Goal: Task Accomplishment & Management: Manage account settings

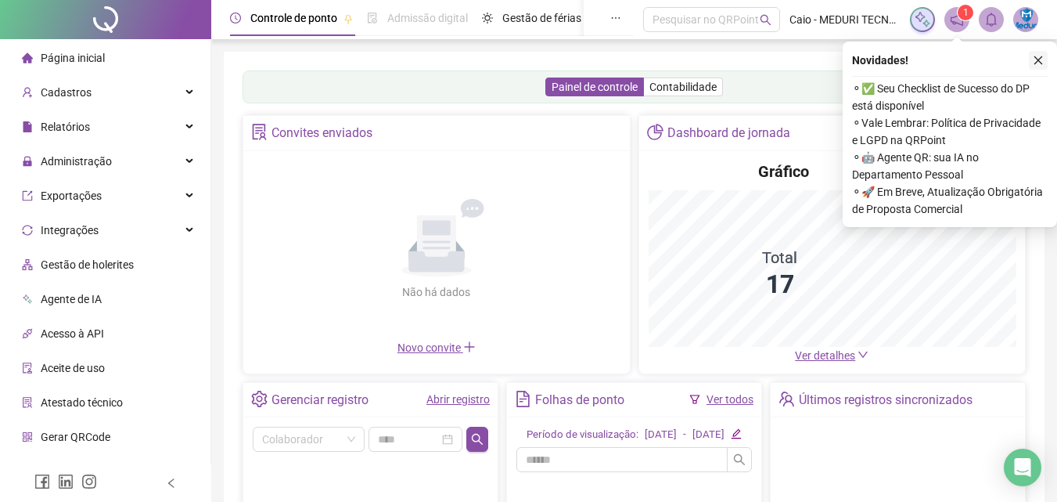
click at [1040, 57] on icon "close" at bounding box center [1038, 60] width 11 height 11
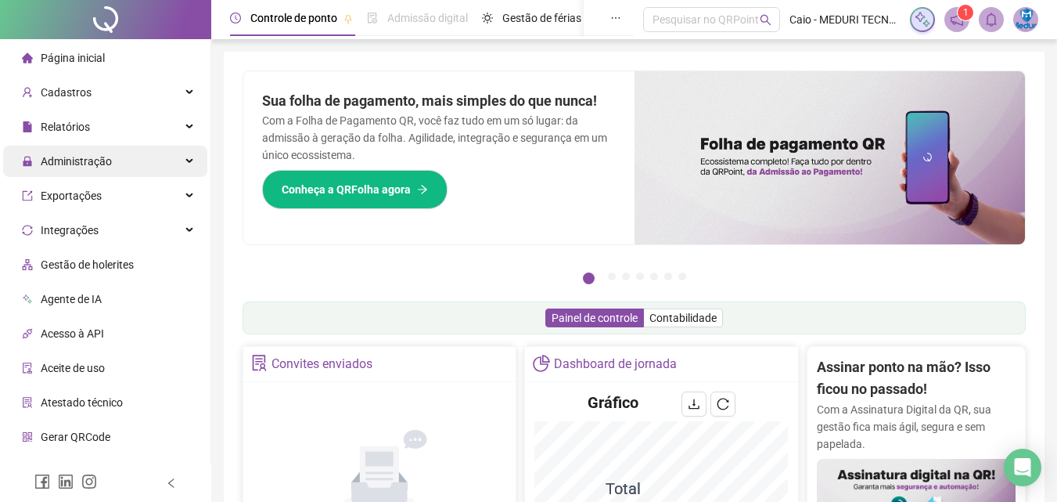
click at [106, 160] on span "Administração" at bounding box center [76, 161] width 71 height 13
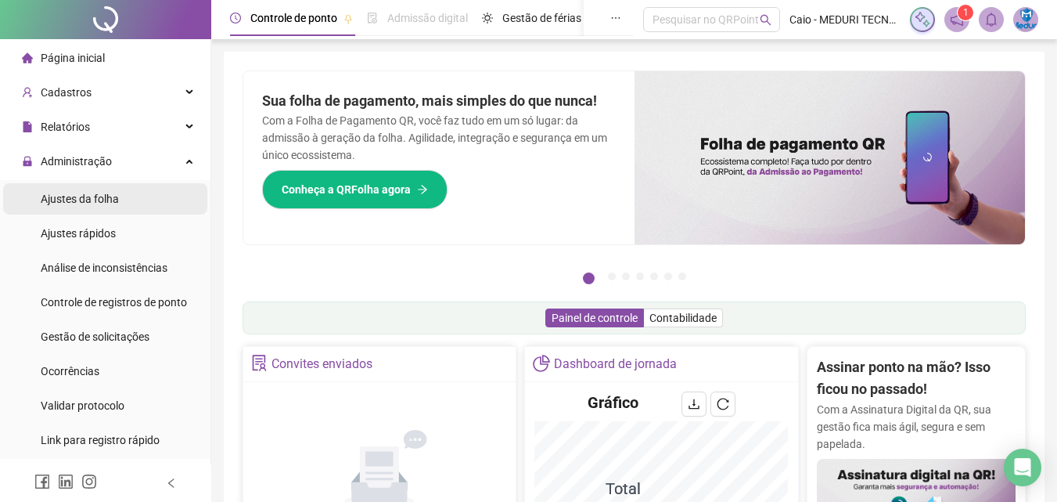
click at [134, 196] on li "Ajustes da folha" at bounding box center [105, 198] width 204 height 31
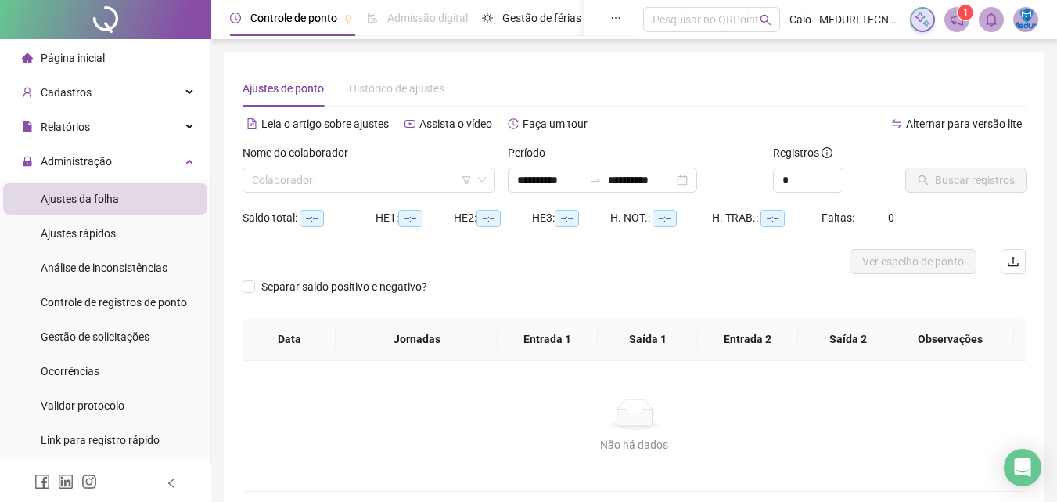
type input "**********"
click at [546, 186] on input "**********" at bounding box center [550, 179] width 66 height 17
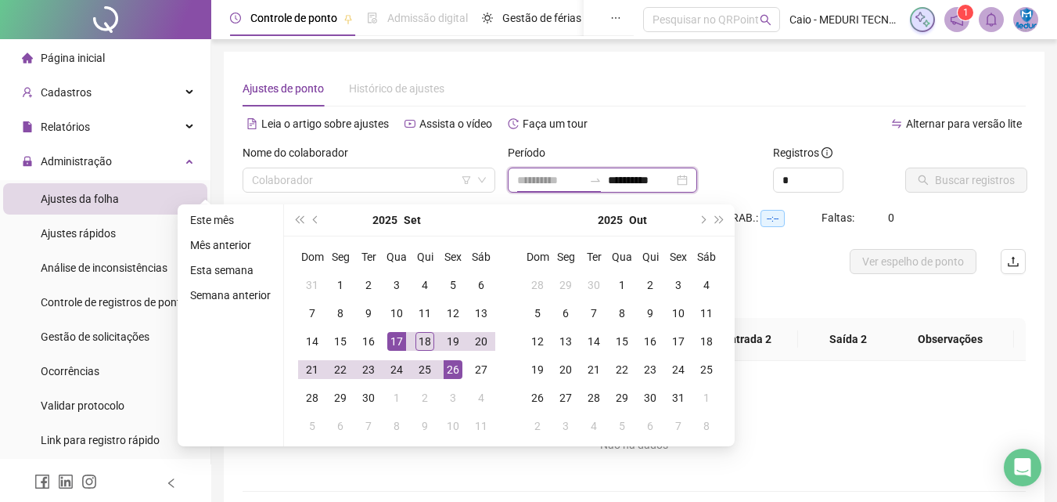
type input "**********"
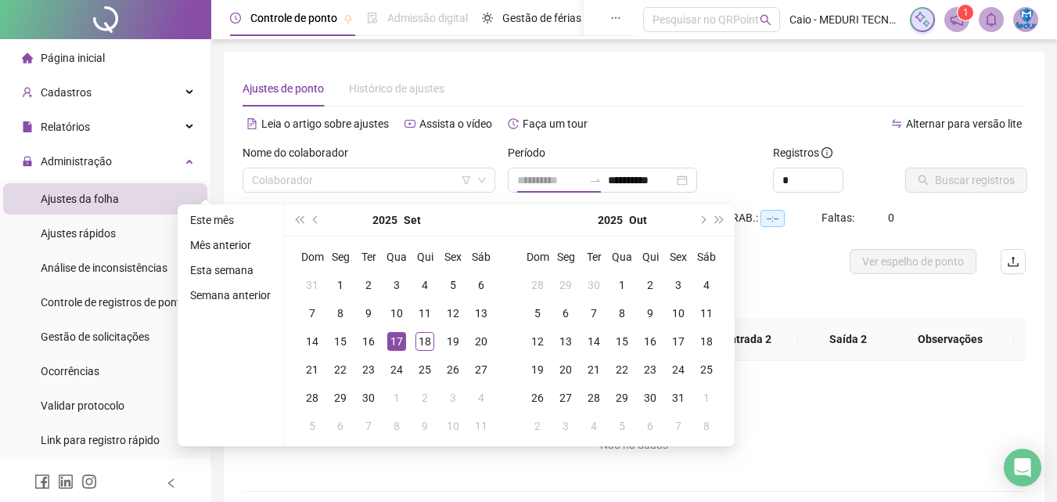
click at [399, 343] on div "17" at bounding box center [396, 341] width 19 height 19
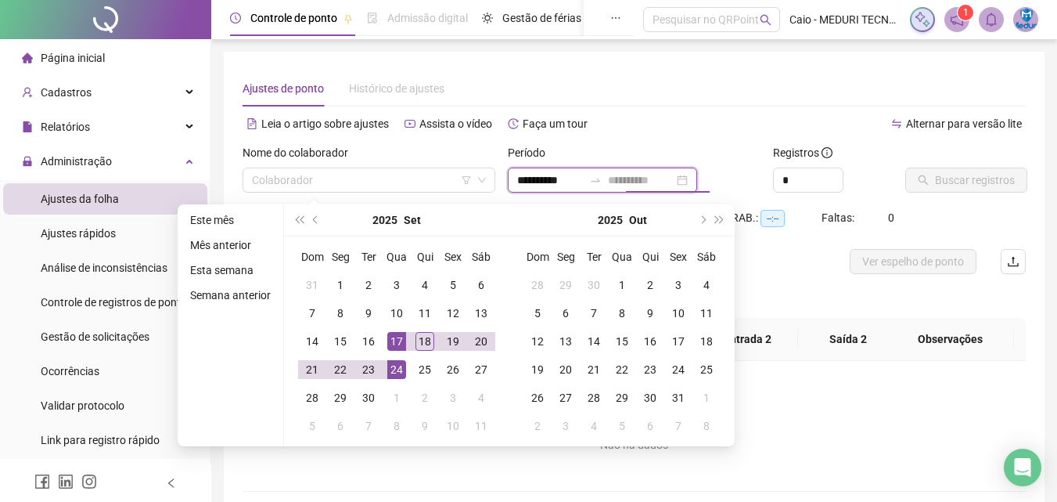
type input "**********"
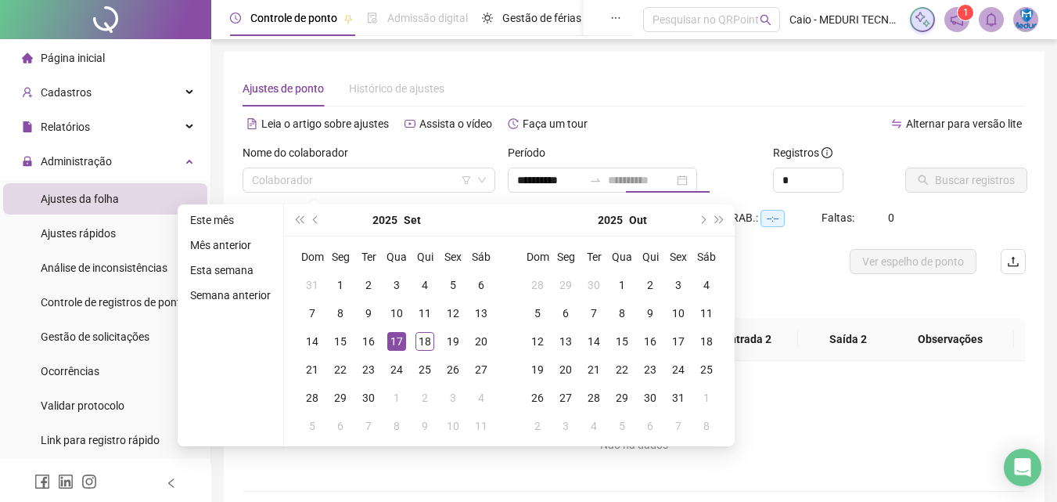
click at [387, 348] on div "17" at bounding box center [396, 341] width 19 height 19
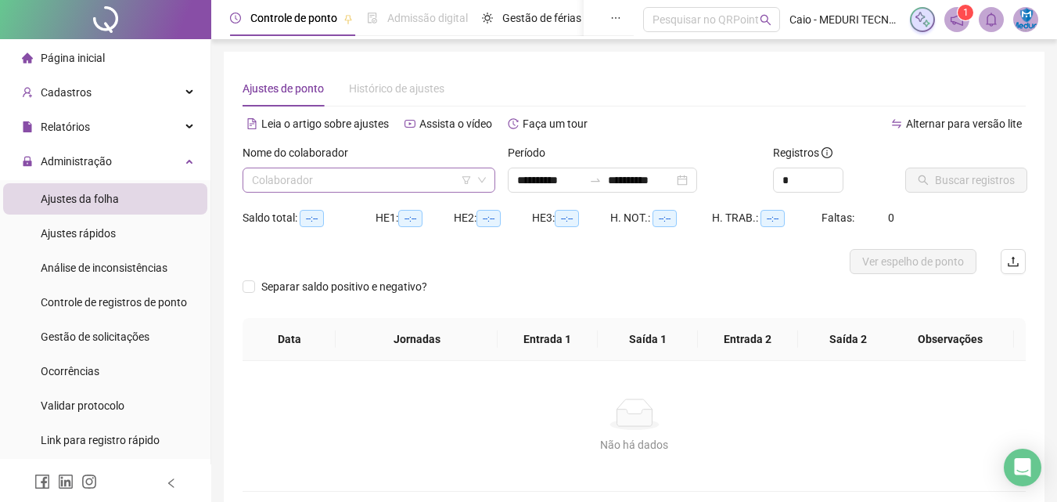
click at [368, 176] on input "search" at bounding box center [362, 179] width 220 height 23
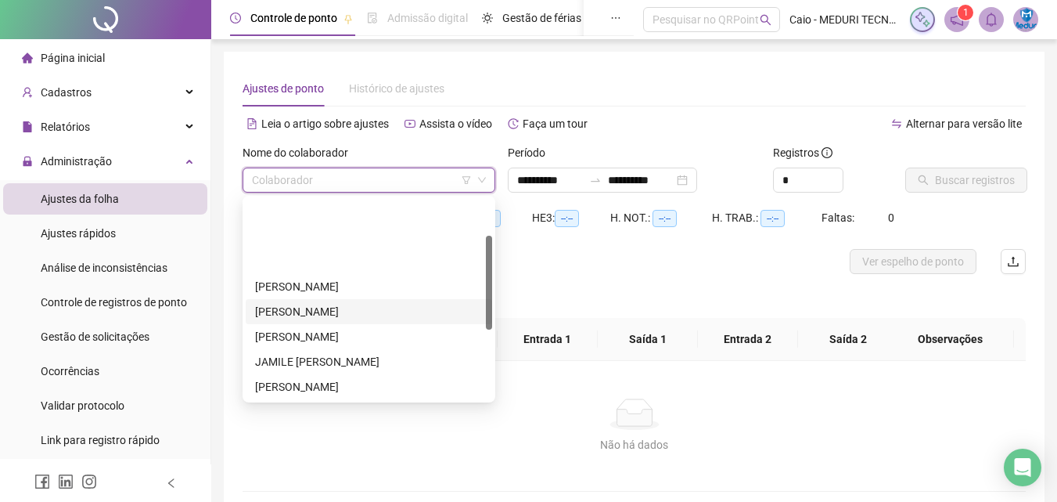
scroll to position [78, 0]
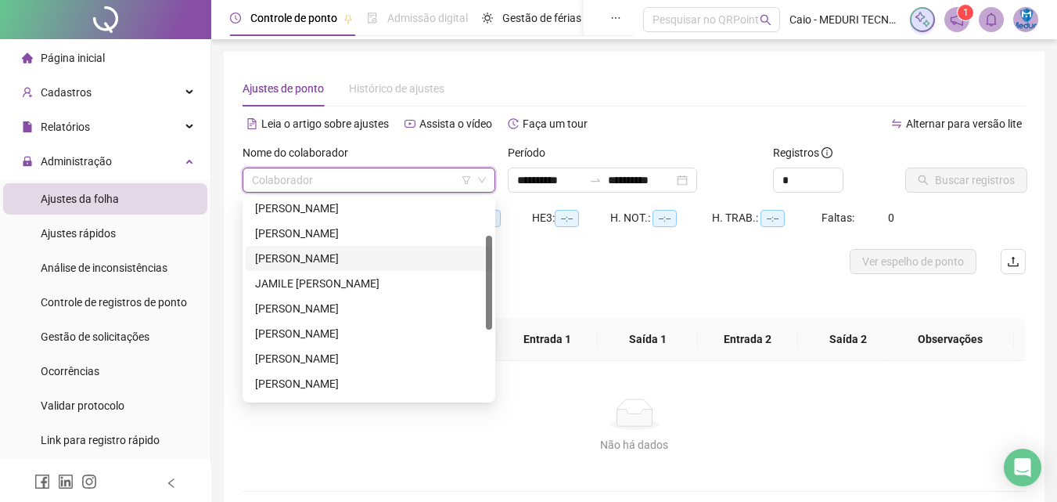
click at [333, 261] on div "[PERSON_NAME]" at bounding box center [369, 258] width 228 height 17
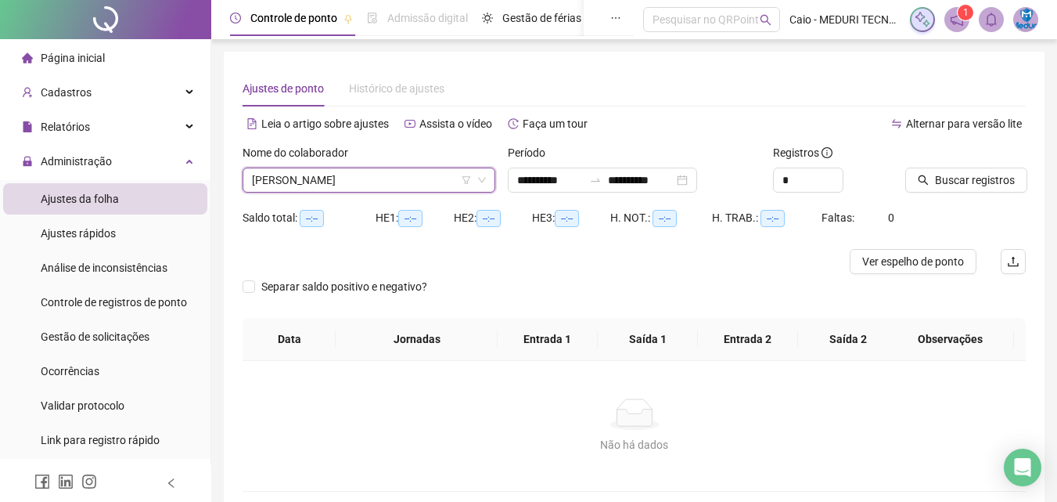
click at [949, 194] on div "Buscar registros" at bounding box center [965, 174] width 133 height 61
click at [953, 180] on span "Buscar registros" at bounding box center [975, 179] width 80 height 17
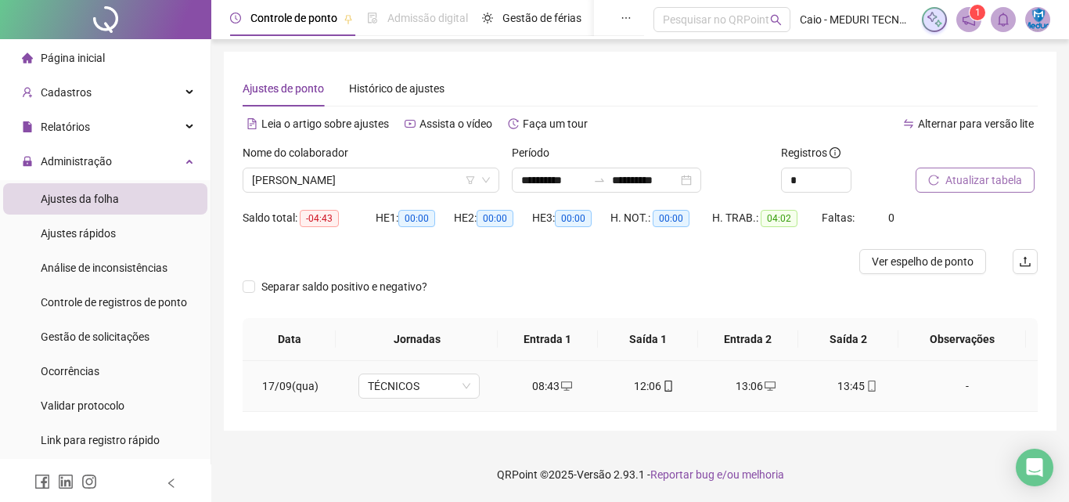
click at [561, 385] on icon "desktop" at bounding box center [566, 385] width 11 height 11
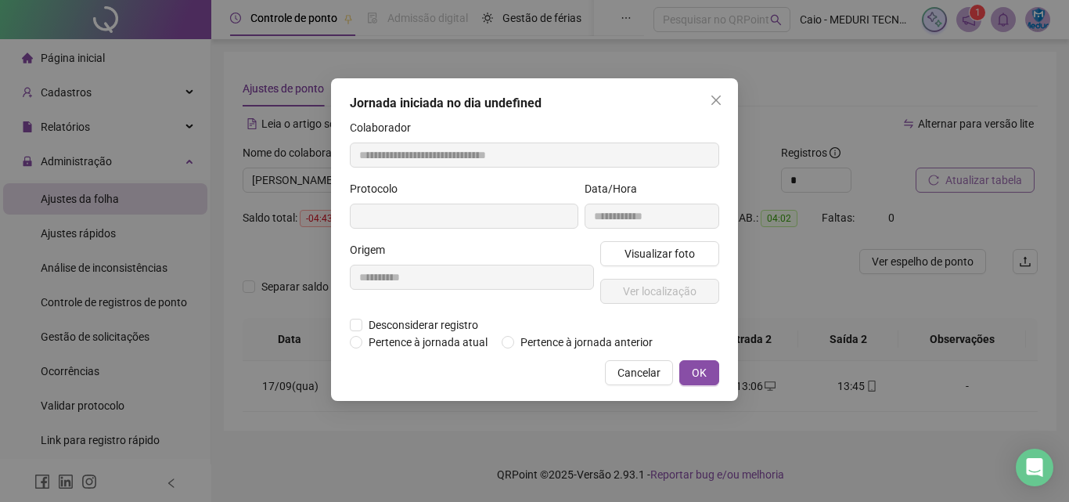
type input "**********"
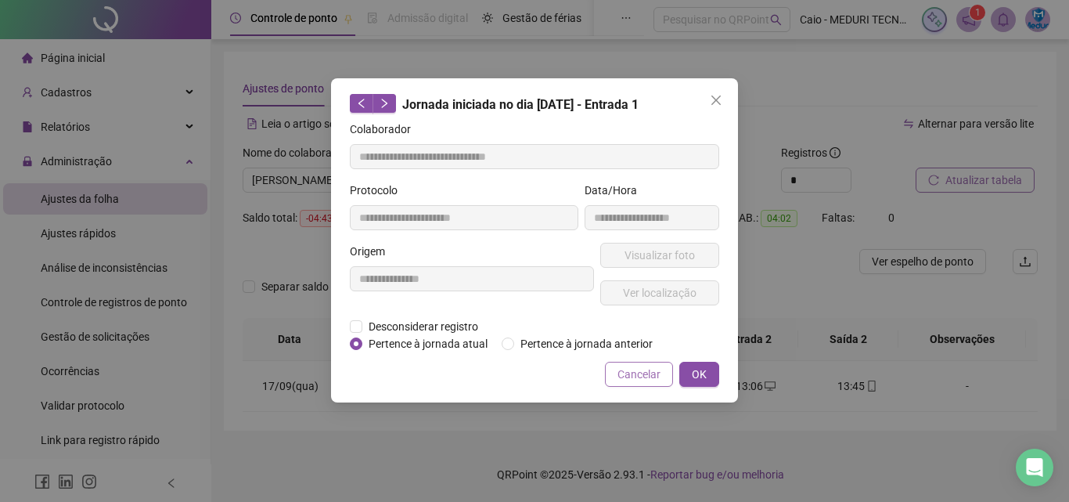
click at [661, 380] on button "Cancelar" at bounding box center [639, 374] width 68 height 25
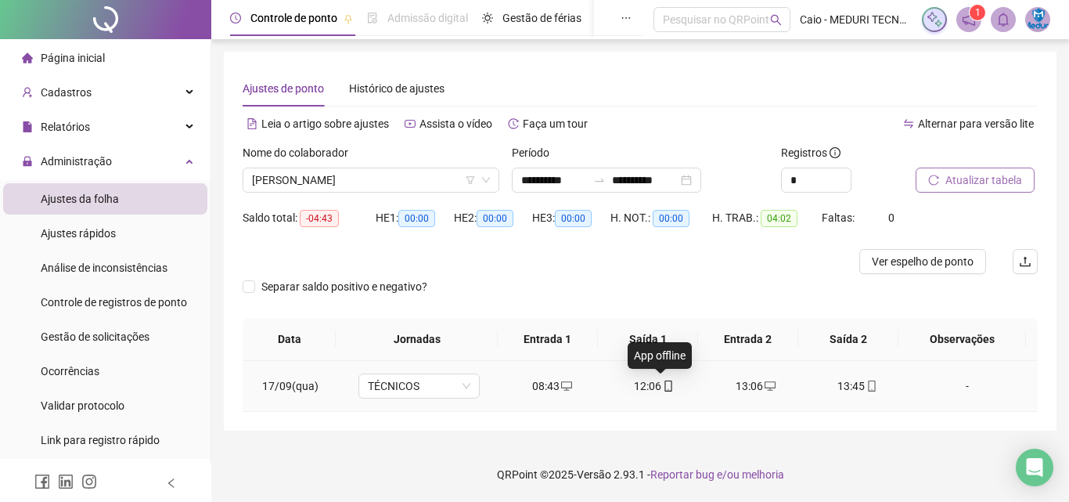
click at [666, 388] on icon "mobile" at bounding box center [668, 385] width 11 height 11
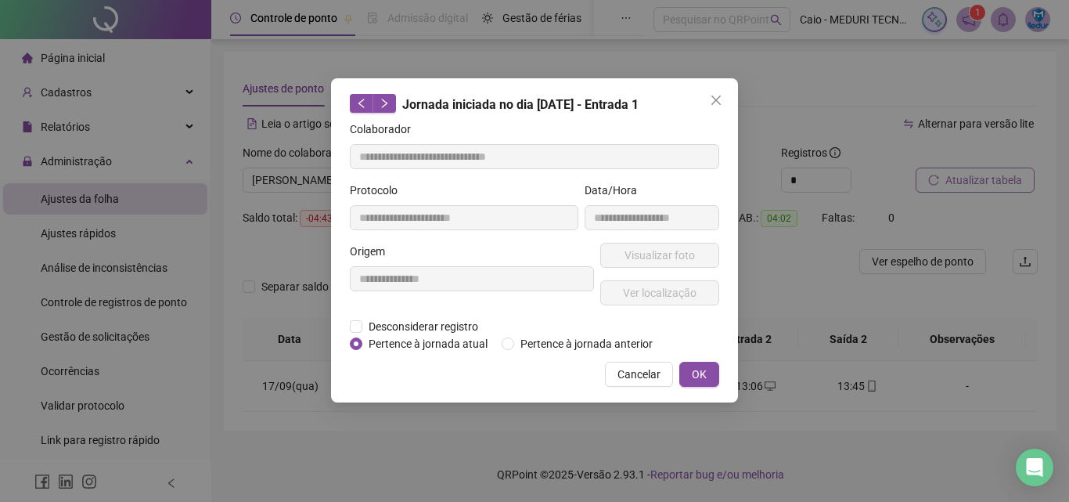
type input "**********"
click at [663, 257] on span "Visualizar foto" at bounding box center [660, 255] width 70 height 17
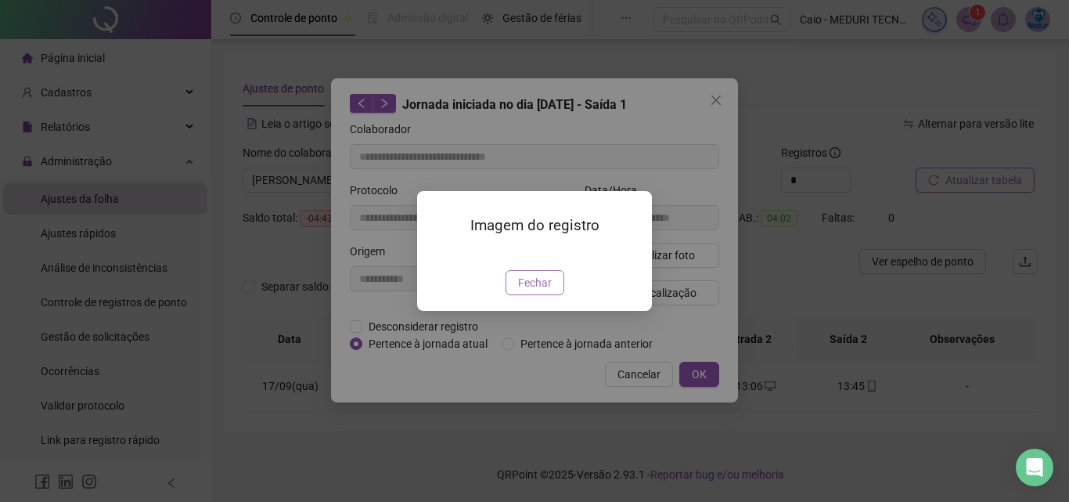
click at [535, 291] on span "Fechar" at bounding box center [535, 282] width 34 height 17
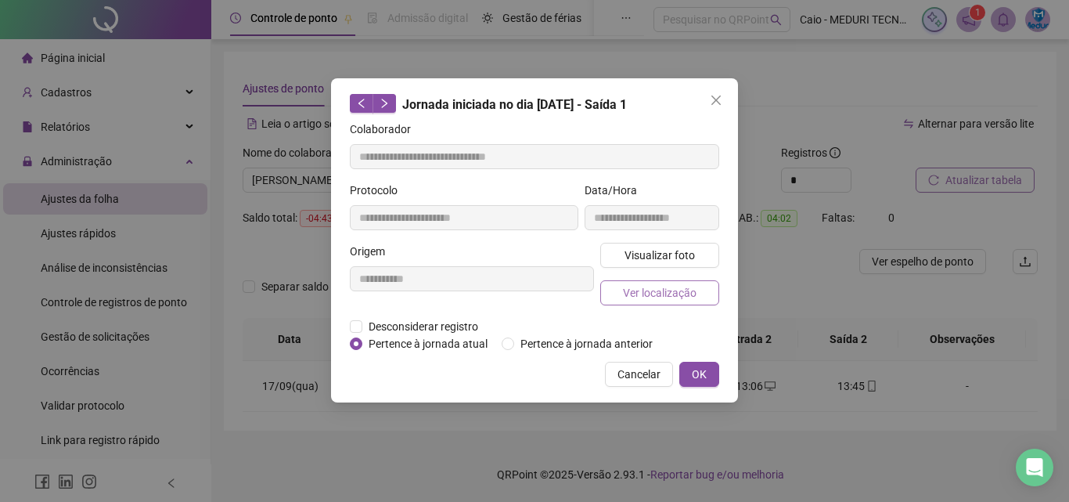
click at [682, 281] on button "Ver localização" at bounding box center [659, 292] width 119 height 25
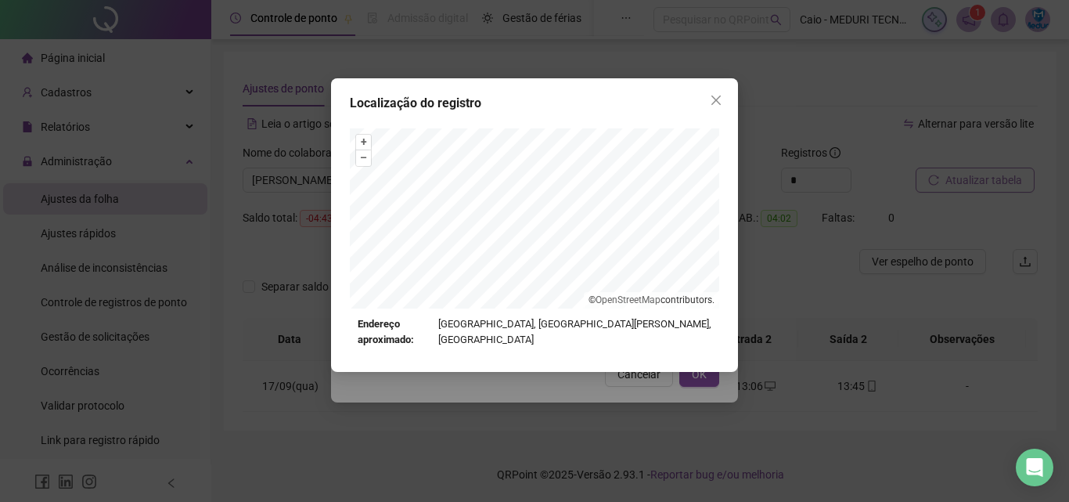
click at [647, 387] on div "Localização do registro + – ⇧ › © OpenStreetMap contributors. Endereço aproxima…" at bounding box center [534, 251] width 1069 height 502
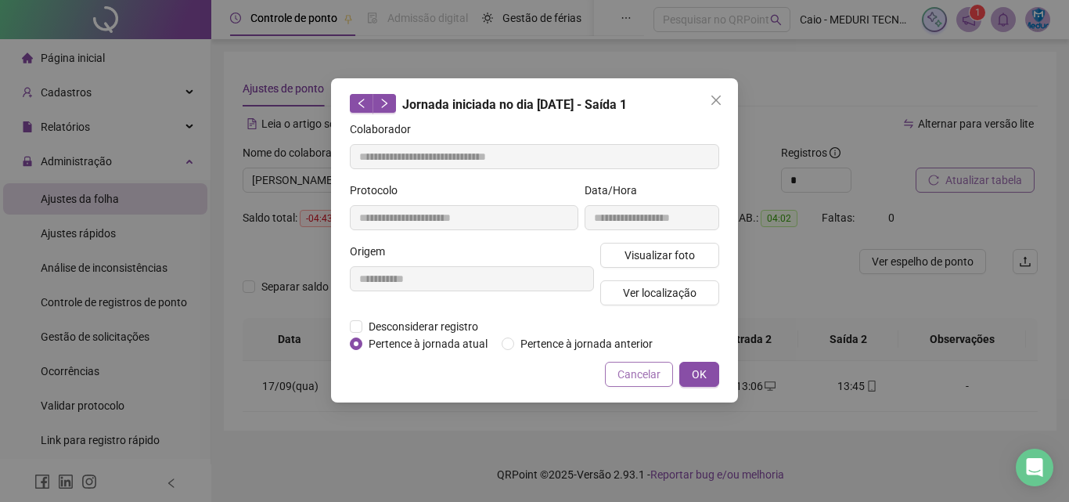
click at [649, 380] on span "Cancelar" at bounding box center [639, 374] width 43 height 17
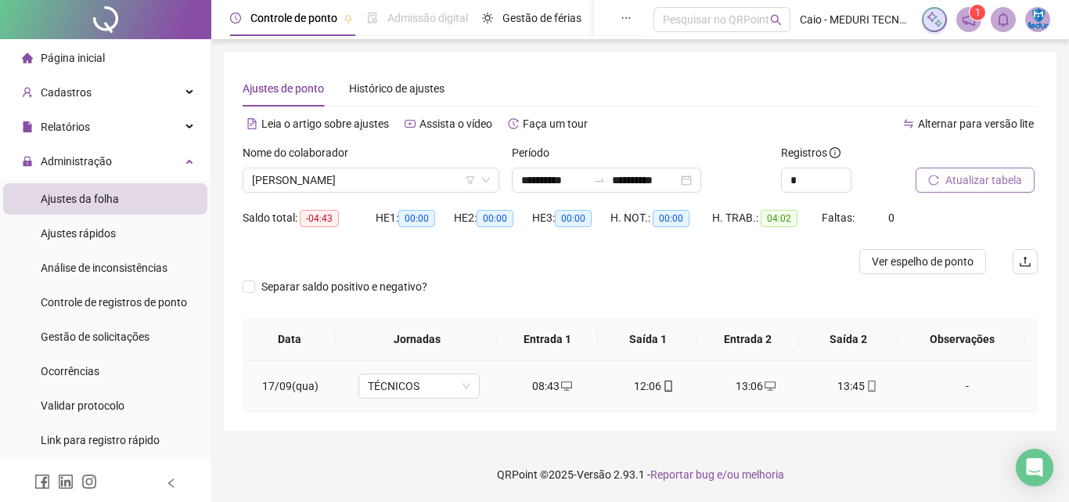
click at [863, 393] on div "13:45" at bounding box center [857, 385] width 77 height 17
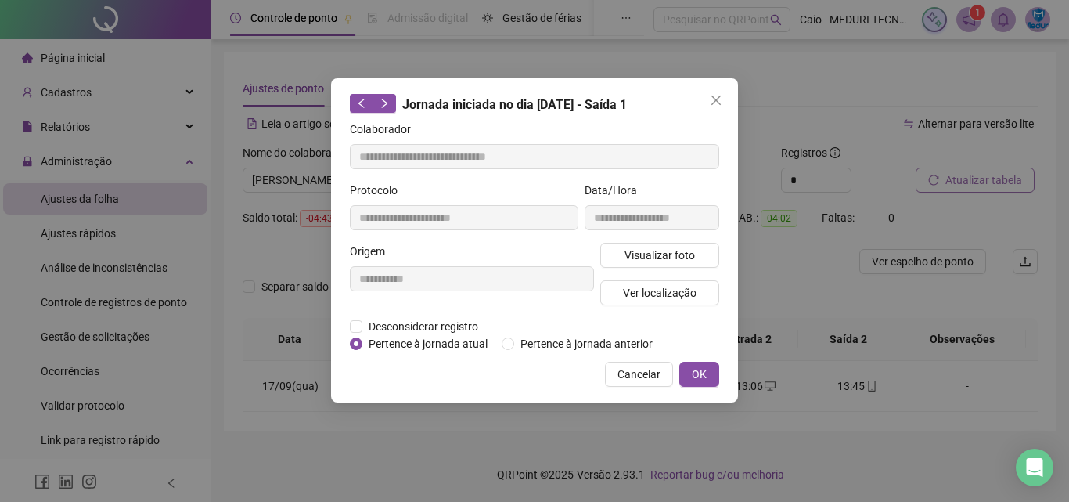
type input "**********"
click at [658, 244] on button "Visualizar foto" at bounding box center [659, 255] width 119 height 25
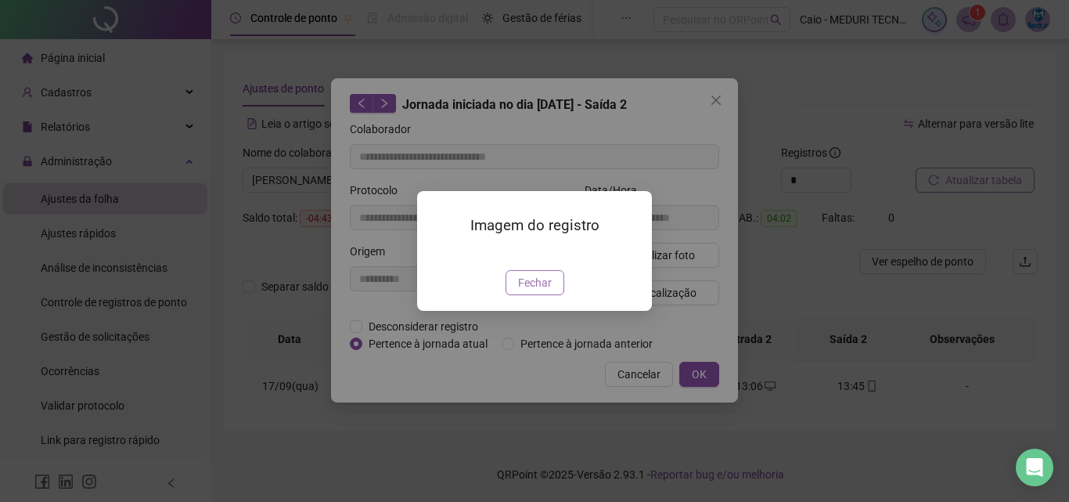
click at [546, 291] on span "Fechar" at bounding box center [535, 282] width 34 height 17
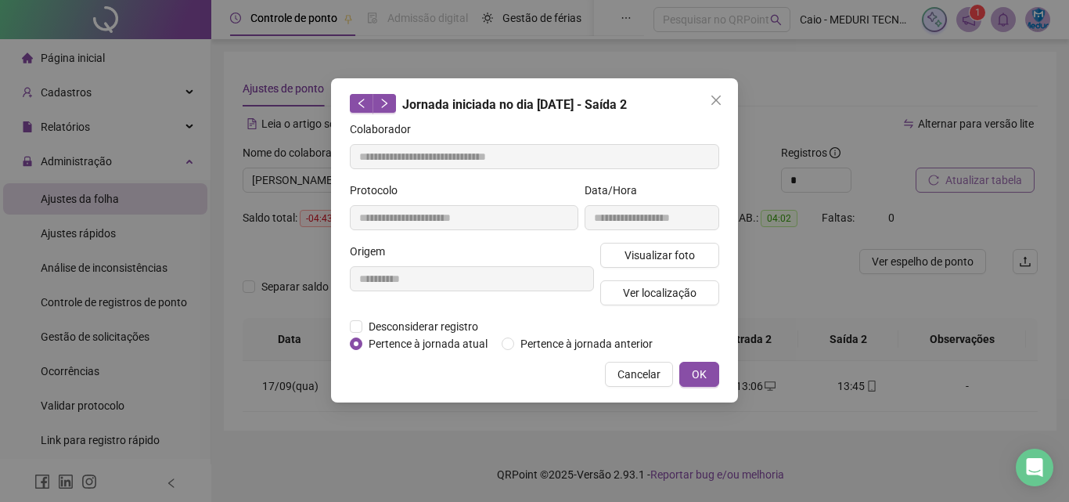
click at [673, 279] on div "Visualizar foto Ver localização" at bounding box center [659, 280] width 125 height 75
click at [673, 285] on span "Ver localização" at bounding box center [660, 292] width 74 height 17
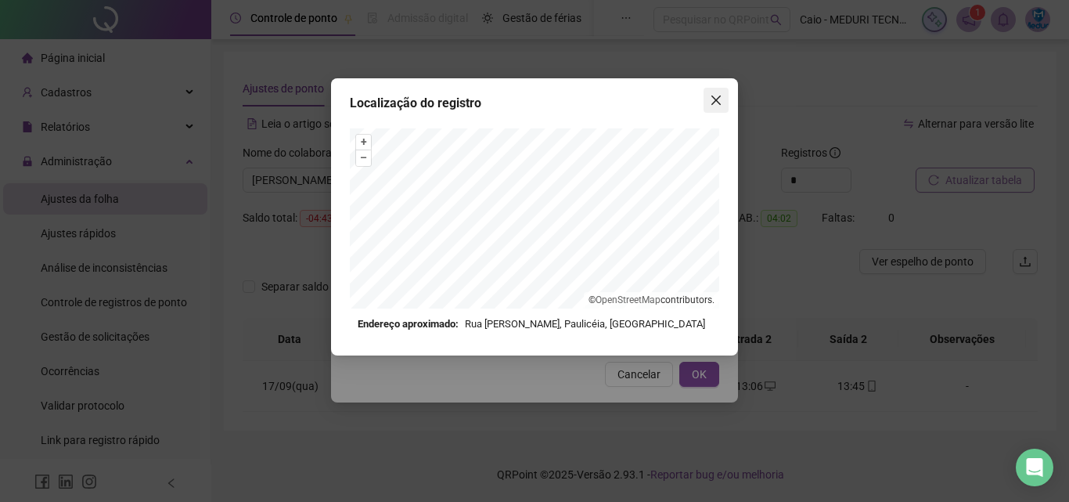
click at [711, 98] on icon "close" at bounding box center [716, 100] width 13 height 13
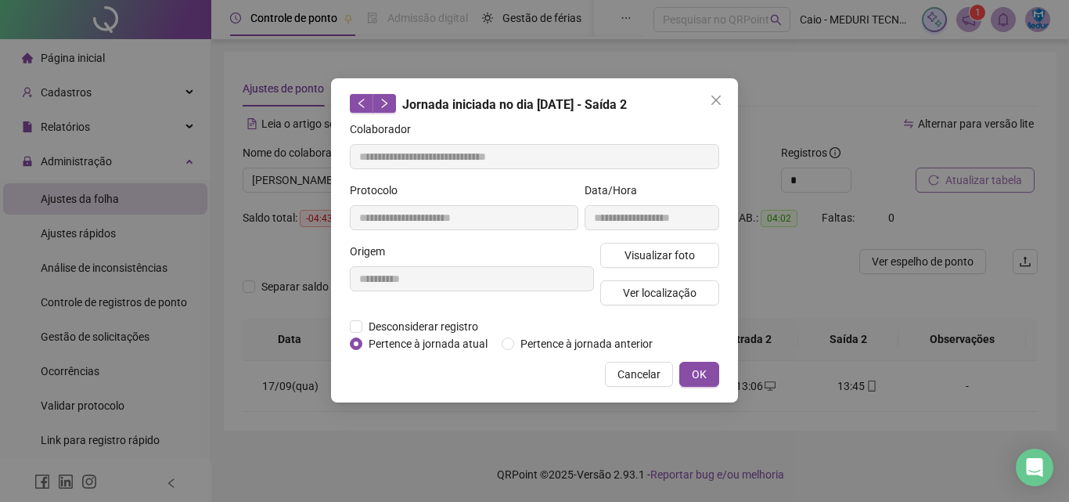
click at [713, 98] on icon "close" at bounding box center [715, 99] width 9 height 9
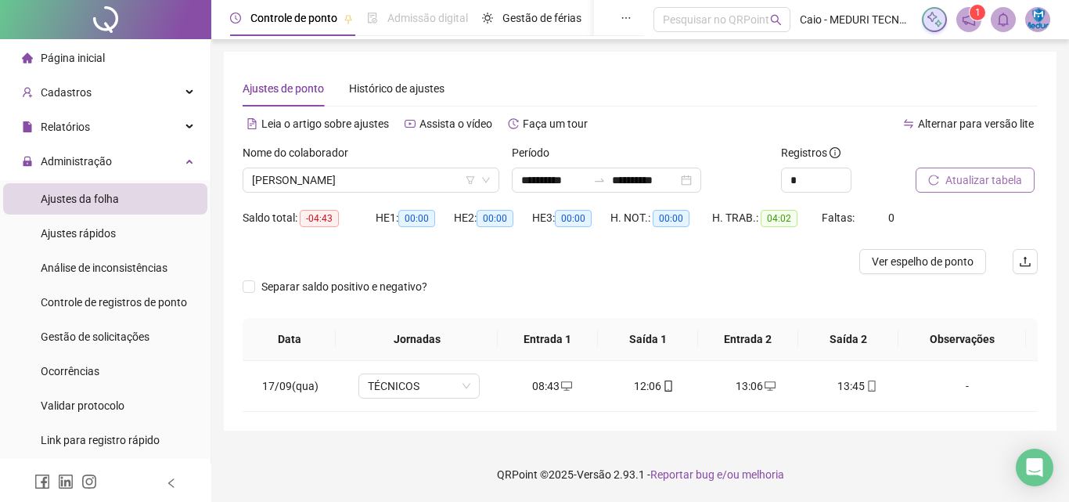
click at [972, 177] on span "Atualizar tabela" at bounding box center [984, 179] width 77 height 17
click at [763, 384] on span "desktop" at bounding box center [769, 385] width 13 height 11
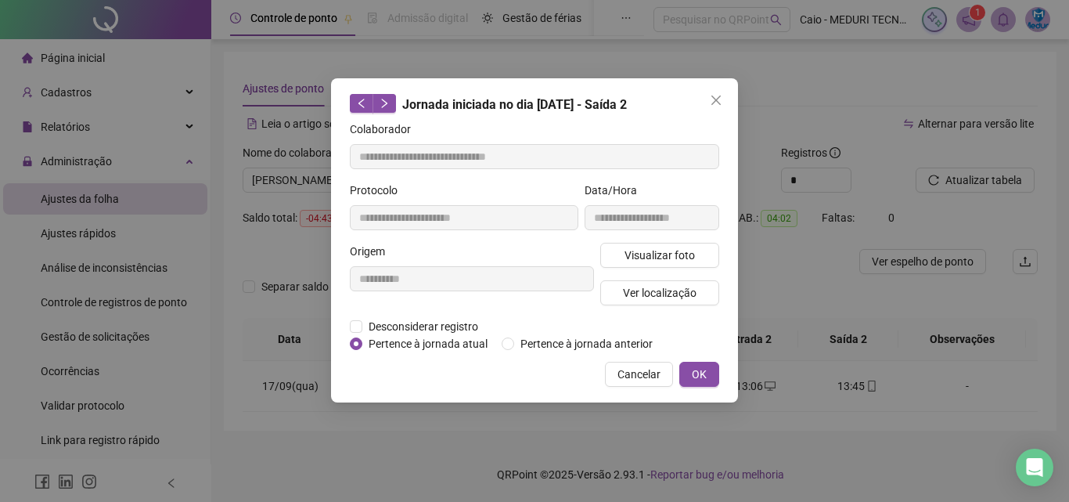
type input "**********"
click at [629, 376] on span "Cancelar" at bounding box center [639, 374] width 43 height 17
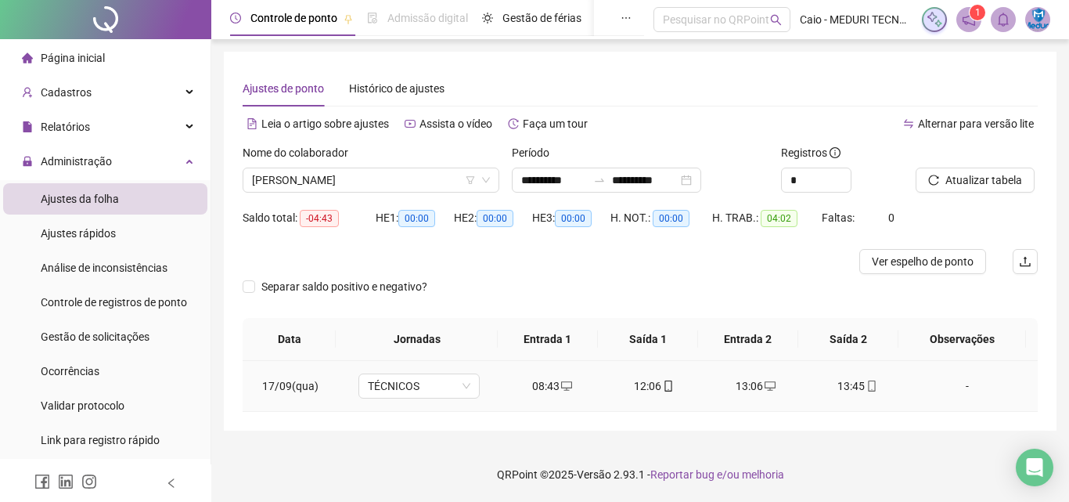
click at [653, 383] on div "12:06" at bounding box center [654, 385] width 77 height 17
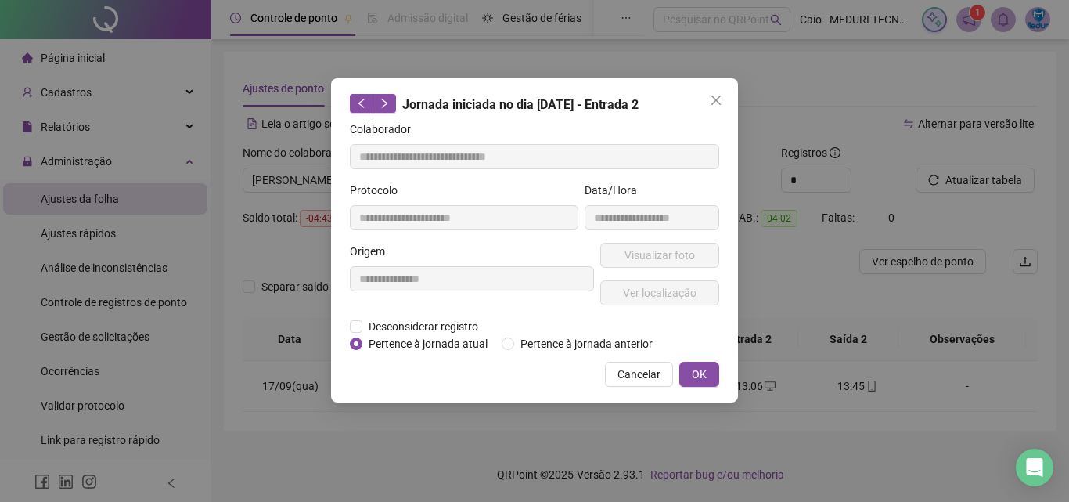
type input "**********"
click at [659, 254] on span "Visualizar foto" at bounding box center [660, 255] width 70 height 17
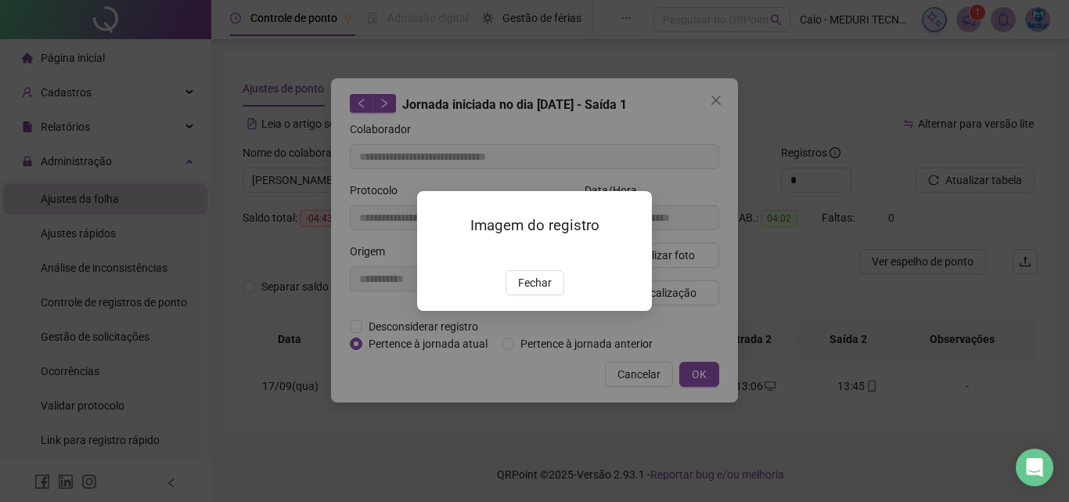
click at [436, 254] on img at bounding box center [436, 254] width 0 height 0
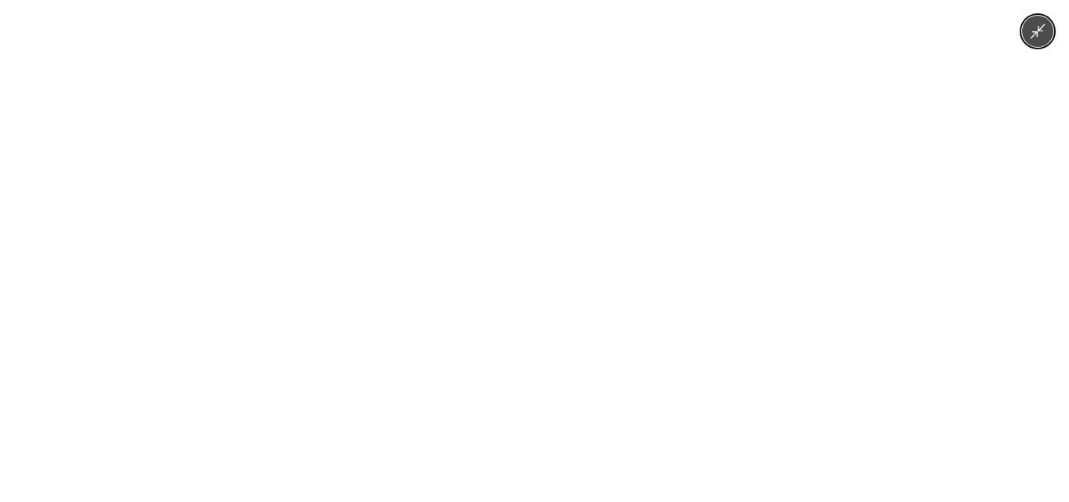
click at [500, 251] on img at bounding box center [535, 251] width 232 height 502
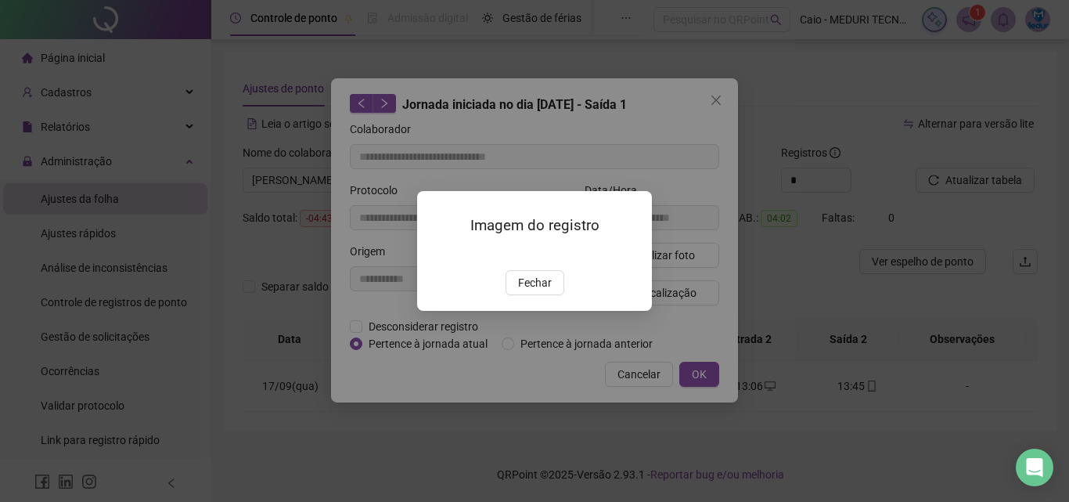
click at [523, 311] on div "Imagem do registro Fechar" at bounding box center [534, 251] width 235 height 120
click at [528, 291] on span "Fechar" at bounding box center [535, 282] width 34 height 17
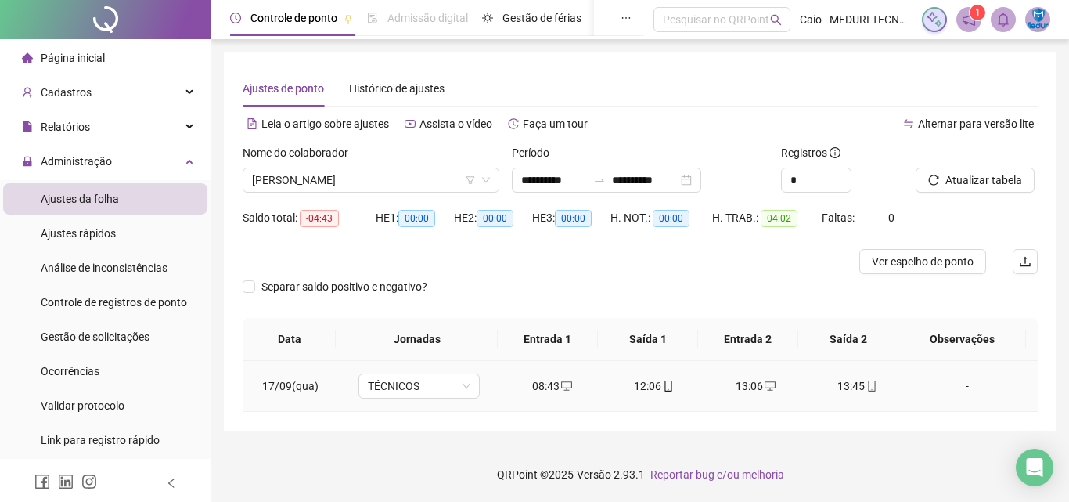
click at [670, 385] on div "12:06" at bounding box center [654, 385] width 77 height 17
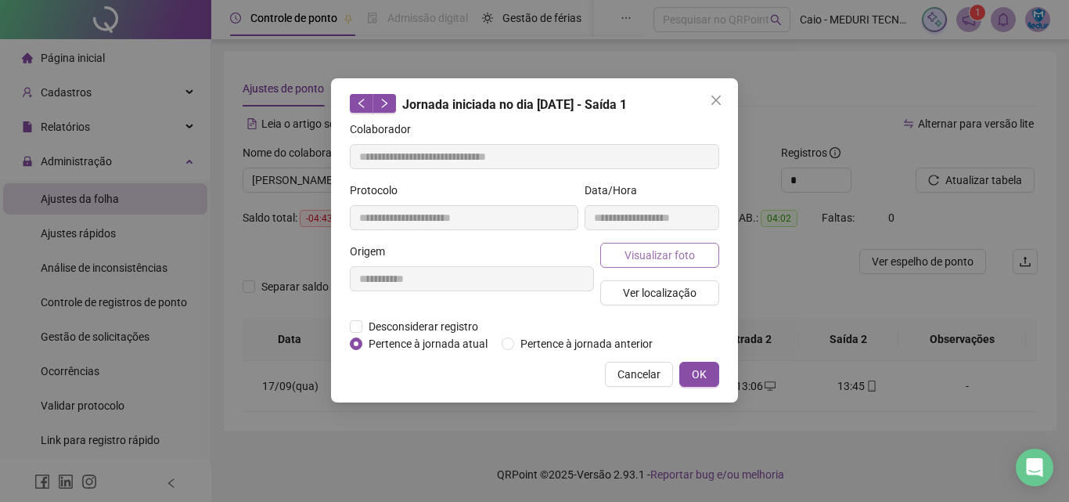
click at [645, 254] on span "Visualizar foto" at bounding box center [660, 255] width 70 height 17
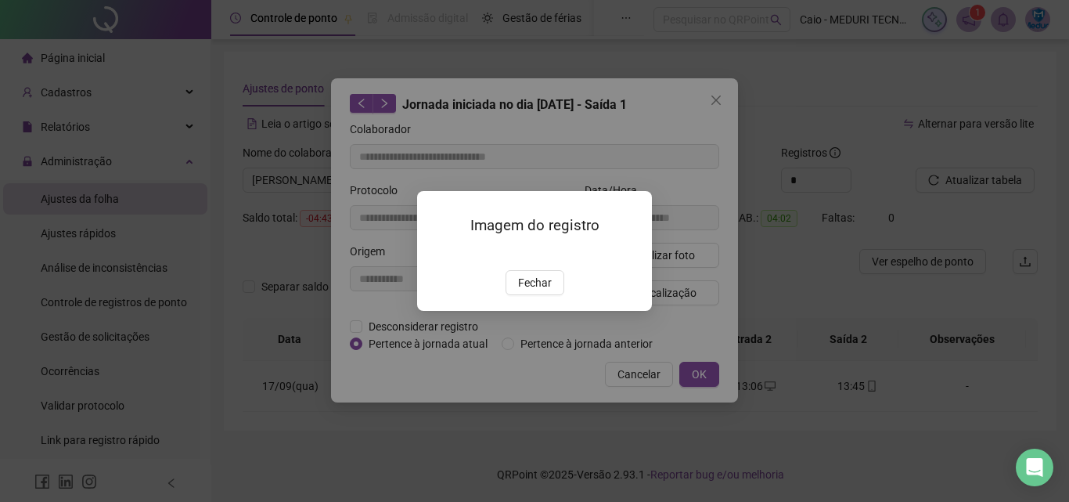
click at [436, 254] on img at bounding box center [436, 254] width 0 height 0
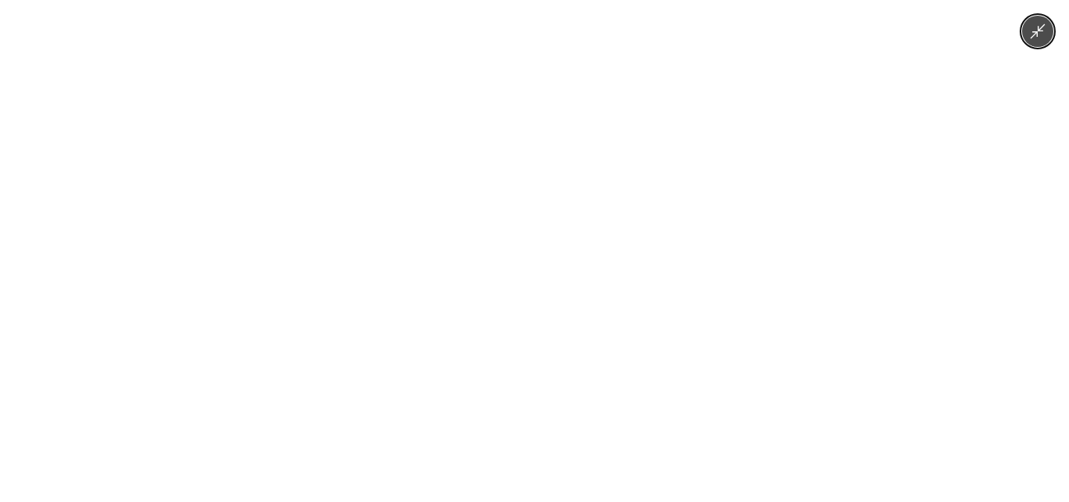
click at [489, 393] on img at bounding box center [535, 251] width 232 height 502
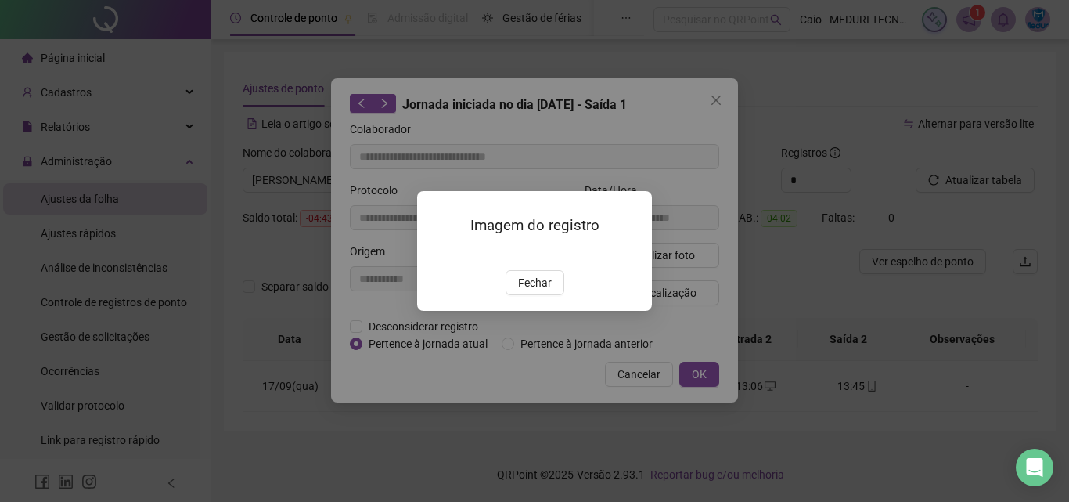
click at [436, 254] on img at bounding box center [436, 254] width 0 height 0
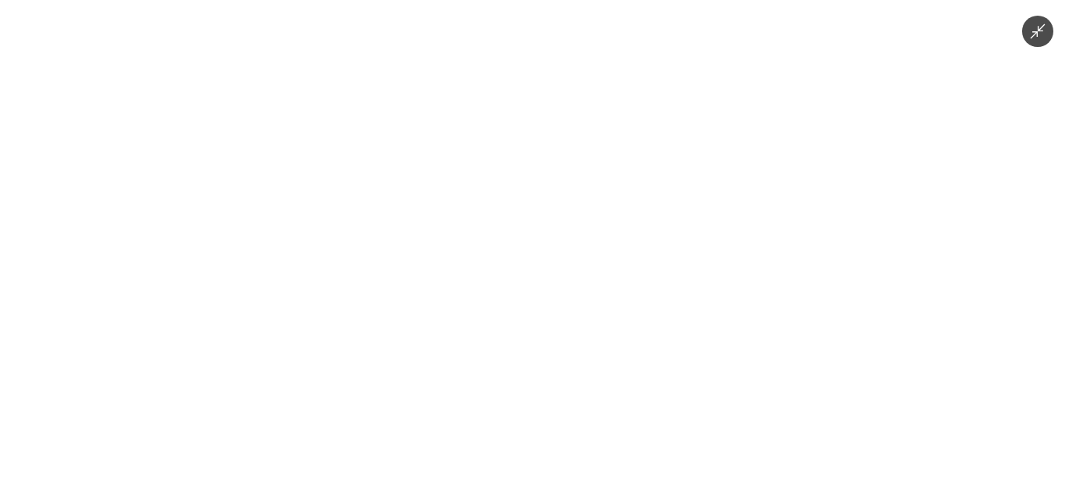
click at [517, 281] on img at bounding box center [535, 251] width 232 height 502
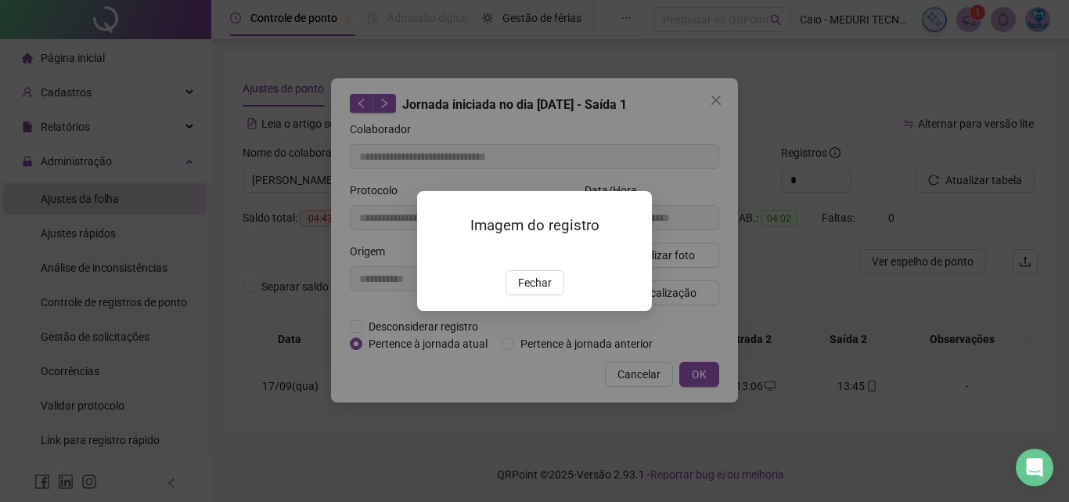
click at [647, 311] on div "Imagem do registro Fechar" at bounding box center [534, 251] width 235 height 120
click at [524, 291] on span "Fechar" at bounding box center [535, 282] width 34 height 17
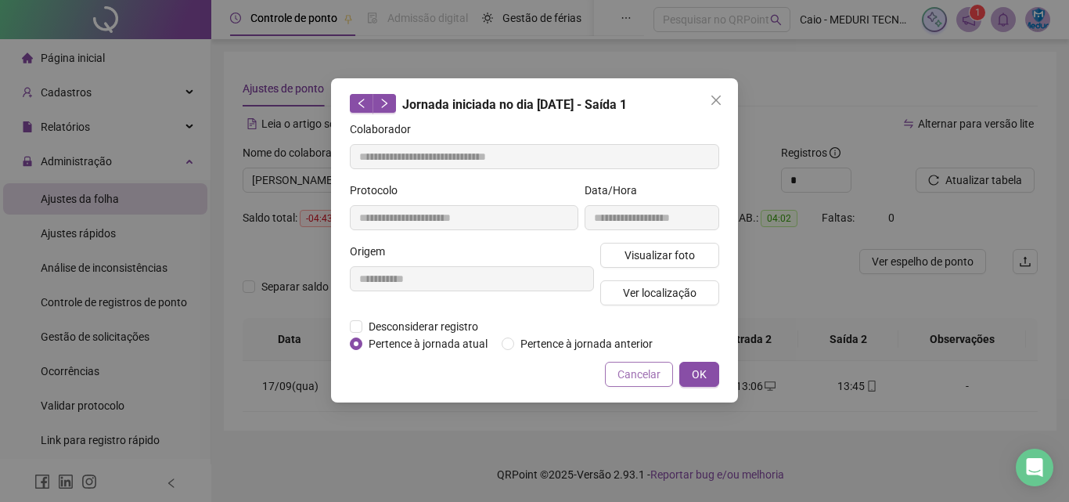
click at [615, 374] on button "Cancelar" at bounding box center [639, 374] width 68 height 25
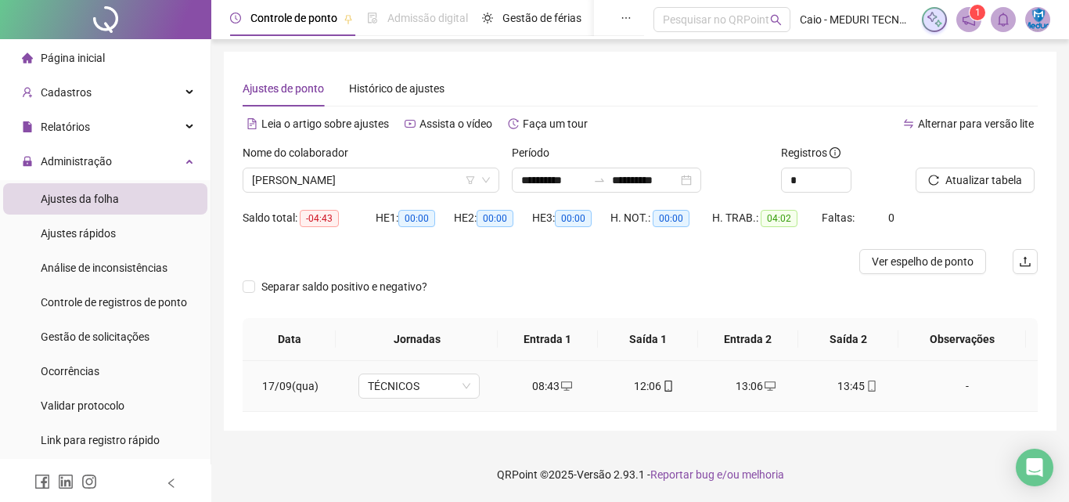
click at [865, 391] on span at bounding box center [871, 386] width 13 height 13
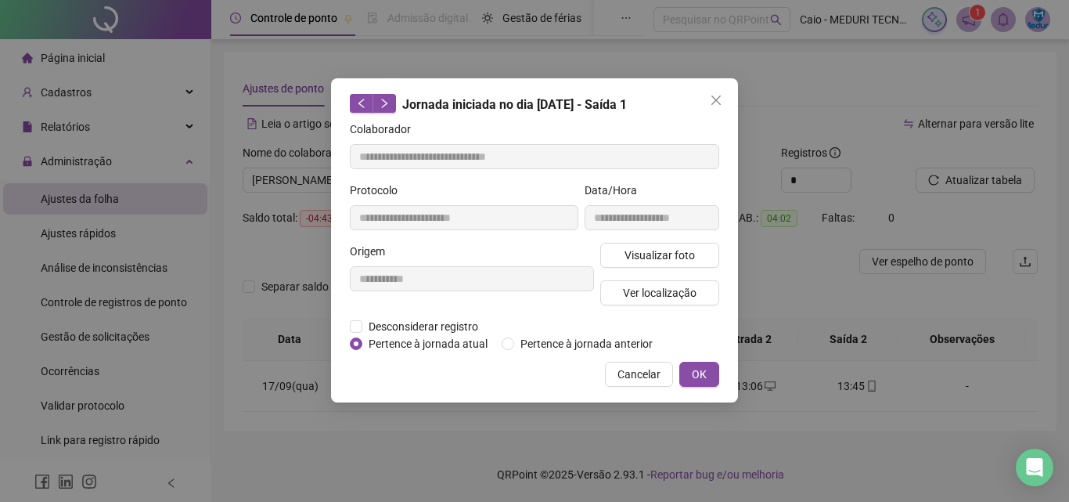
type input "**********"
click at [643, 254] on span "Visualizar foto" at bounding box center [660, 255] width 70 height 17
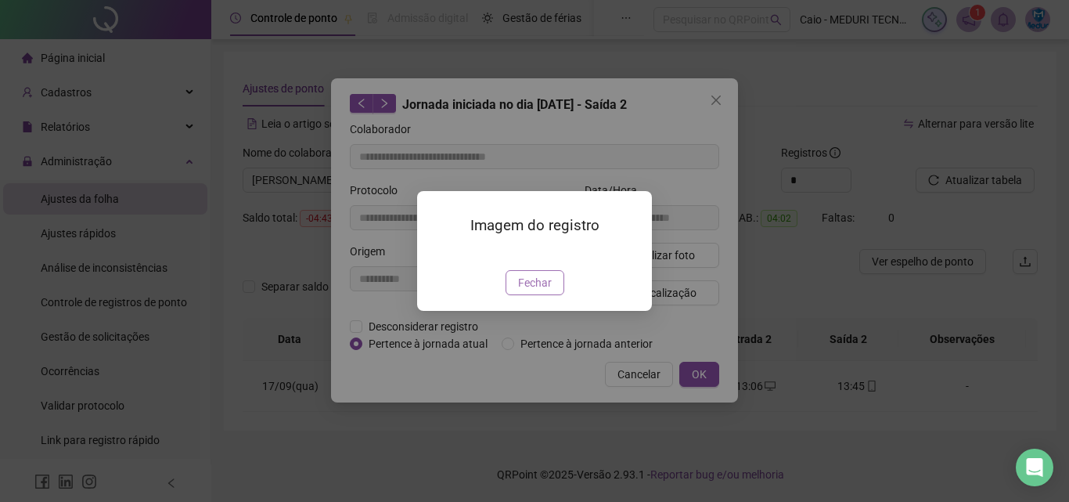
click at [544, 291] on span "Fechar" at bounding box center [535, 282] width 34 height 17
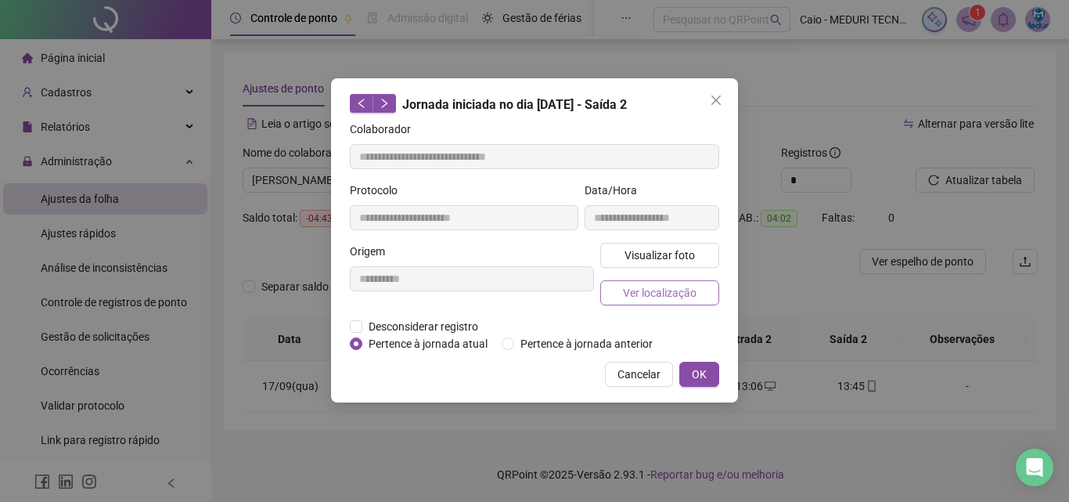
click at [658, 286] on span "Ver localização" at bounding box center [660, 292] width 74 height 17
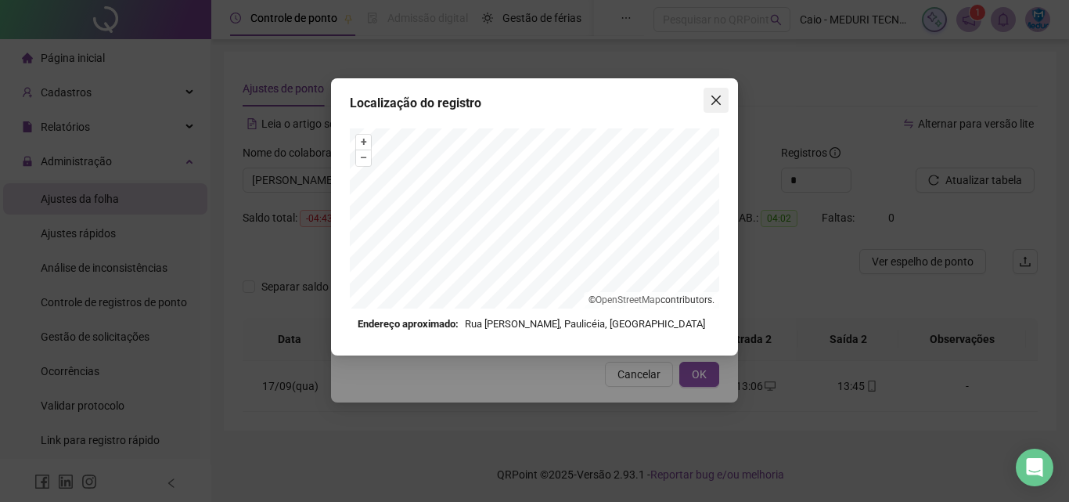
click at [715, 95] on icon "close" at bounding box center [716, 100] width 13 height 13
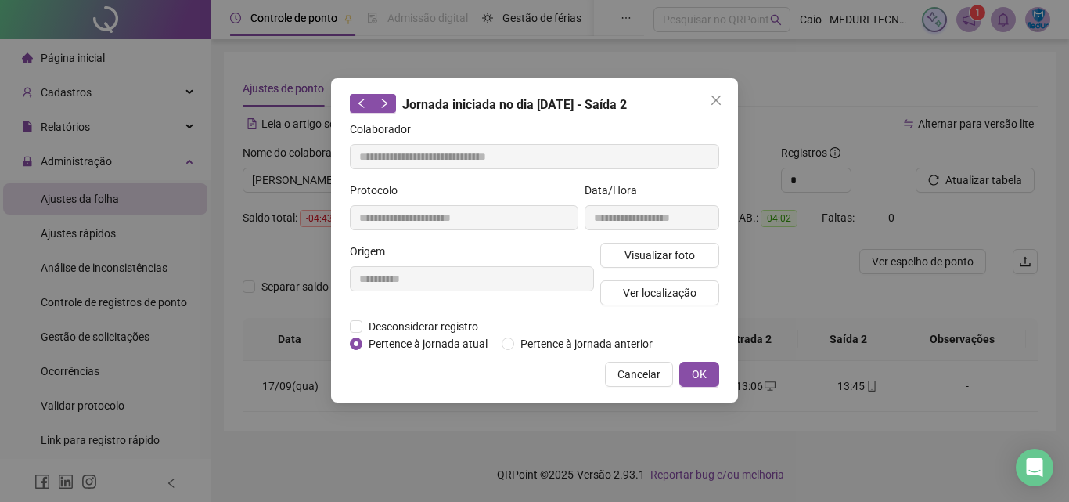
click at [715, 95] on body "**********" at bounding box center [534, 251] width 1069 height 502
click at [715, 95] on icon "close" at bounding box center [716, 100] width 13 height 13
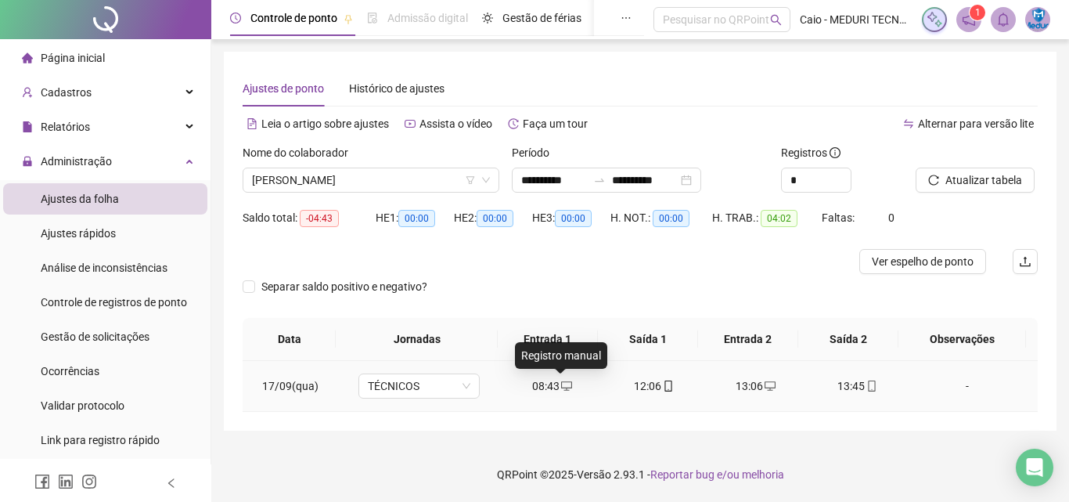
click at [561, 385] on icon "desktop" at bounding box center [566, 385] width 11 height 11
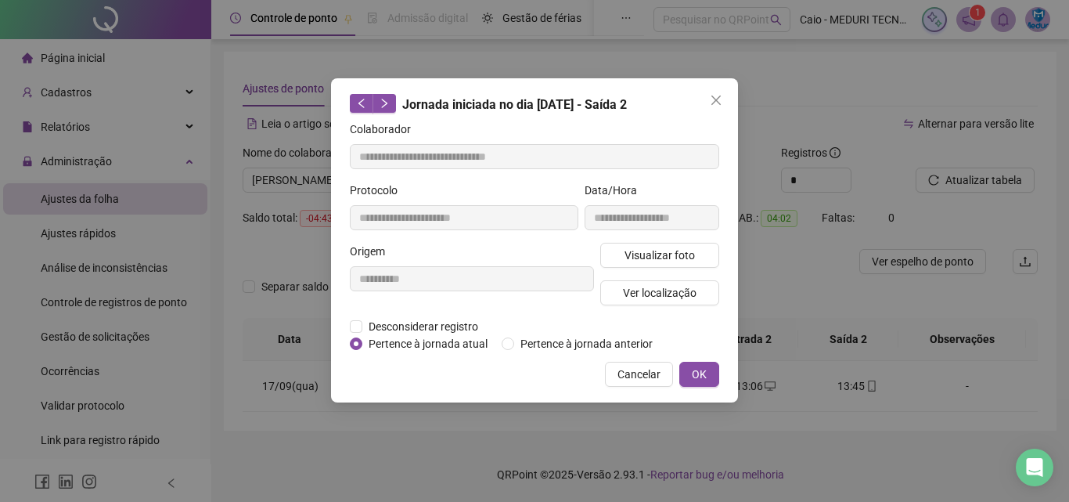
type input "**********"
click at [610, 378] on button "Cancelar" at bounding box center [639, 374] width 68 height 25
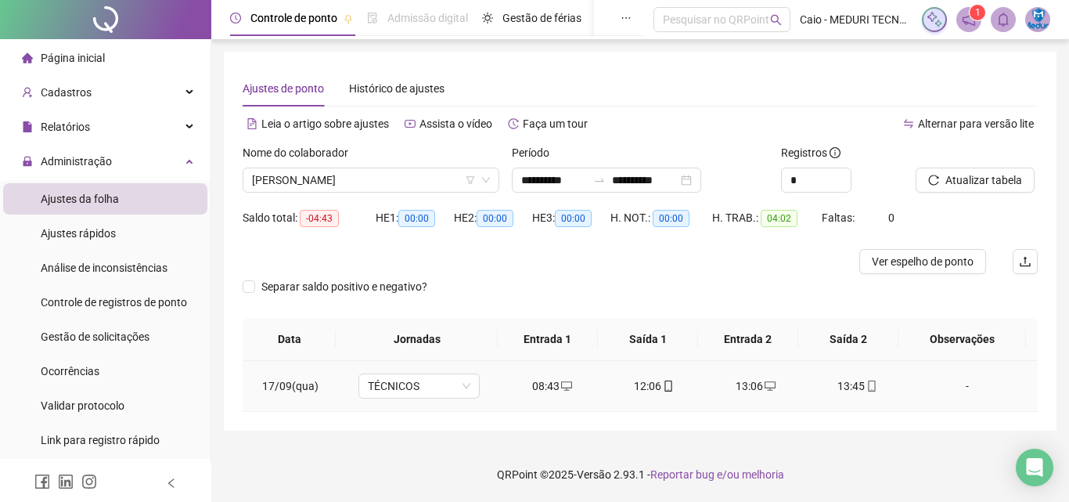
click at [663, 387] on icon "mobile" at bounding box center [668, 385] width 11 height 11
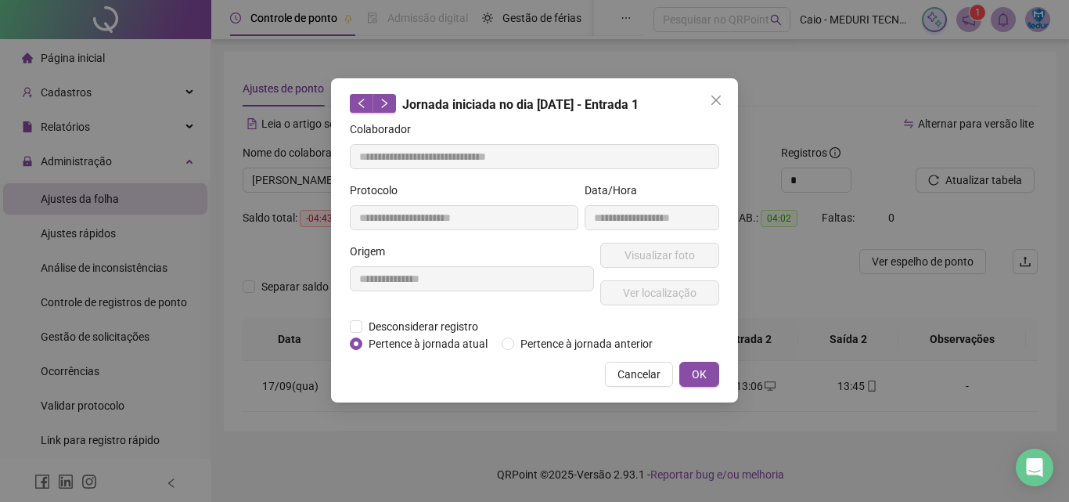
type input "**********"
click at [661, 284] on span "Ver localização" at bounding box center [660, 292] width 74 height 17
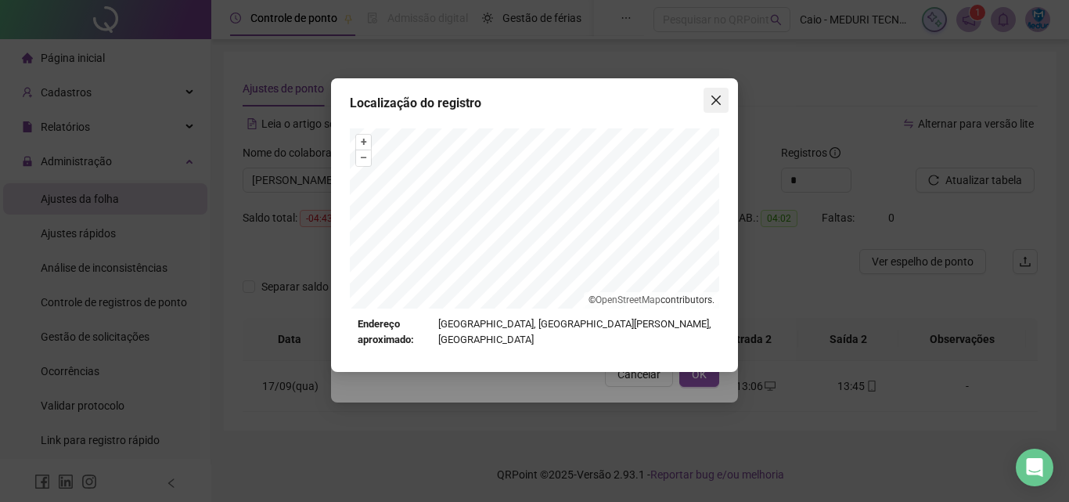
click at [720, 102] on icon "close" at bounding box center [716, 100] width 13 height 13
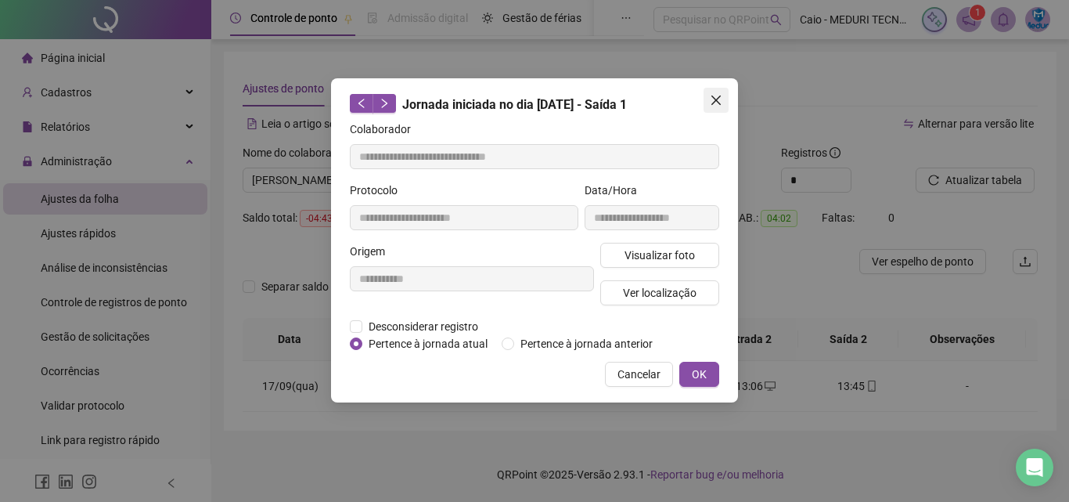
click at [716, 106] on button "Close" at bounding box center [716, 100] width 25 height 25
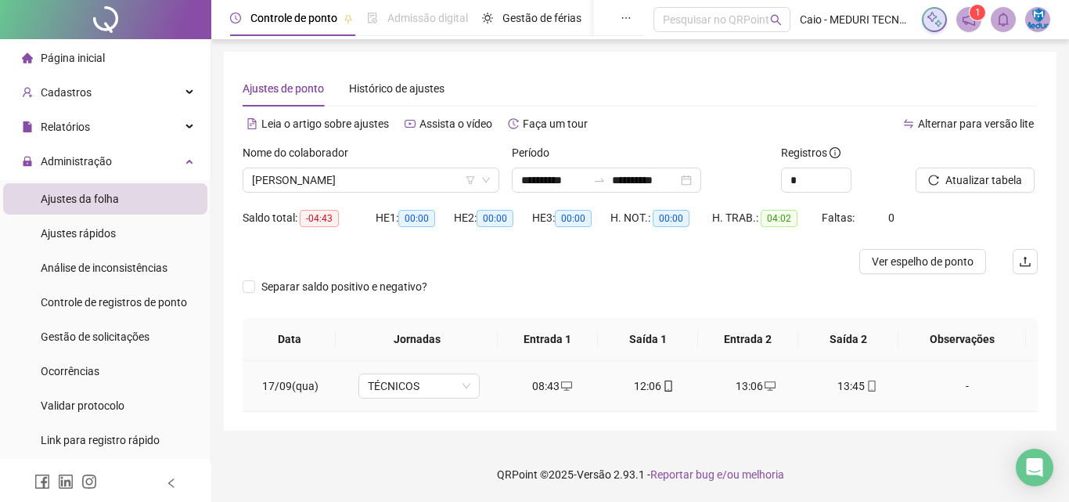
click at [665, 382] on icon "mobile" at bounding box center [668, 385] width 7 height 11
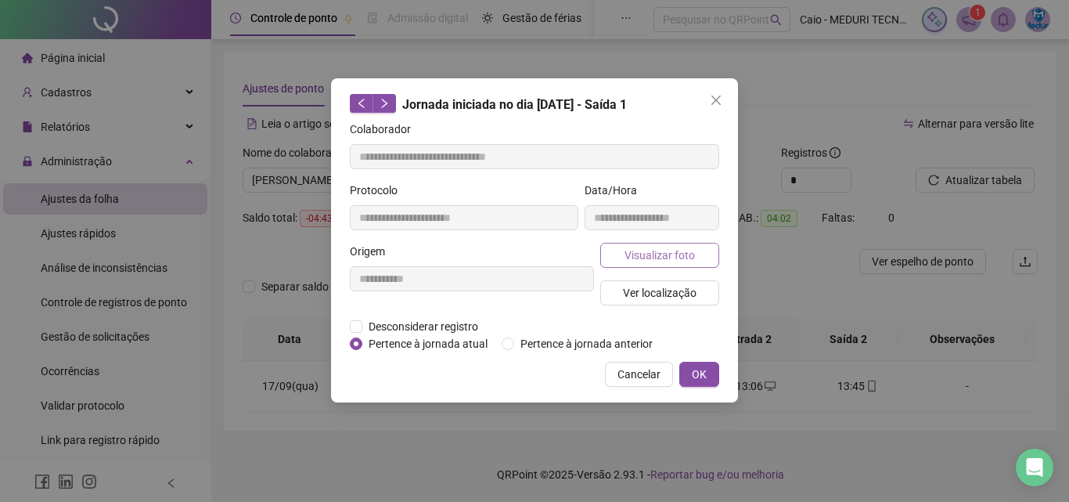
click at [669, 254] on span "Visualizar foto" at bounding box center [660, 255] width 70 height 17
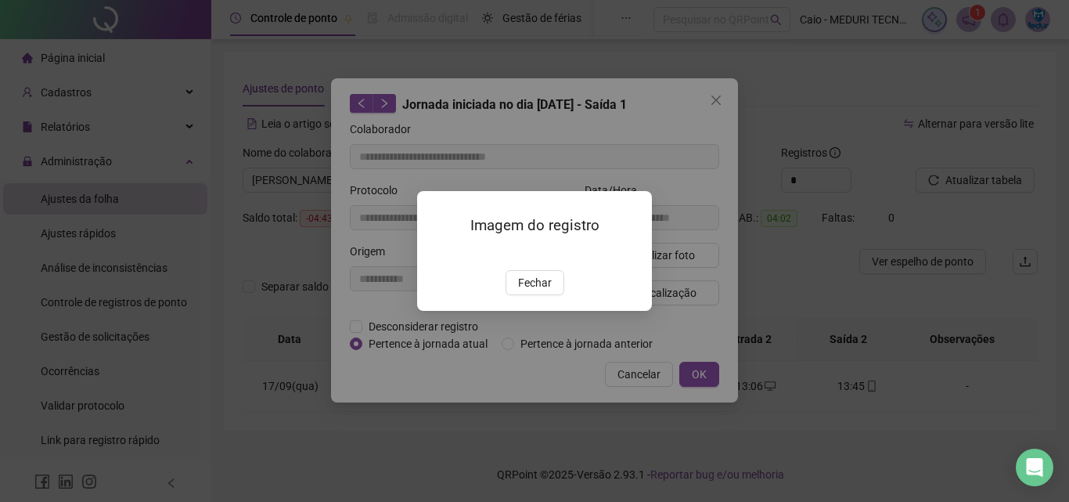
click at [436, 254] on img at bounding box center [436, 254] width 0 height 0
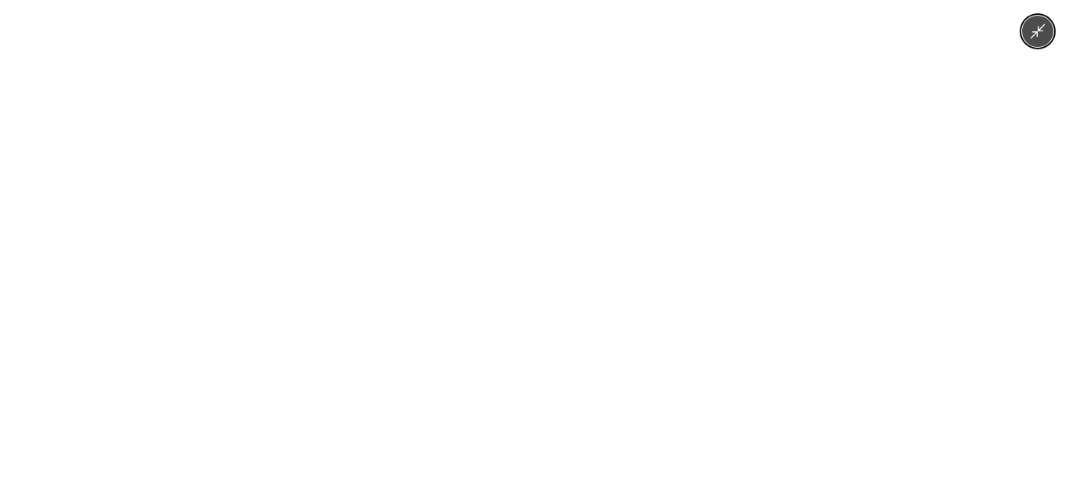
click at [489, 322] on img at bounding box center [535, 251] width 232 height 502
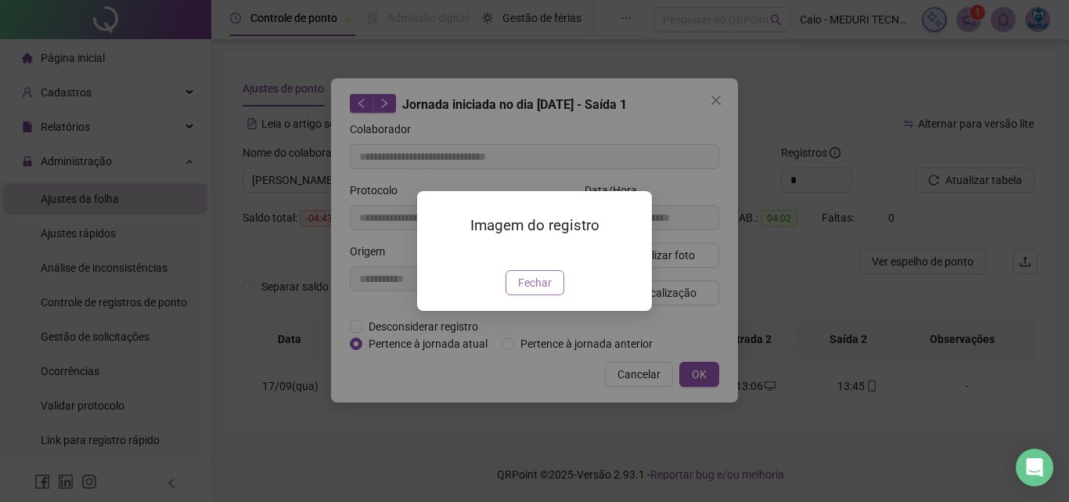
click at [547, 291] on span "Fechar" at bounding box center [535, 282] width 34 height 17
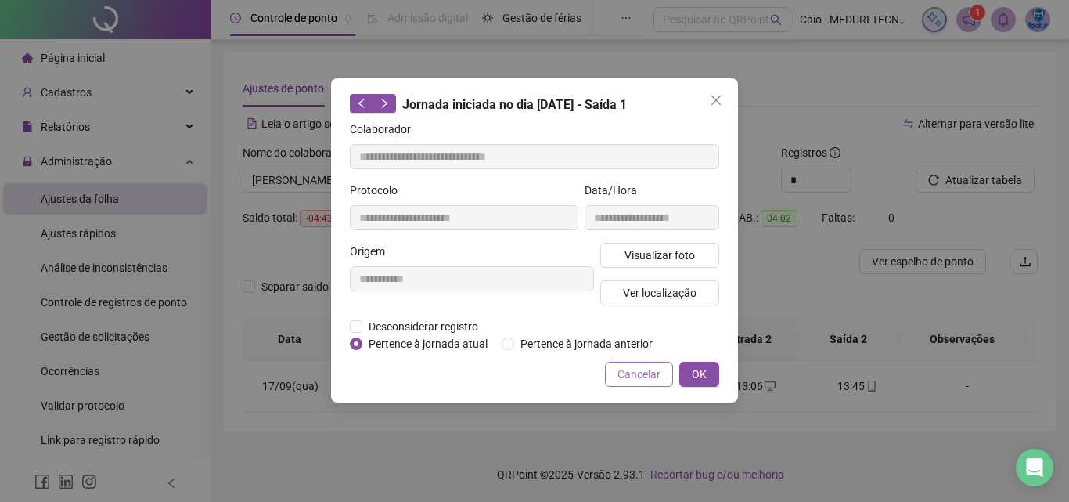
click at [636, 376] on span "Cancelar" at bounding box center [639, 374] width 43 height 17
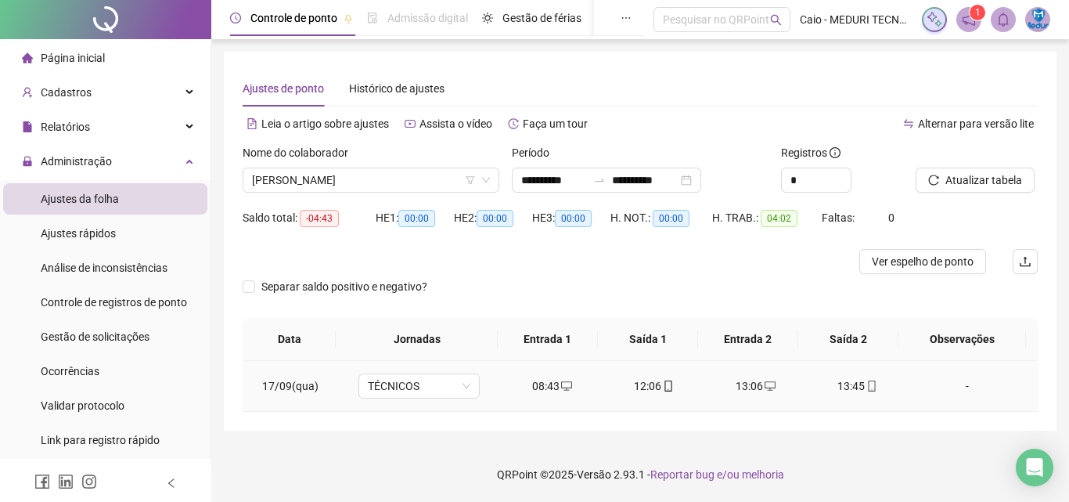
click at [868, 384] on icon "mobile" at bounding box center [871, 385] width 7 height 11
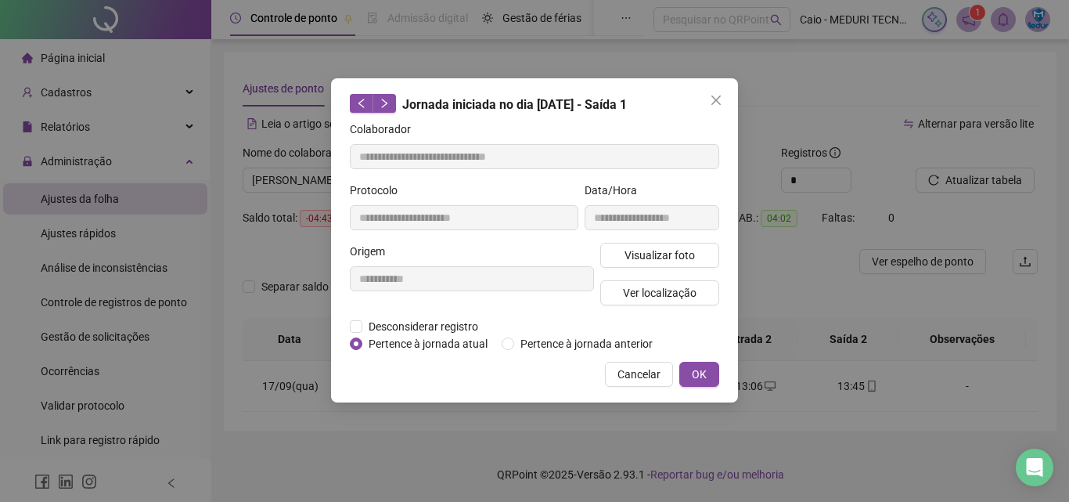
type input "**********"
click at [684, 250] on span "Visualizar foto" at bounding box center [660, 255] width 70 height 17
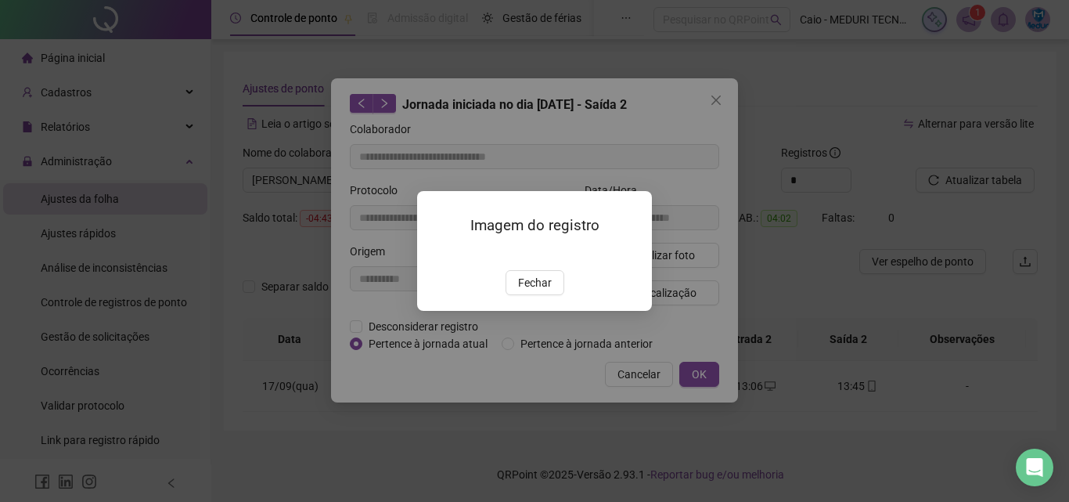
click at [436, 254] on img at bounding box center [436, 254] width 0 height 0
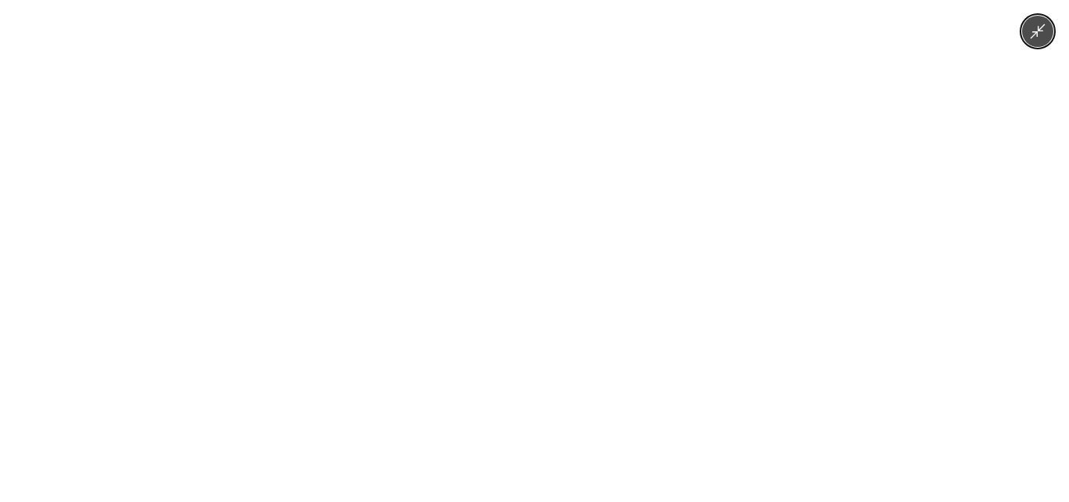
click at [505, 232] on img at bounding box center [535, 251] width 232 height 502
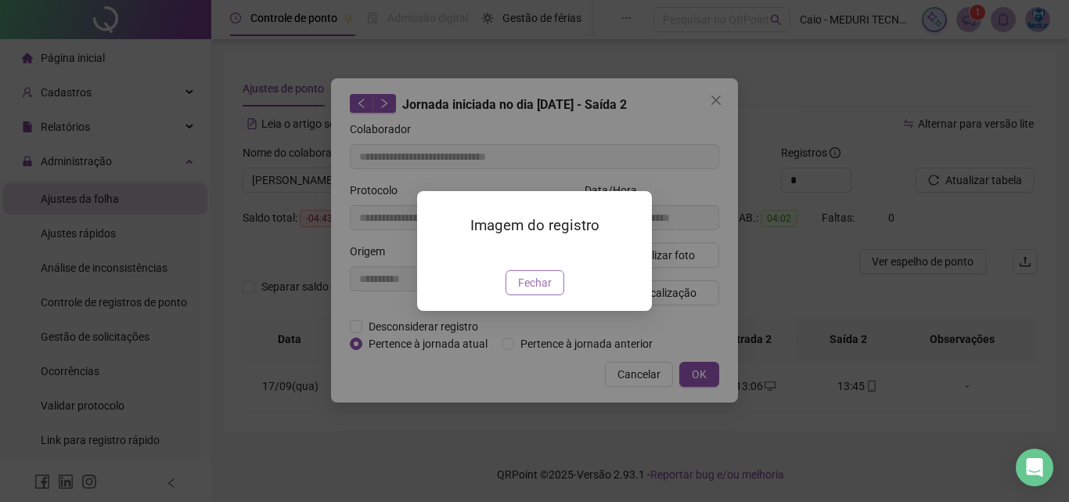
click at [530, 291] on span "Fechar" at bounding box center [535, 282] width 34 height 17
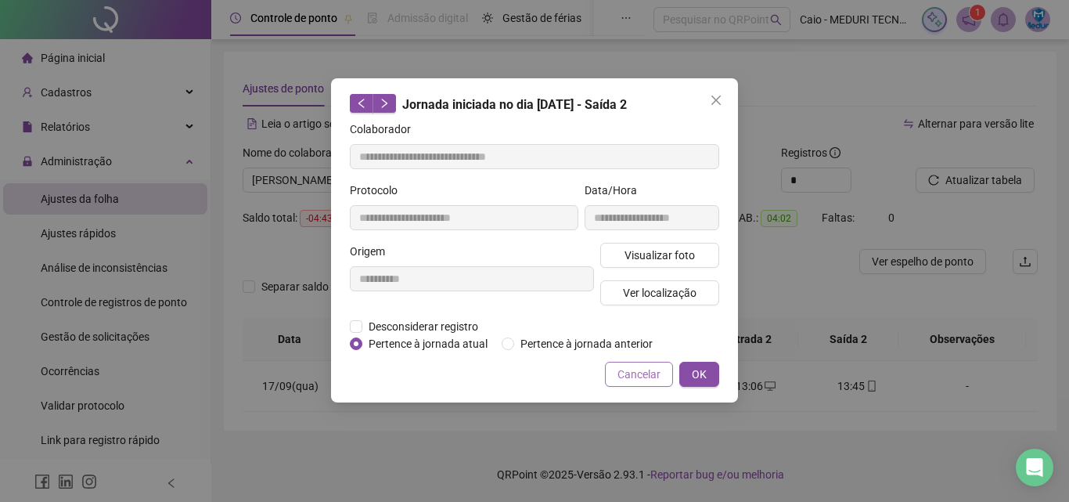
click at [645, 372] on span "Cancelar" at bounding box center [639, 374] width 43 height 17
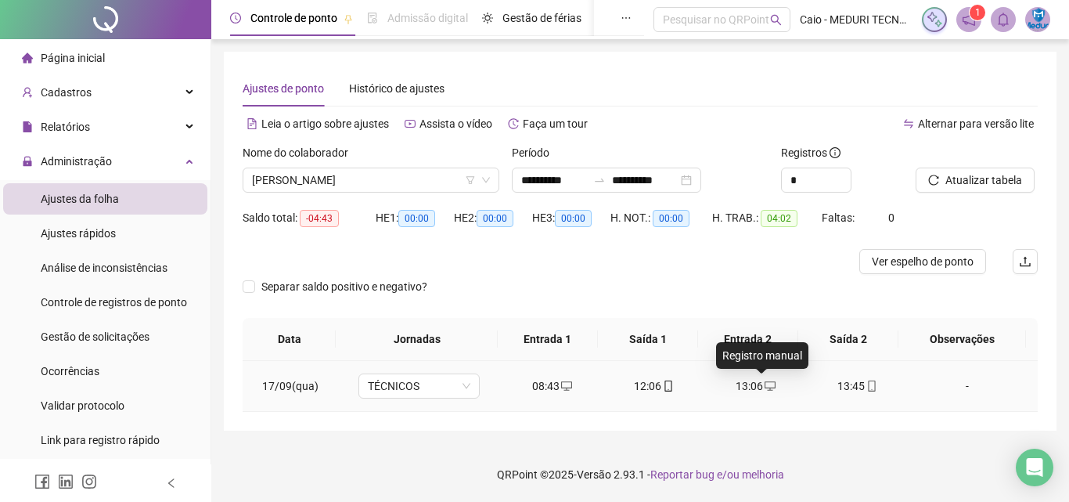
click at [765, 389] on icon "desktop" at bounding box center [770, 385] width 11 height 11
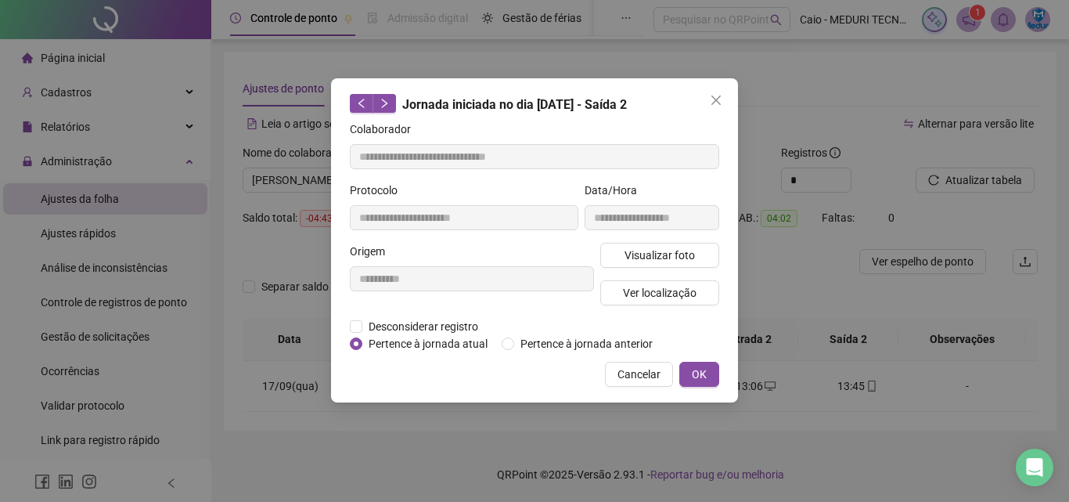
type input "**********"
click at [658, 373] on span "Cancelar" at bounding box center [639, 374] width 43 height 17
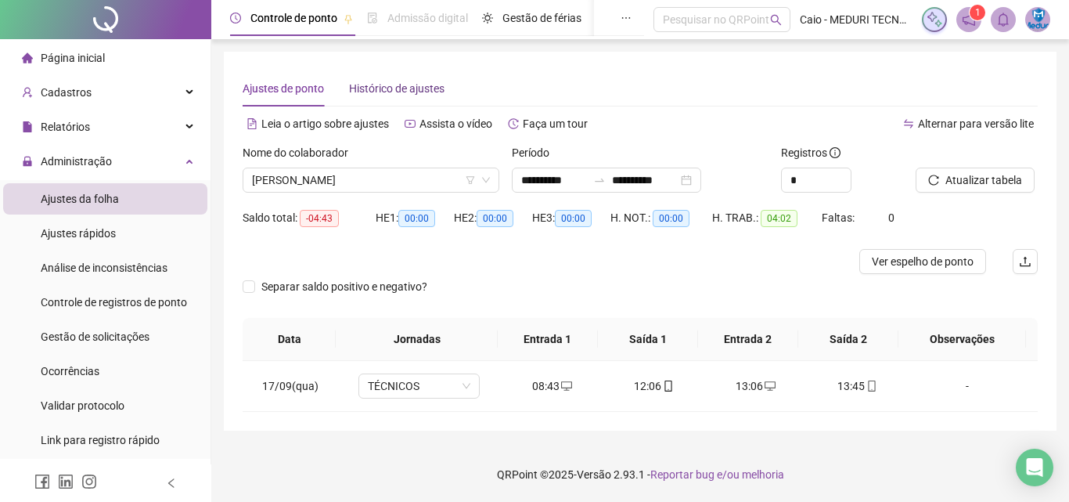
click at [397, 94] on span "Histórico de ajustes" at bounding box center [396, 88] width 95 height 13
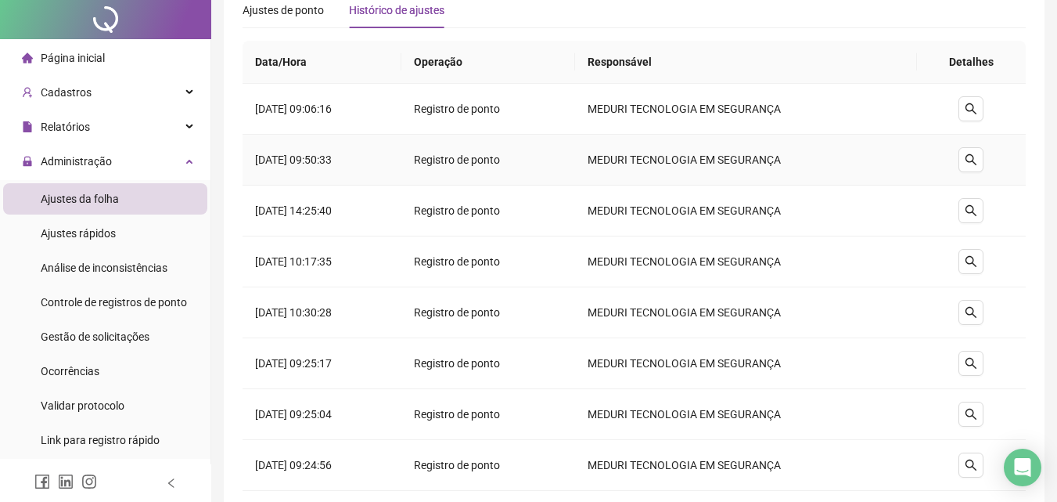
scroll to position [0, 0]
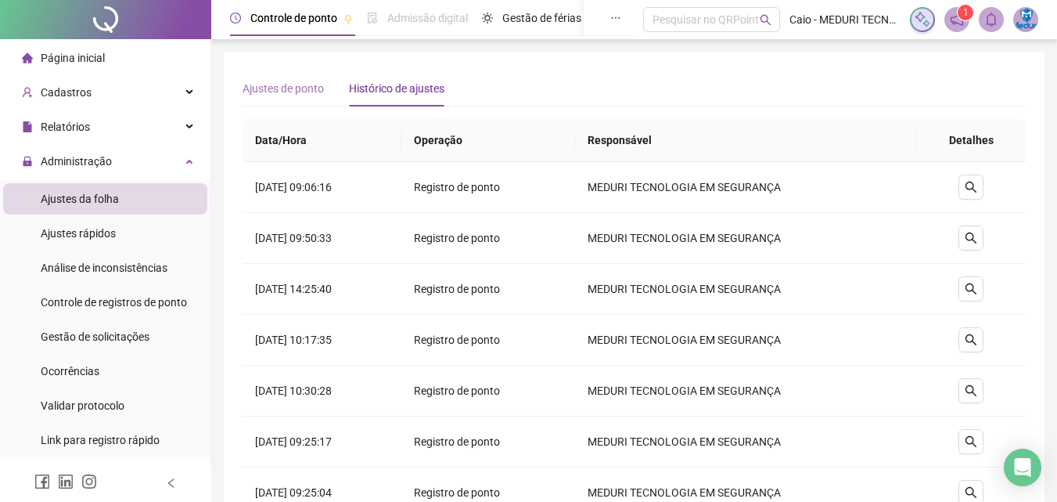
click at [300, 102] on div "Ajustes de ponto" at bounding box center [283, 88] width 81 height 36
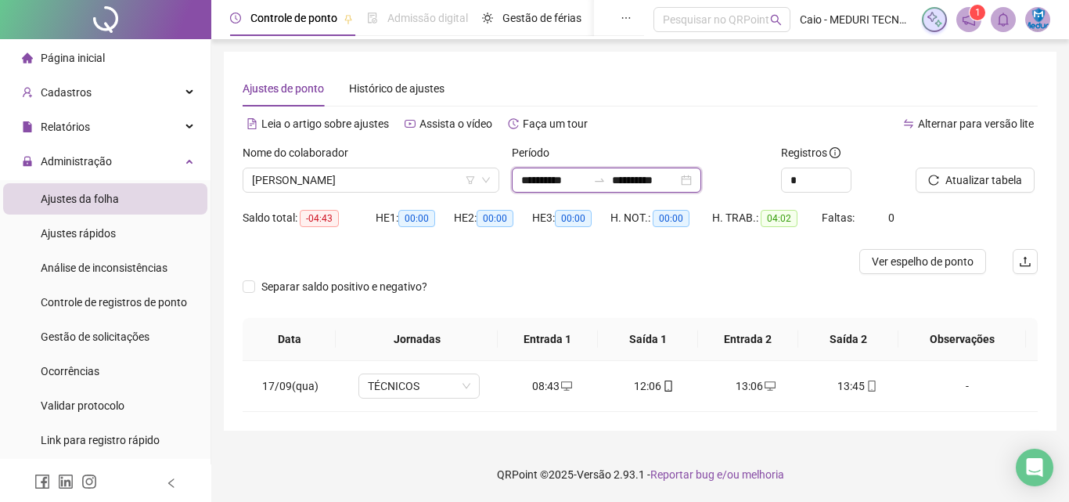
click at [536, 175] on input "**********" at bounding box center [554, 179] width 66 height 17
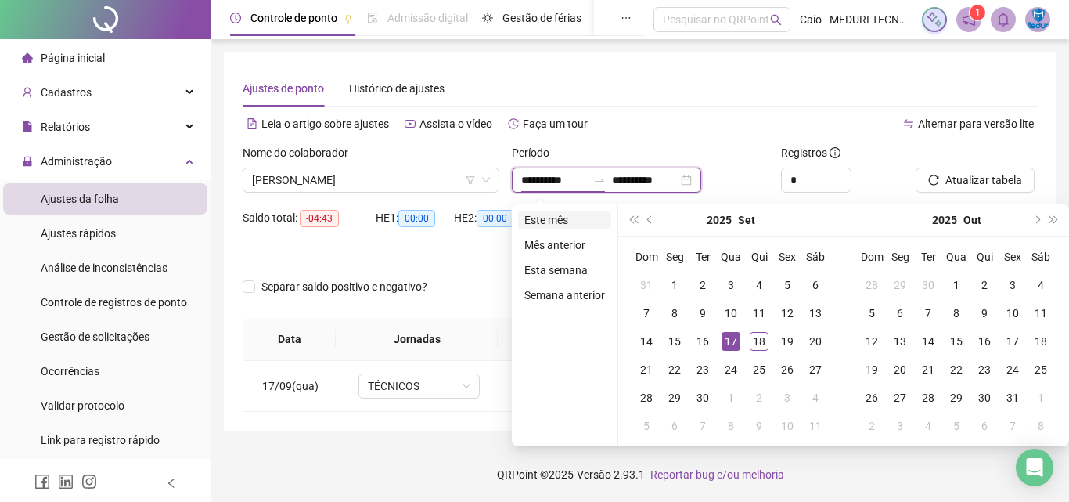
type input "**********"
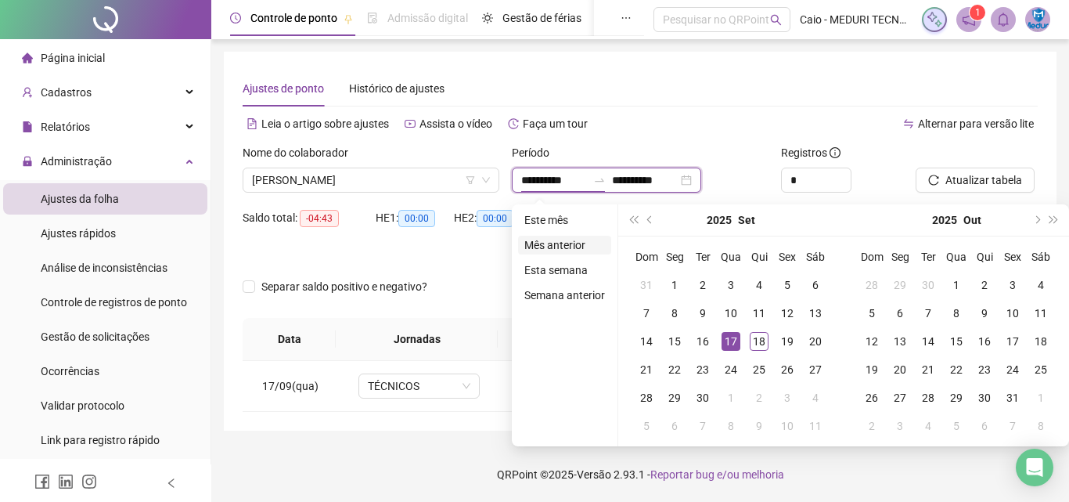
type input "**********"
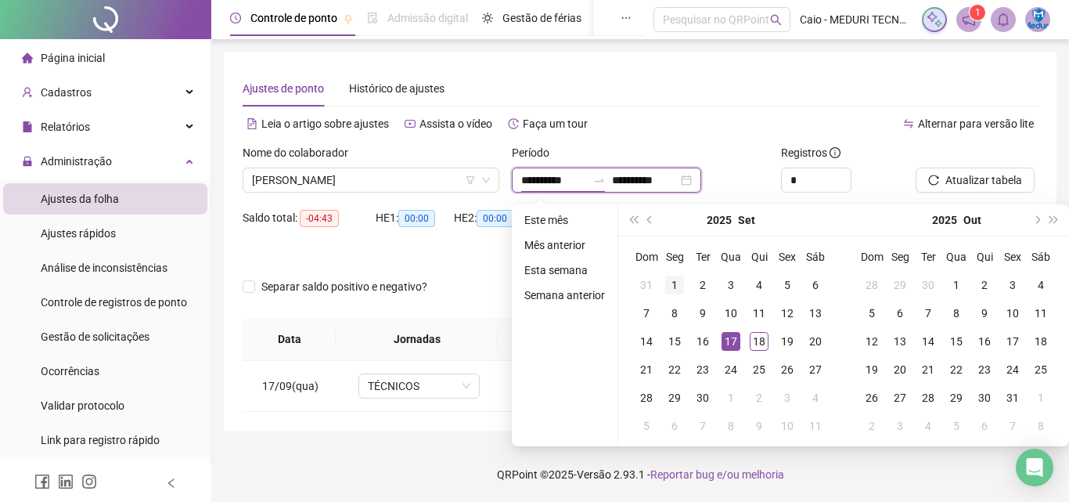
type input "**********"
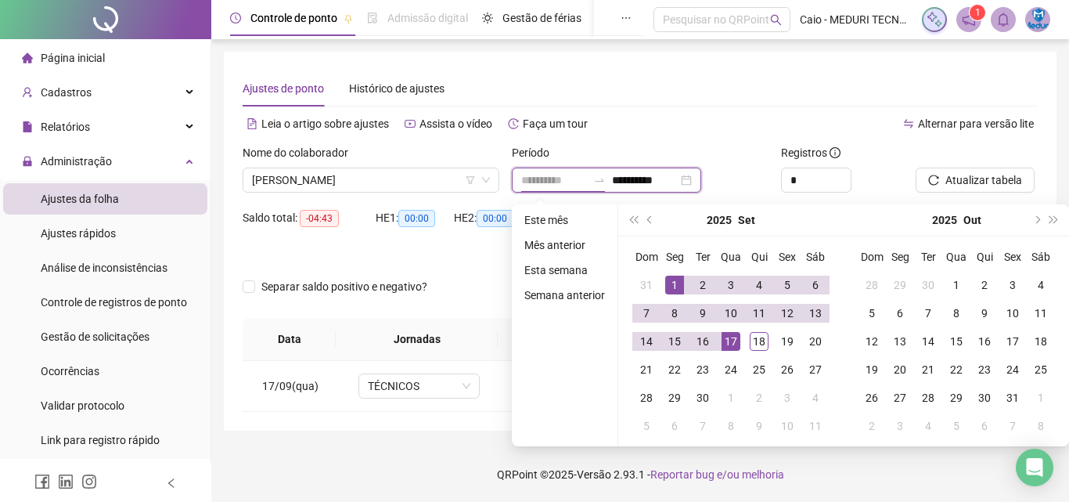
type input "**********"
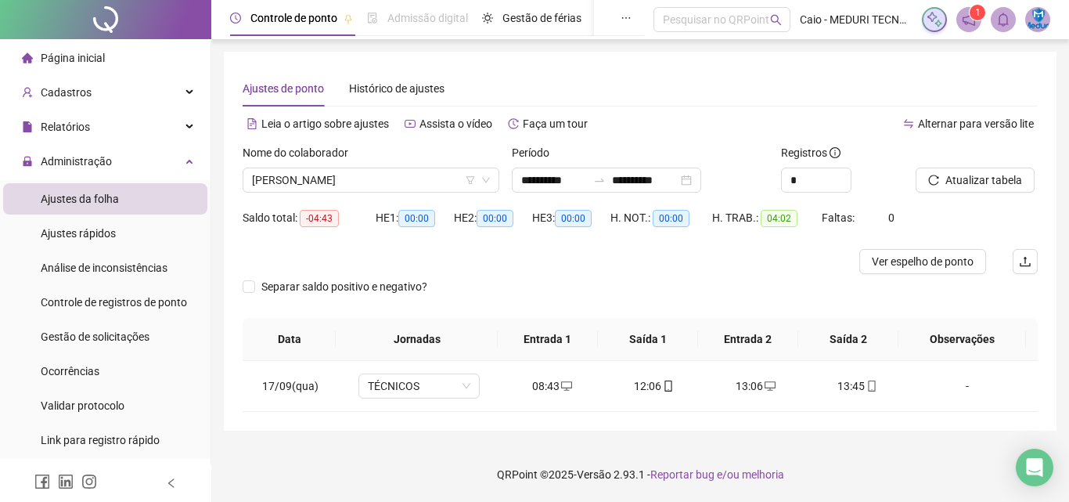
click at [478, 294] on div "Separar saldo positivo e negativo?" at bounding box center [640, 296] width 795 height 44
click at [765, 388] on icon "desktop" at bounding box center [770, 385] width 11 height 11
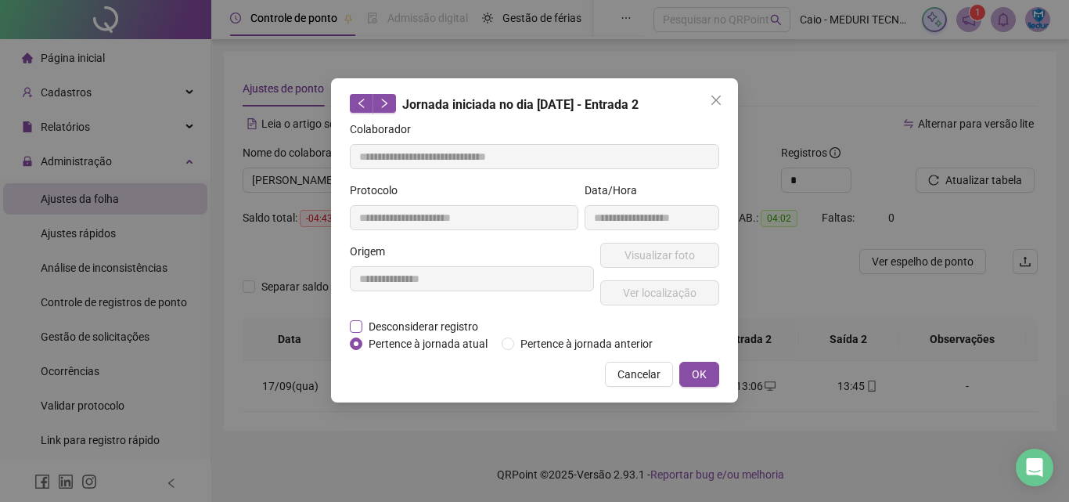
click at [469, 327] on span "Desconsiderar registro" at bounding box center [423, 326] width 122 height 17
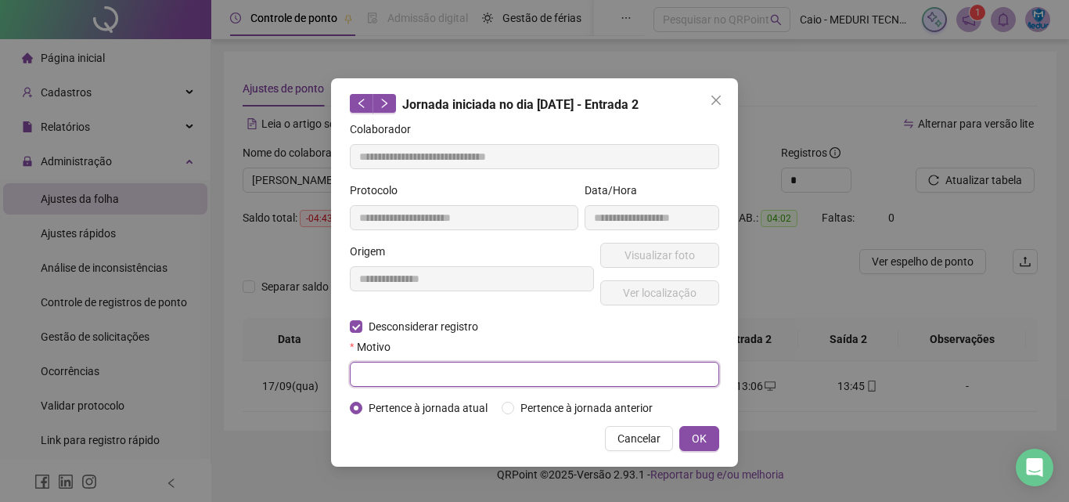
click at [497, 367] on input "text" at bounding box center [534, 374] width 369 height 25
type input "****"
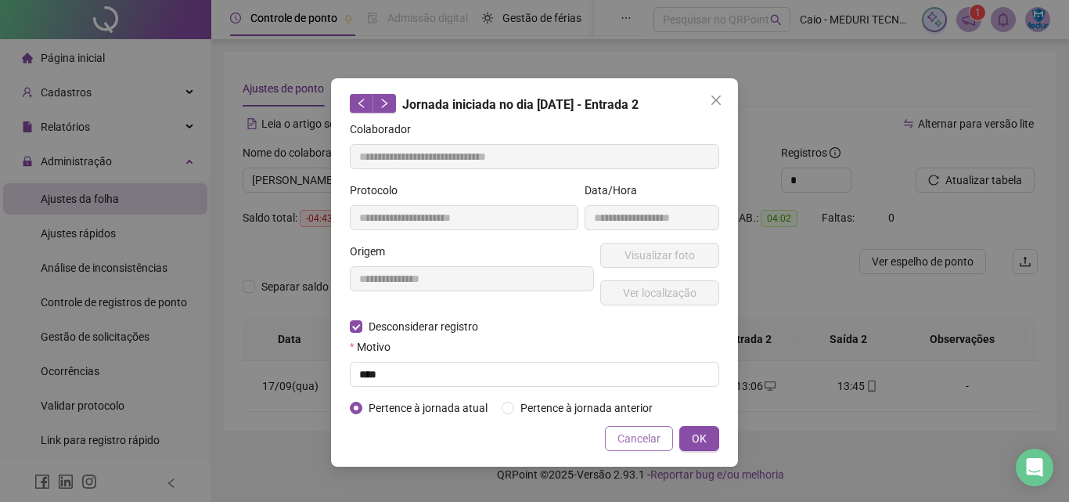
click at [641, 438] on span "Cancelar" at bounding box center [639, 438] width 43 height 17
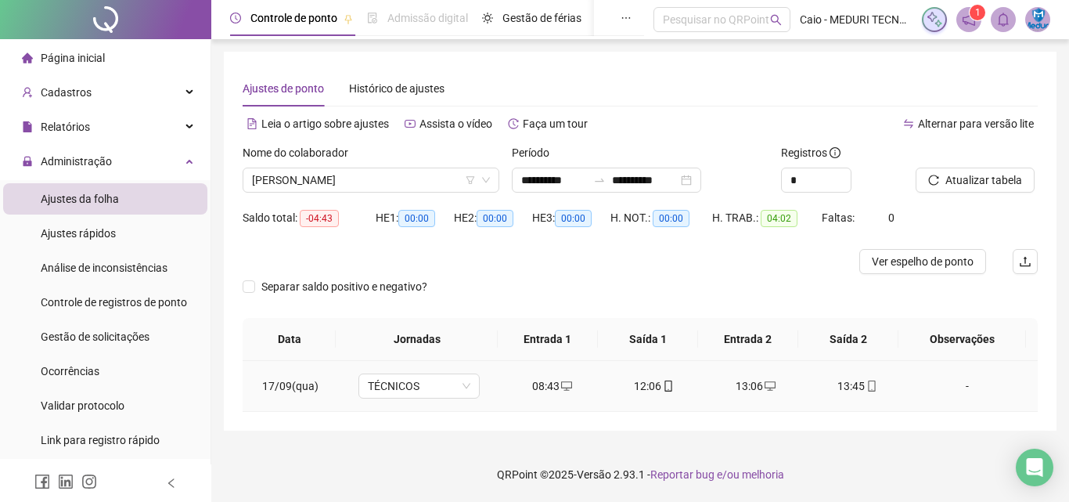
click at [765, 388] on icon "desktop" at bounding box center [770, 385] width 11 height 11
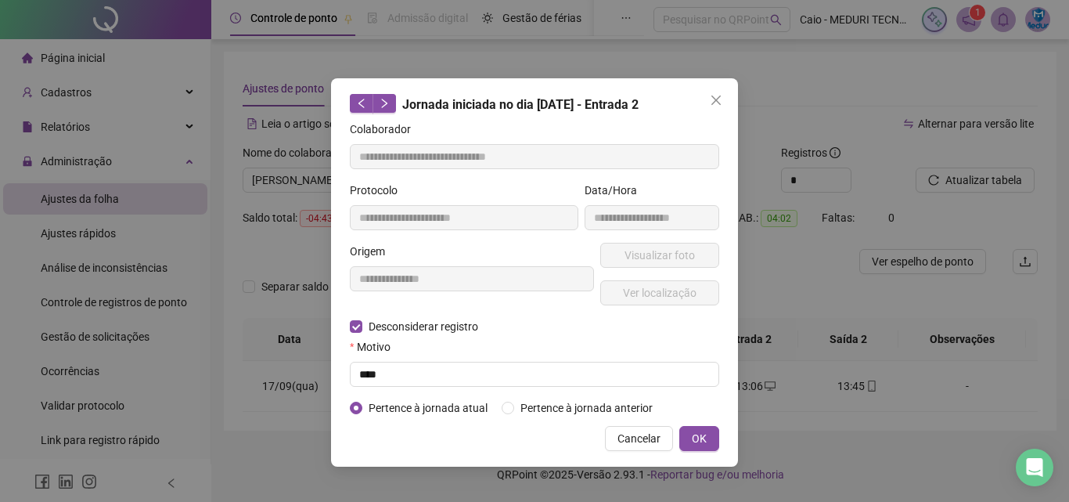
click at [443, 407] on span "Pertence à jornada atual" at bounding box center [427, 407] width 131 height 17
click at [701, 440] on span "OK" at bounding box center [699, 438] width 15 height 17
click at [702, 432] on span "OK" at bounding box center [699, 438] width 15 height 17
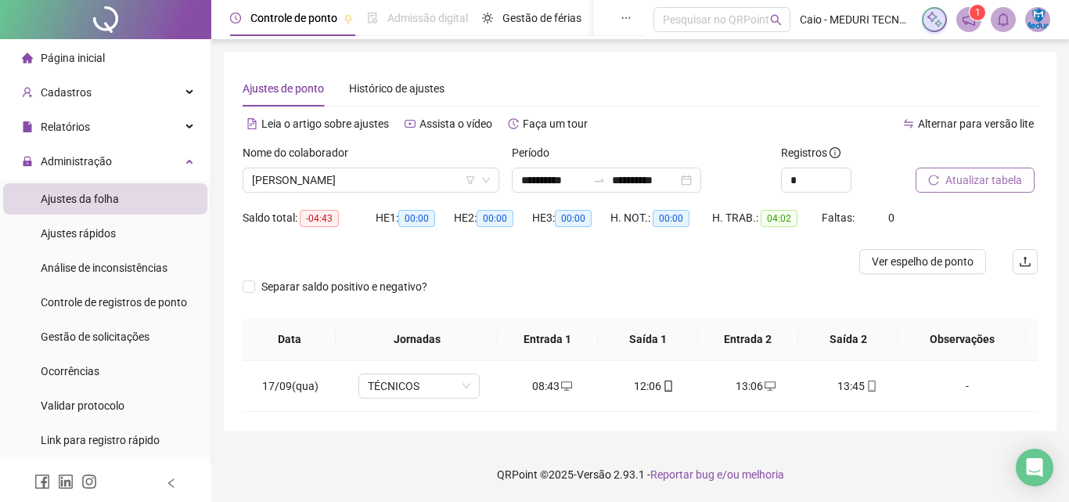
click at [949, 168] on button "Atualizar tabela" at bounding box center [975, 180] width 119 height 25
click at [561, 387] on icon "desktop" at bounding box center [566, 385] width 11 height 11
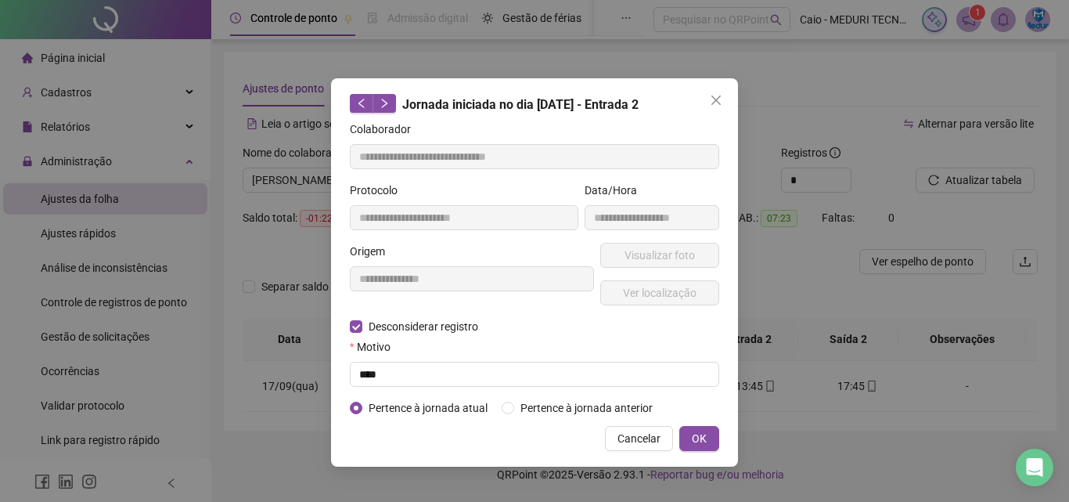
type input "**********"
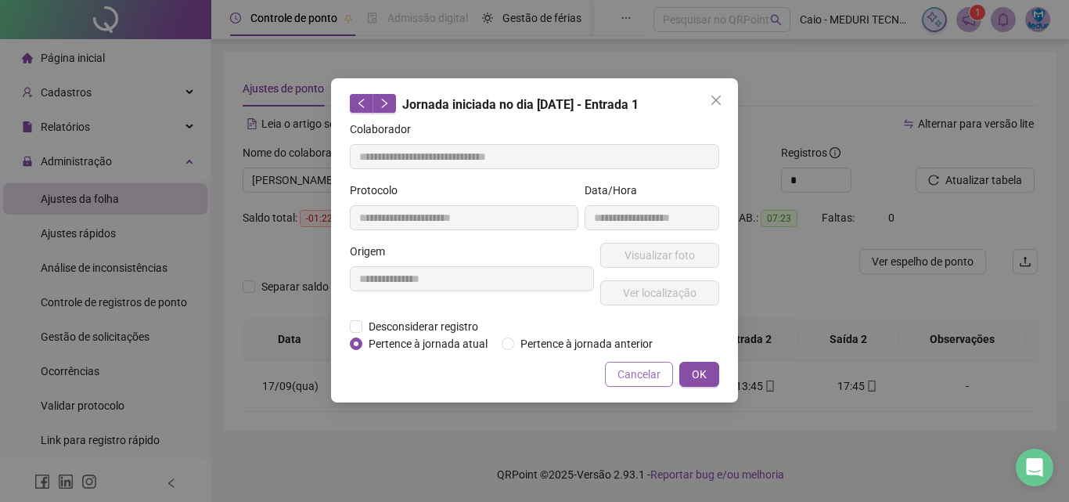
click at [646, 373] on span "Cancelar" at bounding box center [639, 374] width 43 height 17
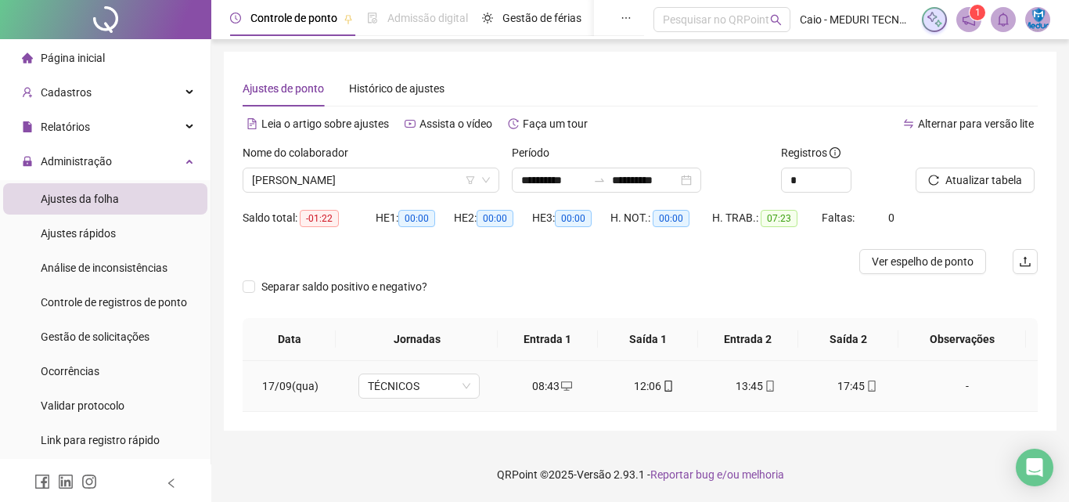
click at [665, 386] on icon "mobile" at bounding box center [668, 385] width 7 height 11
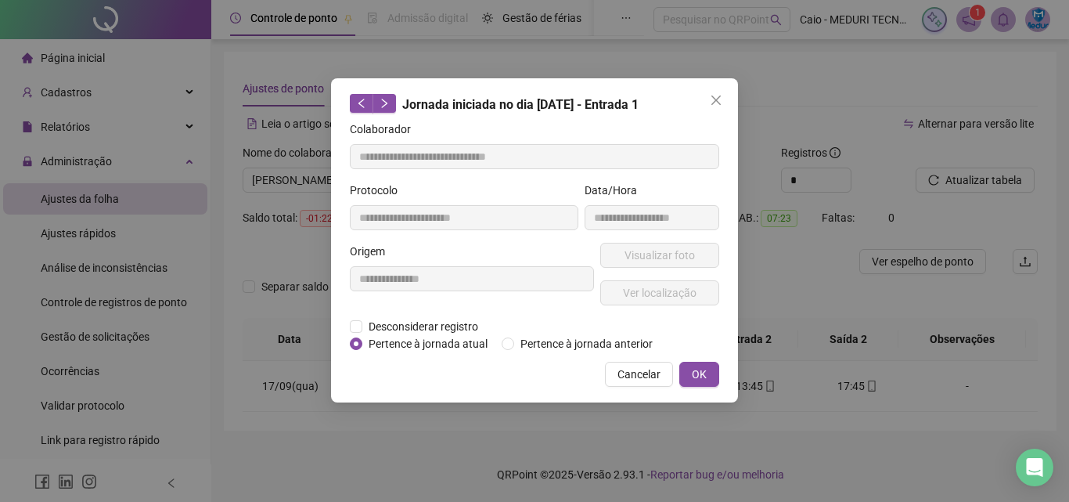
type input "**********"
click at [679, 261] on span "Visualizar foto" at bounding box center [660, 255] width 70 height 17
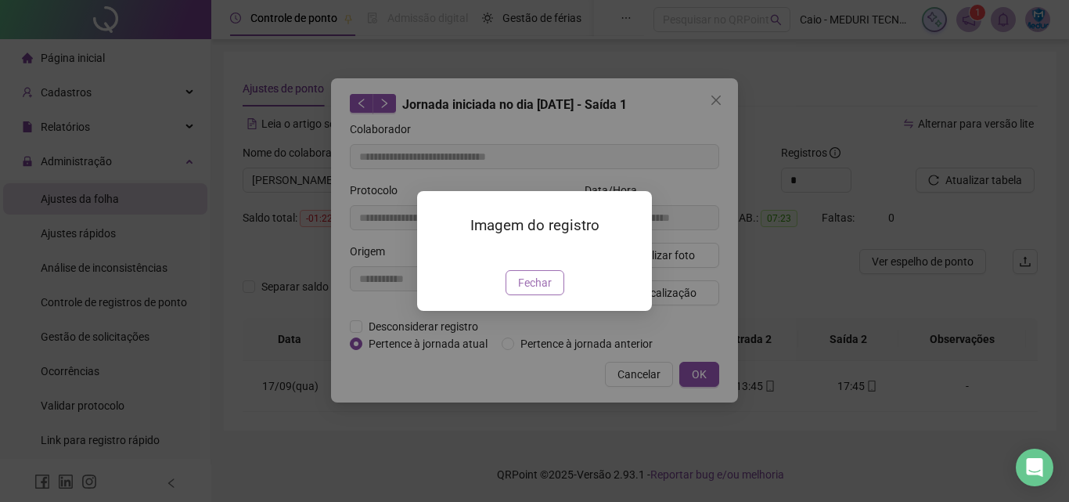
click at [543, 291] on span "Fechar" at bounding box center [535, 282] width 34 height 17
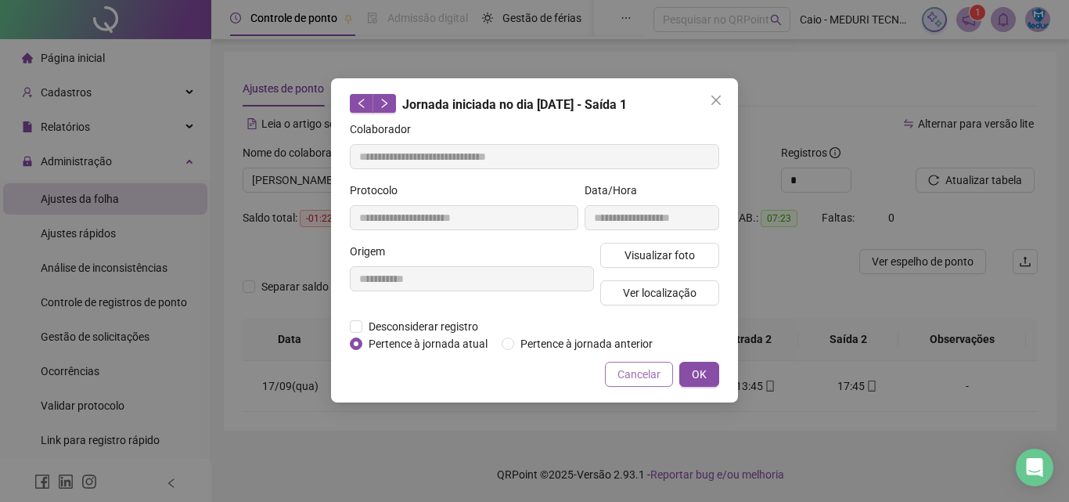
click at [649, 376] on span "Cancelar" at bounding box center [639, 374] width 43 height 17
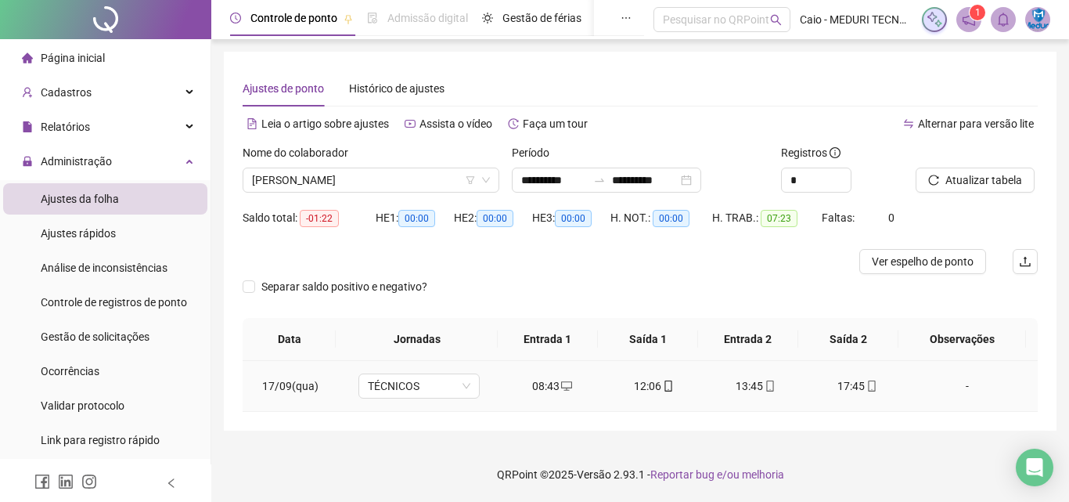
click at [765, 385] on icon "mobile" at bounding box center [770, 385] width 11 height 11
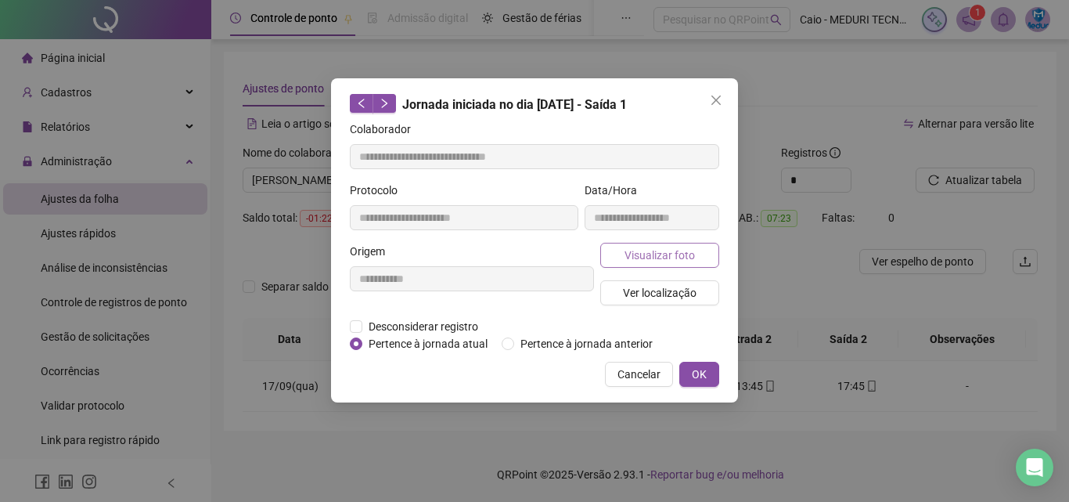
type input "**********"
click at [704, 261] on button "Visualizar foto" at bounding box center [659, 255] width 119 height 25
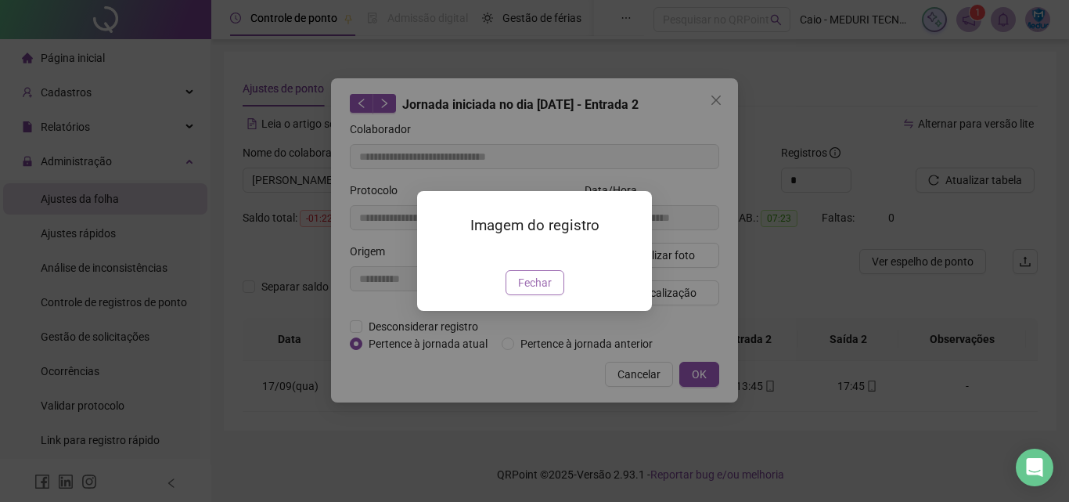
click at [529, 291] on span "Fechar" at bounding box center [535, 282] width 34 height 17
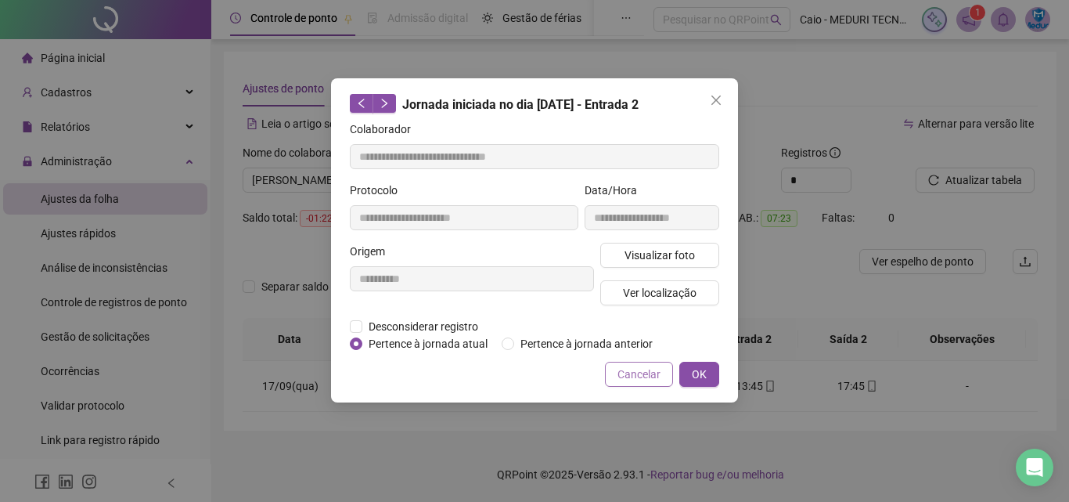
click at [655, 366] on span "Cancelar" at bounding box center [639, 374] width 43 height 17
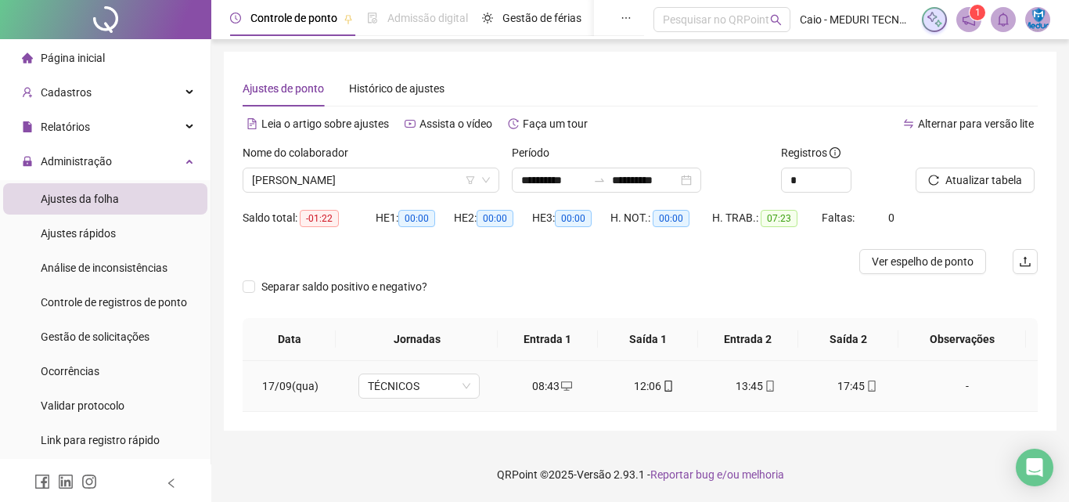
click at [768, 387] on div "13:45" at bounding box center [756, 385] width 77 height 17
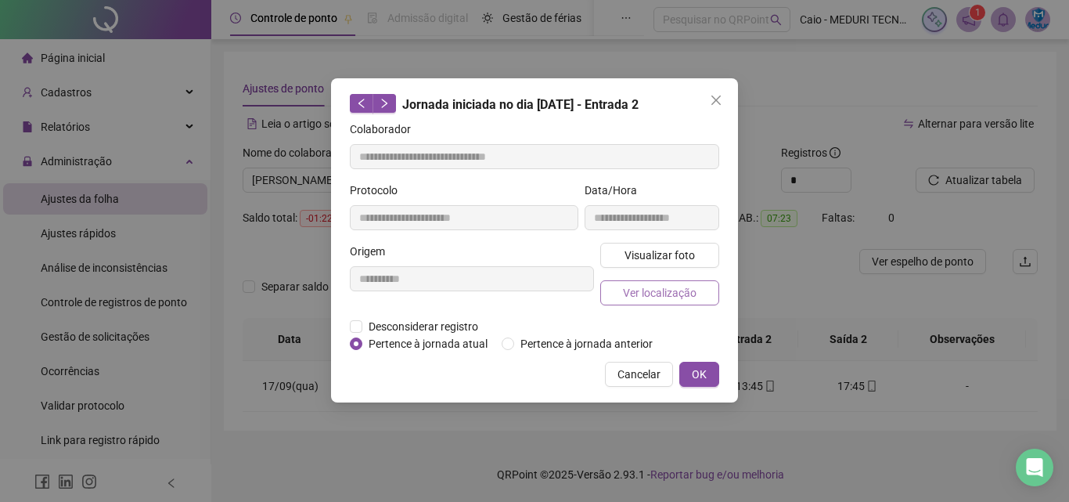
click at [661, 292] on span "Ver localização" at bounding box center [660, 292] width 74 height 17
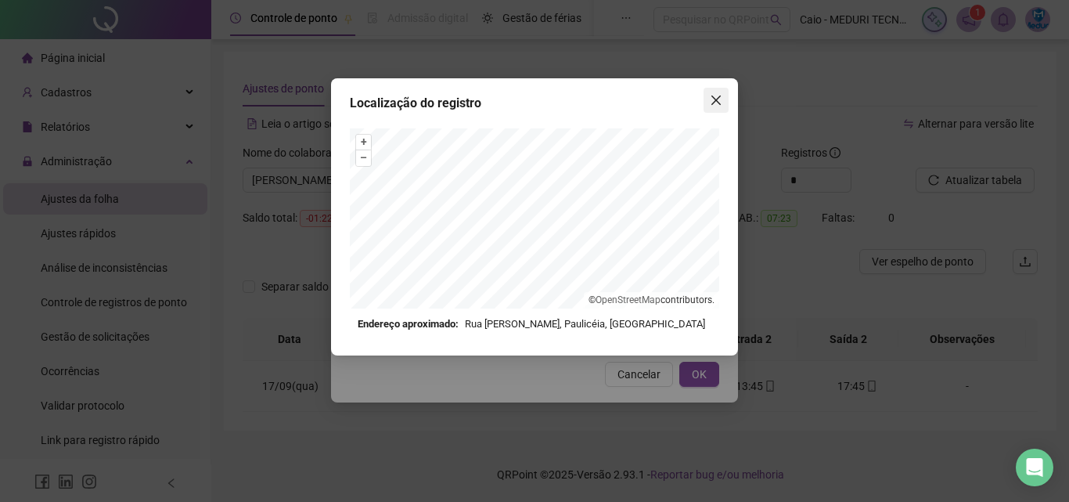
click at [715, 101] on icon "close" at bounding box center [715, 99] width 9 height 9
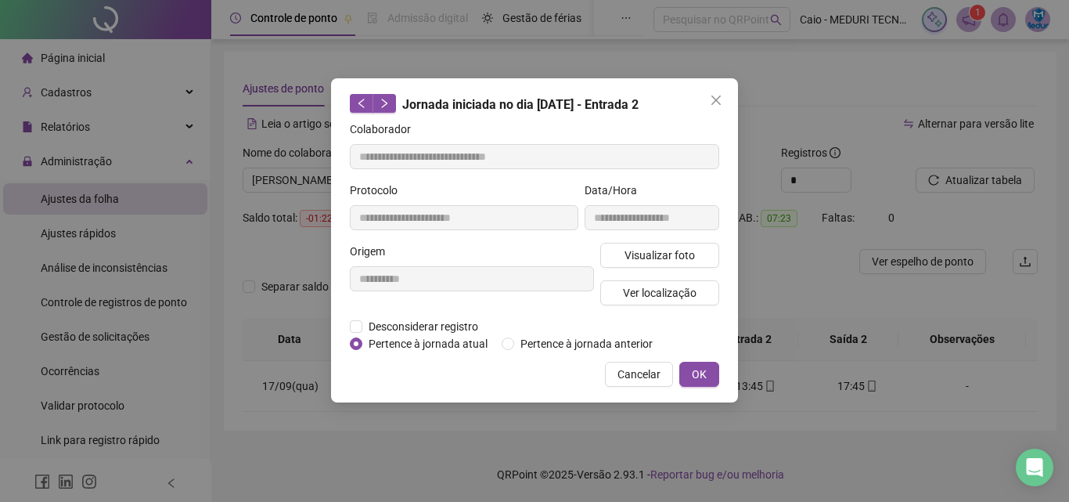
click at [722, 101] on span "Close" at bounding box center [716, 100] width 25 height 13
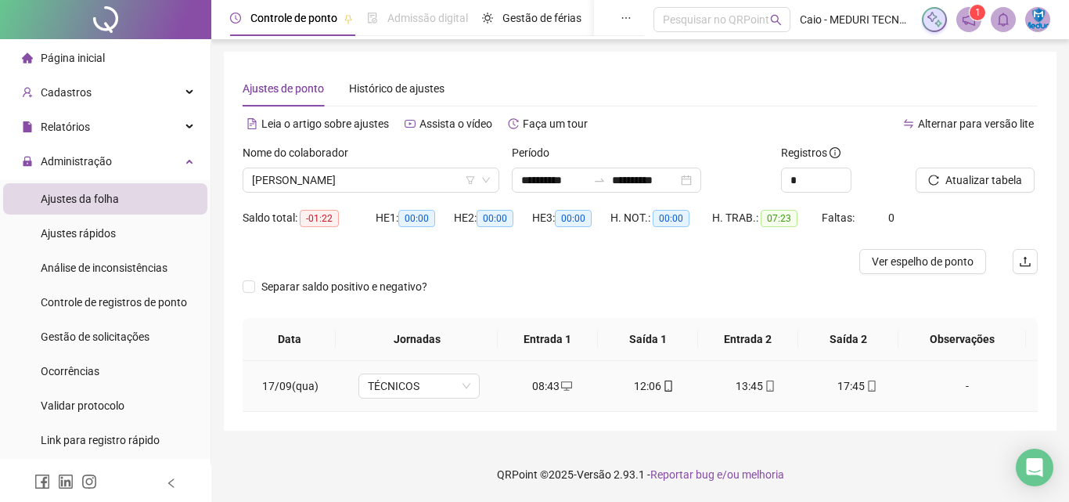
click at [868, 387] on div "17:45" at bounding box center [857, 385] width 77 height 17
type input "**********"
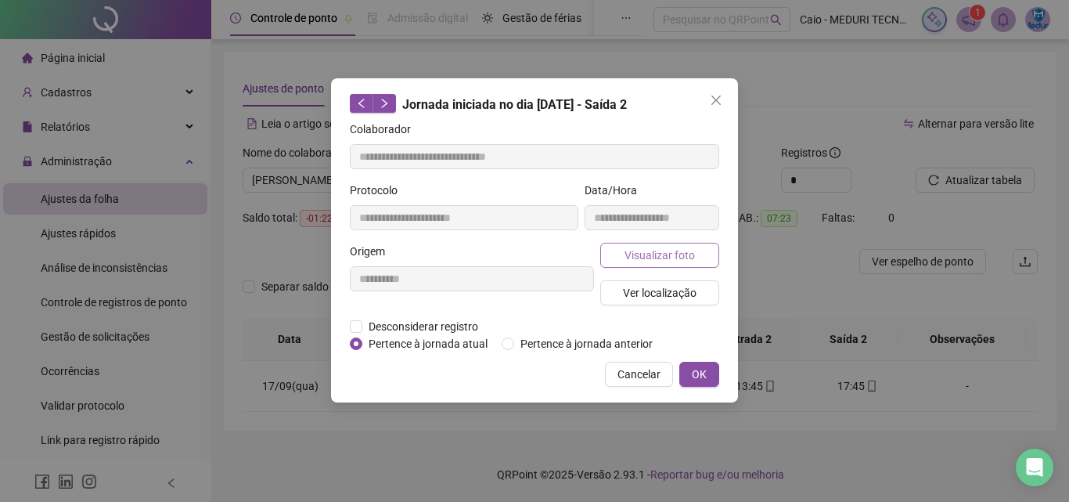
click at [614, 251] on button "Visualizar foto" at bounding box center [659, 255] width 119 height 25
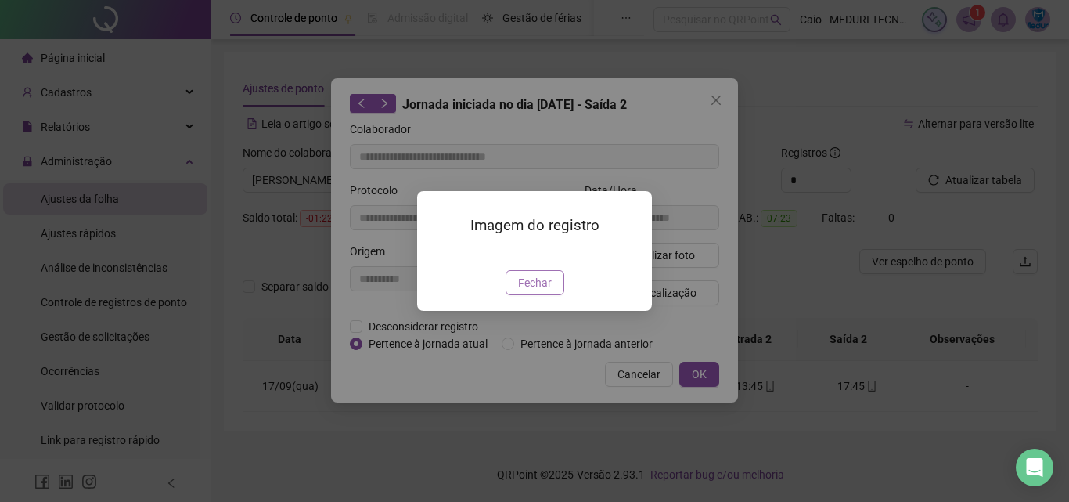
click at [520, 295] on button "Fechar" at bounding box center [535, 282] width 59 height 25
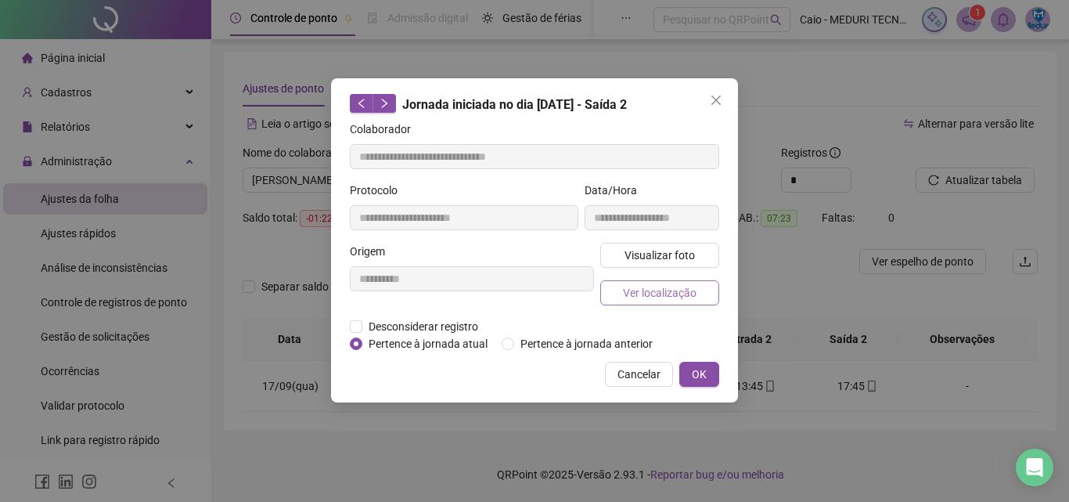
click at [638, 286] on span "Ver localização" at bounding box center [660, 292] width 74 height 17
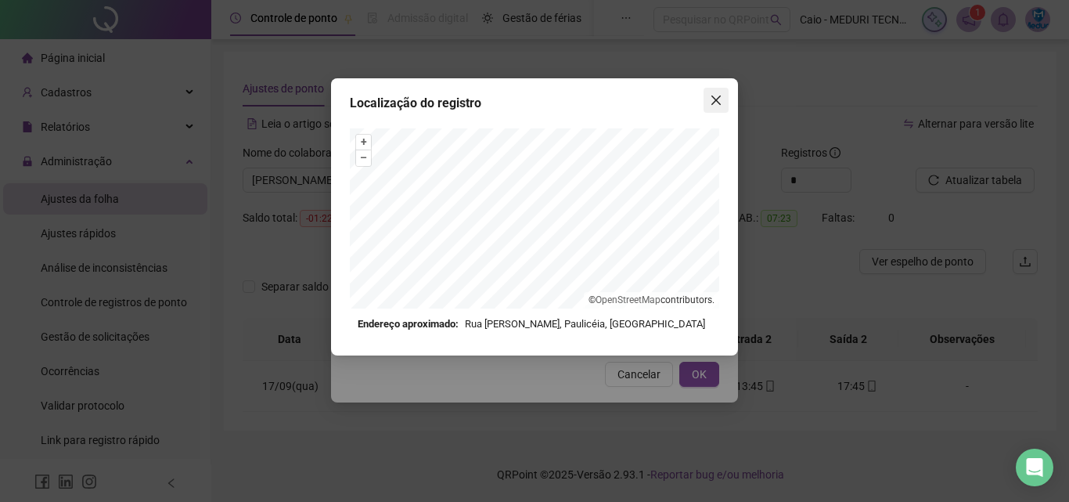
click at [724, 95] on span "Close" at bounding box center [716, 100] width 25 height 13
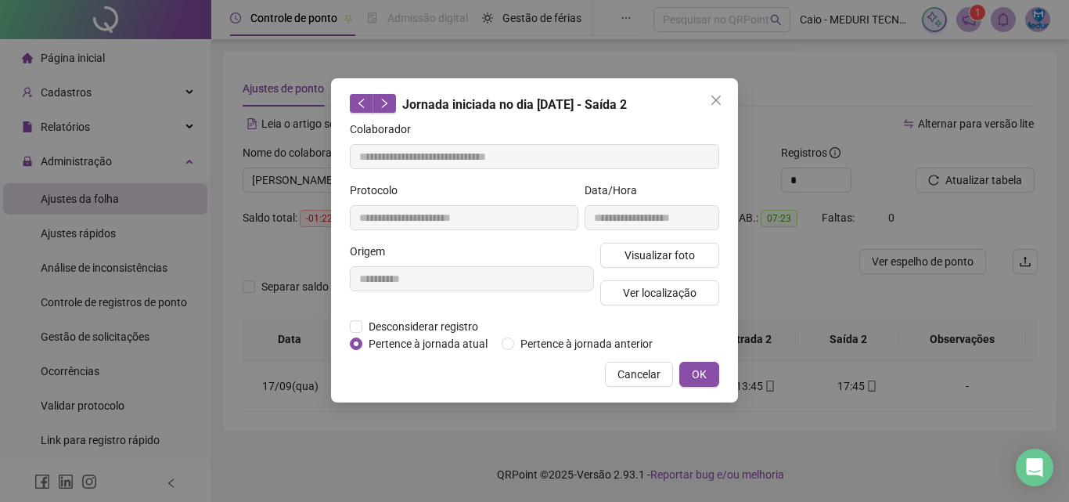
click at [719, 101] on icon "close" at bounding box center [716, 100] width 13 height 13
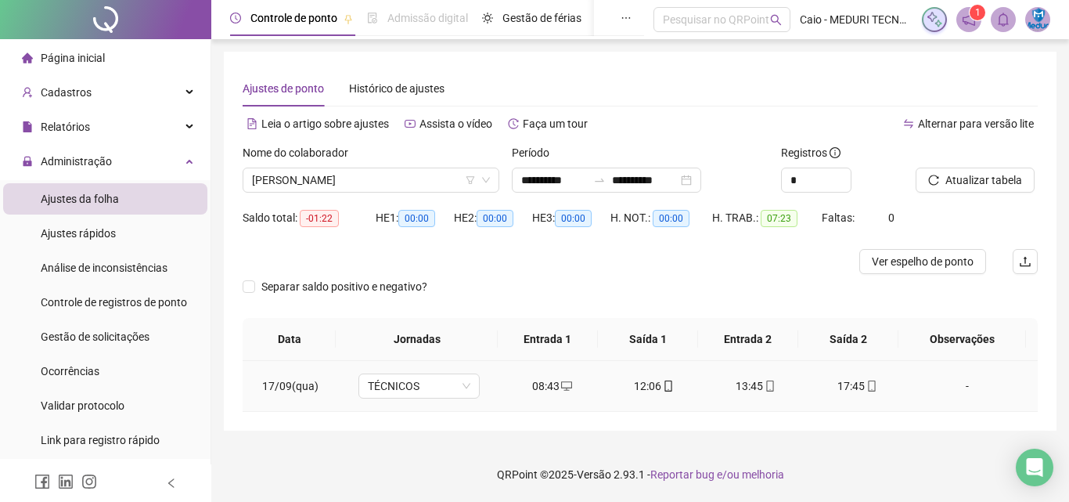
click at [670, 390] on div "12:06" at bounding box center [654, 385] width 77 height 17
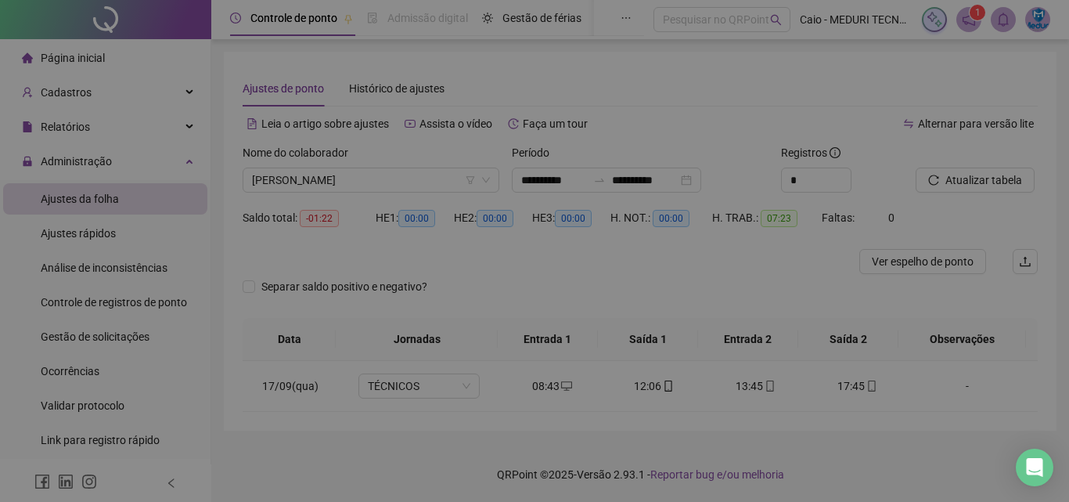
type input "**********"
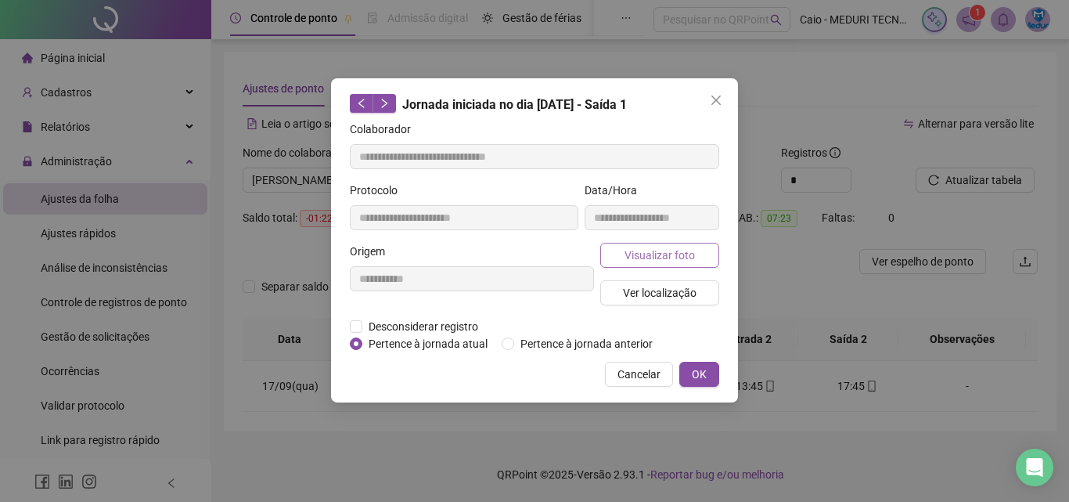
click at [690, 253] on span "Visualizar foto" at bounding box center [660, 255] width 70 height 17
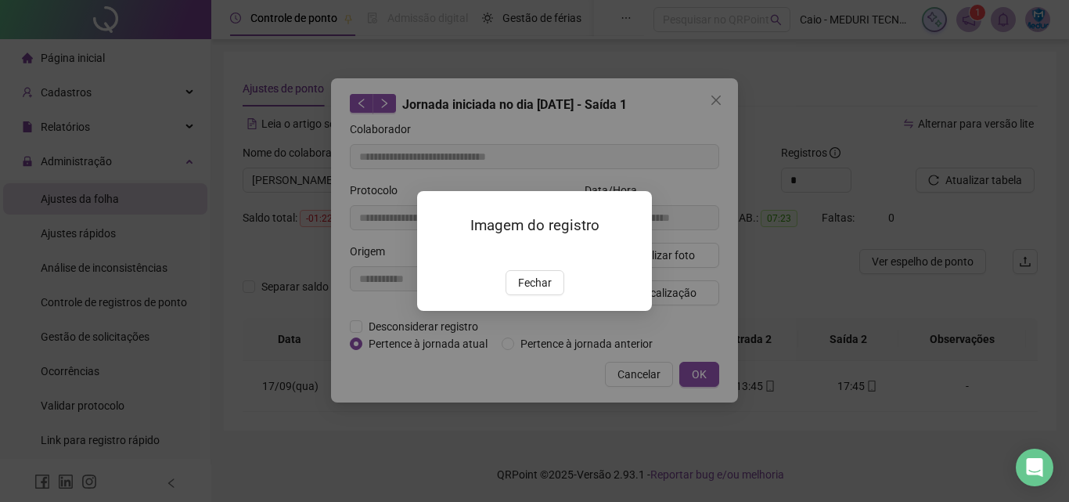
click at [540, 291] on span "Fechar" at bounding box center [535, 282] width 34 height 17
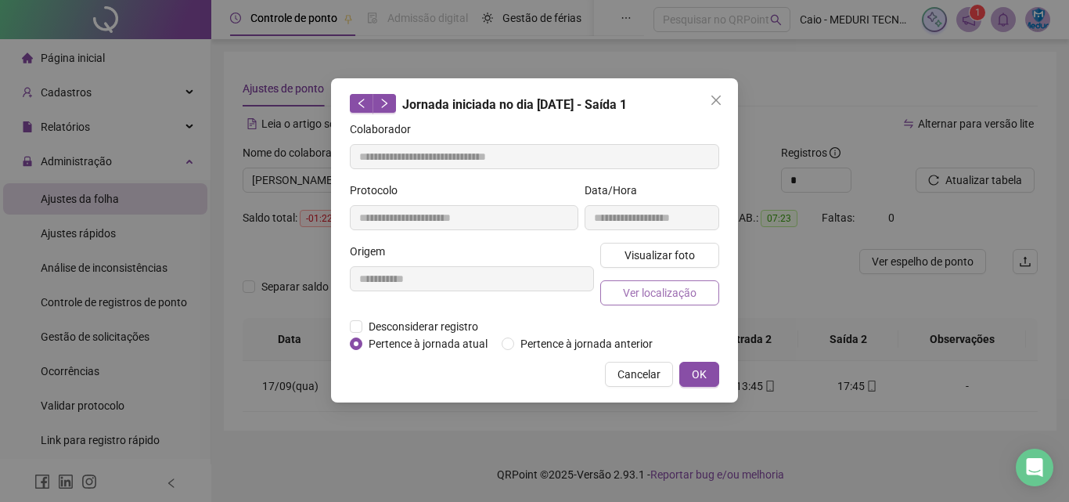
click at [657, 285] on span "Ver localização" at bounding box center [660, 292] width 74 height 17
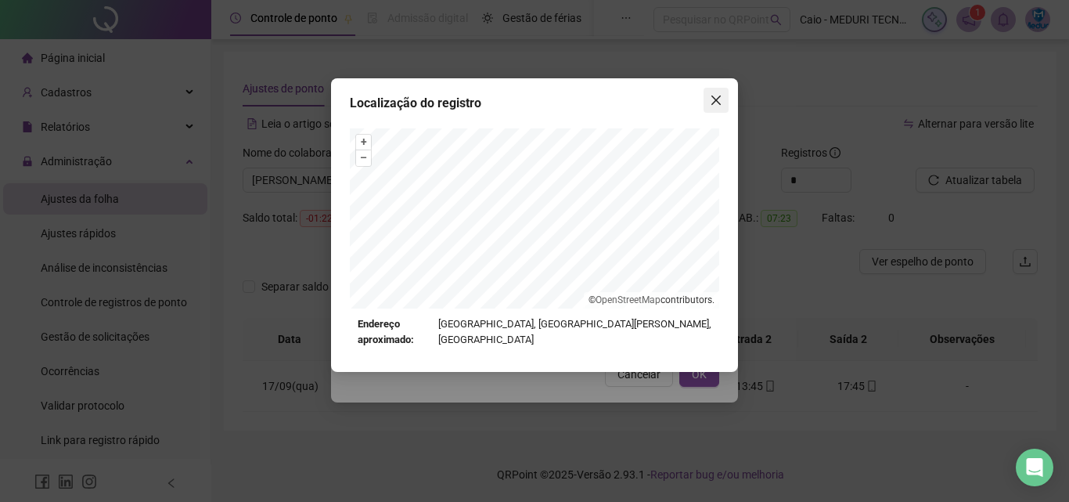
click at [707, 106] on span "Close" at bounding box center [716, 100] width 25 height 13
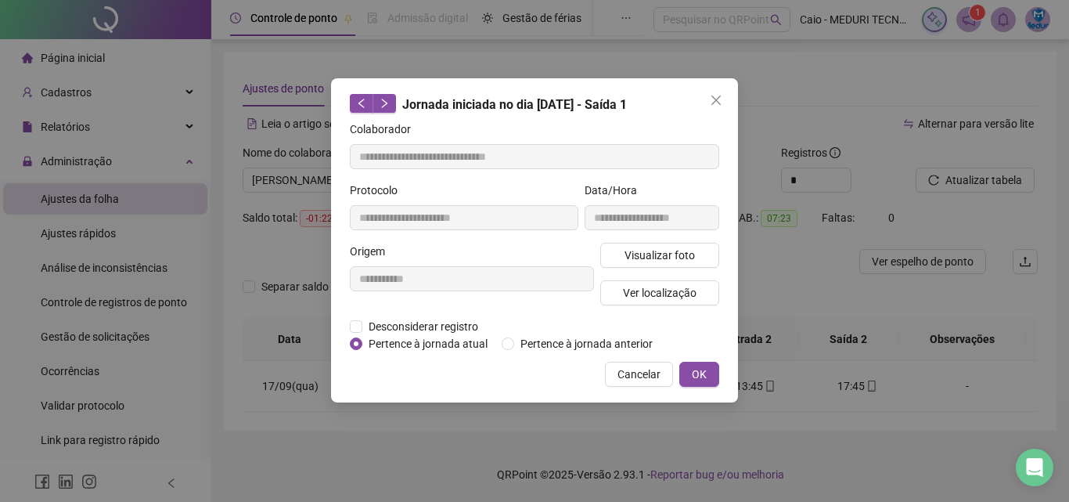
click at [707, 106] on span "Close" at bounding box center [716, 100] width 25 height 13
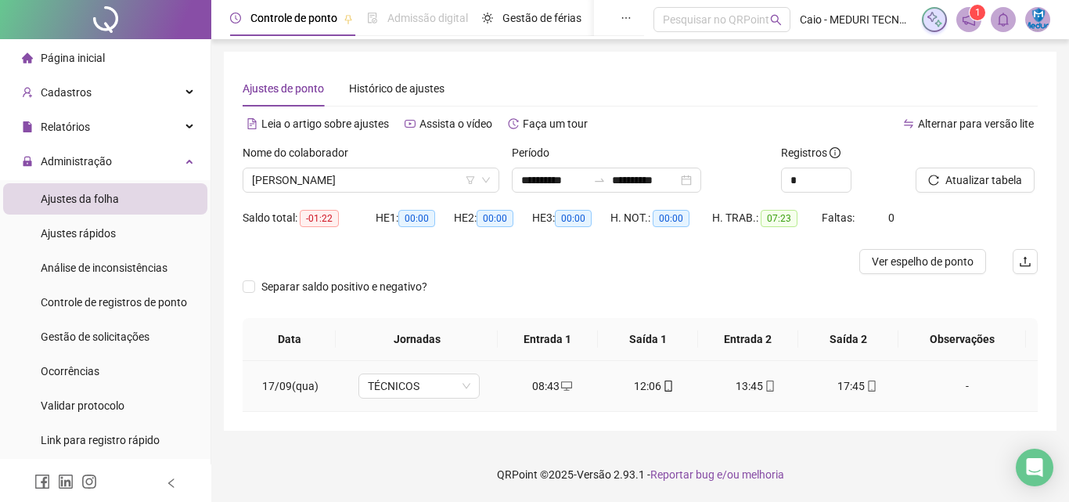
click at [668, 380] on div "12:06" at bounding box center [654, 385] width 77 height 17
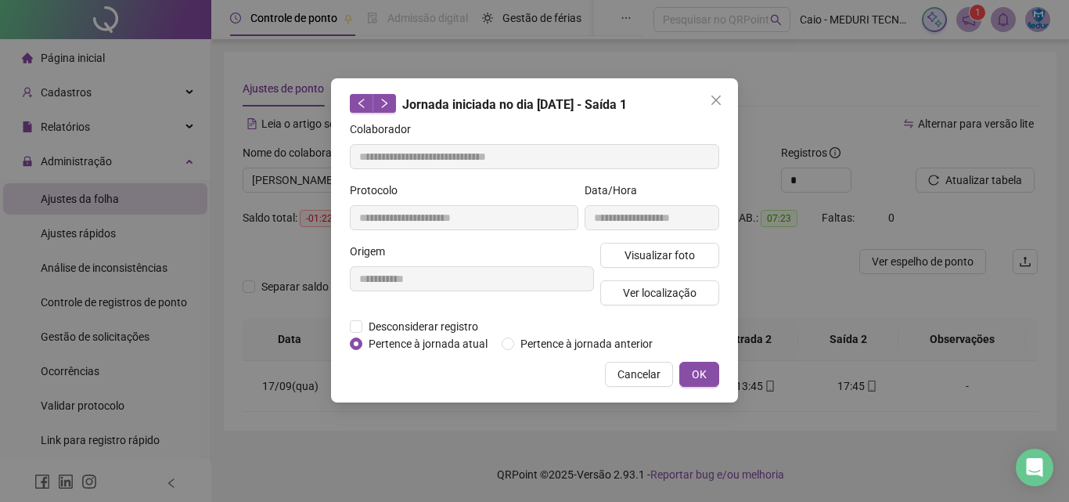
click at [650, 273] on div "Visualizar foto Ver localização" at bounding box center [659, 280] width 125 height 75
click at [651, 284] on span "Ver localização" at bounding box center [660, 292] width 74 height 17
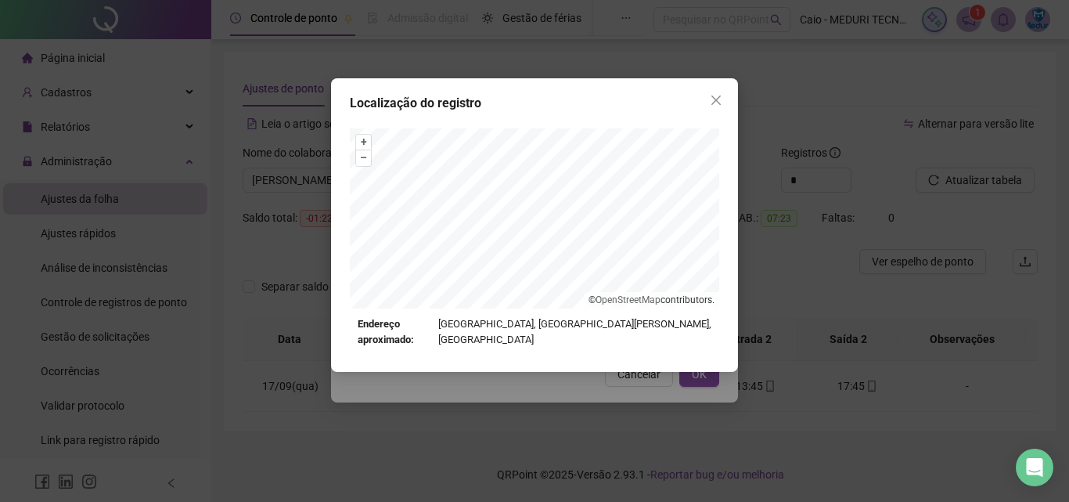
click at [699, 388] on div "Localização do registro + – ⇧ › © OpenStreetMap contributors. Endereço aproxima…" at bounding box center [534, 251] width 1069 height 502
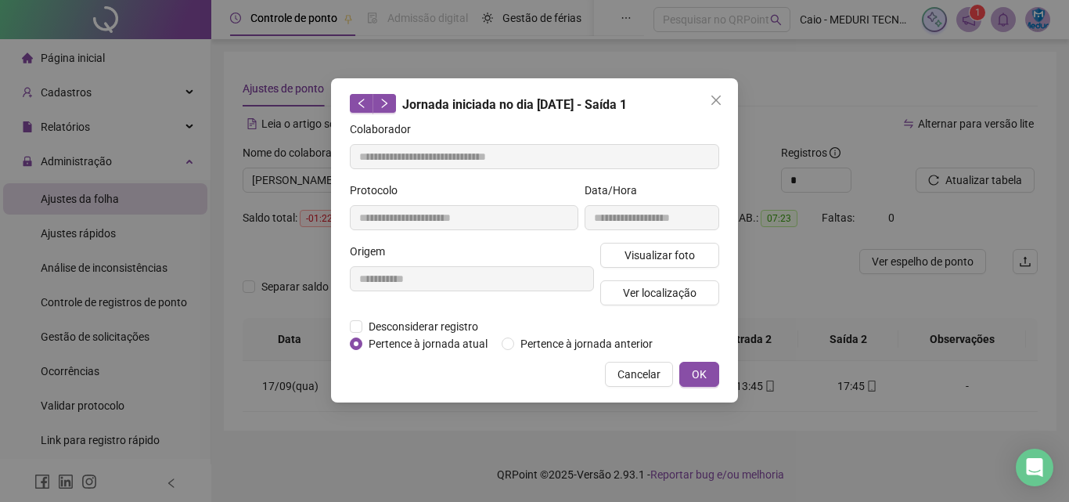
click at [656, 380] on div "Localização do registro Endereço aproximado: [GEOGRAPHIC_DATA], [GEOGRAPHIC_DAT…" at bounding box center [534, 251] width 1069 height 502
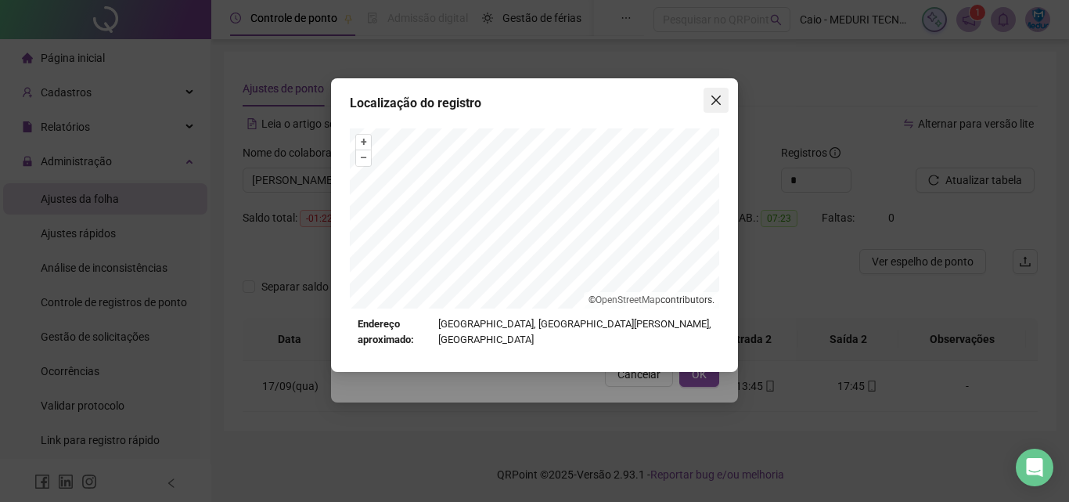
click at [711, 101] on icon "close" at bounding box center [716, 100] width 13 height 13
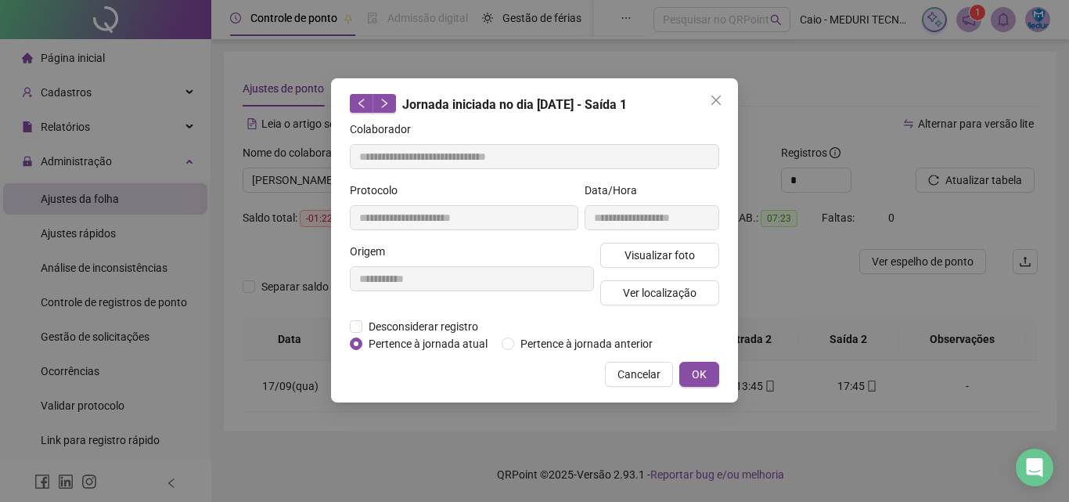
click at [722, 103] on icon "close" at bounding box center [716, 100] width 13 height 13
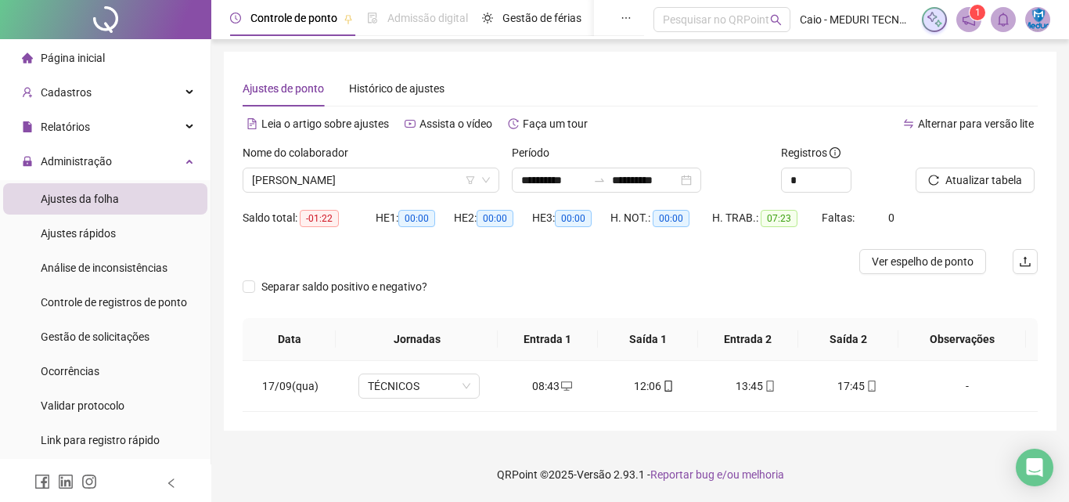
click at [85, 49] on div "Página inicial" at bounding box center [63, 57] width 83 height 31
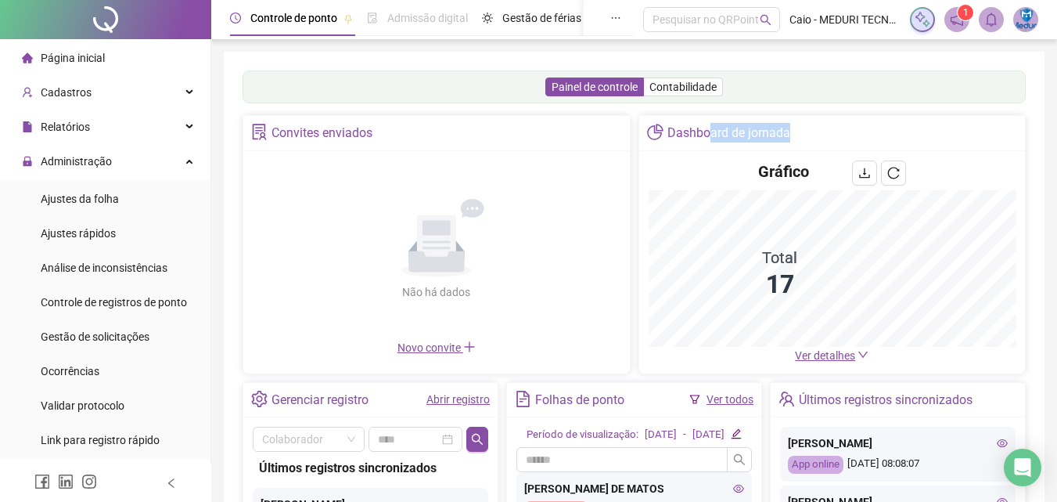
drag, startPoint x: 707, startPoint y: 138, endPoint x: 809, endPoint y: 135, distance: 101.8
click at [809, 135] on div "Dashboard de jornada" at bounding box center [832, 133] width 387 height 35
click at [720, 141] on div "Dashboard de jornada" at bounding box center [729, 133] width 123 height 27
click at [727, 173] on div "Gráfico" at bounding box center [833, 175] width 368 height 30
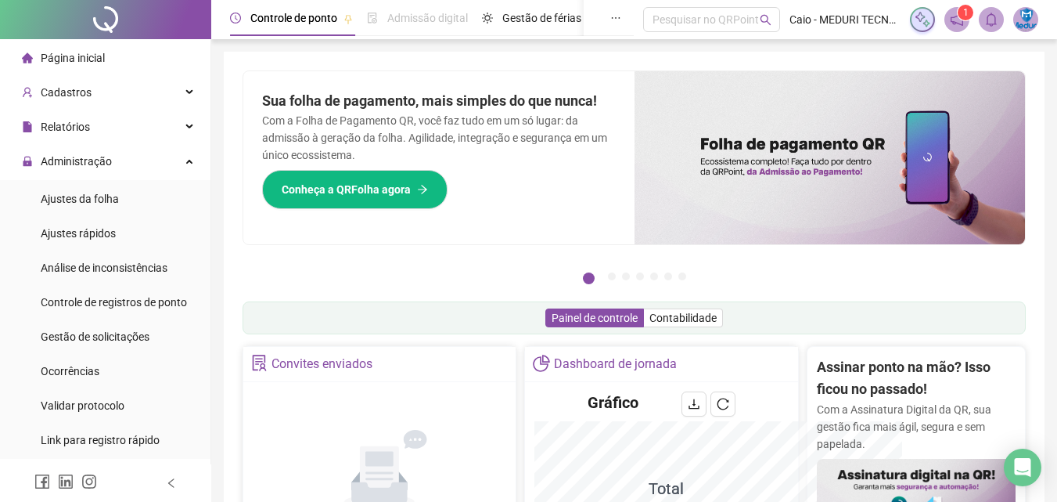
click at [848, 356] on h2 "Assinar ponto na mão? Isso ficou no passado!" at bounding box center [916, 378] width 199 height 45
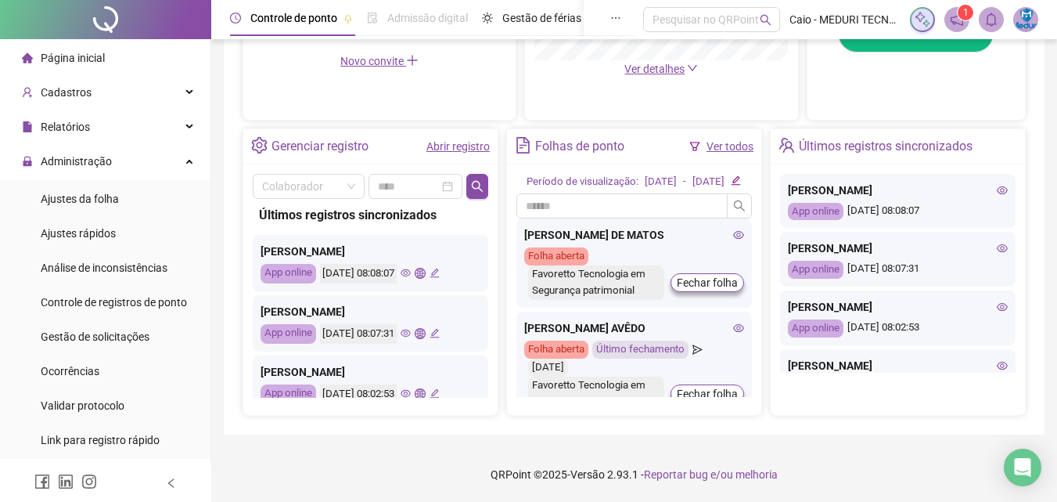
scroll to position [220, 0]
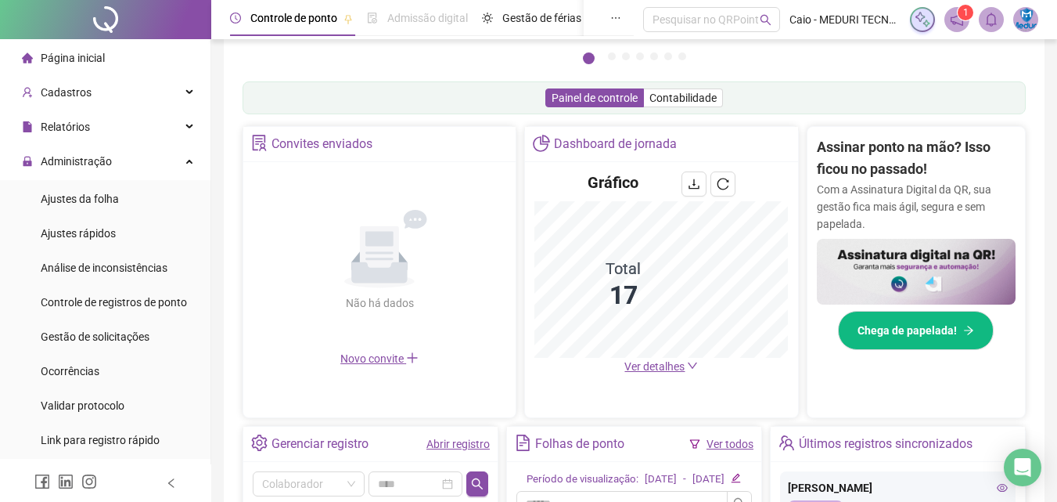
click at [679, 370] on span "Ver detalhes" at bounding box center [655, 366] width 60 height 13
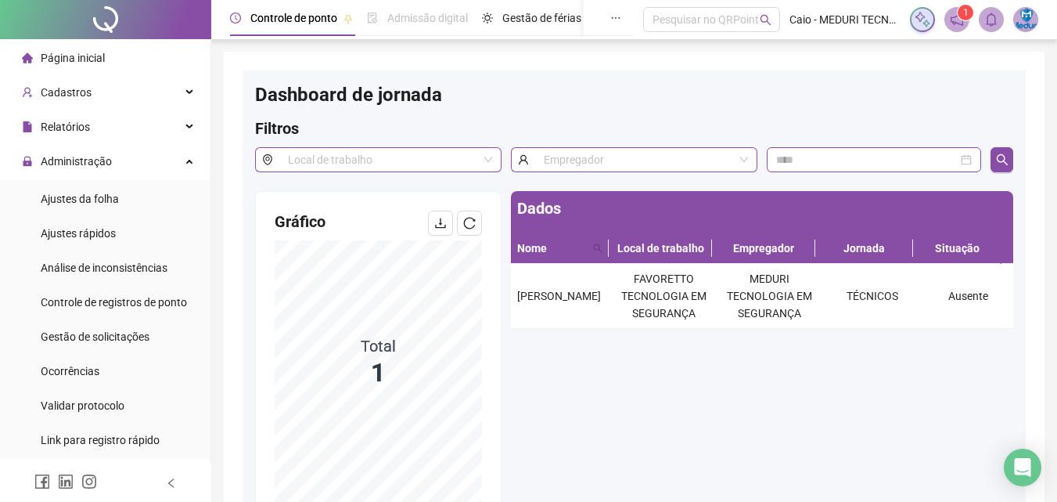
click at [887, 142] on div "Filtros" at bounding box center [634, 132] width 758 height 30
click at [863, 135] on div "Filtros" at bounding box center [634, 132] width 758 height 30
click at [922, 168] on input at bounding box center [867, 159] width 182 height 17
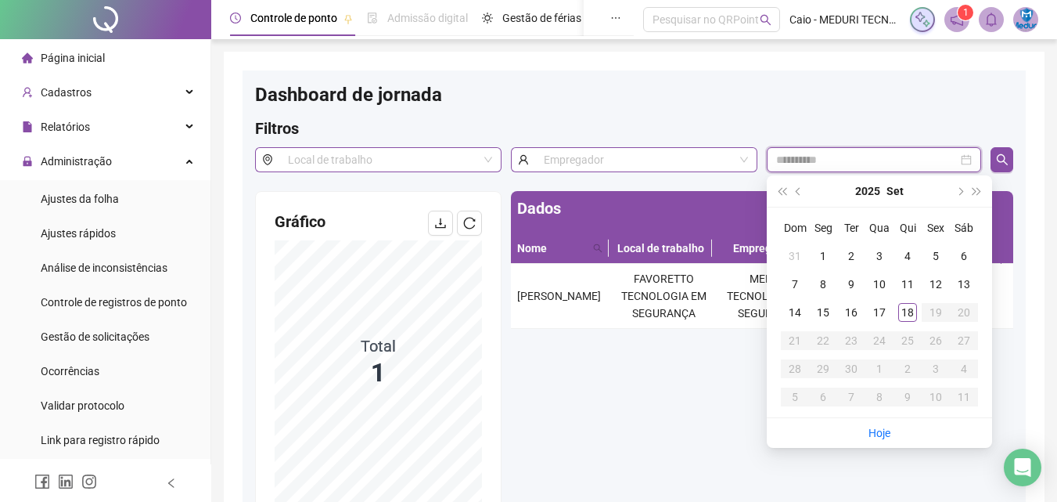
type input "**********"
click at [630, 344] on div "Dados Nome Local de trabalho Empregador Jornada Situação [PERSON_NAME] FAVORETT…" at bounding box center [762, 382] width 512 height 382
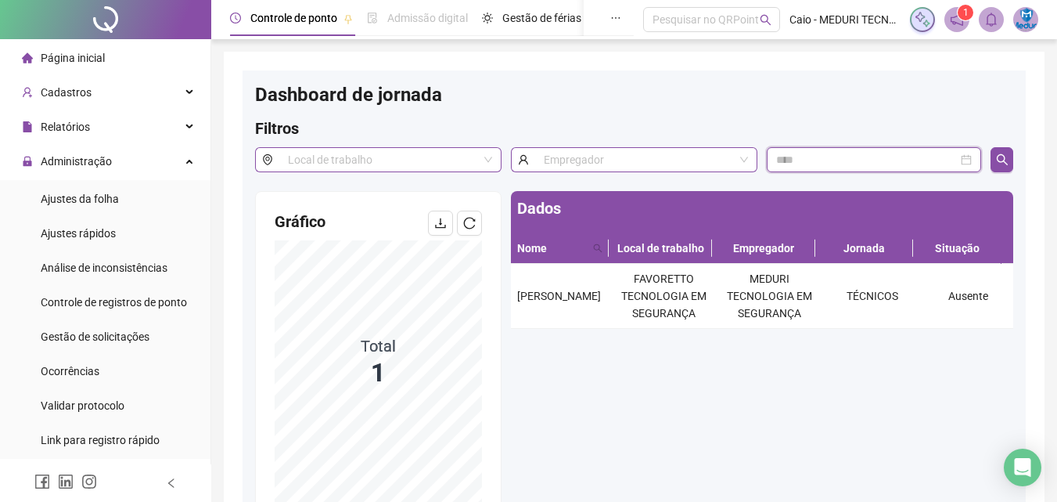
click at [924, 156] on input at bounding box center [867, 159] width 182 height 17
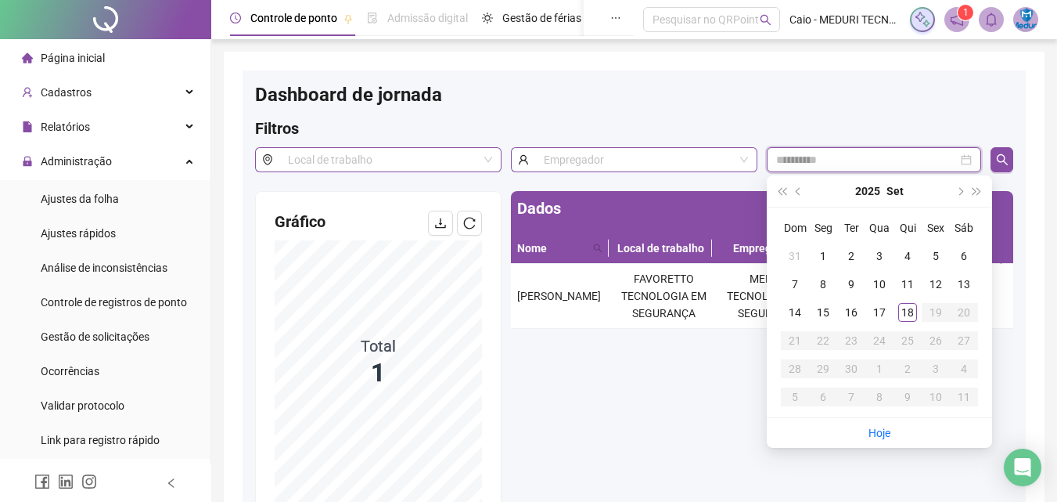
type input "**********"
click at [872, 319] on div "17" at bounding box center [879, 312] width 19 height 19
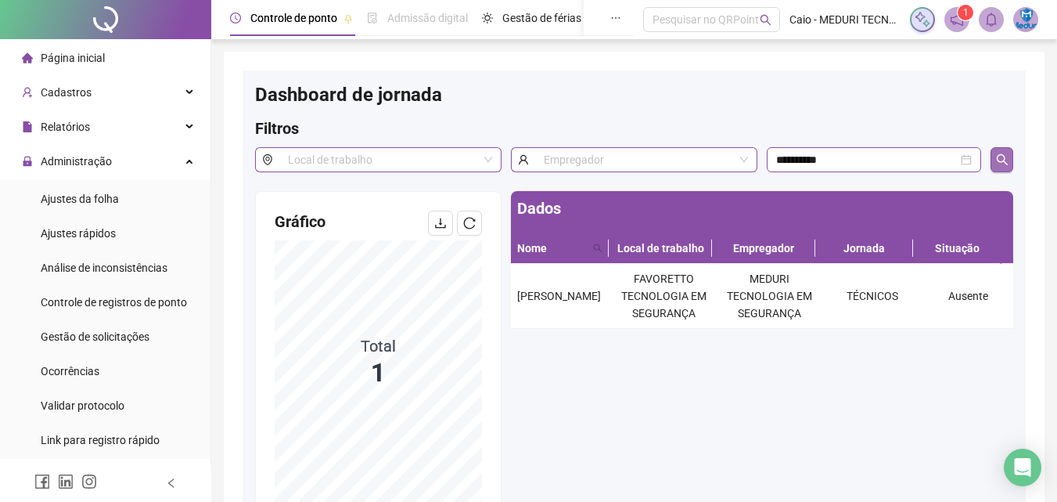
click at [1010, 159] on button "button" at bounding box center [1002, 159] width 23 height 25
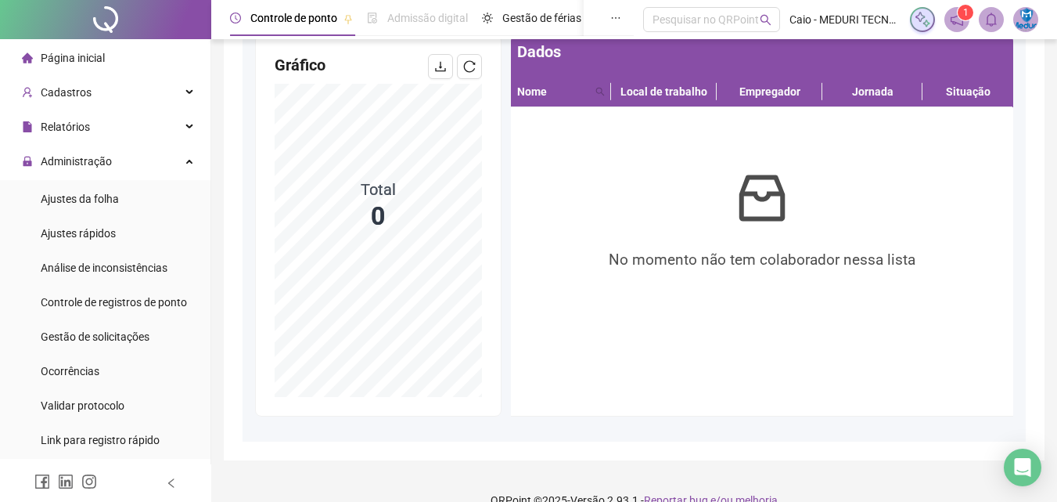
scroll to position [78, 0]
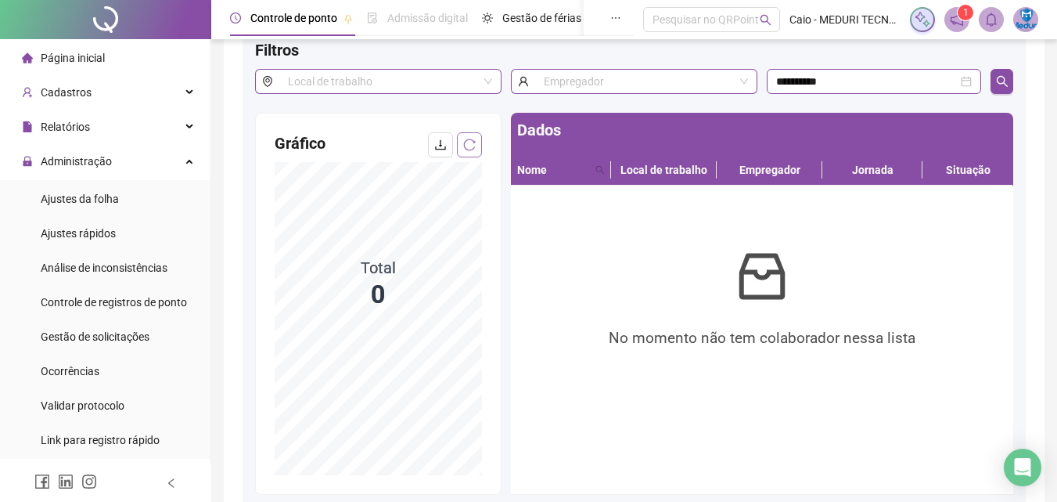
click at [473, 142] on icon "reload" at bounding box center [470, 145] width 12 height 12
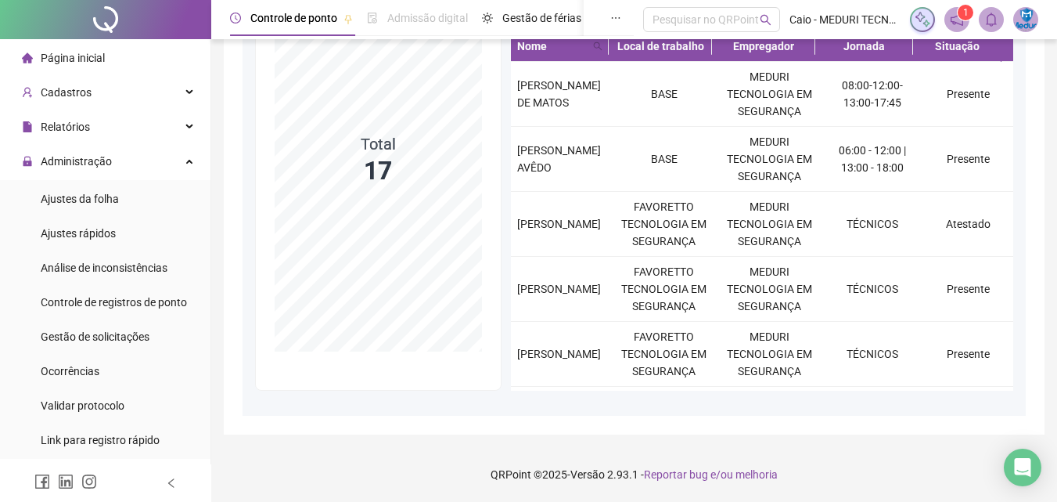
scroll to position [45, 0]
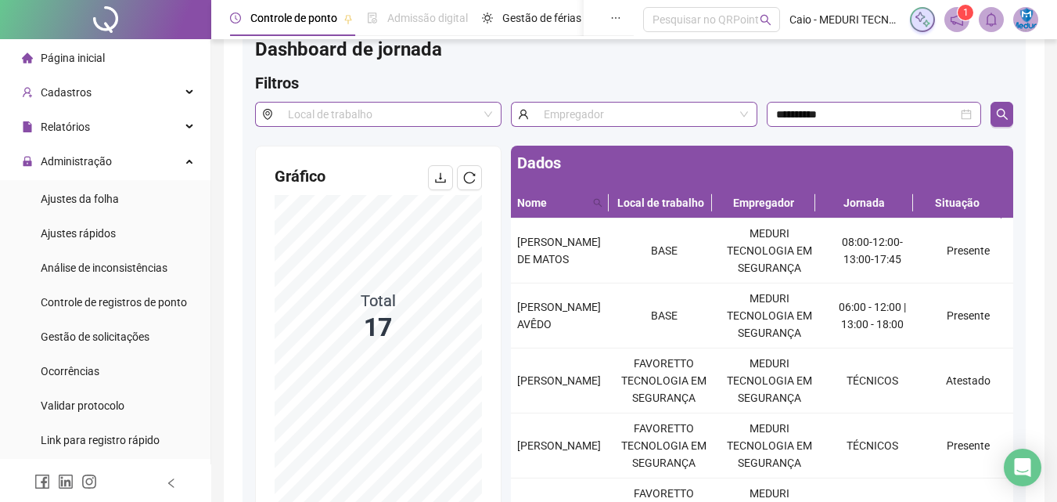
click at [93, 57] on span "Página inicial" at bounding box center [73, 58] width 64 height 13
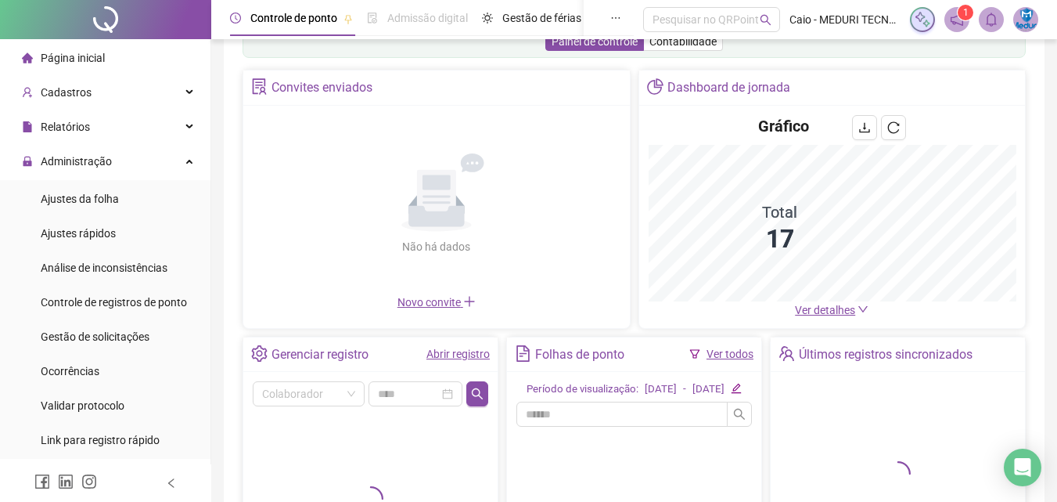
click at [820, 370] on div "Últimos registros sincronizados" at bounding box center [898, 354] width 254 height 35
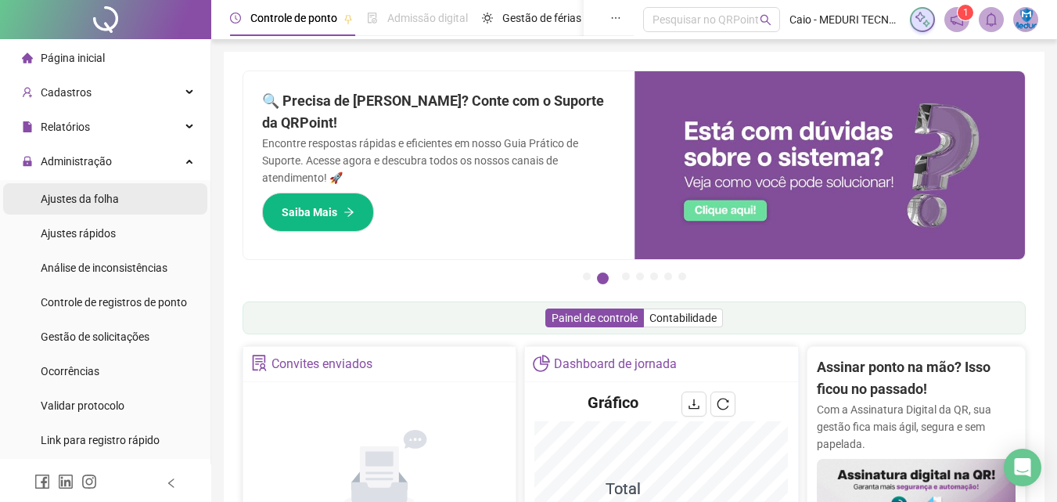
click at [124, 198] on li "Ajustes da folha" at bounding box center [105, 198] width 204 height 31
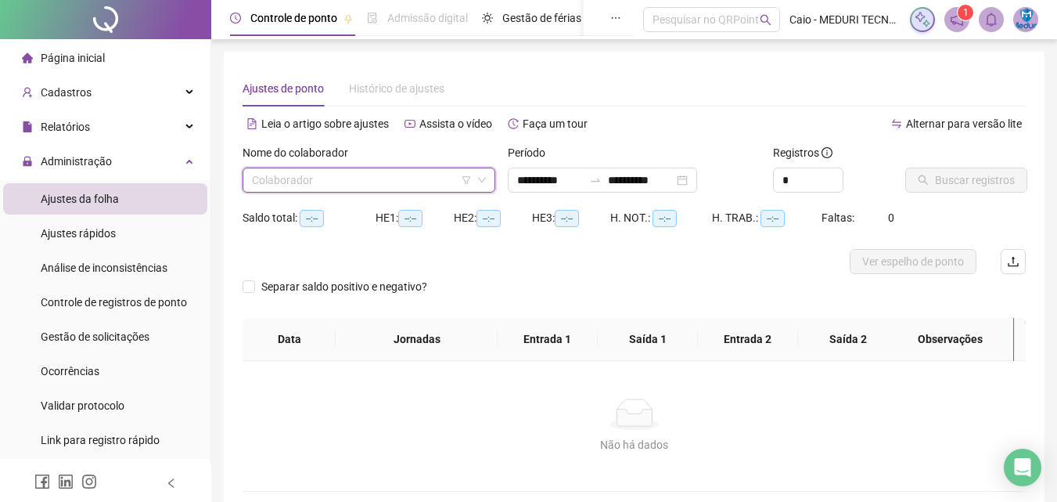
click at [442, 179] on input "search" at bounding box center [362, 179] width 220 height 23
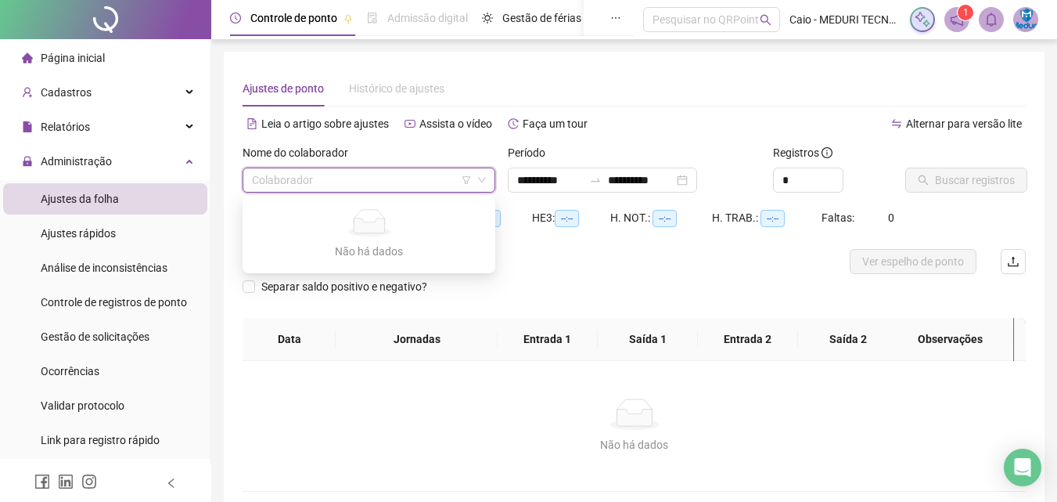
type input "**********"
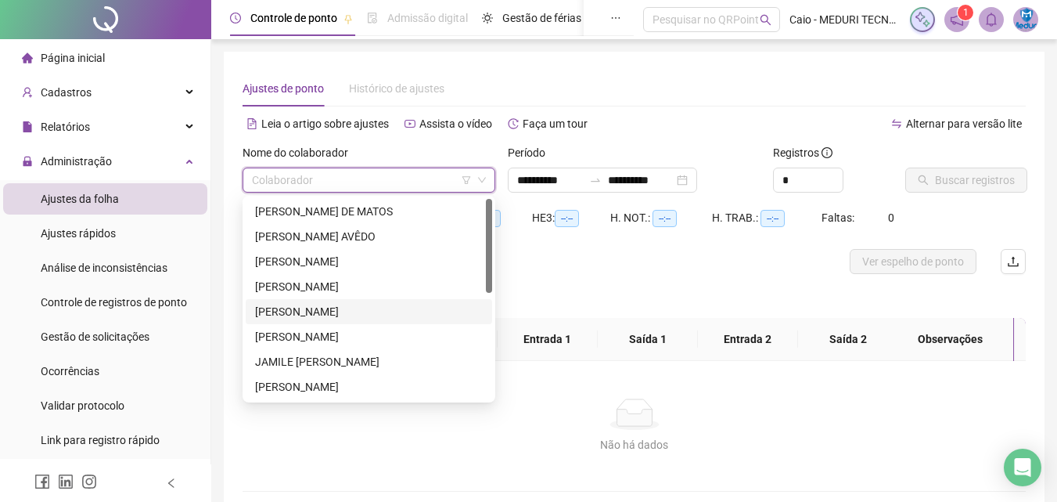
click at [310, 322] on div "[PERSON_NAME]" at bounding box center [369, 311] width 247 height 25
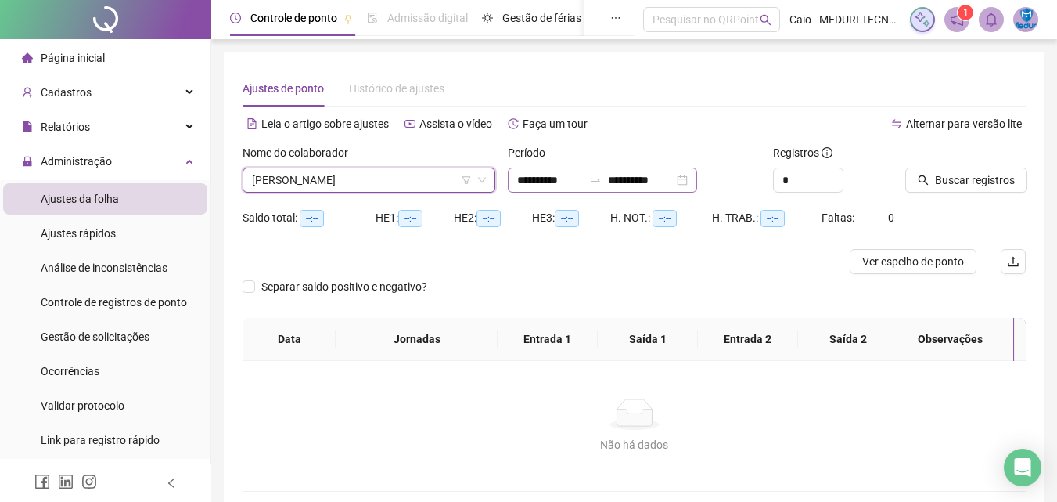
click at [524, 192] on div "**********" at bounding box center [602, 180] width 189 height 25
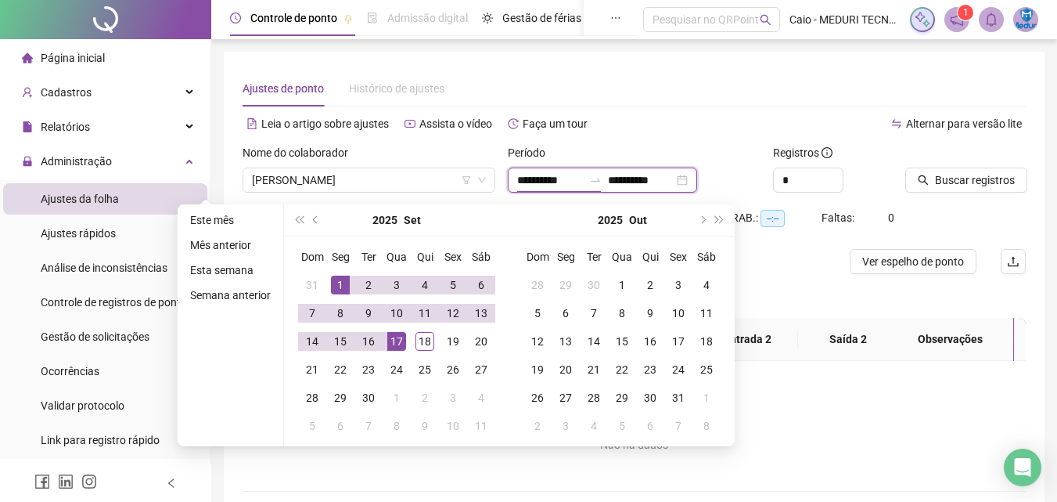
click at [535, 181] on input "**********" at bounding box center [550, 179] width 66 height 17
type input "**********"
click at [346, 279] on div "1" at bounding box center [340, 285] width 19 height 19
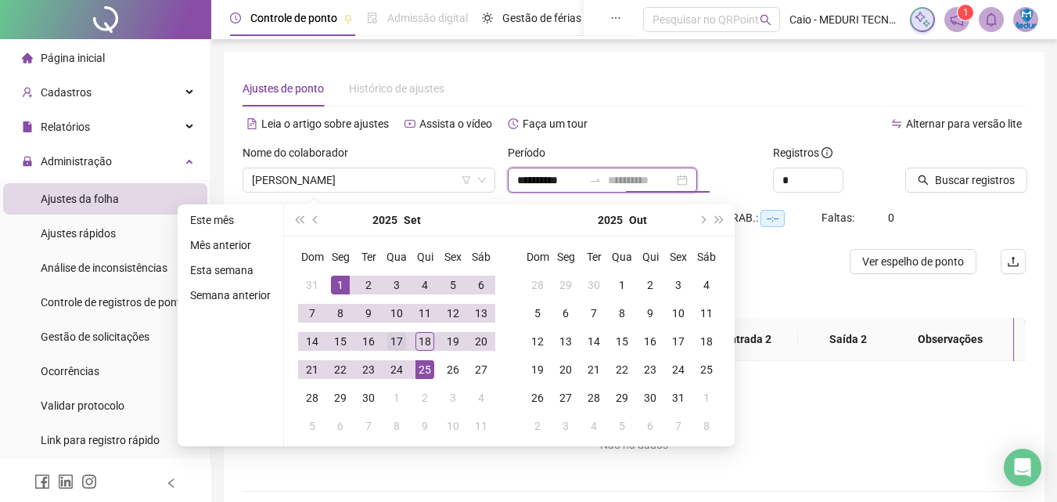
type input "**********"
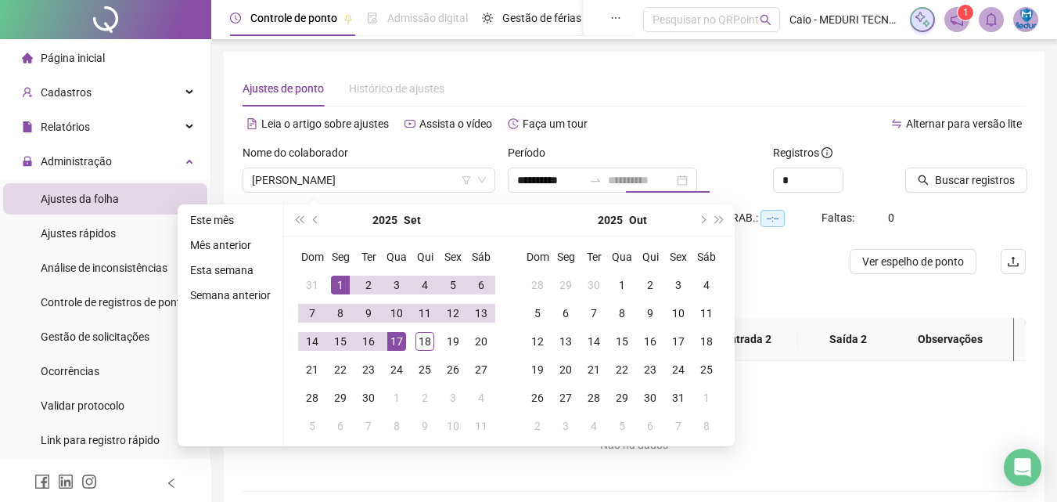
click at [405, 339] on td "17" at bounding box center [397, 341] width 28 height 28
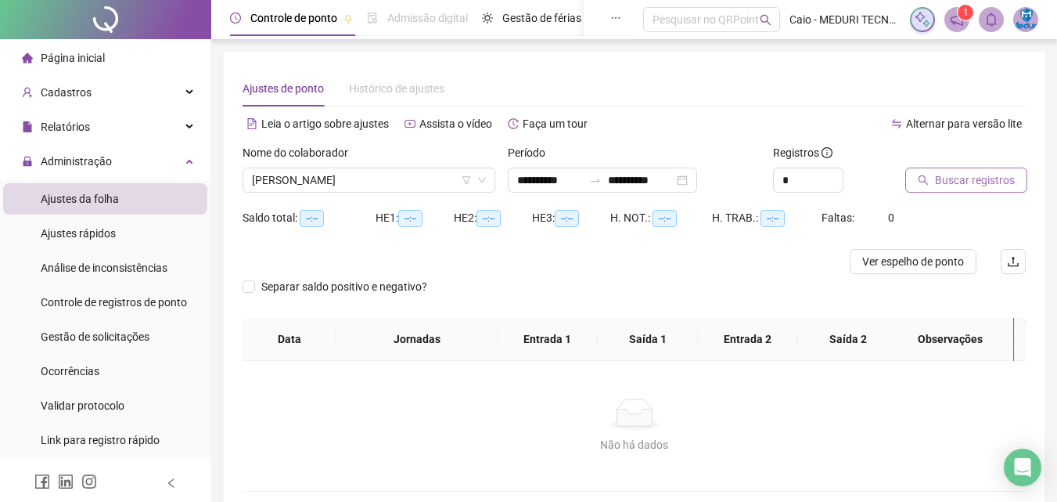
click at [940, 173] on span "Buscar registros" at bounding box center [975, 179] width 80 height 17
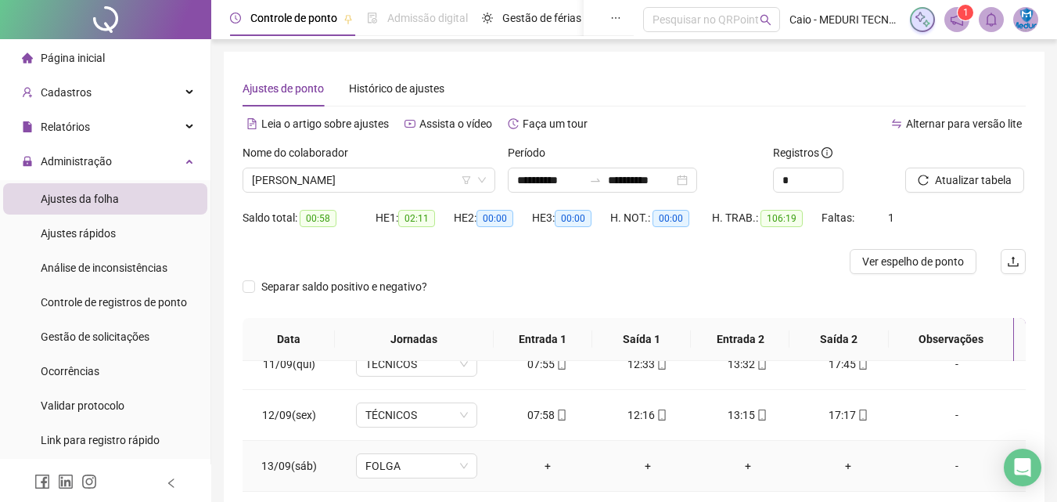
scroll to position [279, 0]
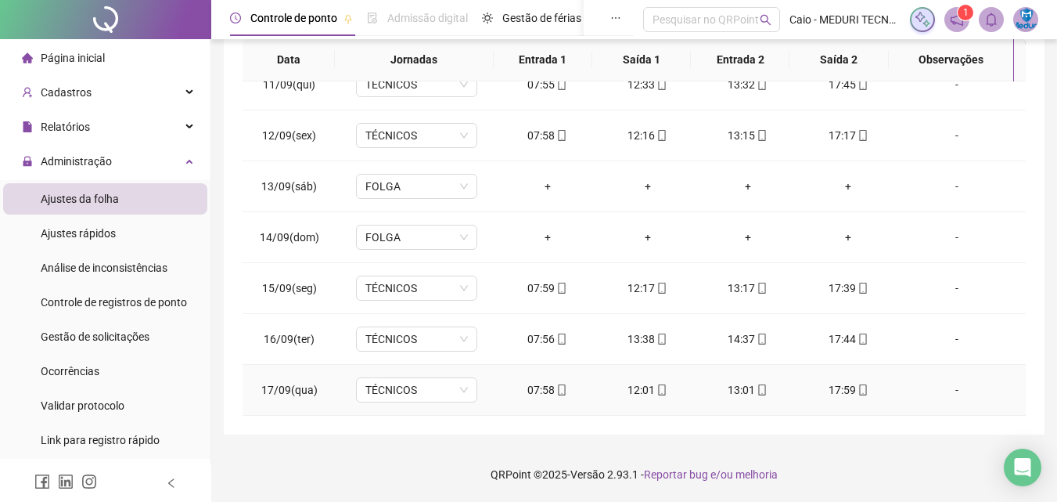
click at [657, 392] on icon "mobile" at bounding box center [662, 389] width 11 height 11
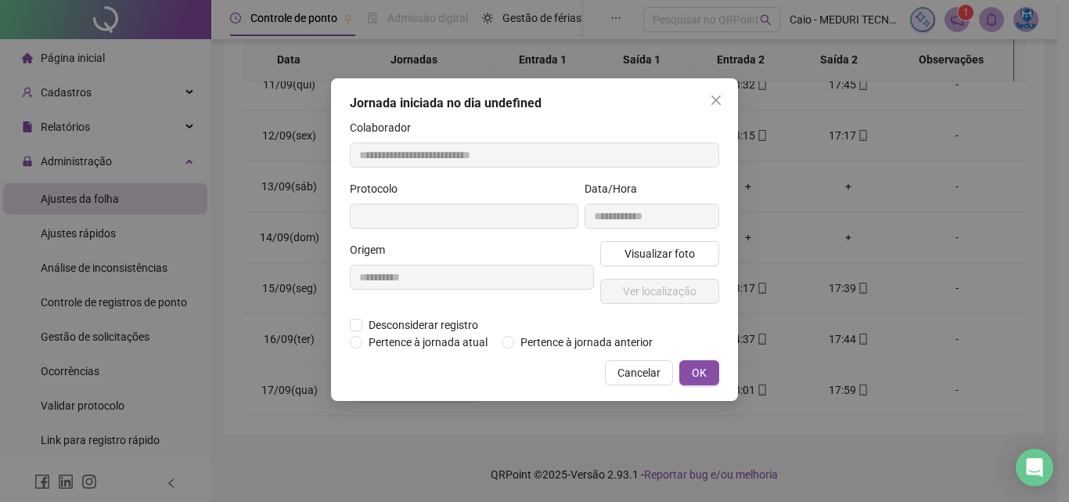
type input "**********"
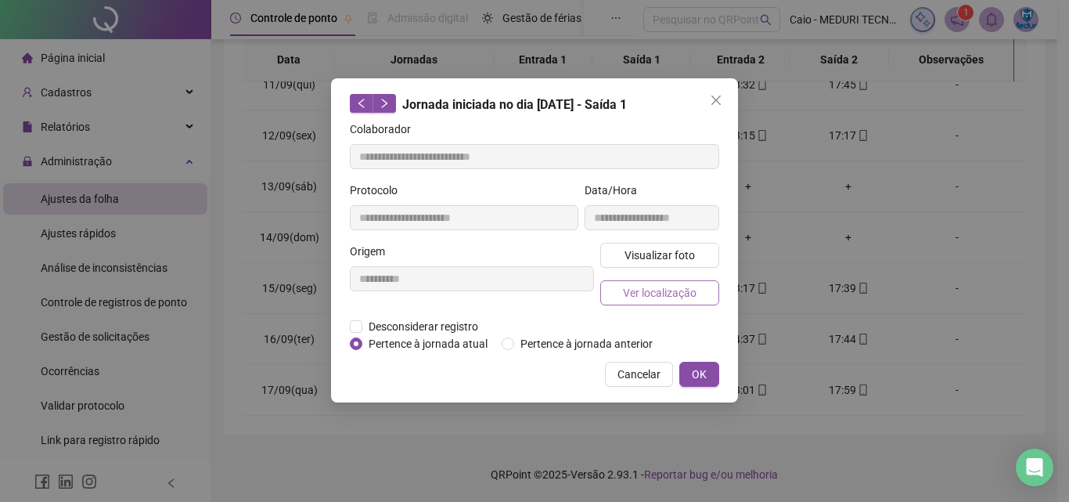
click at [677, 292] on span "Ver localização" at bounding box center [660, 292] width 74 height 17
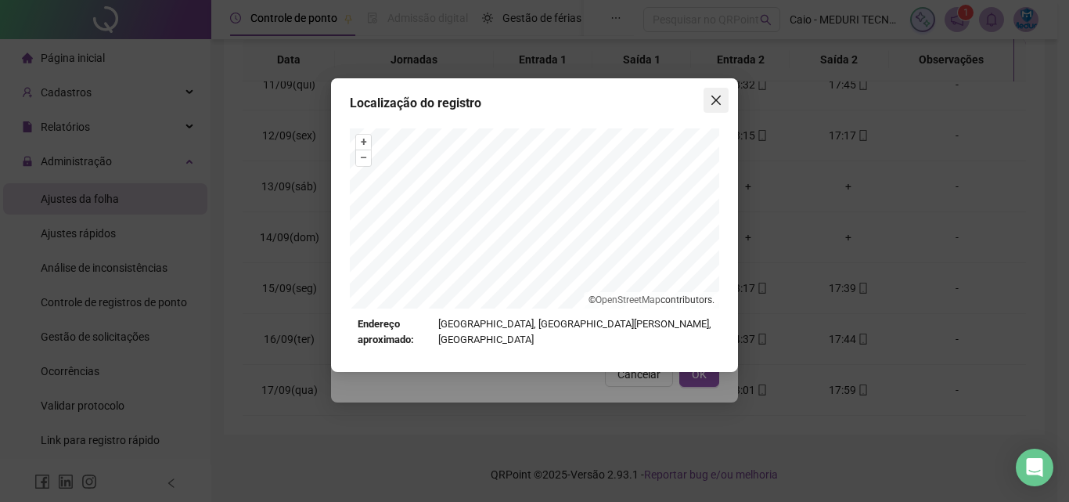
click at [717, 103] on icon "close" at bounding box center [716, 100] width 13 height 13
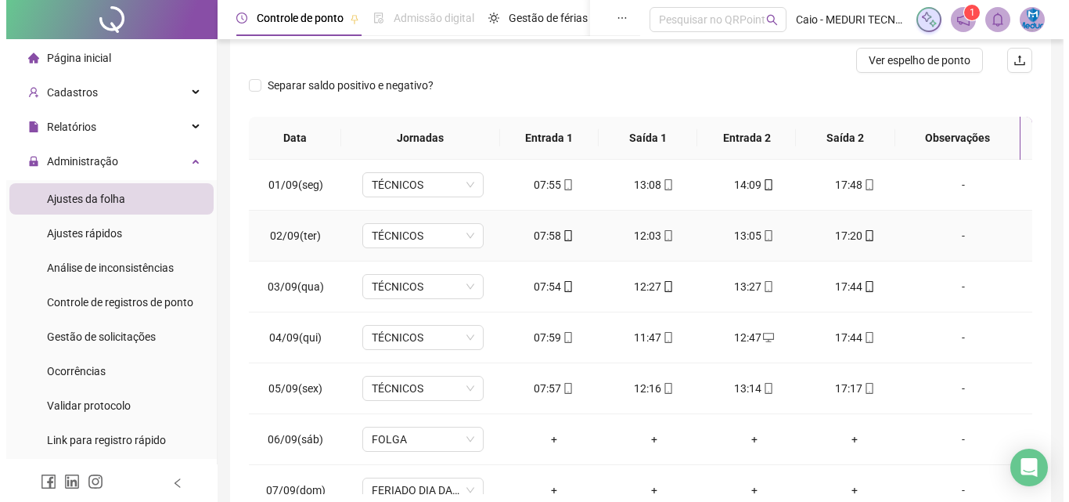
scroll to position [0, 0]
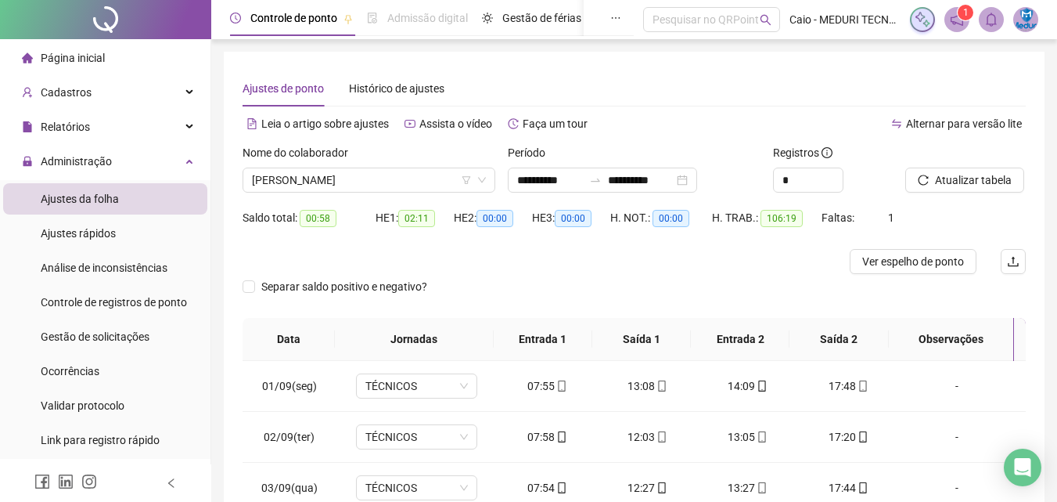
click at [113, 49] on li "Página inicial" at bounding box center [105, 57] width 204 height 31
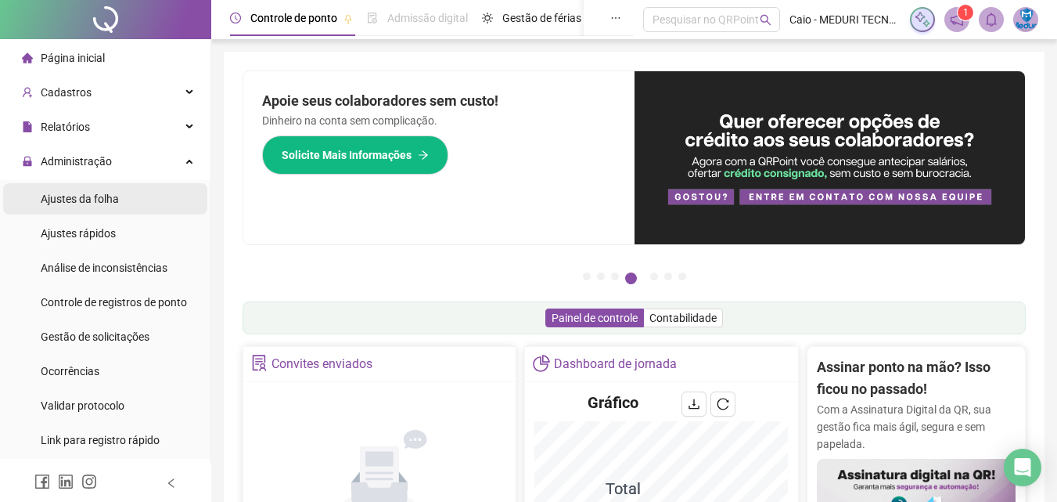
click at [112, 199] on span "Ajustes da folha" at bounding box center [80, 199] width 78 height 13
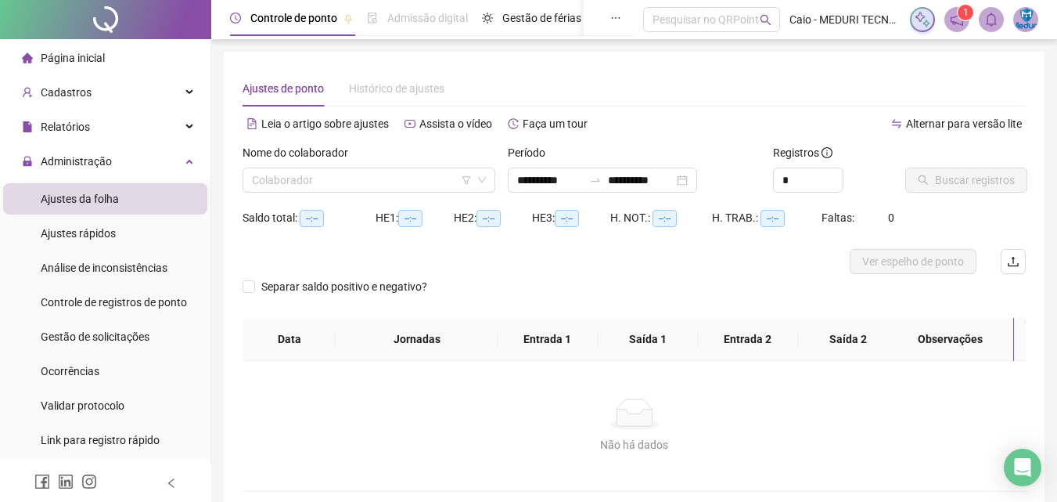
type input "**********"
click at [305, 192] on div "Colaborador" at bounding box center [369, 180] width 253 height 25
click at [533, 189] on div "**********" at bounding box center [602, 180] width 189 height 25
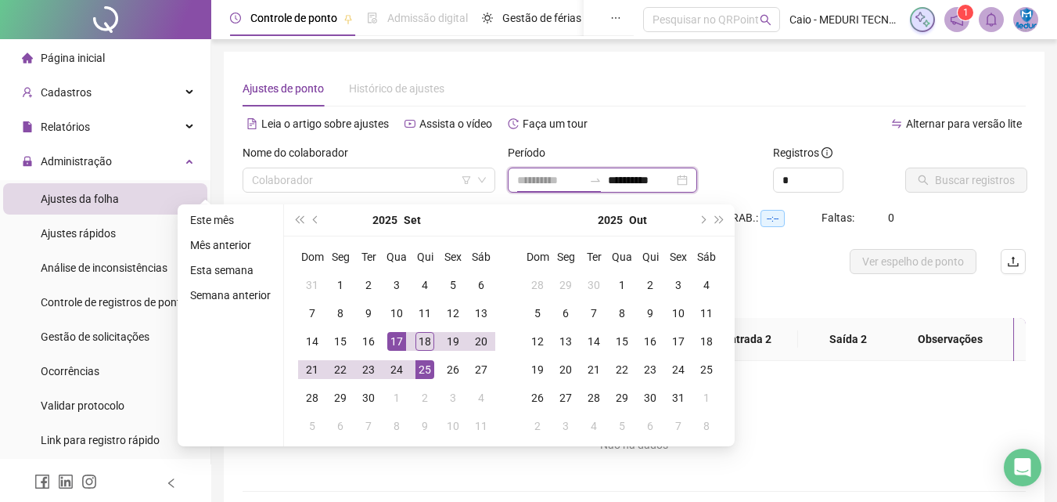
type input "**********"
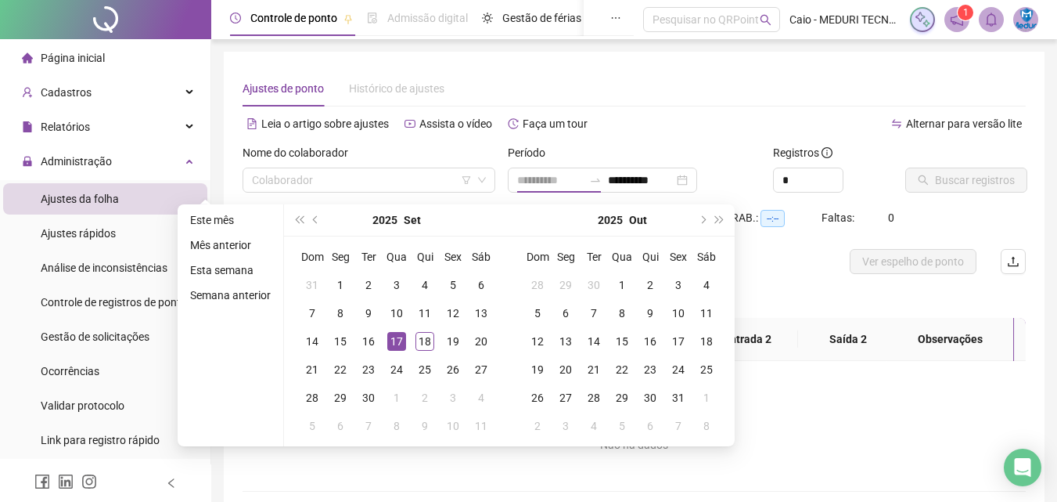
click at [384, 341] on td "17" at bounding box center [397, 341] width 28 height 28
type input "**********"
click at [390, 344] on div "17" at bounding box center [396, 341] width 19 height 19
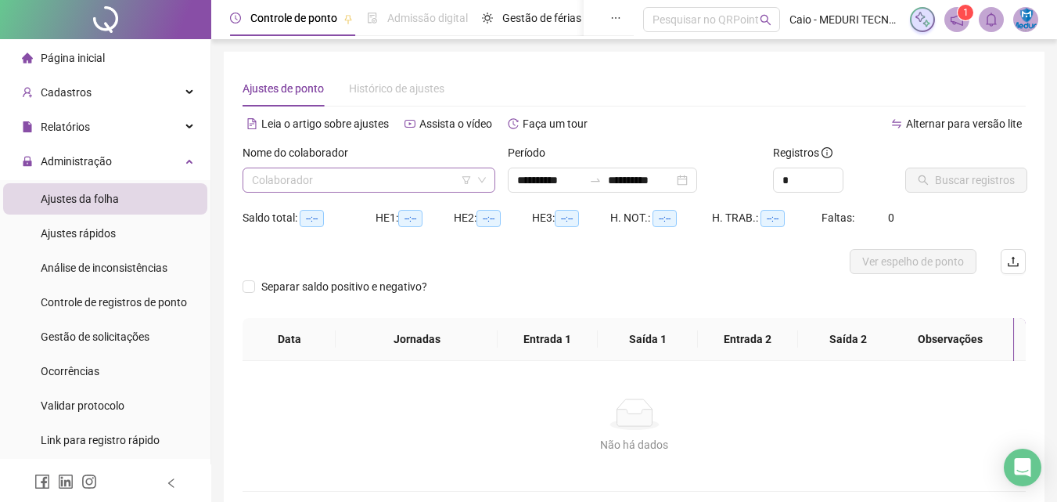
click at [353, 188] on input "search" at bounding box center [362, 179] width 220 height 23
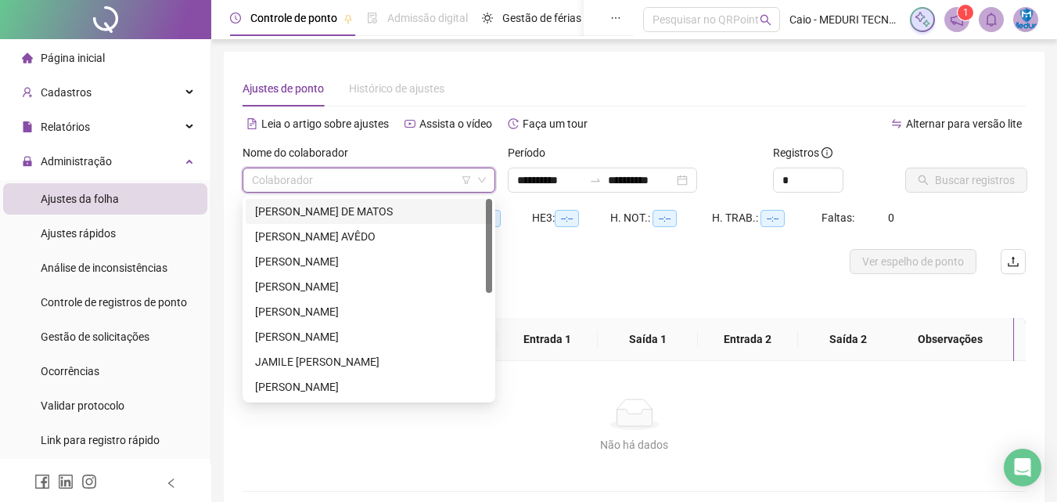
click at [380, 210] on div "[PERSON_NAME] DE MATOS" at bounding box center [369, 211] width 228 height 17
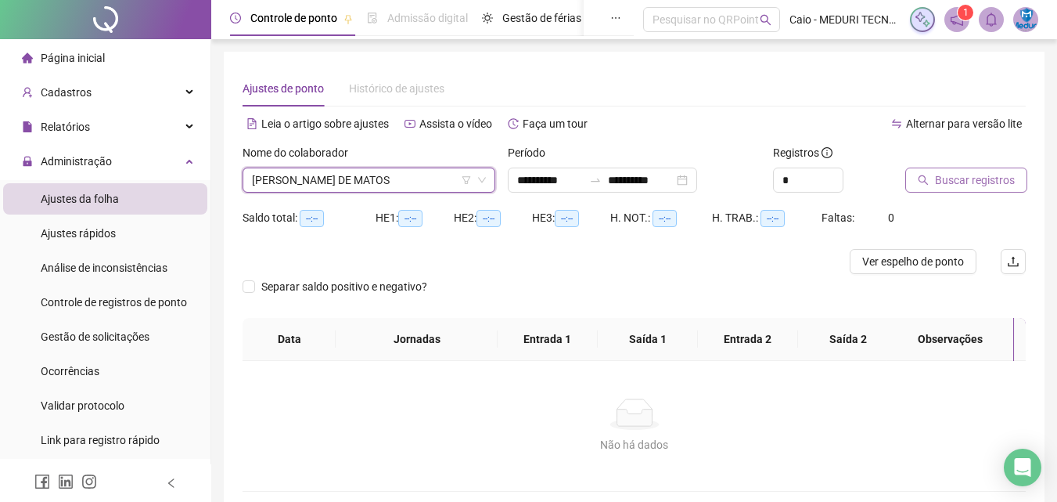
click at [961, 185] on span "Buscar registros" at bounding box center [975, 179] width 80 height 17
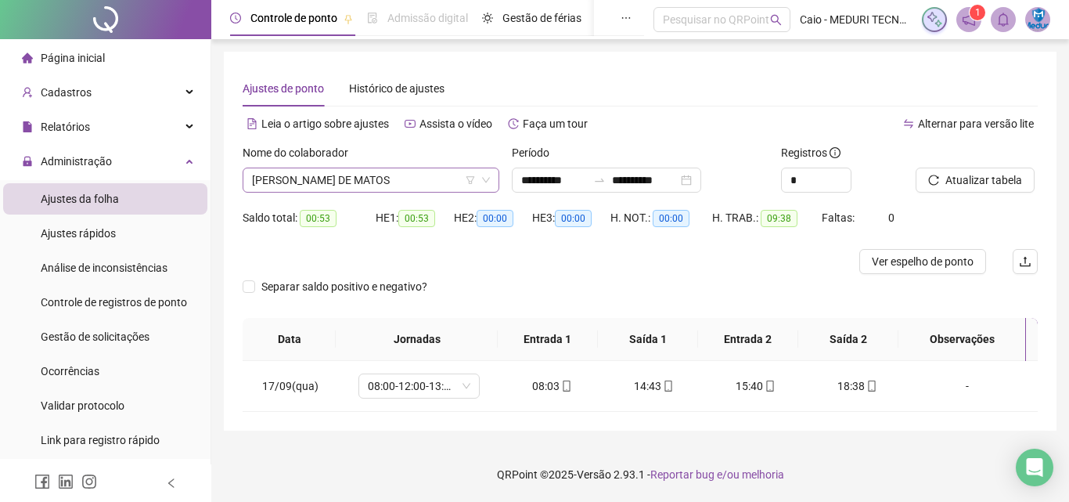
click at [327, 180] on span "[PERSON_NAME] DE MATOS" at bounding box center [371, 179] width 238 height 23
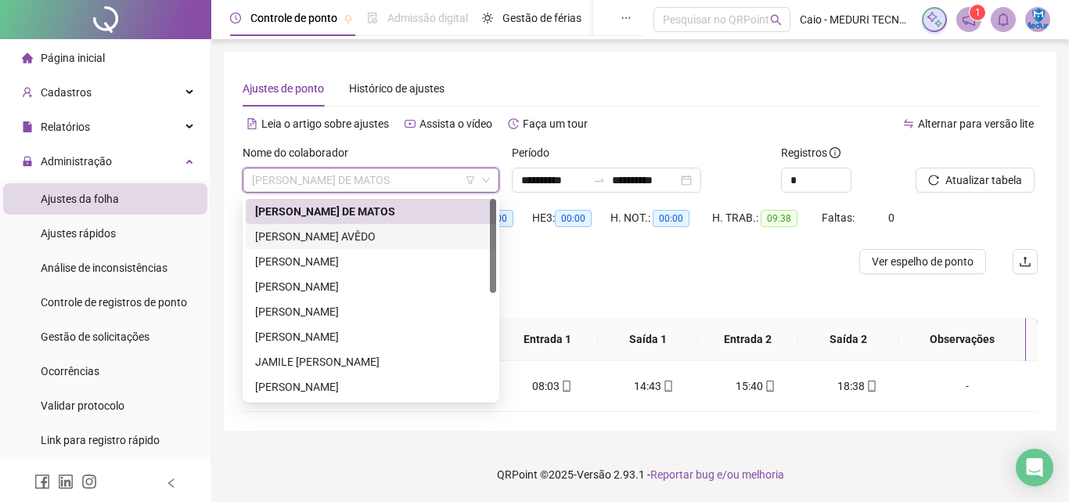
click at [322, 230] on div "[PERSON_NAME] AVÊDO" at bounding box center [371, 236] width 232 height 17
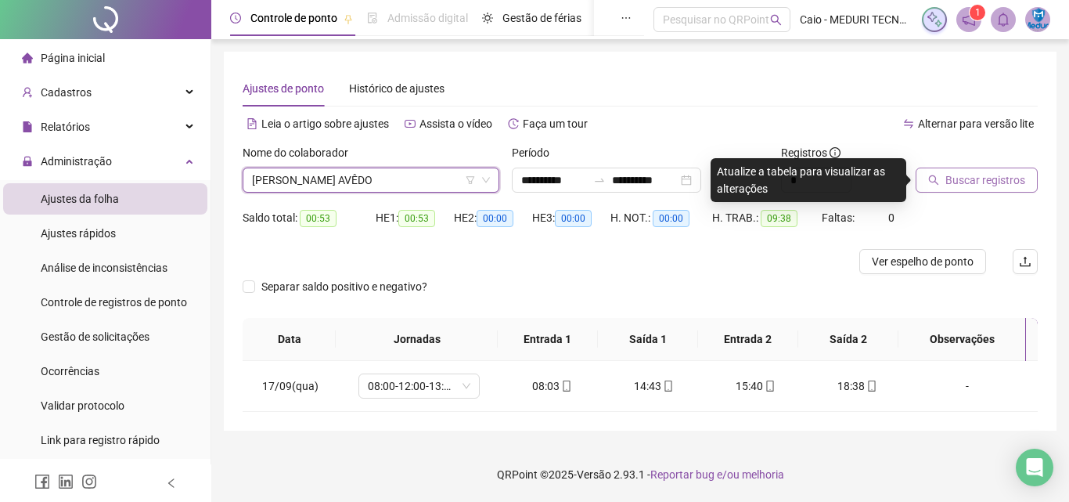
click at [979, 170] on button "Buscar registros" at bounding box center [977, 180] width 122 height 25
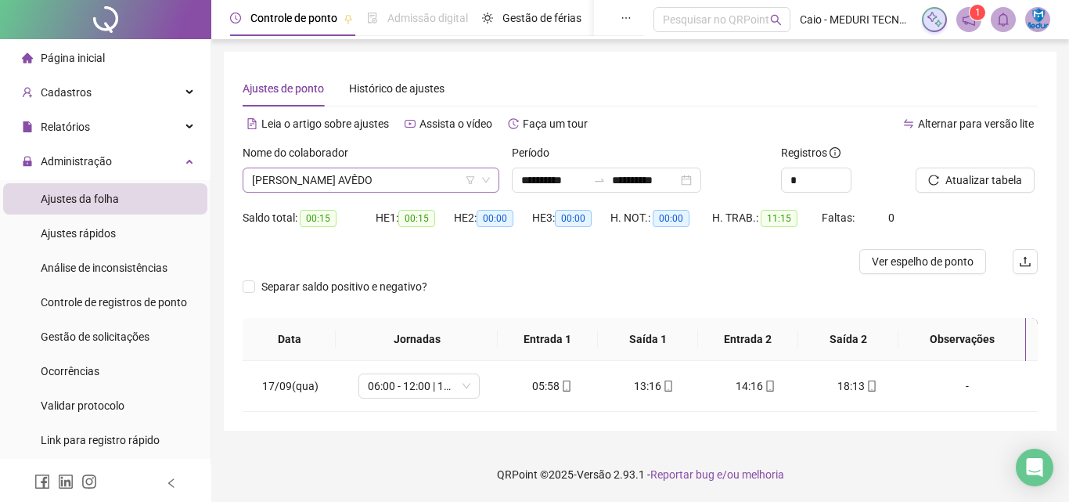
click at [387, 180] on span "[PERSON_NAME] AVÊDO" at bounding box center [371, 179] width 238 height 23
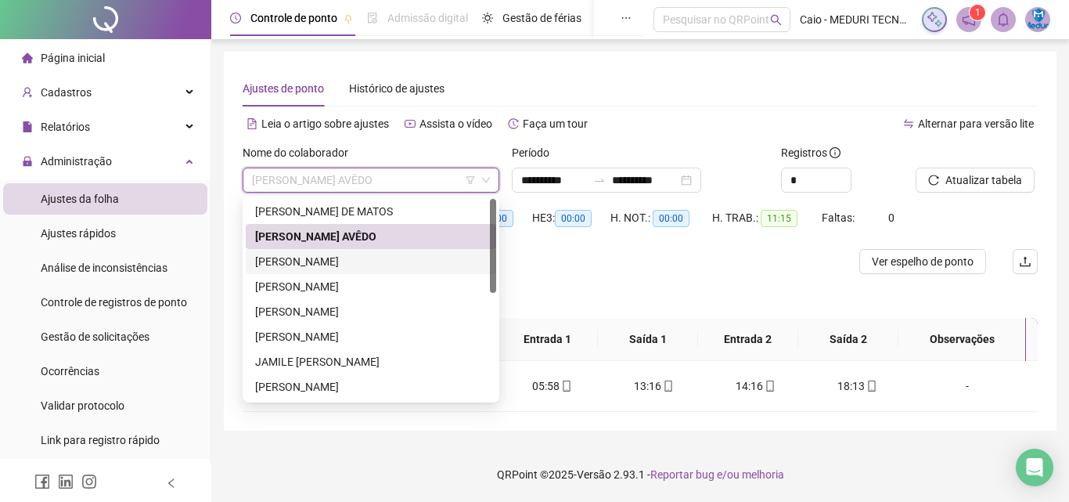
click at [354, 263] on div "[PERSON_NAME]" at bounding box center [371, 261] width 232 height 17
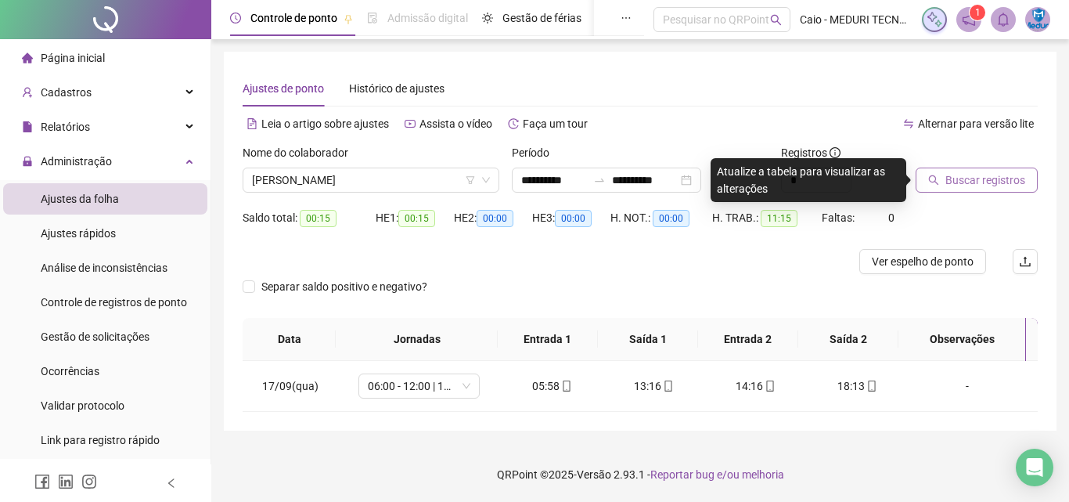
click at [978, 182] on span "Buscar registros" at bounding box center [986, 179] width 80 height 17
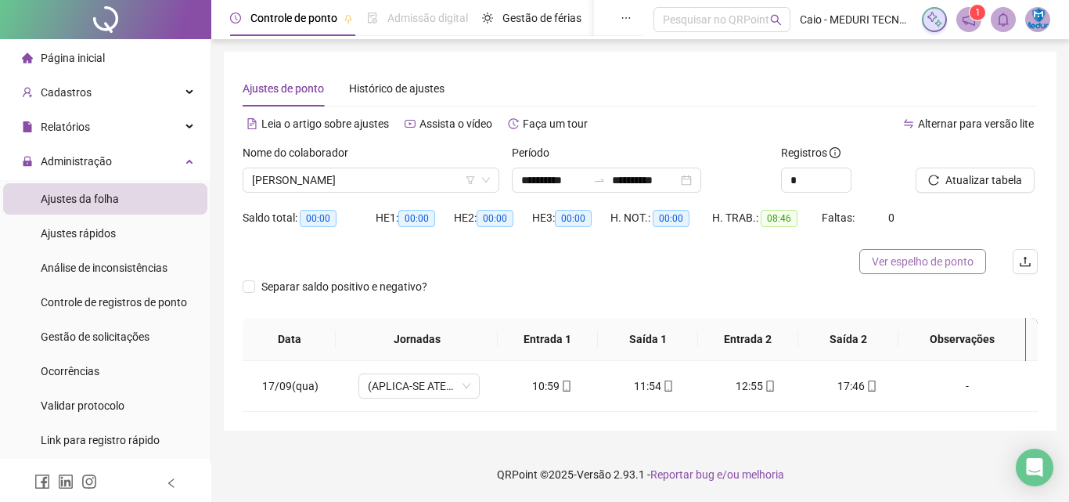
click at [906, 266] on span "Ver espelho de ponto" at bounding box center [923, 261] width 102 height 17
click at [396, 172] on span "[PERSON_NAME]" at bounding box center [371, 179] width 238 height 23
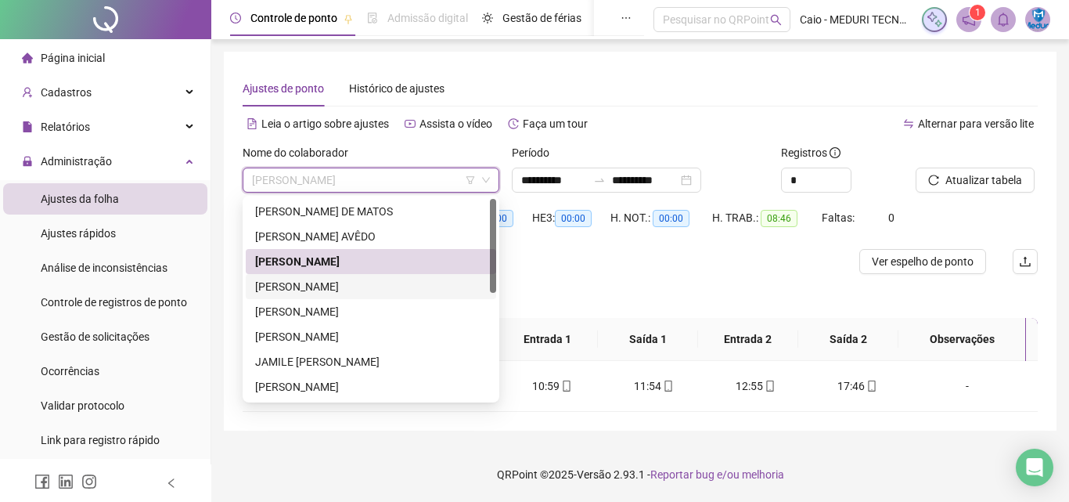
click at [353, 289] on div "[PERSON_NAME]" at bounding box center [371, 286] width 232 height 17
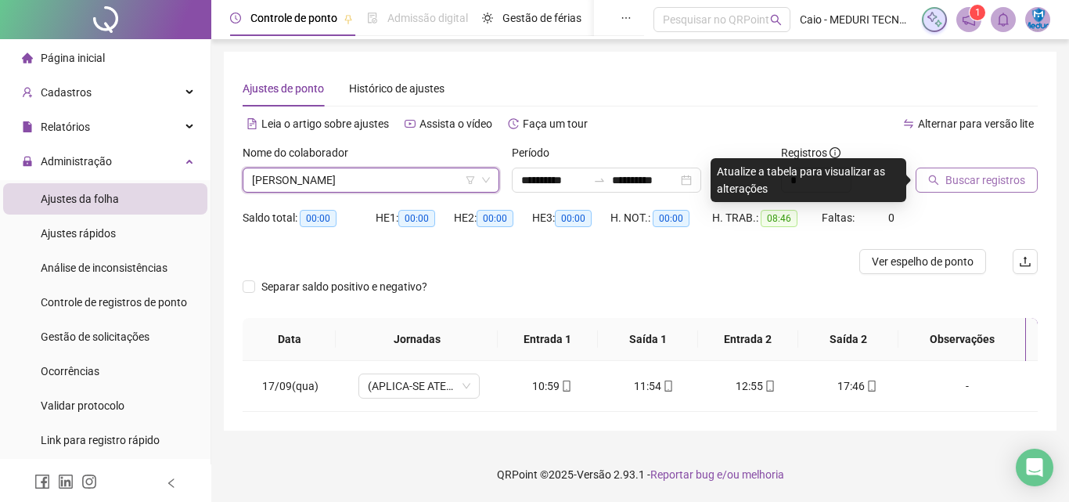
click at [1002, 184] on span "Buscar registros" at bounding box center [986, 179] width 80 height 17
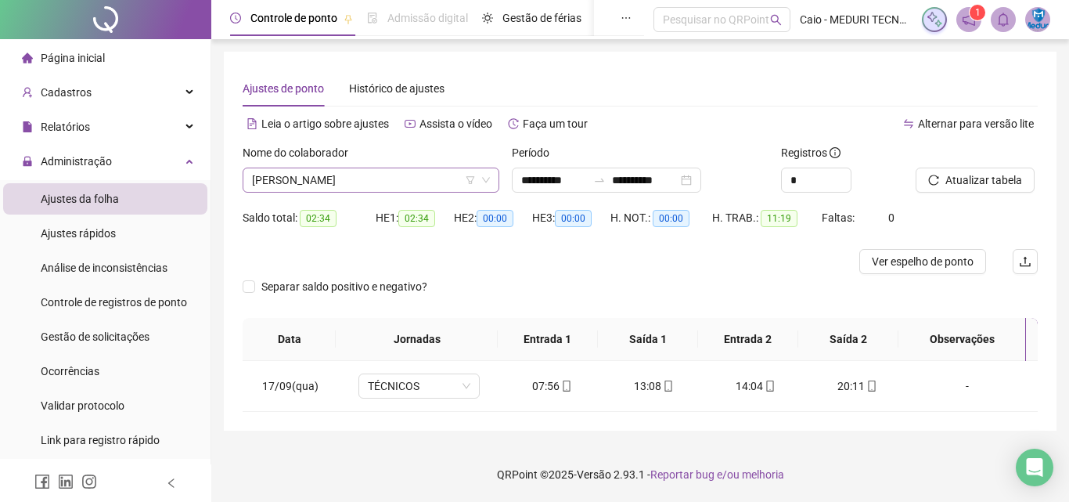
click at [366, 176] on span "[PERSON_NAME]" at bounding box center [371, 179] width 238 height 23
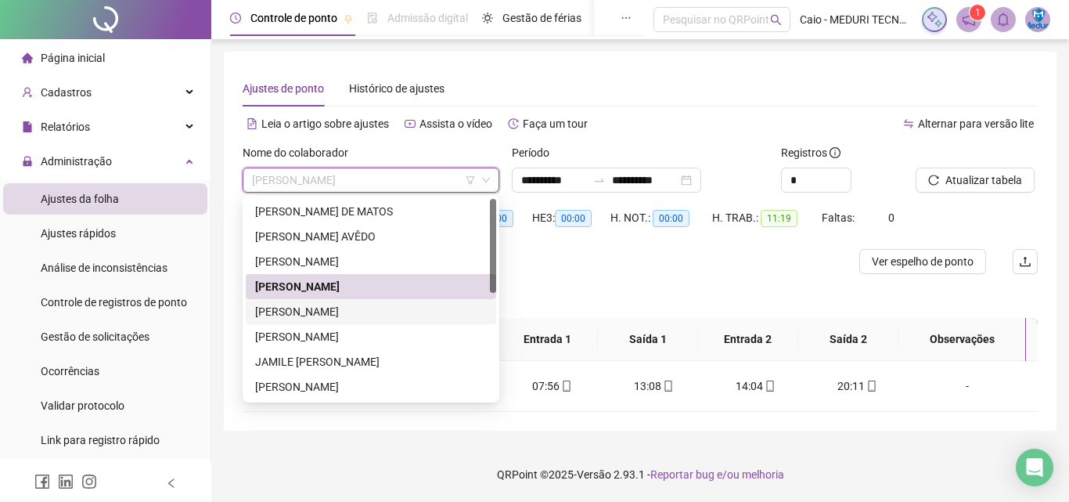
click at [384, 306] on div "[PERSON_NAME]" at bounding box center [371, 311] width 232 height 17
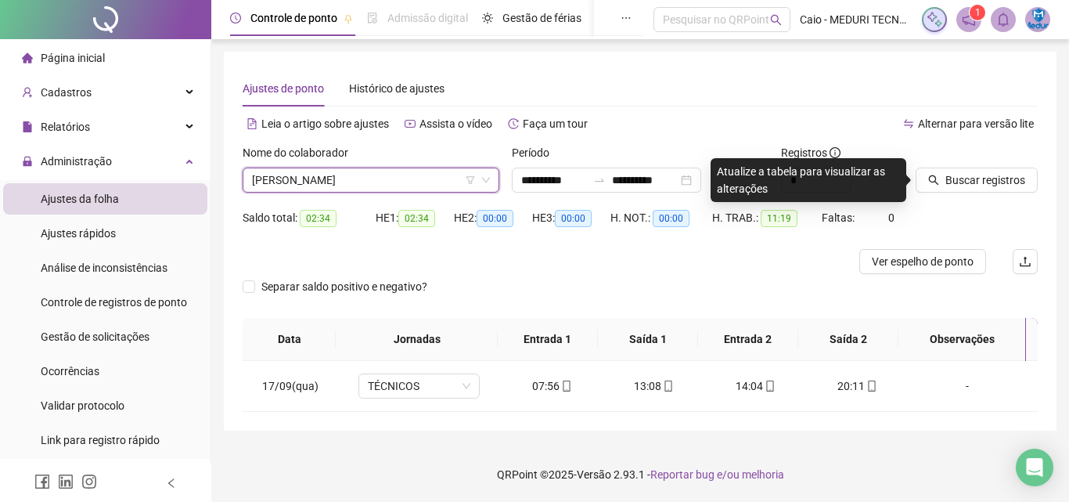
click at [982, 193] on div "Buscar registros" at bounding box center [977, 174] width 135 height 61
click at [963, 186] on span "Buscar registros" at bounding box center [986, 179] width 80 height 17
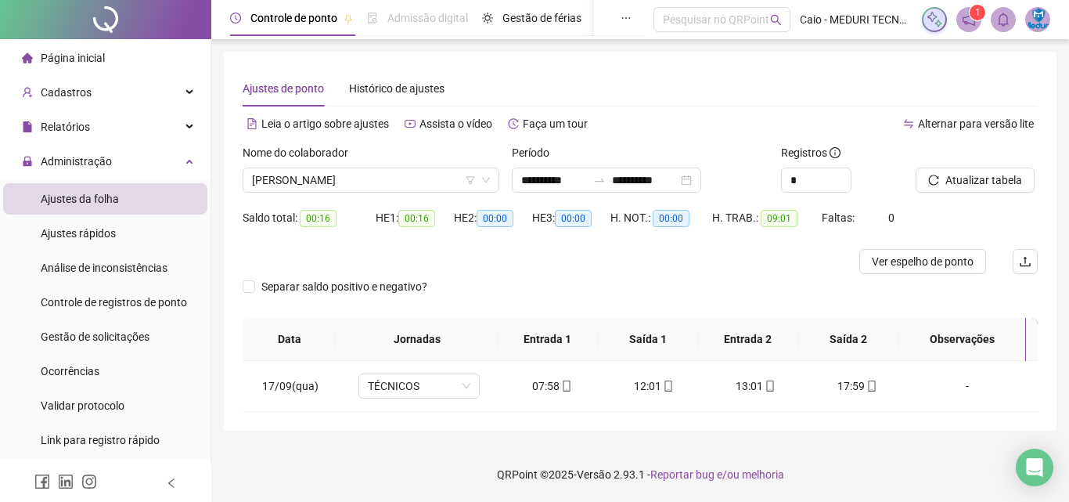
click at [315, 183] on span "[PERSON_NAME]" at bounding box center [371, 179] width 238 height 23
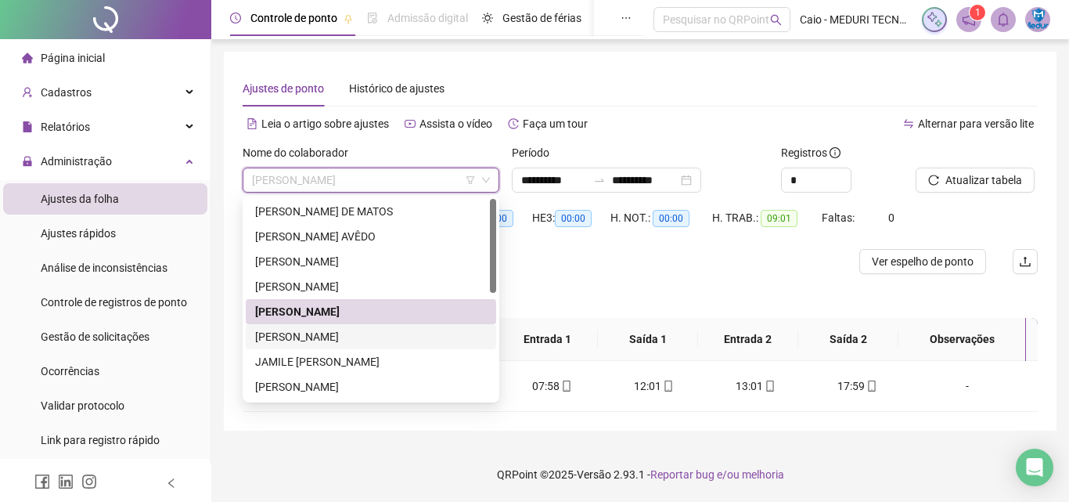
click at [312, 344] on div "[PERSON_NAME]" at bounding box center [371, 336] width 232 height 17
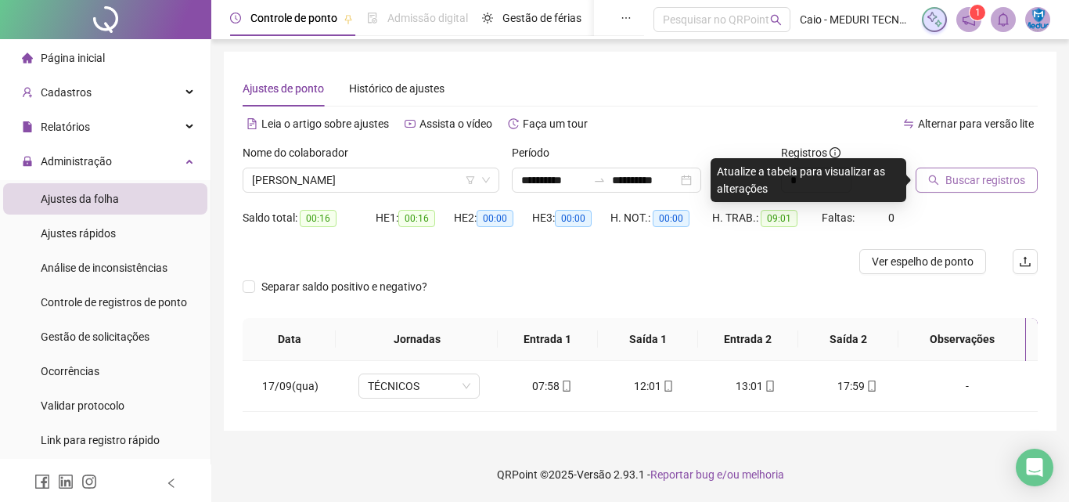
click at [966, 173] on span "Buscar registros" at bounding box center [986, 179] width 80 height 17
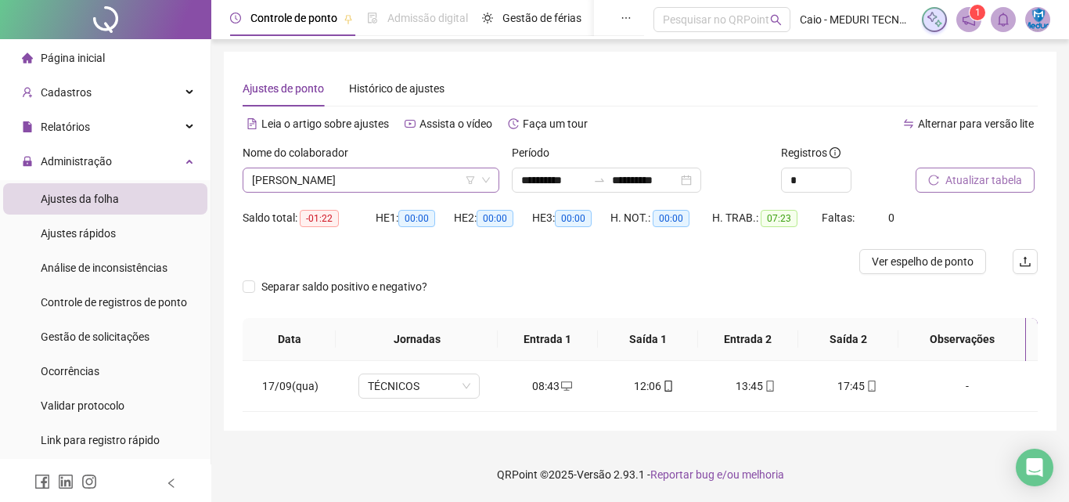
click at [351, 180] on span "[PERSON_NAME]" at bounding box center [371, 179] width 238 height 23
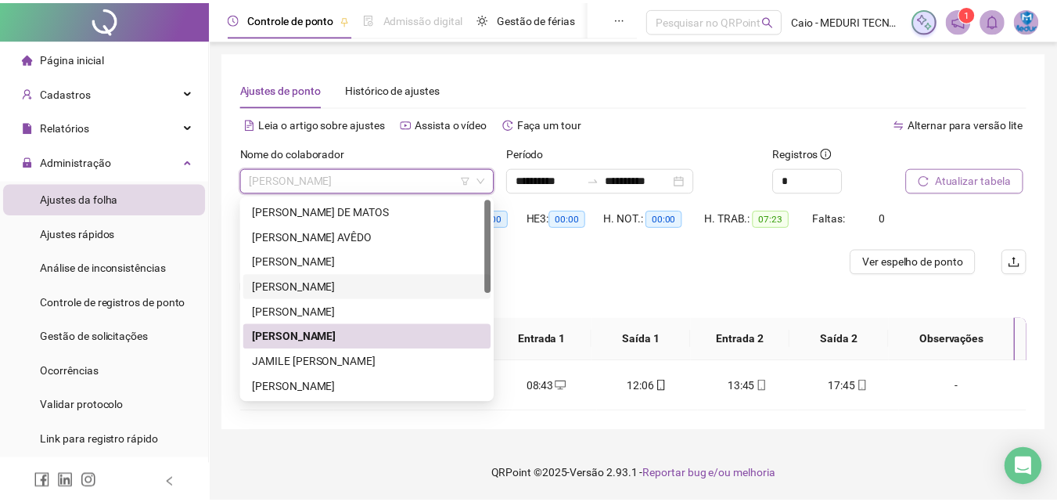
scroll to position [78, 0]
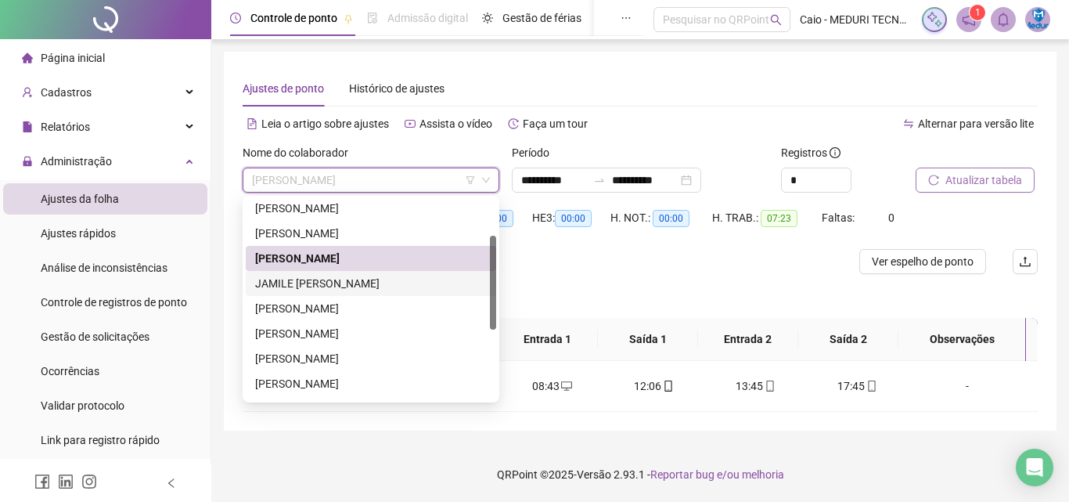
click at [347, 286] on div "JAMILE [PERSON_NAME]" at bounding box center [371, 283] width 232 height 17
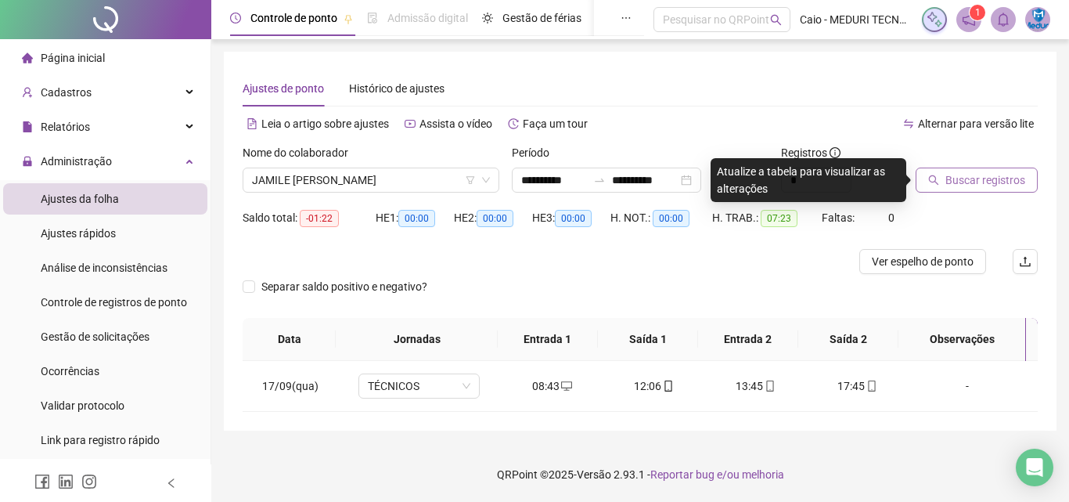
click at [996, 186] on span "Buscar registros" at bounding box center [986, 179] width 80 height 17
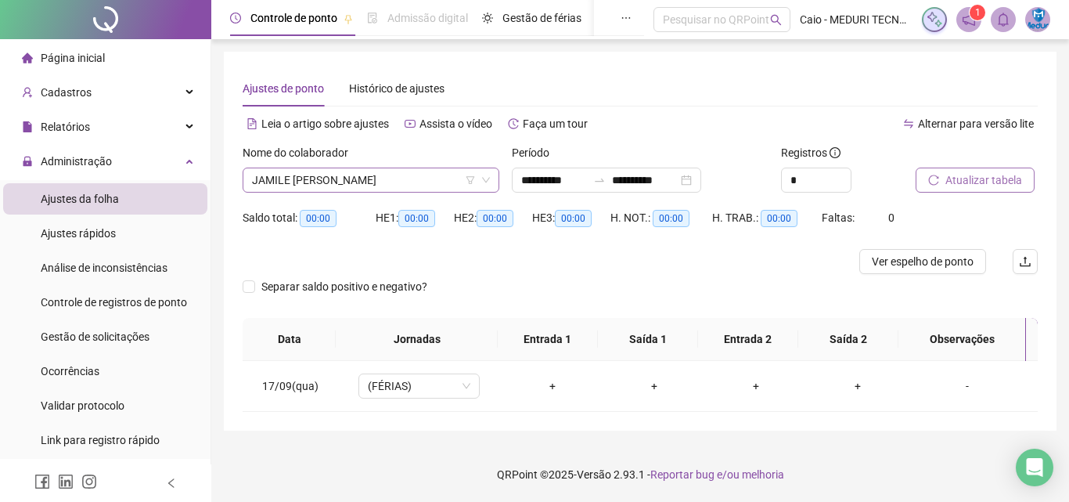
click at [368, 177] on span "JAMILE [PERSON_NAME]" at bounding box center [371, 179] width 238 height 23
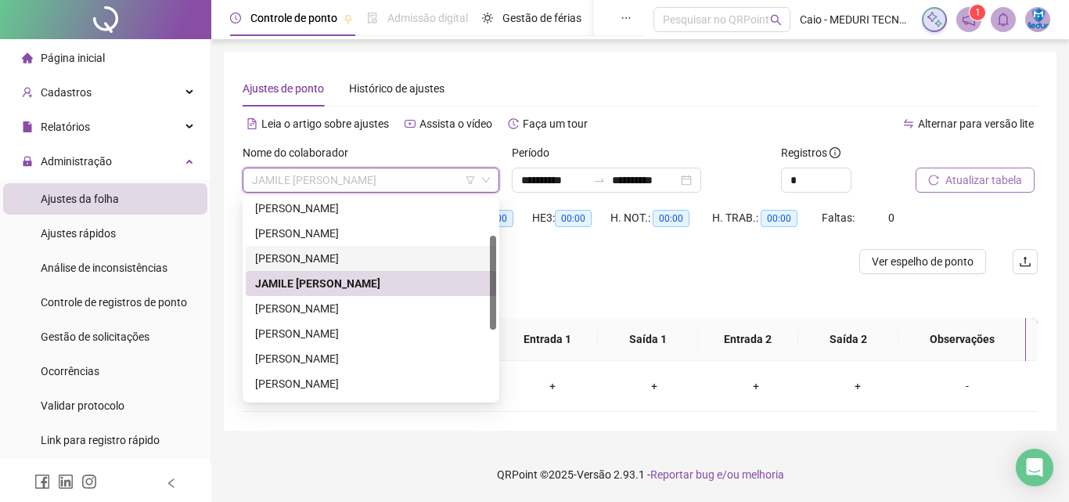
click at [333, 256] on div "[PERSON_NAME]" at bounding box center [371, 258] width 232 height 17
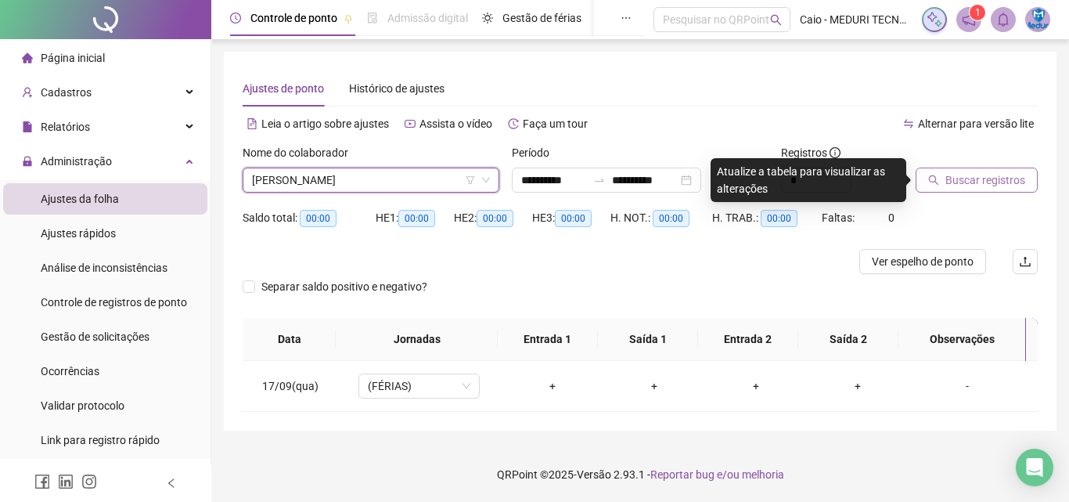
click at [1002, 182] on span "Buscar registros" at bounding box center [986, 179] width 80 height 17
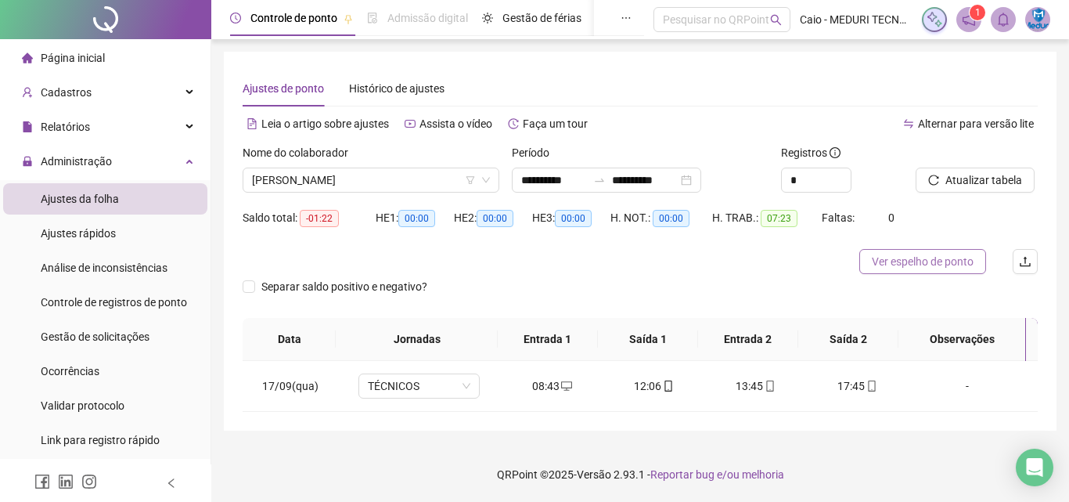
click at [953, 271] on button "Ver espelho de ponto" at bounding box center [922, 261] width 127 height 25
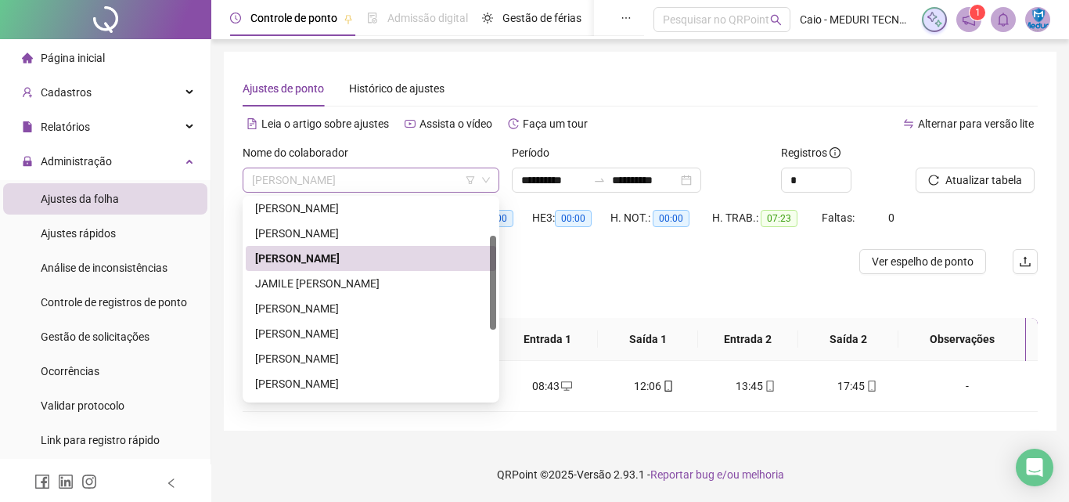
click at [381, 177] on span "[PERSON_NAME]" at bounding box center [371, 179] width 238 height 23
click at [357, 290] on div "JAMILE [PERSON_NAME]" at bounding box center [371, 283] width 232 height 17
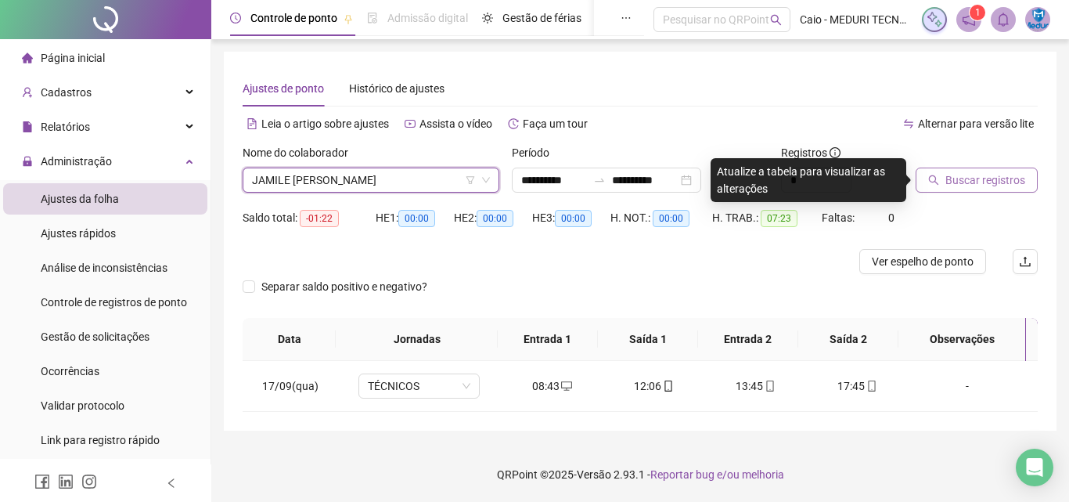
click at [940, 186] on button "Buscar registros" at bounding box center [977, 180] width 122 height 25
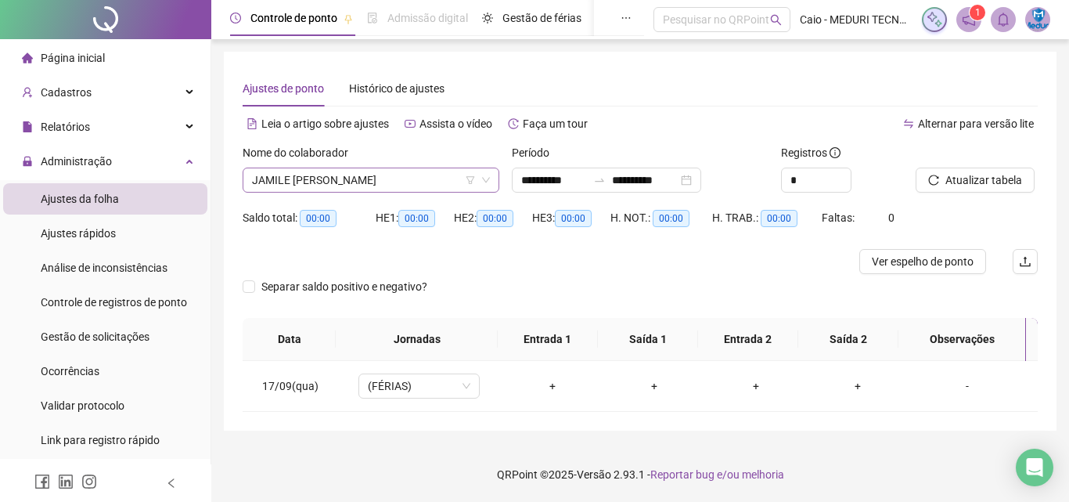
click at [388, 178] on span "JAMILE [PERSON_NAME]" at bounding box center [371, 179] width 238 height 23
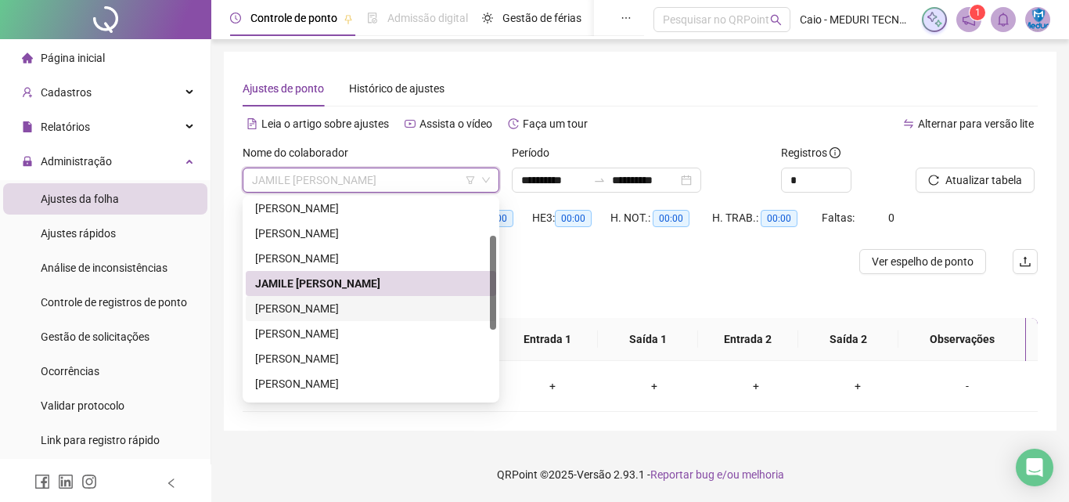
click at [350, 304] on div "[PERSON_NAME]" at bounding box center [371, 308] width 232 height 17
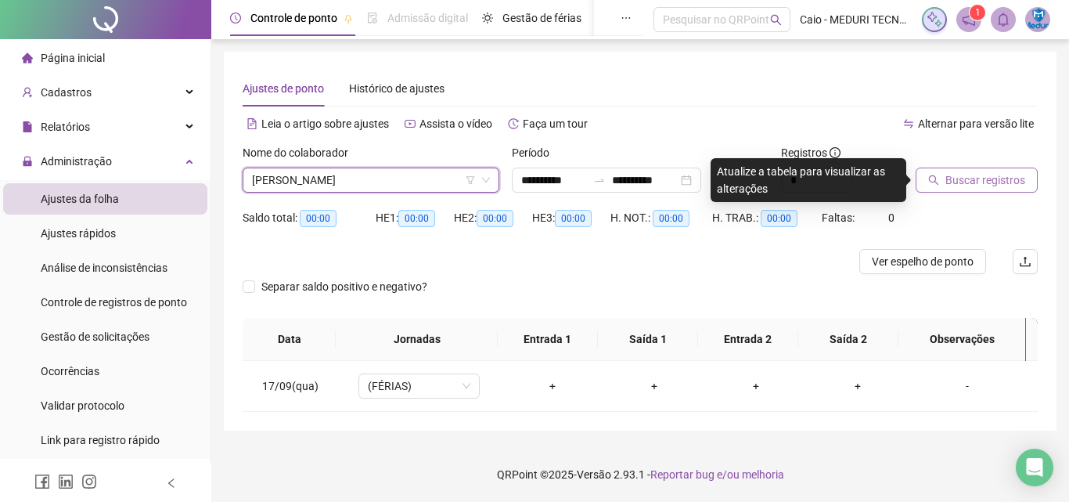
click at [960, 175] on span "Buscar registros" at bounding box center [986, 179] width 80 height 17
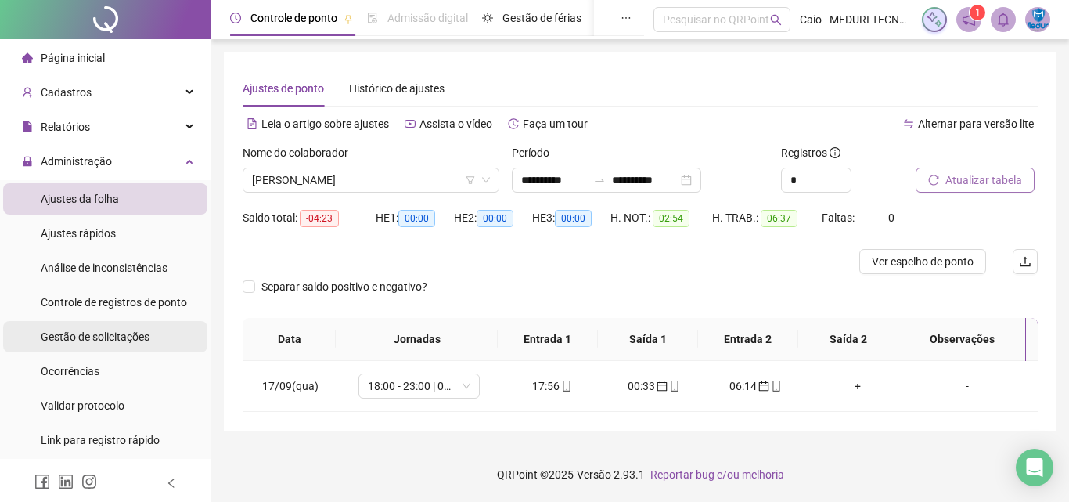
click at [113, 342] on span "Gestão de solicitações" at bounding box center [95, 336] width 109 height 13
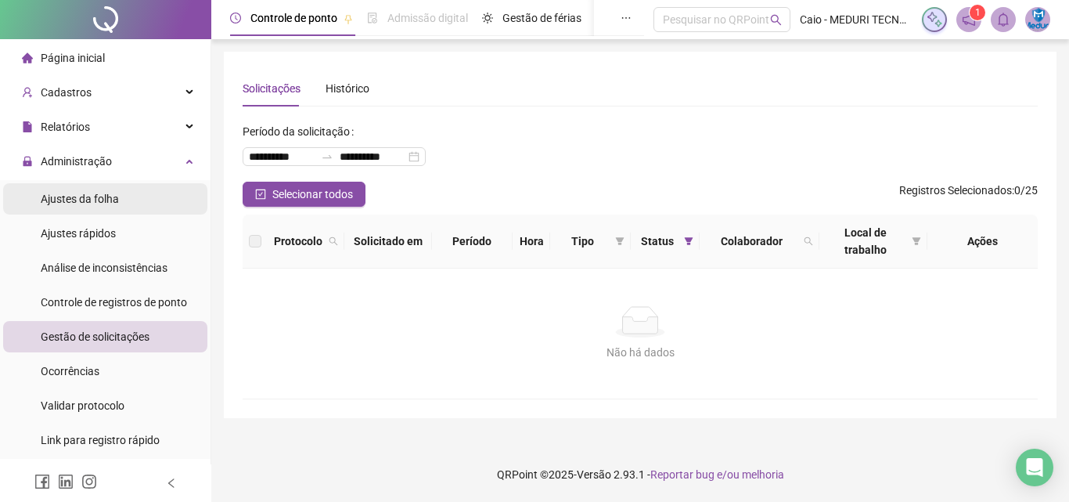
click at [99, 200] on span "Ajustes da folha" at bounding box center [80, 199] width 78 height 13
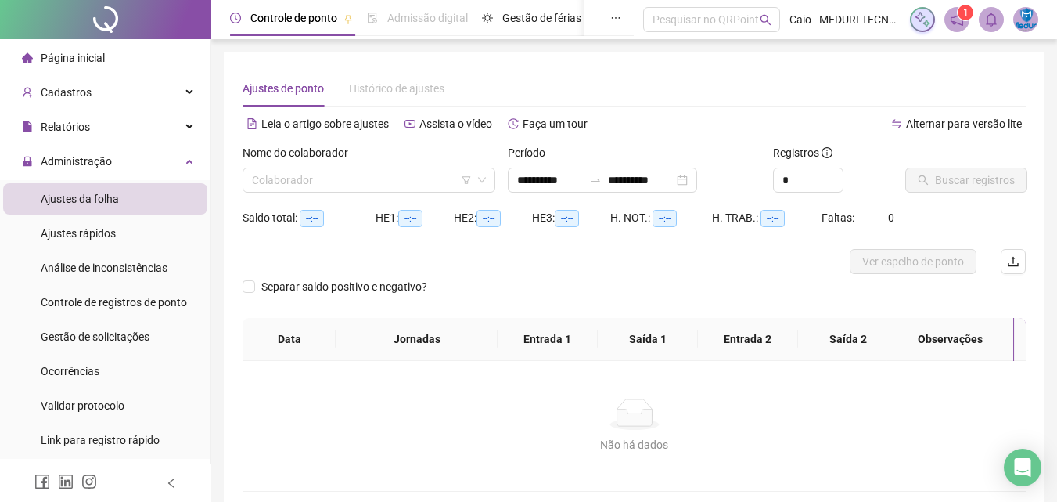
type input "**********"
click at [405, 201] on div "Nome do colaborador Colaborador" at bounding box center [368, 174] width 265 height 61
click at [411, 187] on input "search" at bounding box center [362, 179] width 220 height 23
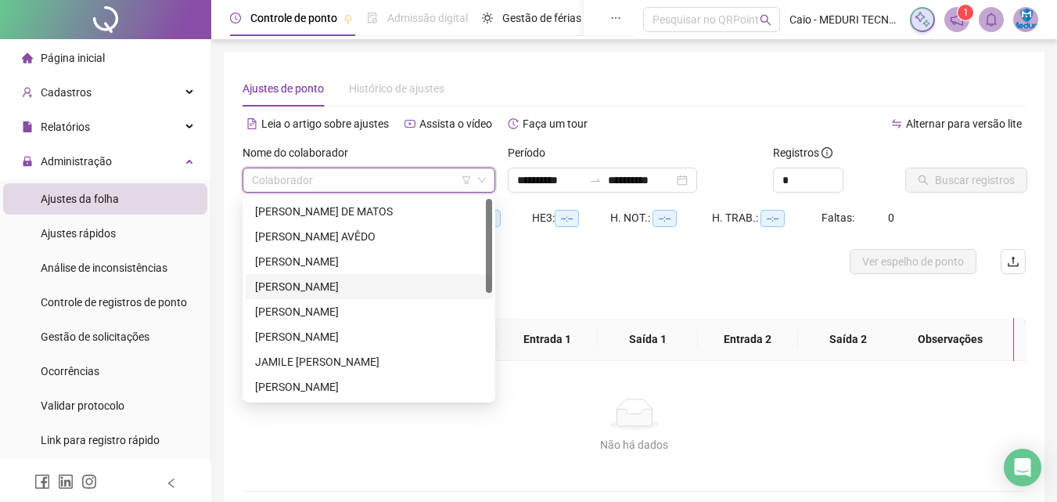
scroll to position [157, 0]
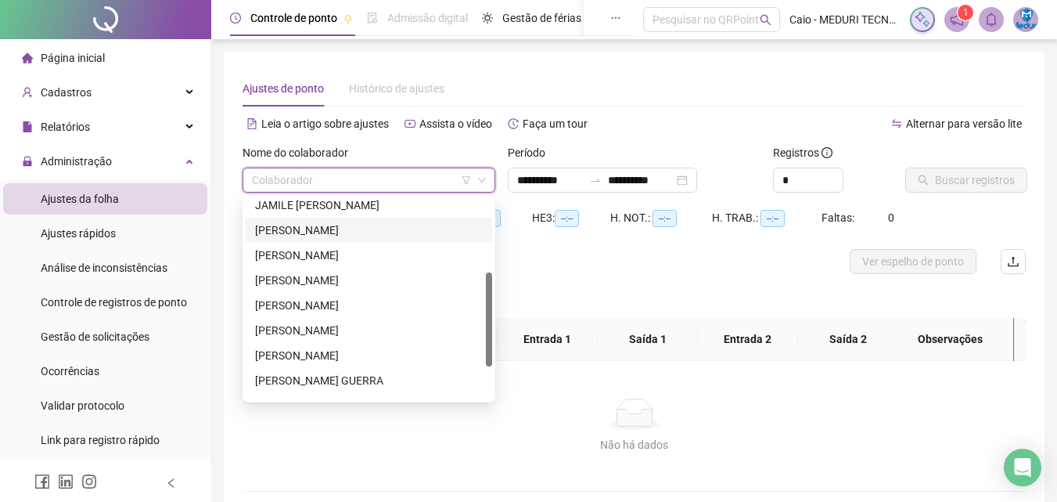
click at [318, 233] on div "[PERSON_NAME]" at bounding box center [369, 230] width 228 height 17
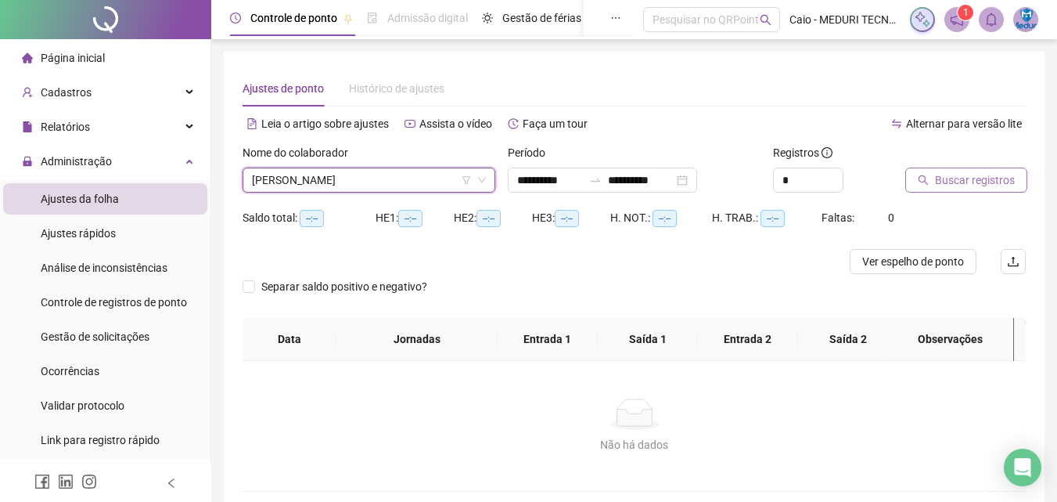
click at [934, 189] on button "Buscar registros" at bounding box center [967, 180] width 122 height 25
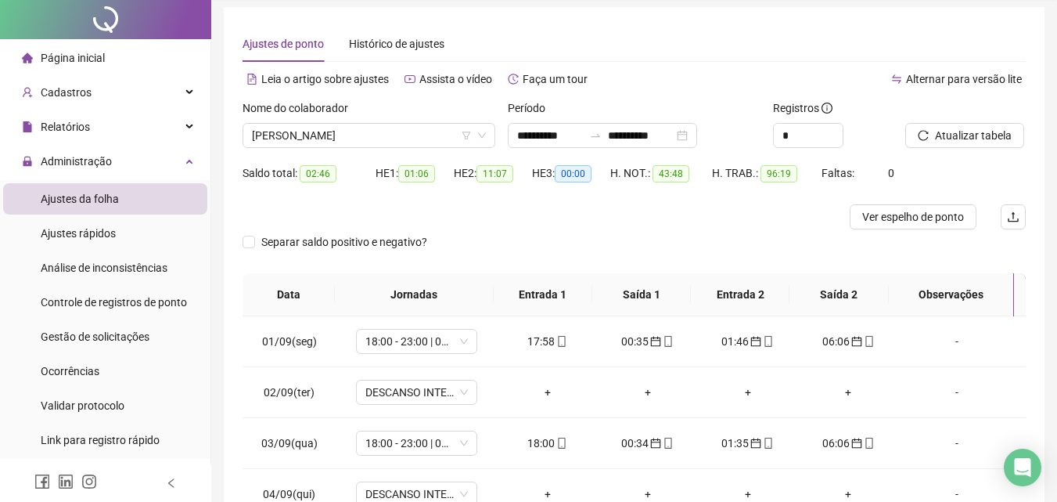
scroll to position [0, 0]
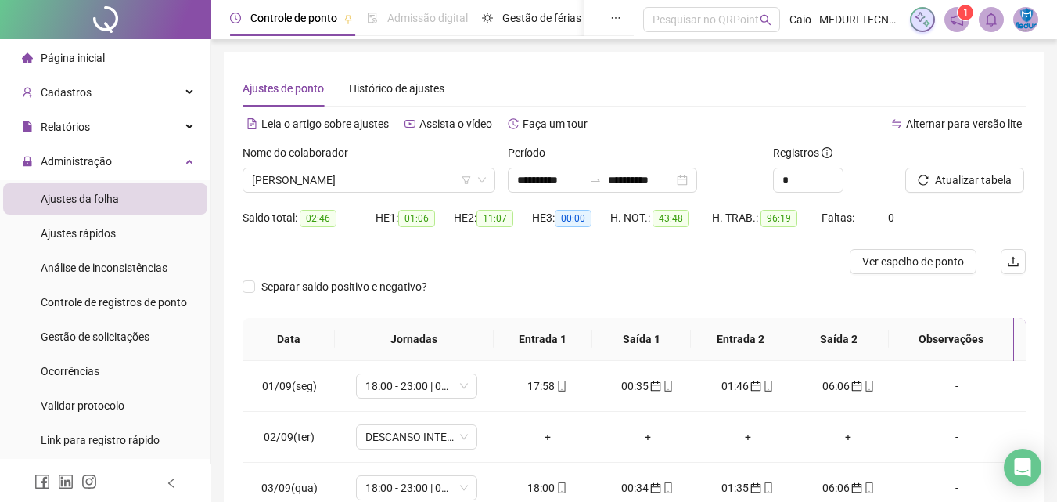
click at [387, 196] on div "Nome do colaborador [PERSON_NAME]" at bounding box center [368, 174] width 265 height 61
click at [395, 180] on span "[PERSON_NAME]" at bounding box center [369, 179] width 234 height 23
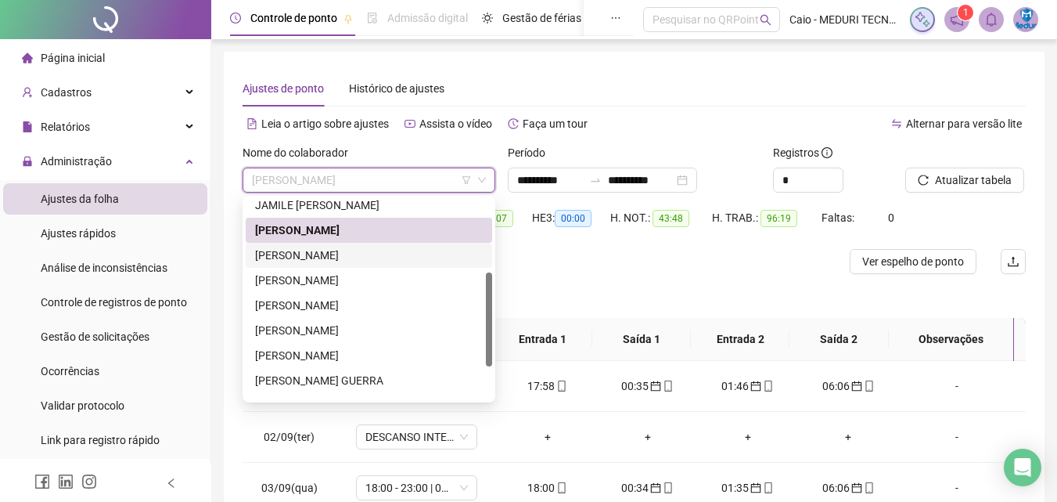
click at [355, 258] on div "[PERSON_NAME]" at bounding box center [369, 255] width 228 height 17
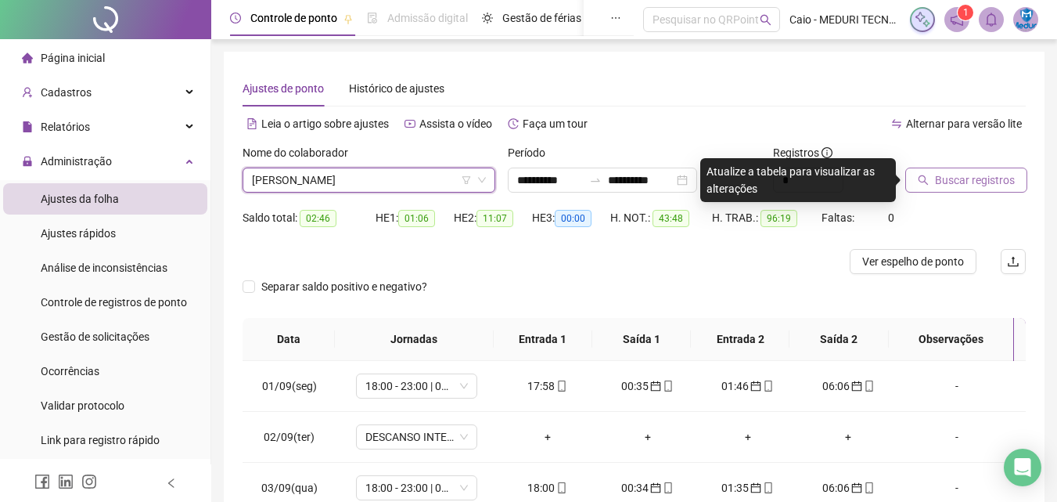
click at [928, 184] on icon "search" at bounding box center [924, 180] width 10 height 10
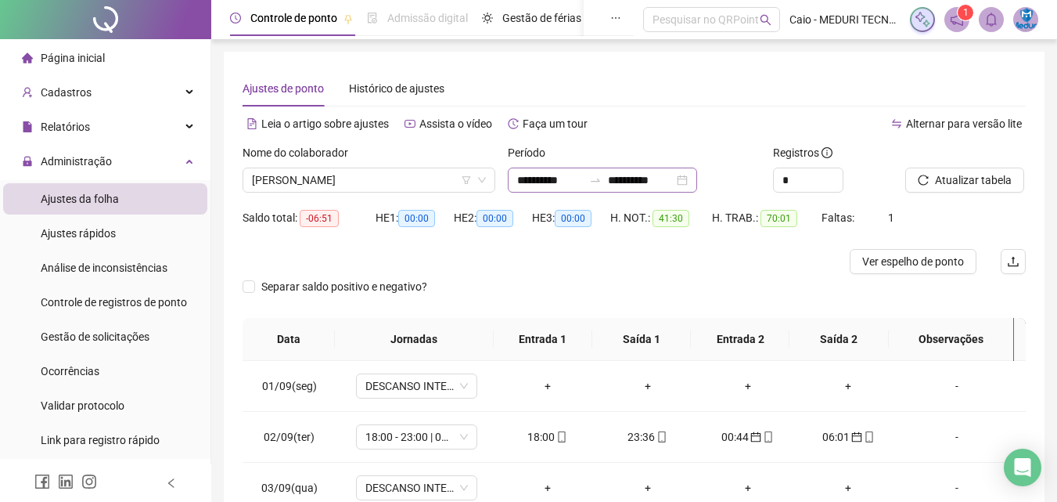
click at [528, 190] on div "**********" at bounding box center [602, 180] width 189 height 25
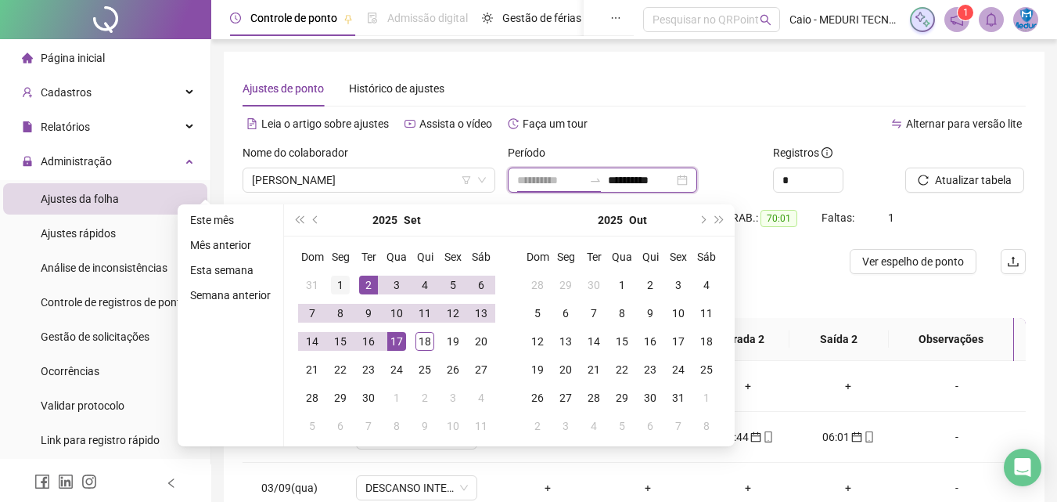
type input "**********"
click at [348, 286] on div "1" at bounding box center [340, 285] width 19 height 19
click at [364, 340] on div "16" at bounding box center [368, 341] width 19 height 19
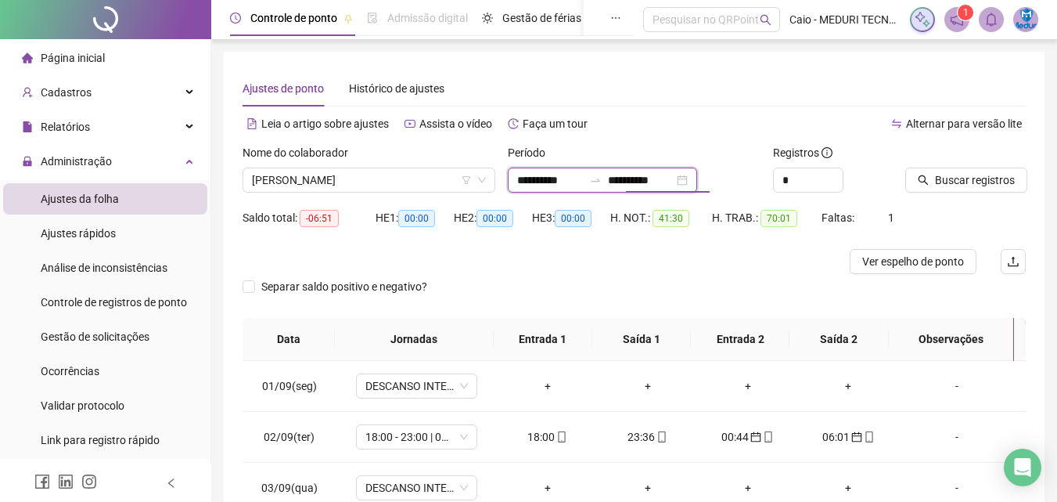
click at [665, 178] on input "**********" at bounding box center [641, 179] width 66 height 17
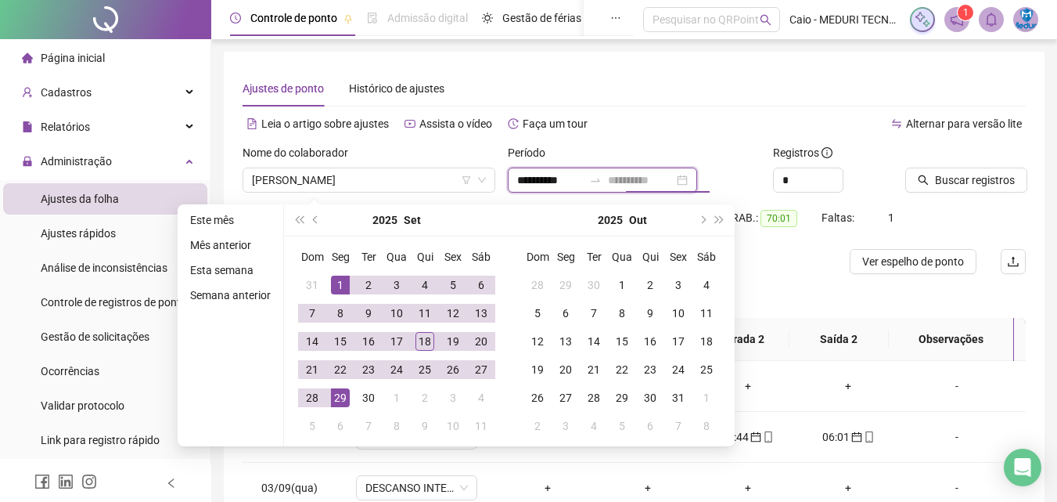
type input "**********"
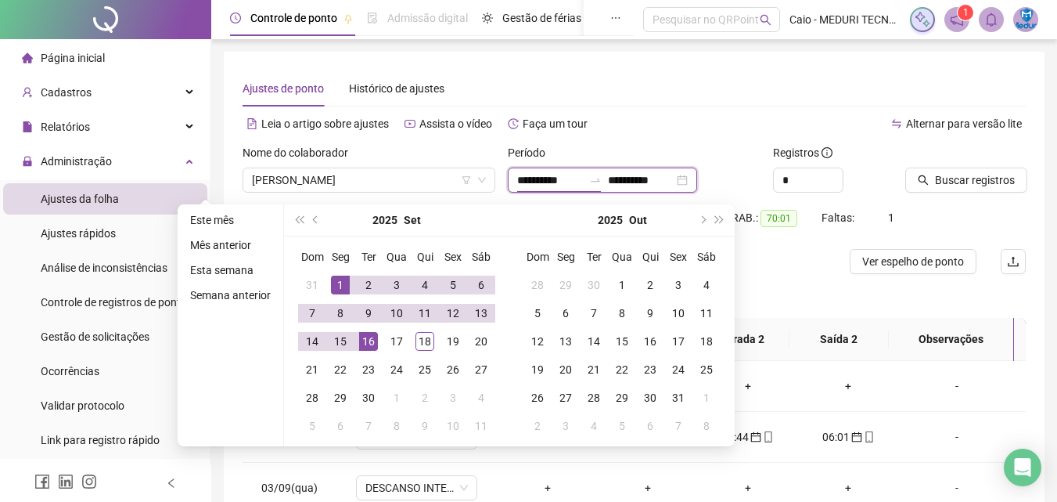
click at [564, 185] on input "**********" at bounding box center [550, 179] width 66 height 17
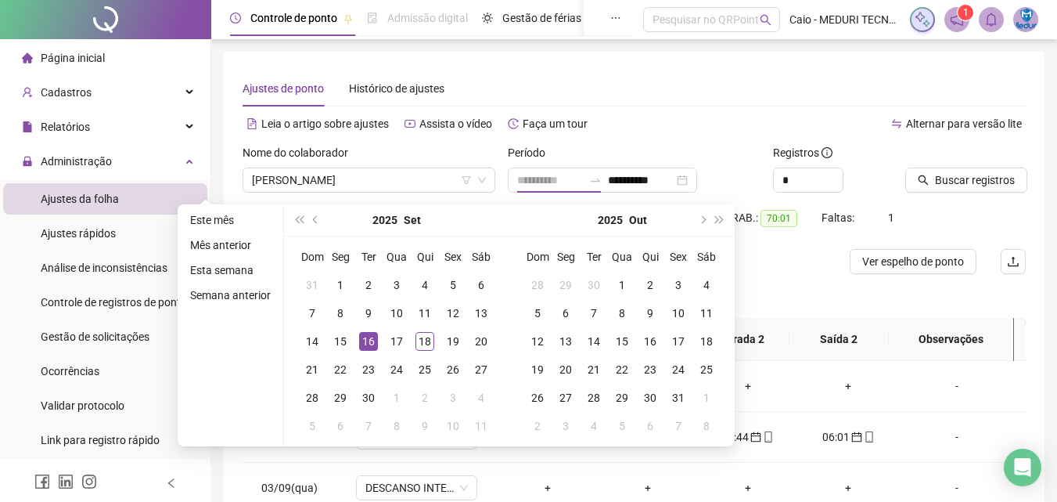
click at [369, 343] on div "16" at bounding box center [368, 341] width 19 height 19
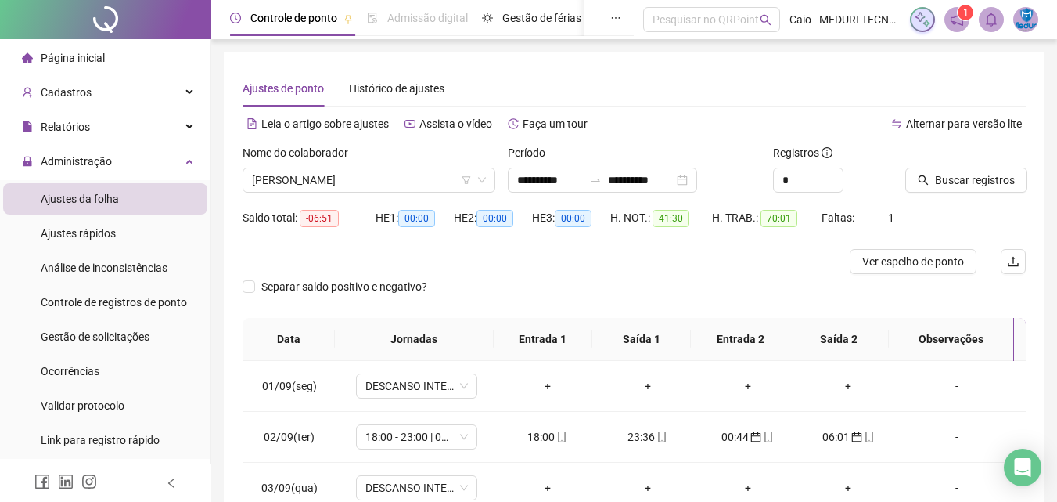
click at [661, 166] on div "Período" at bounding box center [634, 155] width 253 height 23
click at [648, 189] on div "**********" at bounding box center [602, 180] width 189 height 25
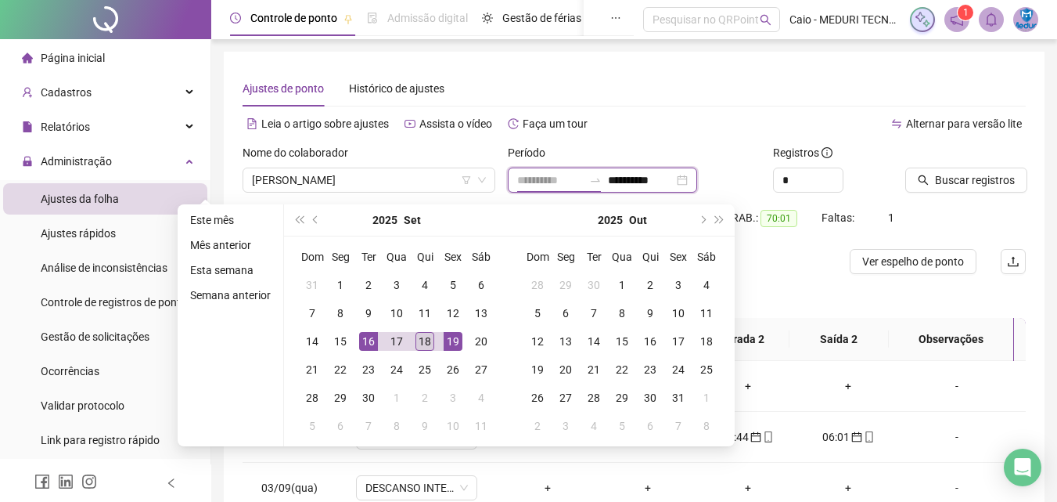
type input "**********"
click at [420, 344] on div "18" at bounding box center [425, 341] width 19 height 19
type input "**********"
click at [349, 185] on span "[PERSON_NAME]" at bounding box center [369, 179] width 234 height 23
type input "**********"
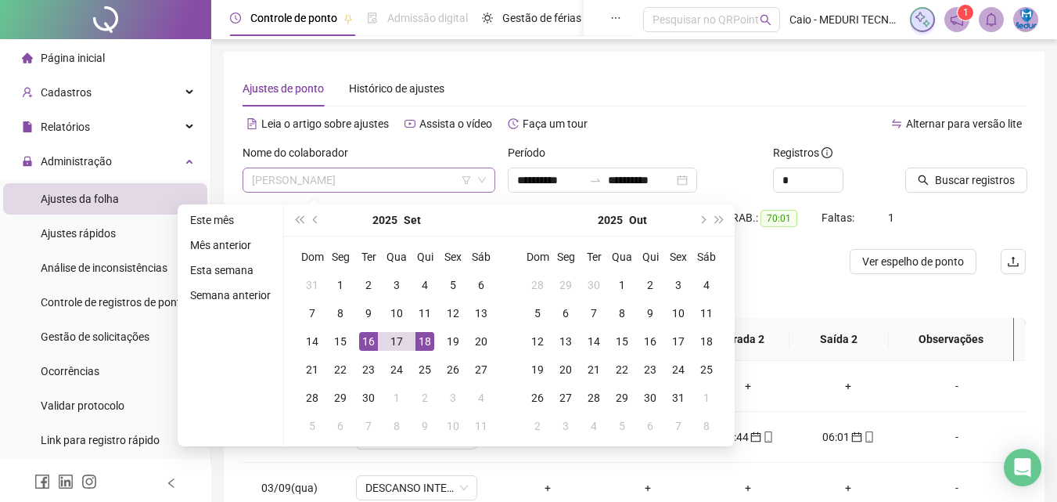
type input "**********"
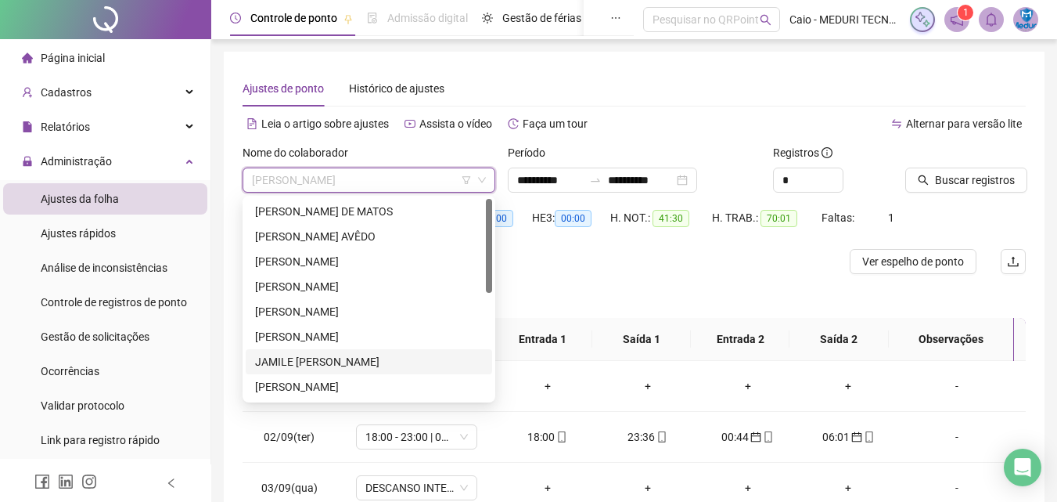
click at [367, 210] on div "[PERSON_NAME] DE MATOS" at bounding box center [369, 211] width 228 height 17
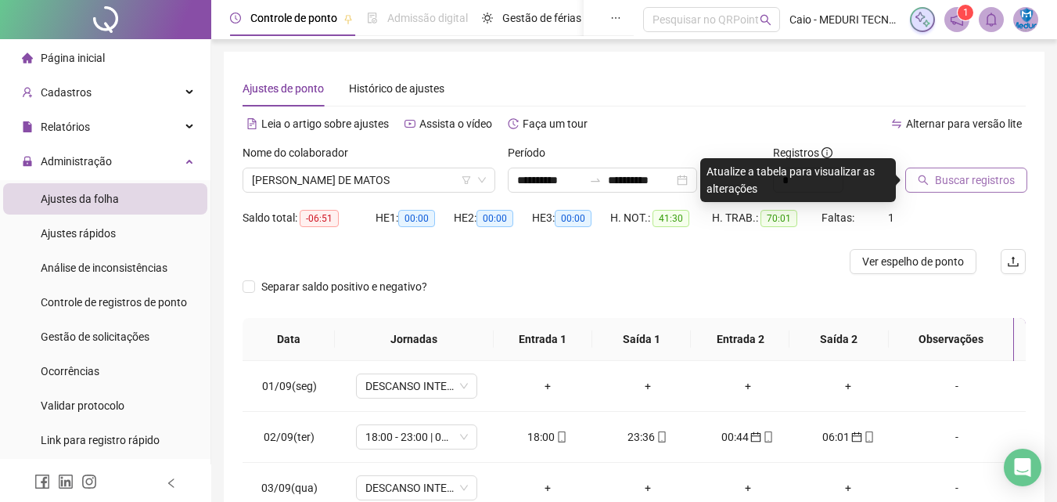
click at [974, 183] on span "Buscar registros" at bounding box center [975, 179] width 80 height 17
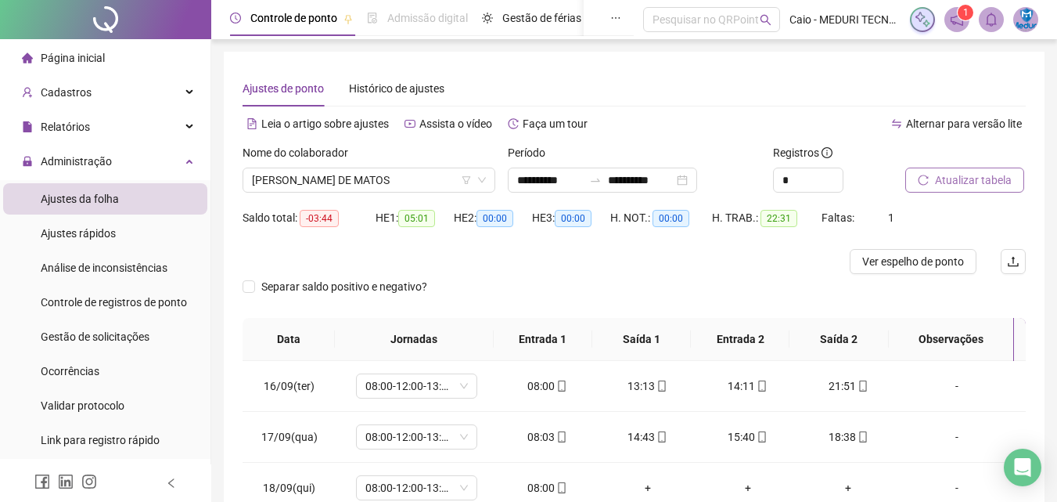
scroll to position [98, 0]
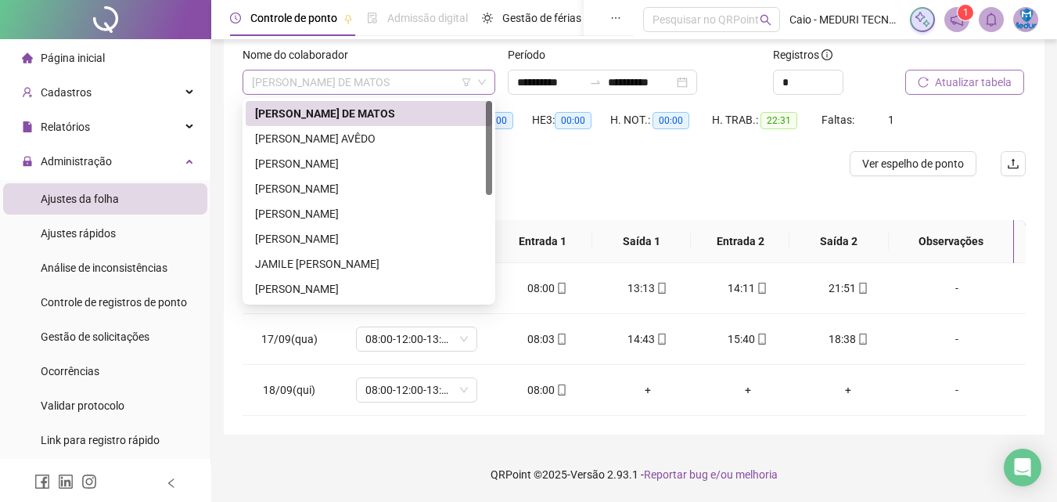
click at [403, 94] on div "[PERSON_NAME] DE MATOS" at bounding box center [369, 82] width 253 height 25
click at [358, 144] on div "[PERSON_NAME] AVÊDO" at bounding box center [369, 138] width 228 height 17
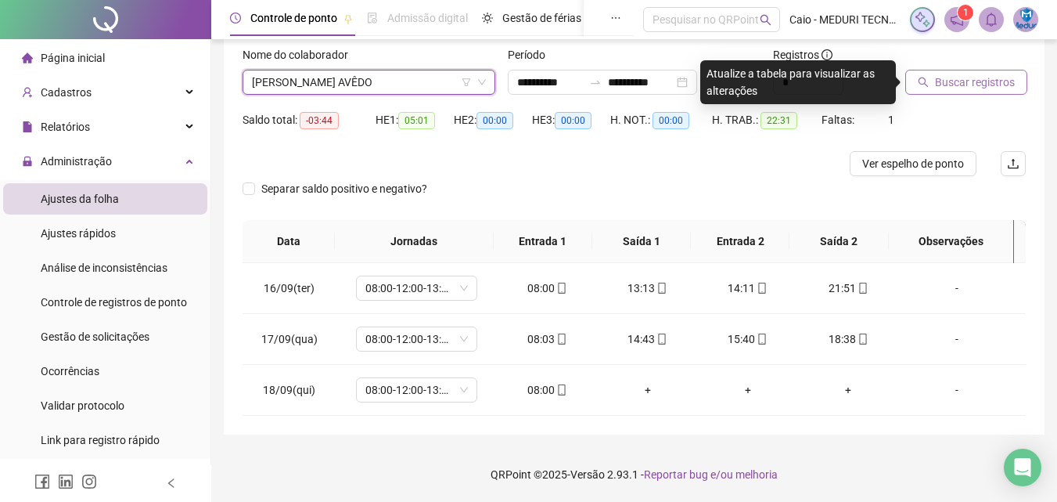
click at [931, 98] on div "Buscar registros" at bounding box center [965, 76] width 133 height 61
click at [935, 84] on button "Buscar registros" at bounding box center [967, 82] width 122 height 25
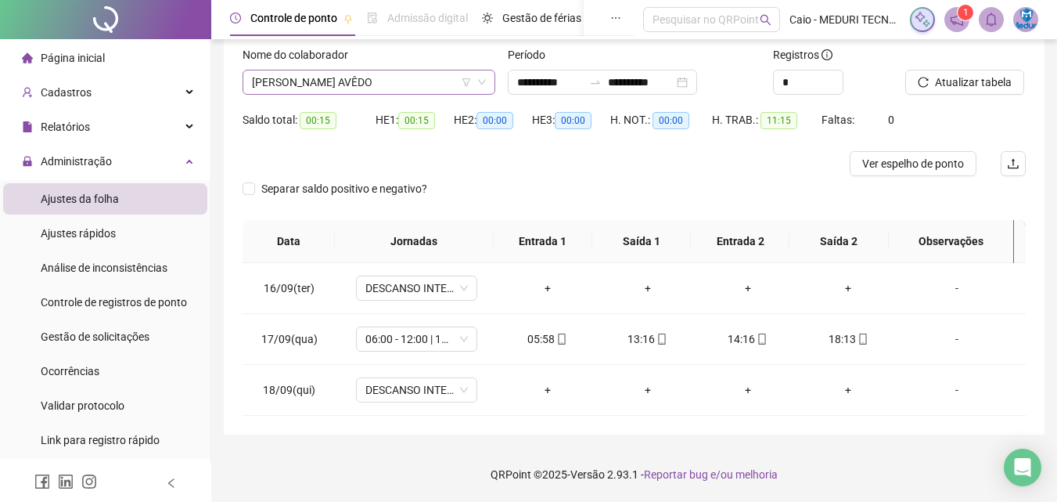
click at [403, 86] on span "[PERSON_NAME] AVÊDO" at bounding box center [369, 81] width 234 height 23
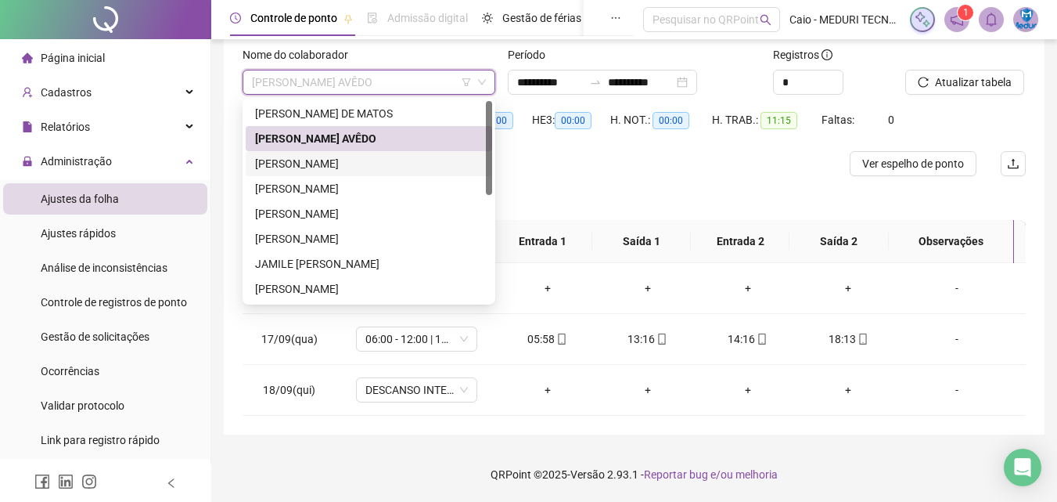
click at [326, 169] on div "[PERSON_NAME]" at bounding box center [369, 163] width 228 height 17
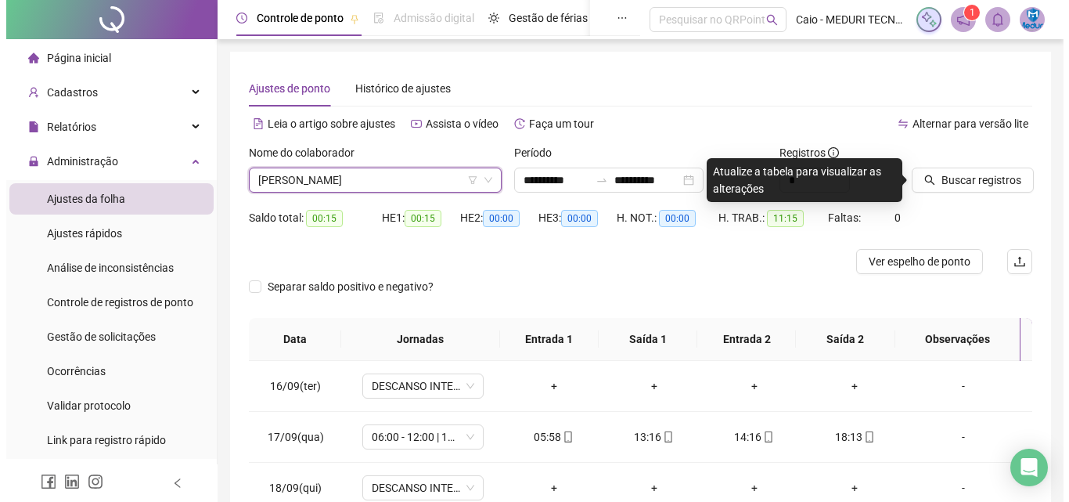
scroll to position [65, 0]
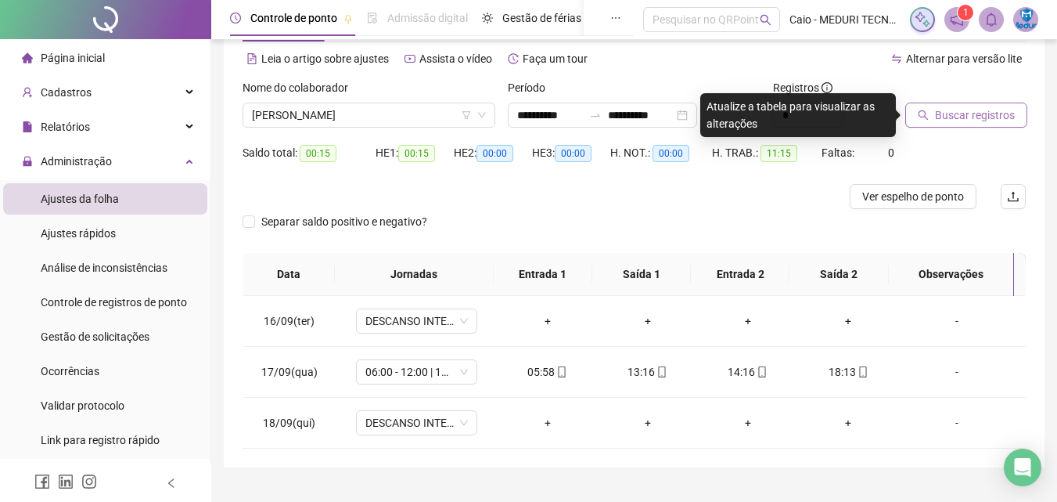
click at [936, 112] on span "Buscar registros" at bounding box center [975, 114] width 80 height 17
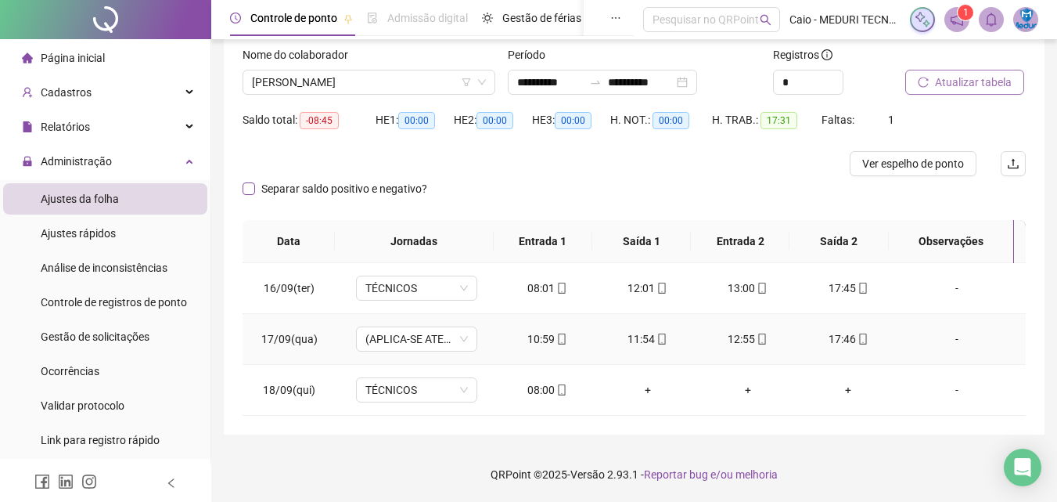
scroll to position [0, 0]
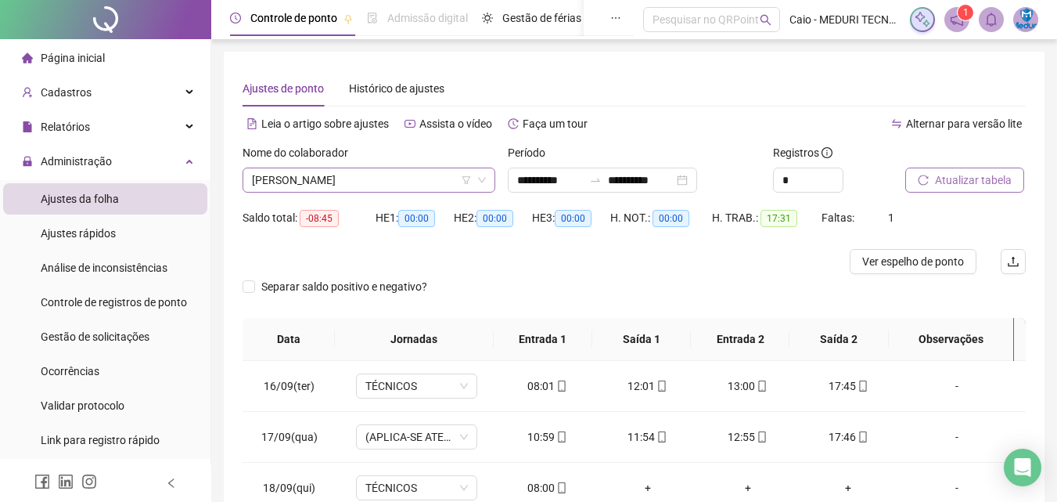
click at [364, 182] on span "[PERSON_NAME]" at bounding box center [369, 179] width 234 height 23
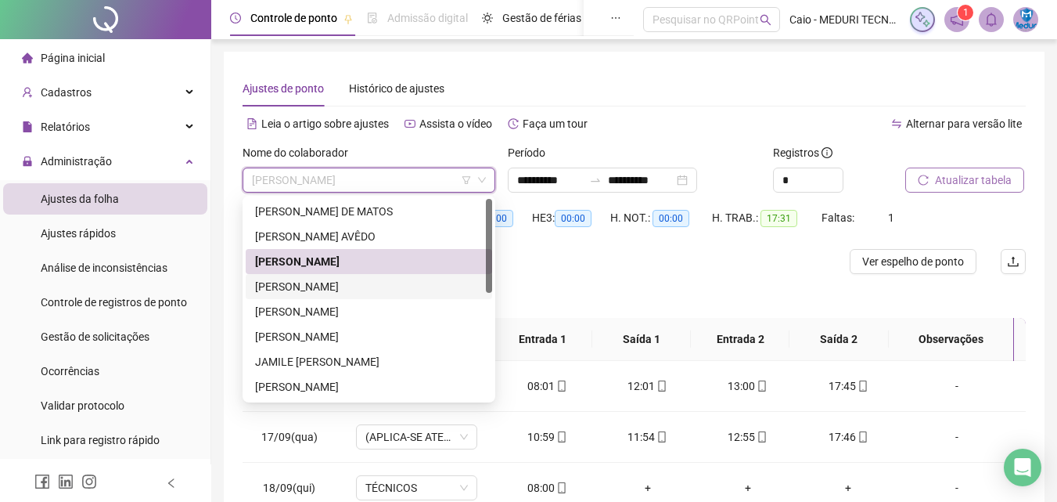
click at [330, 288] on div "[PERSON_NAME]" at bounding box center [369, 286] width 228 height 17
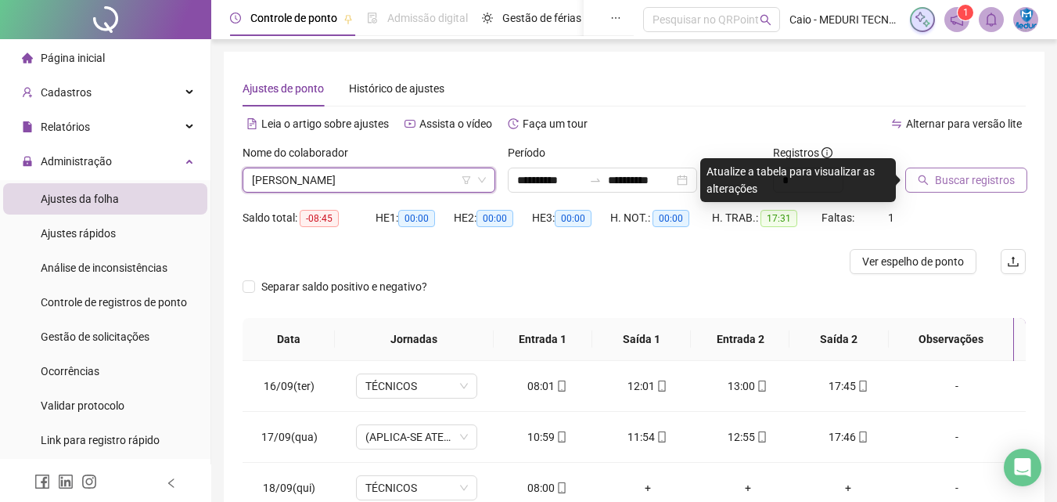
click at [923, 178] on icon "search" at bounding box center [923, 180] width 11 height 11
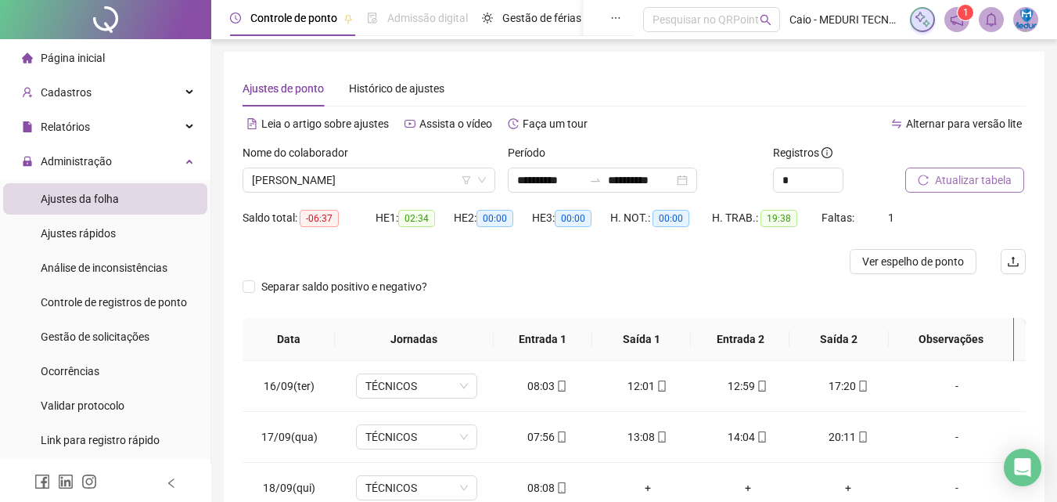
click at [395, 165] on div "Nome do colaborador" at bounding box center [369, 155] width 253 height 23
click at [395, 185] on span "[PERSON_NAME]" at bounding box center [369, 179] width 234 height 23
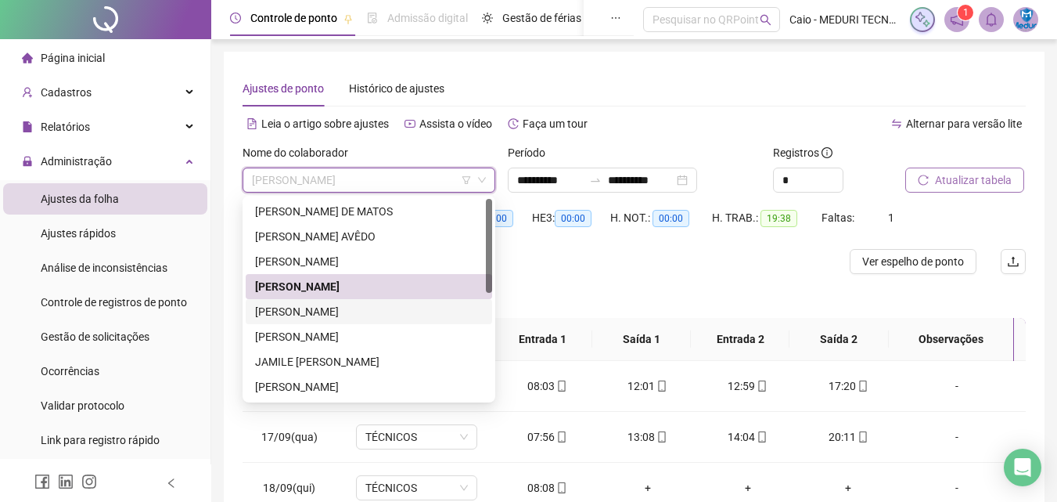
click at [363, 302] on div "[PERSON_NAME]" at bounding box center [369, 311] width 247 height 25
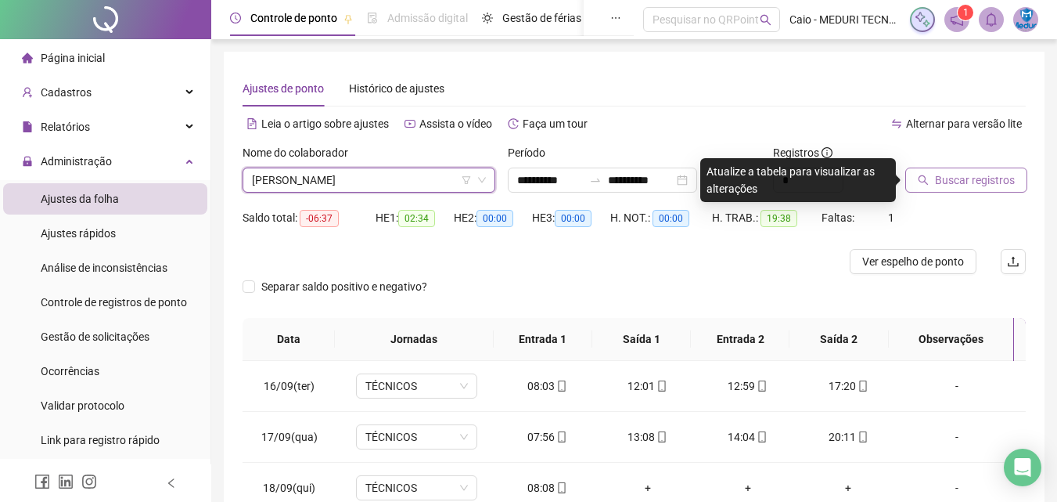
click at [996, 159] on div "Buscar registros" at bounding box center [966, 168] width 121 height 49
click at [983, 173] on span "Buscar registros" at bounding box center [975, 179] width 80 height 17
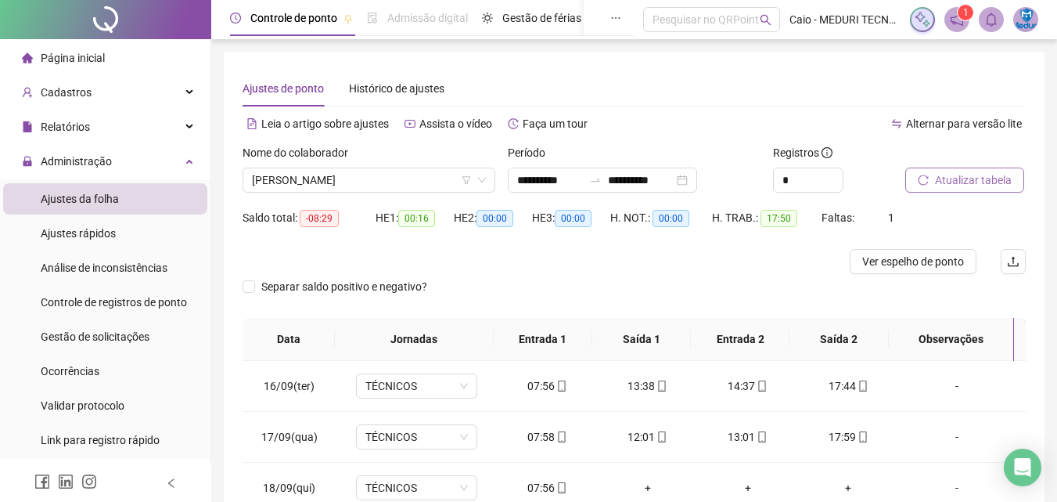
click at [371, 194] on div "Nome do colaborador [PERSON_NAME]" at bounding box center [368, 174] width 265 height 61
click at [371, 192] on div "[PERSON_NAME]" at bounding box center [369, 180] width 253 height 25
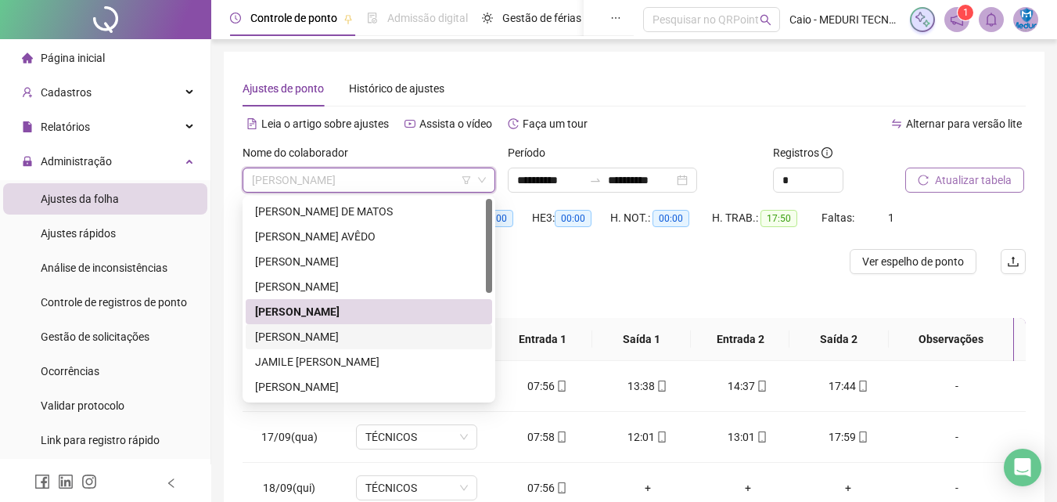
click at [315, 338] on div "[PERSON_NAME]" at bounding box center [369, 336] width 228 height 17
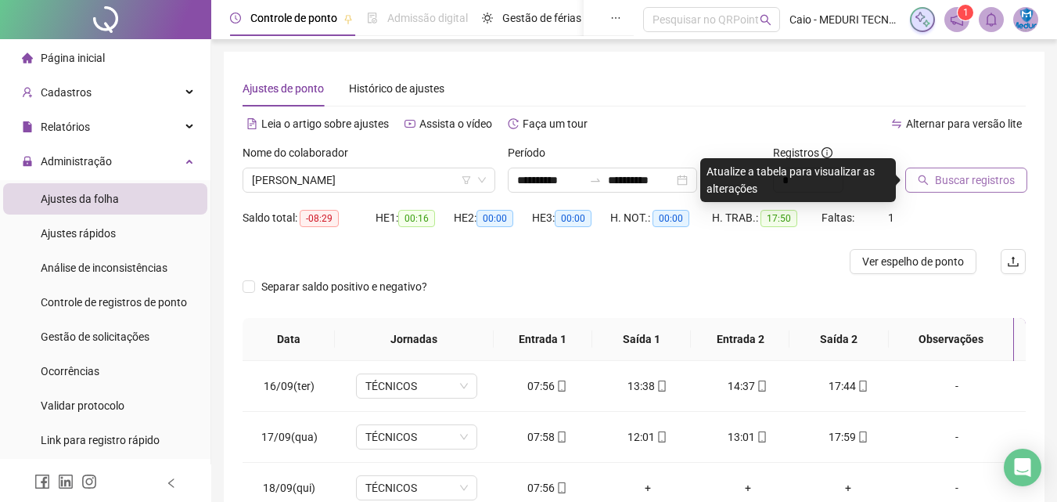
click at [974, 179] on span "Buscar registros" at bounding box center [975, 179] width 80 height 17
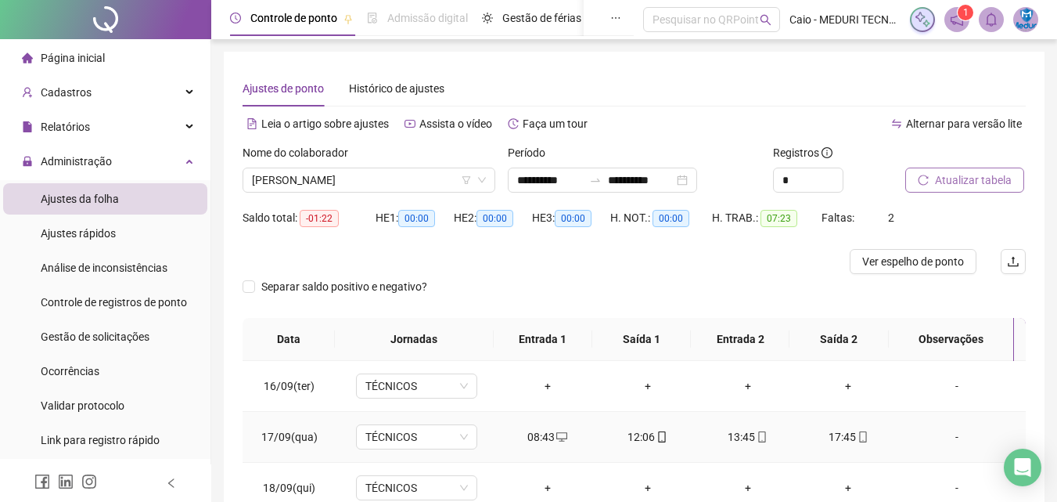
scroll to position [98, 0]
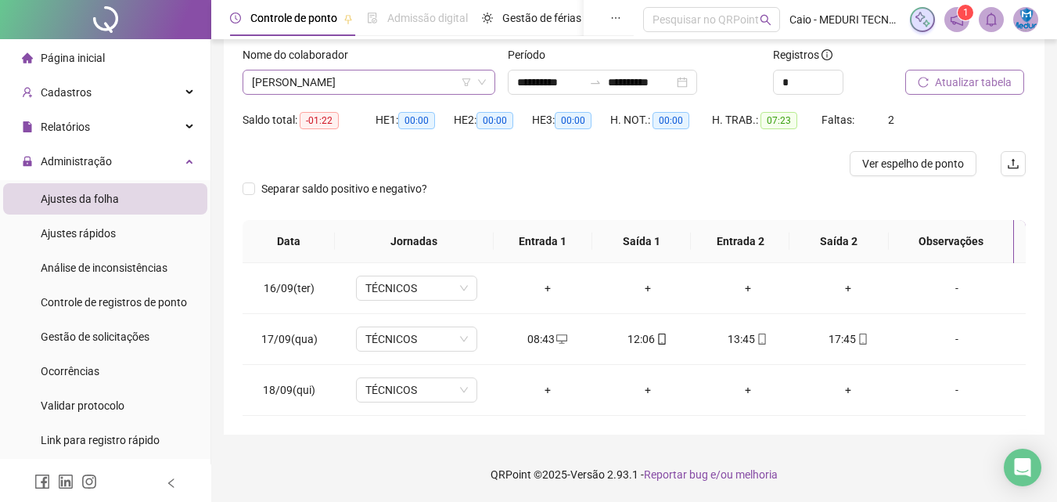
click at [326, 80] on span "[PERSON_NAME]" at bounding box center [369, 81] width 234 height 23
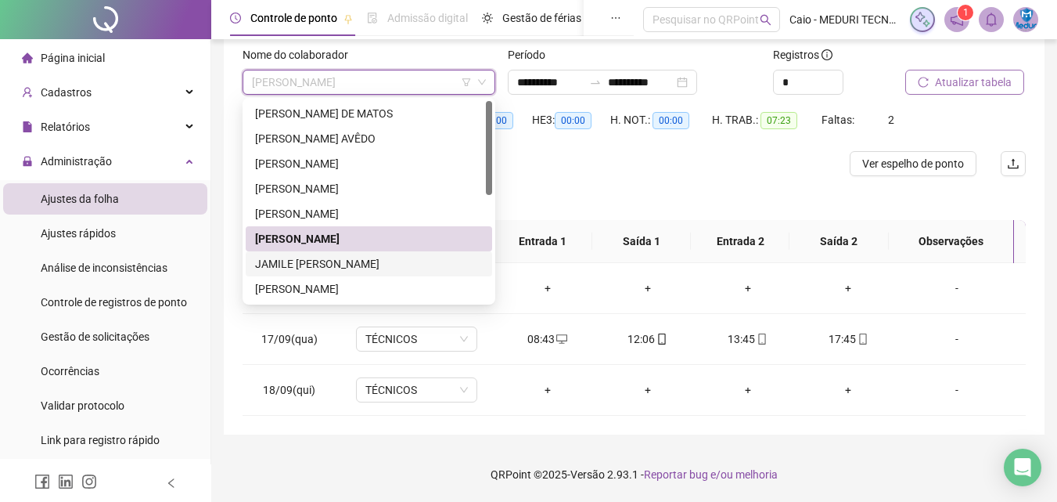
click at [354, 264] on div "JAMILE [PERSON_NAME]" at bounding box center [369, 263] width 228 height 17
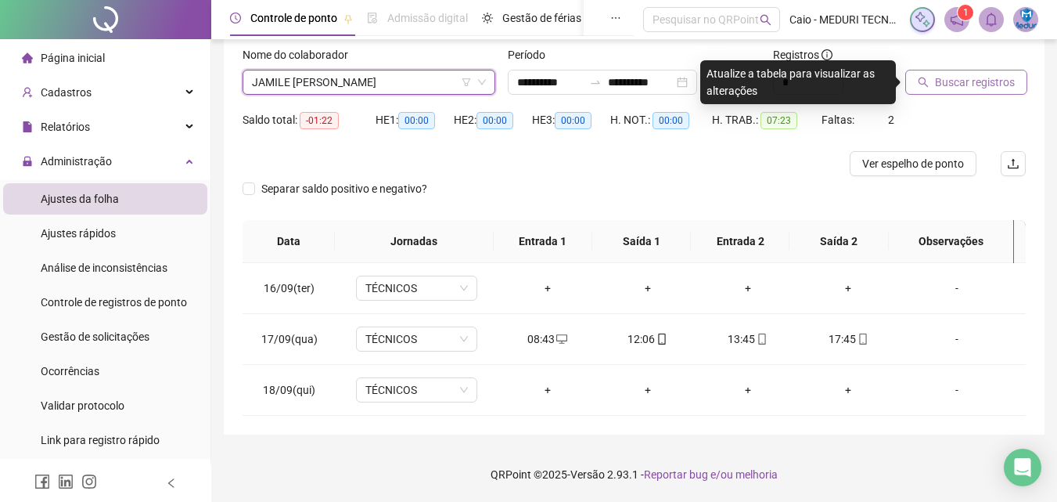
click at [983, 84] on span "Buscar registros" at bounding box center [975, 82] width 80 height 17
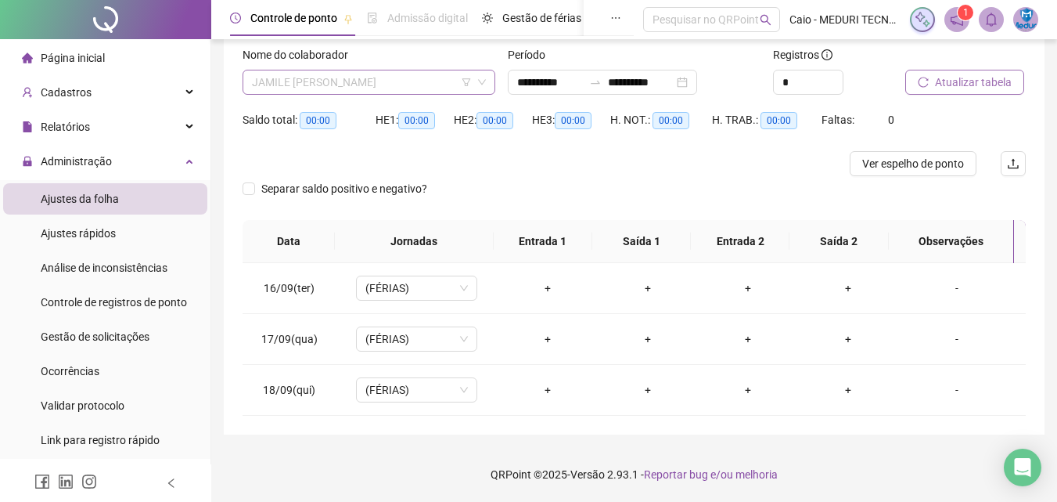
click at [332, 88] on span "JAMILE [PERSON_NAME]" at bounding box center [369, 81] width 234 height 23
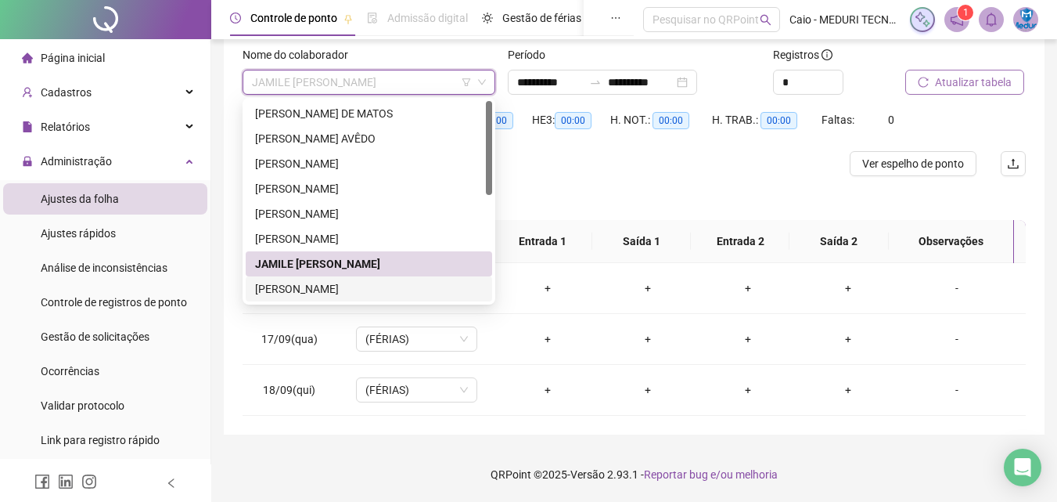
click at [358, 282] on div "[PERSON_NAME]" at bounding box center [369, 288] width 228 height 17
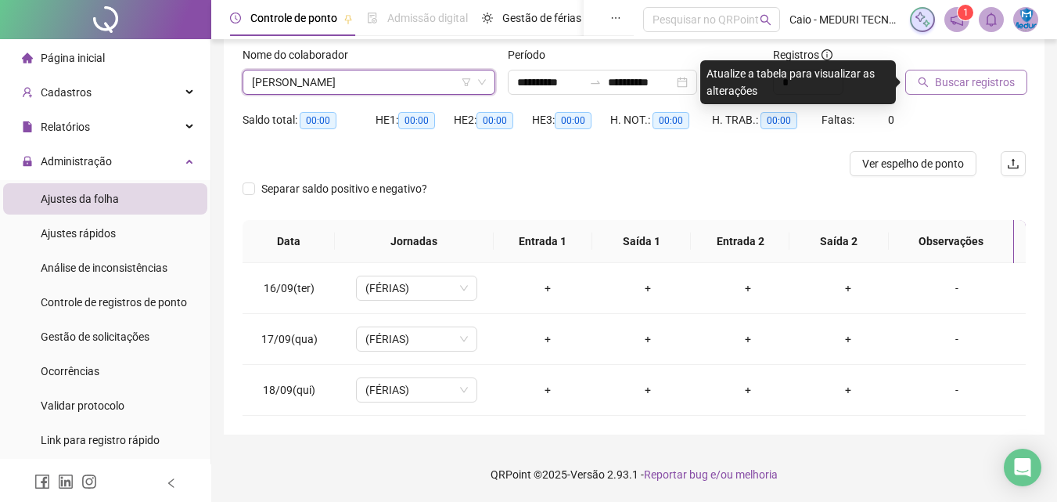
click at [939, 84] on span "Buscar registros" at bounding box center [975, 82] width 80 height 17
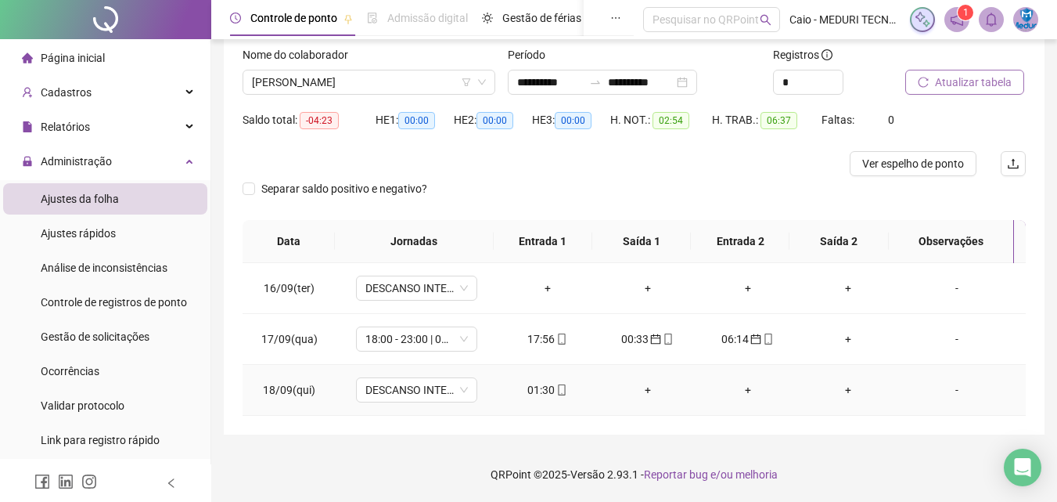
click at [562, 387] on icon "mobile" at bounding box center [562, 389] width 11 height 11
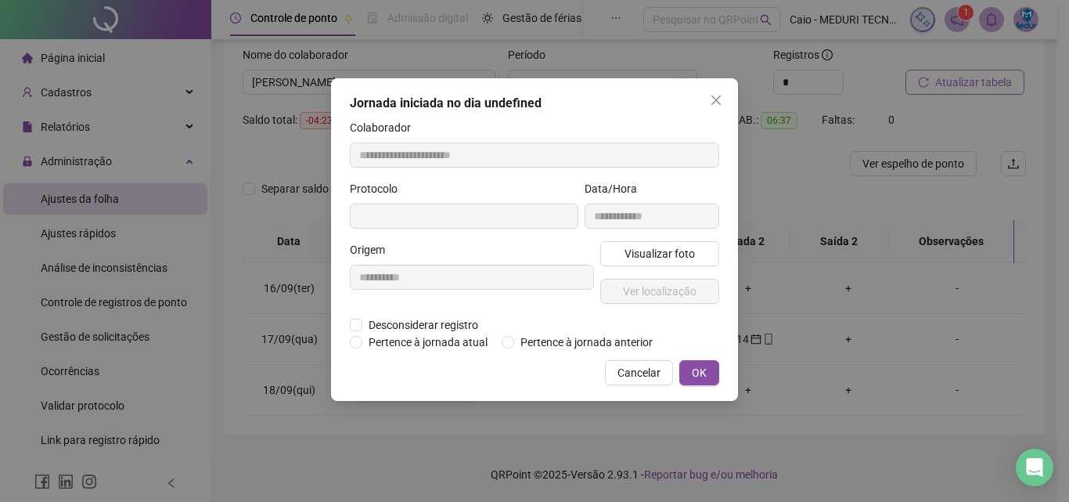
type input "**********"
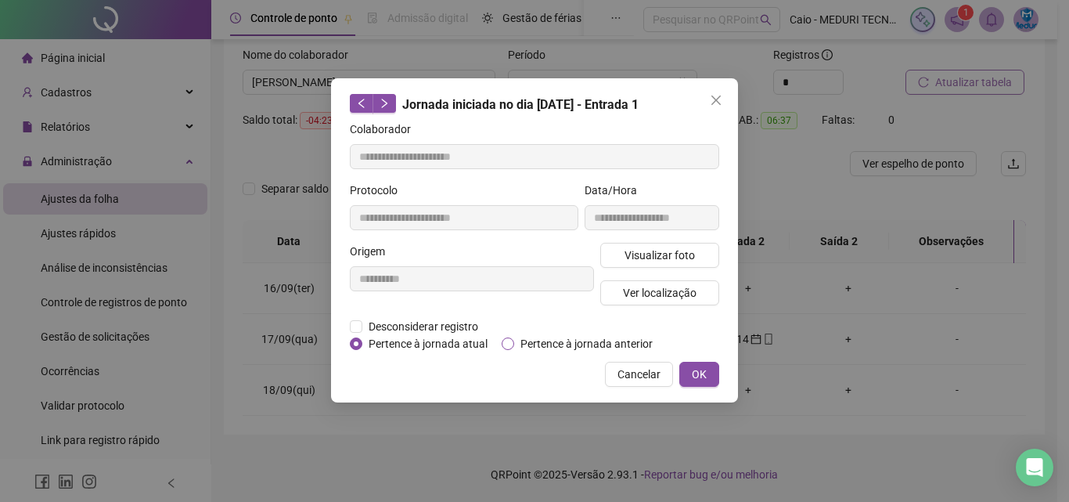
click at [566, 340] on span "Pertence à jornada anterior" at bounding box center [586, 343] width 145 height 17
click at [686, 372] on button "OK" at bounding box center [699, 374] width 40 height 25
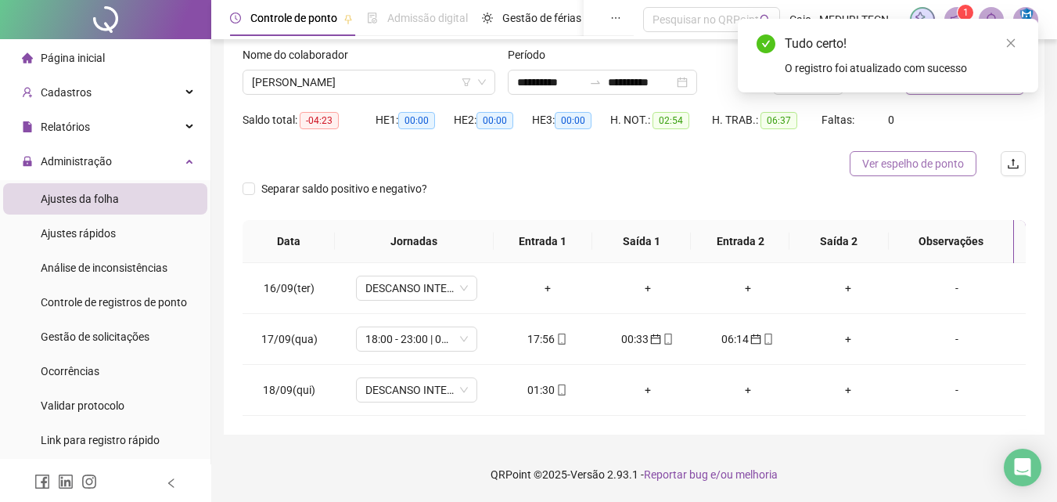
click at [936, 161] on span "Ver espelho de ponto" at bounding box center [914, 163] width 102 height 17
click at [1021, 40] on div "Tudo certo! O registro foi atualizado com sucesso" at bounding box center [888, 56] width 301 height 74
click at [1016, 40] on icon "close" at bounding box center [1011, 43] width 11 height 11
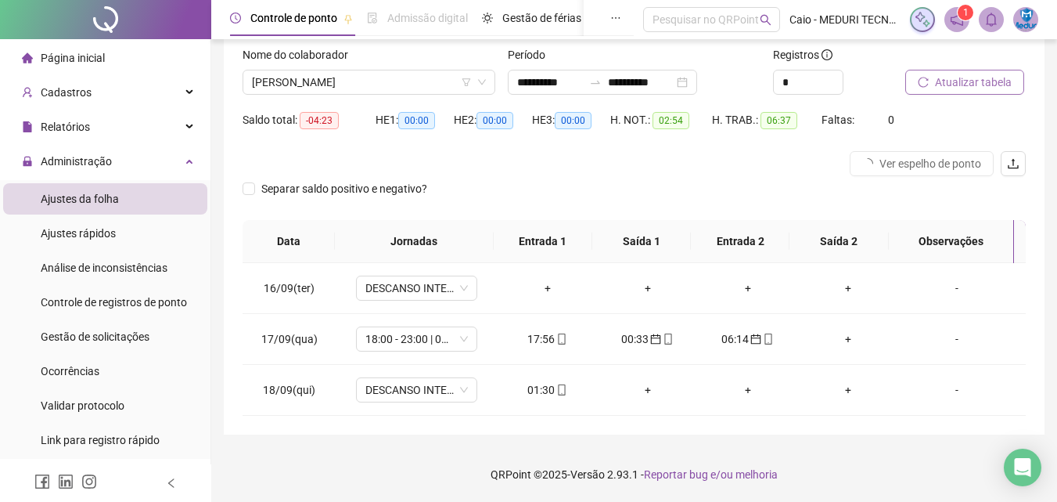
scroll to position [20, 0]
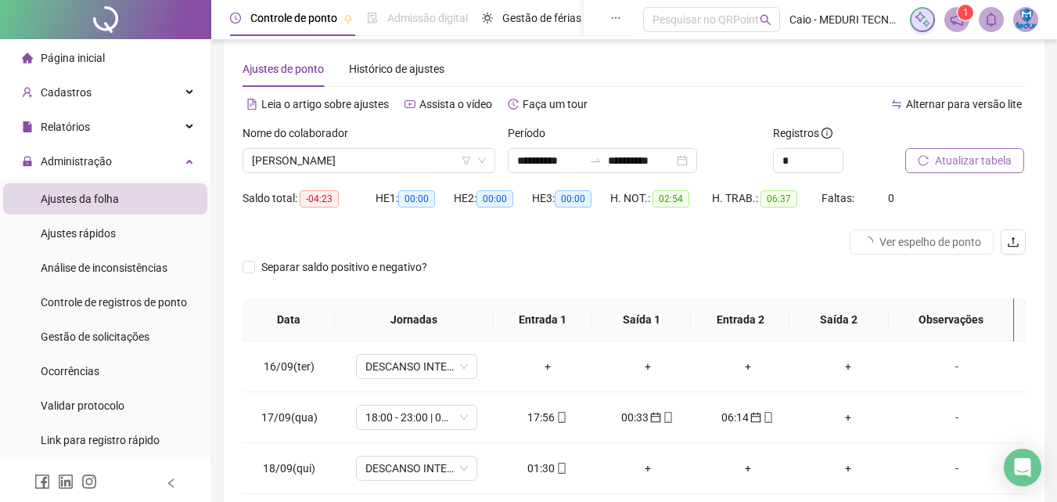
click at [973, 149] on button "Atualizar tabela" at bounding box center [965, 160] width 119 height 25
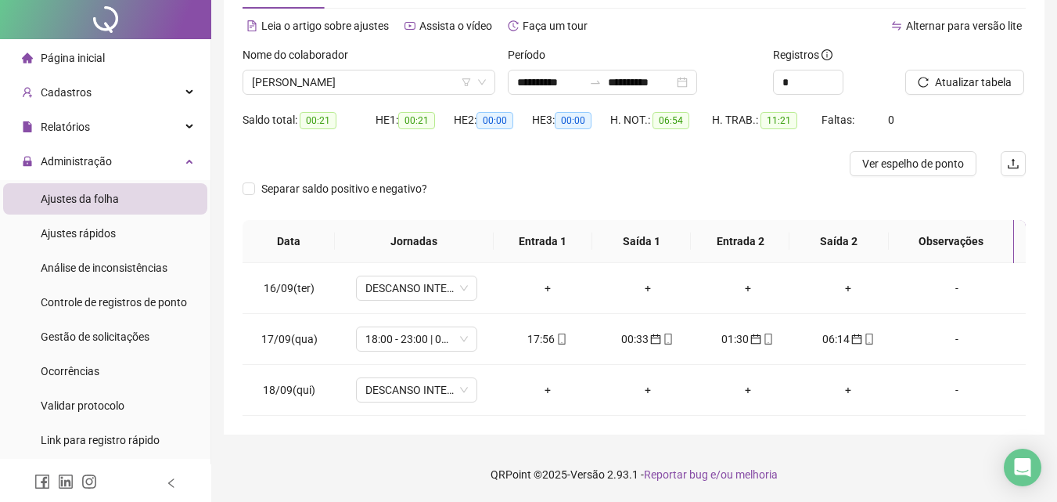
scroll to position [0, 0]
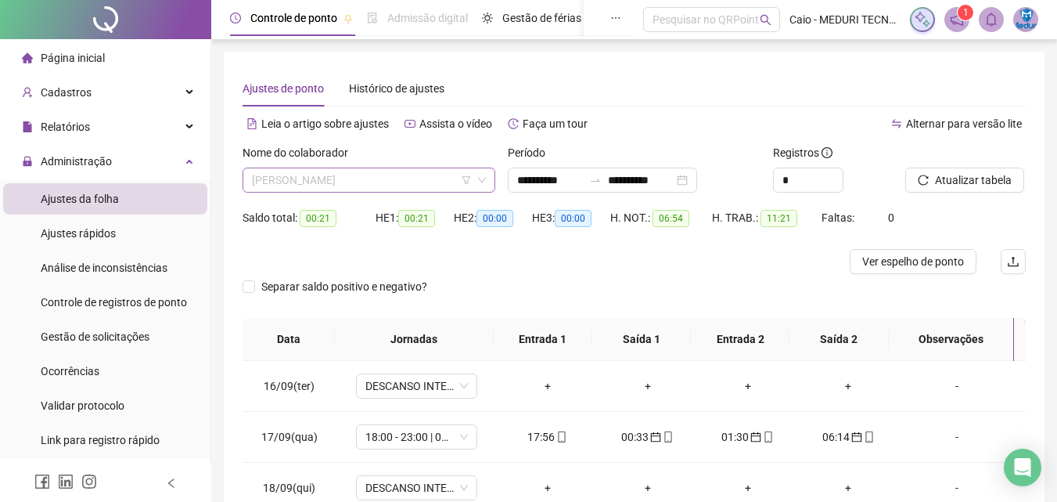
click at [409, 192] on div "[PERSON_NAME]" at bounding box center [369, 180] width 253 height 25
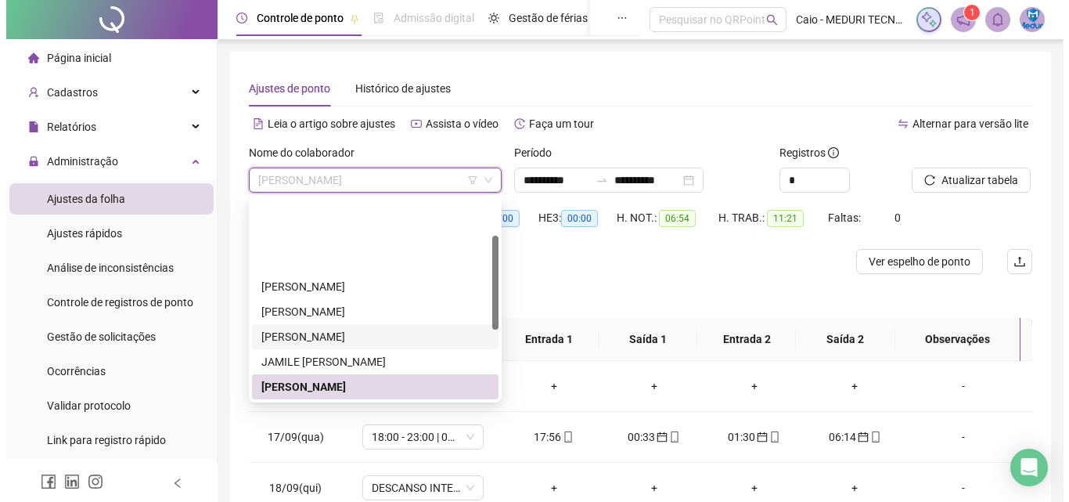
scroll to position [78, 0]
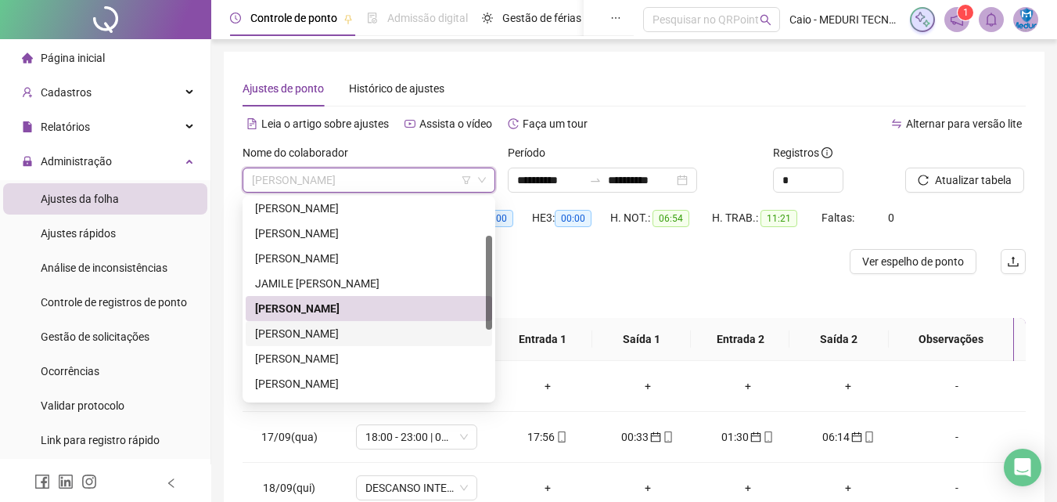
click at [348, 338] on div "[PERSON_NAME]" at bounding box center [369, 333] width 228 height 17
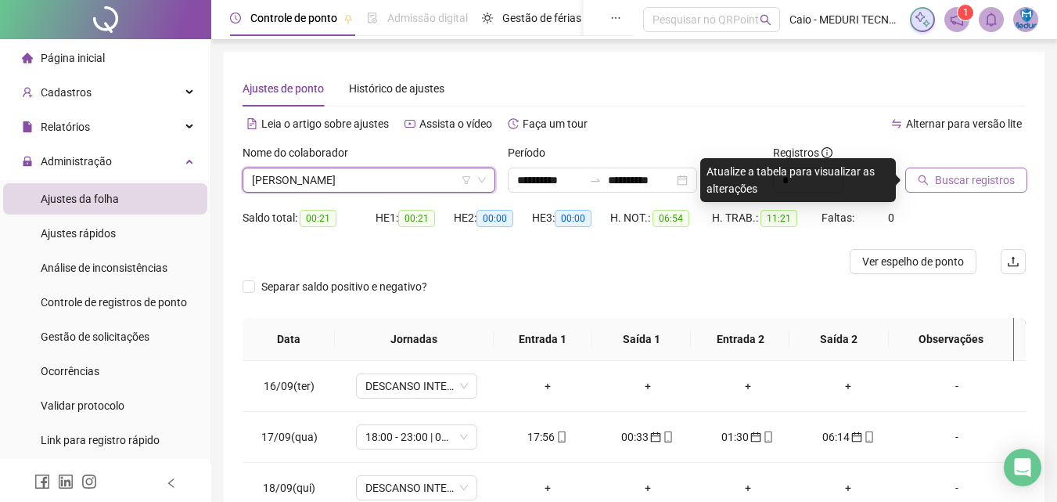
click at [982, 181] on span "Buscar registros" at bounding box center [975, 179] width 80 height 17
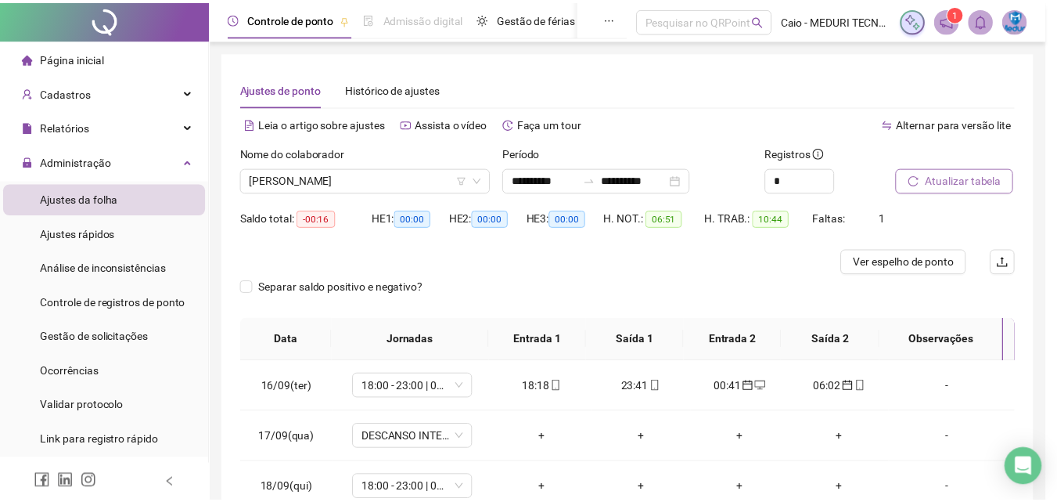
scroll to position [98, 0]
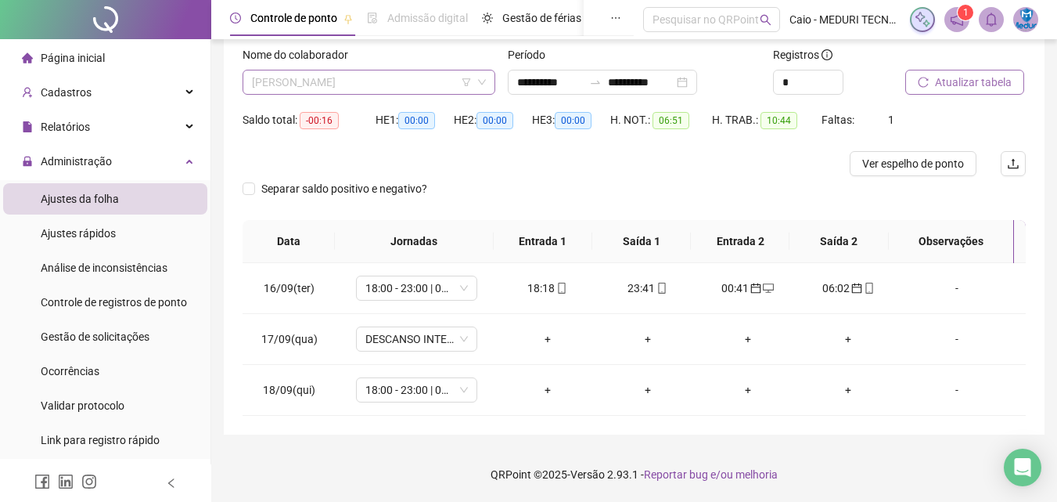
click at [365, 75] on span "[PERSON_NAME]" at bounding box center [369, 81] width 234 height 23
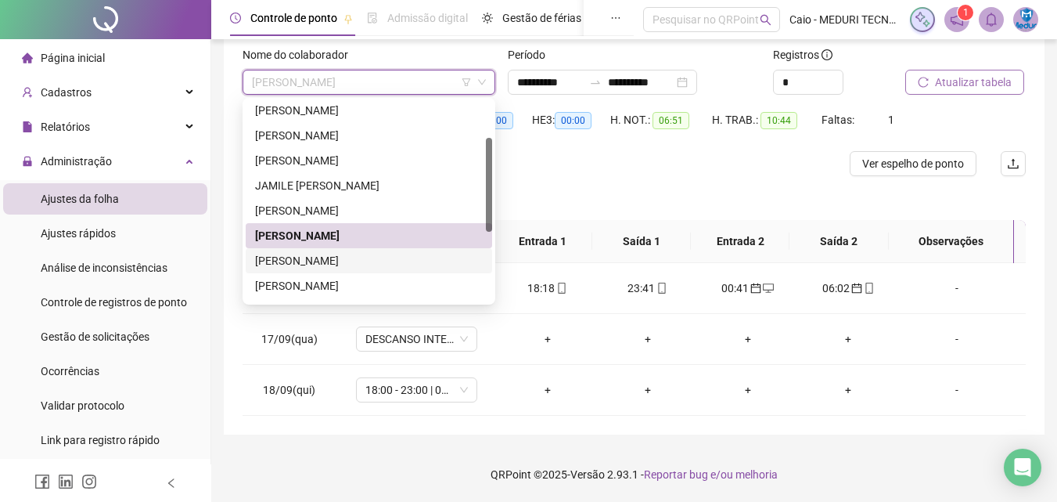
click at [329, 263] on div "[PERSON_NAME]" at bounding box center [369, 260] width 228 height 17
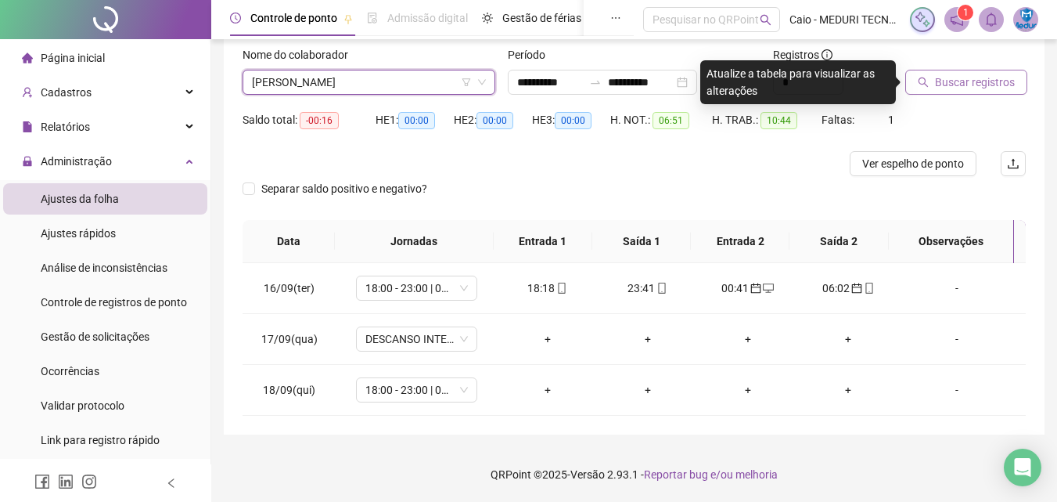
click at [965, 76] on span "Buscar registros" at bounding box center [975, 82] width 80 height 17
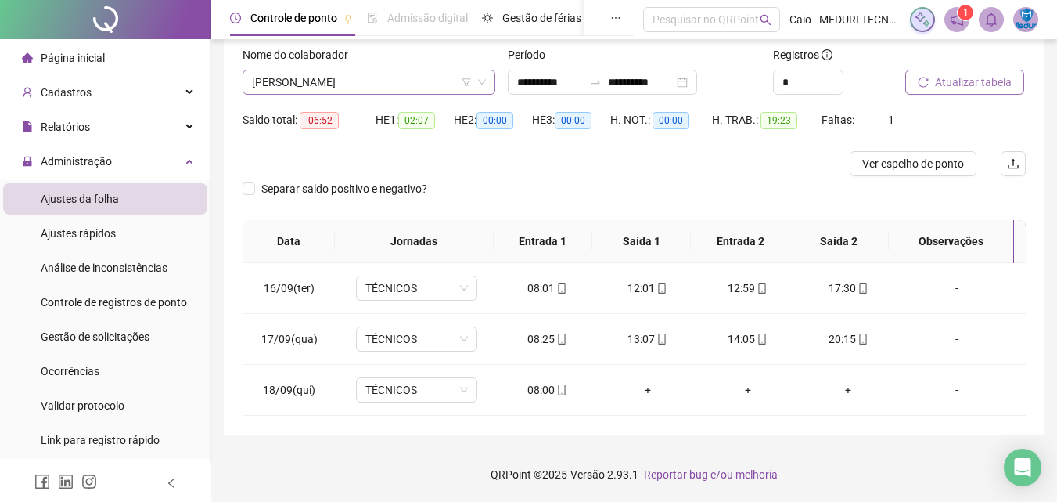
click at [383, 81] on span "[PERSON_NAME]" at bounding box center [369, 81] width 234 height 23
click at [559, 344] on icon "mobile" at bounding box center [562, 338] width 7 height 11
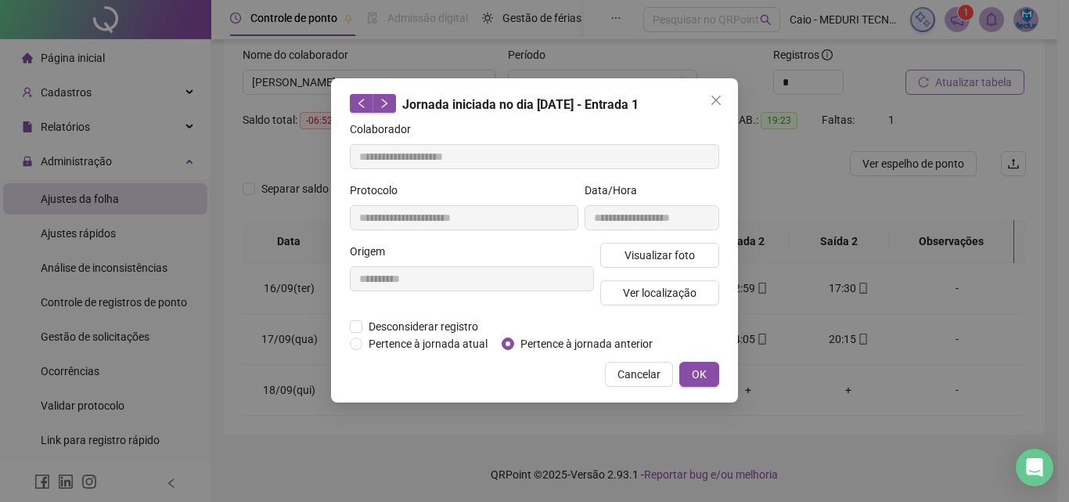
type input "**********"
click at [710, 260] on button "Visualizar foto" at bounding box center [659, 255] width 119 height 25
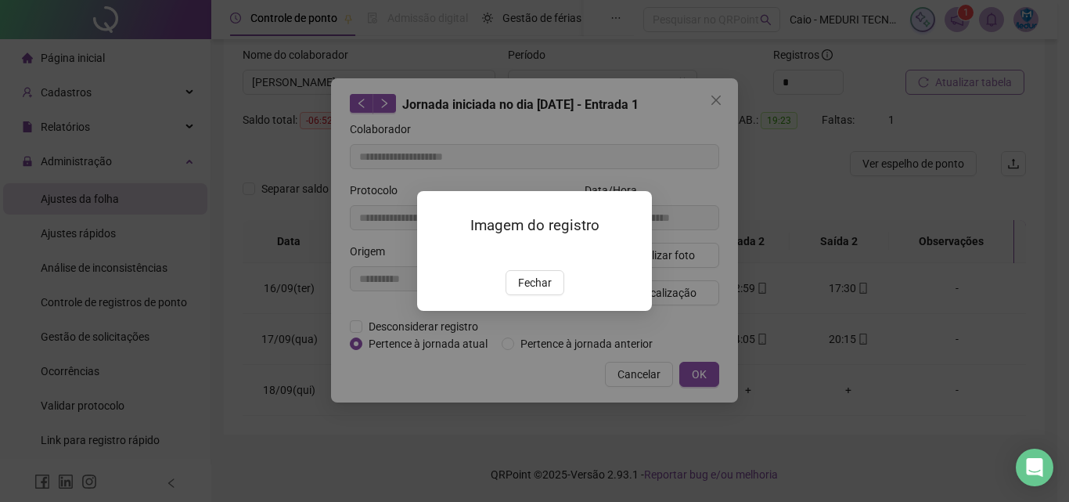
click at [555, 311] on div "Imagem do registro Fechar" at bounding box center [534, 251] width 235 height 120
click at [537, 291] on span "Fechar" at bounding box center [535, 282] width 34 height 17
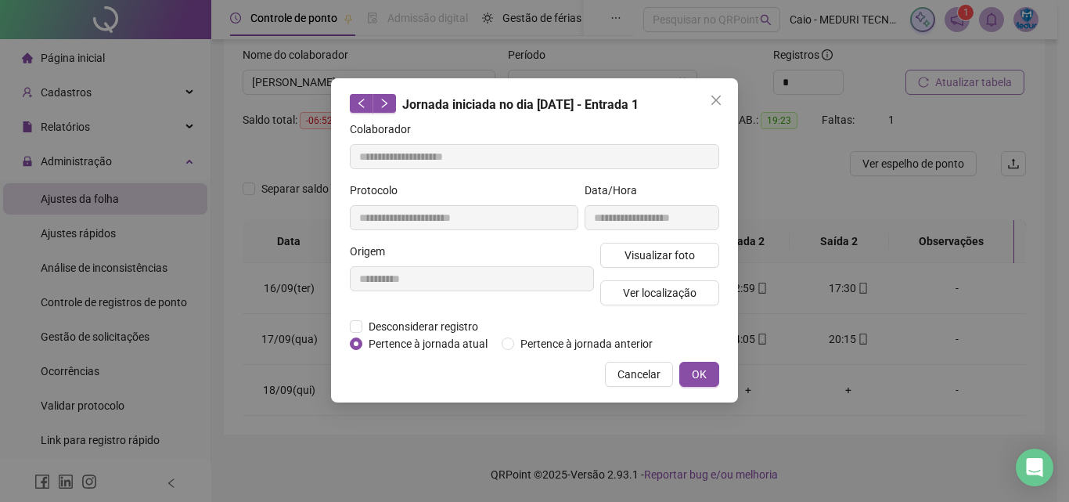
click at [668, 310] on div "Visualizar foto Ver localização" at bounding box center [659, 280] width 125 height 75
click at [672, 301] on button "Ver localização" at bounding box center [659, 292] width 119 height 25
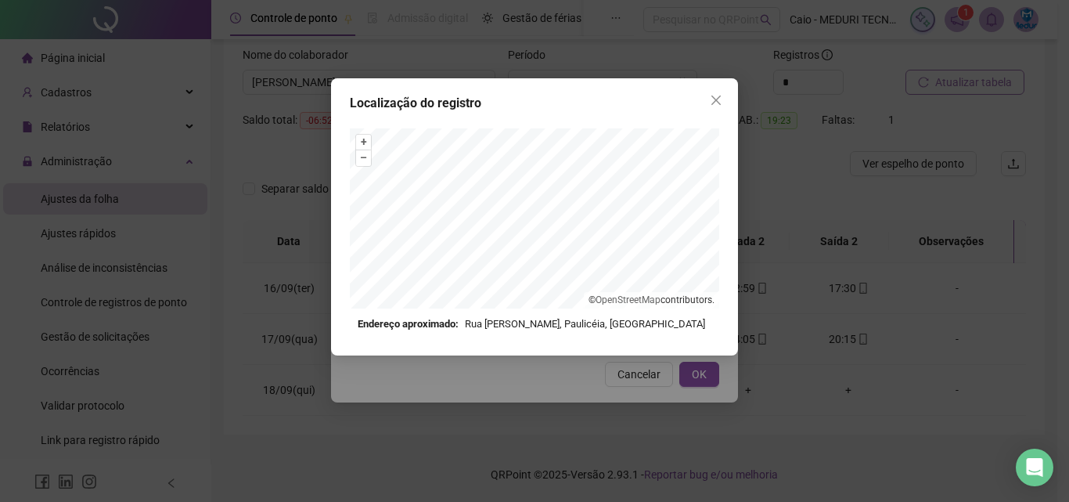
click at [729, 104] on div "Localização do registro + – ⇧ › © OpenStreetMap contributors. Endereço aproxima…" at bounding box center [534, 216] width 407 height 277
click at [719, 97] on icon "close" at bounding box center [715, 99] width 9 height 9
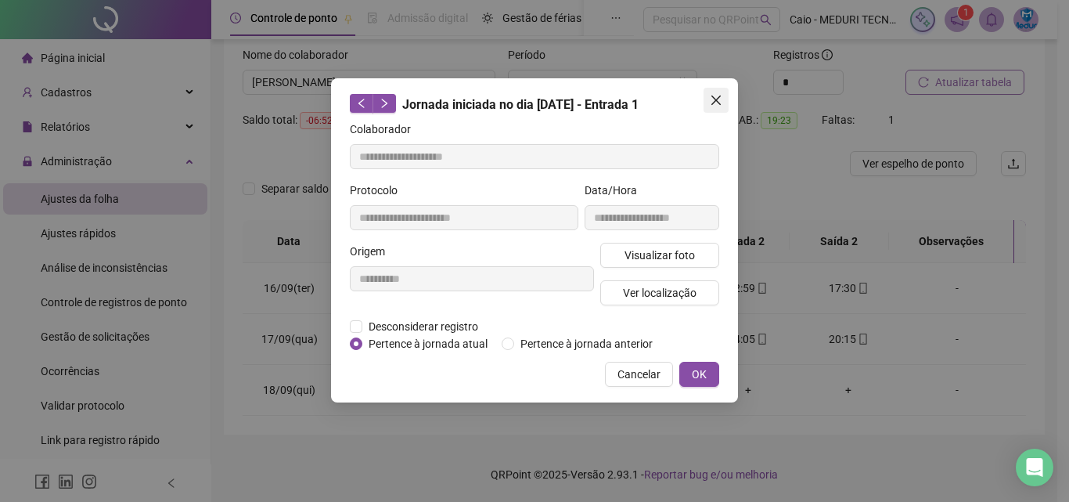
click at [719, 99] on icon "close" at bounding box center [716, 100] width 13 height 13
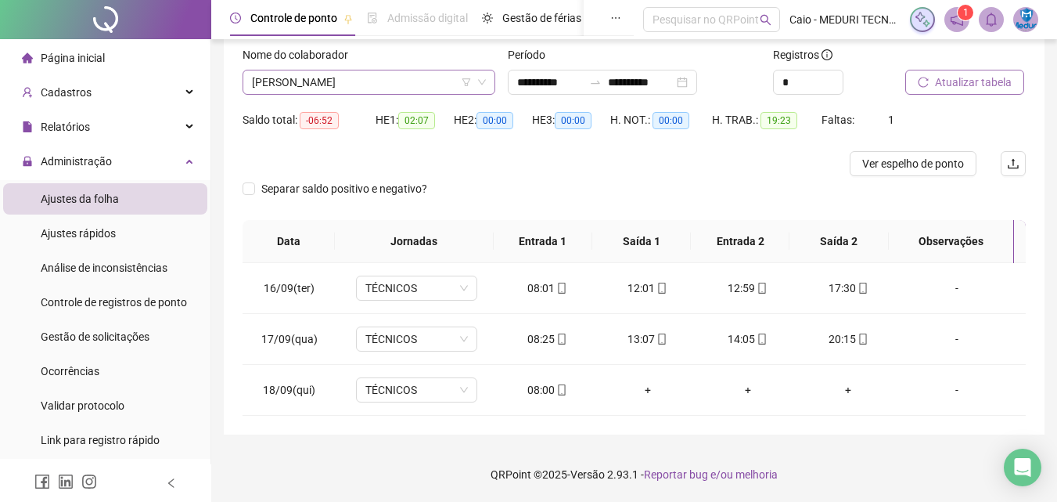
drag, startPoint x: 457, startPoint y: 108, endPoint x: 447, endPoint y: 88, distance: 22.1
click at [455, 103] on form "**********" at bounding box center [634, 133] width 783 height 174
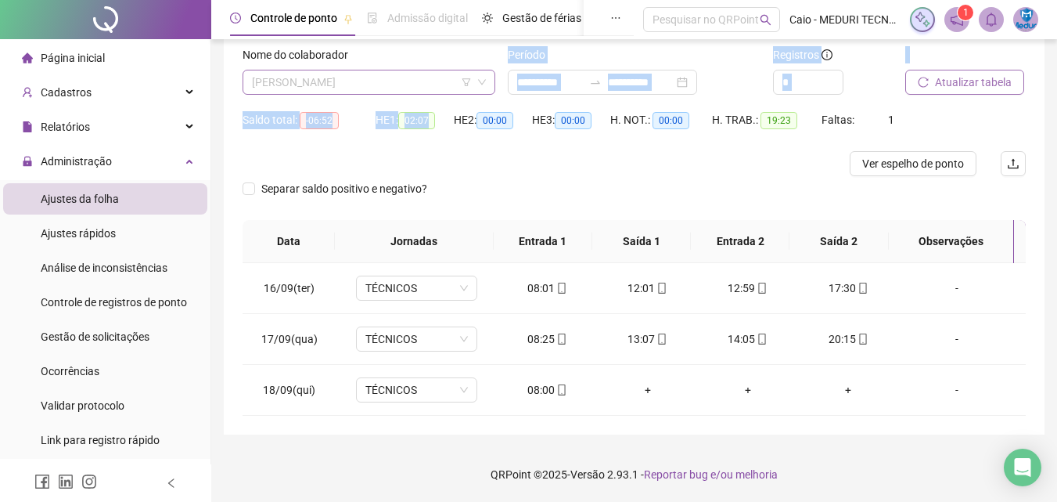
click at [447, 88] on span "[PERSON_NAME]" at bounding box center [369, 81] width 234 height 23
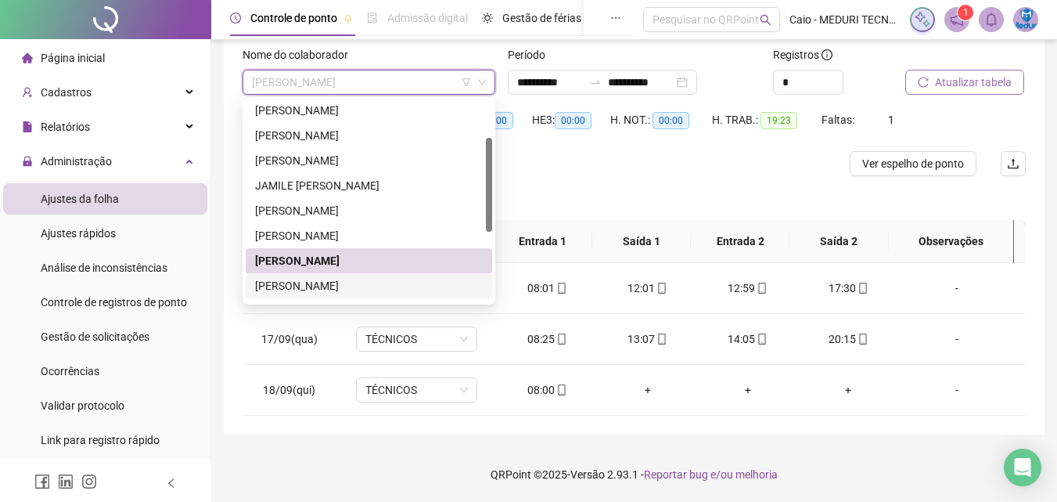
click at [368, 287] on div "[PERSON_NAME]" at bounding box center [369, 285] width 228 height 17
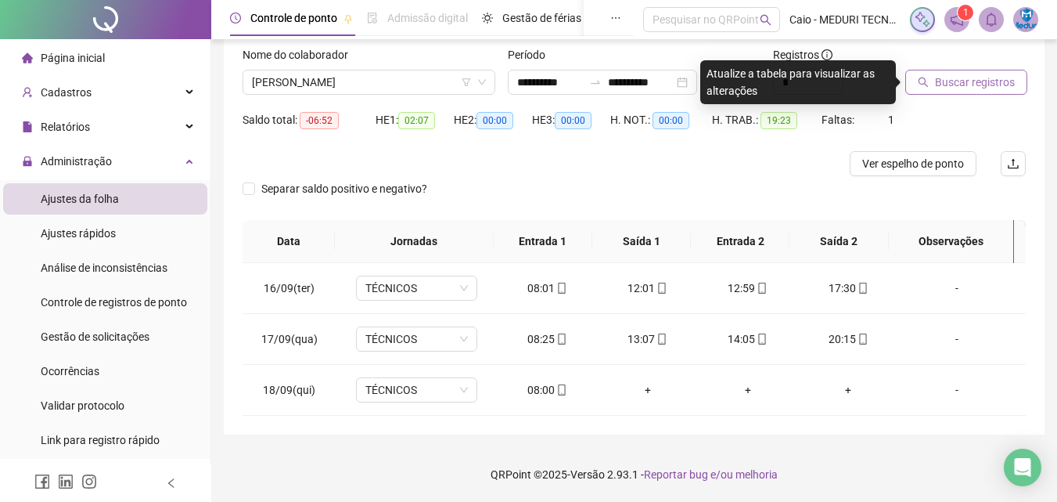
click at [963, 70] on button "Buscar registros" at bounding box center [967, 82] width 122 height 25
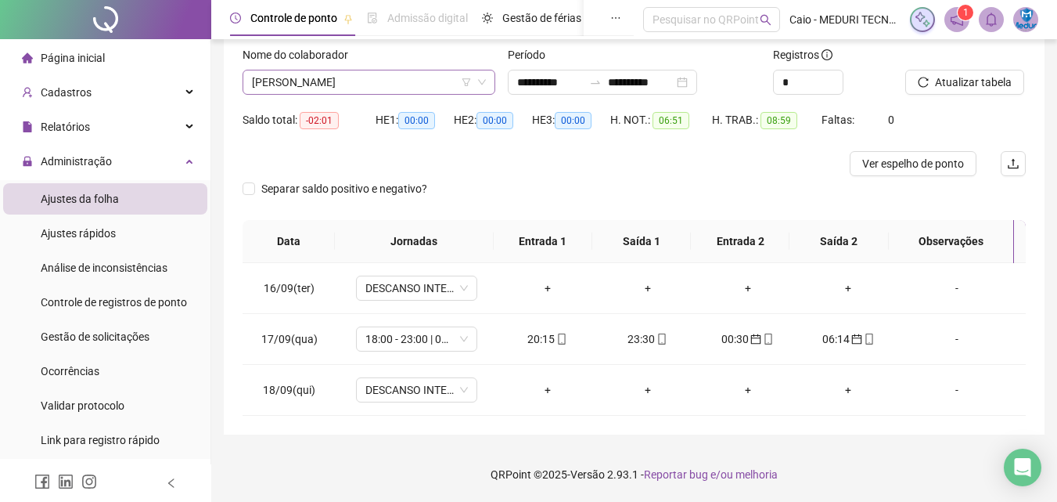
click at [415, 85] on span "[PERSON_NAME]" at bounding box center [369, 81] width 234 height 23
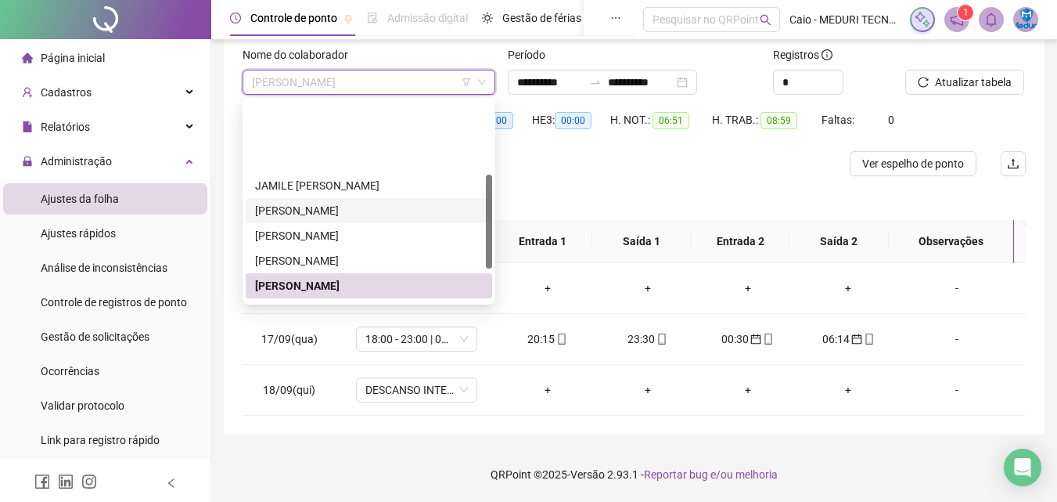
scroll to position [157, 0]
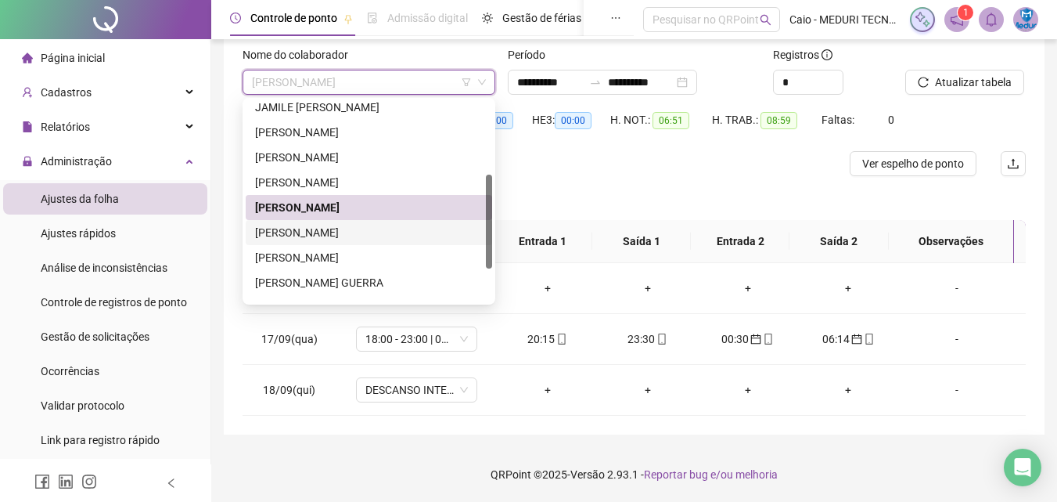
click at [370, 231] on div "[PERSON_NAME]" at bounding box center [369, 232] width 228 height 17
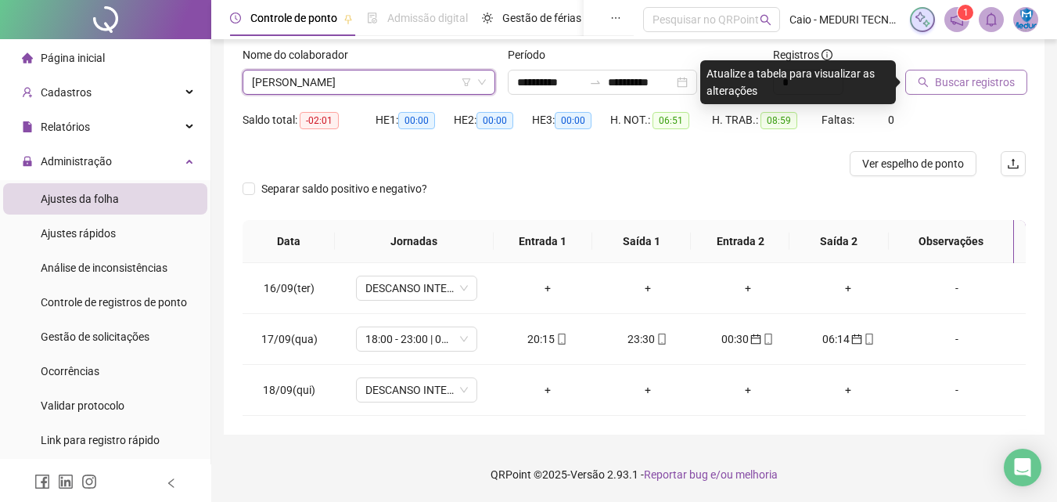
click at [948, 78] on span "Buscar registros" at bounding box center [975, 82] width 80 height 17
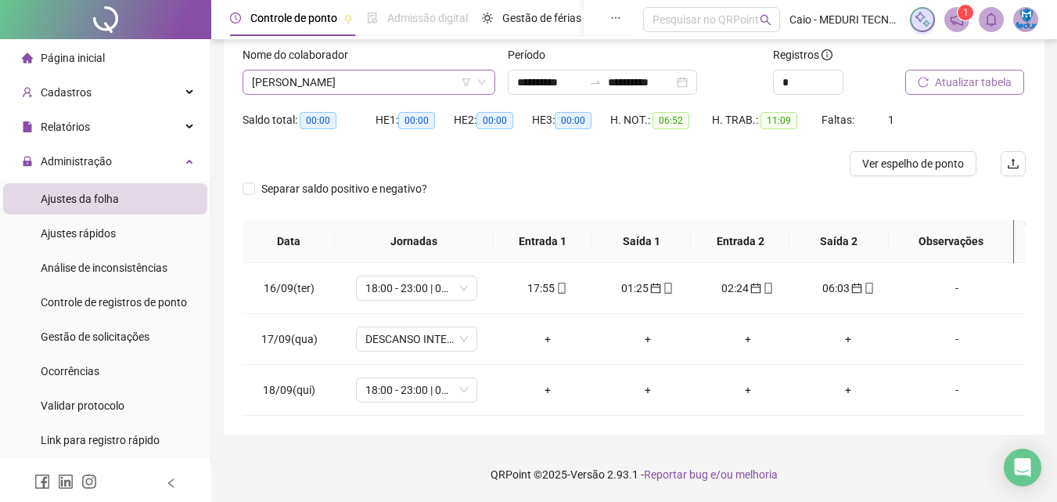
click at [369, 82] on span "[PERSON_NAME]" at bounding box center [369, 81] width 234 height 23
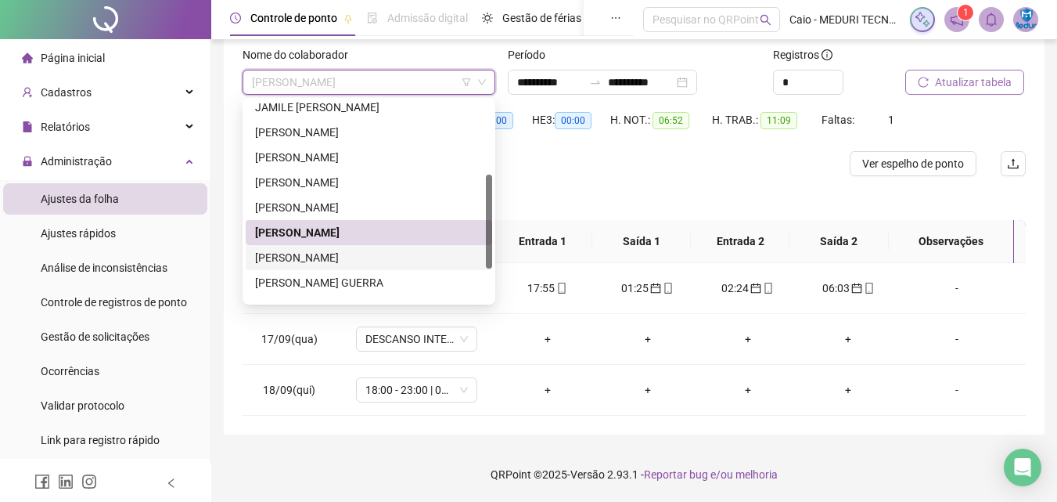
click at [391, 261] on div "[PERSON_NAME]" at bounding box center [369, 257] width 228 height 17
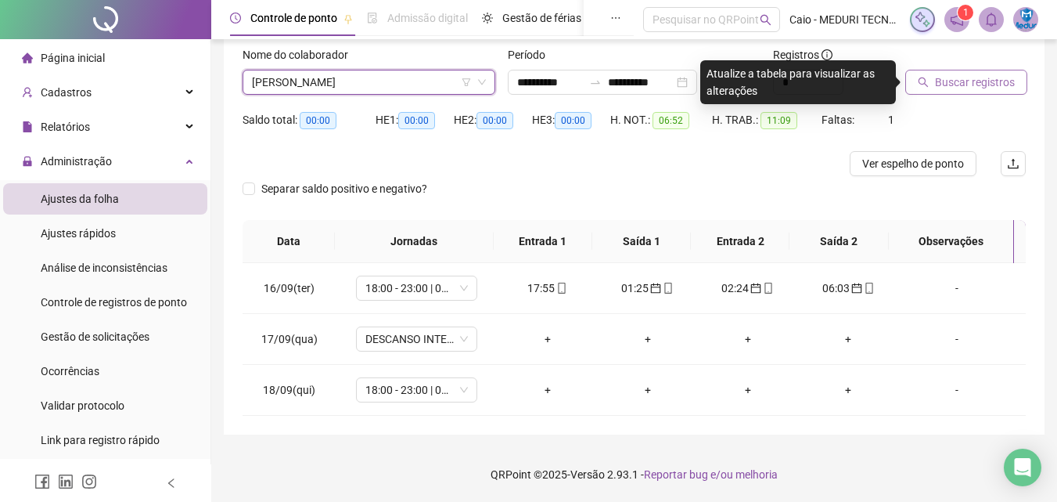
click at [944, 86] on span "Buscar registros" at bounding box center [975, 82] width 80 height 17
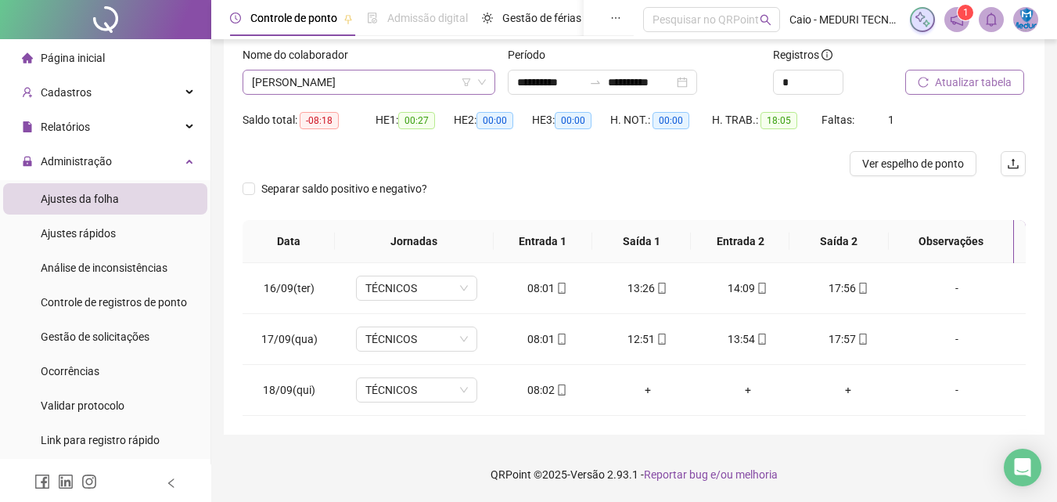
click at [420, 84] on span "[PERSON_NAME]" at bounding box center [369, 81] width 234 height 23
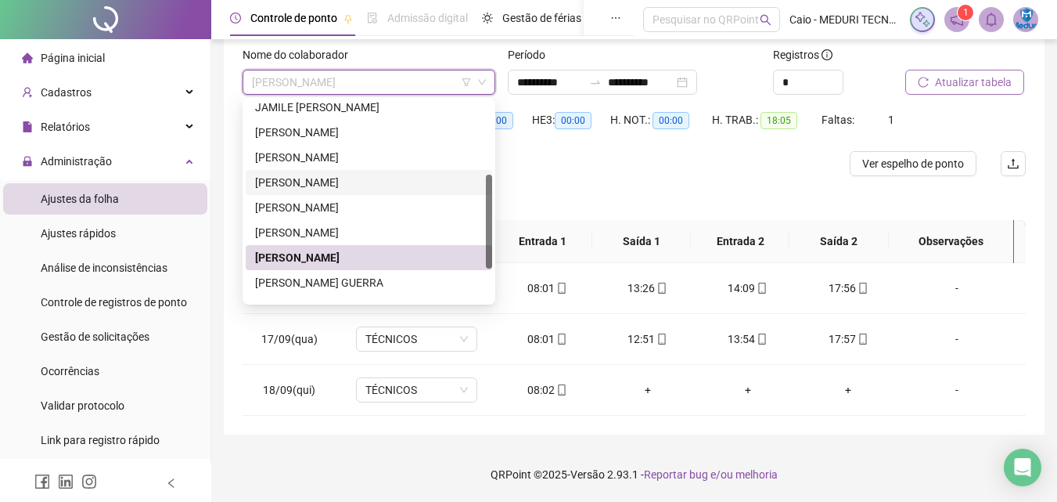
scroll to position [225, 0]
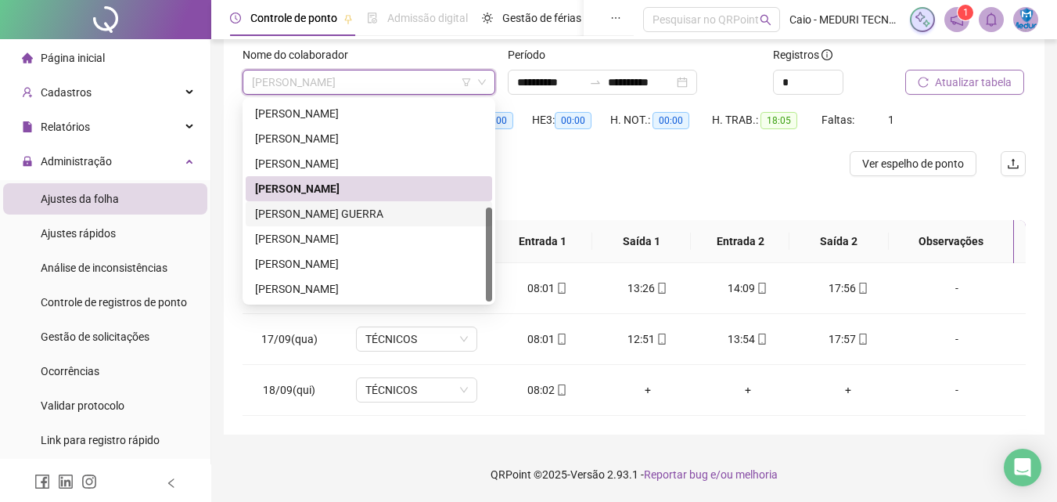
click at [378, 211] on div "[PERSON_NAME] GUERRA" at bounding box center [369, 213] width 228 height 17
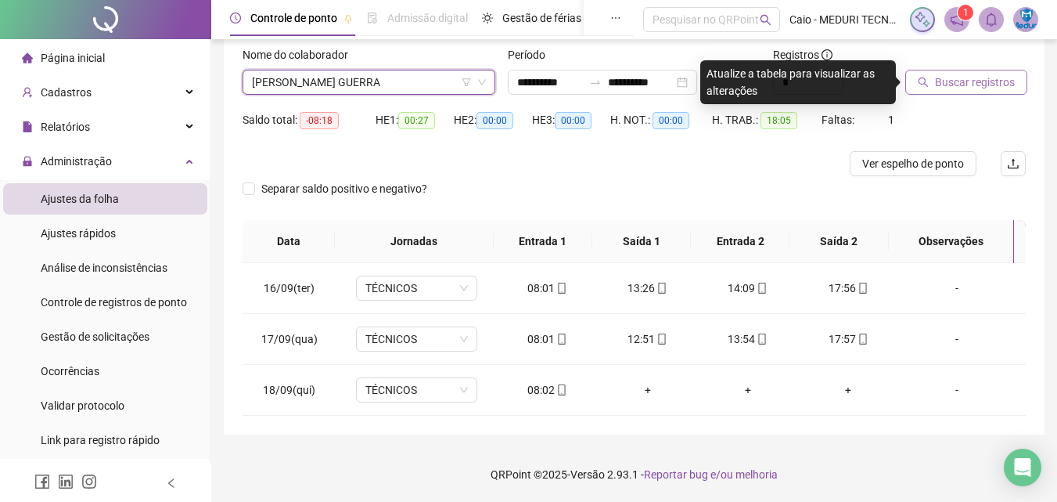
click at [989, 88] on span "Buscar registros" at bounding box center [975, 82] width 80 height 17
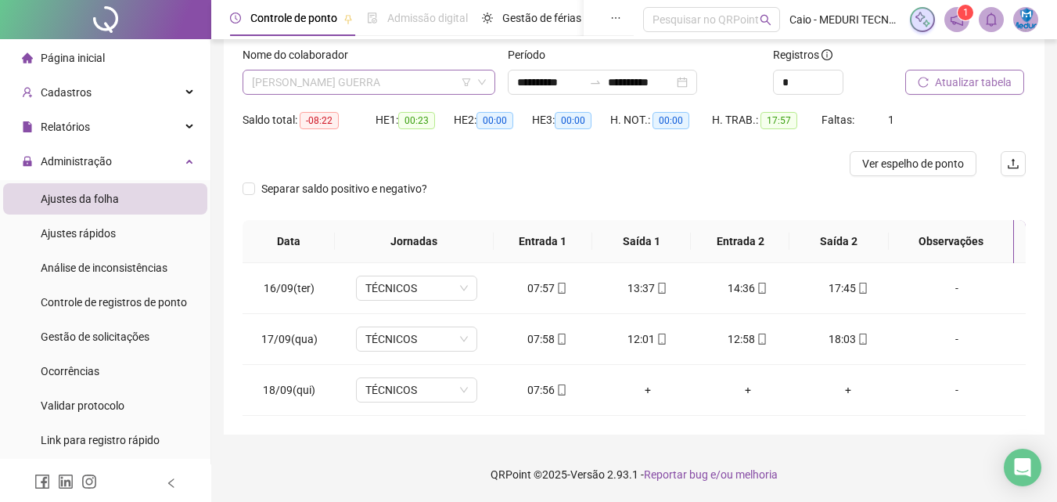
click at [337, 80] on span "[PERSON_NAME] GUERRA" at bounding box center [369, 81] width 234 height 23
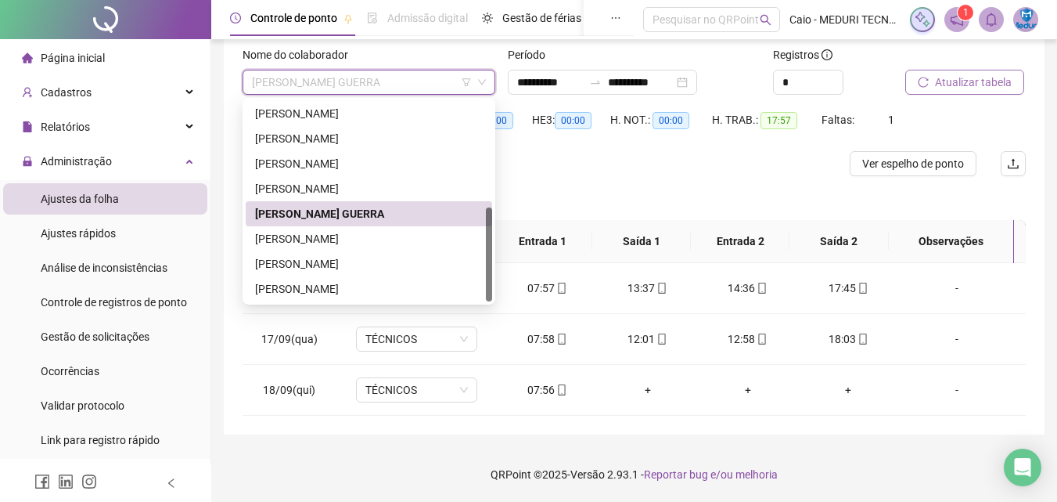
click at [367, 231] on div "[PERSON_NAME]" at bounding box center [369, 238] width 228 height 17
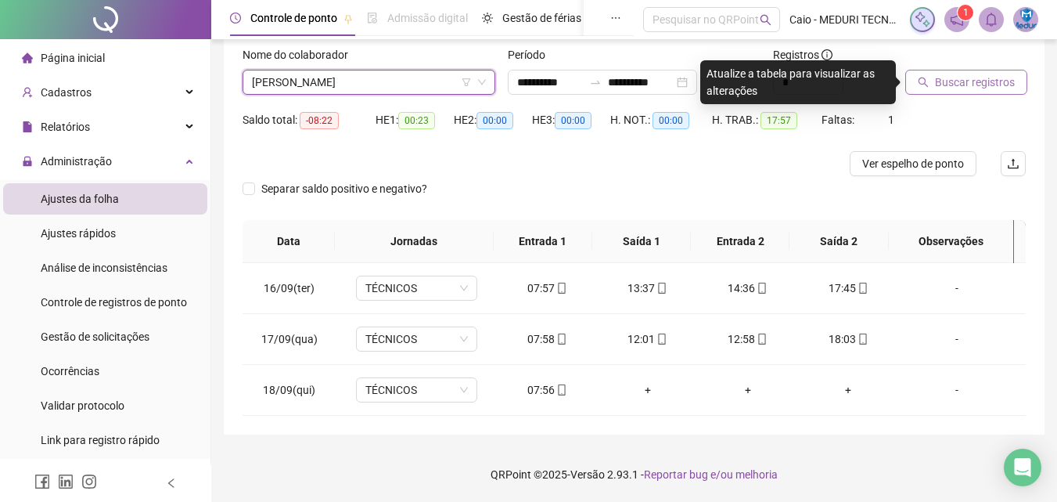
click at [950, 92] on button "Buscar registros" at bounding box center [967, 82] width 122 height 25
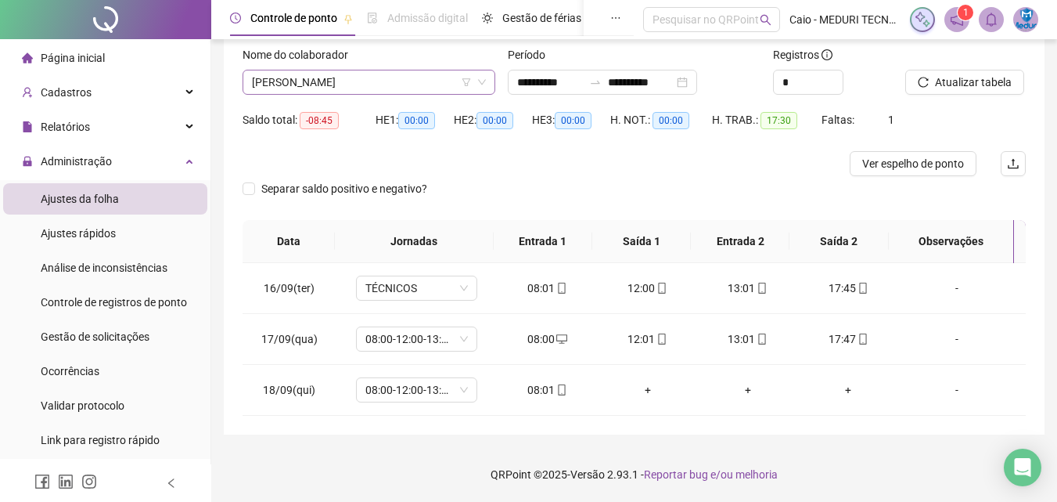
click at [379, 83] on span "[PERSON_NAME]" at bounding box center [369, 81] width 234 height 23
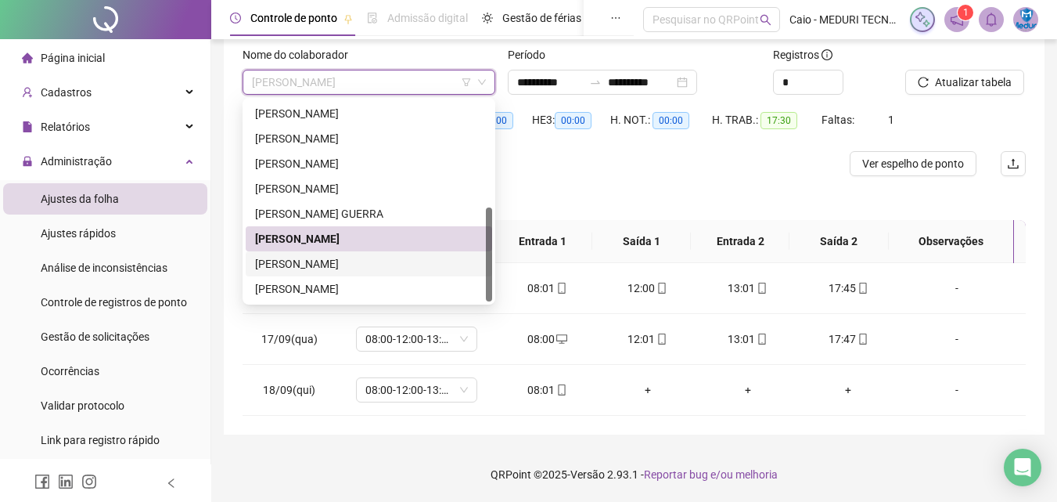
click at [326, 264] on div "[PERSON_NAME]" at bounding box center [369, 263] width 228 height 17
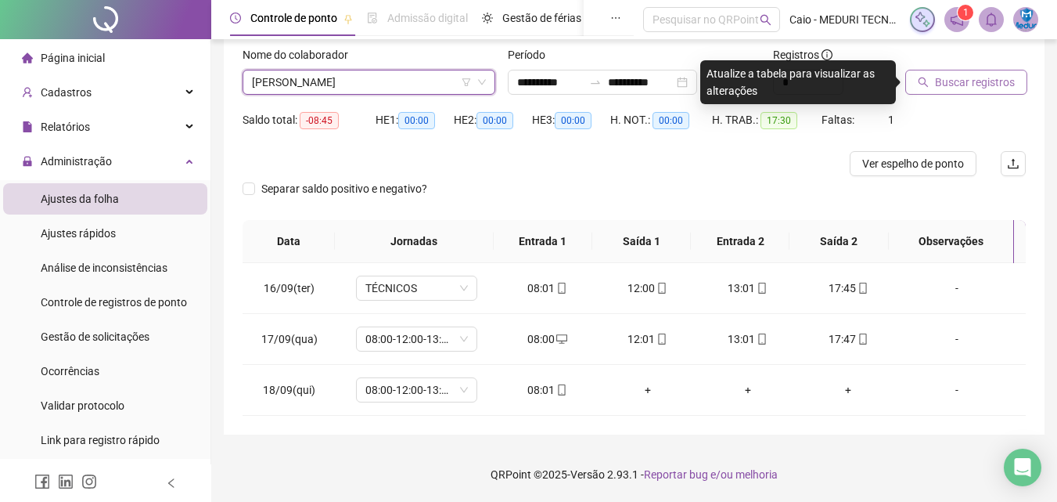
click at [962, 75] on span "Buscar registros" at bounding box center [975, 82] width 80 height 17
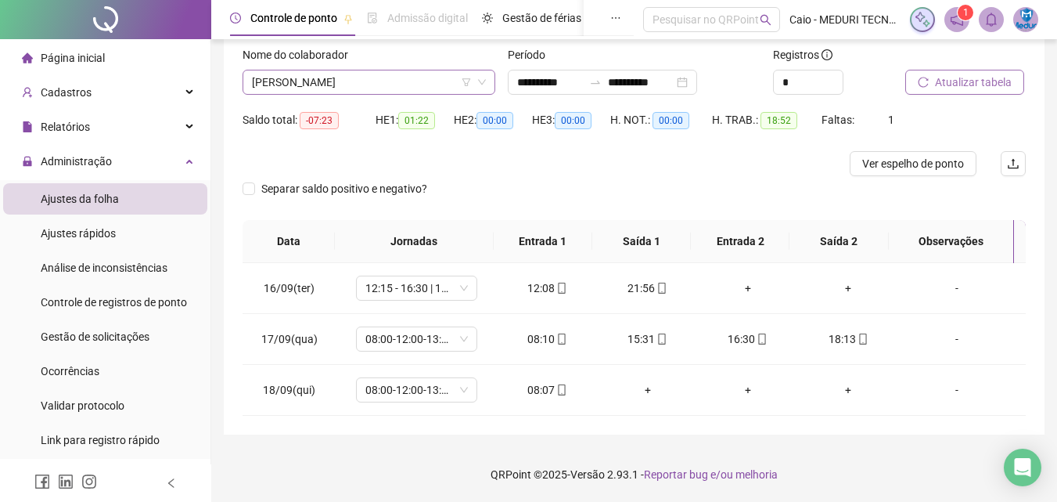
click at [405, 88] on span "[PERSON_NAME]" at bounding box center [369, 81] width 234 height 23
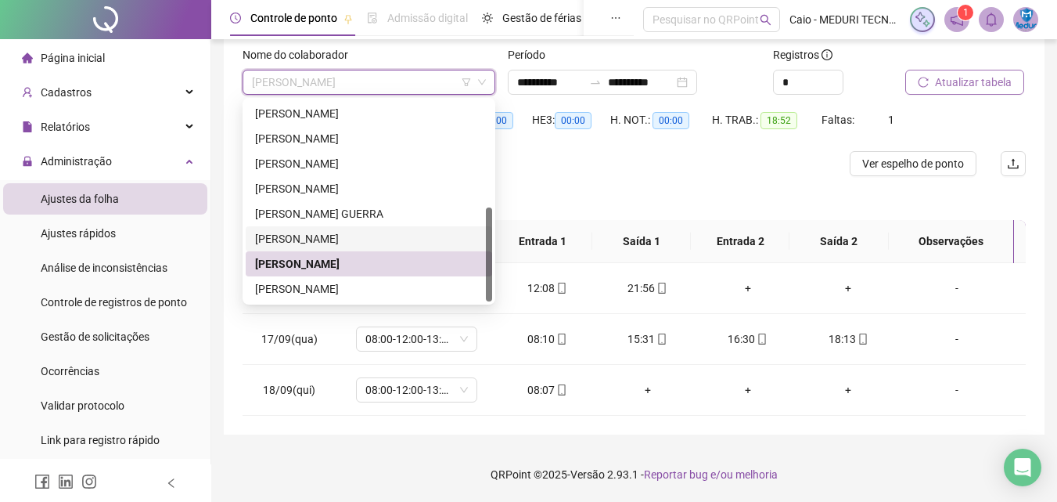
click at [634, 161] on div at bounding box center [537, 163] width 588 height 25
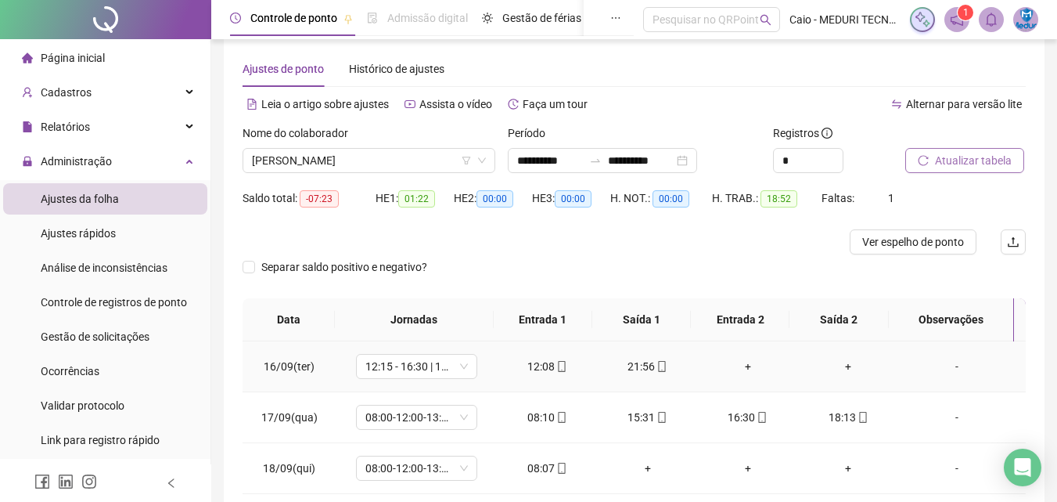
scroll to position [98, 0]
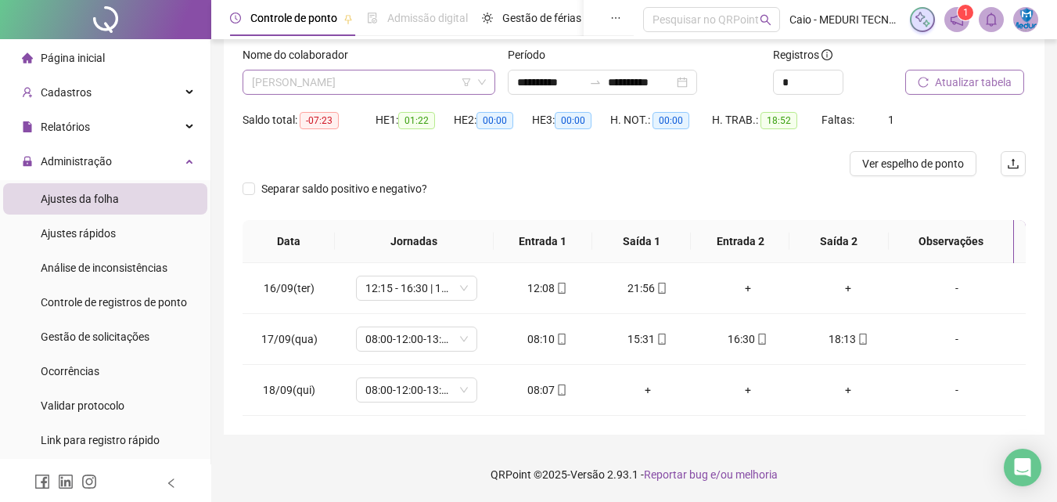
click at [352, 82] on span "[PERSON_NAME]" at bounding box center [369, 81] width 234 height 23
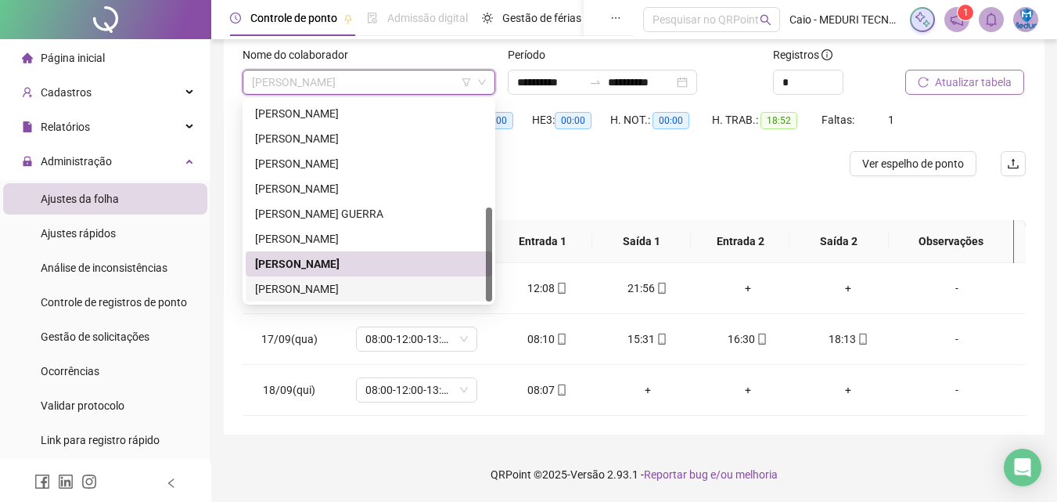
click at [344, 294] on div "[PERSON_NAME]" at bounding box center [369, 288] width 228 height 17
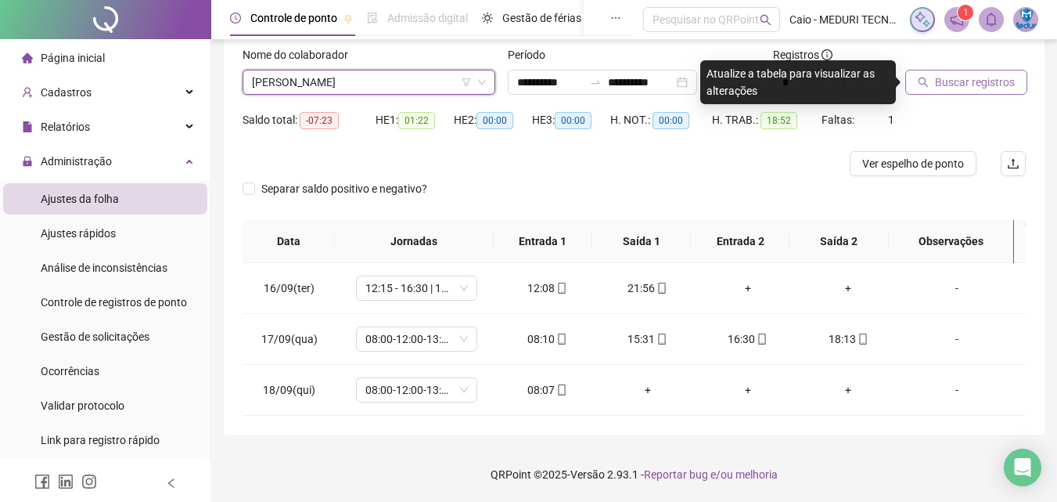
click at [956, 77] on span "Buscar registros" at bounding box center [975, 82] width 80 height 17
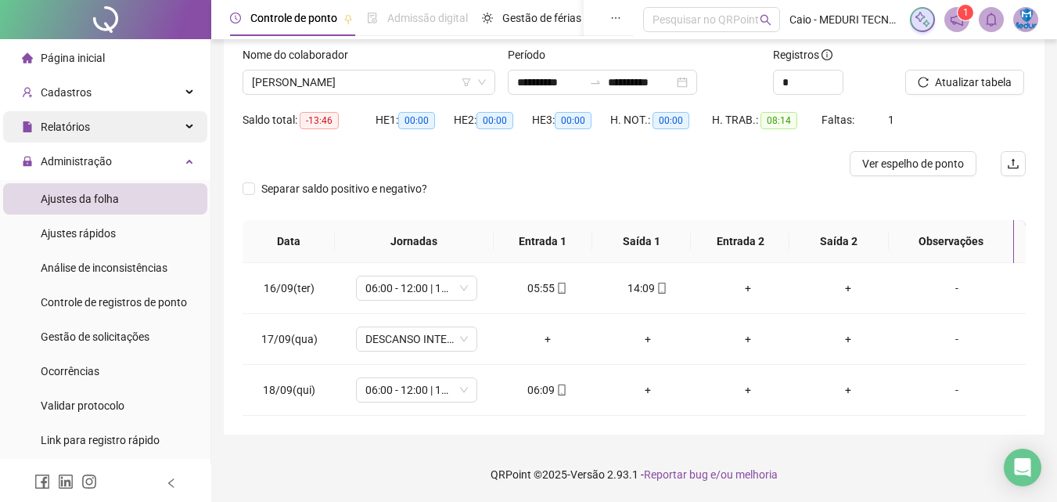
scroll to position [0, 0]
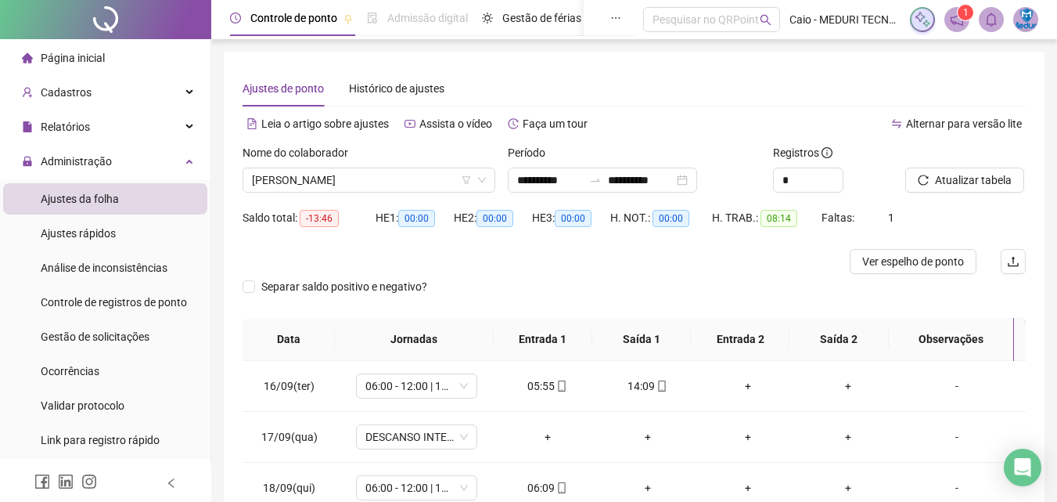
click at [122, 51] on li "Página inicial" at bounding box center [105, 57] width 204 height 31
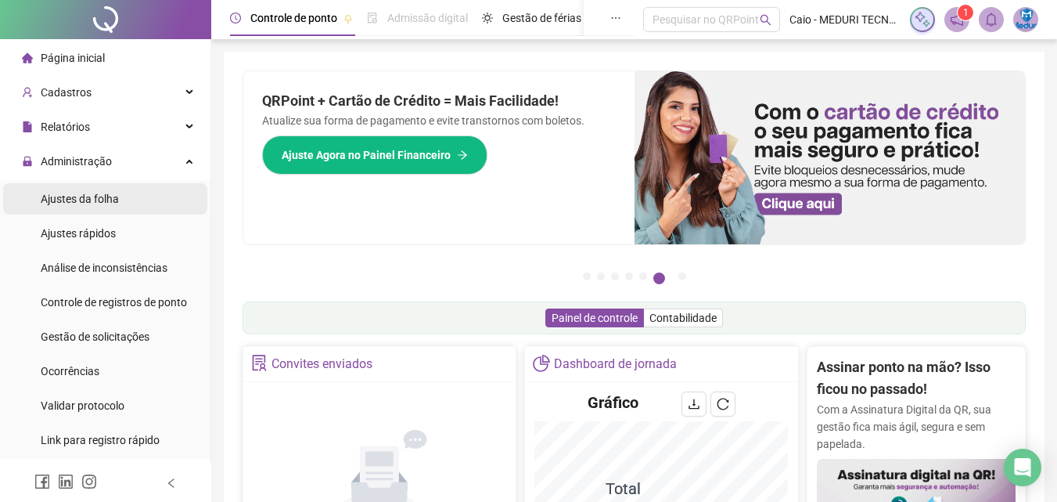
click at [95, 195] on span "Ajustes da folha" at bounding box center [80, 199] width 78 height 13
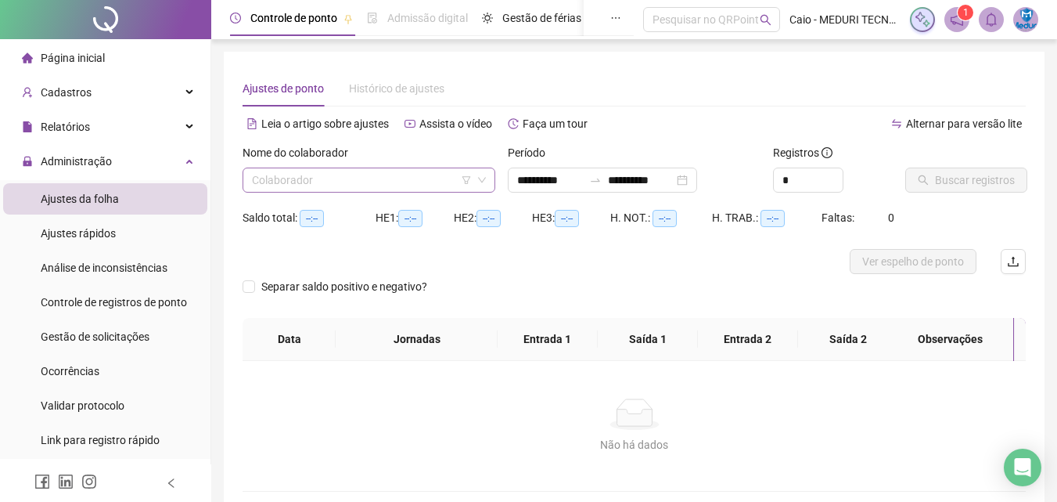
click at [450, 182] on input "search" at bounding box center [362, 179] width 220 height 23
type input "**********"
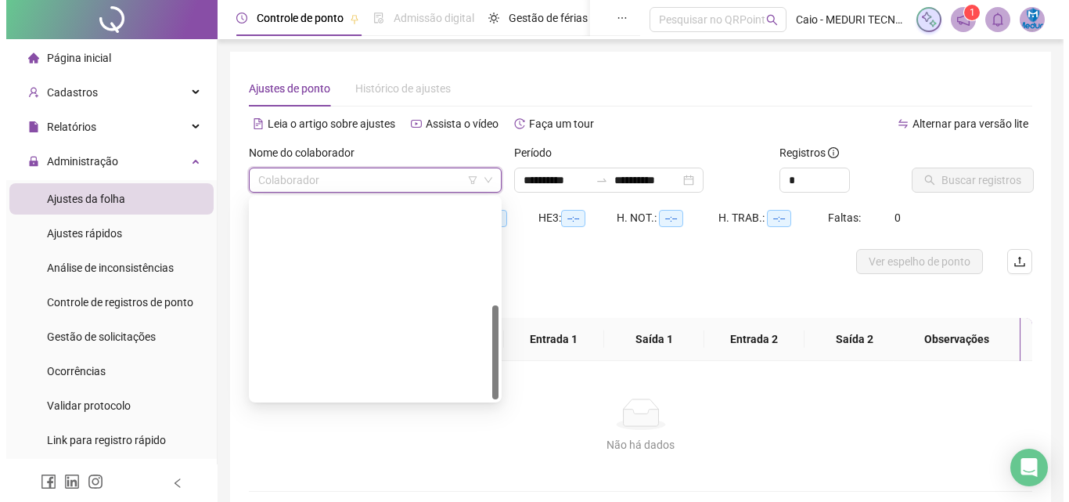
scroll to position [225, 0]
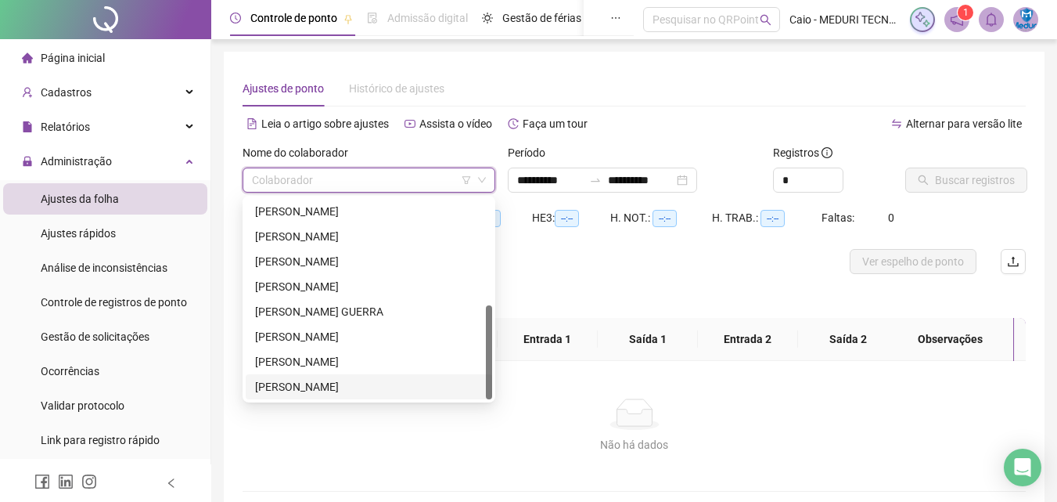
click at [334, 384] on div "[PERSON_NAME]" at bounding box center [369, 386] width 228 height 17
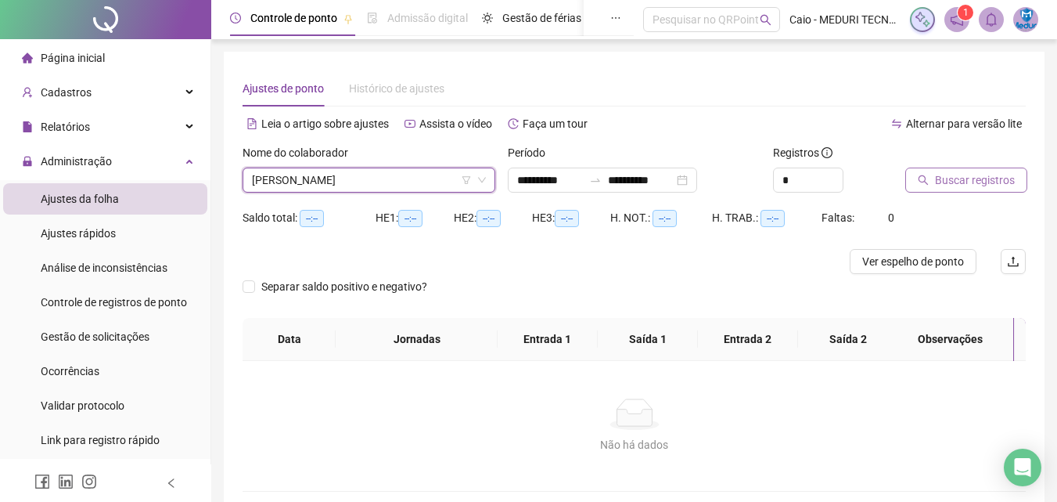
click at [940, 186] on span "Buscar registros" at bounding box center [975, 179] width 80 height 17
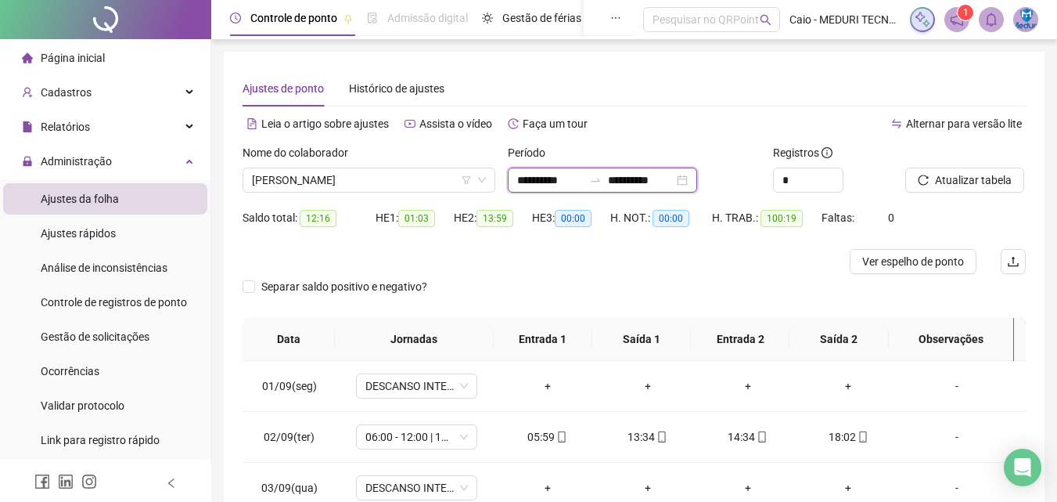
click at [528, 186] on input "**********" at bounding box center [550, 179] width 66 height 17
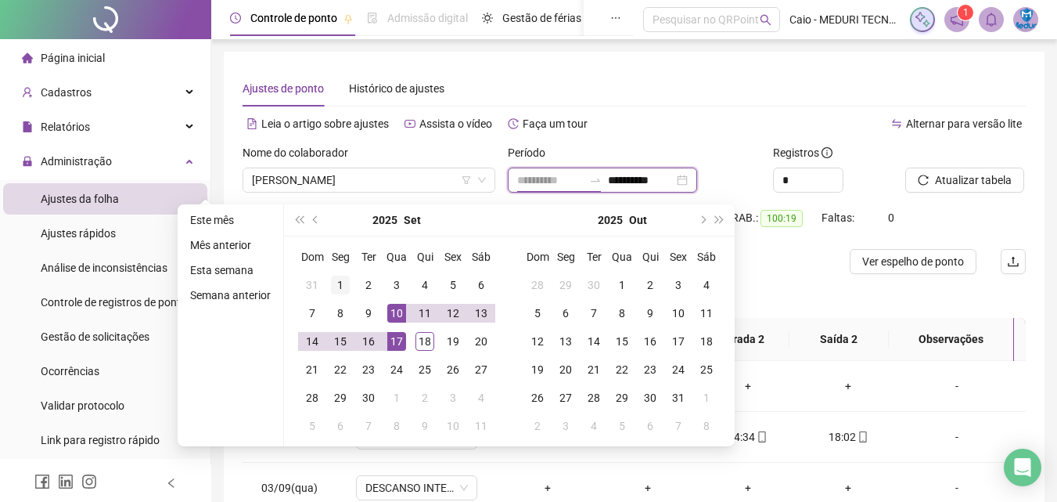
type input "**********"
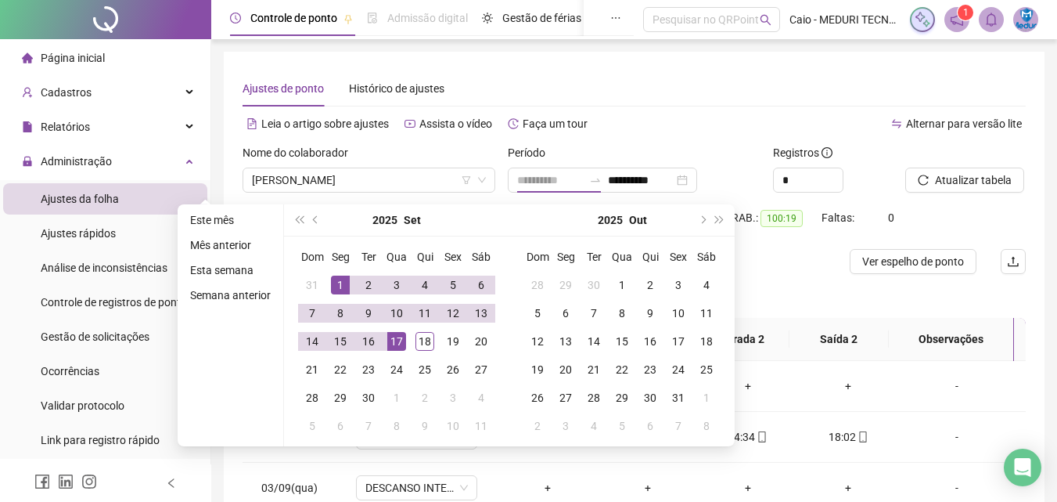
click at [326, 290] on td "1" at bounding box center [340, 285] width 28 height 28
type input "**********"
click at [420, 337] on div "18" at bounding box center [425, 341] width 19 height 19
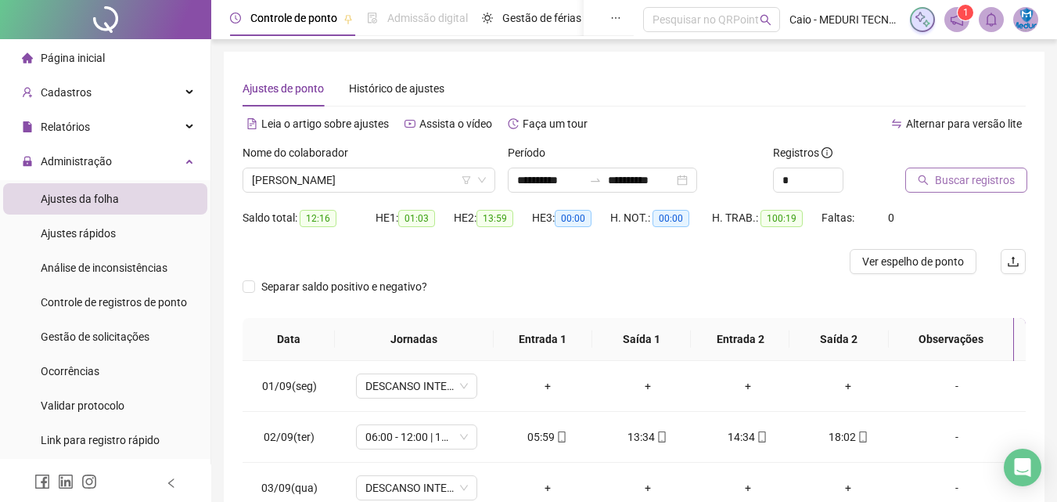
click at [964, 182] on span "Buscar registros" at bounding box center [975, 179] width 80 height 17
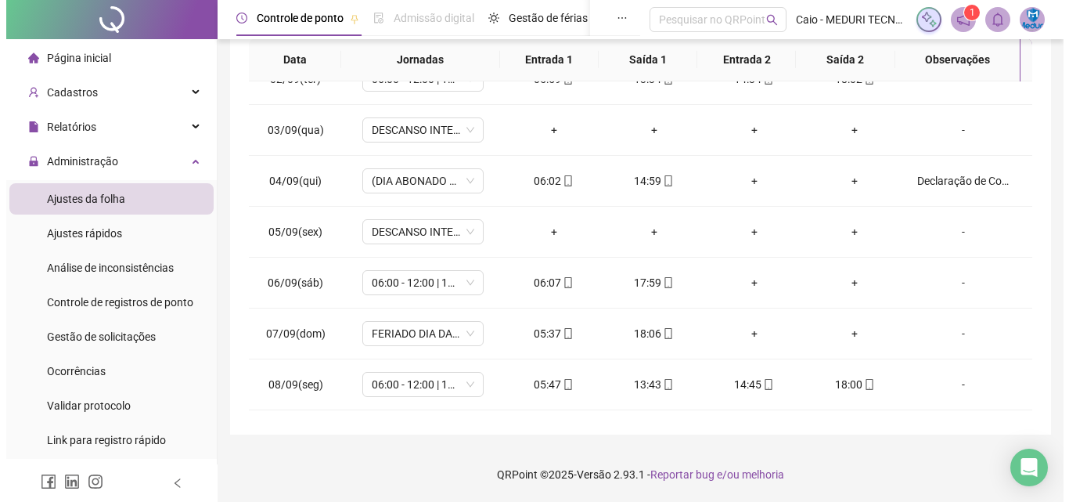
scroll to position [582, 0]
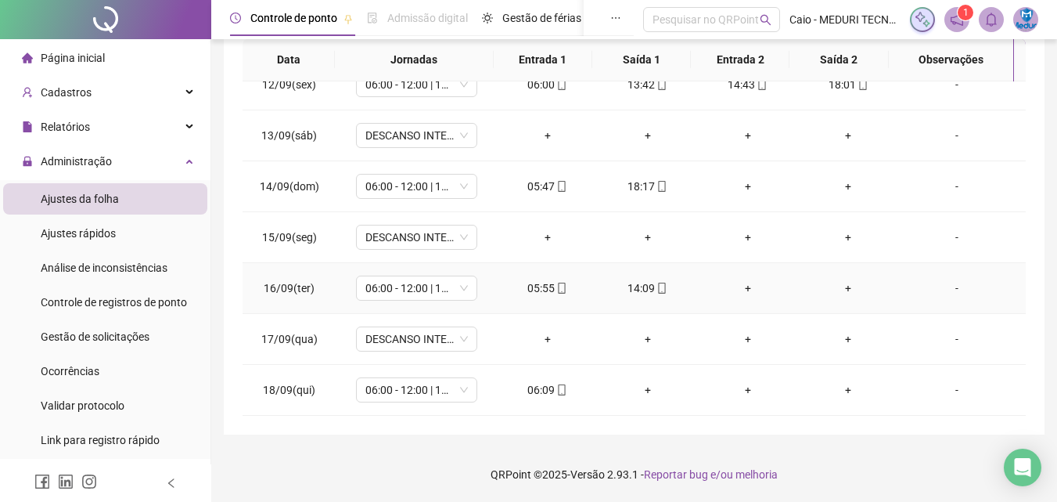
click at [958, 287] on div "-" at bounding box center [957, 287] width 92 height 17
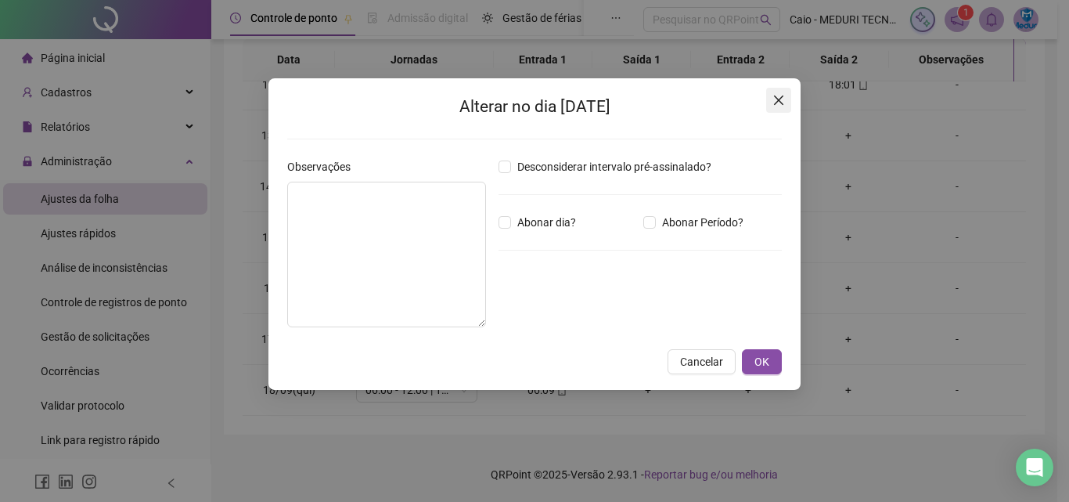
click at [779, 95] on icon "close" at bounding box center [779, 100] width 13 height 13
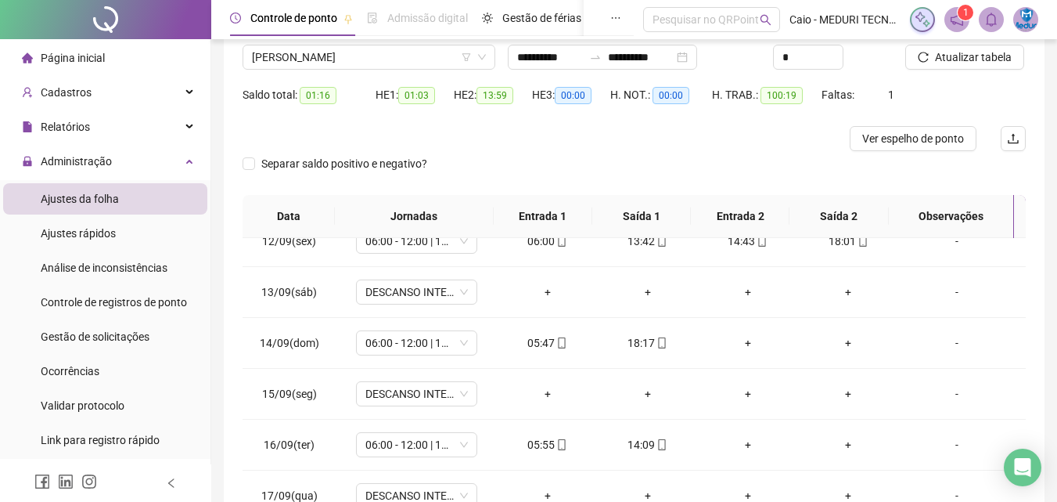
scroll to position [0, 0]
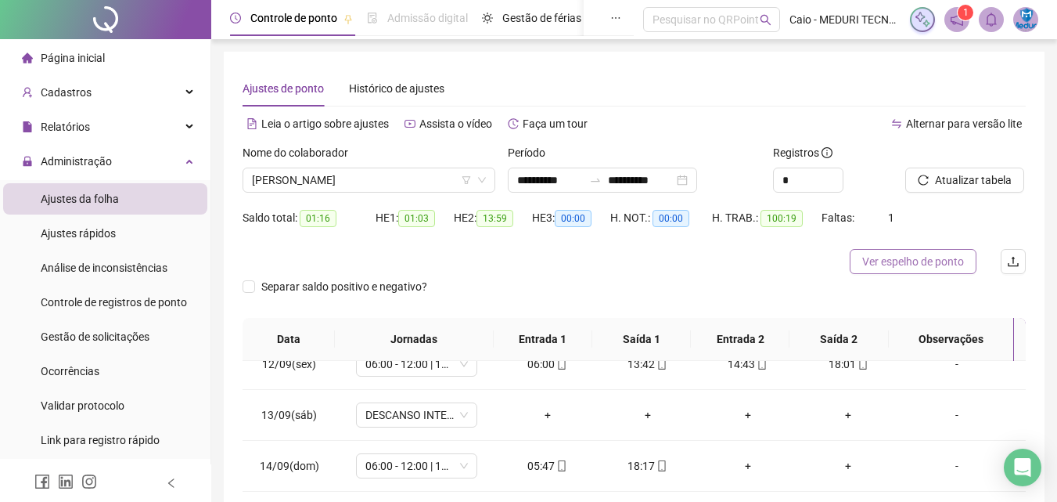
click at [891, 263] on span "Ver espelho de ponto" at bounding box center [914, 261] width 102 height 17
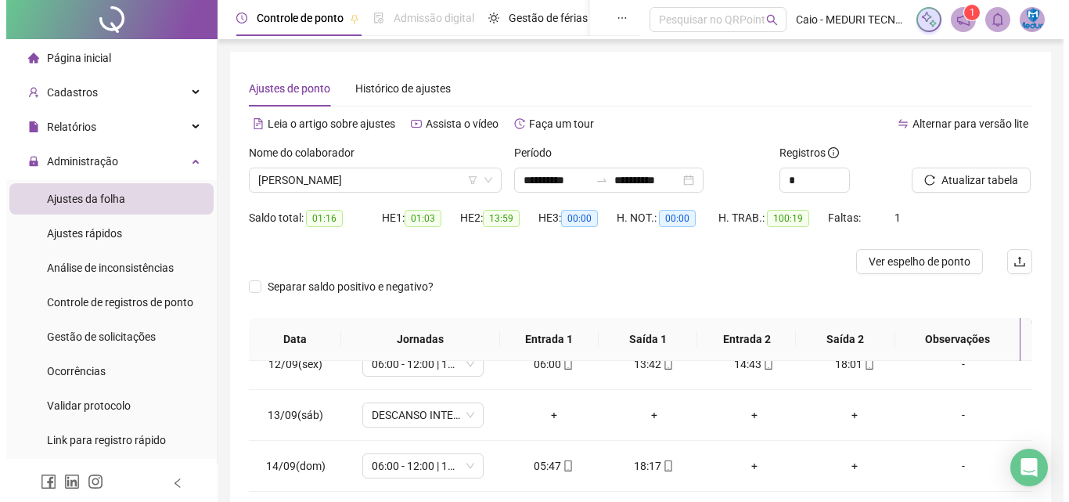
scroll to position [279, 0]
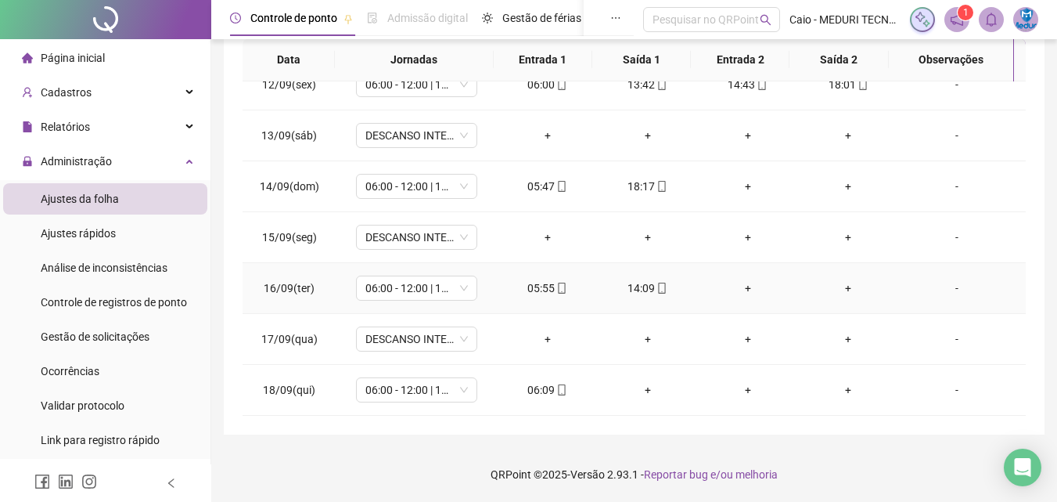
click at [937, 287] on div "-" at bounding box center [957, 287] width 92 height 17
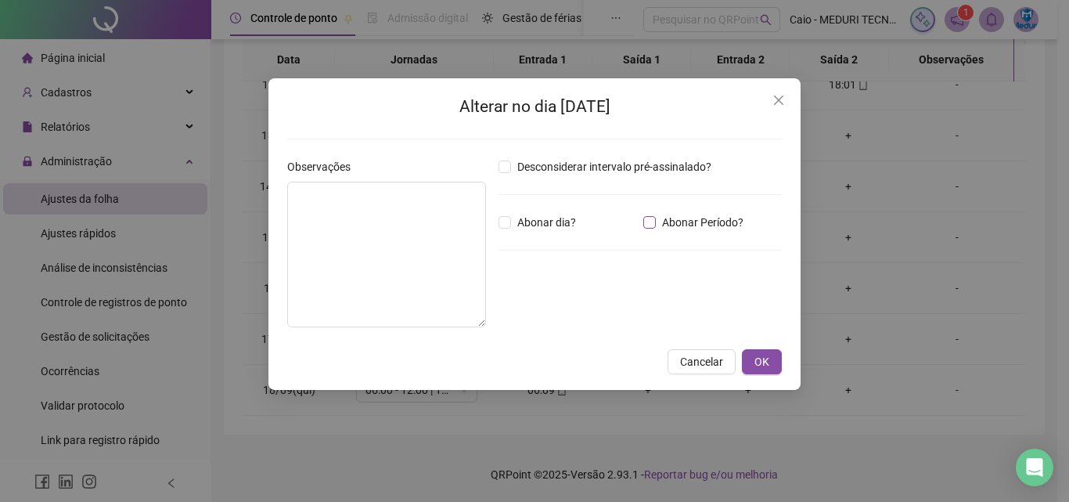
click at [660, 221] on span "Abonar Período?" at bounding box center [703, 222] width 94 height 17
click at [512, 312] on input "*****" at bounding box center [539, 308] width 63 height 19
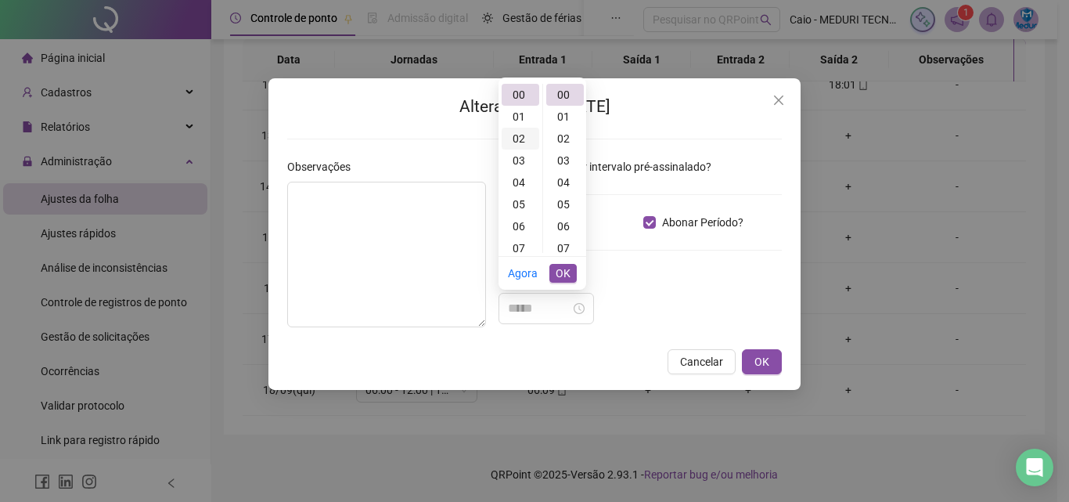
click at [517, 137] on div "02" at bounding box center [521, 139] width 38 height 22
click at [555, 162] on div "46" at bounding box center [565, 164] width 38 height 22
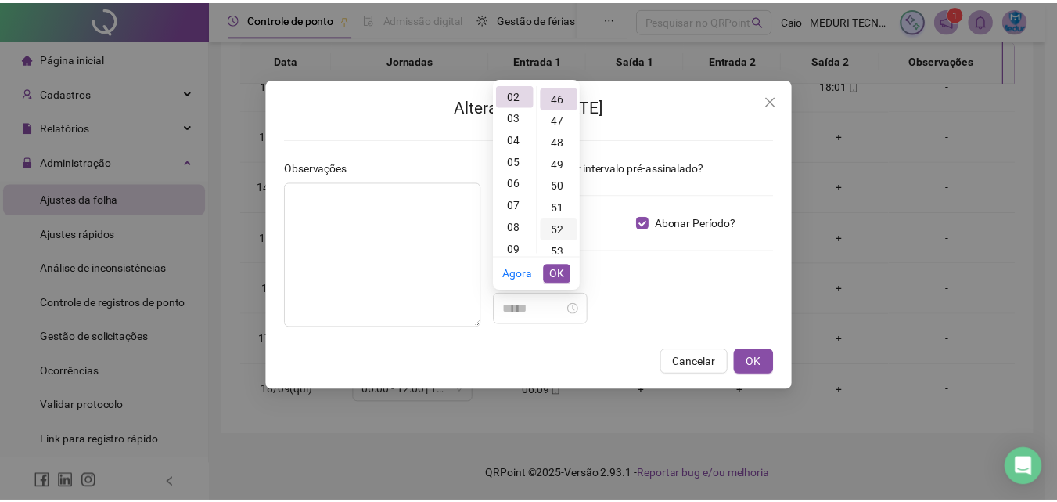
scroll to position [1008, 0]
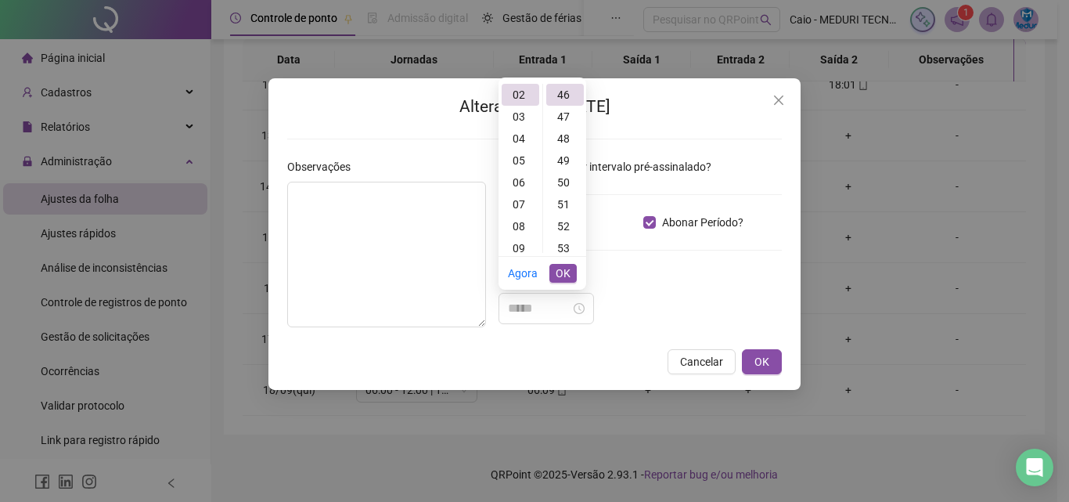
type input "*****"
click at [567, 277] on span "OK" at bounding box center [563, 273] width 15 height 17
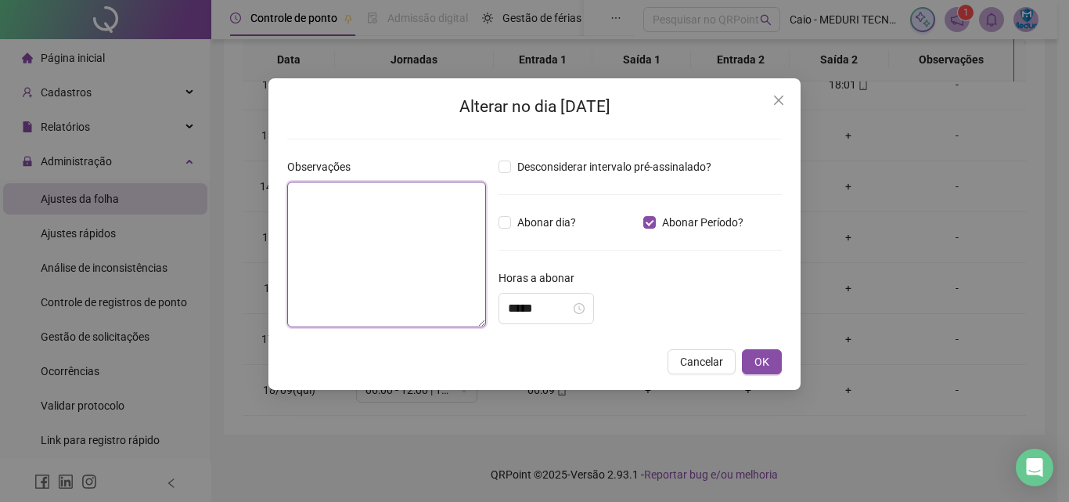
click at [422, 255] on textarea at bounding box center [386, 255] width 199 height 146
type textarea "**********"
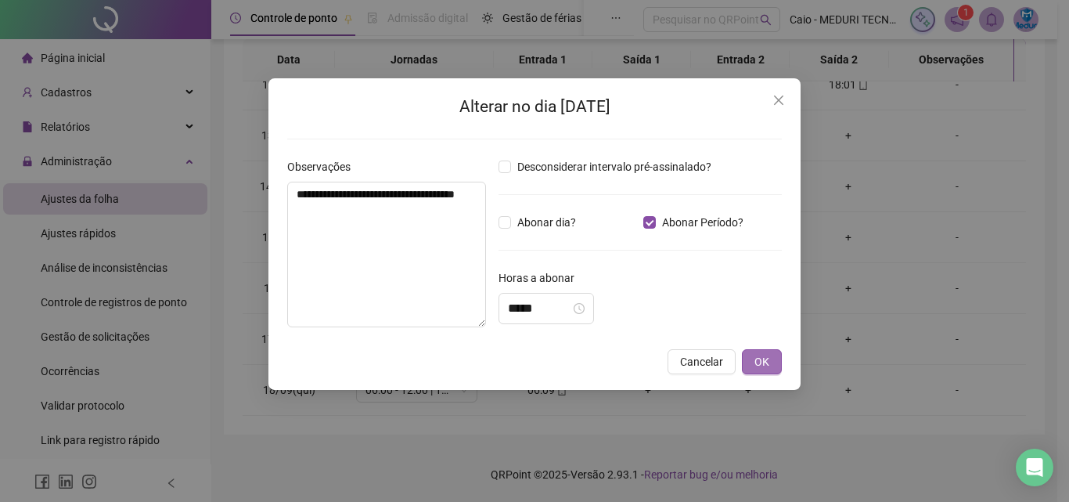
click at [763, 362] on span "OK" at bounding box center [762, 361] width 15 height 17
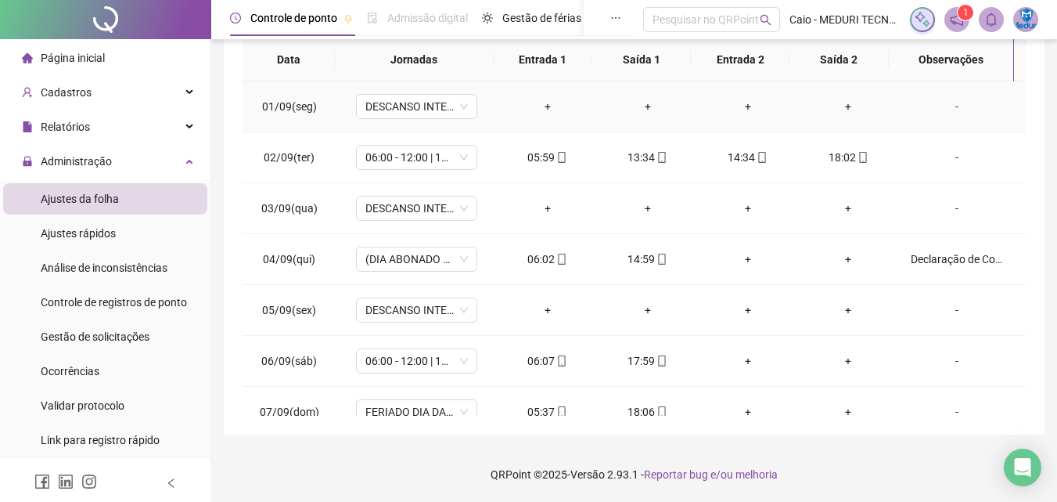
scroll to position [0, 0]
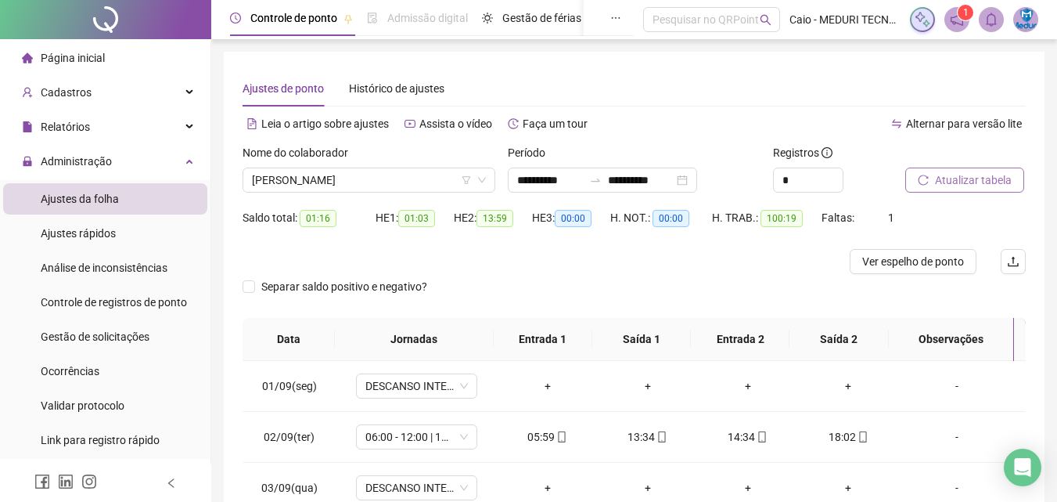
click at [955, 178] on span "Atualizar tabela" at bounding box center [973, 179] width 77 height 17
click at [887, 261] on span "Ver espelho de ponto" at bounding box center [914, 261] width 102 height 17
click at [369, 168] on div "[PERSON_NAME]" at bounding box center [369, 180] width 253 height 25
click at [404, 157] on div "Nome do colaborador" at bounding box center [369, 155] width 253 height 23
click at [403, 179] on span "[PERSON_NAME]" at bounding box center [369, 179] width 234 height 23
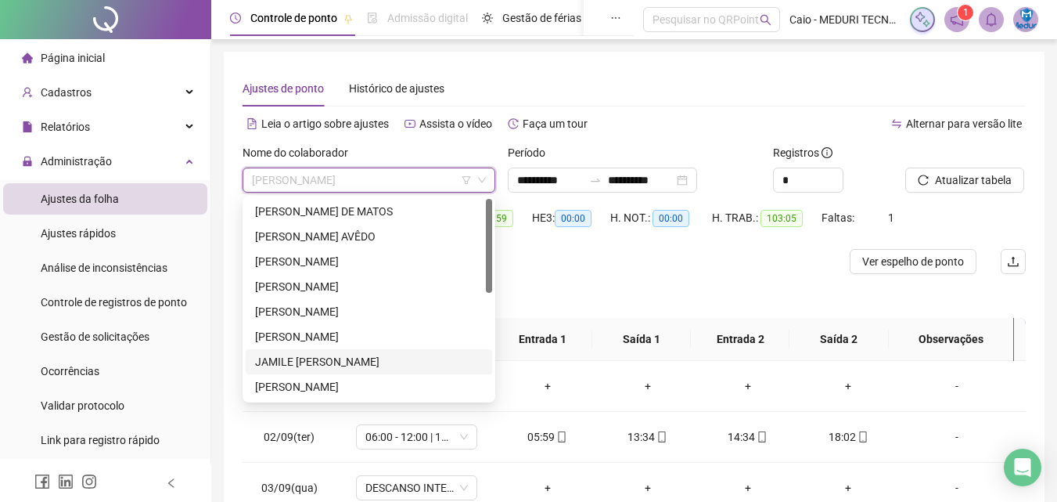
click at [382, 219] on div "[PERSON_NAME] DE MATOS" at bounding box center [369, 211] width 228 height 17
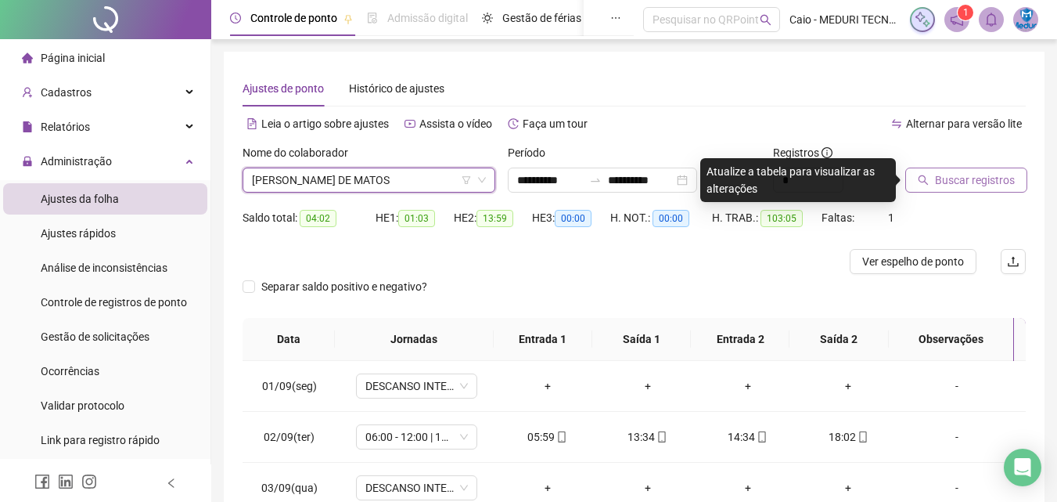
click at [999, 175] on span "Buscar registros" at bounding box center [975, 179] width 80 height 17
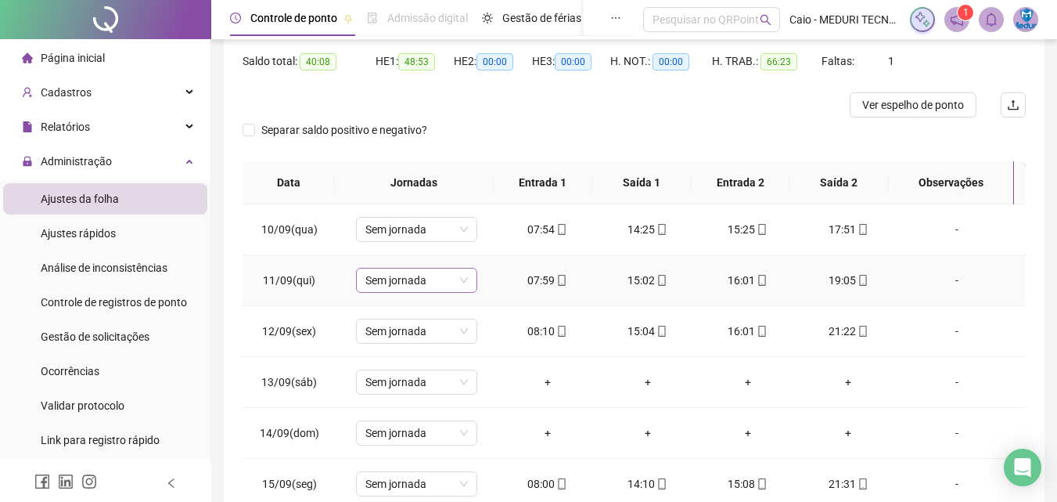
scroll to position [78, 0]
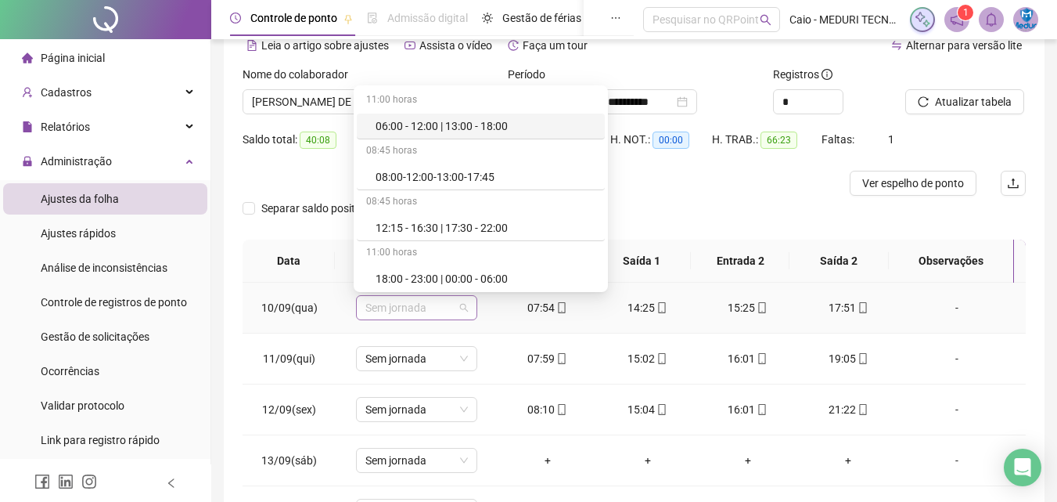
click at [462, 308] on span "Sem jornada" at bounding box center [417, 307] width 103 height 23
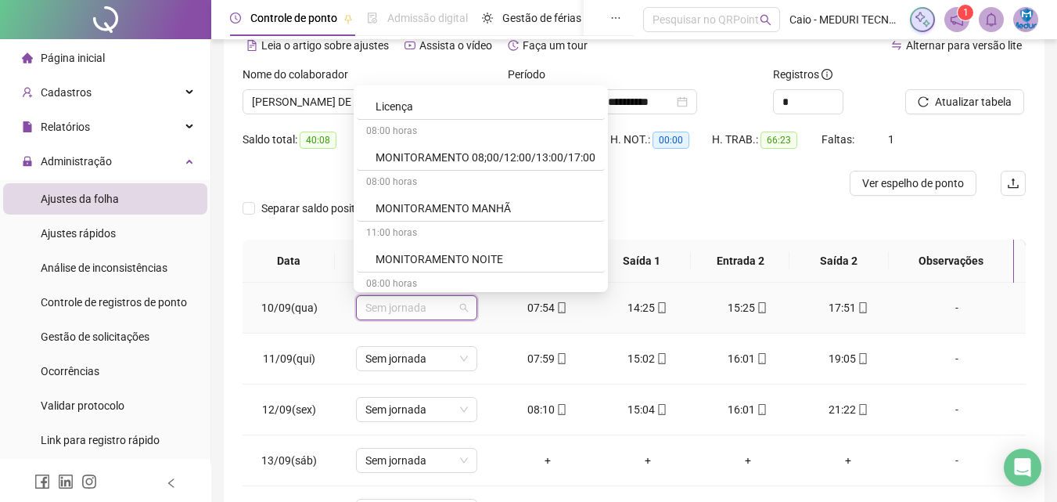
scroll to position [970, 0]
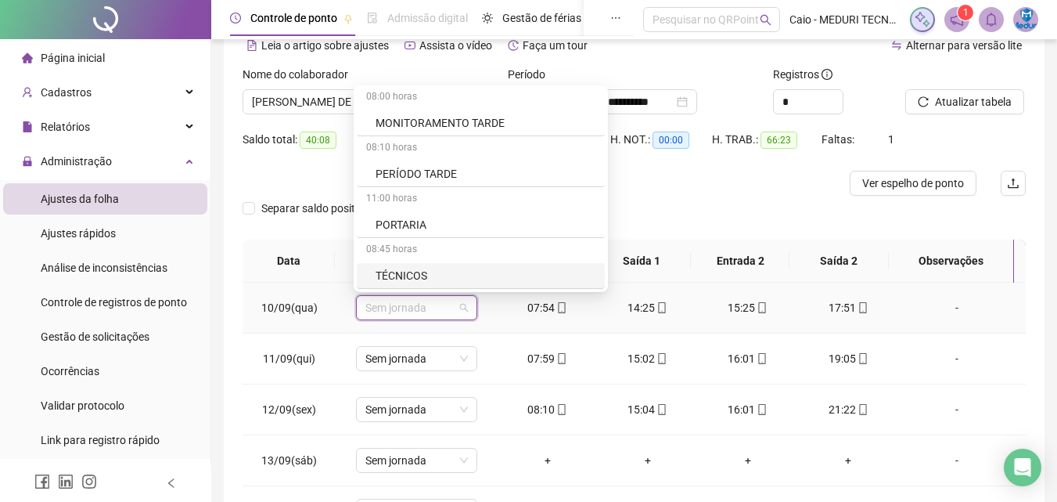
click at [419, 268] on div "TÉCNICOS" at bounding box center [486, 275] width 220 height 17
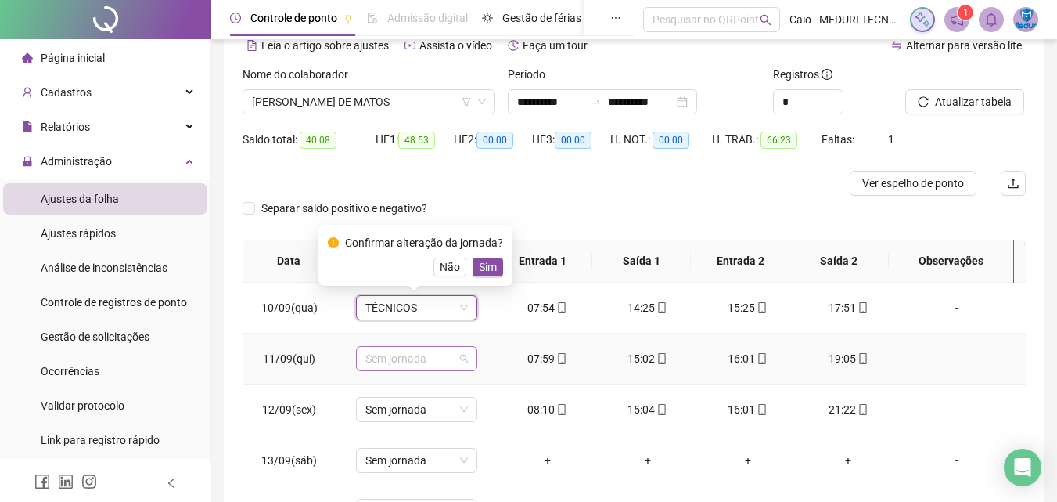
click at [416, 357] on span "Sem jornada" at bounding box center [417, 358] width 103 height 23
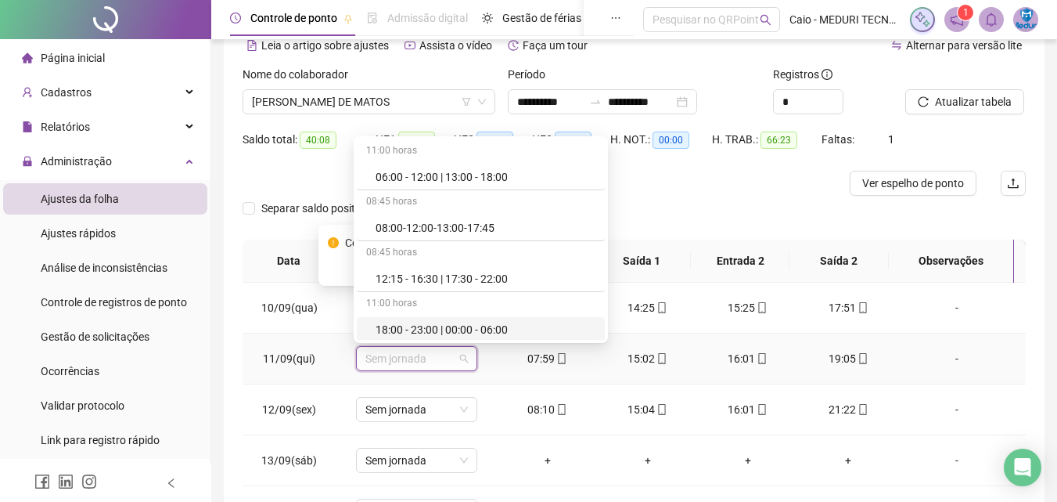
click at [504, 373] on td "07:59" at bounding box center [548, 358] width 100 height 51
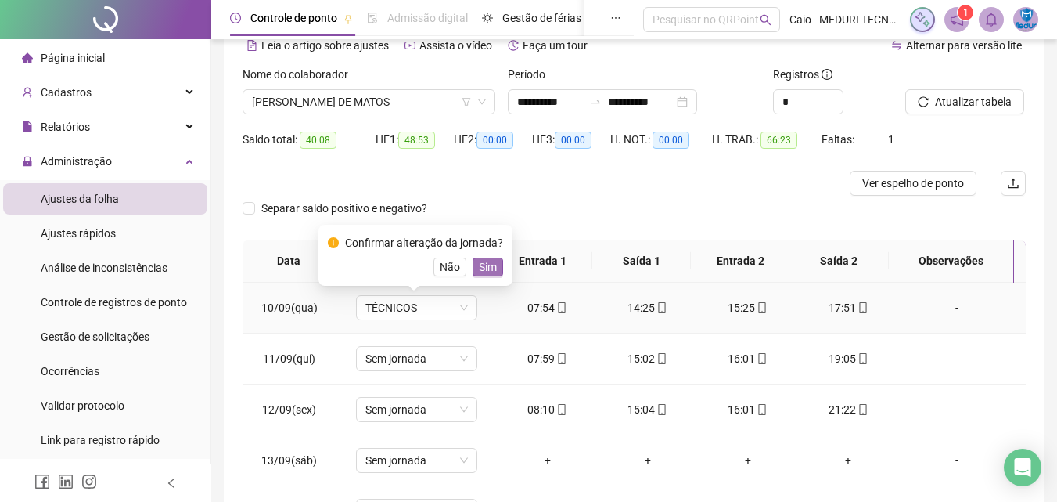
click at [499, 272] on button "Sim" at bounding box center [488, 267] width 31 height 19
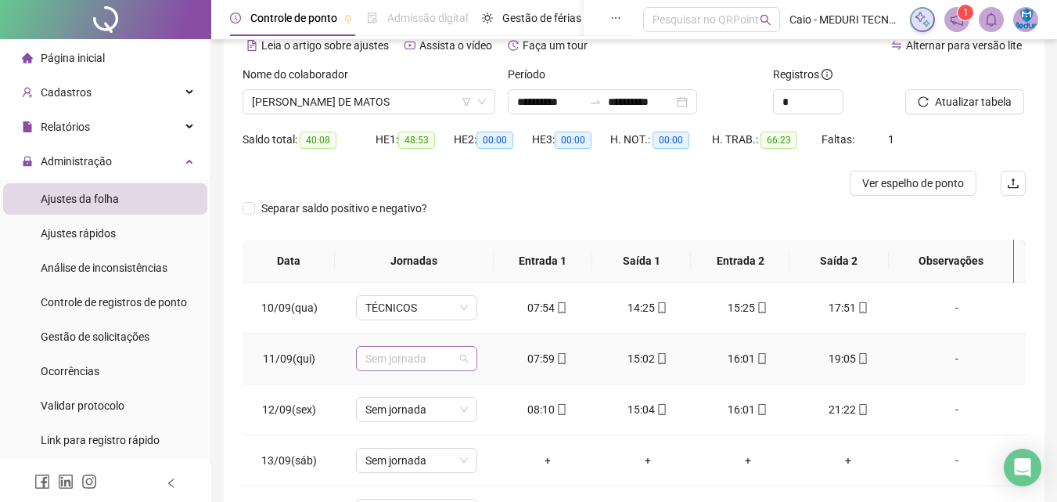
click at [456, 365] on span "Sem jornada" at bounding box center [417, 358] width 103 height 23
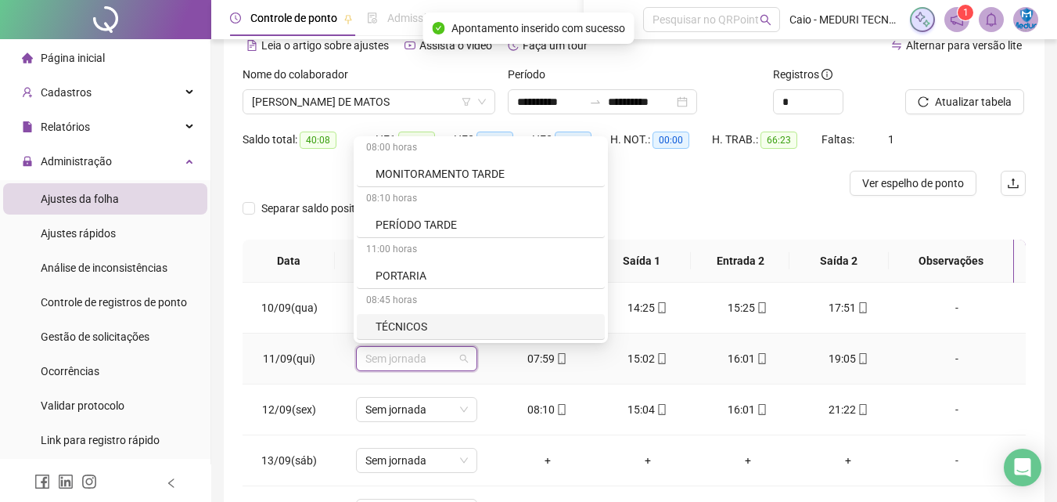
click at [433, 329] on div "TÉCNICOS" at bounding box center [486, 326] width 220 height 17
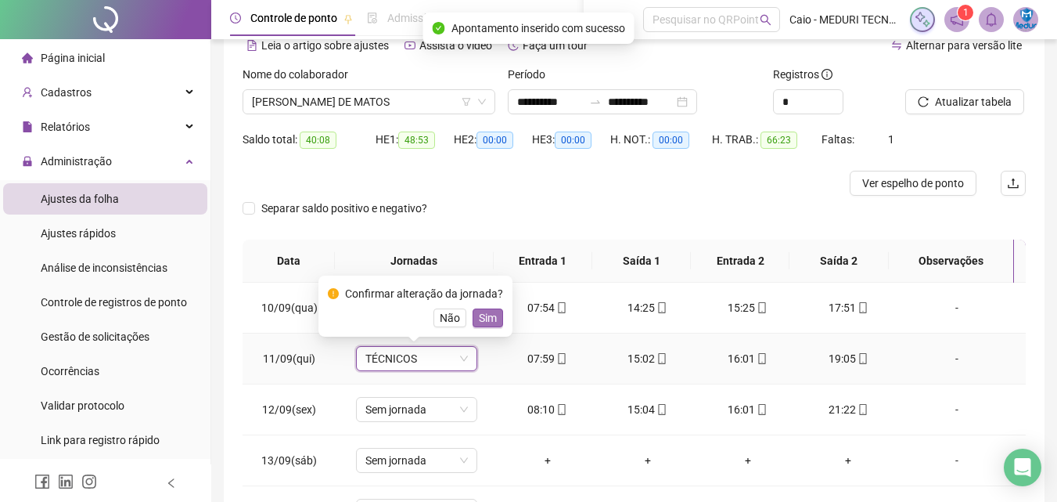
click at [498, 316] on button "Sim" at bounding box center [488, 317] width 31 height 19
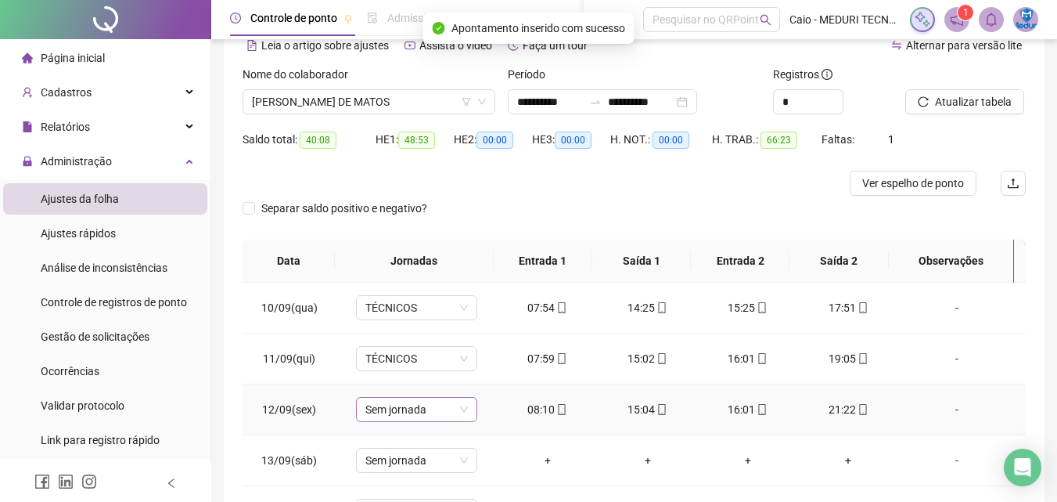
click at [466, 416] on div "Sem jornada" at bounding box center [416, 409] width 121 height 25
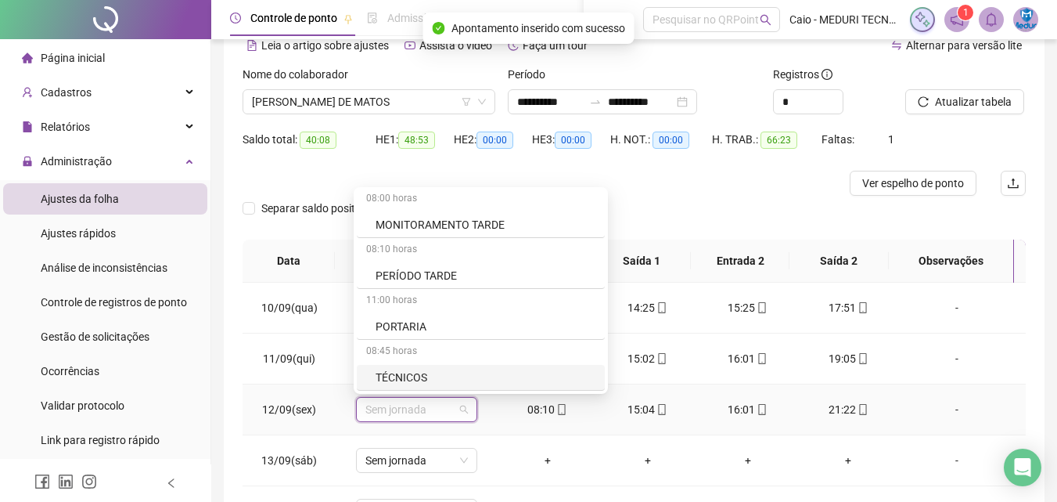
click at [460, 376] on div "TÉCNICOS" at bounding box center [486, 377] width 220 height 17
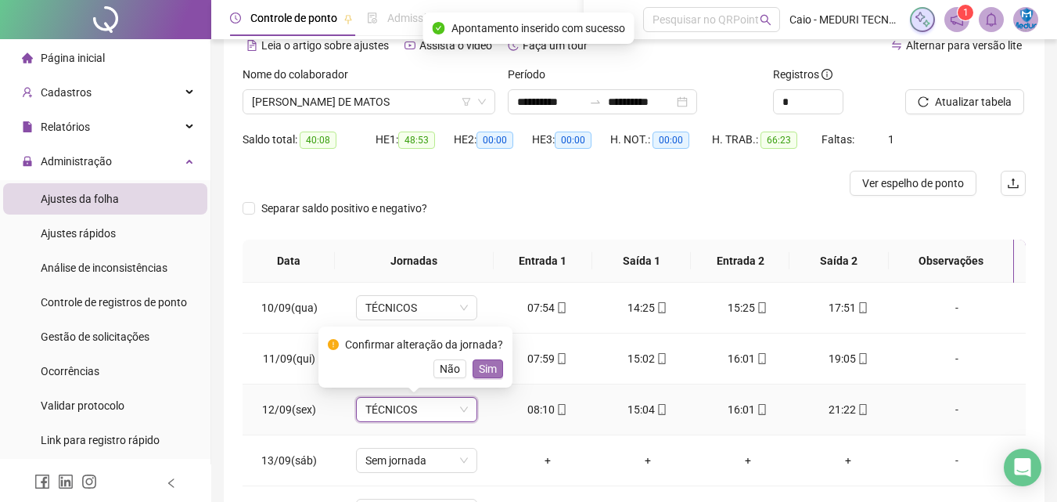
click at [492, 366] on span "Sim" at bounding box center [488, 368] width 18 height 17
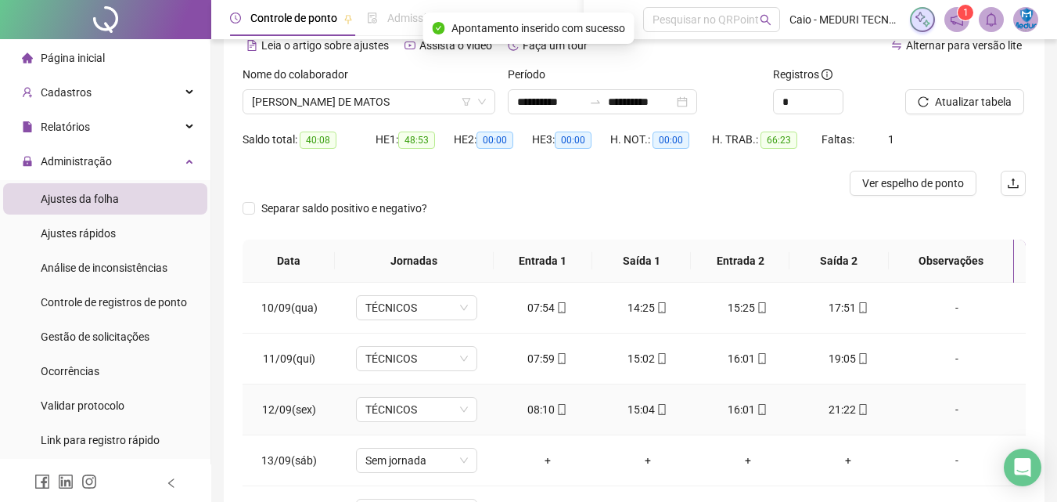
scroll to position [124, 0]
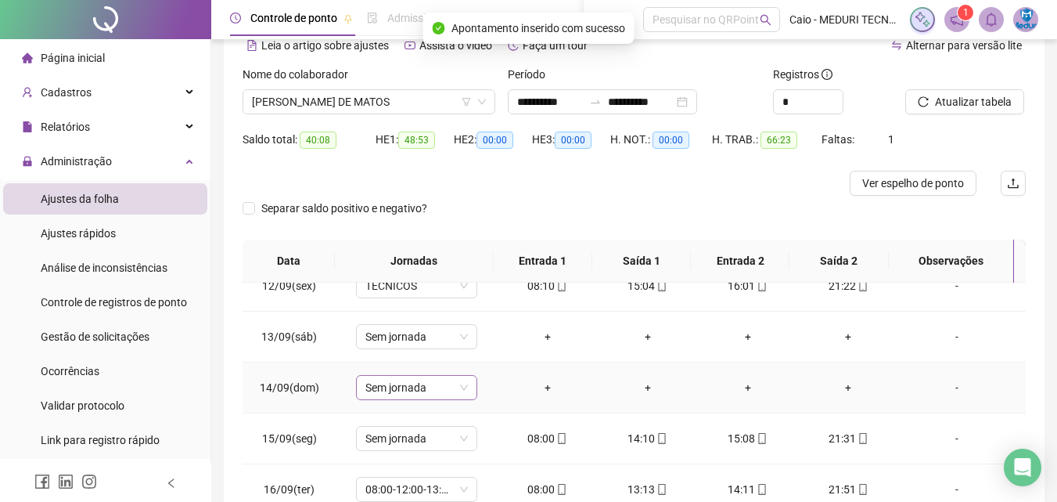
click at [445, 391] on span "Sem jornada" at bounding box center [417, 387] width 103 height 23
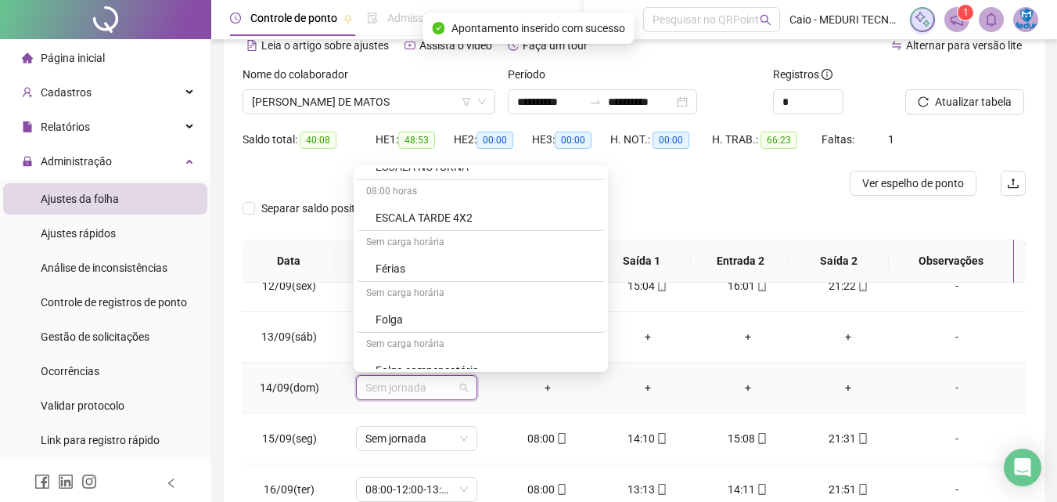
scroll to position [970, 0]
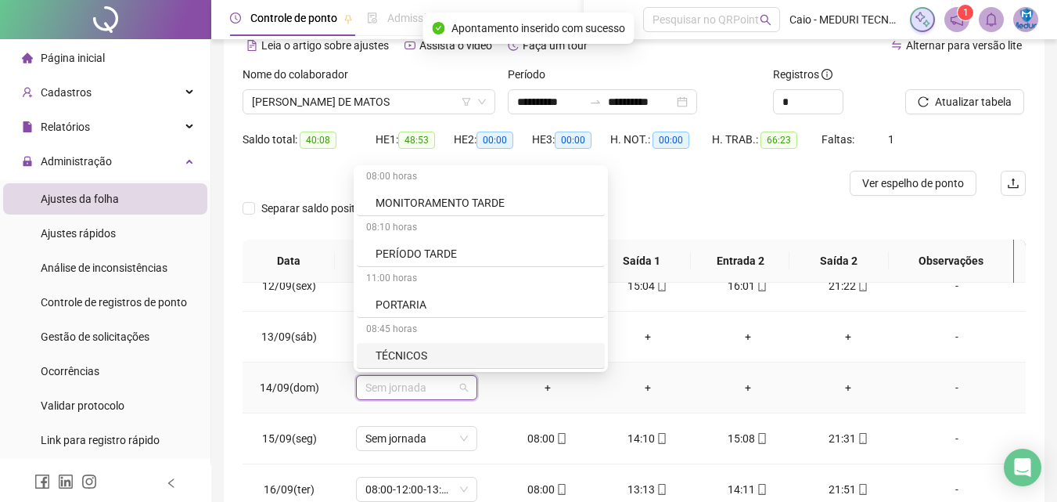
click at [440, 353] on div "TÉCNICOS" at bounding box center [486, 355] width 220 height 17
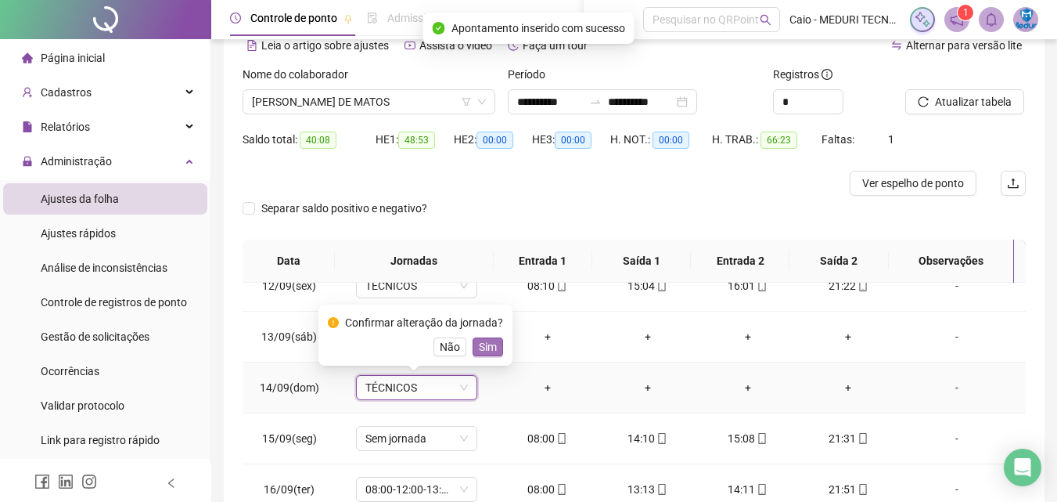
click at [479, 344] on span "Sim" at bounding box center [488, 346] width 18 height 17
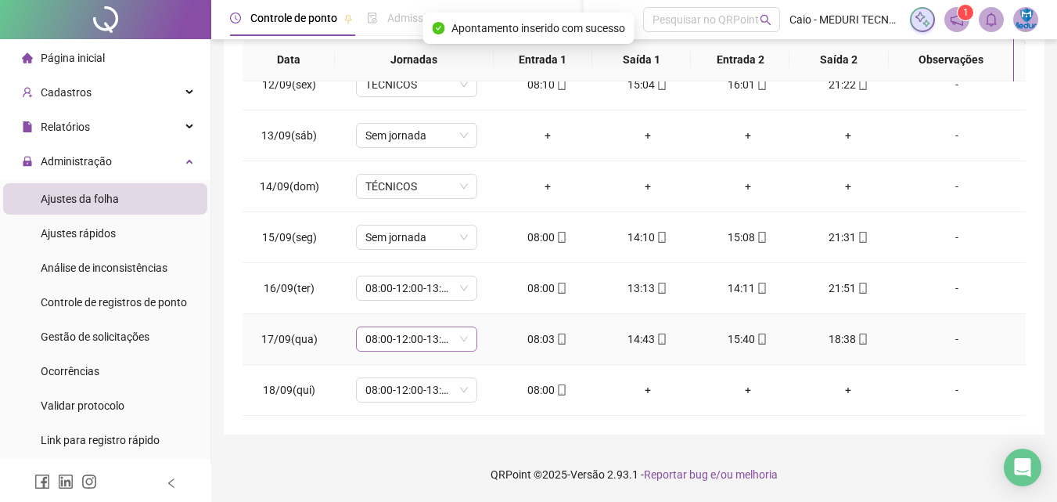
scroll to position [45, 0]
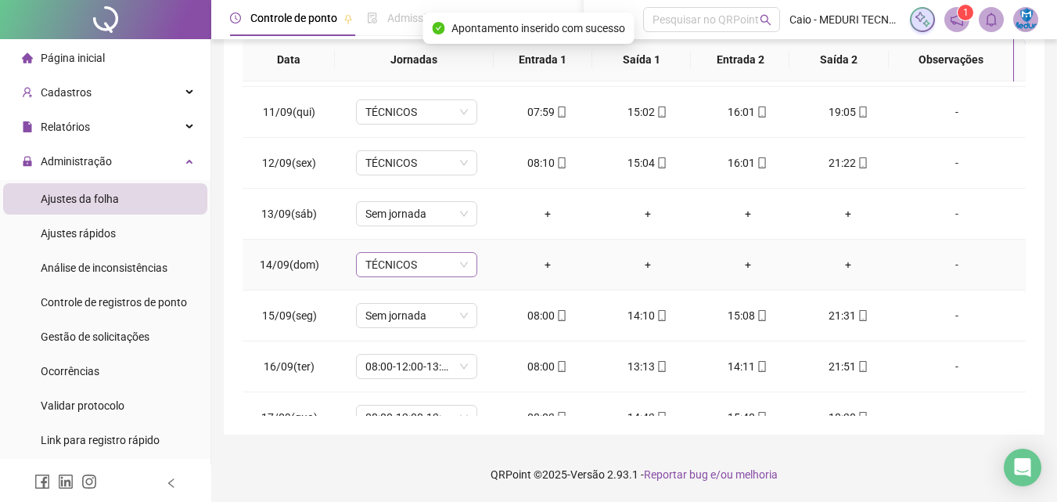
click at [446, 274] on span "TÉCNICOS" at bounding box center [417, 264] width 103 height 23
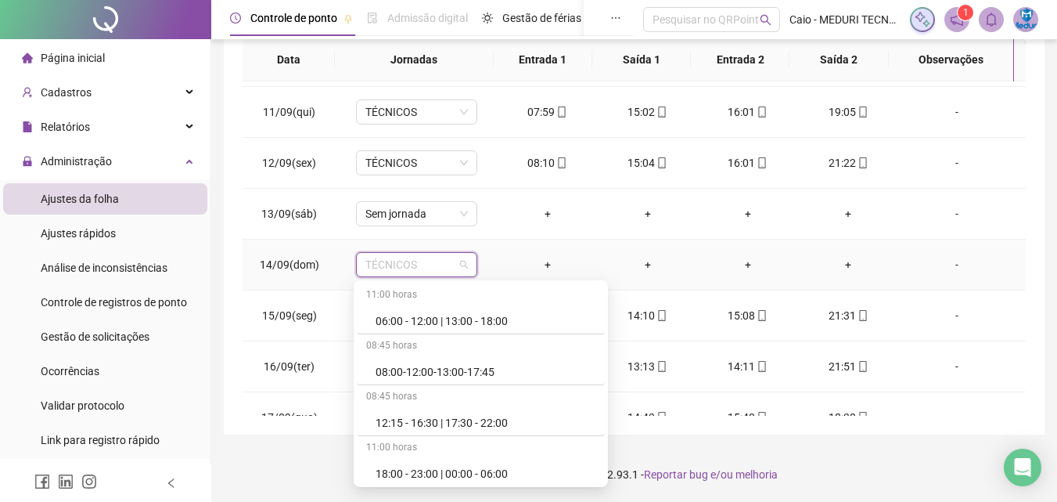
scroll to position [626, 0]
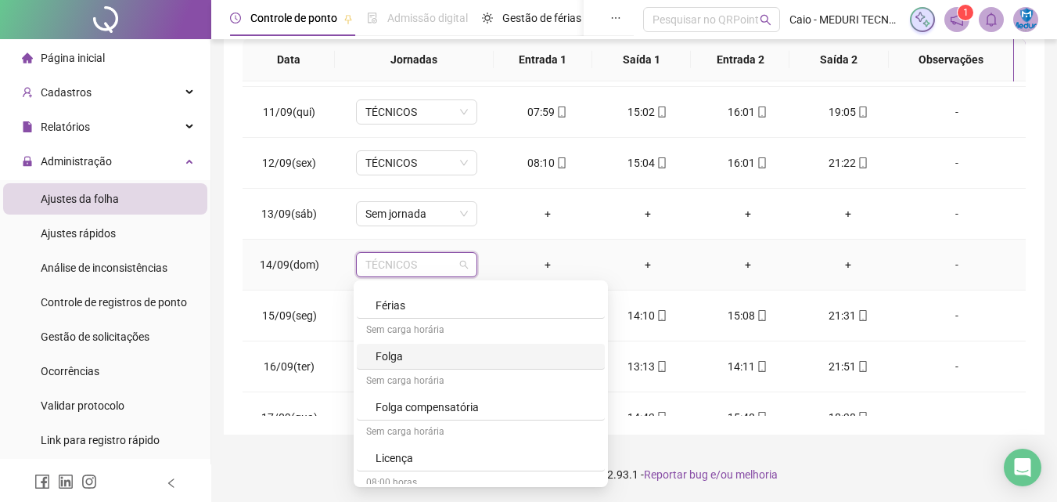
click at [401, 353] on div "Folga" at bounding box center [486, 356] width 220 height 17
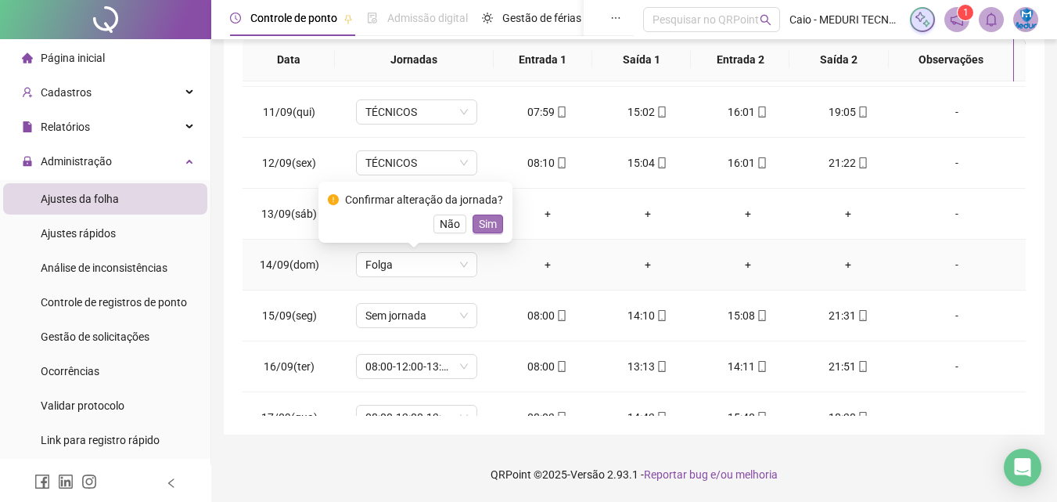
click at [492, 218] on span "Sim" at bounding box center [488, 223] width 18 height 17
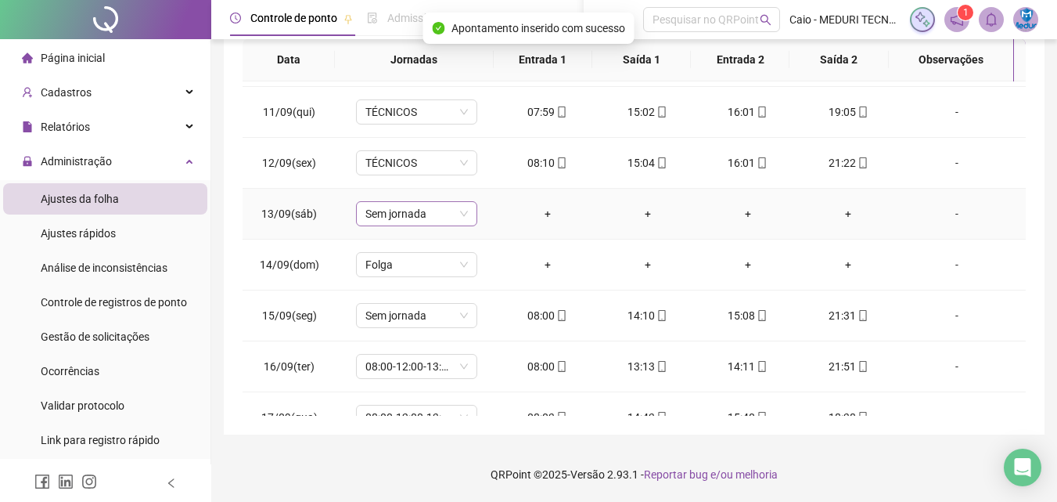
click at [409, 210] on span "Sem jornada" at bounding box center [417, 213] width 103 height 23
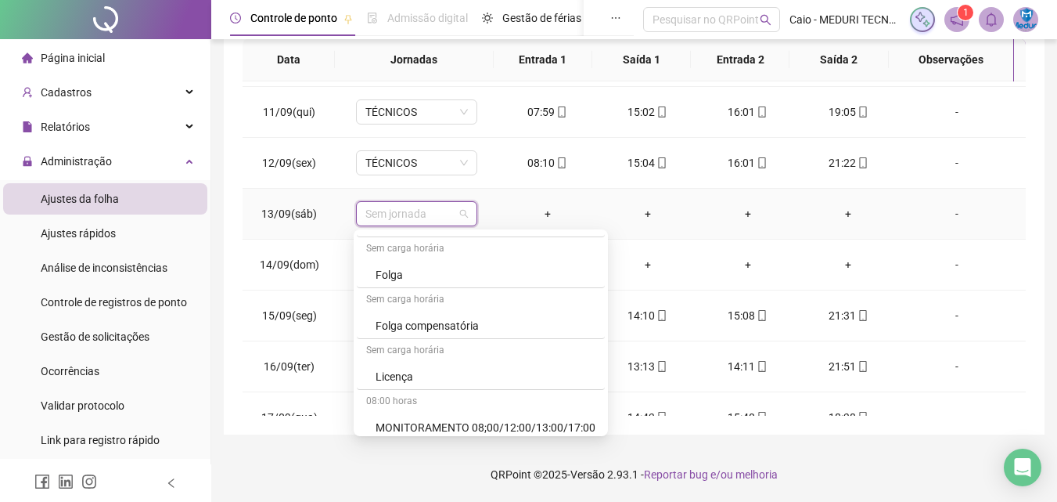
scroll to position [578, 0]
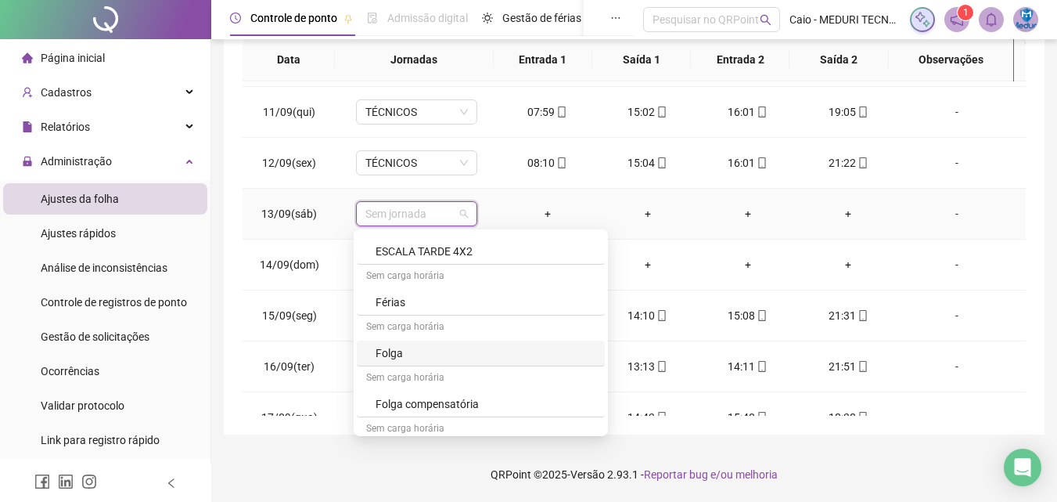
click at [403, 365] on div "Folga" at bounding box center [481, 353] width 248 height 26
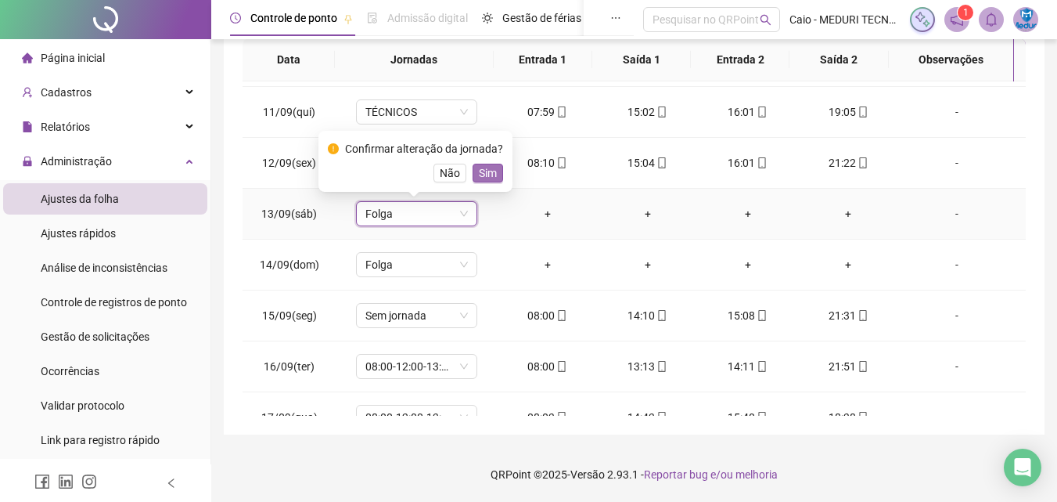
click at [482, 178] on span "Sim" at bounding box center [488, 172] width 18 height 17
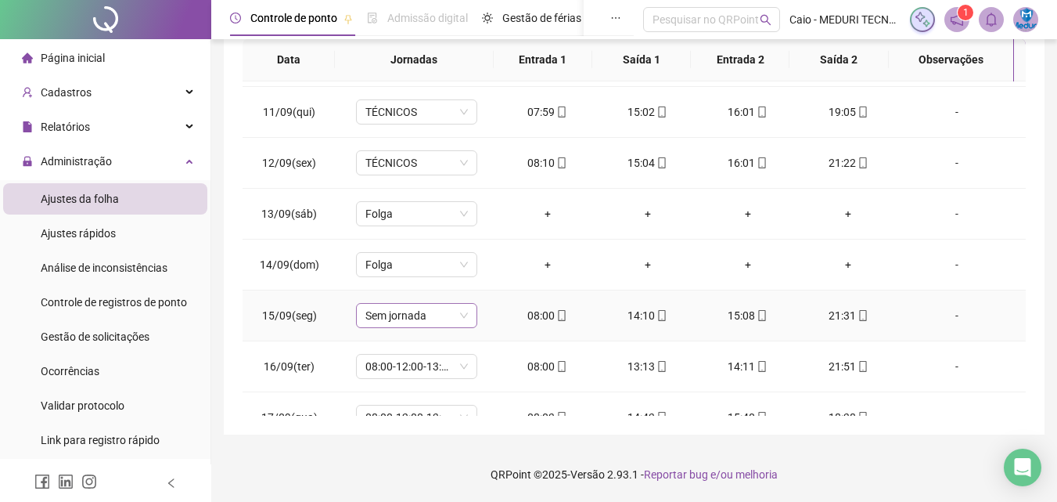
scroll to position [124, 0]
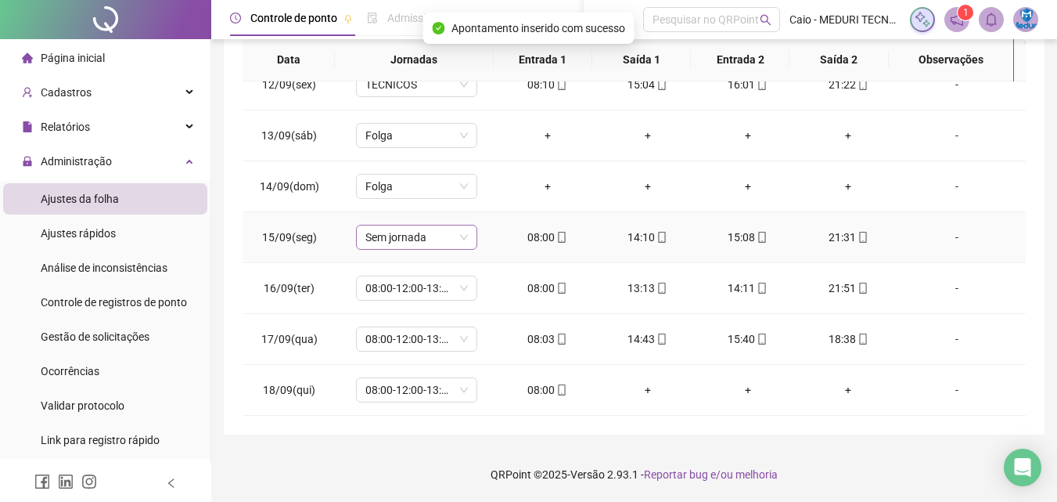
click at [459, 240] on span "Sem jornada" at bounding box center [417, 236] width 103 height 23
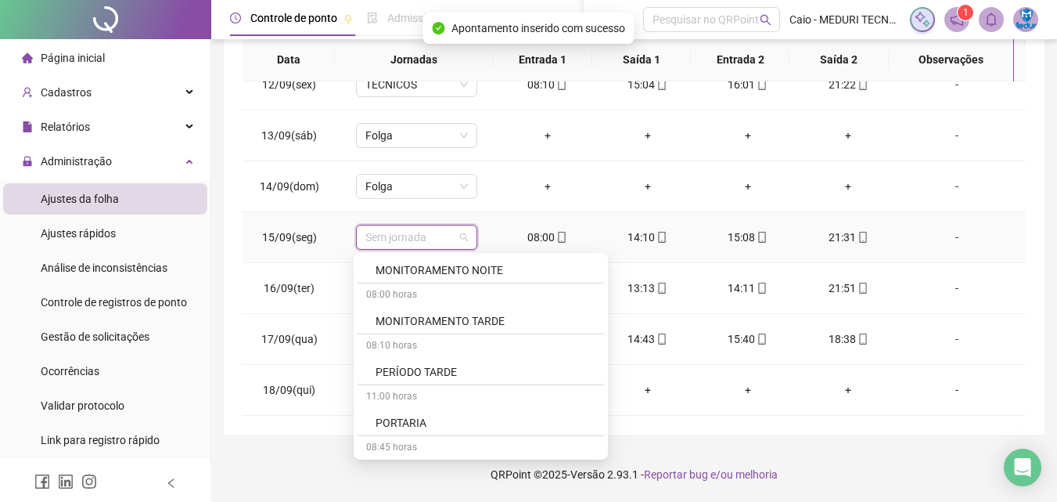
scroll to position [970, 0]
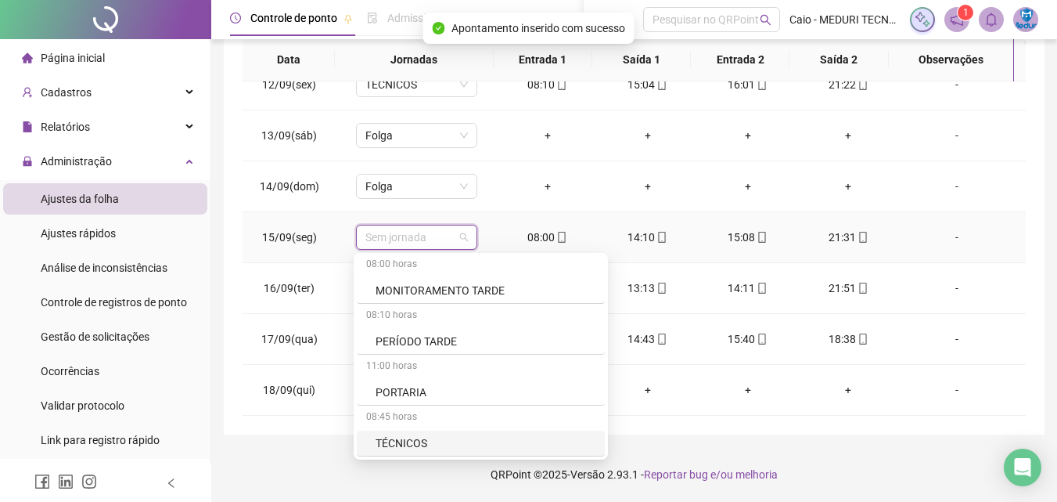
click at [439, 445] on div "TÉCNICOS" at bounding box center [486, 442] width 220 height 17
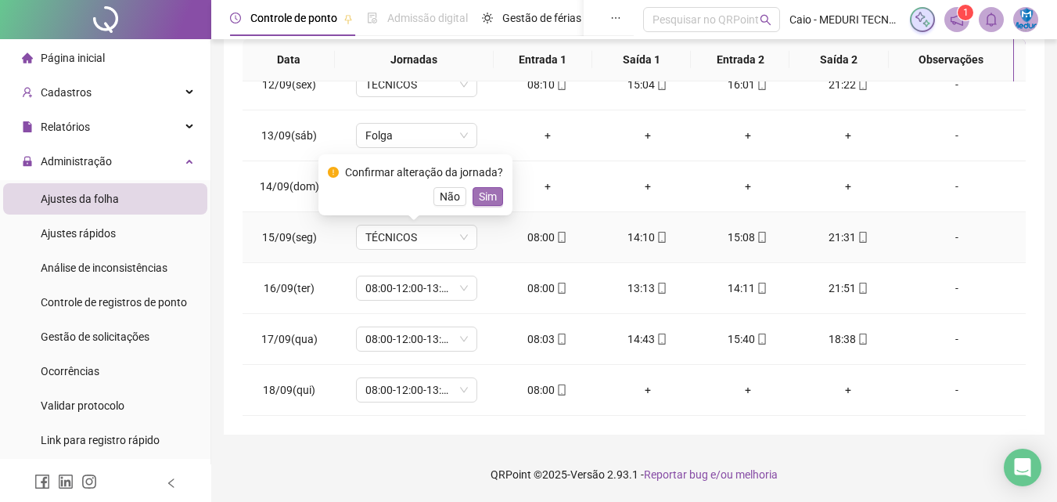
click at [487, 194] on span "Sim" at bounding box center [488, 196] width 18 height 17
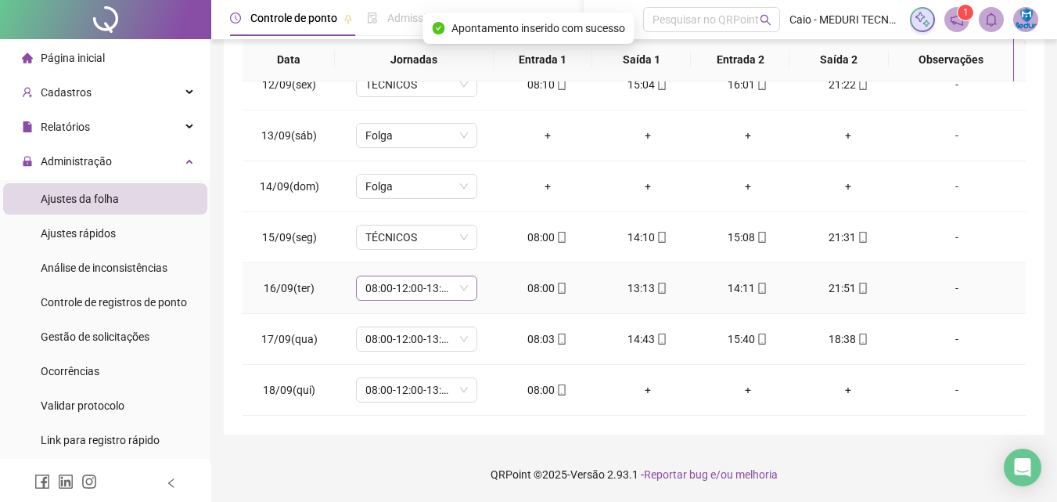
click at [409, 297] on span "08:00-12:00-13:00-17:45" at bounding box center [417, 287] width 103 height 23
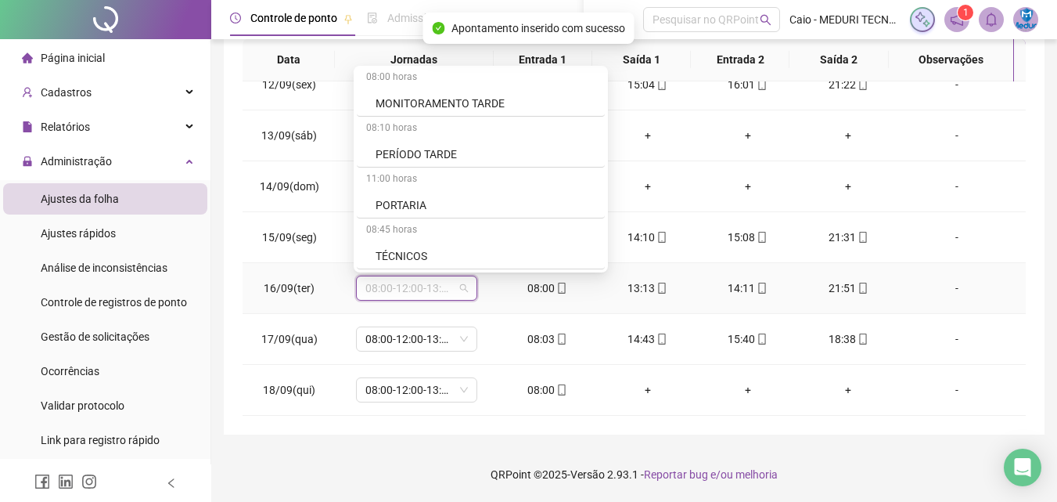
click at [430, 251] on div "TÉCNICOS" at bounding box center [486, 255] width 220 height 17
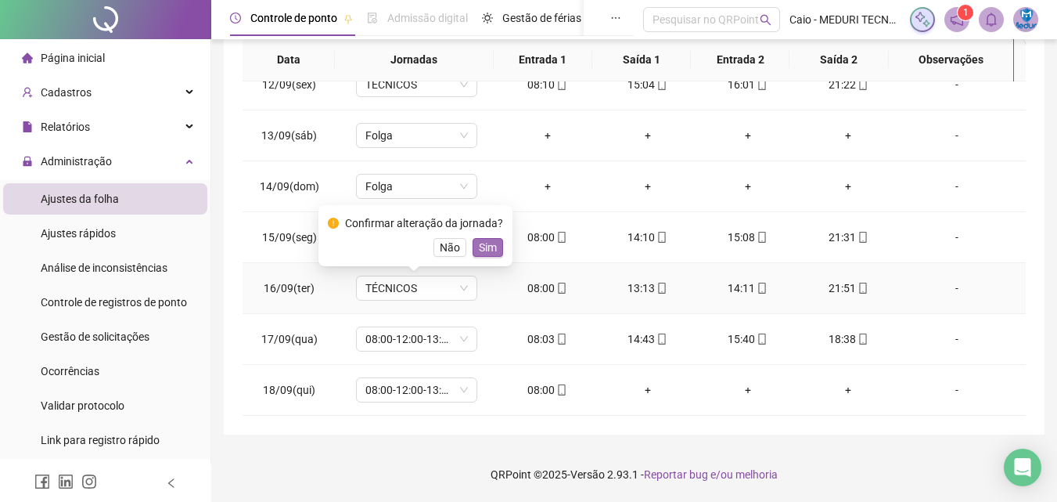
click at [492, 248] on span "Sim" at bounding box center [488, 247] width 18 height 17
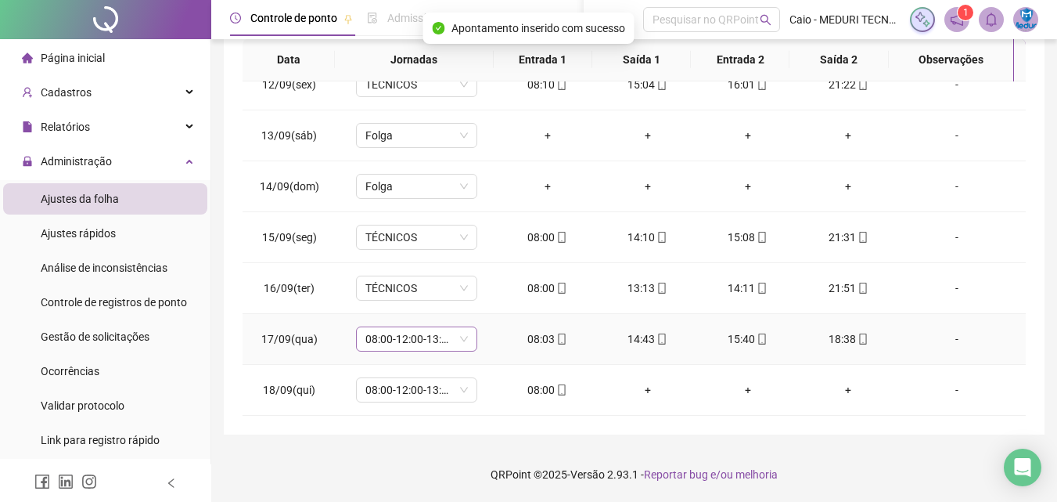
click at [437, 340] on span "08:00-12:00-13:00-17:45" at bounding box center [417, 338] width 103 height 23
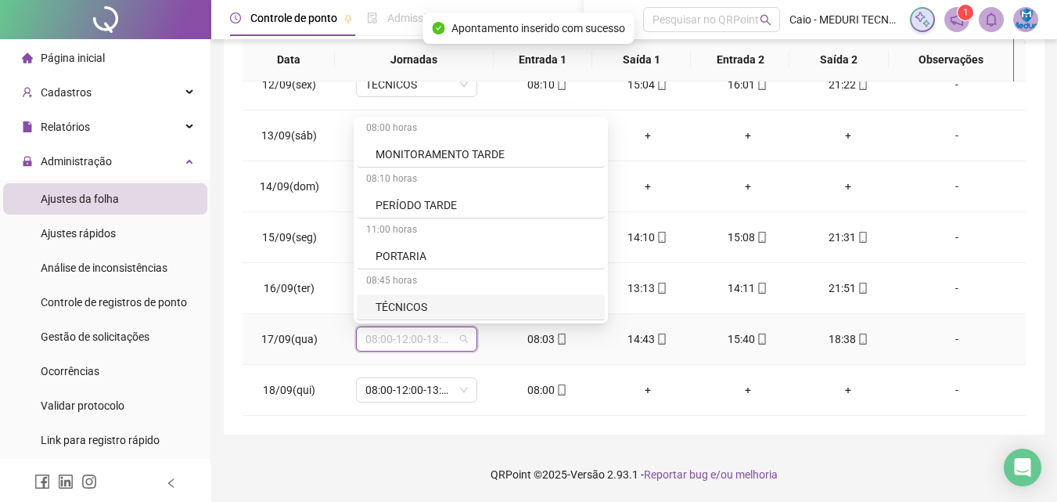
click at [420, 311] on div "TÉCNICOS" at bounding box center [486, 306] width 220 height 17
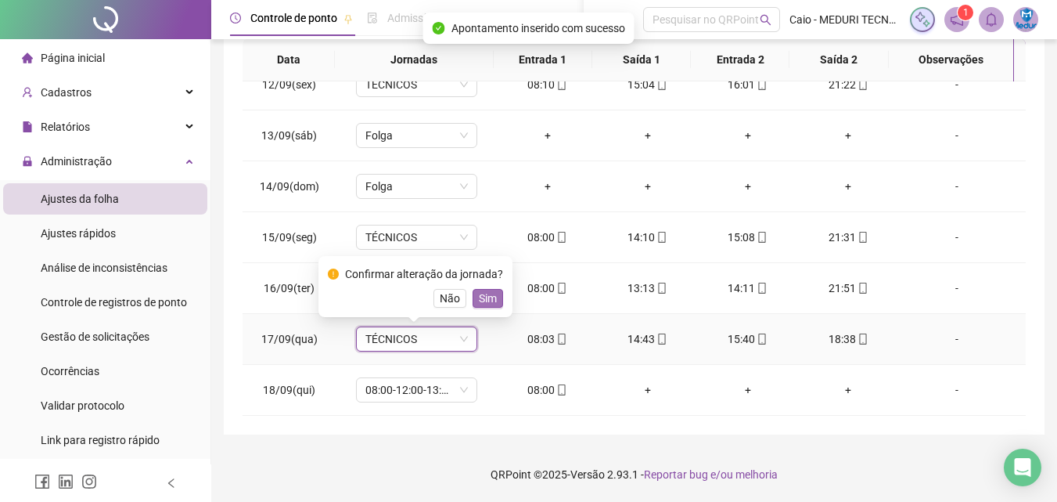
click at [494, 294] on button "Sim" at bounding box center [488, 298] width 31 height 19
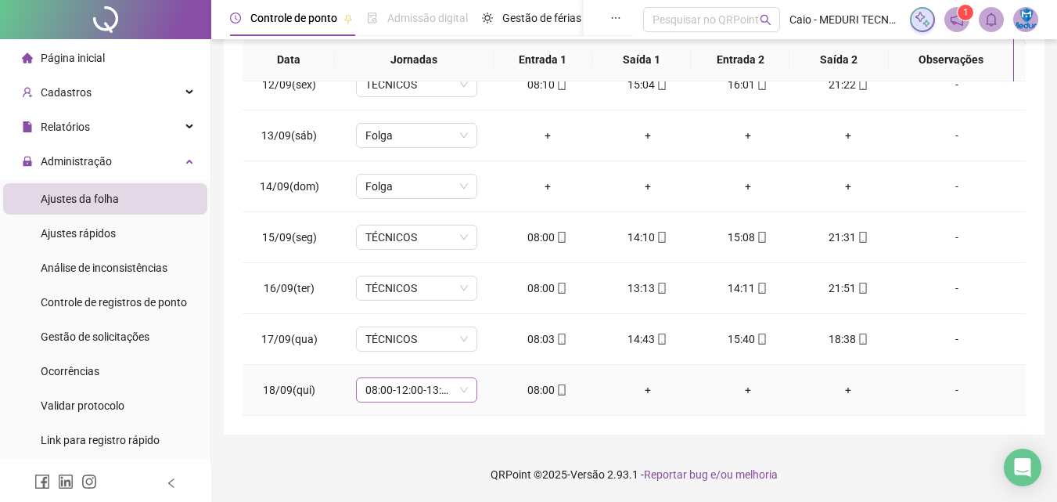
click at [445, 387] on span "08:00-12:00-13:00-17:45" at bounding box center [417, 389] width 103 height 23
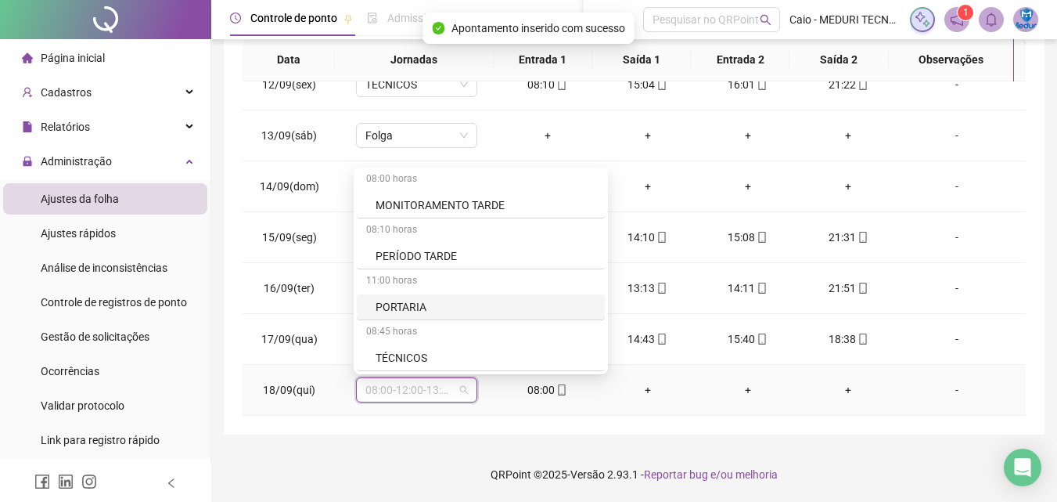
click at [412, 356] on div "TÉCNICOS" at bounding box center [486, 357] width 220 height 17
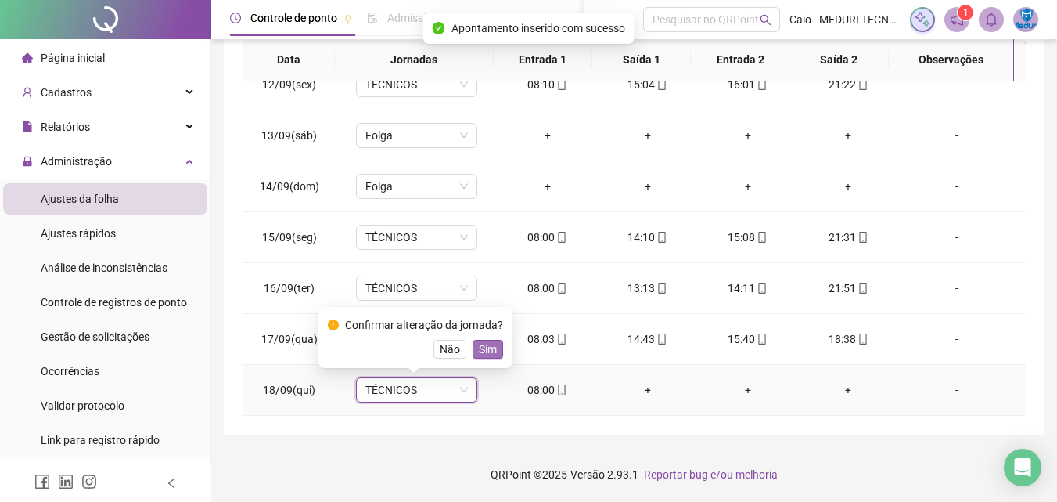
click at [486, 348] on span "Sim" at bounding box center [488, 348] width 18 height 17
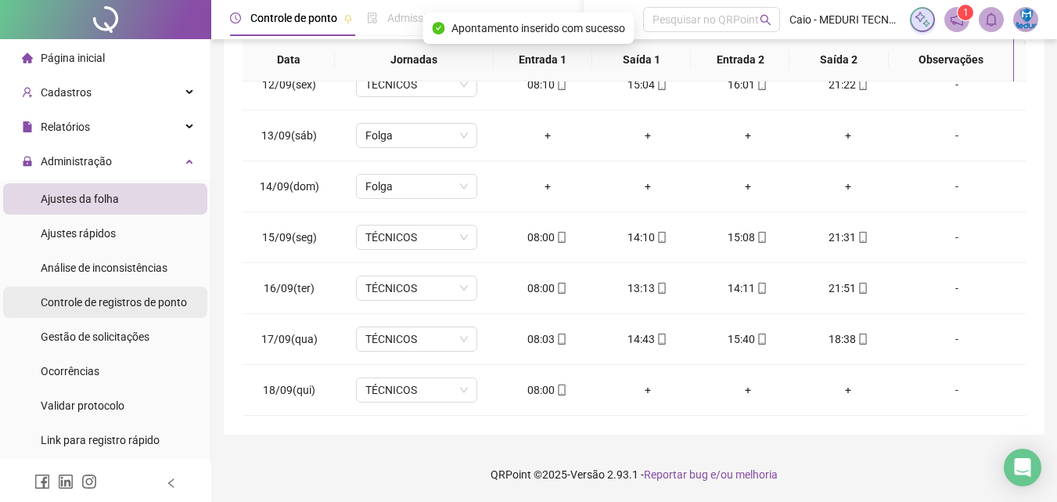
scroll to position [45, 0]
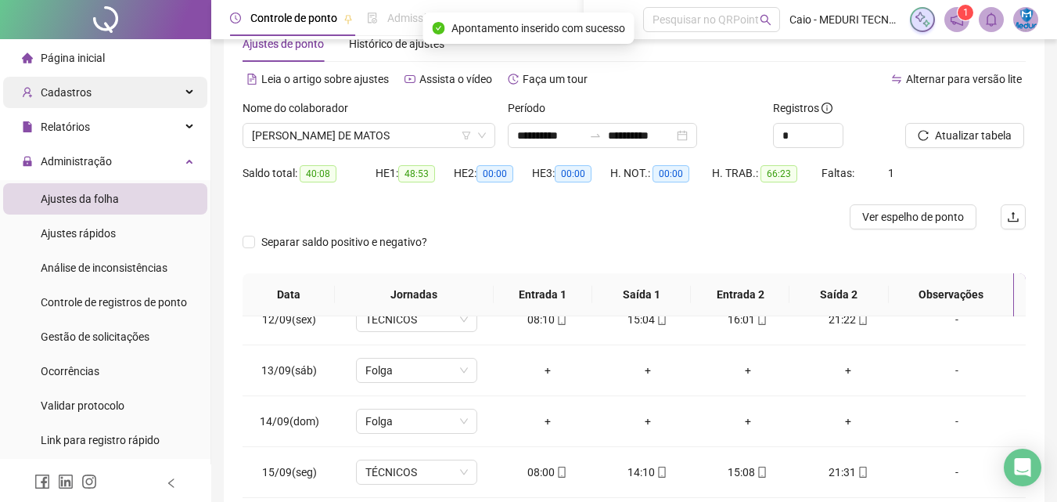
click at [138, 96] on div "Cadastros" at bounding box center [105, 92] width 204 height 31
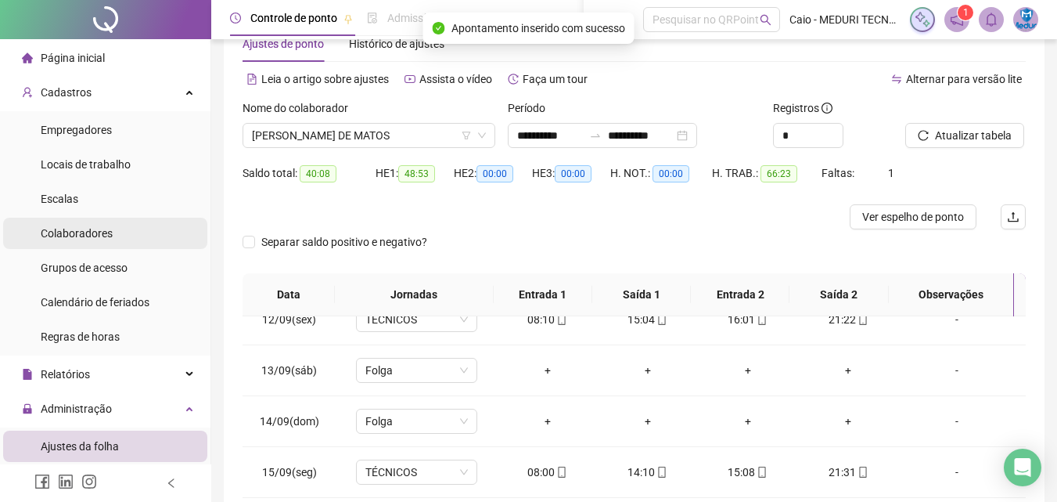
click at [109, 243] on div "Colaboradores" at bounding box center [77, 233] width 72 height 31
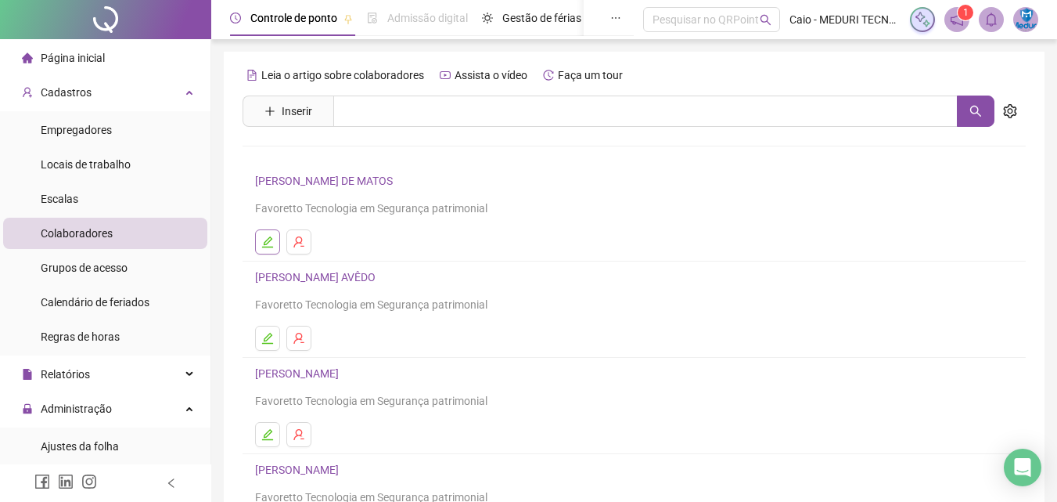
click at [262, 238] on icon "edit" at bounding box center [267, 242] width 13 height 13
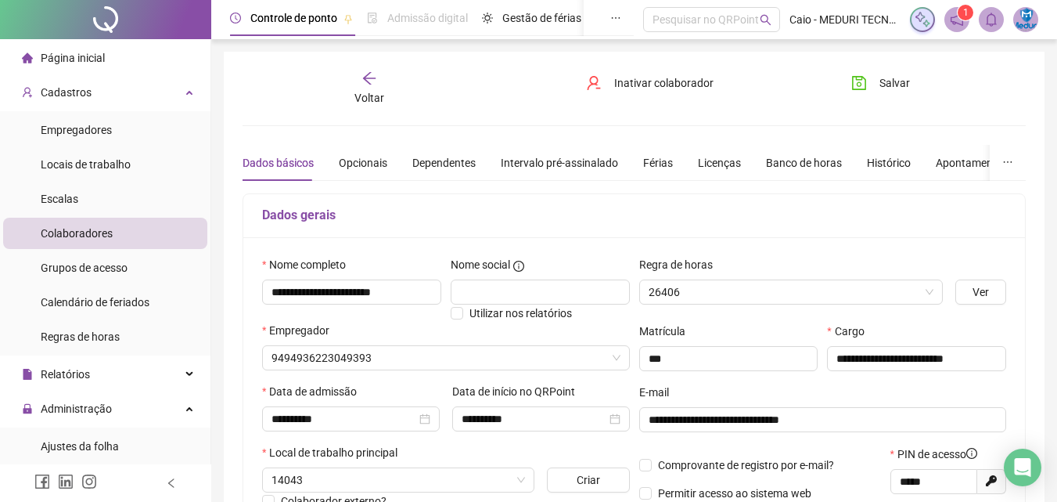
type input "**********"
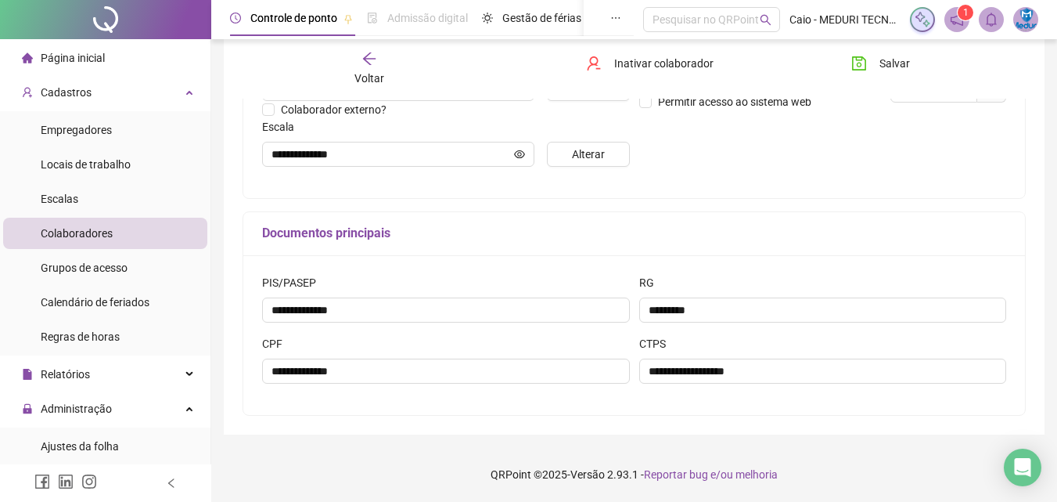
scroll to position [313, 0]
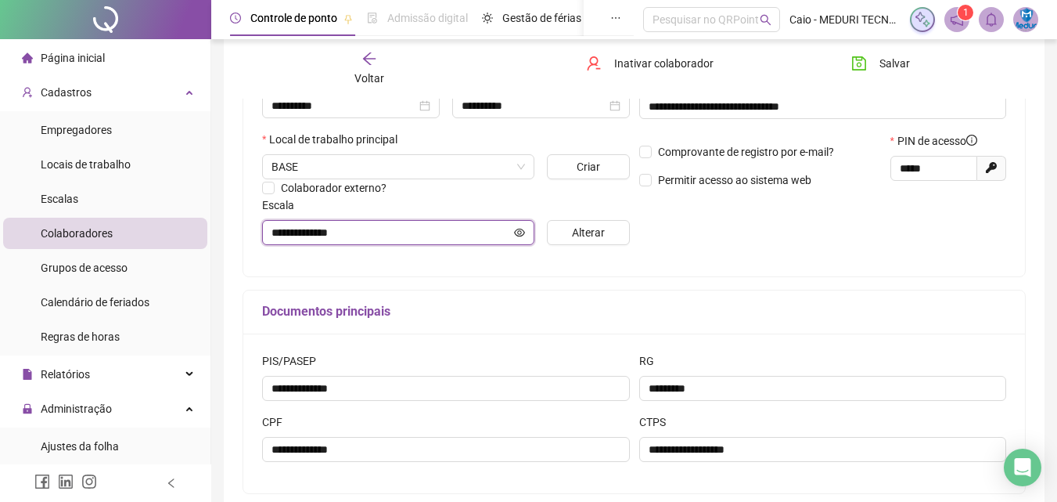
click at [520, 231] on icon "eye" at bounding box center [519, 232] width 11 height 11
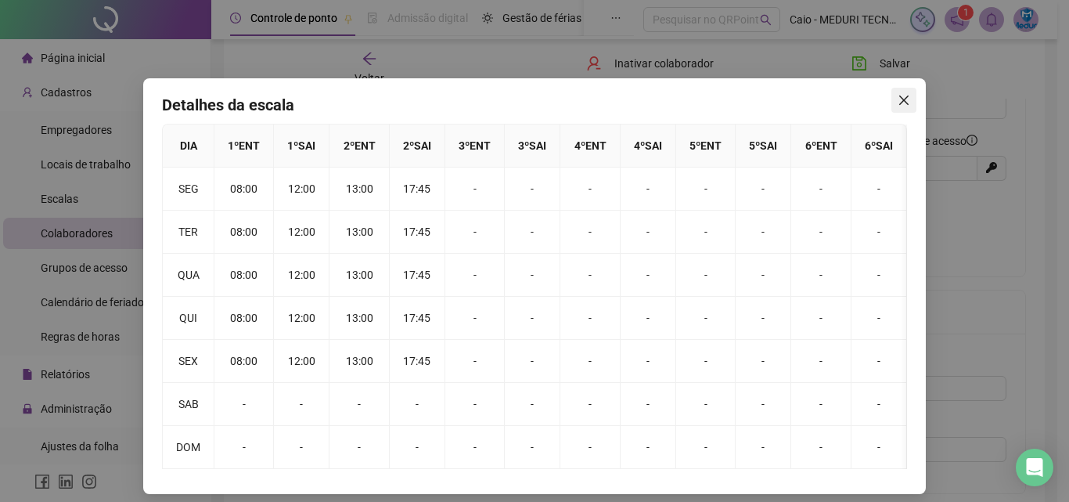
click at [893, 108] on button "Close" at bounding box center [904, 100] width 25 height 25
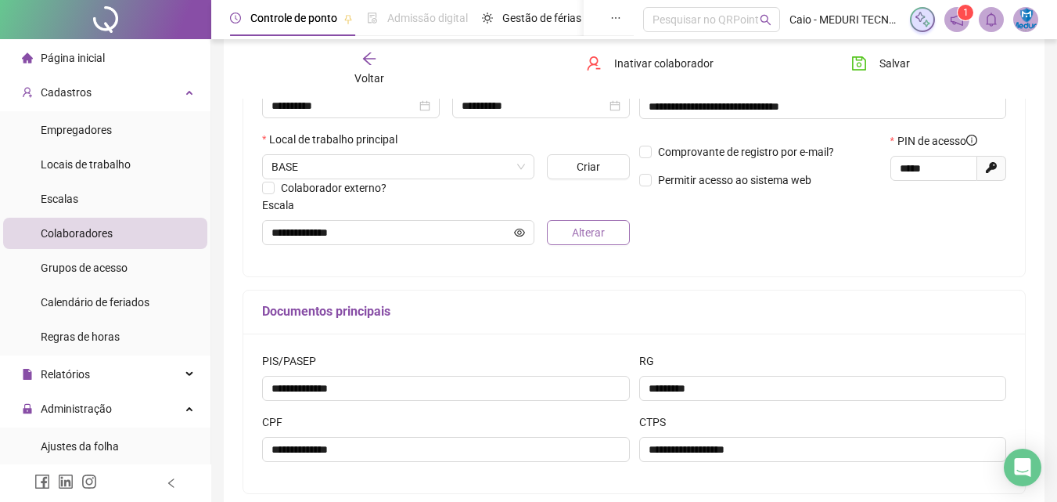
click at [580, 237] on span "Alterar" at bounding box center [588, 232] width 33 height 17
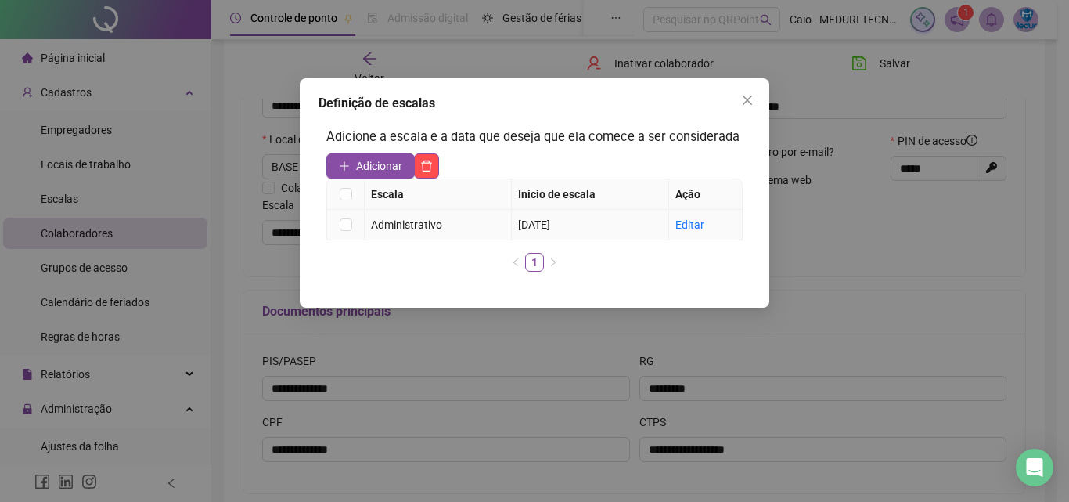
click at [550, 223] on span "[DATE]" at bounding box center [534, 224] width 32 height 13
click at [503, 223] on div "Administrativo" at bounding box center [438, 224] width 134 height 17
click at [696, 222] on link "Editar" at bounding box center [689, 224] width 29 height 13
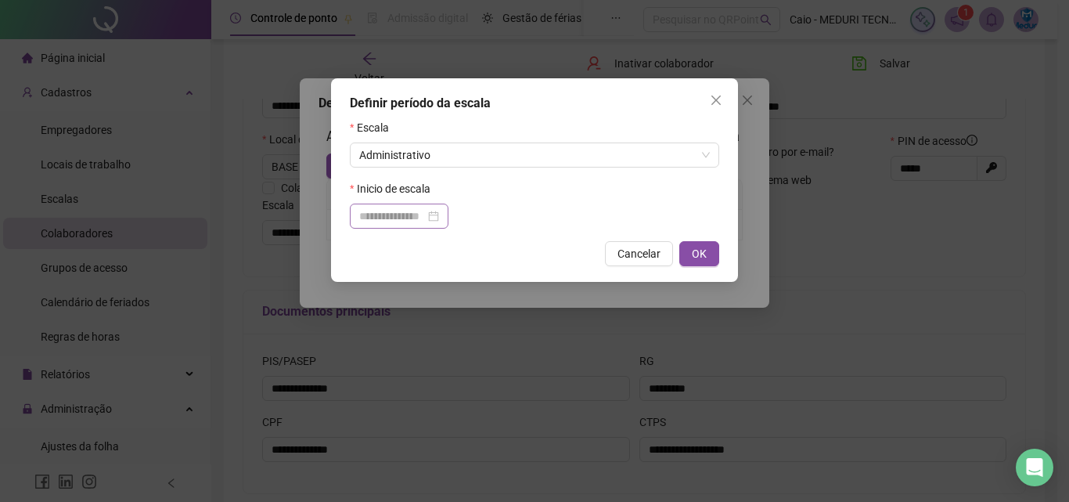
click at [385, 207] on div at bounding box center [399, 216] width 99 height 25
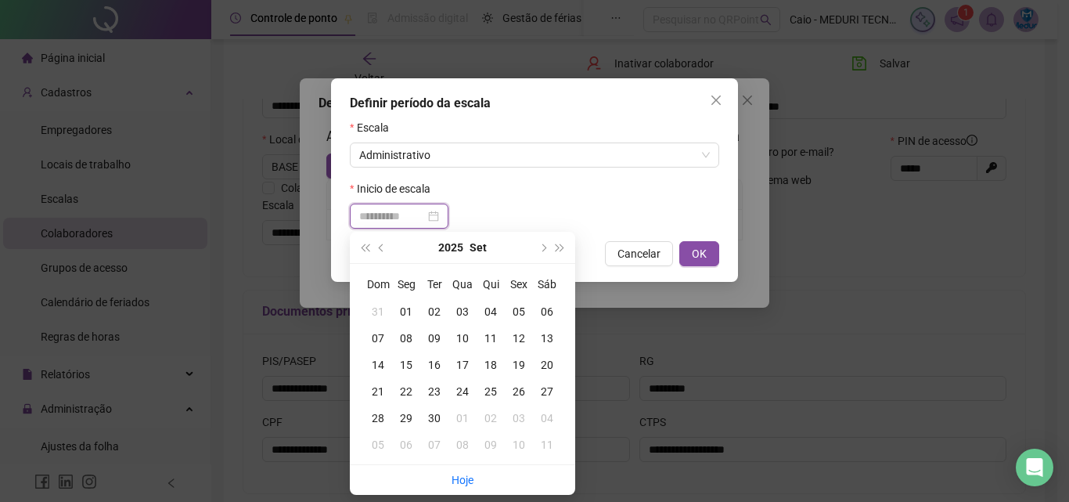
type input "**********"
click at [456, 339] on div "10" at bounding box center [462, 338] width 28 height 17
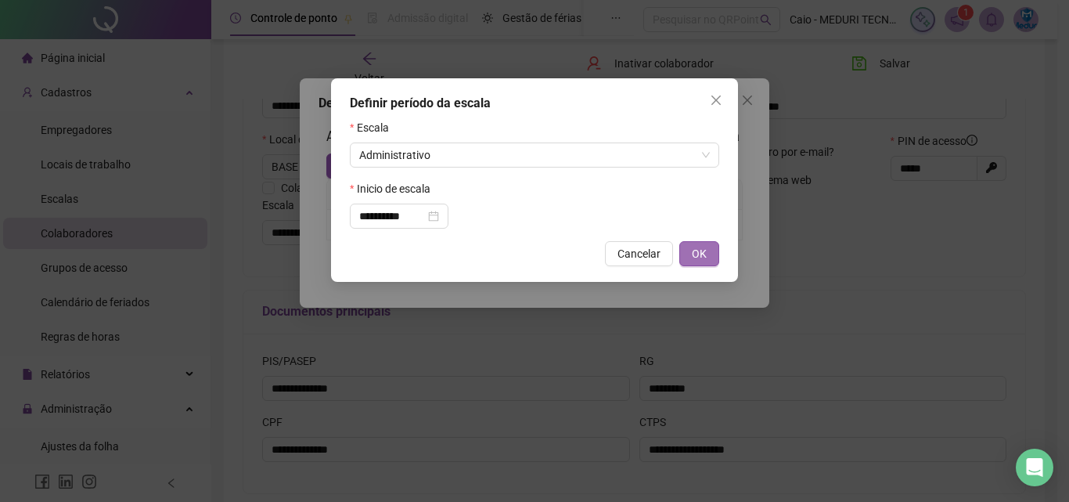
click at [696, 254] on span "OK" at bounding box center [699, 253] width 15 height 17
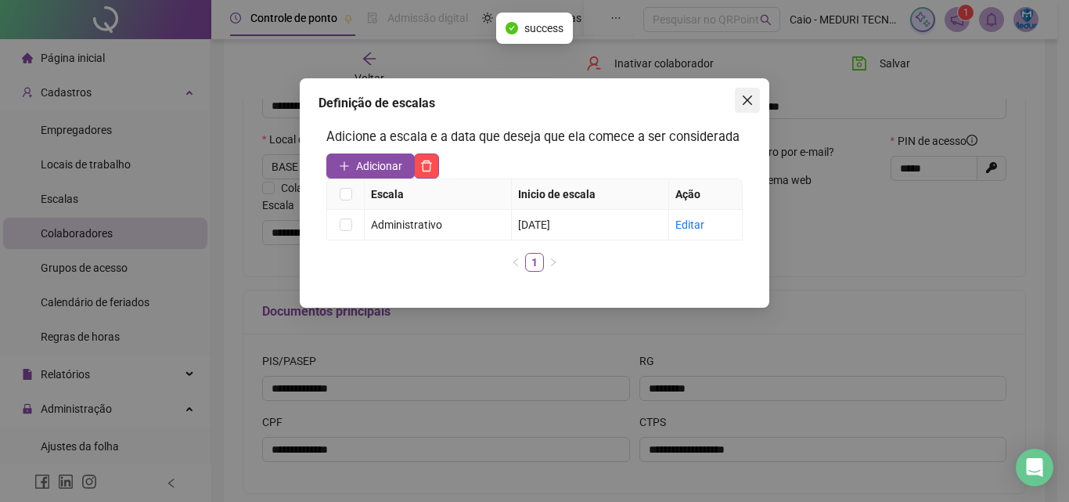
click at [744, 106] on button "Close" at bounding box center [747, 100] width 25 height 25
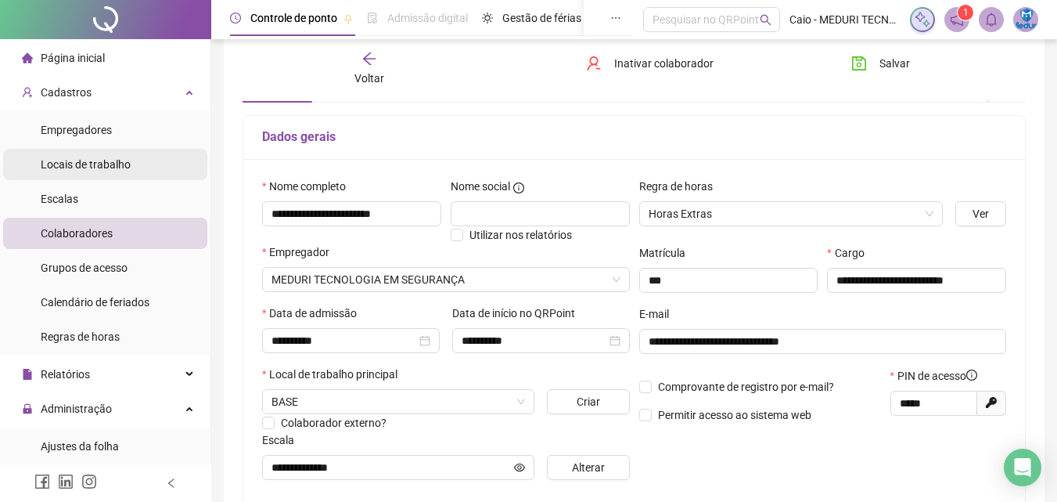
scroll to position [0, 0]
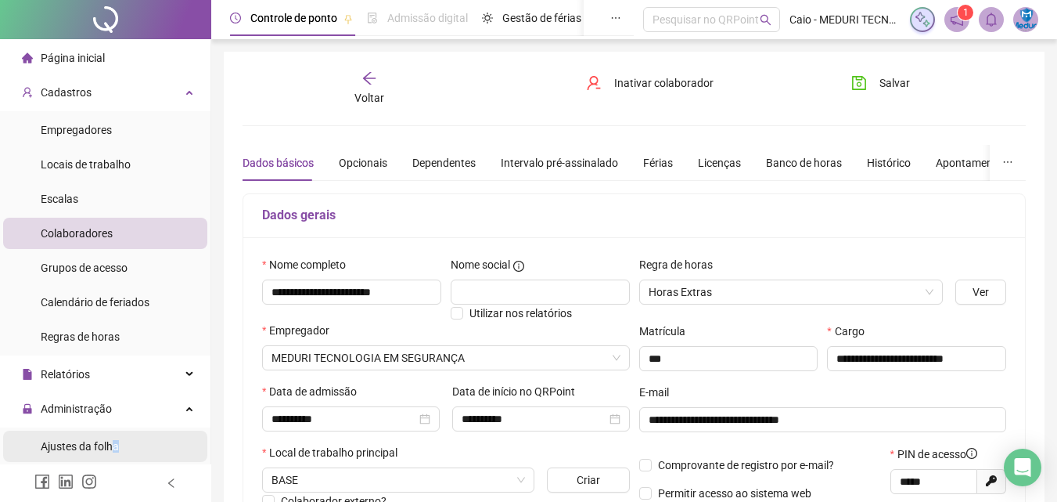
click at [116, 440] on span "Ajustes da folha" at bounding box center [80, 446] width 78 height 13
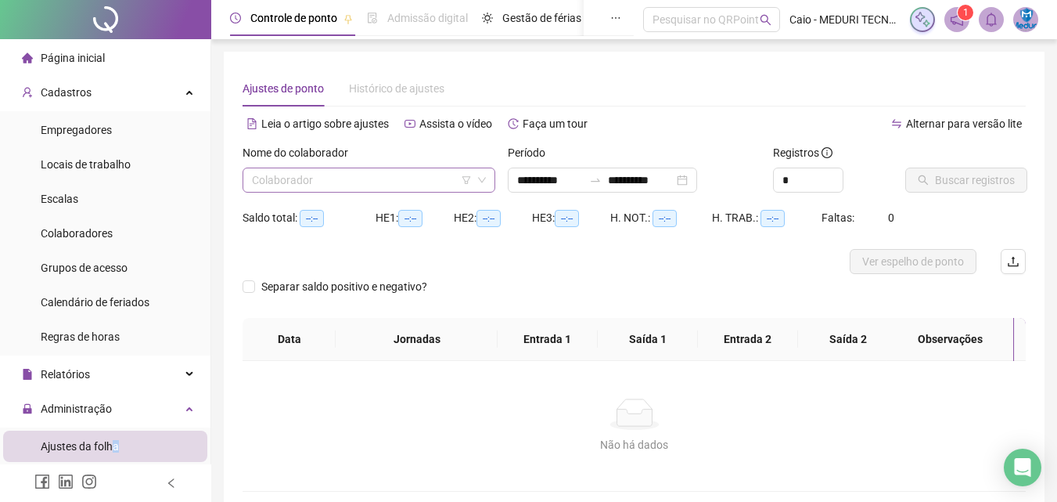
click at [377, 188] on input "search" at bounding box center [362, 179] width 220 height 23
type input "**********"
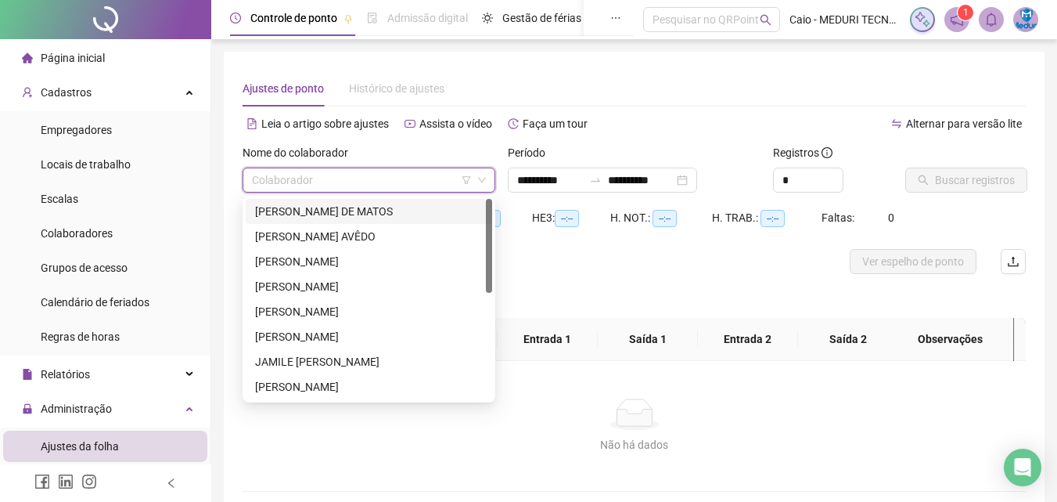
click at [356, 214] on div "[PERSON_NAME] DE MATOS" at bounding box center [369, 211] width 228 height 17
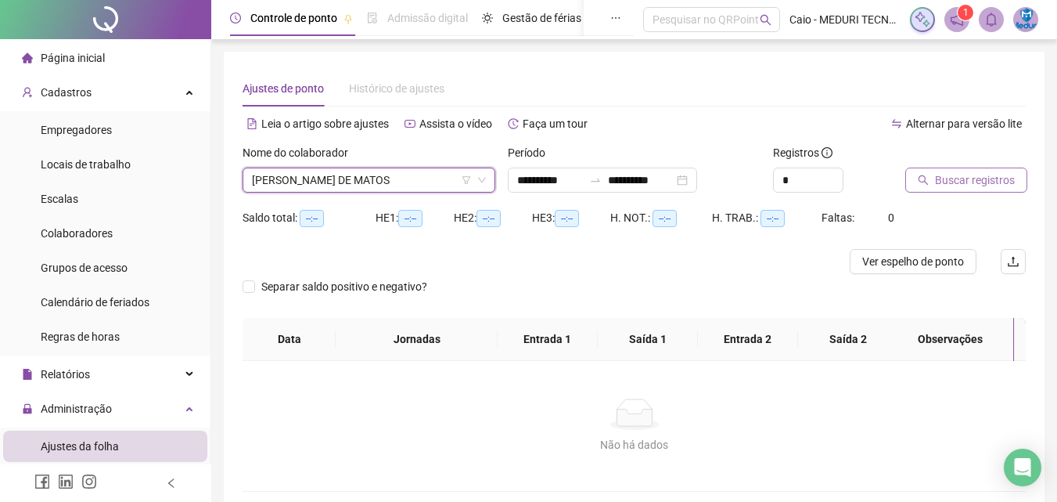
click at [942, 181] on span "Buscar registros" at bounding box center [975, 179] width 80 height 17
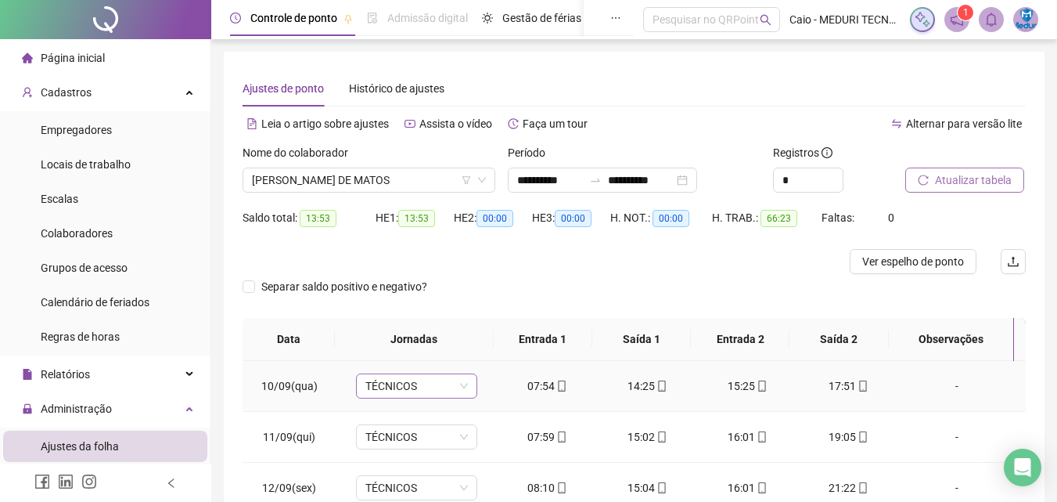
scroll to position [78, 0]
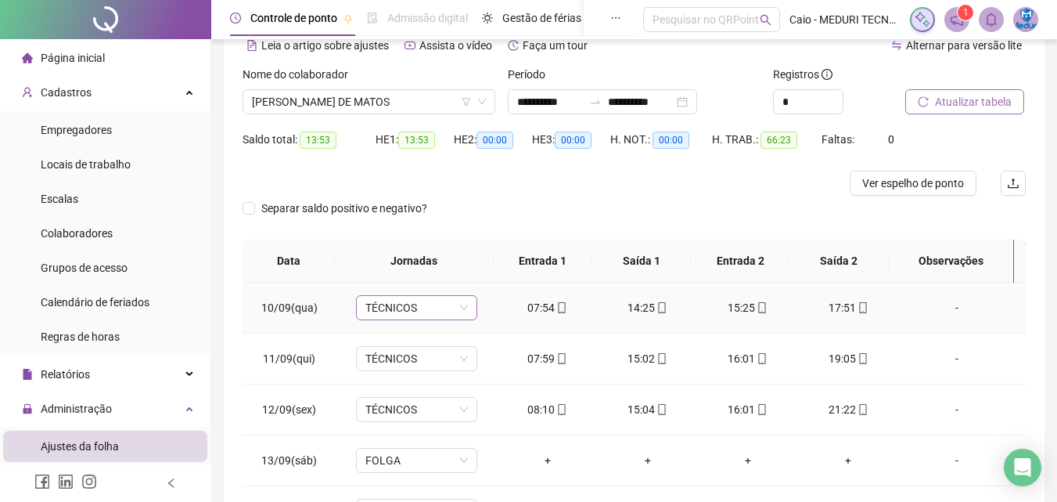
click at [415, 309] on span "TÉCNICOS" at bounding box center [417, 307] width 103 height 23
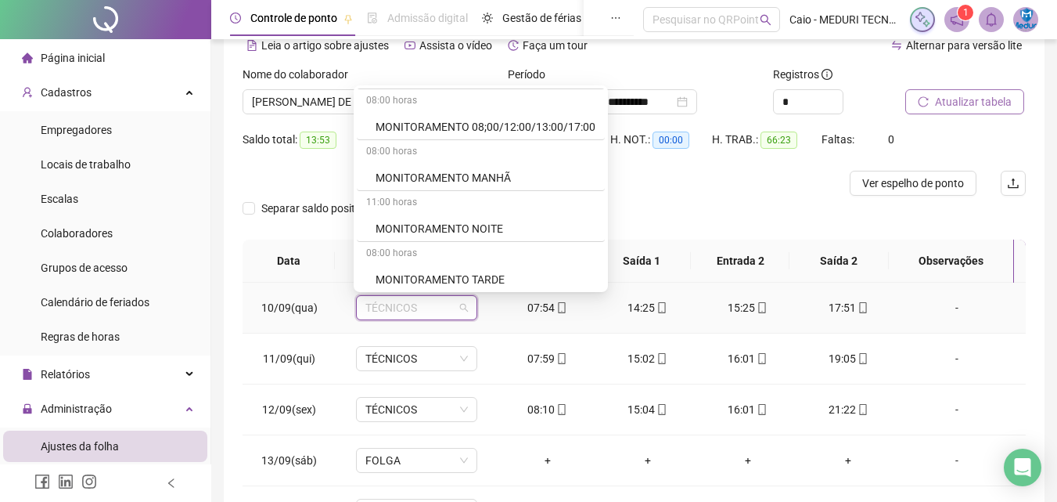
scroll to position [735, 0]
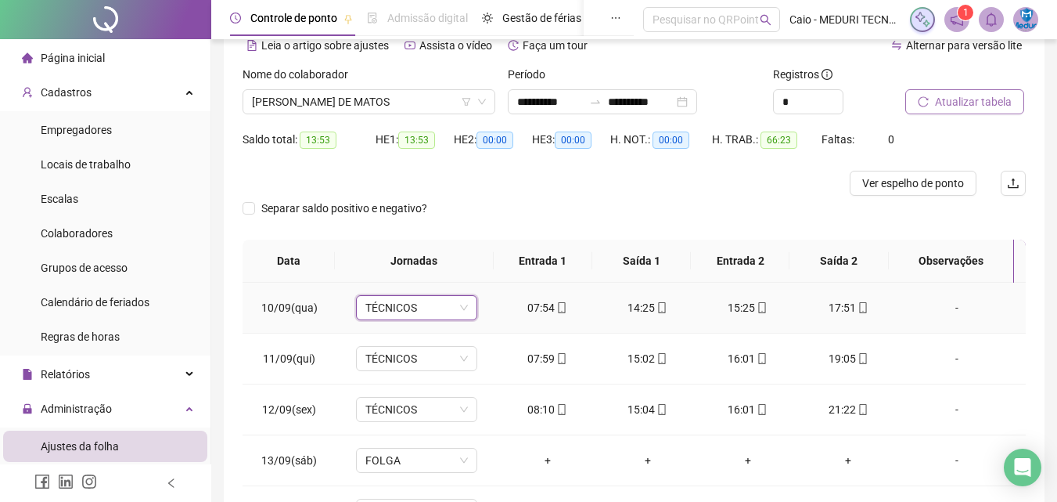
click at [459, 311] on span "TÉCNICOS" at bounding box center [417, 307] width 103 height 23
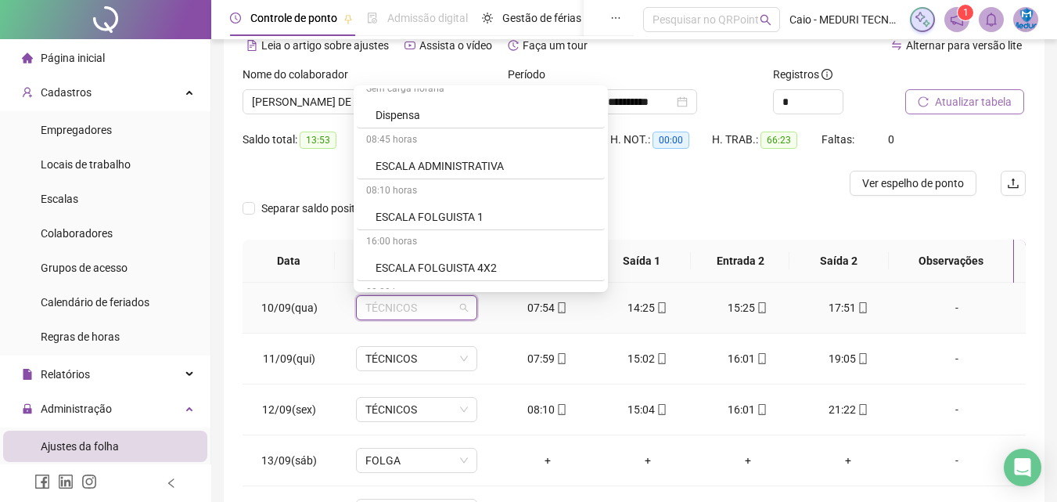
scroll to position [0, 0]
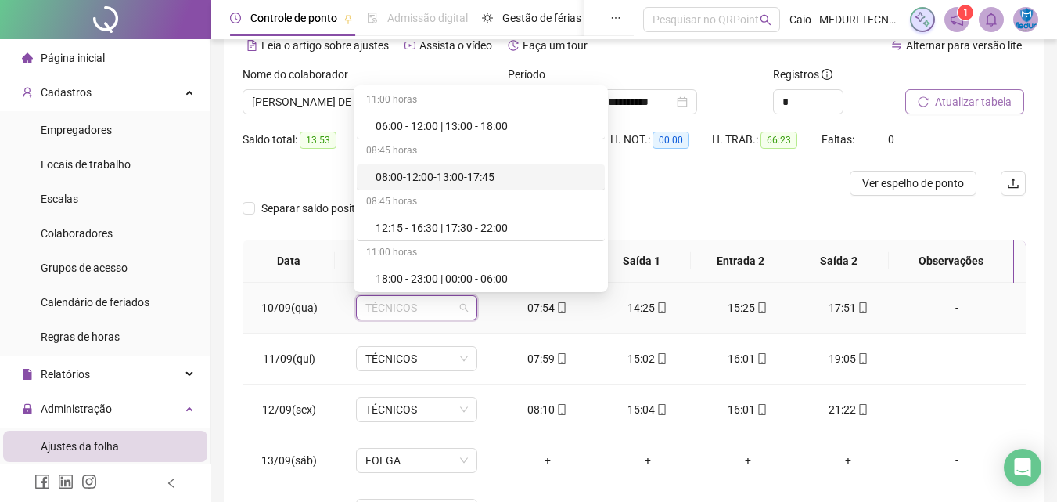
click at [462, 168] on div "08:00-12:00-13:00-17:45" at bounding box center [481, 177] width 248 height 26
click at [462, 168] on div "HE 2: 00:00" at bounding box center [493, 149] width 78 height 44
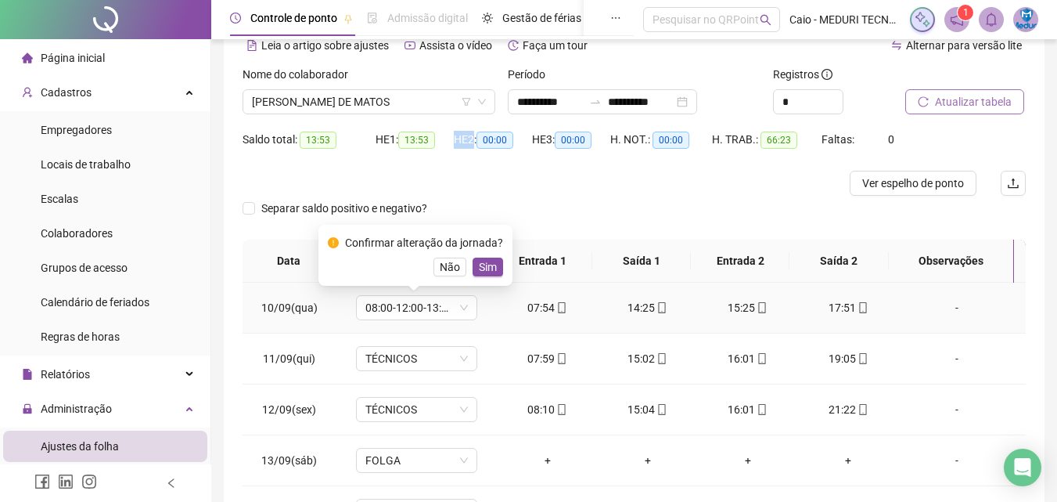
click at [473, 272] on button "Sim" at bounding box center [488, 267] width 31 height 19
click at [487, 267] on th "Jornadas" at bounding box center [414, 261] width 159 height 43
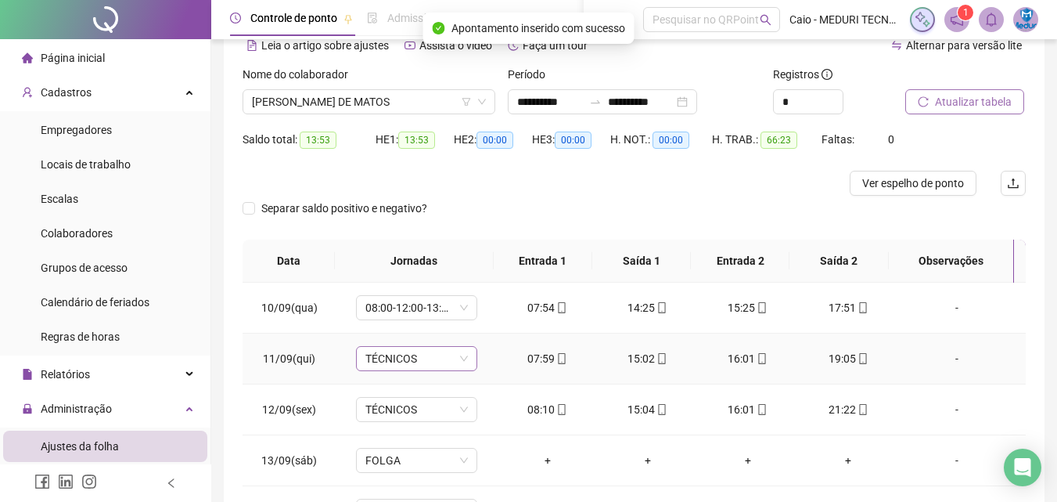
click at [414, 353] on span "TÉCNICOS" at bounding box center [417, 358] width 103 height 23
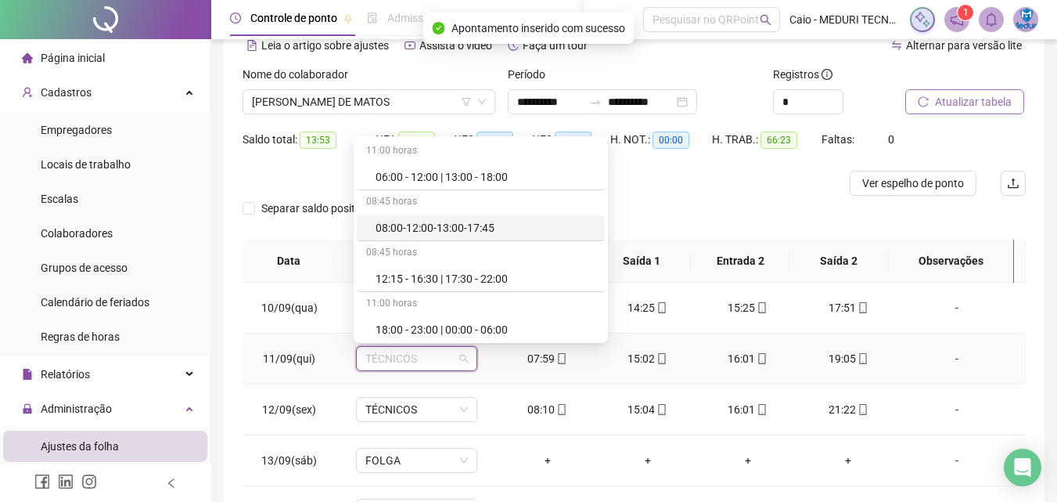
click at [462, 226] on div "08:00-12:00-13:00-17:45" at bounding box center [486, 227] width 220 height 17
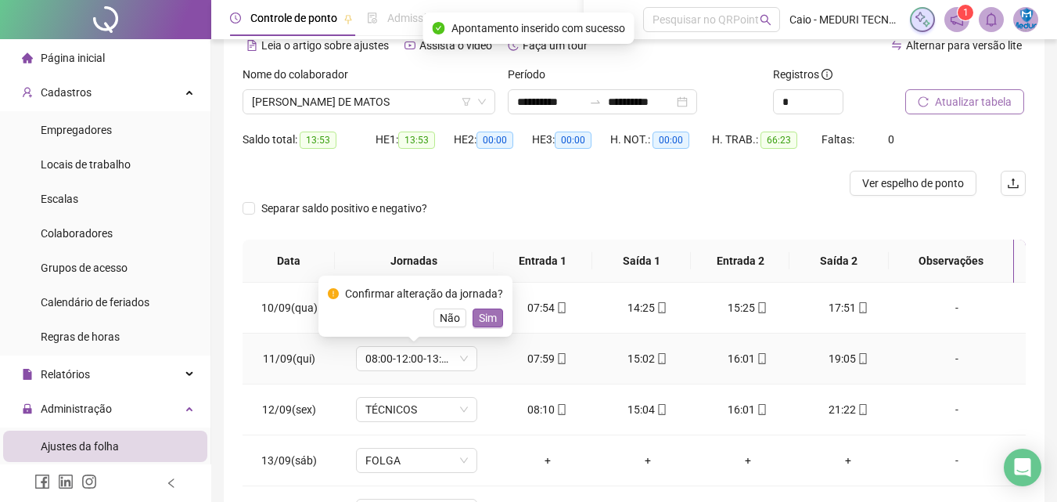
click at [492, 312] on span "Sim" at bounding box center [488, 317] width 18 height 17
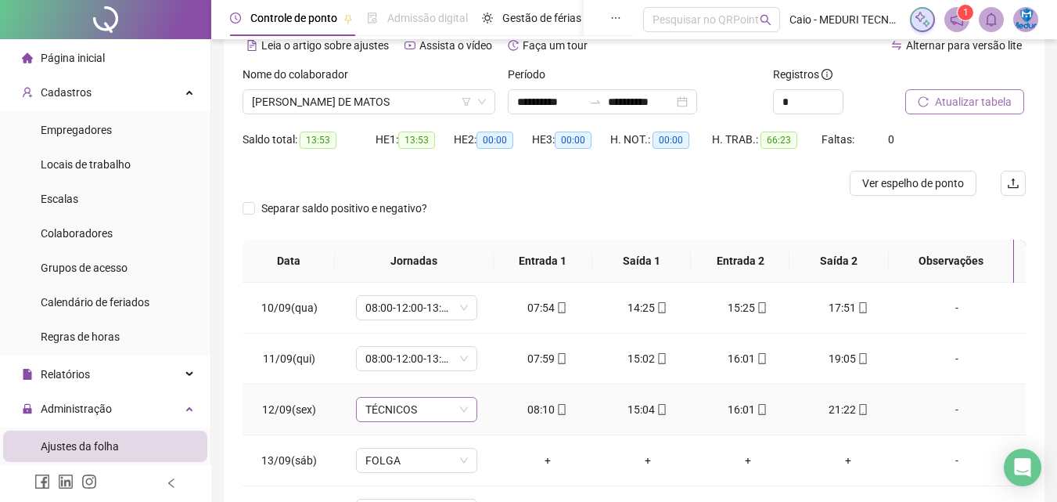
click at [423, 415] on span "TÉCNICOS" at bounding box center [417, 409] width 103 height 23
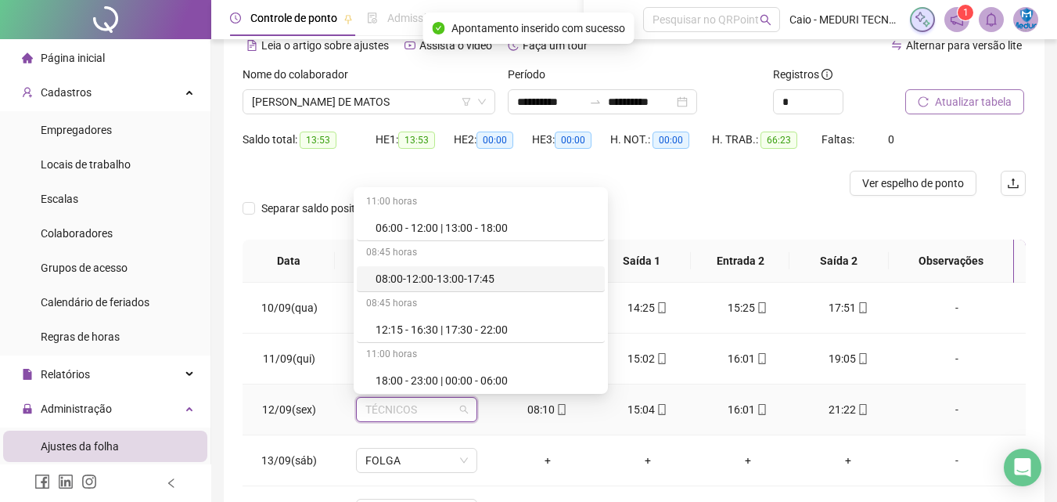
click at [487, 276] on div "08:00-12:00-13:00-17:45" at bounding box center [486, 278] width 220 height 17
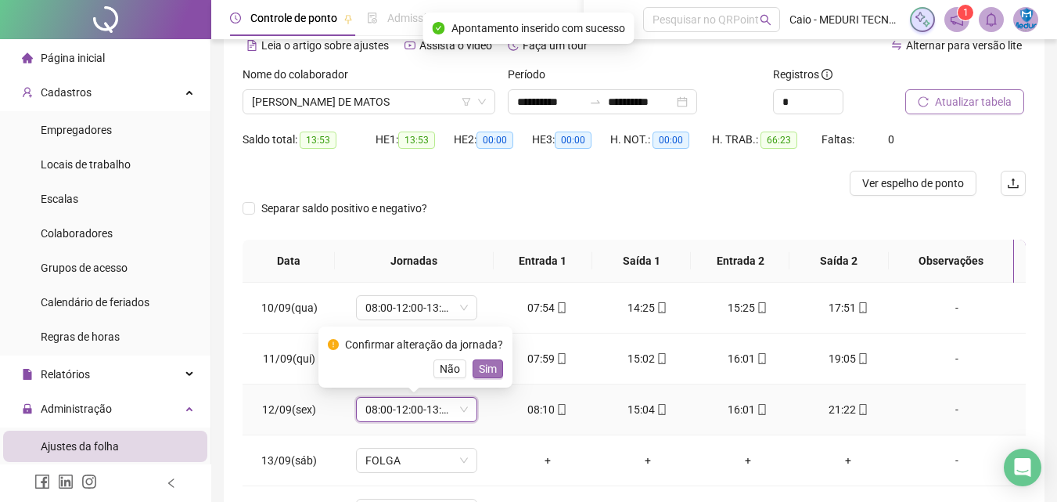
click at [494, 376] on button "Sim" at bounding box center [488, 368] width 31 height 19
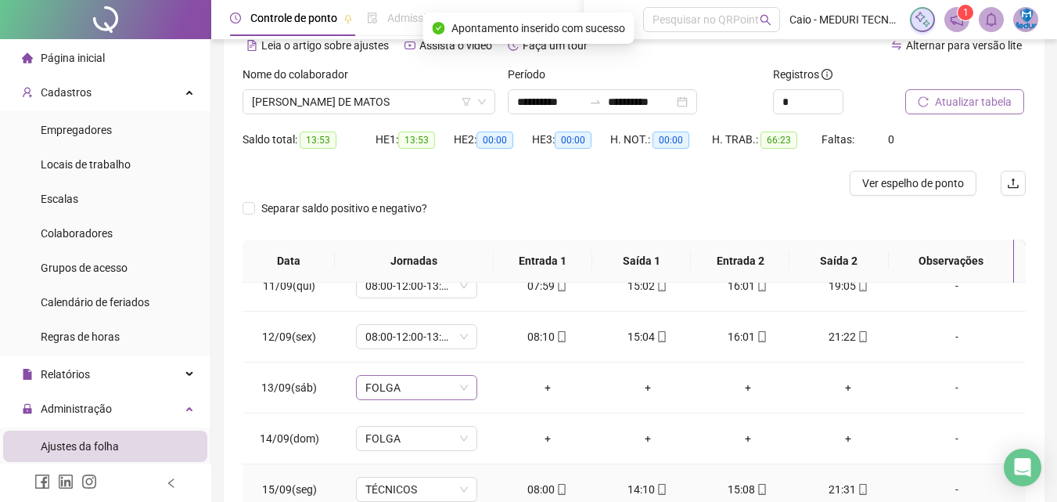
scroll to position [235, 0]
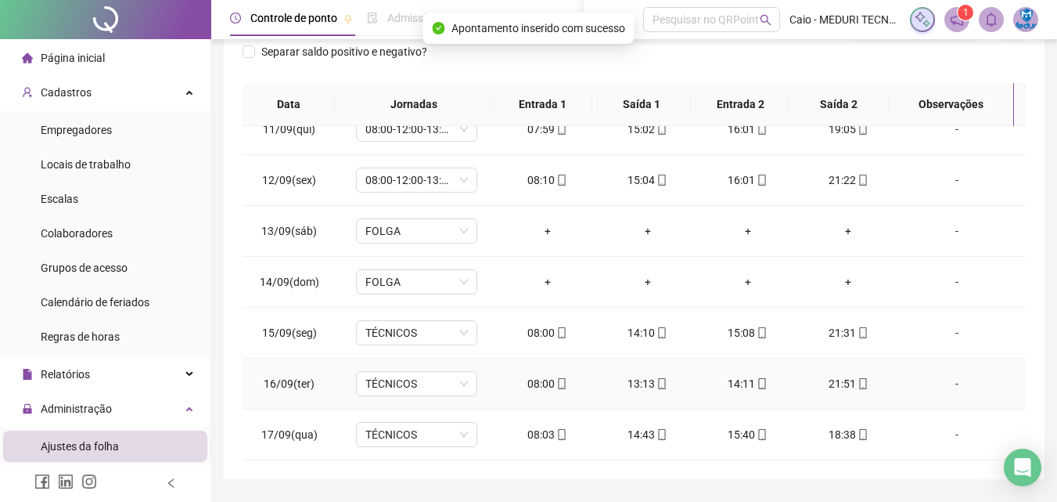
click at [449, 350] on td "TÉCNICOS" at bounding box center [416, 333] width 161 height 51
click at [453, 340] on span "TÉCNICOS" at bounding box center [417, 332] width 103 height 23
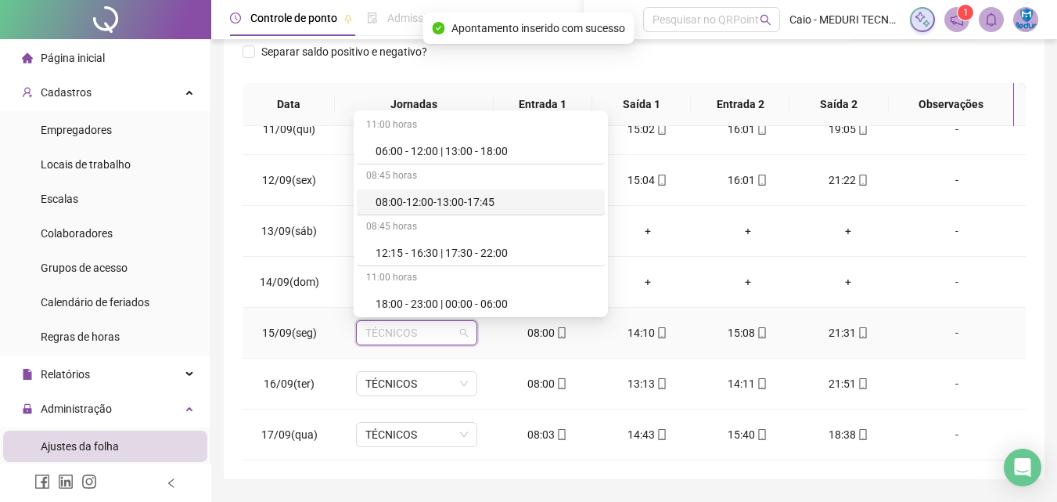
click at [474, 208] on div "08:00-12:00-13:00-17:45" at bounding box center [486, 201] width 220 height 17
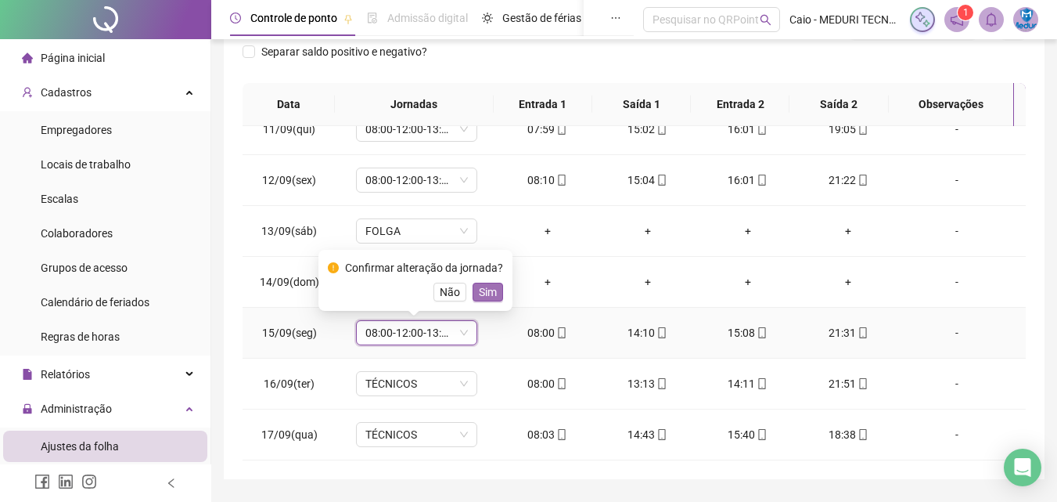
click at [485, 295] on span "Sim" at bounding box center [488, 291] width 18 height 17
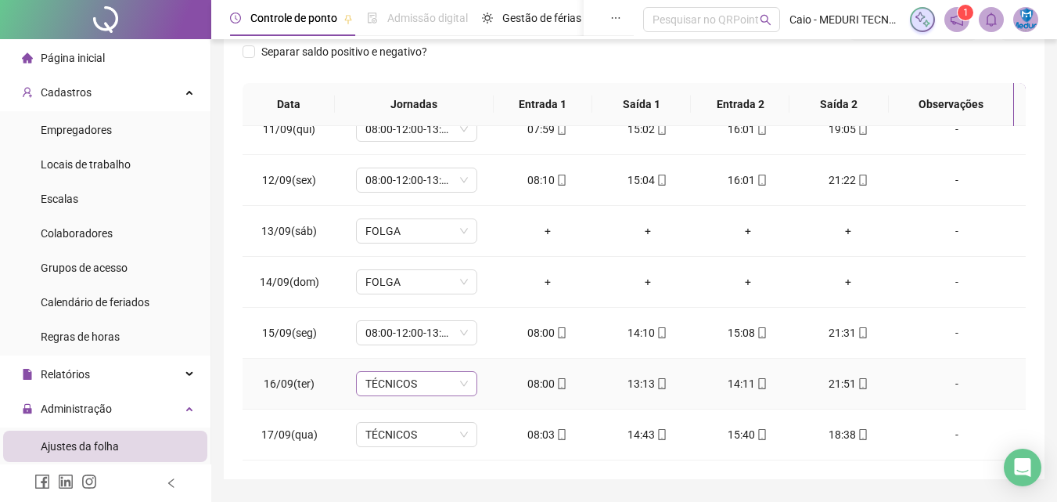
click at [425, 395] on div "TÉCNICOS" at bounding box center [416, 383] width 121 height 25
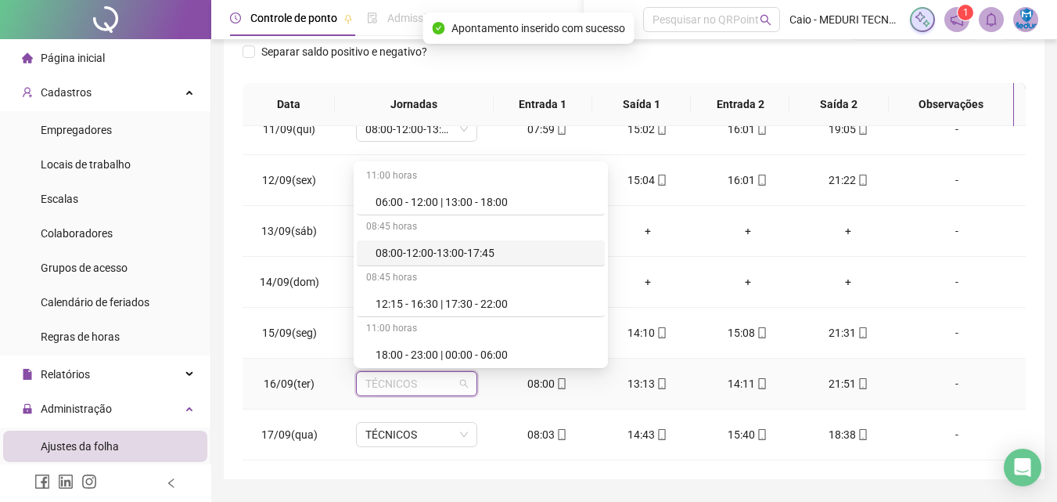
click at [476, 257] on div "08:00-12:00-13:00-17:45" at bounding box center [486, 252] width 220 height 17
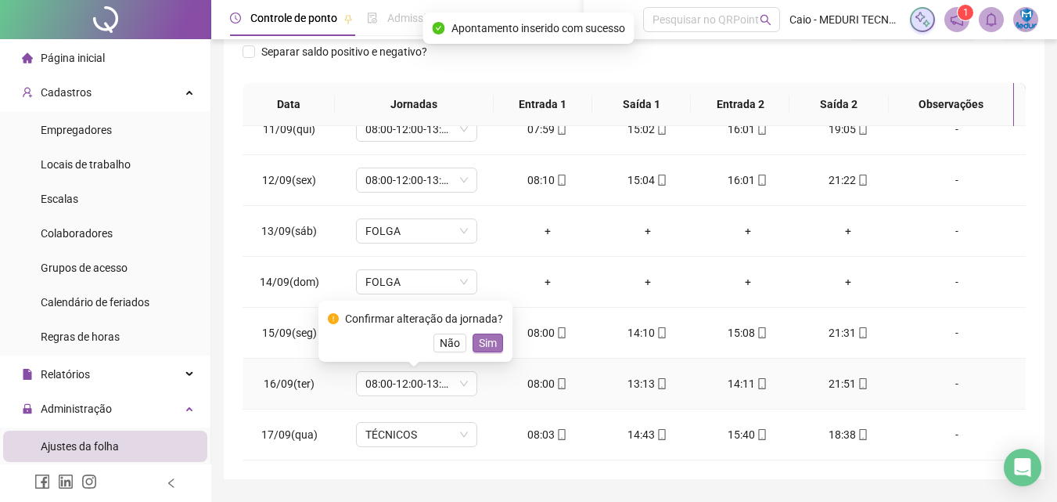
click at [491, 337] on span "Sim" at bounding box center [488, 342] width 18 height 17
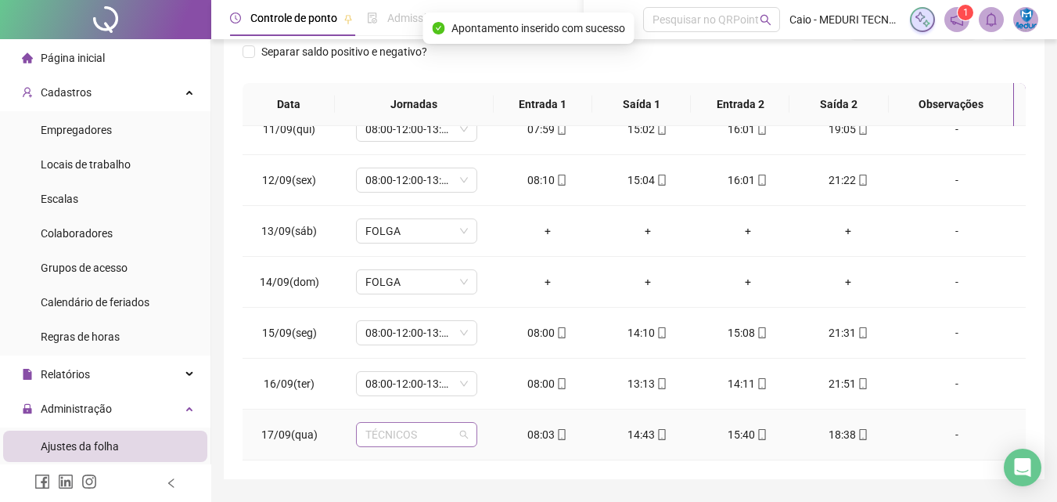
click at [442, 442] on span "TÉCNICOS" at bounding box center [417, 434] width 103 height 23
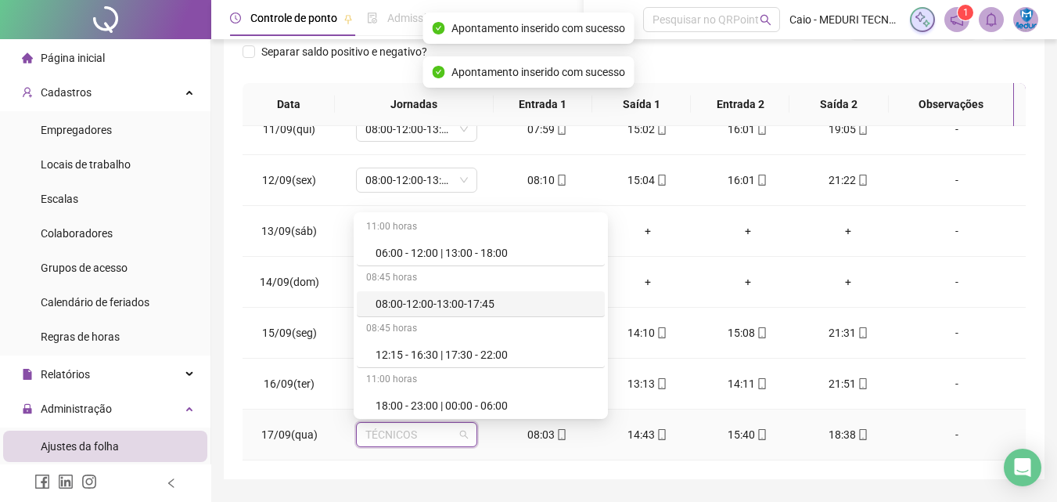
click at [441, 292] on div "08:00-12:00-13:00-17:45" at bounding box center [481, 304] width 248 height 26
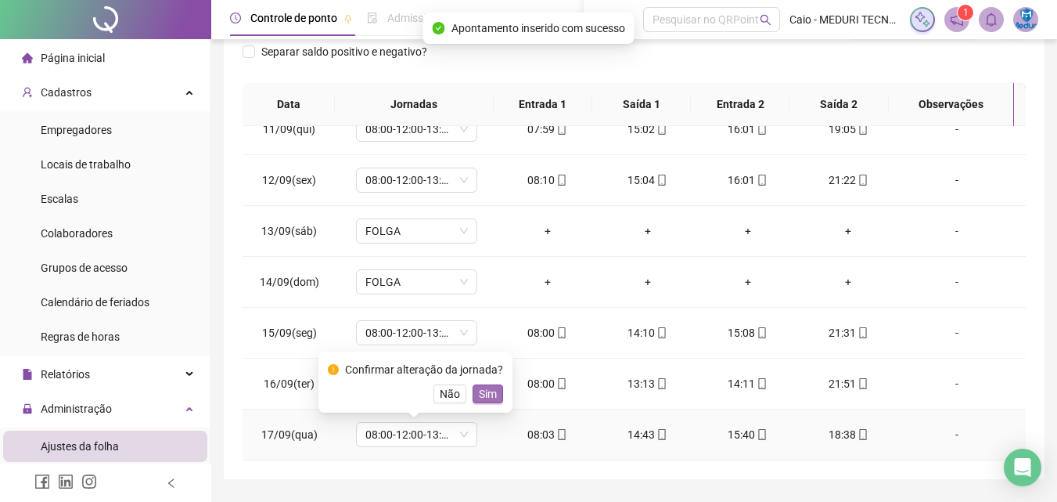
click at [497, 394] on button "Sim" at bounding box center [488, 393] width 31 height 19
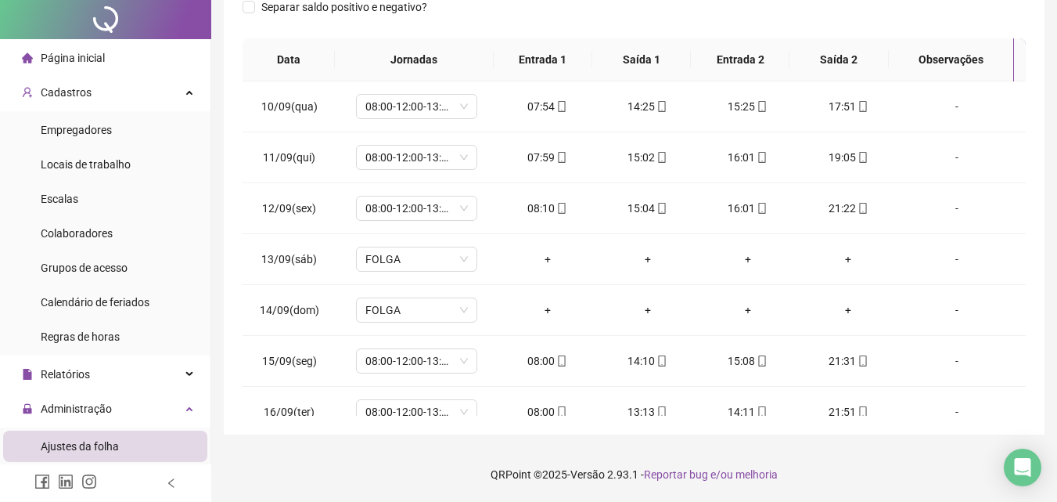
scroll to position [0, 0]
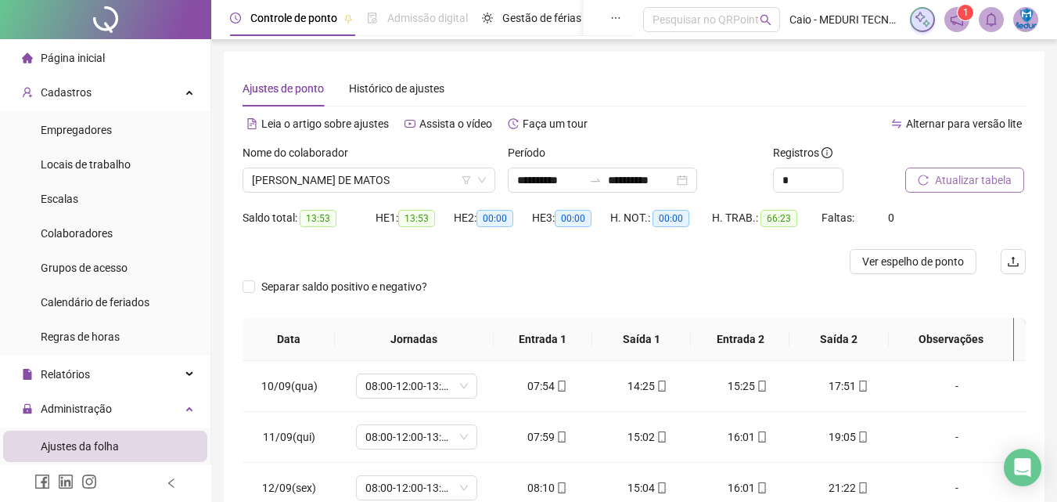
click at [959, 180] on span "Atualizar tabela" at bounding box center [973, 179] width 77 height 17
click at [539, 184] on input "**********" at bounding box center [550, 179] width 66 height 17
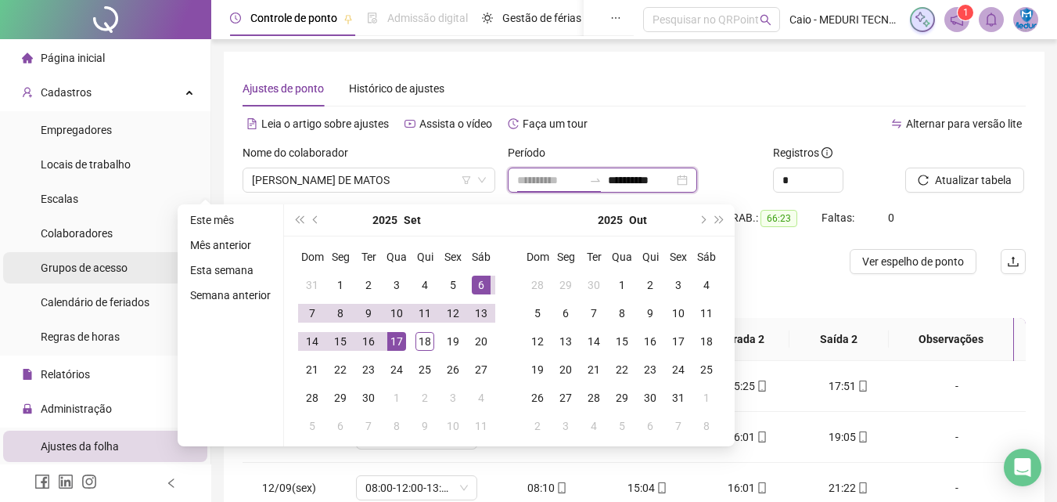
type input "**********"
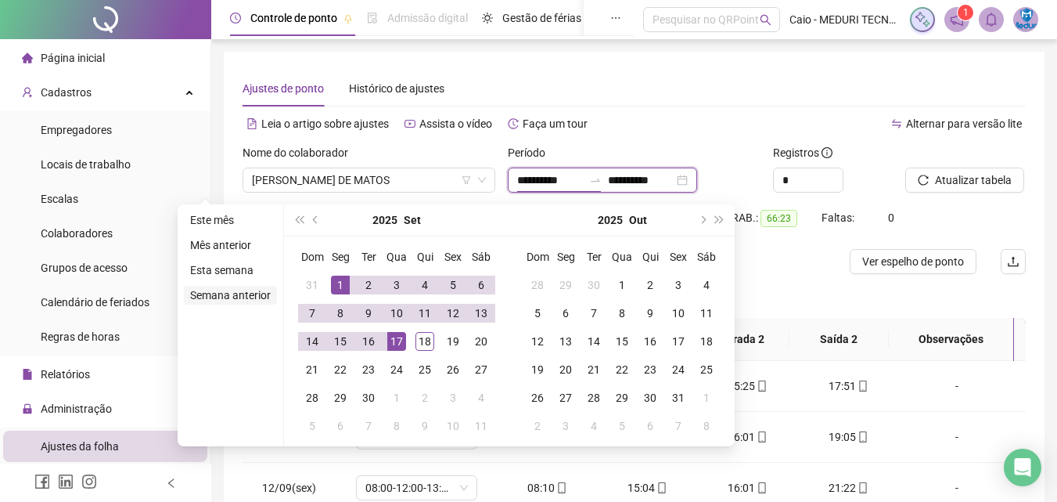
type input "**********"
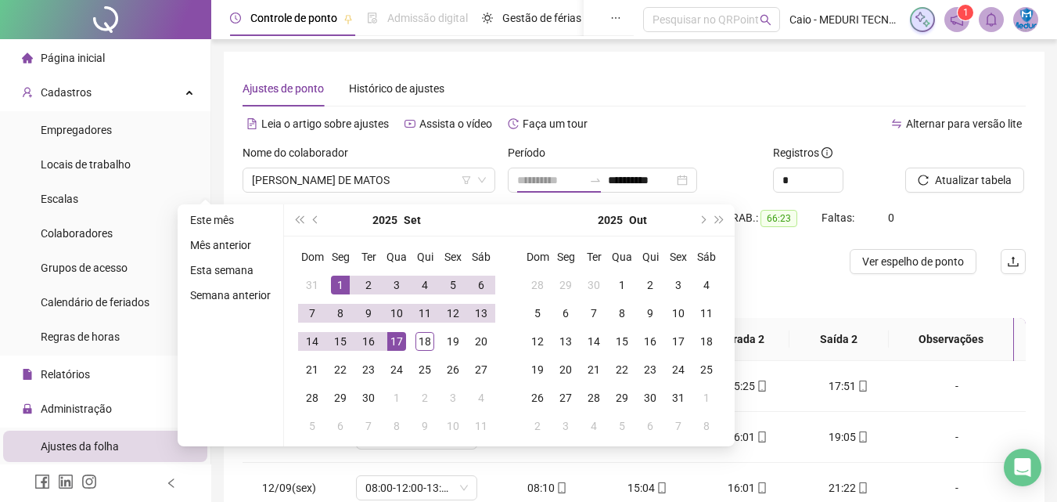
click at [348, 278] on div "1" at bounding box center [340, 285] width 19 height 19
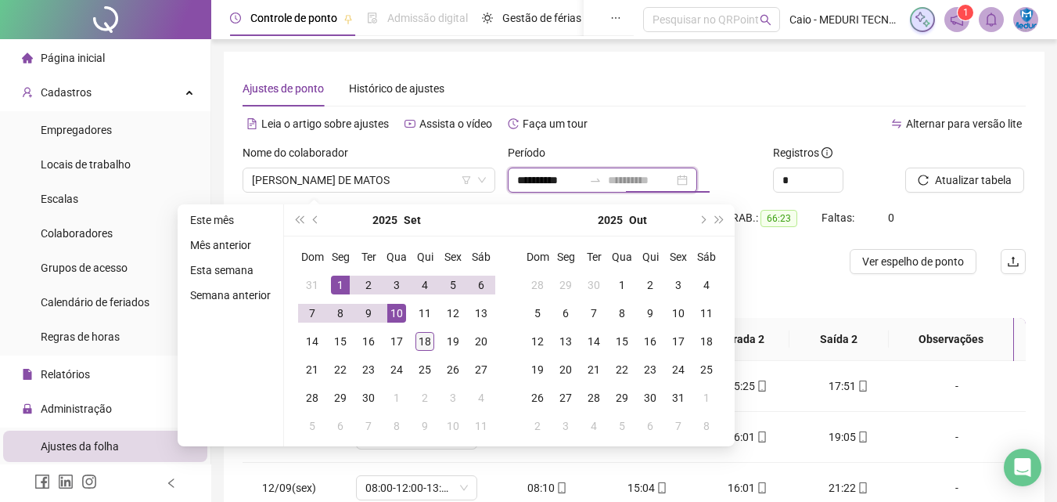
type input "**********"
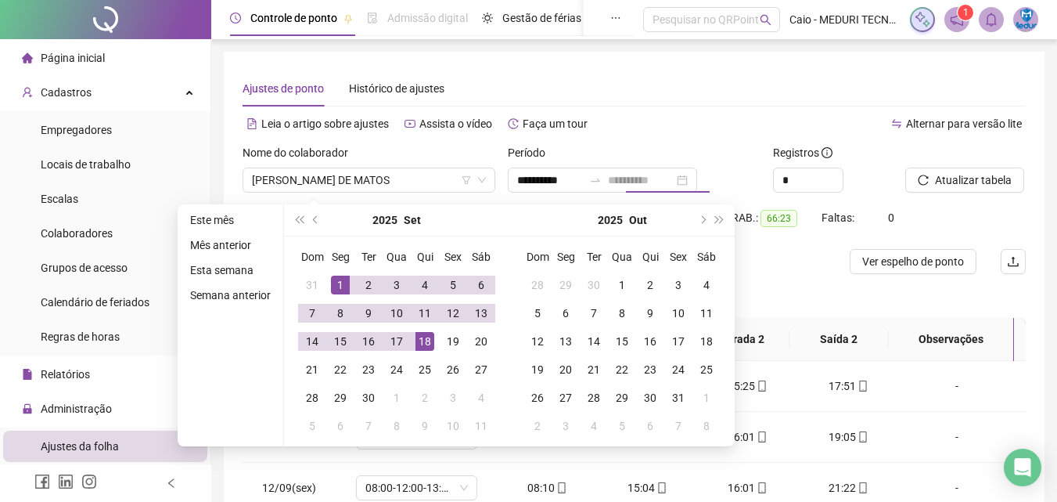
click at [423, 327] on td "18" at bounding box center [425, 341] width 28 height 28
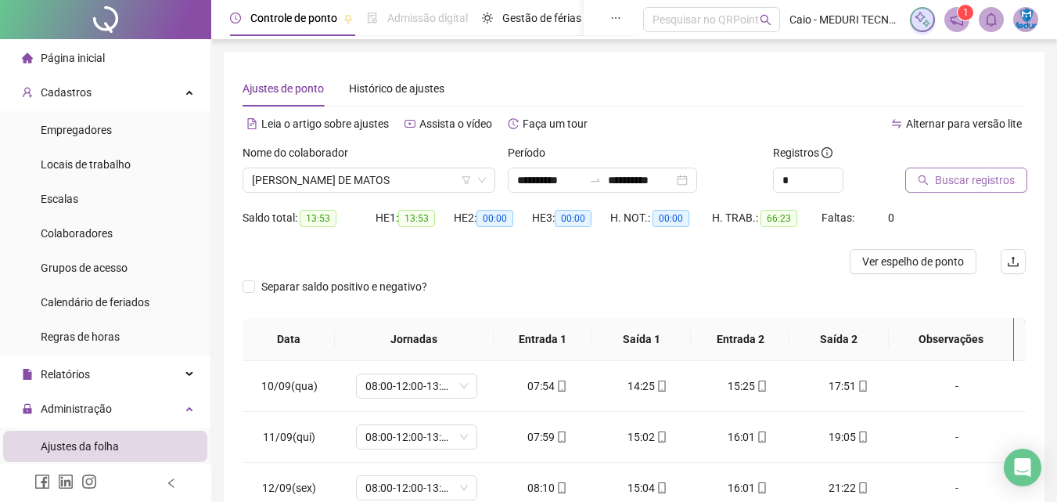
click at [964, 176] on span "Buscar registros" at bounding box center [975, 179] width 80 height 17
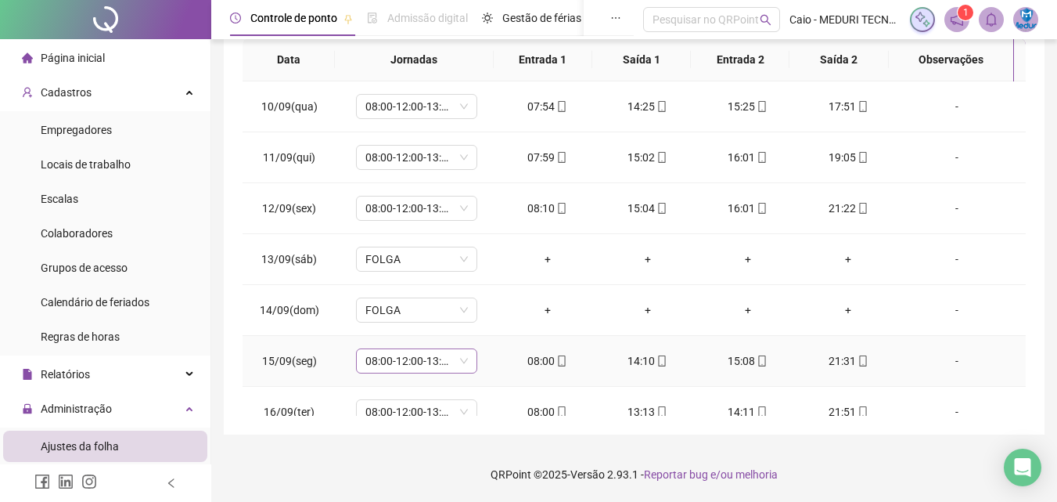
scroll to position [124, 0]
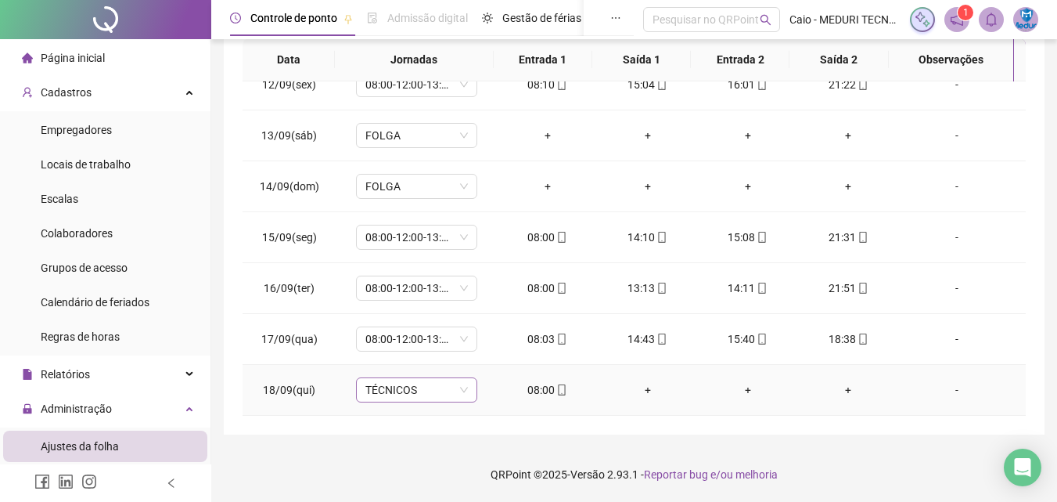
click at [390, 399] on span "TÉCNICOS" at bounding box center [417, 389] width 103 height 23
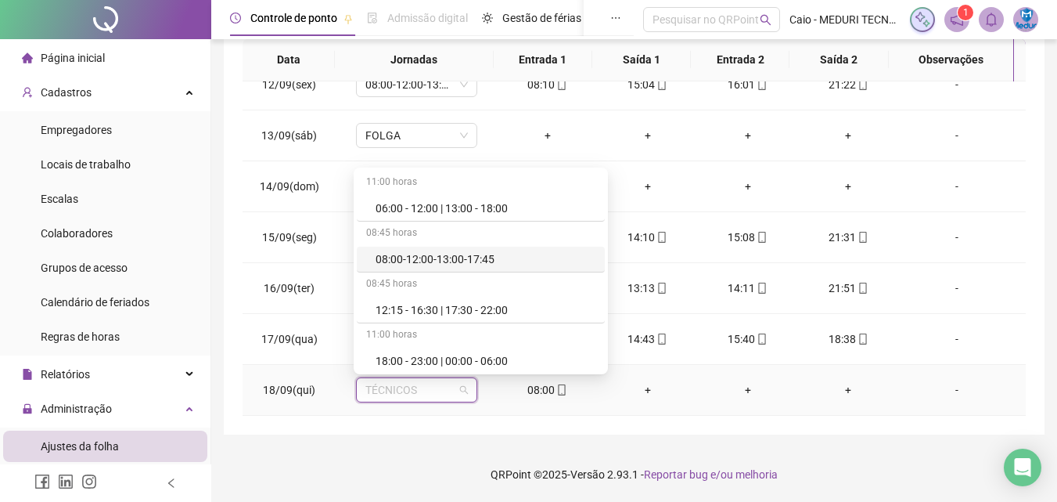
click at [456, 257] on div "08:00-12:00-13:00-17:45" at bounding box center [486, 258] width 220 height 17
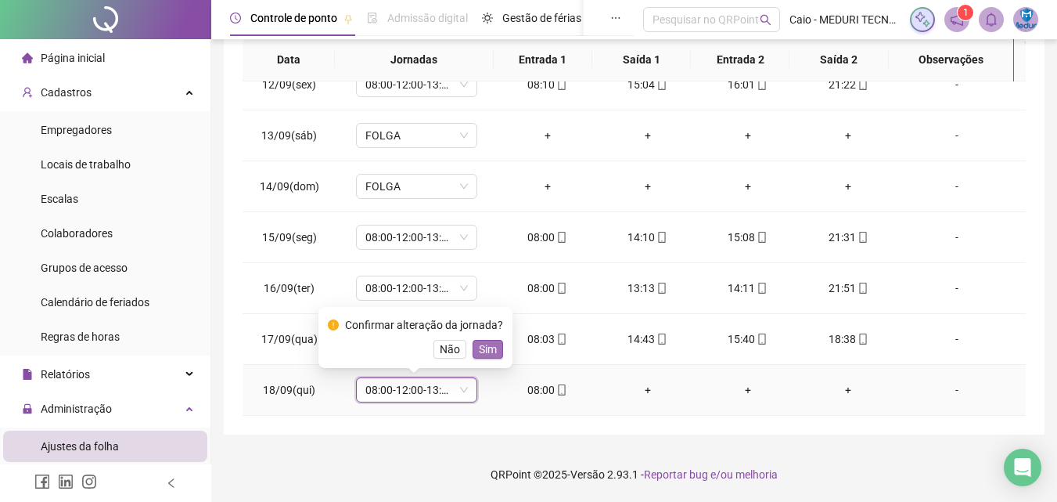
click at [491, 342] on span "Sim" at bounding box center [488, 348] width 18 height 17
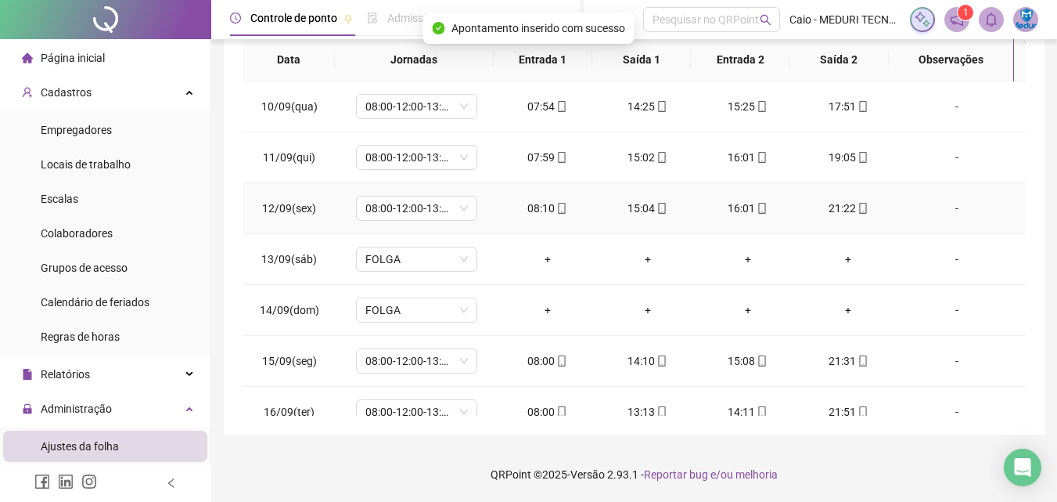
scroll to position [0, 0]
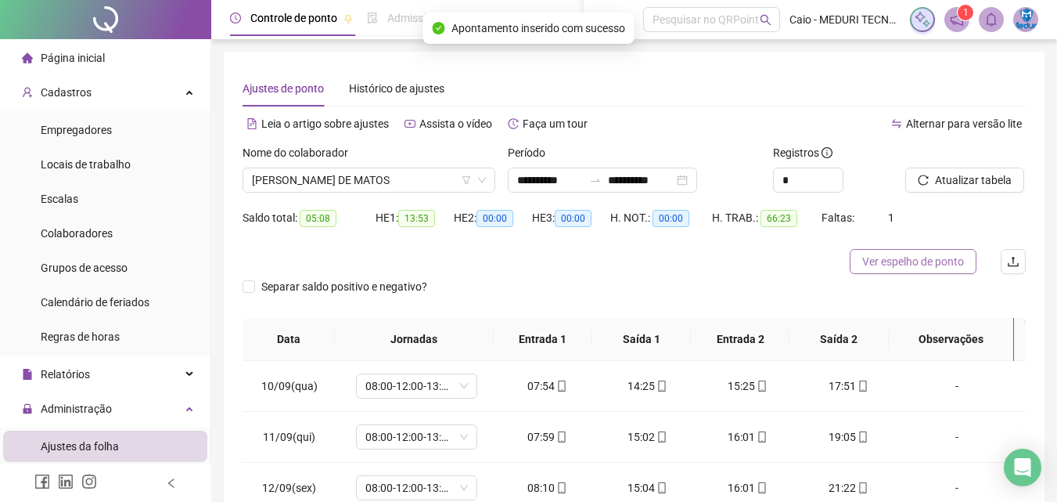
click at [950, 260] on span "Ver espelho de ponto" at bounding box center [914, 261] width 102 height 17
click at [882, 265] on span "Ver espelho de ponto" at bounding box center [914, 261] width 102 height 17
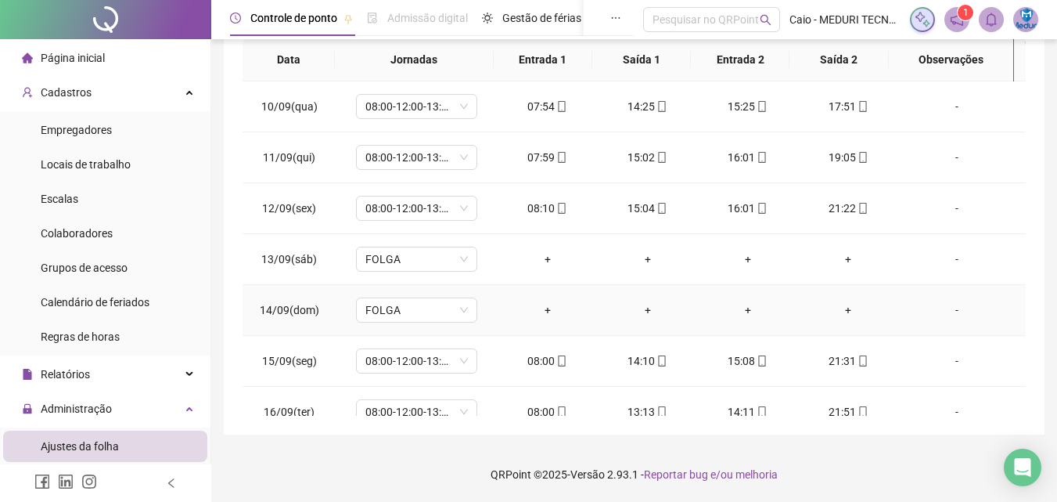
scroll to position [124, 0]
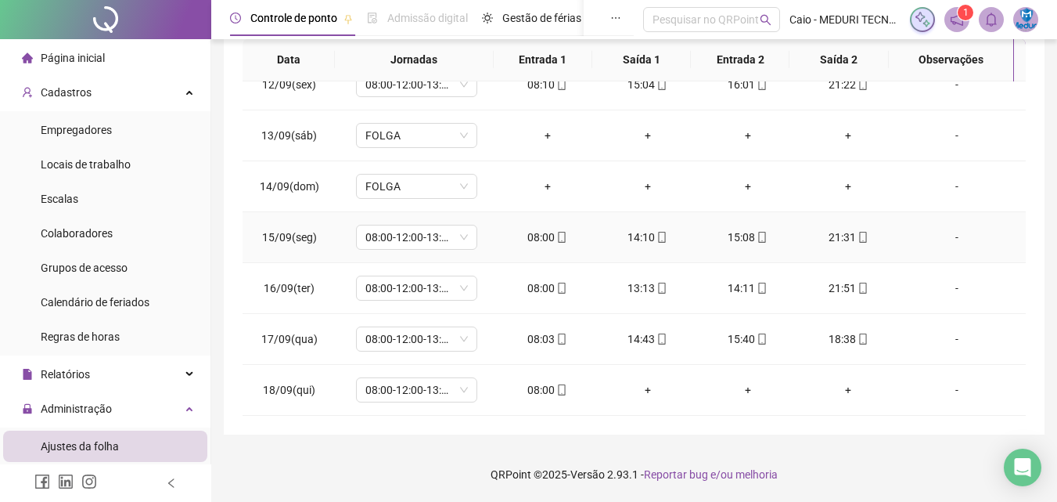
click at [549, 234] on div "08:00" at bounding box center [547, 237] width 75 height 17
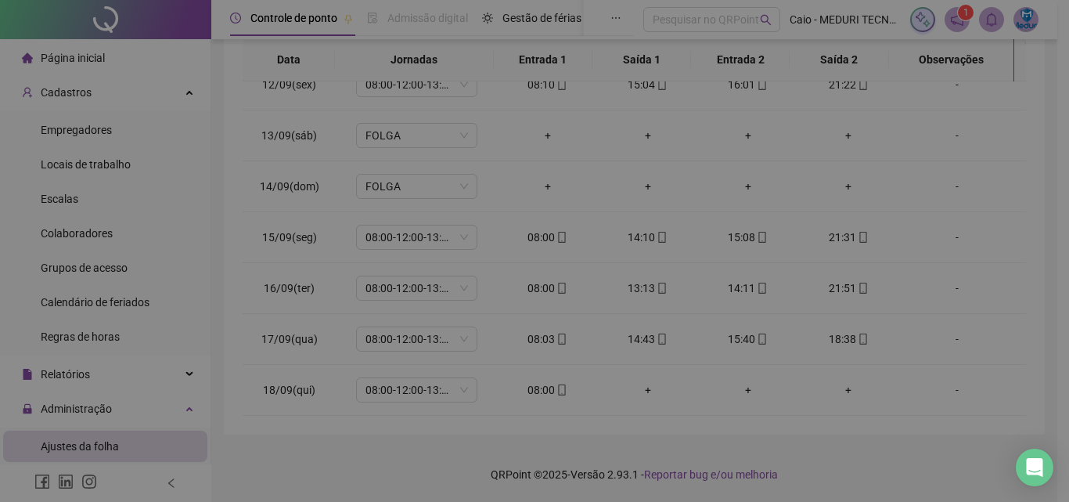
type input "**********"
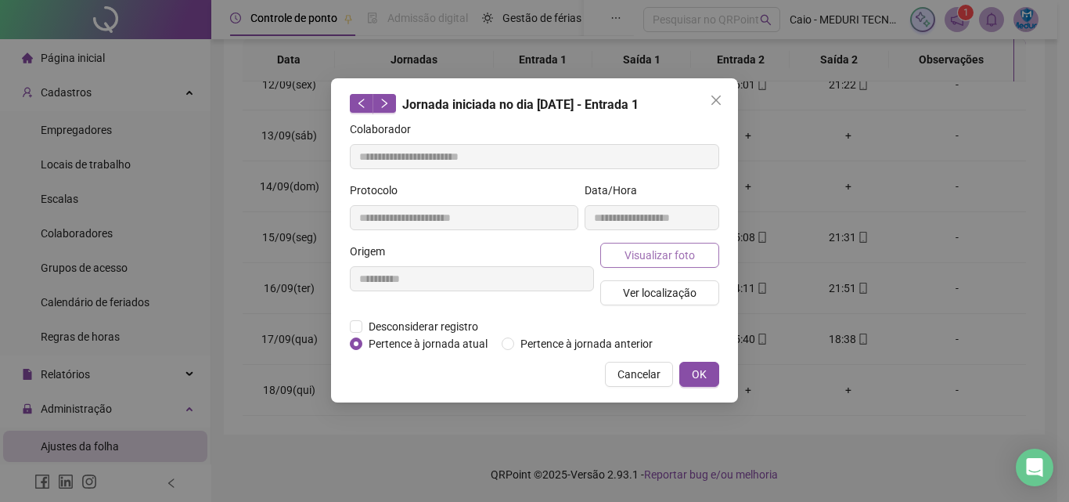
click at [635, 249] on span "Visualizar foto" at bounding box center [660, 255] width 70 height 17
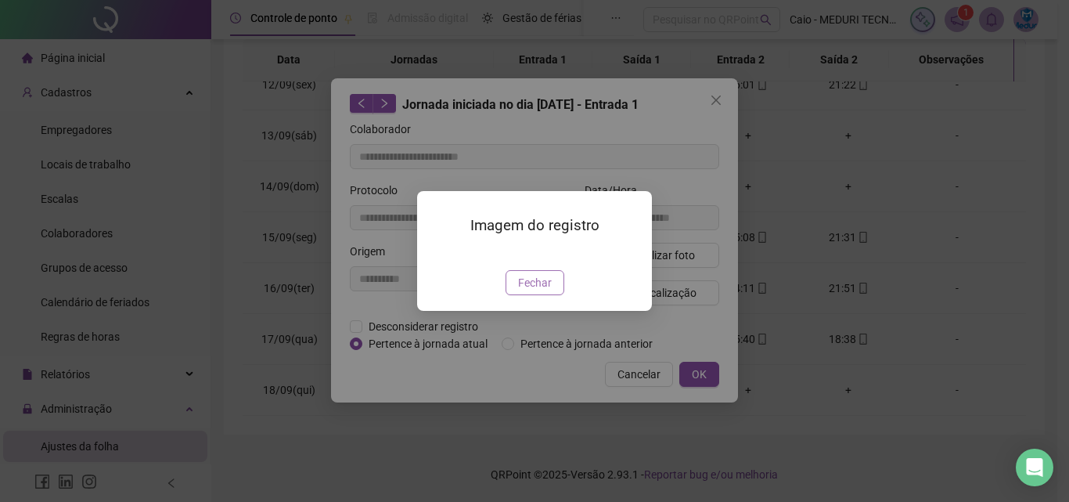
click at [542, 291] on span "Fechar" at bounding box center [535, 282] width 34 height 17
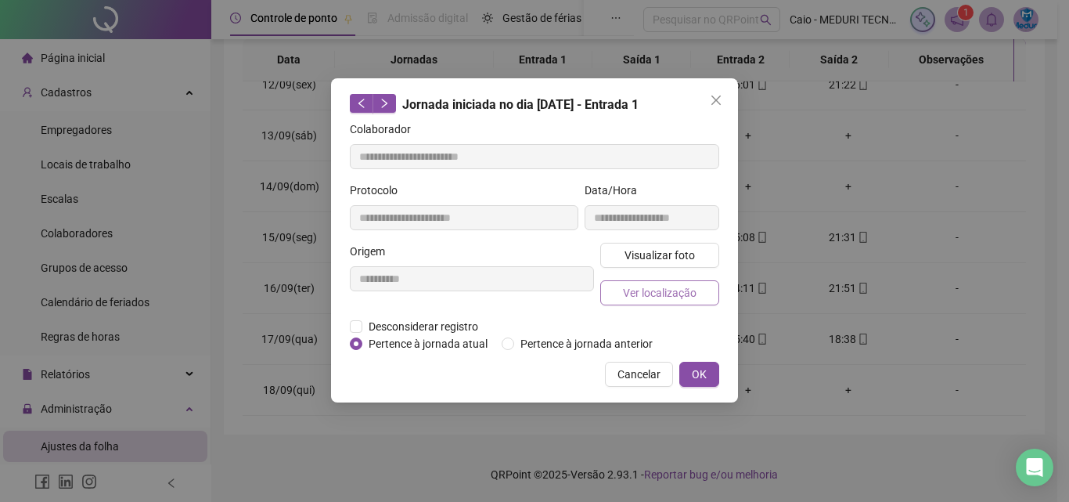
click at [680, 286] on span "Ver localização" at bounding box center [660, 292] width 74 height 17
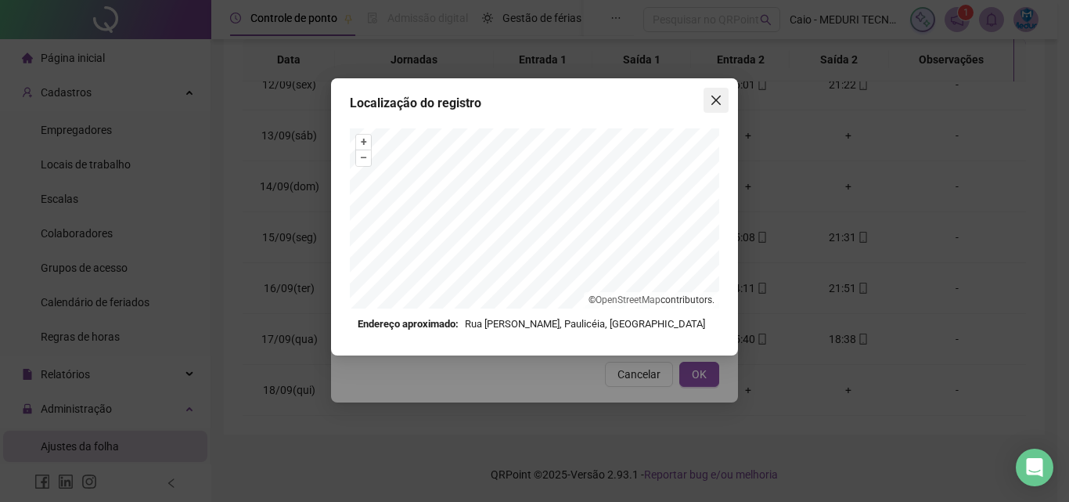
click at [713, 105] on icon "close" at bounding box center [716, 100] width 13 height 13
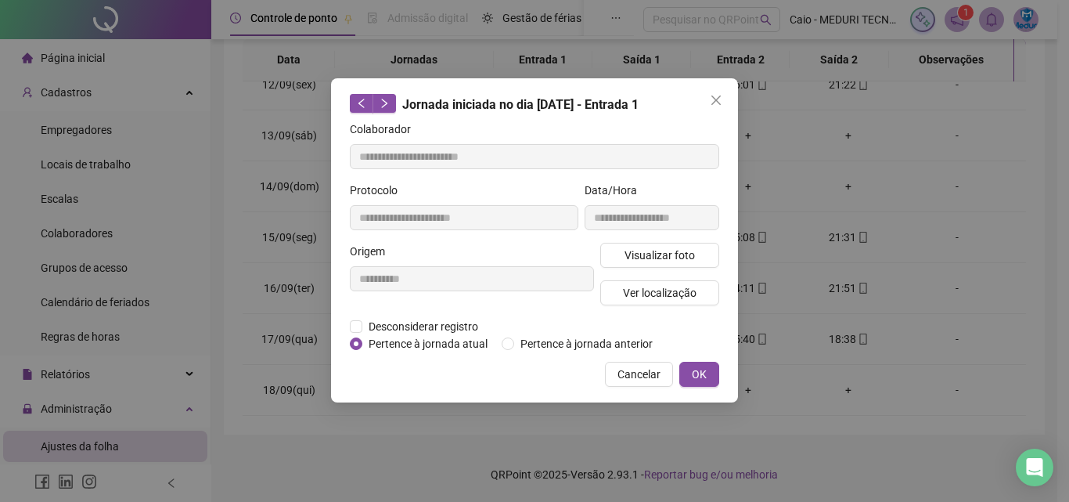
click at [713, 105] on icon "close" at bounding box center [716, 100] width 13 height 13
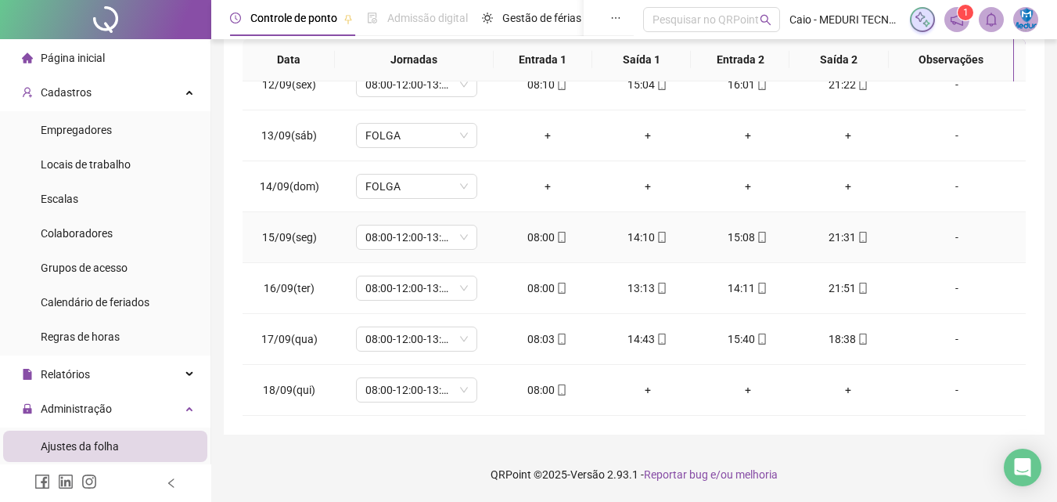
click at [680, 238] on td "14:10" at bounding box center [648, 237] width 100 height 51
click at [657, 231] on span at bounding box center [661, 237] width 13 height 13
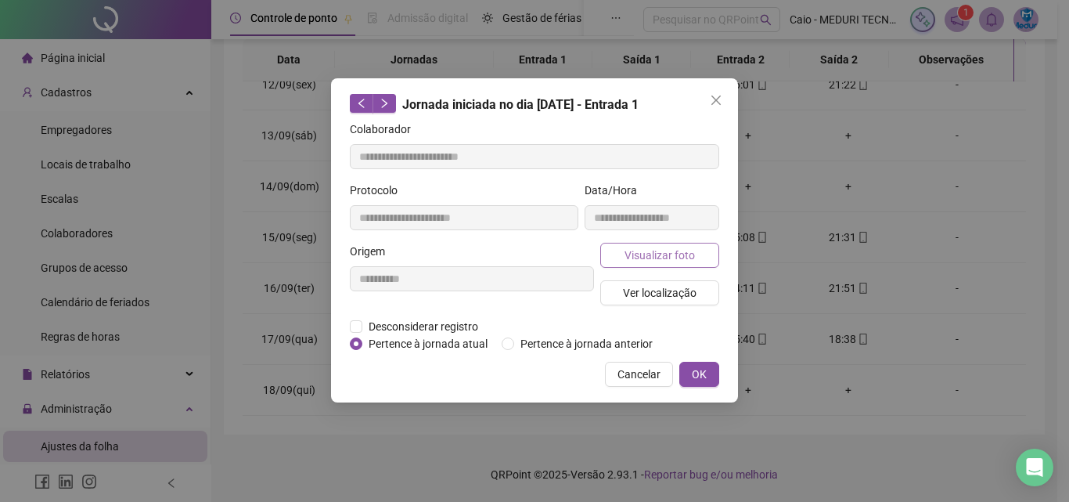
type input "**********"
click at [641, 248] on span "Visualizar foto" at bounding box center [660, 255] width 70 height 17
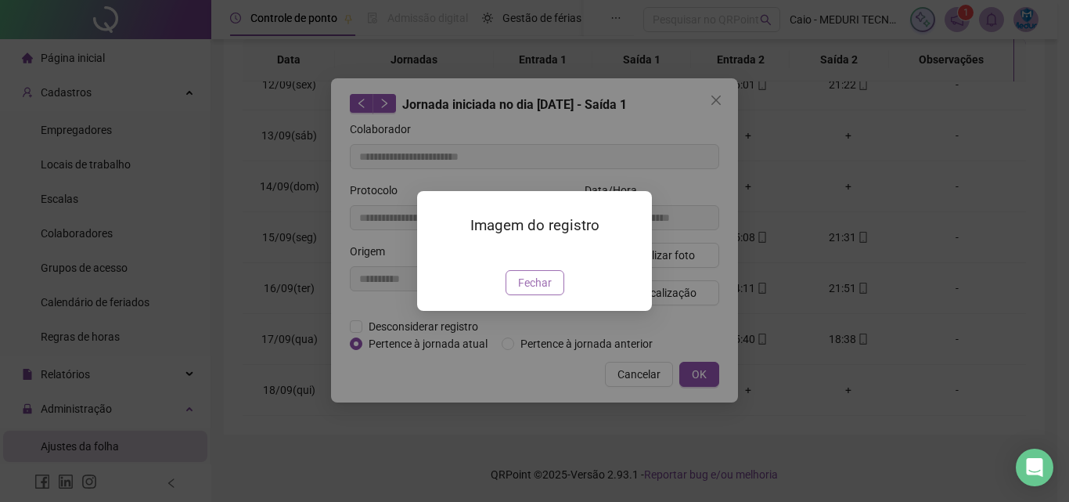
click at [532, 295] on button "Fechar" at bounding box center [535, 282] width 59 height 25
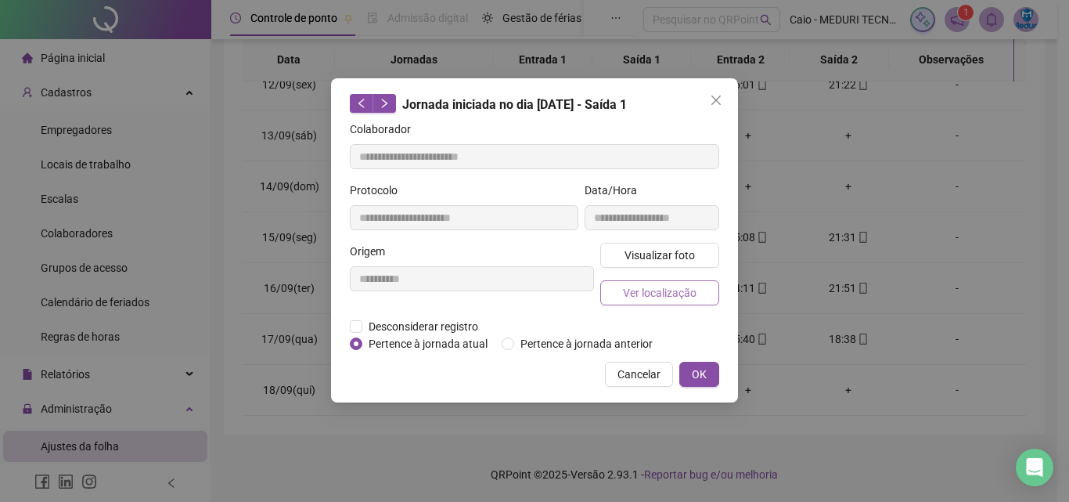
click at [682, 291] on span "Ver localização" at bounding box center [660, 292] width 74 height 17
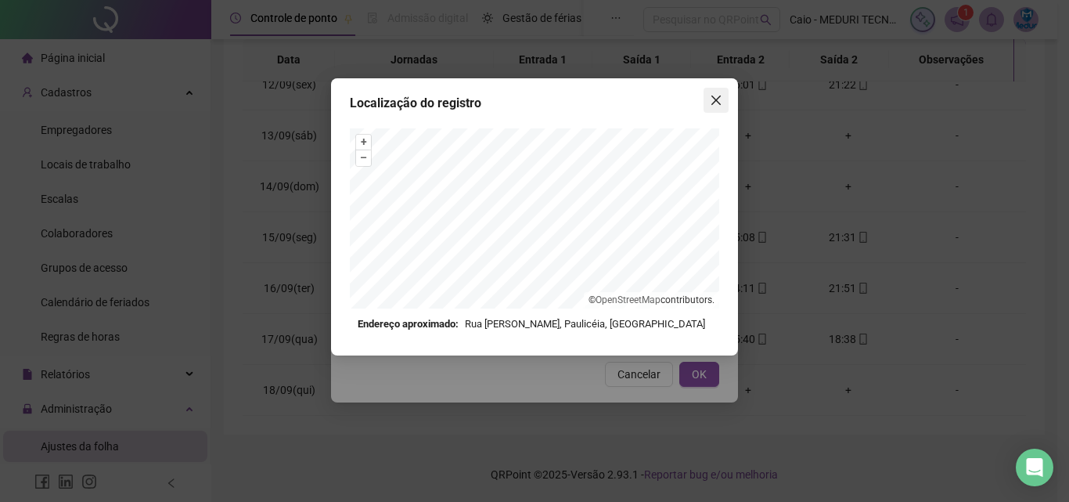
click at [711, 95] on icon "close" at bounding box center [716, 100] width 13 height 13
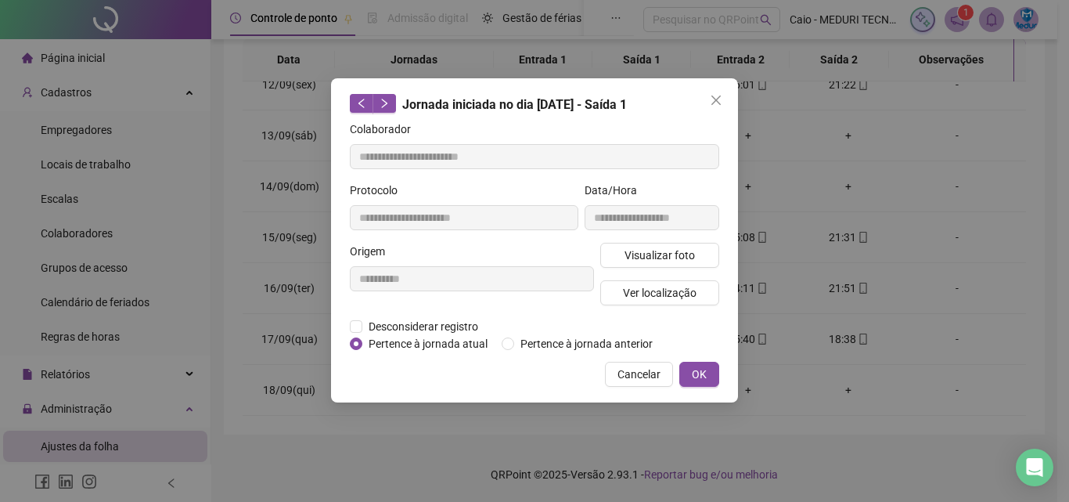
click at [715, 98] on icon "close" at bounding box center [716, 100] width 13 height 13
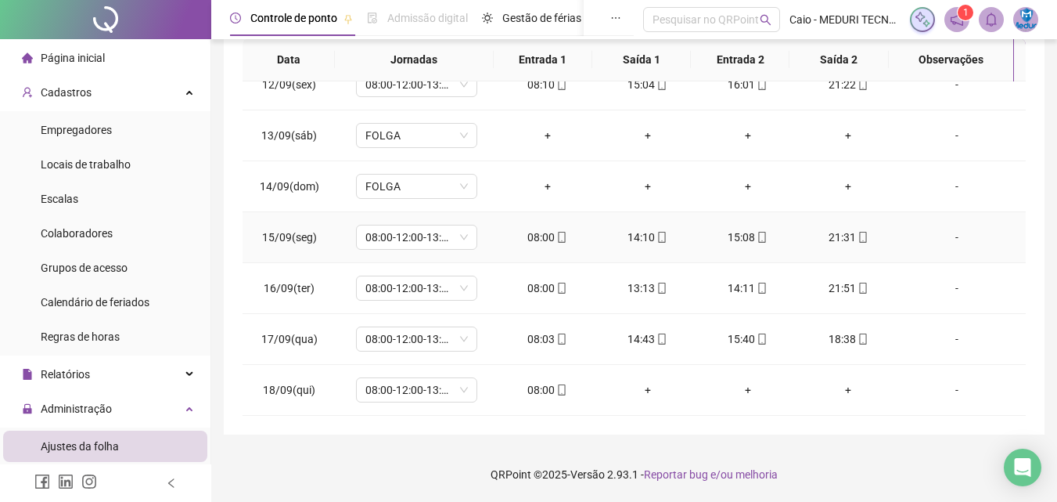
click at [738, 239] on div "15:08" at bounding box center [748, 237] width 75 height 17
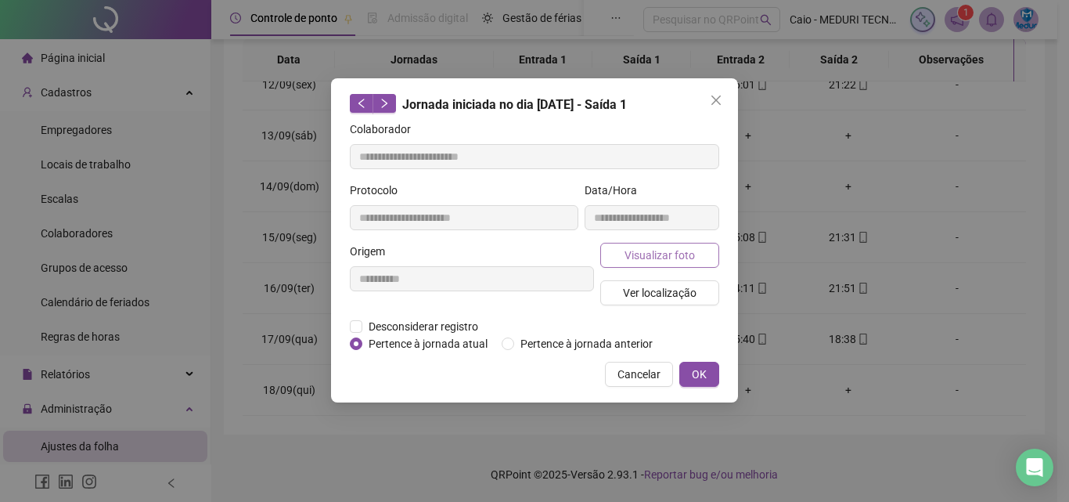
type input "**********"
click at [672, 254] on span "Visualizar foto" at bounding box center [660, 255] width 70 height 17
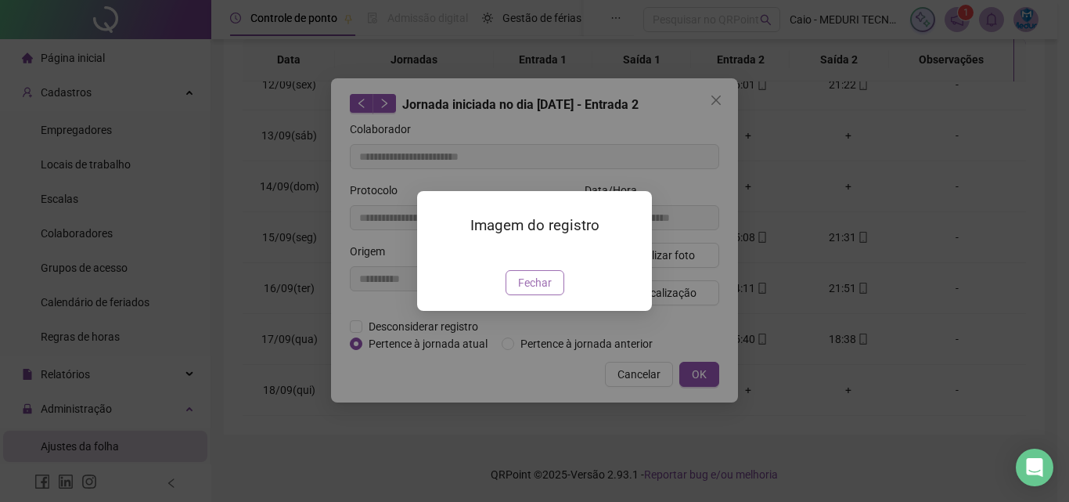
click at [541, 291] on span "Fechar" at bounding box center [535, 282] width 34 height 17
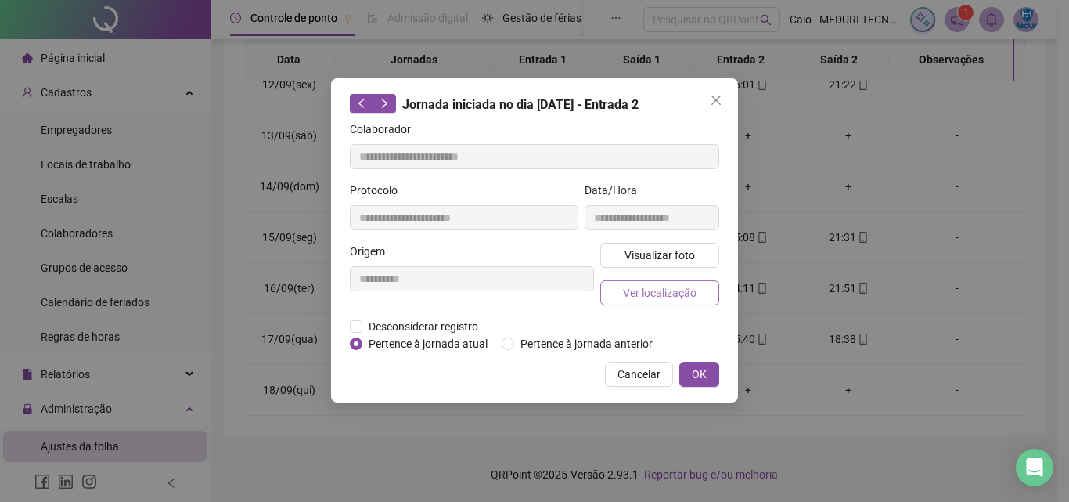
click at [686, 301] on button "Ver localização" at bounding box center [659, 292] width 119 height 25
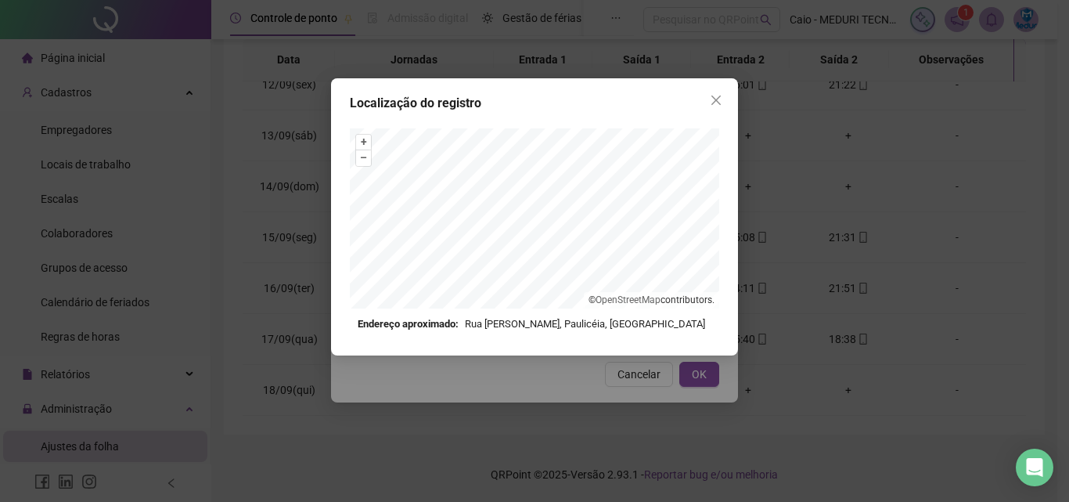
click at [712, 82] on div "Localização do registro + – ⇧ › © OpenStreetMap contributors. Endereço aproxima…" at bounding box center [534, 216] width 407 height 277
click at [717, 92] on button "Close" at bounding box center [716, 100] width 25 height 25
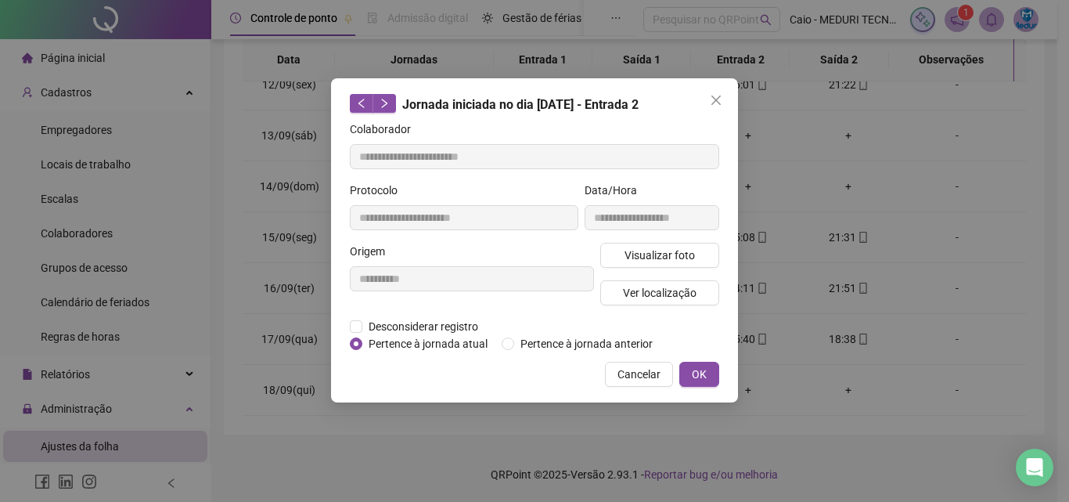
click at [715, 108] on button "Close" at bounding box center [716, 100] width 25 height 25
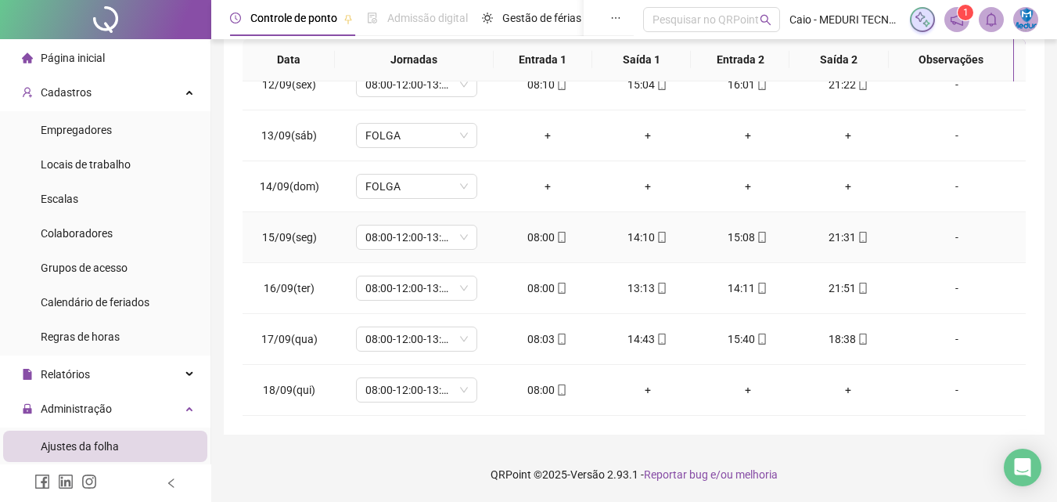
click at [830, 237] on div "21:31" at bounding box center [848, 237] width 75 height 17
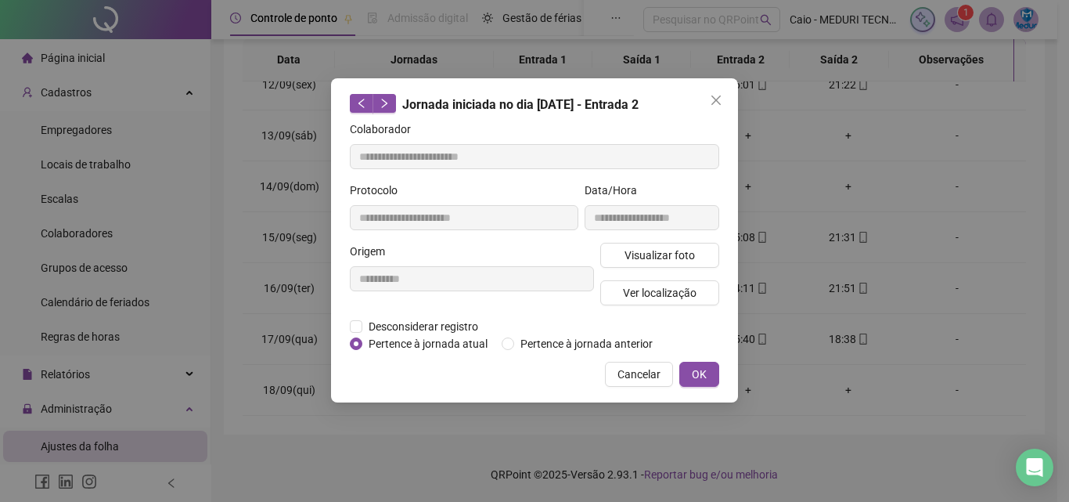
type input "**********"
click at [655, 264] on button "Visualizar foto" at bounding box center [659, 255] width 119 height 25
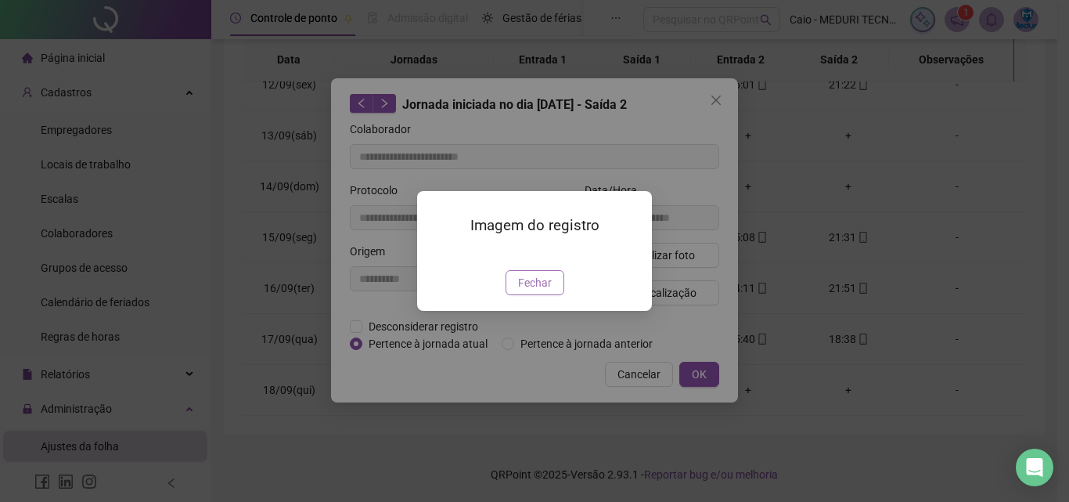
click at [546, 291] on span "Fechar" at bounding box center [535, 282] width 34 height 17
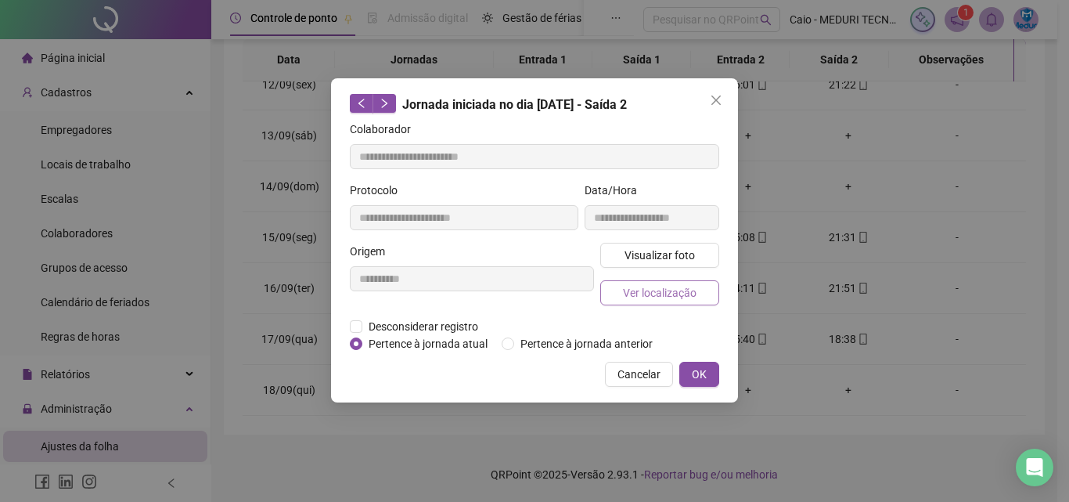
click at [635, 297] on span "Ver localização" at bounding box center [660, 292] width 74 height 17
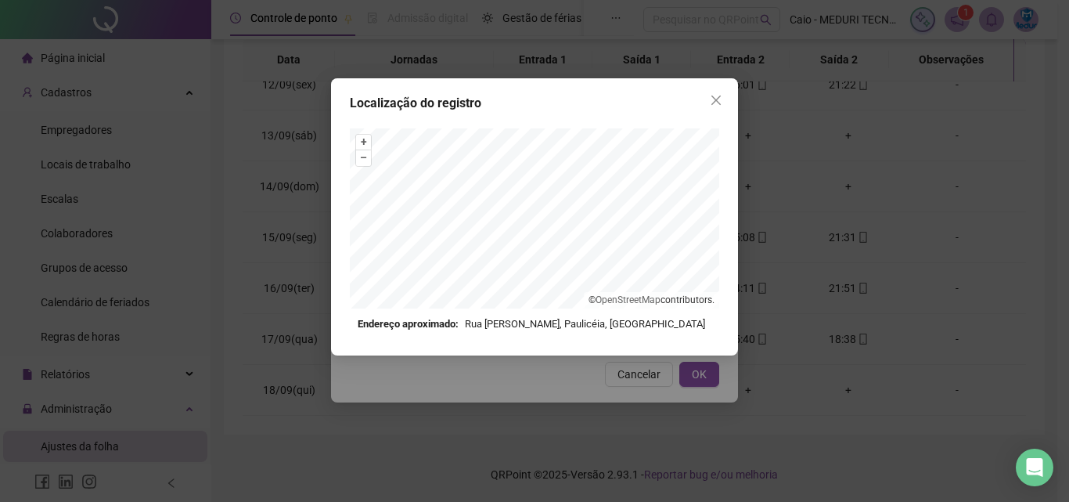
click at [701, 98] on div "Localização do registro" at bounding box center [534, 103] width 369 height 19
click at [712, 96] on icon "close" at bounding box center [715, 99] width 9 height 9
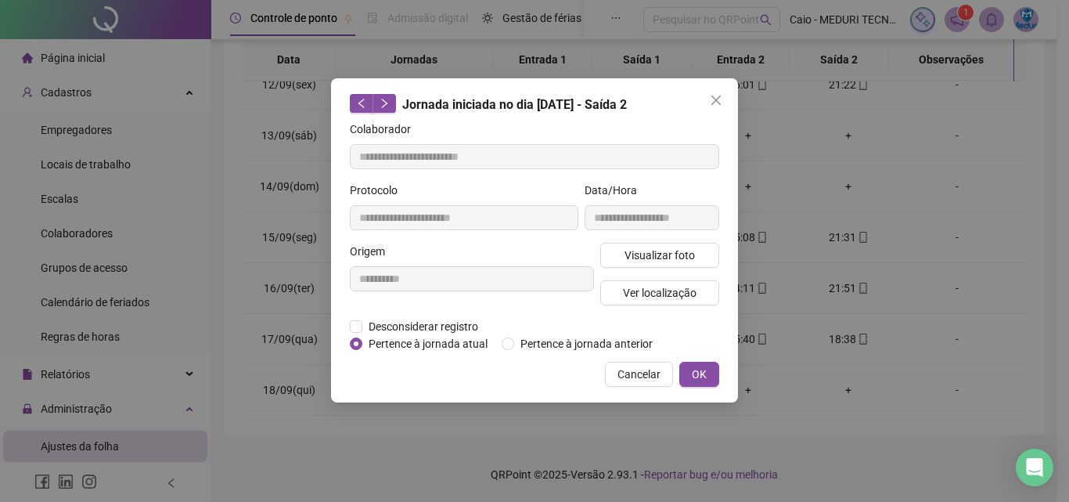
click at [719, 96] on icon "close" at bounding box center [716, 100] width 13 height 13
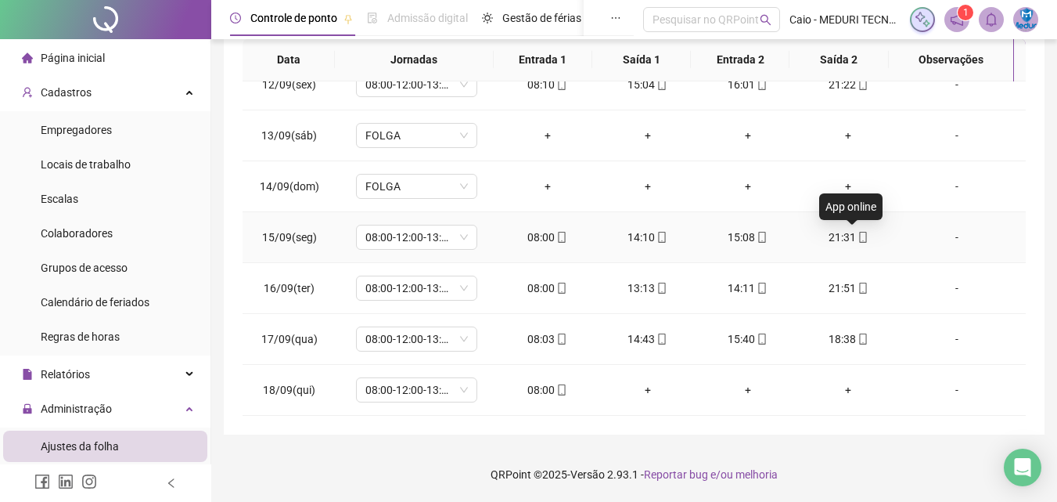
click at [859, 240] on icon "mobile" at bounding box center [862, 237] width 7 height 11
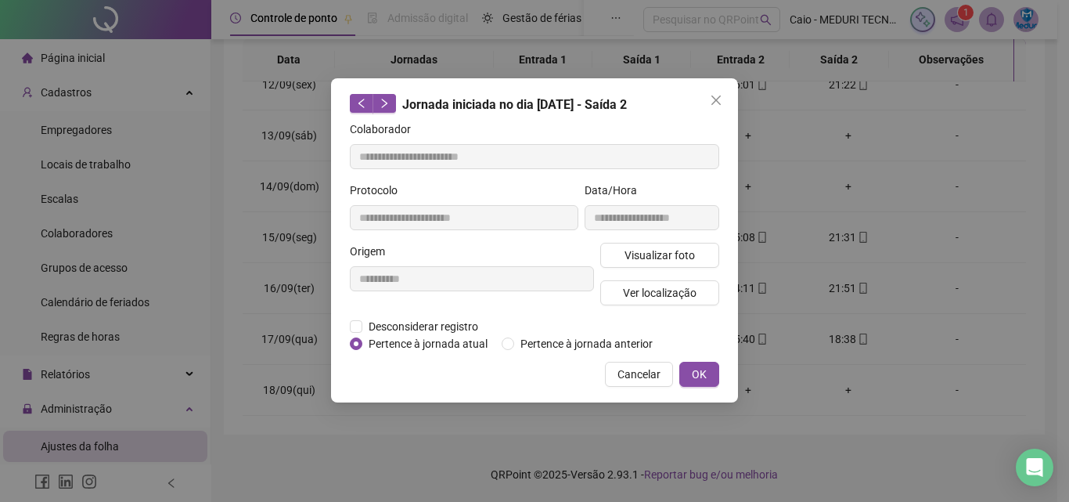
click at [617, 309] on div "Visualizar foto Ver localização" at bounding box center [659, 280] width 125 height 75
click at [645, 296] on span "Ver localização" at bounding box center [660, 292] width 74 height 17
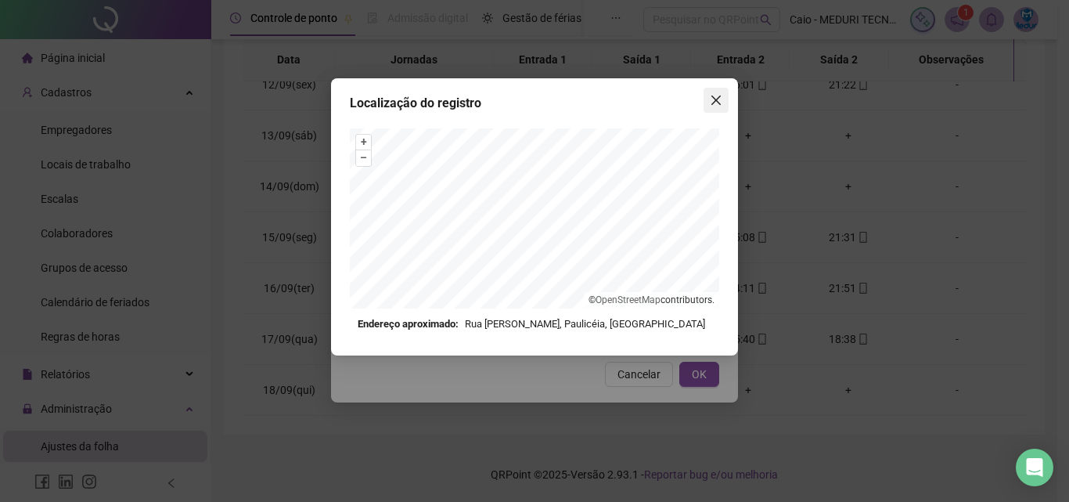
click at [718, 97] on icon "close" at bounding box center [716, 100] width 13 height 13
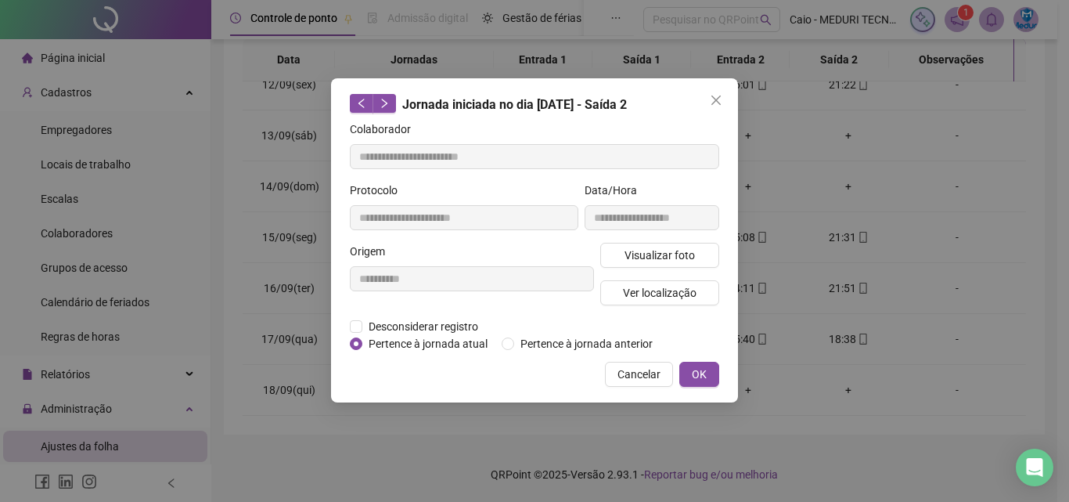
click at [720, 100] on icon "close" at bounding box center [716, 100] width 13 height 13
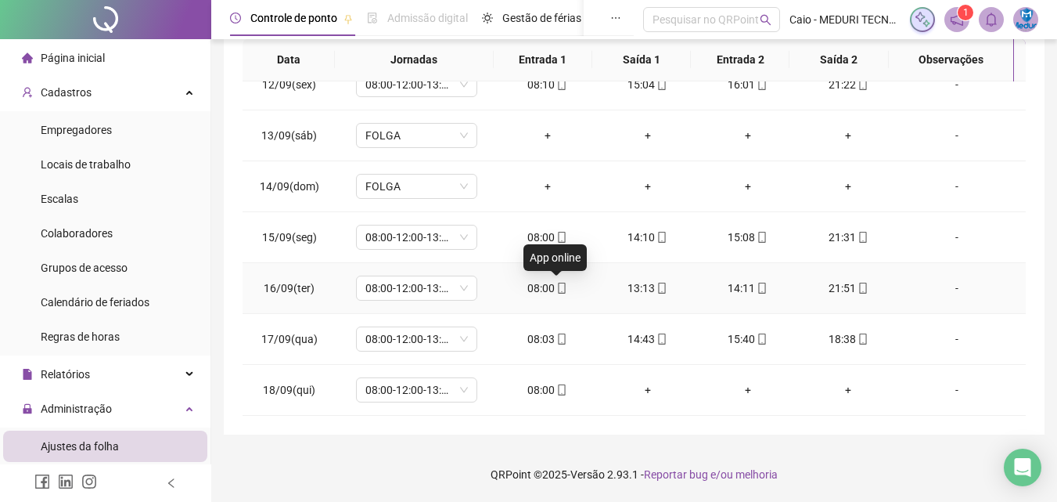
click at [560, 285] on icon "mobile" at bounding box center [562, 288] width 11 height 11
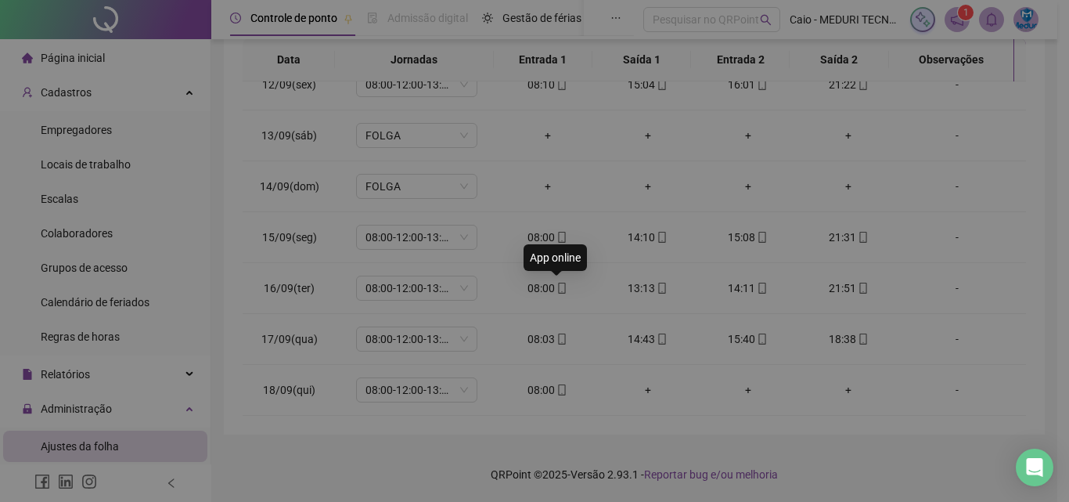
type input "**********"
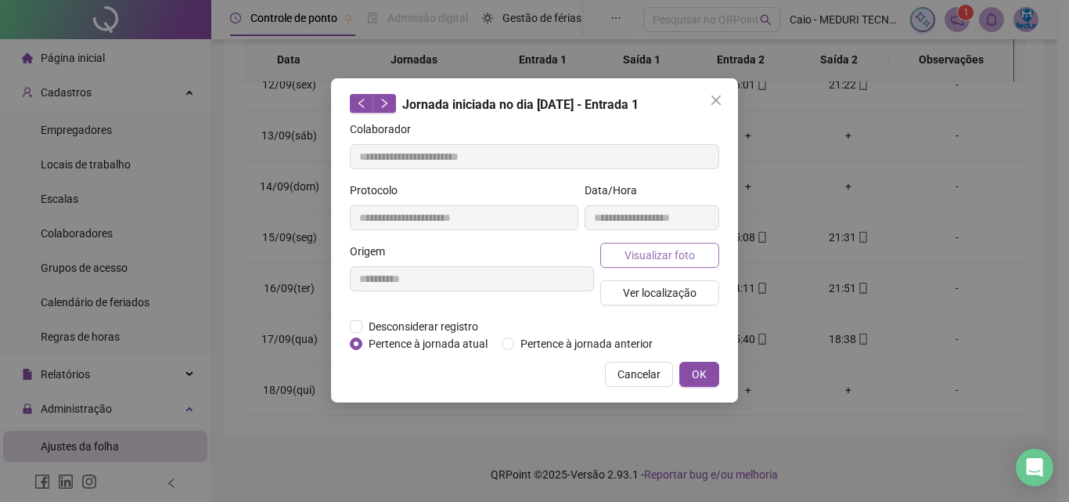
click at [651, 258] on span "Visualizar foto" at bounding box center [660, 255] width 70 height 17
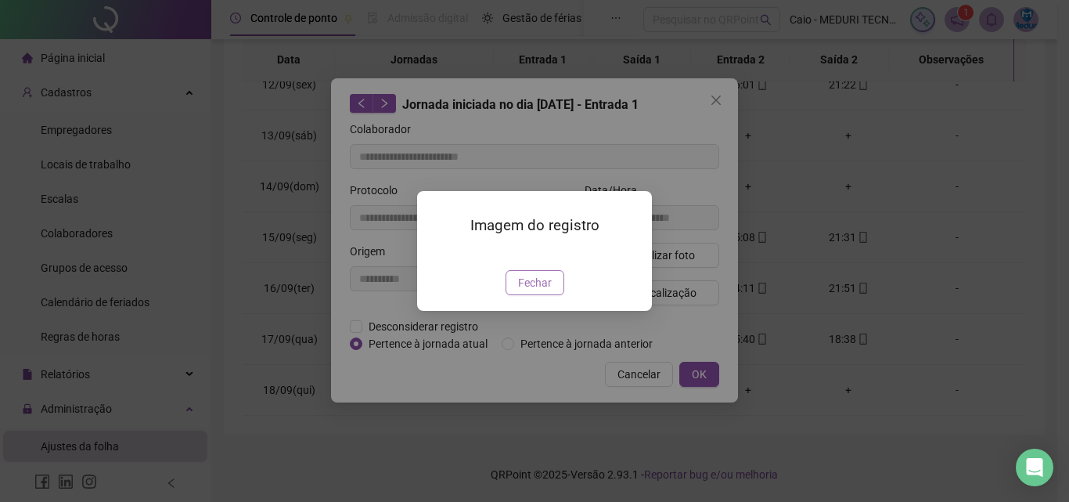
click at [543, 291] on span "Fechar" at bounding box center [535, 282] width 34 height 17
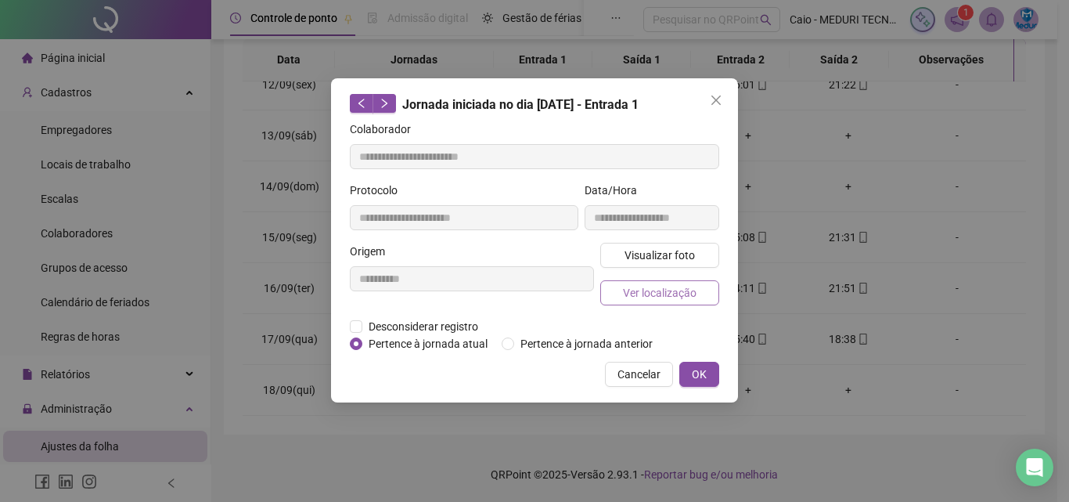
click at [676, 286] on span "Ver localização" at bounding box center [660, 292] width 74 height 17
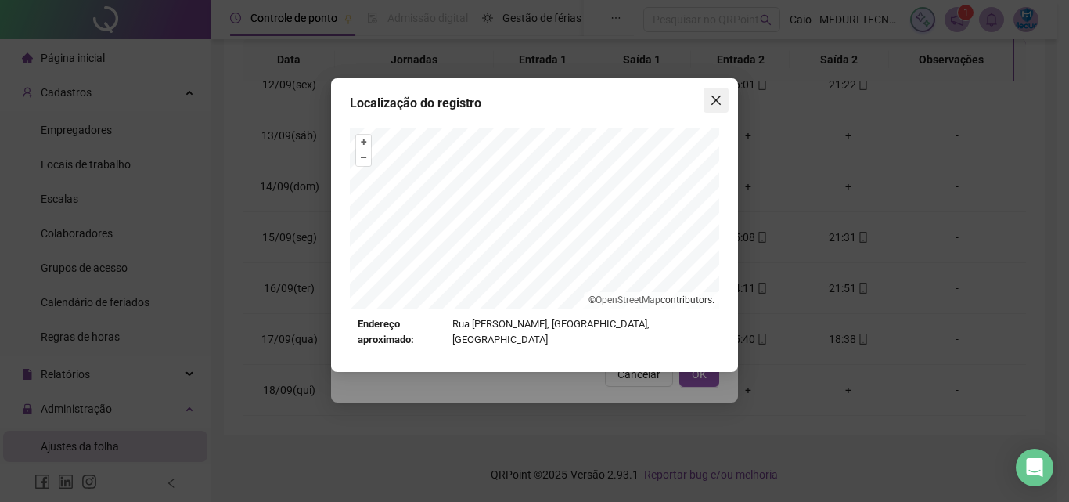
click at [708, 103] on span "Close" at bounding box center [716, 100] width 25 height 13
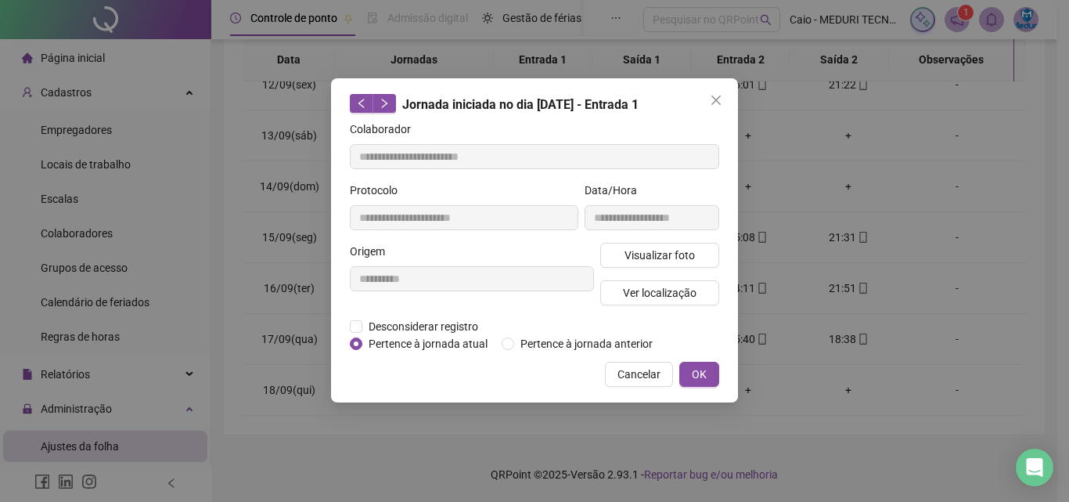
click at [724, 106] on span "Close" at bounding box center [716, 100] width 25 height 13
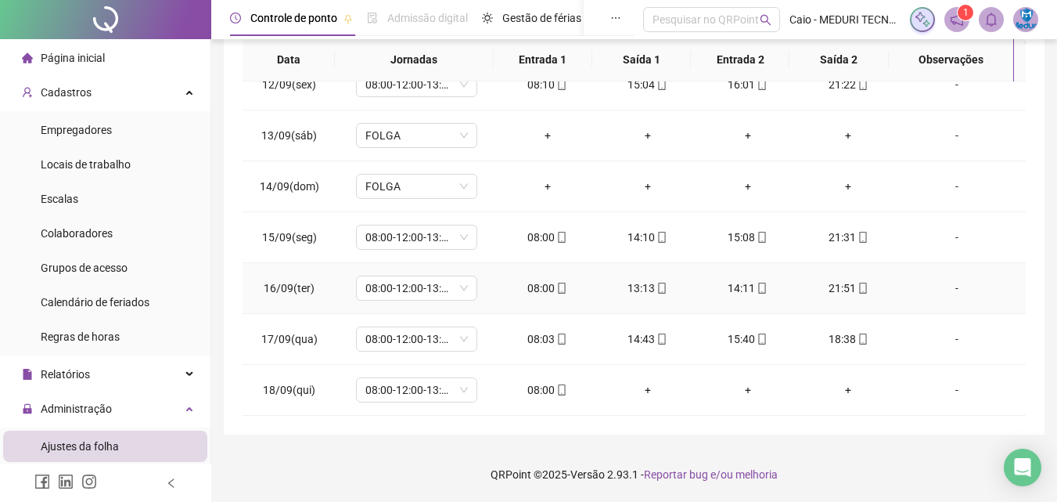
click at [655, 282] on span at bounding box center [661, 288] width 13 height 13
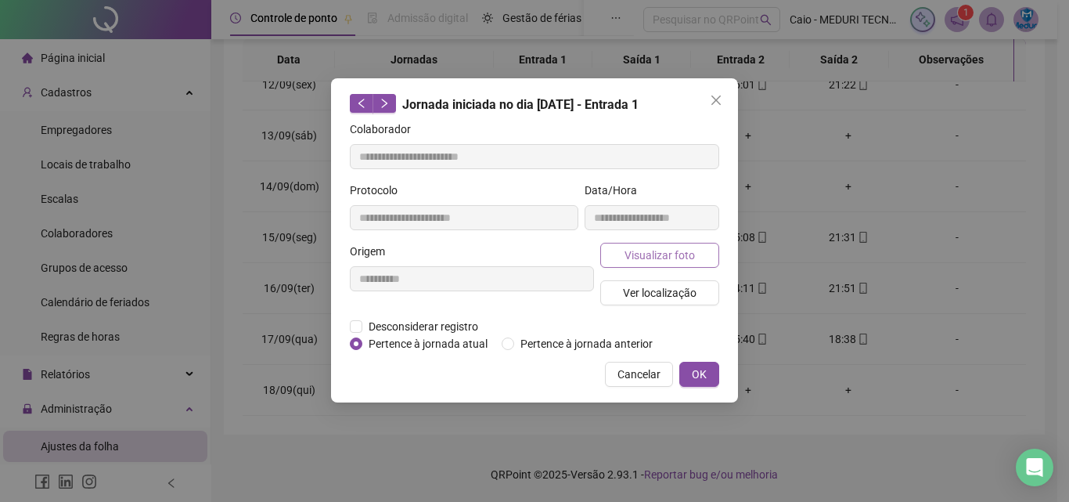
type input "**********"
click at [626, 249] on span "Visualizar foto" at bounding box center [660, 255] width 70 height 17
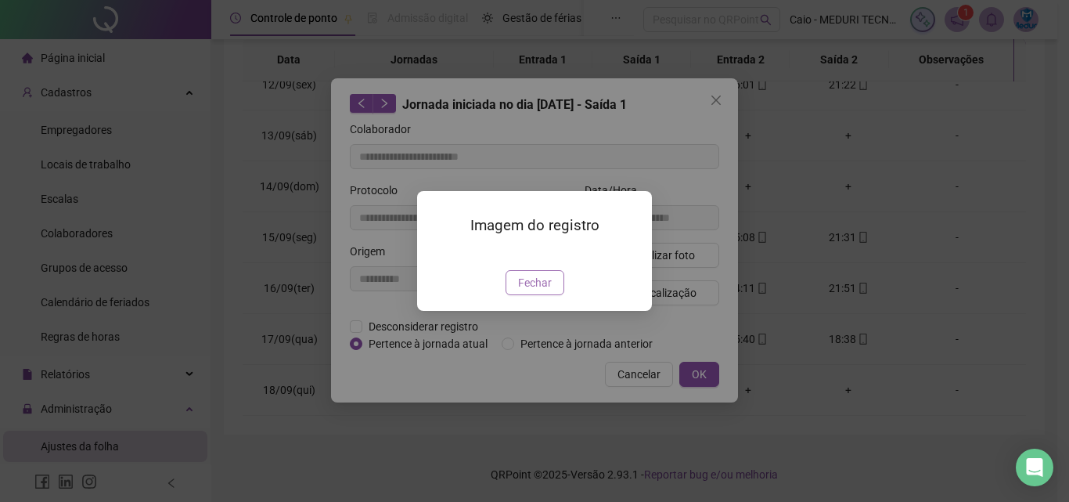
click at [548, 291] on span "Fechar" at bounding box center [535, 282] width 34 height 17
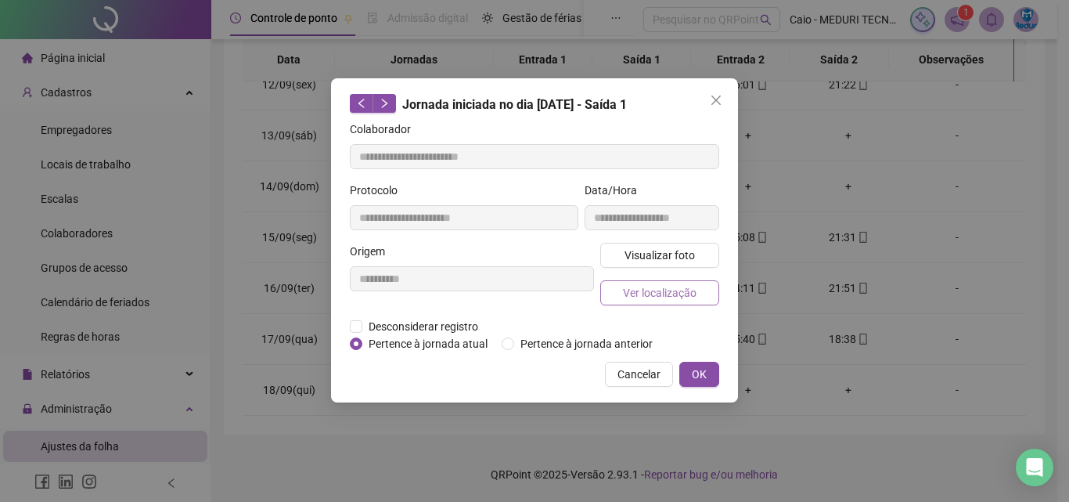
click at [655, 297] on span "Ver localização" at bounding box center [660, 292] width 74 height 17
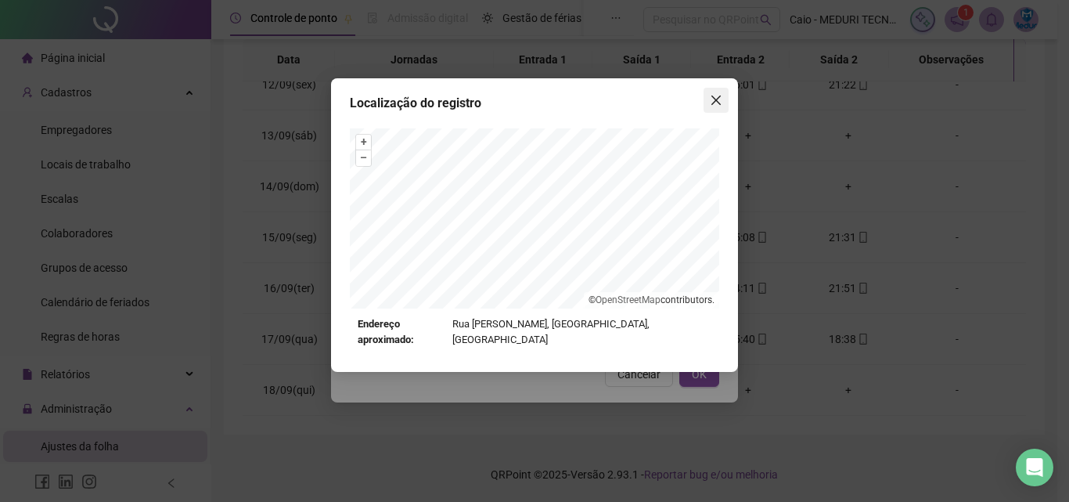
click at [706, 106] on button "Close" at bounding box center [716, 100] width 25 height 25
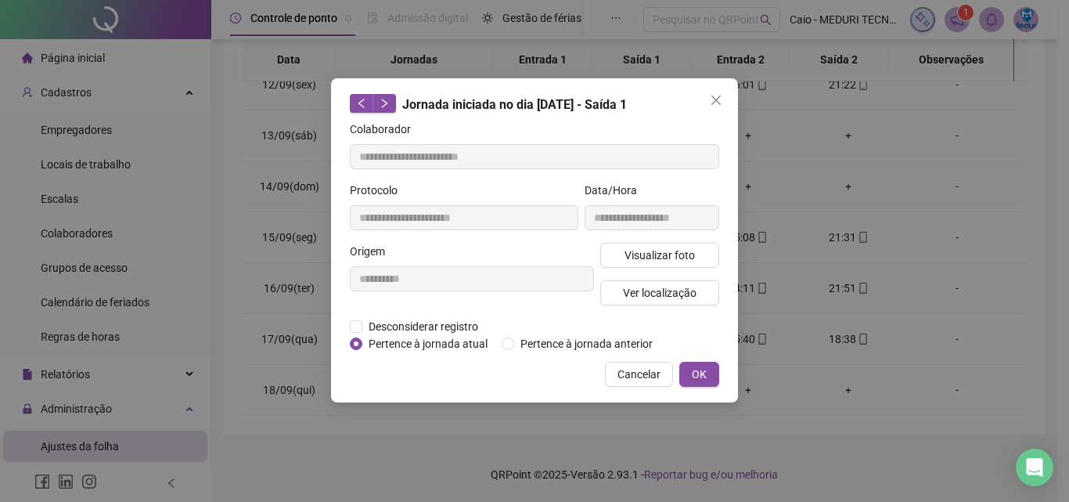
click at [715, 103] on icon "close" at bounding box center [715, 99] width 9 height 9
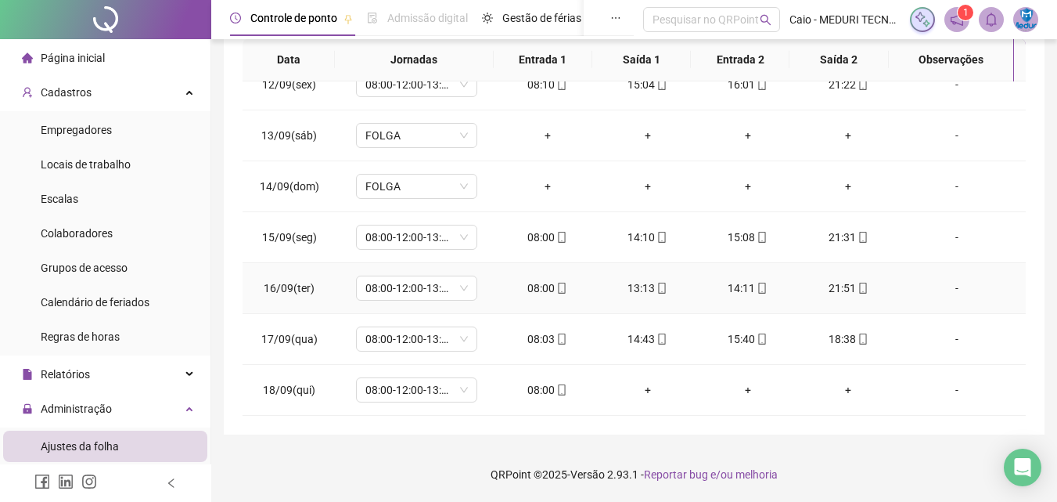
click at [736, 290] on div "14:11" at bounding box center [748, 287] width 75 height 17
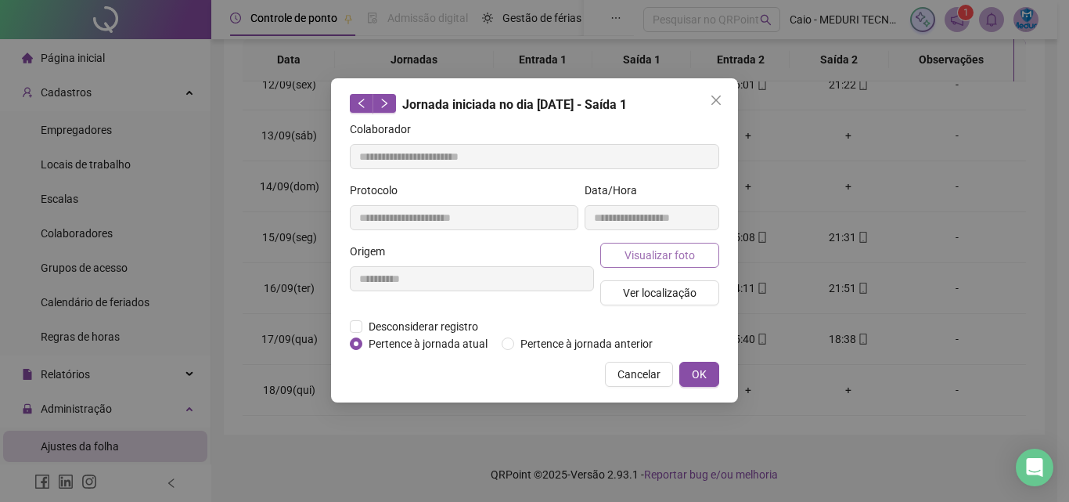
type input "**********"
click at [662, 251] on span "Visualizar foto" at bounding box center [660, 255] width 70 height 17
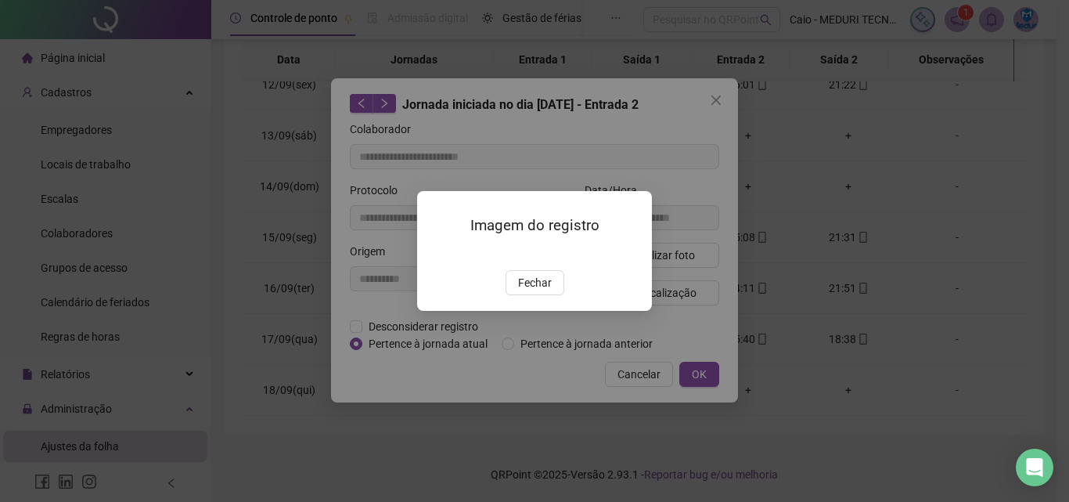
click at [546, 311] on div "Imagem do registro Fechar" at bounding box center [534, 251] width 235 height 120
click at [544, 291] on span "Fechar" at bounding box center [535, 282] width 34 height 17
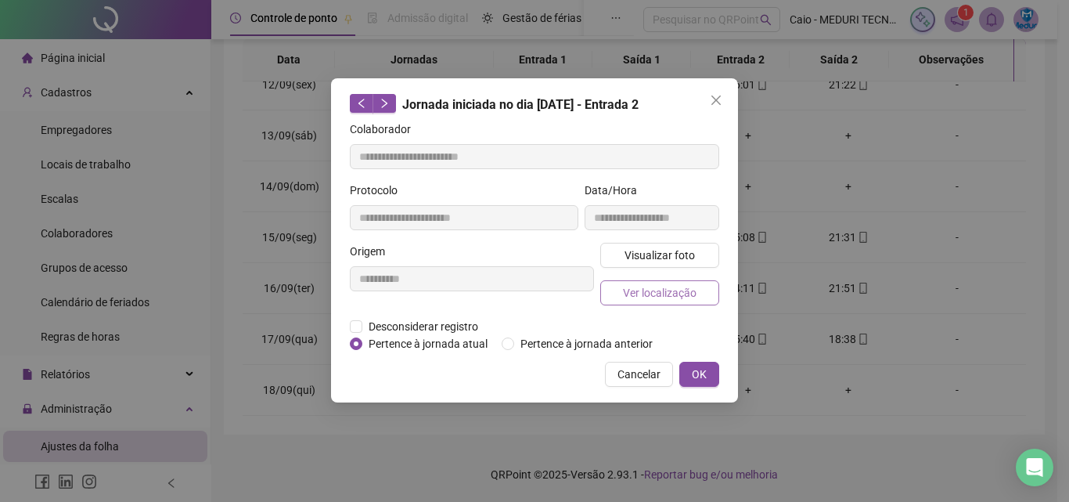
click at [658, 284] on span "Ver localização" at bounding box center [660, 292] width 74 height 17
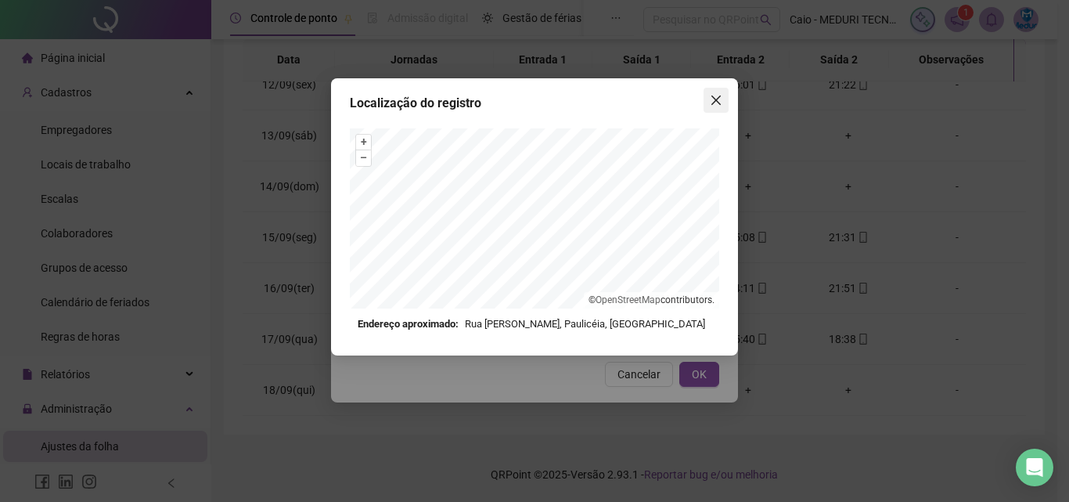
click at [715, 88] on button "Close" at bounding box center [716, 100] width 25 height 25
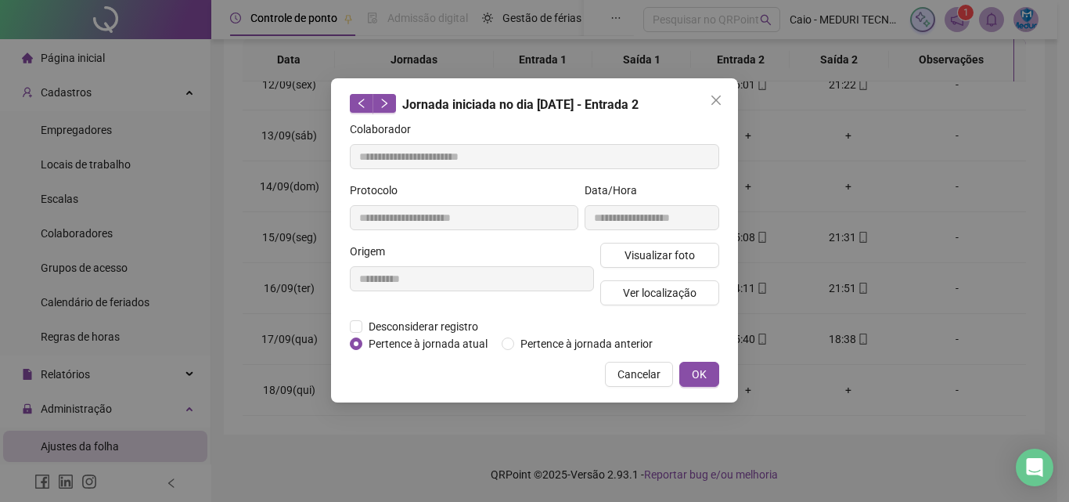
click at [715, 106] on icon "close" at bounding box center [716, 100] width 13 height 13
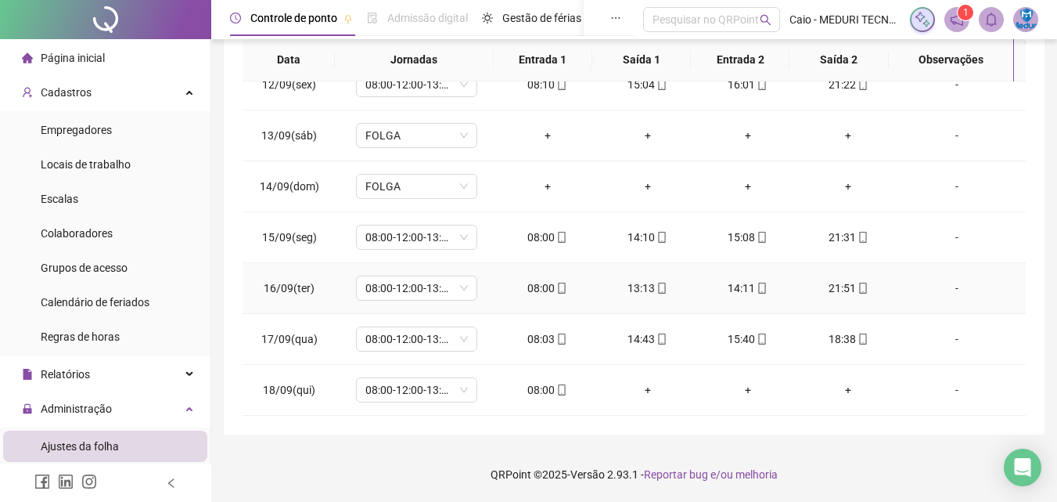
click at [821, 288] on div "21:51" at bounding box center [848, 287] width 75 height 17
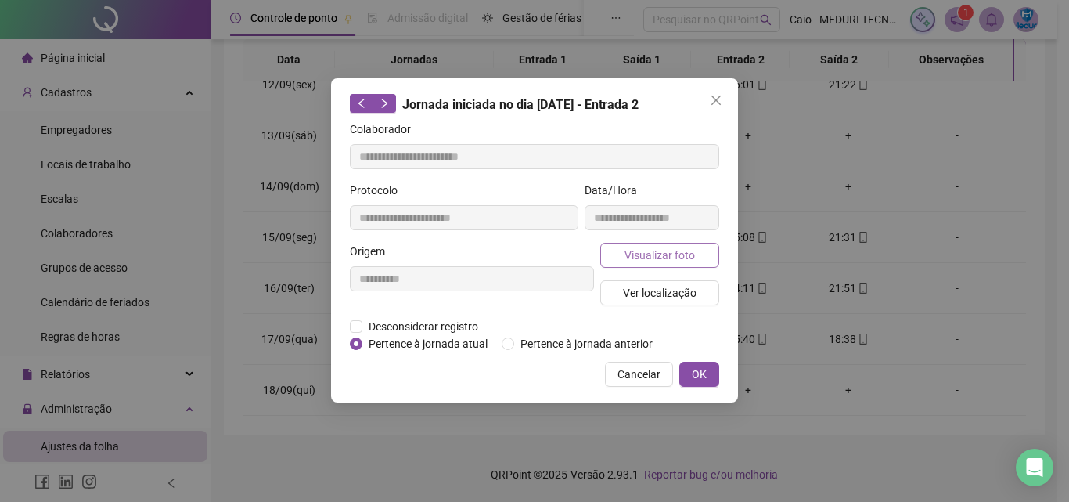
type input "**********"
click at [649, 261] on span "Visualizar foto" at bounding box center [660, 255] width 70 height 17
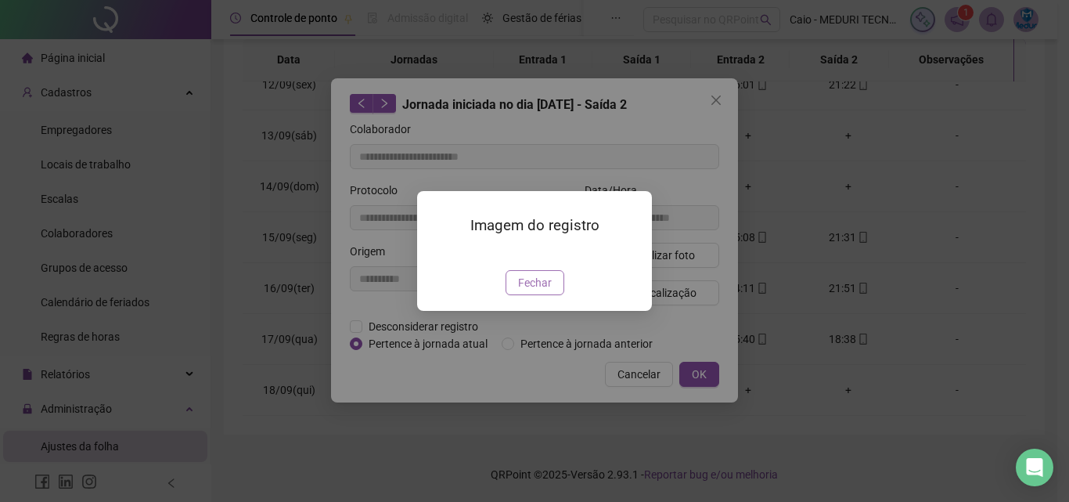
click at [547, 291] on span "Fechar" at bounding box center [535, 282] width 34 height 17
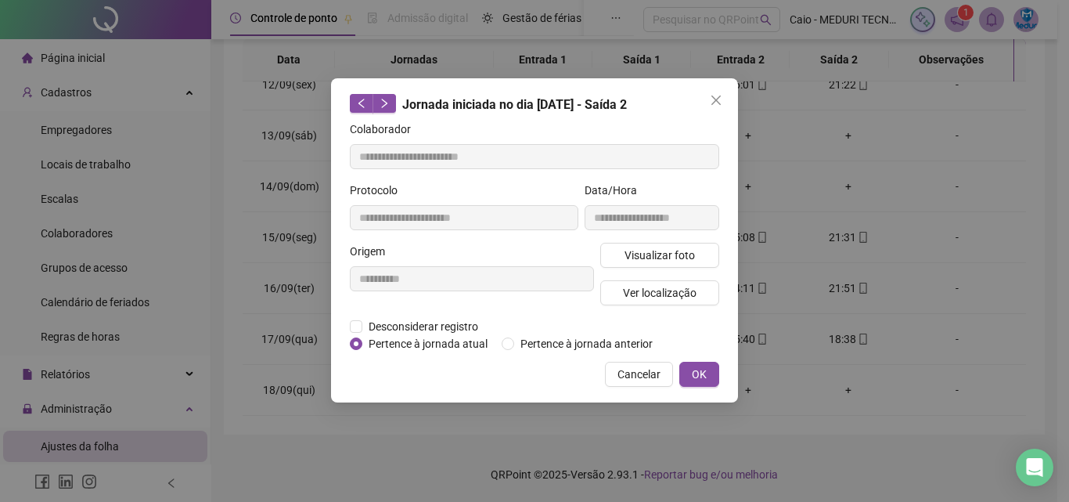
click at [668, 315] on div "Visualizar foto Ver localização" at bounding box center [659, 280] width 125 height 75
click at [668, 310] on div "Visualizar foto Ver localização" at bounding box center [659, 280] width 125 height 75
click at [672, 295] on span "Ver localização" at bounding box center [660, 292] width 74 height 17
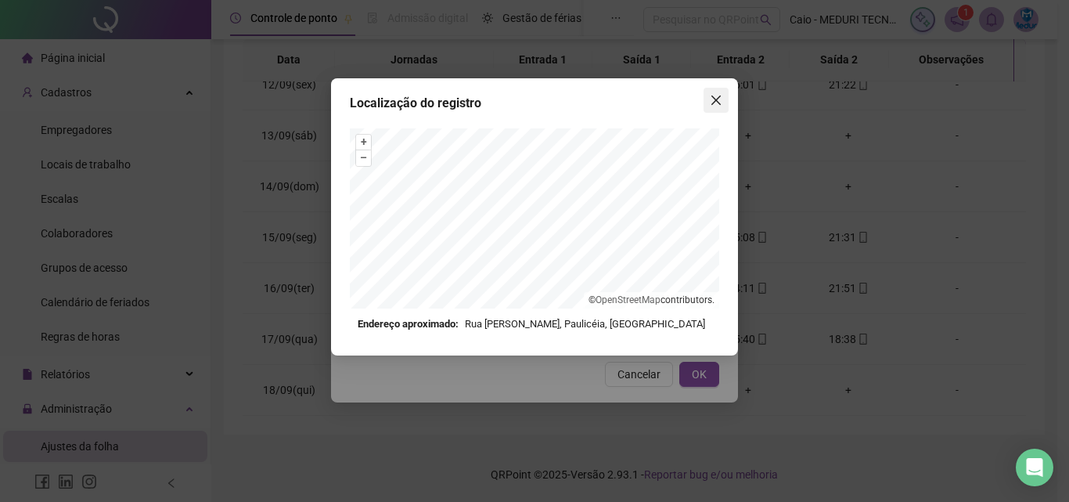
click at [708, 103] on span "Close" at bounding box center [716, 100] width 25 height 13
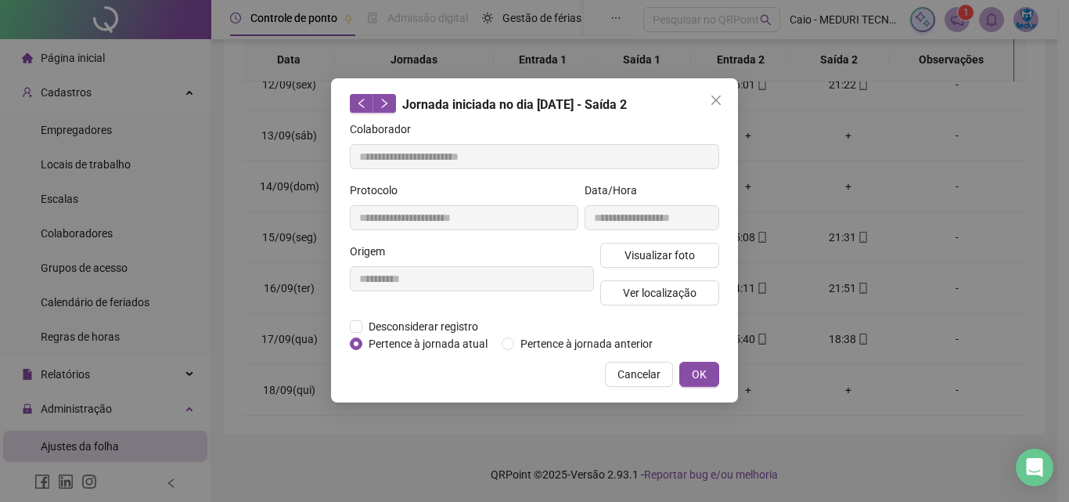
click at [711, 103] on icon "close" at bounding box center [716, 100] width 13 height 13
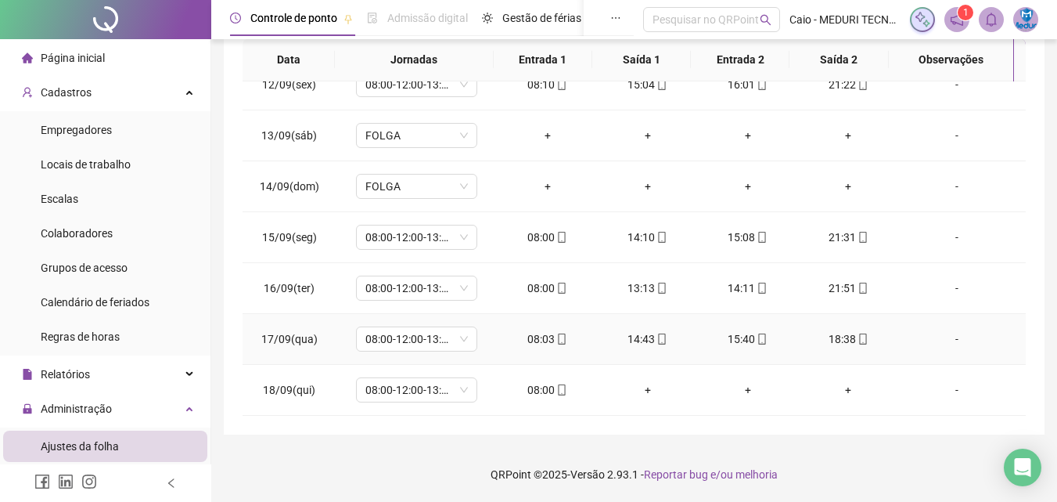
click at [569, 337] on div "08:03" at bounding box center [547, 338] width 75 height 17
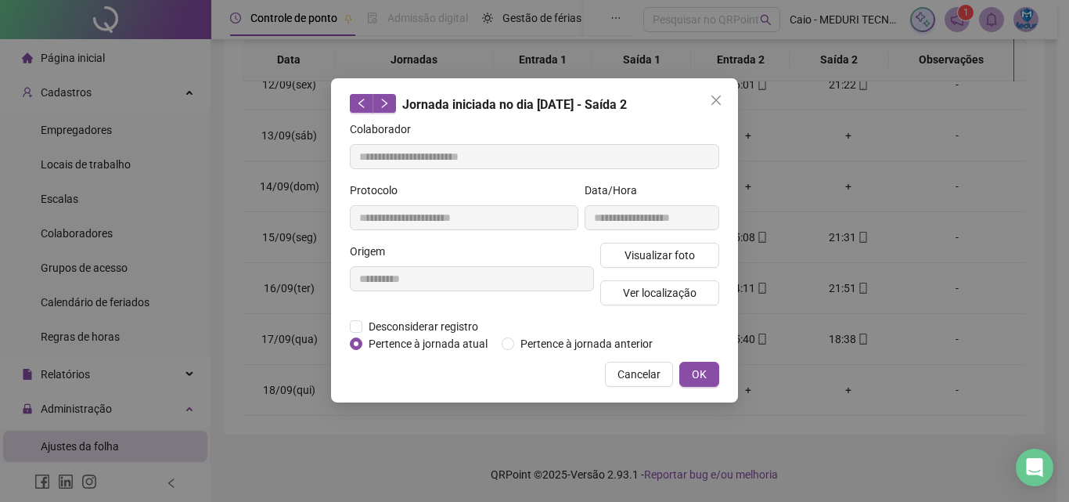
type input "**********"
click at [608, 253] on button "Visualizar foto" at bounding box center [659, 255] width 119 height 25
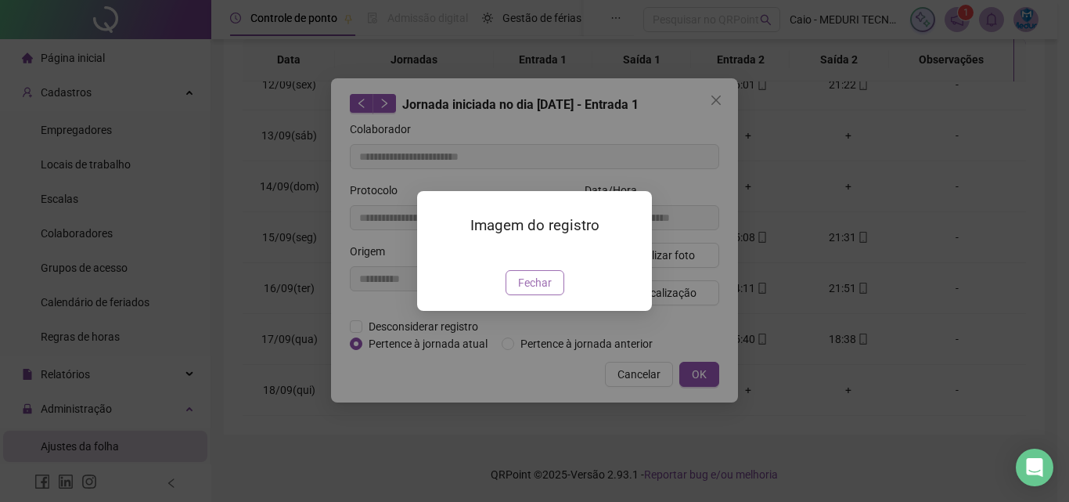
click at [534, 291] on span "Fechar" at bounding box center [535, 282] width 34 height 17
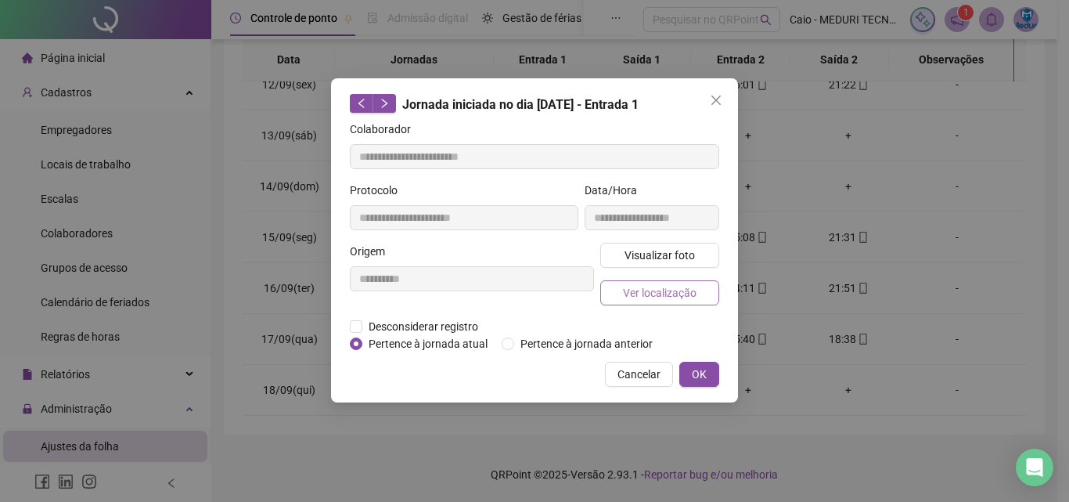
click at [632, 280] on button "Ver localização" at bounding box center [659, 292] width 119 height 25
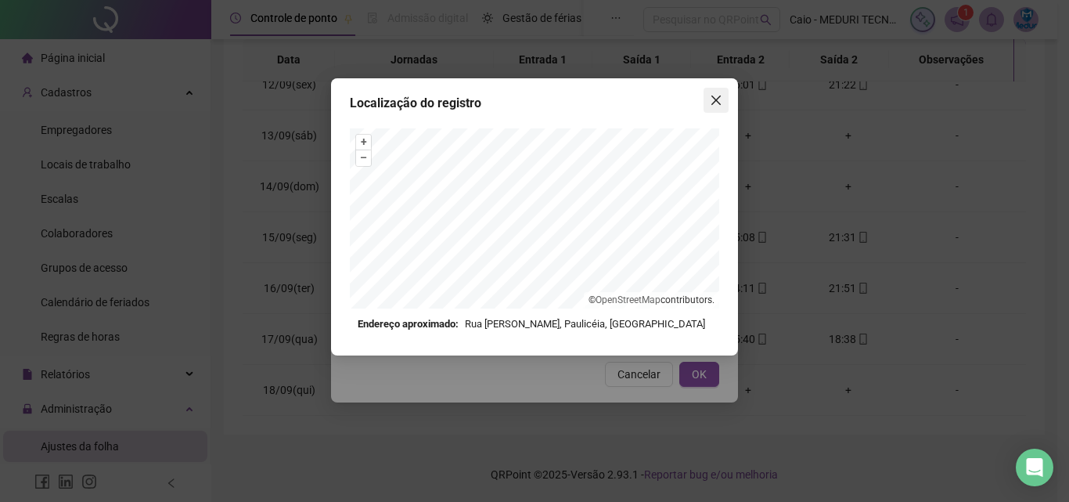
click at [704, 106] on button "Close" at bounding box center [716, 100] width 25 height 25
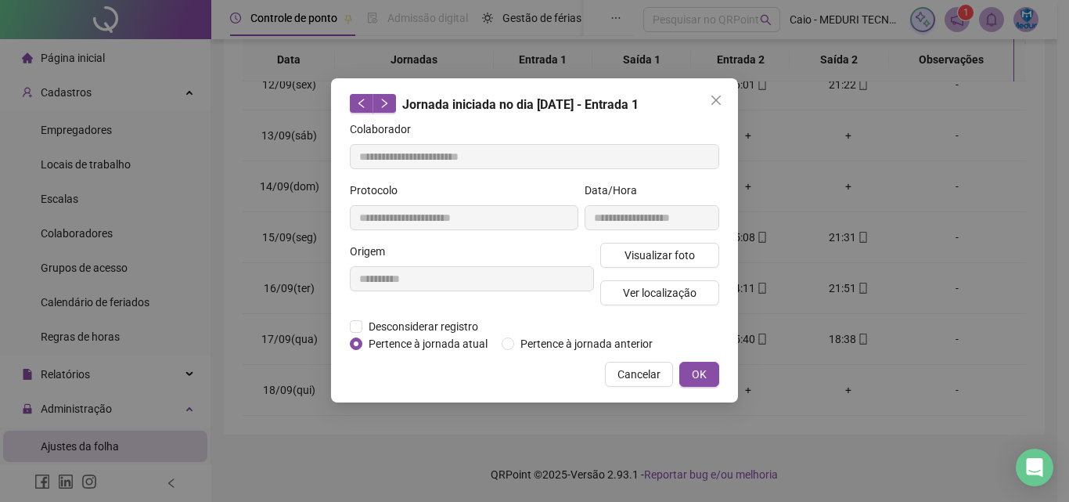
click at [704, 106] on button "Close" at bounding box center [716, 100] width 25 height 25
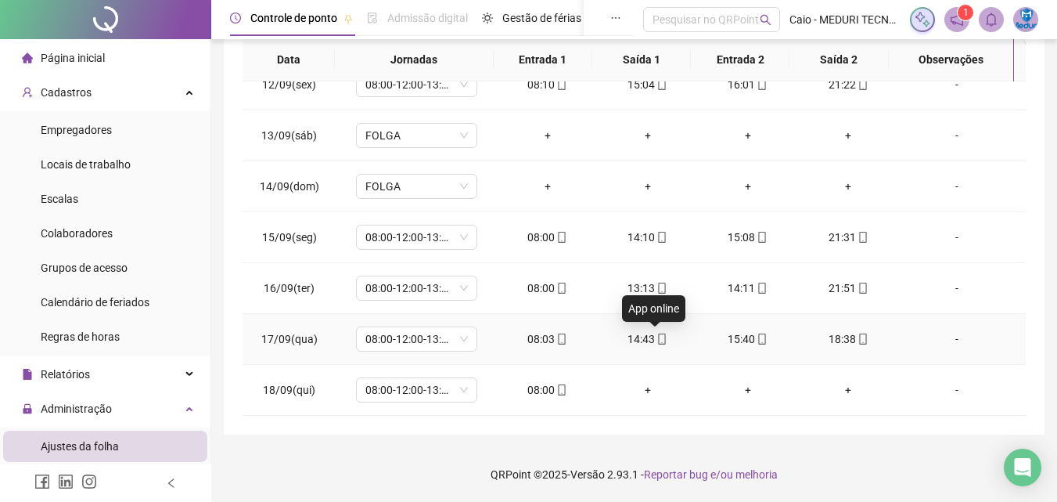
click at [661, 333] on icon "mobile" at bounding box center [662, 338] width 11 height 11
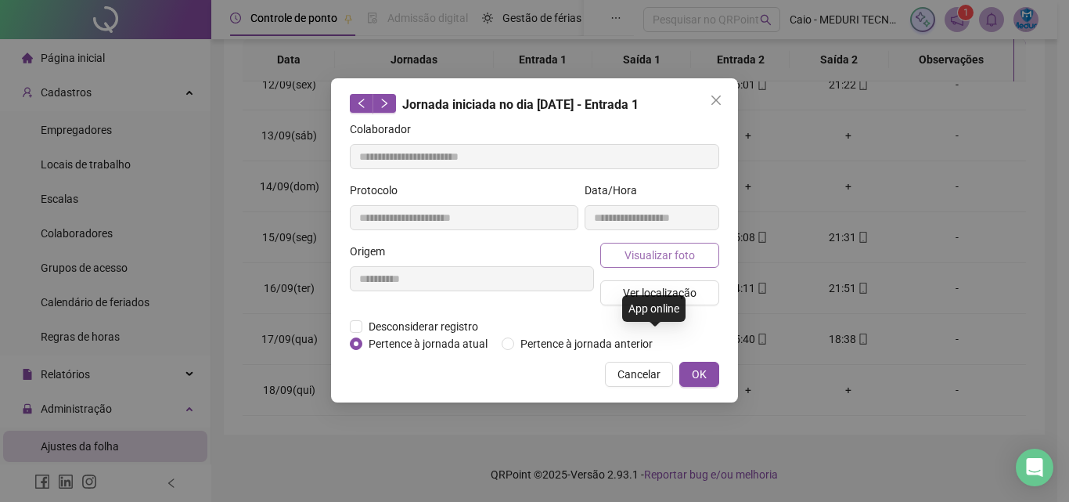
type input "**********"
click at [652, 251] on span "Visualizar foto" at bounding box center [660, 255] width 70 height 17
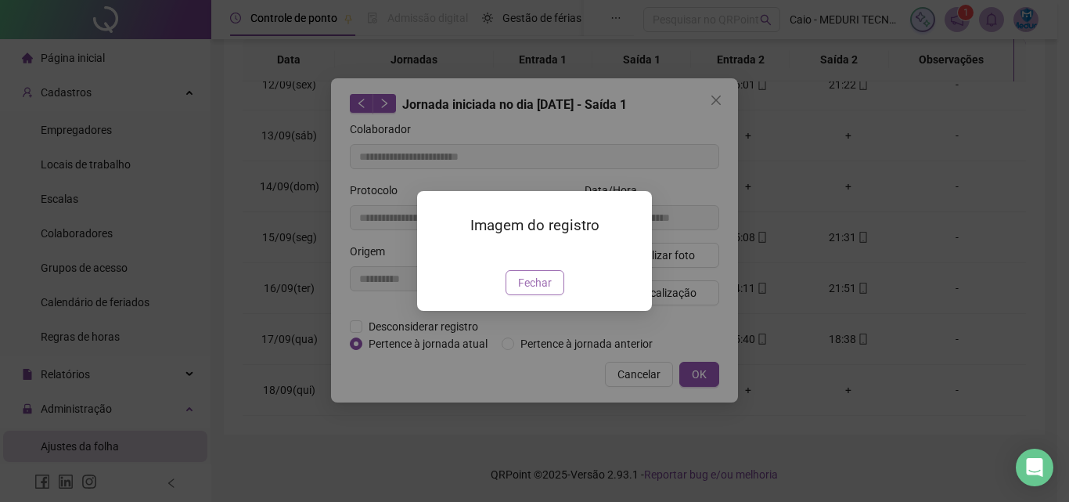
click at [535, 291] on span "Fechar" at bounding box center [535, 282] width 34 height 17
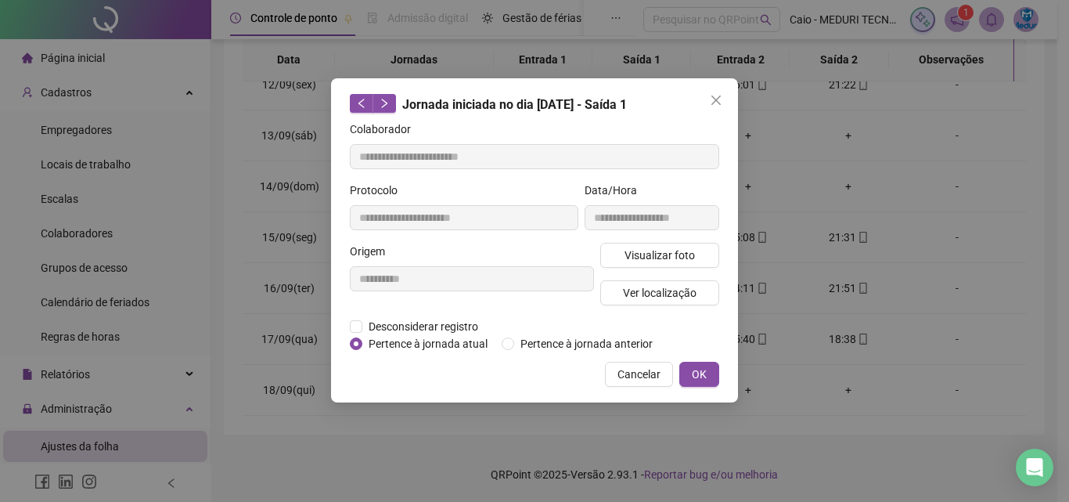
click at [666, 272] on div "Visualizar foto Ver localização" at bounding box center [659, 280] width 125 height 75
click at [672, 288] on span "Ver localização" at bounding box center [660, 292] width 74 height 17
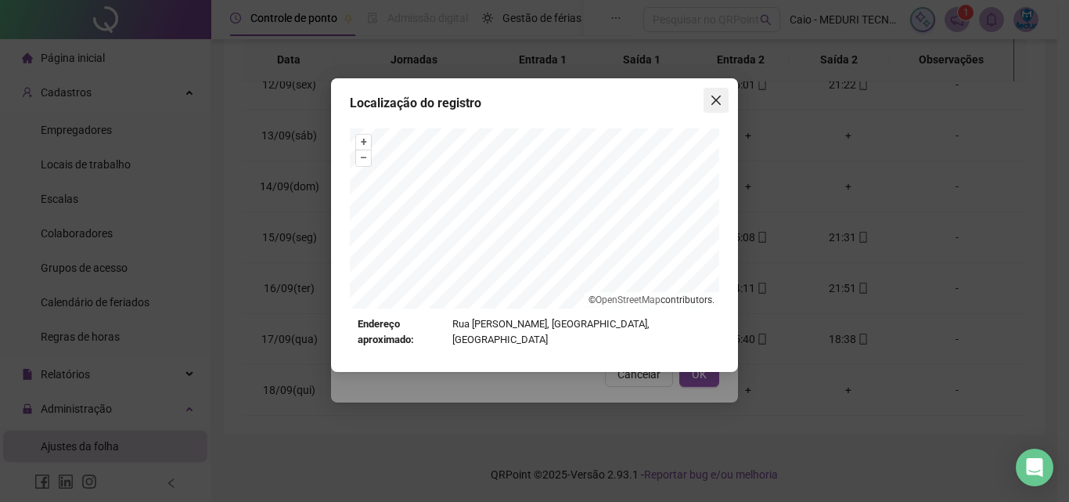
click at [721, 103] on icon "close" at bounding box center [716, 100] width 13 height 13
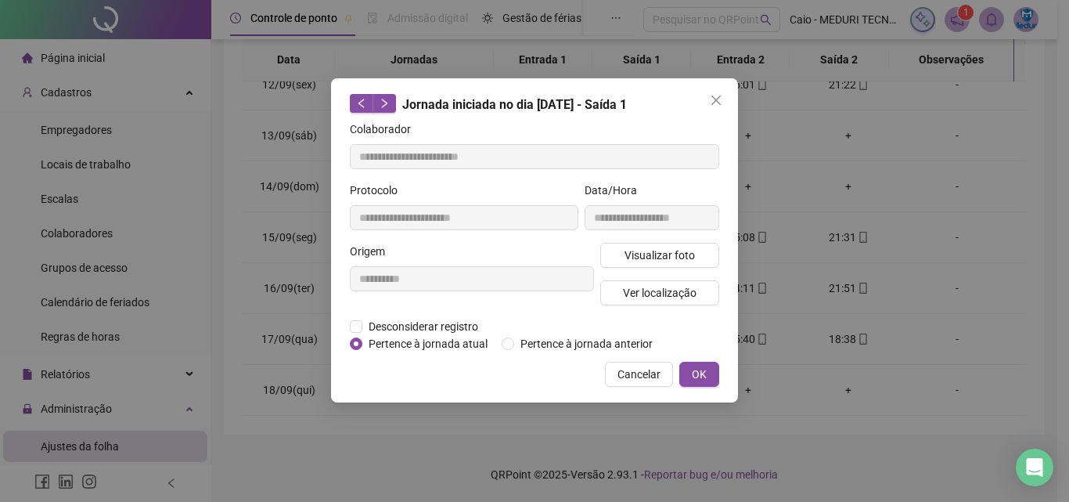
click at [721, 103] on icon "close" at bounding box center [716, 100] width 13 height 13
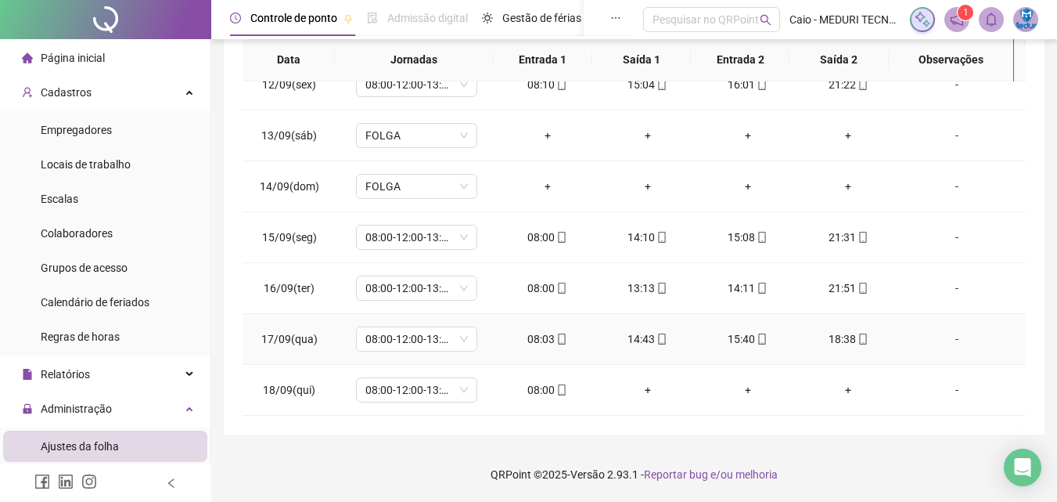
click at [757, 333] on icon "mobile" at bounding box center [762, 338] width 11 height 11
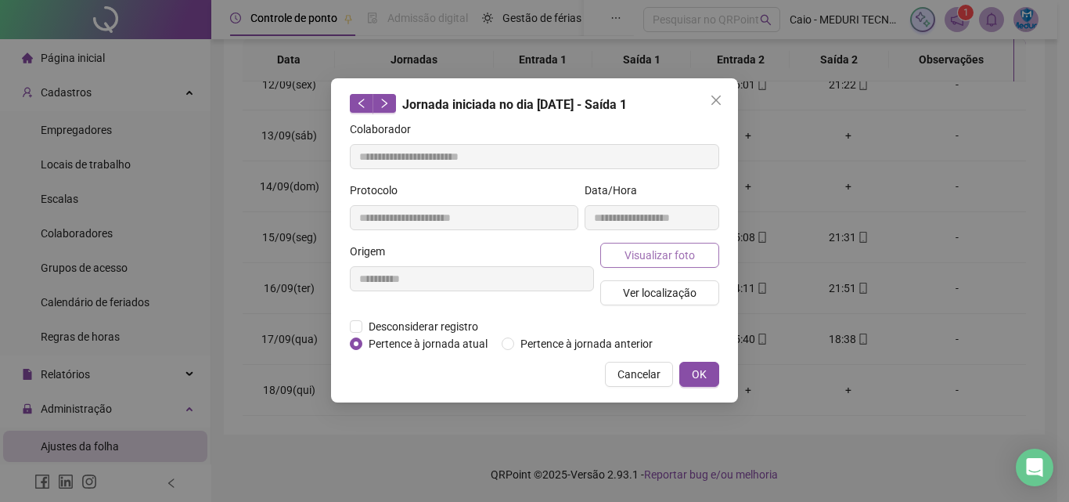
type input "**********"
click at [687, 254] on span "Visualizar foto" at bounding box center [660, 255] width 70 height 17
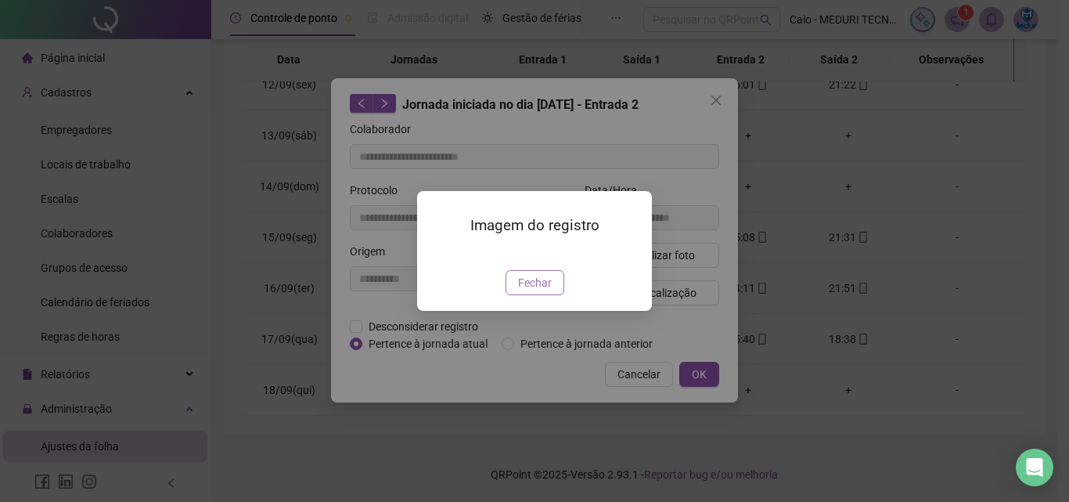
click at [546, 295] on button "Fechar" at bounding box center [535, 282] width 59 height 25
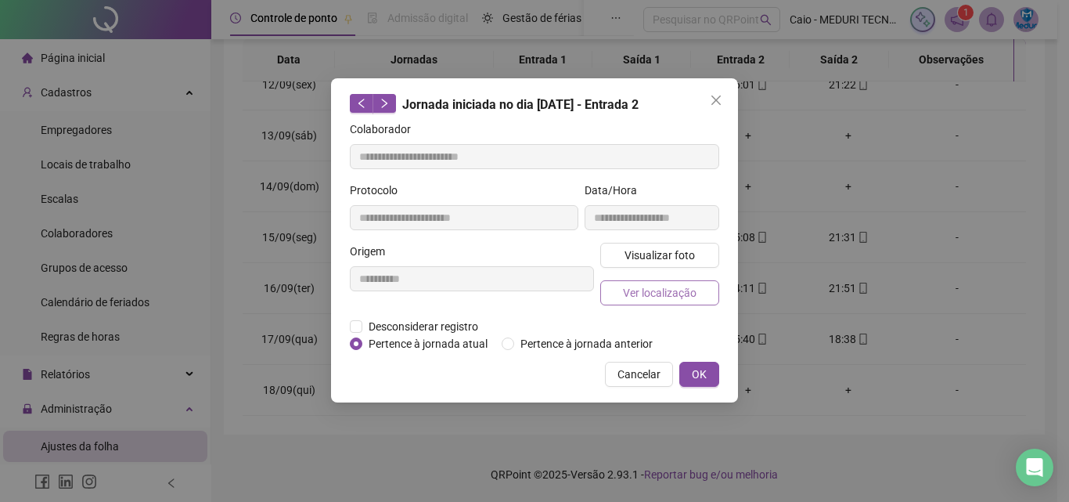
click at [626, 288] on span "Ver localização" at bounding box center [660, 292] width 74 height 17
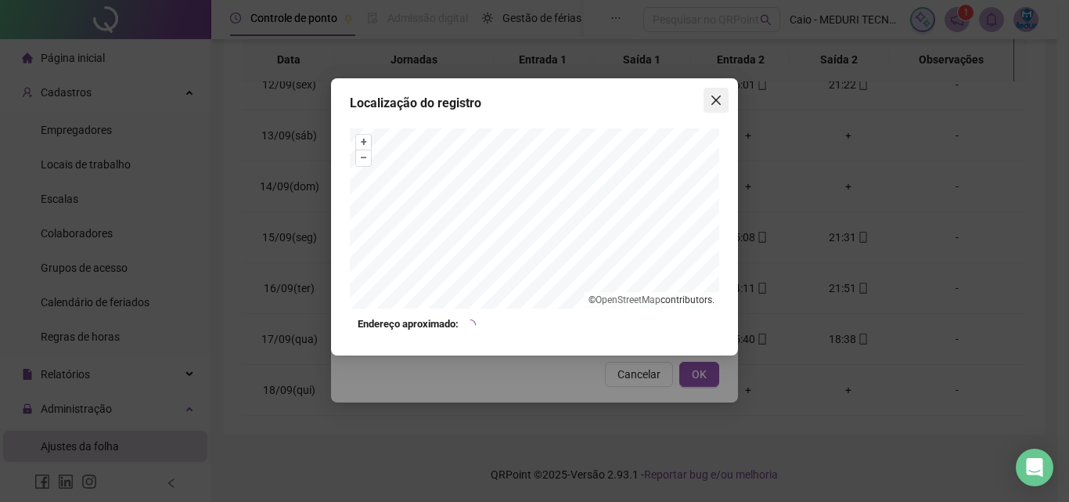
click at [706, 110] on button "Close" at bounding box center [716, 100] width 25 height 25
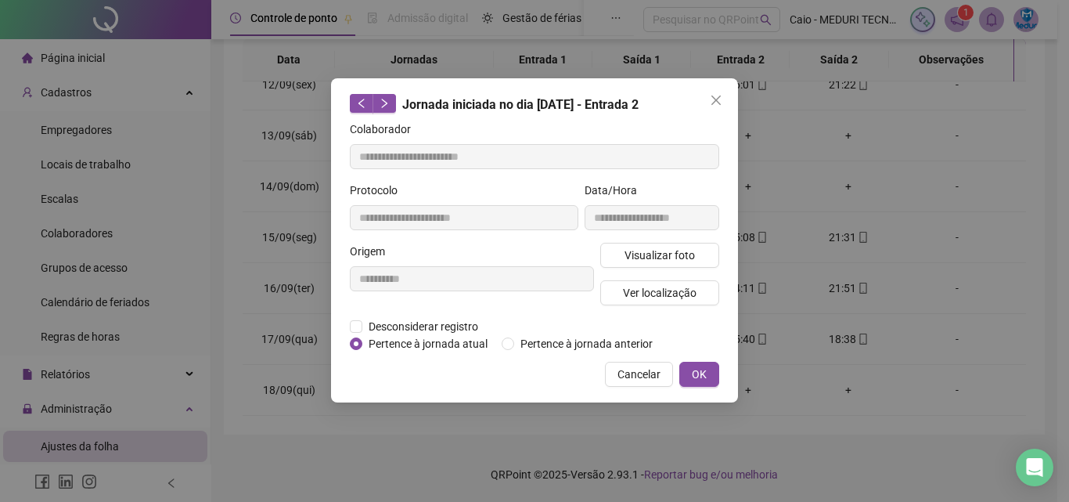
click at [706, 110] on button "Close" at bounding box center [716, 100] width 25 height 25
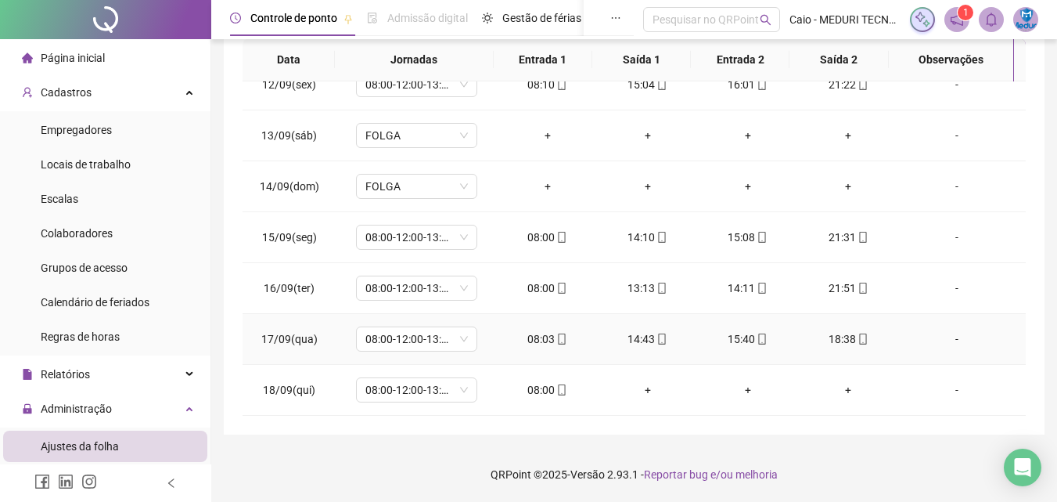
click at [835, 340] on div "18:38" at bounding box center [848, 338] width 75 height 17
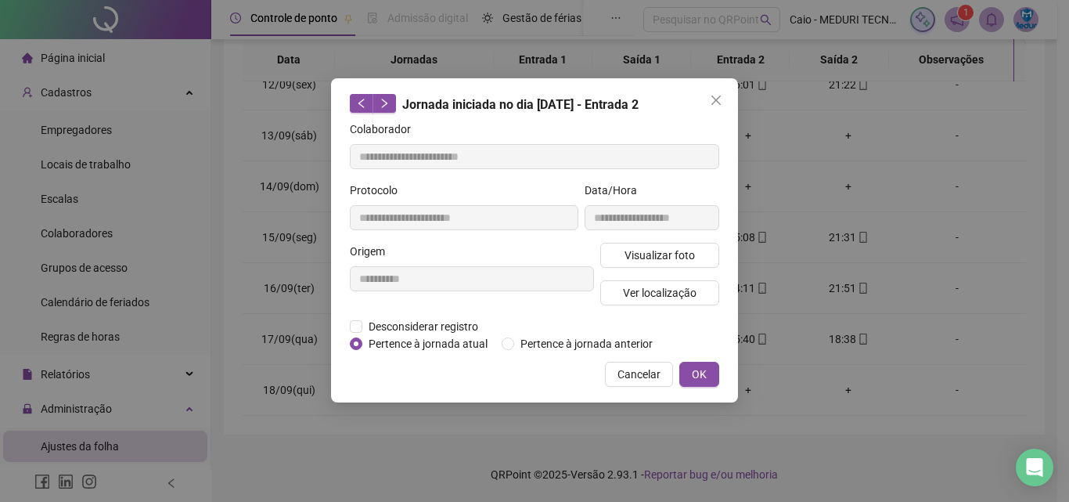
type input "**********"
click at [695, 267] on div "Visualizar foto Ver localização" at bounding box center [659, 280] width 125 height 75
click at [694, 257] on button "Visualizar foto" at bounding box center [659, 255] width 119 height 25
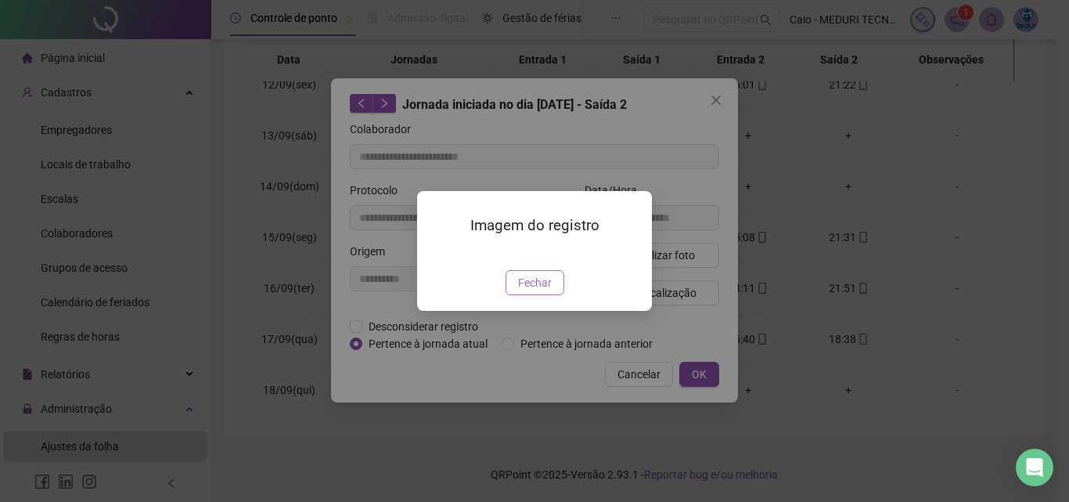
click at [540, 291] on span "Fechar" at bounding box center [535, 282] width 34 height 17
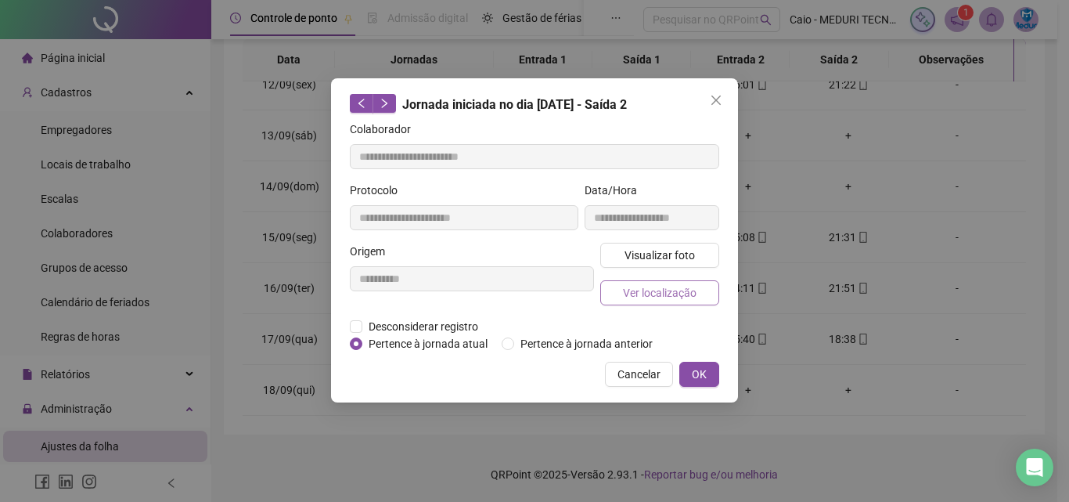
click at [674, 294] on span "Ver localização" at bounding box center [660, 292] width 74 height 17
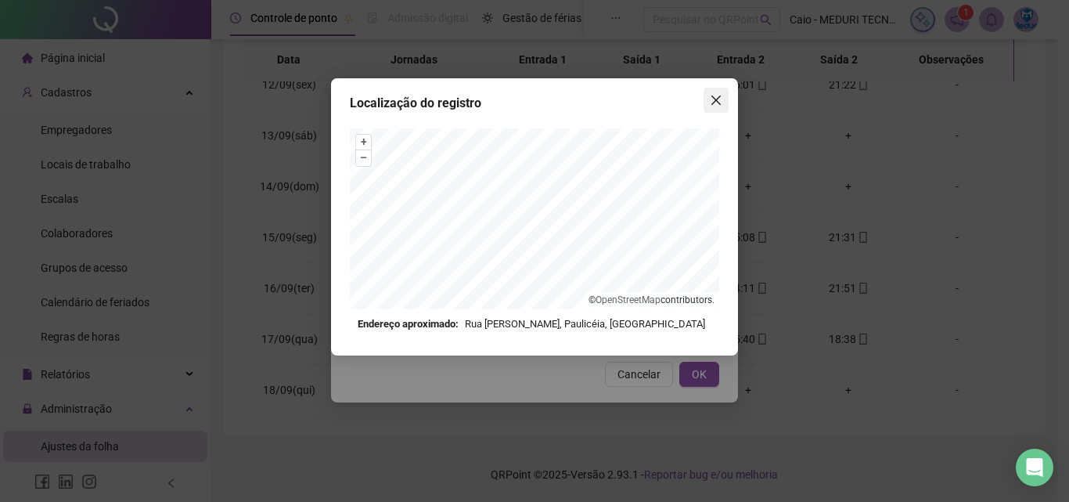
click at [707, 110] on button "Close" at bounding box center [716, 100] width 25 height 25
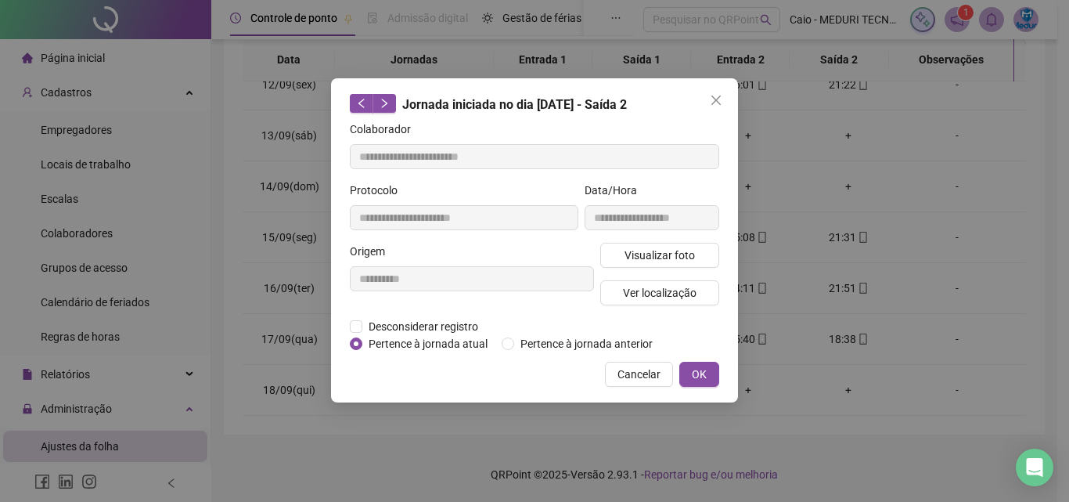
click at [707, 110] on button "Close" at bounding box center [716, 100] width 25 height 25
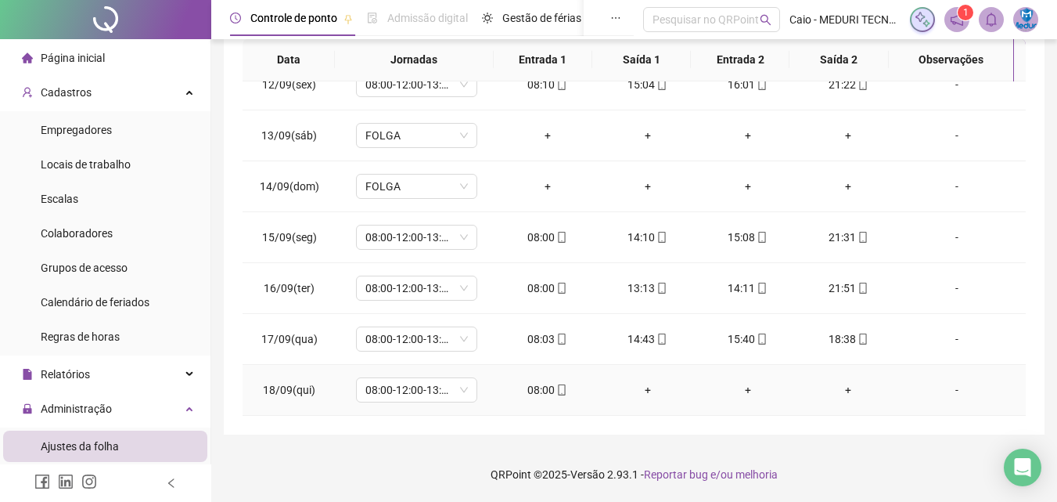
click at [557, 400] on td "08:00" at bounding box center [548, 390] width 100 height 51
click at [557, 391] on icon "mobile" at bounding box center [562, 389] width 11 height 11
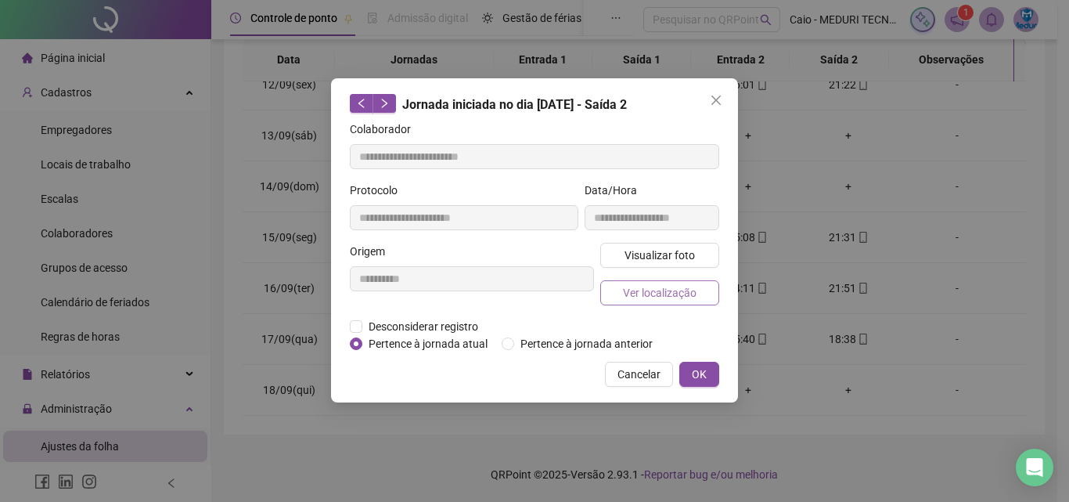
type input "**********"
drag, startPoint x: 660, startPoint y: 267, endPoint x: 670, endPoint y: 261, distance: 11.6
click at [660, 266] on div "Visualizar foto Ver localização" at bounding box center [659, 280] width 125 height 75
click at [670, 261] on span "Visualizar foto" at bounding box center [660, 255] width 70 height 17
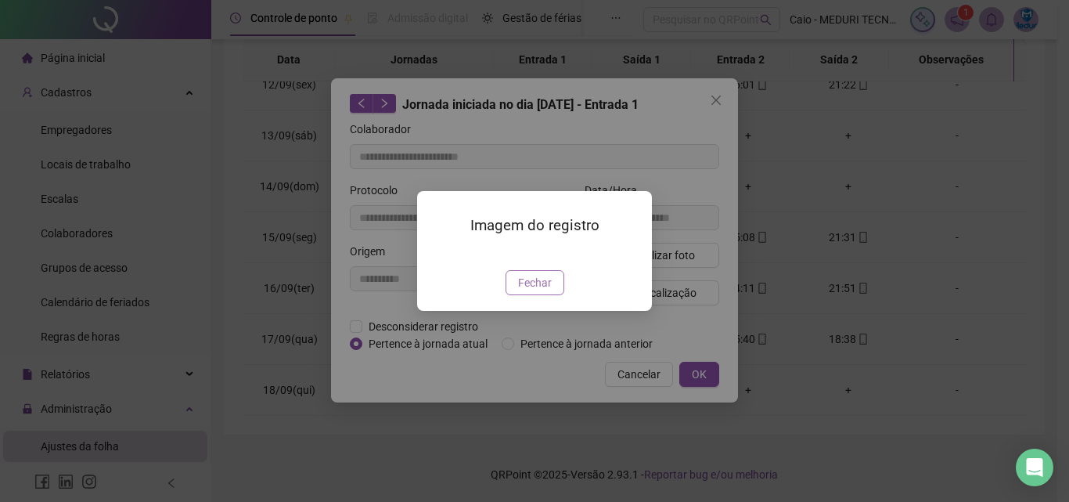
click at [535, 291] on span "Fechar" at bounding box center [535, 282] width 34 height 17
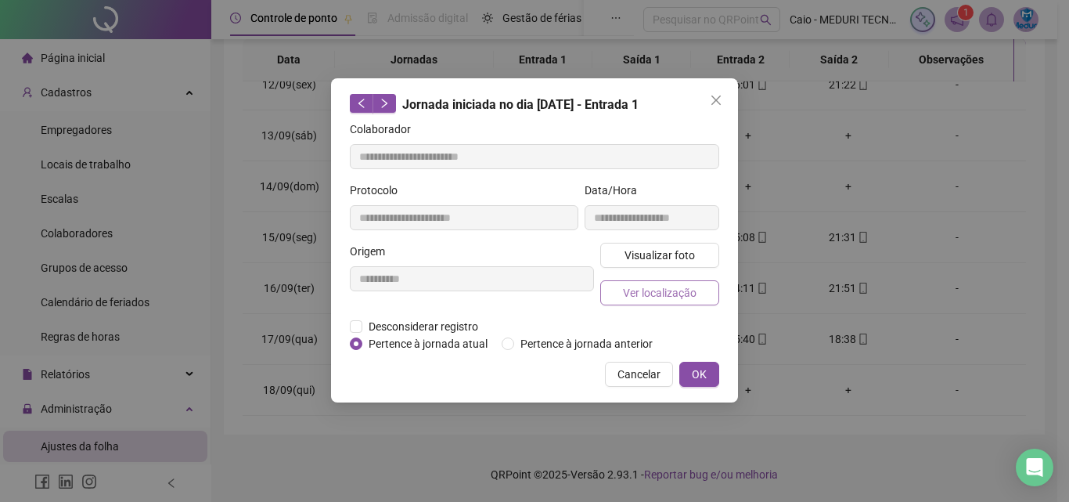
click at [632, 302] on button "Ver localização" at bounding box center [659, 292] width 119 height 25
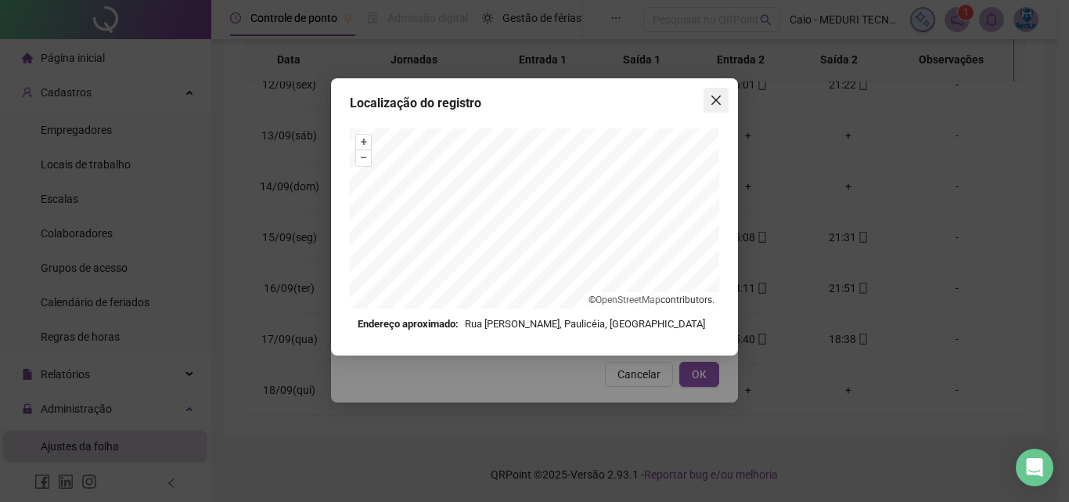
click at [722, 92] on button "Close" at bounding box center [716, 100] width 25 height 25
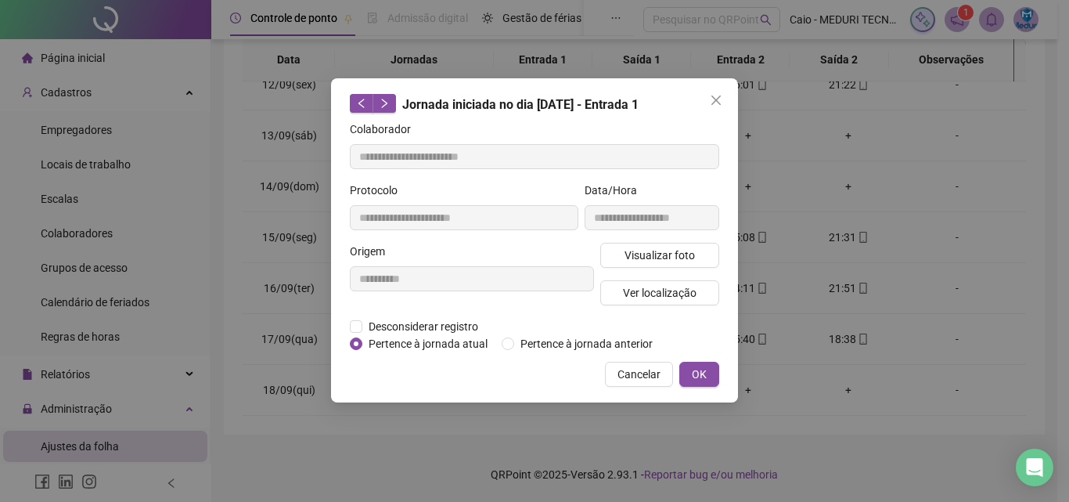
click at [722, 106] on icon "close" at bounding box center [716, 100] width 13 height 13
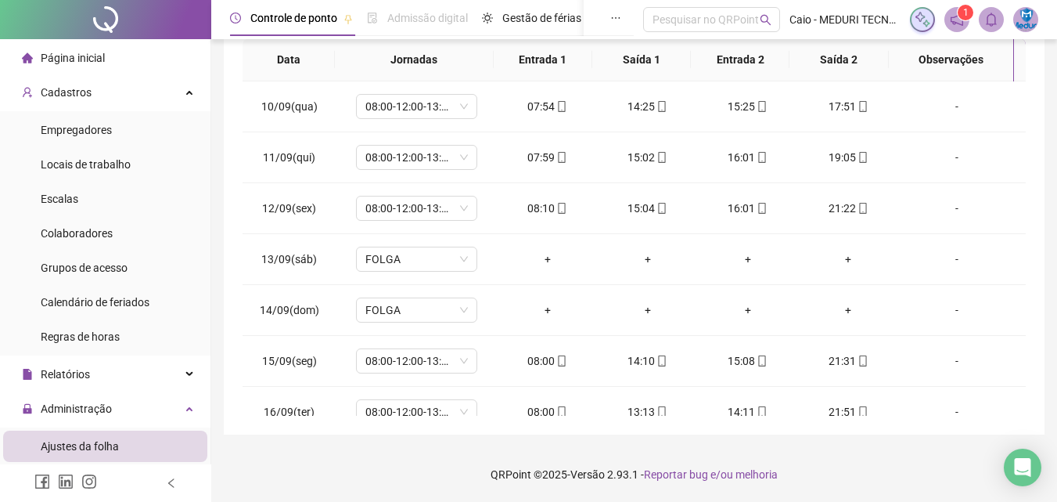
scroll to position [45, 0]
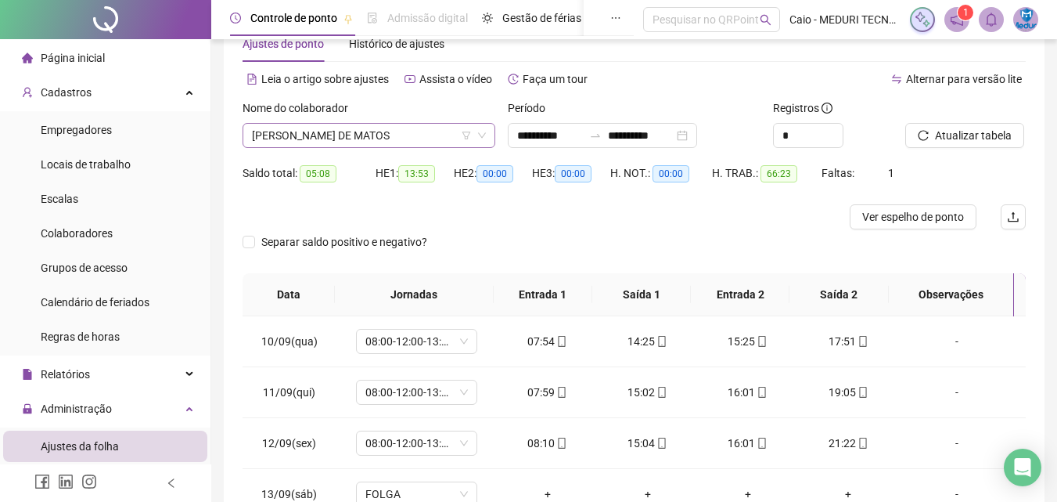
click at [379, 139] on span "[PERSON_NAME] DE MATOS" at bounding box center [369, 135] width 234 height 23
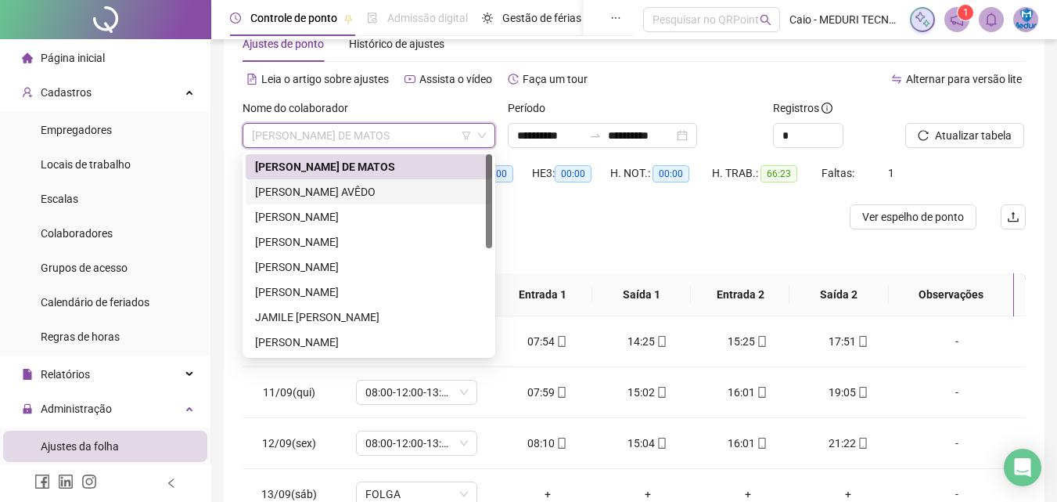
click at [370, 193] on div "[PERSON_NAME] AVÊDO" at bounding box center [369, 191] width 228 height 17
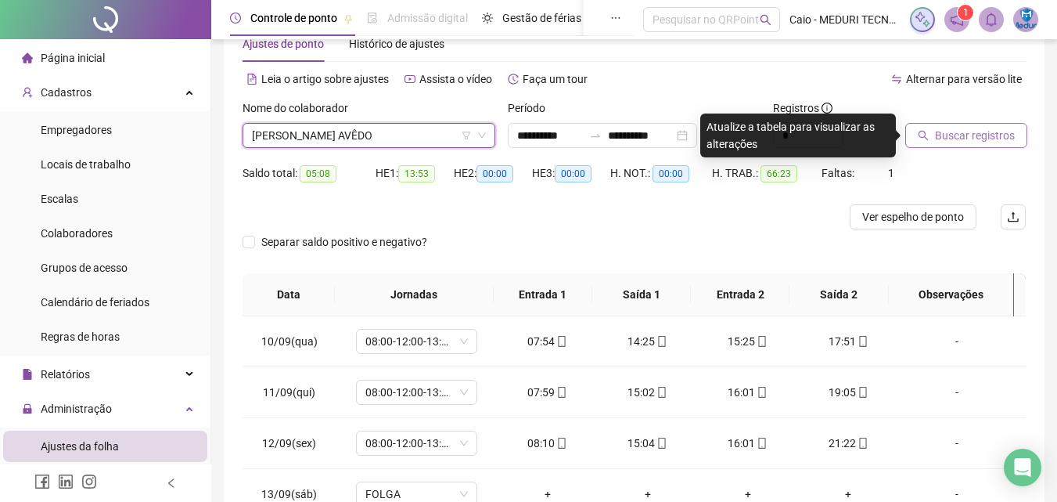
click at [914, 131] on button "Buscar registros" at bounding box center [967, 135] width 122 height 25
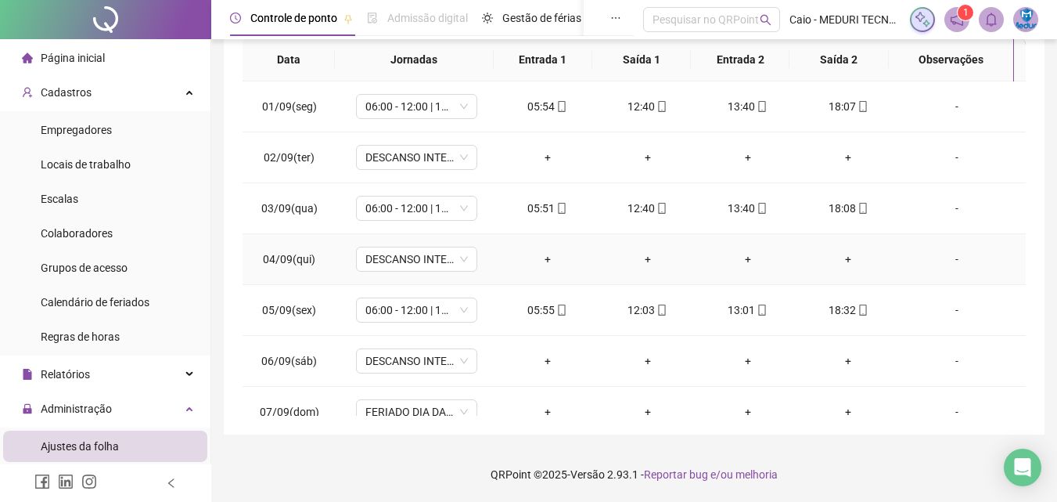
scroll to position [0, 0]
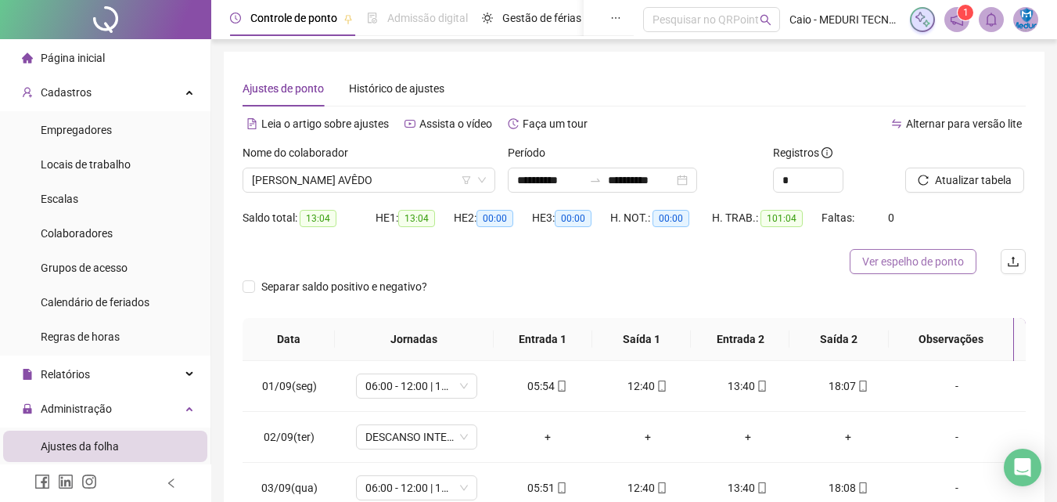
click at [901, 261] on span "Ver espelho de ponto" at bounding box center [914, 261] width 102 height 17
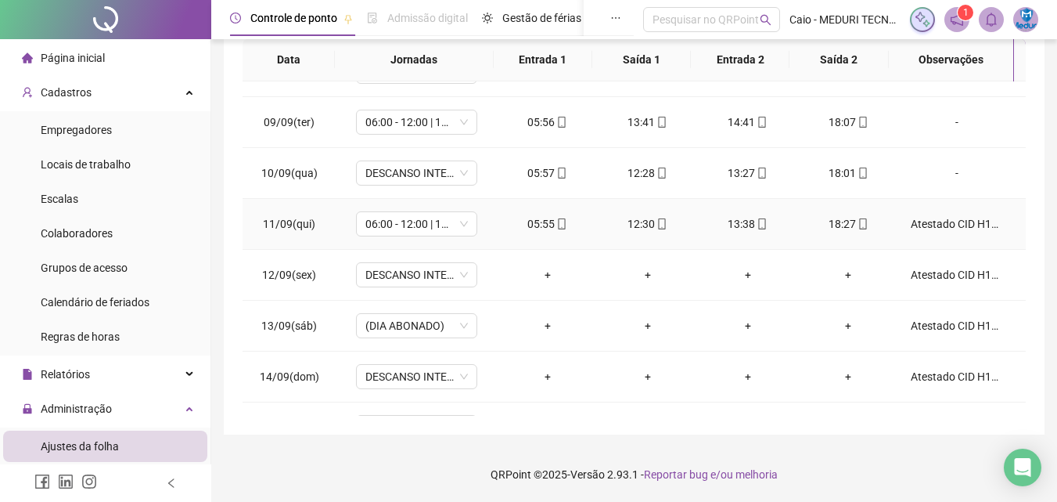
scroll to position [582, 0]
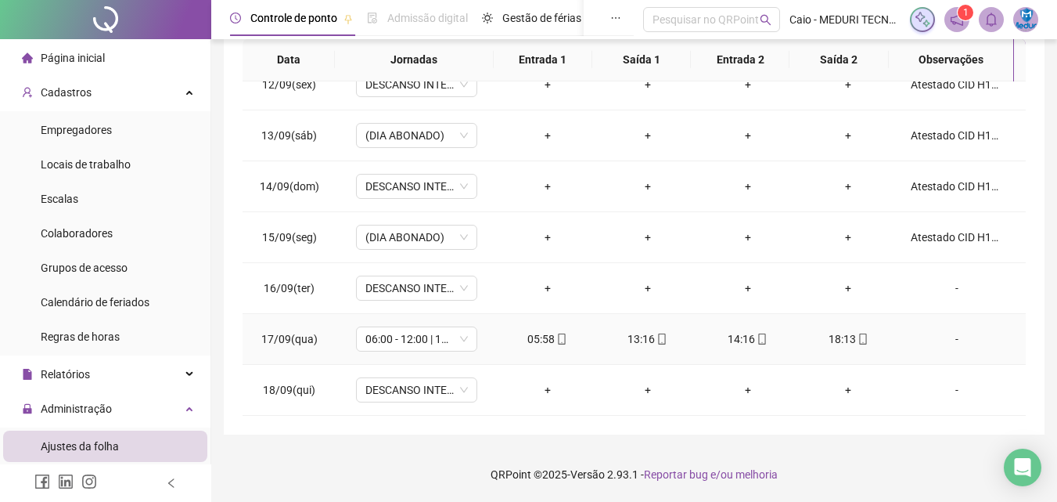
click at [571, 337] on div "05:58" at bounding box center [547, 338] width 75 height 17
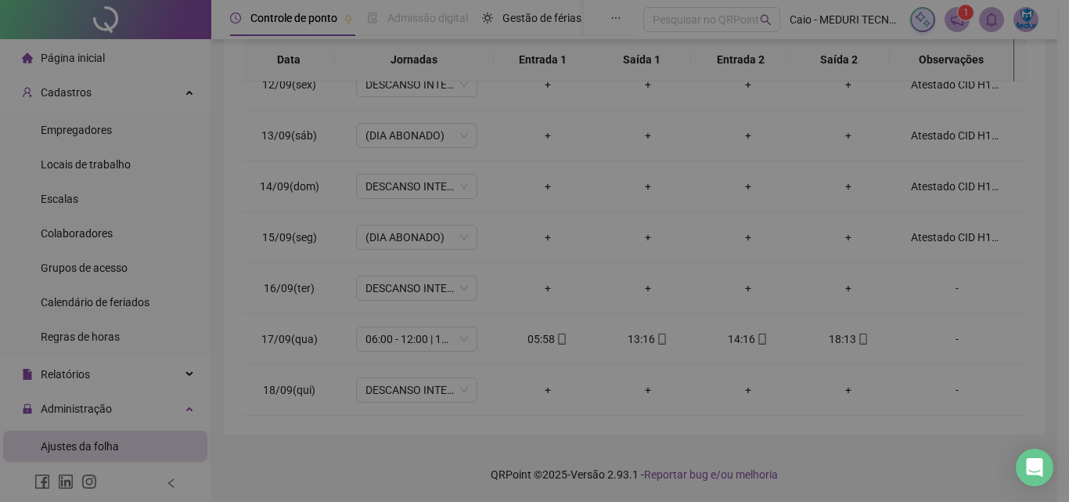
type input "**********"
click at [558, 344] on span "Pertence à jornada anterior" at bounding box center [586, 343] width 145 height 17
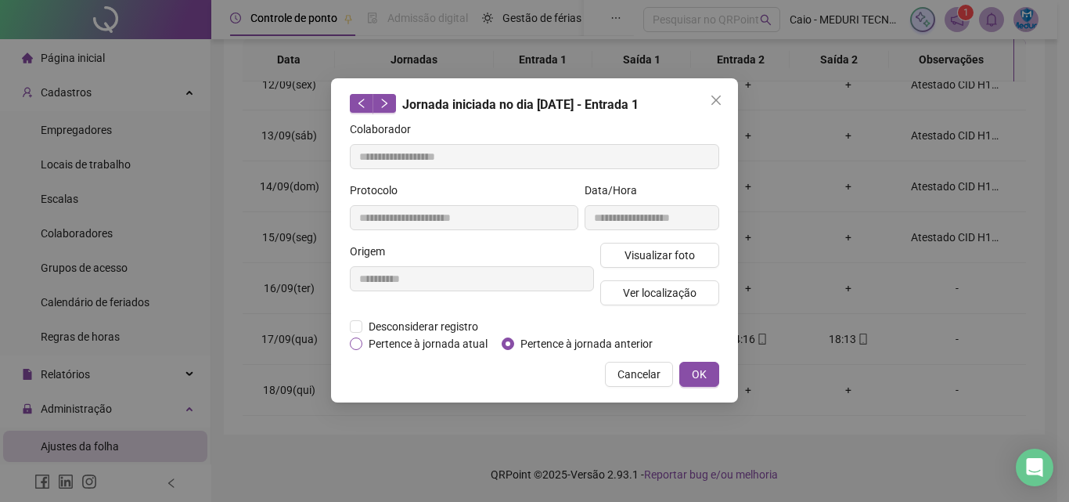
click at [469, 349] on span "Pertence à jornada atual" at bounding box center [427, 343] width 131 height 17
click at [677, 240] on div "**********" at bounding box center [652, 212] width 141 height 61
click at [671, 249] on span "Visualizar foto" at bounding box center [660, 255] width 70 height 17
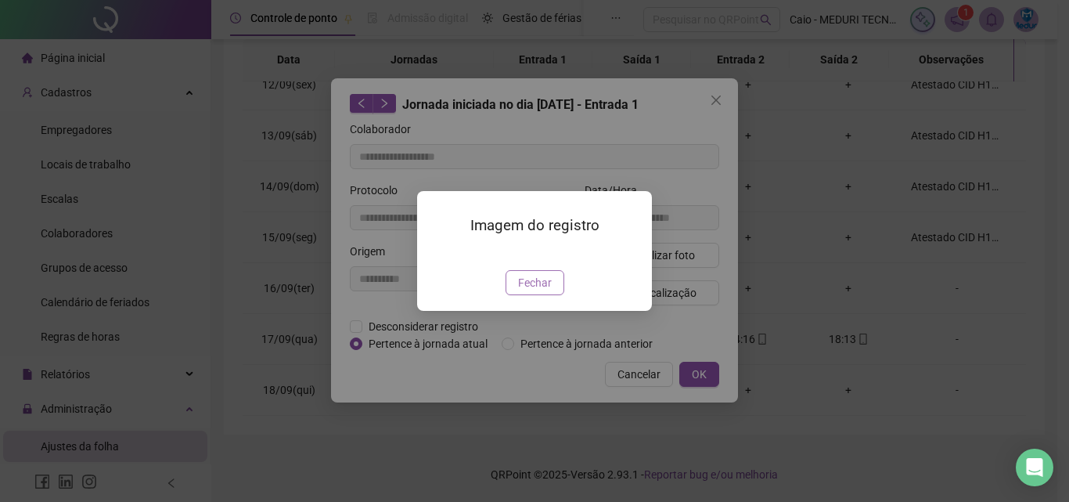
click at [550, 291] on span "Fechar" at bounding box center [535, 282] width 34 height 17
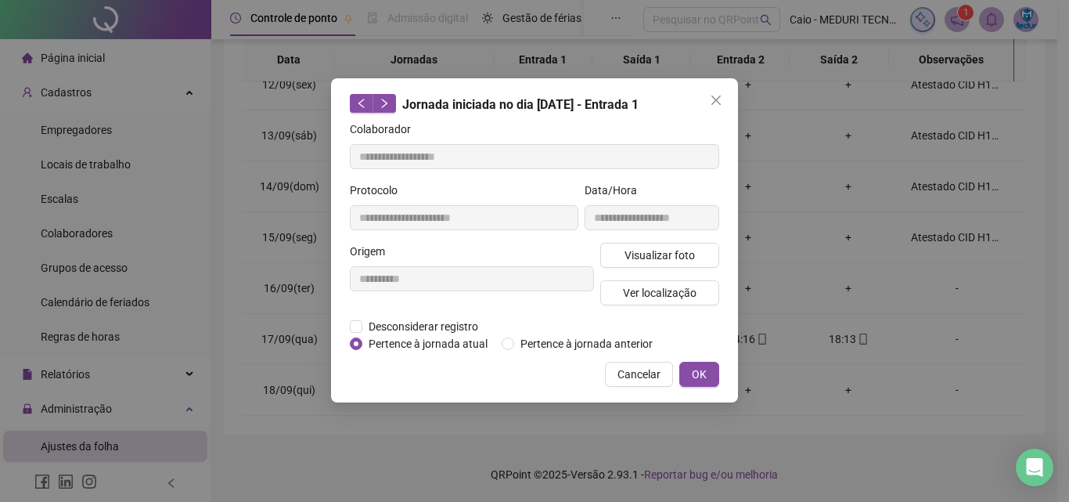
click at [658, 305] on div "Visualizar foto Ver localização" at bounding box center [659, 280] width 125 height 75
click at [672, 290] on span "Ver localização" at bounding box center [660, 292] width 74 height 17
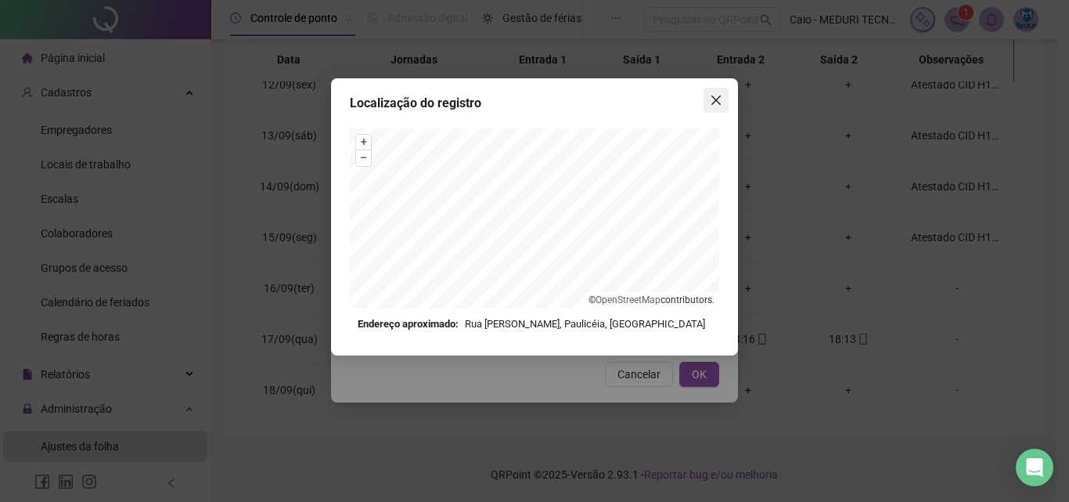
click at [708, 108] on button "Close" at bounding box center [716, 100] width 25 height 25
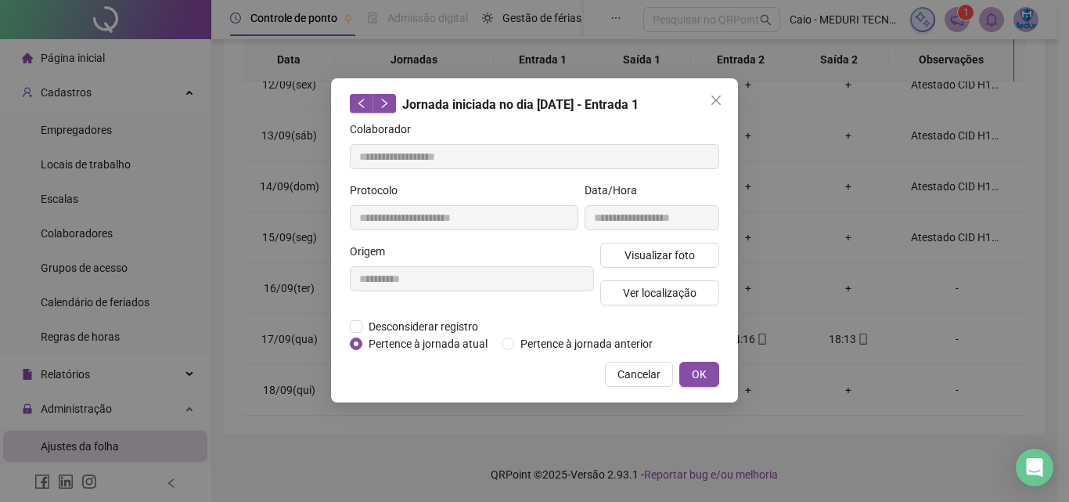
click at [708, 108] on button "Close" at bounding box center [716, 100] width 25 height 25
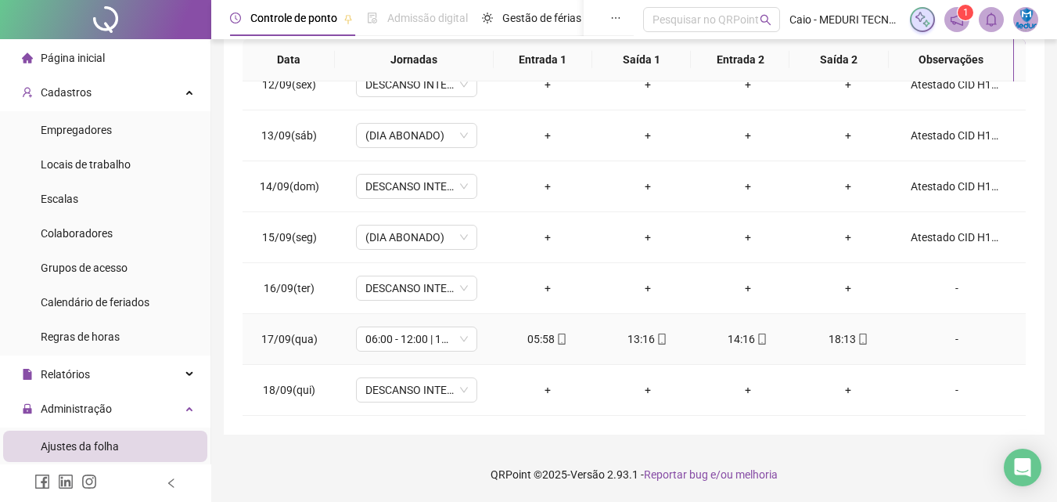
click at [640, 341] on div "13:16" at bounding box center [648, 338] width 75 height 17
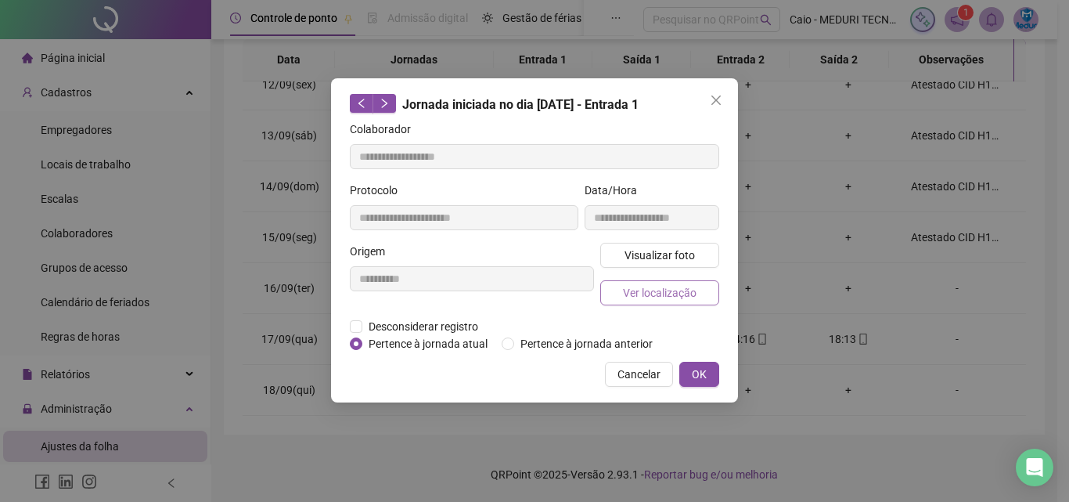
type input "**********"
click at [643, 262] on span "Visualizar foto" at bounding box center [660, 255] width 70 height 17
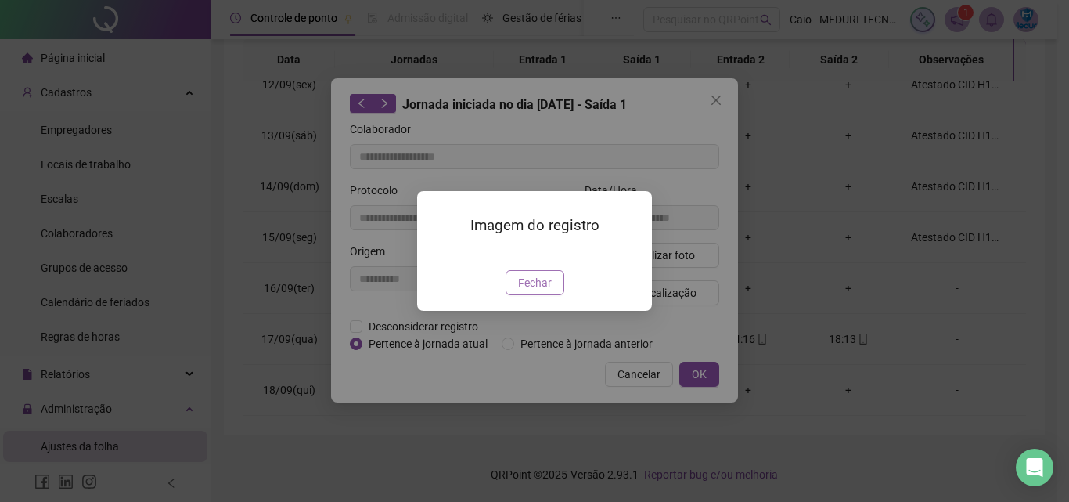
click at [535, 295] on button "Fechar" at bounding box center [535, 282] width 59 height 25
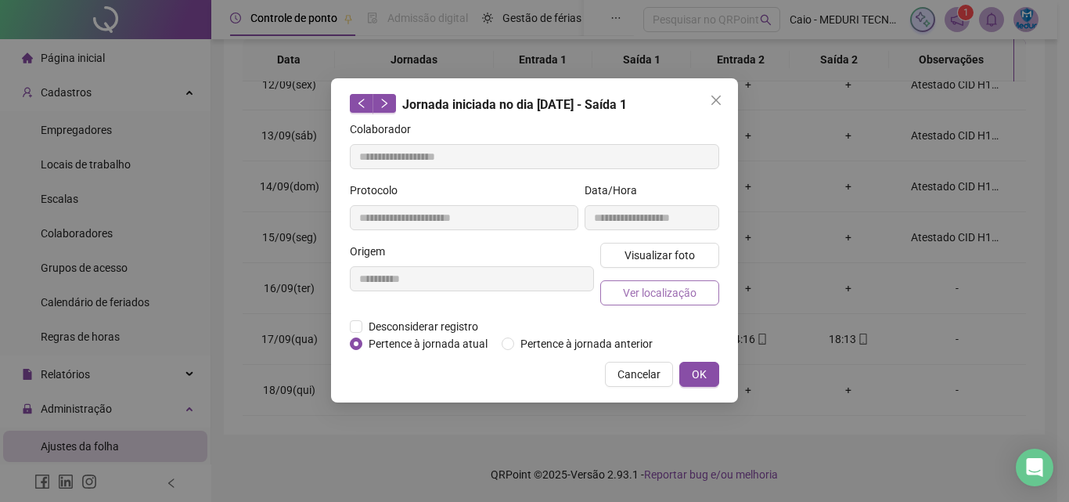
click at [688, 301] on button "Ver localização" at bounding box center [659, 292] width 119 height 25
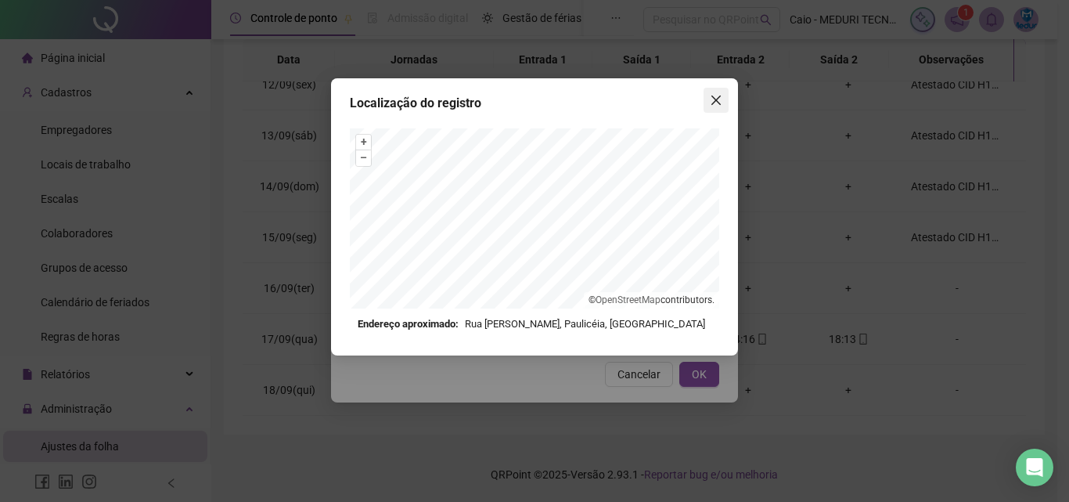
click at [718, 103] on icon "close" at bounding box center [715, 99] width 9 height 9
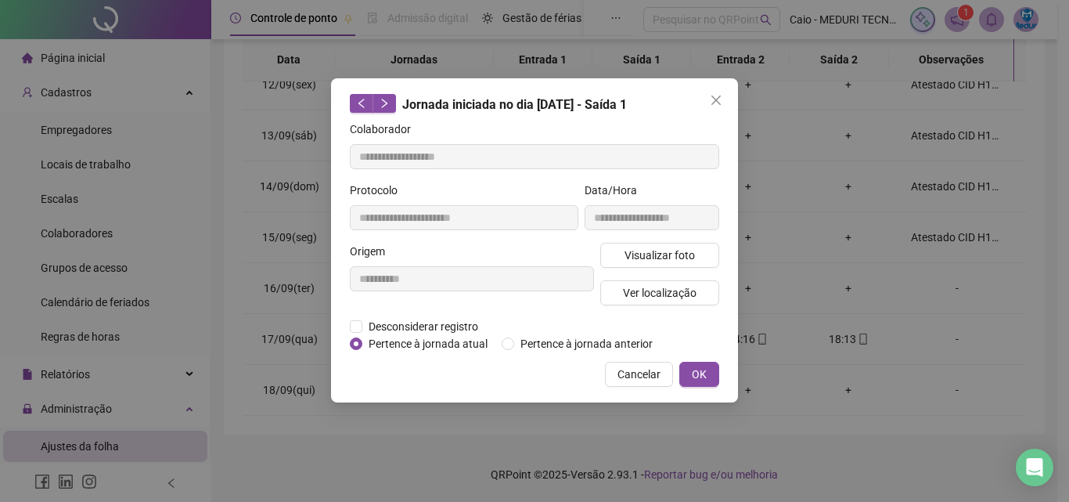
click at [718, 103] on icon "close" at bounding box center [715, 99] width 9 height 9
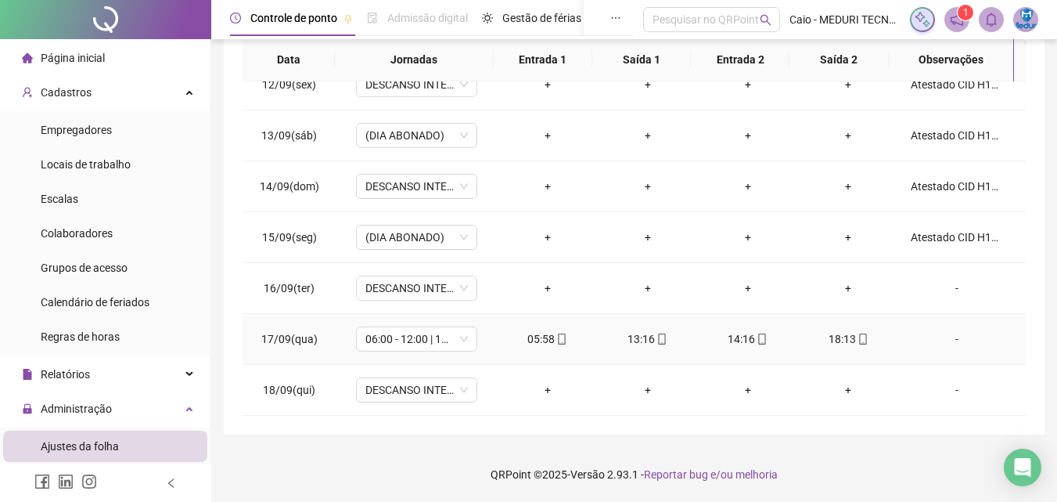
click at [740, 330] on div "14:16" at bounding box center [748, 338] width 75 height 17
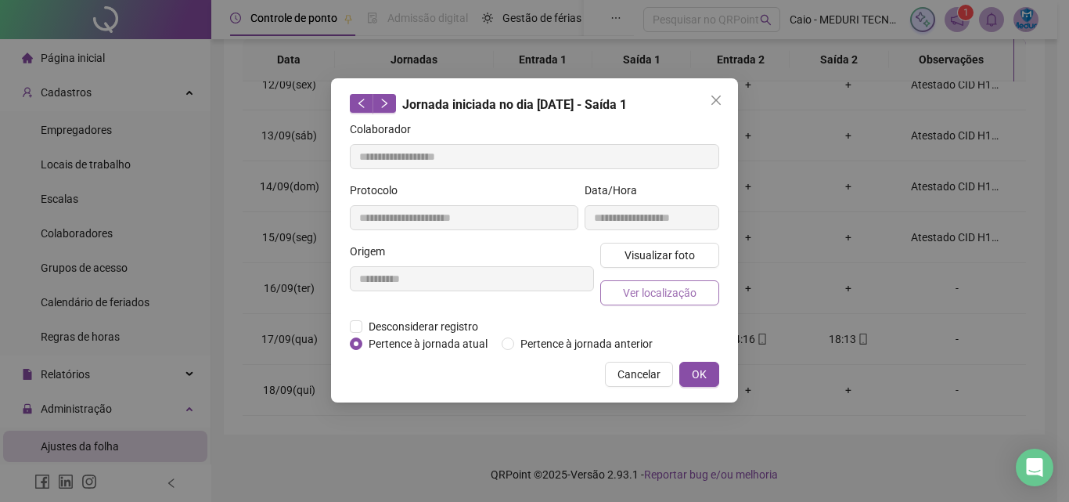
type input "**********"
click at [677, 254] on span "Visualizar foto" at bounding box center [660, 255] width 70 height 17
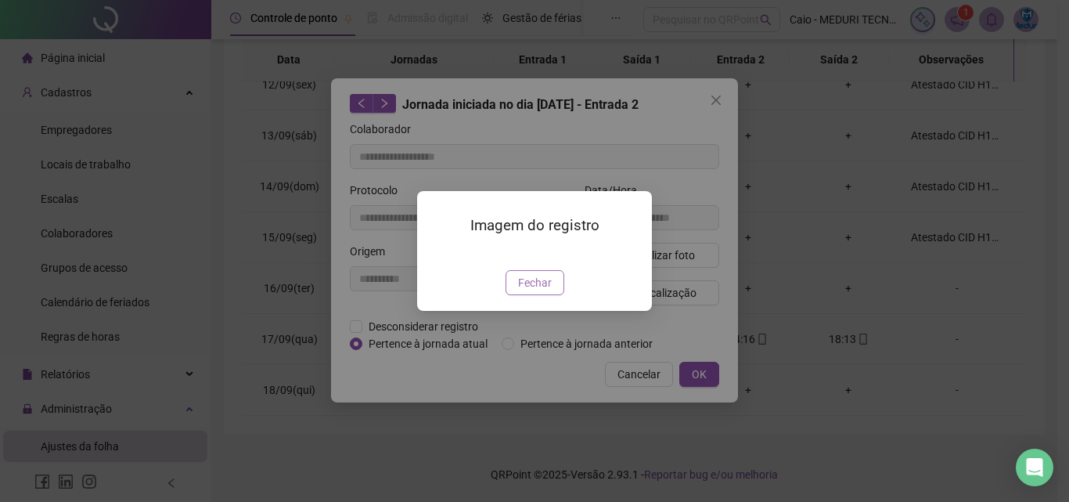
click at [554, 295] on button "Fechar" at bounding box center [535, 282] width 59 height 25
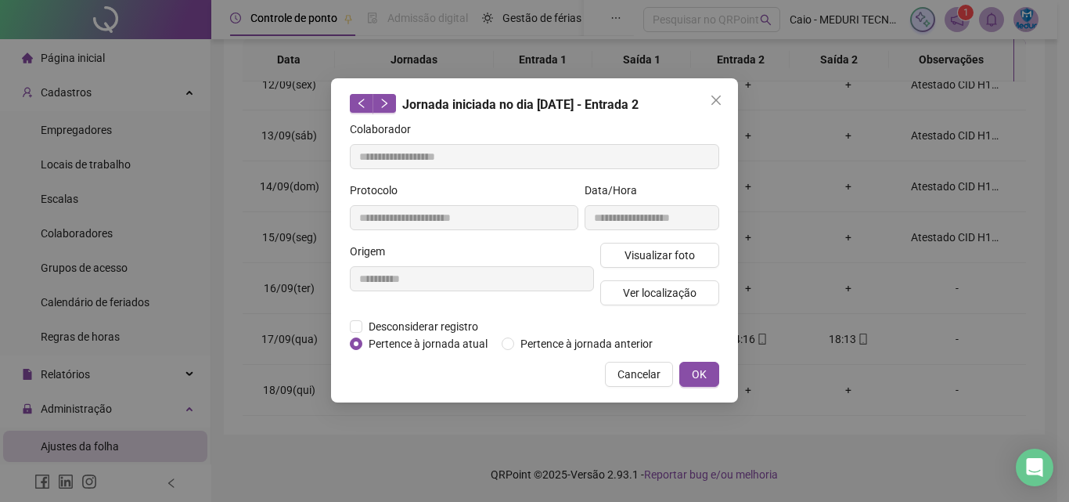
click at [624, 312] on div "Visualizar foto Ver localização" at bounding box center [659, 280] width 125 height 75
click at [639, 283] on button "Ver localização" at bounding box center [659, 292] width 119 height 25
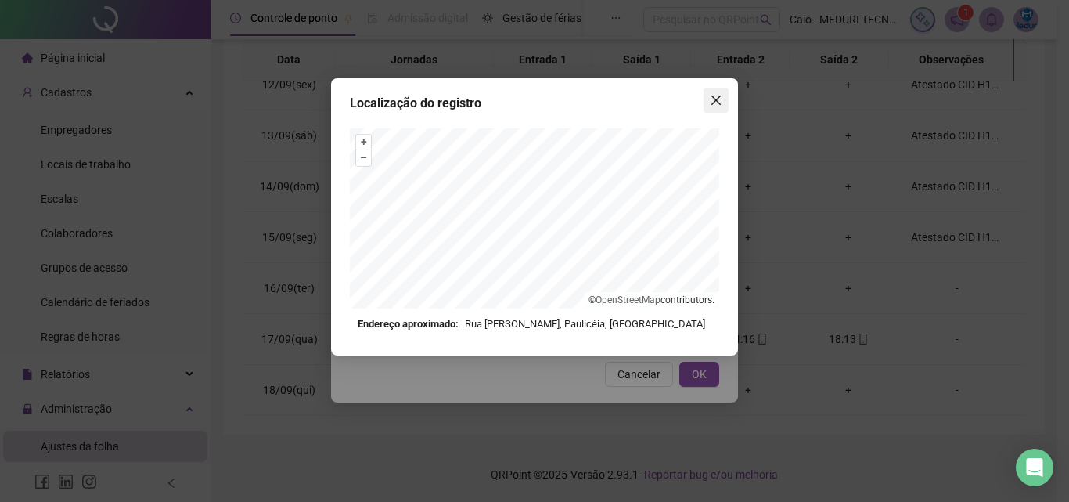
click at [722, 107] on button "Close" at bounding box center [716, 100] width 25 height 25
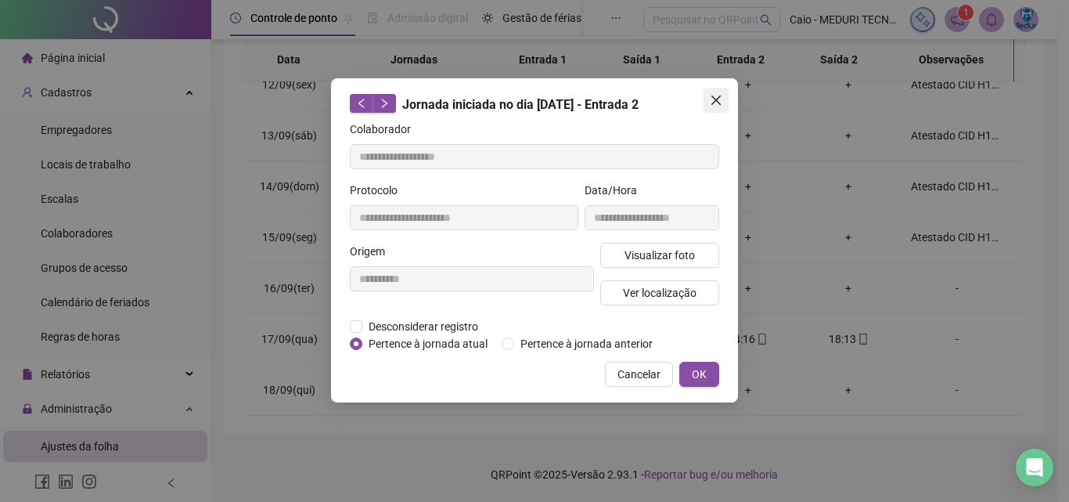
click at [715, 106] on button "Close" at bounding box center [716, 100] width 25 height 25
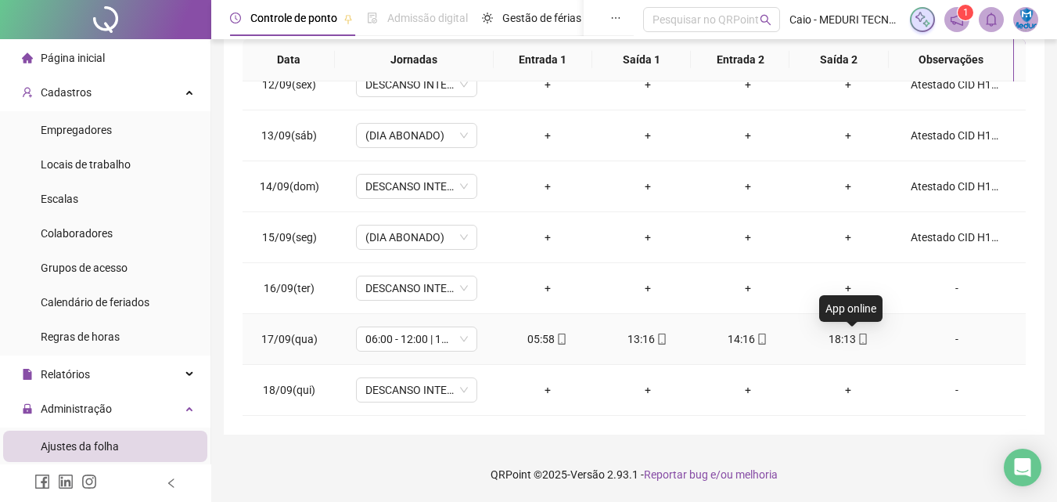
click at [859, 344] on icon "mobile" at bounding box center [862, 338] width 7 height 11
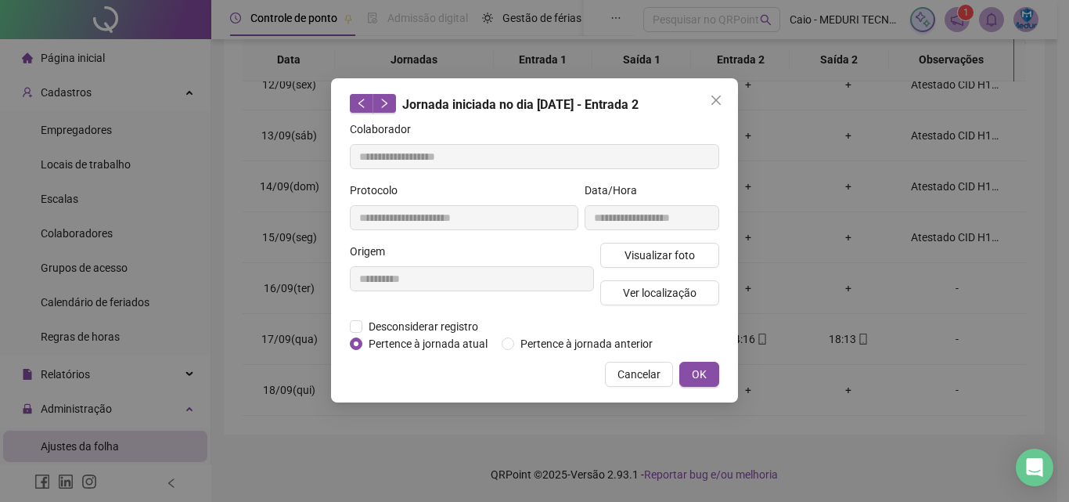
type input "**********"
click at [647, 247] on span "Visualizar foto" at bounding box center [660, 255] width 70 height 17
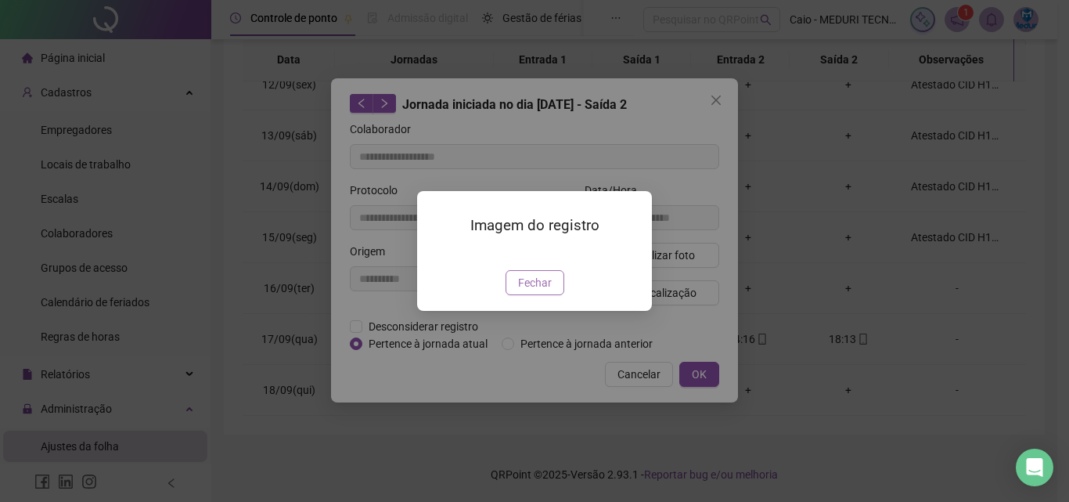
click at [529, 291] on span "Fechar" at bounding box center [535, 282] width 34 height 17
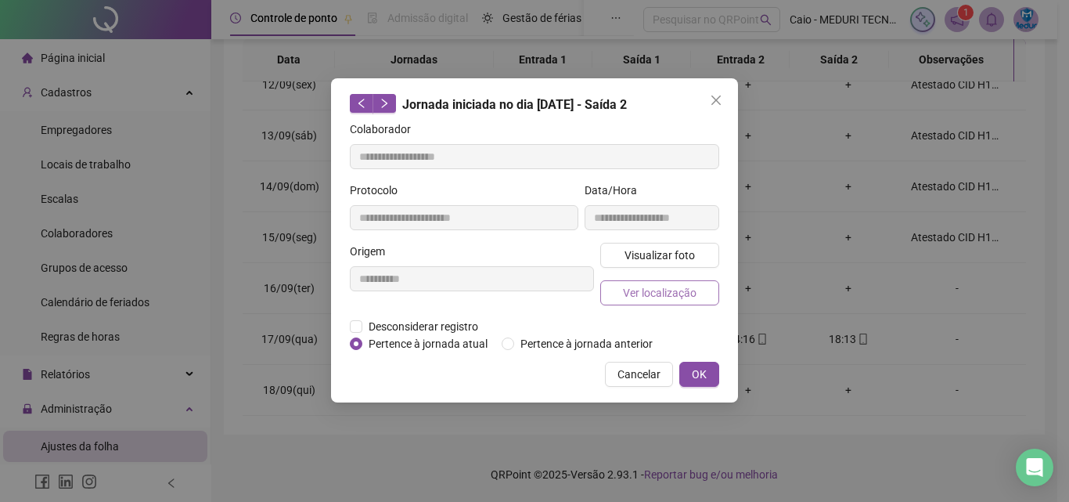
click at [644, 301] on button "Ver localização" at bounding box center [659, 292] width 119 height 25
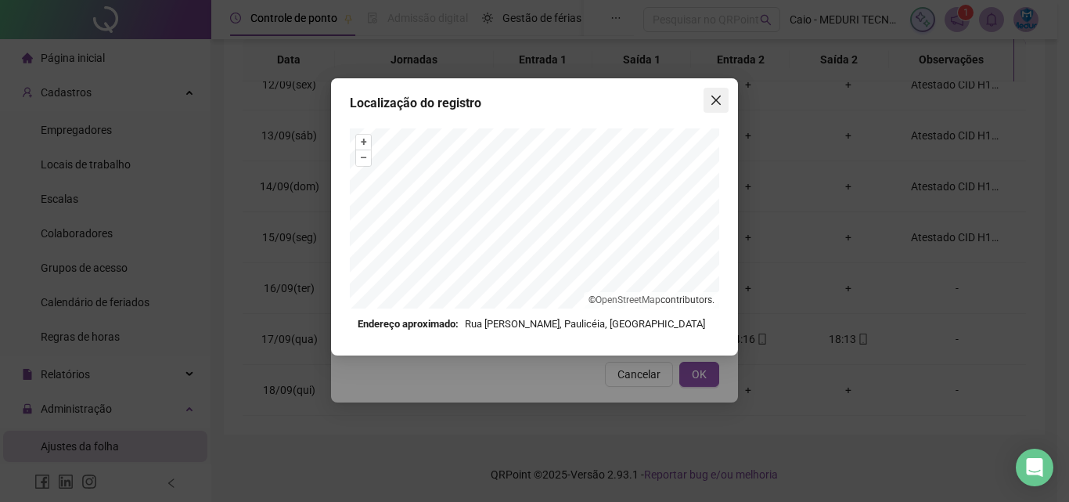
click at [721, 94] on icon "close" at bounding box center [716, 100] width 13 height 13
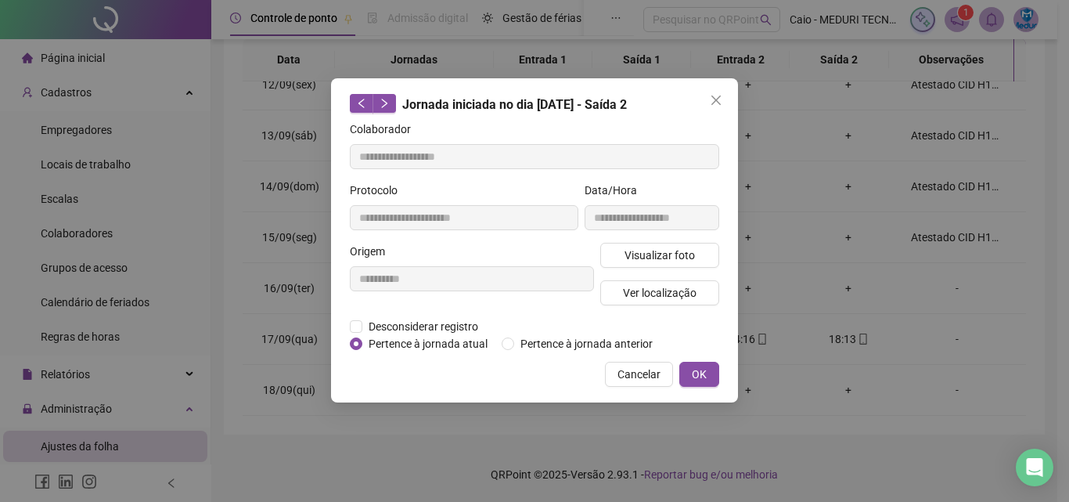
click at [716, 106] on icon "close" at bounding box center [716, 100] width 13 height 13
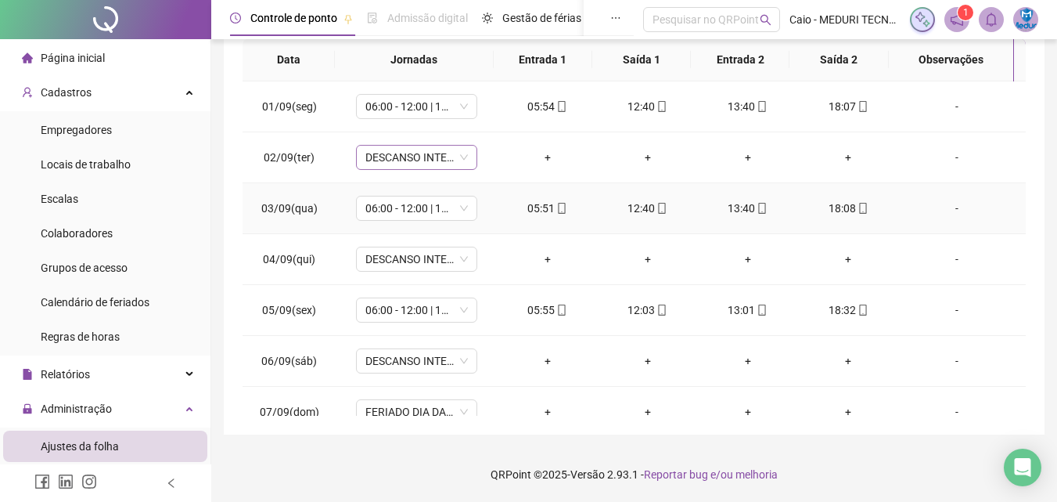
scroll to position [0, 0]
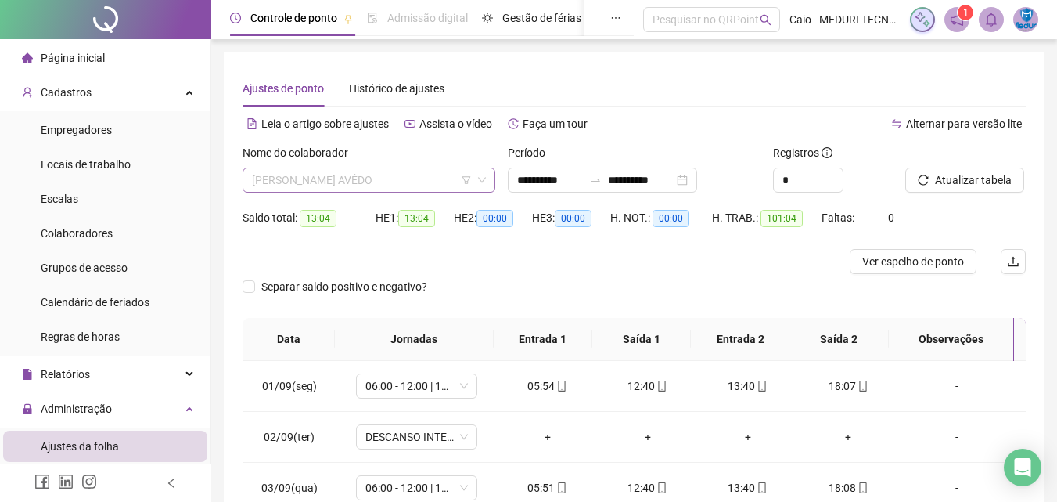
click at [402, 186] on span "[PERSON_NAME] AVÊDO" at bounding box center [369, 179] width 234 height 23
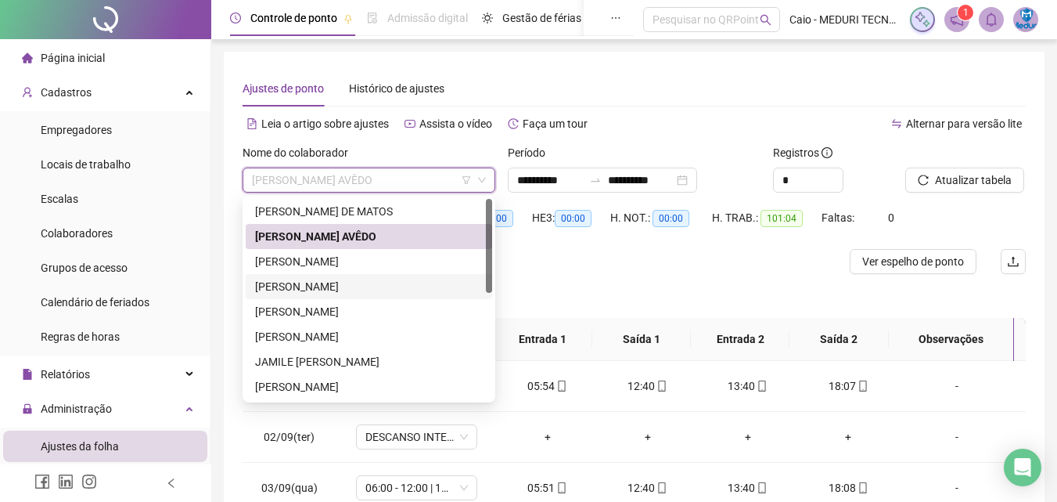
click at [333, 261] on div "[PERSON_NAME]" at bounding box center [369, 261] width 228 height 17
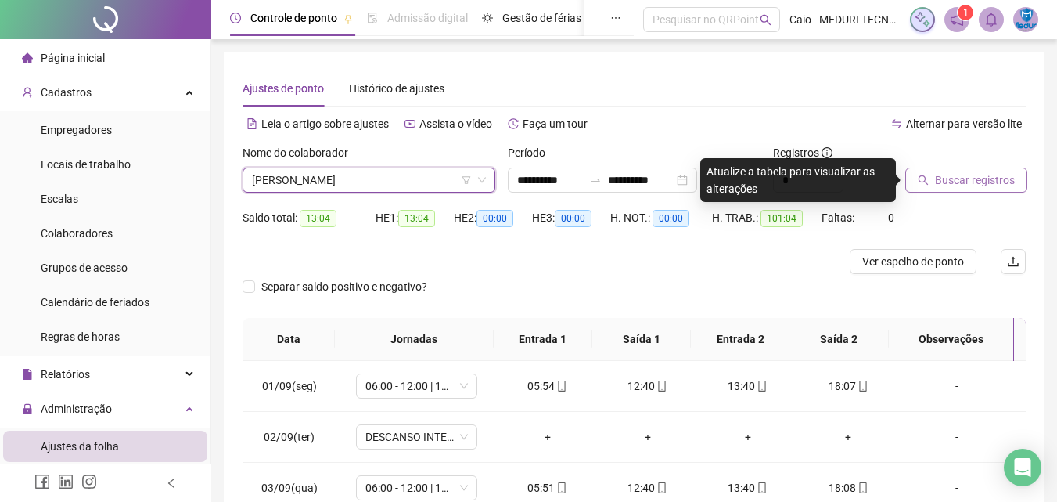
click at [967, 187] on span "Buscar registros" at bounding box center [975, 179] width 80 height 17
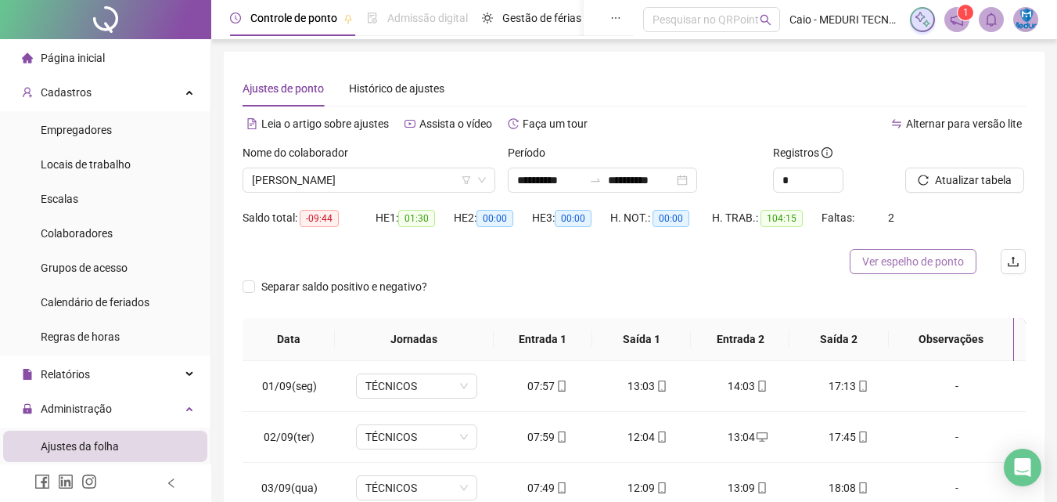
click at [883, 267] on span "Ver espelho de ponto" at bounding box center [914, 261] width 102 height 17
click at [404, 172] on span "[PERSON_NAME]" at bounding box center [369, 179] width 234 height 23
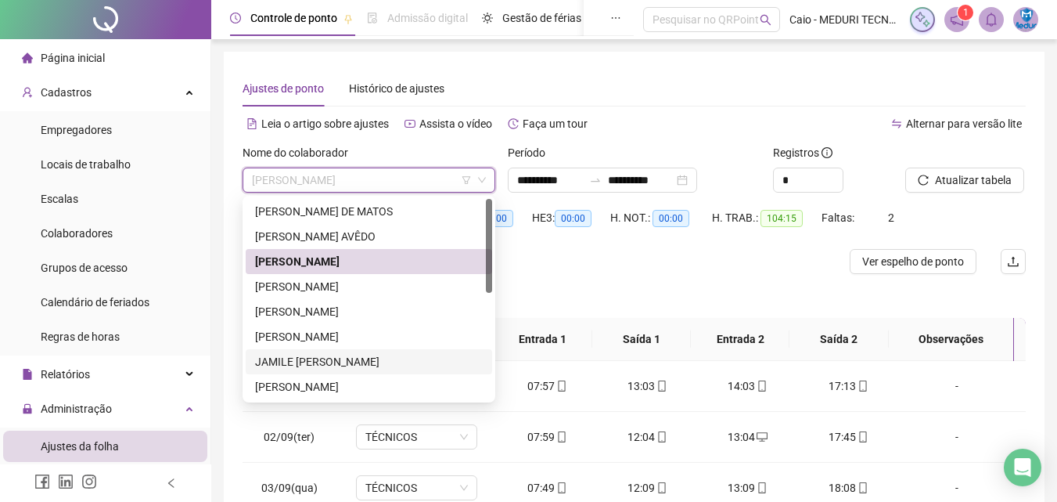
scroll to position [157, 0]
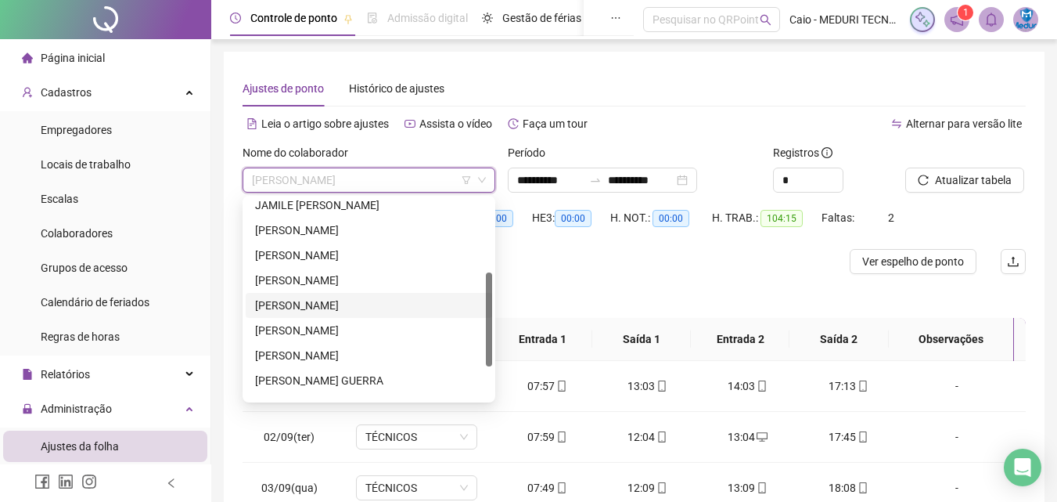
click at [319, 287] on div "[PERSON_NAME]" at bounding box center [369, 280] width 228 height 17
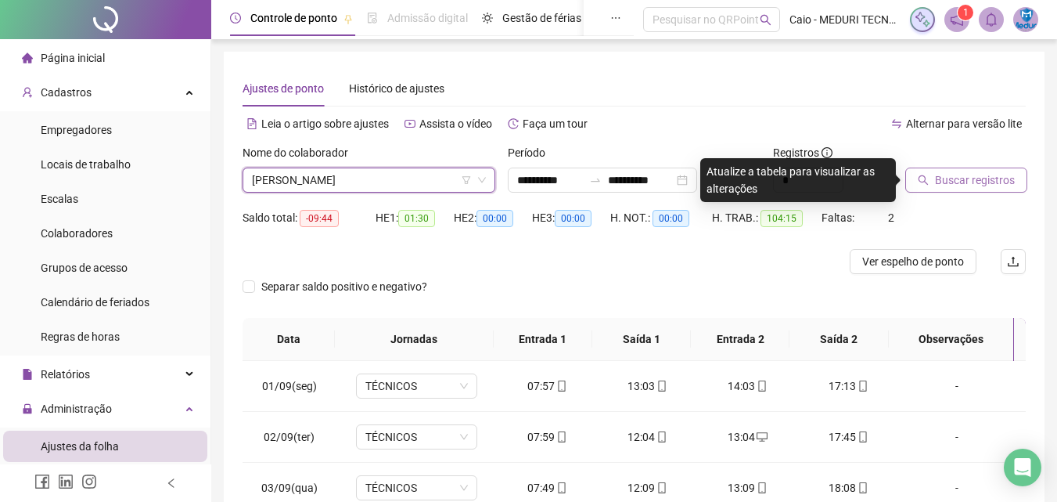
click at [978, 185] on span "Buscar registros" at bounding box center [975, 179] width 80 height 17
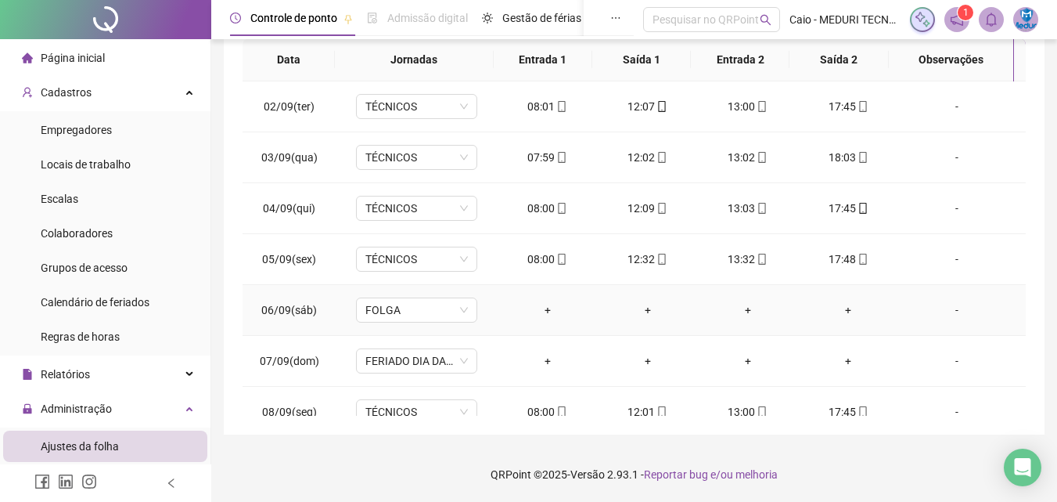
scroll to position [0, 0]
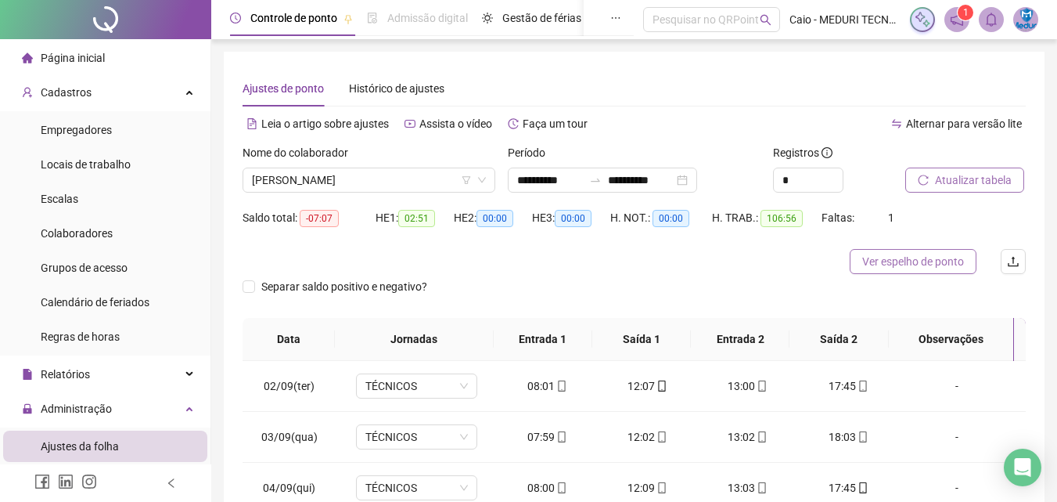
click at [871, 271] on button "Ver espelho de ponto" at bounding box center [913, 261] width 127 height 25
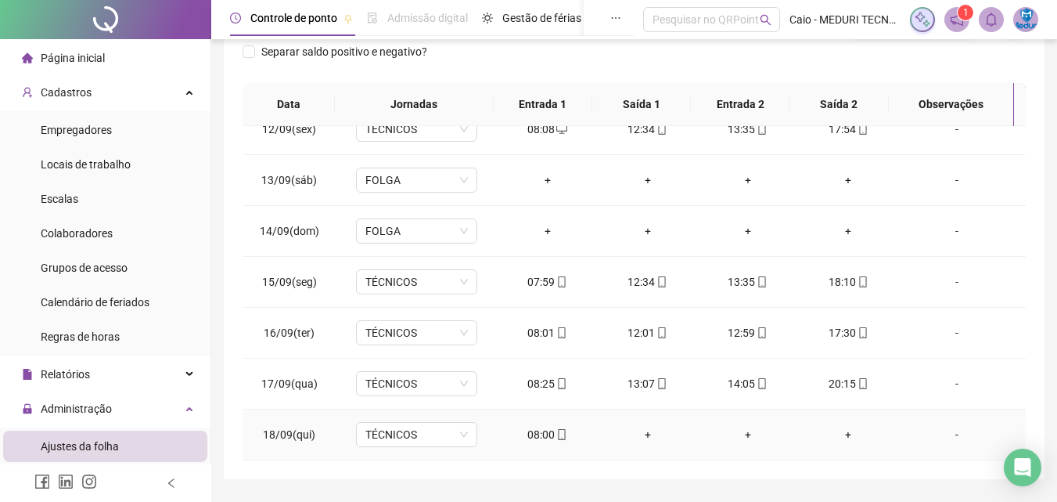
scroll to position [279, 0]
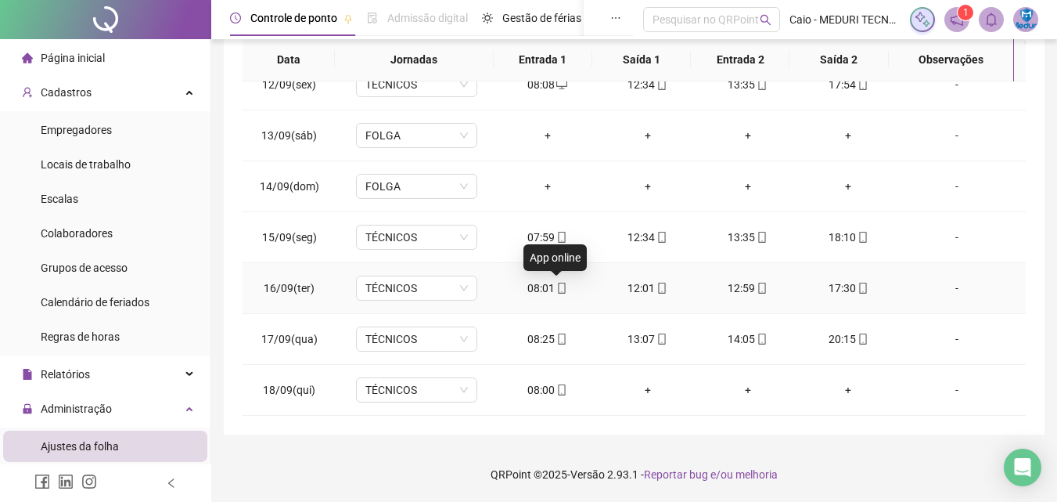
click at [556, 244] on div "App online" at bounding box center [555, 257] width 63 height 27
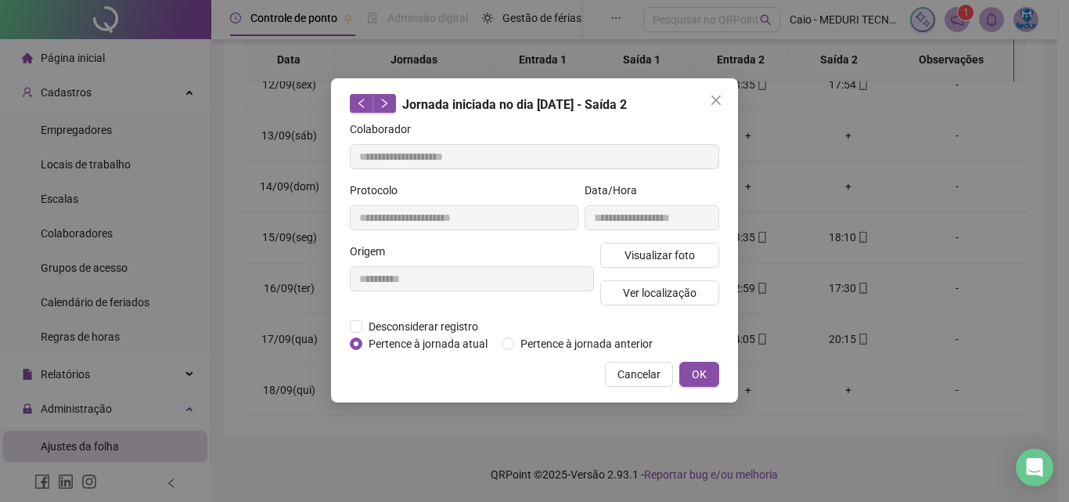
click at [556, 236] on div "**********" at bounding box center [464, 212] width 235 height 61
type input "**********"
click at [619, 382] on button "Cancelar" at bounding box center [639, 374] width 68 height 25
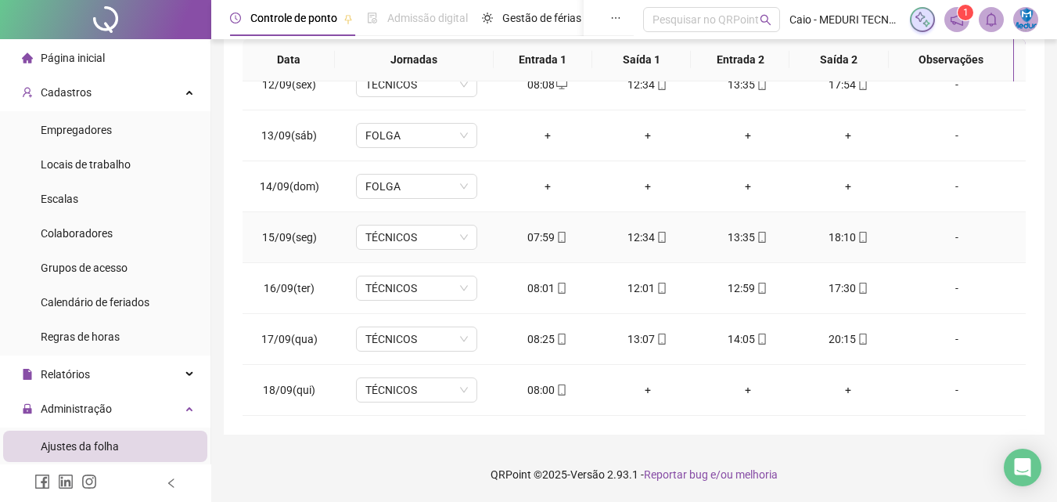
click at [558, 243] on span at bounding box center [561, 237] width 13 height 13
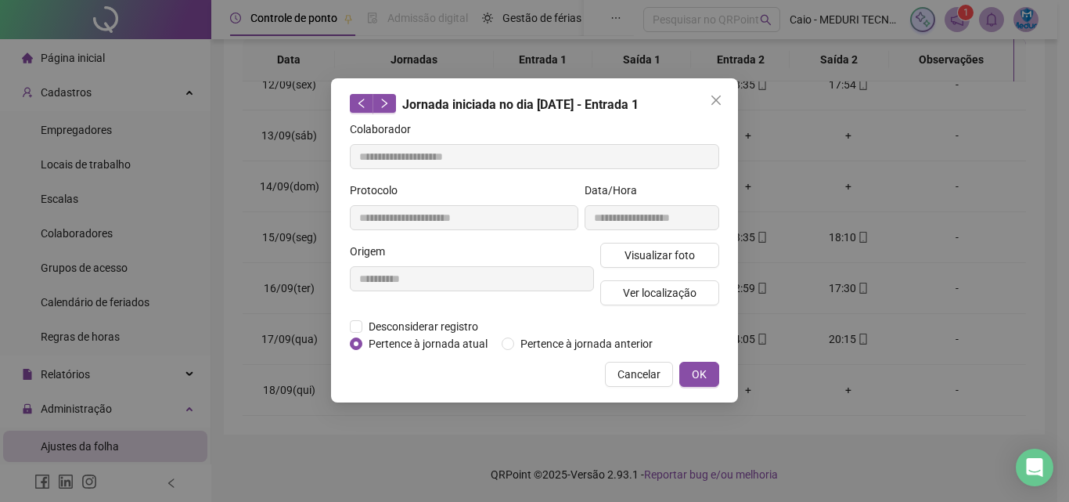
type input "**********"
click at [636, 255] on span "Visualizar foto" at bounding box center [660, 255] width 70 height 17
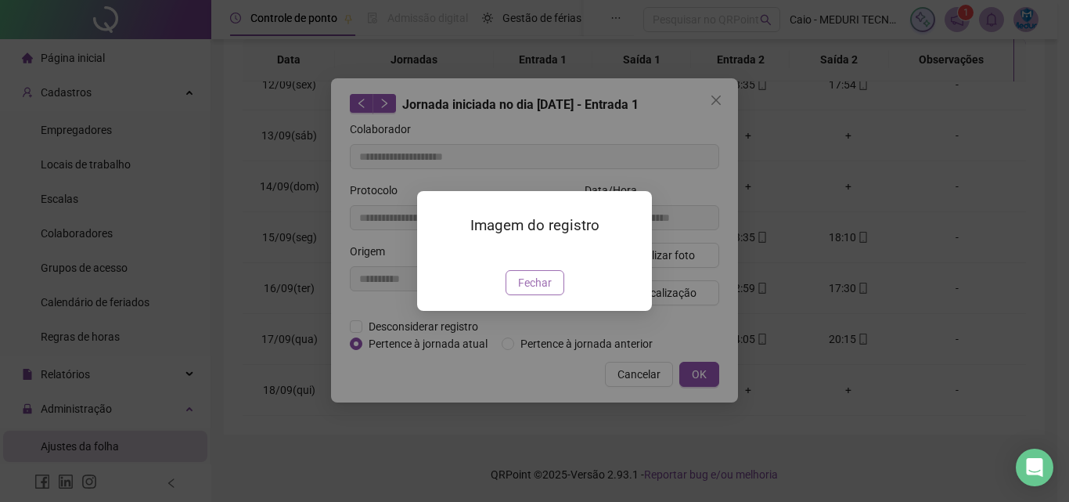
click at [531, 291] on span "Fechar" at bounding box center [535, 282] width 34 height 17
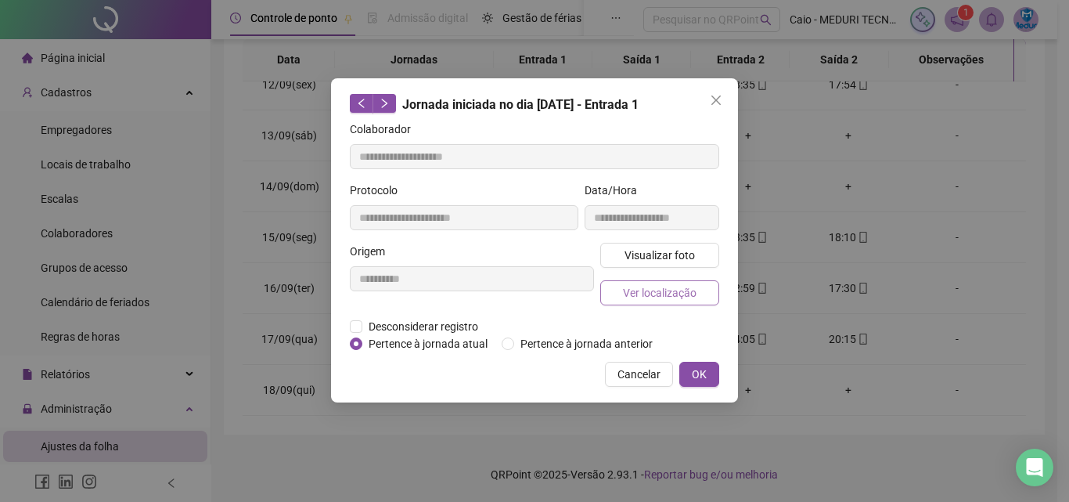
click at [643, 293] on span "Ver localização" at bounding box center [660, 292] width 74 height 17
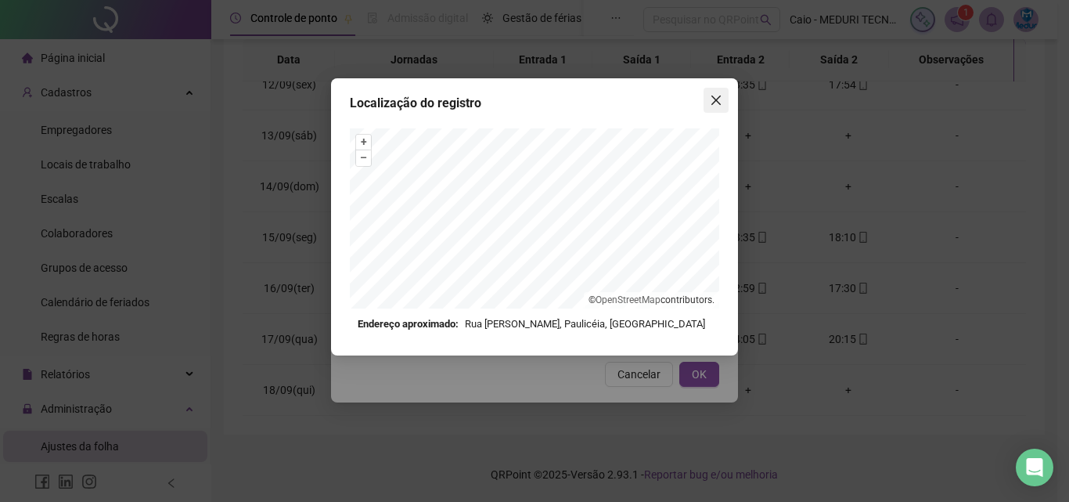
click at [725, 106] on span "Close" at bounding box center [716, 100] width 25 height 13
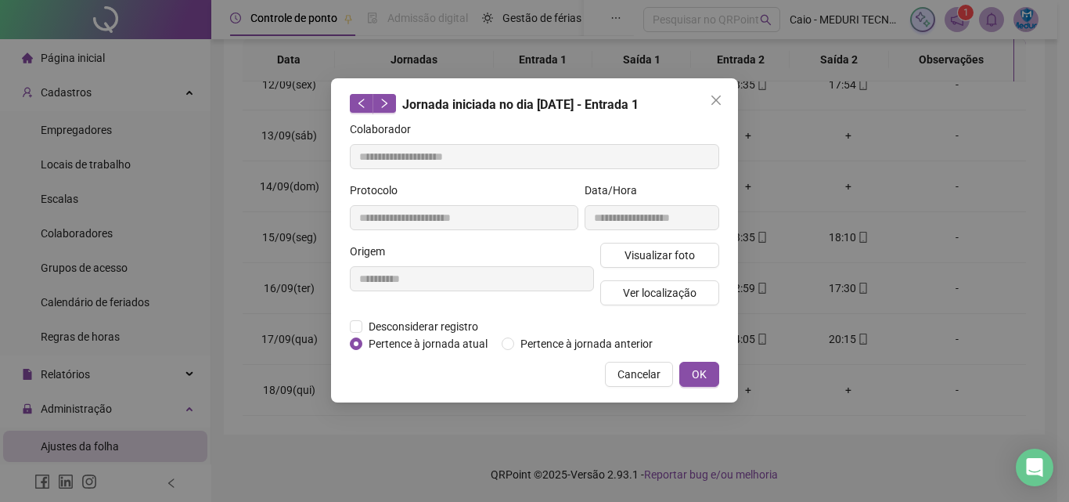
click at [717, 103] on icon "close" at bounding box center [716, 100] width 13 height 13
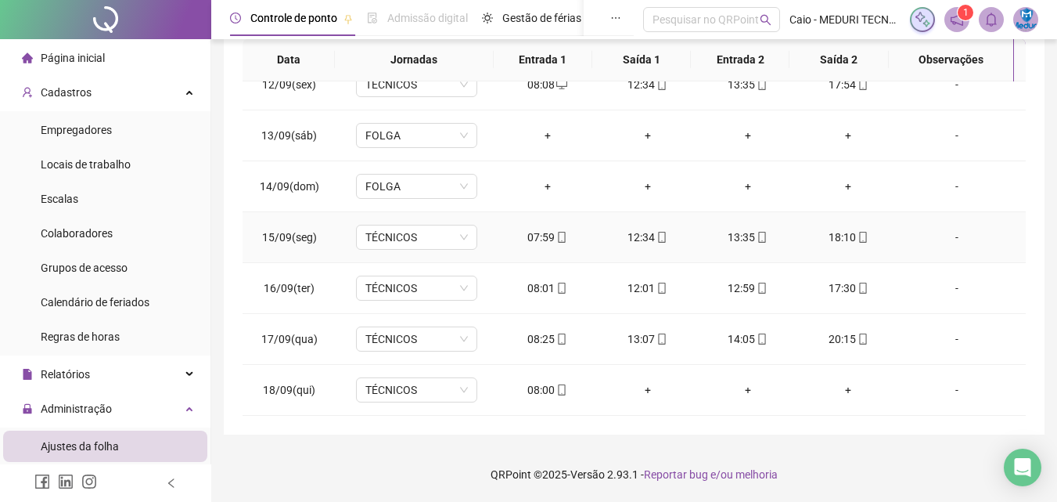
click at [655, 236] on span "mobile" at bounding box center [661, 237] width 13 height 11
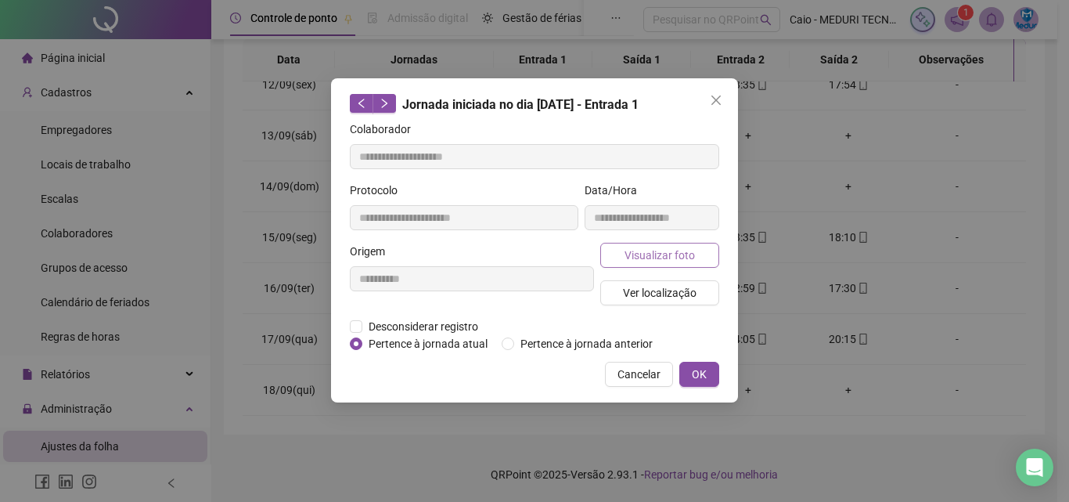
click at [627, 261] on span "Visualizar foto" at bounding box center [660, 255] width 70 height 17
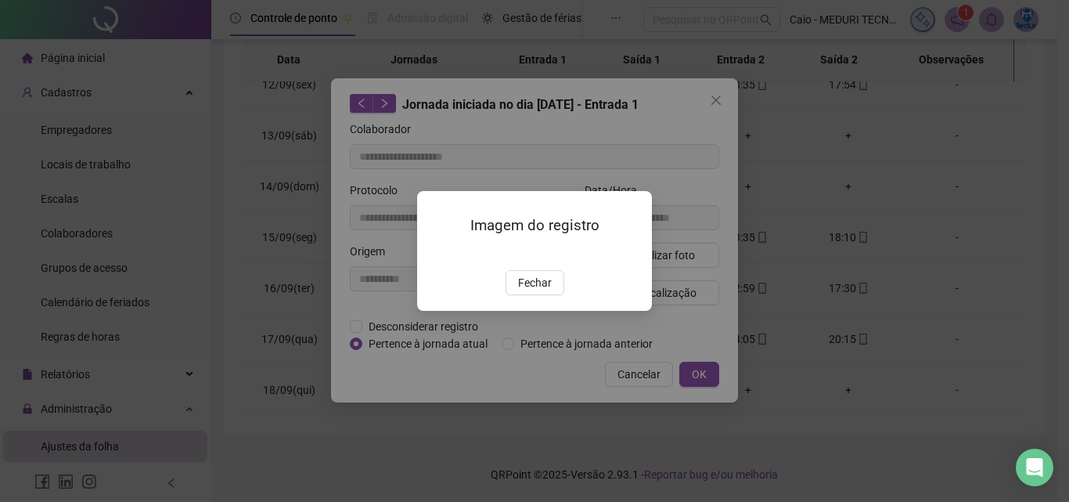
type input "**********"
click at [529, 291] on span "Fechar" at bounding box center [535, 282] width 34 height 17
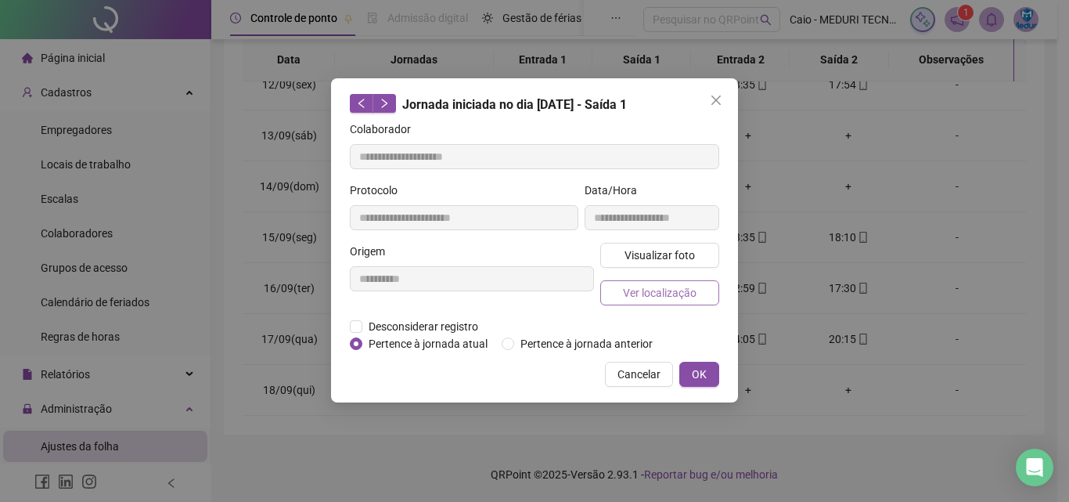
click at [655, 294] on span "Ver localização" at bounding box center [660, 292] width 74 height 17
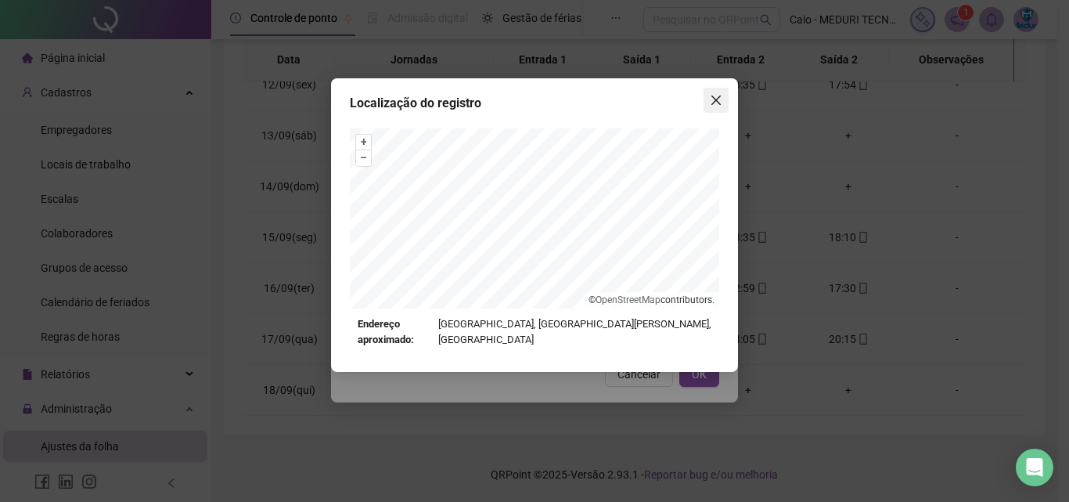
click at [712, 96] on icon "close" at bounding box center [715, 99] width 9 height 9
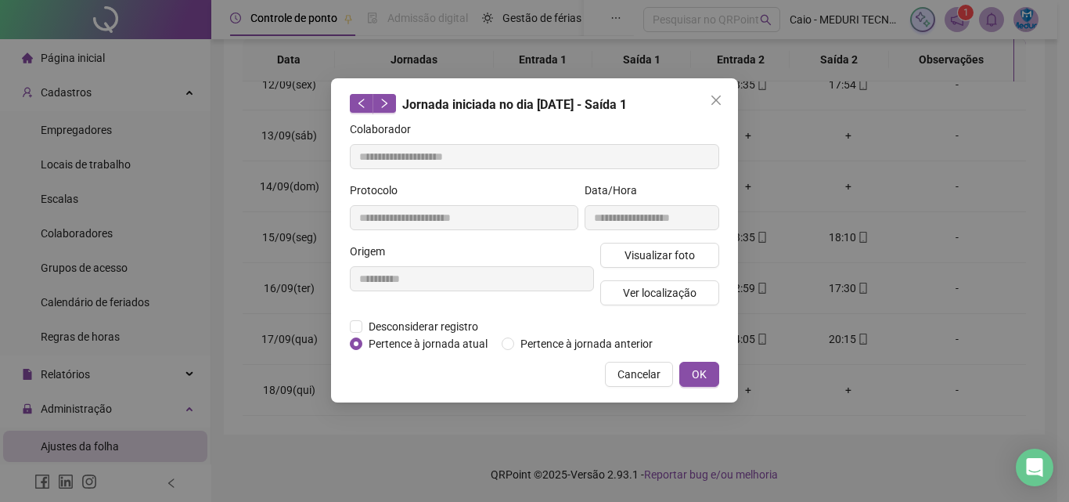
click at [712, 96] on icon "close" at bounding box center [715, 99] width 9 height 9
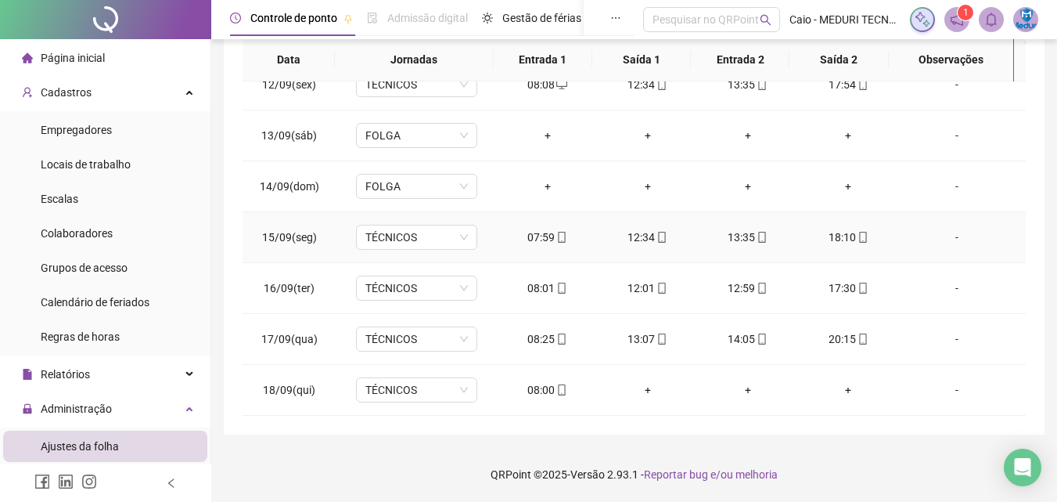
click at [744, 234] on div "13:35" at bounding box center [748, 237] width 75 height 17
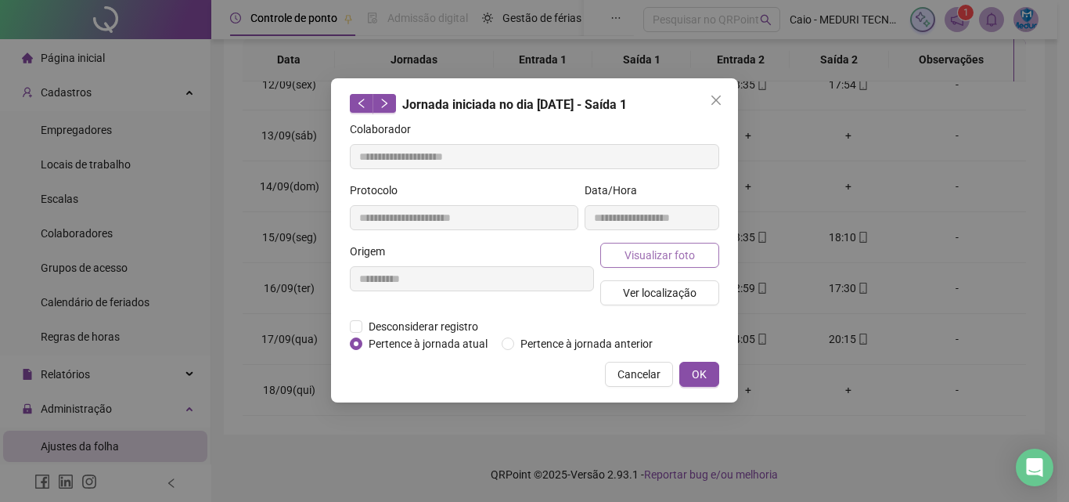
click at [637, 247] on span "Visualizar foto" at bounding box center [660, 255] width 70 height 17
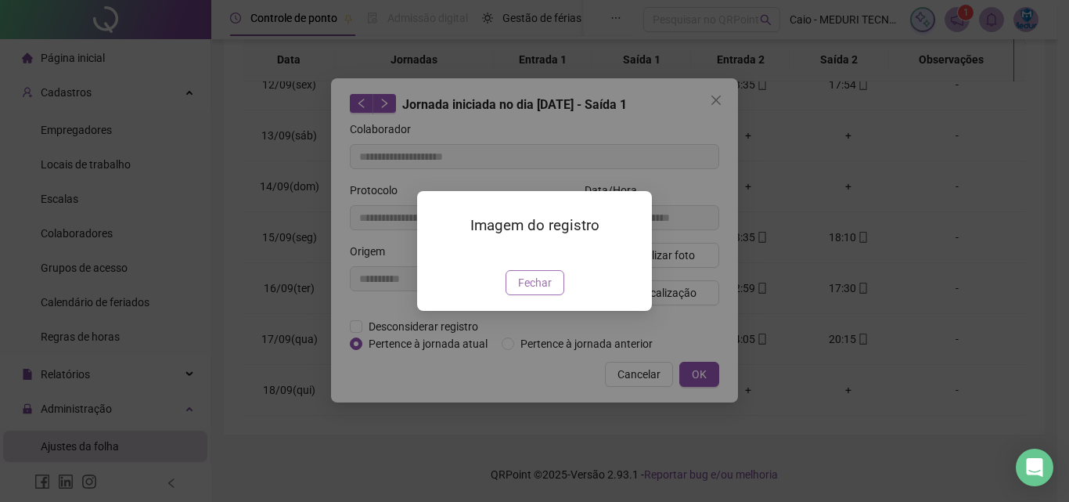
click at [535, 291] on span "Fechar" at bounding box center [535, 282] width 34 height 17
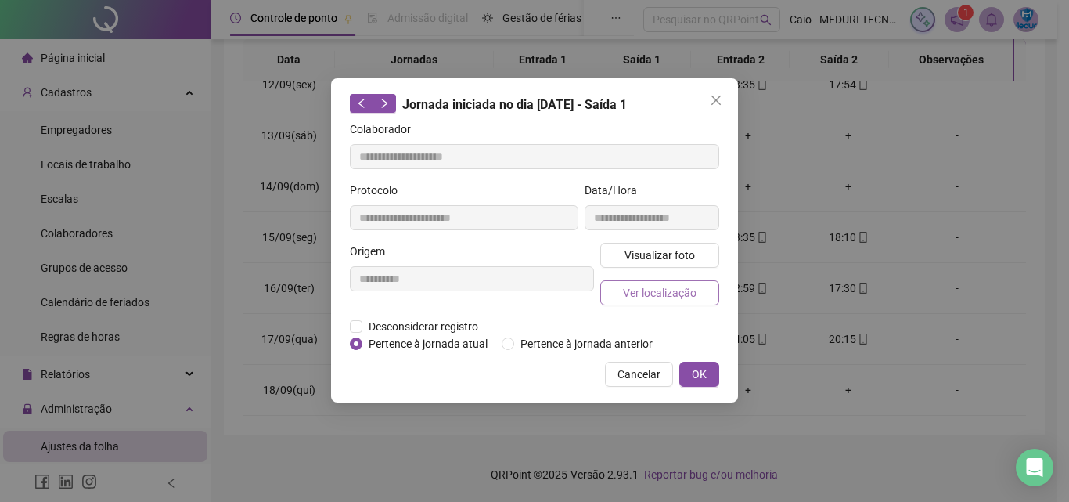
click at [663, 297] on span "Ver localização" at bounding box center [660, 292] width 74 height 17
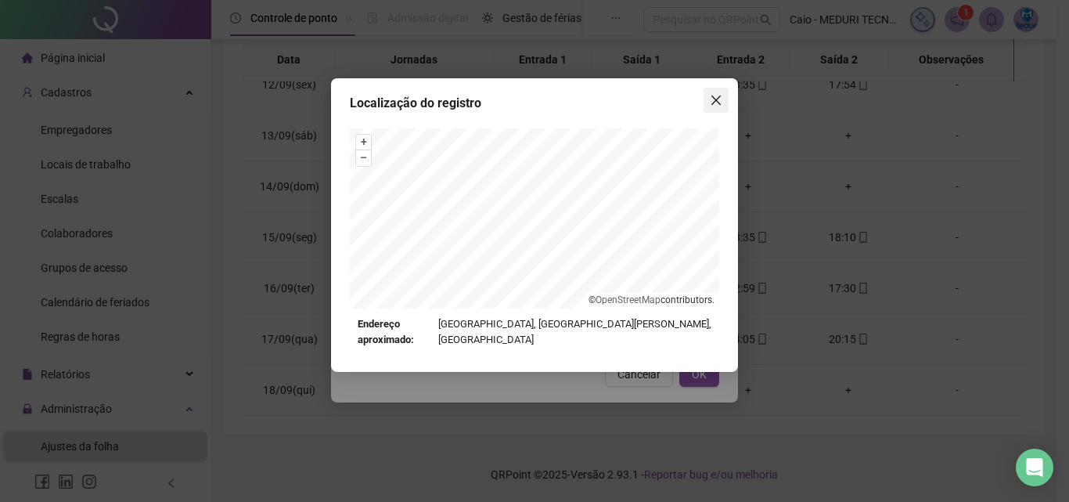
click at [713, 100] on icon "close" at bounding box center [716, 100] width 13 height 13
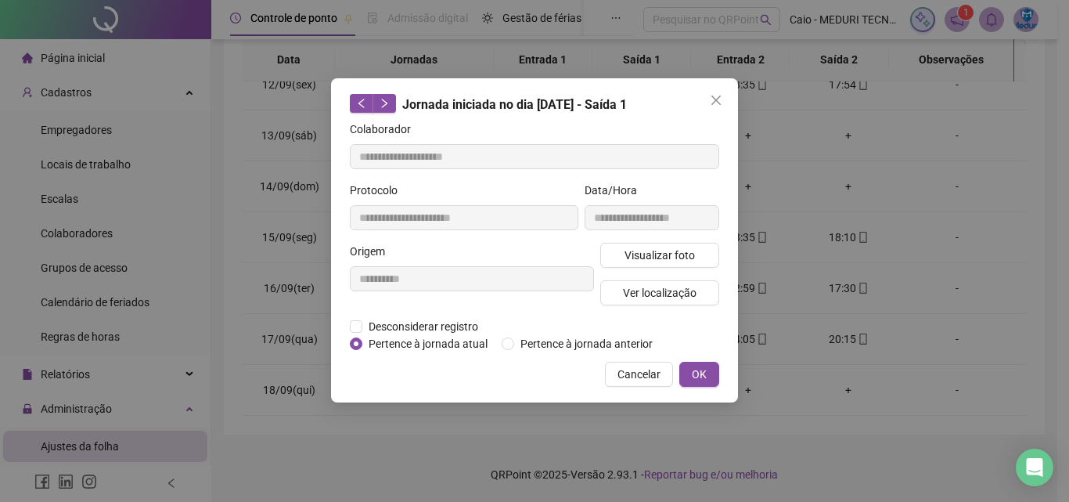
click at [716, 101] on icon "close" at bounding box center [715, 99] width 9 height 9
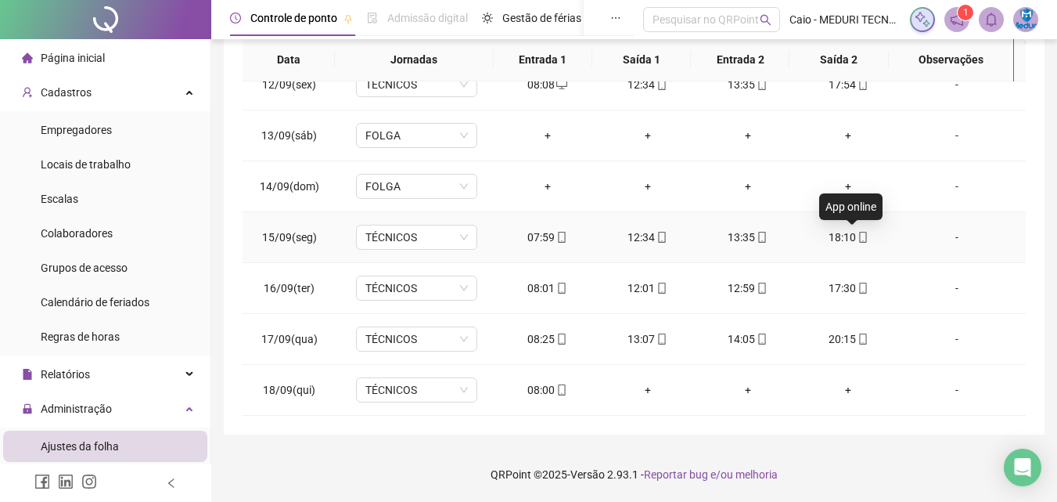
click at [858, 240] on icon "mobile" at bounding box center [863, 237] width 11 height 11
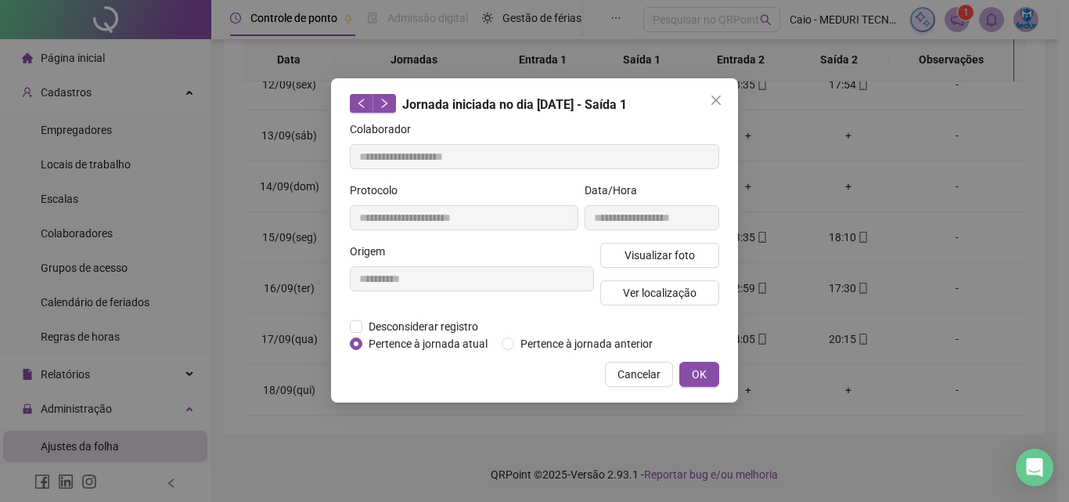
click at [650, 271] on div "Visualizar foto Ver localização" at bounding box center [659, 280] width 125 height 75
click at [655, 255] on span "Visualizar foto" at bounding box center [660, 255] width 70 height 17
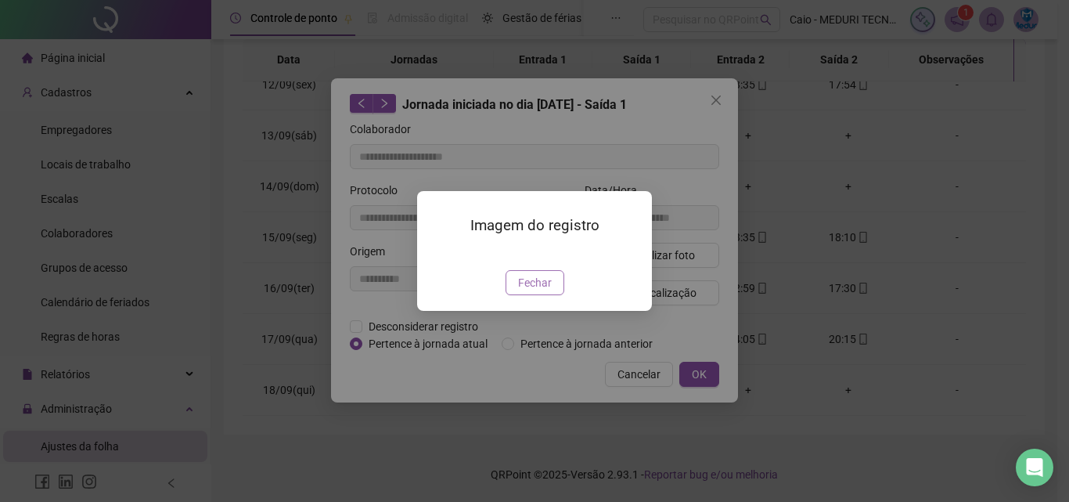
type input "**********"
click at [533, 291] on span "Fechar" at bounding box center [535, 282] width 34 height 17
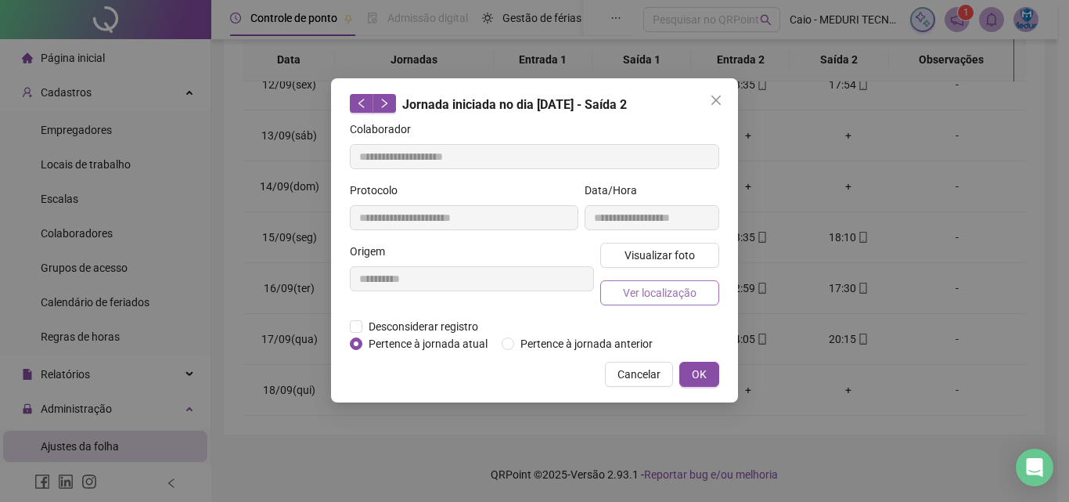
click at [663, 299] on span "Ver localização" at bounding box center [660, 292] width 74 height 17
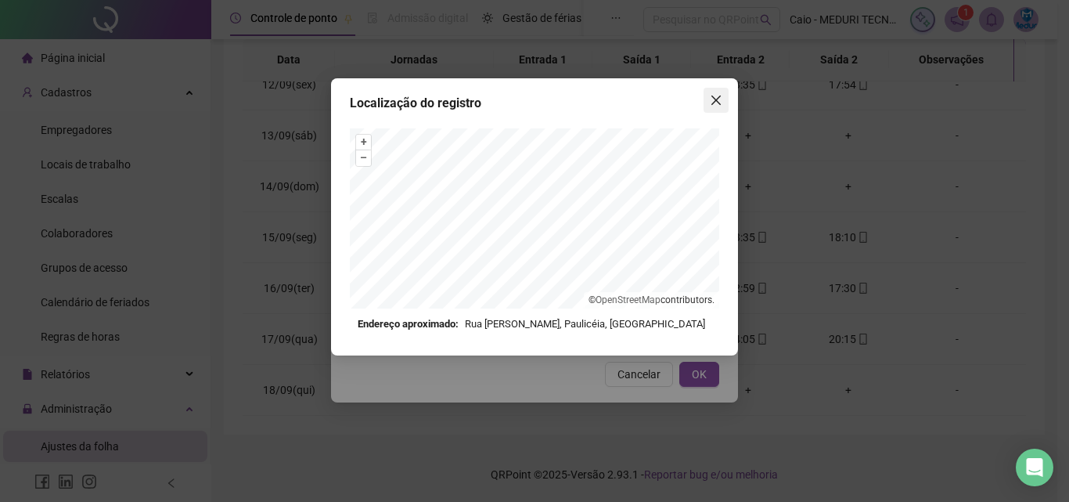
click at [728, 103] on span "Close" at bounding box center [716, 100] width 25 height 13
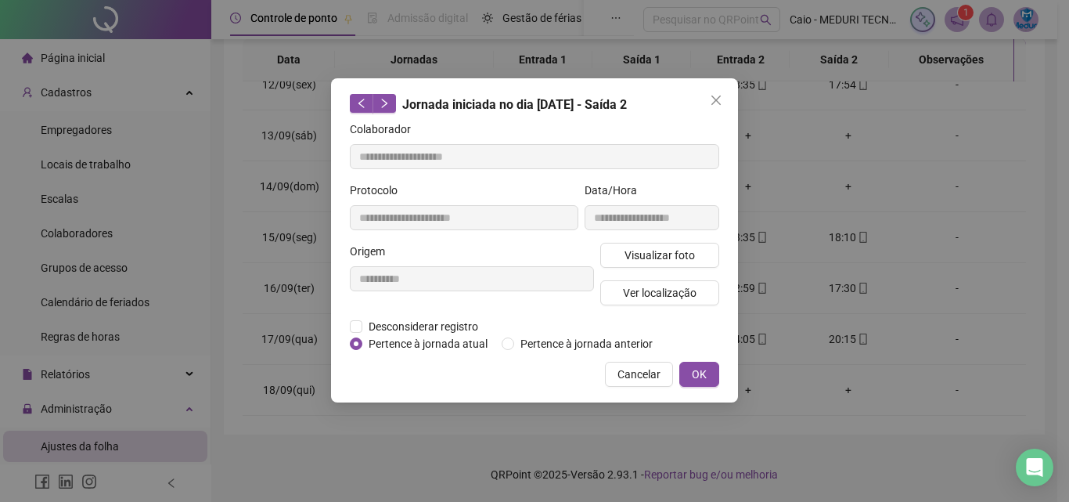
click at [724, 103] on span "Close" at bounding box center [716, 100] width 25 height 13
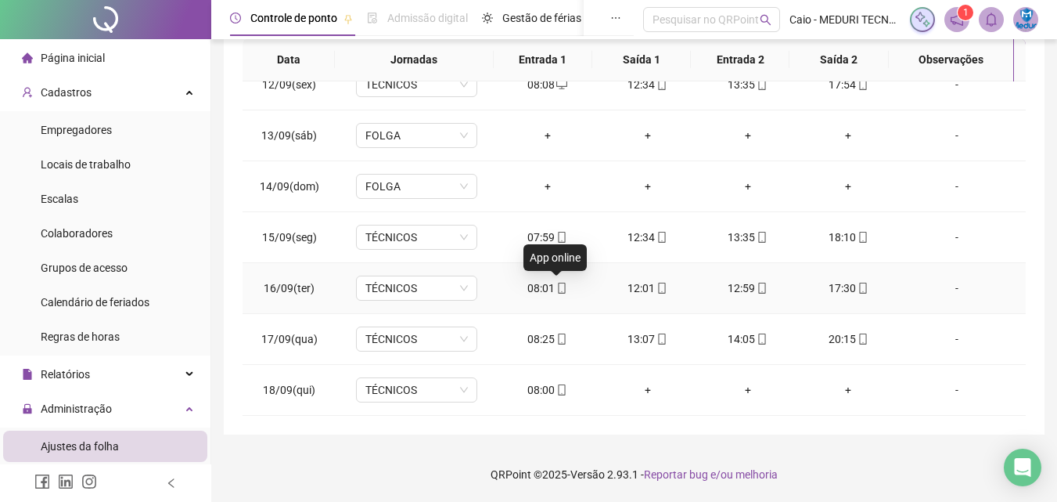
click at [557, 283] on icon "mobile" at bounding box center [562, 288] width 11 height 11
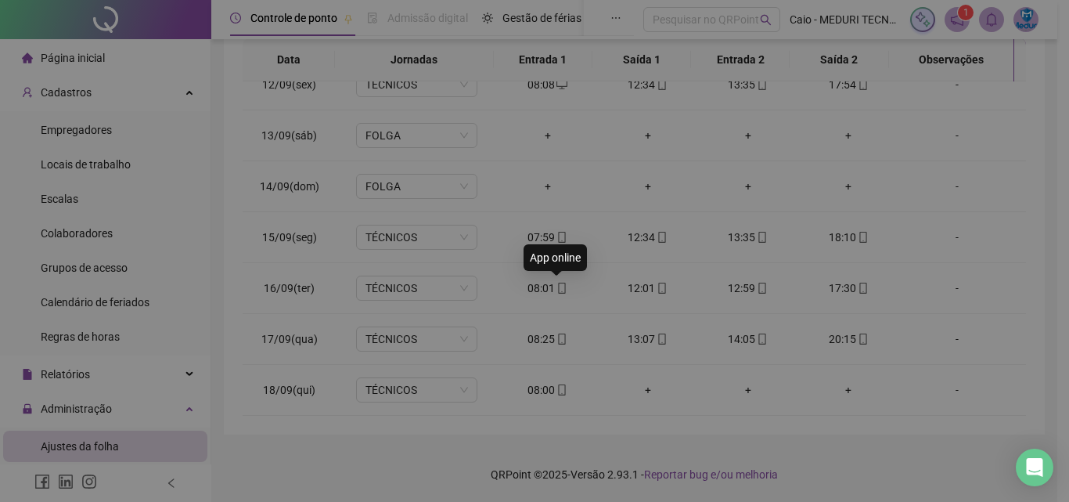
type input "**********"
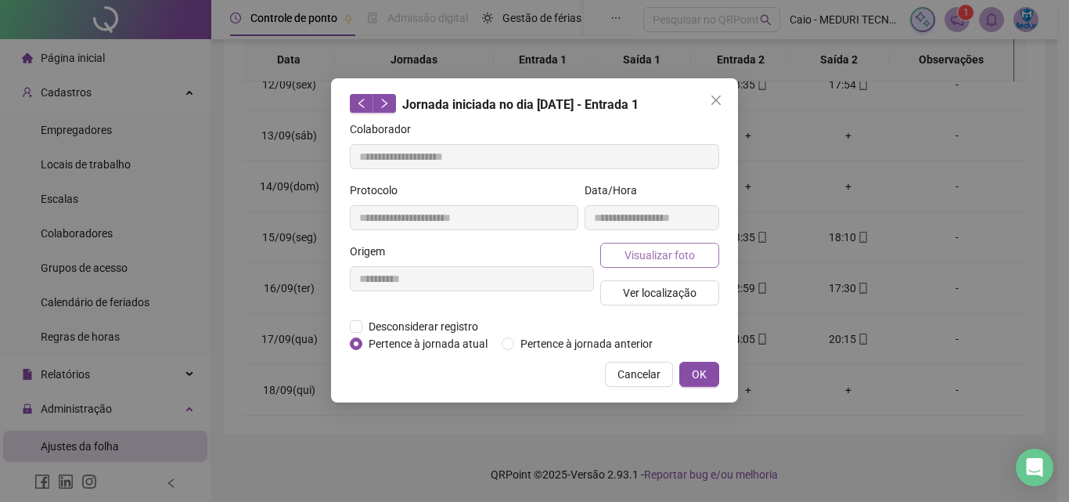
click at [644, 247] on span "Visualizar foto" at bounding box center [660, 255] width 70 height 17
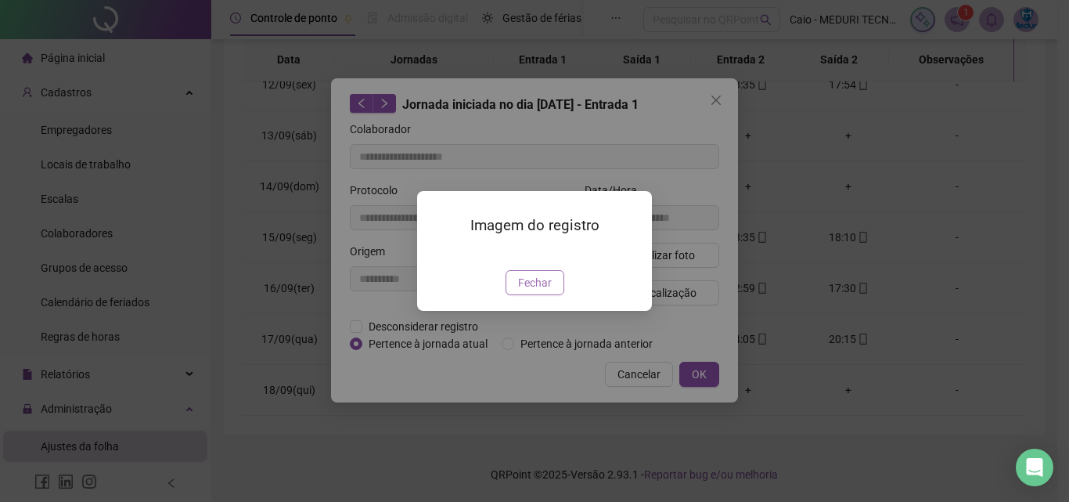
click at [558, 295] on button "Fechar" at bounding box center [535, 282] width 59 height 25
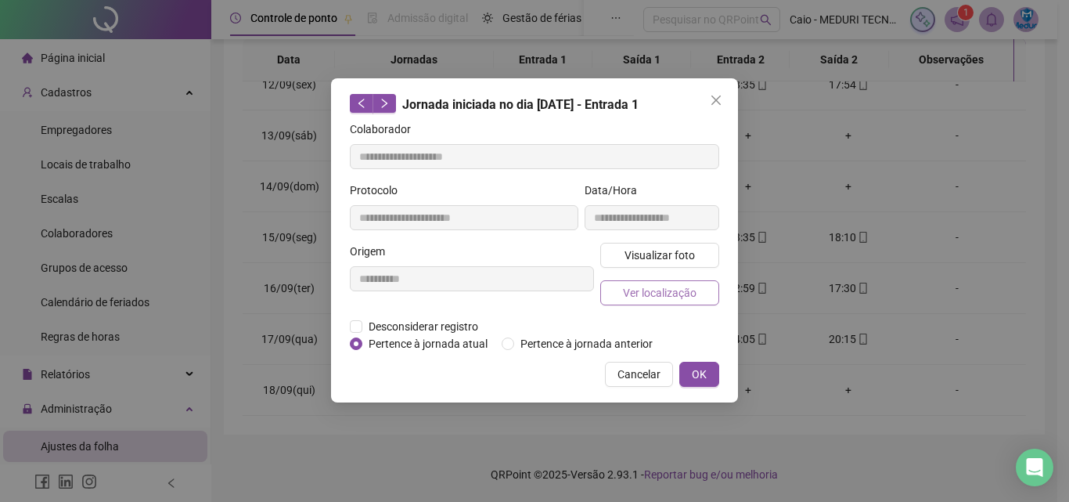
click at [646, 300] on span "Ver localização" at bounding box center [660, 292] width 74 height 17
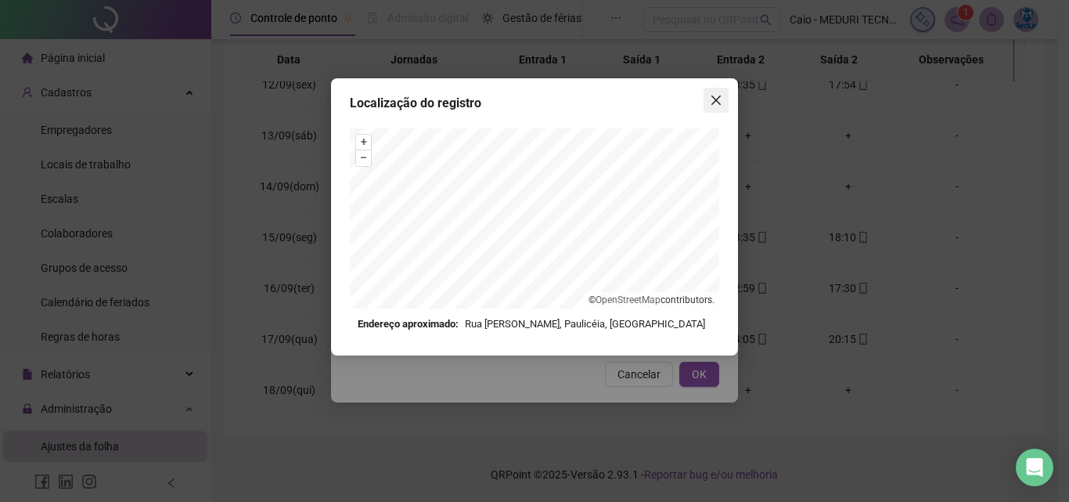
click at [720, 90] on button "Close" at bounding box center [716, 100] width 25 height 25
type input "**********"
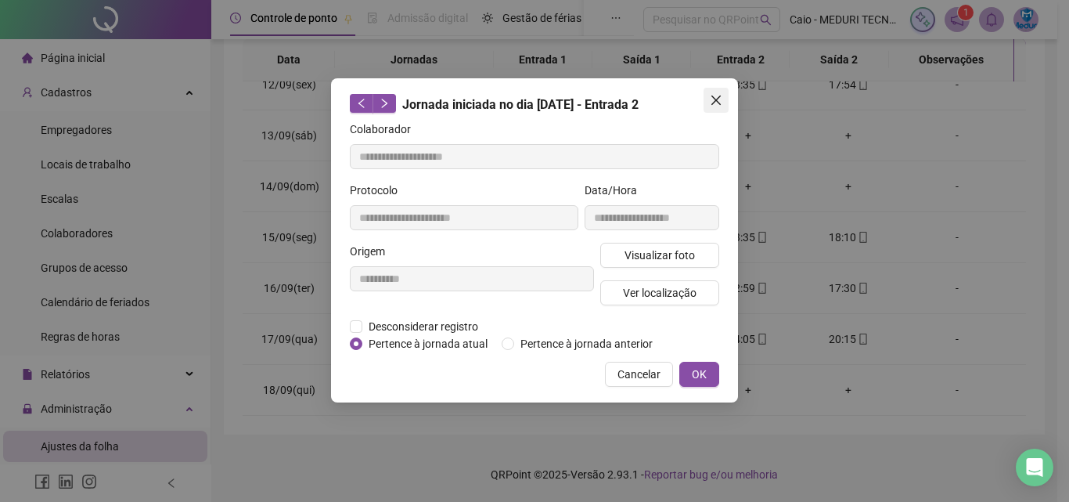
click at [709, 92] on button "Close" at bounding box center [716, 100] width 25 height 25
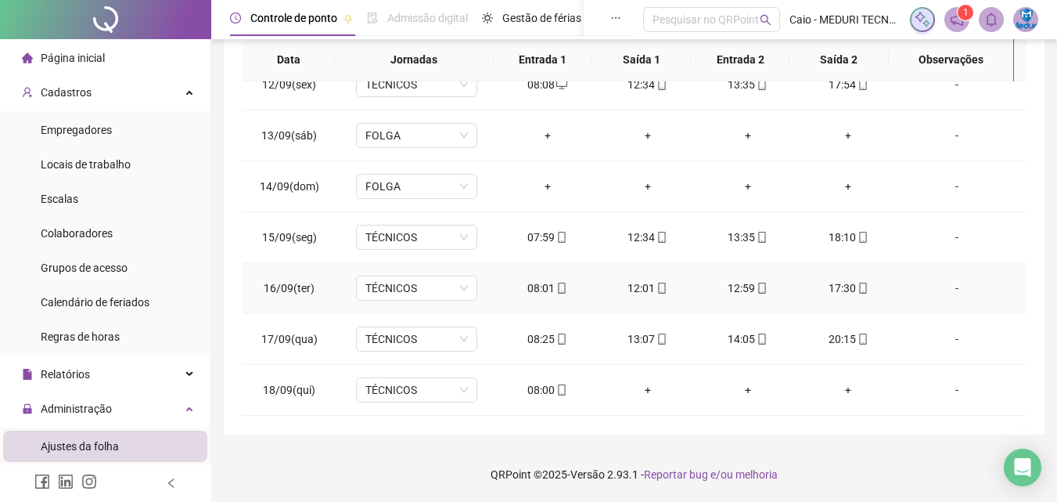
click at [655, 293] on span "mobile" at bounding box center [661, 288] width 13 height 11
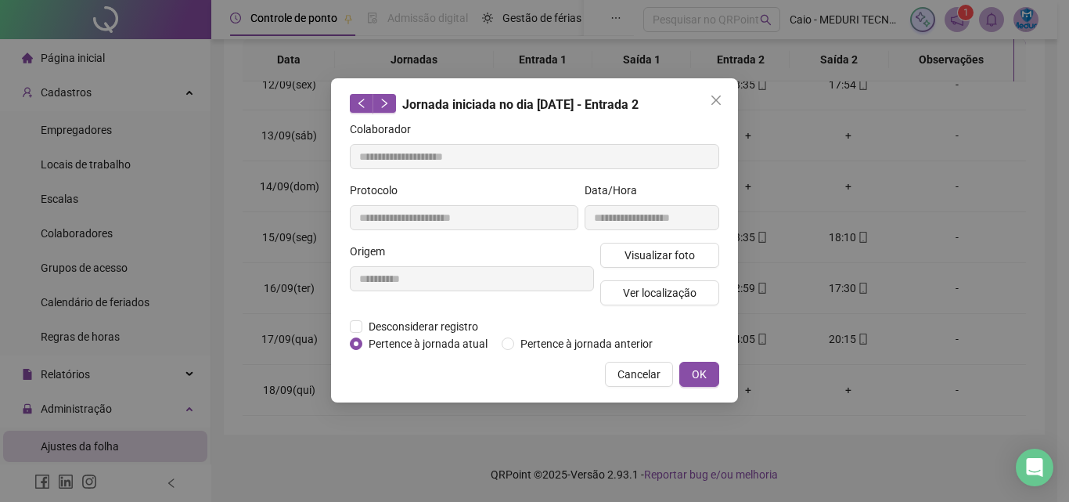
click at [649, 240] on div "**********" at bounding box center [652, 212] width 141 height 61
type input "**********"
click at [652, 249] on span "Visualizar foto" at bounding box center [660, 255] width 70 height 17
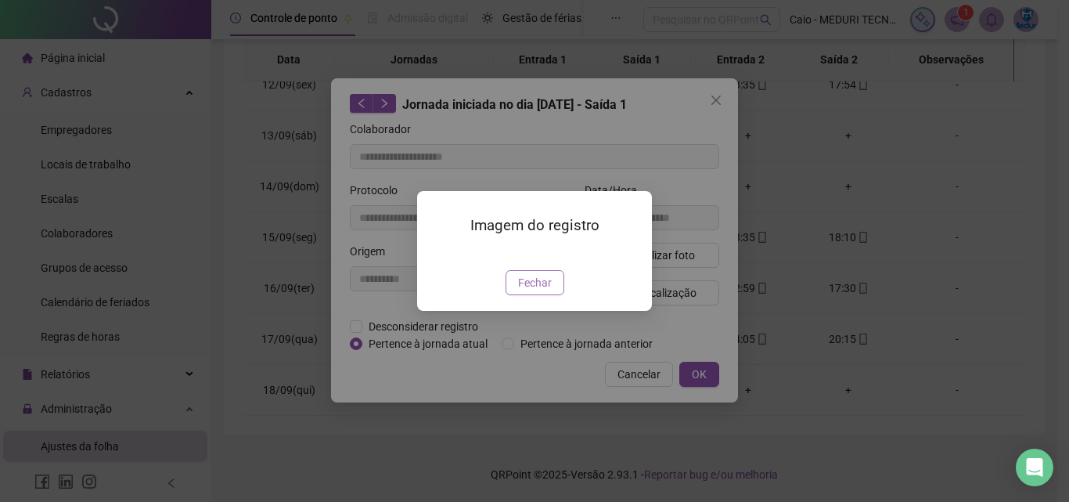
click at [553, 295] on button "Fechar" at bounding box center [535, 282] width 59 height 25
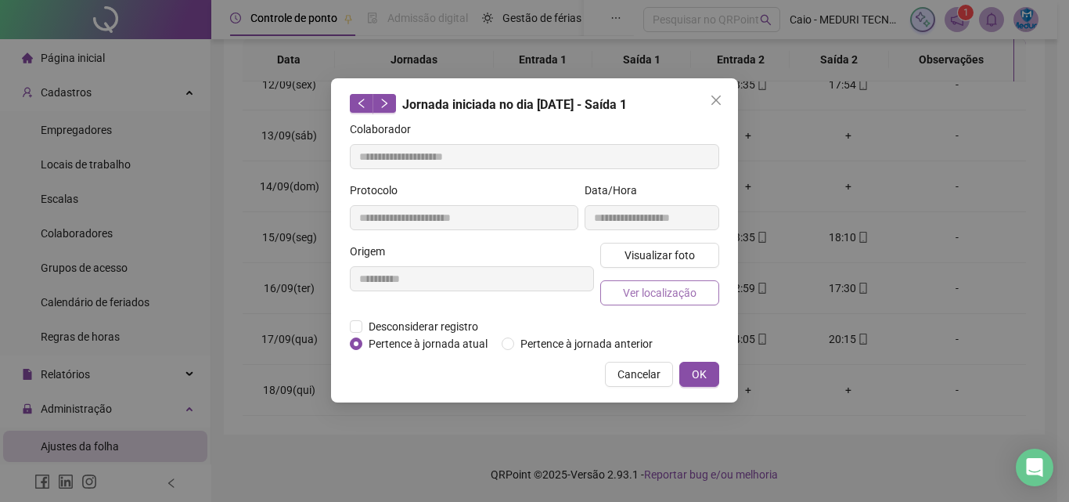
click at [656, 297] on span "Ver localização" at bounding box center [660, 292] width 74 height 17
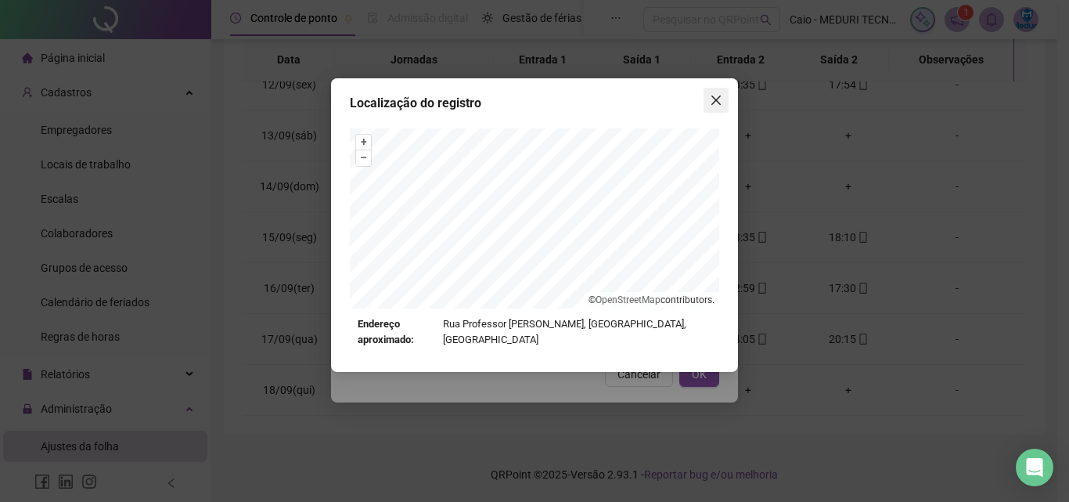
click at [711, 106] on button "Close" at bounding box center [716, 100] width 25 height 25
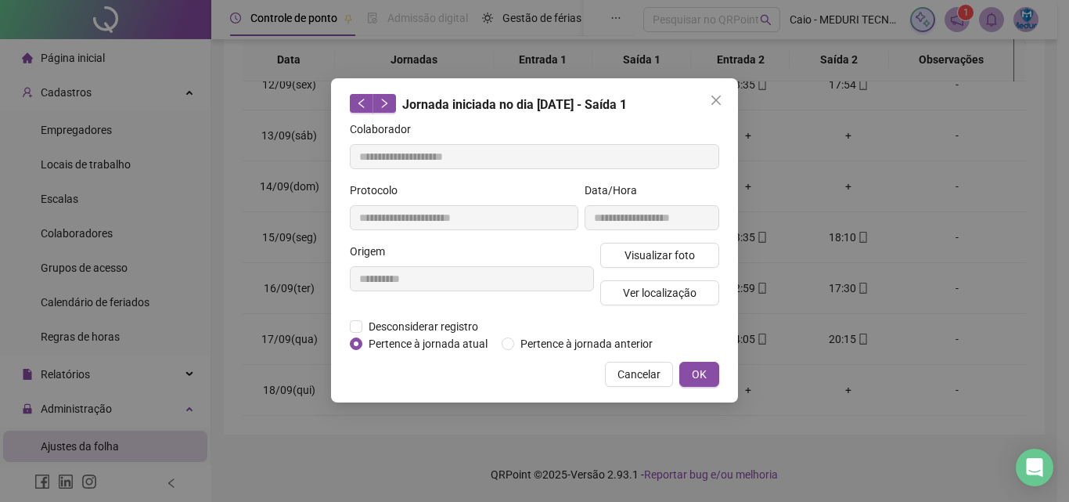
click at [714, 105] on icon "close" at bounding box center [716, 100] width 13 height 13
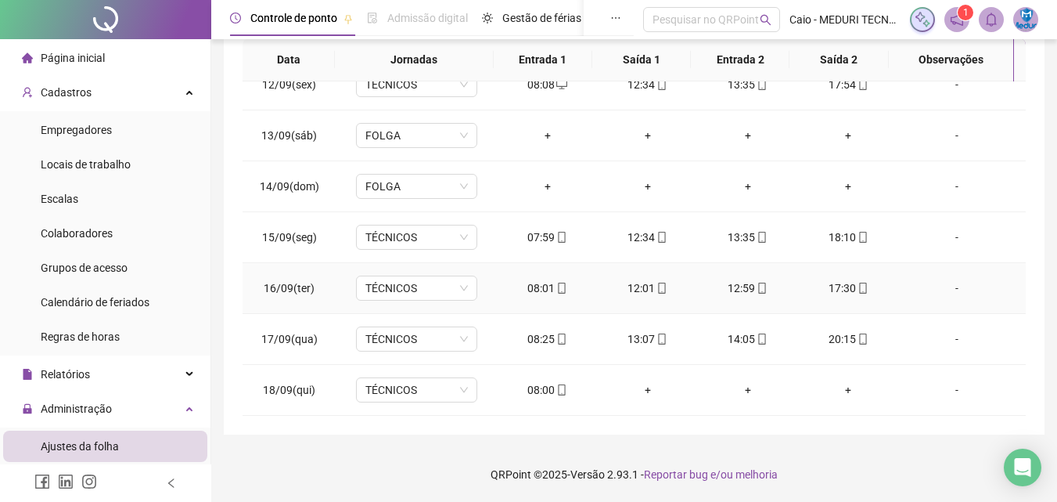
click at [731, 288] on div "12:59" at bounding box center [748, 287] width 75 height 17
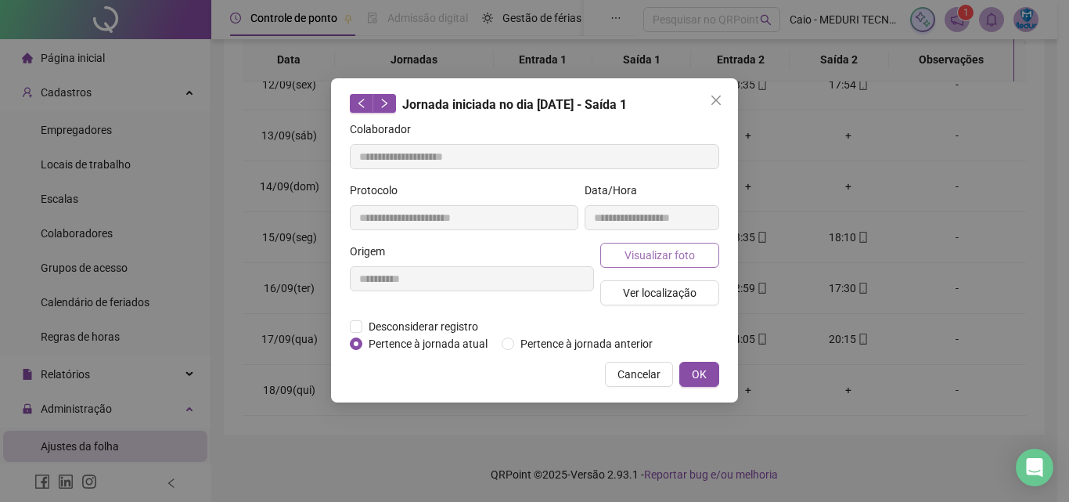
type input "**********"
click at [683, 253] on span "Visualizar foto" at bounding box center [660, 255] width 70 height 17
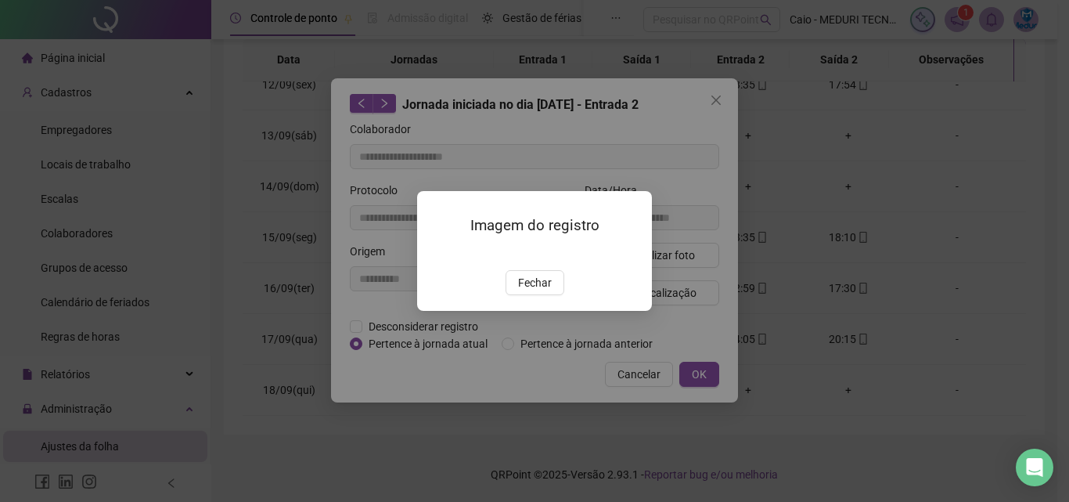
click at [558, 311] on div "Imagem do registro Fechar" at bounding box center [534, 251] width 235 height 120
click at [559, 295] on button "Fechar" at bounding box center [535, 282] width 59 height 25
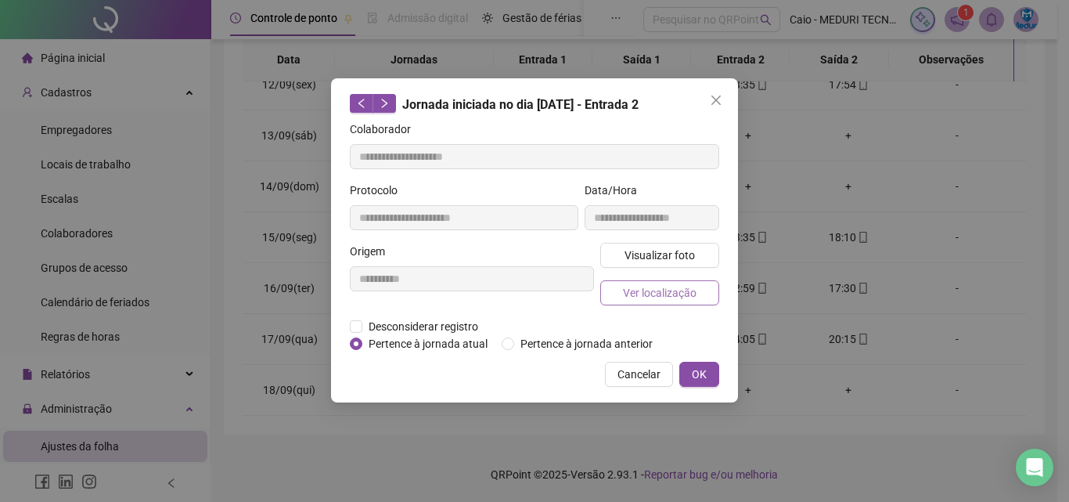
click at [672, 290] on span "Ver localização" at bounding box center [660, 292] width 74 height 17
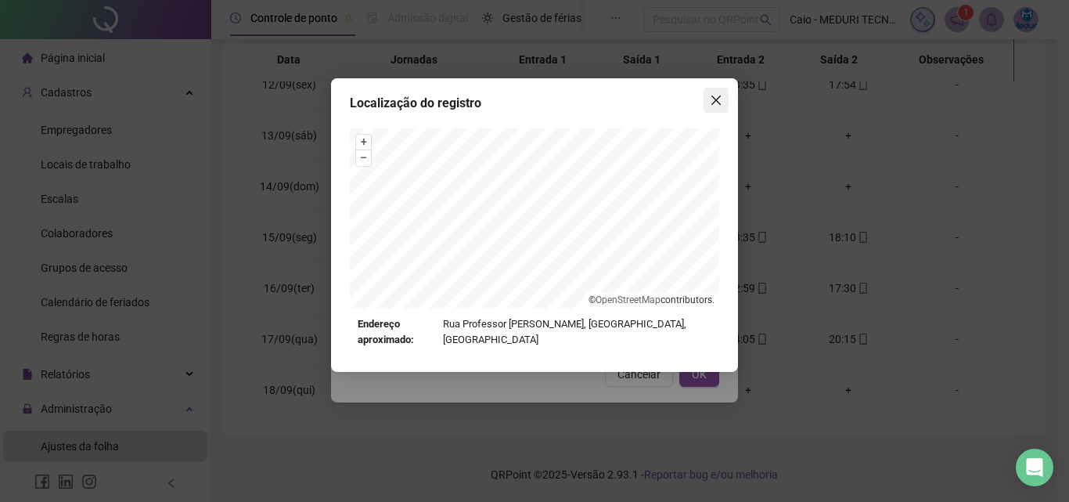
click at [720, 97] on icon "close" at bounding box center [715, 99] width 9 height 9
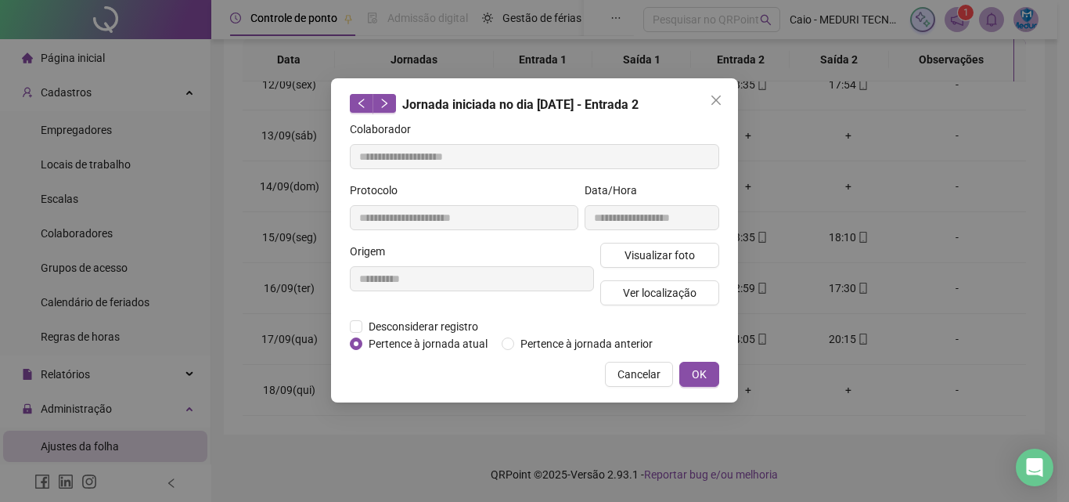
click at [720, 97] on icon "close" at bounding box center [715, 99] width 9 height 9
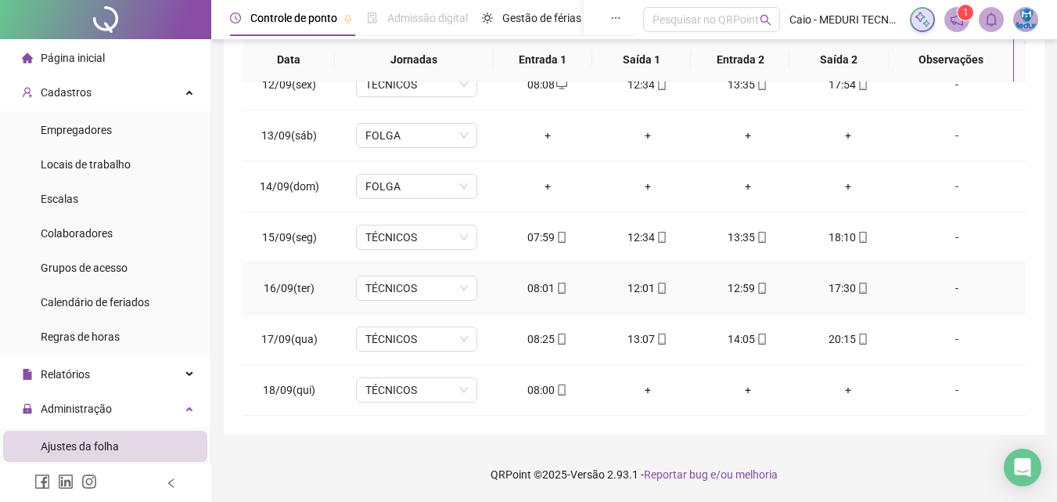
click at [836, 289] on div "17:30" at bounding box center [848, 287] width 75 height 17
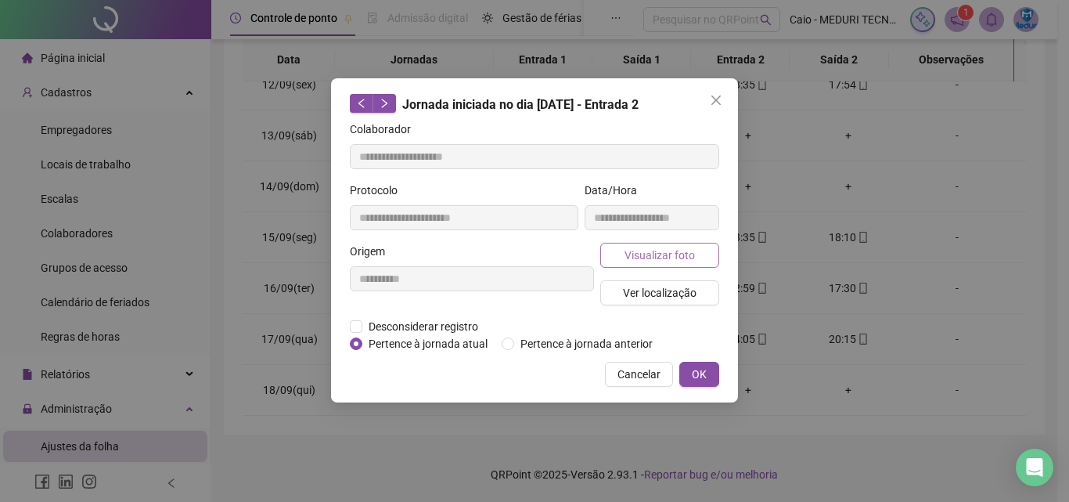
type input "**********"
click at [648, 243] on button "Visualizar foto" at bounding box center [659, 255] width 119 height 25
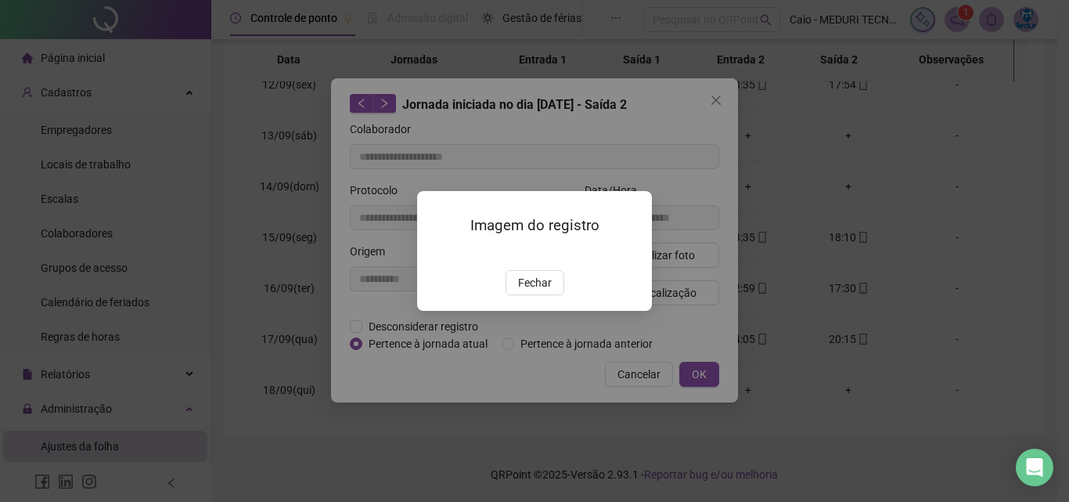
click at [536, 311] on div "Imagem do registro Fechar" at bounding box center [534, 251] width 235 height 120
click at [543, 295] on button "Fechar" at bounding box center [535, 282] width 59 height 25
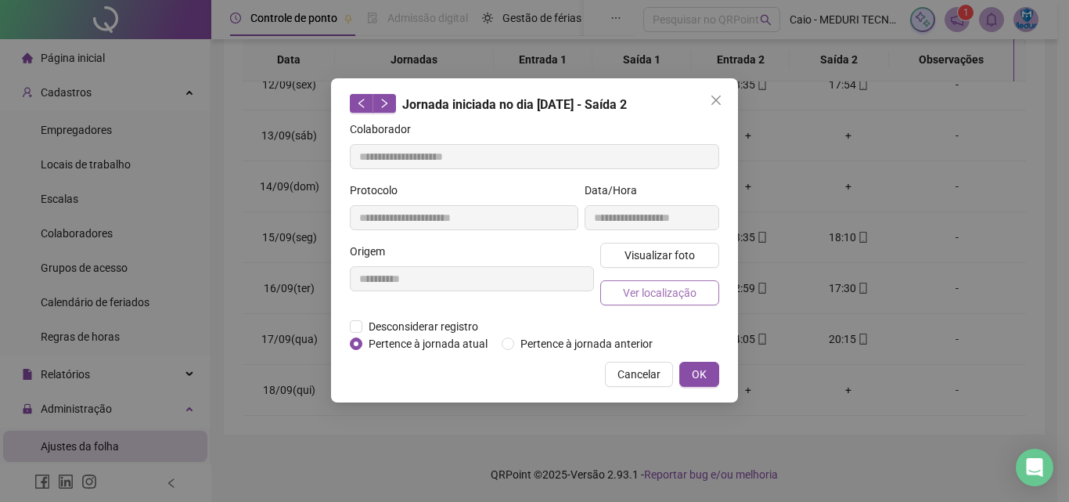
click at [656, 286] on span "Ver localização" at bounding box center [660, 292] width 74 height 17
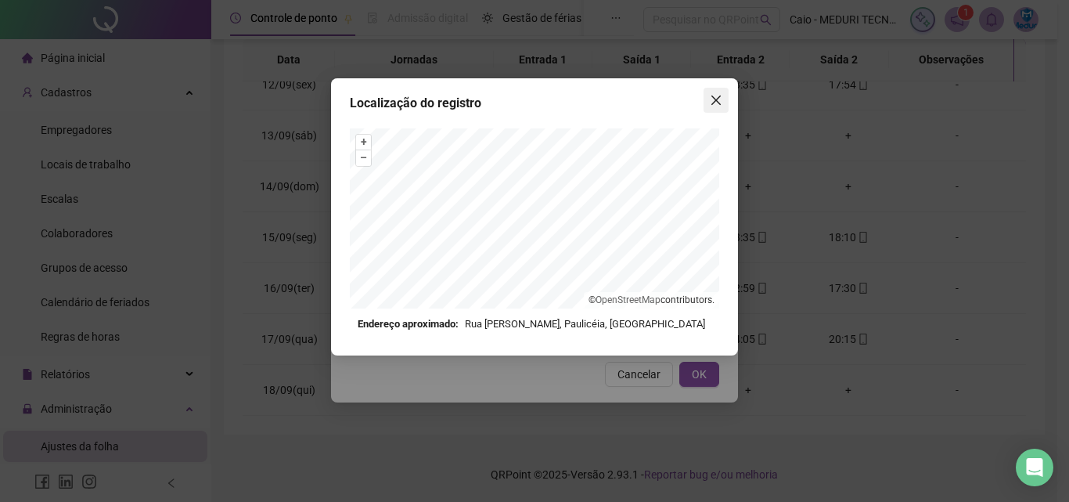
click at [711, 108] on button "Close" at bounding box center [716, 100] width 25 height 25
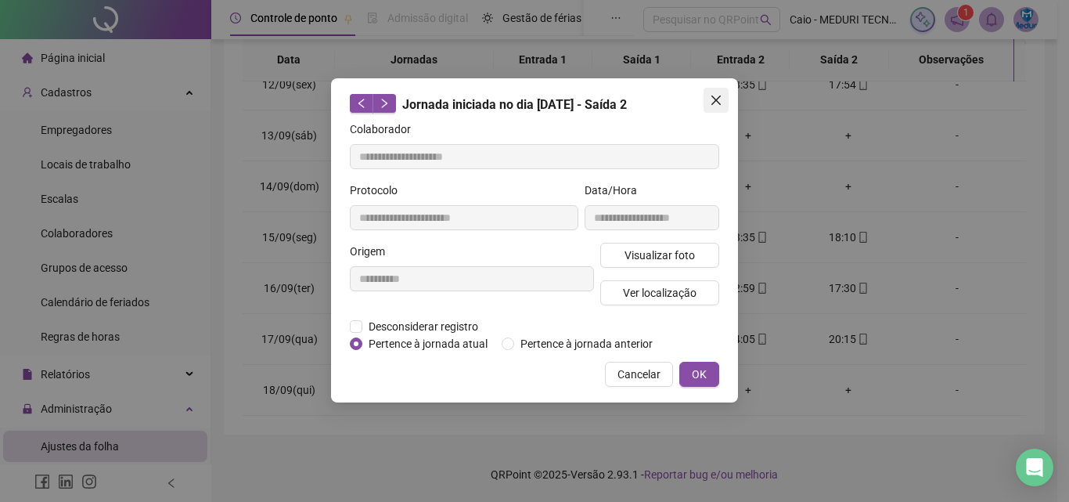
click at [714, 108] on button "Close" at bounding box center [716, 100] width 25 height 25
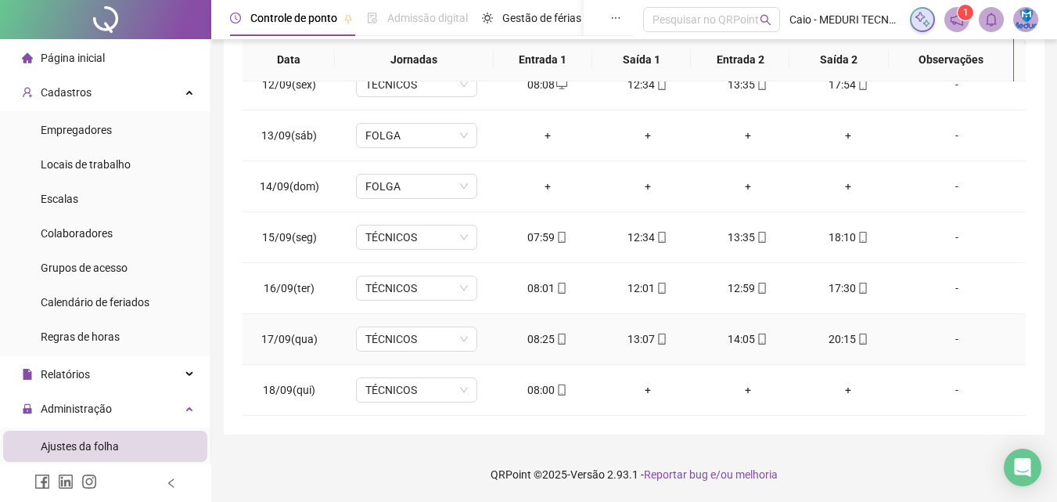
click at [566, 338] on div "08:25" at bounding box center [547, 338] width 75 height 17
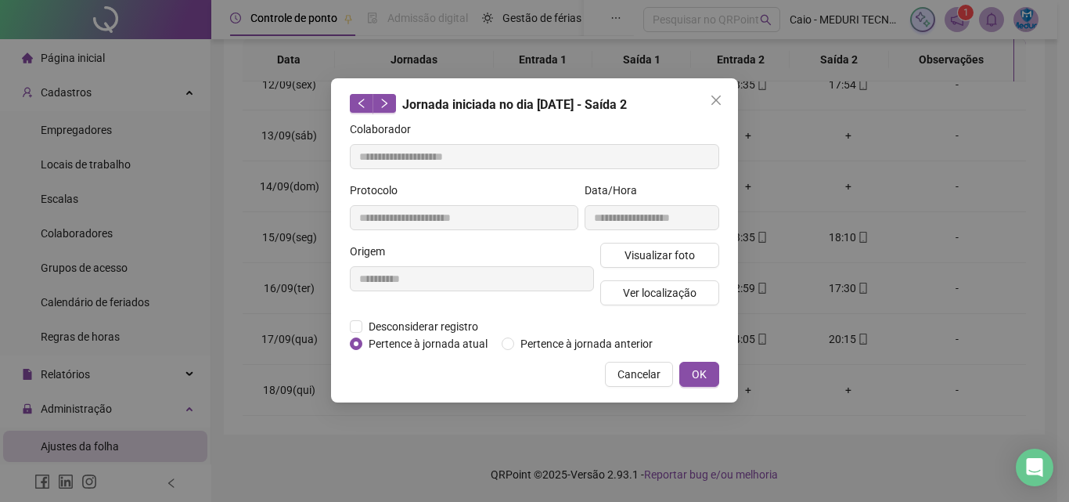
type input "**********"
click at [665, 255] on span "Visualizar foto" at bounding box center [660, 255] width 70 height 17
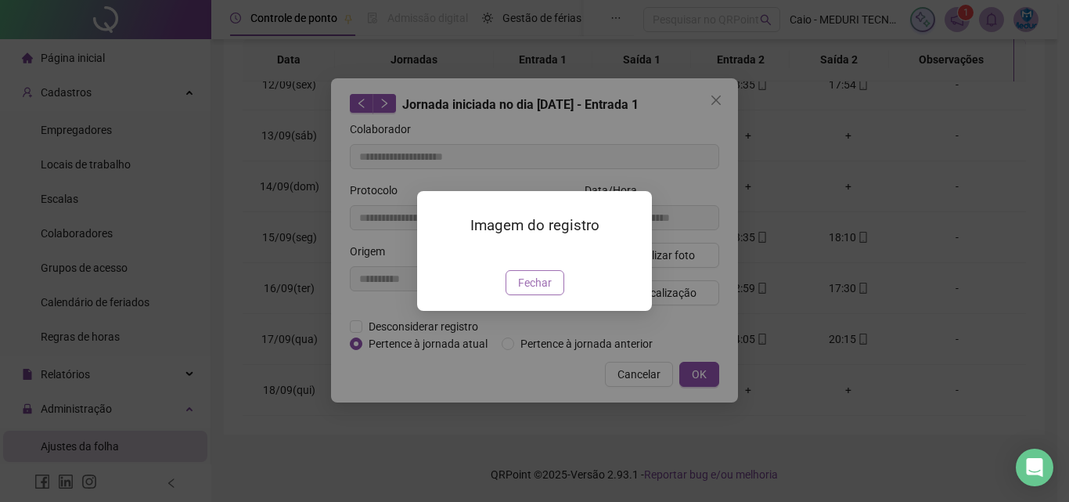
click at [535, 291] on span "Fechar" at bounding box center [535, 282] width 34 height 17
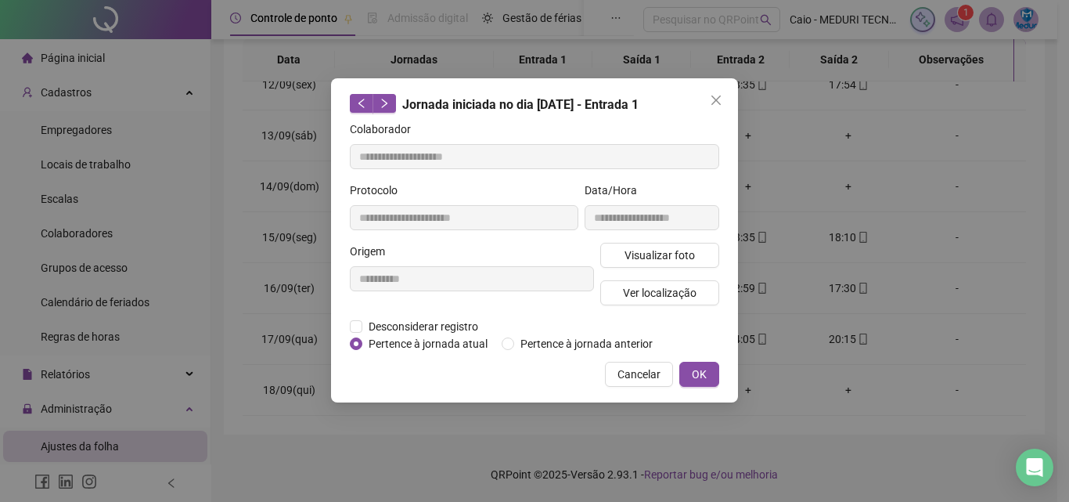
click at [642, 316] on div "Visualizar foto Ver localização" at bounding box center [659, 280] width 125 height 75
click at [650, 301] on button "Ver localização" at bounding box center [659, 292] width 119 height 25
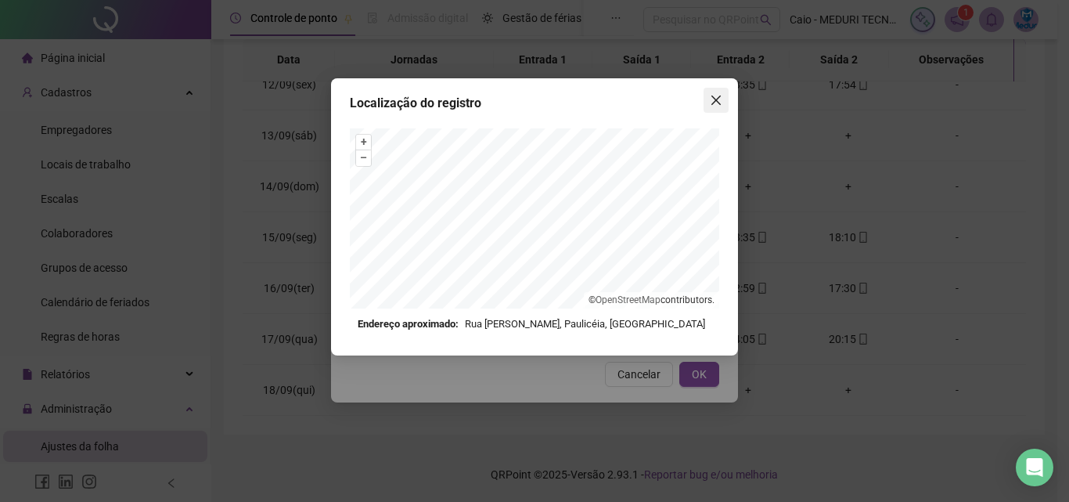
click at [720, 100] on icon "close" at bounding box center [716, 100] width 13 height 13
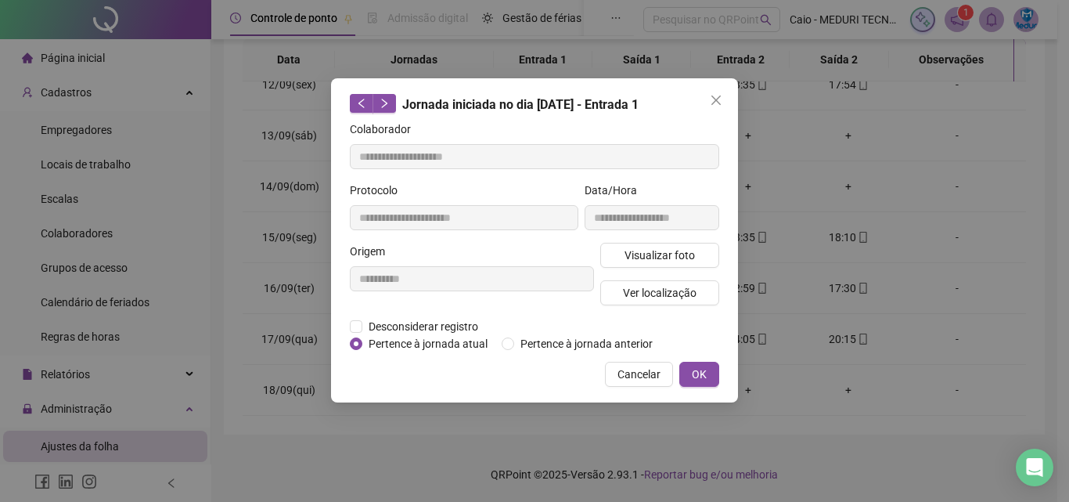
click at [720, 100] on icon "close" at bounding box center [716, 100] width 13 height 13
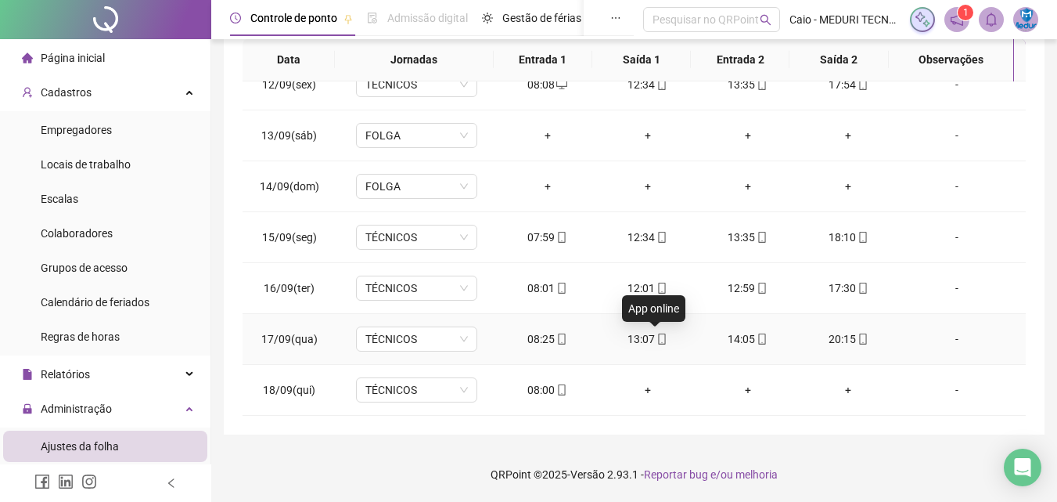
click at [657, 341] on icon "mobile" at bounding box center [662, 338] width 11 height 11
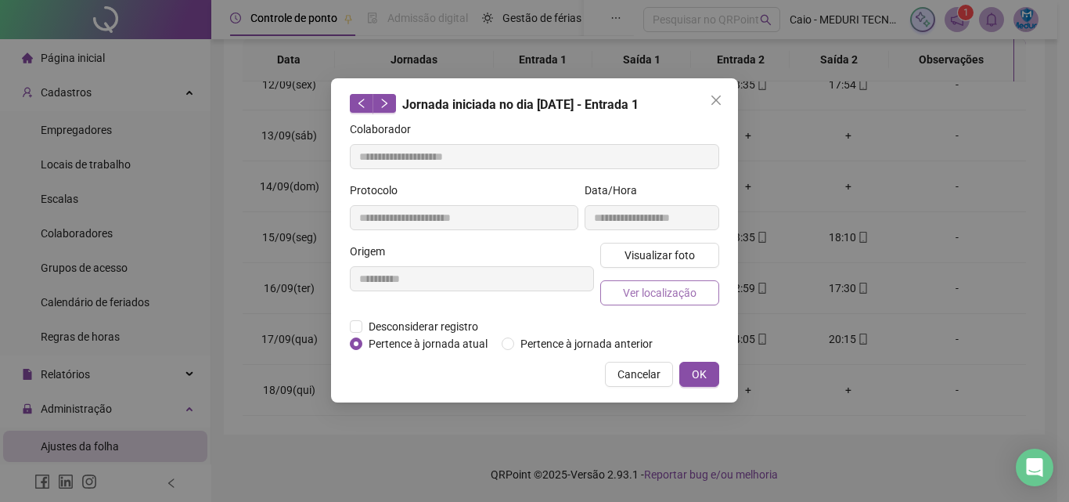
type input "**********"
click at [642, 248] on span "Visualizar foto" at bounding box center [660, 255] width 70 height 17
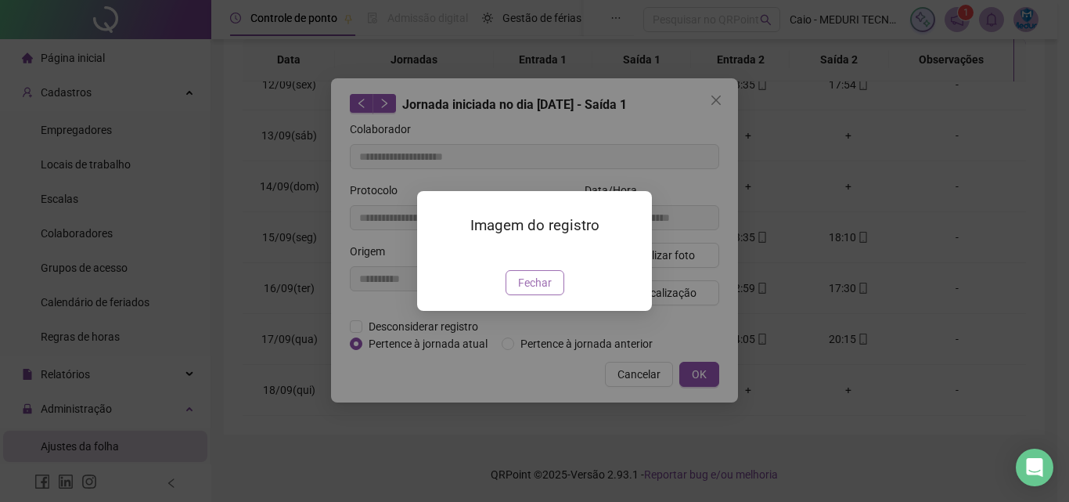
click at [547, 291] on span "Fechar" at bounding box center [535, 282] width 34 height 17
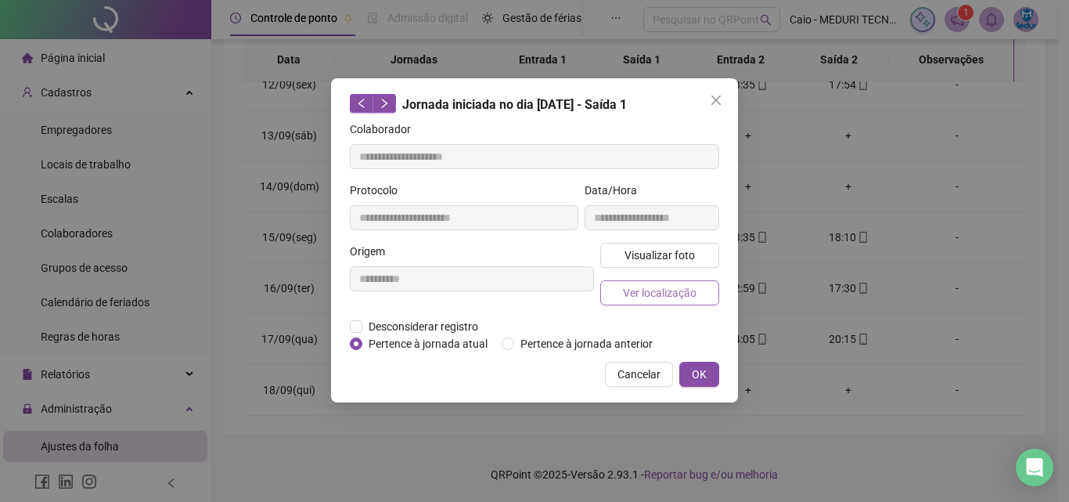
click at [679, 297] on span "Ver localização" at bounding box center [660, 292] width 74 height 17
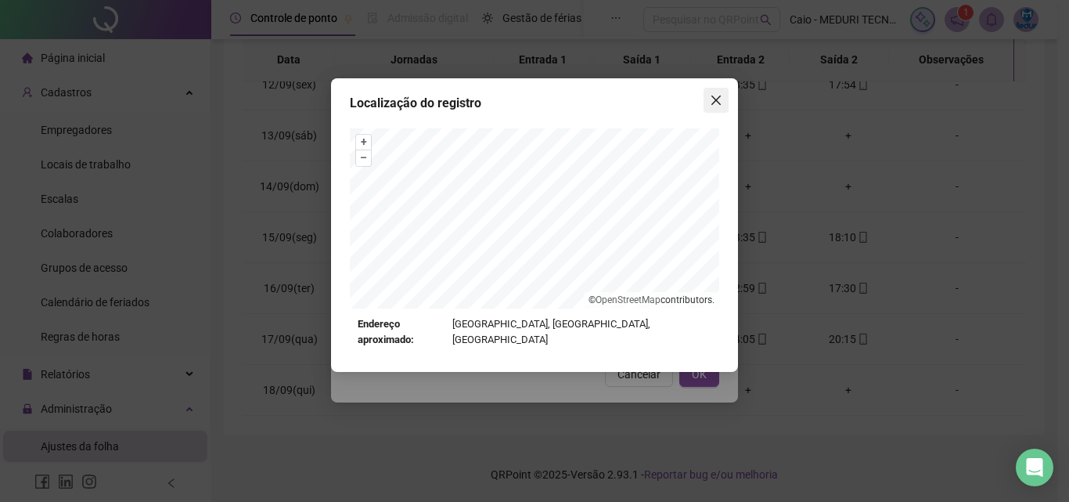
click at [717, 102] on icon "close" at bounding box center [715, 99] width 9 height 9
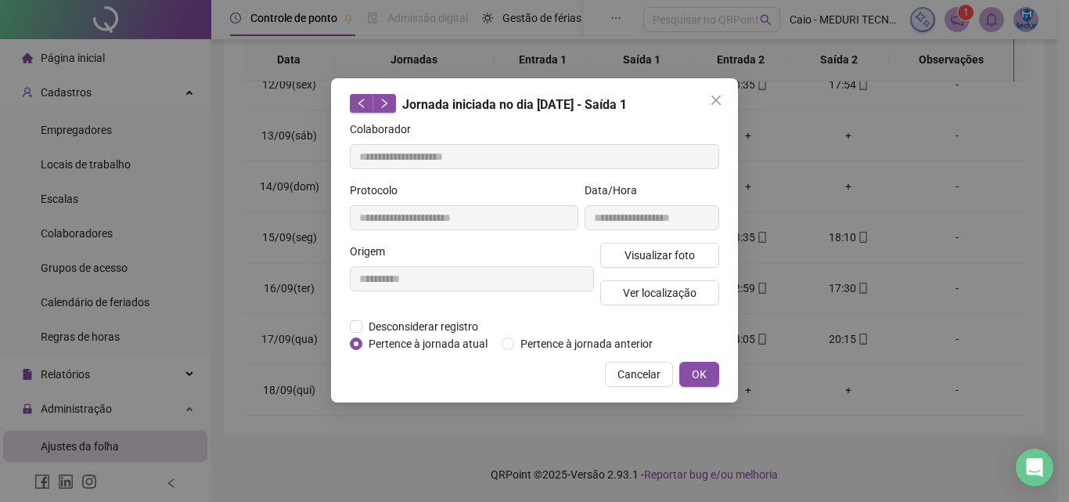
click at [717, 102] on icon "close" at bounding box center [715, 99] width 9 height 9
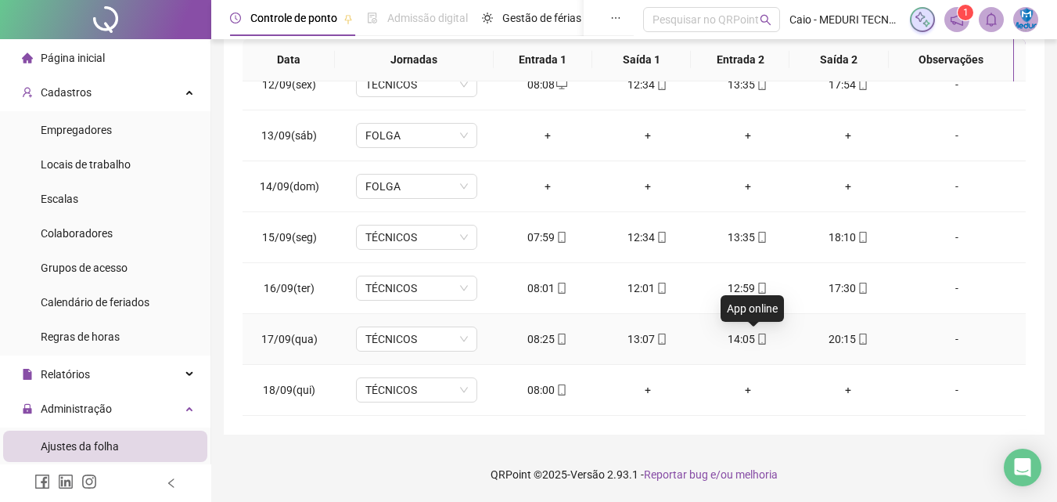
click at [757, 339] on icon "mobile" at bounding box center [762, 338] width 11 height 11
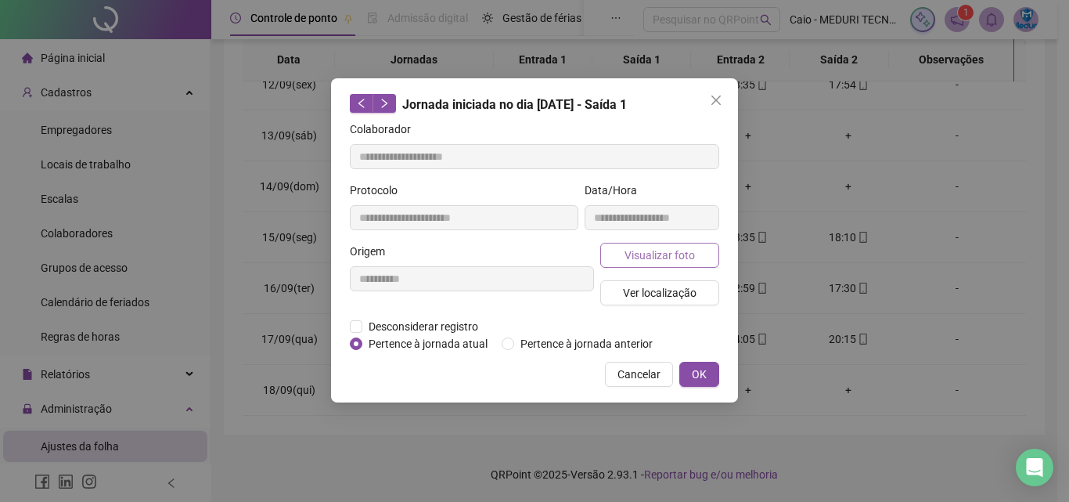
type input "**********"
click at [632, 255] on span "Visualizar foto" at bounding box center [660, 255] width 70 height 17
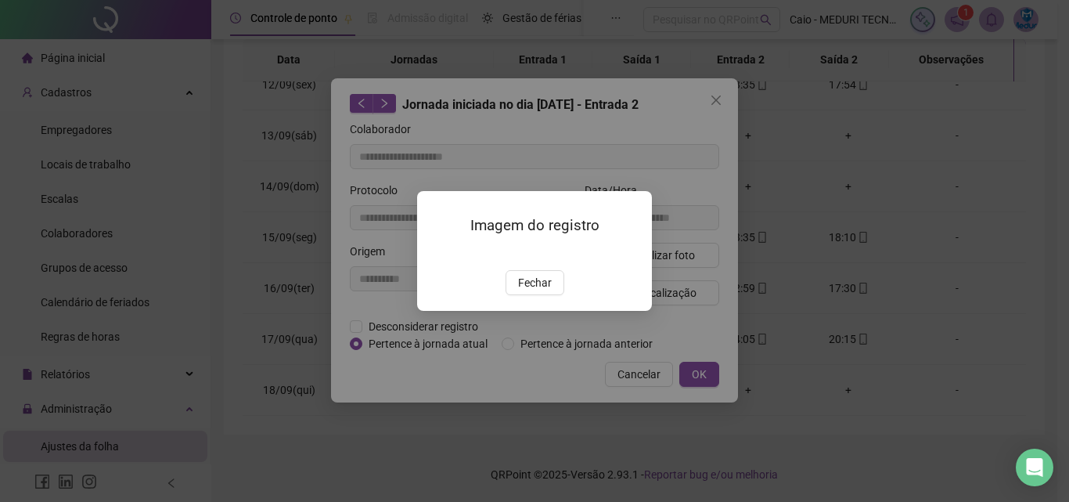
click at [541, 311] on div "Imagem do registro Fechar" at bounding box center [534, 251] width 235 height 120
click at [555, 295] on button "Fechar" at bounding box center [535, 282] width 59 height 25
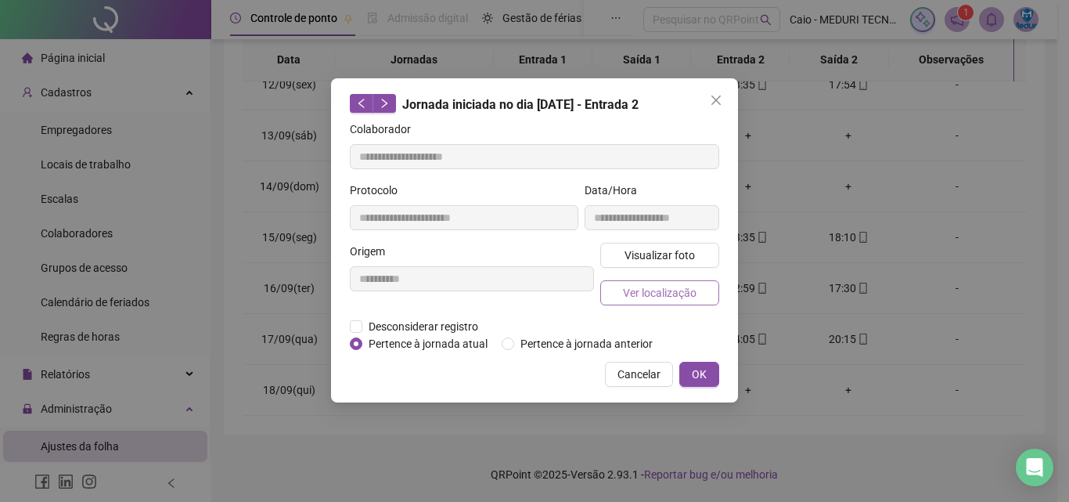
click at [661, 294] on span "Ver localização" at bounding box center [660, 292] width 74 height 17
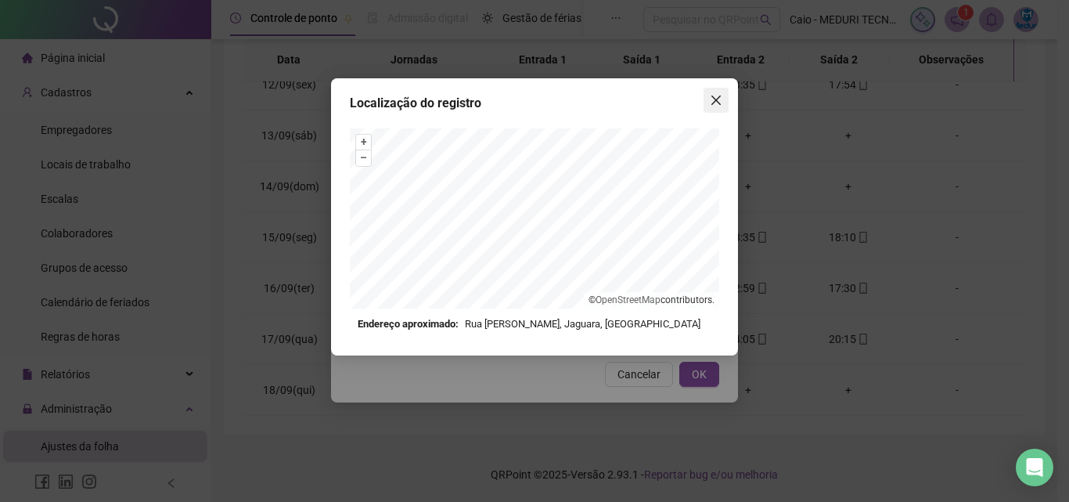
click at [713, 103] on icon "close" at bounding box center [715, 99] width 9 height 9
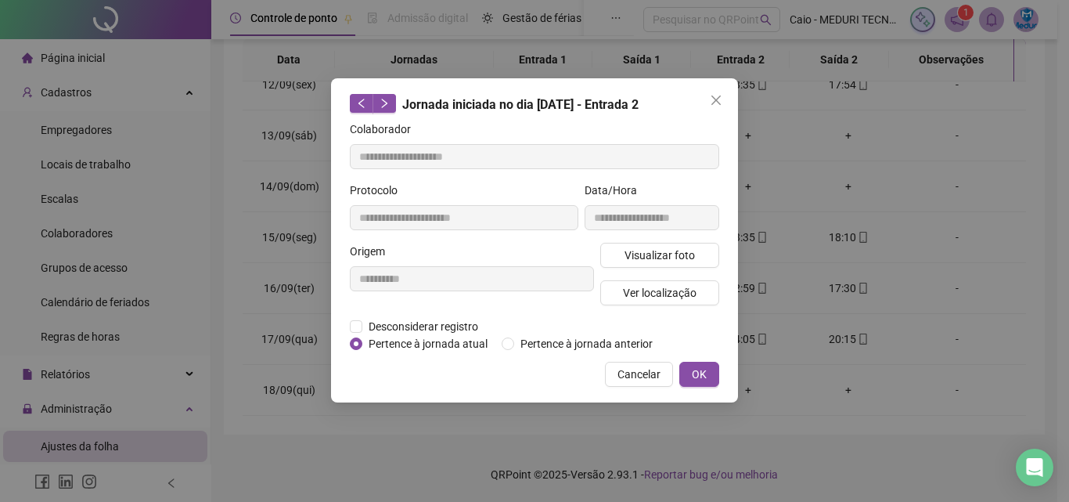
click at [713, 103] on icon "close" at bounding box center [715, 99] width 9 height 9
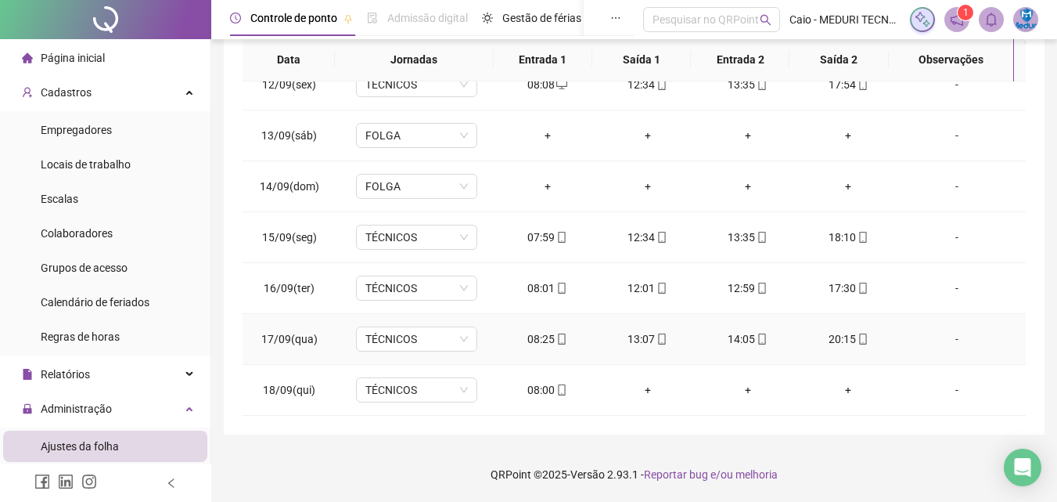
click at [848, 330] on div "20:15" at bounding box center [848, 338] width 75 height 17
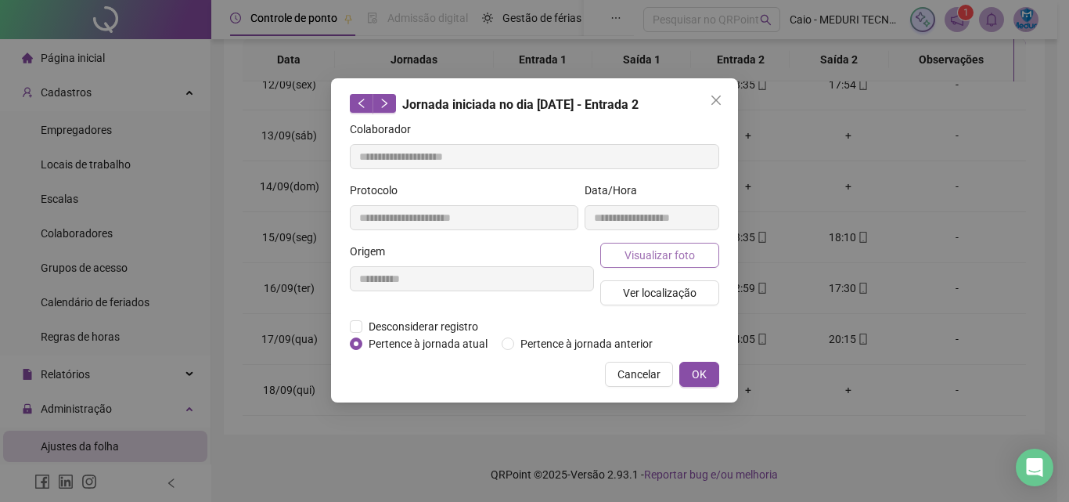
click at [693, 250] on span "Visualizar foto" at bounding box center [660, 255] width 70 height 17
type input "**********"
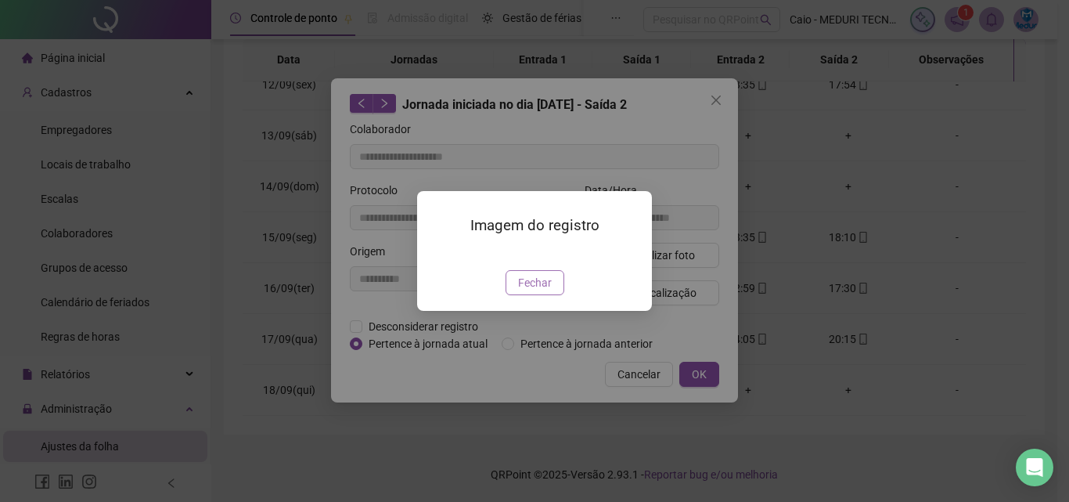
click at [544, 291] on span "Fechar" at bounding box center [535, 282] width 34 height 17
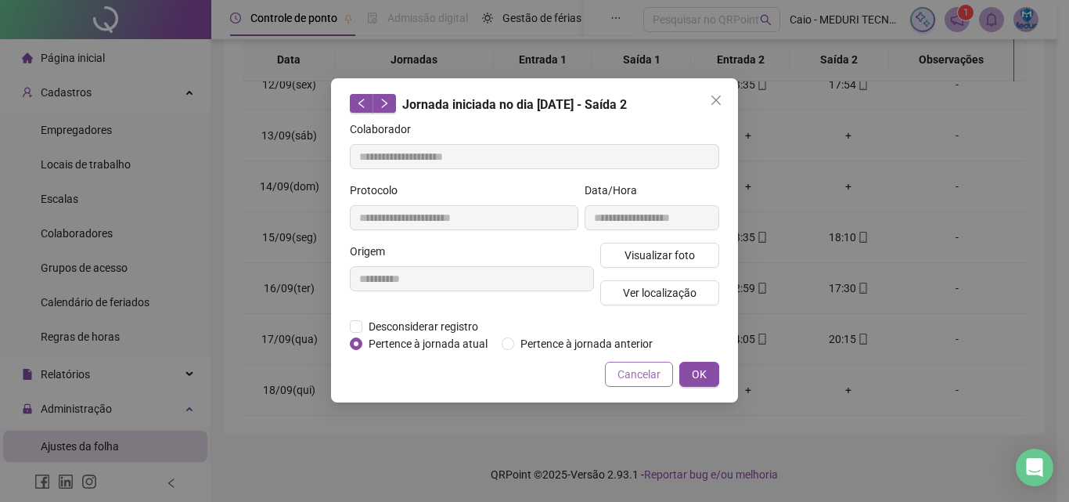
click at [661, 375] on span "Cancelar" at bounding box center [639, 374] width 43 height 17
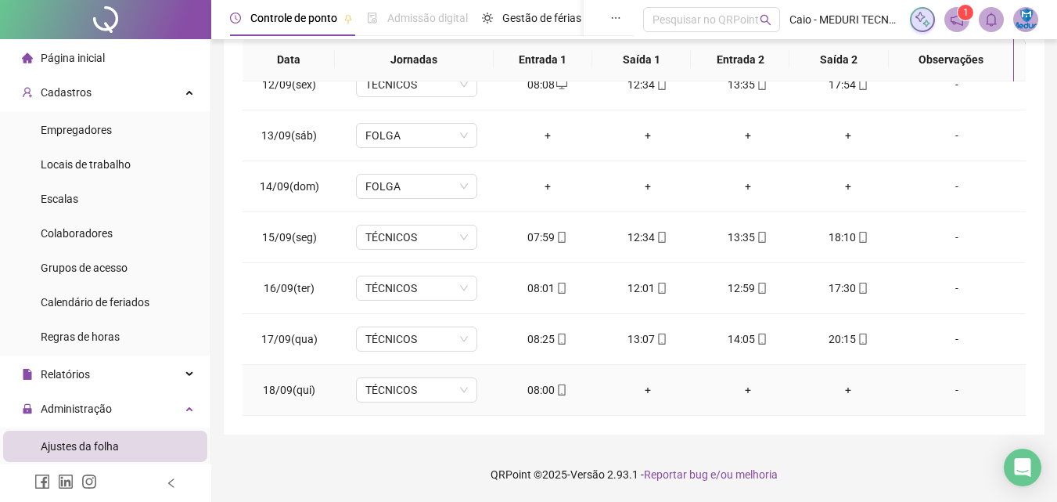
click at [565, 389] on div "08:00" at bounding box center [547, 389] width 75 height 17
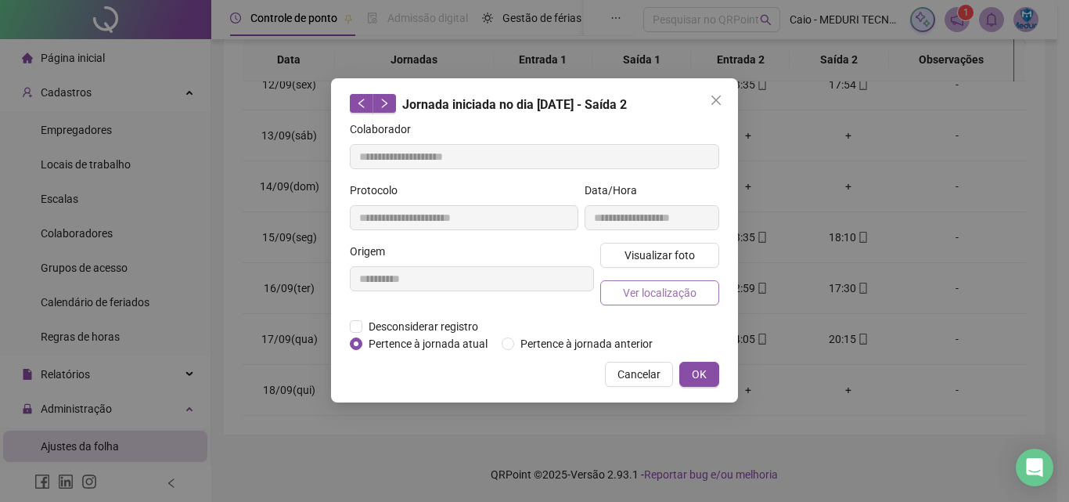
type input "**********"
click at [683, 259] on span "Visualizar foto" at bounding box center [660, 255] width 70 height 17
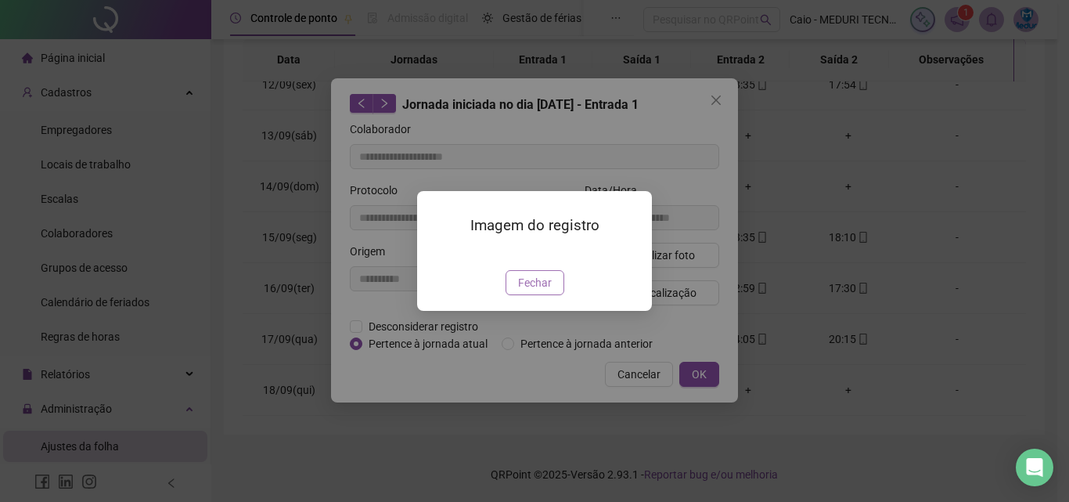
click at [548, 295] on button "Fechar" at bounding box center [535, 282] width 59 height 25
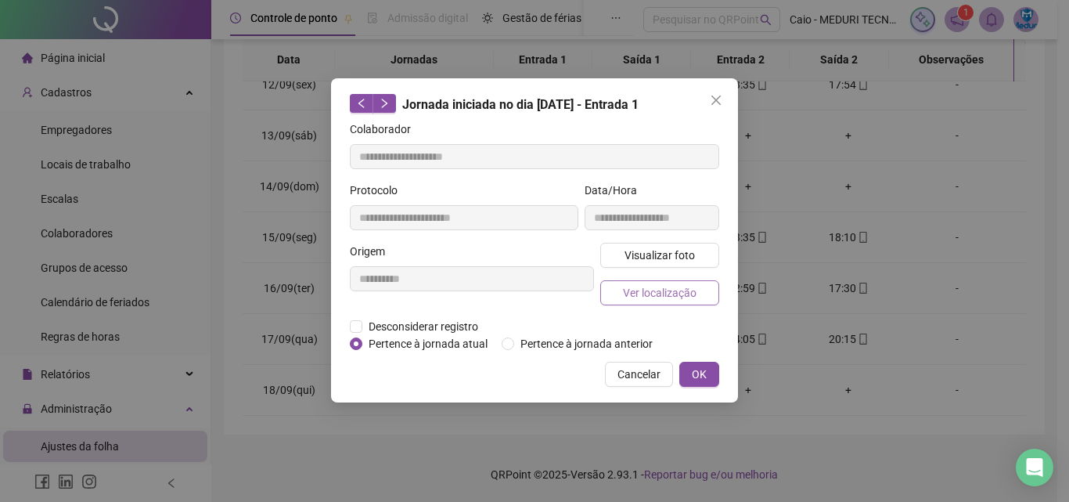
click at [633, 297] on span "Ver localização" at bounding box center [660, 292] width 74 height 17
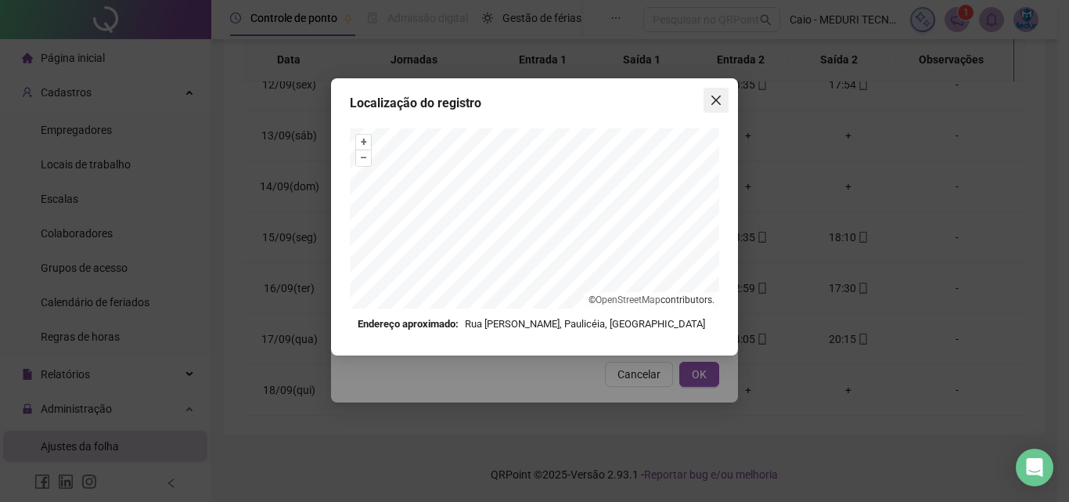
click at [717, 99] on icon "close" at bounding box center [715, 99] width 9 height 9
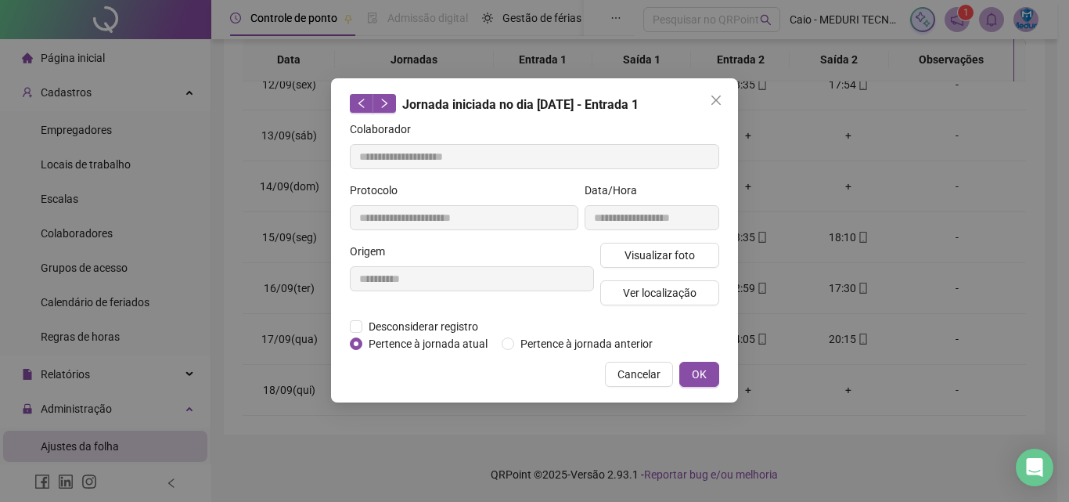
click at [729, 94] on div "**********" at bounding box center [534, 240] width 407 height 324
click at [703, 87] on div "**********" at bounding box center [534, 240] width 407 height 324
click at [711, 99] on icon "close" at bounding box center [716, 100] width 13 height 13
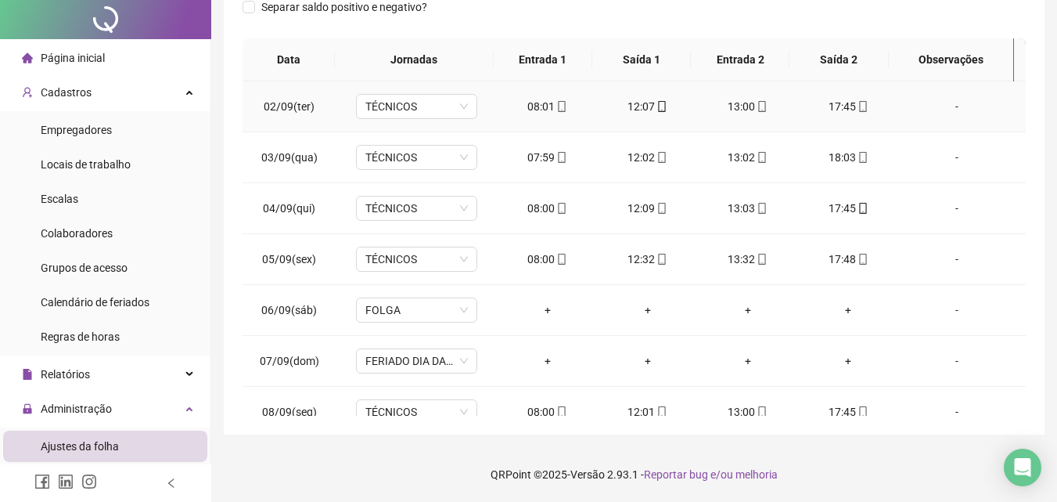
scroll to position [0, 0]
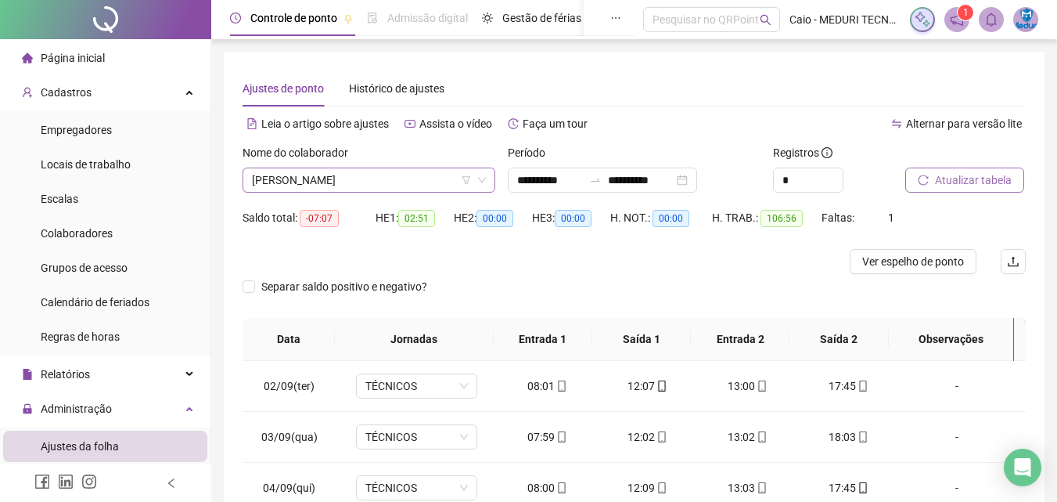
click at [305, 174] on span "[PERSON_NAME]" at bounding box center [369, 179] width 234 height 23
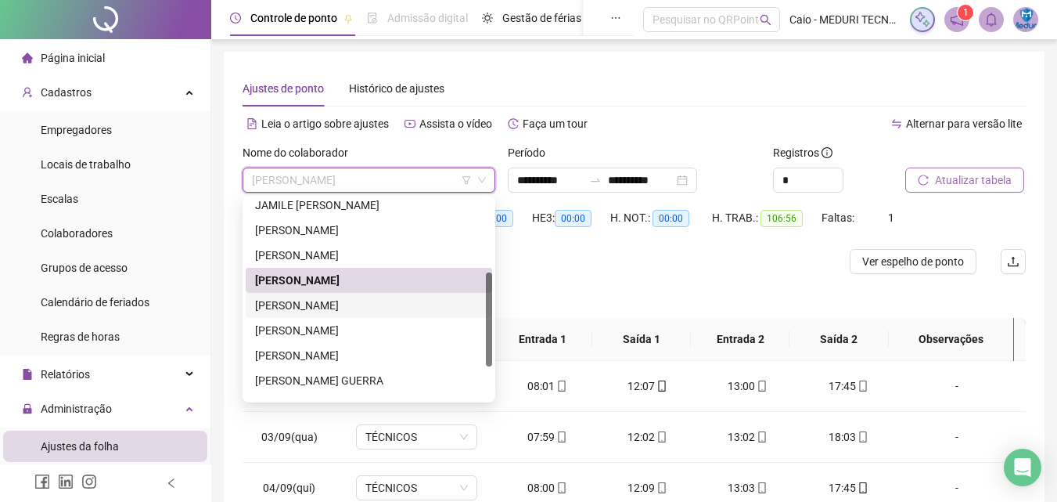
click at [331, 306] on div "[PERSON_NAME]" at bounding box center [369, 305] width 228 height 17
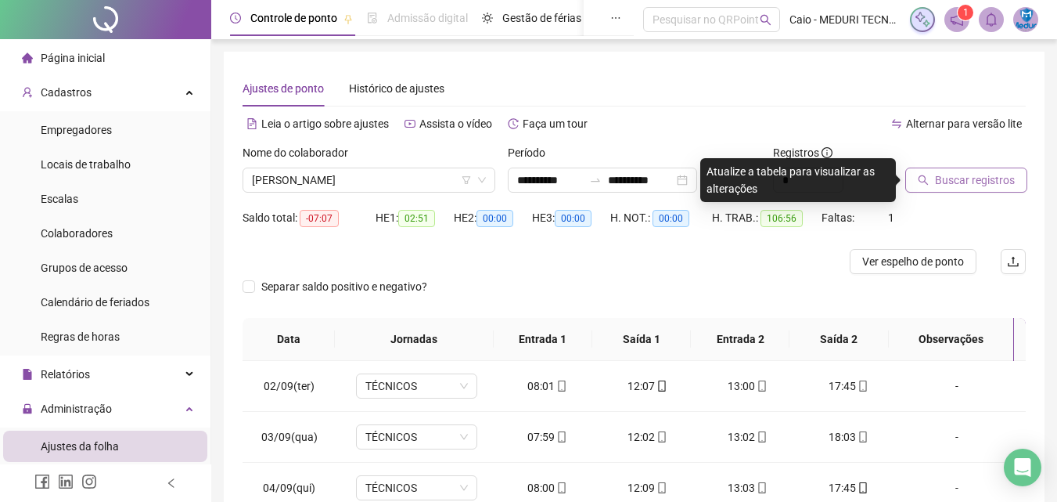
click at [950, 182] on span "Buscar registros" at bounding box center [975, 179] width 80 height 17
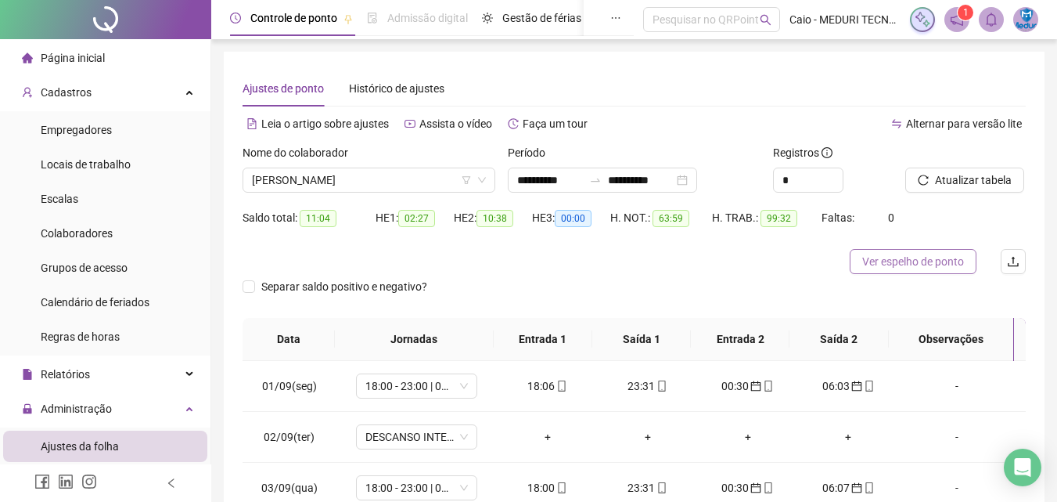
click at [892, 257] on span "Ver espelho de ponto" at bounding box center [914, 261] width 102 height 17
click at [430, 175] on span "[PERSON_NAME]" at bounding box center [369, 179] width 234 height 23
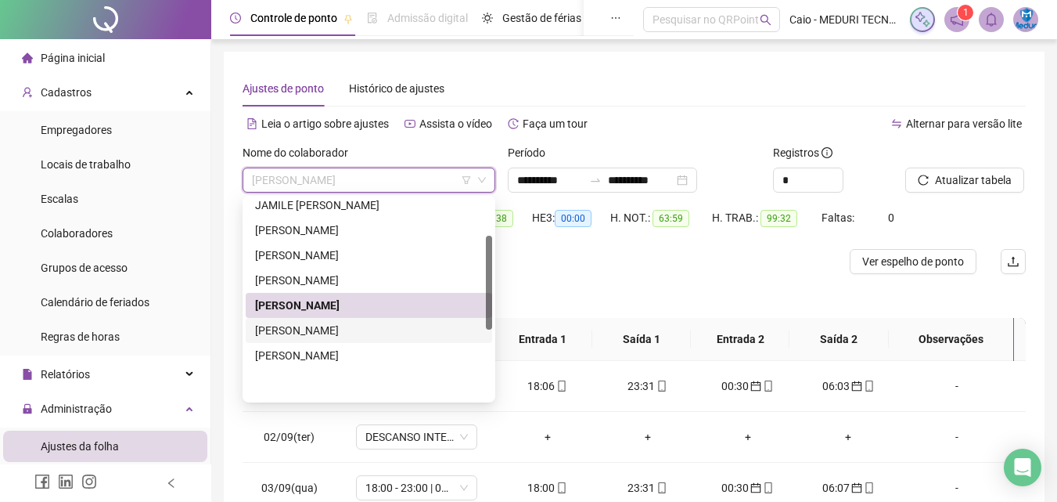
scroll to position [78, 0]
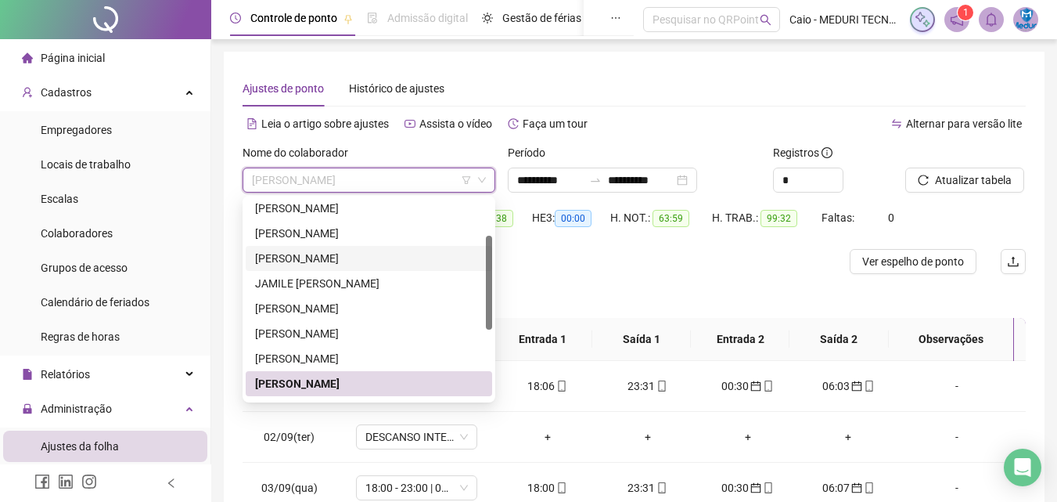
click at [326, 265] on div "[PERSON_NAME]" at bounding box center [369, 258] width 228 height 17
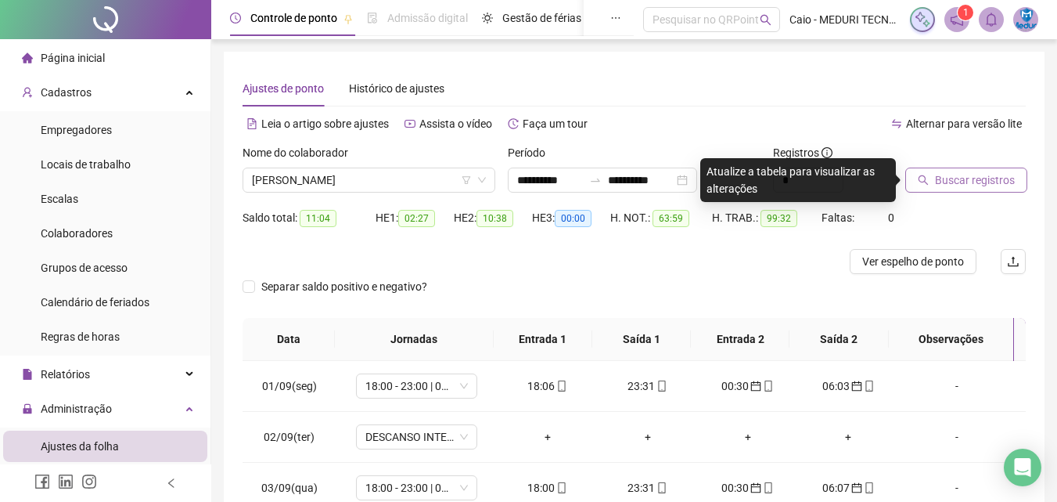
click at [923, 188] on button "Buscar registros" at bounding box center [967, 180] width 122 height 25
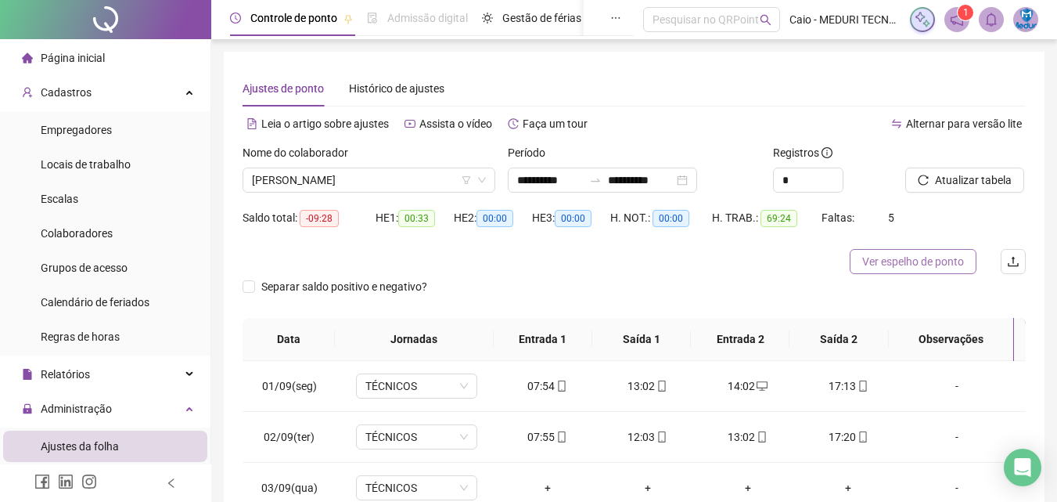
click at [896, 268] on span "Ver espelho de ponto" at bounding box center [914, 261] width 102 height 17
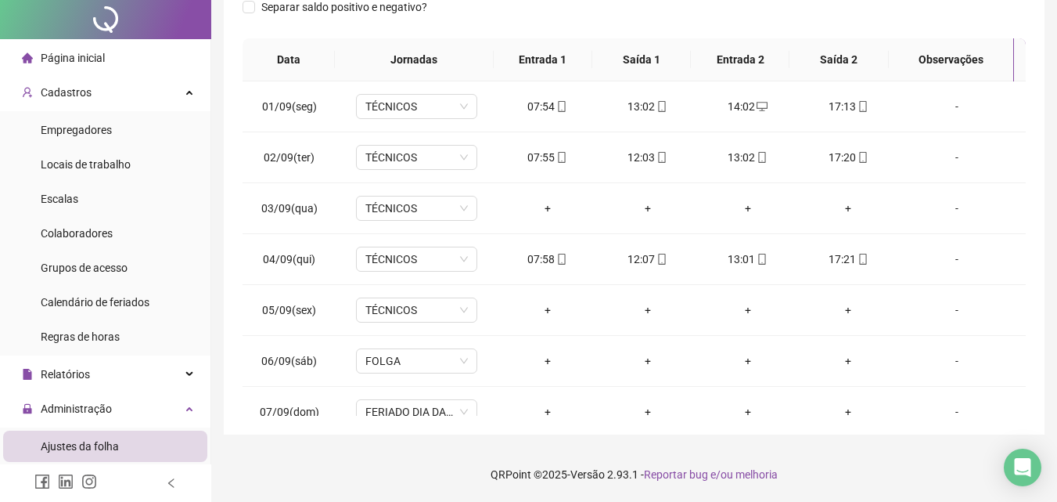
scroll to position [0, 0]
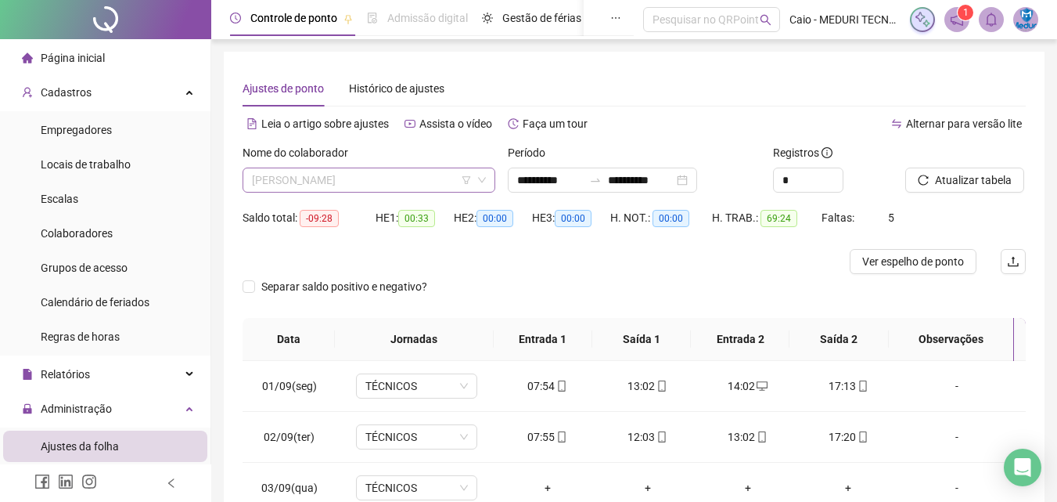
click at [332, 187] on span "[PERSON_NAME]" at bounding box center [369, 179] width 234 height 23
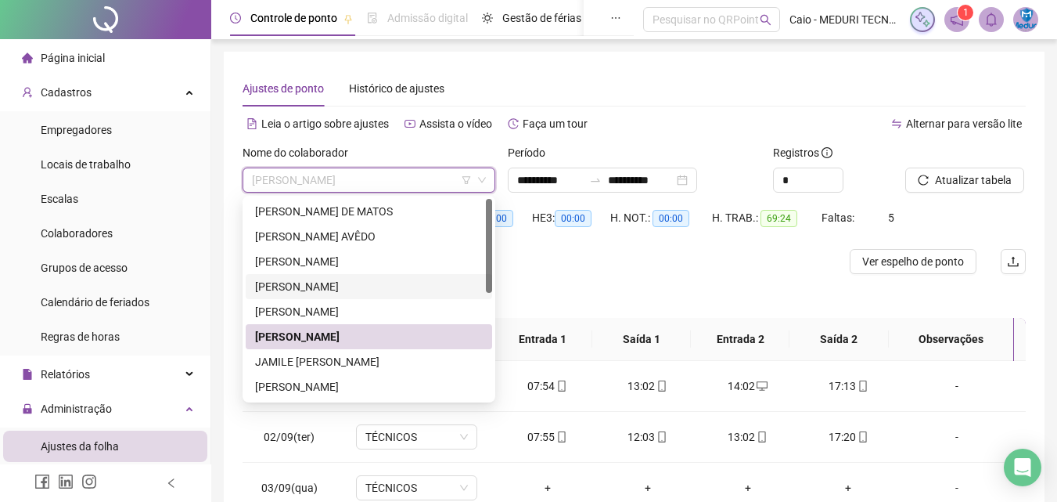
click at [318, 293] on div "[PERSON_NAME]" at bounding box center [369, 286] width 228 height 17
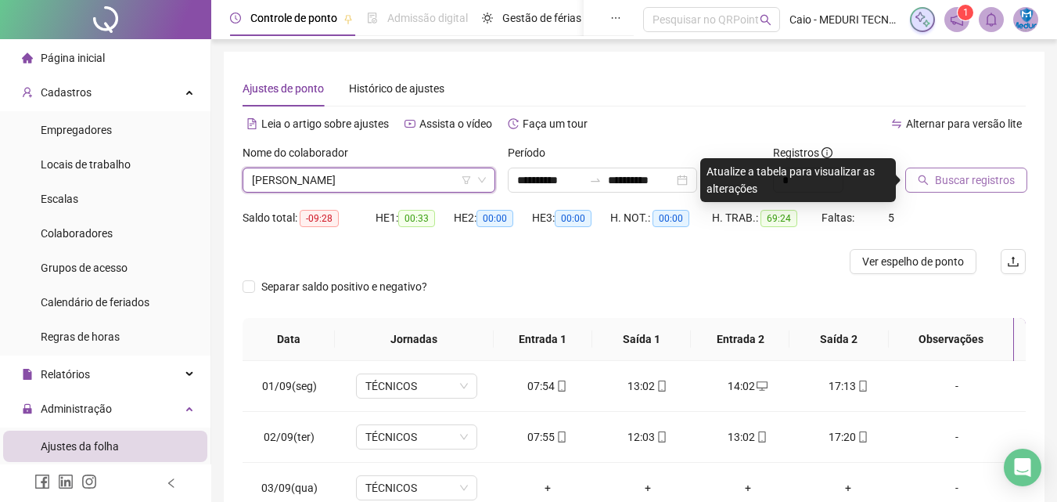
click at [930, 182] on button "Buscar registros" at bounding box center [967, 180] width 122 height 25
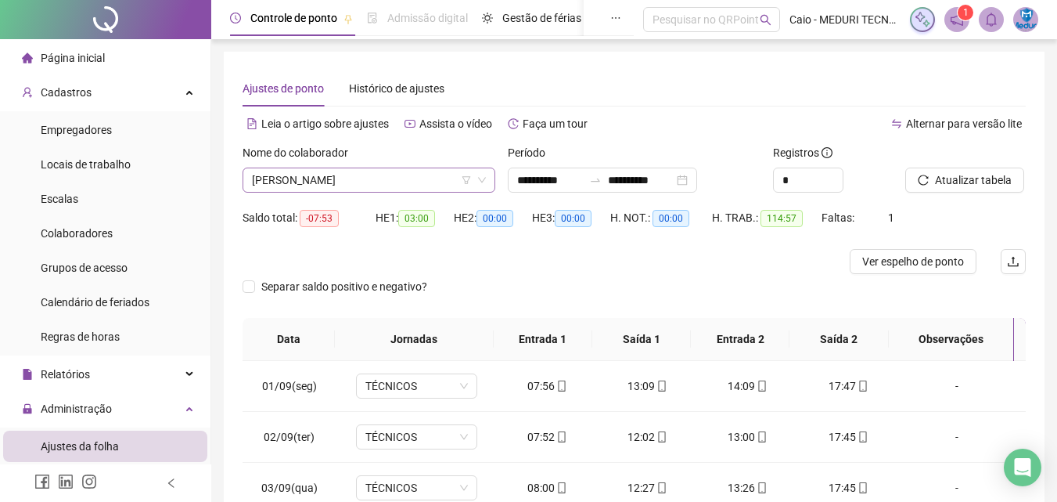
click at [370, 186] on span "[PERSON_NAME]" at bounding box center [369, 179] width 234 height 23
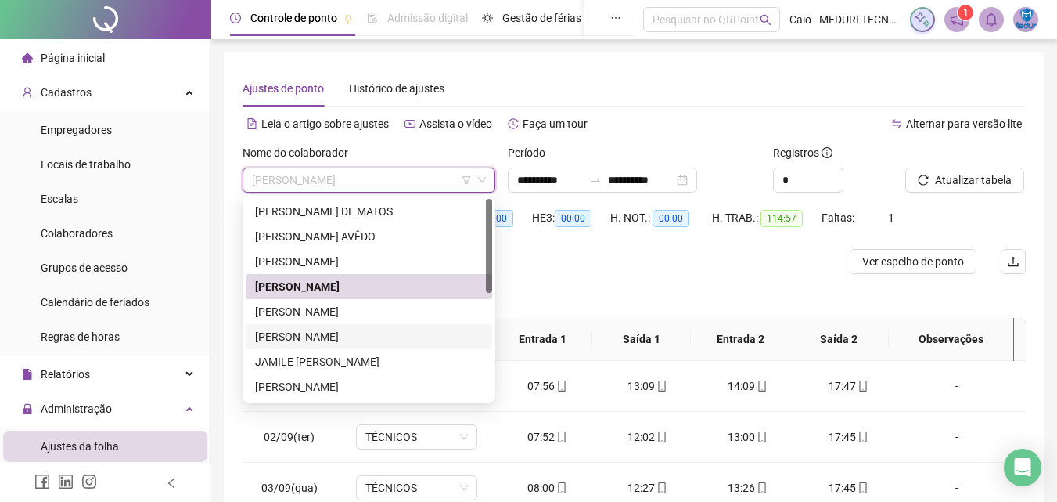
click at [337, 336] on div "[PERSON_NAME]" at bounding box center [369, 336] width 228 height 17
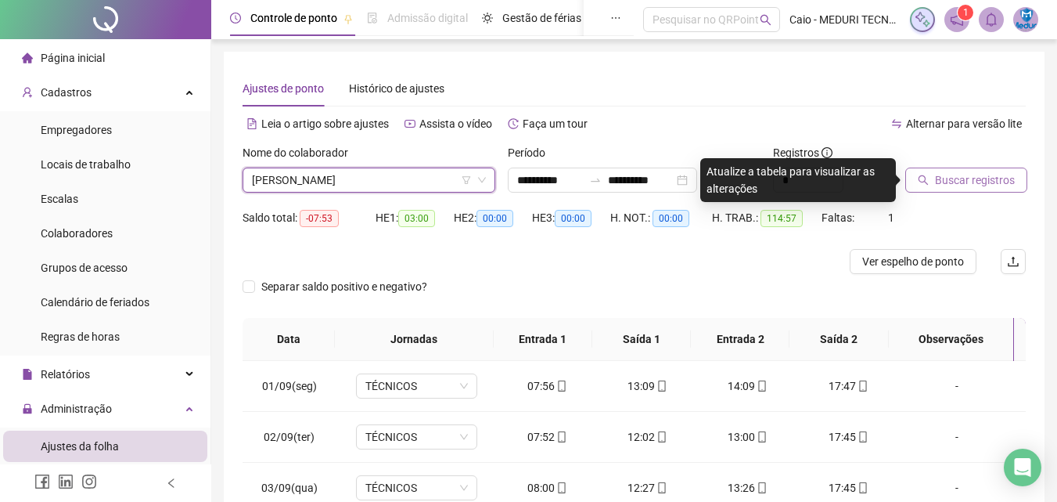
click at [975, 190] on button "Buscar registros" at bounding box center [967, 180] width 122 height 25
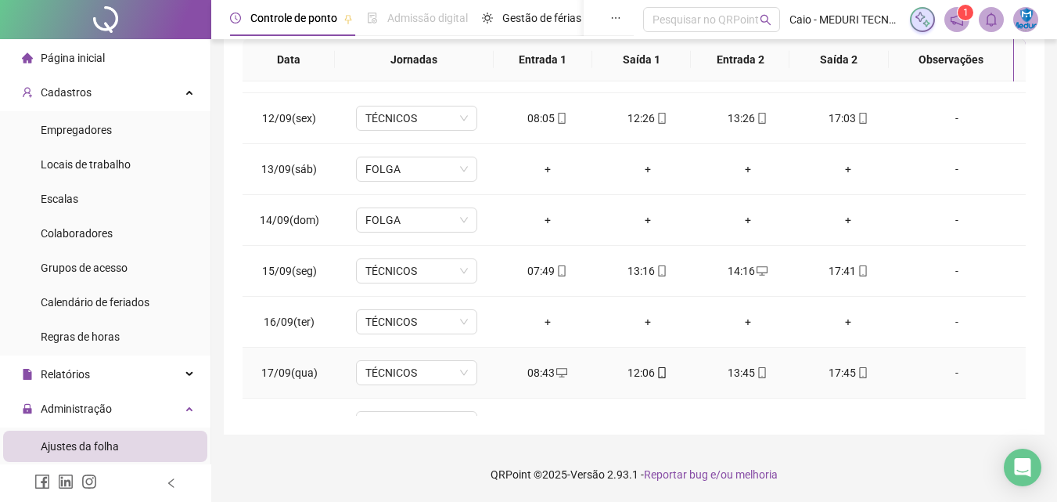
scroll to position [582, 0]
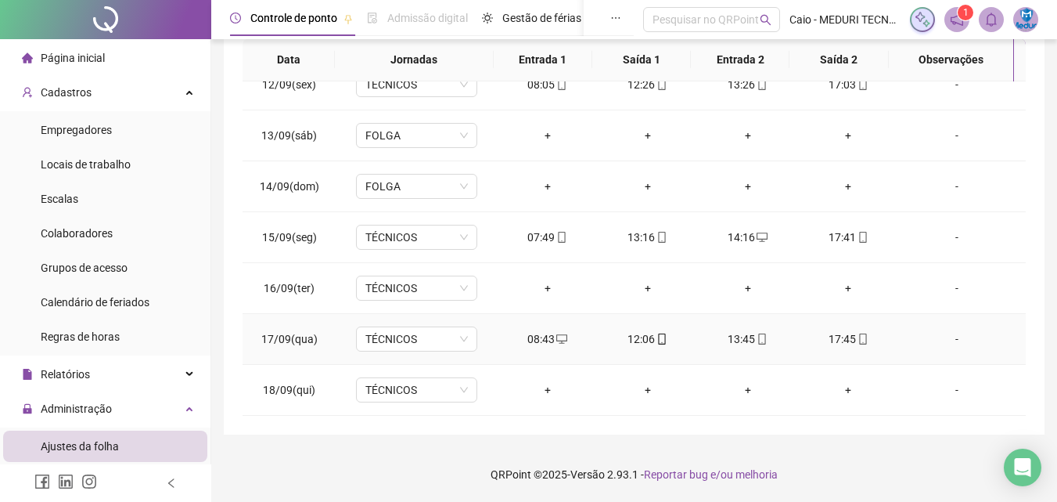
click at [757, 340] on icon "mobile" at bounding box center [762, 338] width 11 height 11
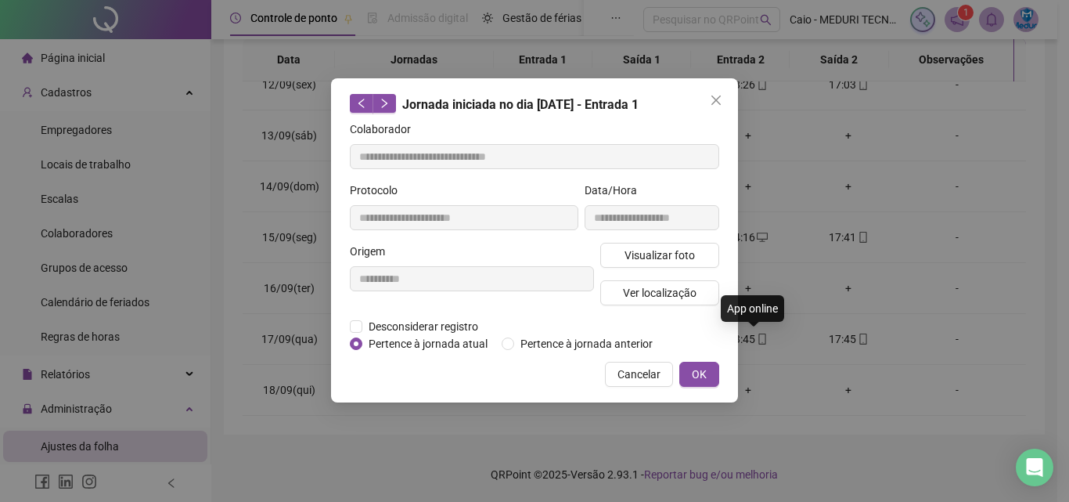
type input "**********"
click at [468, 330] on span "Desconsiderar registro" at bounding box center [423, 326] width 122 height 17
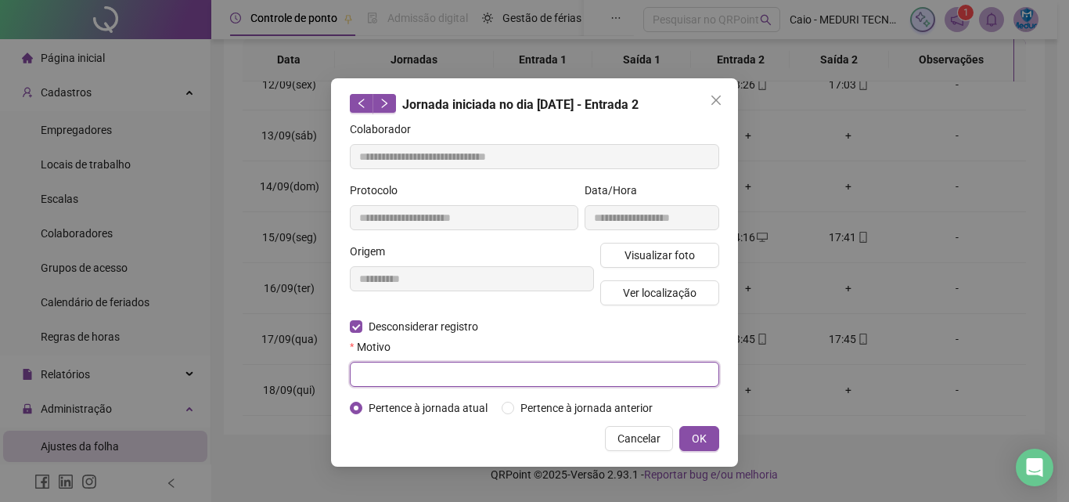
click at [466, 362] on input "text" at bounding box center [534, 374] width 369 height 25
type input "**********"
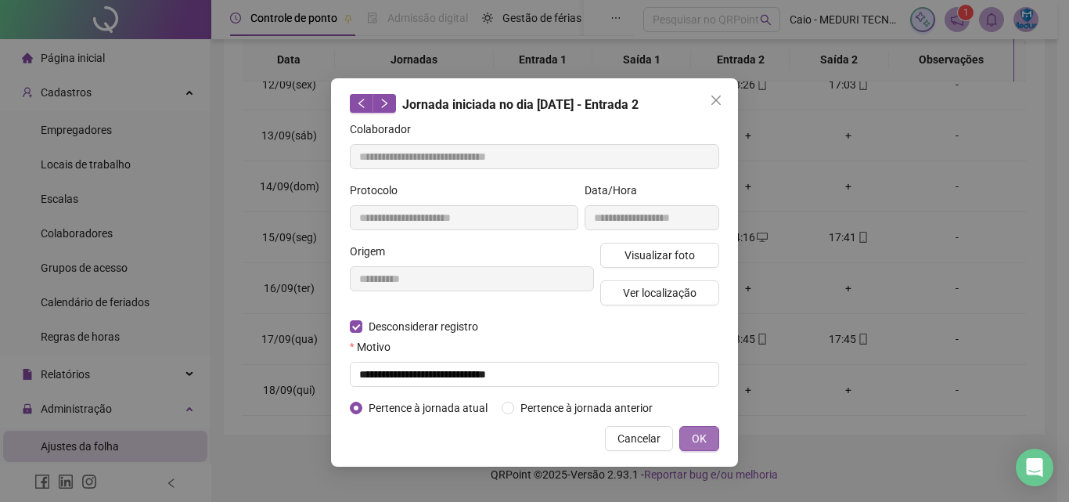
click at [701, 434] on span "OK" at bounding box center [699, 438] width 15 height 17
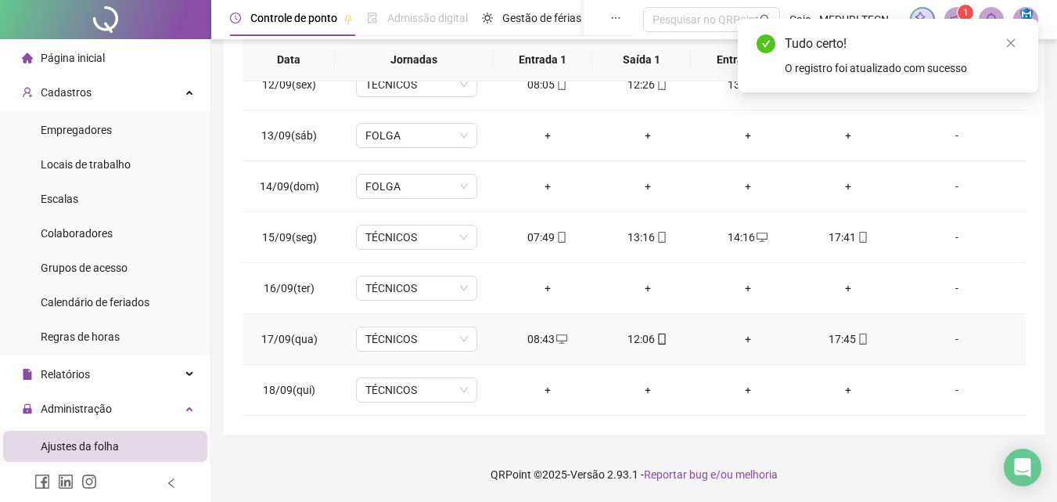
click at [726, 337] on div "+" at bounding box center [748, 338] width 75 height 17
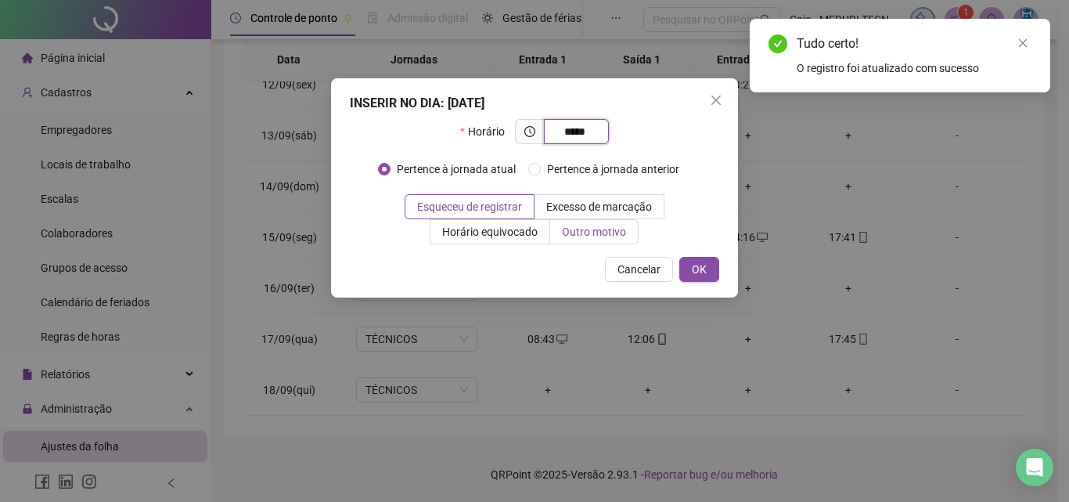
type input "*****"
click at [577, 229] on span "Outro motivo" at bounding box center [594, 231] width 64 height 13
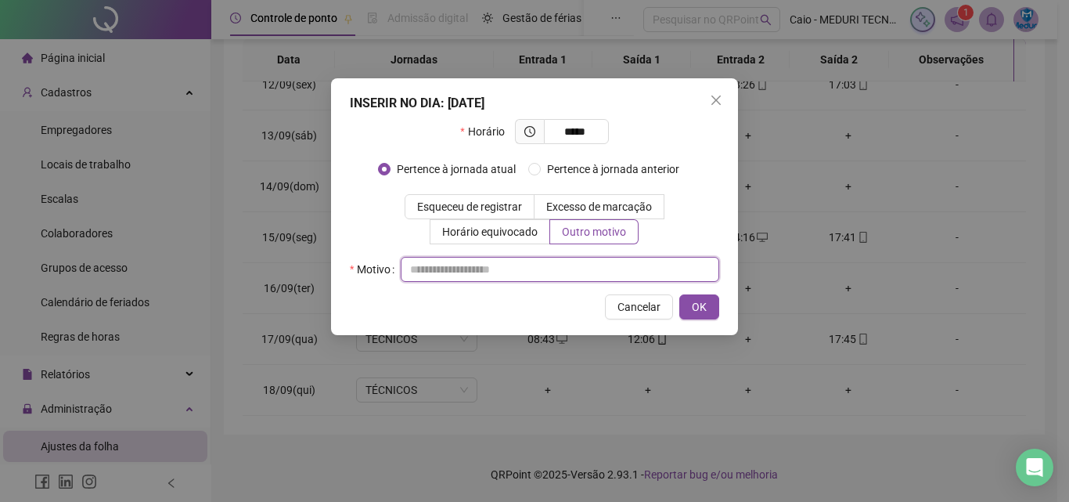
click at [554, 258] on input "text" at bounding box center [560, 269] width 319 height 25
drag, startPoint x: 670, startPoint y: 277, endPoint x: 448, endPoint y: 276, distance: 221.5
click at [448, 276] on input "****" at bounding box center [560, 269] width 319 height 25
type input "****"
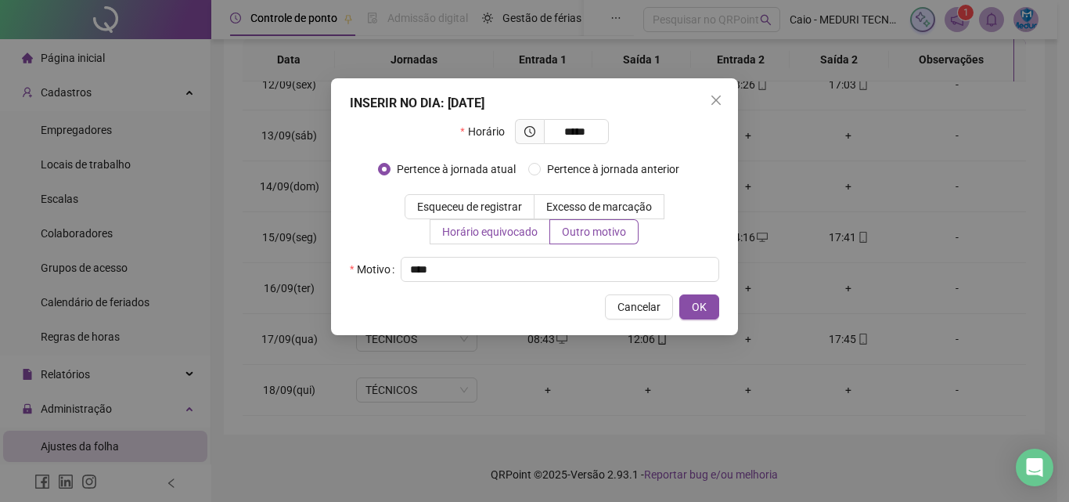
click at [486, 237] on span "Horário equivocado" at bounding box center [489, 231] width 95 height 13
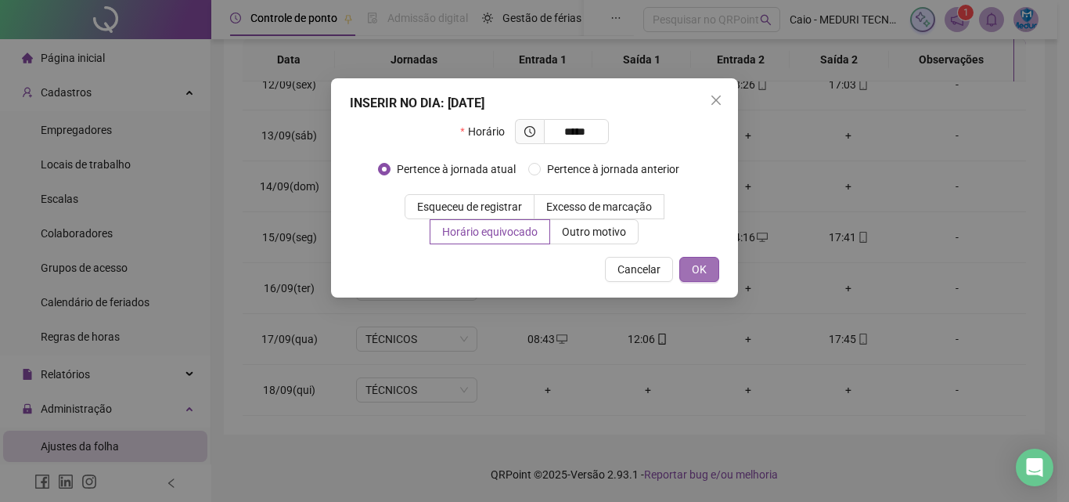
click at [715, 274] on button "OK" at bounding box center [699, 269] width 40 height 25
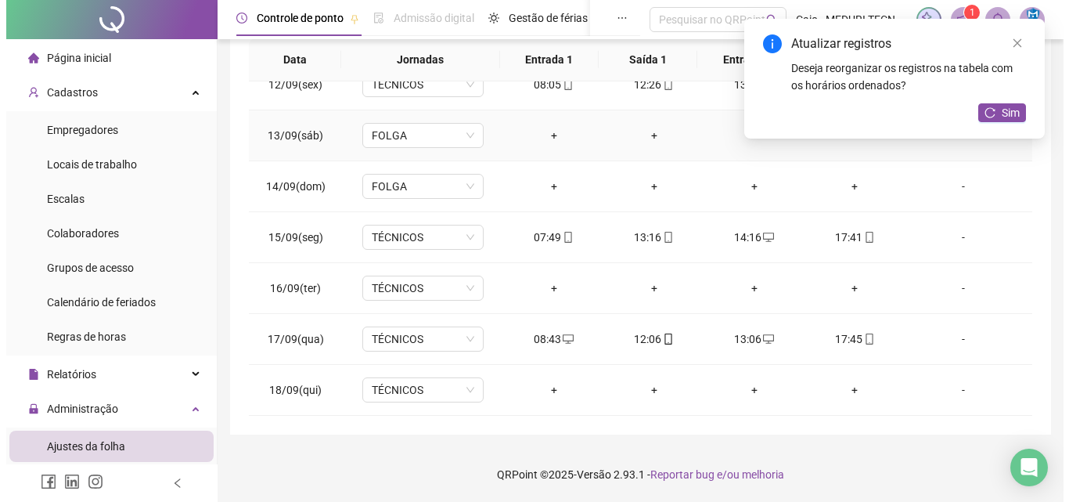
scroll to position [112, 0]
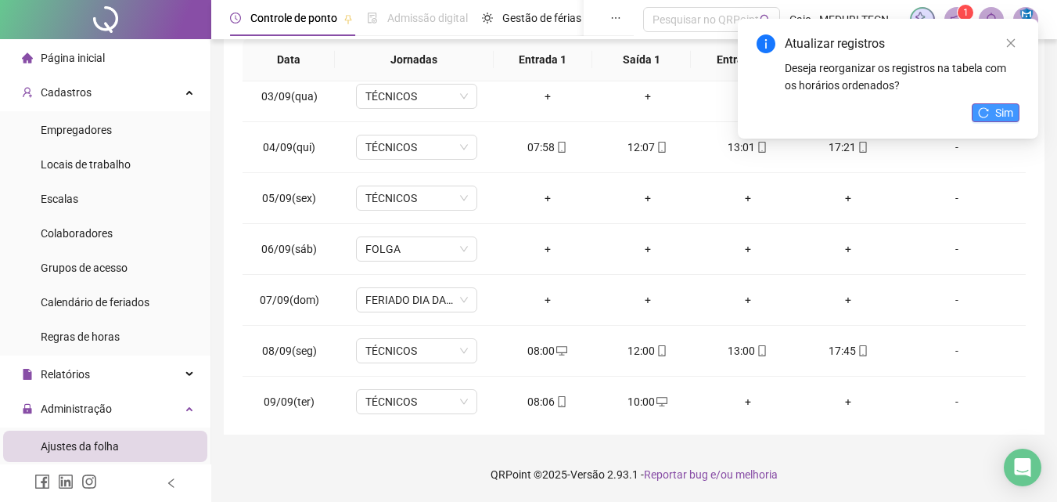
click at [1016, 117] on button "Sim" at bounding box center [996, 112] width 48 height 19
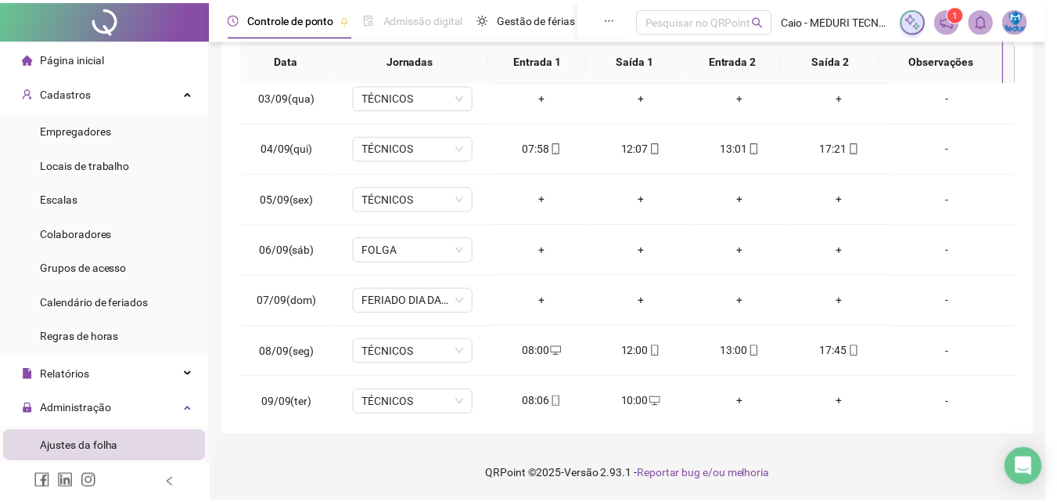
scroll to position [0, 0]
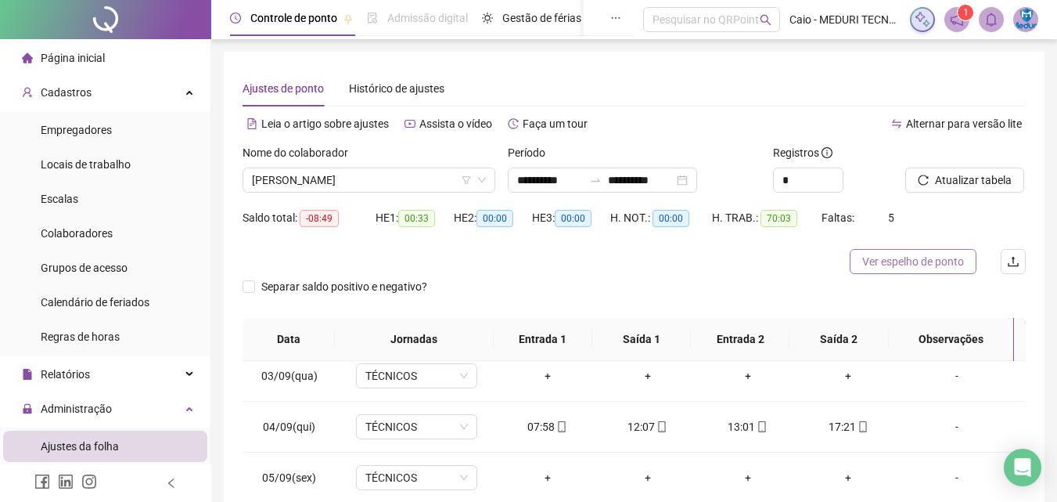
click at [938, 264] on span "Ver espelho de ponto" at bounding box center [914, 261] width 102 height 17
click at [404, 181] on span "[PERSON_NAME]" at bounding box center [369, 179] width 234 height 23
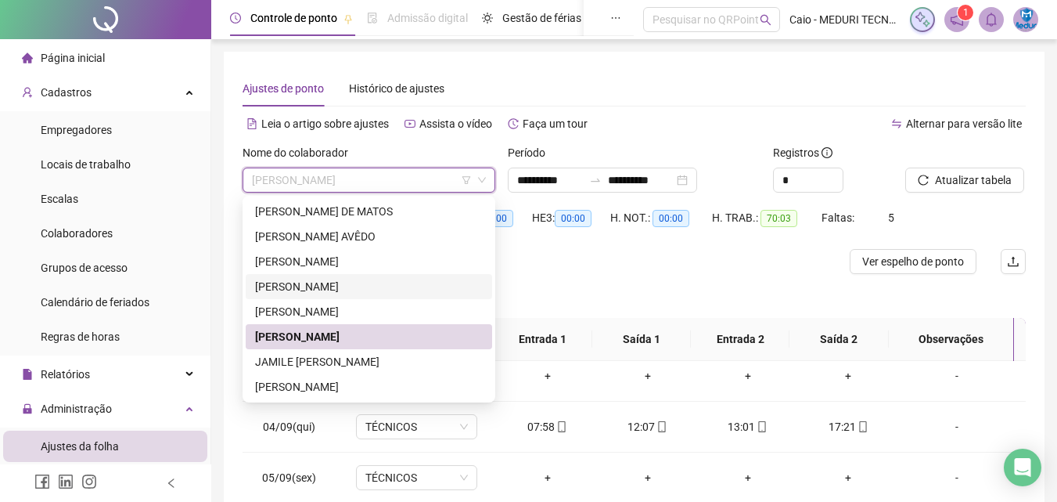
click at [122, 66] on li "Página inicial" at bounding box center [105, 57] width 204 height 31
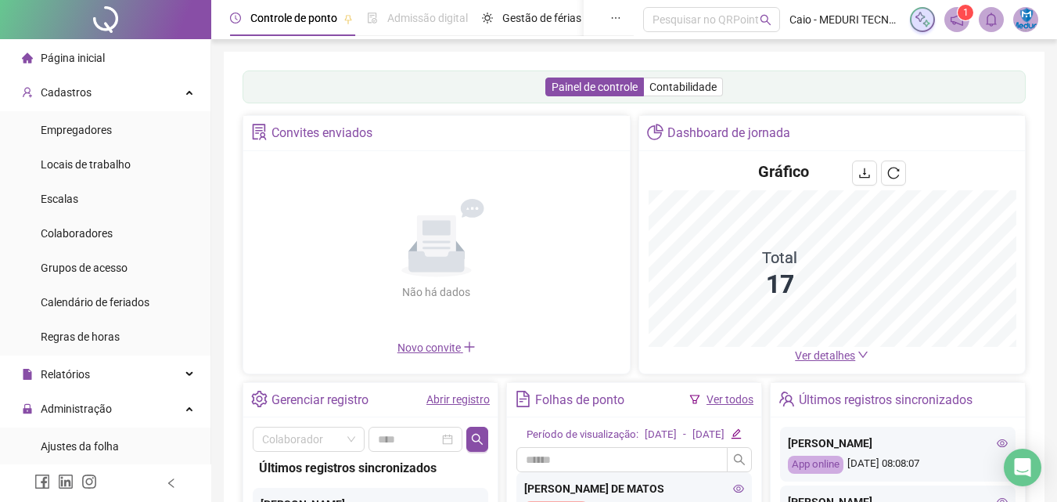
click at [830, 349] on span "Ver detalhes" at bounding box center [825, 355] width 60 height 13
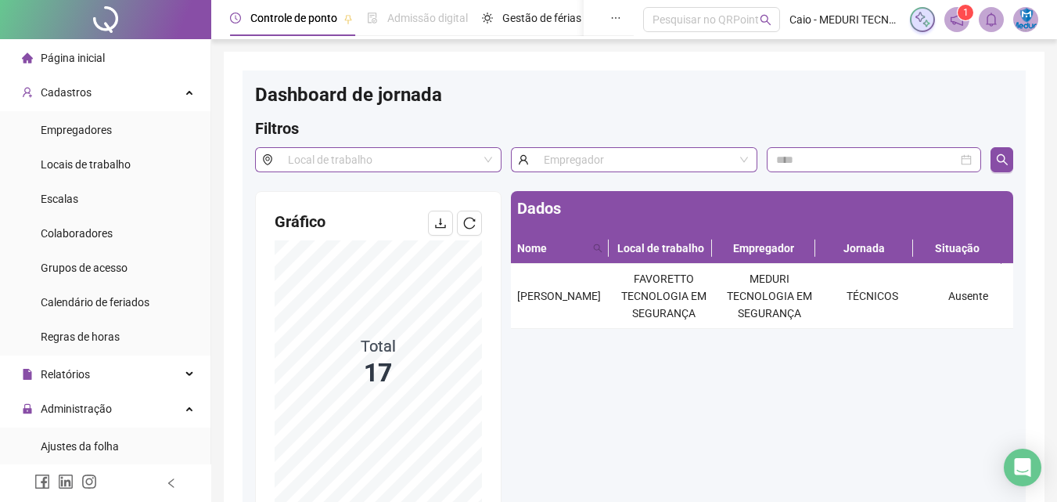
click at [81, 47] on div "Página inicial" at bounding box center [63, 57] width 83 height 31
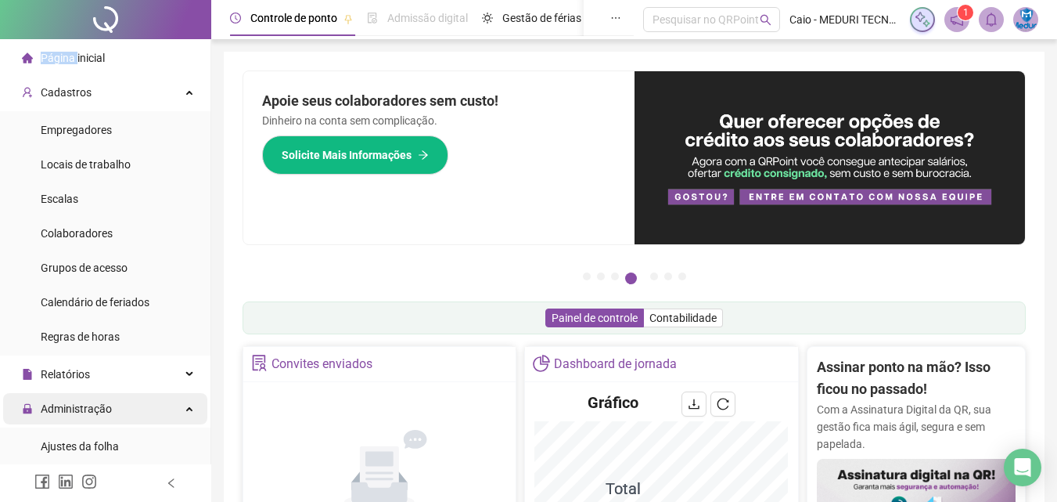
click at [94, 403] on span "Administração" at bounding box center [76, 408] width 71 height 13
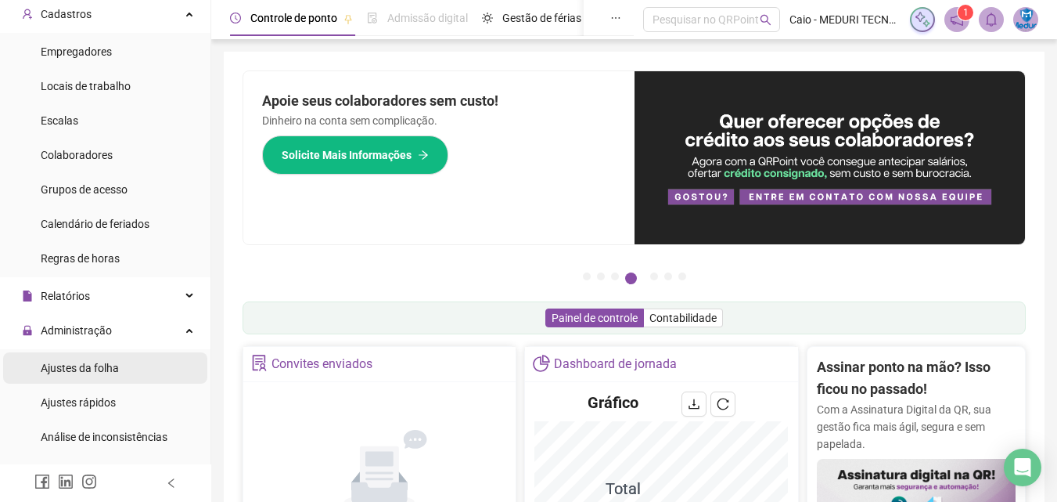
click at [100, 376] on div "Ajustes da folha" at bounding box center [80, 367] width 78 height 31
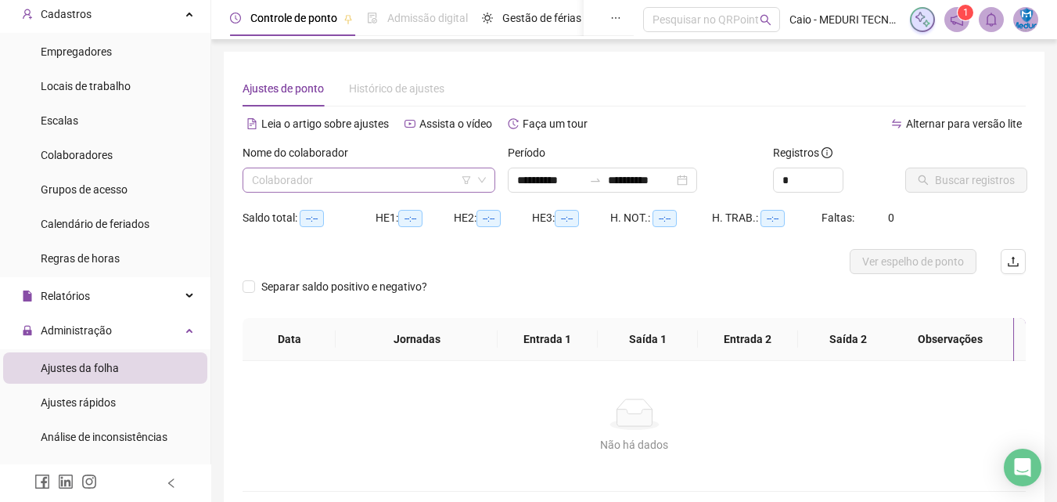
click at [421, 183] on input "search" at bounding box center [362, 179] width 220 height 23
type input "**********"
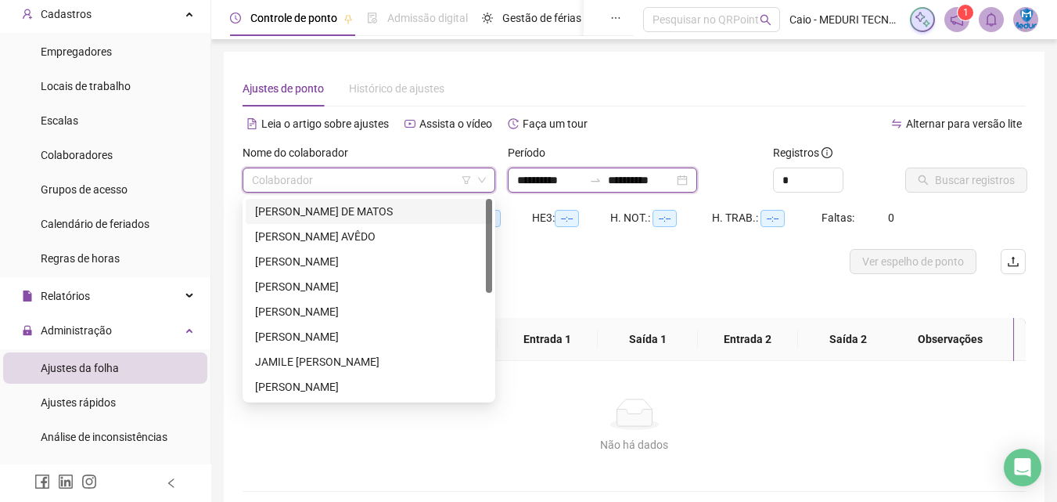
click at [550, 175] on input "**********" at bounding box center [550, 179] width 66 height 17
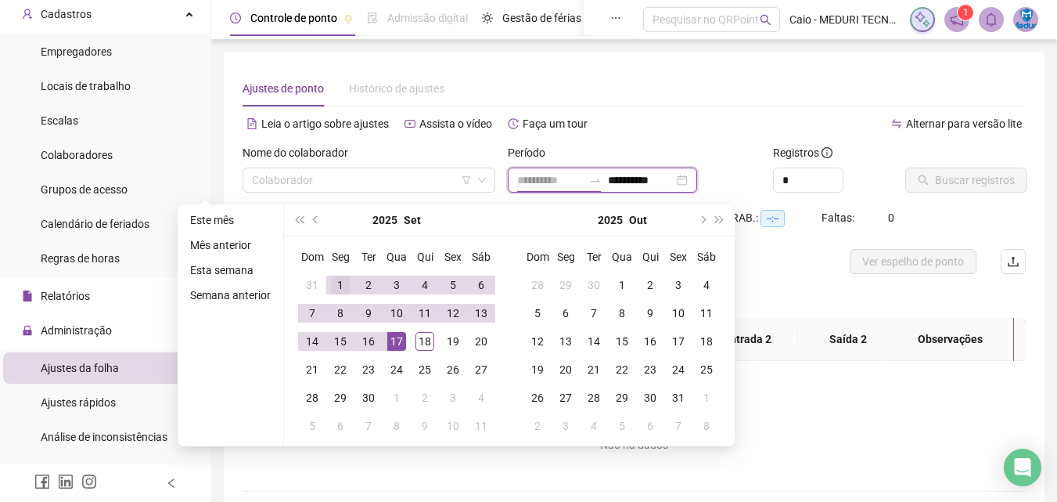
type input "**********"
click at [333, 280] on div "1" at bounding box center [340, 285] width 19 height 19
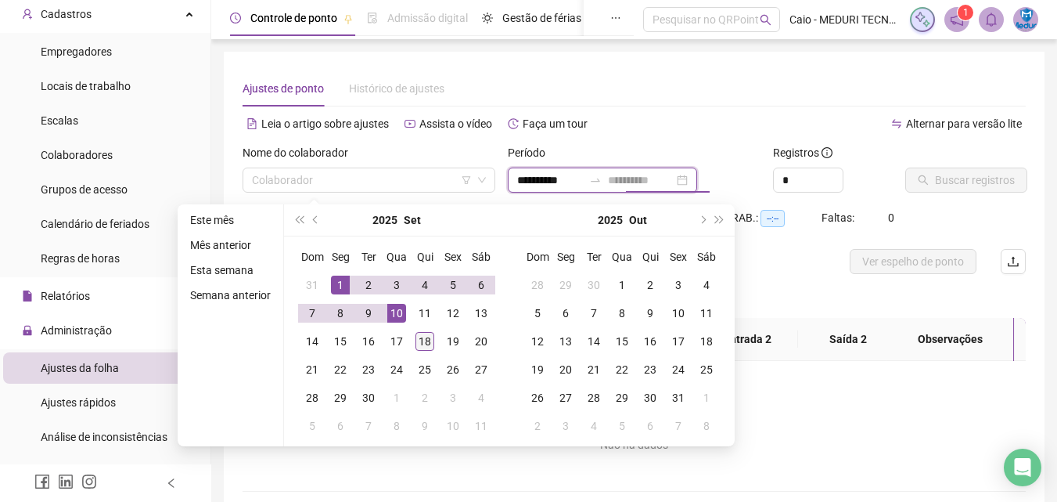
type input "**********"
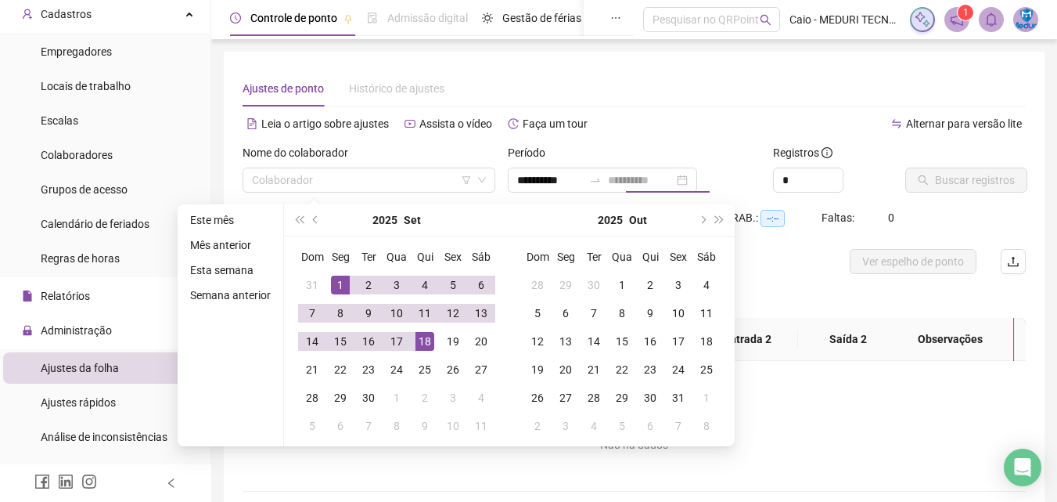
click at [417, 338] on div "18" at bounding box center [425, 341] width 19 height 19
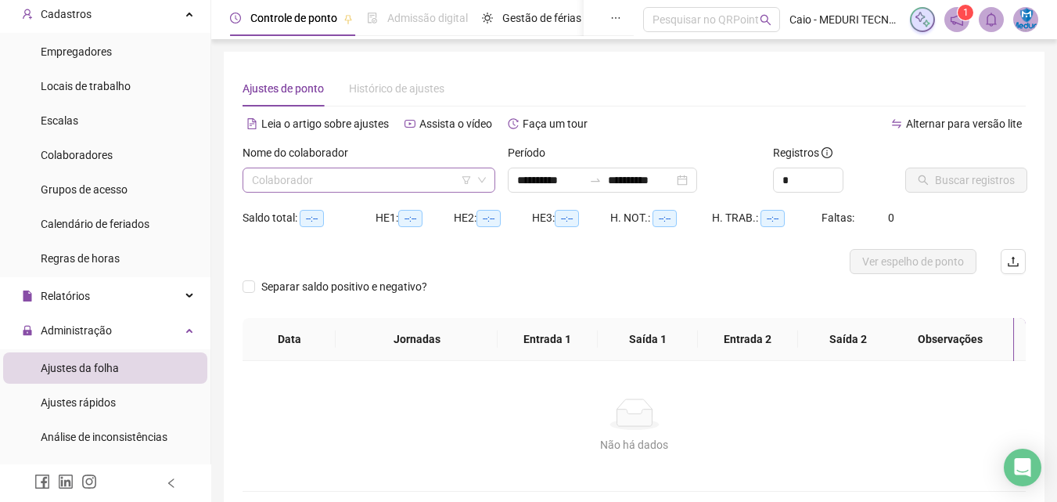
click at [409, 182] on input "search" at bounding box center [362, 179] width 220 height 23
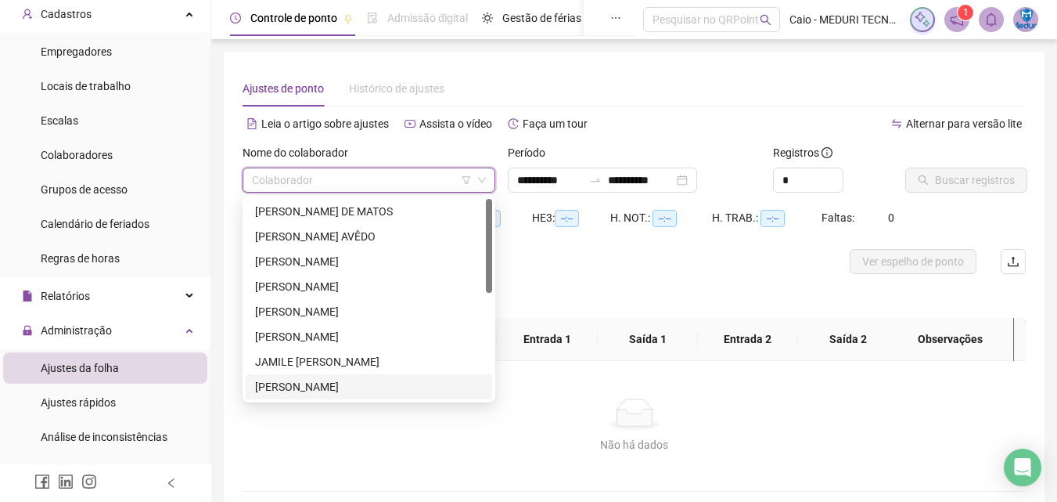
click at [376, 384] on div "[PERSON_NAME]" at bounding box center [369, 386] width 228 height 17
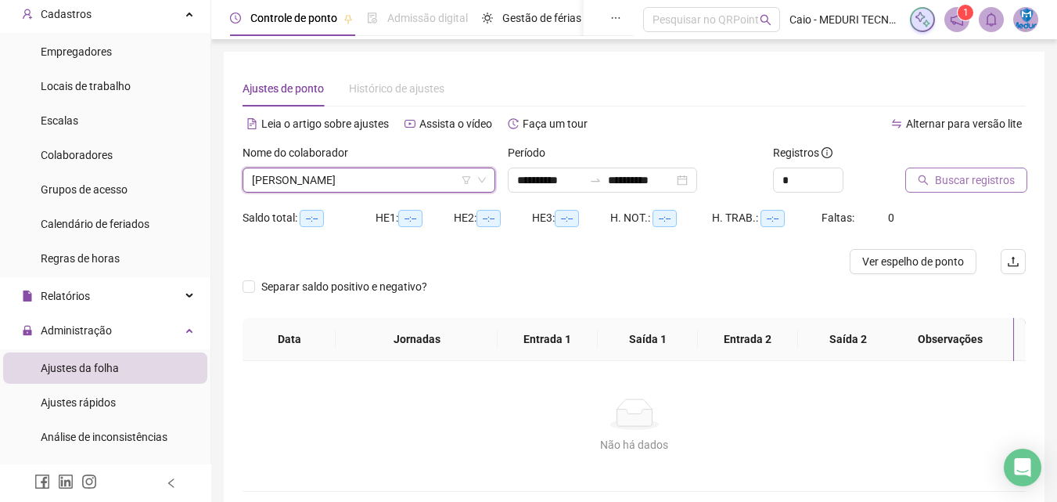
click at [944, 178] on span "Buscar registros" at bounding box center [975, 179] width 80 height 17
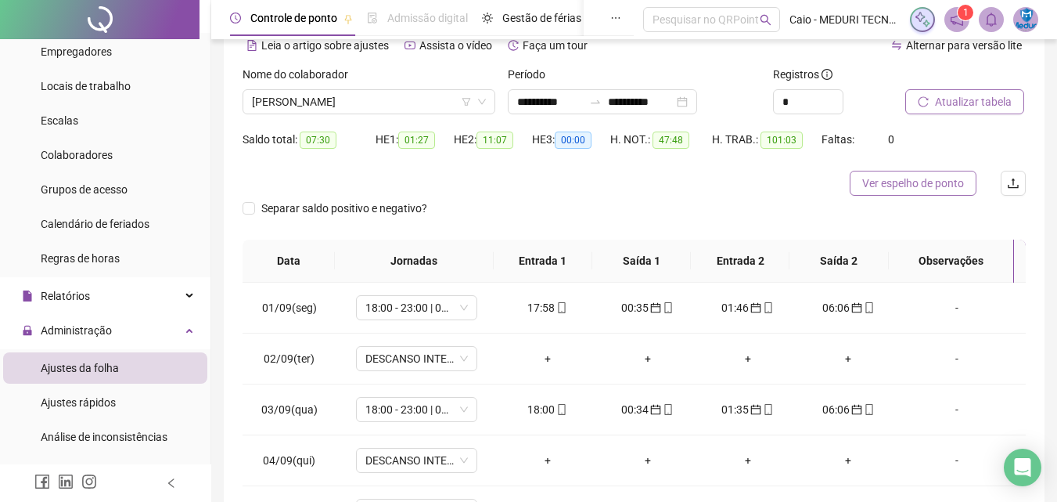
click at [907, 188] on span "Ver espelho de ponto" at bounding box center [914, 183] width 102 height 17
click at [344, 96] on span "[PERSON_NAME]" at bounding box center [369, 101] width 234 height 23
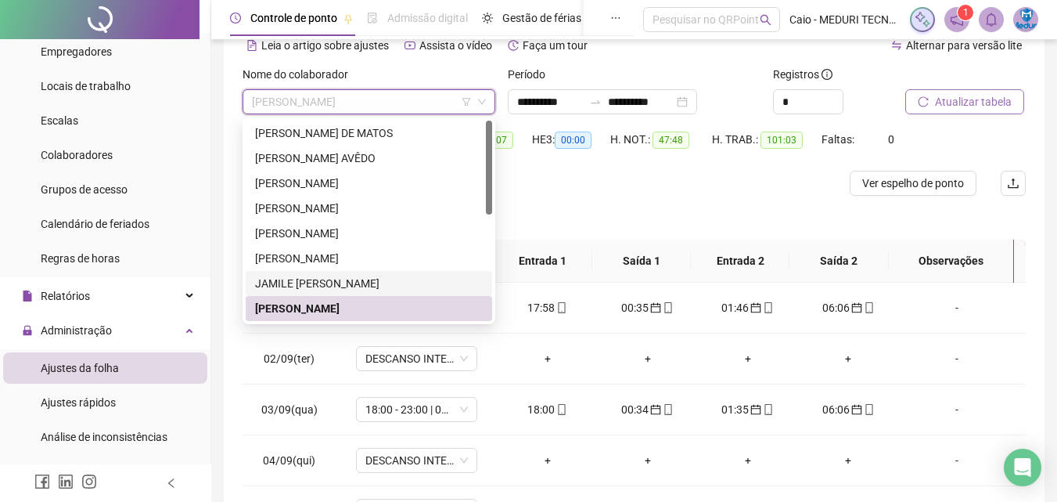
scroll to position [78, 0]
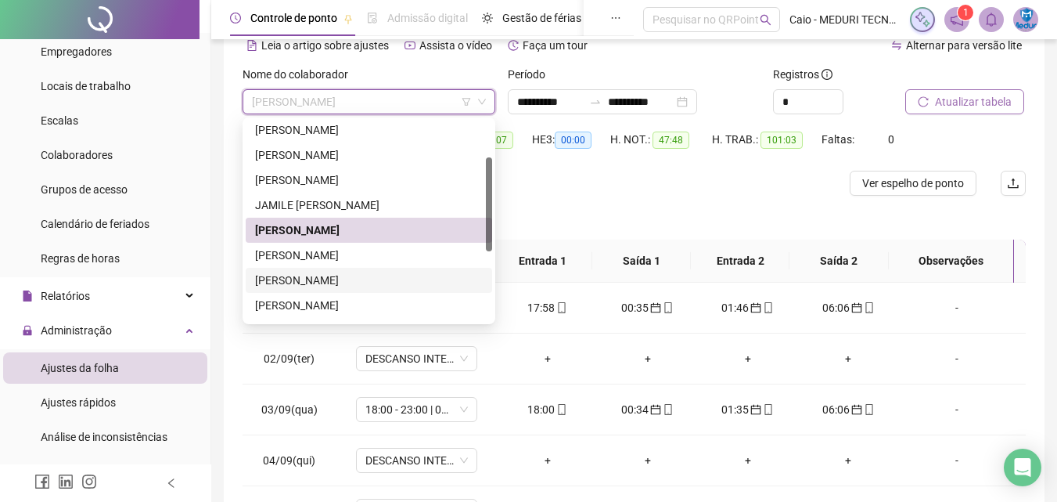
click at [308, 266] on div "[PERSON_NAME]" at bounding box center [369, 255] width 247 height 25
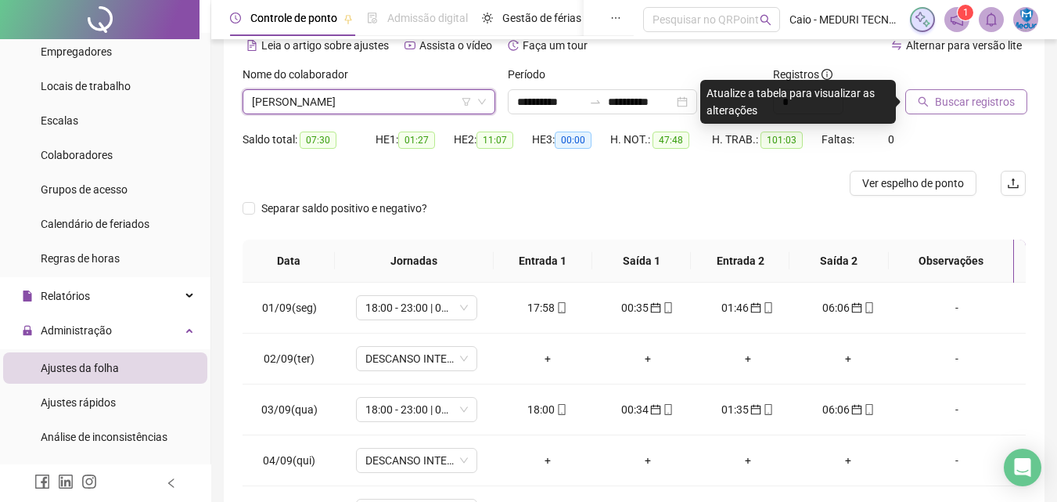
click at [954, 106] on span "Buscar registros" at bounding box center [975, 101] width 80 height 17
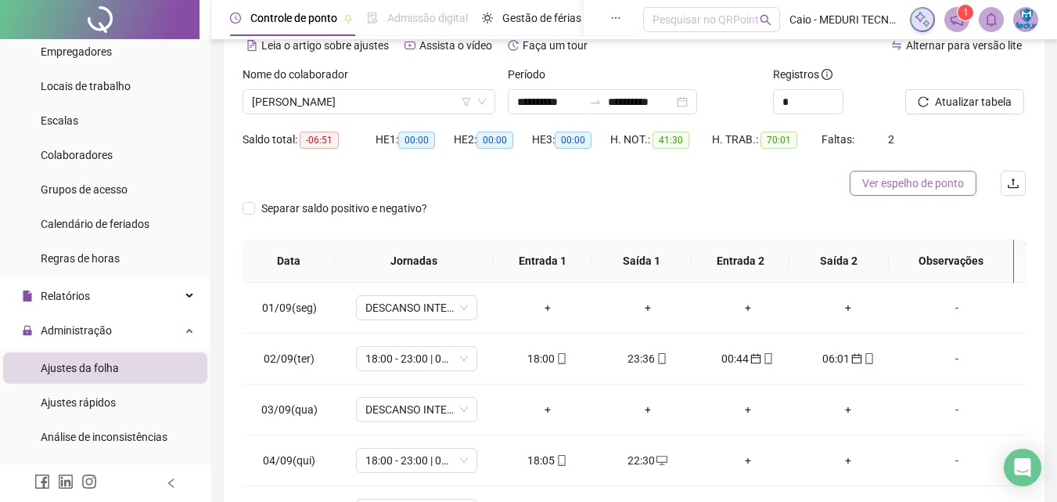
click at [905, 184] on span "Ver espelho de ponto" at bounding box center [914, 183] width 102 height 17
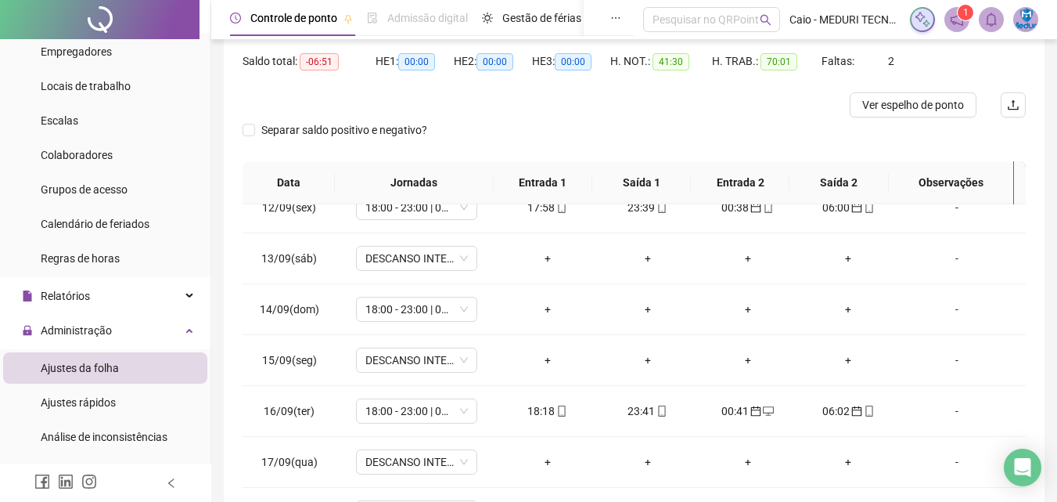
scroll to position [279, 0]
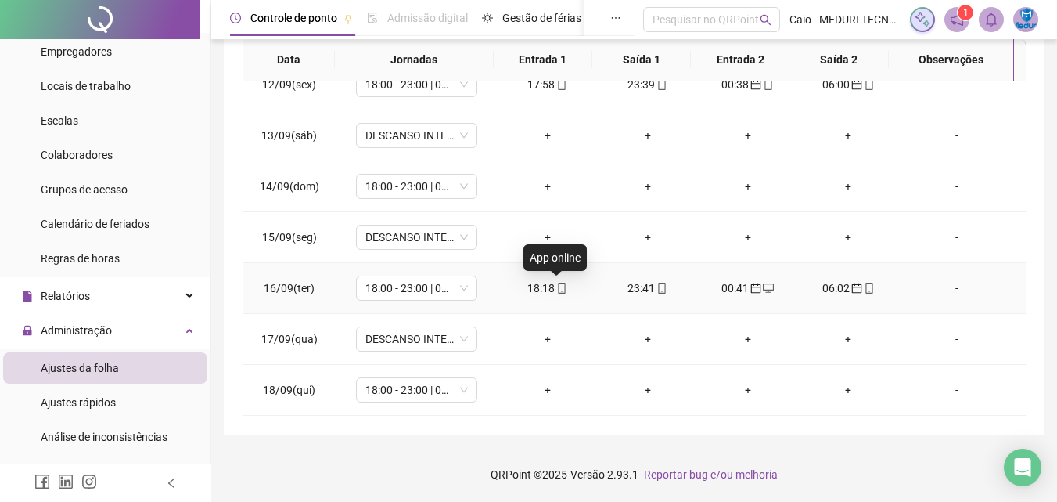
click at [559, 286] on icon "mobile" at bounding box center [562, 288] width 7 height 11
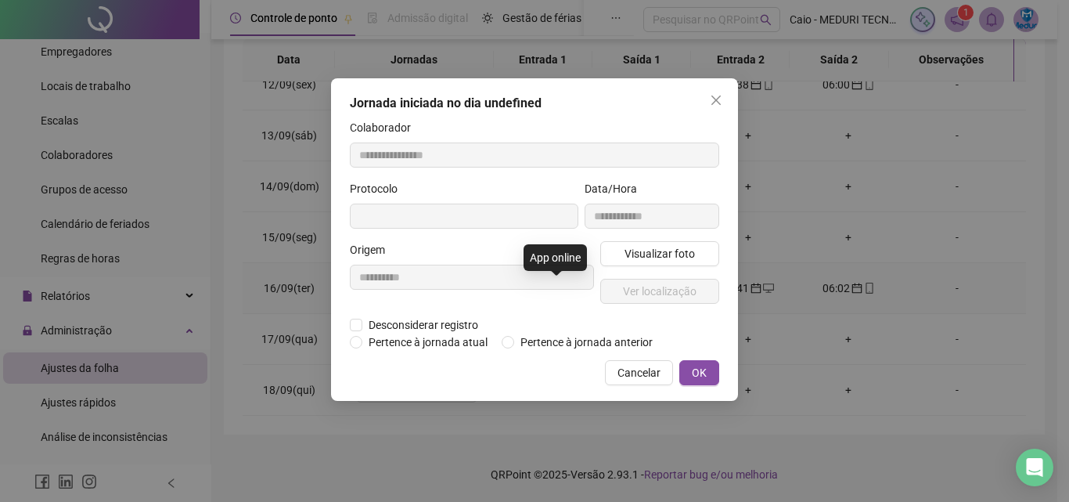
type input "**********"
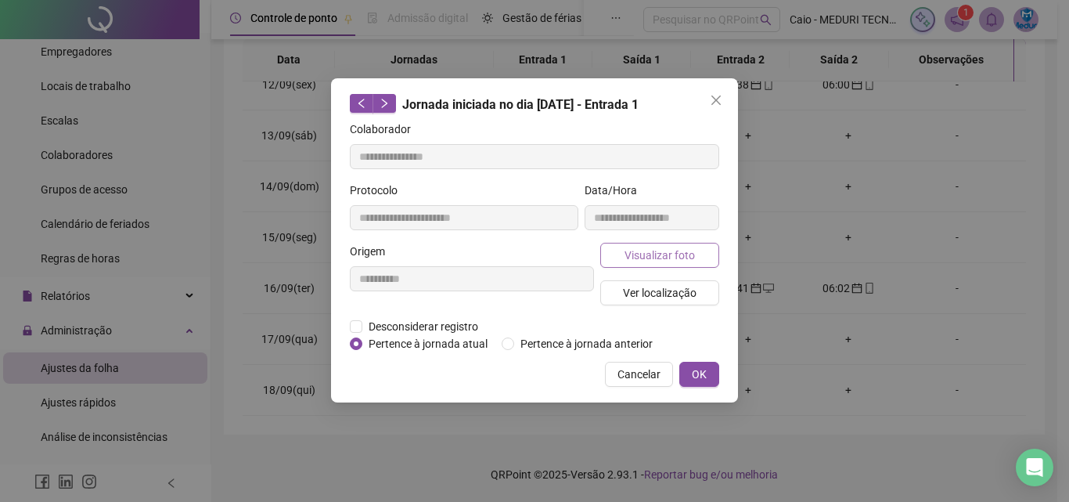
click at [634, 244] on button "Visualizar foto" at bounding box center [659, 255] width 119 height 25
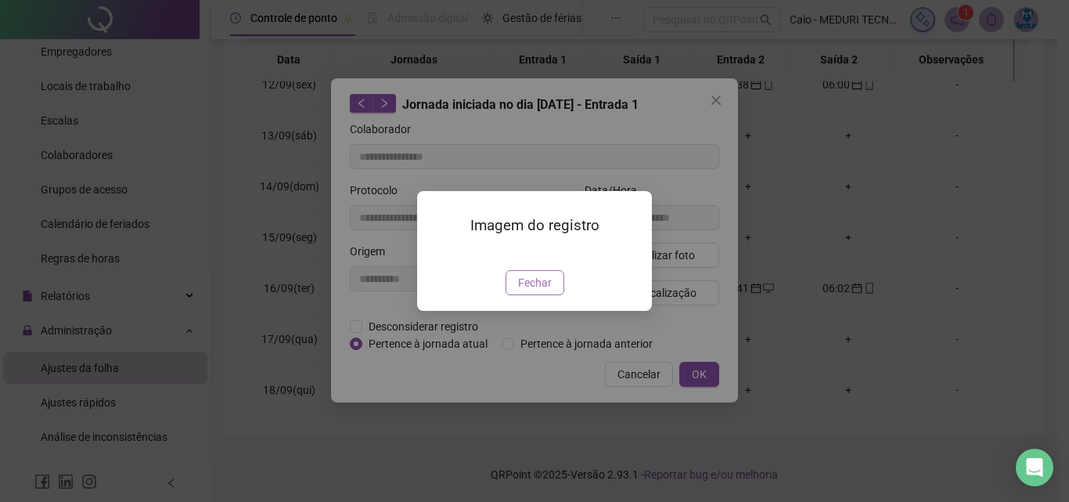
click at [542, 295] on button "Fechar" at bounding box center [535, 282] width 59 height 25
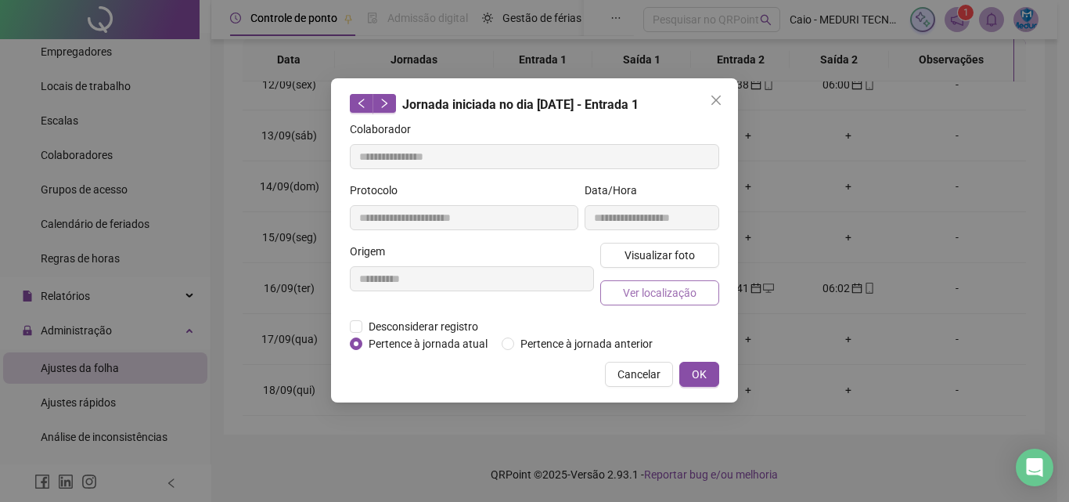
click at [657, 304] on button "Ver localização" at bounding box center [659, 292] width 119 height 25
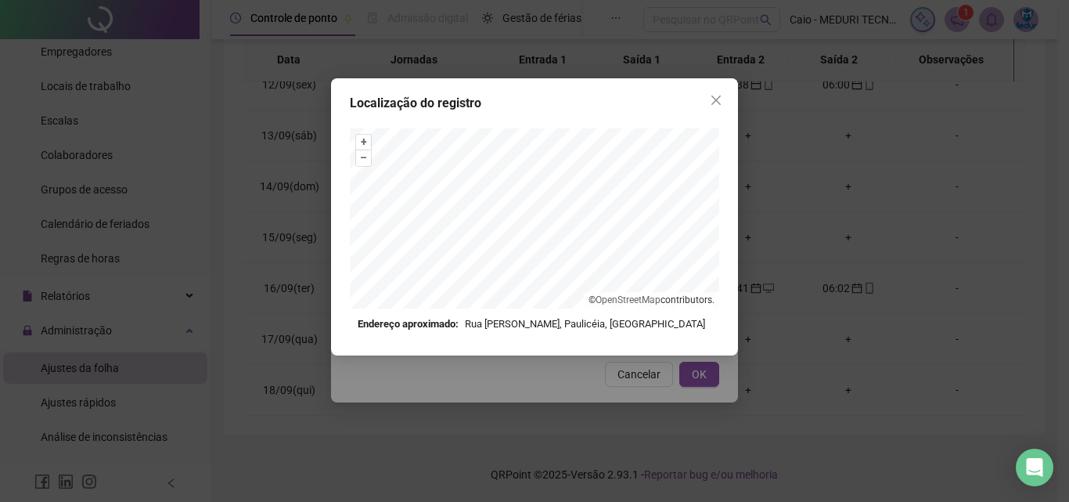
click at [708, 99] on span "Close" at bounding box center [716, 100] width 25 height 13
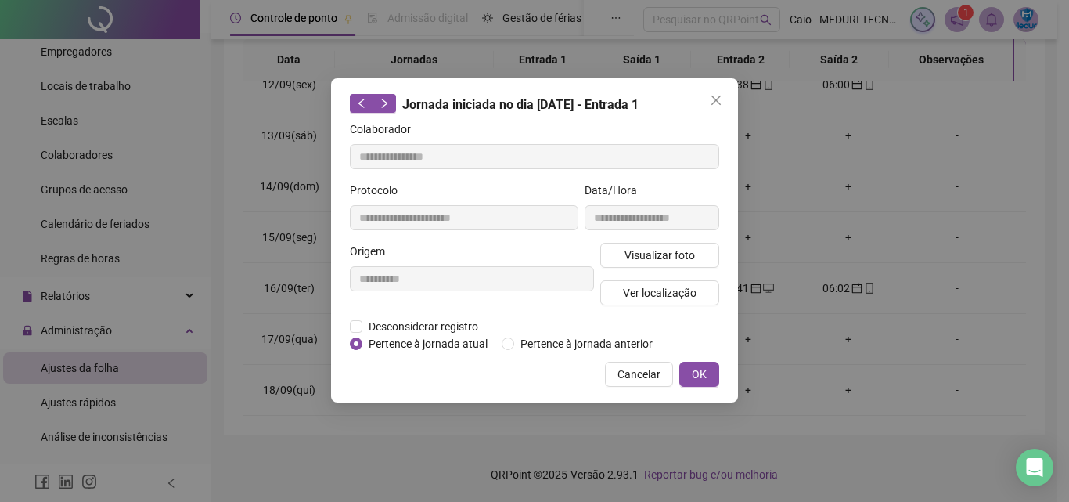
click at [709, 99] on span "Close" at bounding box center [716, 100] width 25 height 13
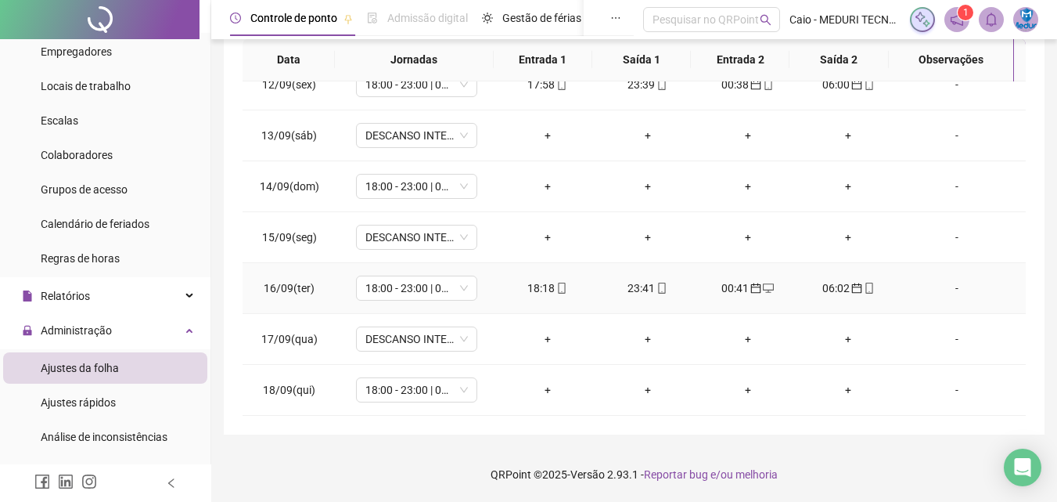
click at [661, 286] on icon "mobile" at bounding box center [662, 288] width 11 height 11
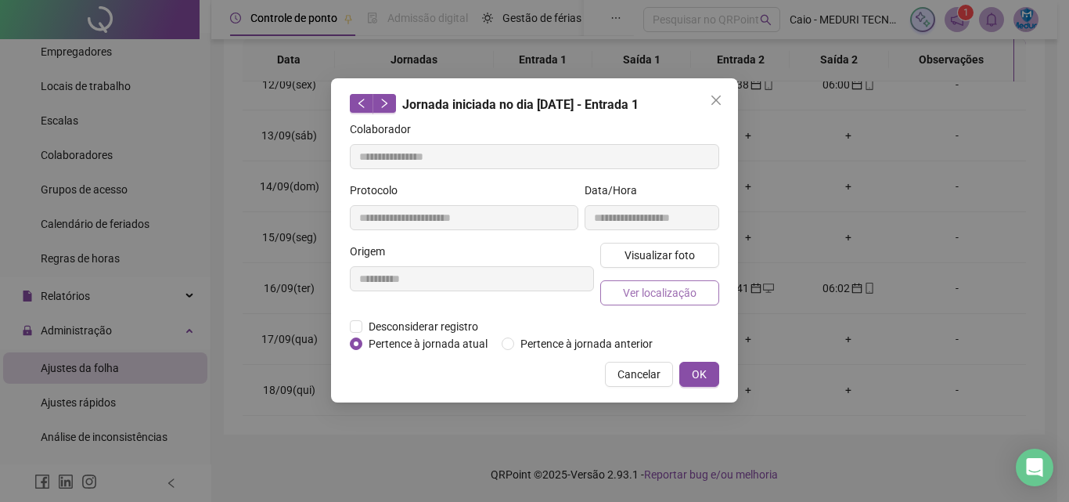
type input "**********"
click at [667, 260] on span "Visualizar foto" at bounding box center [660, 255] width 70 height 17
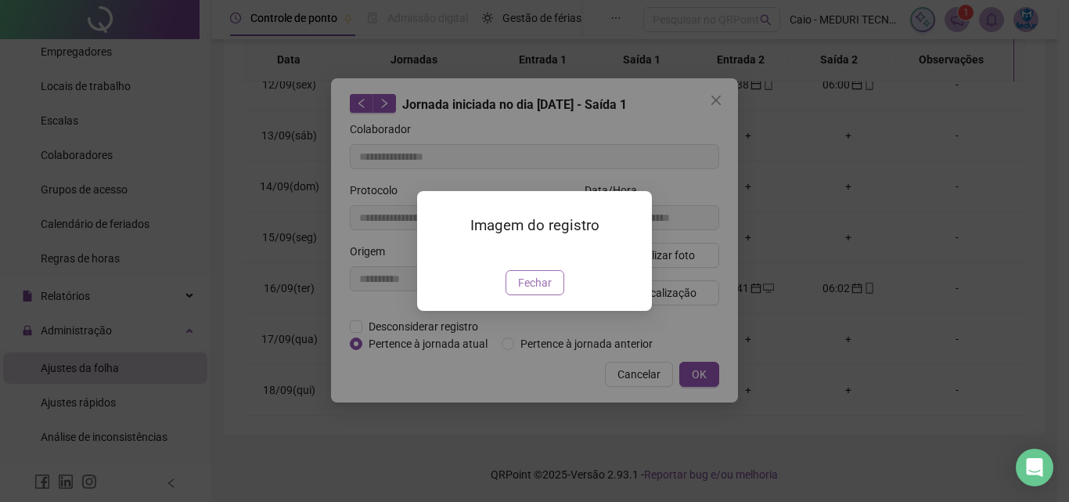
click at [556, 295] on button "Fechar" at bounding box center [535, 282] width 59 height 25
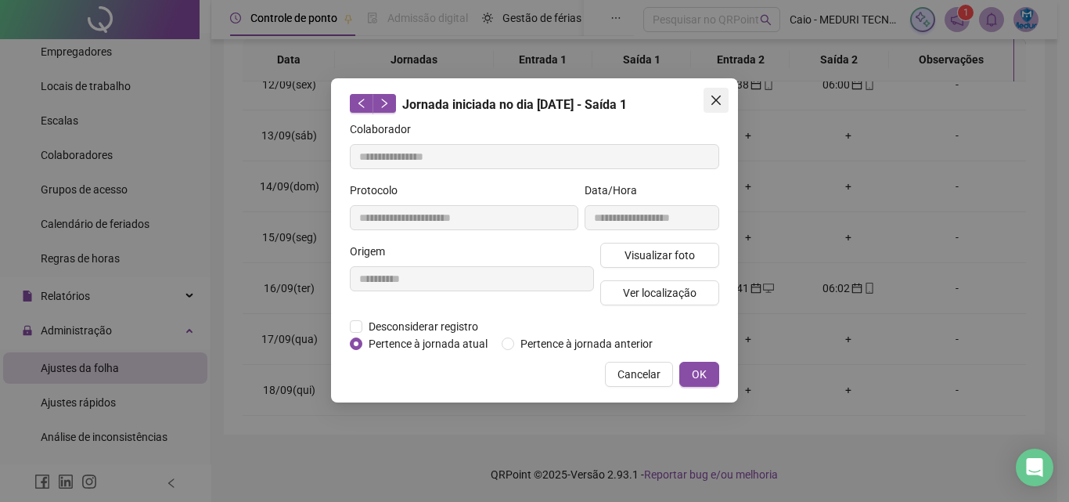
click at [719, 104] on icon "close" at bounding box center [716, 100] width 13 height 13
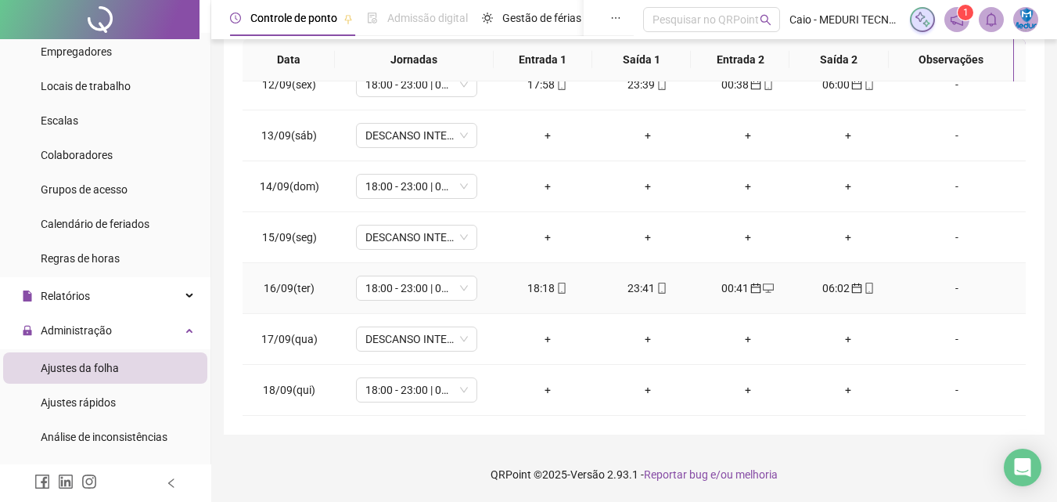
click at [763, 285] on icon "desktop" at bounding box center [768, 288] width 11 height 11
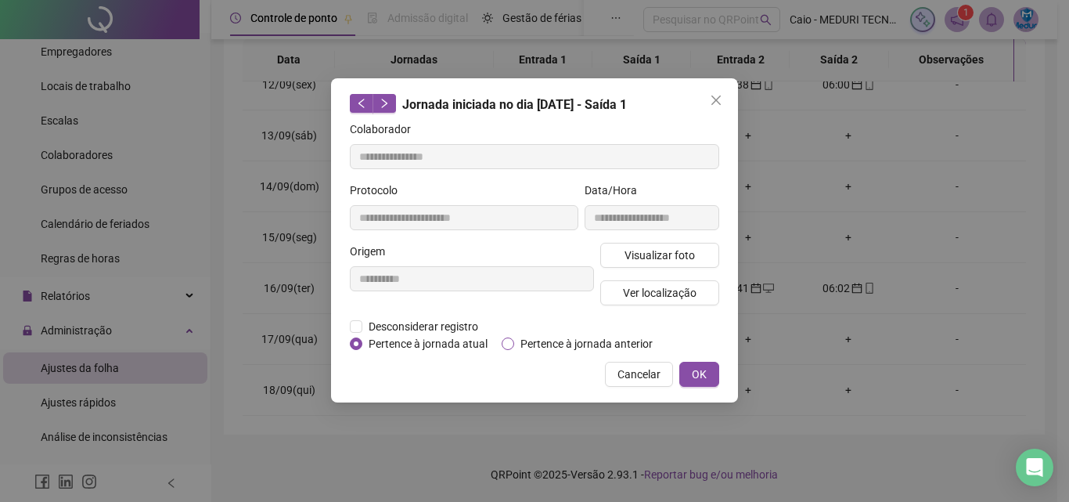
type input "**********"
click at [635, 379] on span "Cancelar" at bounding box center [639, 374] width 43 height 17
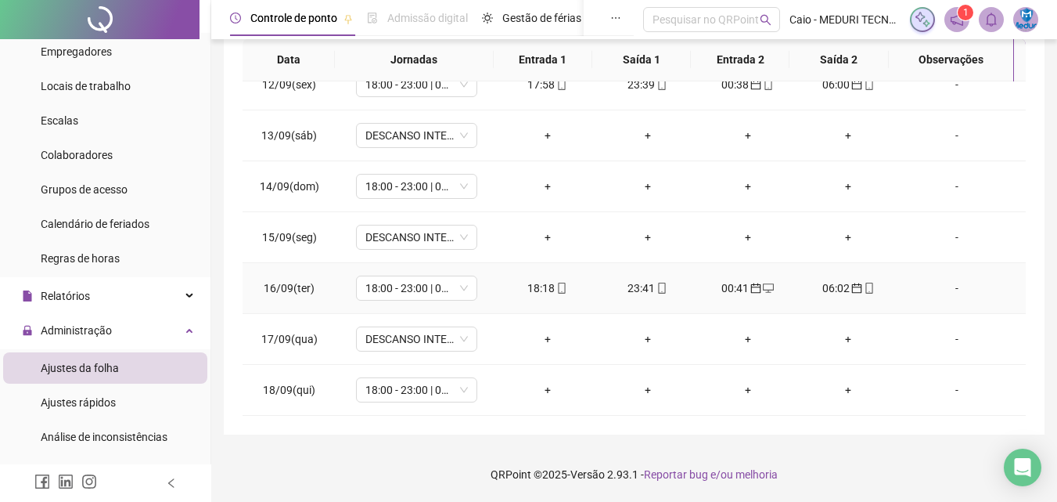
click at [866, 285] on icon "mobile" at bounding box center [869, 288] width 7 height 11
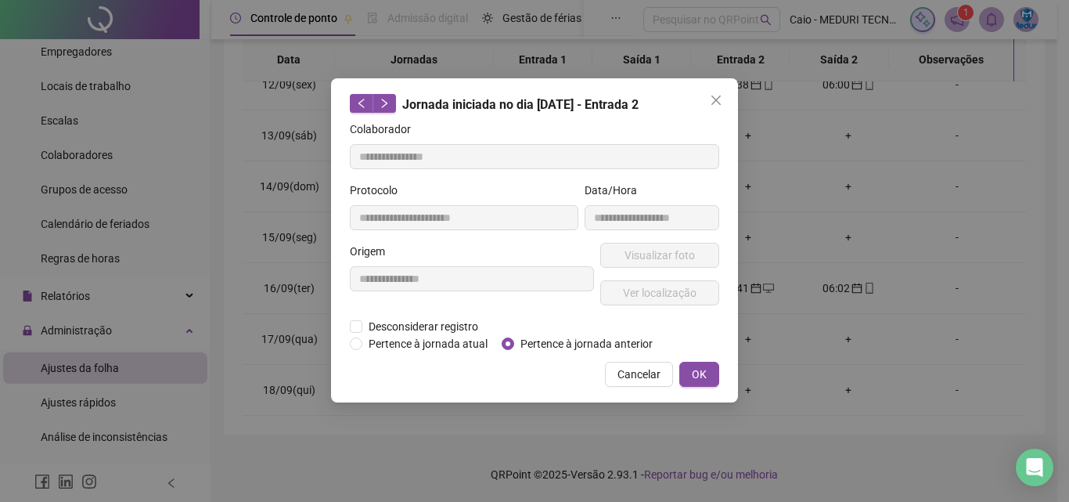
type input "**********"
click at [693, 254] on span "Visualizar foto" at bounding box center [660, 255] width 70 height 17
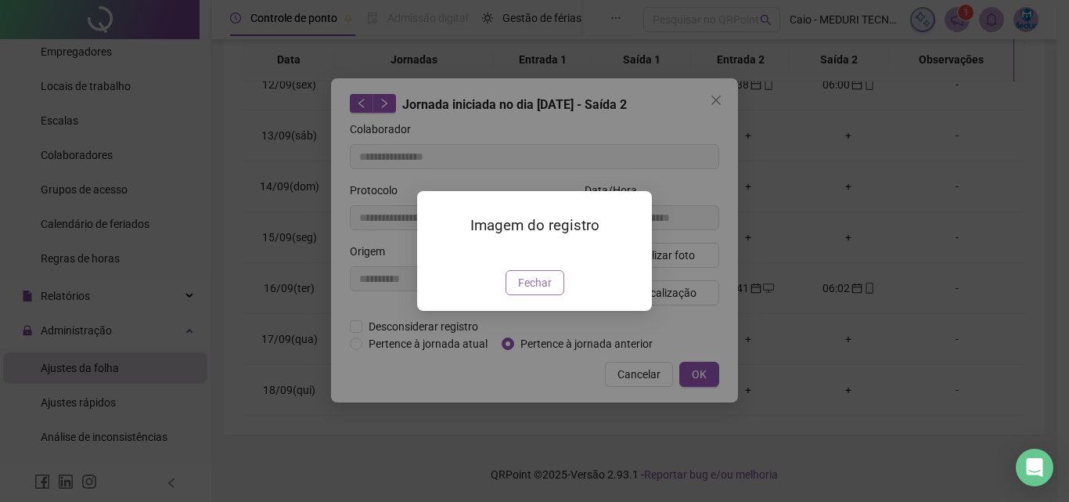
click at [535, 291] on span "Fechar" at bounding box center [535, 282] width 34 height 17
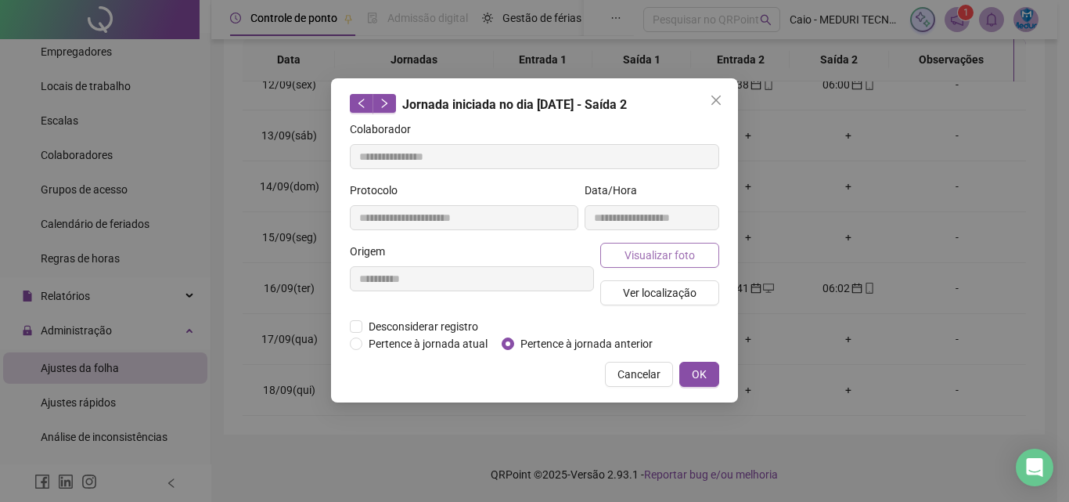
click at [698, 258] on button "Visualizar foto" at bounding box center [659, 255] width 119 height 25
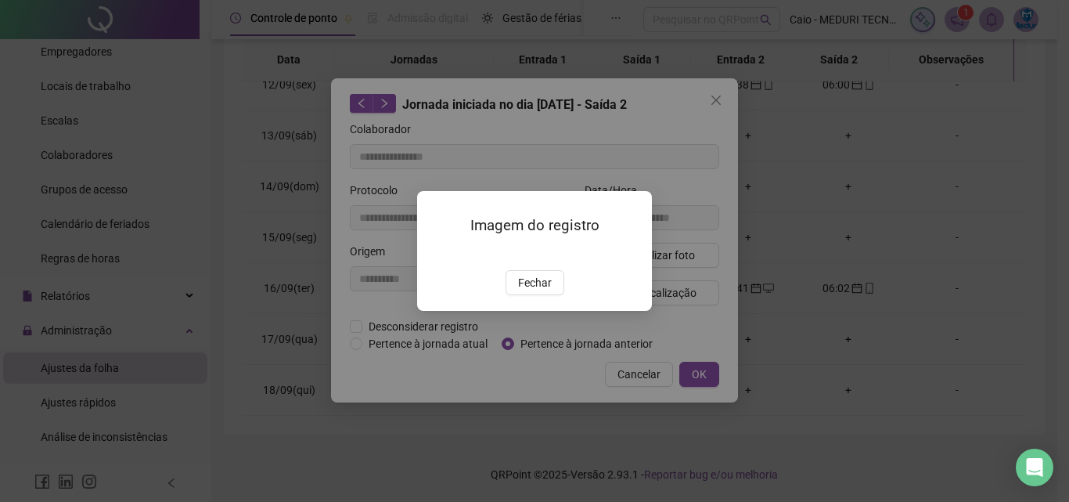
click at [436, 254] on img at bounding box center [436, 254] width 0 height 0
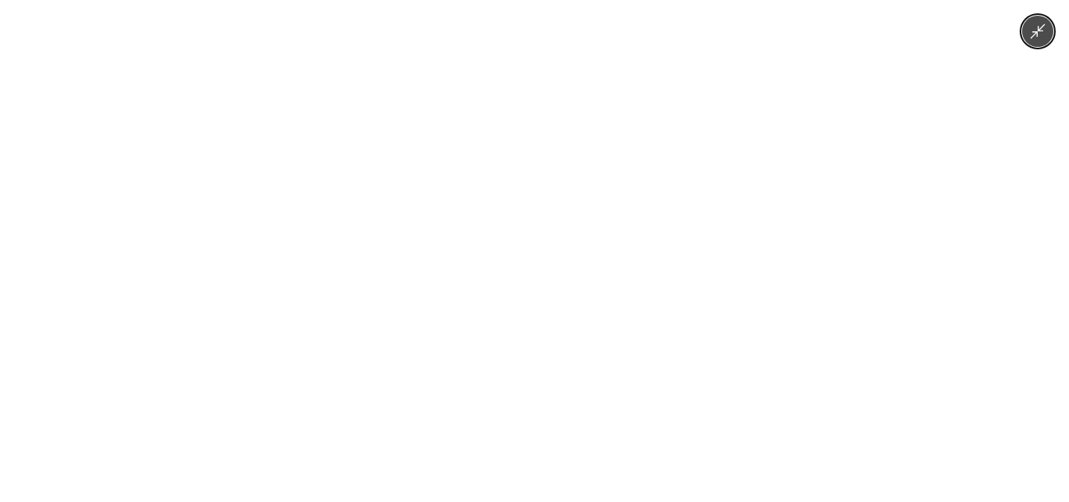
click at [460, 199] on img at bounding box center [535, 251] width 376 height 502
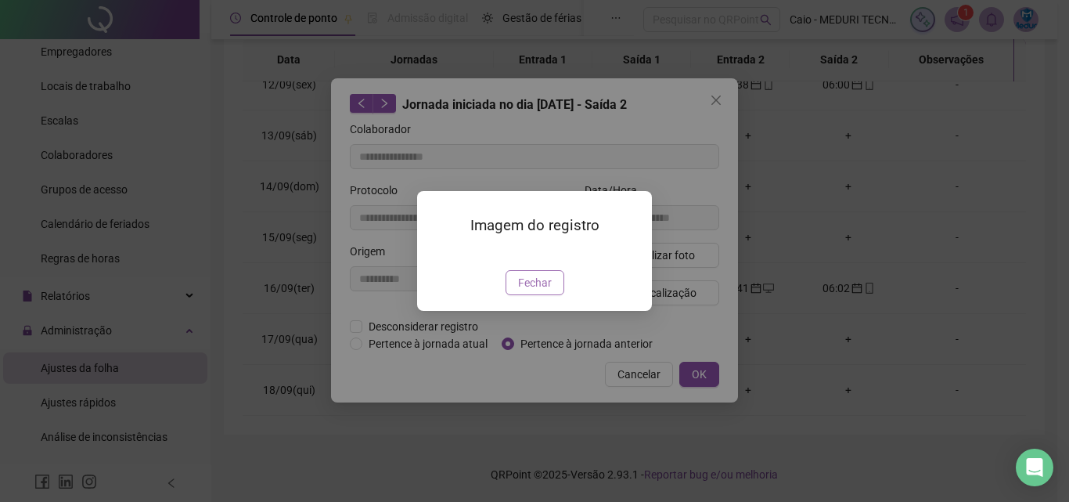
click at [546, 291] on span "Fechar" at bounding box center [535, 282] width 34 height 17
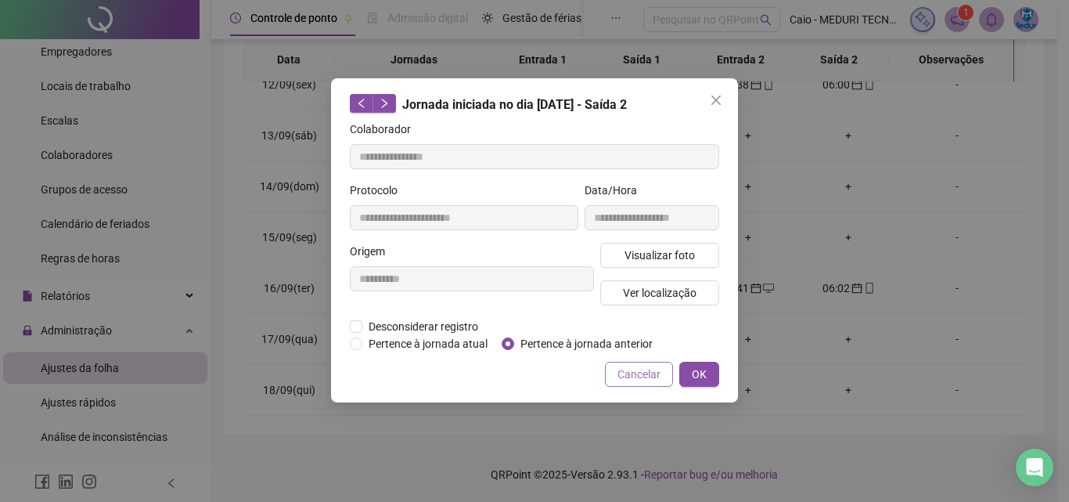
click at [640, 364] on button "Cancelar" at bounding box center [639, 374] width 68 height 25
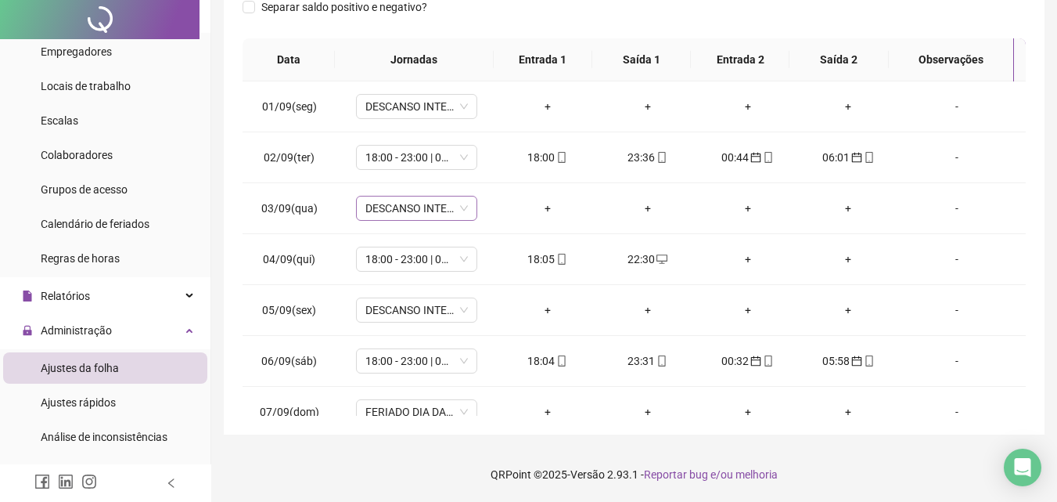
scroll to position [0, 0]
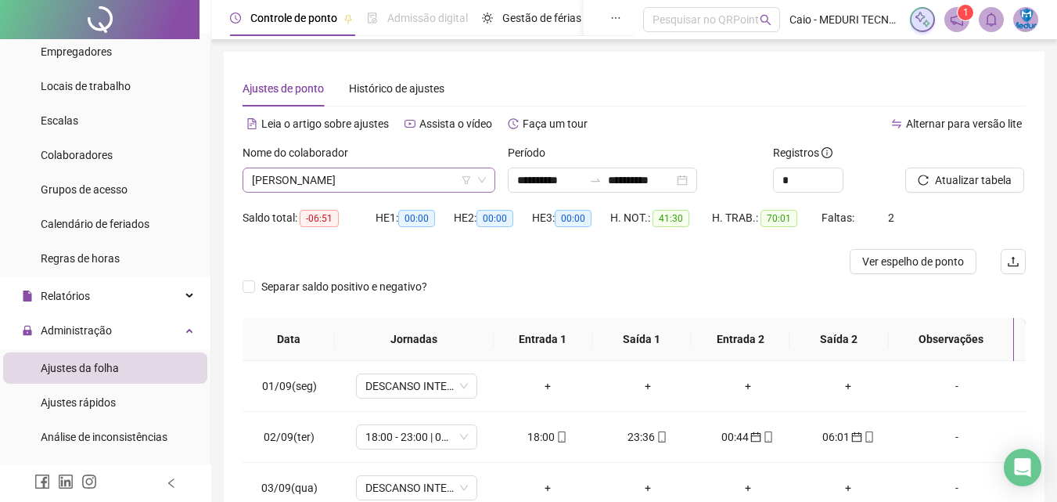
click at [365, 178] on span "[PERSON_NAME]" at bounding box center [369, 179] width 234 height 23
click at [402, 184] on span "[PERSON_NAME]" at bounding box center [369, 179] width 234 height 23
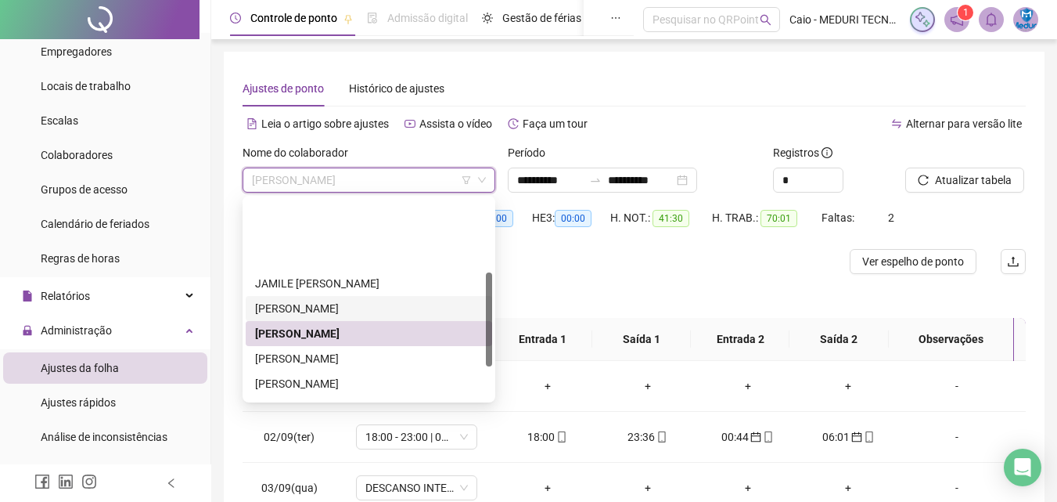
scroll to position [157, 0]
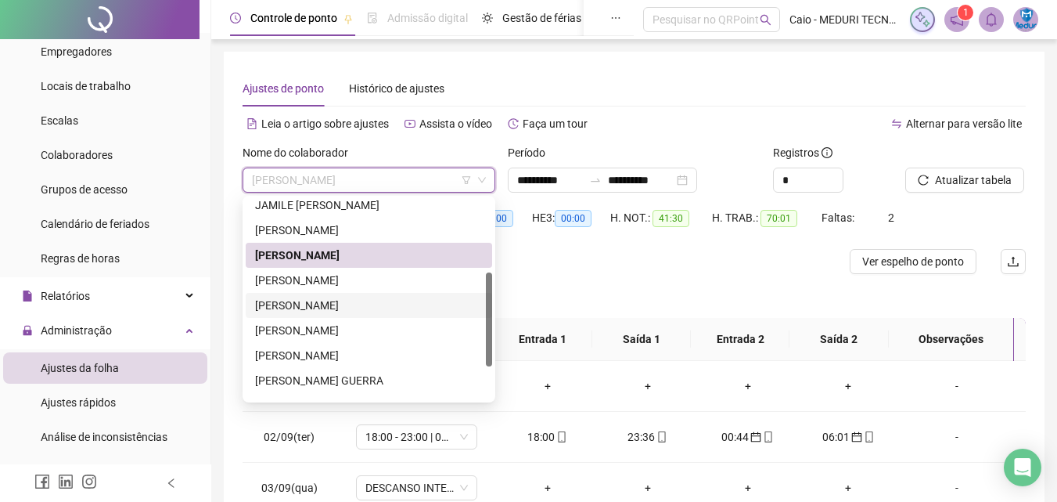
click at [354, 309] on div "[PERSON_NAME]" at bounding box center [369, 305] width 228 height 17
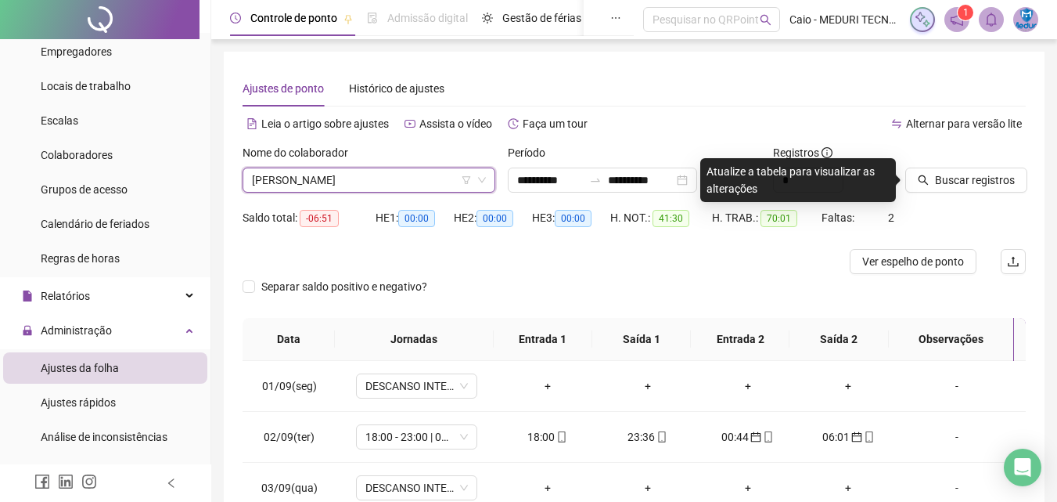
click at [994, 193] on div "Buscar registros" at bounding box center [965, 174] width 133 height 61
click at [976, 183] on span "Buscar registros" at bounding box center [975, 179] width 80 height 17
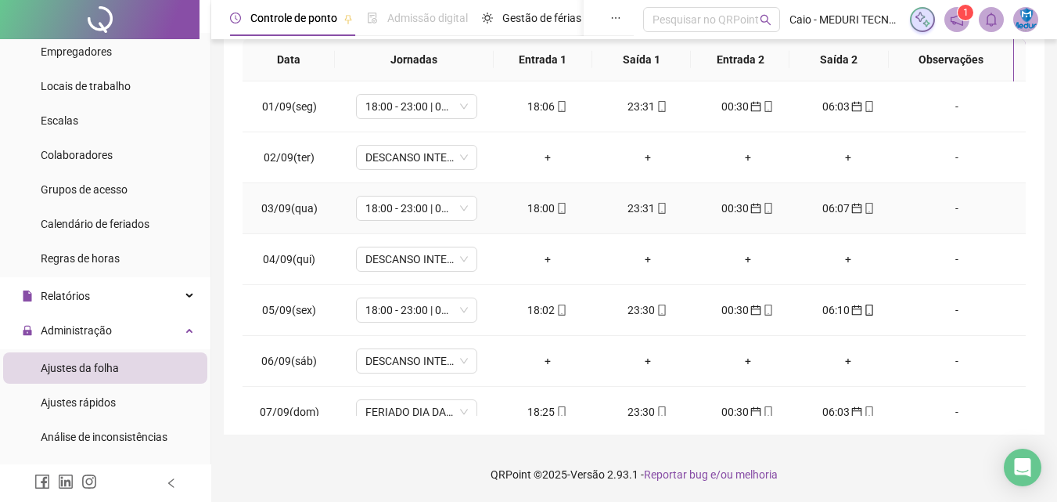
scroll to position [123, 0]
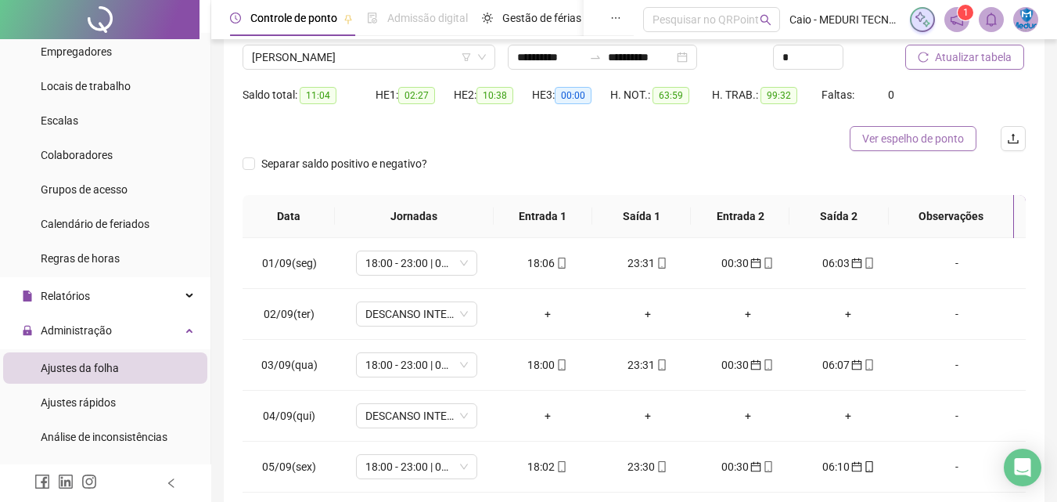
click at [910, 146] on span "Ver espelho de ponto" at bounding box center [914, 138] width 102 height 17
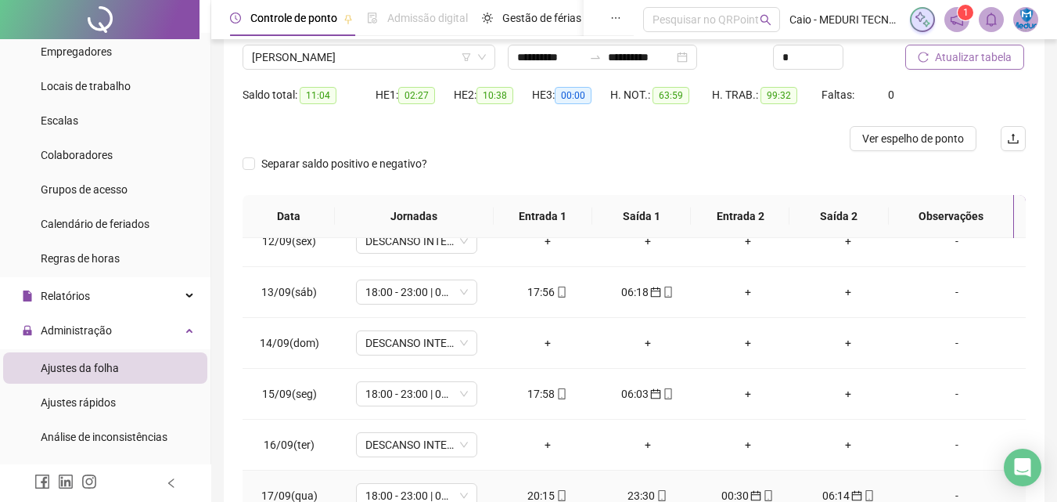
scroll to position [279, 0]
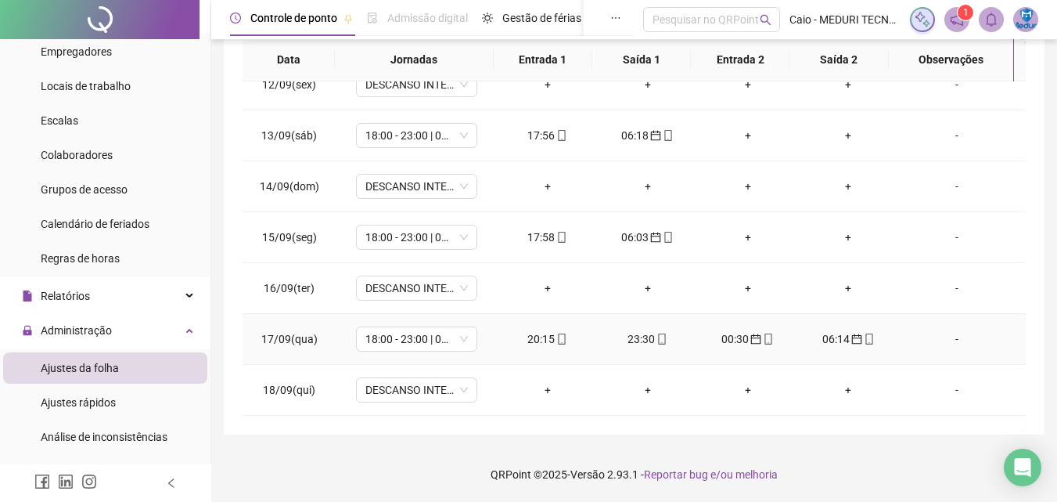
click at [555, 336] on span "mobile" at bounding box center [561, 338] width 13 height 11
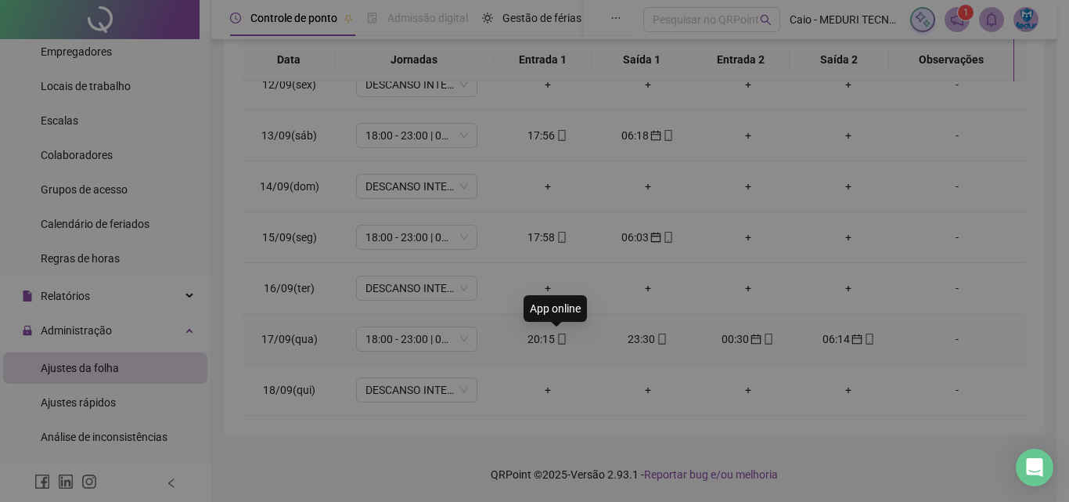
type input "**********"
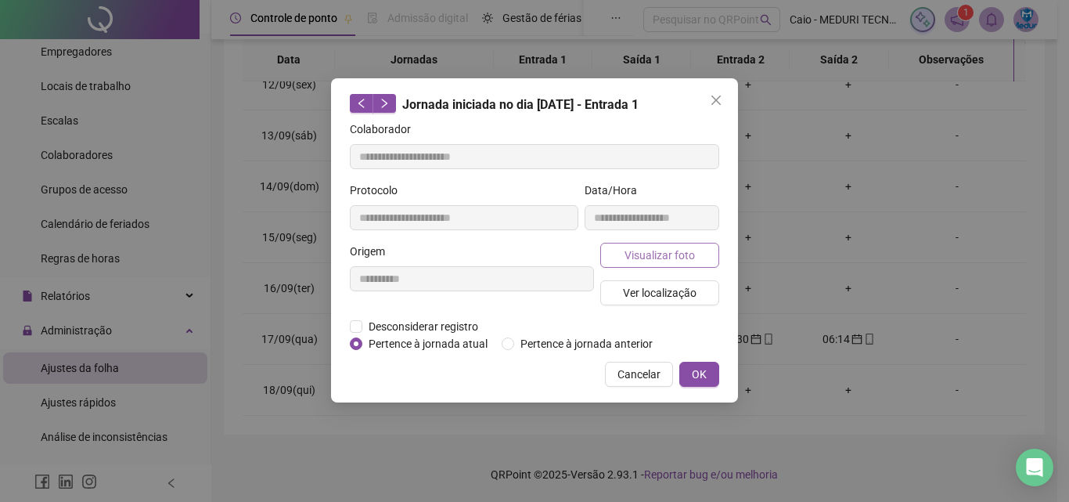
click at [638, 254] on span "Visualizar foto" at bounding box center [660, 255] width 70 height 17
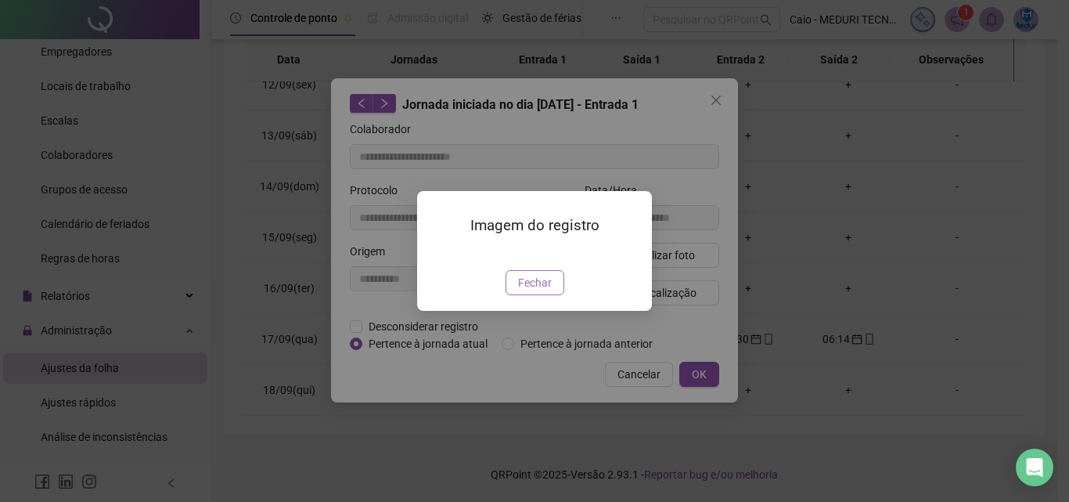
click at [547, 291] on span "Fechar" at bounding box center [535, 282] width 34 height 17
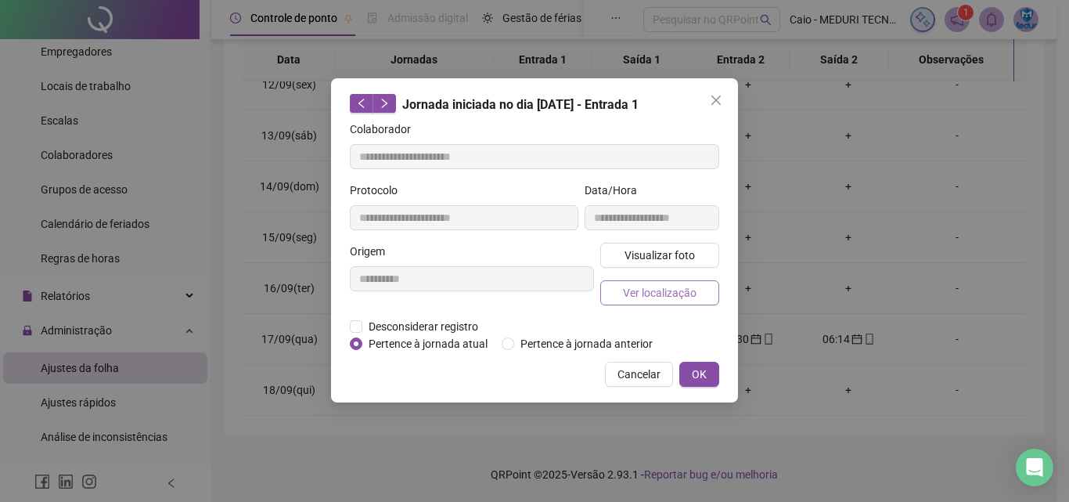
click at [643, 291] on span "Ver localização" at bounding box center [660, 292] width 74 height 17
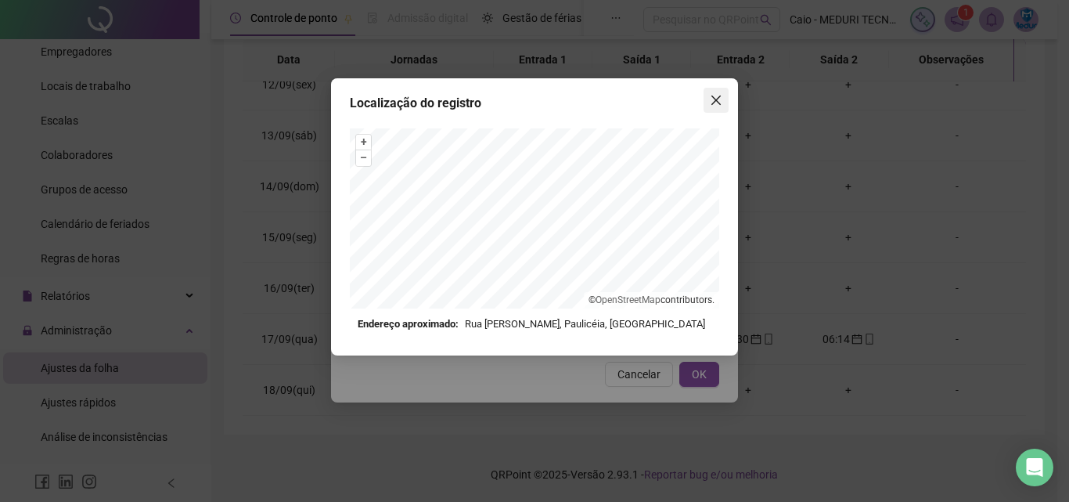
click at [719, 92] on button "Close" at bounding box center [716, 100] width 25 height 25
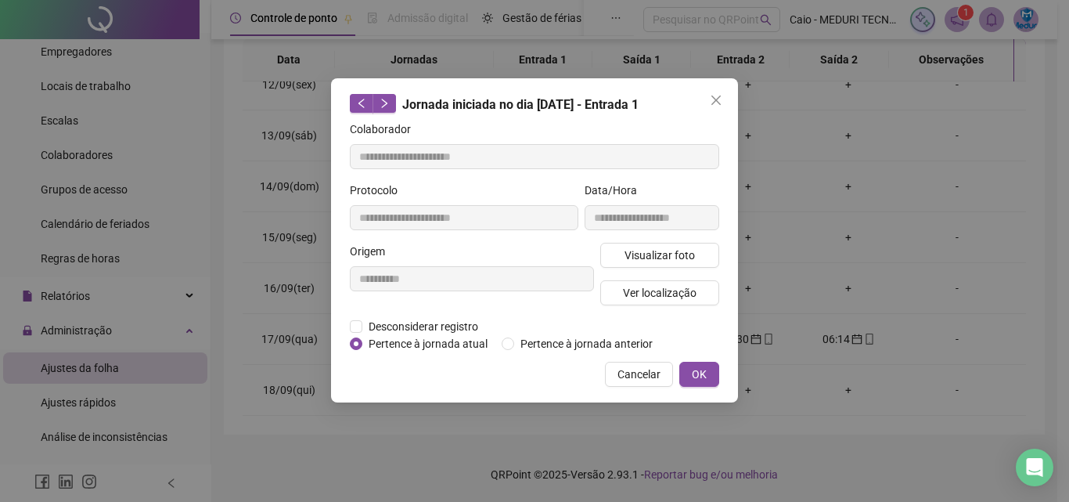
click at [715, 108] on button "Close" at bounding box center [716, 100] width 25 height 25
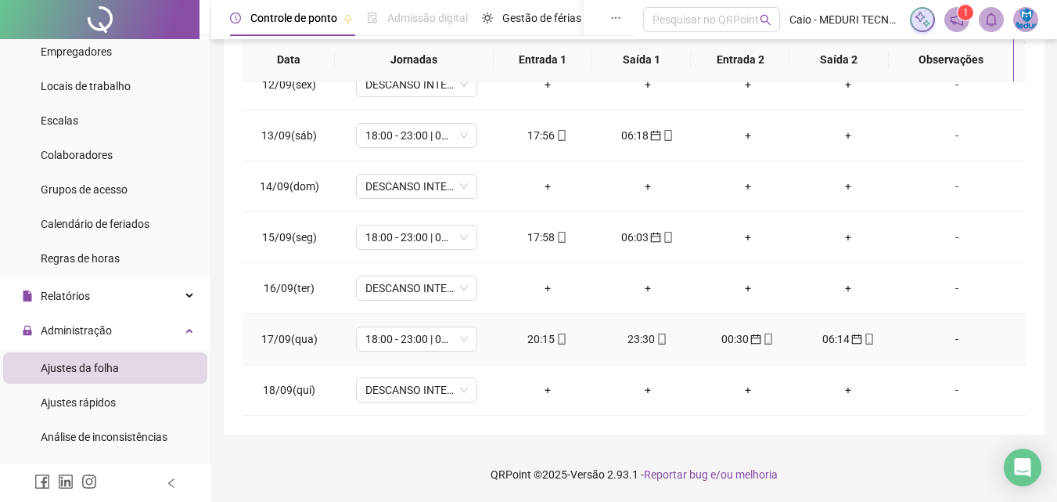
click at [659, 339] on icon "mobile" at bounding box center [662, 338] width 7 height 11
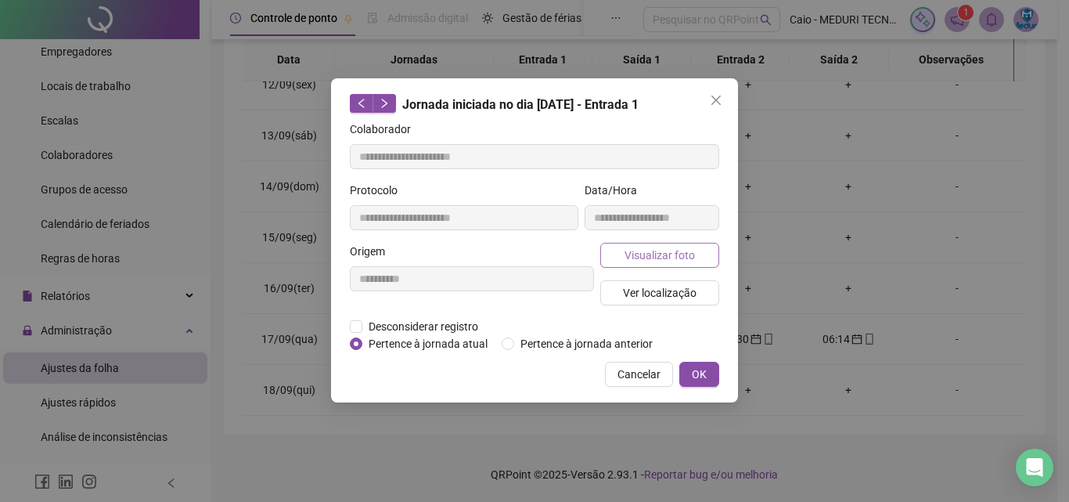
type input "**********"
click at [645, 253] on span "Visualizar foto" at bounding box center [660, 255] width 70 height 17
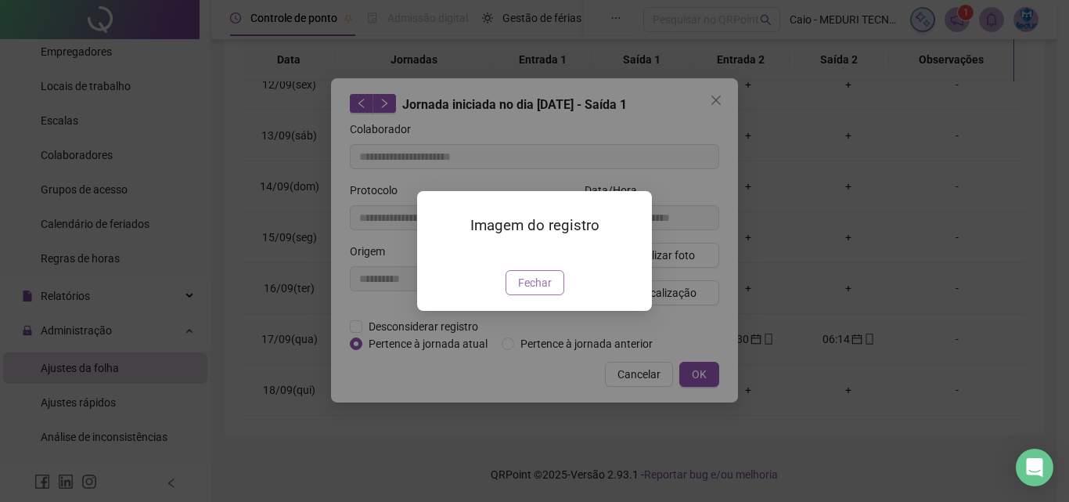
click at [527, 295] on button "Fechar" at bounding box center [535, 282] width 59 height 25
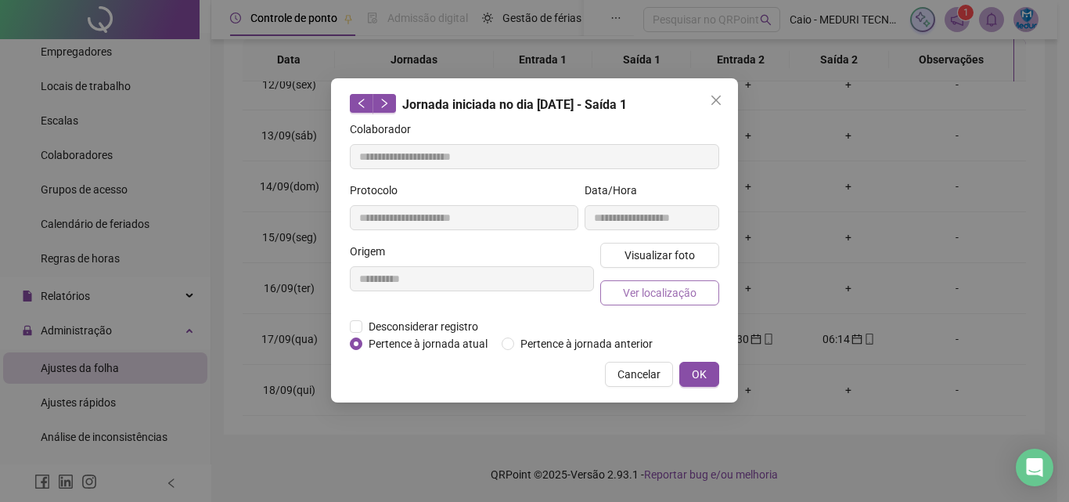
click at [624, 282] on button "Ver localização" at bounding box center [659, 292] width 119 height 25
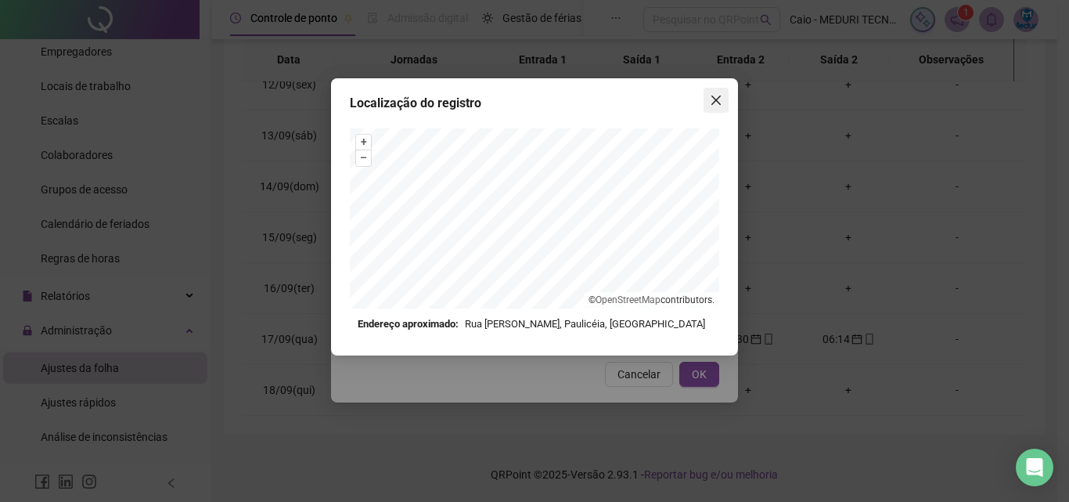
click at [724, 103] on span "Close" at bounding box center [716, 100] width 25 height 13
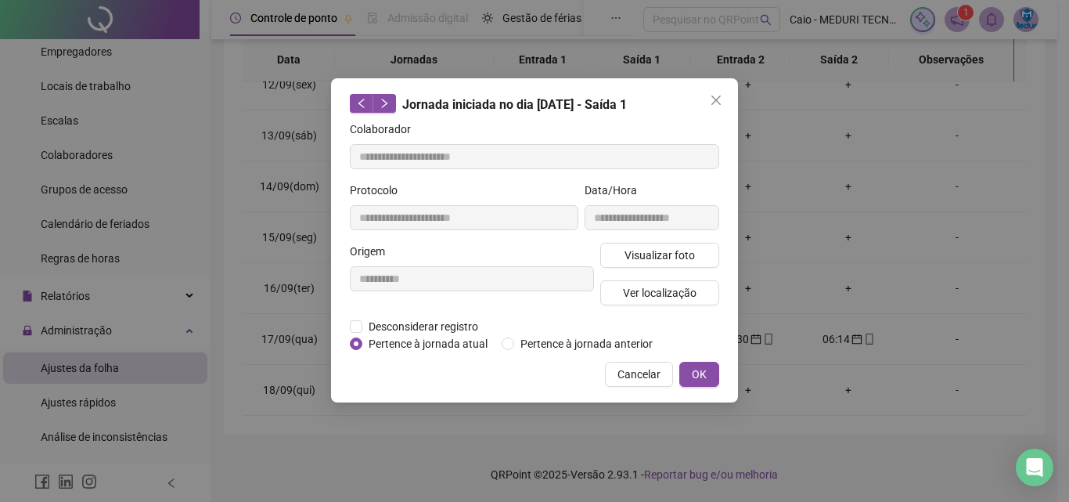
click at [724, 103] on span "Close" at bounding box center [716, 100] width 25 height 13
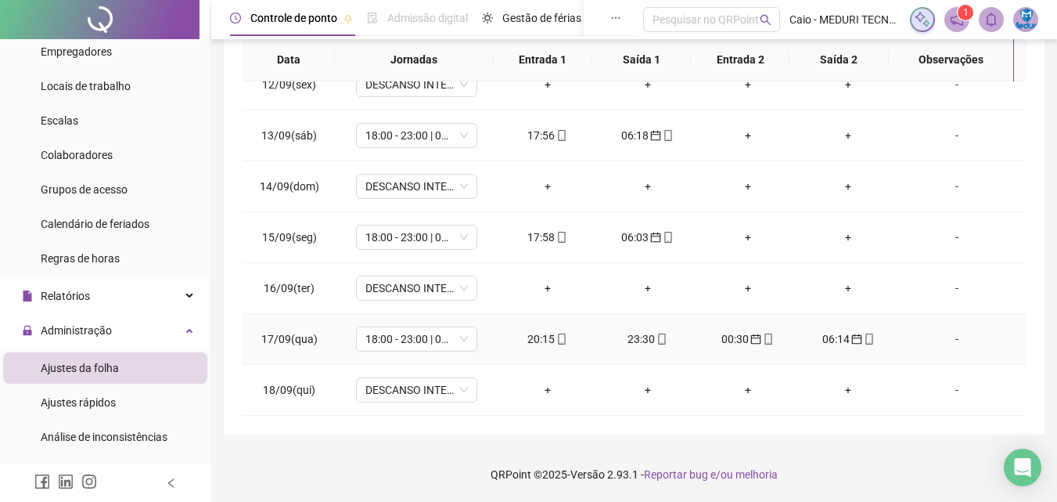
click at [765, 333] on icon "mobile" at bounding box center [768, 338] width 7 height 11
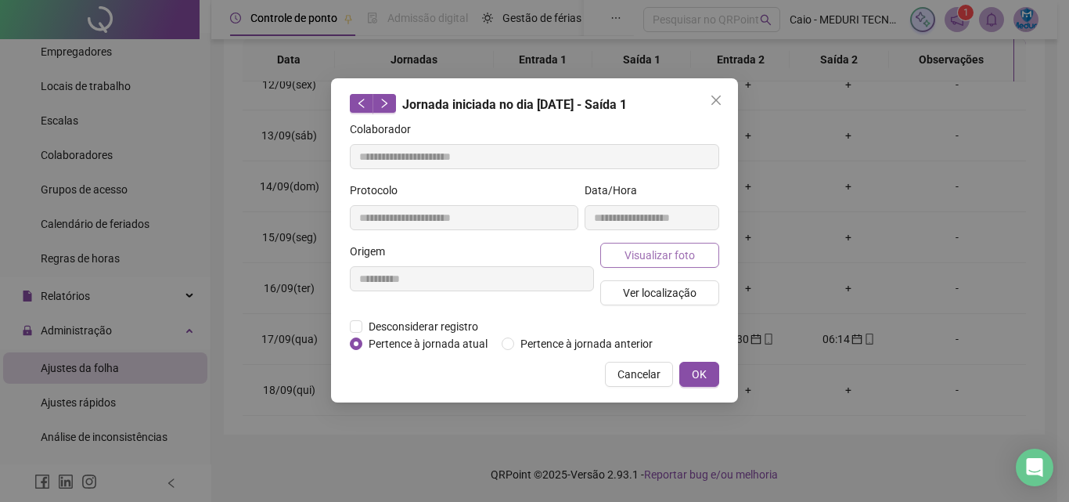
click at [681, 249] on span "Visualizar foto" at bounding box center [660, 255] width 70 height 17
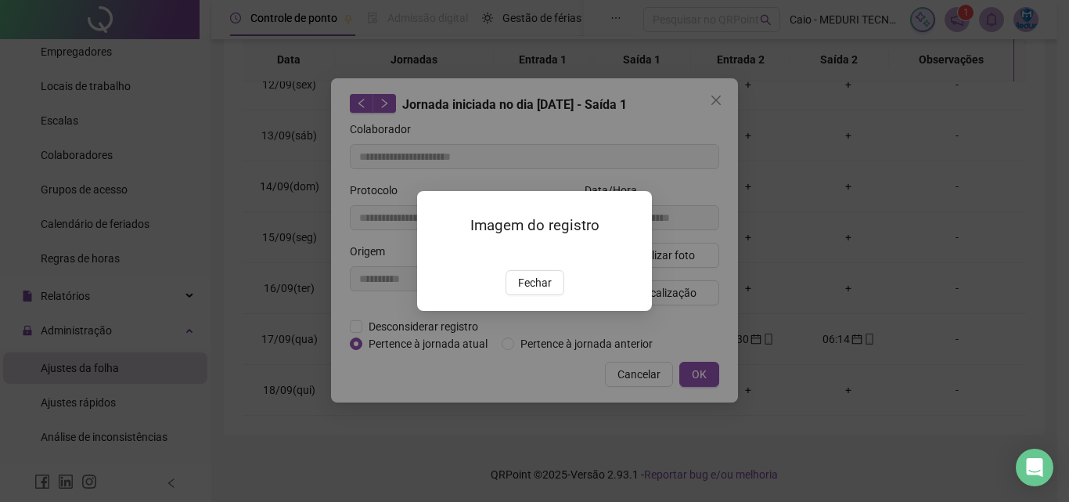
type input "**********"
click at [524, 291] on span "Fechar" at bounding box center [535, 282] width 34 height 17
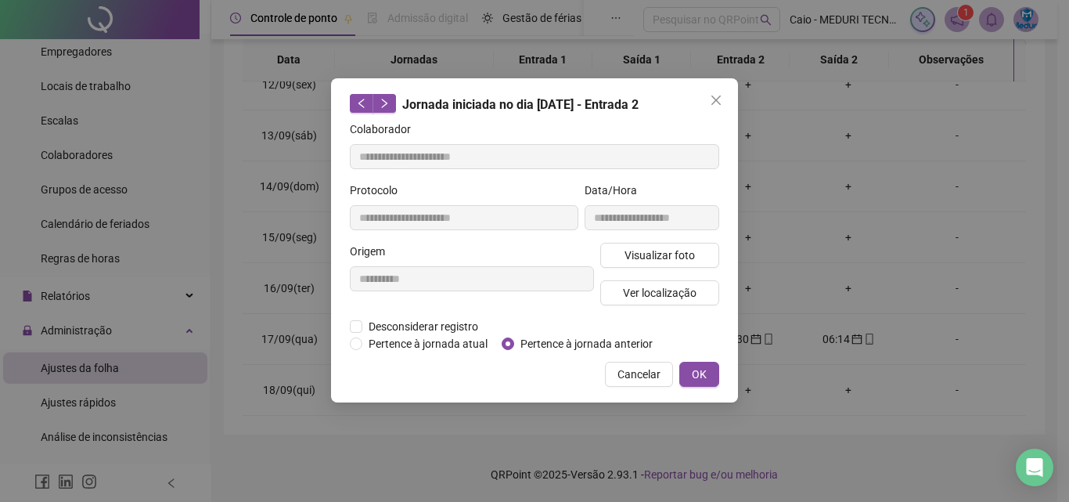
click at [643, 386] on div "**********" at bounding box center [534, 240] width 407 height 324
click at [641, 379] on span "Cancelar" at bounding box center [639, 374] width 43 height 17
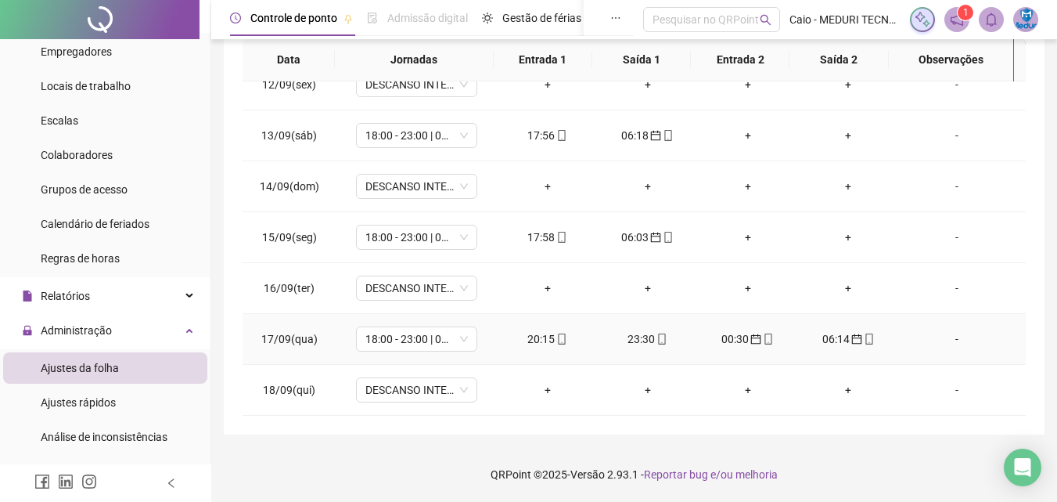
click at [864, 340] on icon "mobile" at bounding box center [869, 338] width 11 height 11
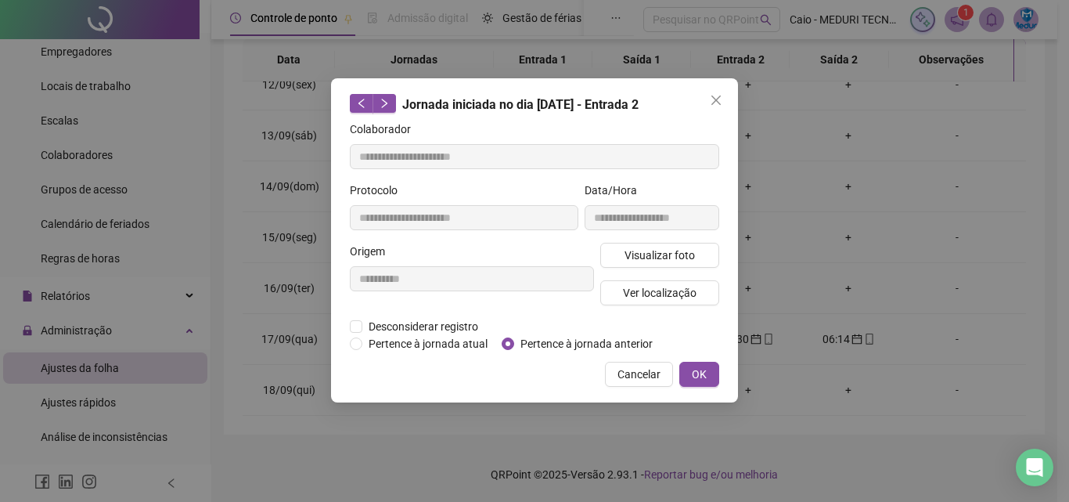
type input "**********"
click at [661, 258] on span "Visualizar foto" at bounding box center [660, 255] width 70 height 17
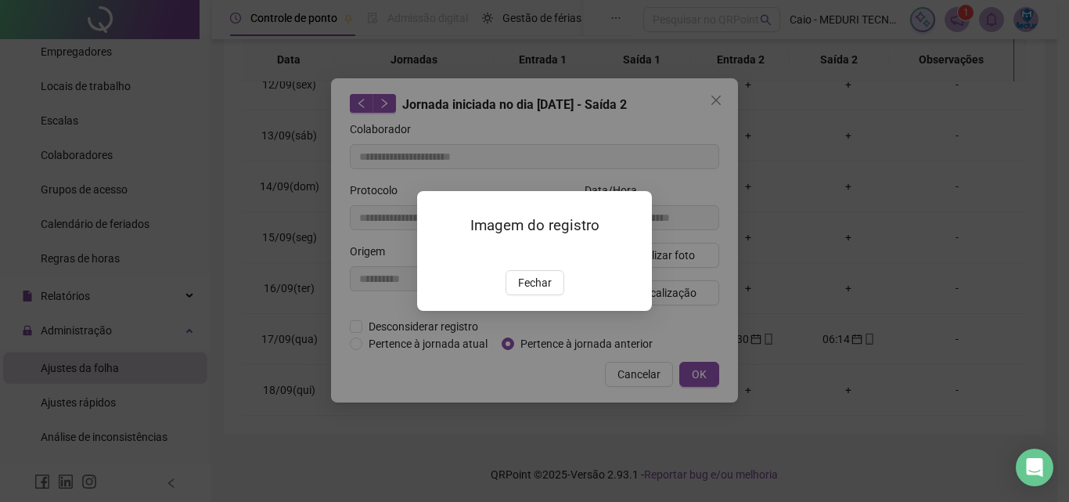
click at [526, 311] on div "Imagem do registro Fechar" at bounding box center [534, 251] width 235 height 120
click at [543, 291] on span "Fechar" at bounding box center [535, 282] width 34 height 17
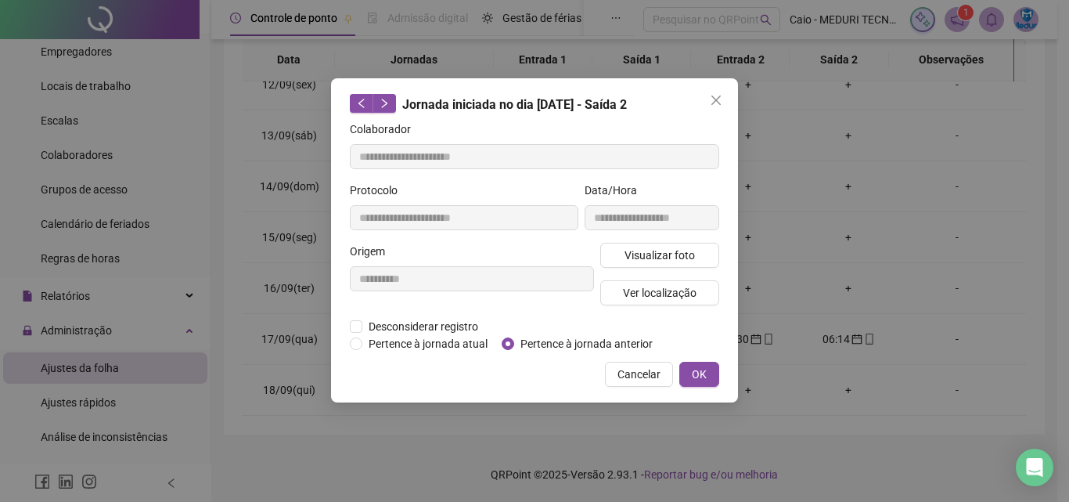
click at [639, 315] on div "Visualizar foto Ver localização" at bounding box center [659, 280] width 125 height 75
click at [651, 295] on span "Ver localização" at bounding box center [660, 292] width 74 height 17
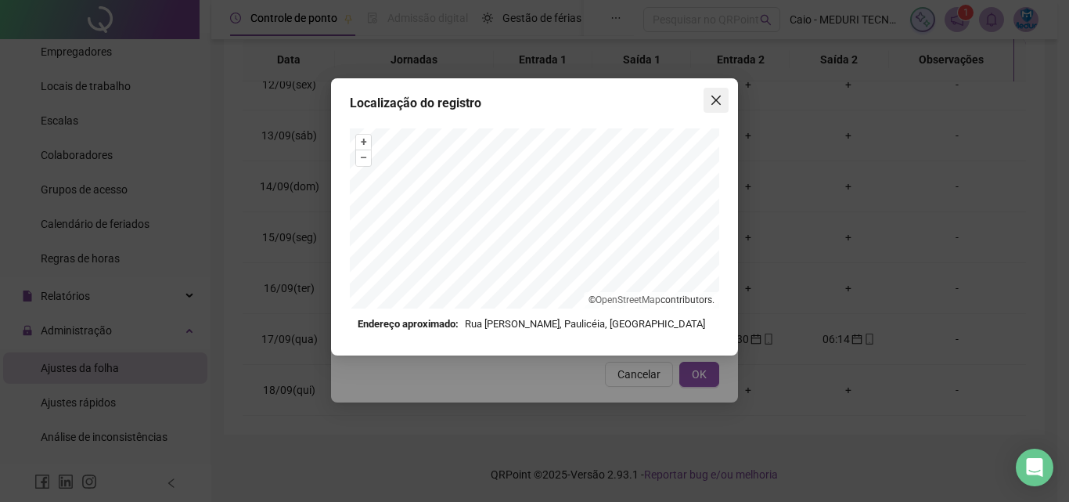
click at [711, 98] on icon "close" at bounding box center [716, 100] width 13 height 13
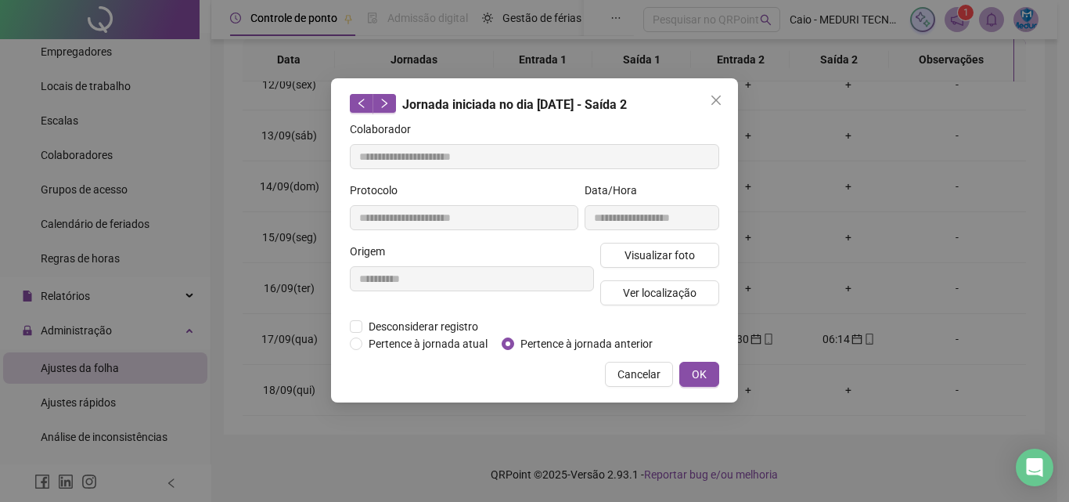
click at [711, 98] on icon "close" at bounding box center [716, 100] width 13 height 13
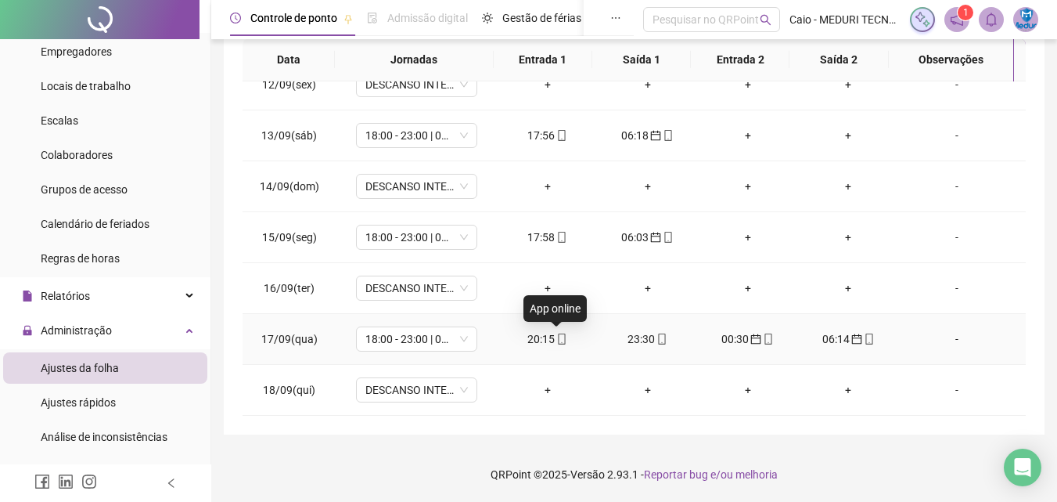
click at [555, 330] on td "20:15" at bounding box center [548, 339] width 100 height 51
click at [558, 337] on icon "mobile" at bounding box center [562, 338] width 11 height 11
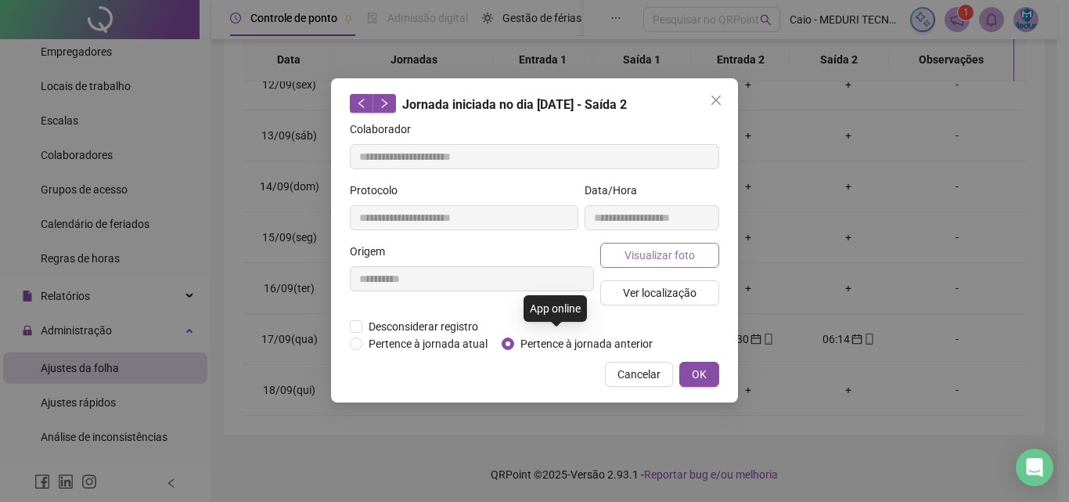
type input "**********"
click at [643, 250] on span "Visualizar foto" at bounding box center [660, 255] width 70 height 17
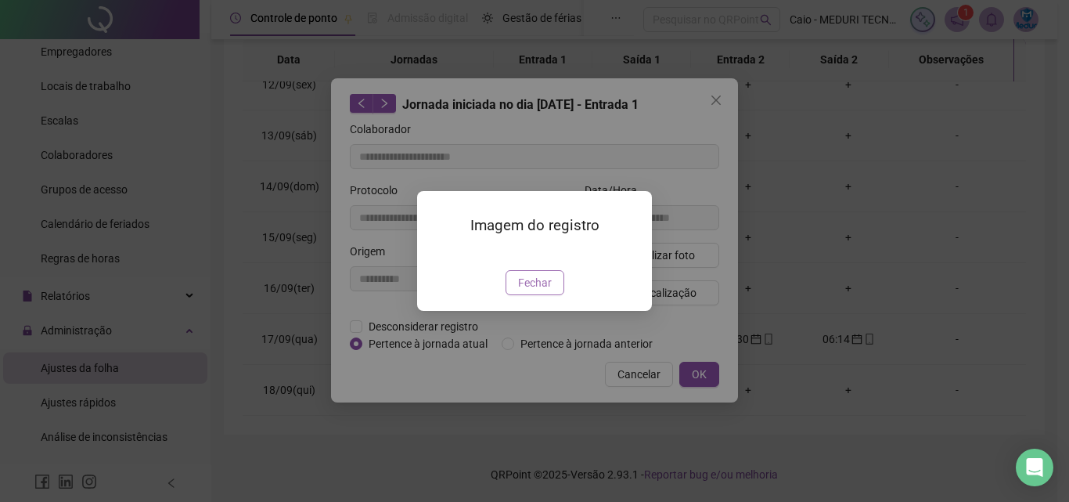
click at [543, 291] on span "Fechar" at bounding box center [535, 282] width 34 height 17
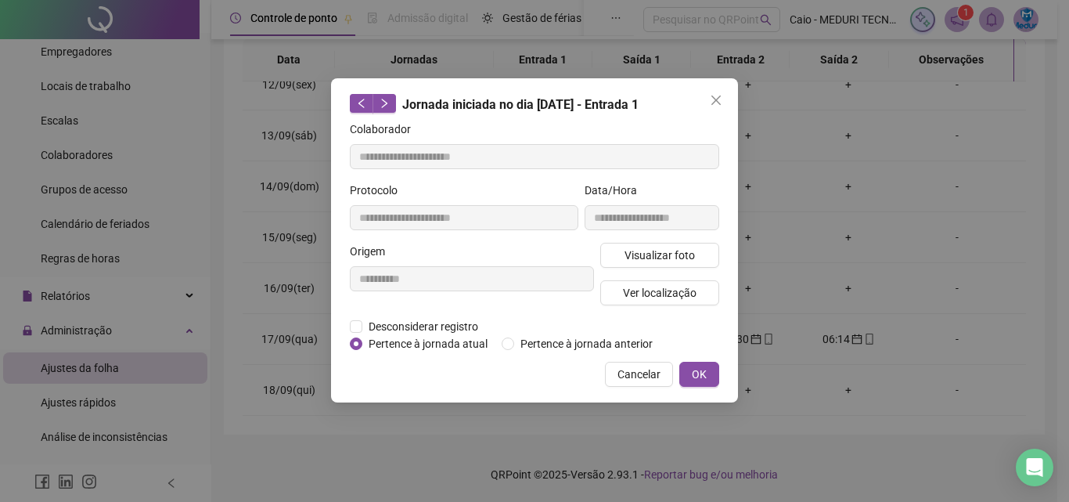
click at [725, 296] on div "**********" at bounding box center [534, 240] width 407 height 324
click at [704, 291] on button "Ver localização" at bounding box center [659, 292] width 119 height 25
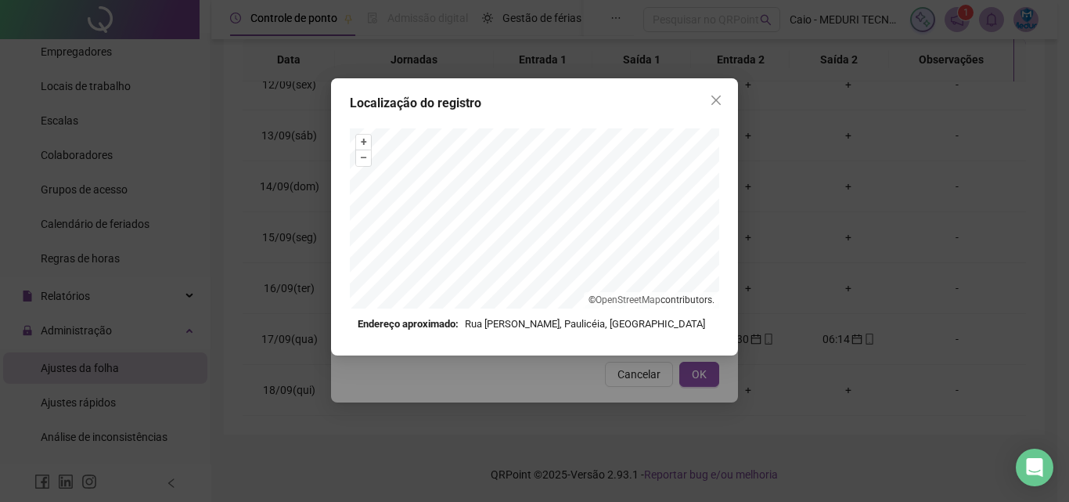
click at [703, 104] on div "Localização do registro" at bounding box center [534, 103] width 369 height 19
click at [717, 106] on icon "close" at bounding box center [716, 100] width 13 height 13
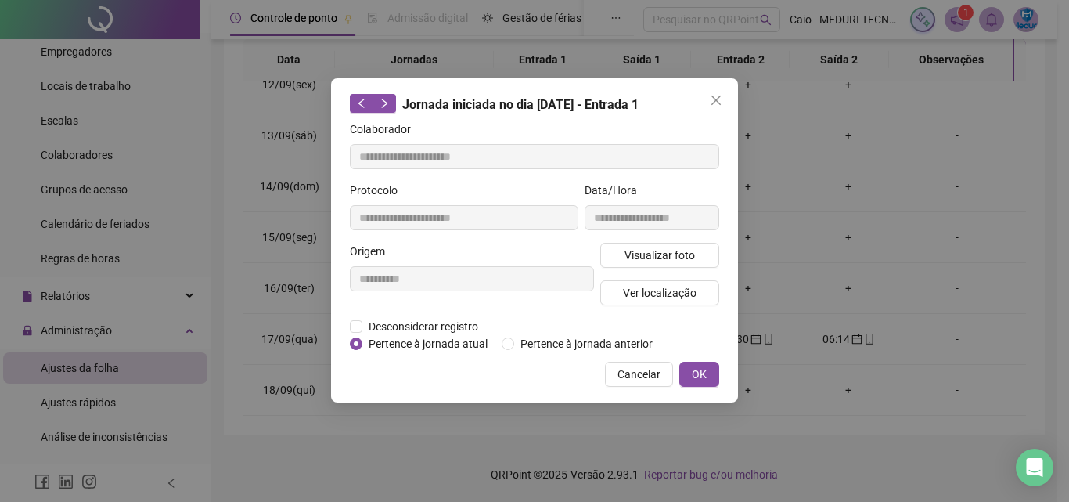
click at [717, 106] on icon "close" at bounding box center [716, 100] width 13 height 13
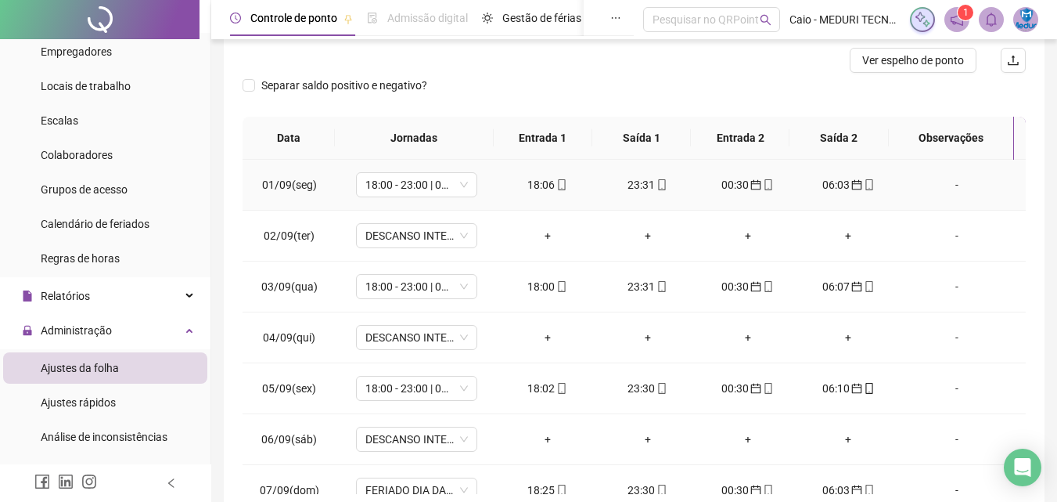
scroll to position [0, 0]
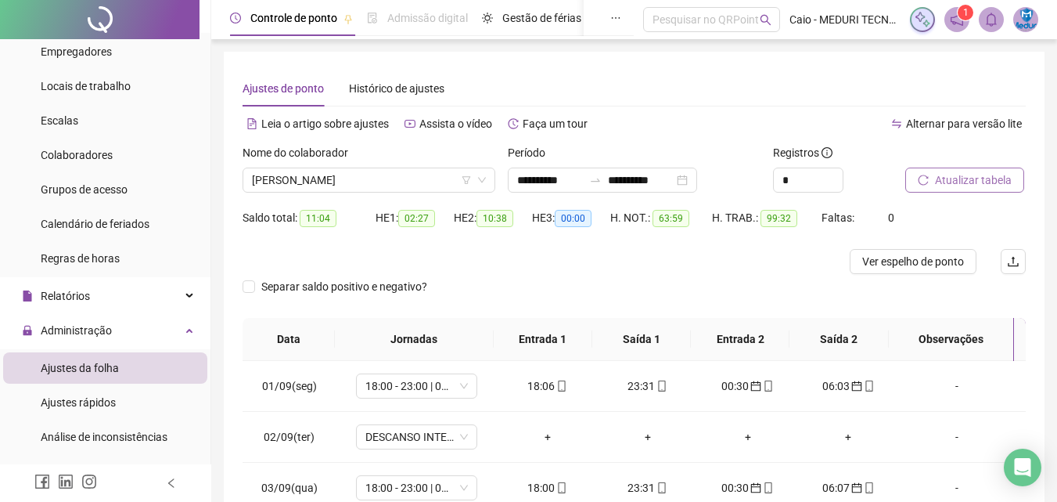
click at [366, 164] on div "Nome do colaborador" at bounding box center [369, 155] width 253 height 23
click at [369, 183] on span "[PERSON_NAME]" at bounding box center [369, 179] width 234 height 23
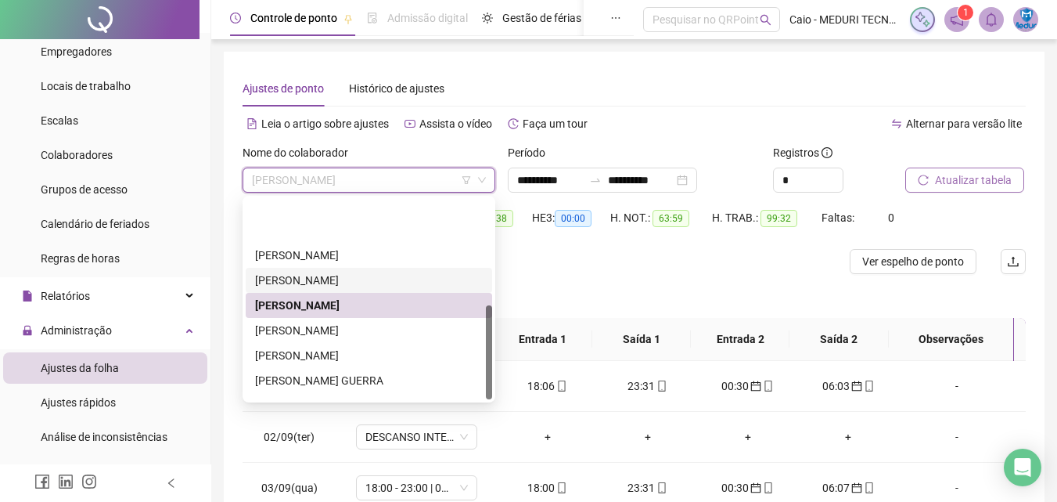
scroll to position [225, 0]
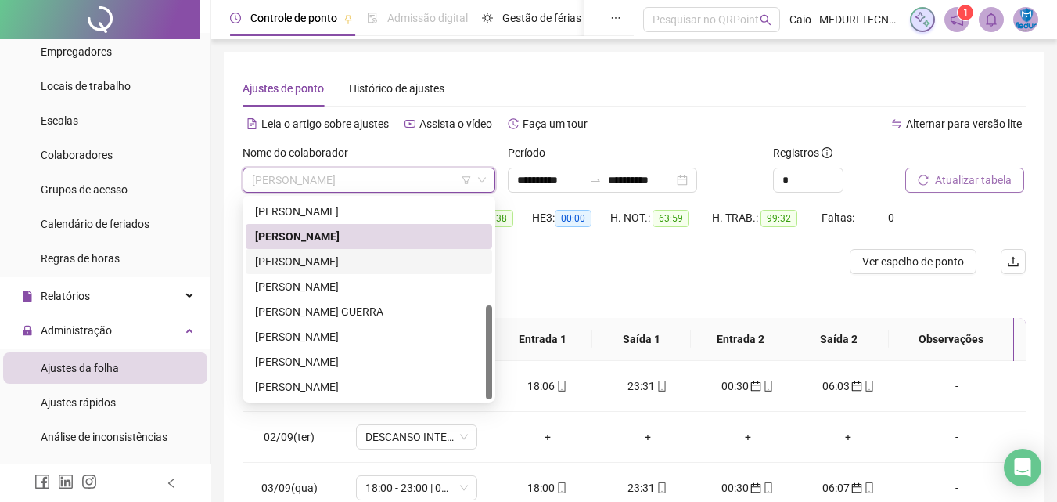
click at [360, 258] on div "[PERSON_NAME]" at bounding box center [369, 261] width 228 height 17
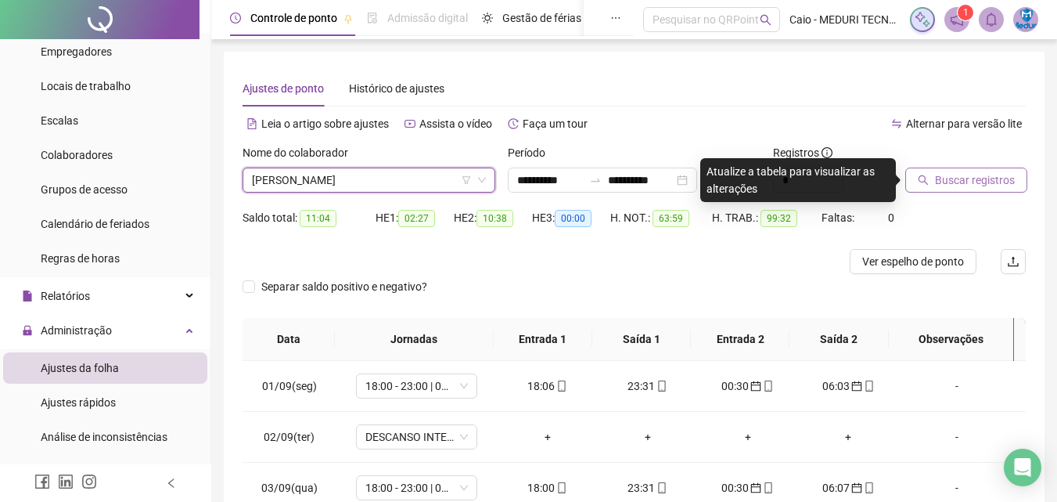
click at [940, 181] on span "Buscar registros" at bounding box center [975, 179] width 80 height 17
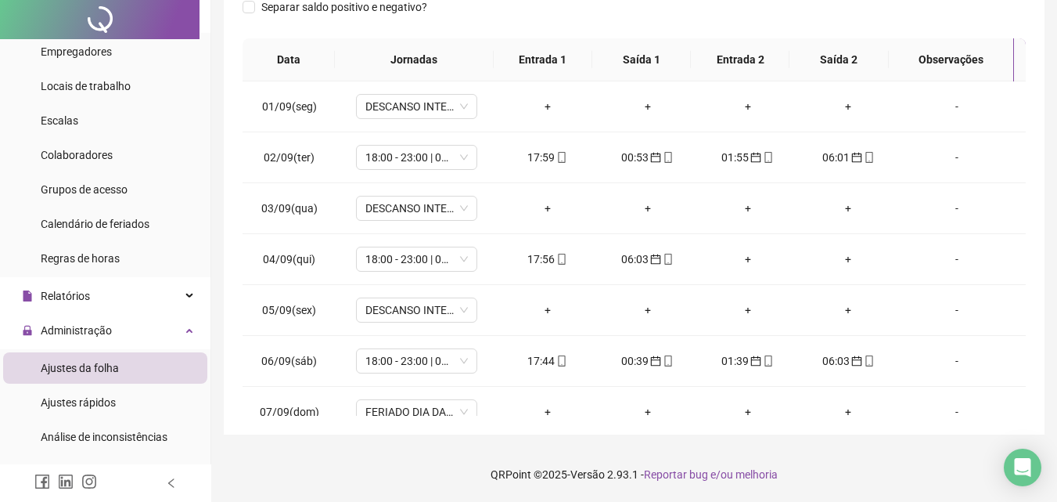
scroll to position [0, 0]
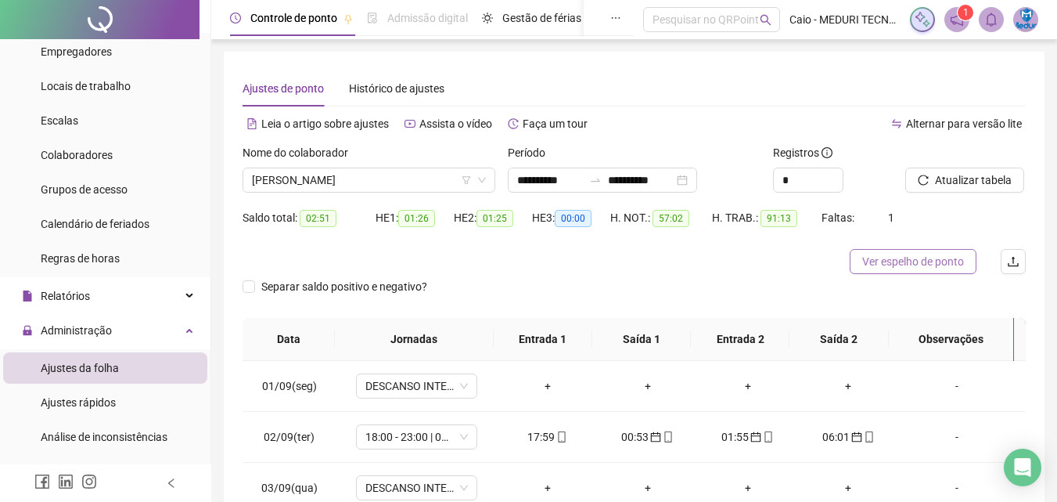
click at [899, 262] on span "Ver espelho de ponto" at bounding box center [914, 261] width 102 height 17
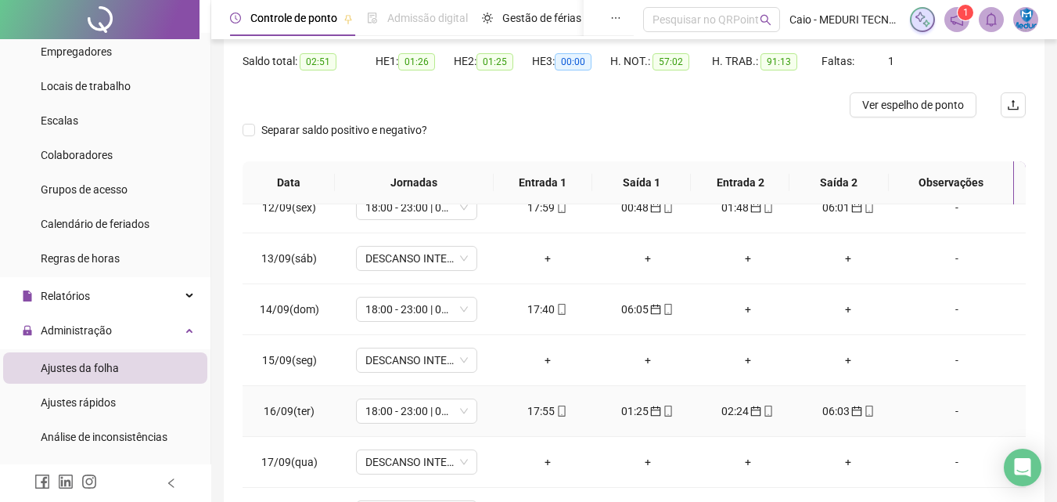
scroll to position [279, 0]
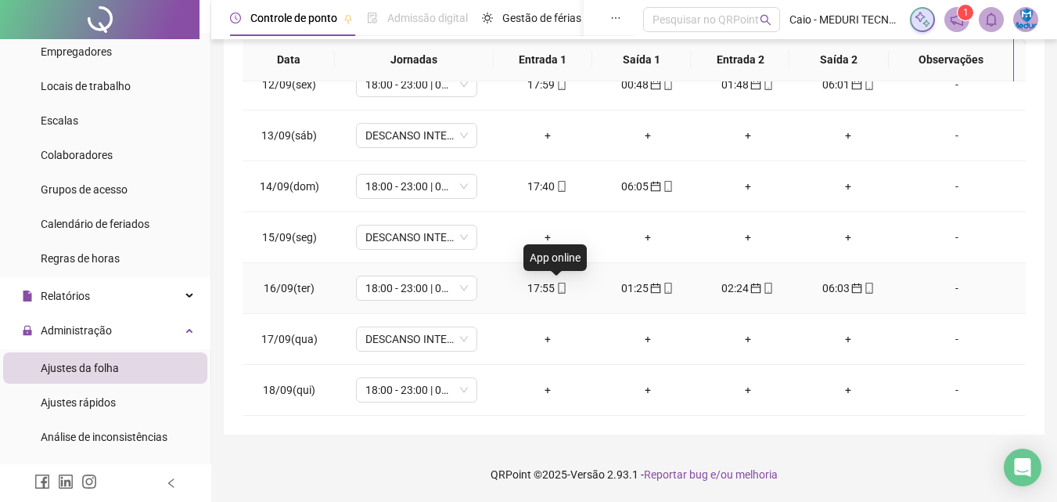
click at [557, 287] on icon "mobile" at bounding box center [562, 288] width 11 height 11
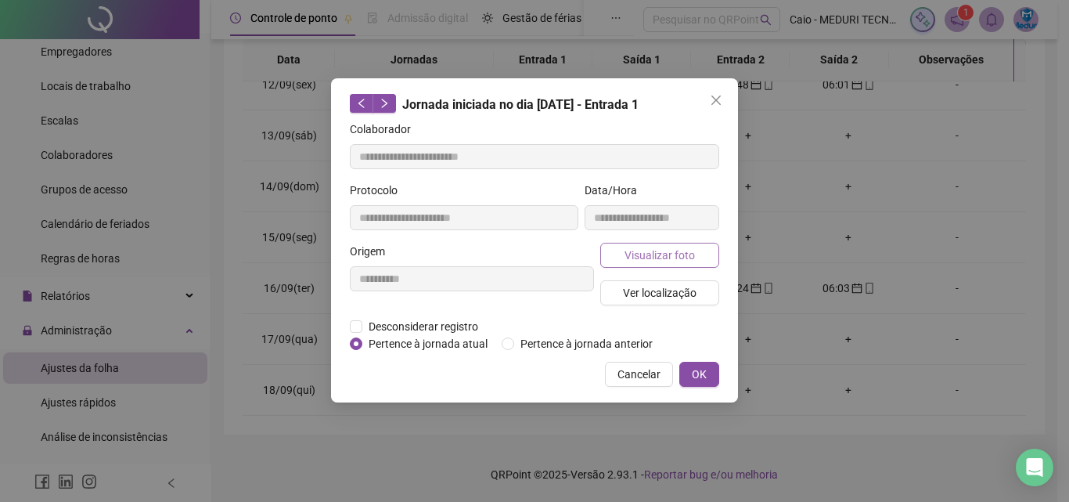
click at [668, 250] on span "Visualizar foto" at bounding box center [660, 255] width 70 height 17
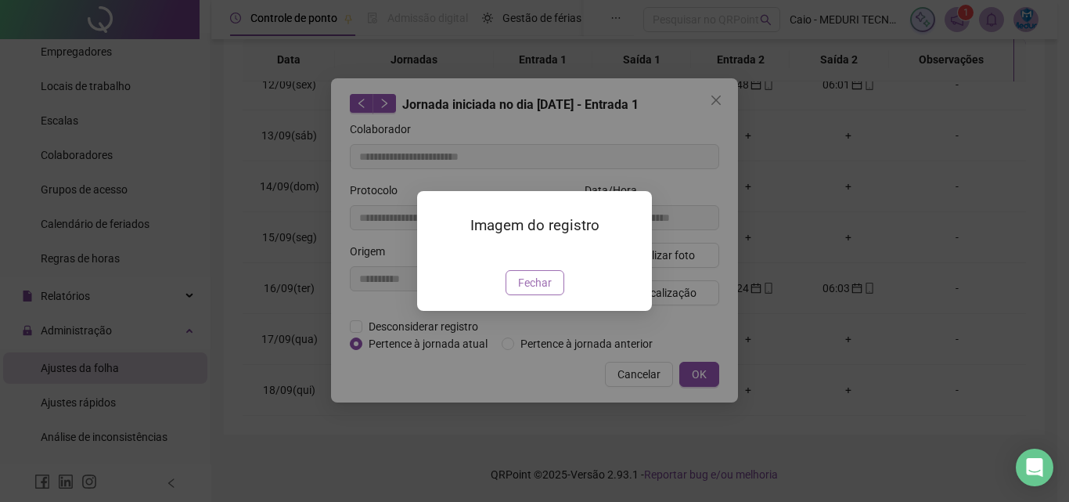
click at [549, 291] on span "Fechar" at bounding box center [535, 282] width 34 height 17
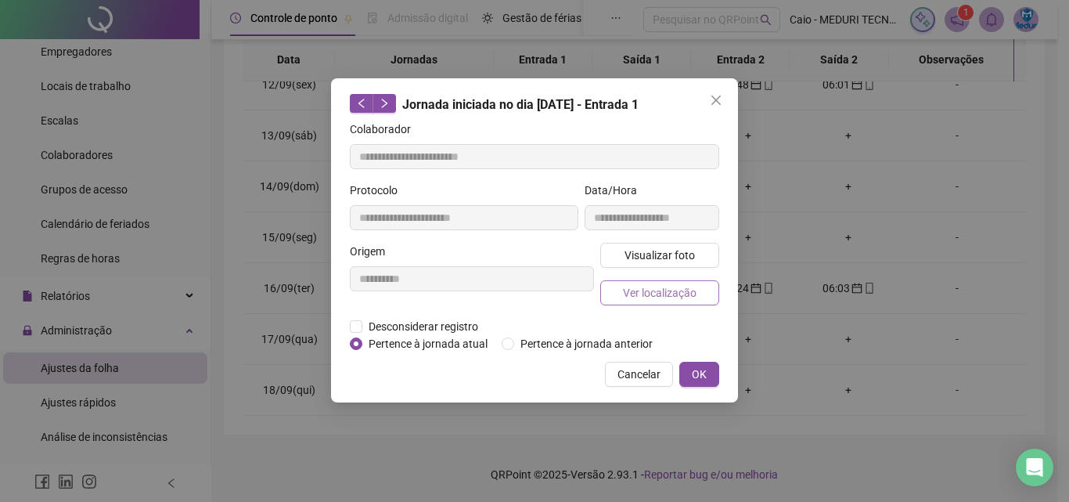
click at [649, 295] on span "Ver localização" at bounding box center [660, 292] width 74 height 17
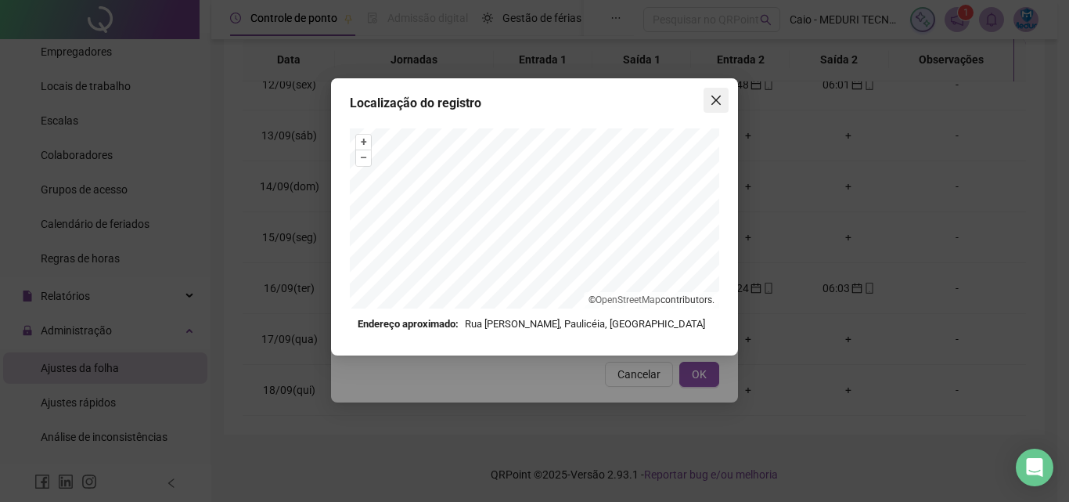
click at [719, 99] on icon "close" at bounding box center [716, 100] width 13 height 13
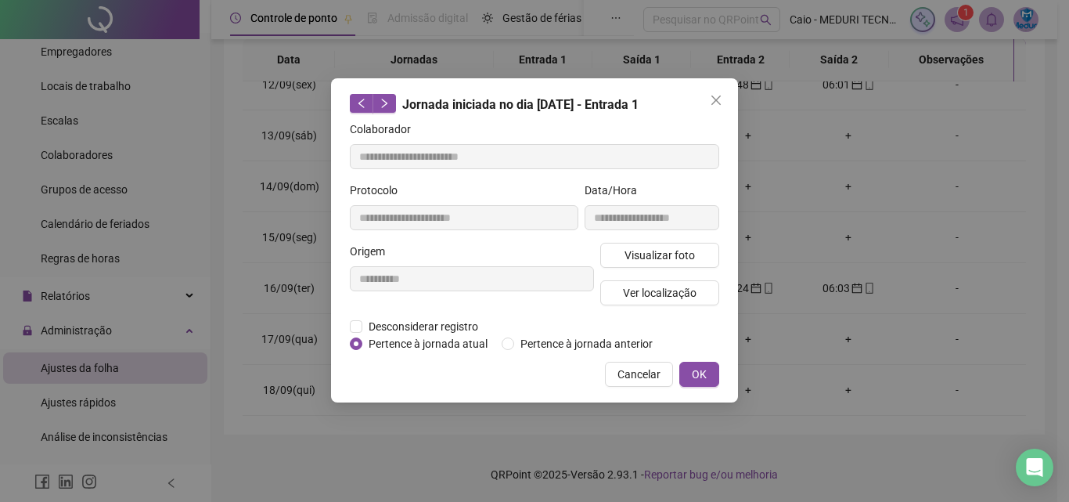
click at [719, 99] on icon "close" at bounding box center [716, 100] width 13 height 13
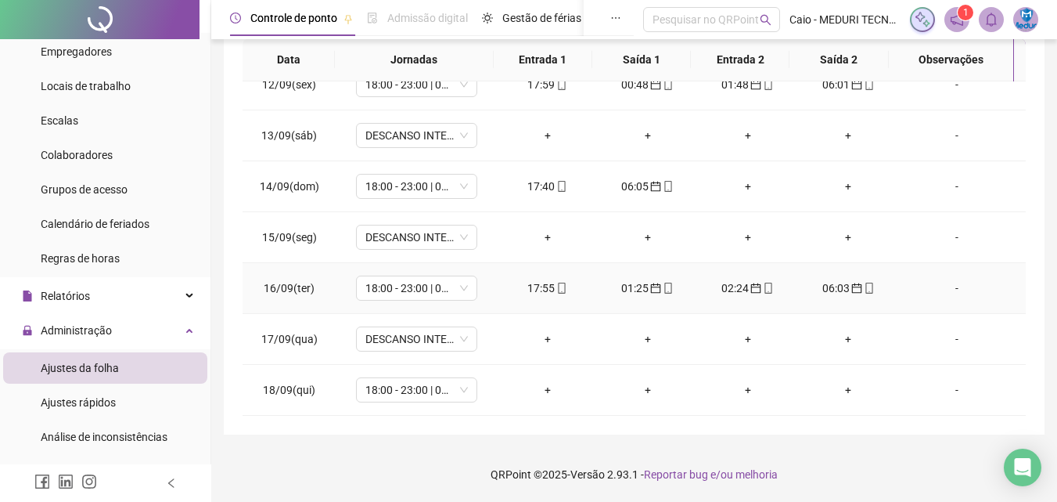
click at [664, 290] on icon "mobile" at bounding box center [668, 288] width 11 height 11
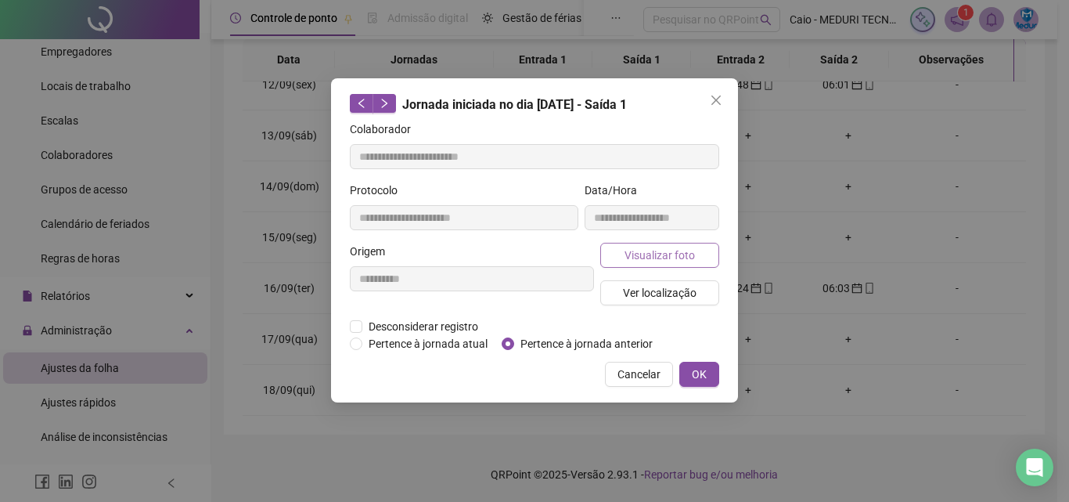
click at [653, 261] on span "Visualizar foto" at bounding box center [660, 255] width 70 height 17
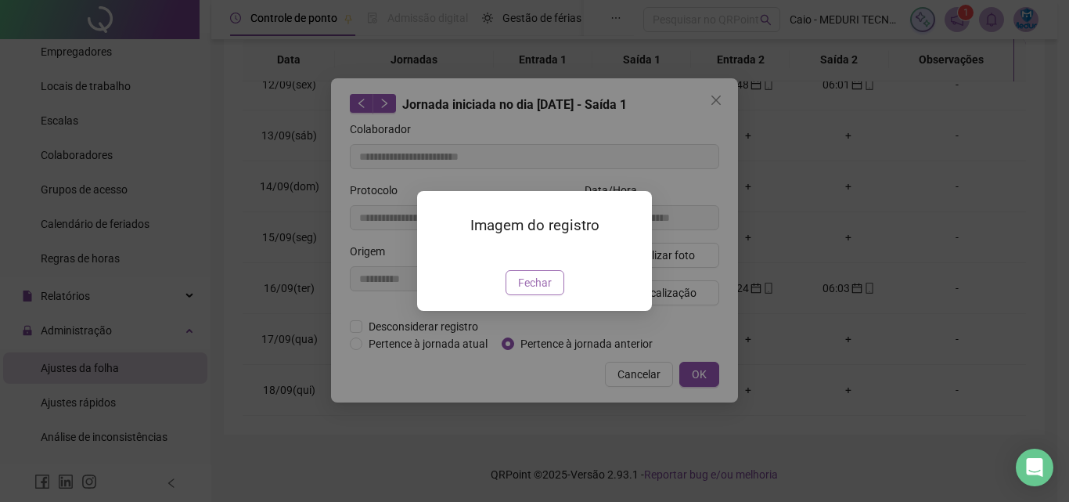
click at [553, 295] on button "Fechar" at bounding box center [535, 282] width 59 height 25
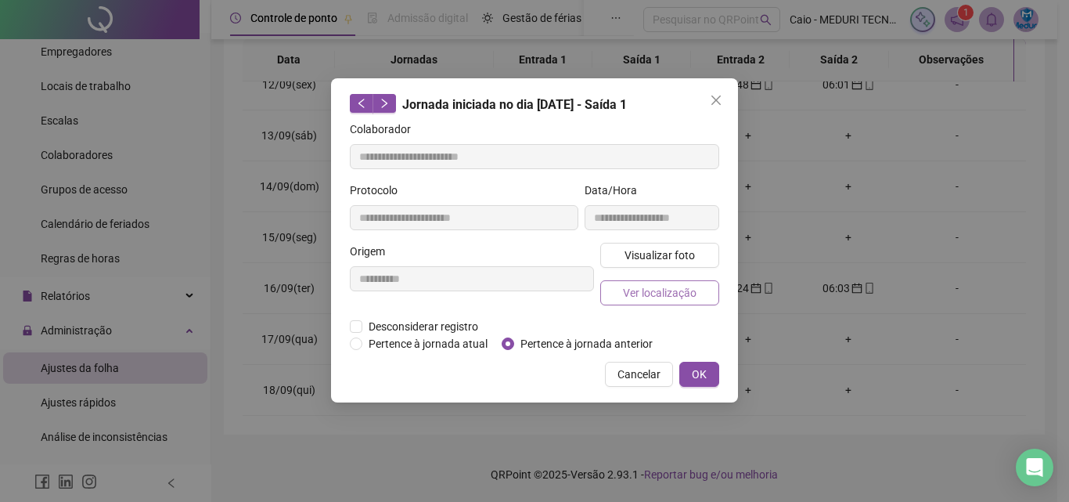
click at [655, 297] on span "Ver localização" at bounding box center [660, 292] width 74 height 17
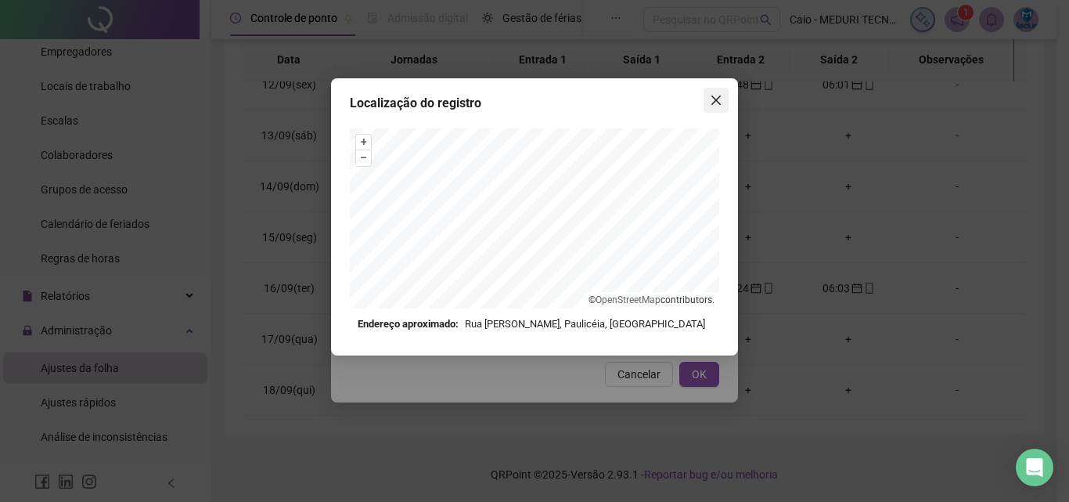
click at [713, 105] on icon "close" at bounding box center [716, 100] width 13 height 13
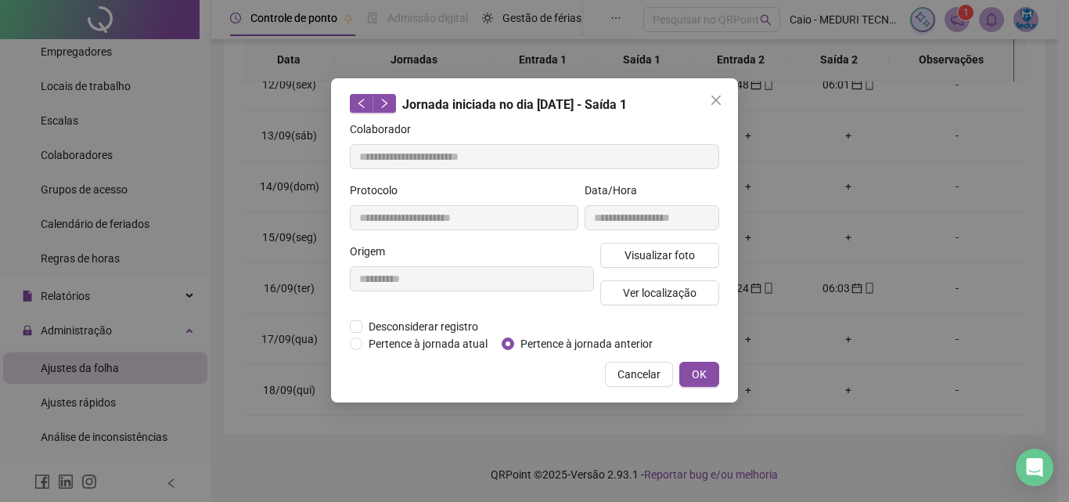
click at [713, 105] on icon "close" at bounding box center [716, 100] width 13 height 13
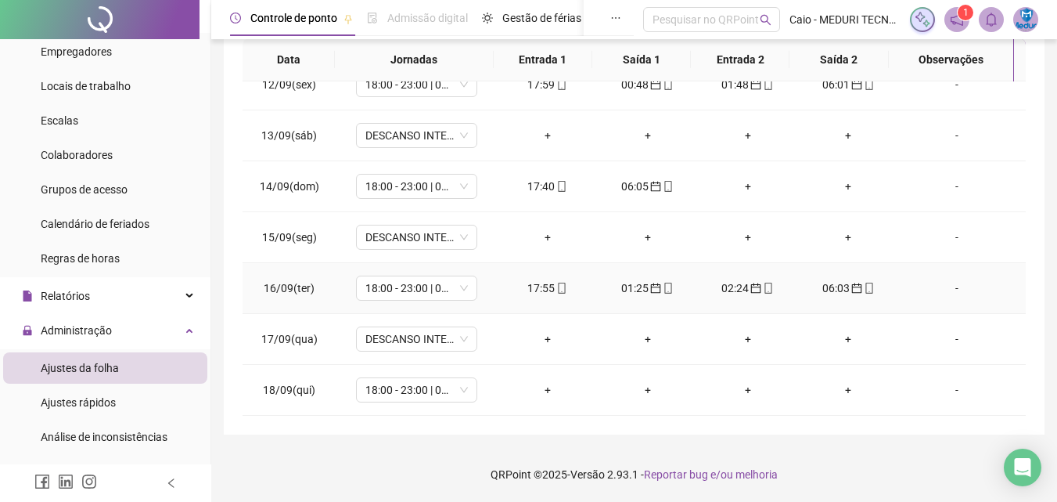
click at [763, 283] on icon "mobile" at bounding box center [768, 288] width 11 height 11
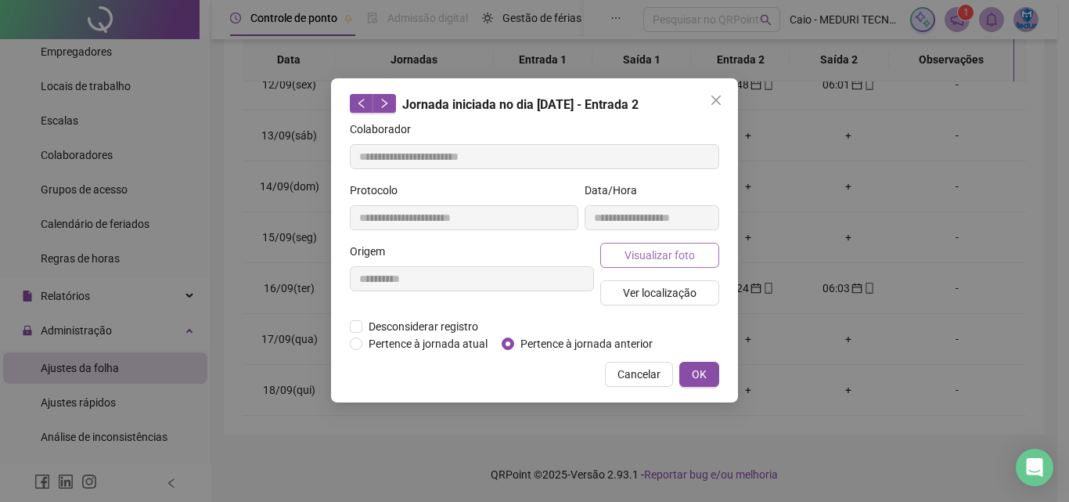
click at [648, 252] on span "Visualizar foto" at bounding box center [660, 255] width 70 height 17
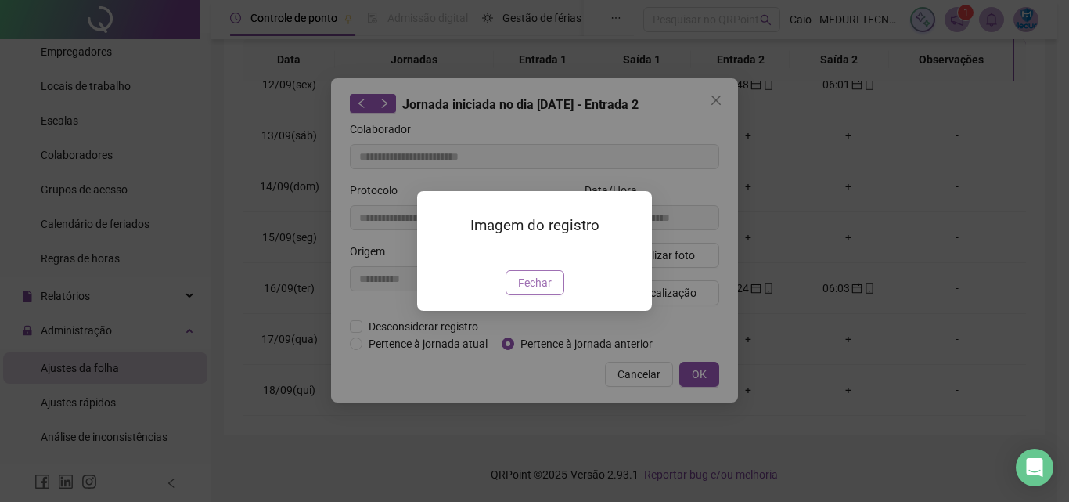
click at [558, 295] on button "Fechar" at bounding box center [535, 282] width 59 height 25
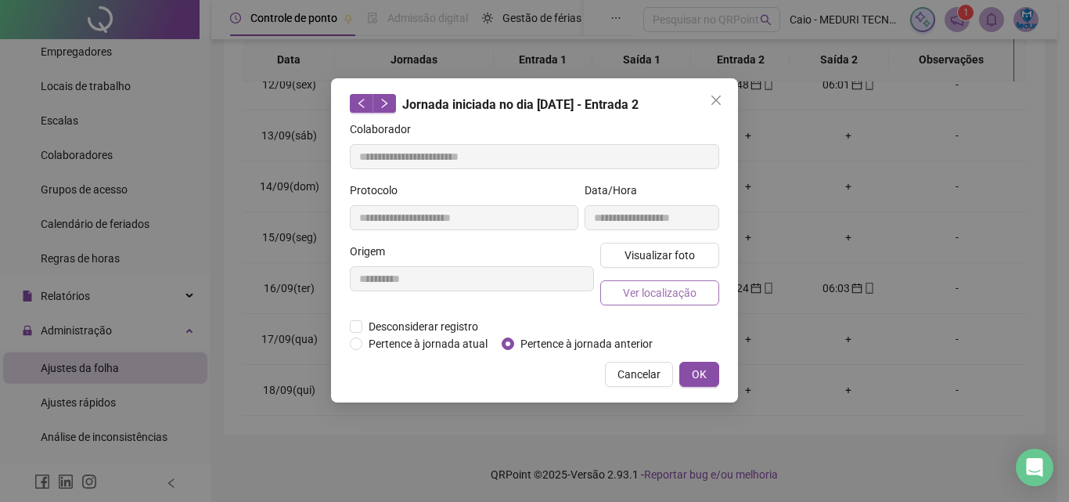
click at [627, 303] on button "Ver localização" at bounding box center [659, 292] width 119 height 25
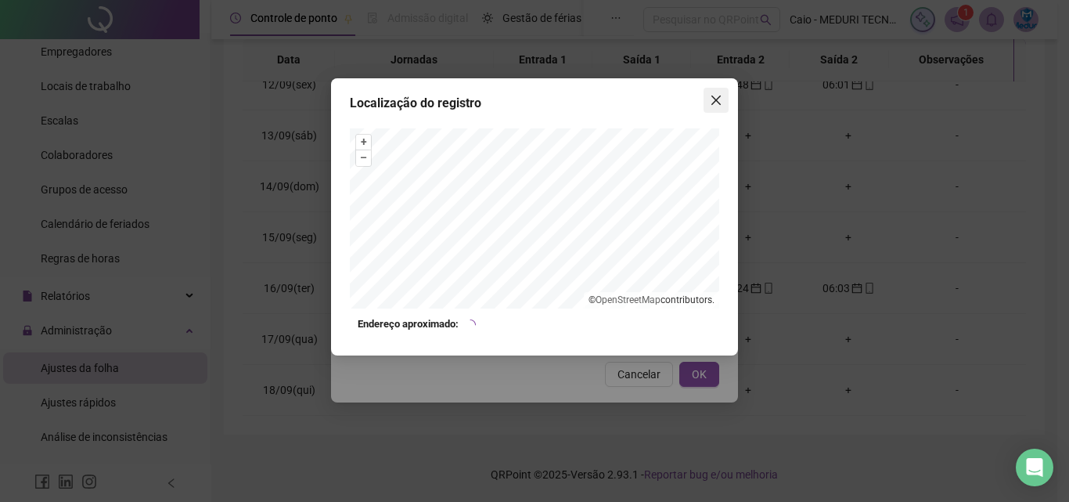
click at [727, 99] on span "Close" at bounding box center [716, 100] width 25 height 13
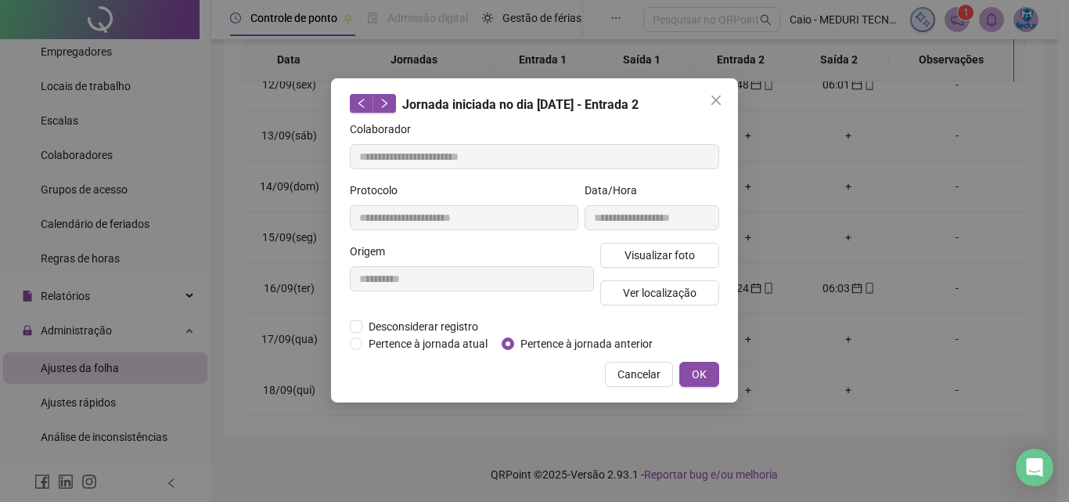
click at [727, 99] on span "Close" at bounding box center [716, 100] width 25 height 13
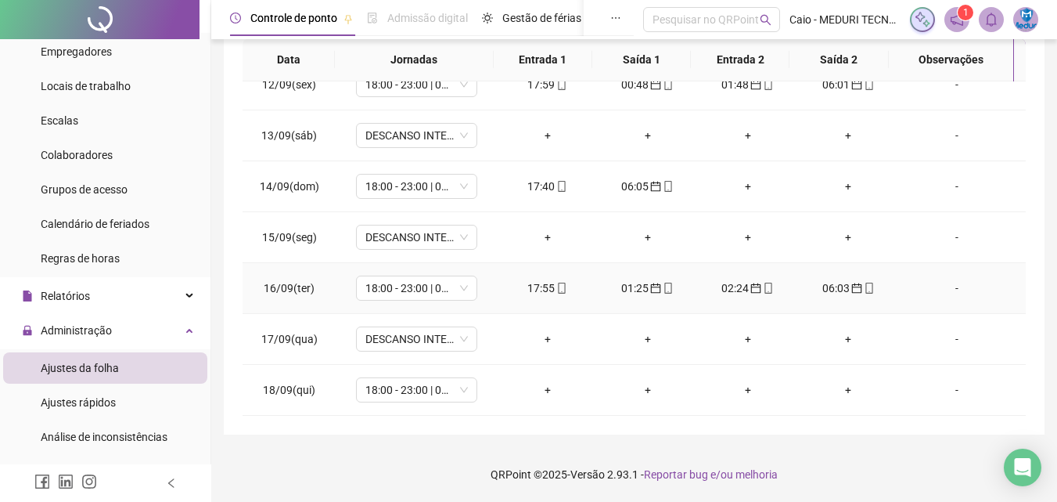
click at [864, 284] on icon "mobile" at bounding box center [869, 288] width 11 height 11
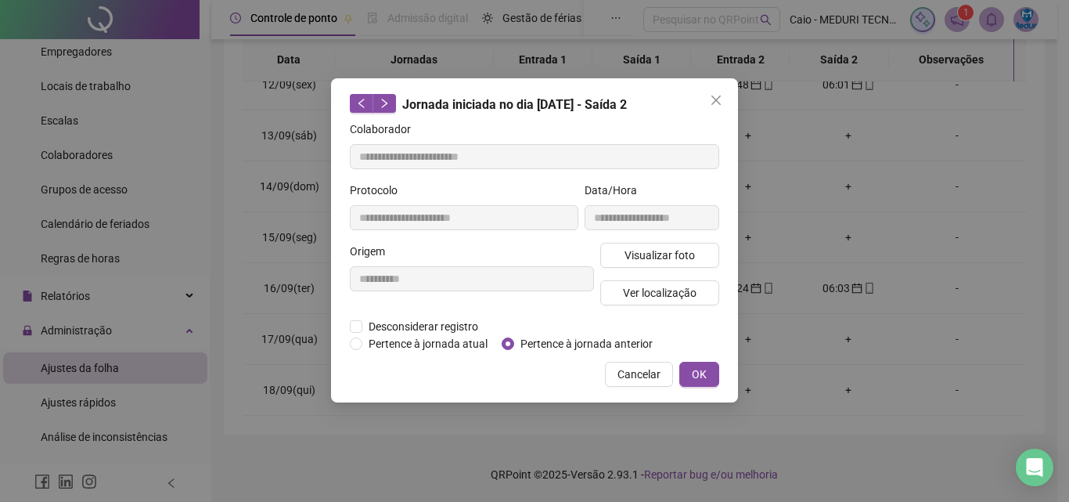
click at [651, 236] on div "**********" at bounding box center [652, 212] width 141 height 61
click at [651, 250] on span "Visualizar foto" at bounding box center [660, 255] width 70 height 17
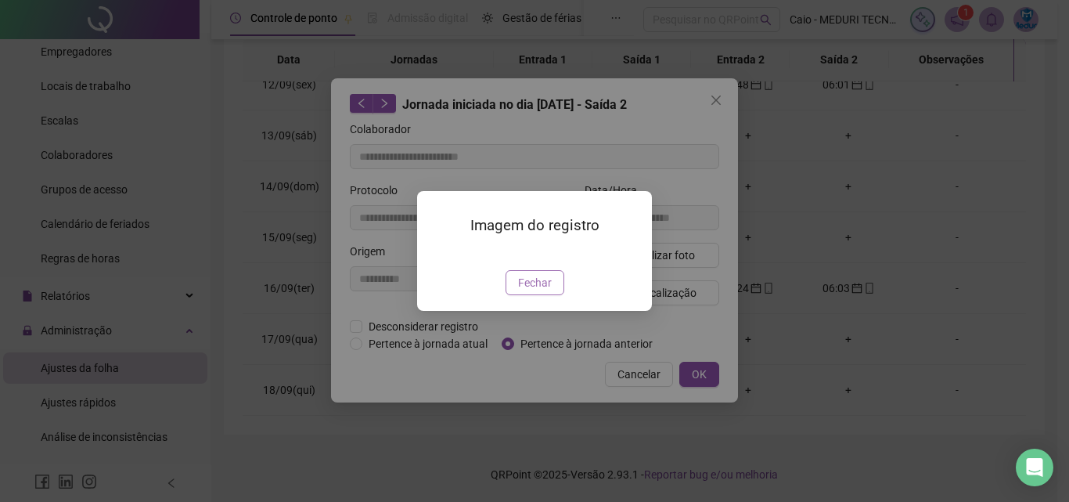
click at [542, 291] on span "Fechar" at bounding box center [535, 282] width 34 height 17
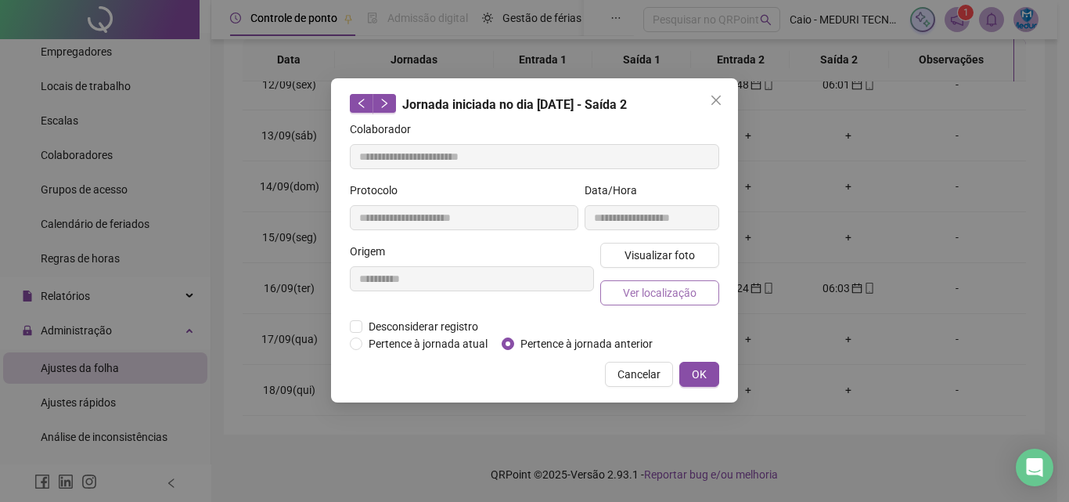
click at [628, 302] on button "Ver localização" at bounding box center [659, 292] width 119 height 25
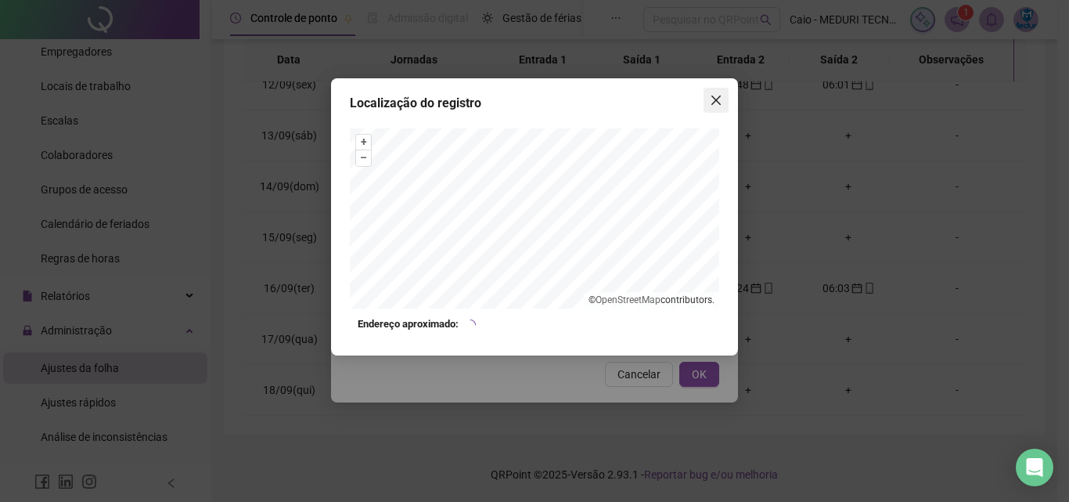
click at [720, 102] on icon "close" at bounding box center [716, 100] width 13 height 13
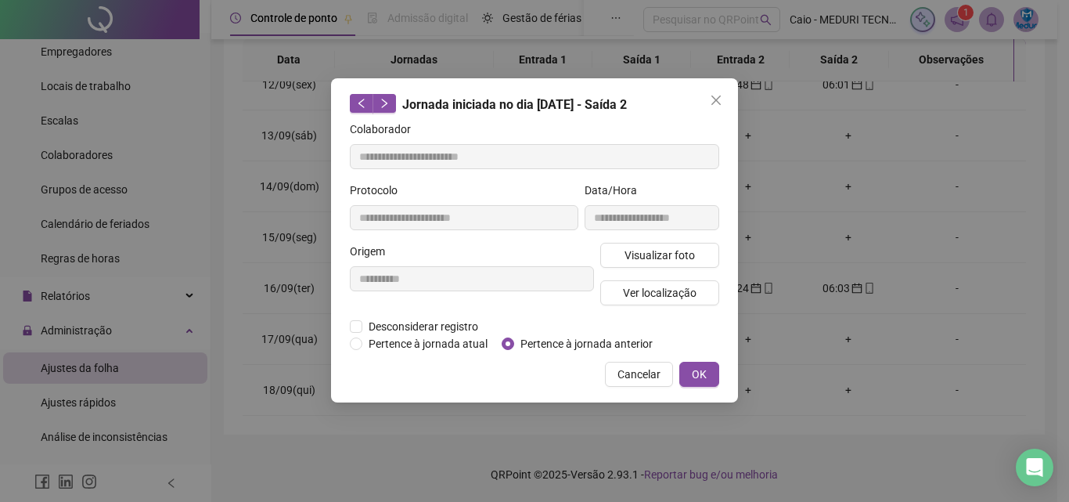
click at [720, 102] on icon "close" at bounding box center [716, 100] width 13 height 13
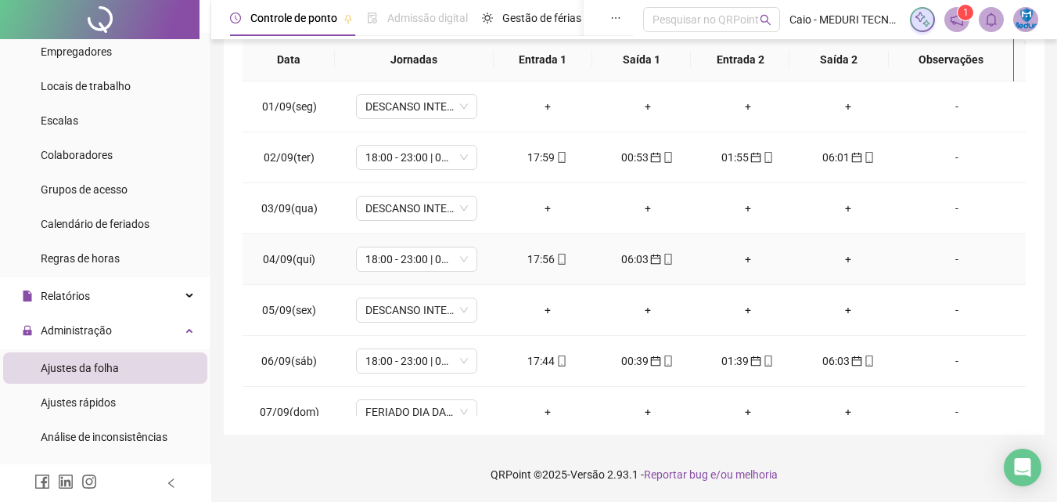
scroll to position [0, 0]
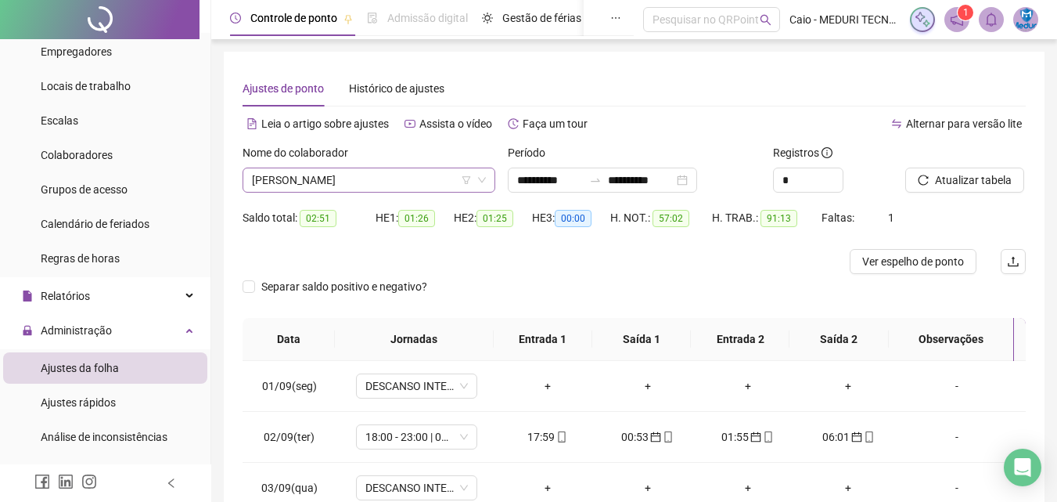
click at [335, 190] on span "[PERSON_NAME]" at bounding box center [369, 179] width 234 height 23
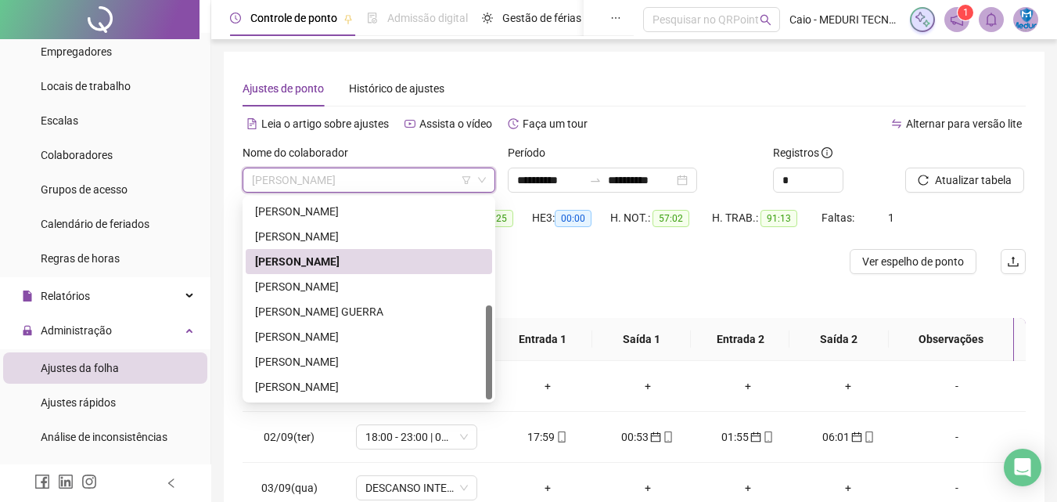
scroll to position [78, 0]
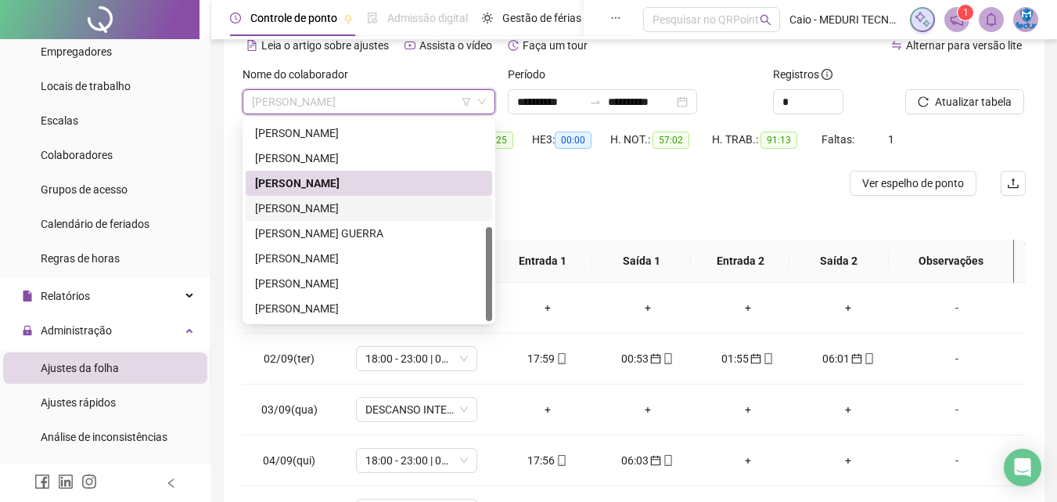
click at [337, 207] on div "[PERSON_NAME]" at bounding box center [369, 208] width 228 height 17
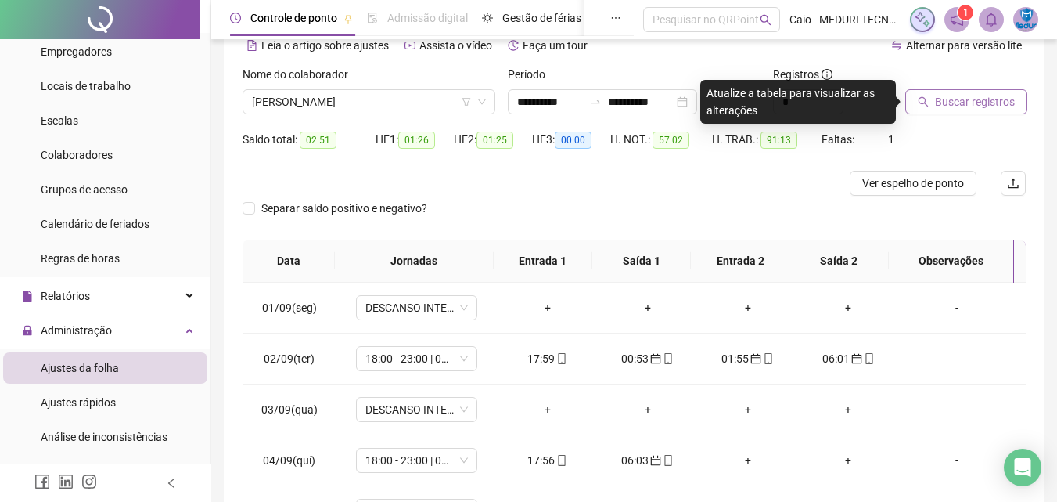
drag, startPoint x: 951, startPoint y: 117, endPoint x: 951, endPoint y: 109, distance: 8.6
click at [951, 110] on div "Buscar registros" at bounding box center [965, 96] width 133 height 61
click at [951, 109] on span "Buscar registros" at bounding box center [975, 101] width 80 height 17
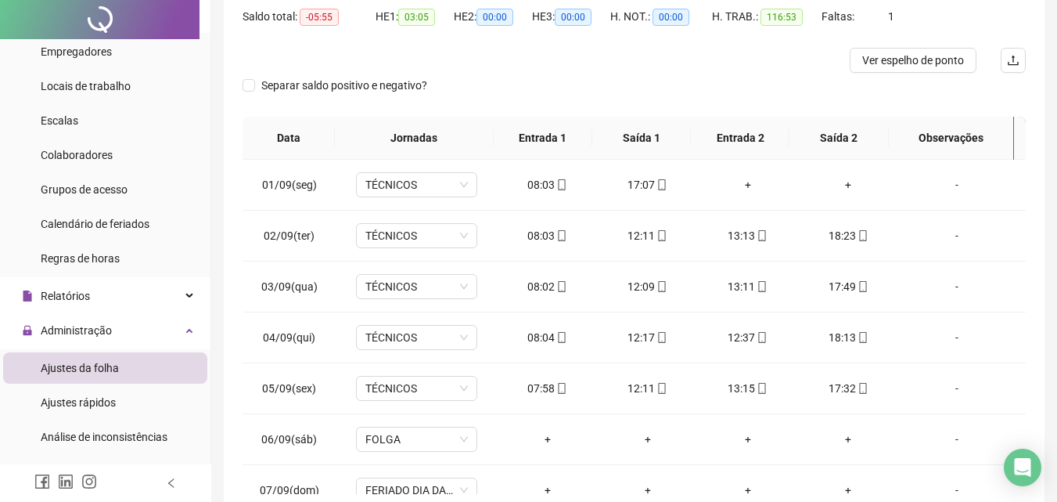
scroll to position [0, 0]
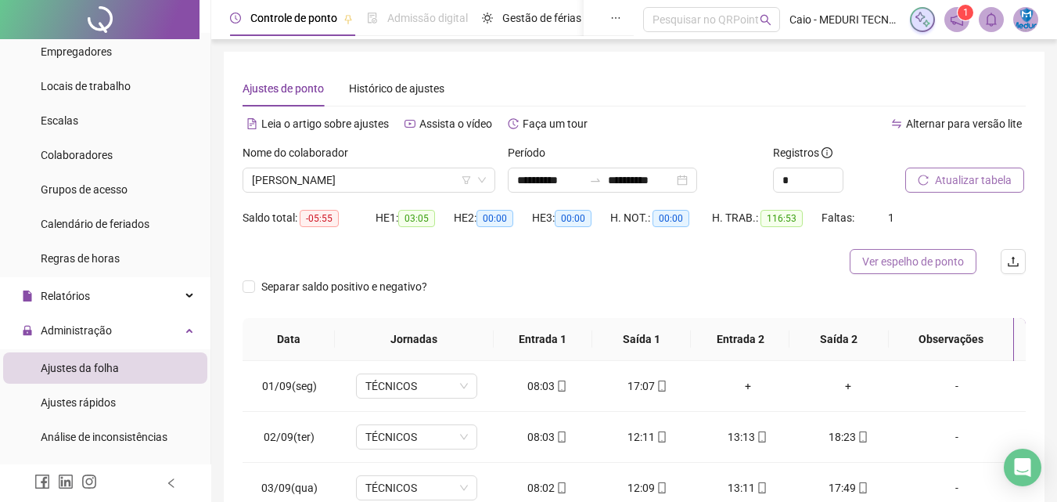
click at [875, 266] on span "Ver espelho de ponto" at bounding box center [914, 261] width 102 height 17
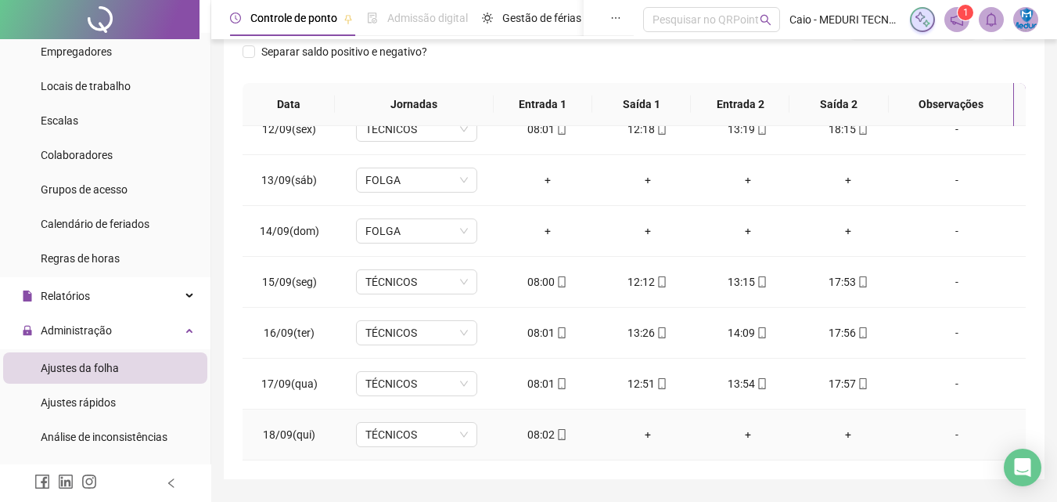
scroll to position [279, 0]
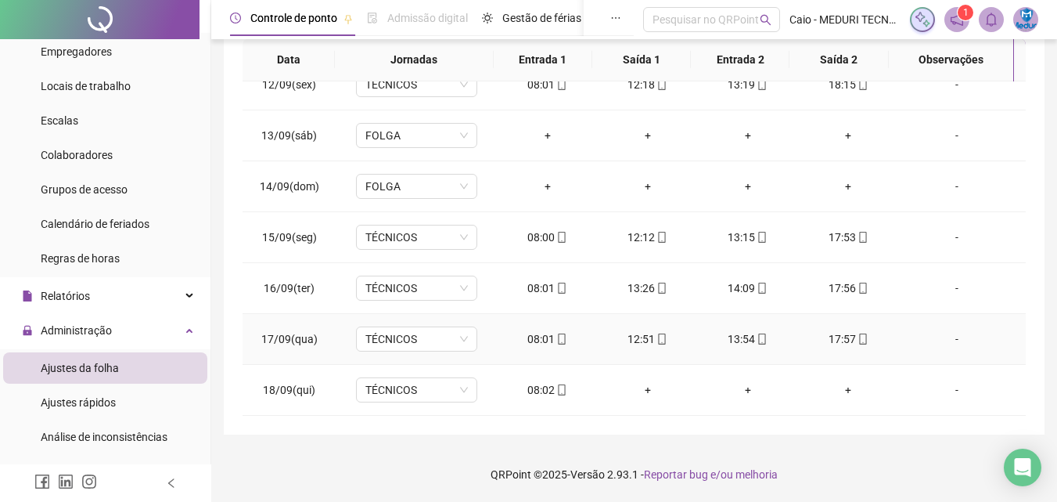
click at [555, 345] on span at bounding box center [561, 339] width 13 height 13
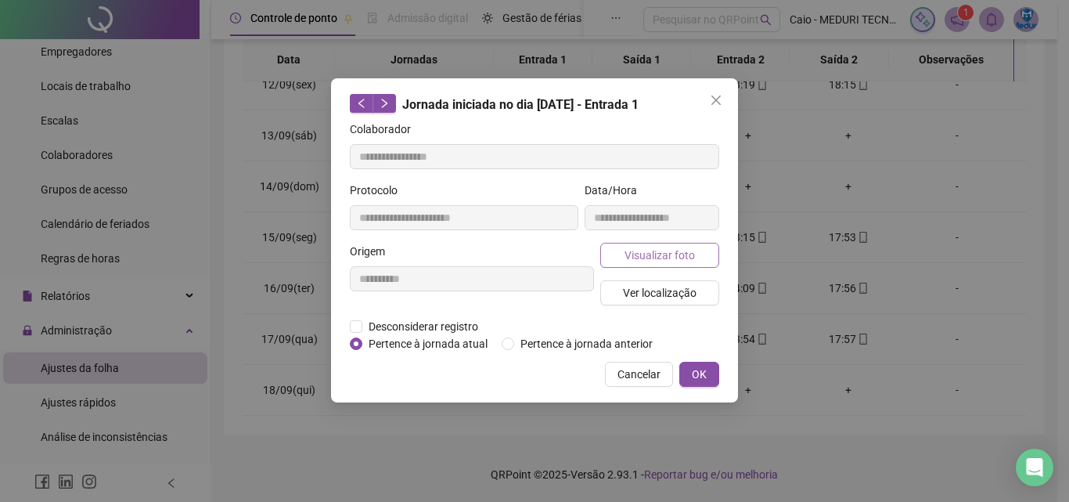
click at [650, 261] on span "Visualizar foto" at bounding box center [660, 255] width 70 height 17
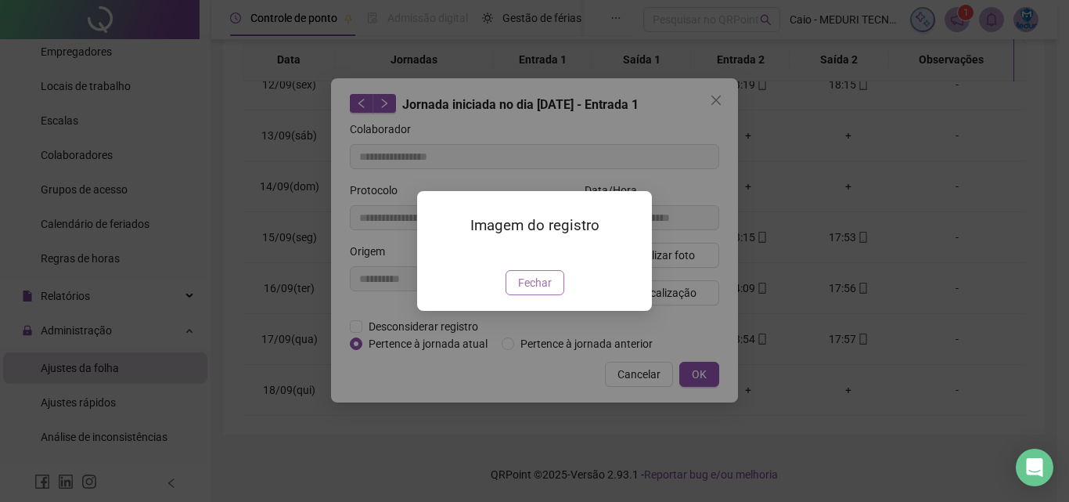
click at [551, 295] on button "Fechar" at bounding box center [535, 282] width 59 height 25
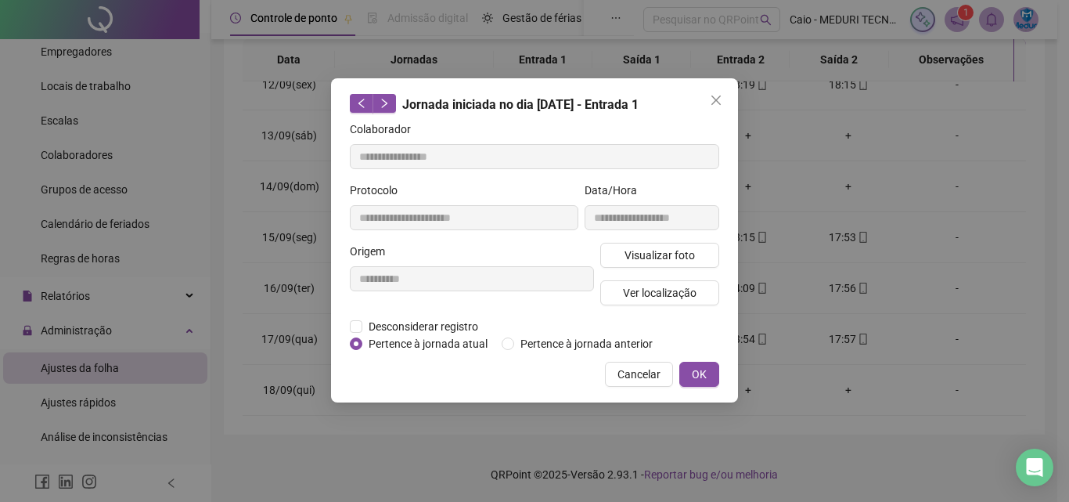
click at [682, 279] on div "Visualizar foto Ver localização" at bounding box center [659, 280] width 125 height 75
click at [680, 294] on span "Ver localização" at bounding box center [660, 292] width 74 height 17
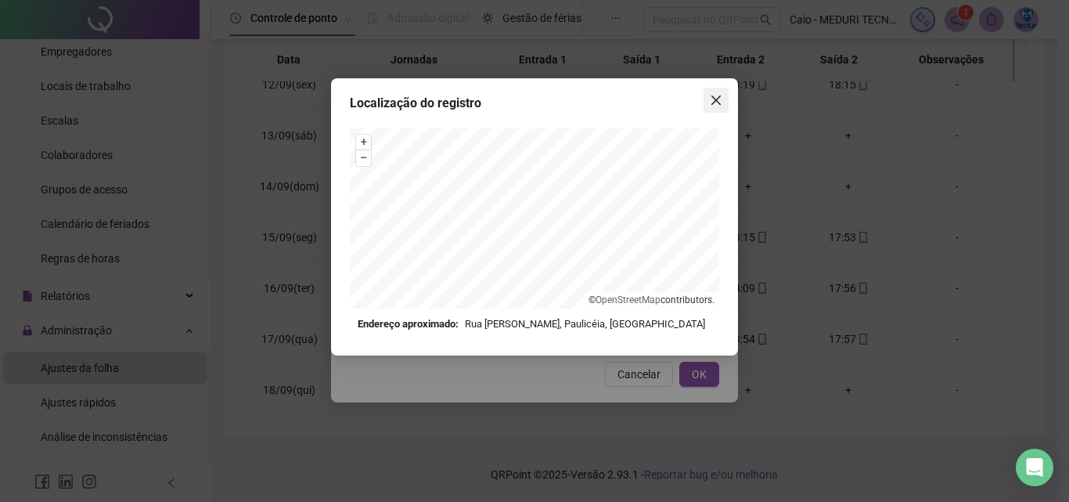
click at [723, 96] on span "Close" at bounding box center [716, 100] width 25 height 13
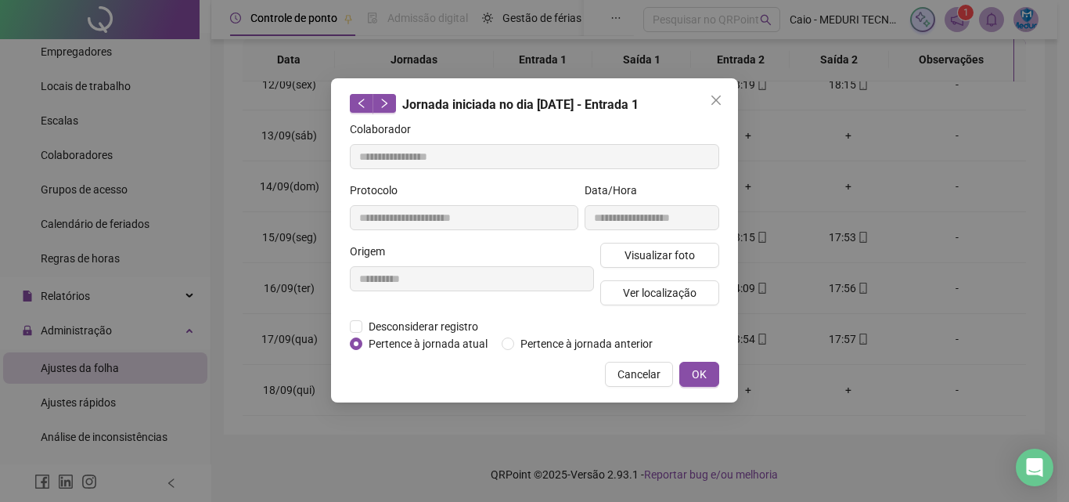
click at [723, 96] on span "Close" at bounding box center [716, 100] width 25 height 13
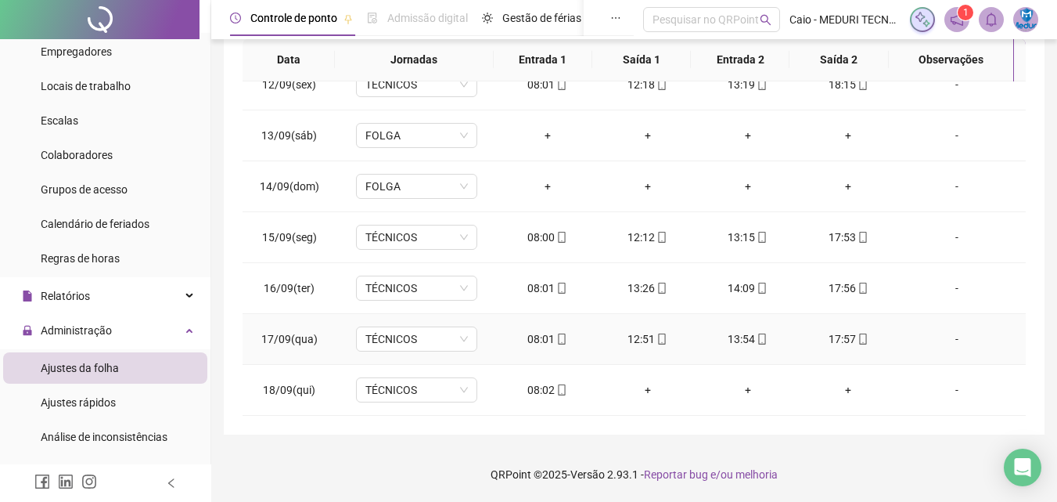
click at [657, 335] on icon "mobile" at bounding box center [662, 338] width 11 height 11
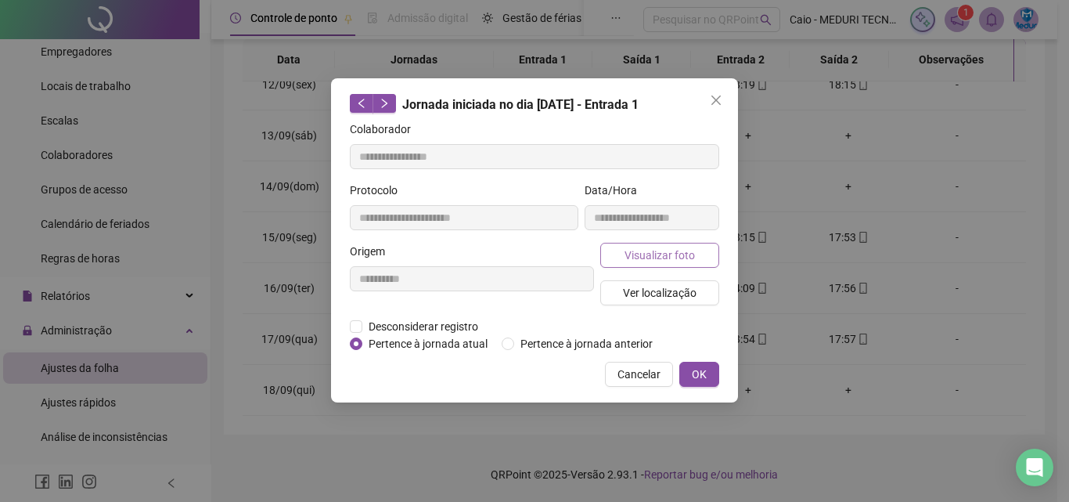
click at [665, 250] on span "Visualizar foto" at bounding box center [660, 255] width 70 height 17
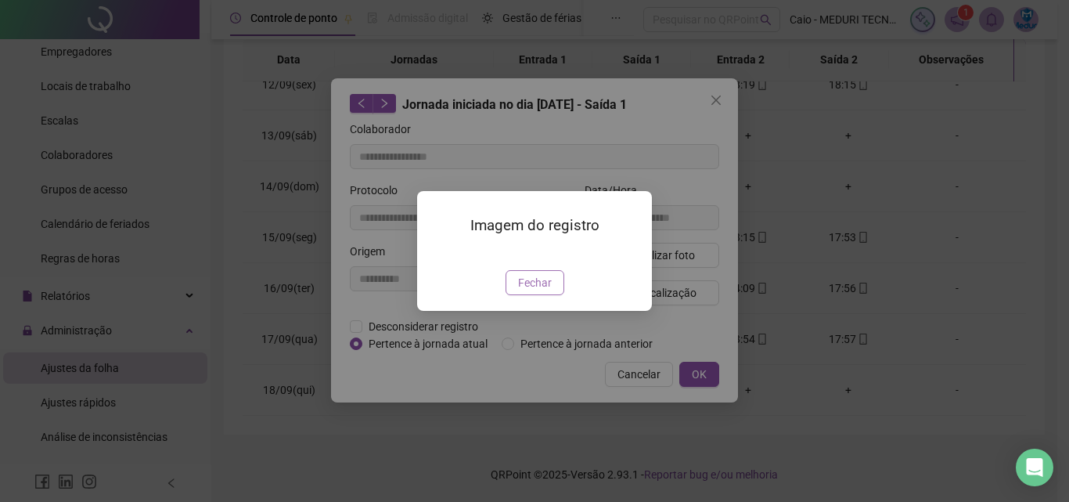
click at [542, 291] on span "Fechar" at bounding box center [535, 282] width 34 height 17
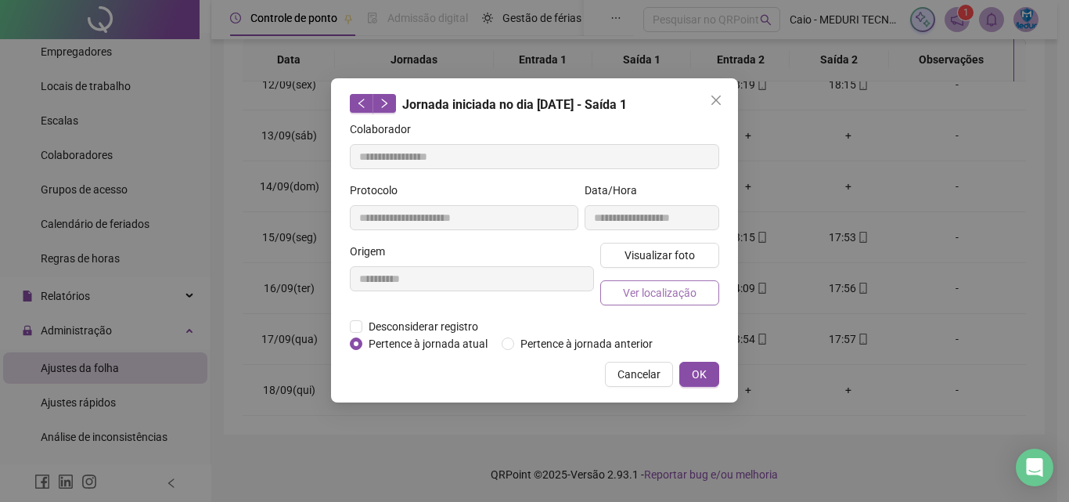
click at [696, 300] on button "Ver localização" at bounding box center [659, 292] width 119 height 25
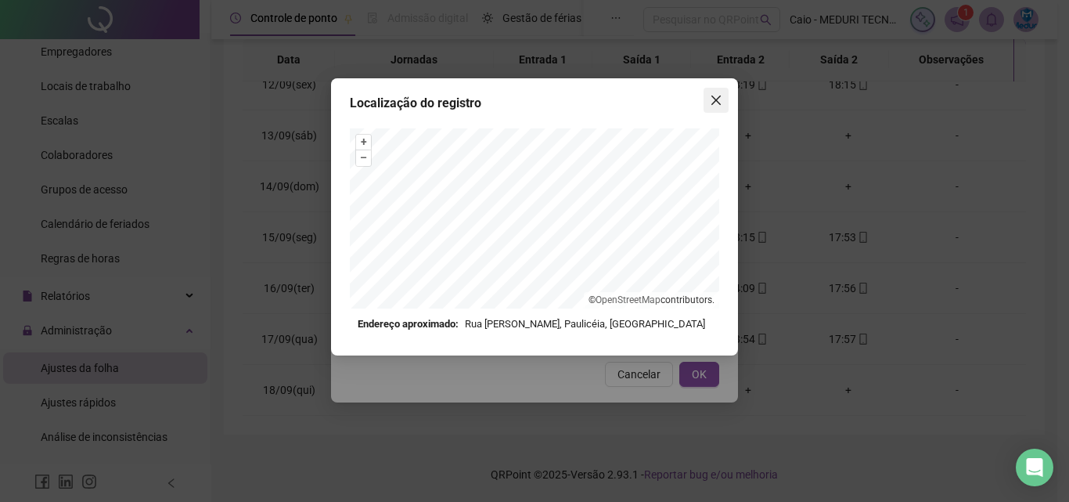
click at [720, 98] on icon "close" at bounding box center [716, 100] width 13 height 13
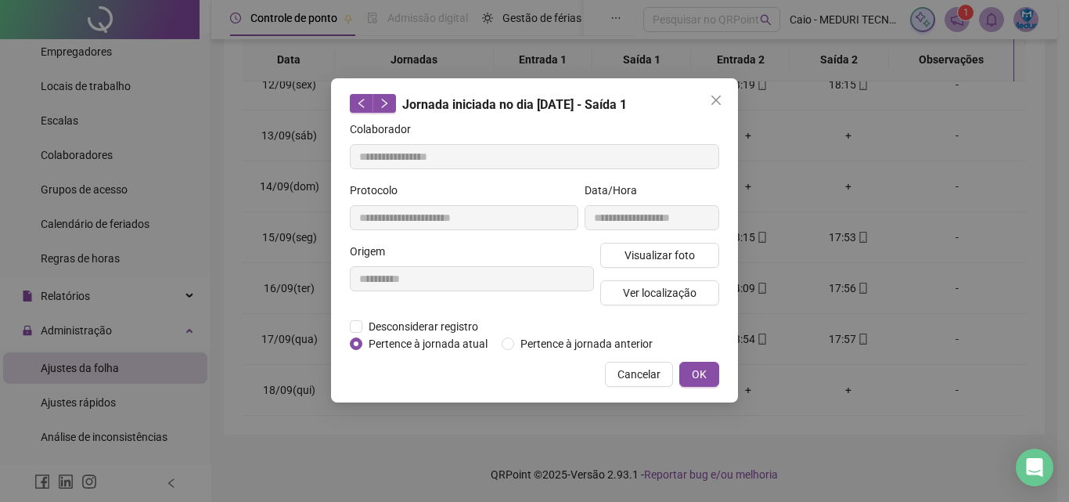
click at [718, 105] on icon "close" at bounding box center [716, 100] width 13 height 13
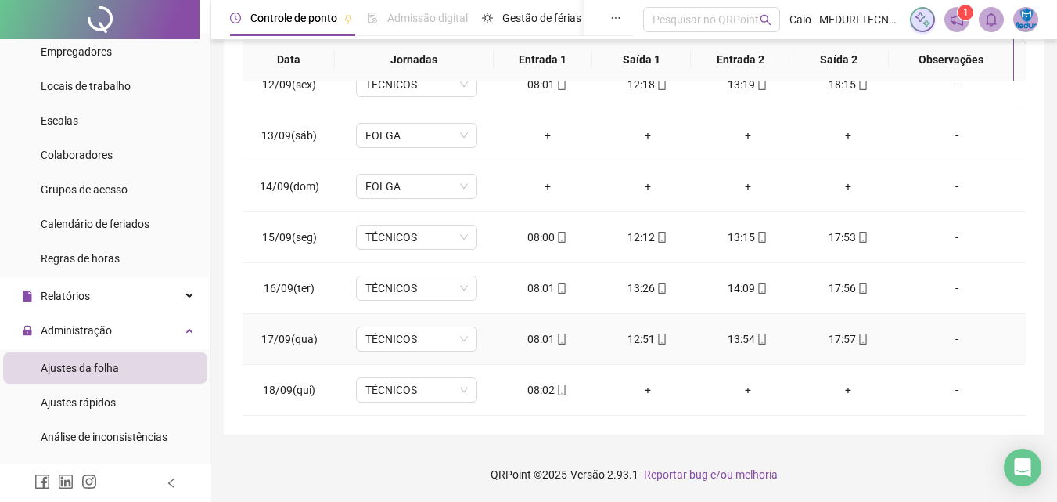
click at [738, 339] on div "13:54" at bounding box center [748, 338] width 75 height 17
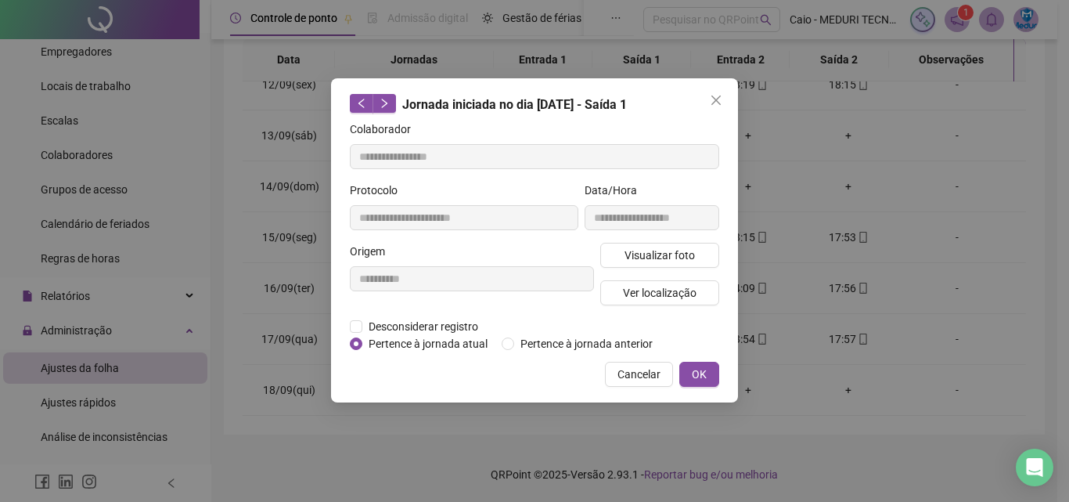
click at [690, 270] on div "Visualizar foto Ver localização" at bounding box center [659, 280] width 125 height 75
click at [690, 261] on span "Visualizar foto" at bounding box center [660, 255] width 70 height 17
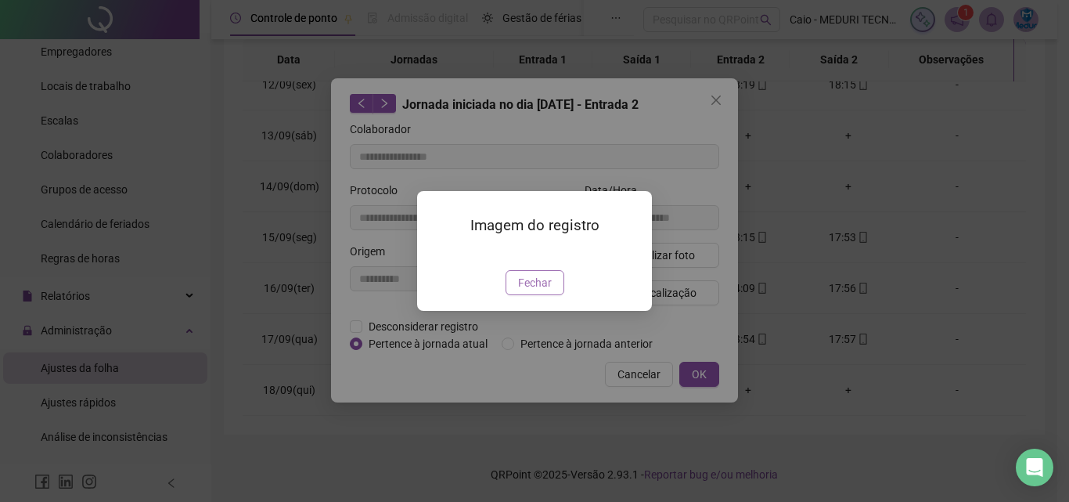
click at [557, 295] on button "Fechar" at bounding box center [535, 282] width 59 height 25
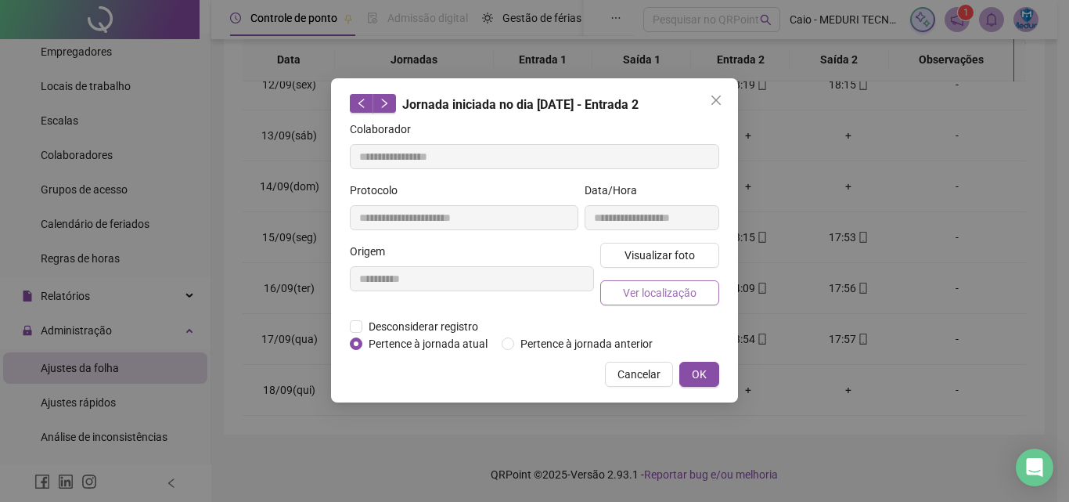
click at [664, 297] on span "Ver localização" at bounding box center [660, 292] width 74 height 17
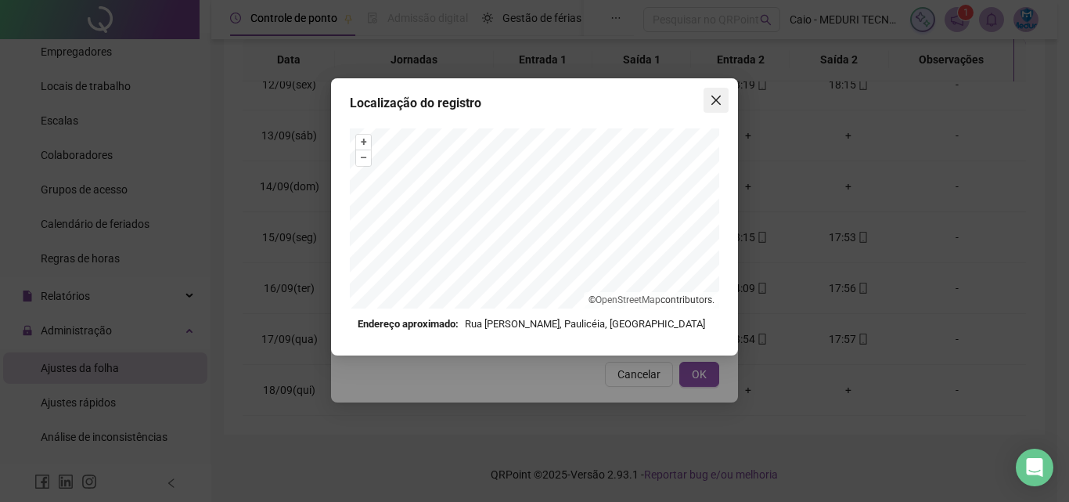
click at [721, 101] on icon "close" at bounding box center [716, 100] width 13 height 13
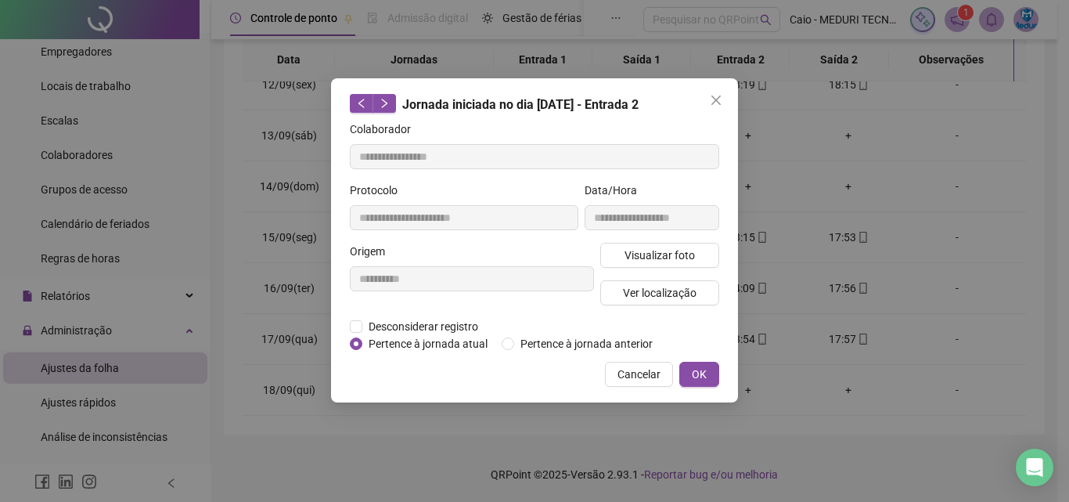
click at [721, 101] on icon "close" at bounding box center [716, 100] width 13 height 13
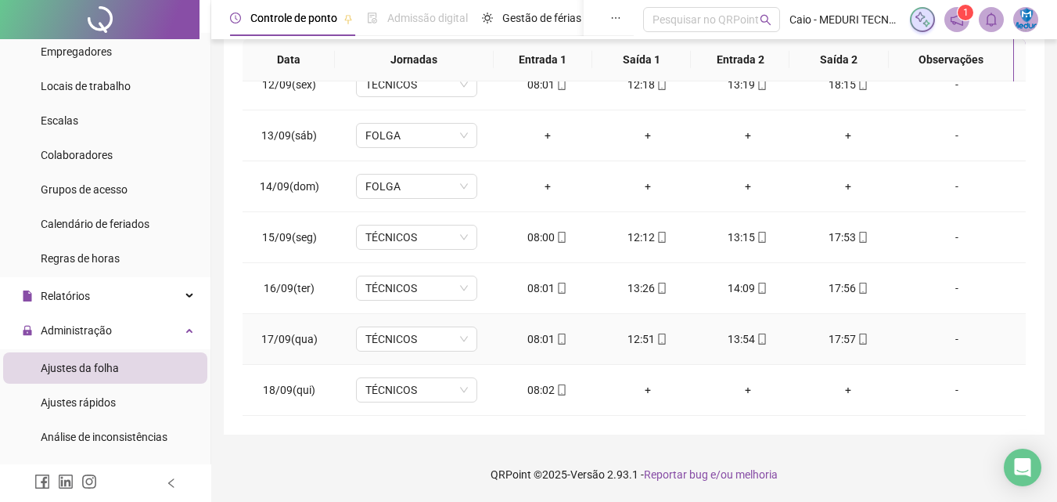
click at [845, 325] on td "17:57" at bounding box center [848, 339] width 100 height 51
click at [845, 329] on td "17:57" at bounding box center [848, 339] width 100 height 51
click at [845, 337] on div "17:57" at bounding box center [848, 338] width 75 height 17
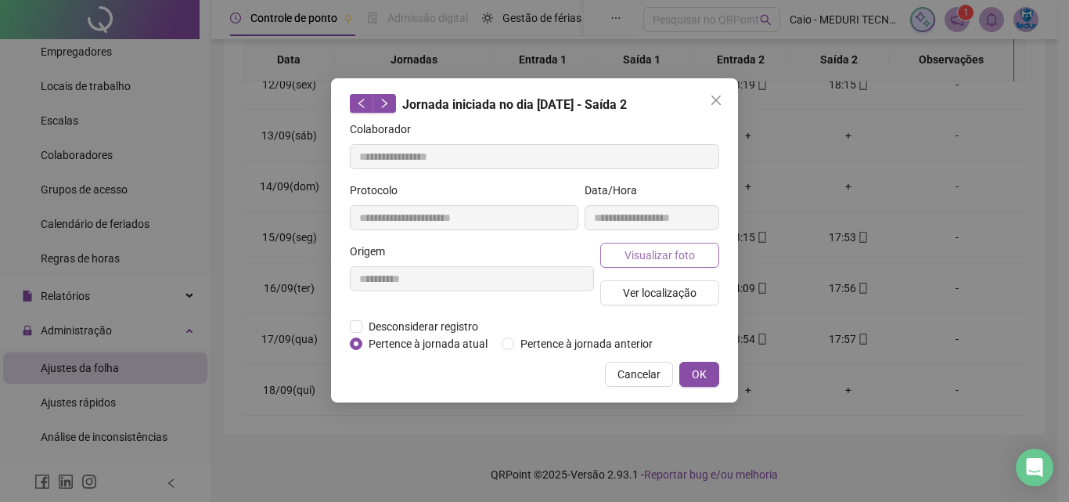
click at [717, 261] on button "Visualizar foto" at bounding box center [659, 255] width 119 height 25
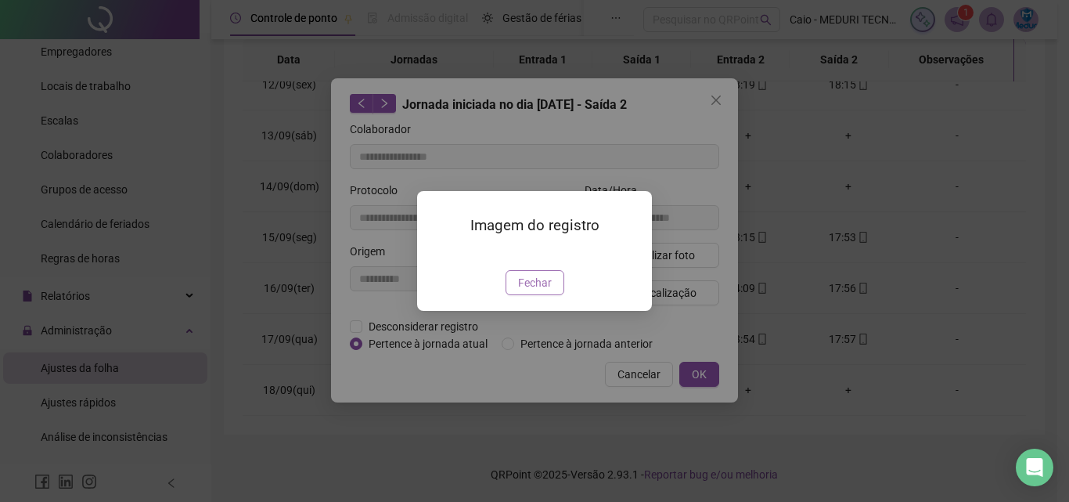
click at [541, 291] on span "Fechar" at bounding box center [535, 282] width 34 height 17
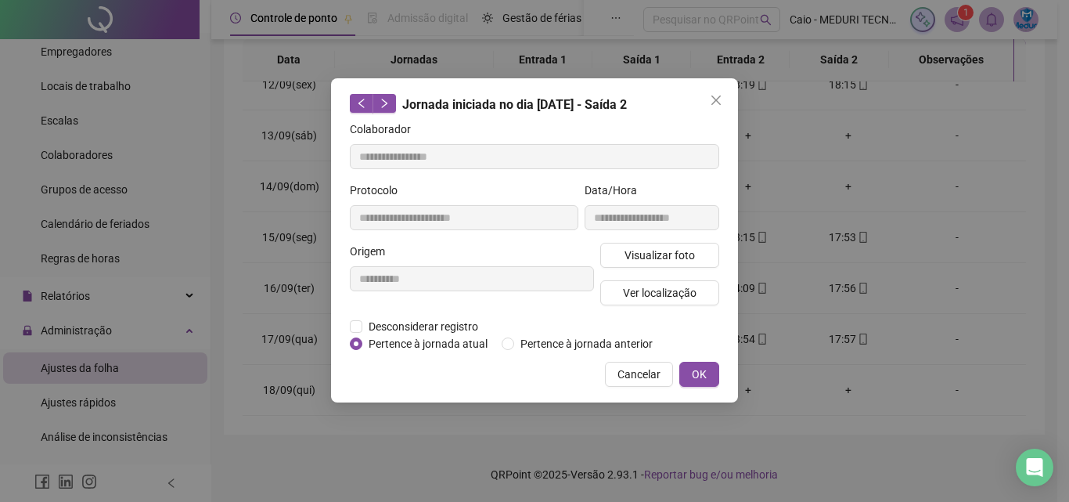
click at [699, 276] on div "Visualizar foto Ver localização" at bounding box center [659, 280] width 125 height 75
click at [695, 294] on span "Ver localização" at bounding box center [660, 292] width 74 height 17
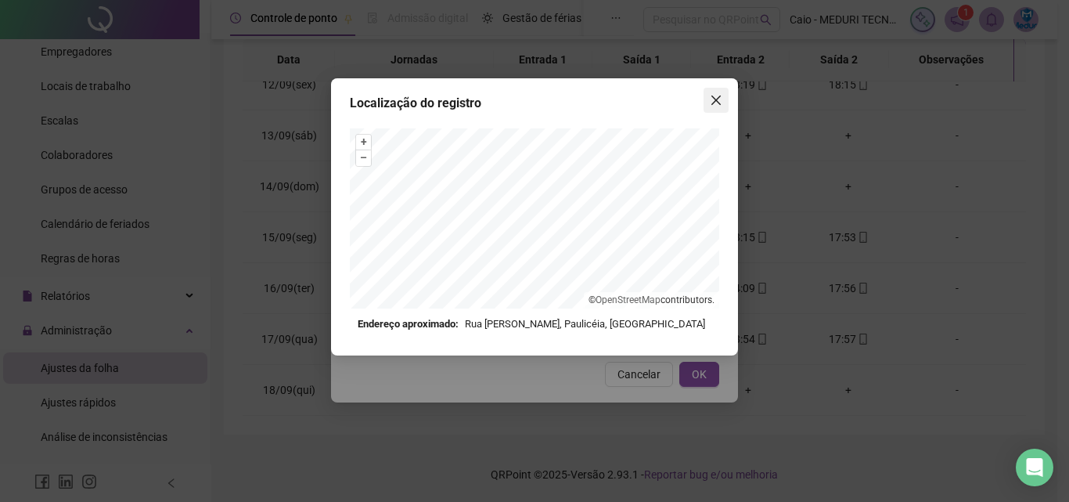
click at [728, 97] on span "Close" at bounding box center [716, 100] width 25 height 13
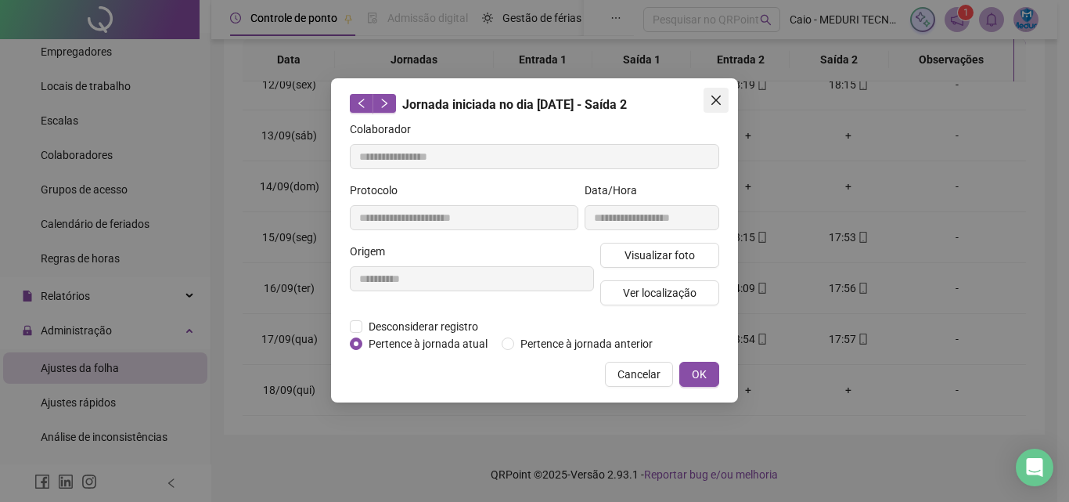
click at [722, 99] on icon "close" at bounding box center [716, 100] width 13 height 13
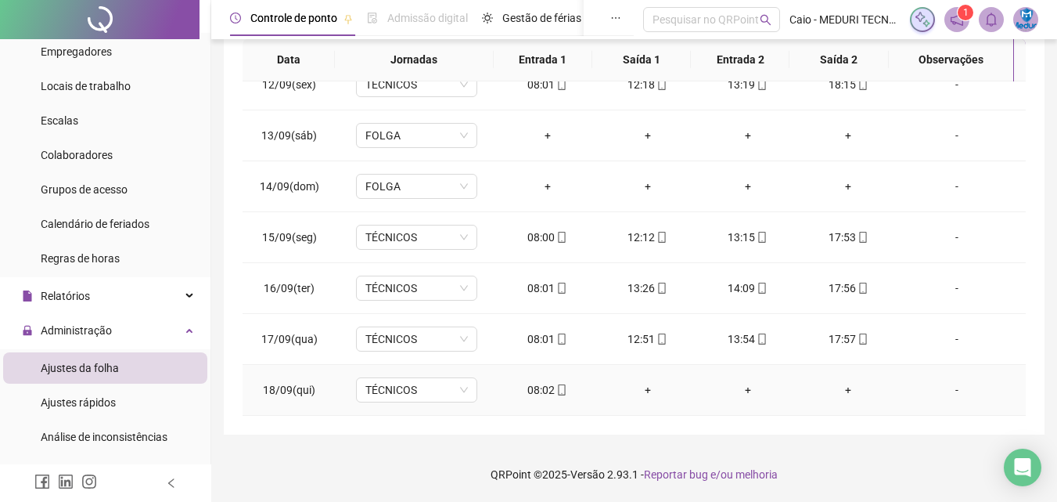
click at [549, 391] on div "08:02" at bounding box center [547, 389] width 75 height 17
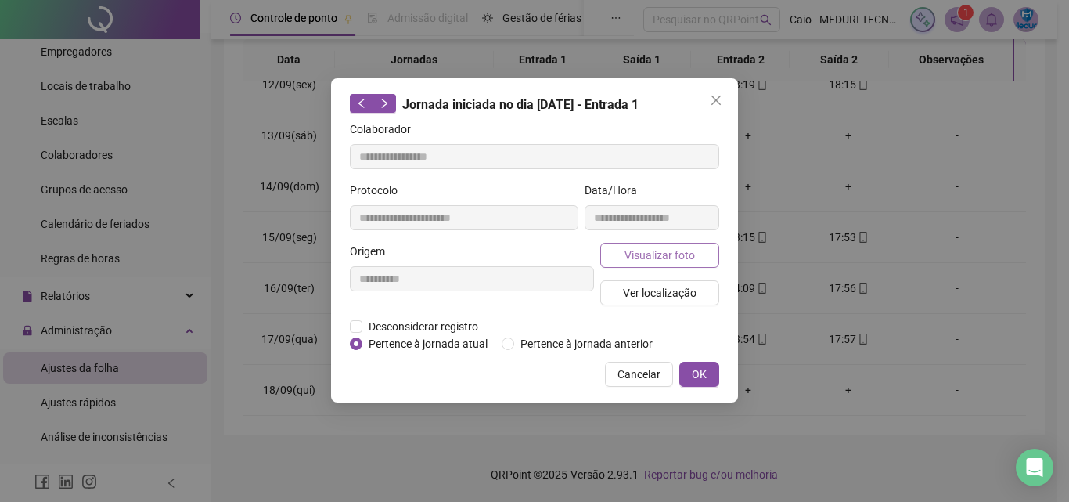
click at [639, 262] on span "Visualizar foto" at bounding box center [660, 255] width 70 height 17
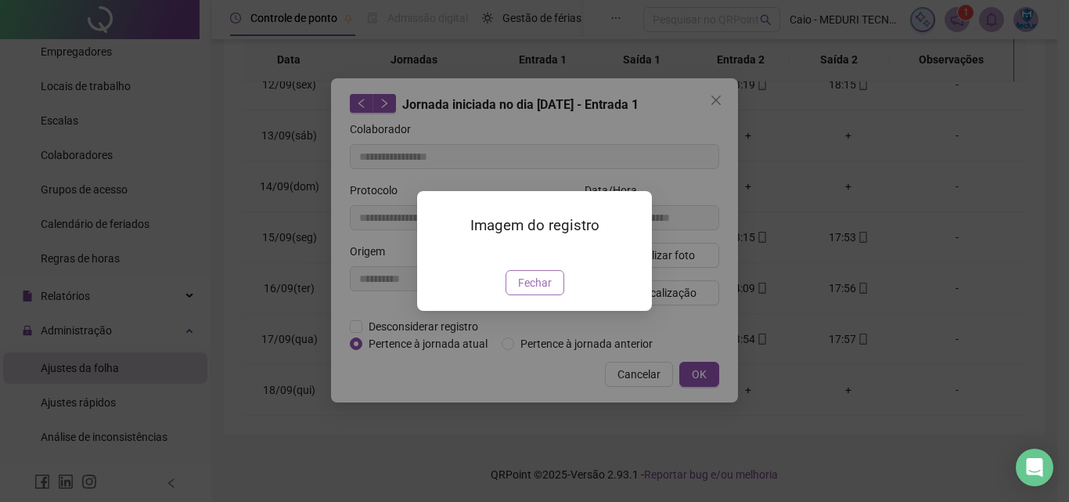
click at [531, 295] on button "Fechar" at bounding box center [535, 282] width 59 height 25
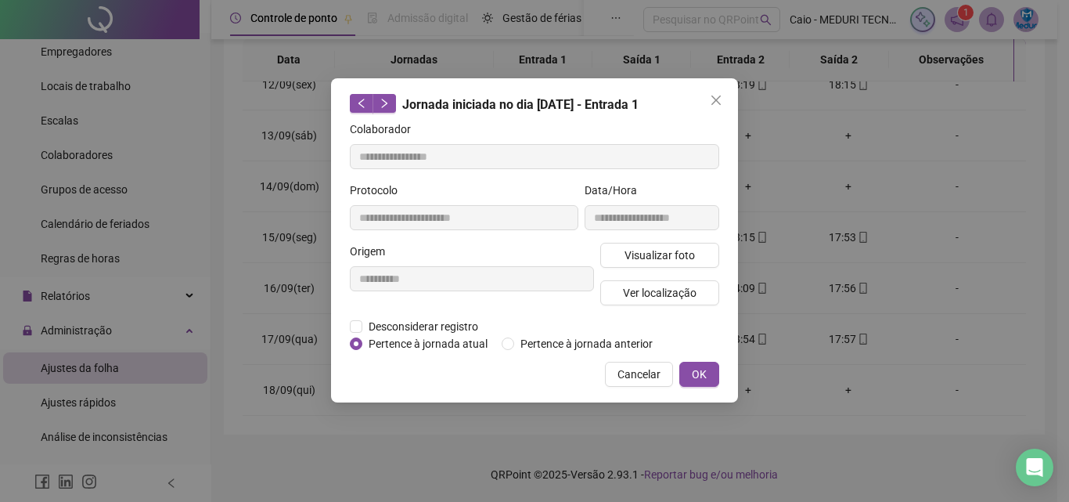
click at [662, 278] on div "Visualizar foto Ver localização" at bounding box center [659, 280] width 125 height 75
click at [668, 287] on span "Ver localização" at bounding box center [660, 292] width 74 height 17
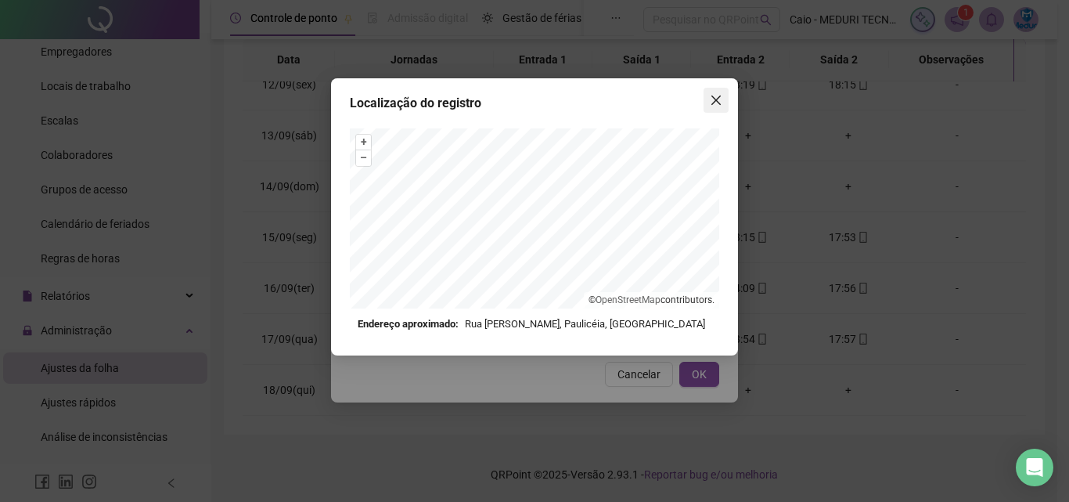
click at [708, 99] on span "Close" at bounding box center [716, 100] width 25 height 13
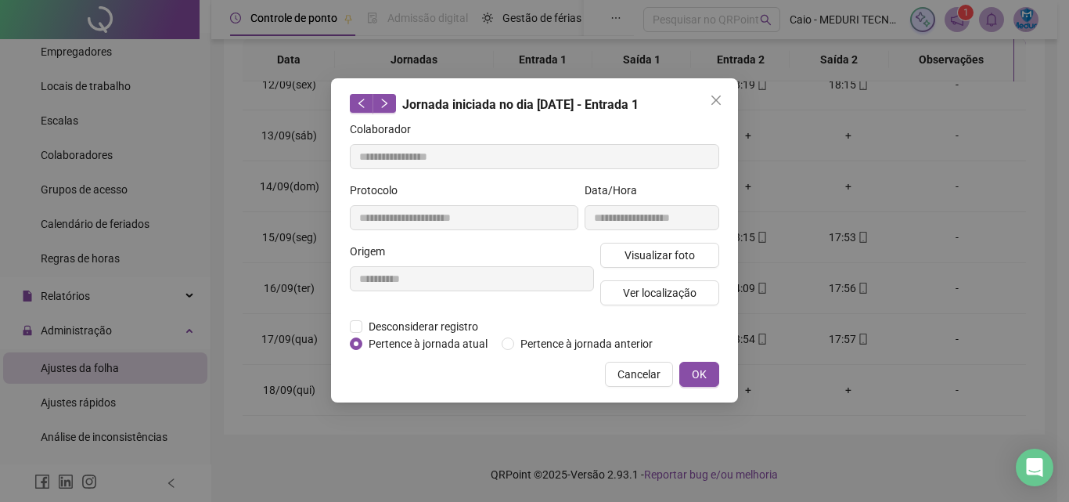
click at [714, 99] on icon "close" at bounding box center [716, 100] width 13 height 13
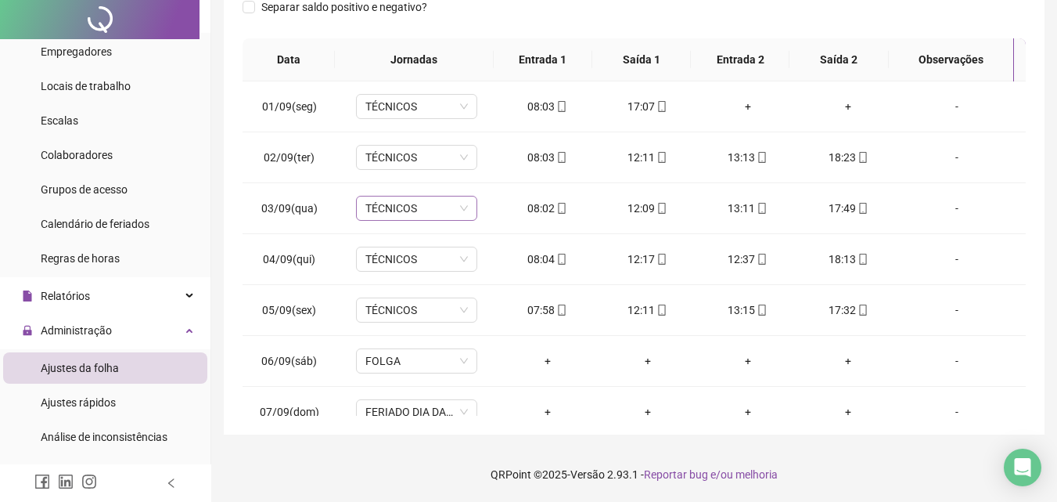
scroll to position [0, 0]
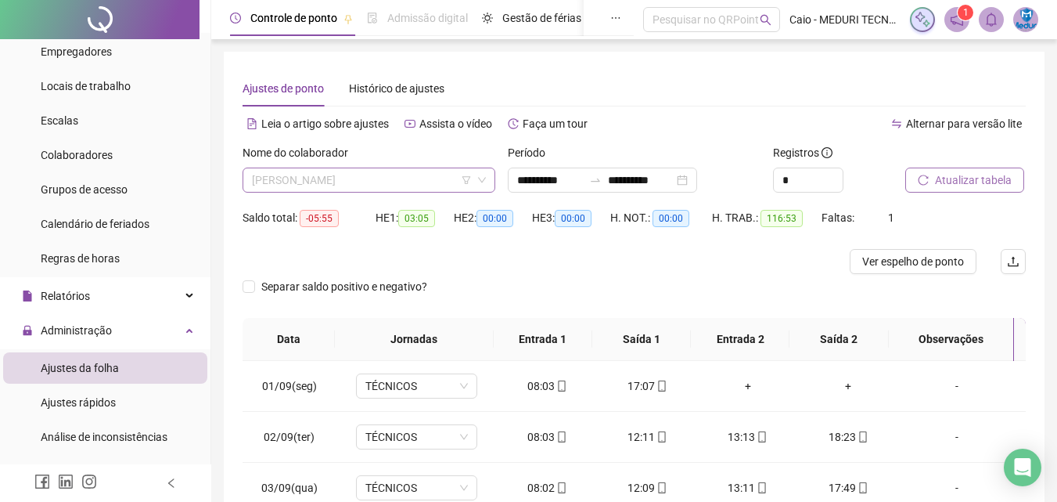
click at [385, 175] on span "[PERSON_NAME]" at bounding box center [369, 179] width 234 height 23
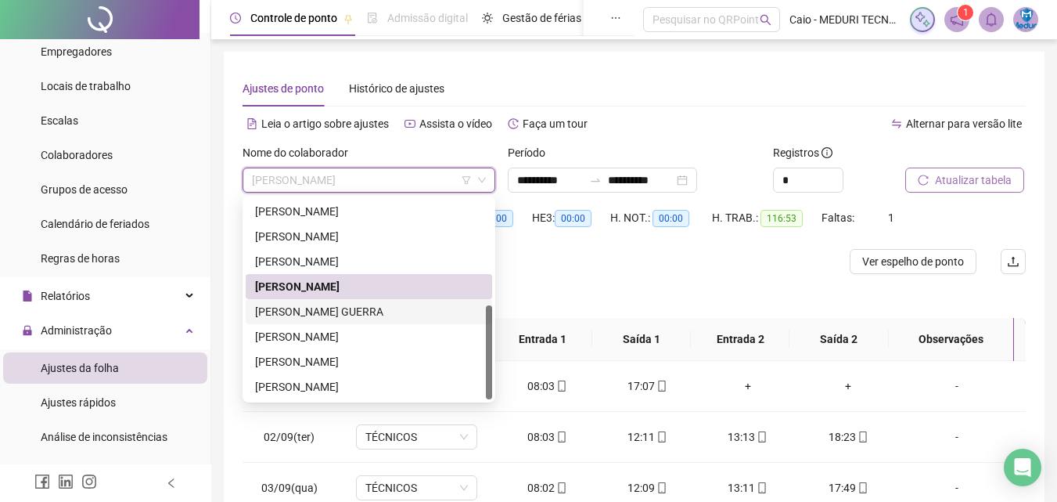
scroll to position [78, 0]
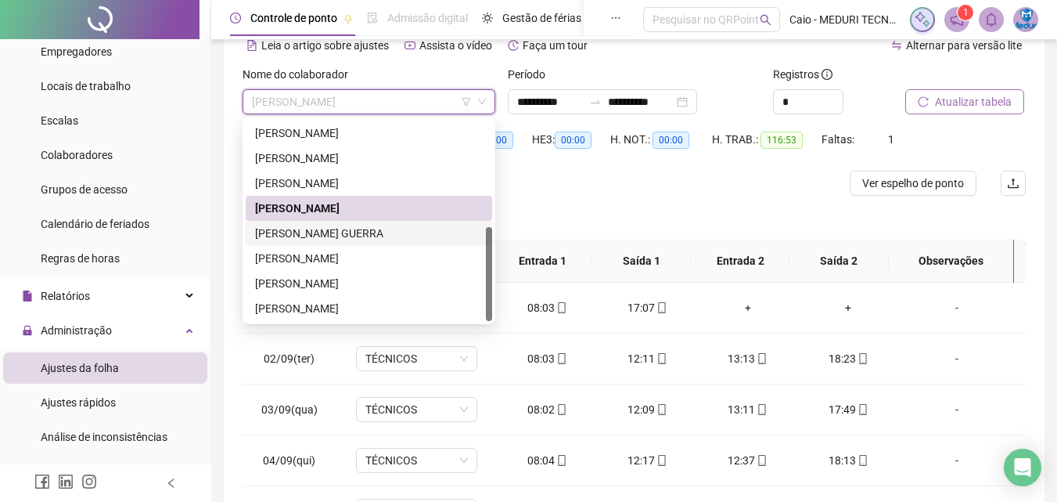
click at [377, 229] on div "[PERSON_NAME] GUERRA" at bounding box center [369, 233] width 228 height 17
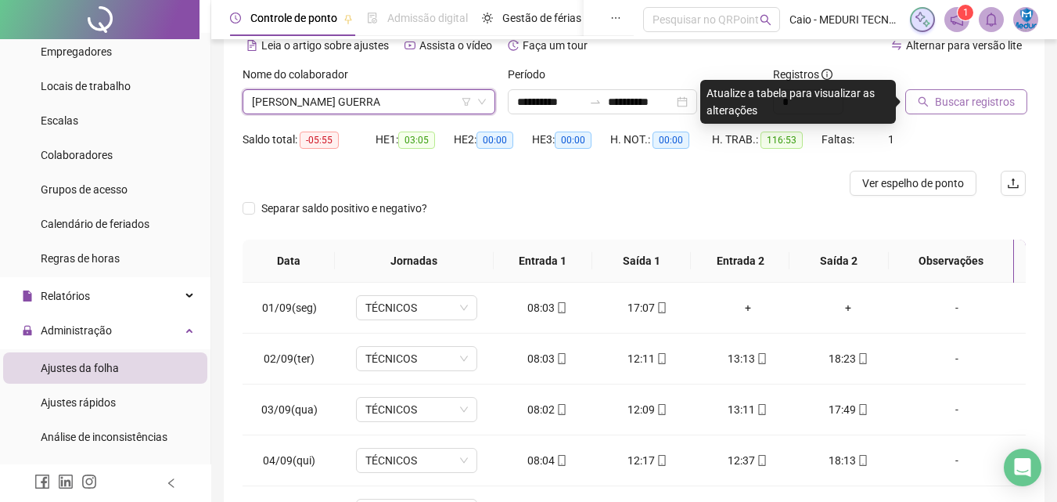
click at [982, 106] on span "Buscar registros" at bounding box center [975, 101] width 80 height 17
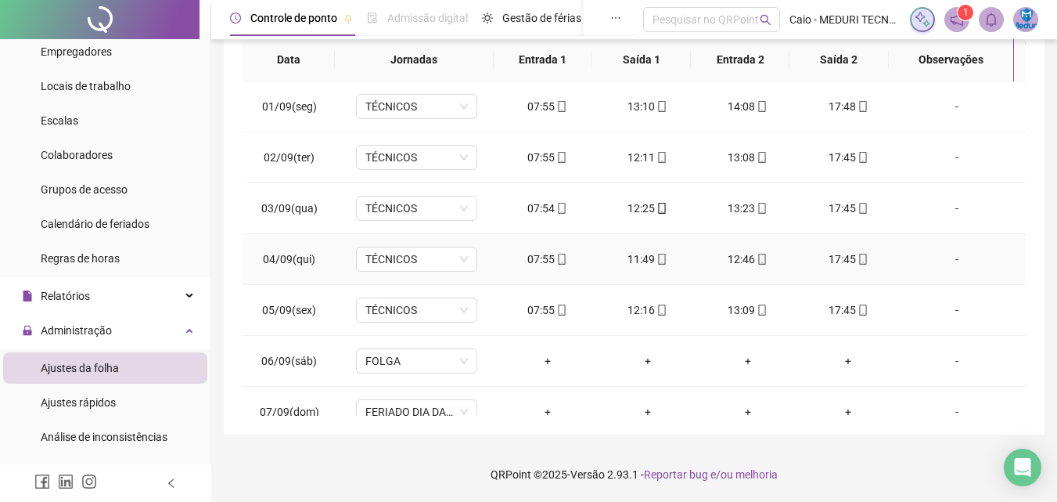
scroll to position [0, 0]
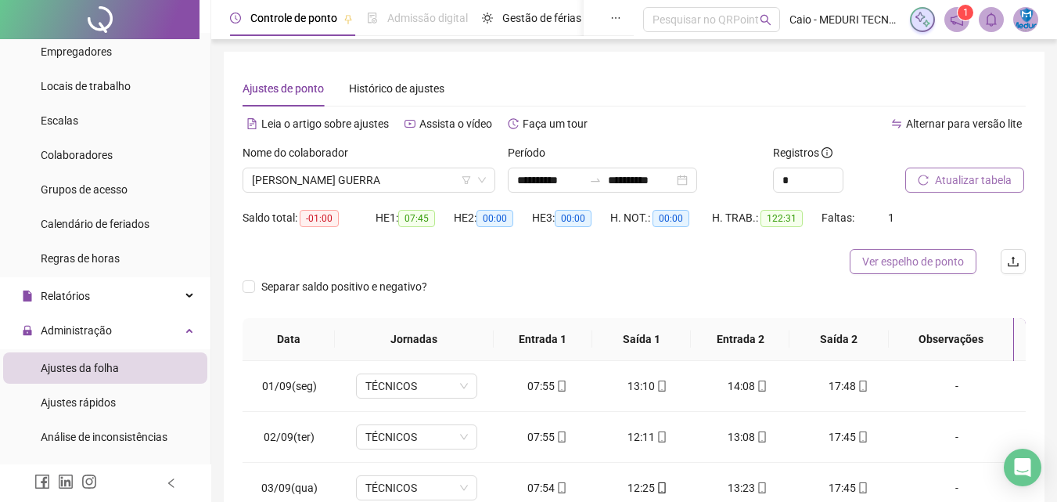
click at [891, 261] on span "Ver espelho de ponto" at bounding box center [914, 261] width 102 height 17
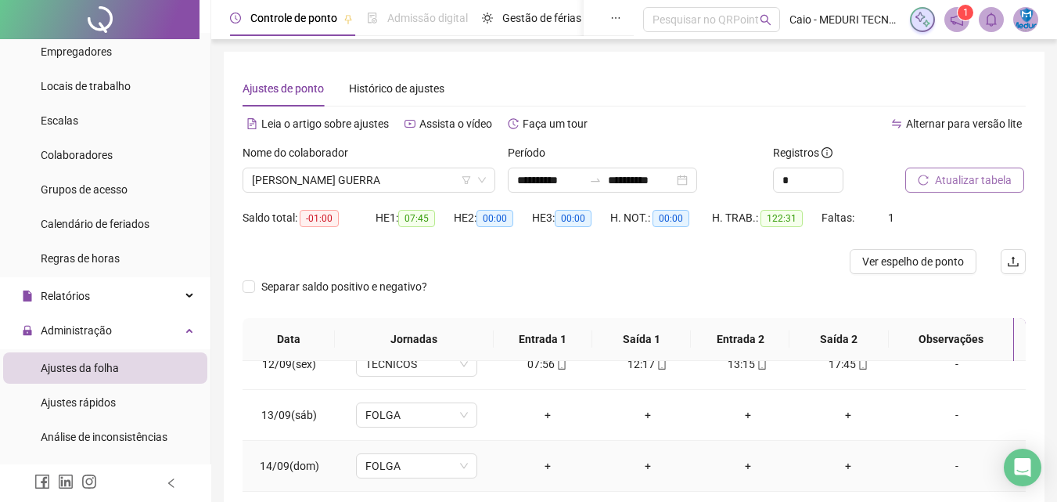
scroll to position [279, 0]
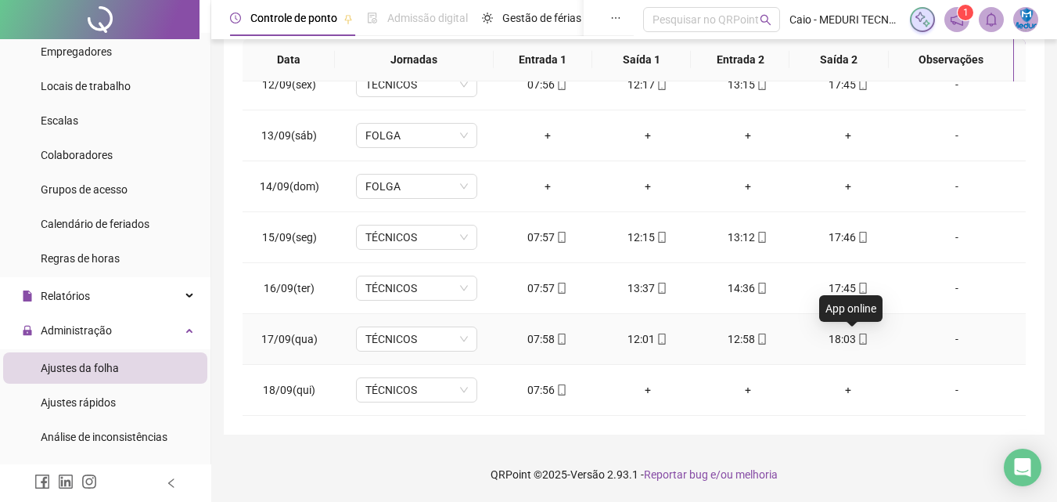
click at [859, 336] on icon "mobile" at bounding box center [862, 338] width 7 height 11
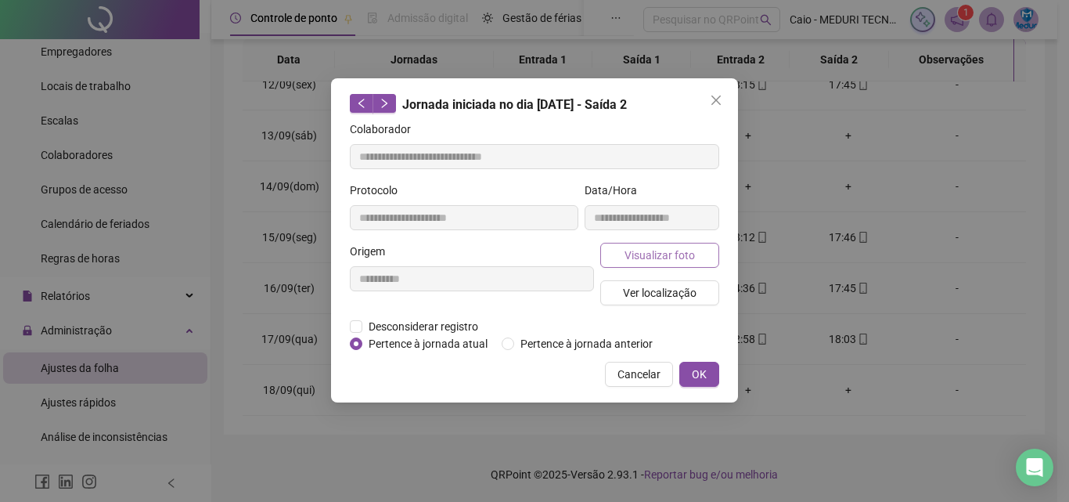
click at [672, 257] on span "Visualizar foto" at bounding box center [660, 255] width 70 height 17
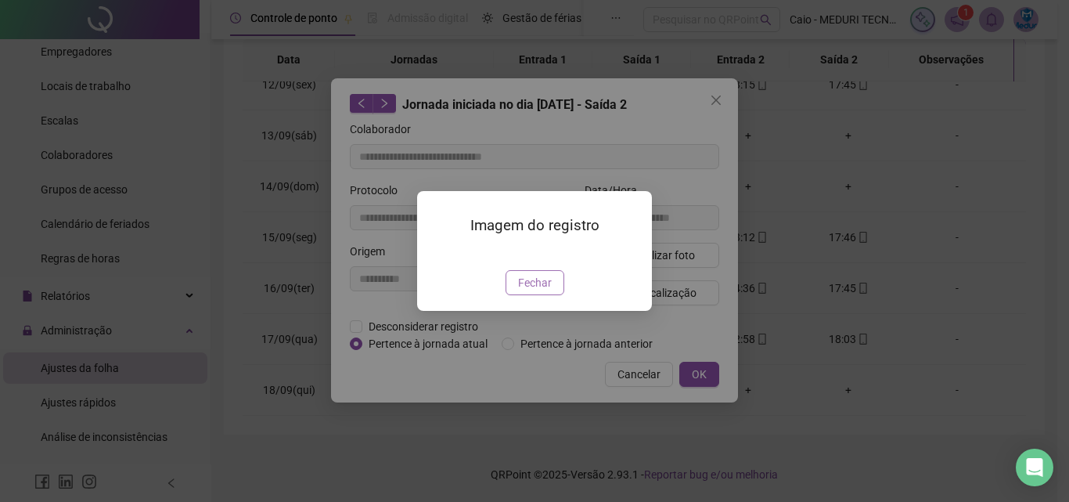
click at [550, 291] on span "Fechar" at bounding box center [535, 282] width 34 height 17
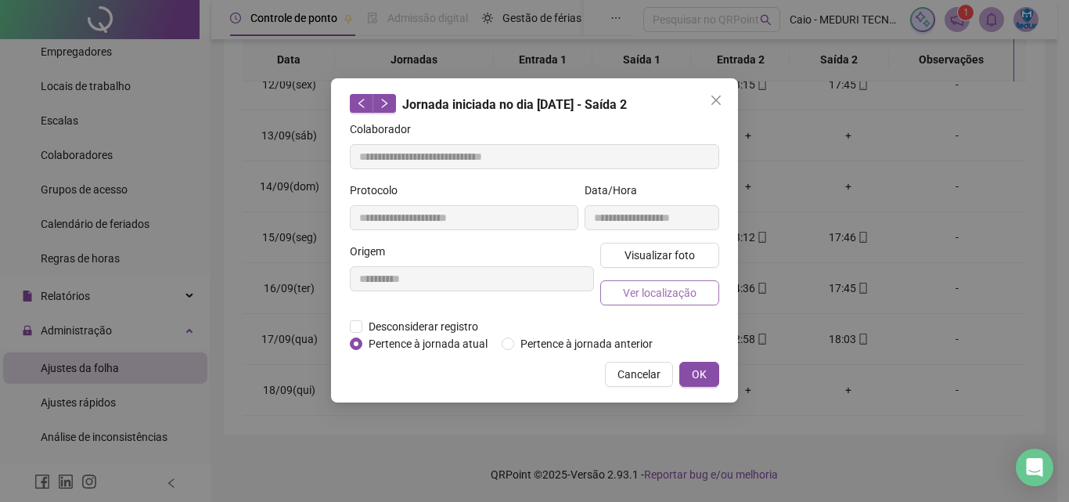
click at [679, 284] on span "Ver localização" at bounding box center [660, 292] width 74 height 17
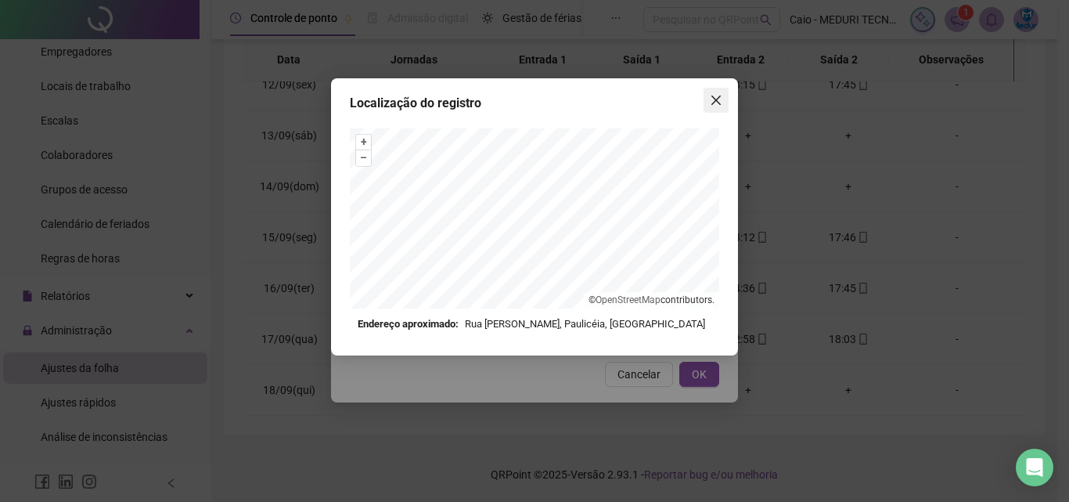
click at [712, 103] on icon "close" at bounding box center [716, 100] width 13 height 13
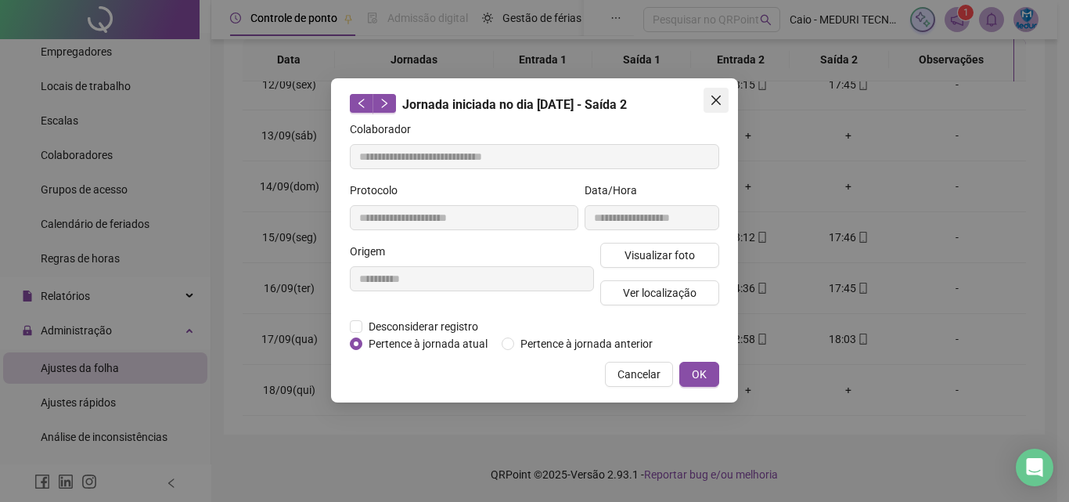
click at [719, 93] on button "Close" at bounding box center [716, 100] width 25 height 25
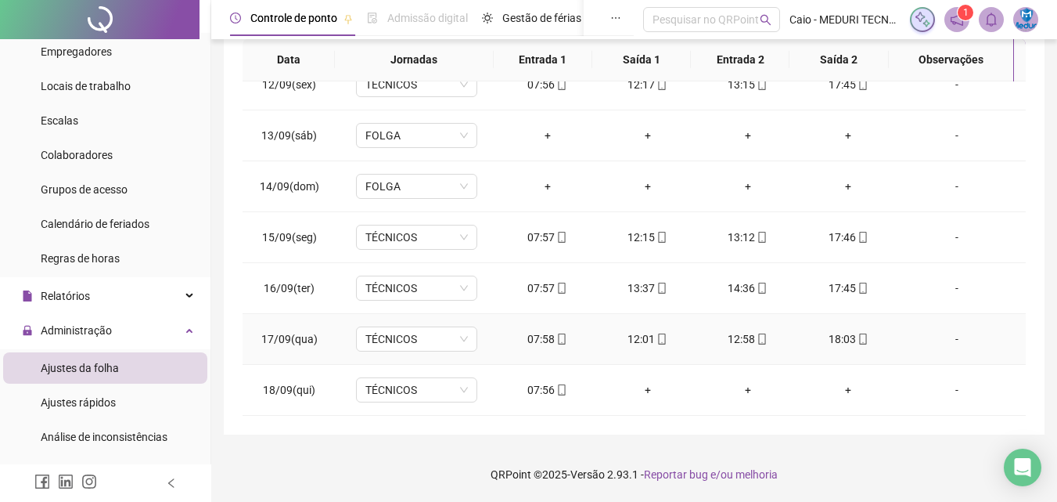
click at [751, 349] on td "12:58" at bounding box center [748, 339] width 100 height 51
click at [759, 337] on icon "mobile" at bounding box center [762, 338] width 7 height 11
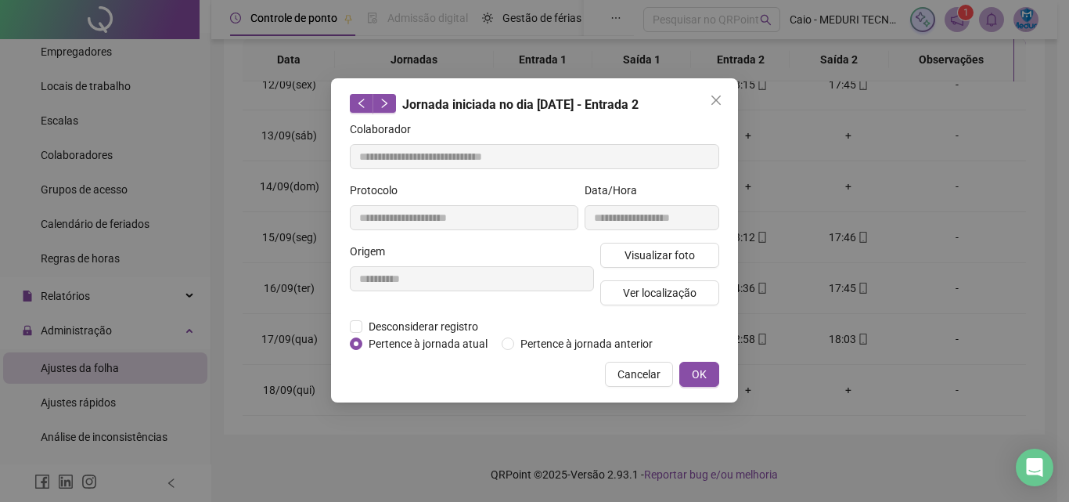
click at [725, 250] on div "**********" at bounding box center [534, 240] width 407 height 324
click at [720, 250] on div "Visualizar foto Ver localização" at bounding box center [659, 280] width 125 height 75
click at [710, 253] on button "Visualizar foto" at bounding box center [659, 255] width 119 height 25
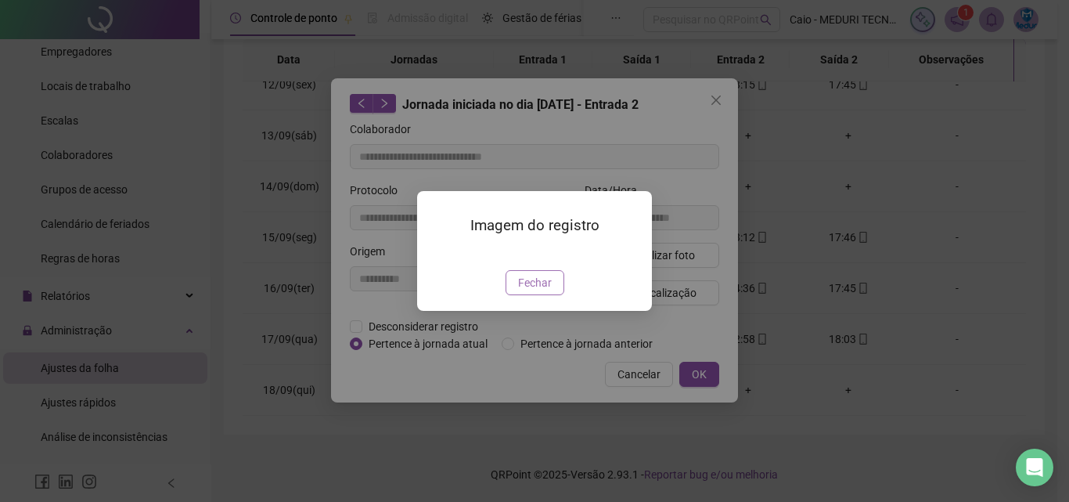
click at [538, 291] on span "Fechar" at bounding box center [535, 282] width 34 height 17
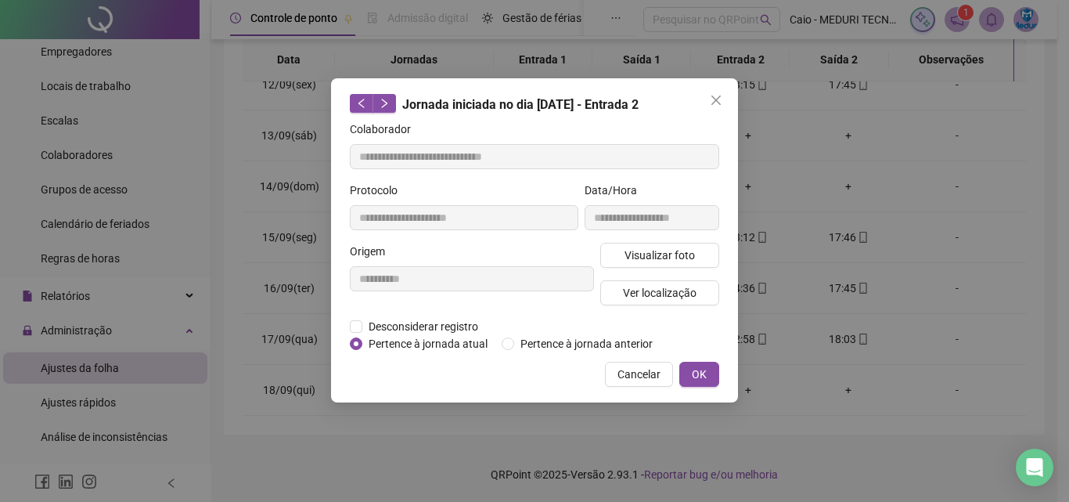
click at [661, 305] on div "Visualizar foto Ver localização" at bounding box center [659, 280] width 125 height 75
click at [667, 294] on span "Ver localização" at bounding box center [660, 292] width 74 height 17
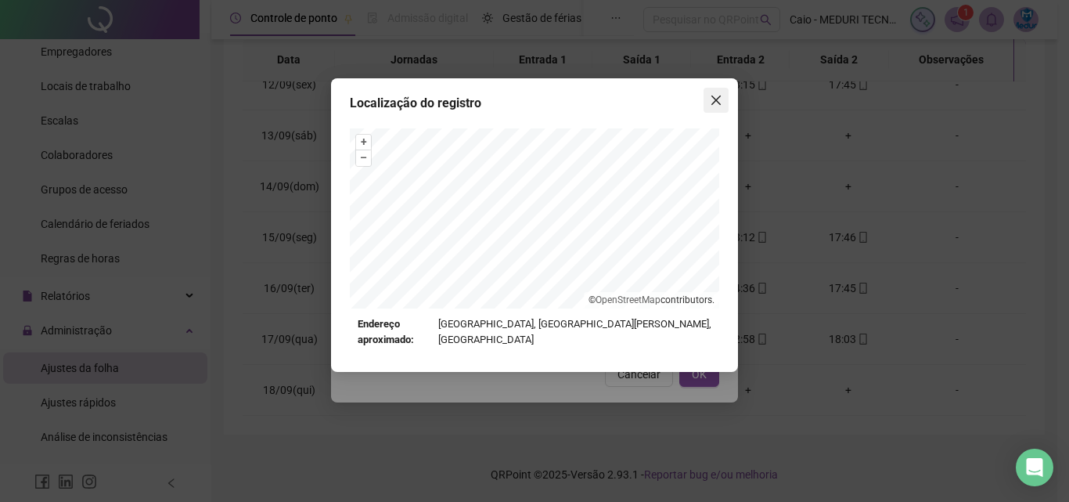
click at [722, 103] on span "Close" at bounding box center [716, 100] width 25 height 13
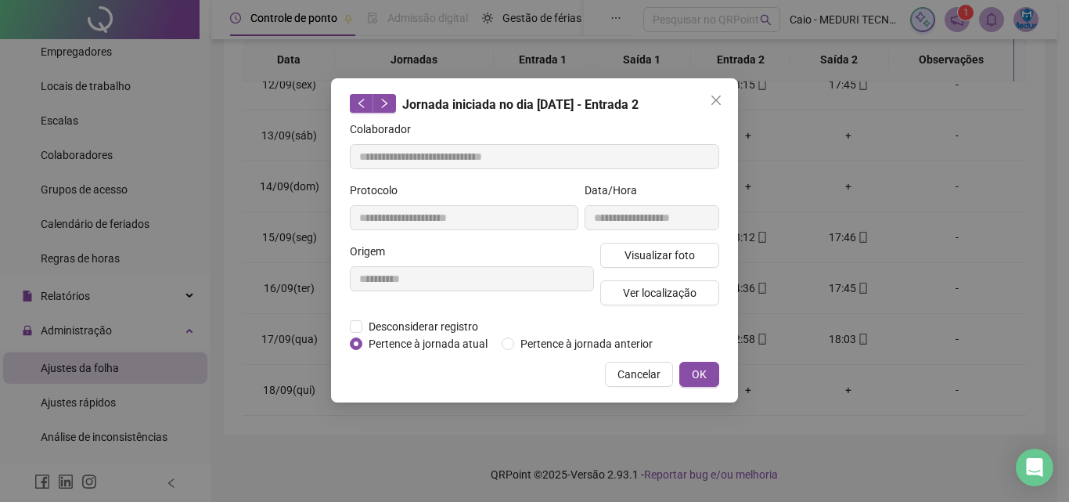
click at [722, 103] on span "Close" at bounding box center [716, 100] width 25 height 13
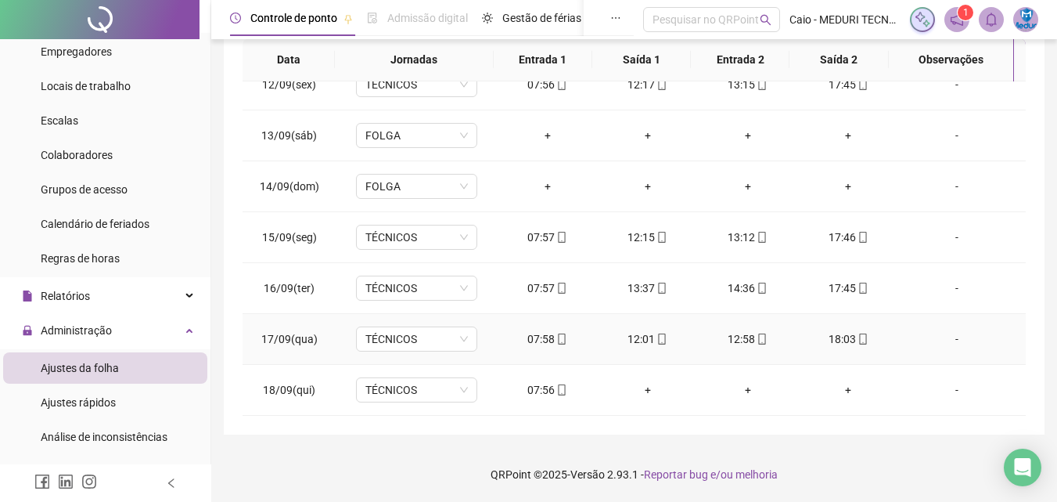
click at [657, 335] on icon "mobile" at bounding box center [662, 338] width 11 height 11
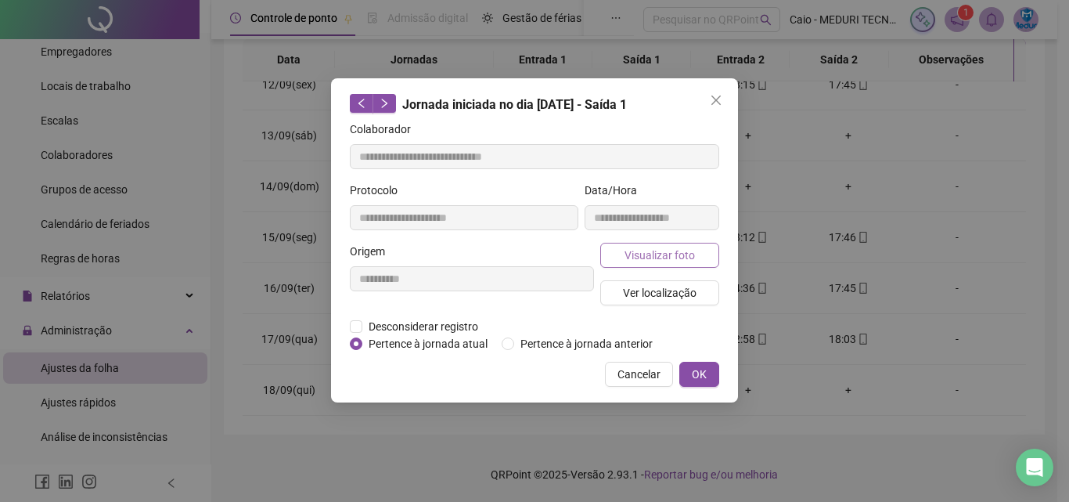
click at [675, 243] on button "Visualizar foto" at bounding box center [659, 255] width 119 height 25
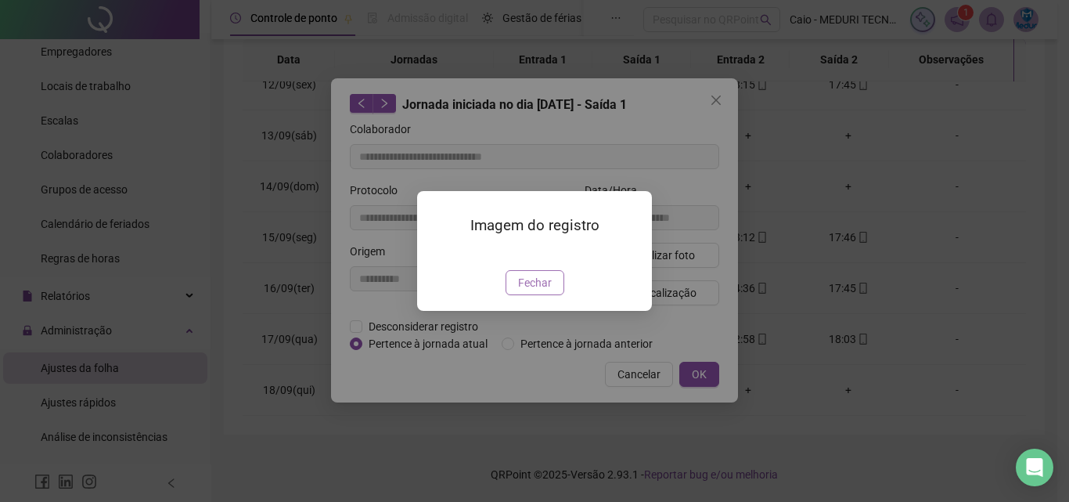
click at [529, 291] on span "Fechar" at bounding box center [535, 282] width 34 height 17
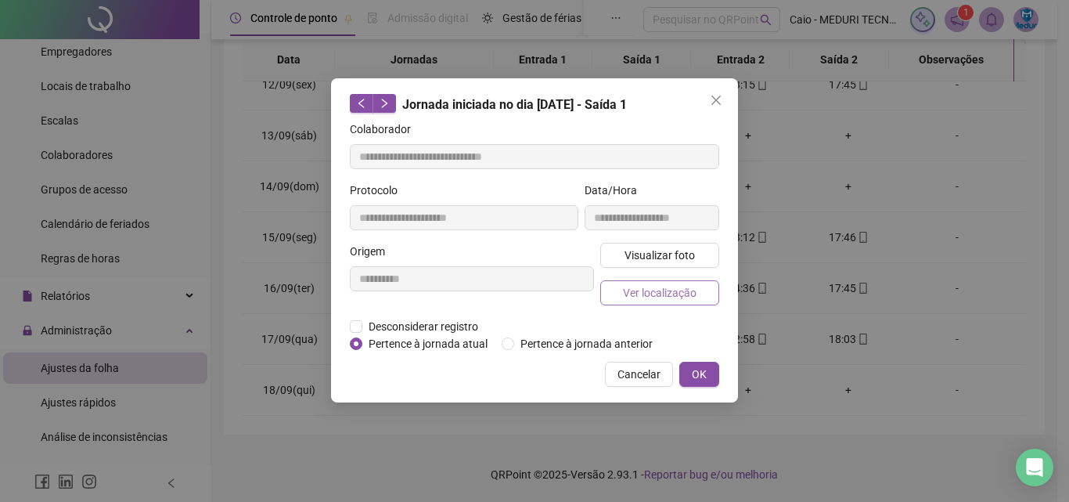
click at [631, 294] on span "Ver localização" at bounding box center [660, 292] width 74 height 17
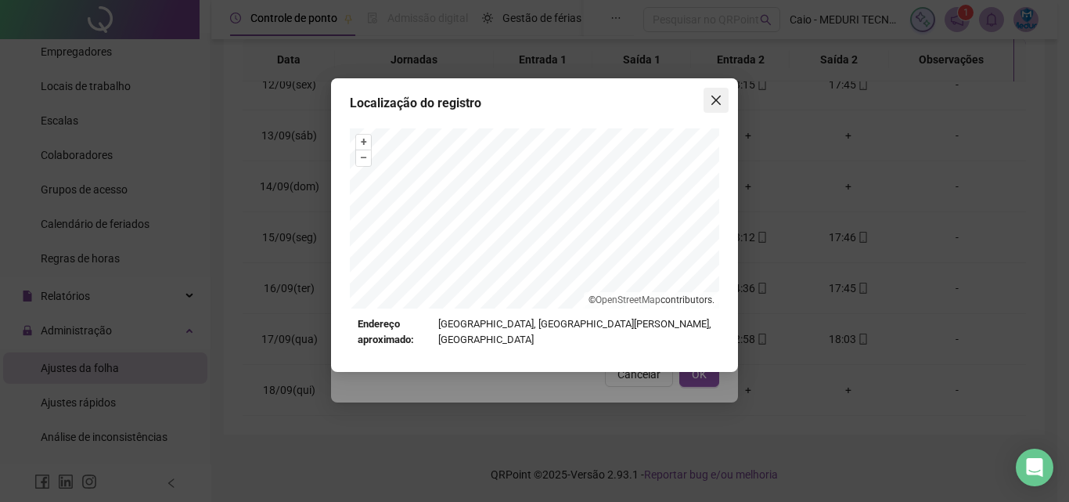
click at [715, 95] on icon "close" at bounding box center [716, 100] width 13 height 13
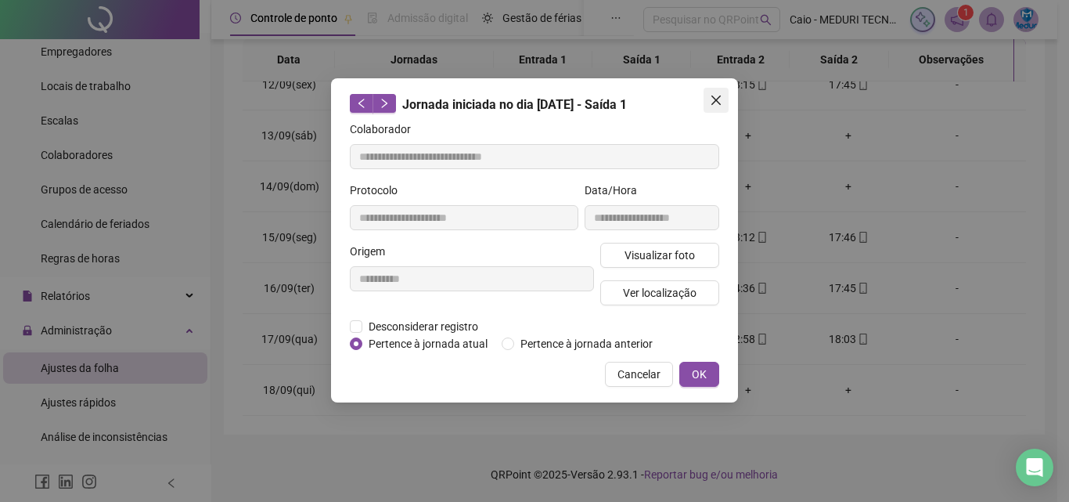
click at [715, 95] on icon "close" at bounding box center [716, 100] width 13 height 13
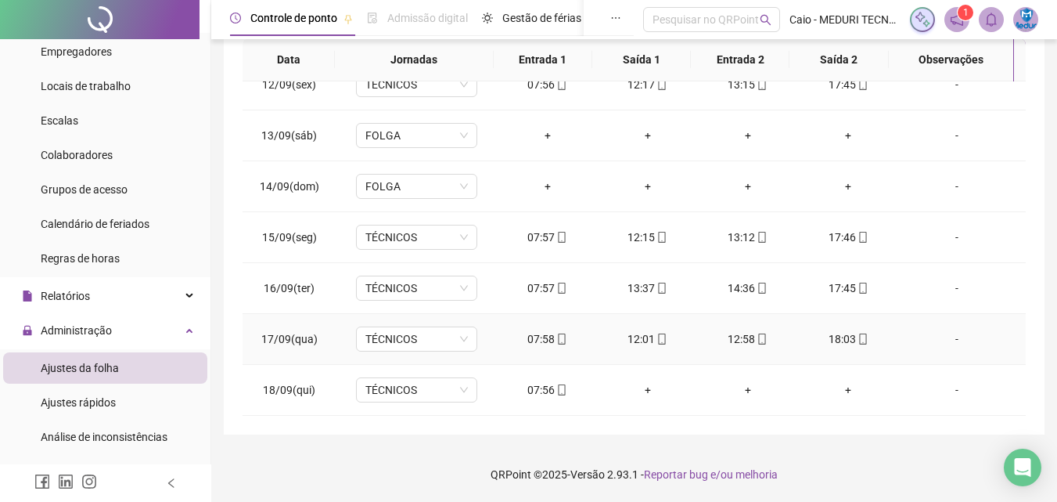
click at [562, 338] on icon "mobile" at bounding box center [562, 338] width 11 height 11
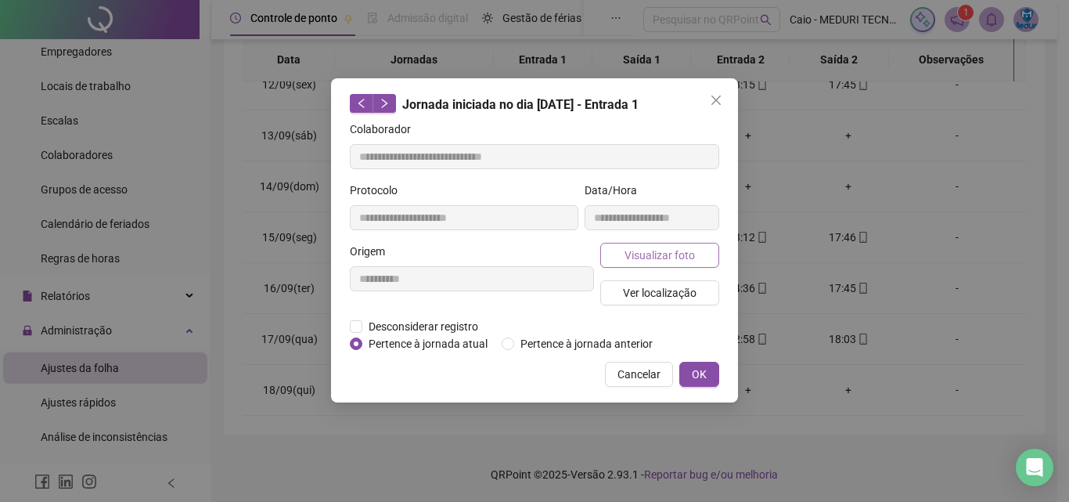
click at [632, 260] on span "Visualizar foto" at bounding box center [660, 255] width 70 height 17
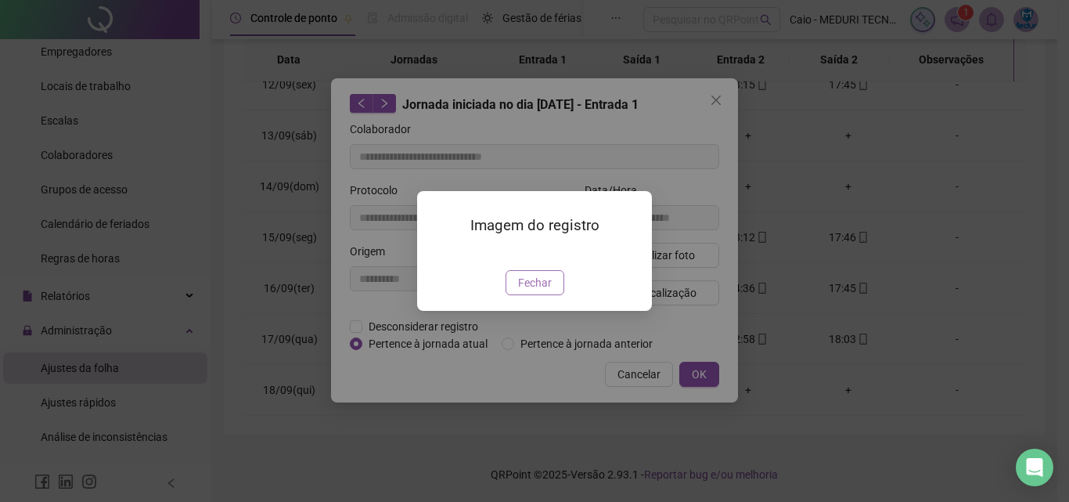
click at [553, 295] on button "Fechar" at bounding box center [535, 282] width 59 height 25
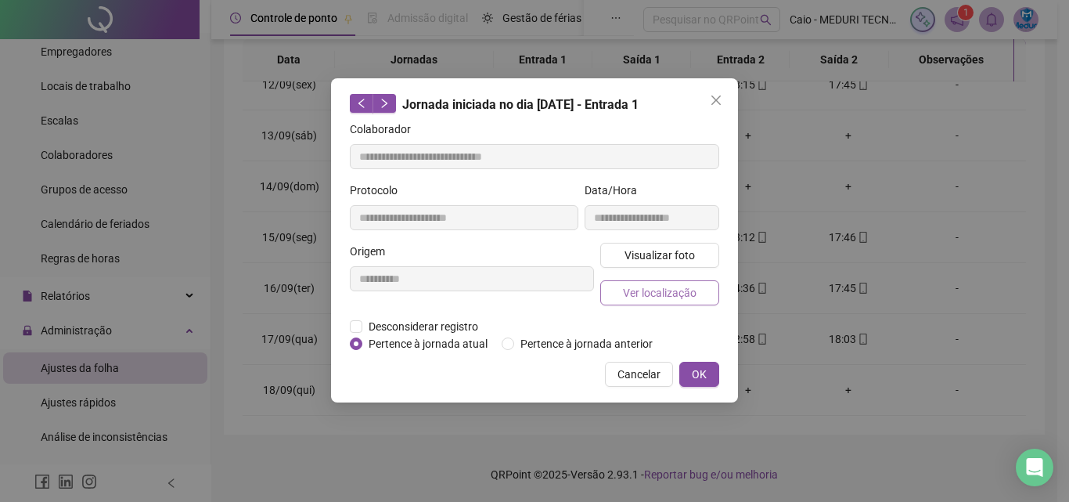
click at [636, 295] on span "Ver localização" at bounding box center [660, 292] width 74 height 17
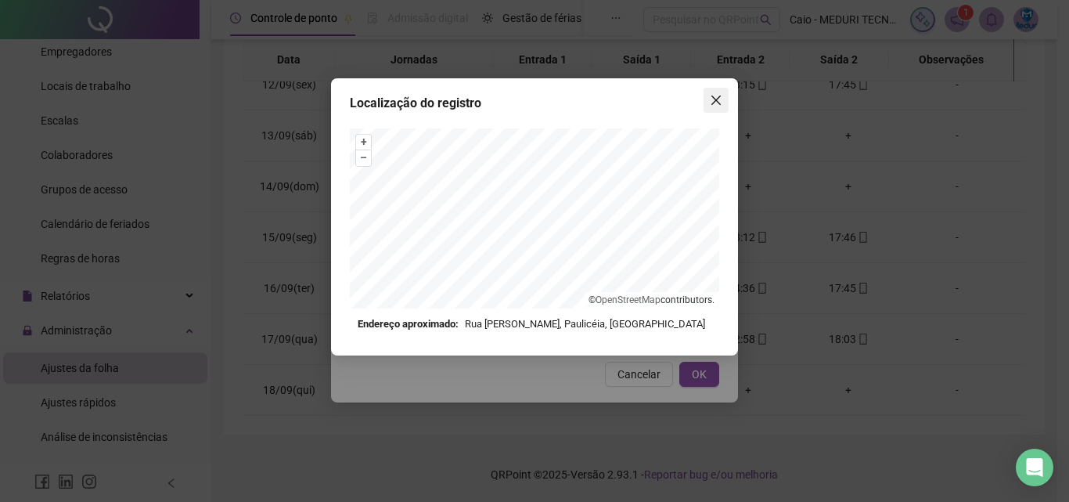
click at [722, 95] on icon "close" at bounding box center [716, 100] width 13 height 13
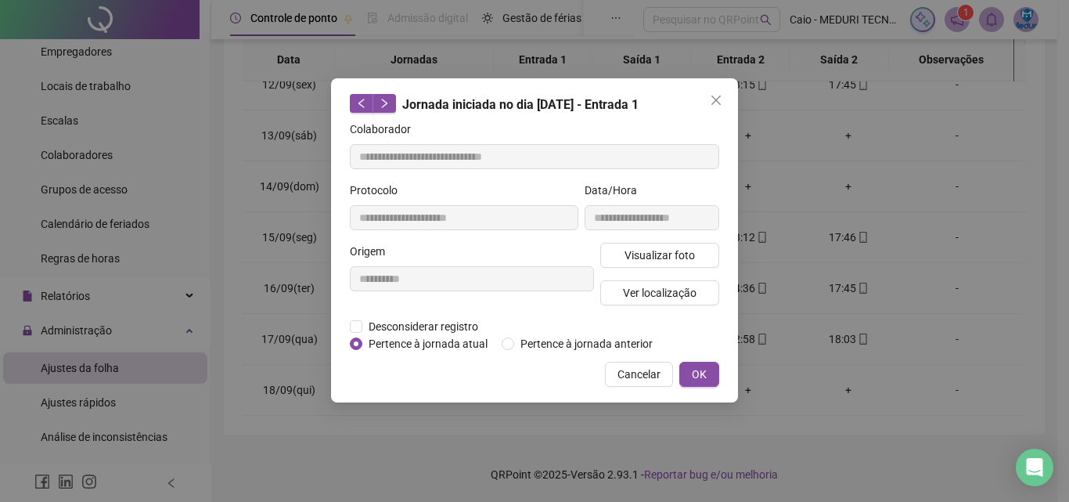
click at [722, 95] on icon "close" at bounding box center [716, 100] width 13 height 13
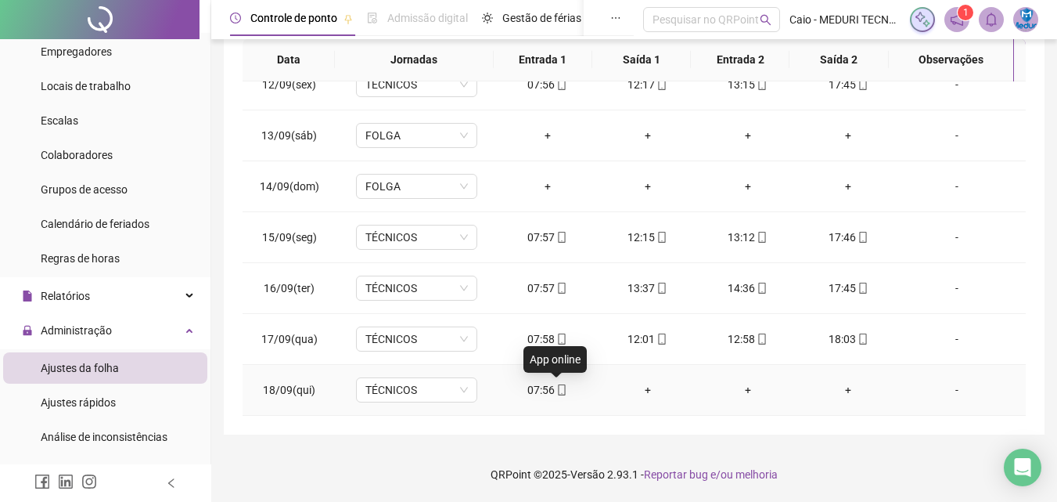
click at [559, 389] on icon "mobile" at bounding box center [562, 389] width 7 height 11
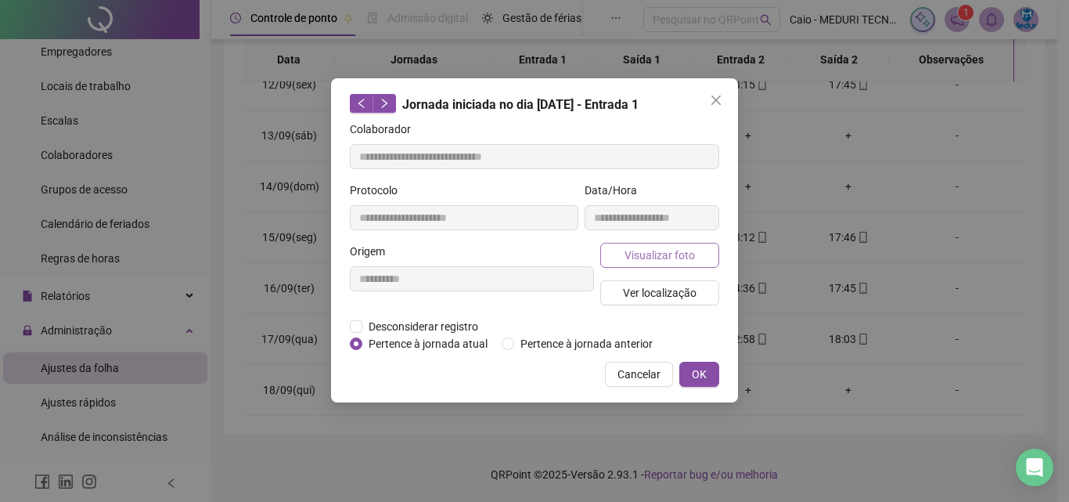
click at [625, 257] on button "Visualizar foto" at bounding box center [659, 255] width 119 height 25
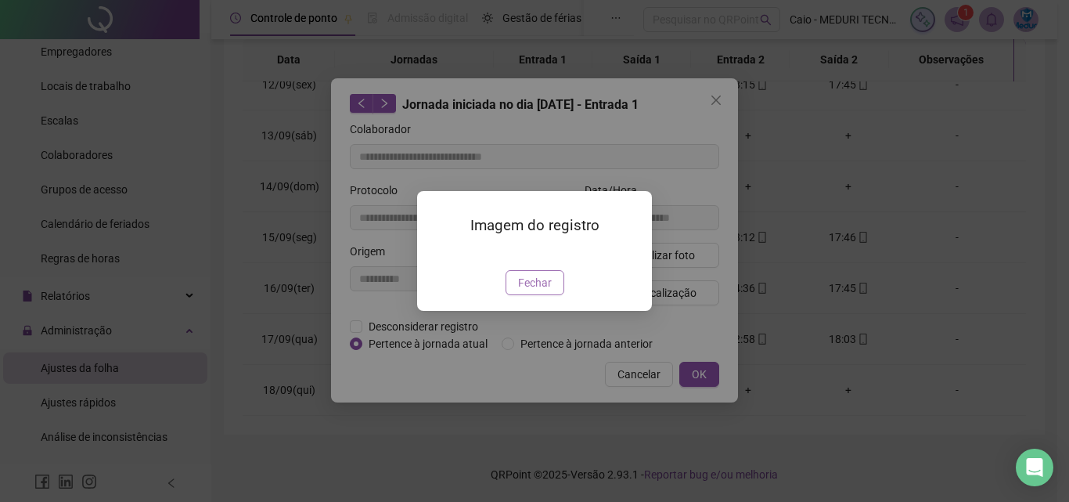
click at [551, 295] on button "Fechar" at bounding box center [535, 282] width 59 height 25
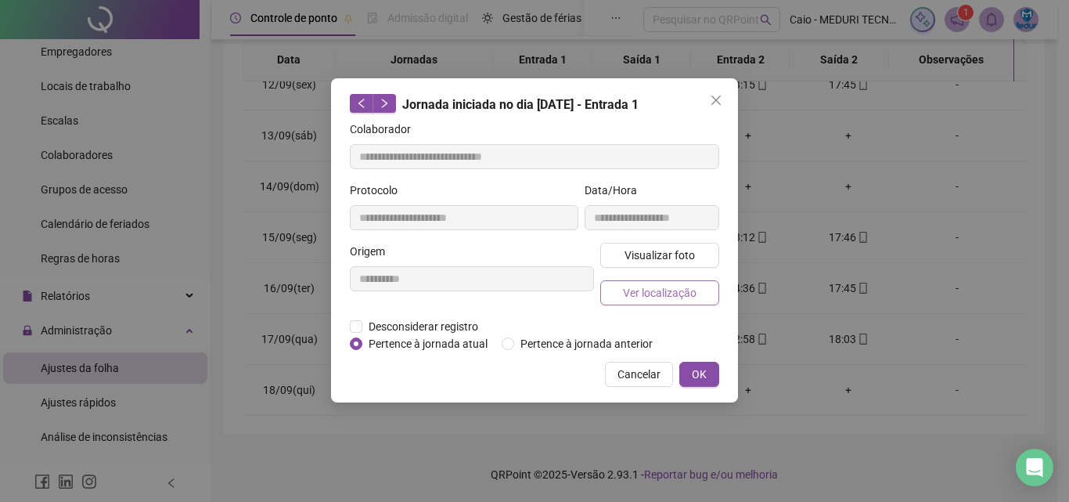
click at [639, 301] on button "Ver localização" at bounding box center [659, 292] width 119 height 25
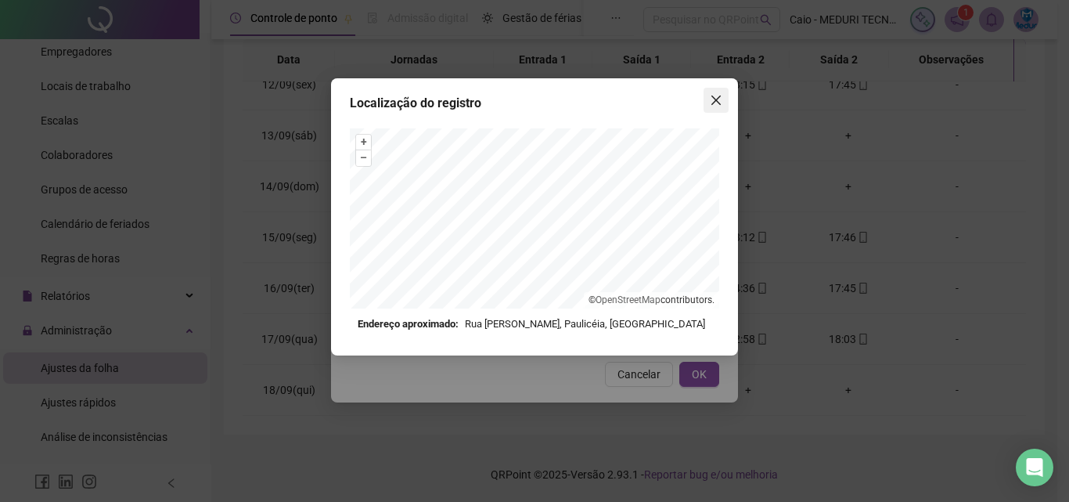
click at [710, 99] on icon "close" at bounding box center [716, 100] width 13 height 13
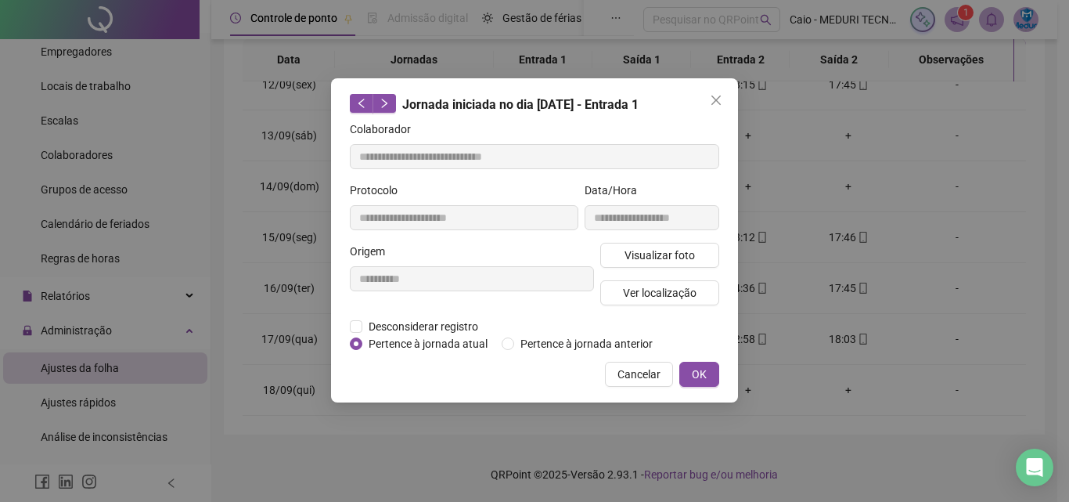
click at [710, 99] on icon "close" at bounding box center [716, 100] width 13 height 13
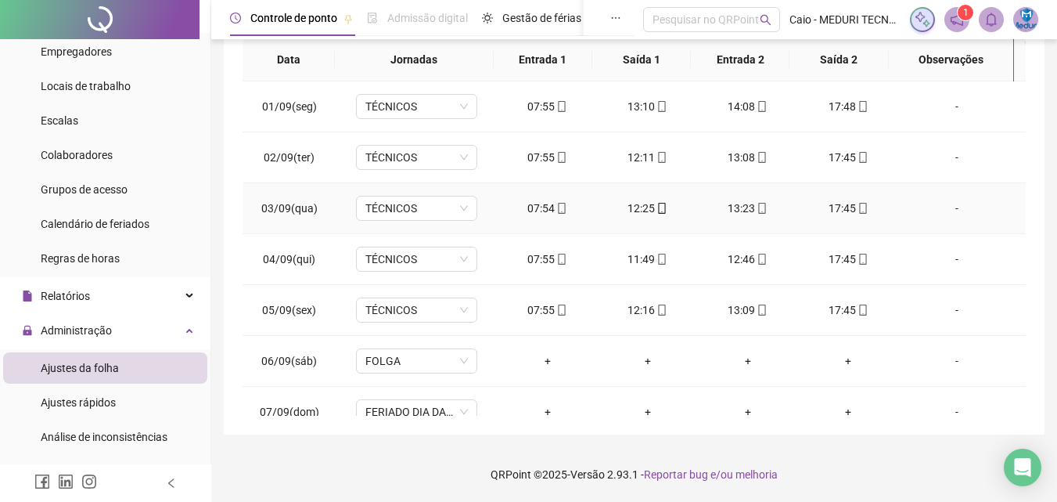
scroll to position [45, 0]
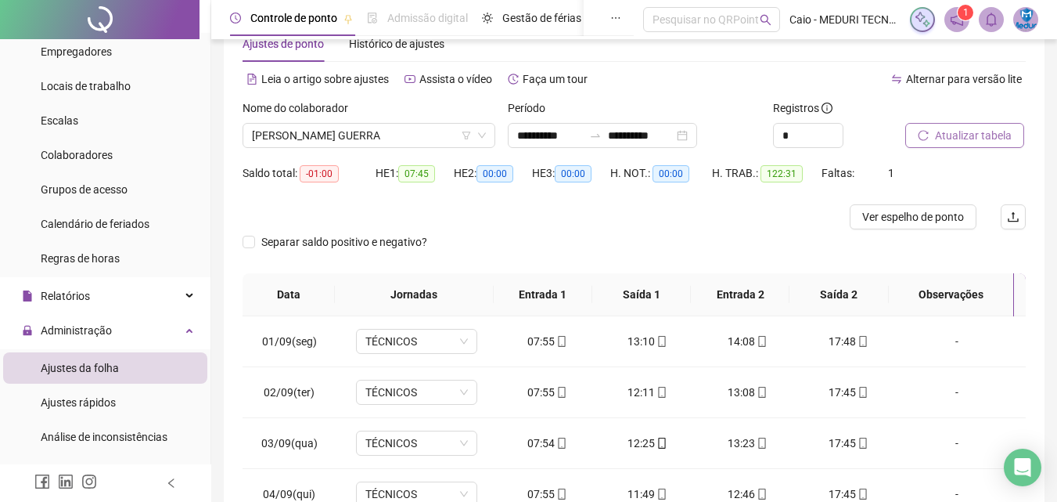
click at [376, 148] on div "Nome do colaborador [PERSON_NAME] GUERRA" at bounding box center [368, 129] width 265 height 61
click at [384, 139] on span "[PERSON_NAME] GUERRA" at bounding box center [369, 135] width 234 height 23
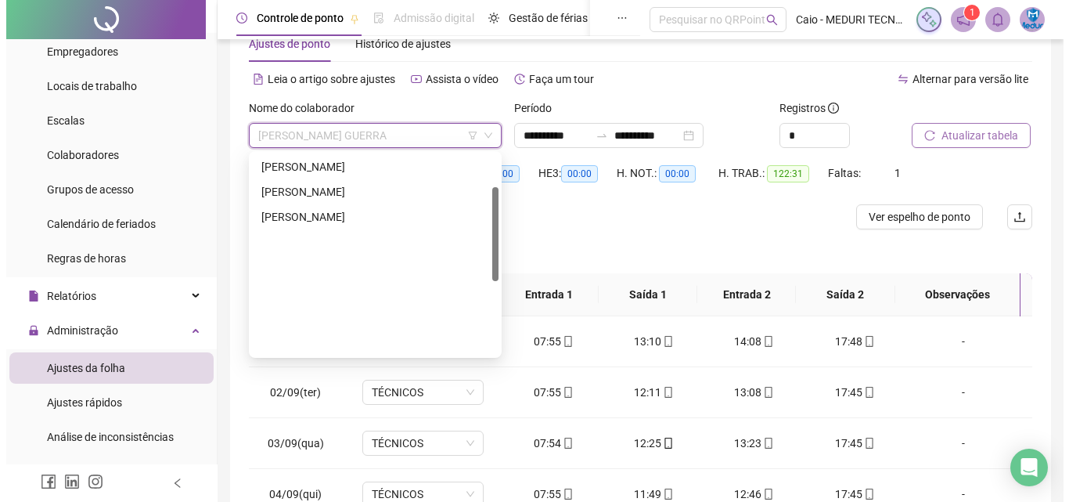
scroll to position [69, 0]
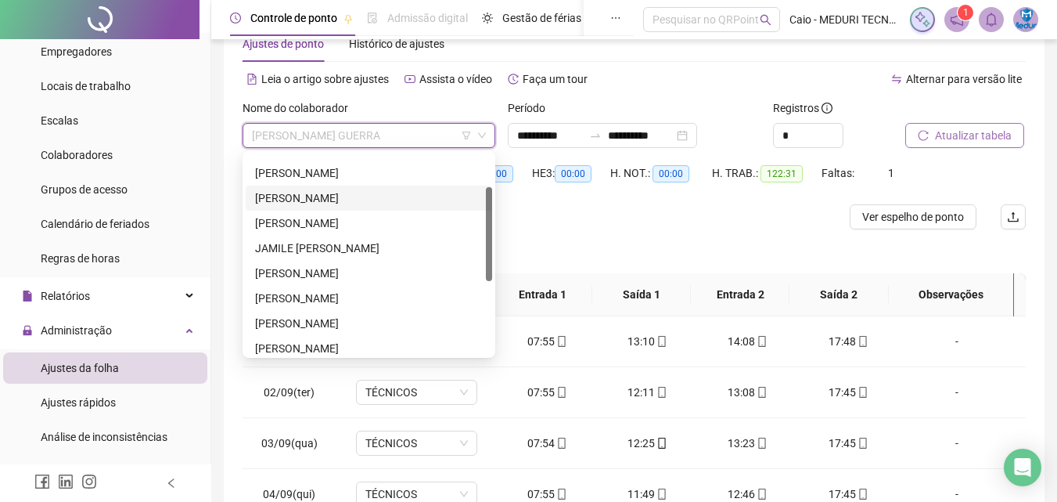
click at [357, 199] on div "[PERSON_NAME]" at bounding box center [369, 197] width 228 height 17
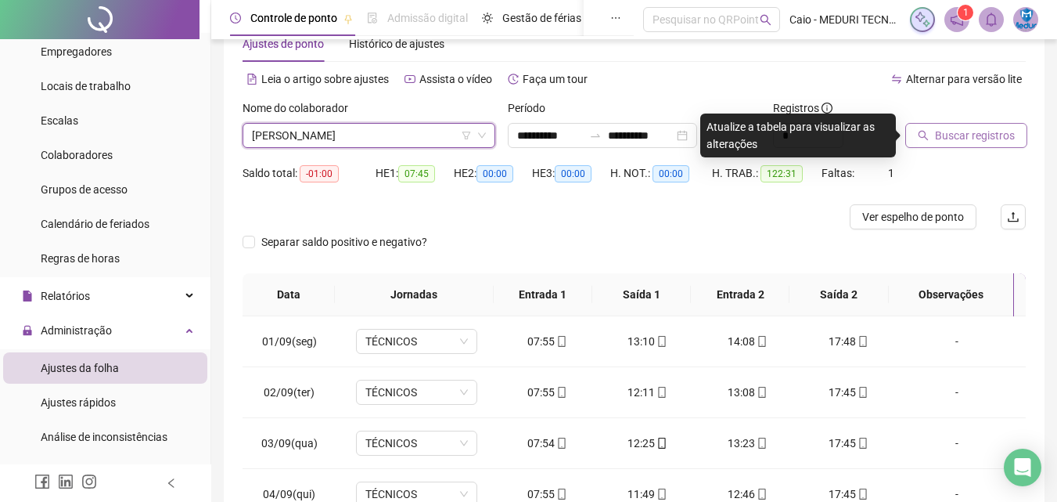
click at [917, 138] on button "Buscar registros" at bounding box center [967, 135] width 122 height 25
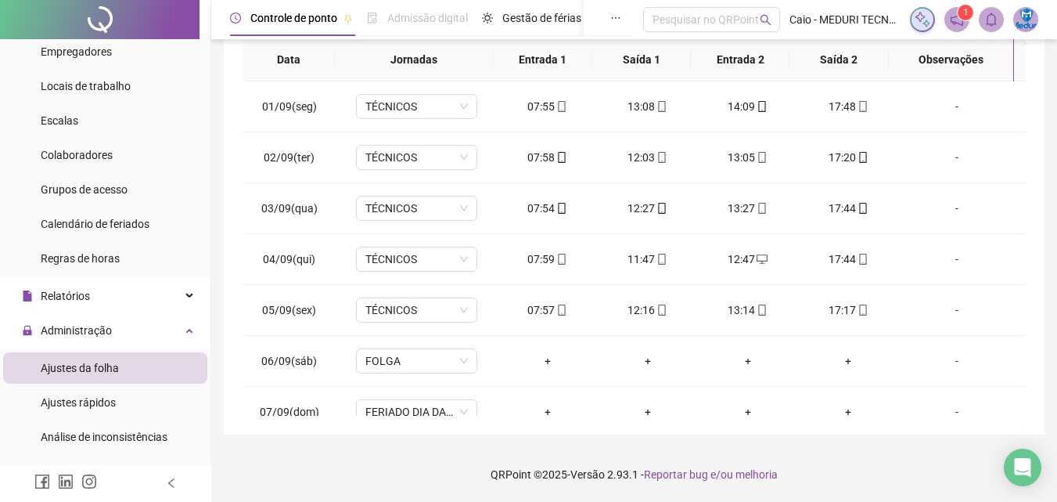
scroll to position [0, 0]
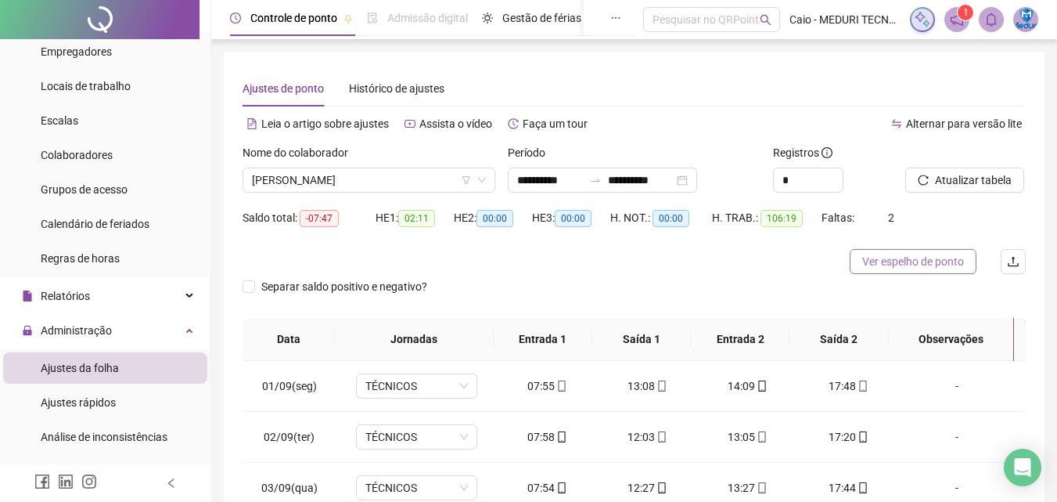
click at [902, 251] on button "Ver espelho de ponto" at bounding box center [913, 261] width 127 height 25
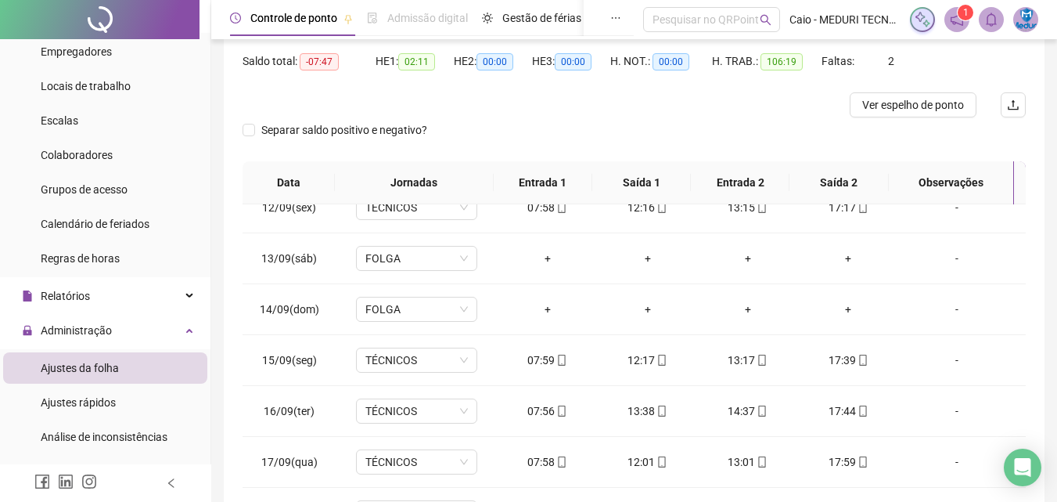
scroll to position [279, 0]
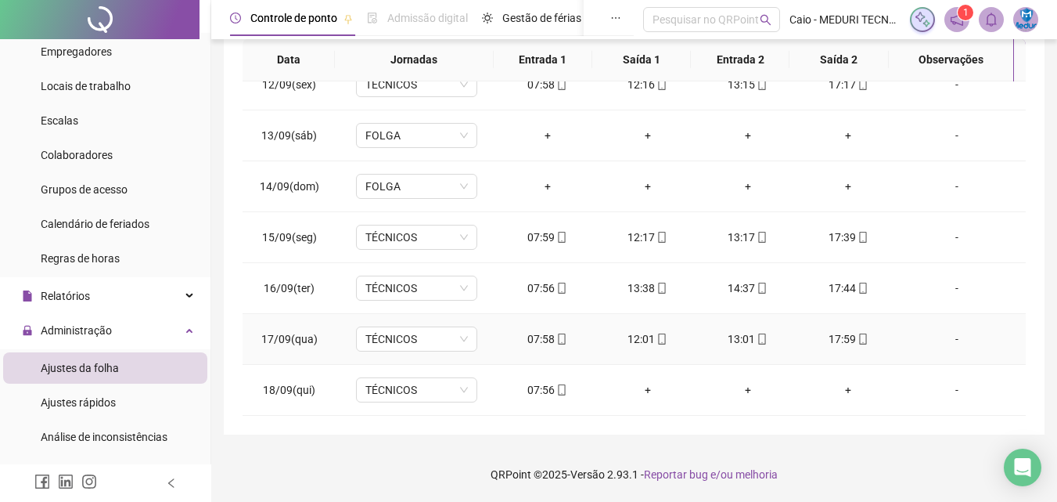
click at [558, 342] on icon "mobile" at bounding box center [562, 338] width 11 height 11
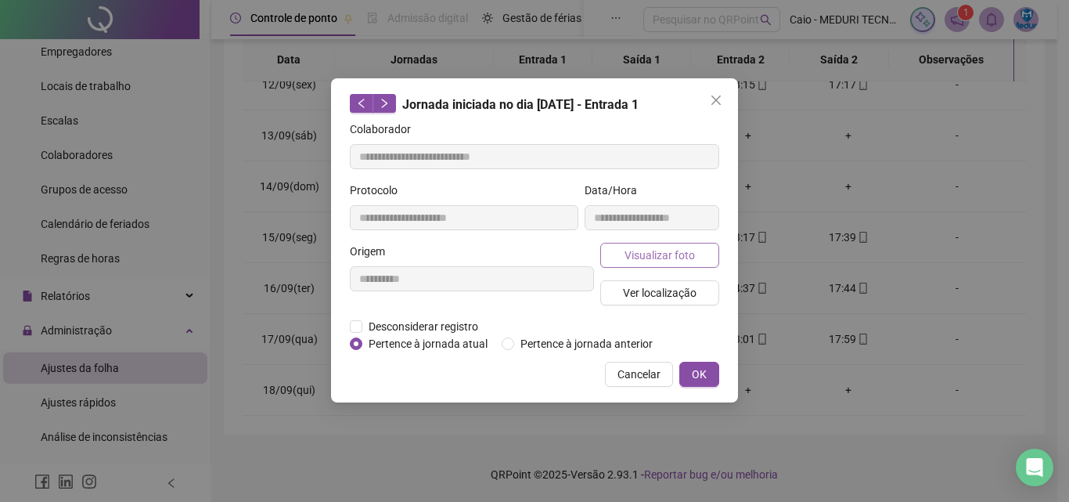
click at [665, 261] on span "Visualizar foto" at bounding box center [660, 255] width 70 height 17
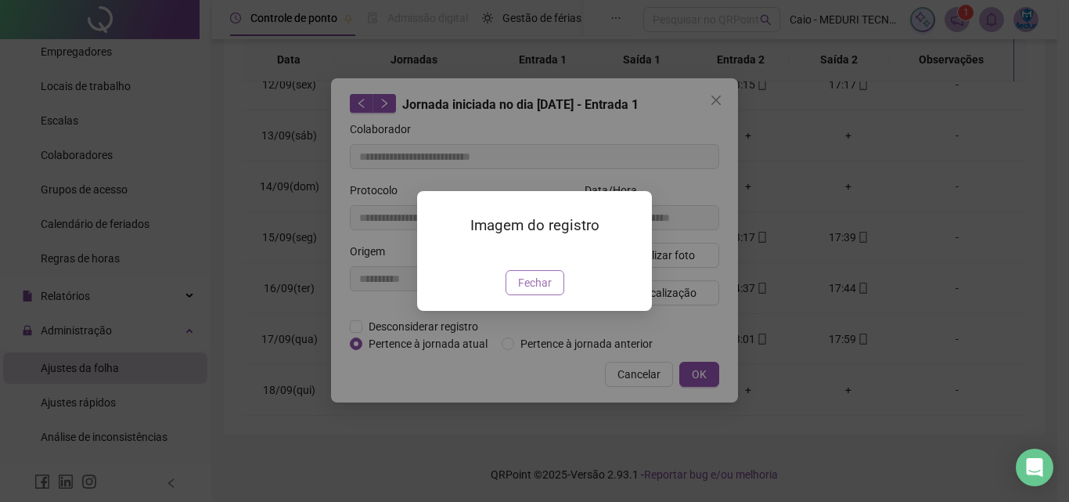
click at [552, 295] on button "Fechar" at bounding box center [535, 282] width 59 height 25
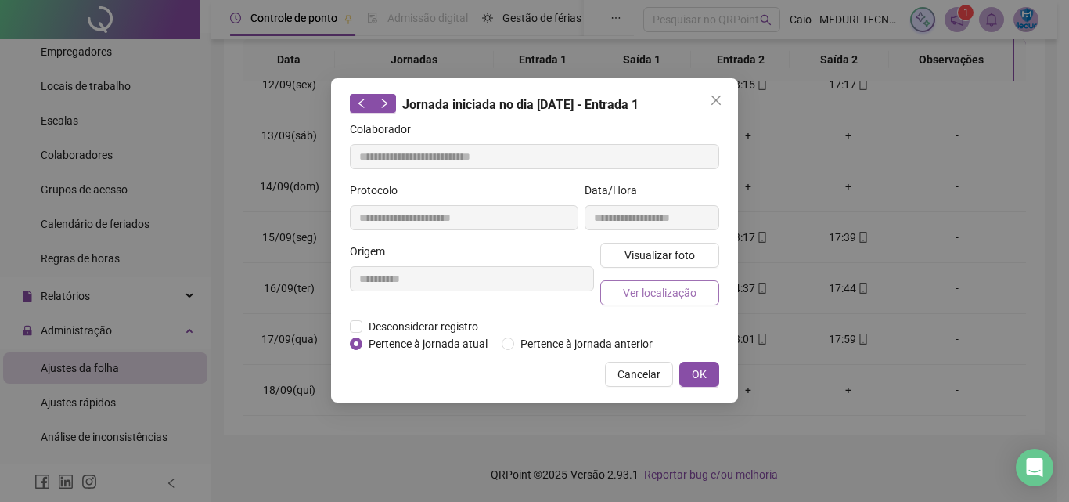
click at [651, 288] on span "Ver localização" at bounding box center [660, 292] width 74 height 17
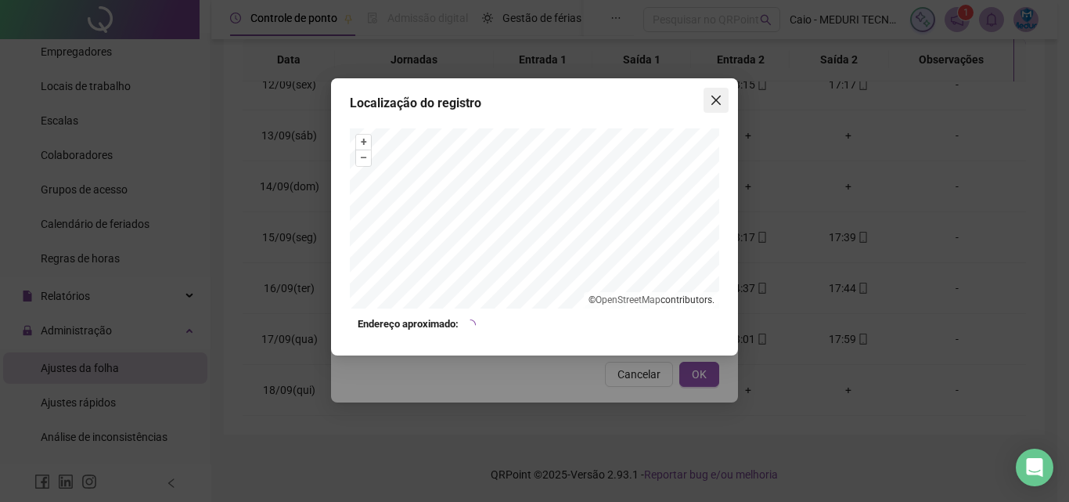
click at [711, 96] on icon "close" at bounding box center [715, 99] width 9 height 9
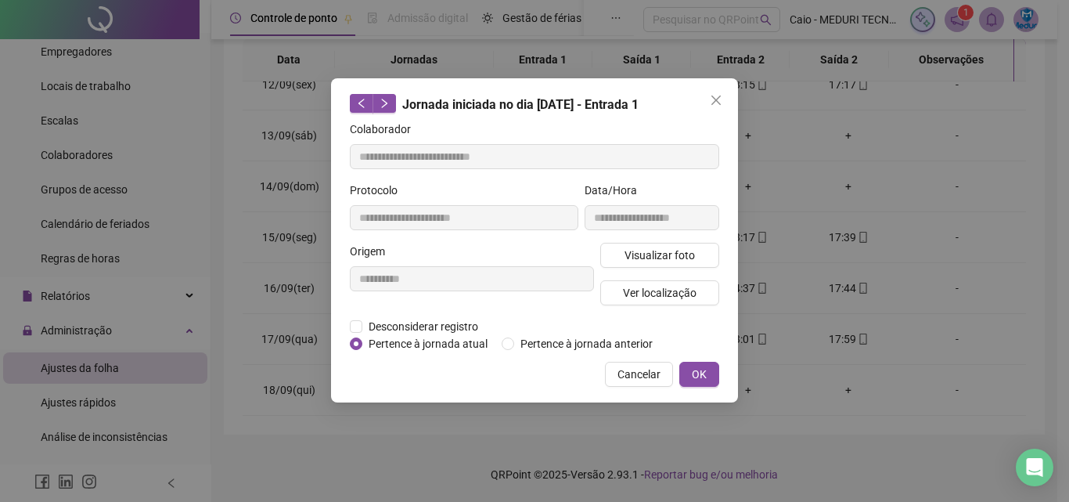
click at [711, 96] on icon "close" at bounding box center [715, 99] width 9 height 9
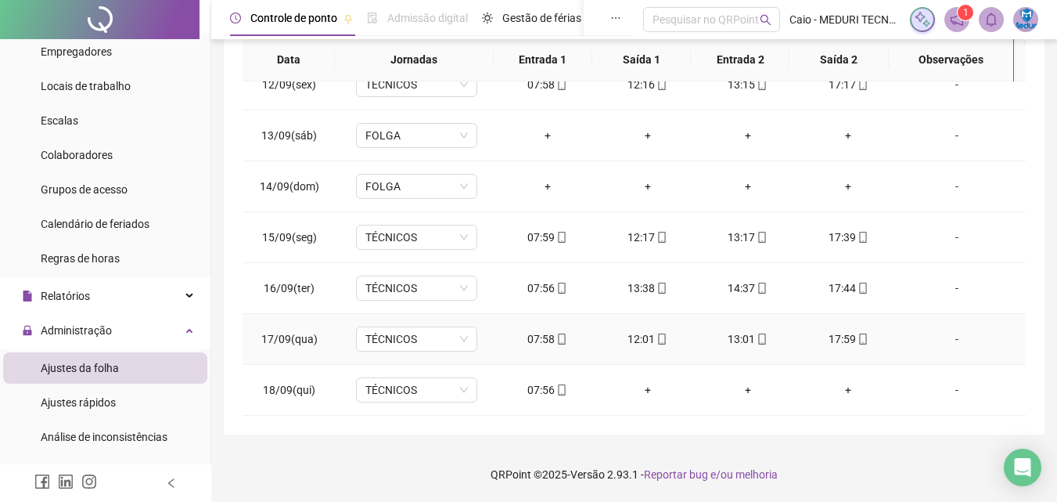
click at [657, 343] on icon "mobile" at bounding box center [662, 338] width 11 height 11
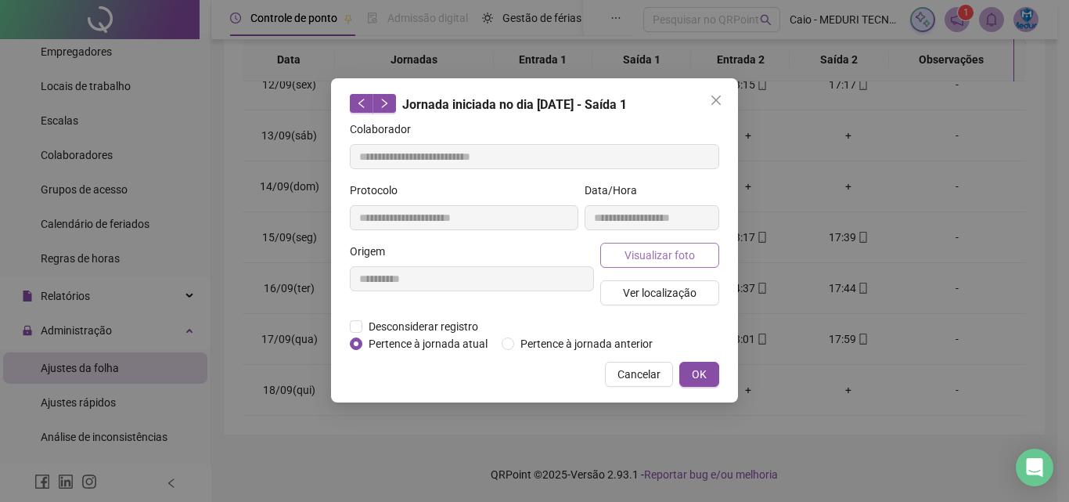
click at [666, 256] on span "Visualizar foto" at bounding box center [660, 255] width 70 height 17
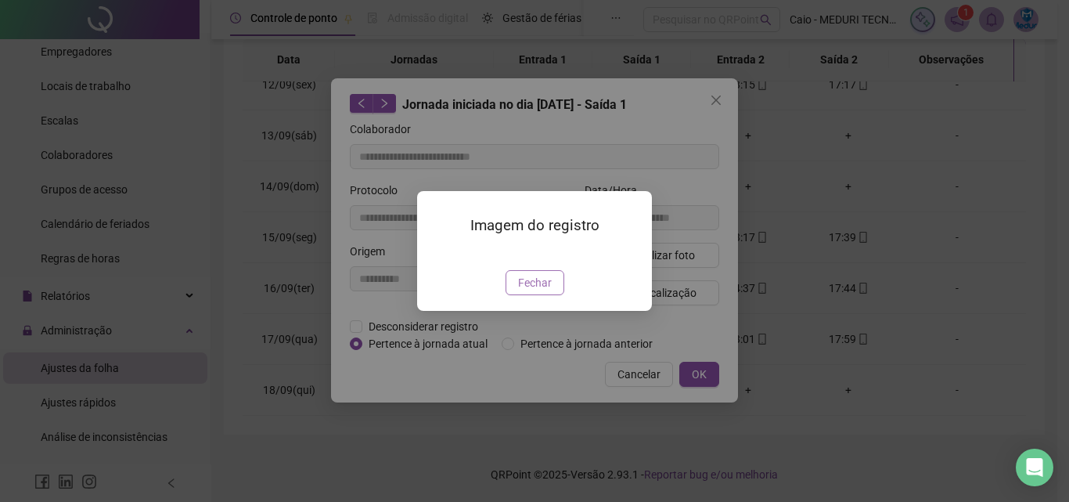
click at [548, 291] on span "Fechar" at bounding box center [535, 282] width 34 height 17
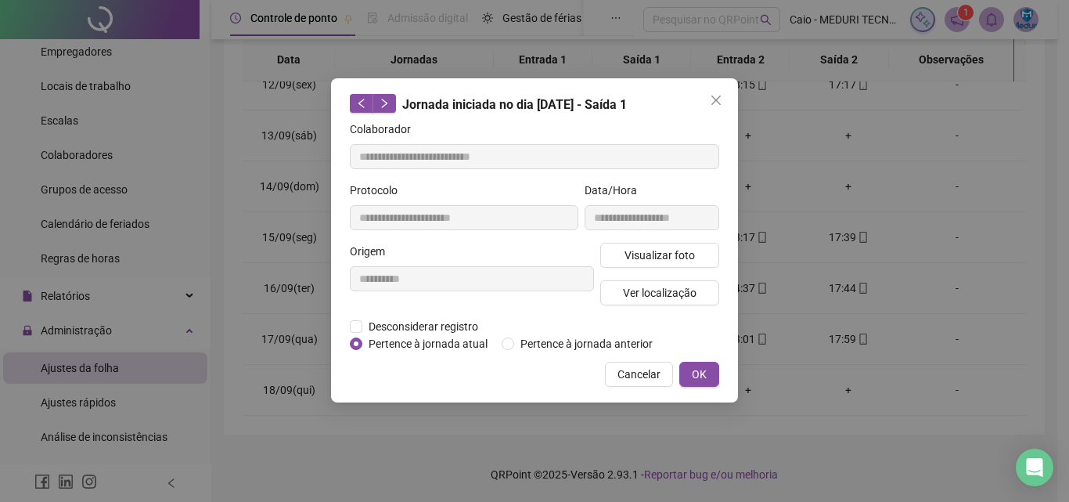
click at [665, 286] on span "Ver localização" at bounding box center [660, 292] width 74 height 17
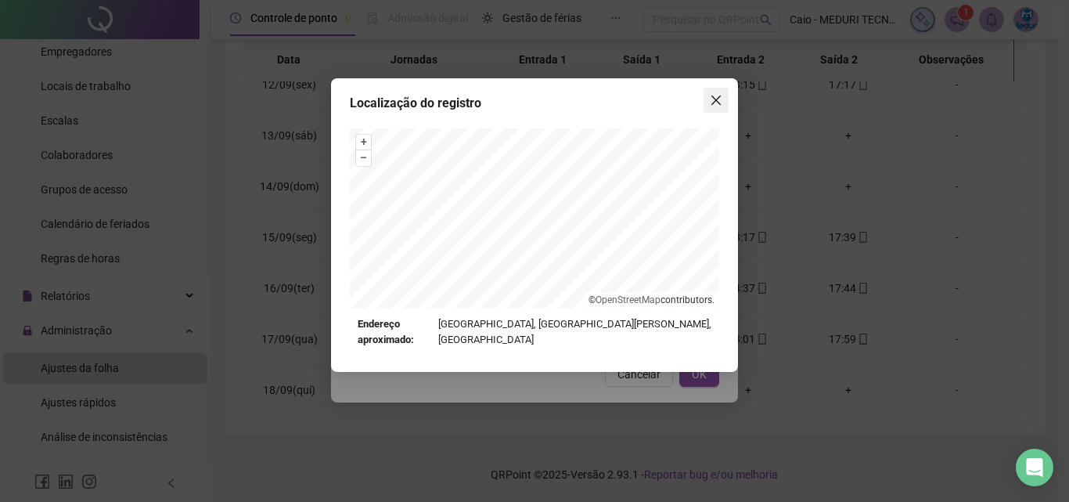
click at [719, 106] on icon "close" at bounding box center [716, 100] width 13 height 13
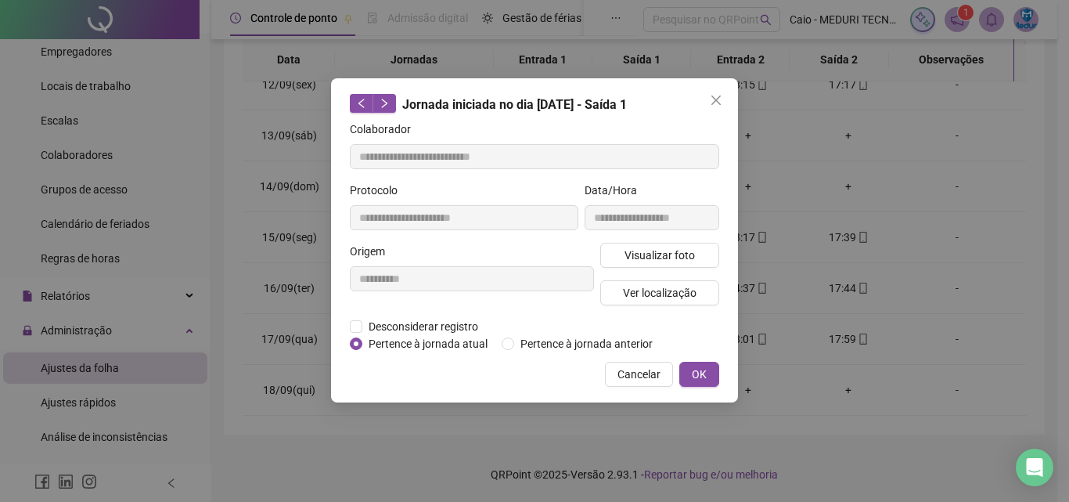
click at [719, 106] on icon "close" at bounding box center [716, 100] width 13 height 13
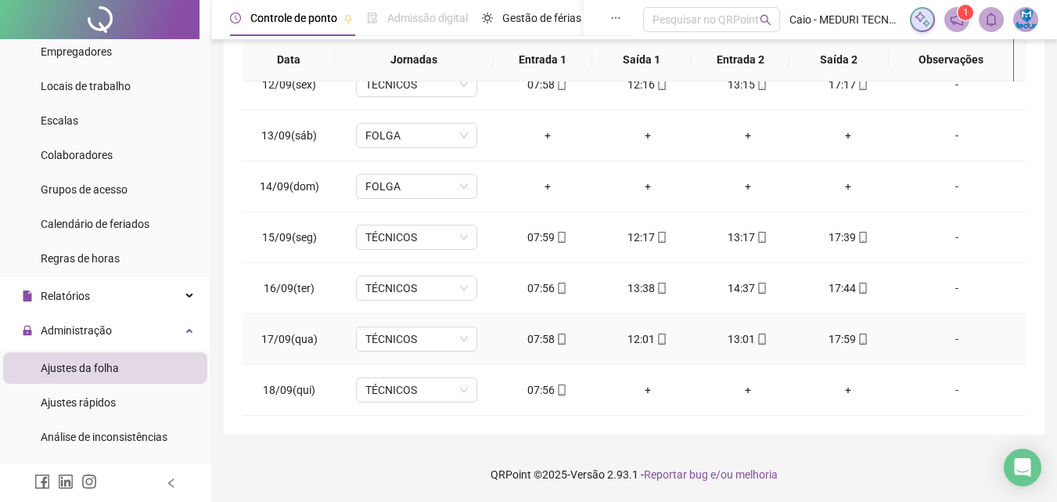
click at [757, 340] on icon "mobile" at bounding box center [762, 338] width 11 height 11
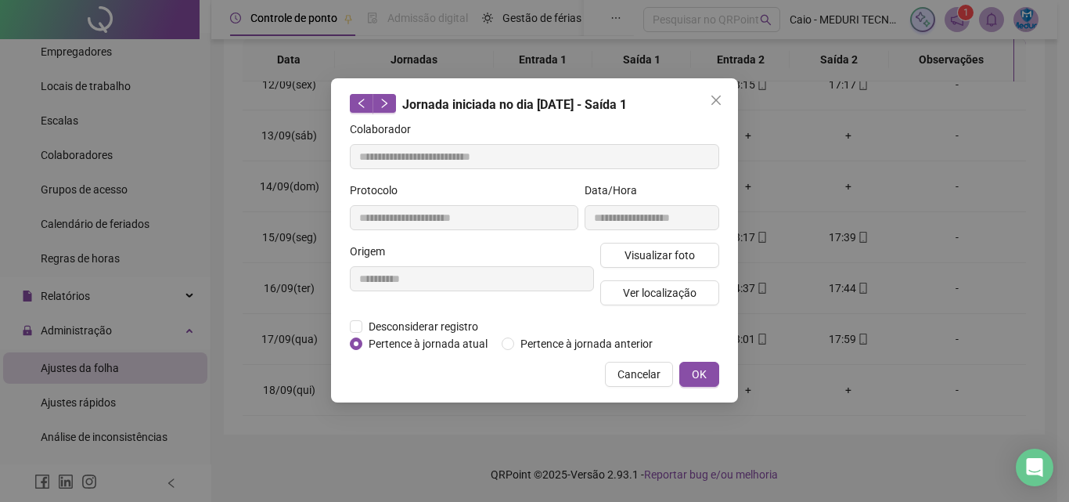
click at [659, 239] on div "**********" at bounding box center [652, 212] width 141 height 61
click at [659, 250] on span "Visualizar foto" at bounding box center [660, 255] width 70 height 17
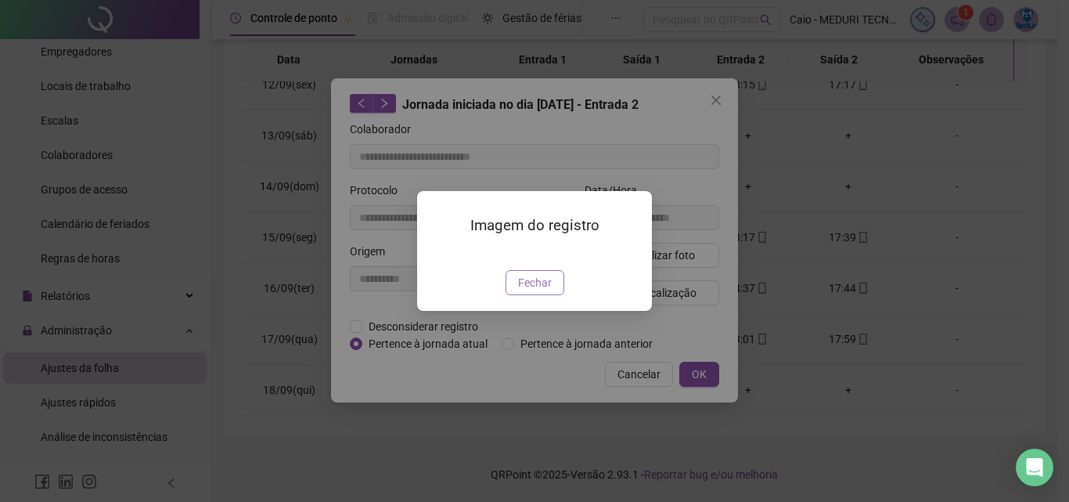
click at [546, 291] on span "Fechar" at bounding box center [535, 282] width 34 height 17
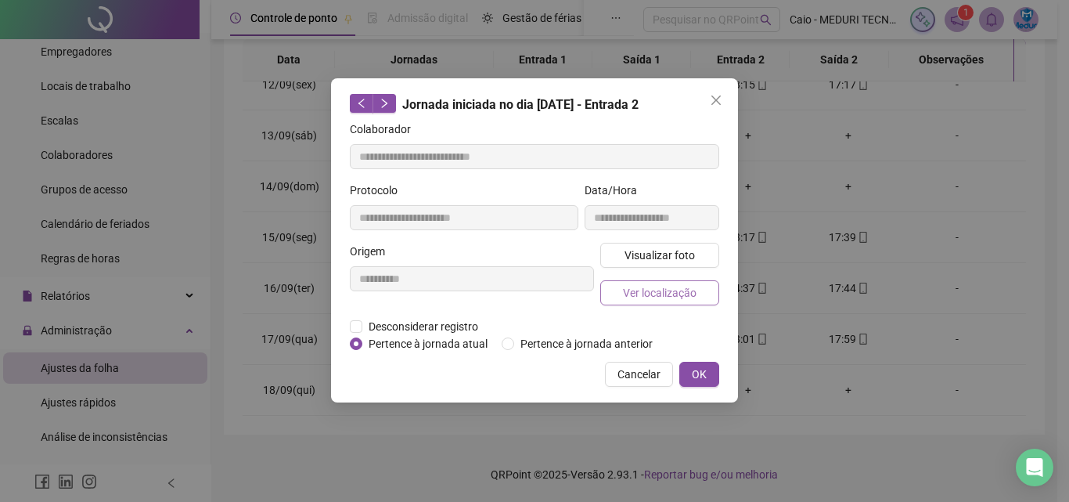
click at [657, 283] on button "Ver localização" at bounding box center [659, 292] width 119 height 25
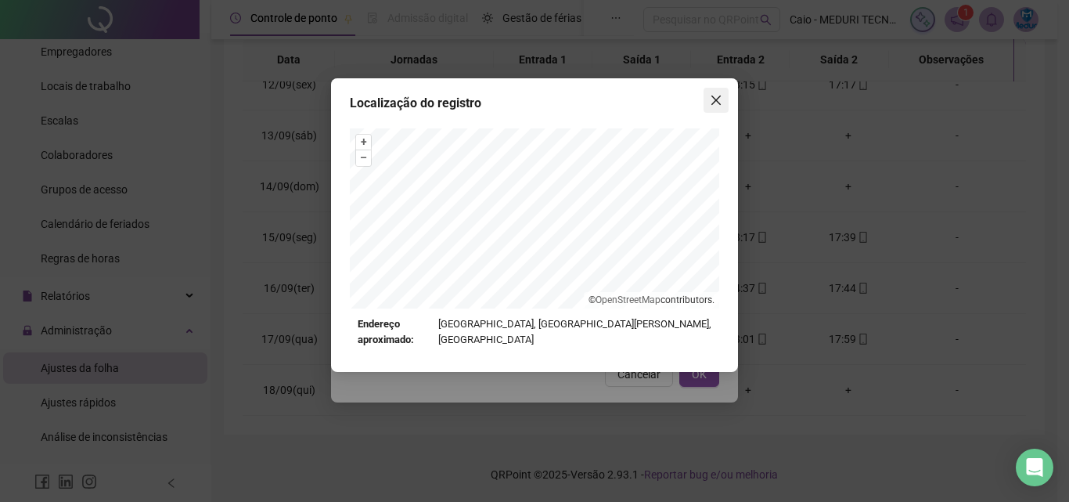
click at [719, 98] on icon "close" at bounding box center [715, 99] width 9 height 9
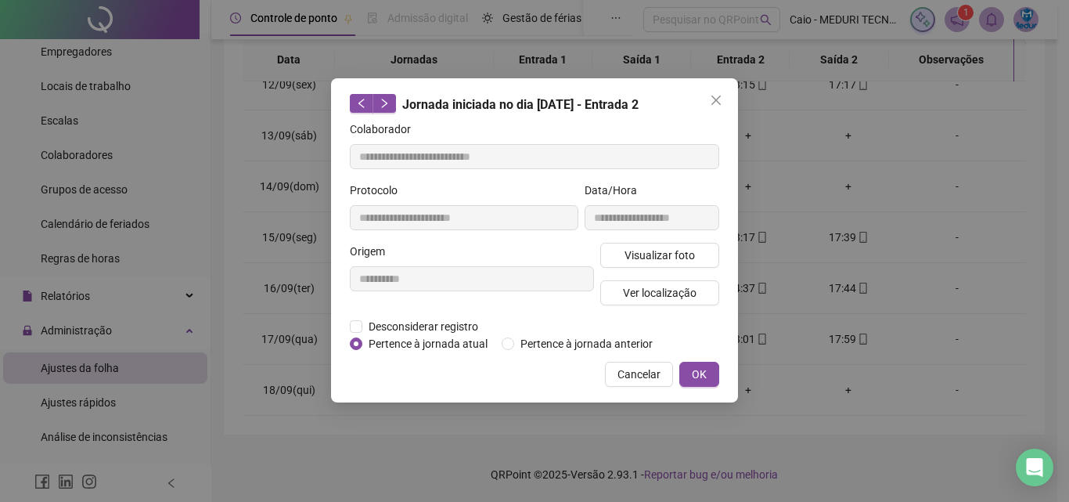
click at [719, 98] on icon "close" at bounding box center [715, 99] width 9 height 9
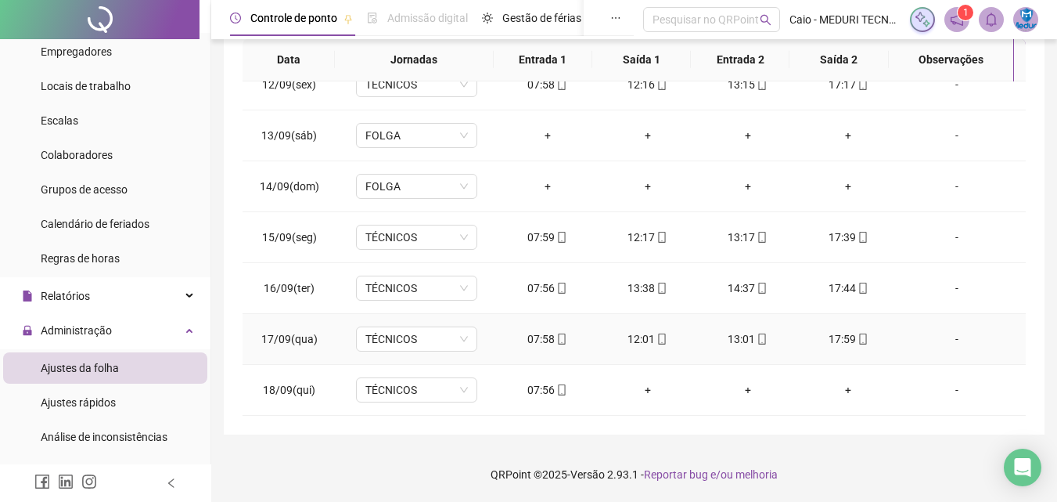
click at [821, 334] on div "17:59" at bounding box center [848, 338] width 75 height 17
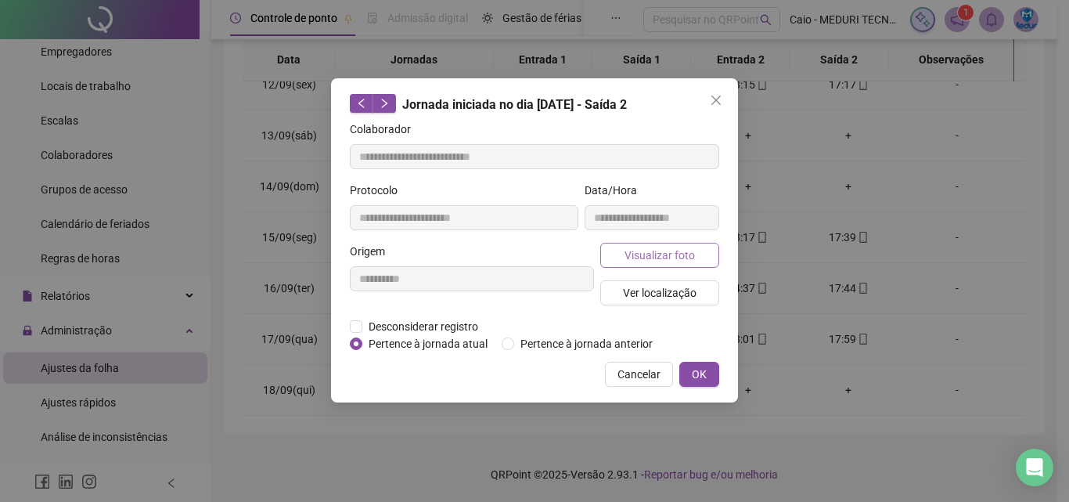
click at [672, 243] on button "Visualizar foto" at bounding box center [659, 255] width 119 height 25
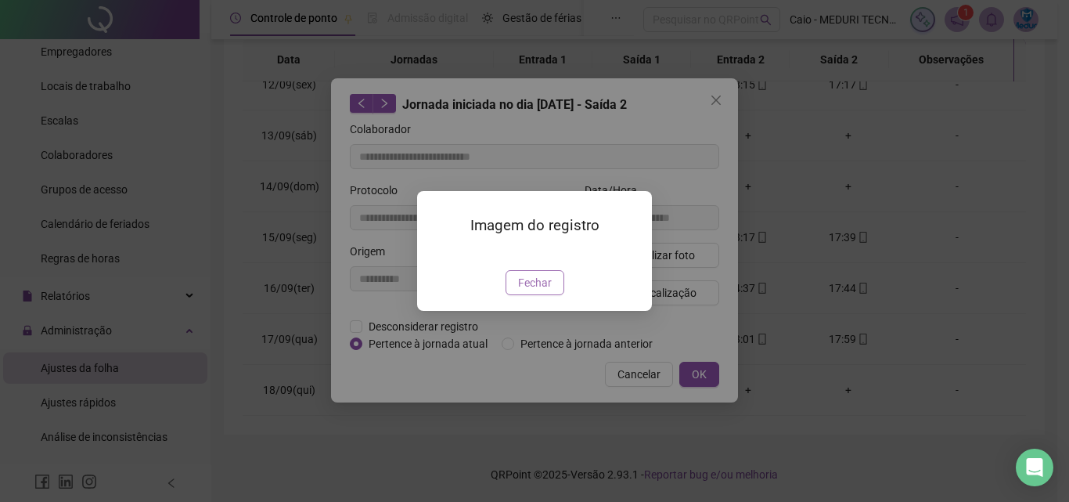
click at [548, 291] on span "Fechar" at bounding box center [535, 282] width 34 height 17
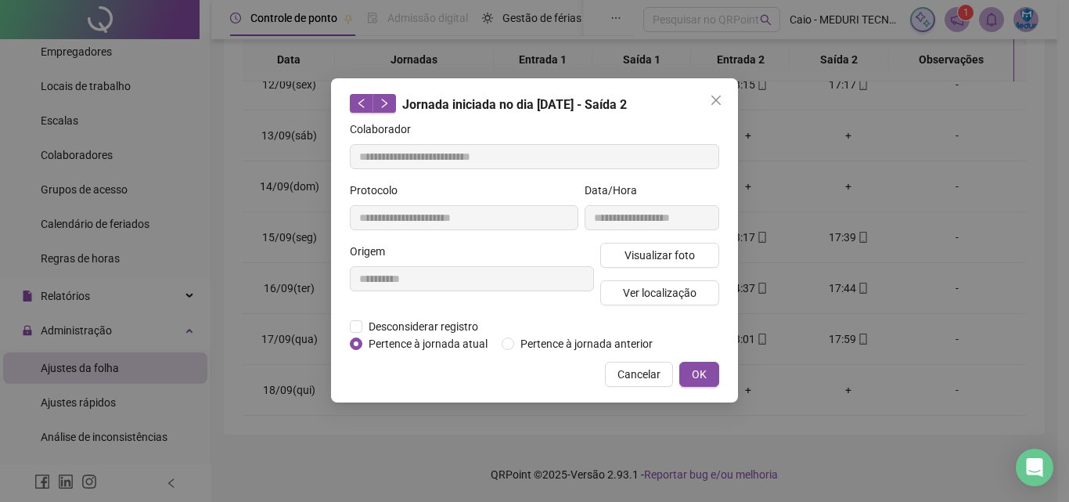
click at [644, 304] on div "Visualizar foto Ver localização" at bounding box center [659, 280] width 125 height 75
click at [647, 297] on span "Ver localização" at bounding box center [660, 292] width 74 height 17
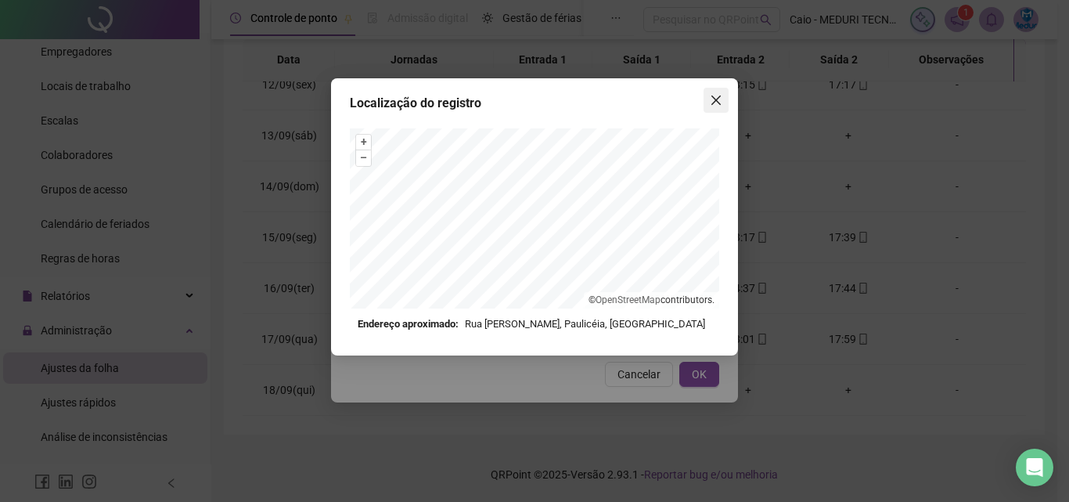
click at [723, 107] on button "Close" at bounding box center [716, 100] width 25 height 25
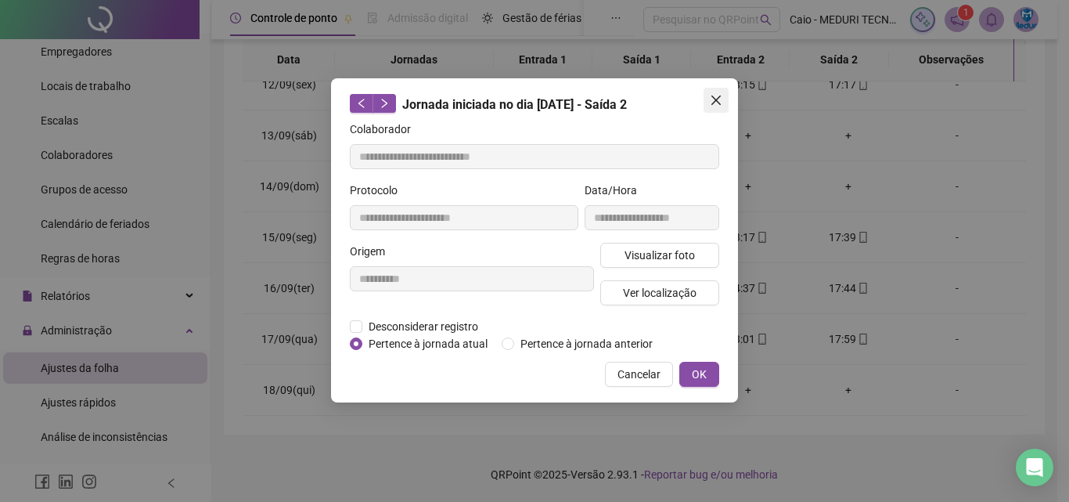
click at [722, 106] on button "Close" at bounding box center [716, 100] width 25 height 25
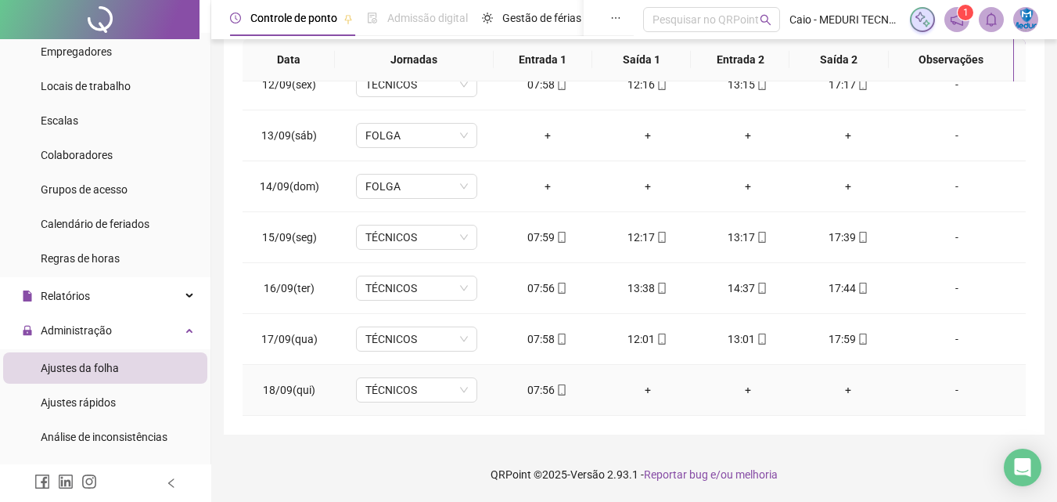
click at [549, 398] on div "07:56" at bounding box center [547, 389] width 75 height 17
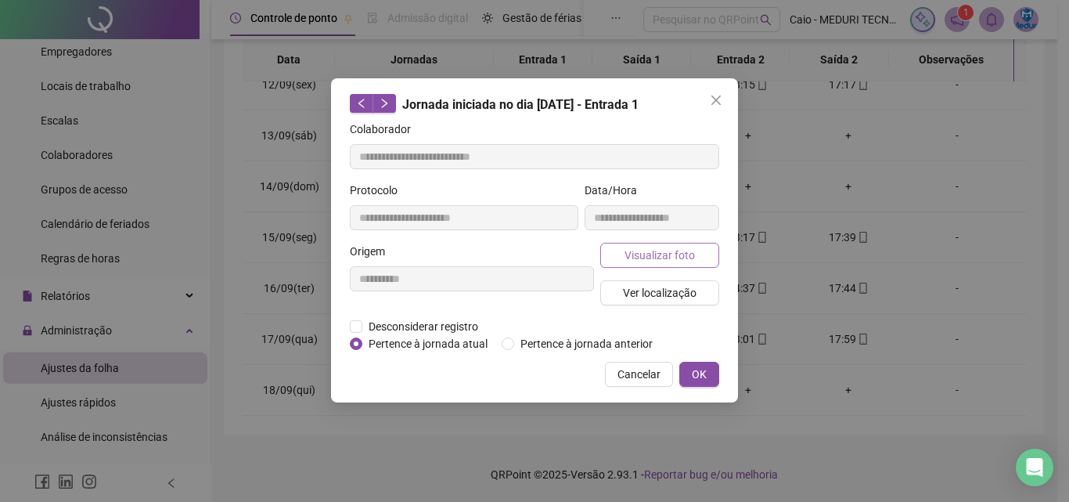
click at [611, 261] on button "Visualizar foto" at bounding box center [659, 255] width 119 height 25
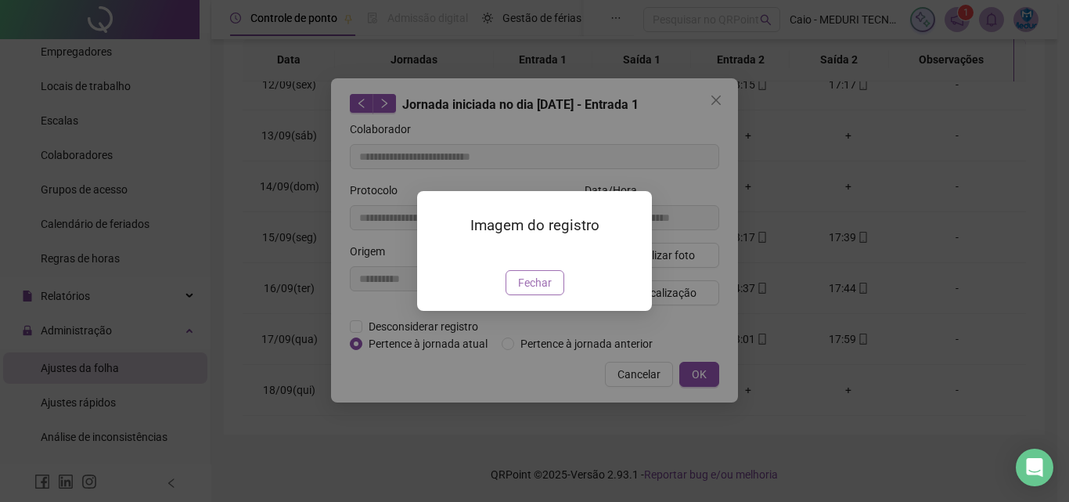
click at [530, 291] on span "Fechar" at bounding box center [535, 282] width 34 height 17
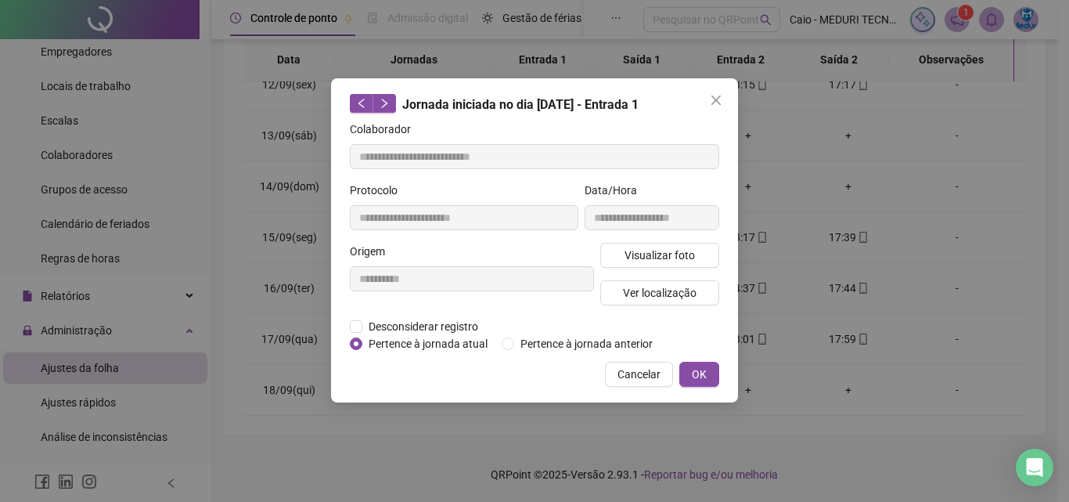
click at [675, 373] on div "Cancelar OK" at bounding box center [534, 374] width 369 height 25
click at [661, 375] on button "Cancelar" at bounding box center [639, 374] width 68 height 25
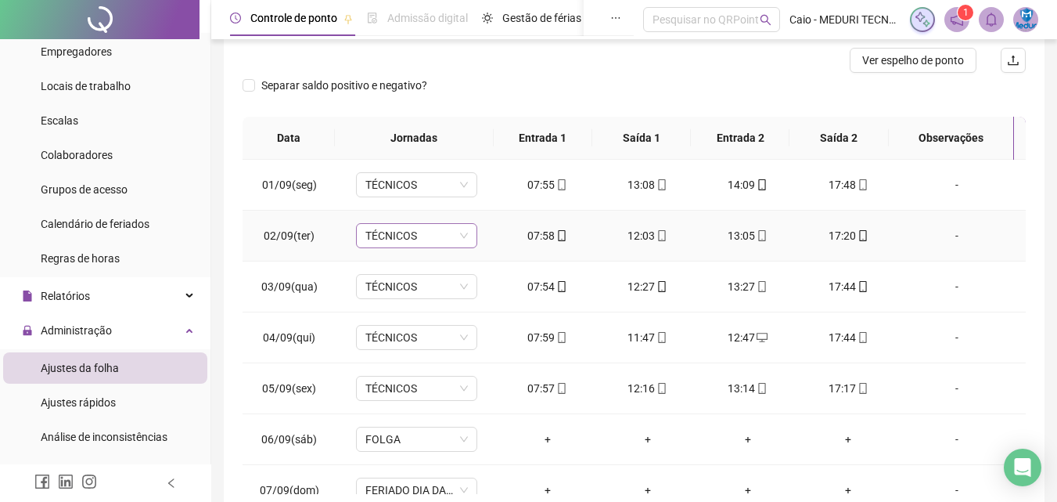
scroll to position [0, 0]
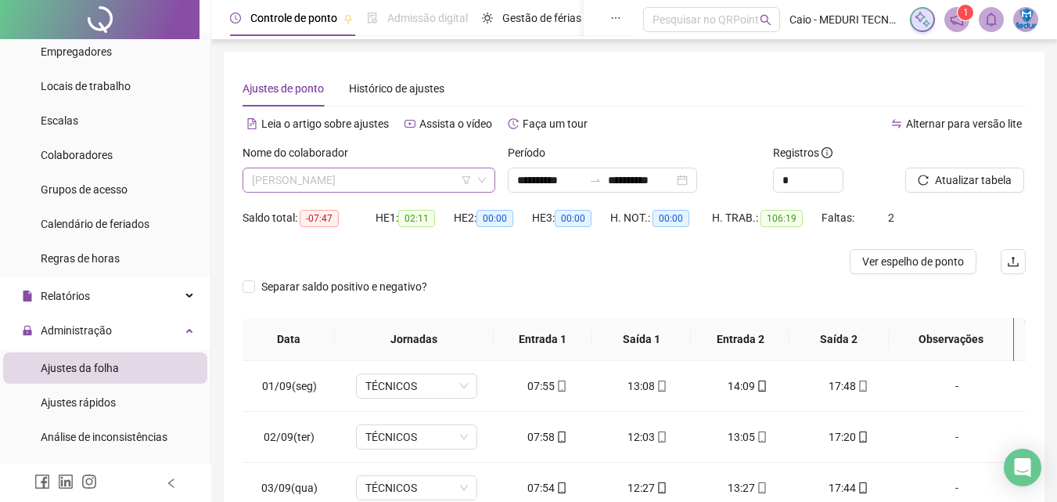
click at [334, 168] on div "[PERSON_NAME]" at bounding box center [369, 180] width 253 height 25
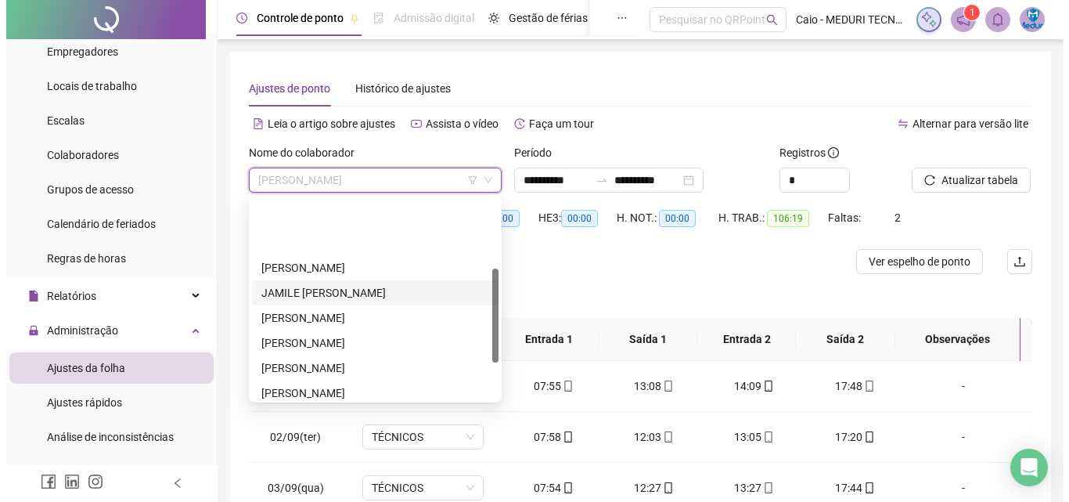
scroll to position [225, 0]
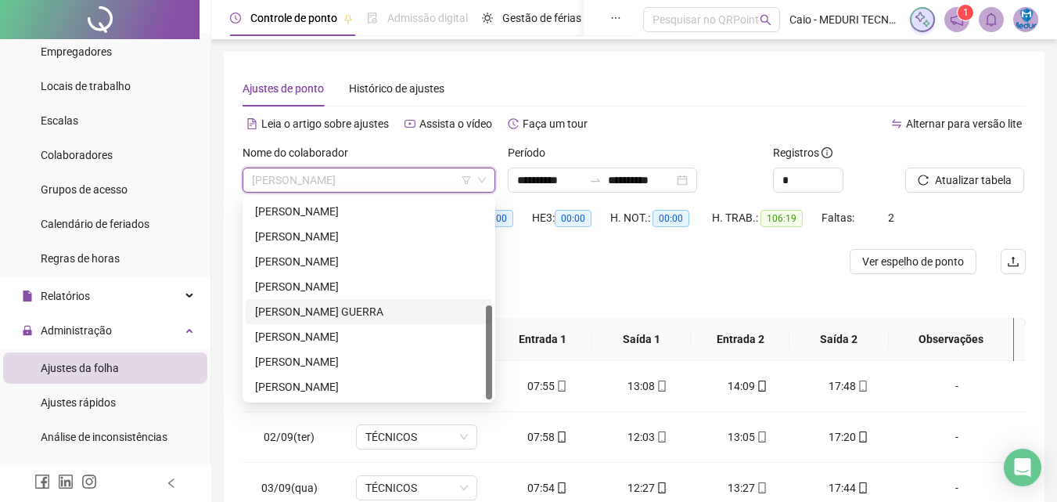
click at [344, 314] on div "[PERSON_NAME] GUERRA" at bounding box center [369, 311] width 228 height 17
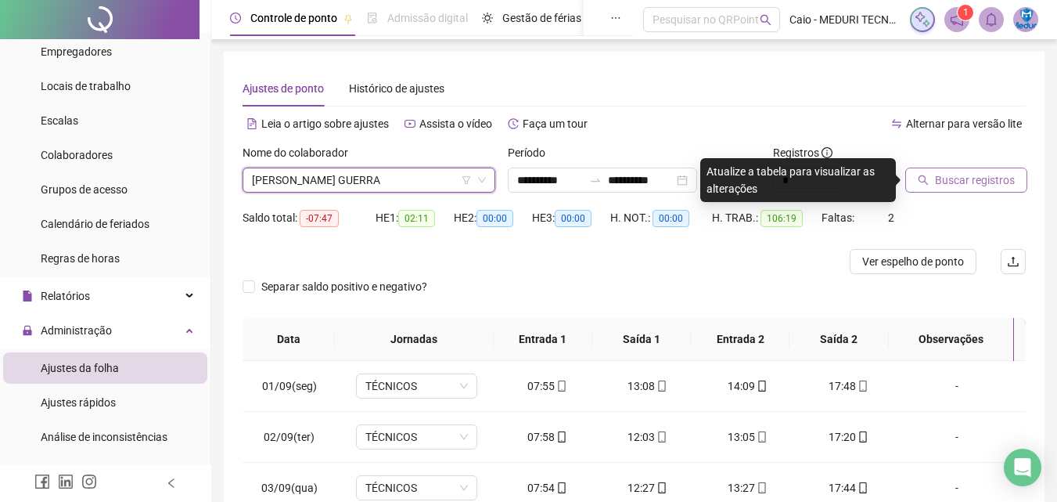
click at [977, 173] on span "Buscar registros" at bounding box center [975, 179] width 80 height 17
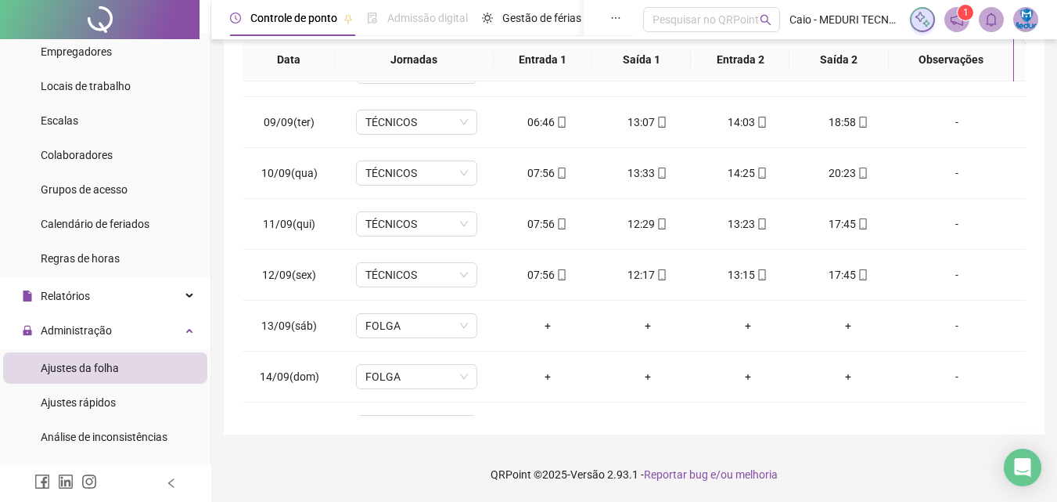
scroll to position [582, 0]
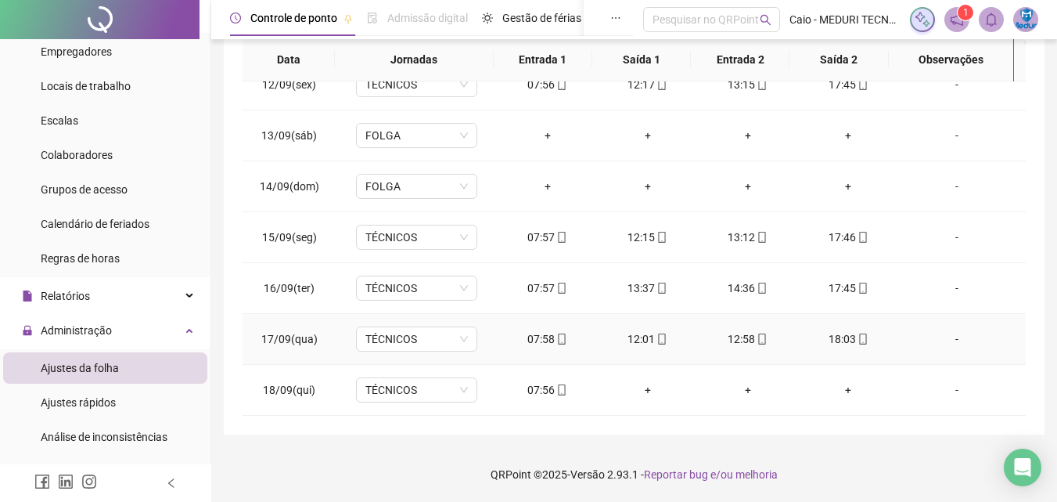
click at [858, 337] on icon "mobile" at bounding box center [863, 338] width 11 height 11
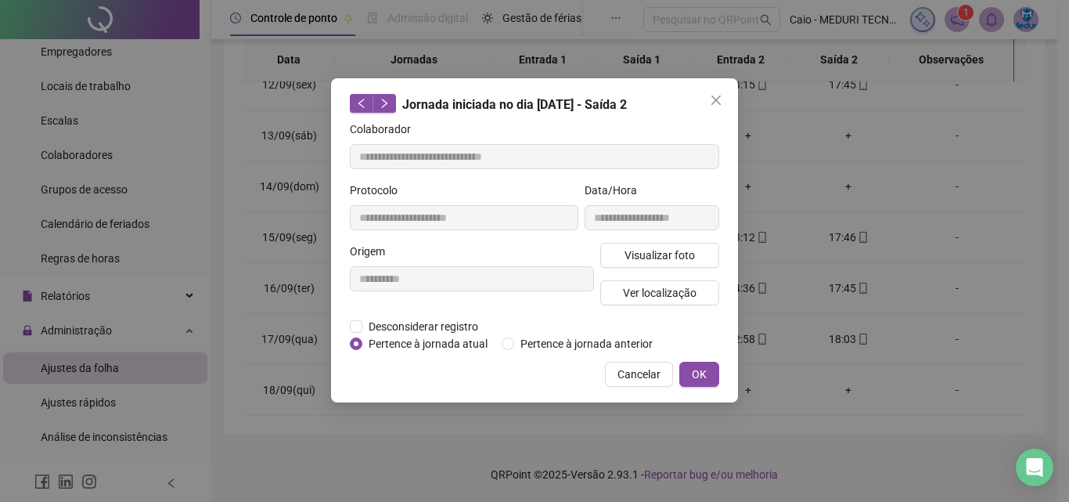
click at [695, 267] on div "Visualizar foto Ver localização" at bounding box center [659, 280] width 125 height 75
click at [693, 252] on span "Visualizar foto" at bounding box center [660, 255] width 70 height 17
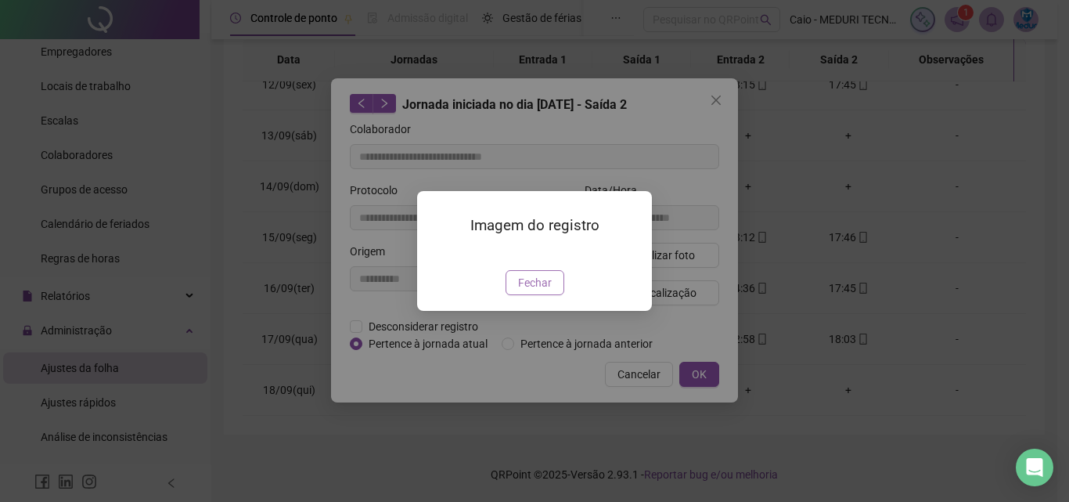
click at [544, 291] on span "Fechar" at bounding box center [535, 282] width 34 height 17
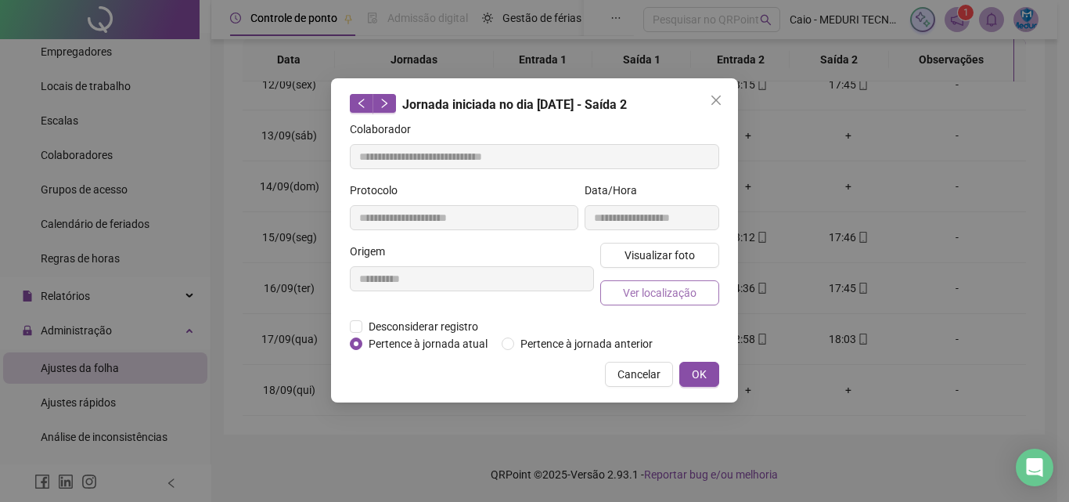
click at [642, 287] on span "Ver localização" at bounding box center [660, 292] width 74 height 17
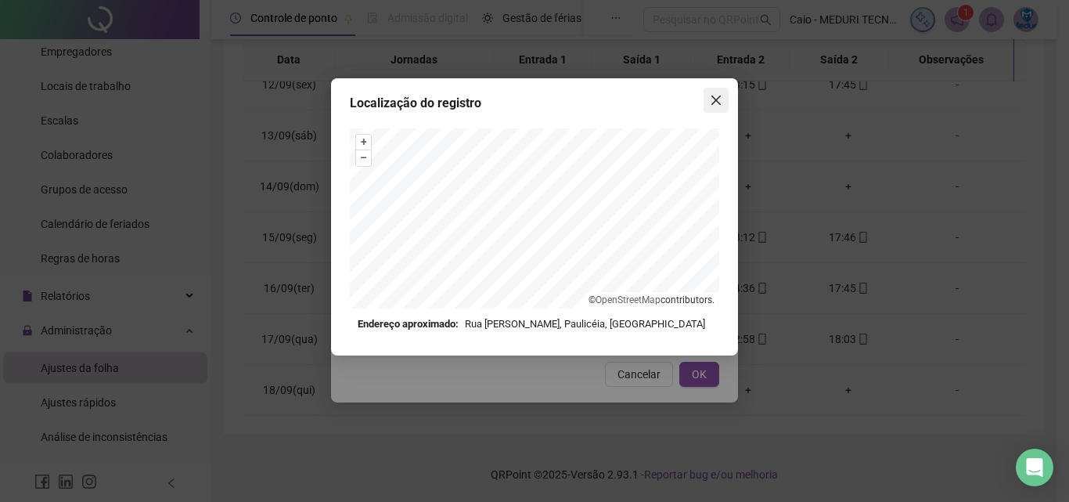
click at [710, 103] on icon "close" at bounding box center [716, 100] width 13 height 13
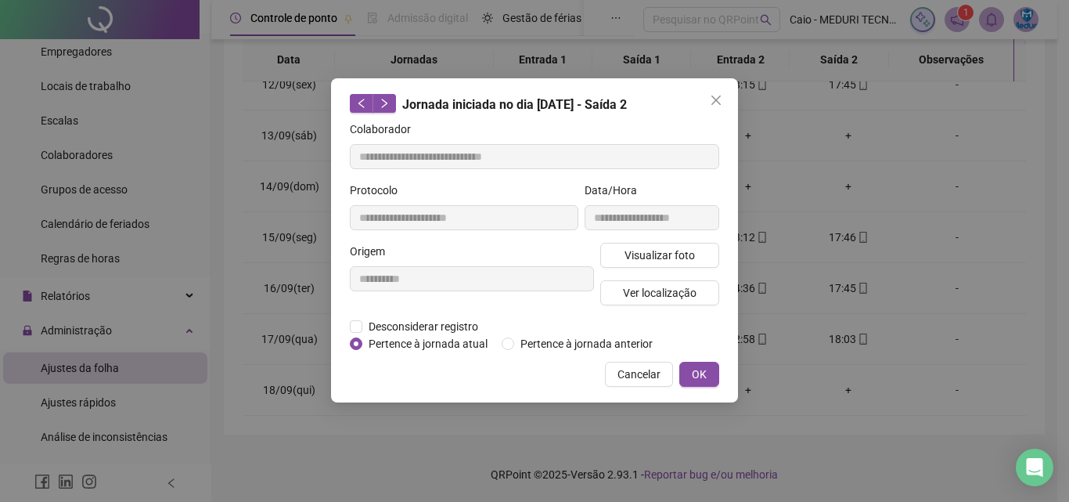
click at [710, 103] on icon "close" at bounding box center [716, 100] width 13 height 13
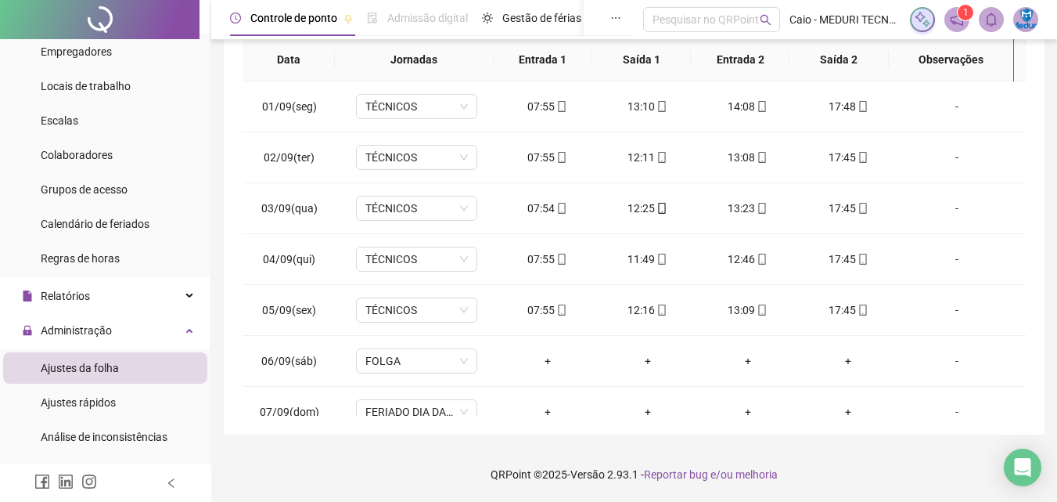
scroll to position [0, 0]
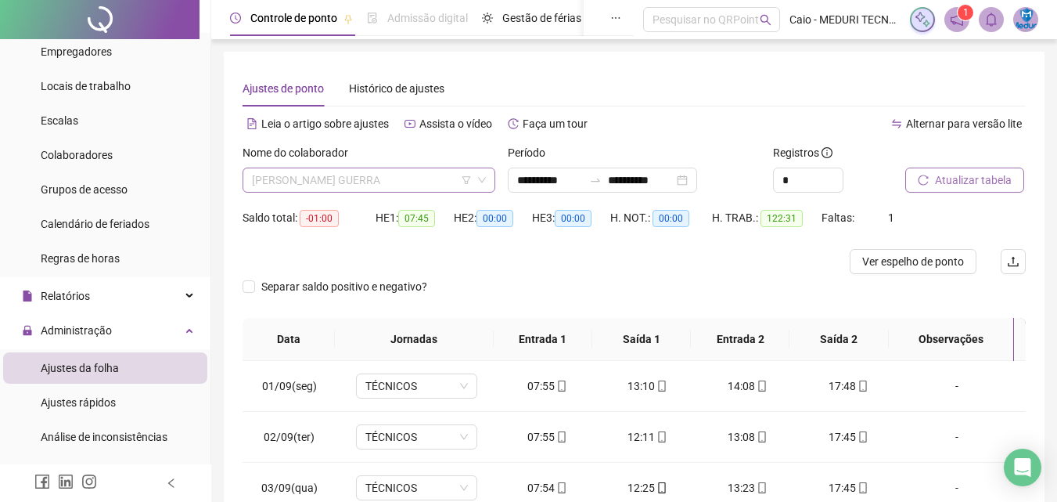
click at [399, 187] on span "[PERSON_NAME] GUERRA" at bounding box center [369, 179] width 234 height 23
click at [291, 186] on span "[PERSON_NAME] GUERRA" at bounding box center [369, 179] width 234 height 23
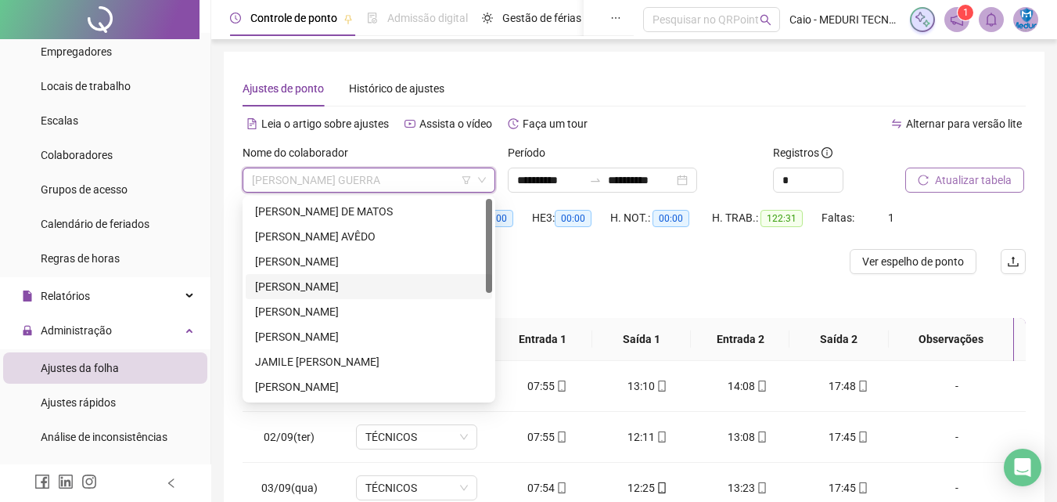
click at [325, 289] on div "[PERSON_NAME]" at bounding box center [369, 286] width 228 height 17
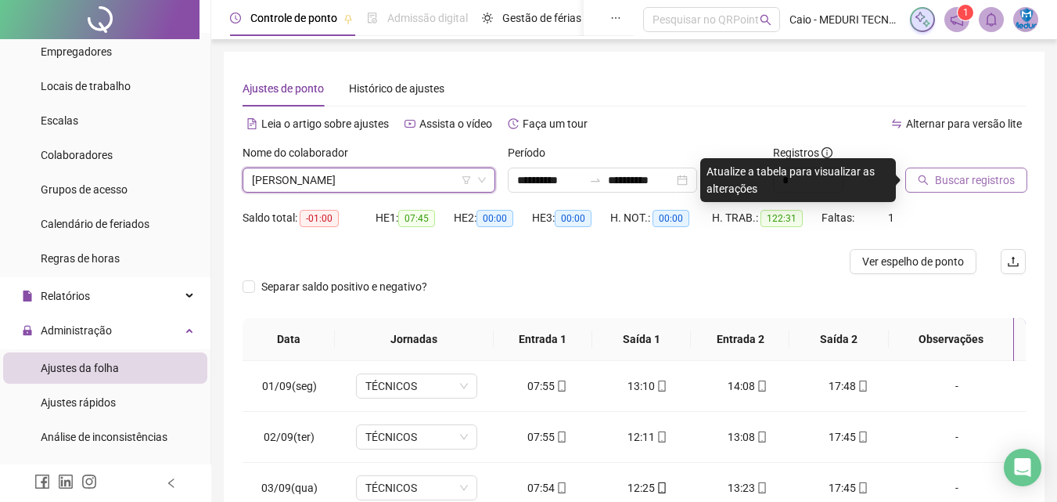
click at [965, 202] on div "Buscar registros" at bounding box center [965, 174] width 133 height 61
click at [962, 189] on button "Buscar registros" at bounding box center [967, 180] width 122 height 25
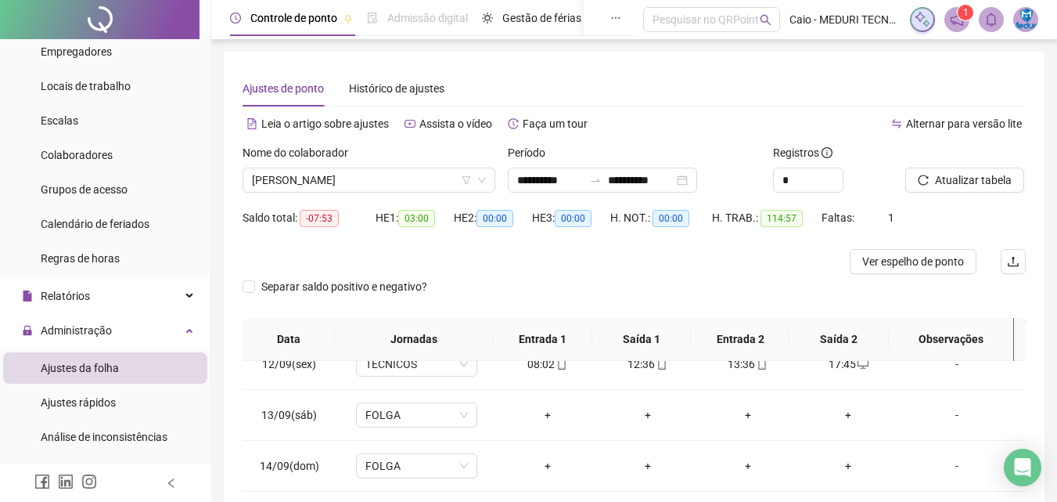
click at [889, 278] on div "Separar saldo positivo e negativo?" at bounding box center [634, 296] width 783 height 44
click at [889, 263] on span "Ver espelho de ponto" at bounding box center [914, 261] width 102 height 17
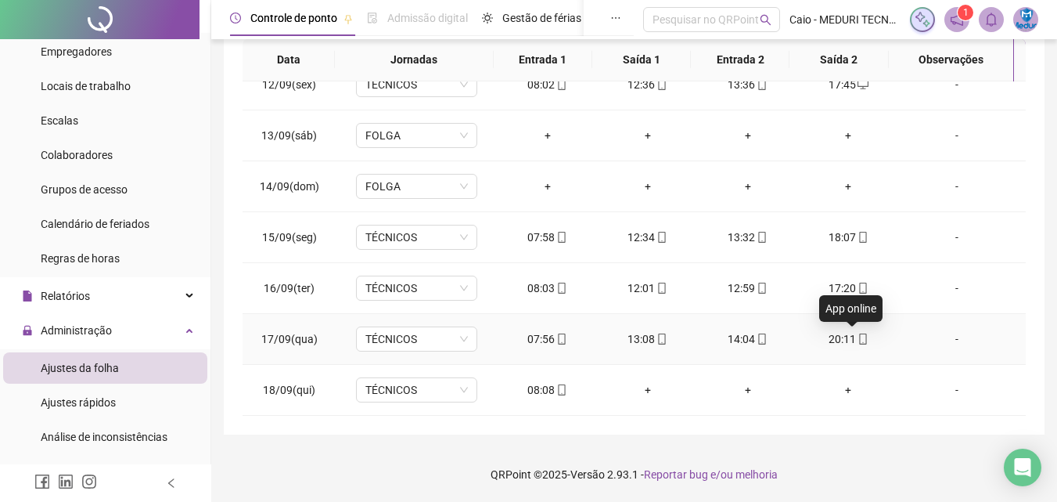
click at [862, 337] on div "20:11" at bounding box center [848, 338] width 75 height 17
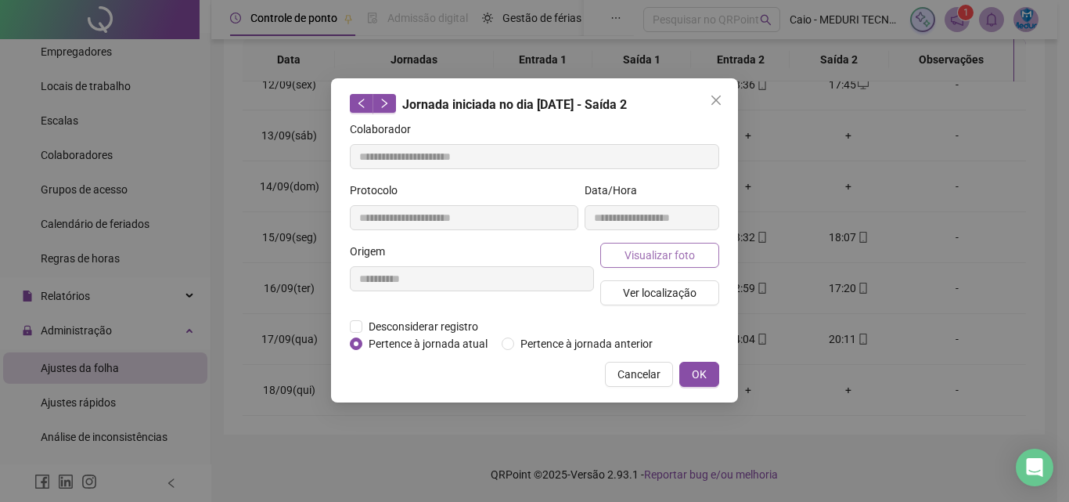
click at [642, 258] on span "Visualizar foto" at bounding box center [660, 255] width 70 height 17
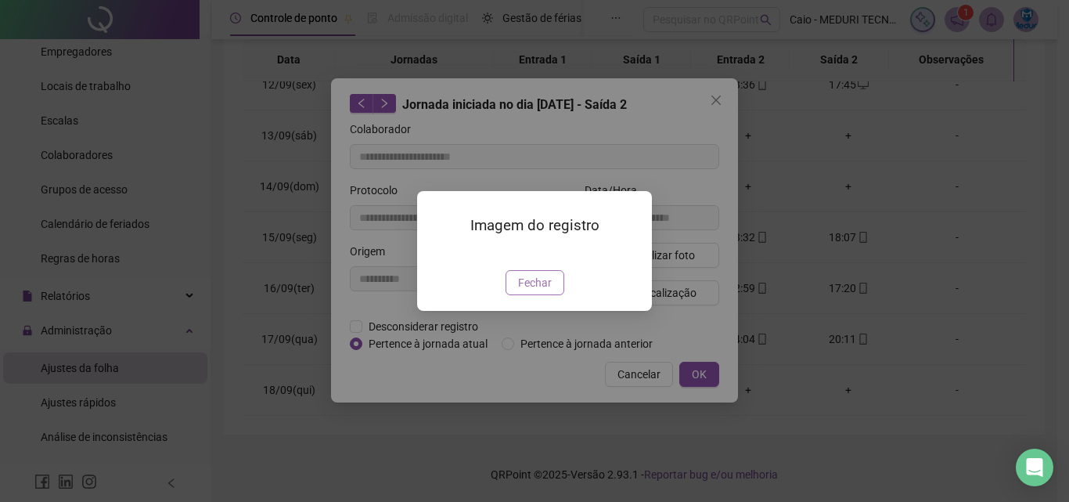
click at [522, 291] on span "Fechar" at bounding box center [535, 282] width 34 height 17
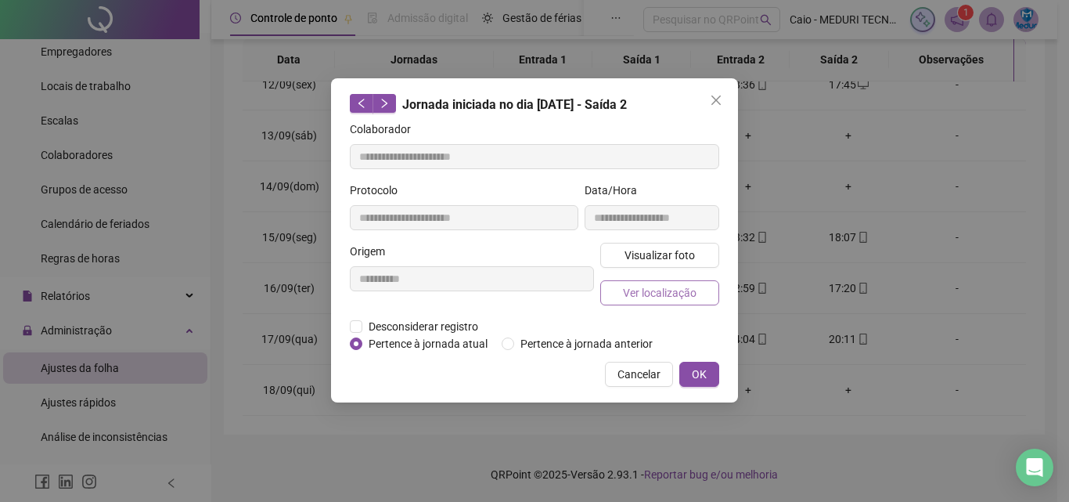
click at [650, 294] on span "Ver localização" at bounding box center [660, 292] width 74 height 17
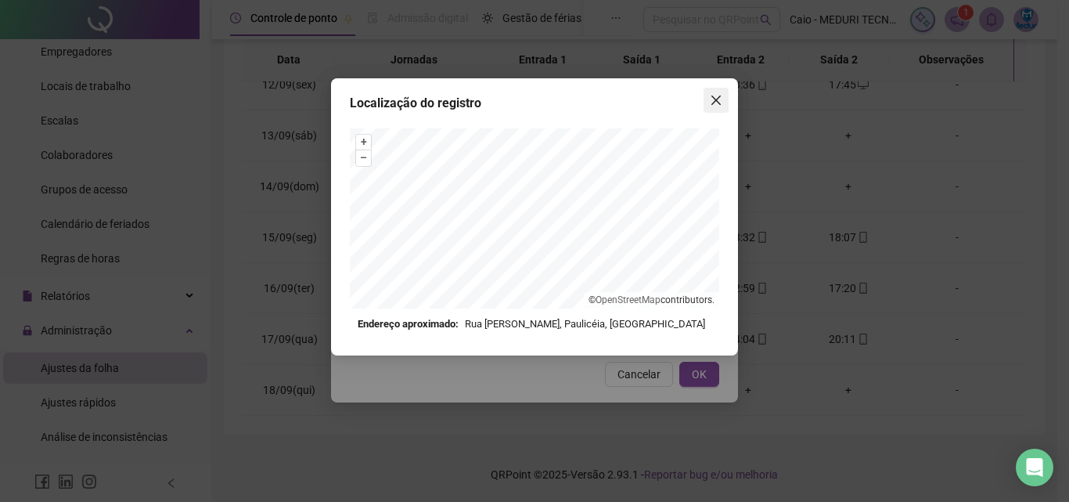
click at [708, 108] on button "Close" at bounding box center [716, 100] width 25 height 25
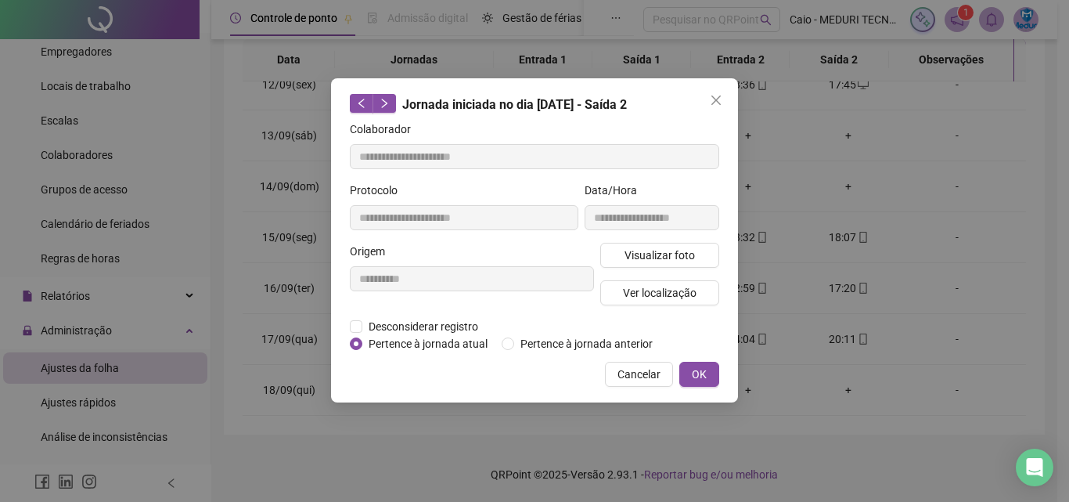
click at [709, 107] on button "Close" at bounding box center [716, 100] width 25 height 25
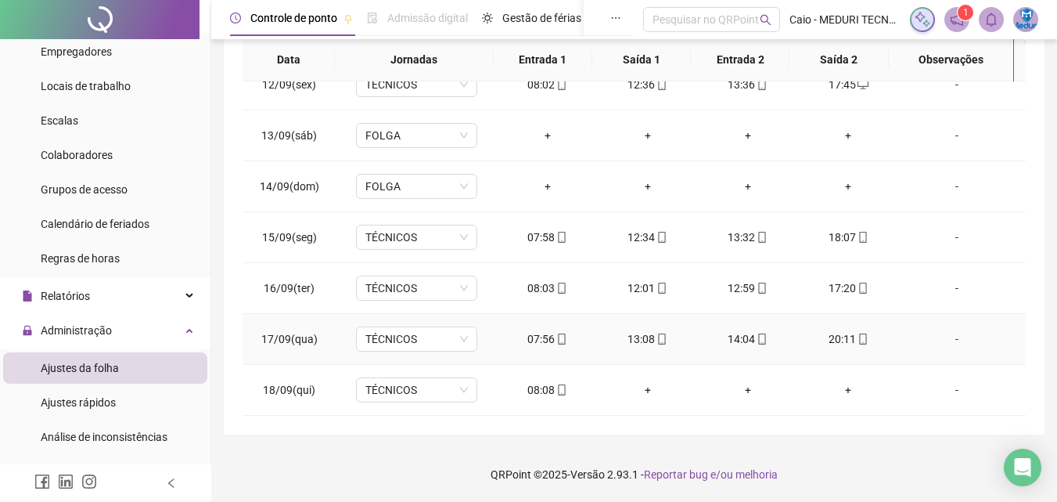
click at [845, 337] on div "20:11" at bounding box center [848, 338] width 75 height 17
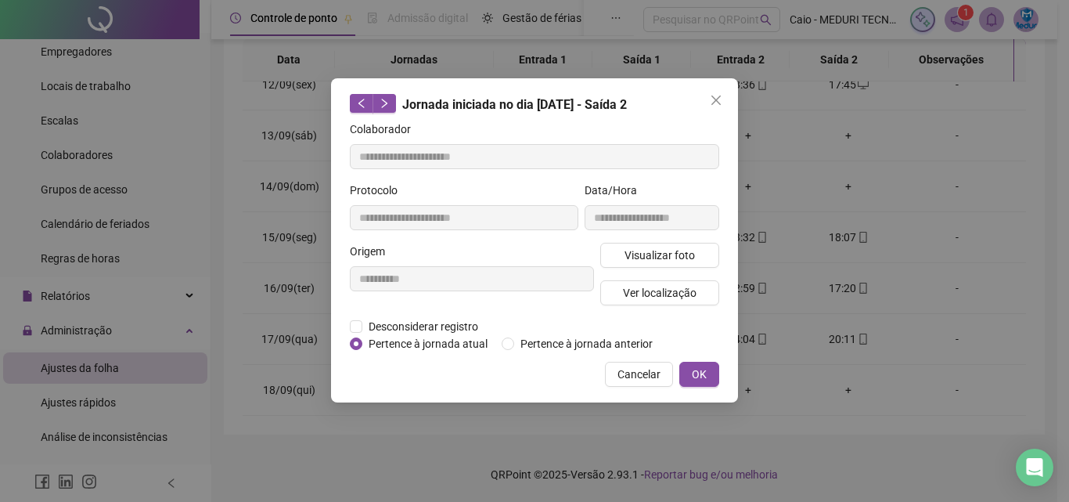
click at [869, 276] on div "**********" at bounding box center [534, 251] width 1069 height 502
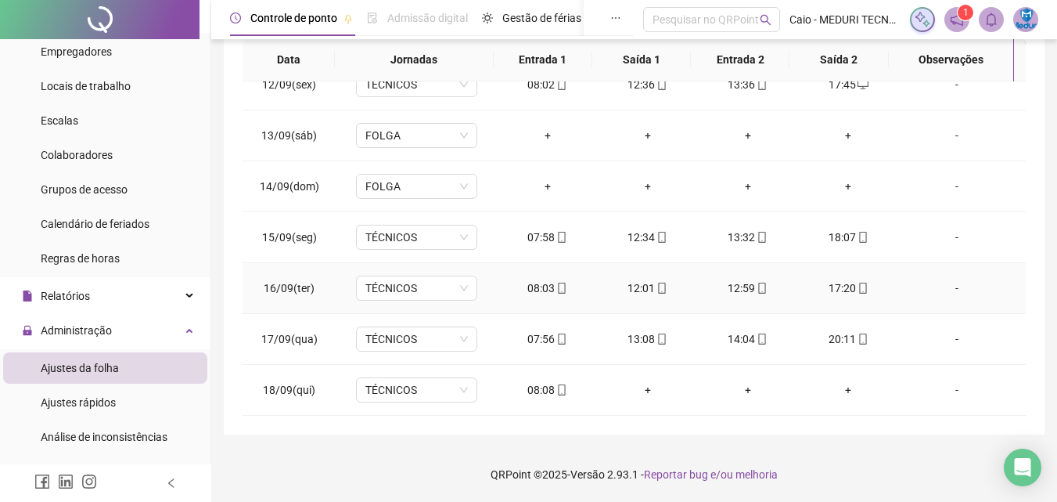
click at [858, 288] on icon "mobile" at bounding box center [863, 288] width 11 height 11
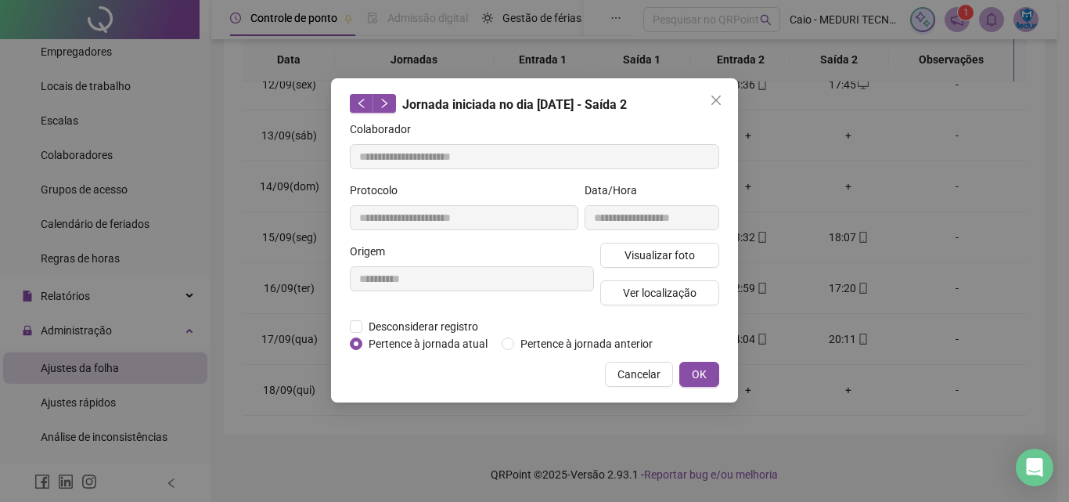
click at [719, 255] on div "Visualizar foto Ver localização" at bounding box center [659, 280] width 125 height 75
click at [714, 255] on button "Visualizar foto" at bounding box center [659, 255] width 119 height 25
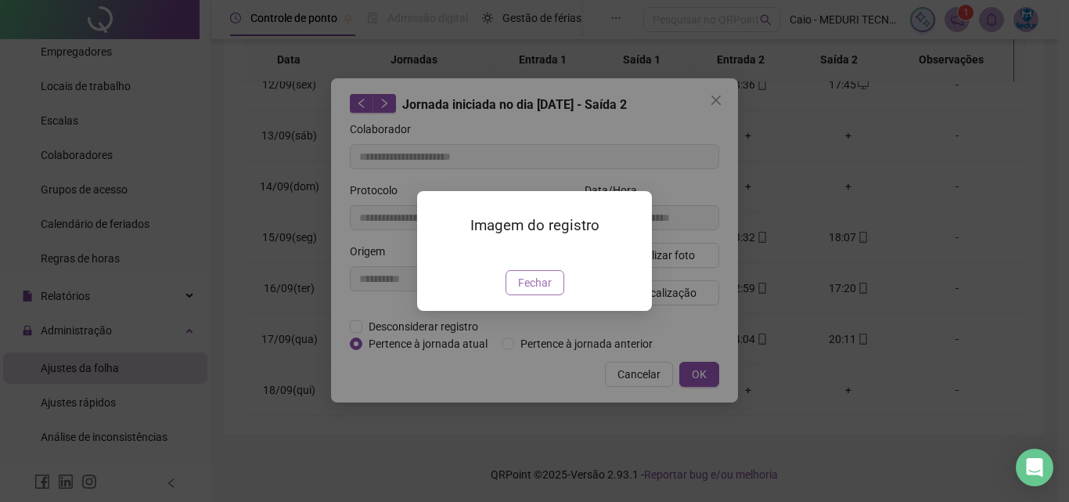
click at [544, 291] on span "Fechar" at bounding box center [535, 282] width 34 height 17
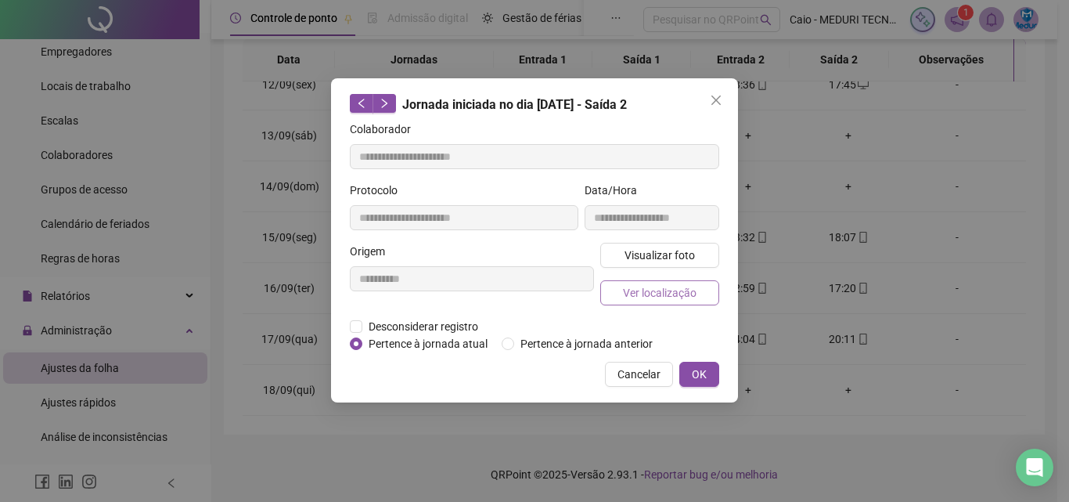
click at [691, 297] on span "Ver localização" at bounding box center [660, 292] width 74 height 17
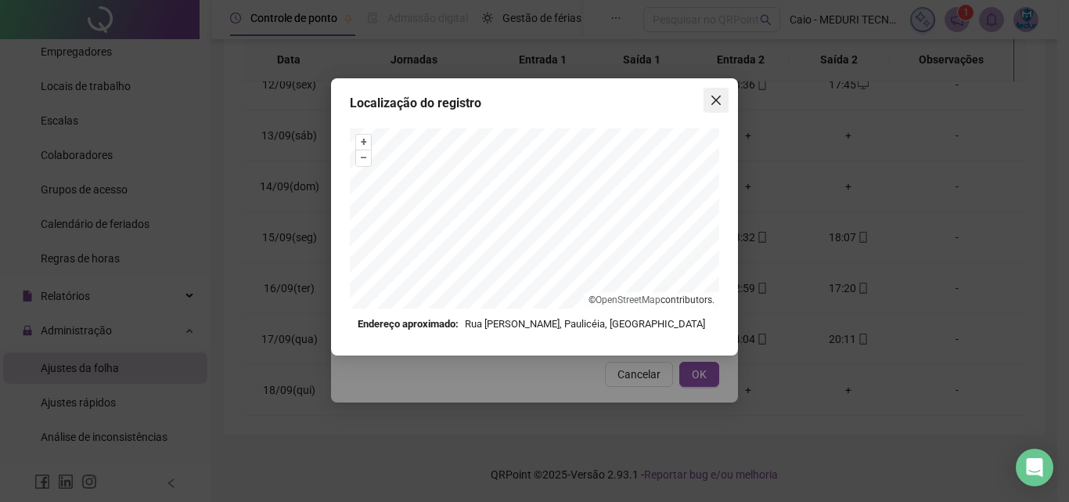
click at [715, 103] on icon "close" at bounding box center [716, 100] width 13 height 13
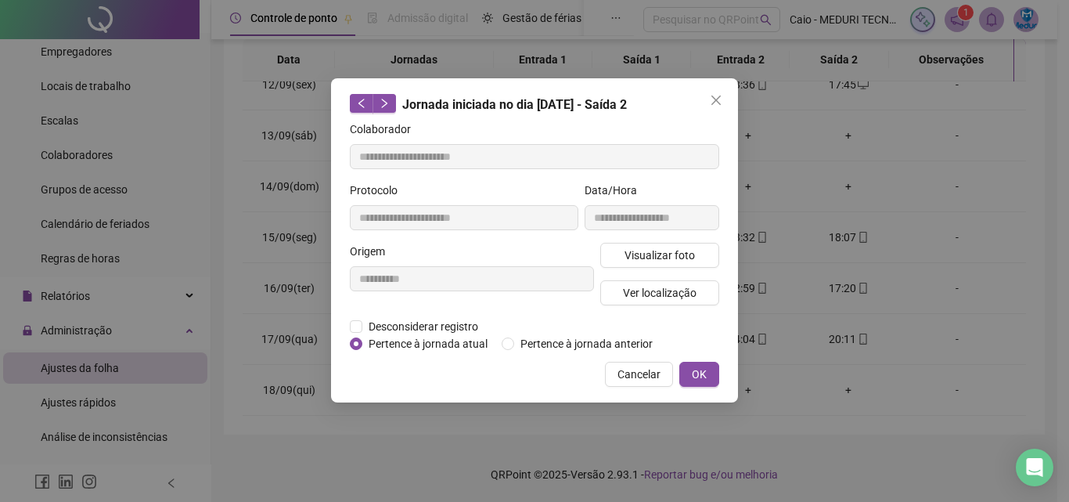
click at [715, 103] on icon "close" at bounding box center [716, 100] width 13 height 13
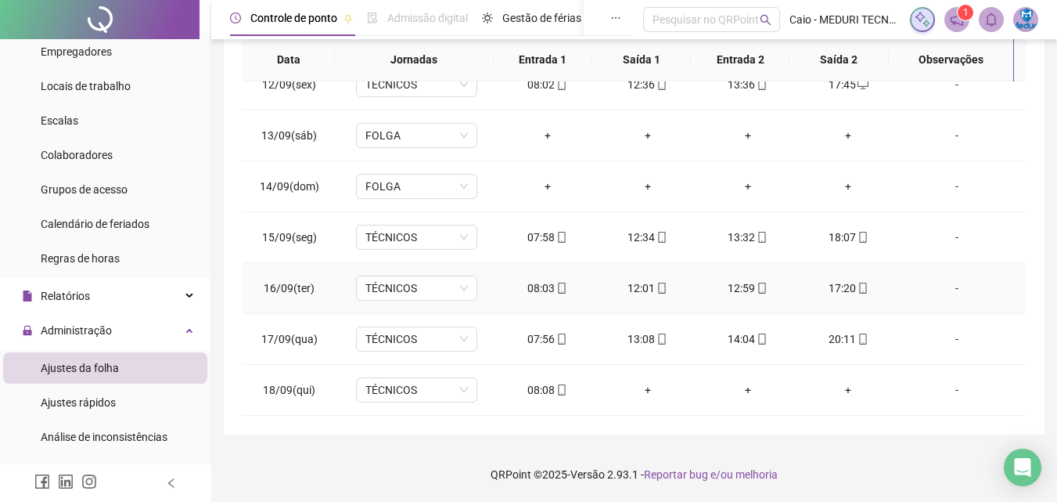
click at [745, 294] on div "12:59" at bounding box center [748, 287] width 75 height 17
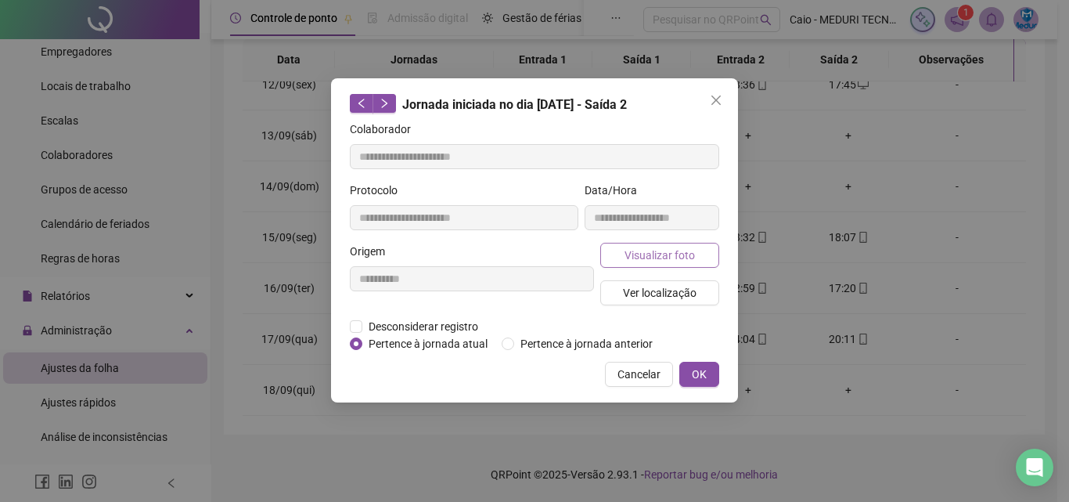
click at [672, 263] on button "Visualizar foto" at bounding box center [659, 255] width 119 height 25
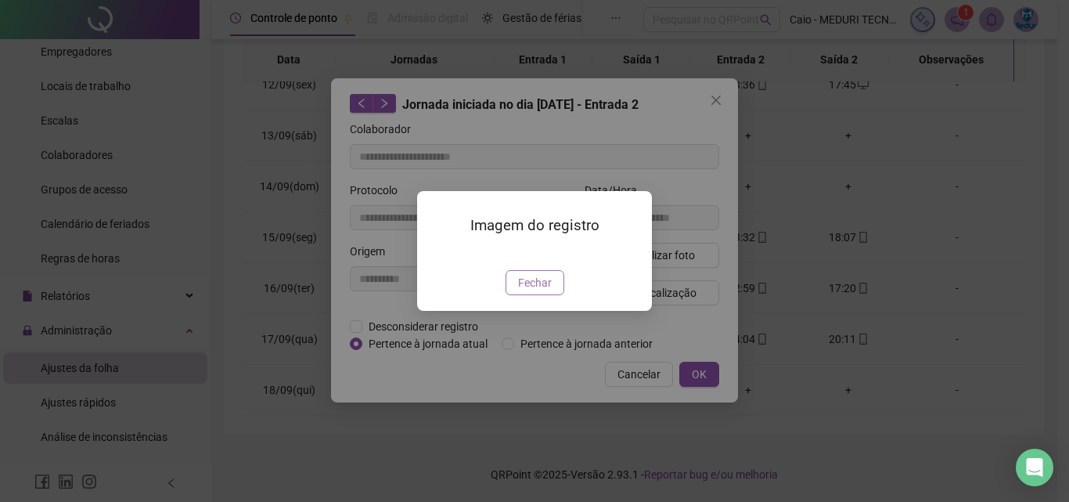
click at [538, 291] on span "Fechar" at bounding box center [535, 282] width 34 height 17
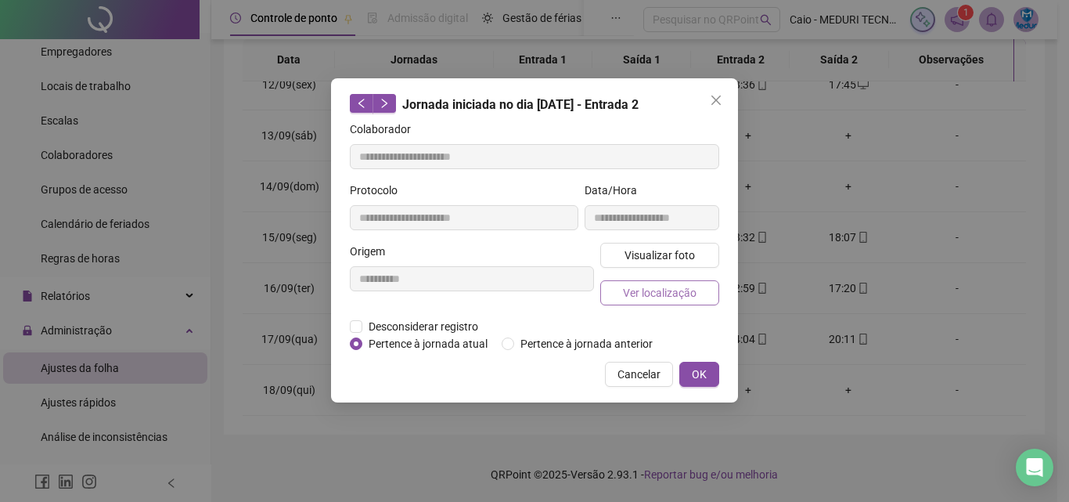
click at [672, 290] on span "Ver localização" at bounding box center [660, 292] width 74 height 17
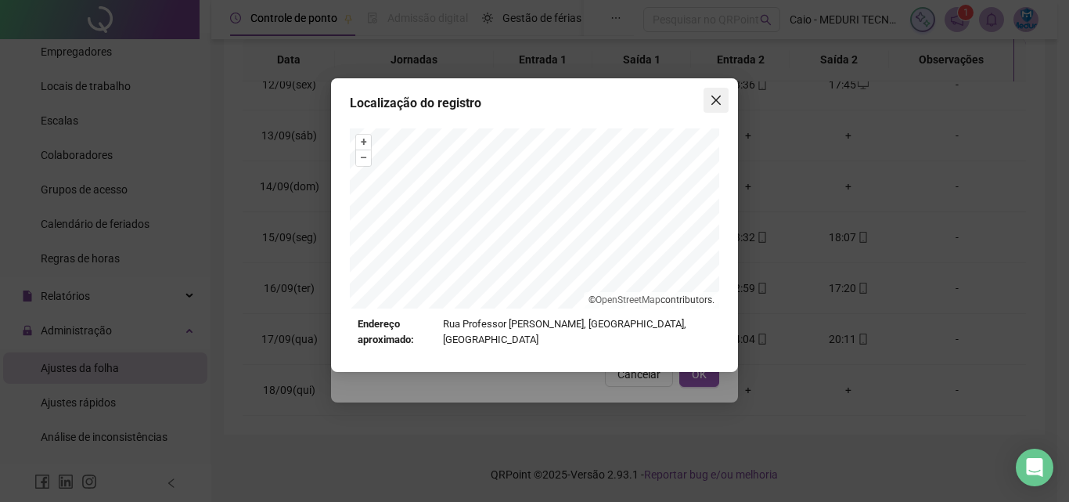
click at [725, 94] on button "Close" at bounding box center [716, 100] width 25 height 25
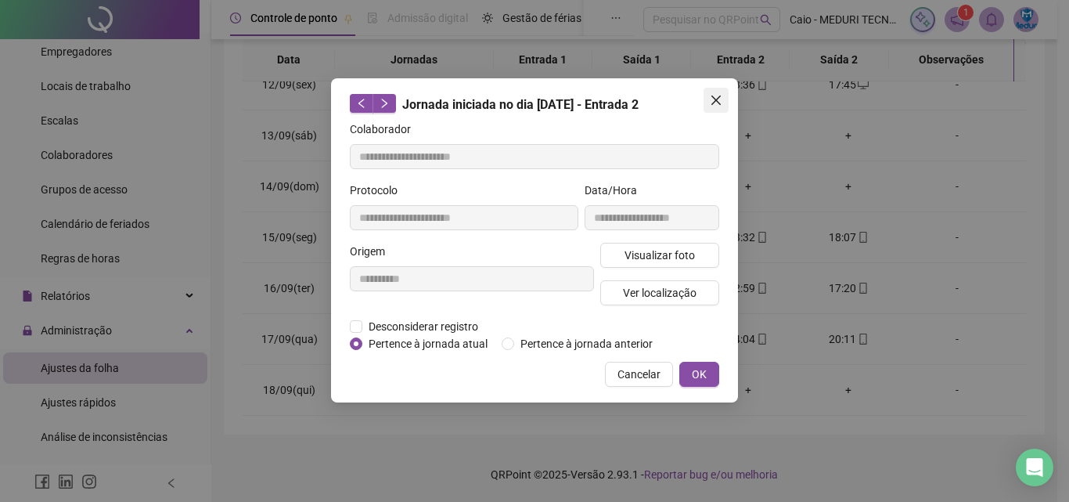
click at [707, 95] on span "Close" at bounding box center [716, 100] width 25 height 13
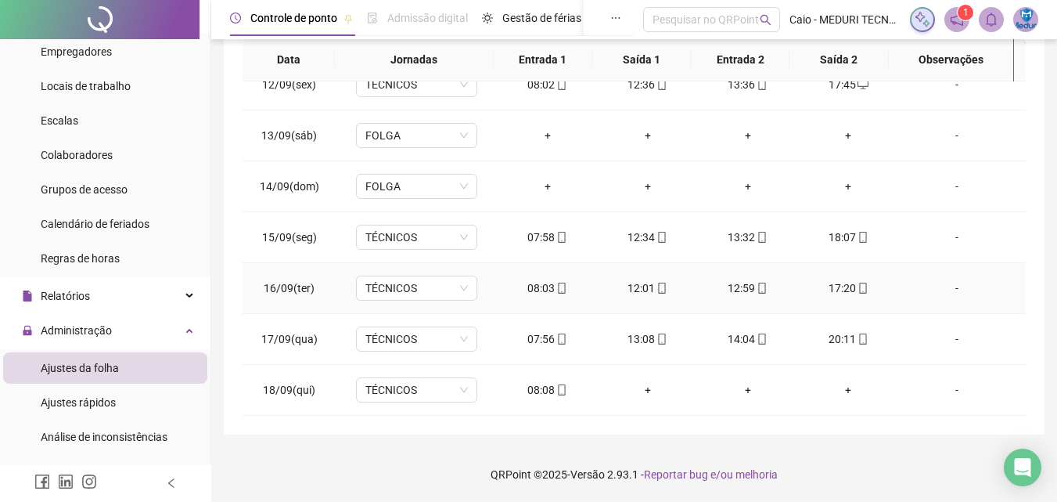
click at [659, 293] on icon "mobile" at bounding box center [662, 288] width 7 height 11
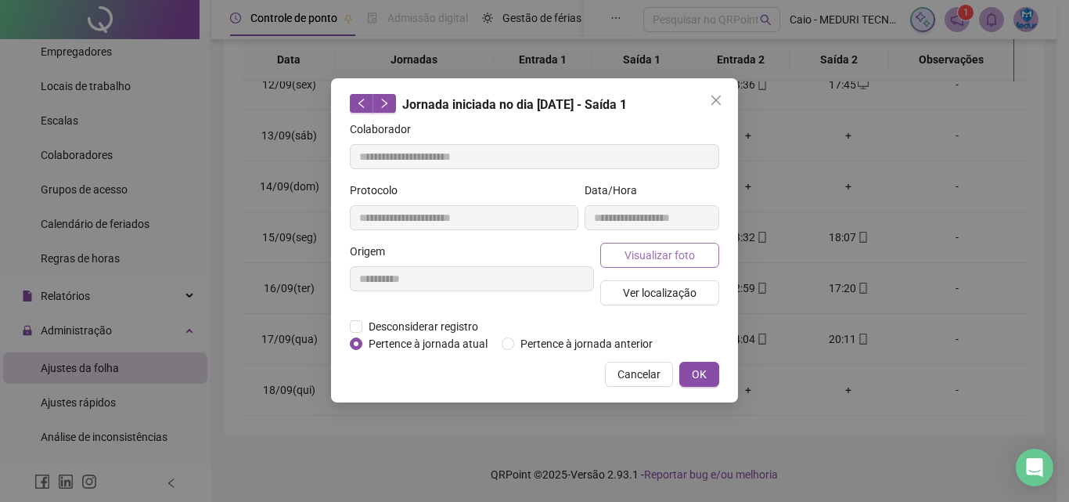
click at [634, 250] on span "Visualizar foto" at bounding box center [660, 255] width 70 height 17
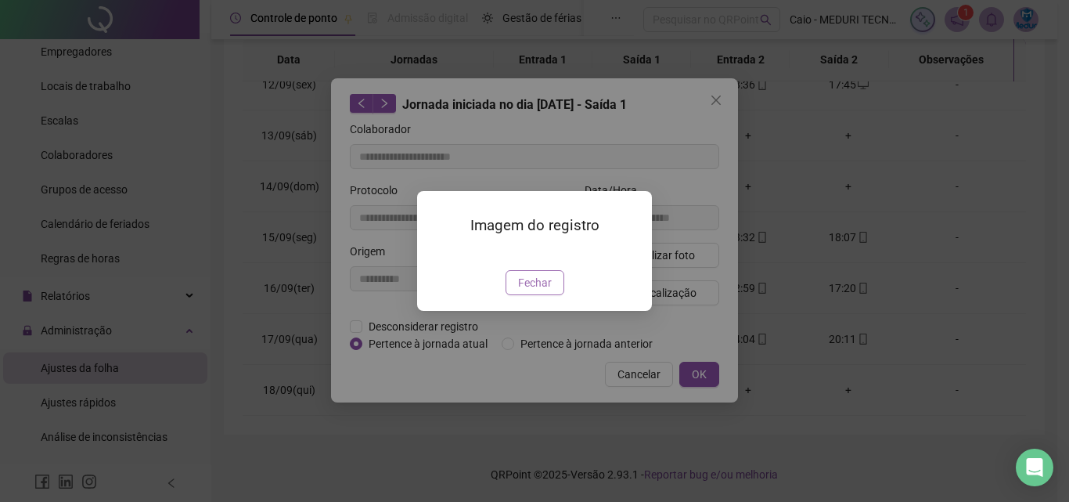
click at [524, 291] on span "Fechar" at bounding box center [535, 282] width 34 height 17
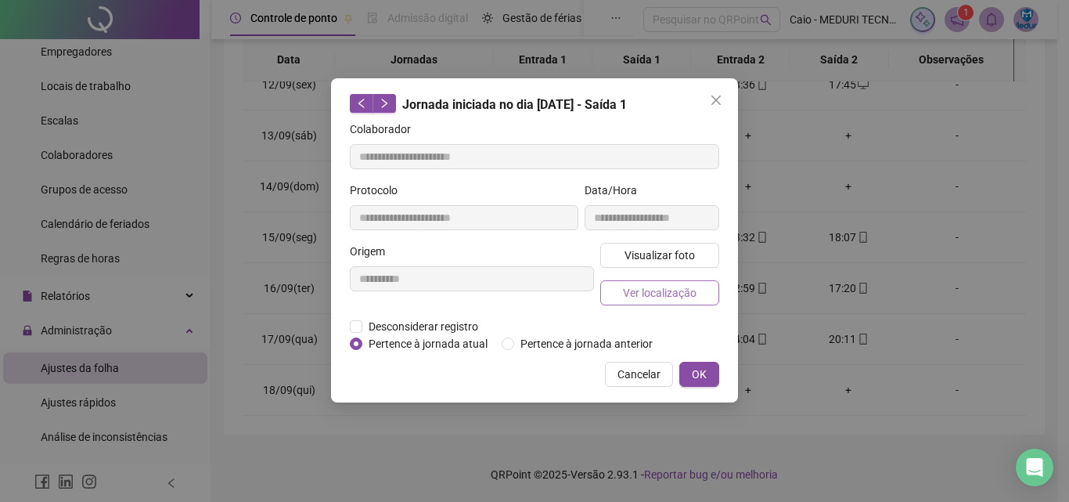
click at [633, 302] on button "Ver localização" at bounding box center [659, 292] width 119 height 25
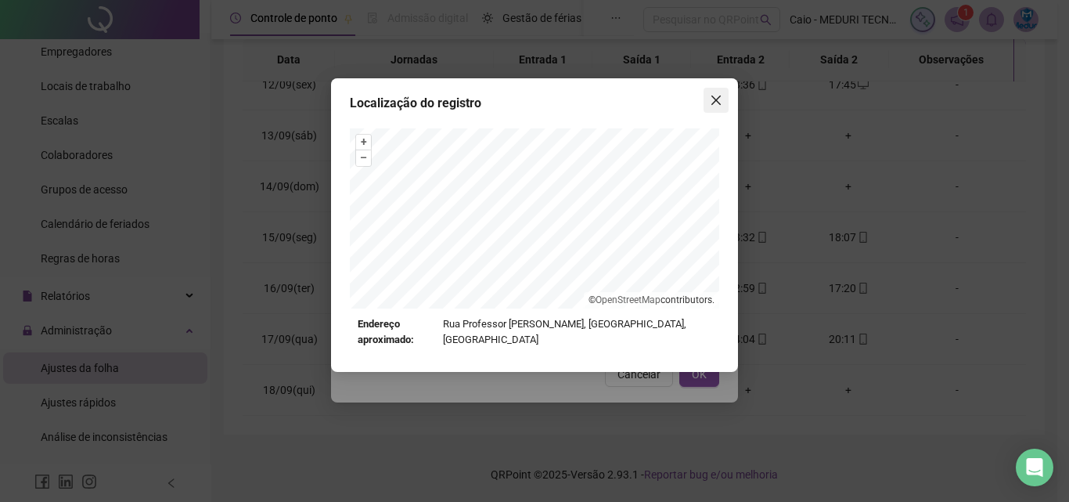
click at [724, 92] on button "Close" at bounding box center [716, 100] width 25 height 25
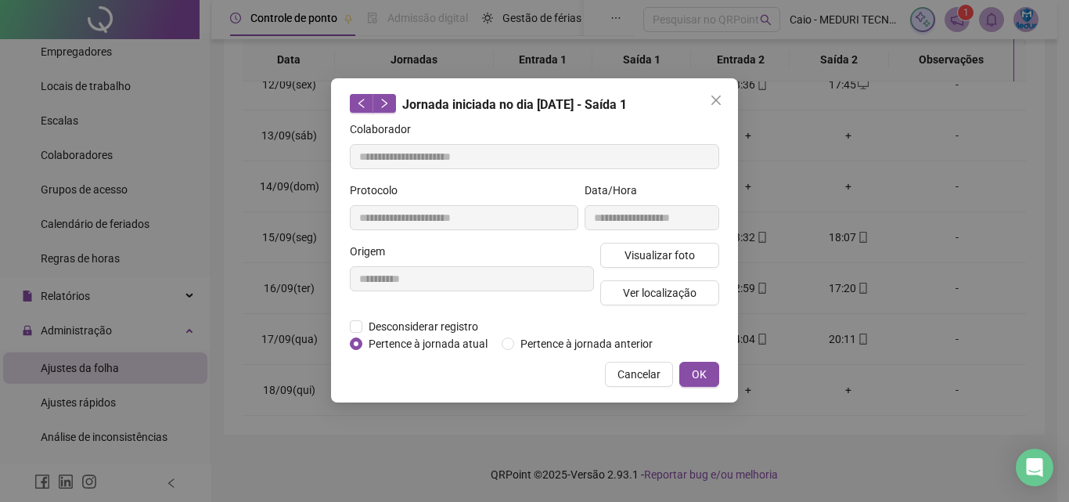
click at [724, 92] on button "Close" at bounding box center [716, 100] width 25 height 25
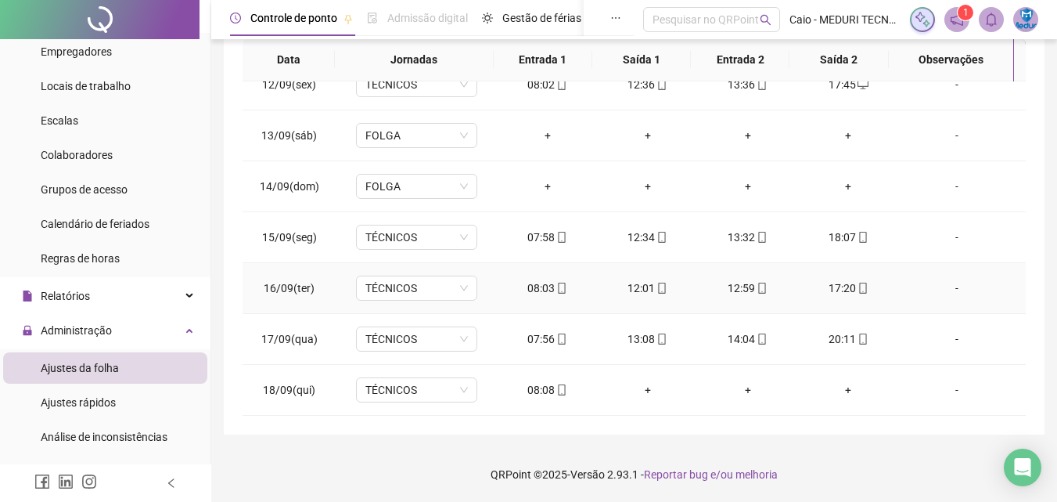
click at [547, 301] on td "08:03" at bounding box center [548, 288] width 100 height 51
click at [556, 298] on td "08:03" at bounding box center [548, 288] width 100 height 51
click at [562, 284] on icon "mobile" at bounding box center [562, 288] width 11 height 11
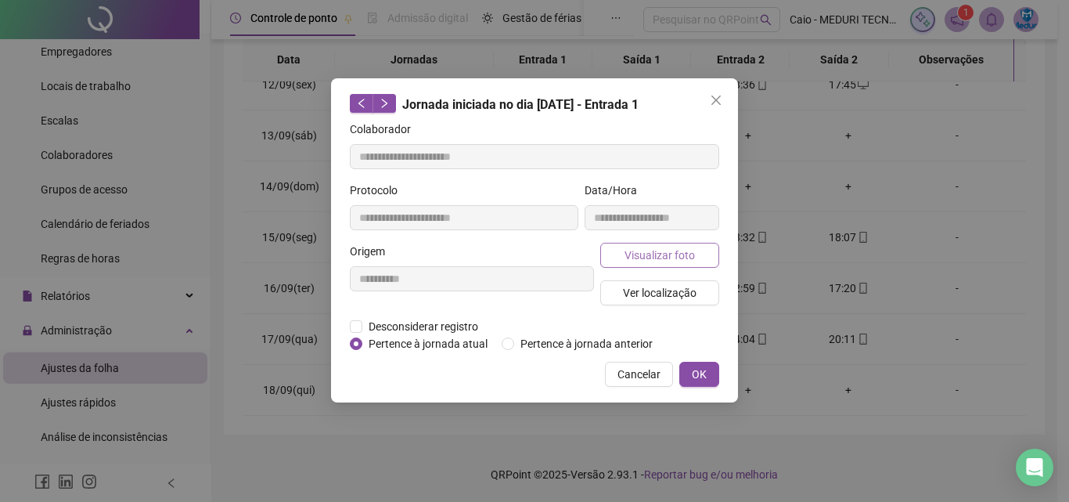
click at [641, 261] on span "Visualizar foto" at bounding box center [660, 255] width 70 height 17
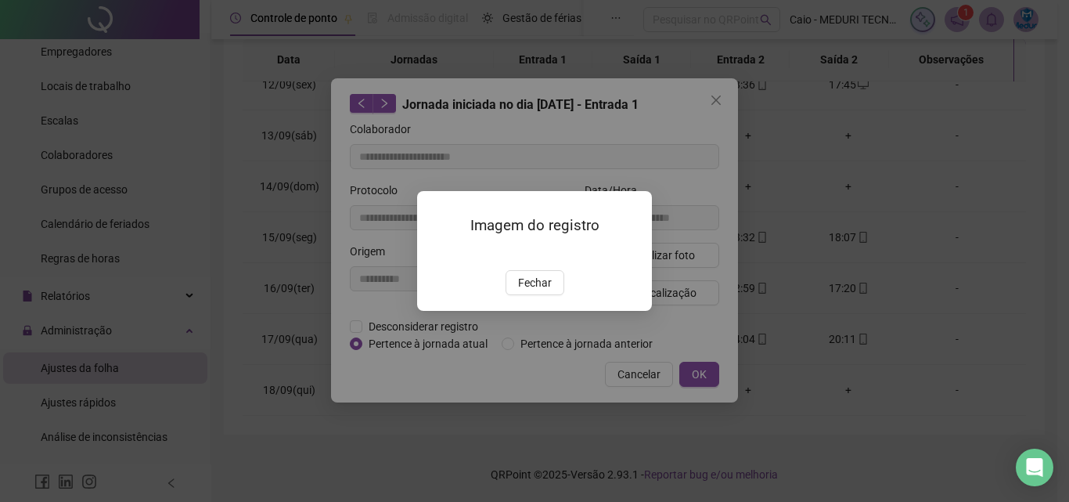
click at [525, 291] on span "Fechar" at bounding box center [535, 282] width 34 height 17
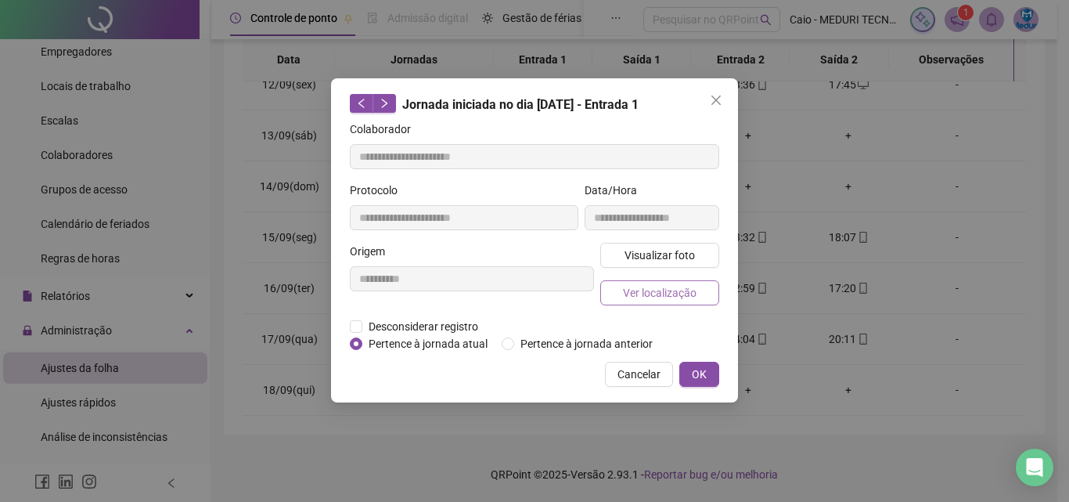
click at [654, 302] on button "Ver localização" at bounding box center [659, 292] width 119 height 25
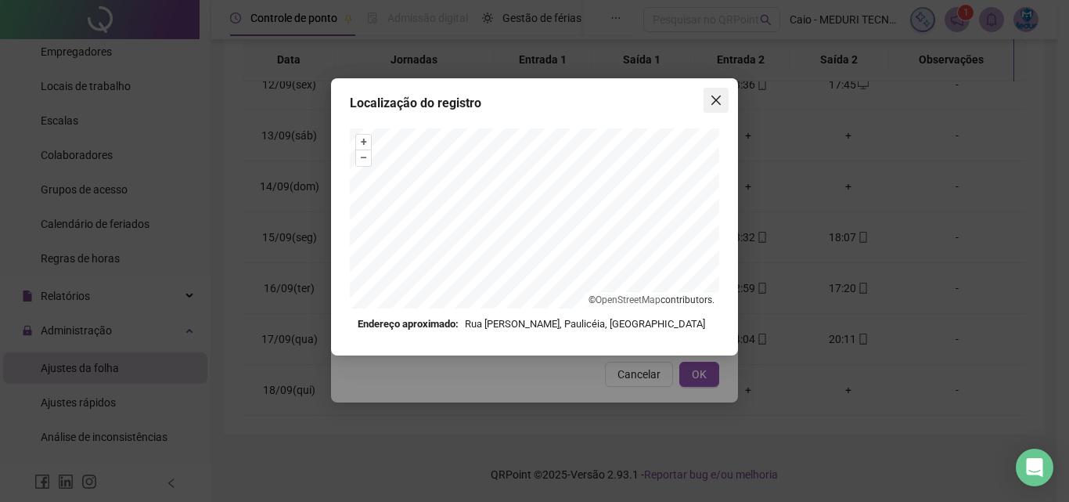
click at [712, 98] on icon "close" at bounding box center [716, 100] width 13 height 13
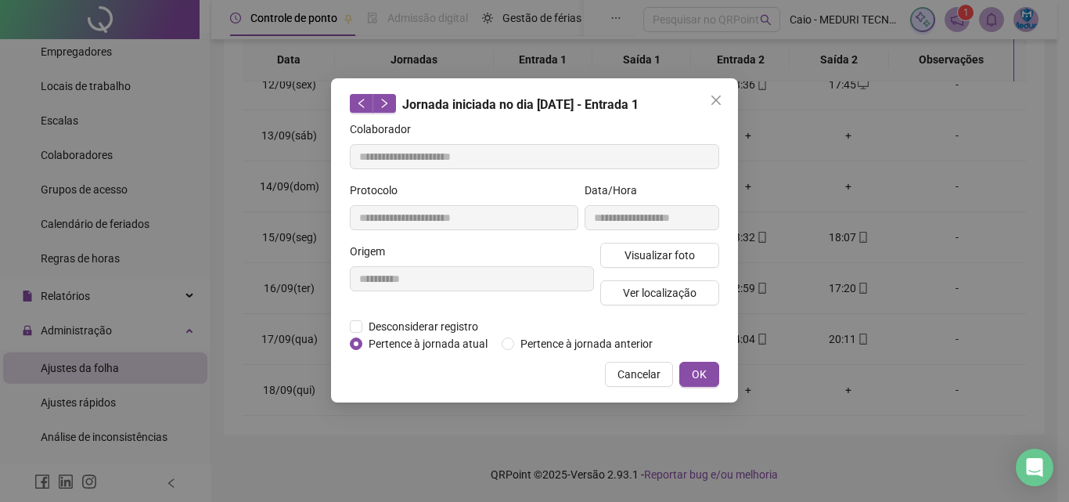
click at [712, 98] on icon "close" at bounding box center [716, 100] width 13 height 13
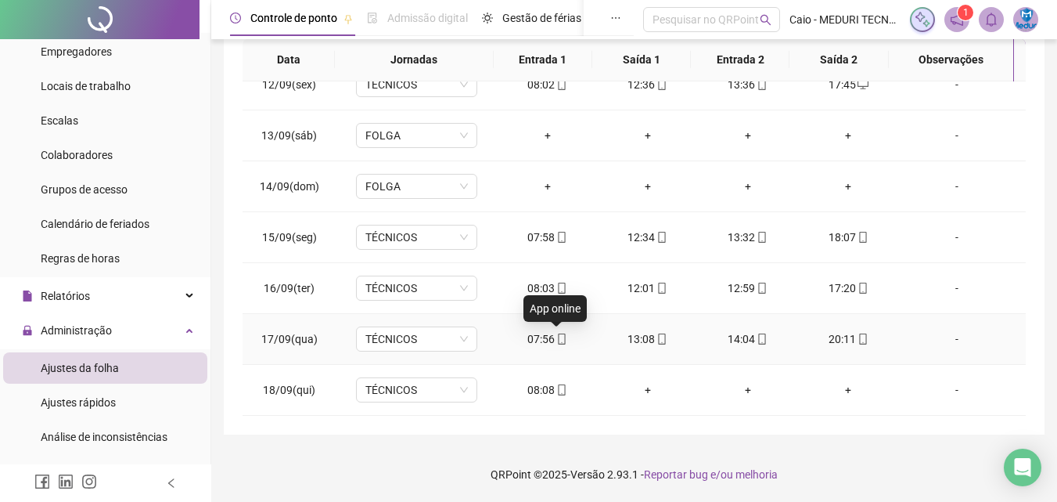
click at [561, 340] on icon "mobile" at bounding box center [562, 338] width 11 height 11
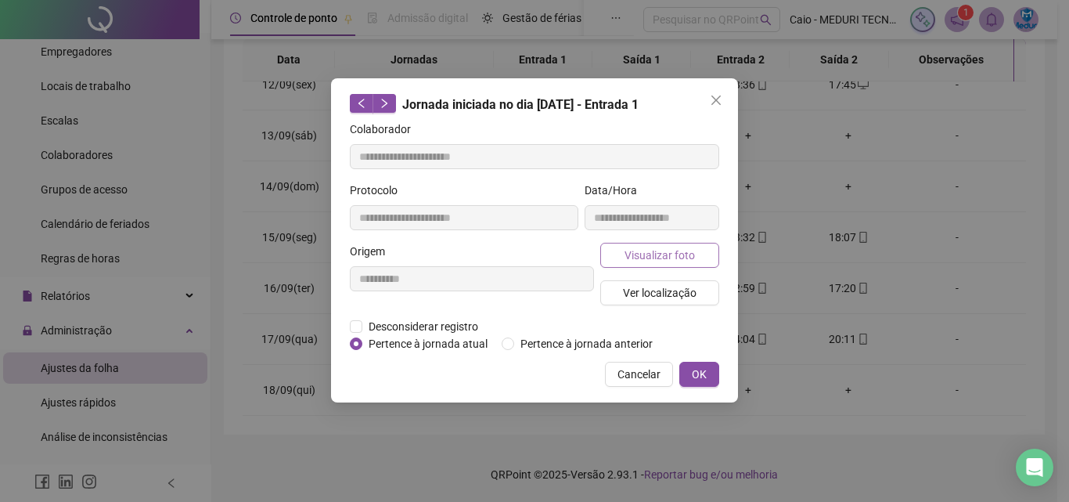
click at [662, 265] on button "Visualizar foto" at bounding box center [659, 255] width 119 height 25
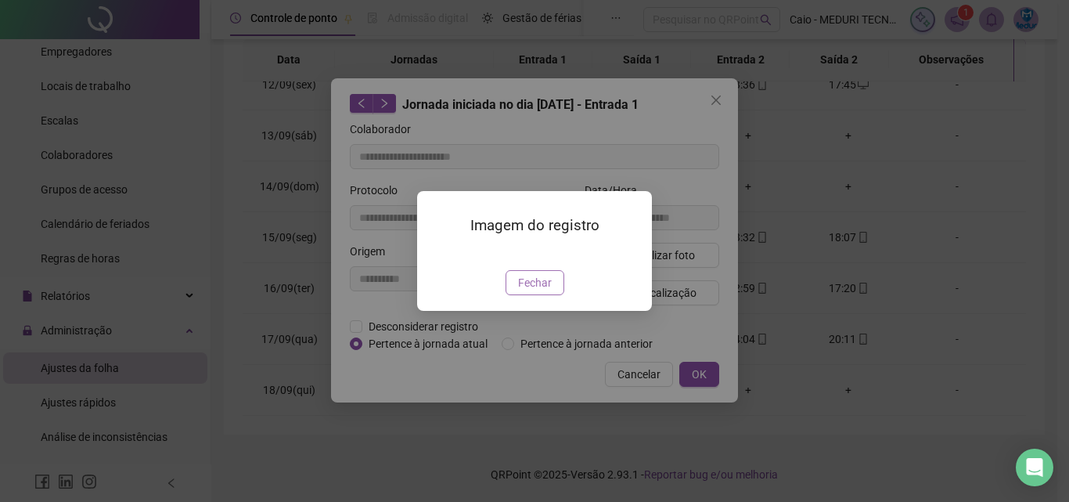
click at [548, 291] on span "Fechar" at bounding box center [535, 282] width 34 height 17
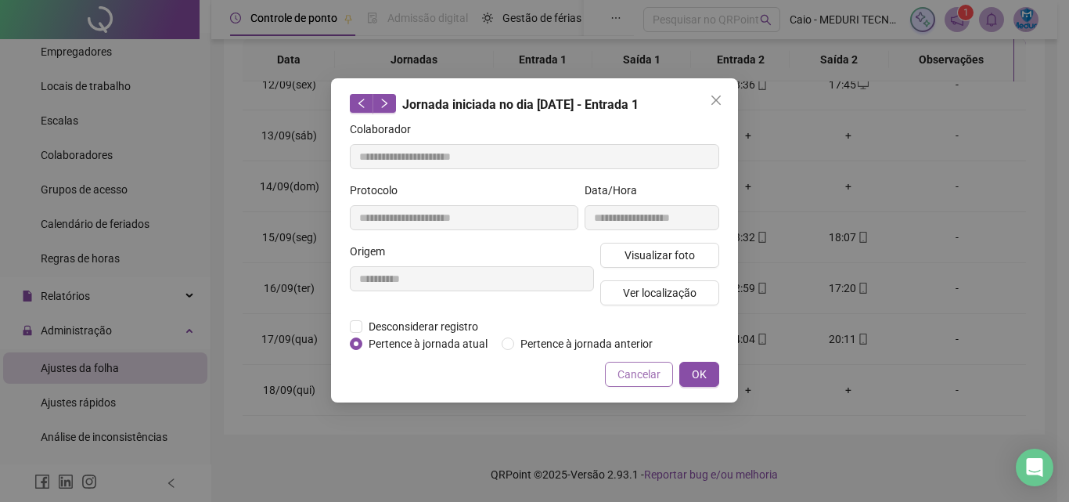
click at [663, 371] on button "Cancelar" at bounding box center [639, 374] width 68 height 25
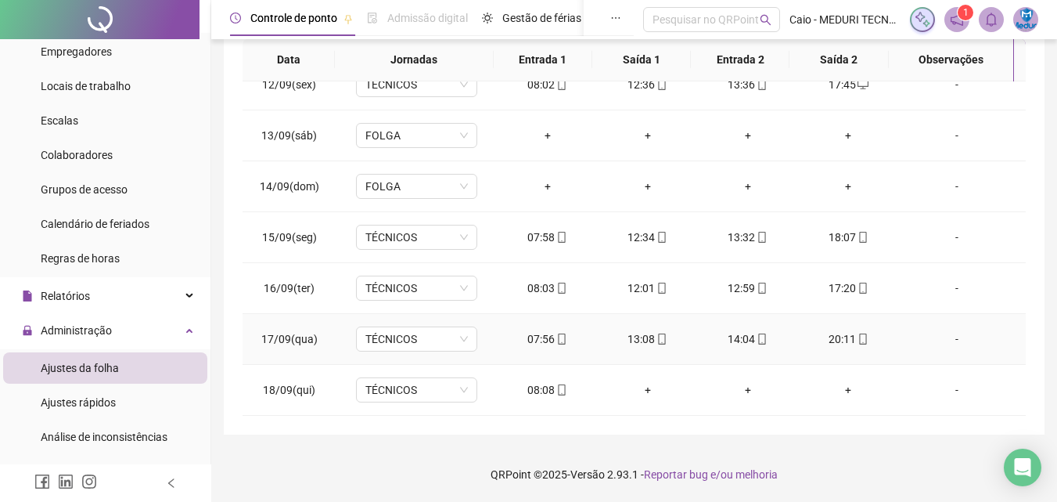
click at [557, 337] on icon "mobile" at bounding box center [562, 338] width 11 height 11
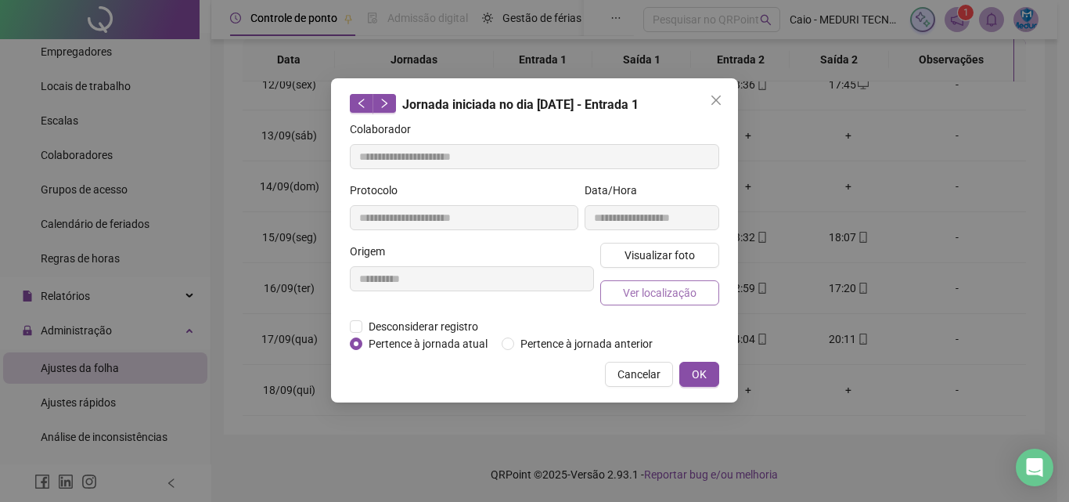
click at [620, 301] on button "Ver localização" at bounding box center [659, 292] width 119 height 25
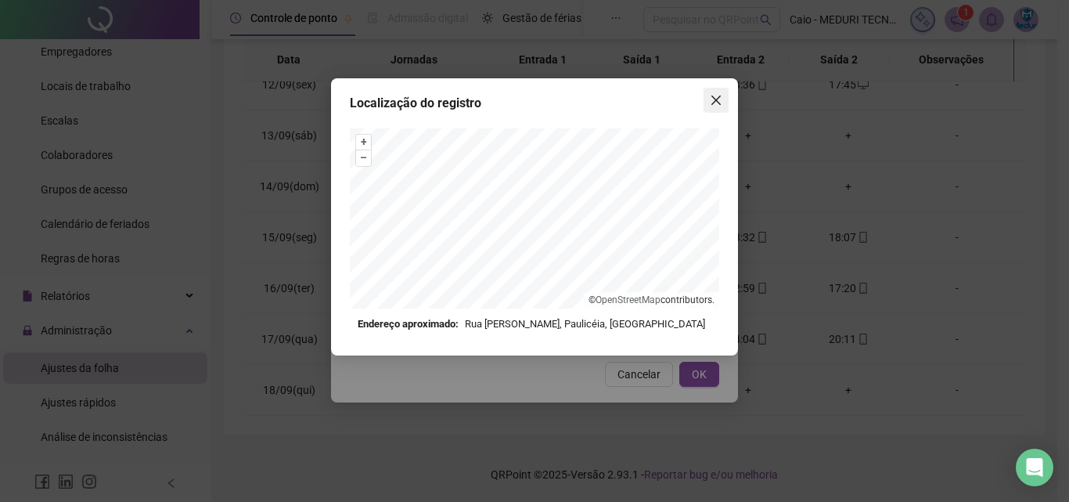
click at [726, 99] on span "Close" at bounding box center [716, 100] width 25 height 13
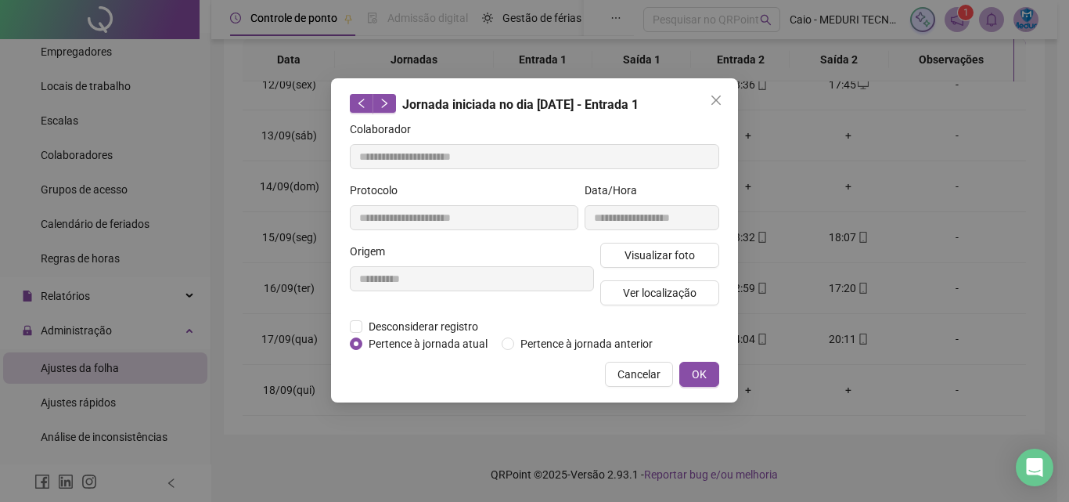
click at [725, 98] on span "Close" at bounding box center [716, 100] width 25 height 13
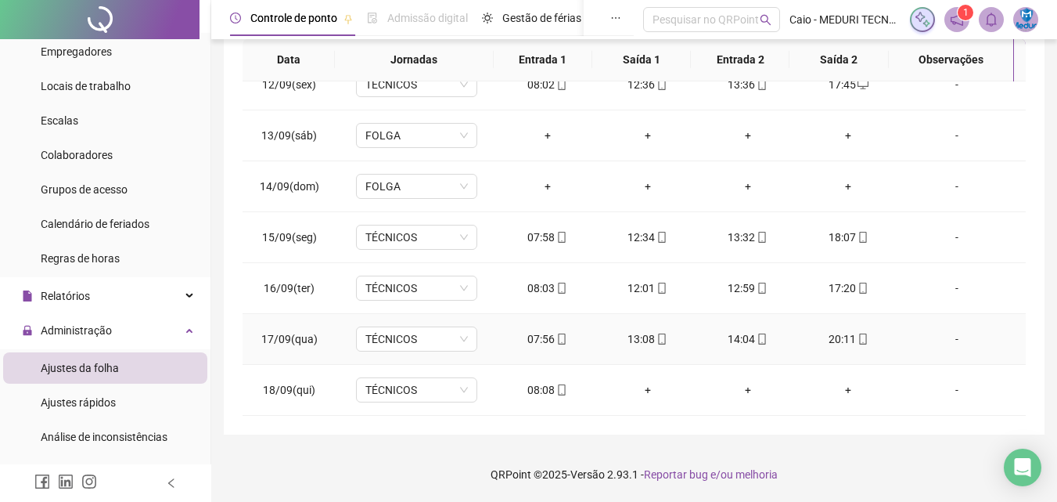
click at [657, 338] on icon "mobile" at bounding box center [662, 338] width 11 height 11
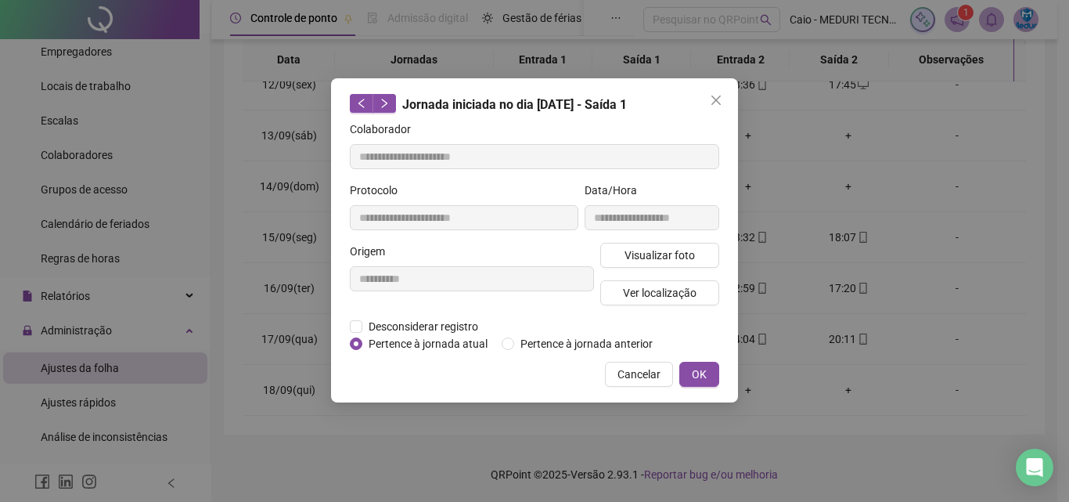
click at [650, 274] on div "Visualizar foto Ver localização" at bounding box center [659, 280] width 125 height 75
click at [655, 251] on span "Visualizar foto" at bounding box center [660, 255] width 70 height 17
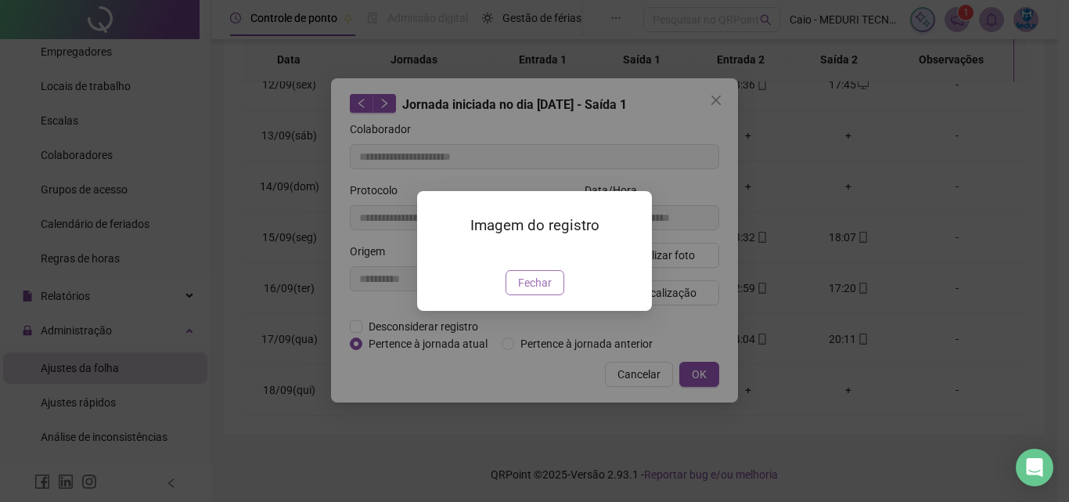
click at [541, 291] on span "Fechar" at bounding box center [535, 282] width 34 height 17
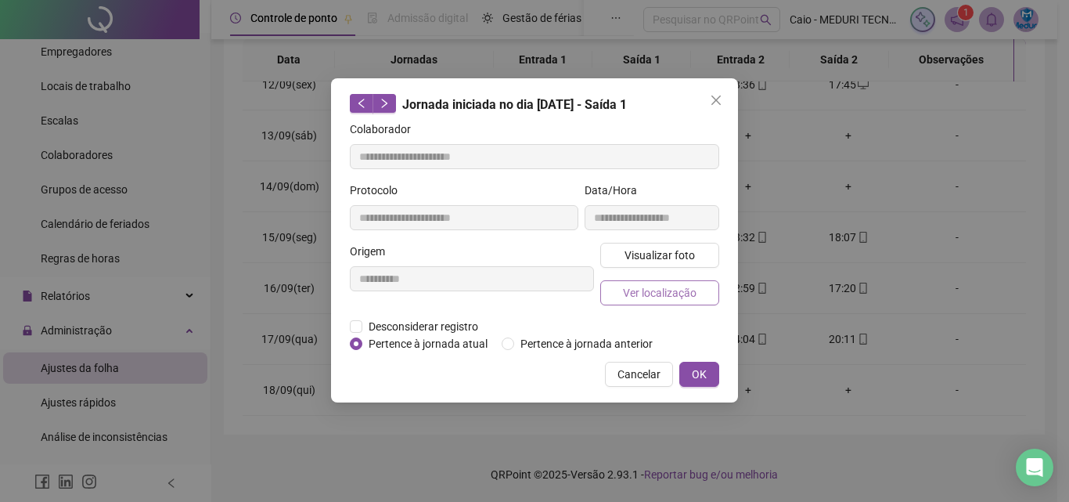
click at [670, 301] on button "Ver localização" at bounding box center [659, 292] width 119 height 25
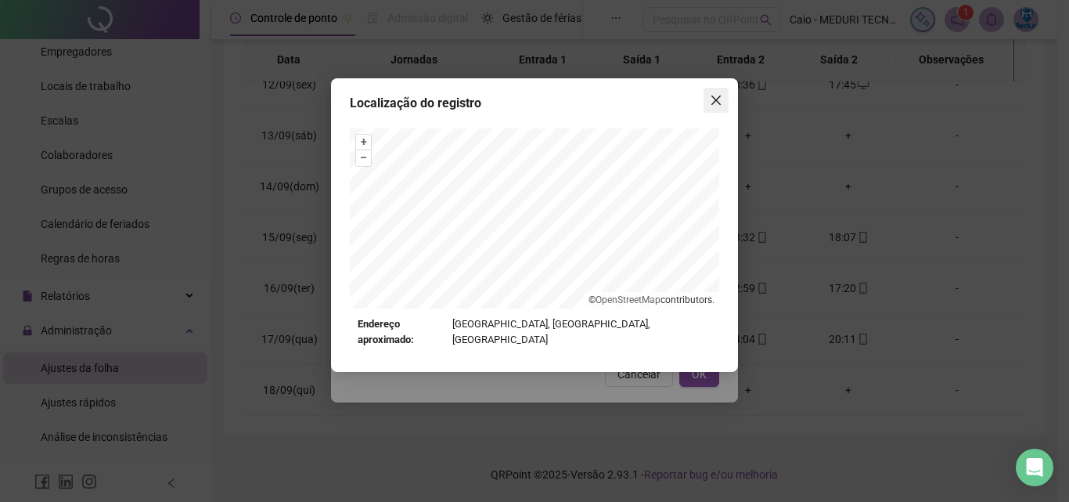
click at [721, 102] on icon "close" at bounding box center [716, 100] width 13 height 13
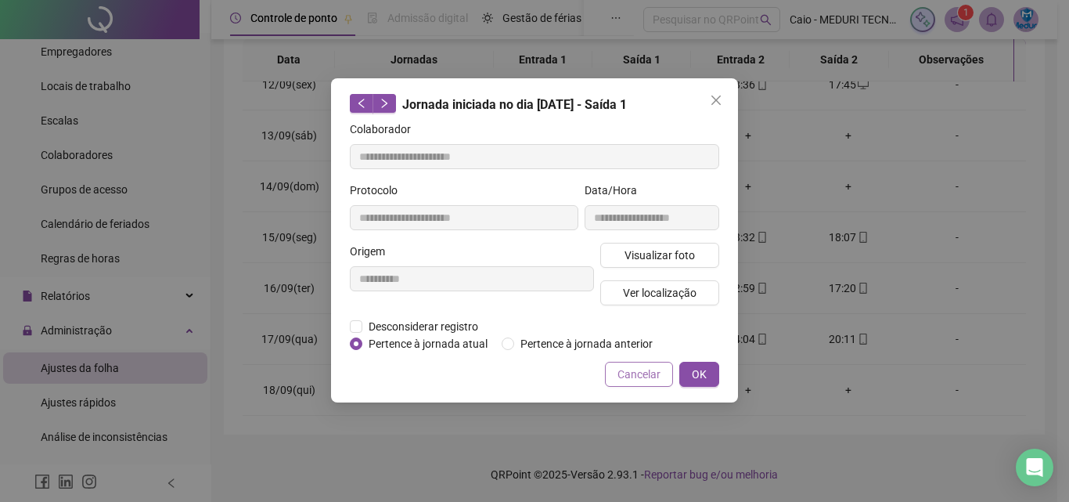
click at [667, 373] on button "Cancelar" at bounding box center [639, 374] width 68 height 25
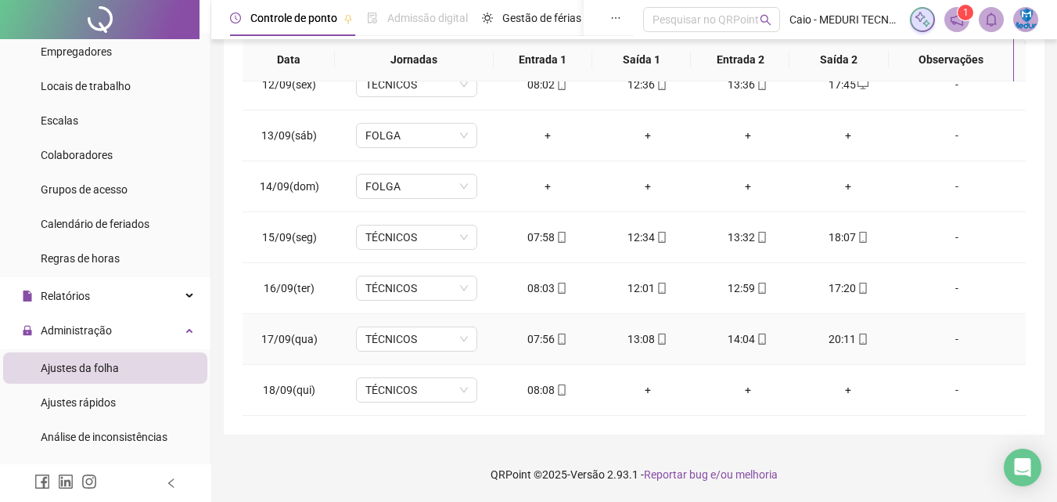
click at [763, 334] on div "14:04" at bounding box center [748, 338] width 75 height 17
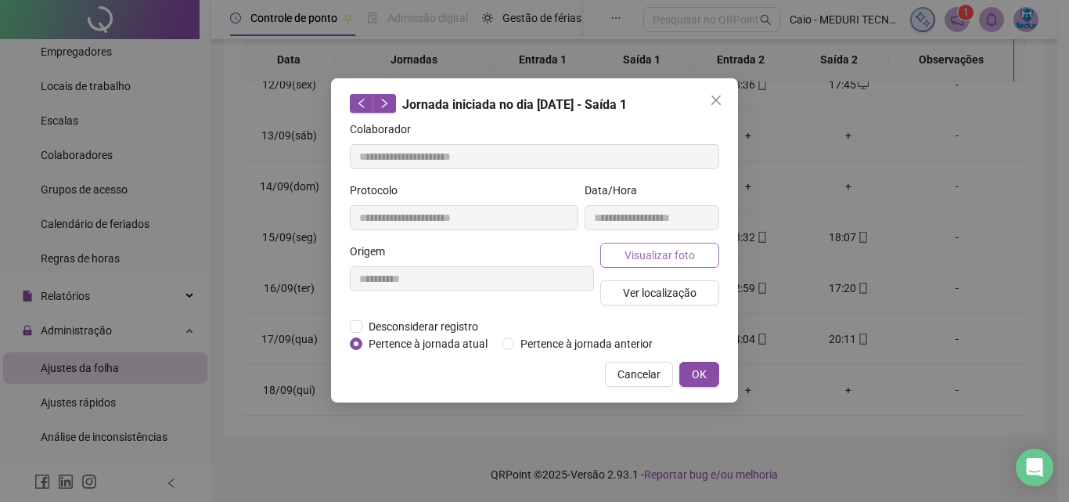
click at [679, 254] on span "Visualizar foto" at bounding box center [660, 255] width 70 height 17
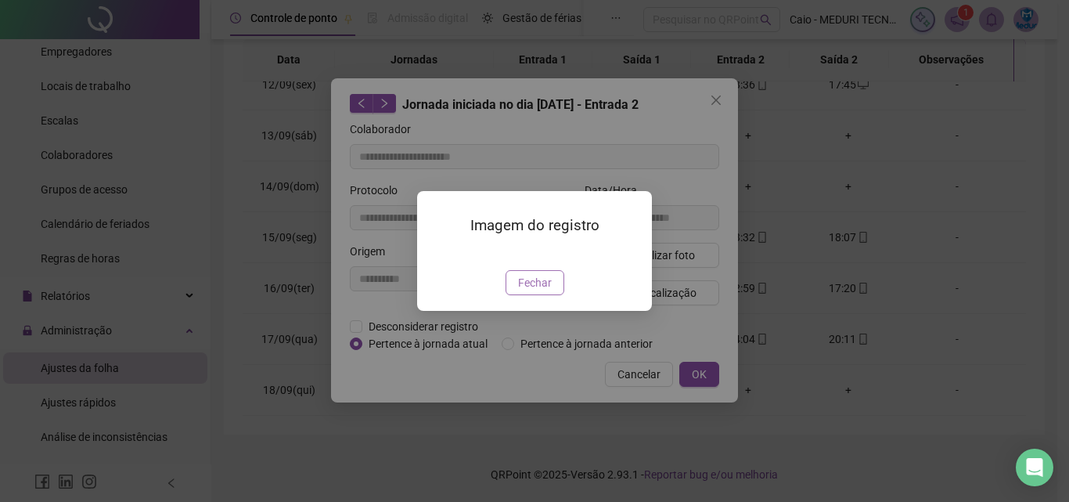
click at [528, 295] on button "Fechar" at bounding box center [535, 282] width 59 height 25
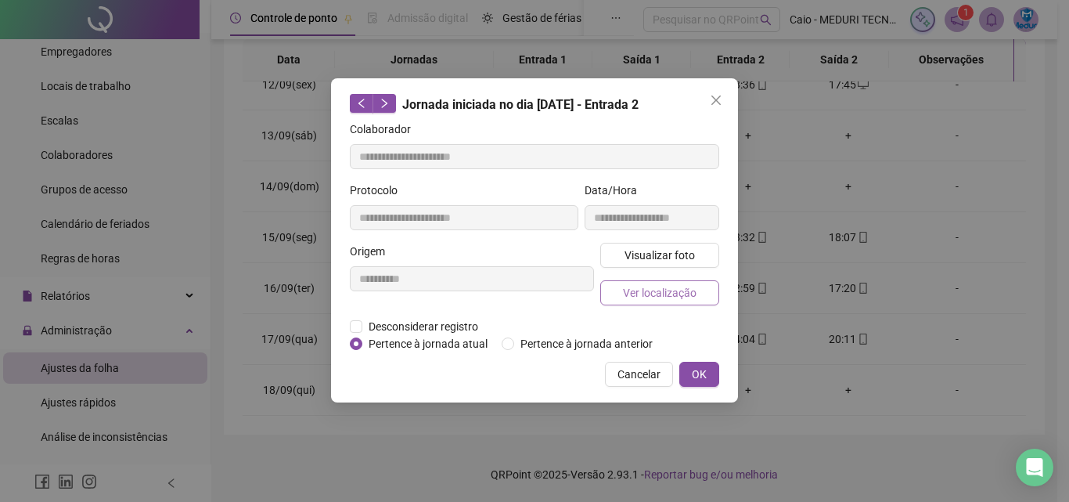
click at [621, 297] on button "Ver localização" at bounding box center [659, 292] width 119 height 25
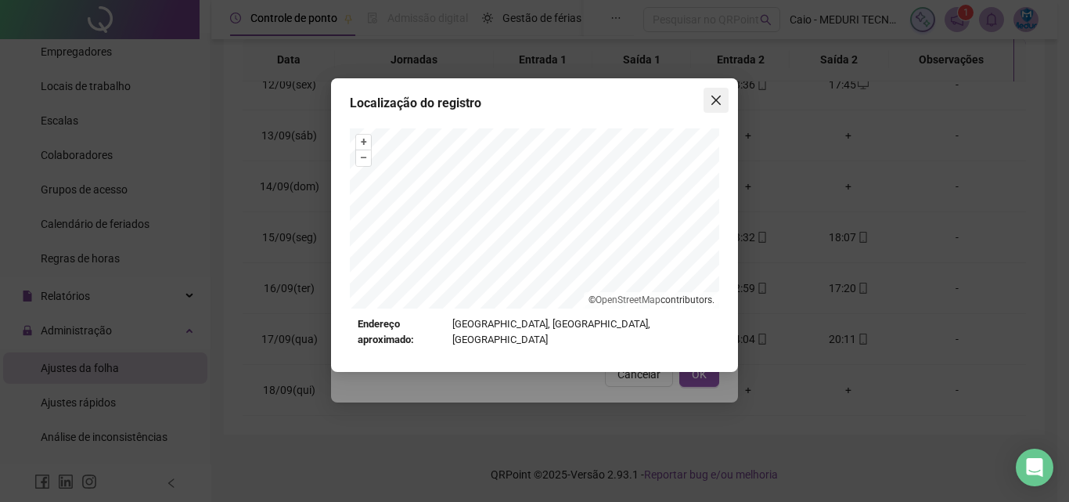
click at [705, 103] on span "Close" at bounding box center [716, 100] width 25 height 13
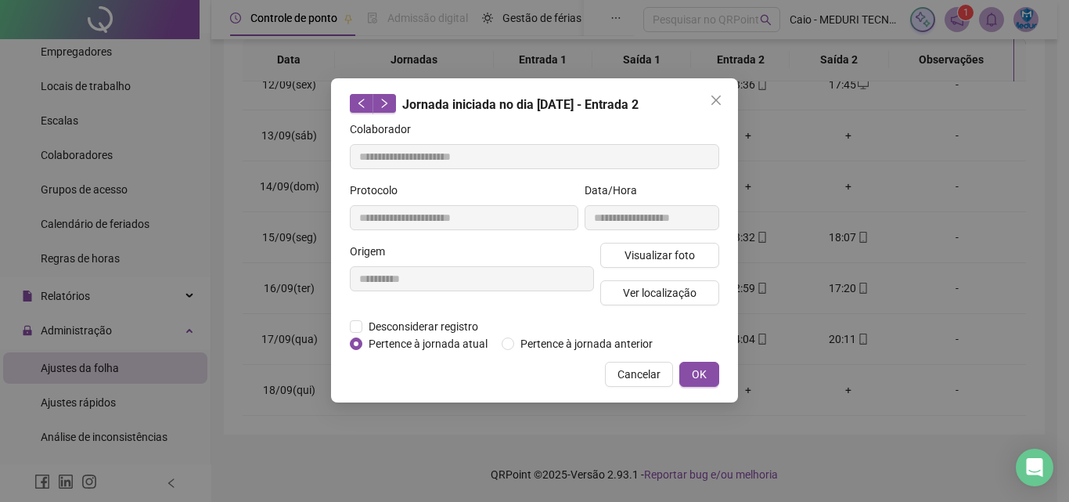
click at [711, 104] on icon "close" at bounding box center [716, 100] width 13 height 13
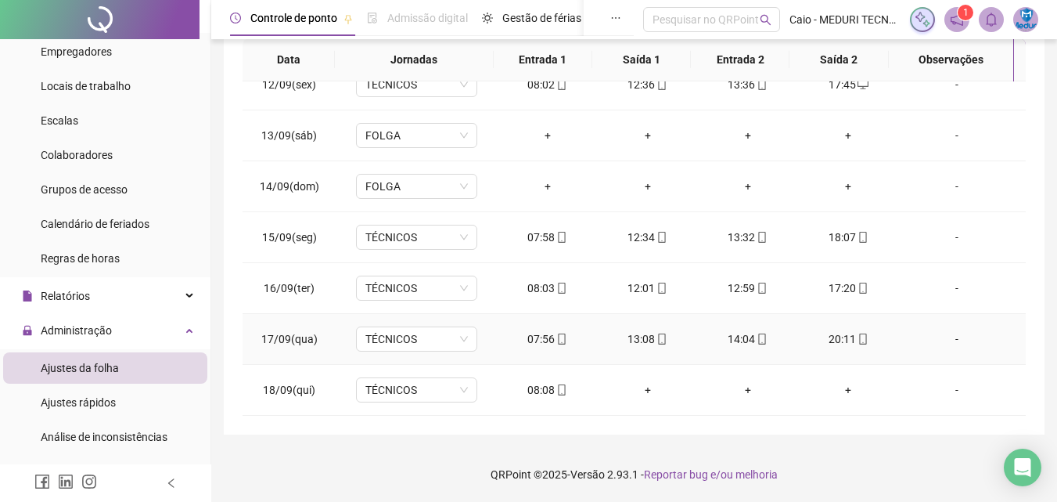
click at [858, 342] on icon "mobile" at bounding box center [863, 338] width 11 height 11
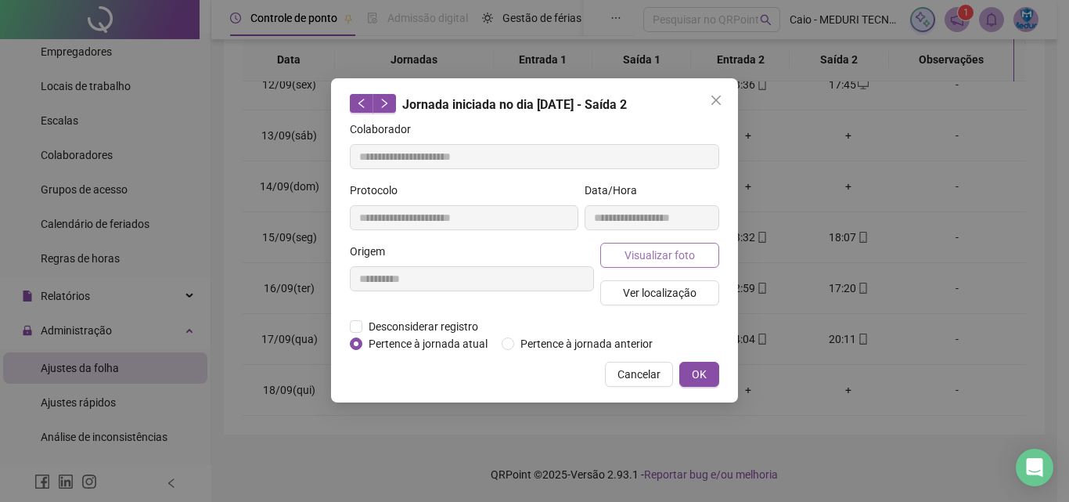
click at [671, 258] on span "Visualizar foto" at bounding box center [660, 255] width 70 height 17
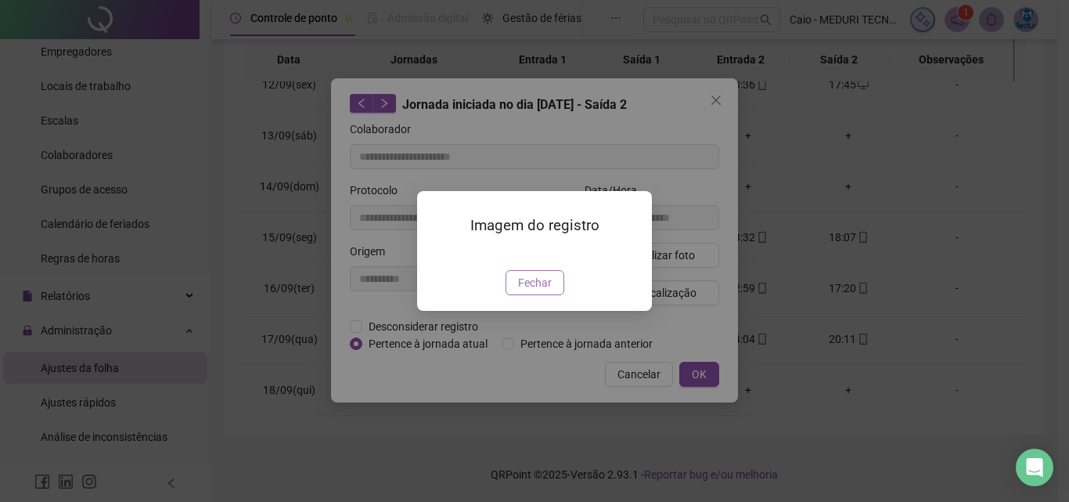
click at [549, 291] on span "Fechar" at bounding box center [535, 282] width 34 height 17
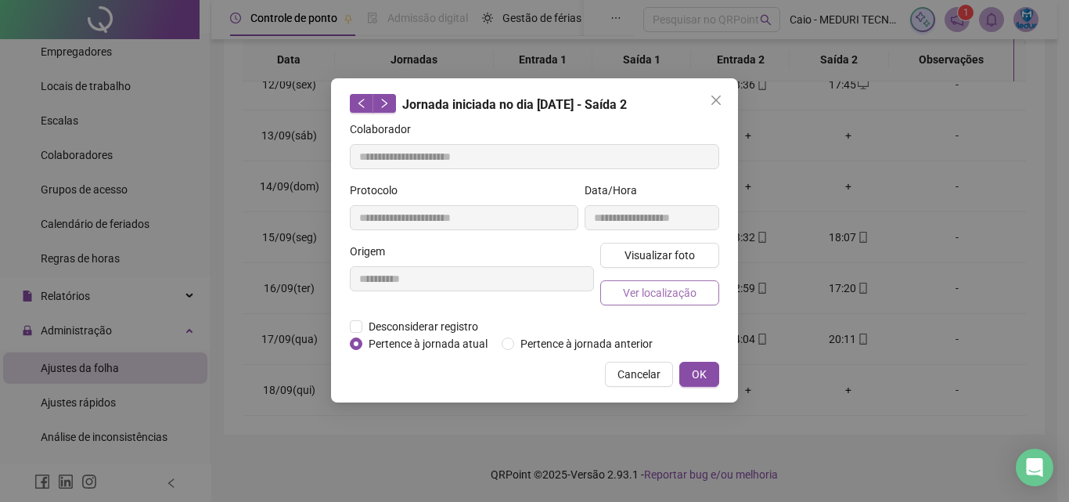
click at [691, 290] on span "Ver localização" at bounding box center [660, 292] width 74 height 17
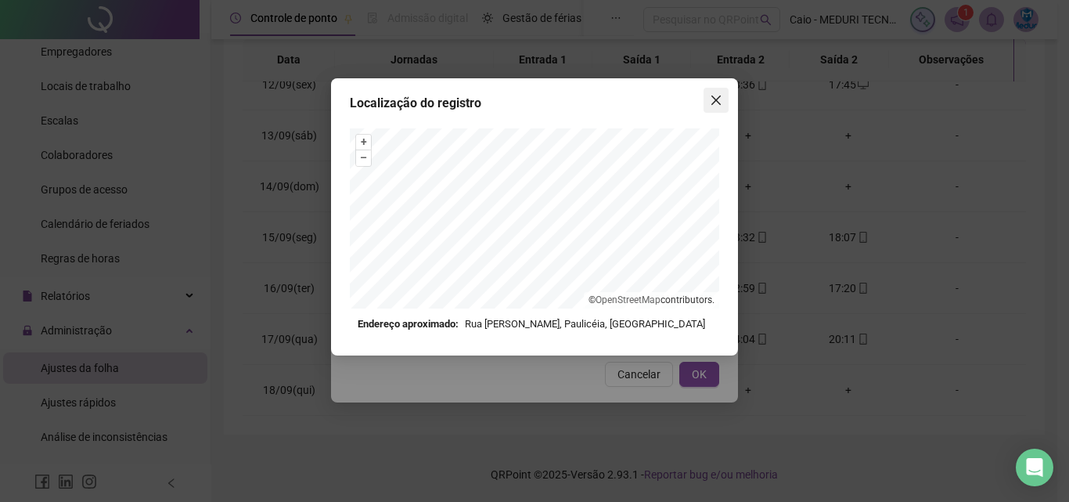
click at [709, 106] on button "Close" at bounding box center [716, 100] width 25 height 25
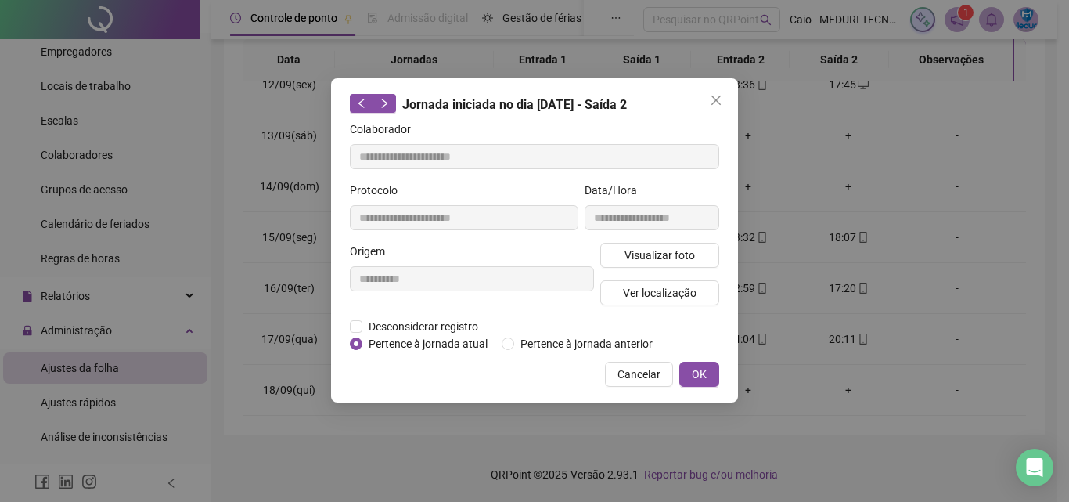
click at [709, 106] on span "Close" at bounding box center [716, 100] width 25 height 13
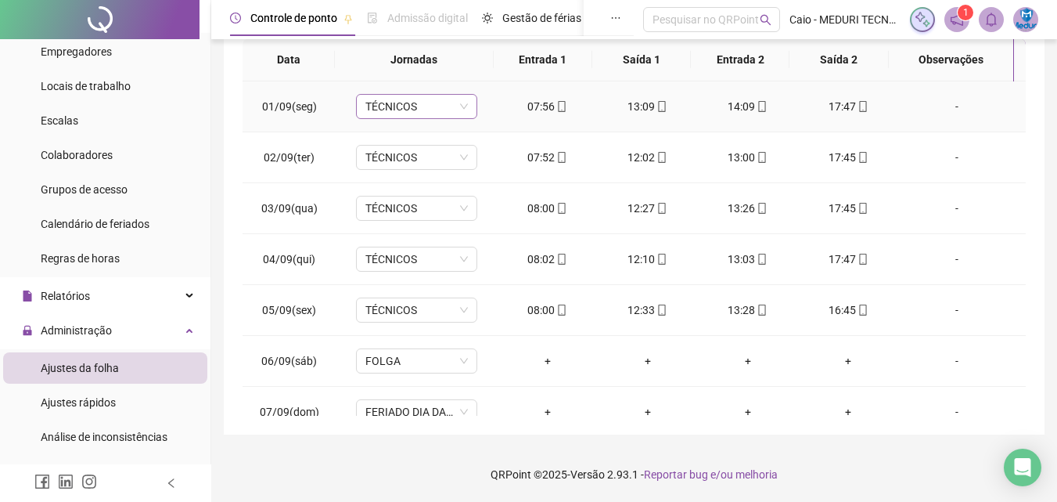
scroll to position [45, 0]
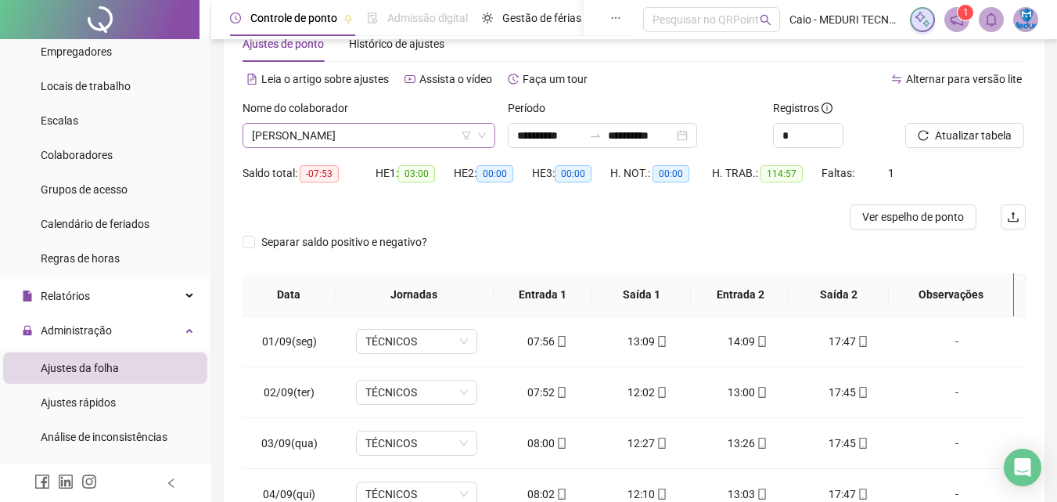
click at [386, 136] on span "[PERSON_NAME]" at bounding box center [369, 135] width 234 height 23
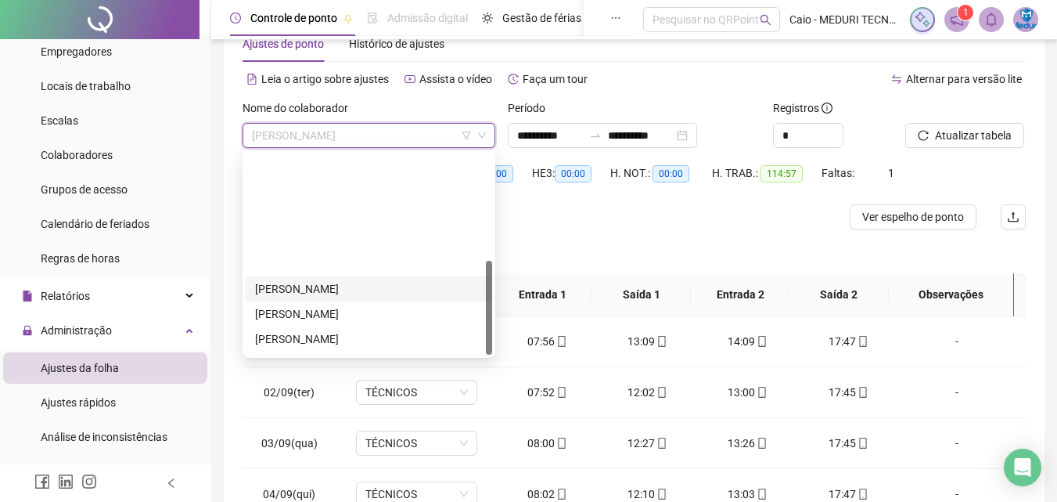
scroll to position [225, 0]
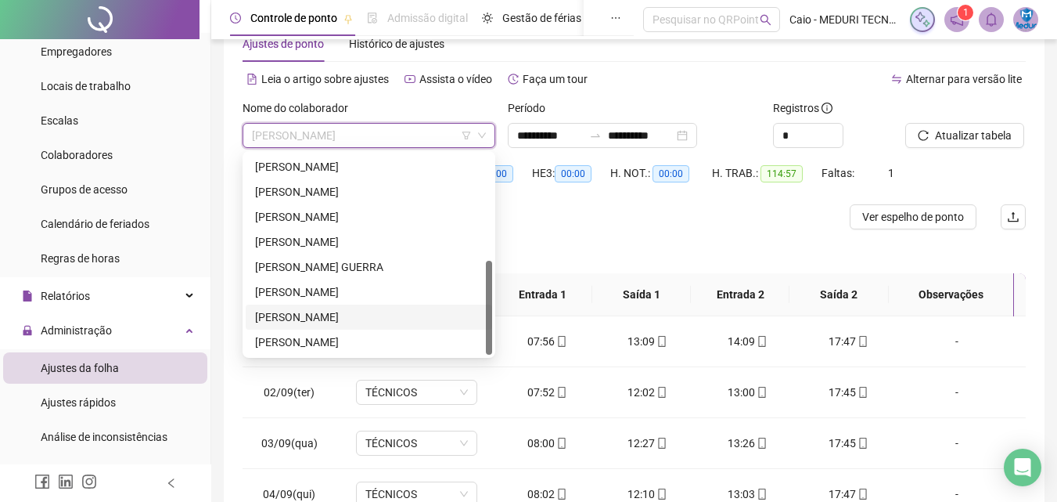
click at [348, 318] on div "[PERSON_NAME]" at bounding box center [369, 316] width 228 height 17
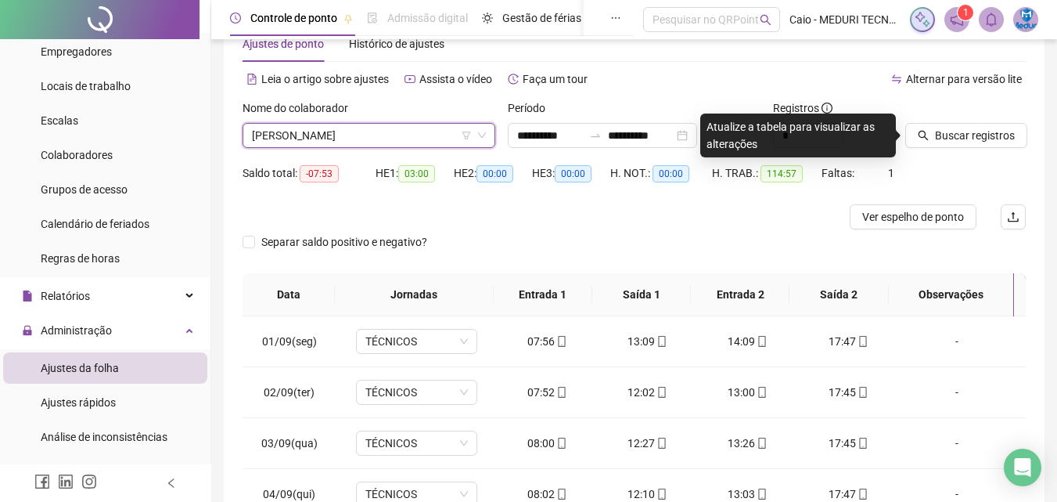
click at [956, 162] on div "Saldo total: -07:53 HE 1: 03:00 HE 2: 00:00 HE 3: 00:00 H. NOT.: 00:00 H. TRAB.…" at bounding box center [634, 182] width 783 height 44
click at [966, 142] on span "Buscar registros" at bounding box center [975, 135] width 80 height 17
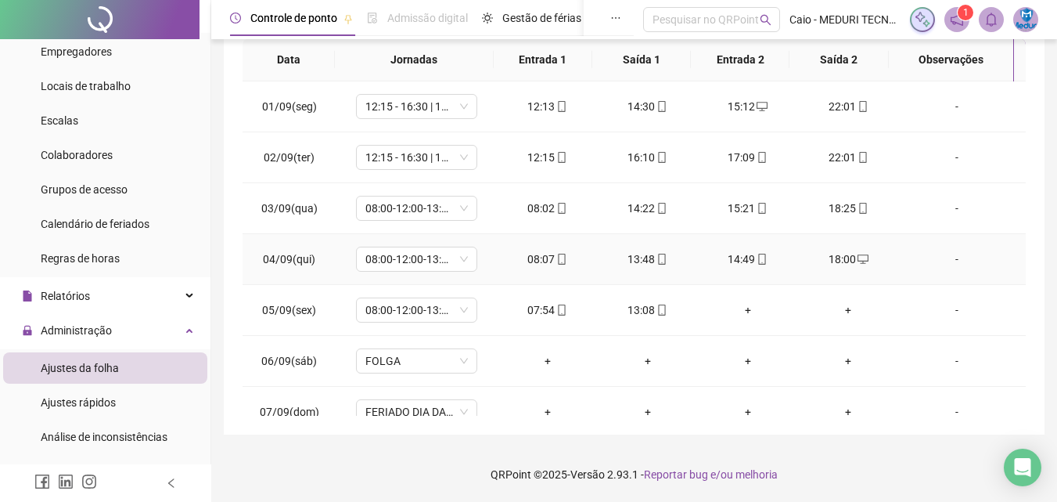
scroll to position [45, 0]
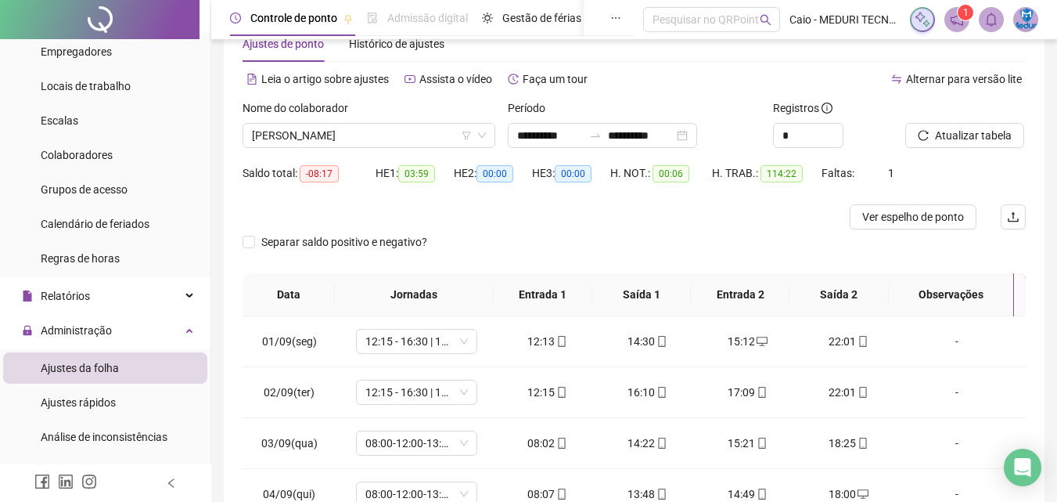
click at [892, 232] on div "Separar saldo positivo e negativo?" at bounding box center [634, 251] width 783 height 44
click at [897, 222] on span "Ver espelho de ponto" at bounding box center [914, 216] width 102 height 17
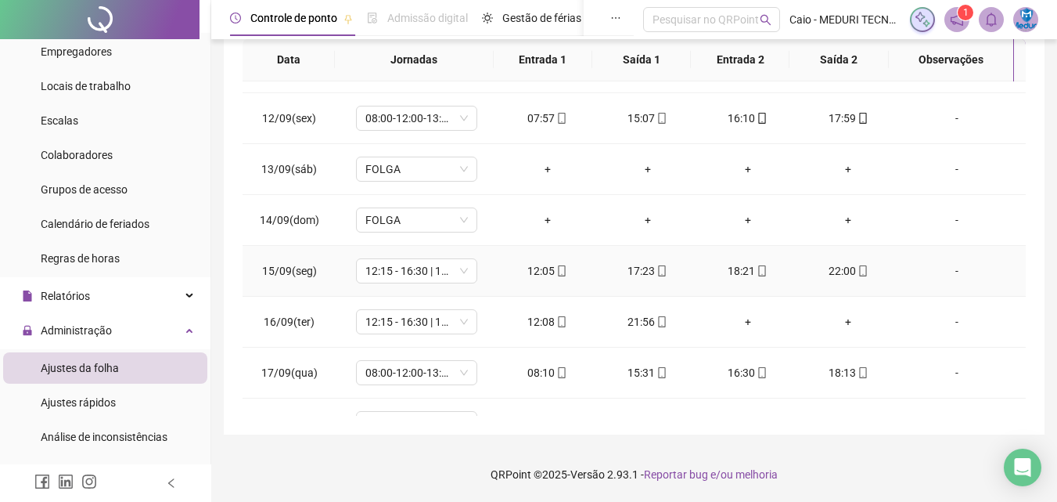
scroll to position [582, 0]
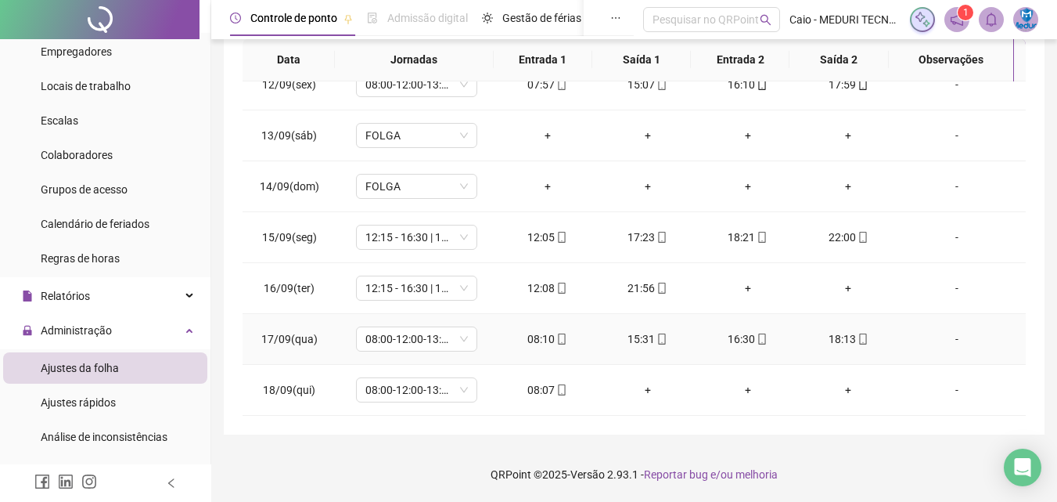
click at [559, 333] on span at bounding box center [561, 339] width 13 height 13
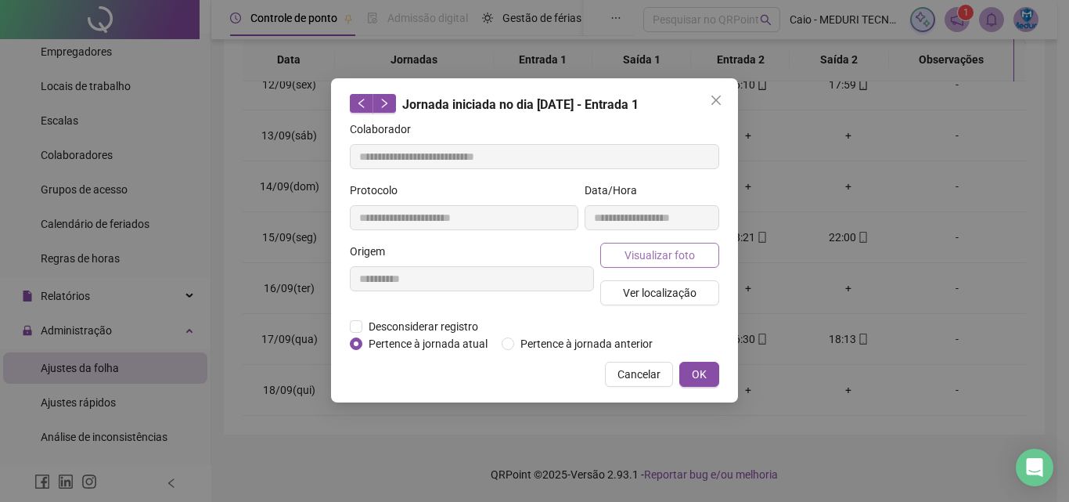
click at [650, 257] on span "Visualizar foto" at bounding box center [660, 255] width 70 height 17
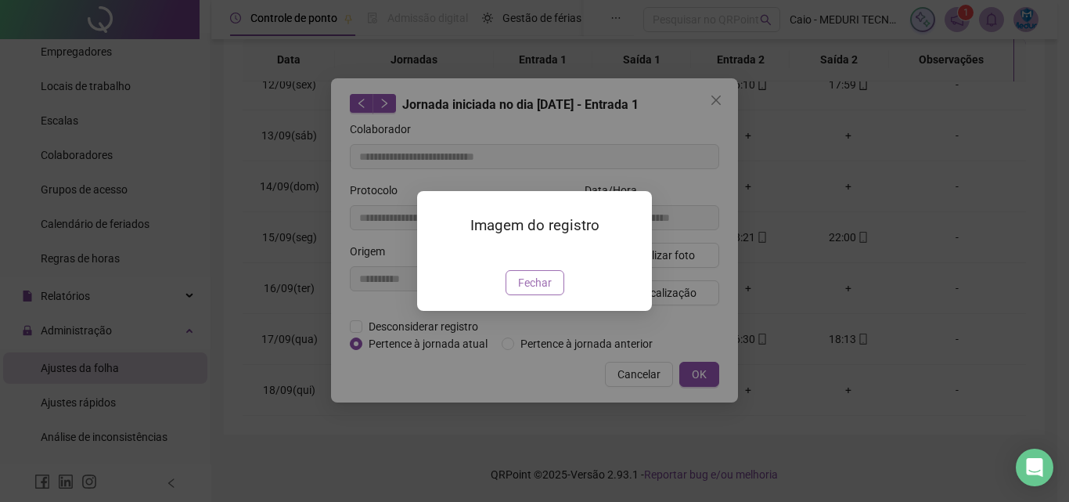
click at [553, 295] on button "Fechar" at bounding box center [535, 282] width 59 height 25
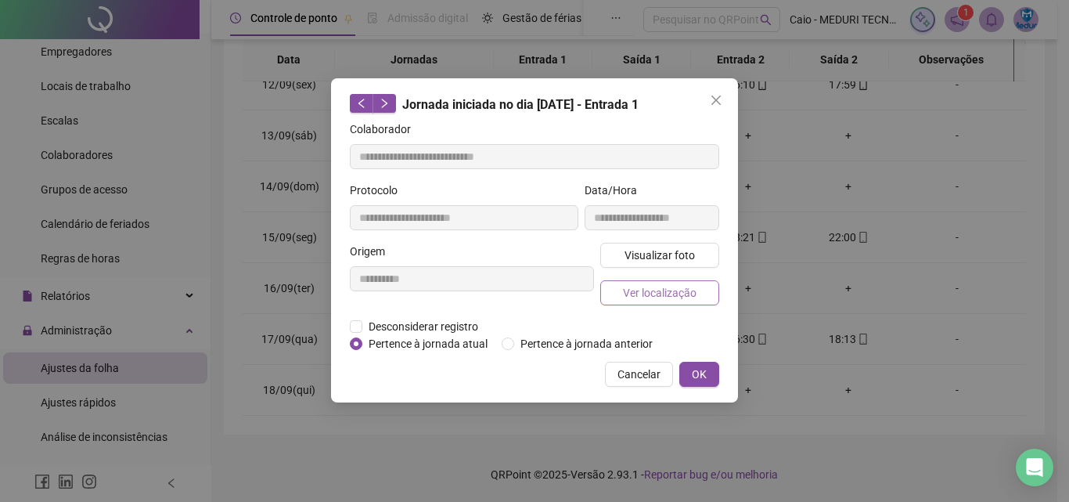
click at [690, 294] on span "Ver localização" at bounding box center [660, 292] width 74 height 17
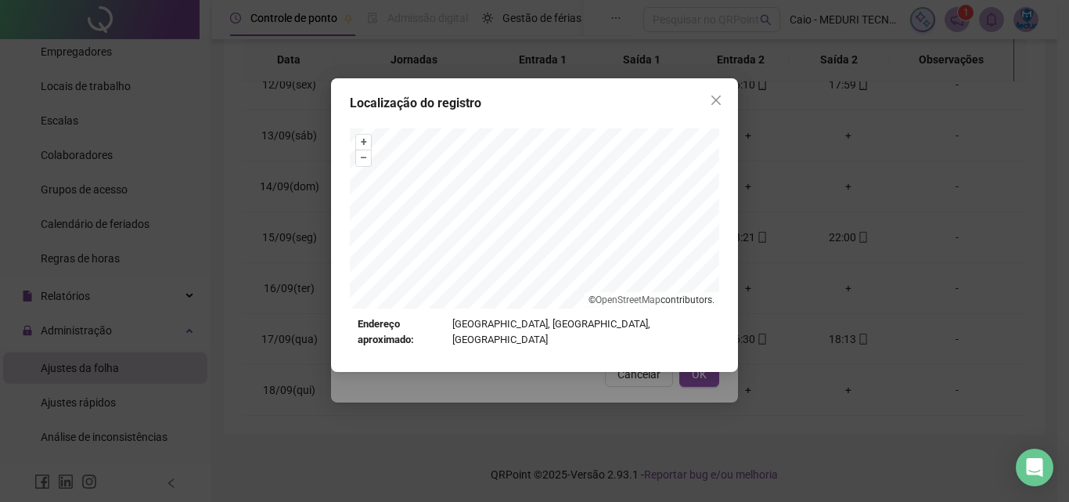
click at [602, 304] on div "+ – ⇧ › © OpenStreetMap contributors." at bounding box center [534, 218] width 369 height 180
click at [623, 308] on div "+ – ⇧ › © OpenStreetMap contributors." at bounding box center [534, 218] width 369 height 180
click at [466, 326] on div "Endereço aproximado: [STREET_ADDRESS]" at bounding box center [535, 332] width 354 height 32
drag, startPoint x: 466, startPoint y: 326, endPoint x: 700, endPoint y: 322, distance: 234.1
click at [700, 322] on div "Endereço aproximado: [STREET_ADDRESS]" at bounding box center [535, 332] width 354 height 32
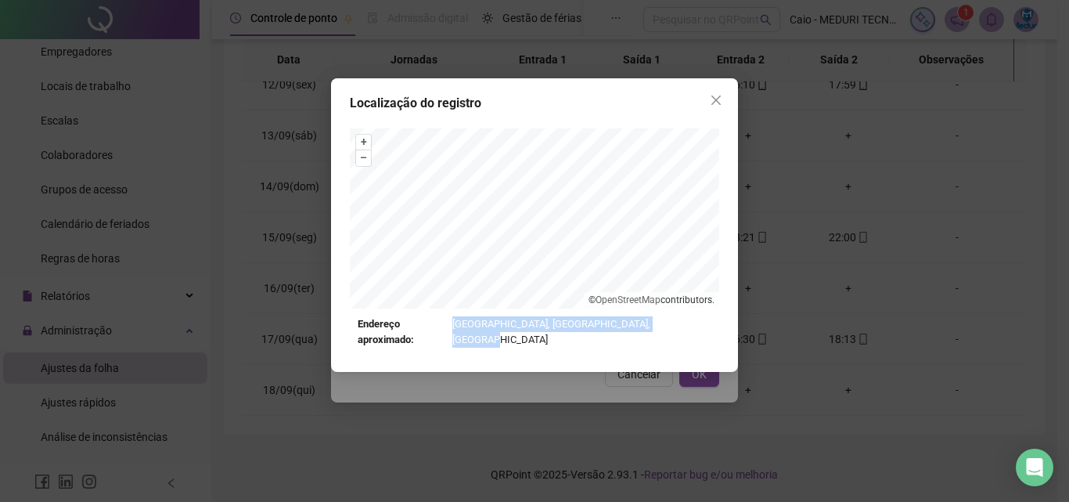
copy div "Endereço aproximado: [STREET_ADDRESS]"
click at [650, 371] on div "Localização do registro + – ⇧ › © OpenStreetMap contributors. Endereço aproxima…" at bounding box center [534, 251] width 1069 height 502
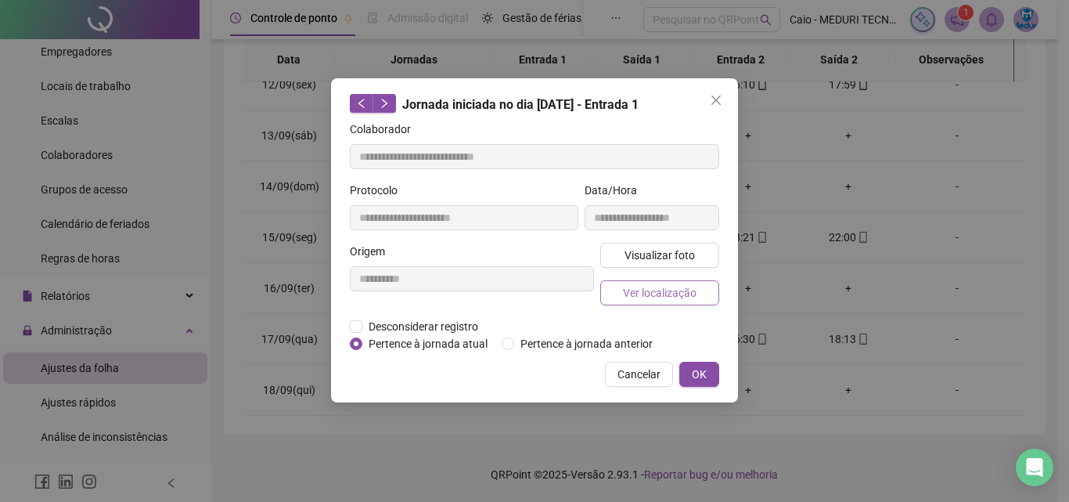
click at [686, 284] on span "Ver localização" at bounding box center [660, 292] width 74 height 17
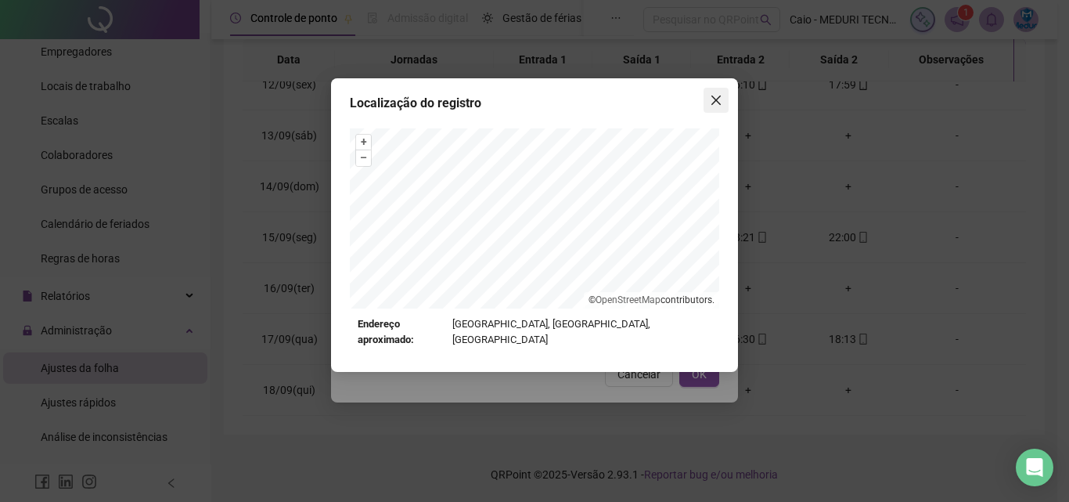
click at [719, 107] on button "Close" at bounding box center [716, 100] width 25 height 25
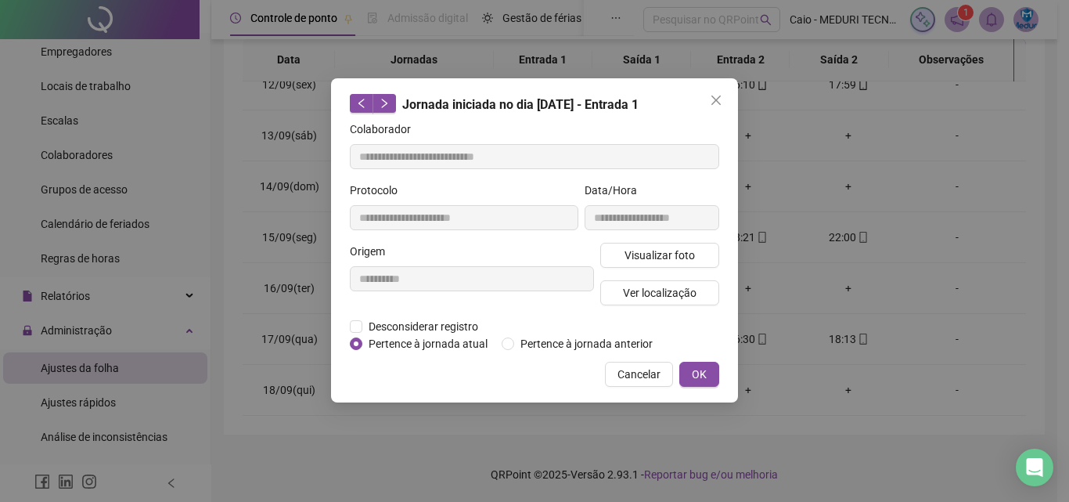
click at [717, 106] on icon "close" at bounding box center [716, 100] width 13 height 13
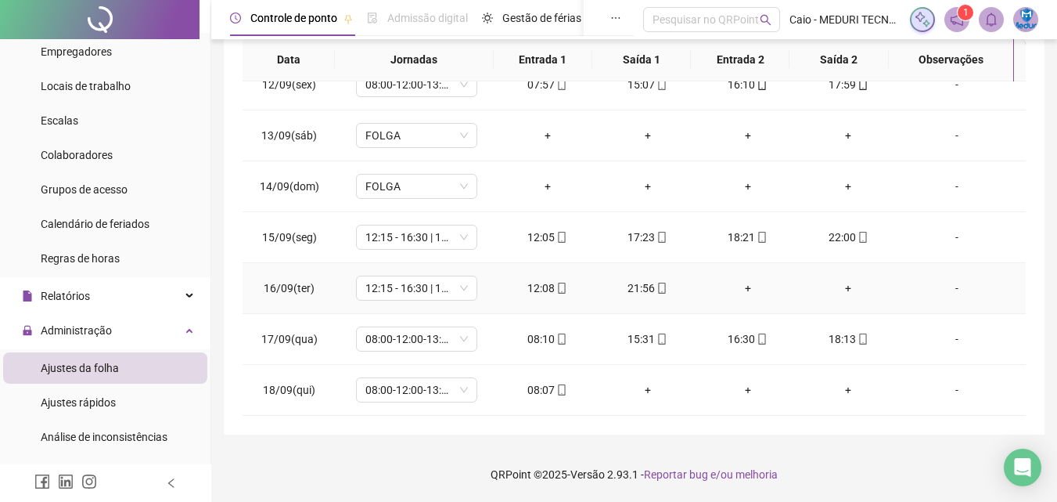
click at [560, 294] on span at bounding box center [561, 288] width 13 height 13
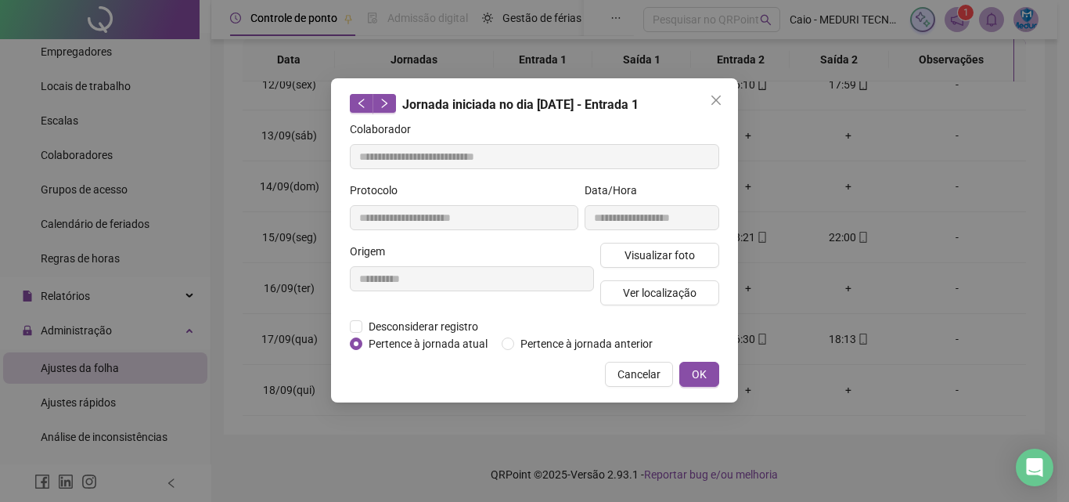
click at [660, 268] on div "Visualizar foto Ver localização" at bounding box center [659, 280] width 125 height 75
click at [666, 258] on span "Visualizar foto" at bounding box center [660, 255] width 70 height 17
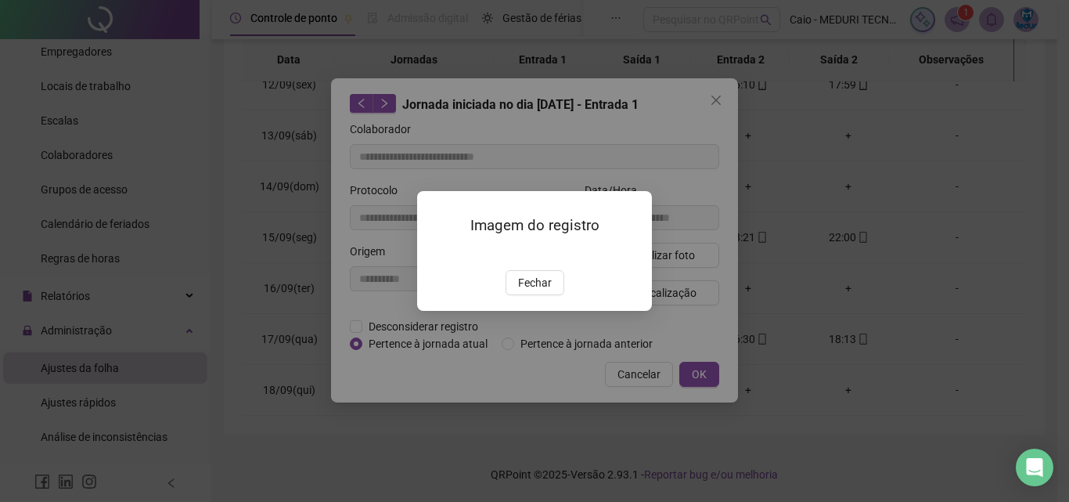
click at [529, 261] on div at bounding box center [534, 251] width 197 height 17
click at [545, 291] on span "Fechar" at bounding box center [535, 282] width 34 height 17
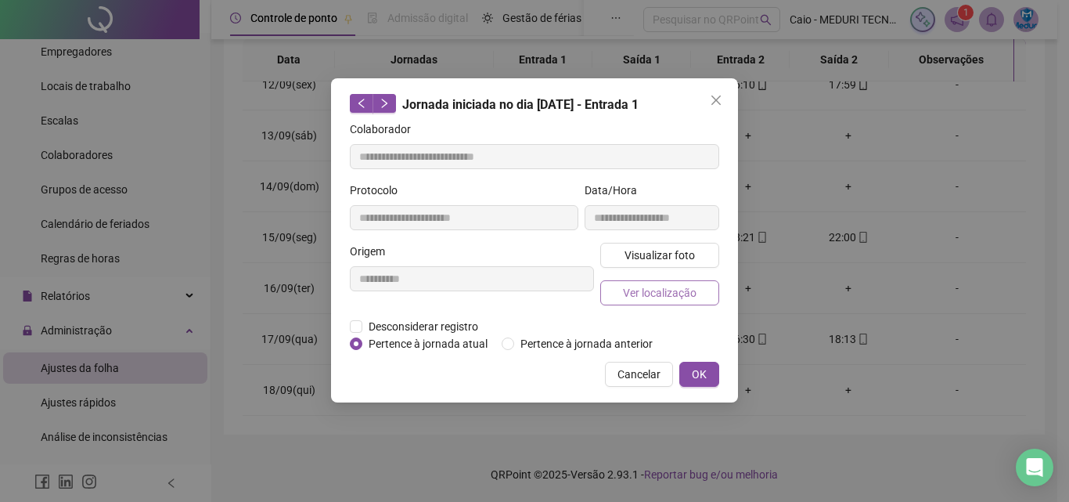
click at [675, 302] on button "Ver localização" at bounding box center [659, 292] width 119 height 25
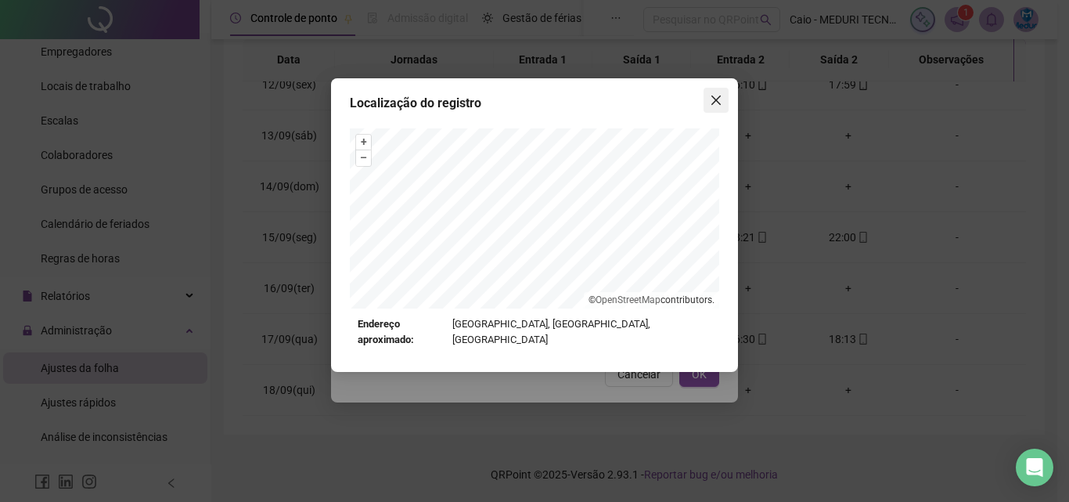
click at [712, 93] on button "Close" at bounding box center [716, 100] width 25 height 25
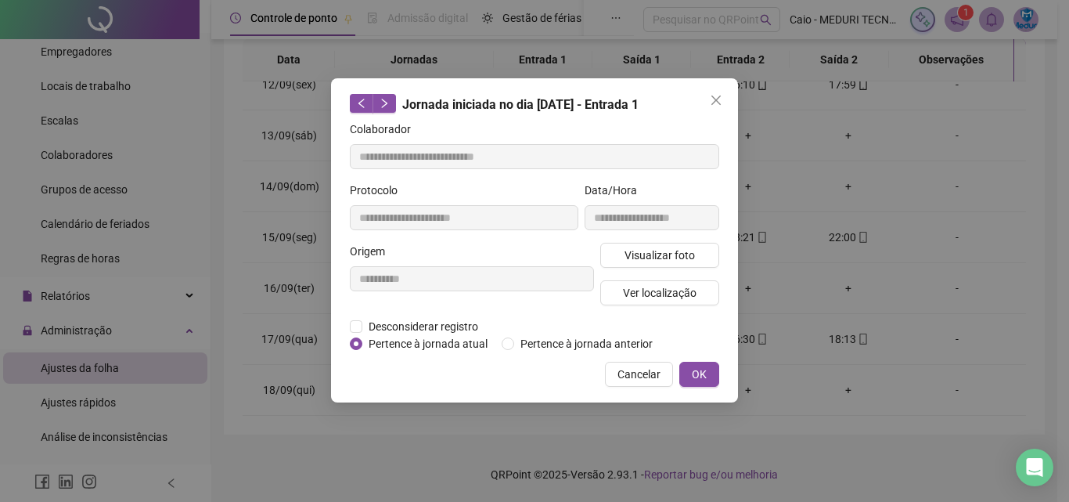
click at [713, 101] on icon "close" at bounding box center [716, 100] width 13 height 13
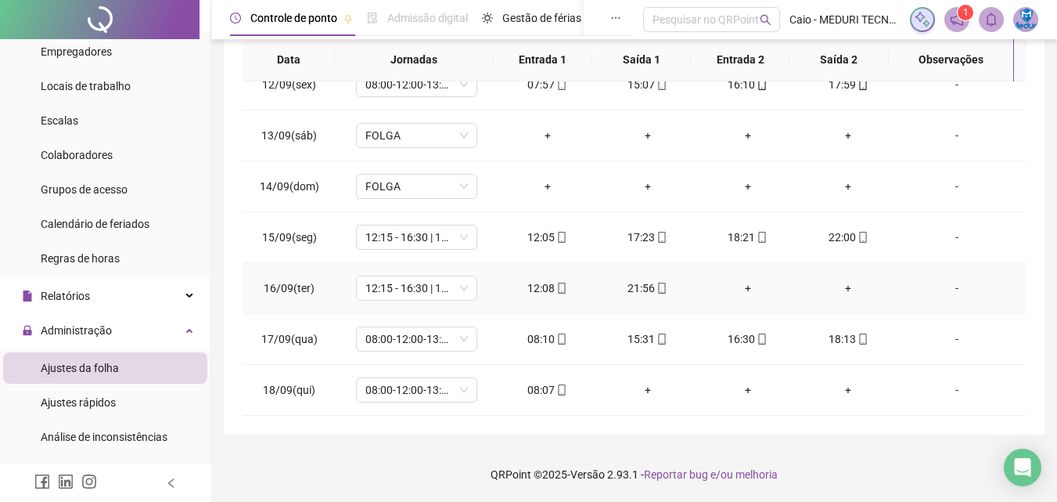
click at [555, 294] on span at bounding box center [561, 288] width 13 height 13
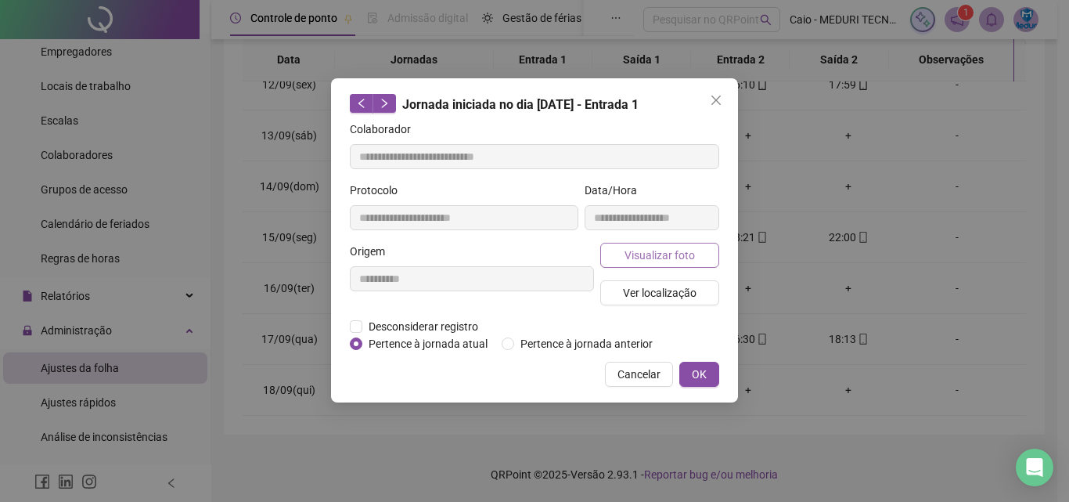
click at [633, 256] on span "Visualizar foto" at bounding box center [660, 255] width 70 height 17
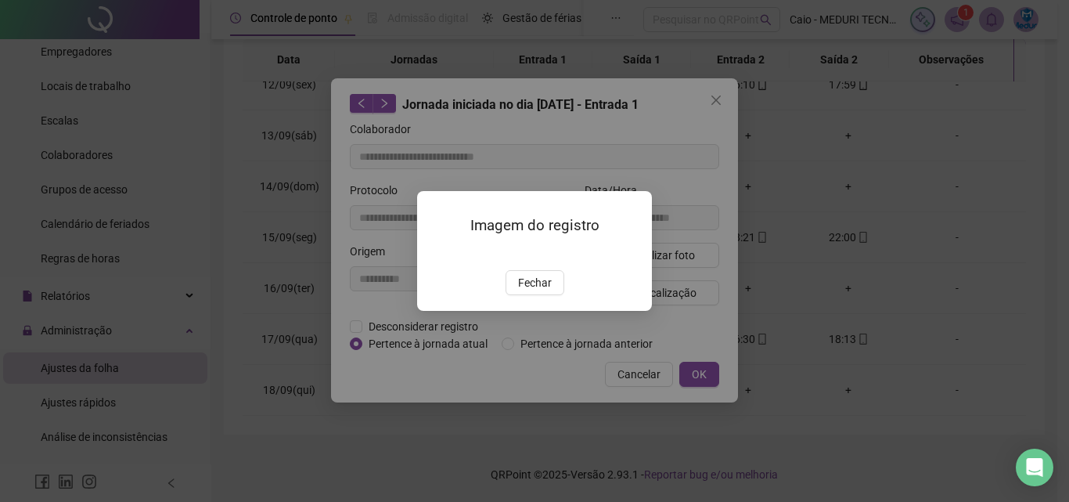
click at [436, 254] on img at bounding box center [436, 254] width 0 height 0
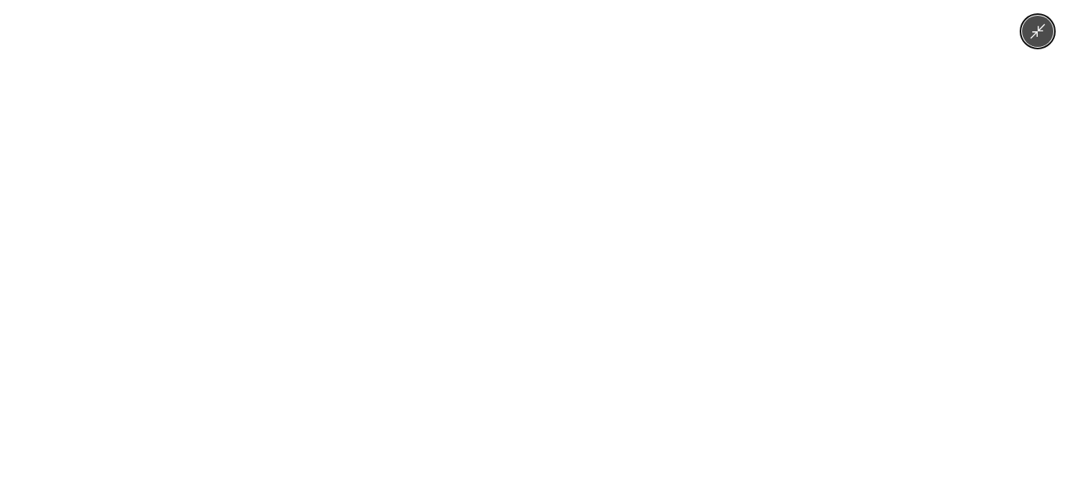
click at [502, 253] on img at bounding box center [535, 251] width 232 height 502
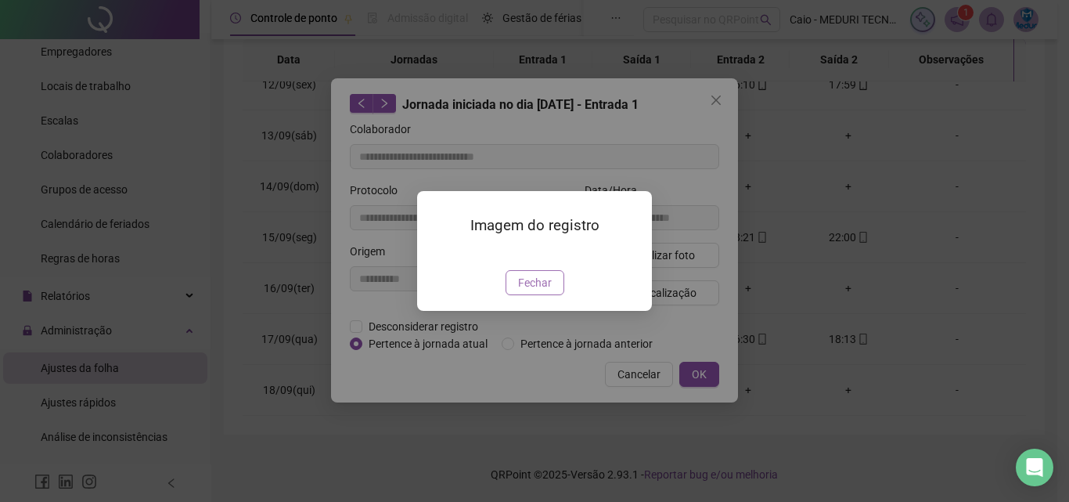
click at [549, 291] on span "Fechar" at bounding box center [535, 282] width 34 height 17
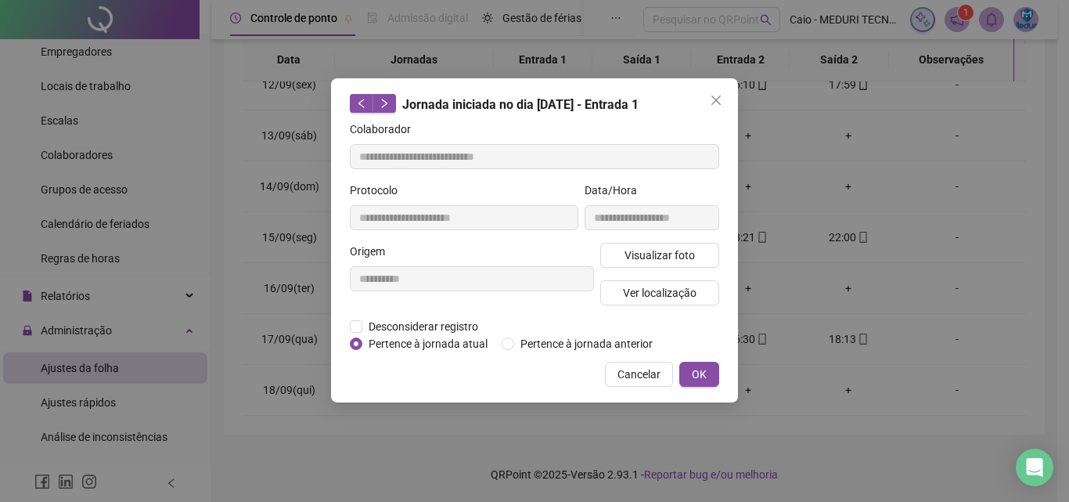
click at [603, 369] on div "Cancelar OK" at bounding box center [534, 374] width 369 height 25
click at [619, 374] on button "Cancelar" at bounding box center [639, 374] width 68 height 25
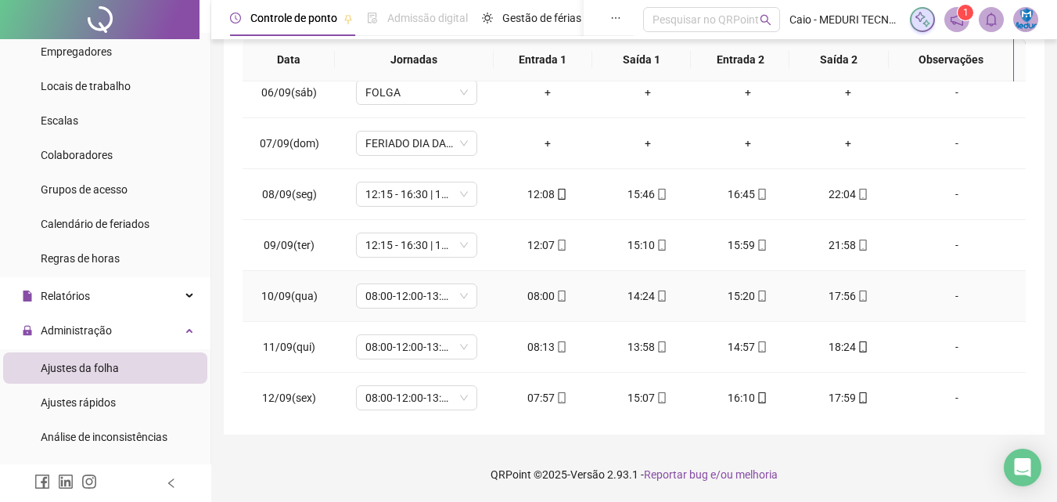
scroll to position [0, 0]
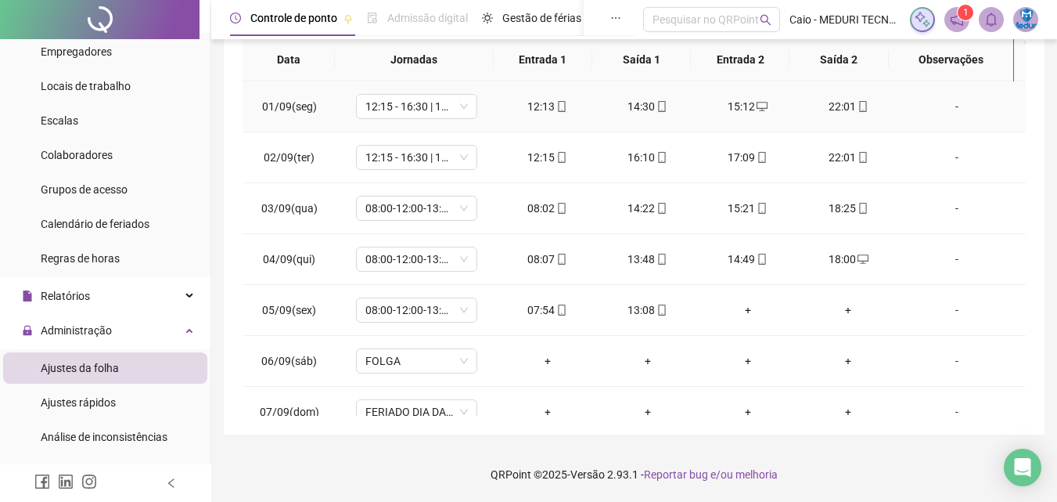
click at [561, 108] on icon "mobile" at bounding box center [562, 106] width 11 height 11
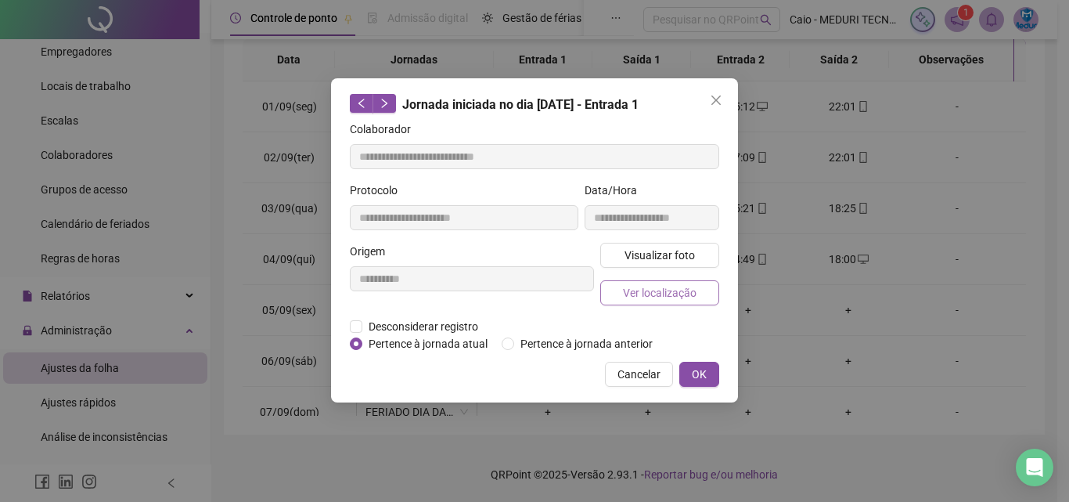
click at [661, 293] on span "Ver localização" at bounding box center [660, 292] width 74 height 17
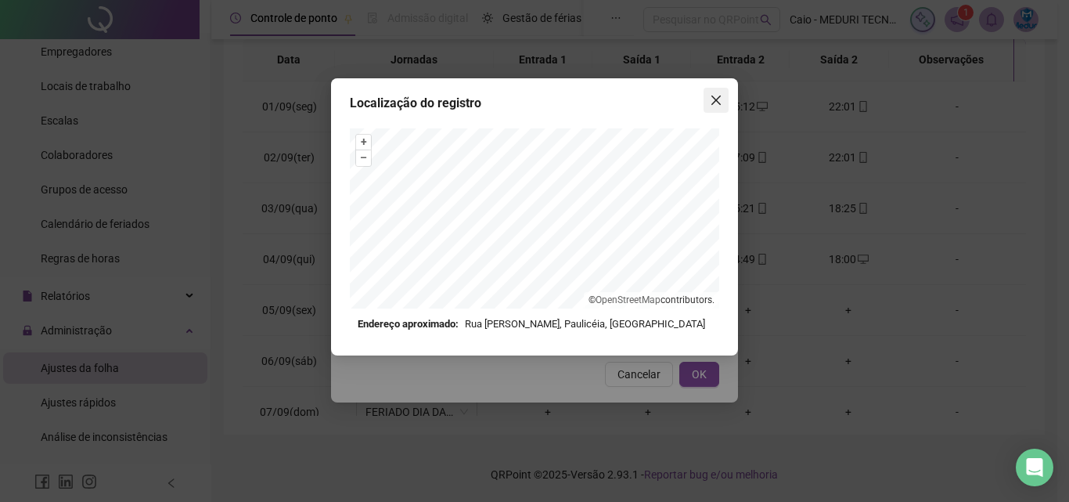
click at [720, 101] on icon "close" at bounding box center [716, 100] width 13 height 13
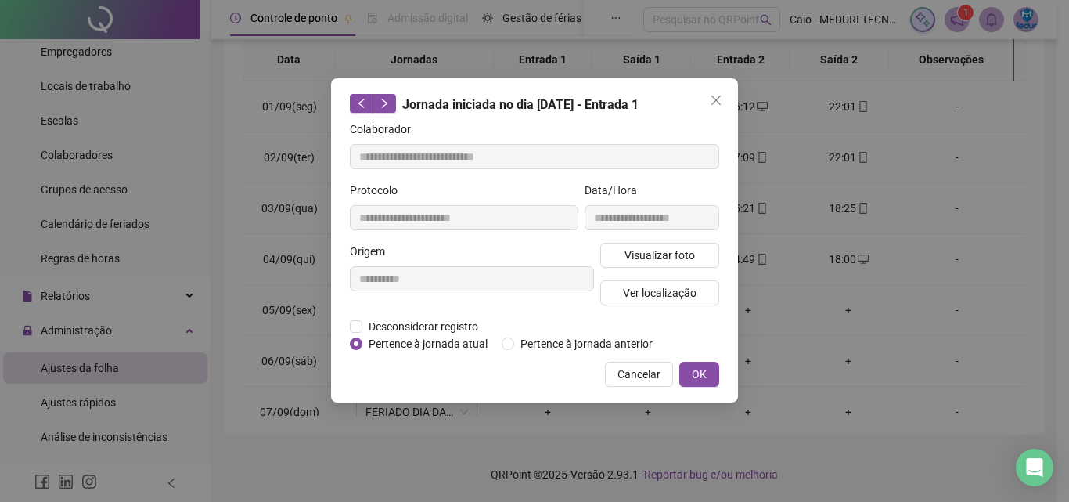
click at [720, 101] on icon "close" at bounding box center [716, 100] width 13 height 13
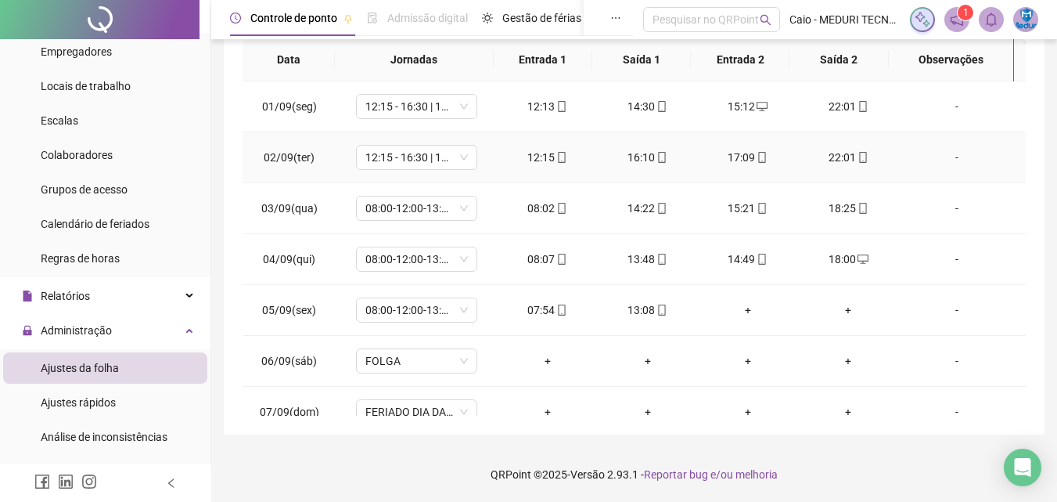
click at [557, 158] on icon "mobile" at bounding box center [562, 157] width 11 height 11
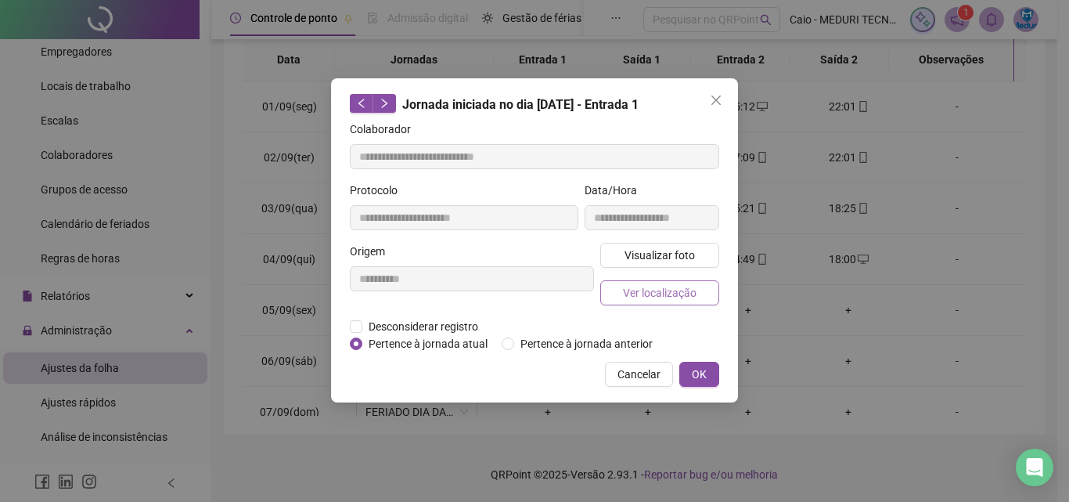
click at [629, 293] on span "Ver localização" at bounding box center [660, 292] width 74 height 17
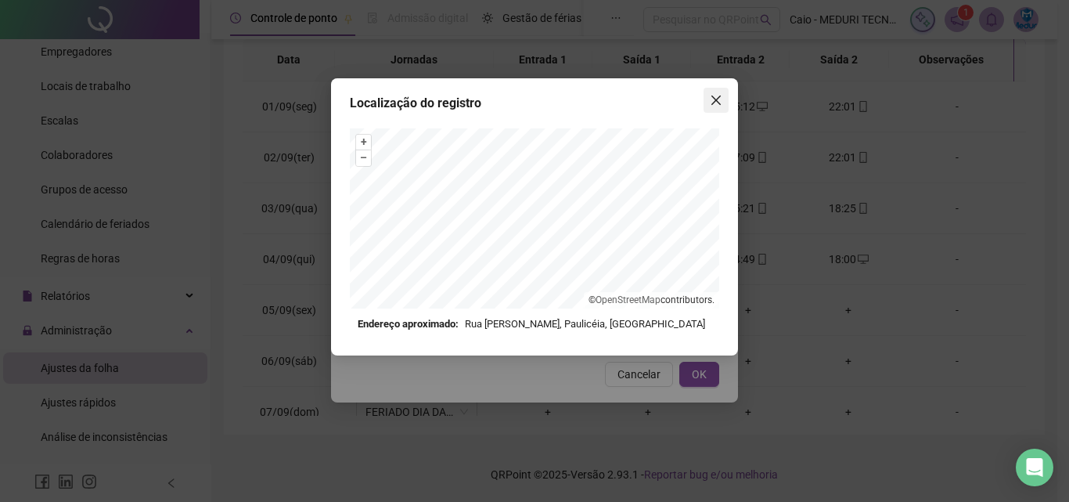
click at [715, 103] on icon "close" at bounding box center [715, 99] width 9 height 9
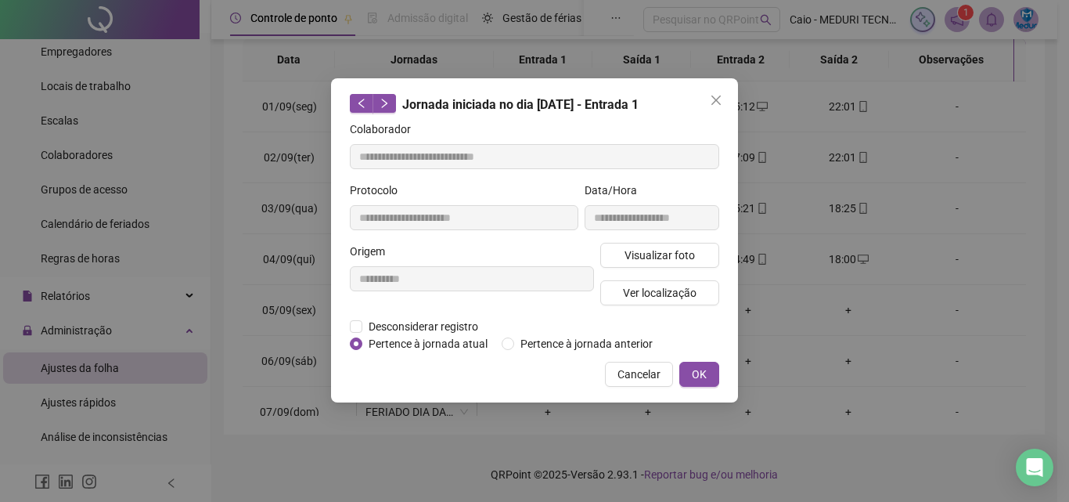
click at [715, 103] on icon "close" at bounding box center [715, 99] width 9 height 9
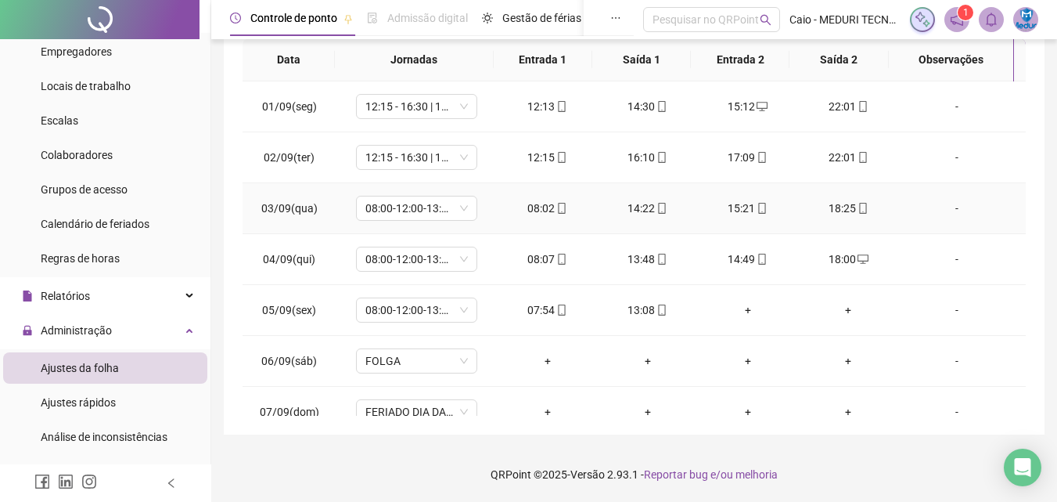
click at [549, 219] on td "08:02" at bounding box center [548, 208] width 100 height 51
click at [560, 213] on icon "mobile" at bounding box center [562, 208] width 7 height 11
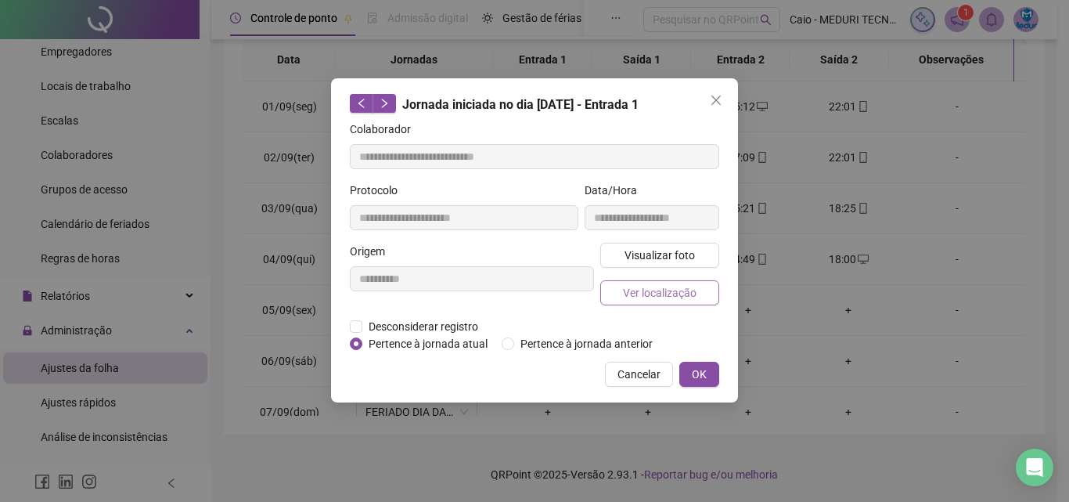
click at [675, 288] on span "Ver localização" at bounding box center [660, 292] width 74 height 17
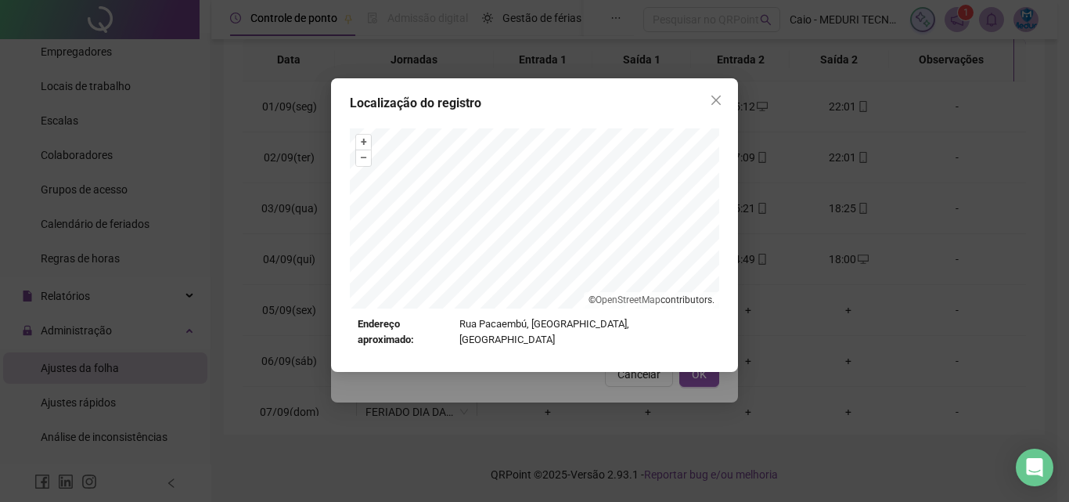
click at [673, 318] on div "+ – ⇧ › © OpenStreetMap contributors. Endereço aproximado: Rua Pacaembú, [GEOGR…" at bounding box center [534, 238] width 369 height 220
click at [717, 96] on icon "close" at bounding box center [716, 100] width 13 height 13
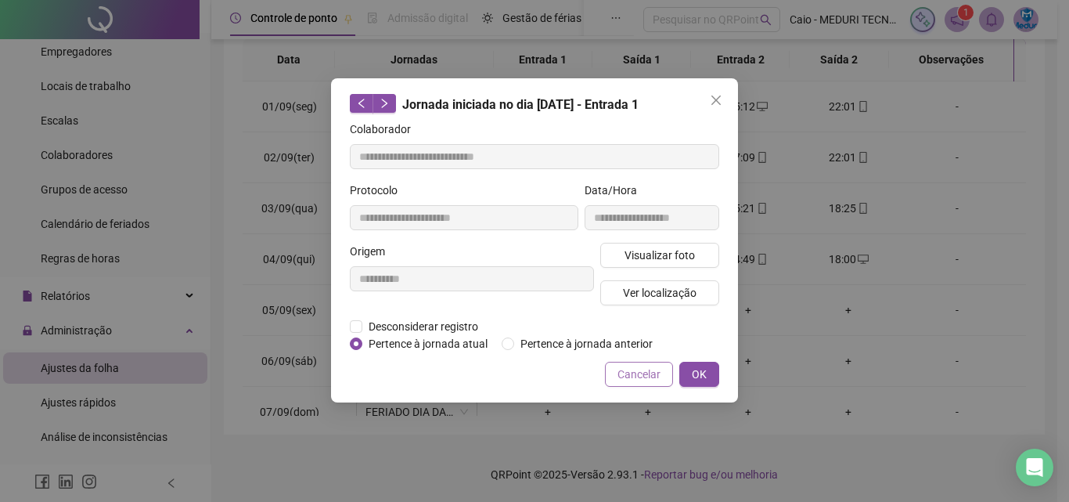
click at [619, 375] on span "Cancelar" at bounding box center [639, 374] width 43 height 17
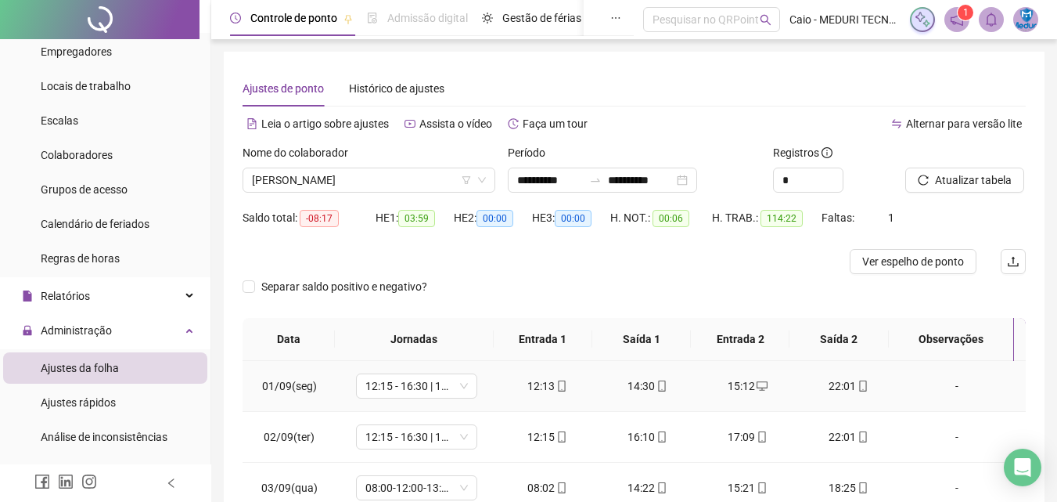
scroll to position [235, 0]
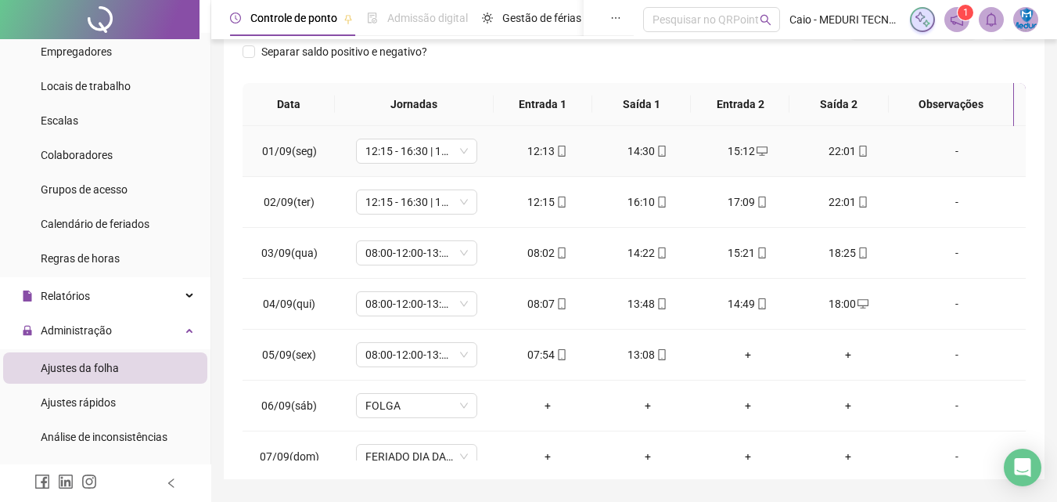
click at [561, 153] on icon "mobile" at bounding box center [562, 151] width 11 height 11
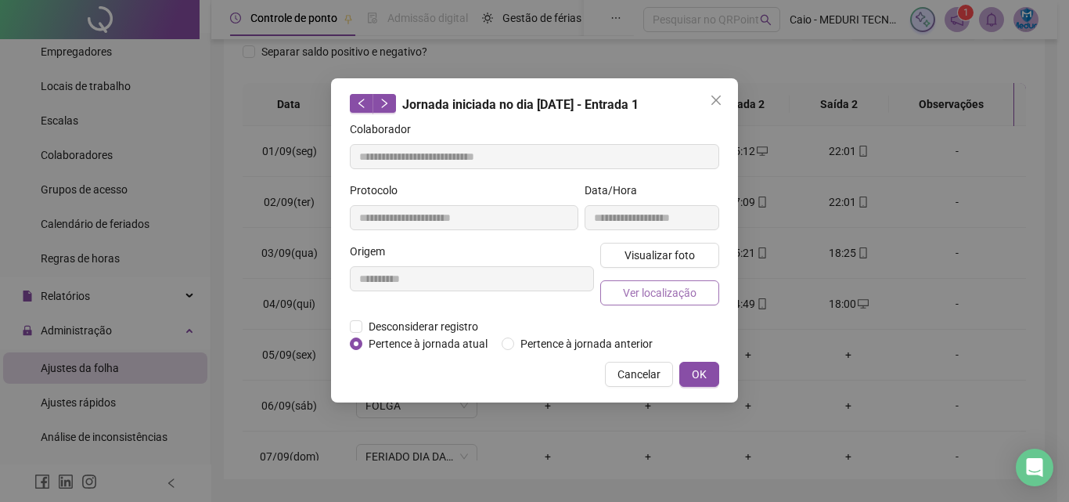
click at [640, 287] on span "Ver localização" at bounding box center [660, 292] width 74 height 17
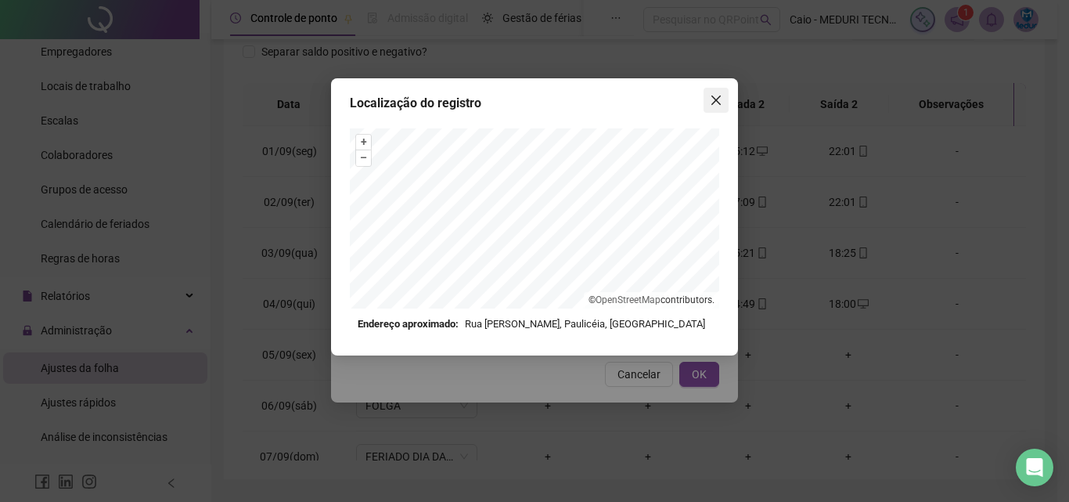
click at [708, 94] on span "Close" at bounding box center [716, 100] width 25 height 13
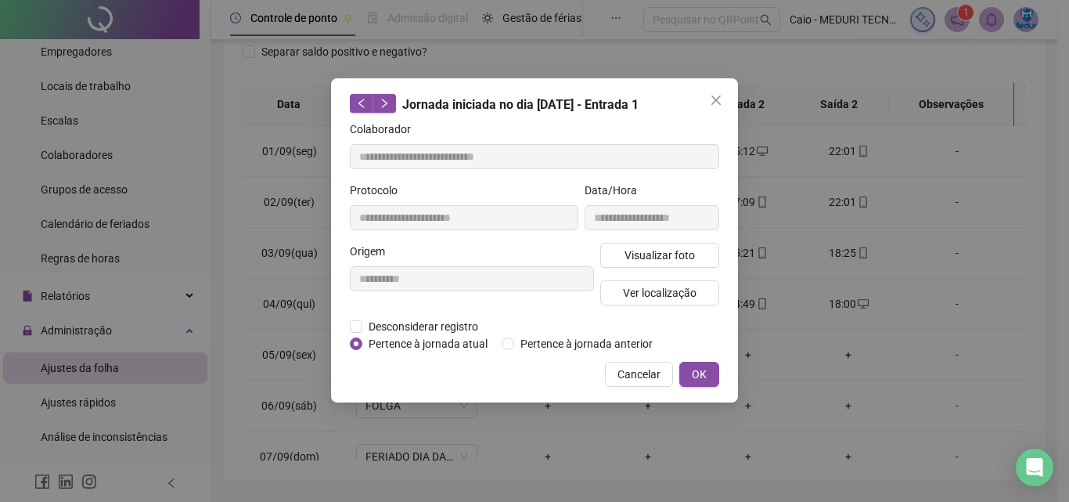
click at [657, 237] on div "**********" at bounding box center [652, 212] width 141 height 61
click at [662, 250] on span "Visualizar foto" at bounding box center [660, 255] width 70 height 17
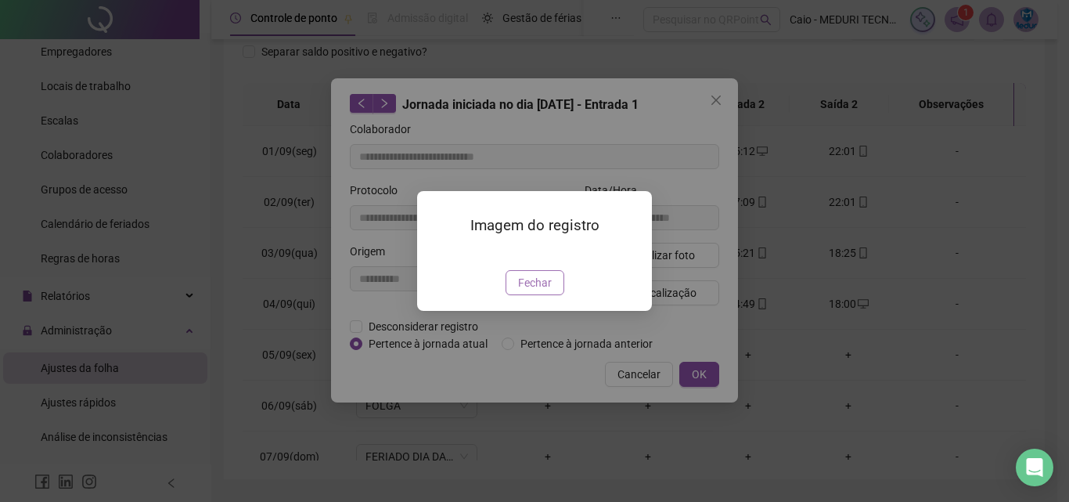
click at [550, 291] on span "Fechar" at bounding box center [535, 282] width 34 height 17
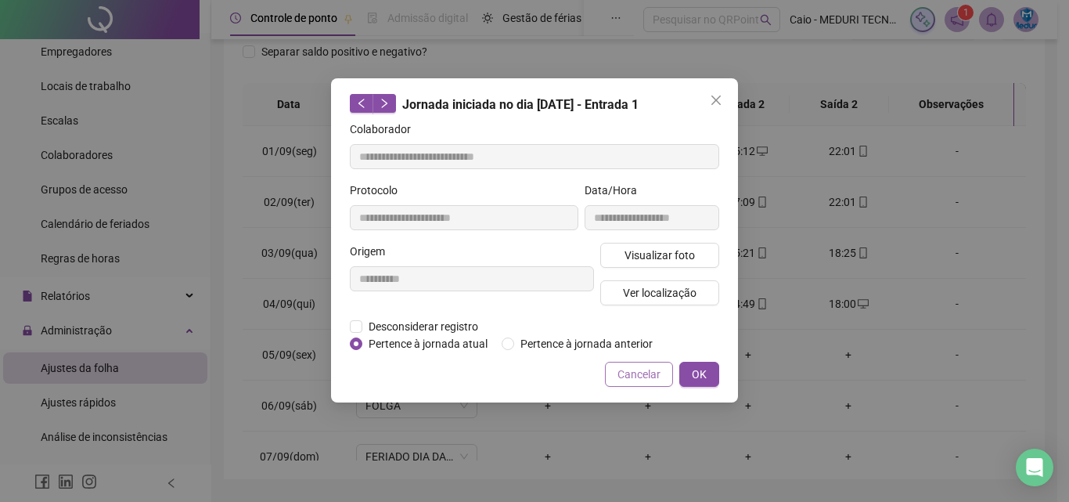
click at [657, 378] on span "Cancelar" at bounding box center [639, 374] width 43 height 17
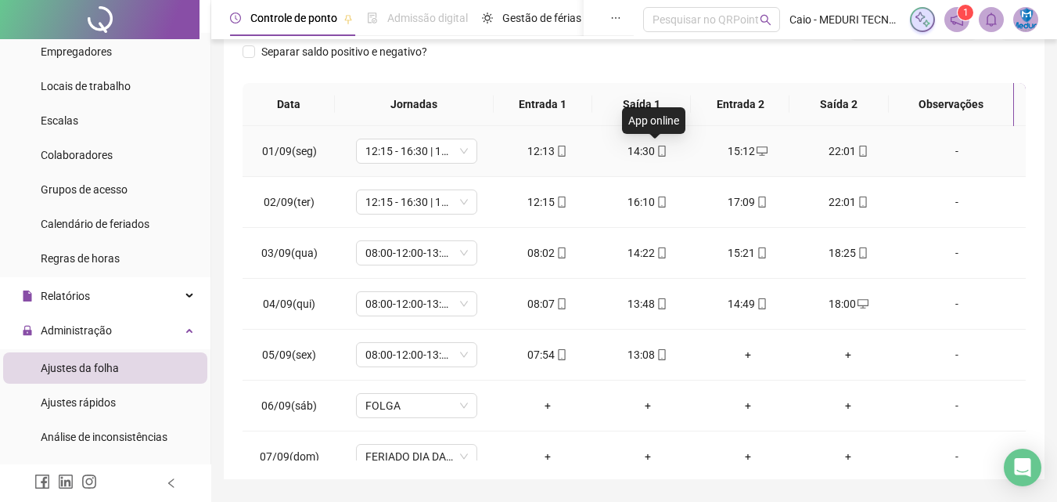
click at [651, 161] on td "14:30" at bounding box center [648, 151] width 100 height 51
click at [653, 159] on div "14:30" at bounding box center [648, 150] width 75 height 17
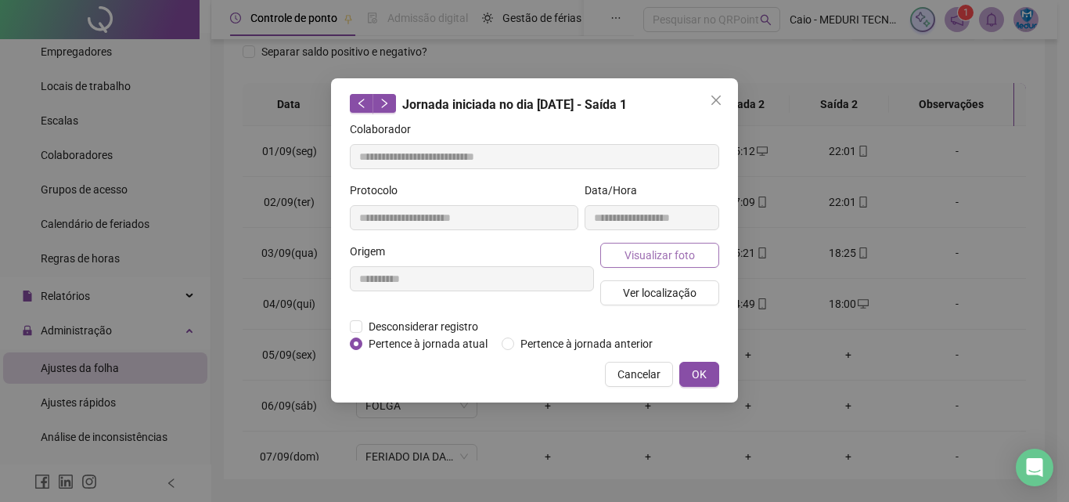
click at [649, 248] on span "Visualizar foto" at bounding box center [660, 255] width 70 height 17
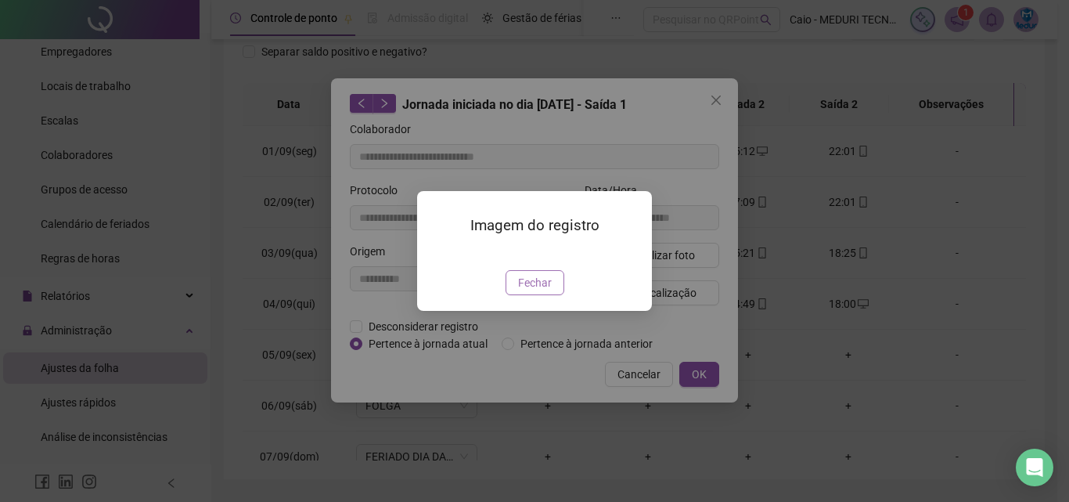
click at [521, 291] on span "Fechar" at bounding box center [535, 282] width 34 height 17
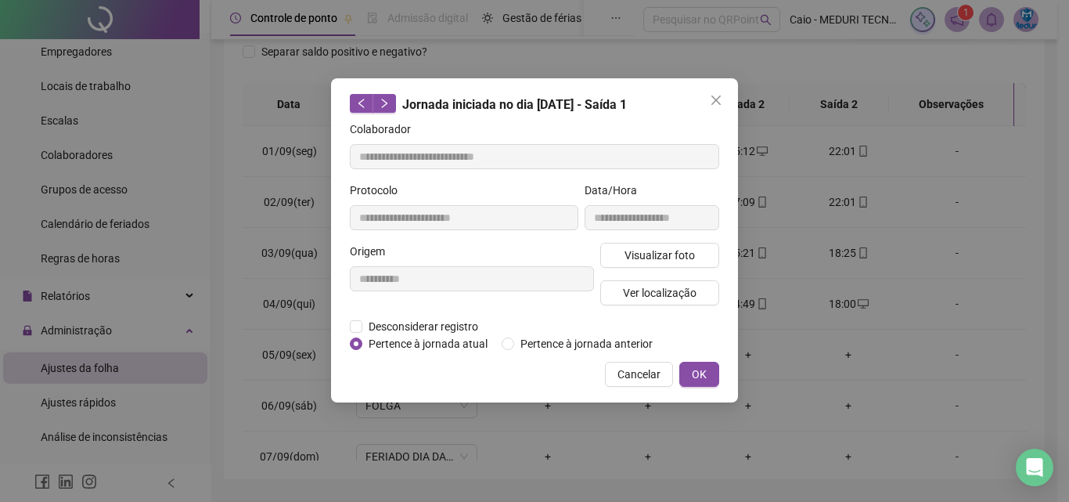
click at [611, 318] on div "Desconsiderar registro Pertence ao lanche" at bounding box center [534, 326] width 369 height 17
click at [634, 295] on span "Ver localização" at bounding box center [660, 292] width 74 height 17
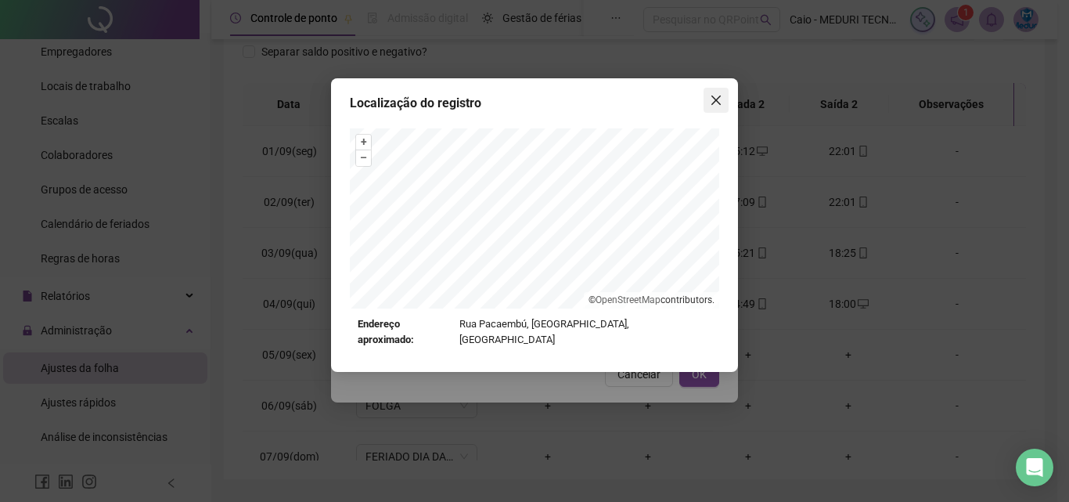
click at [715, 106] on button "Close" at bounding box center [716, 100] width 25 height 25
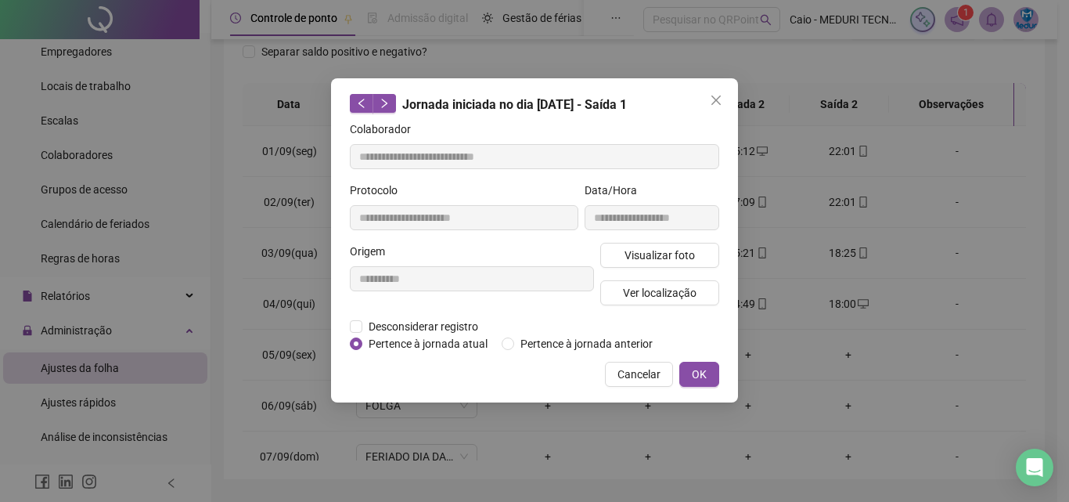
click at [715, 106] on button "Close" at bounding box center [716, 100] width 25 height 25
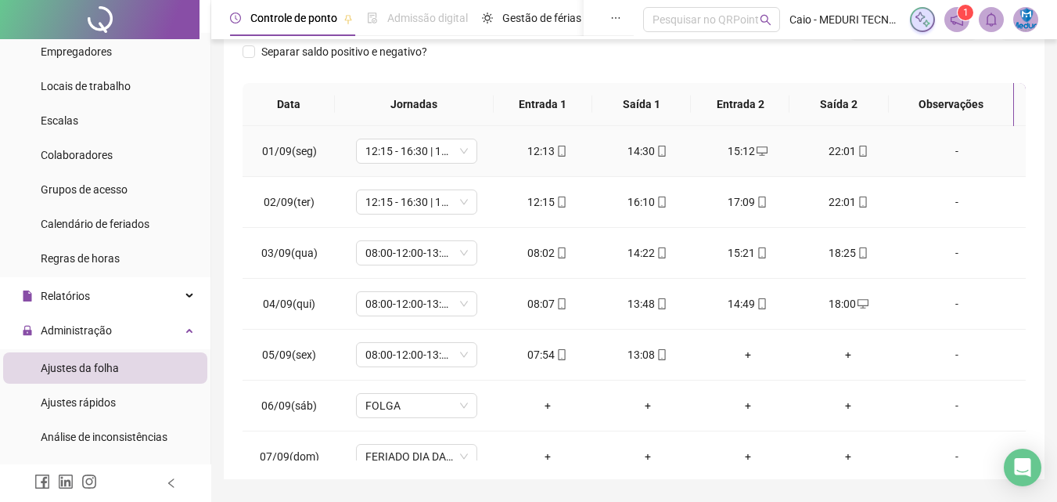
click at [757, 148] on icon "desktop" at bounding box center [762, 151] width 11 height 11
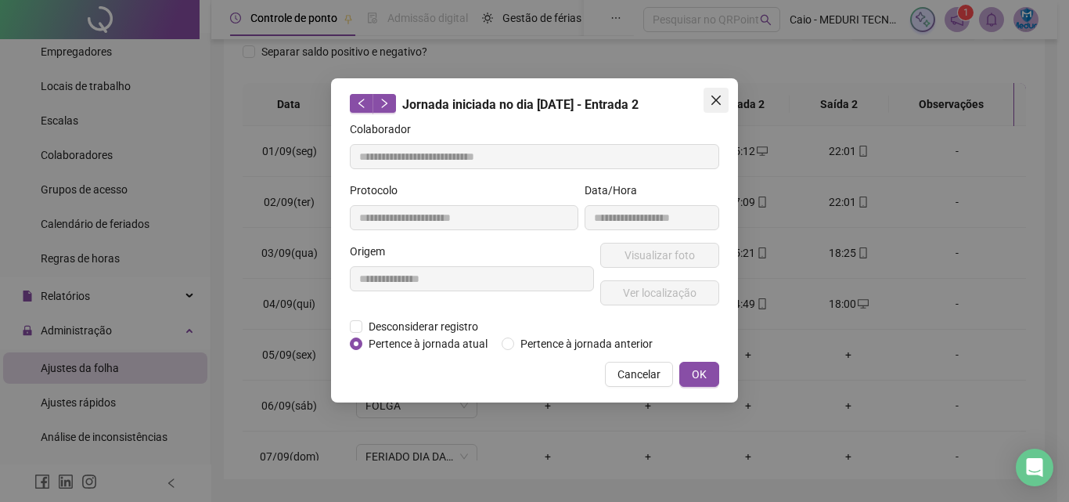
click at [710, 92] on button "Close" at bounding box center [716, 100] width 25 height 25
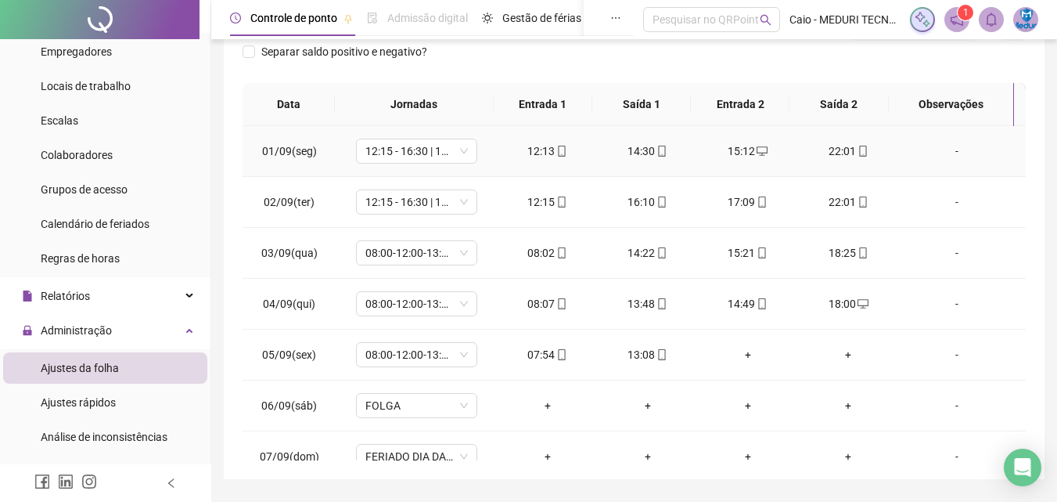
click at [858, 146] on icon "mobile" at bounding box center [863, 151] width 11 height 11
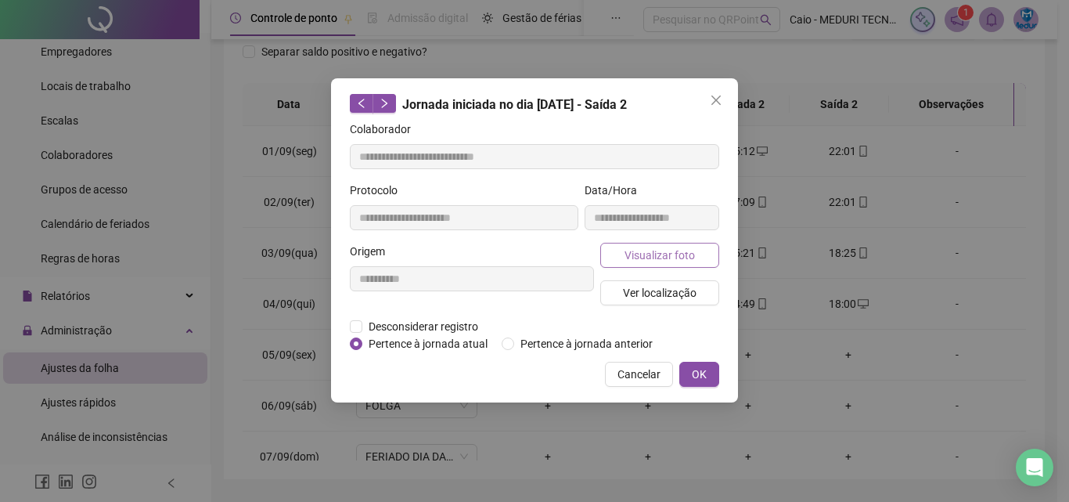
click at [662, 257] on span "Visualizar foto" at bounding box center [660, 255] width 70 height 17
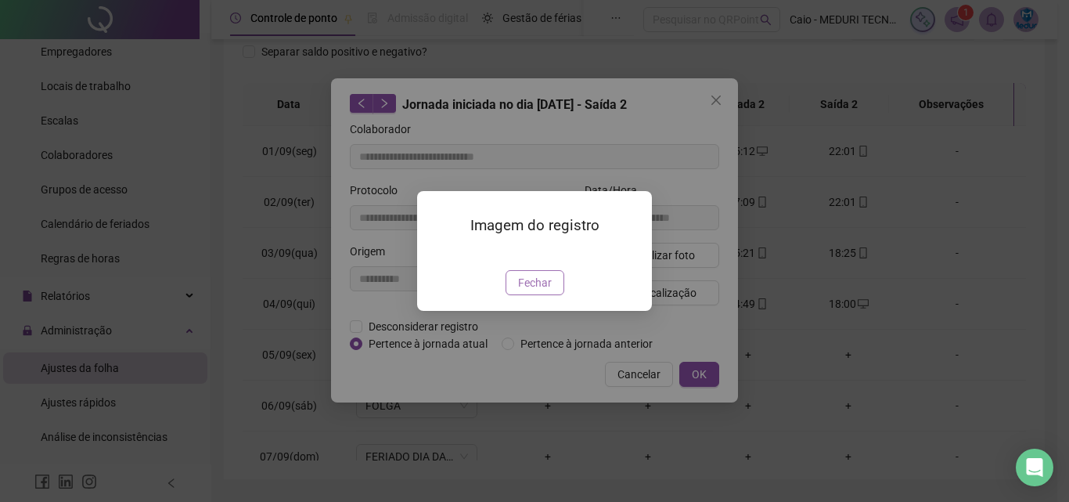
click at [557, 295] on button "Fechar" at bounding box center [535, 282] width 59 height 25
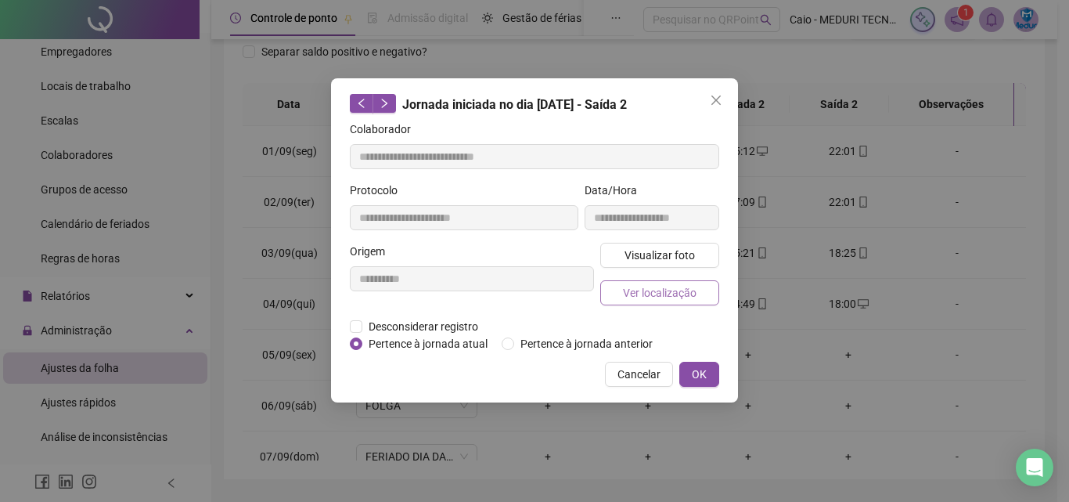
click at [654, 290] on span "Ver localização" at bounding box center [660, 292] width 74 height 17
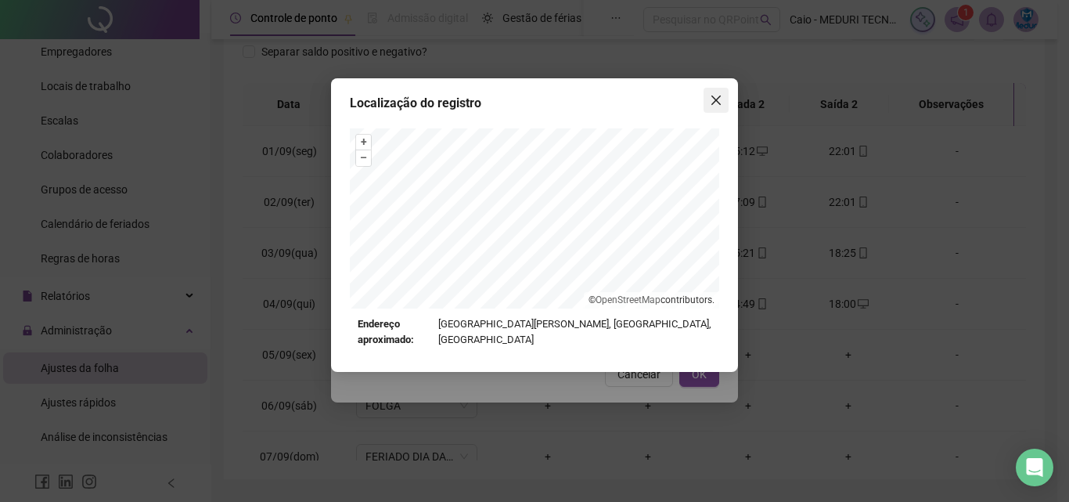
click at [719, 99] on icon "close" at bounding box center [716, 100] width 13 height 13
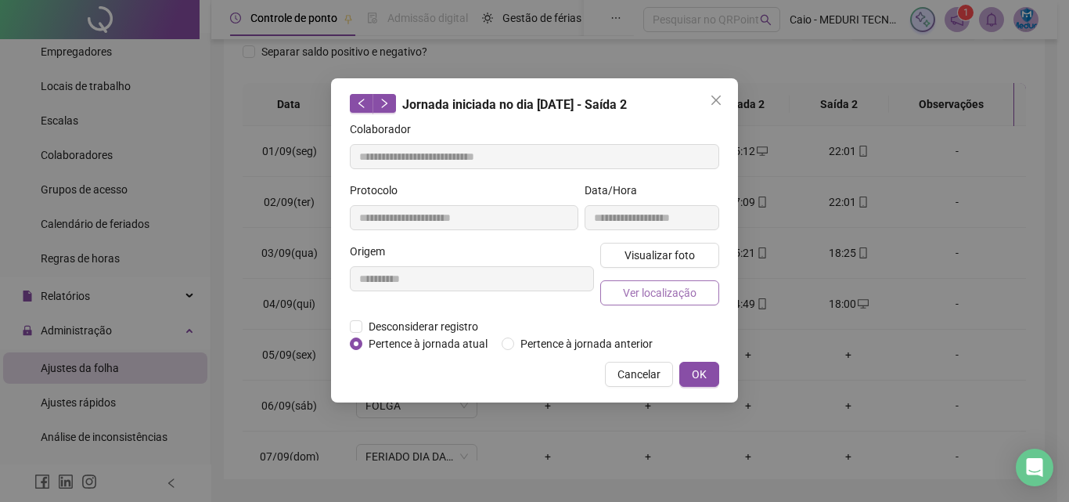
click at [638, 298] on span "Ver localização" at bounding box center [660, 292] width 74 height 17
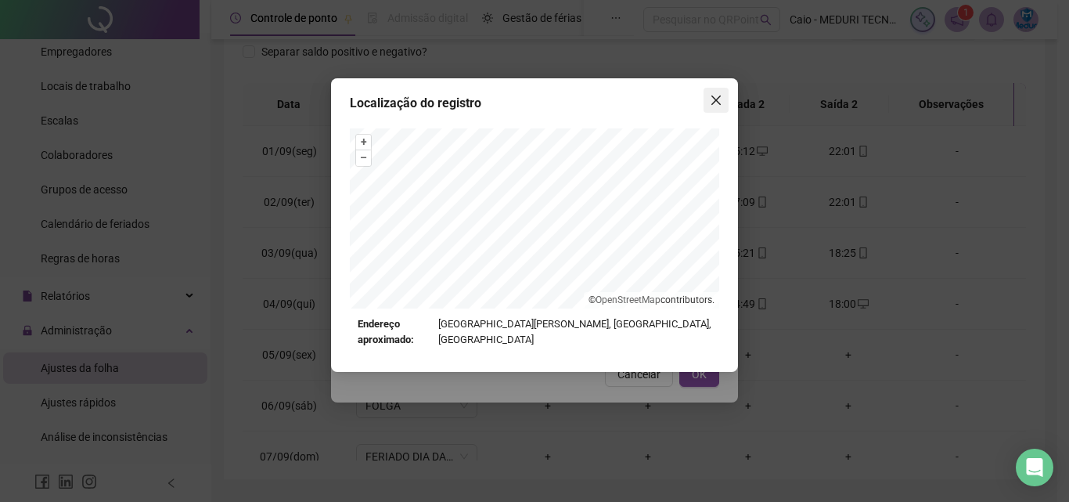
click at [724, 95] on span "Close" at bounding box center [716, 100] width 25 height 13
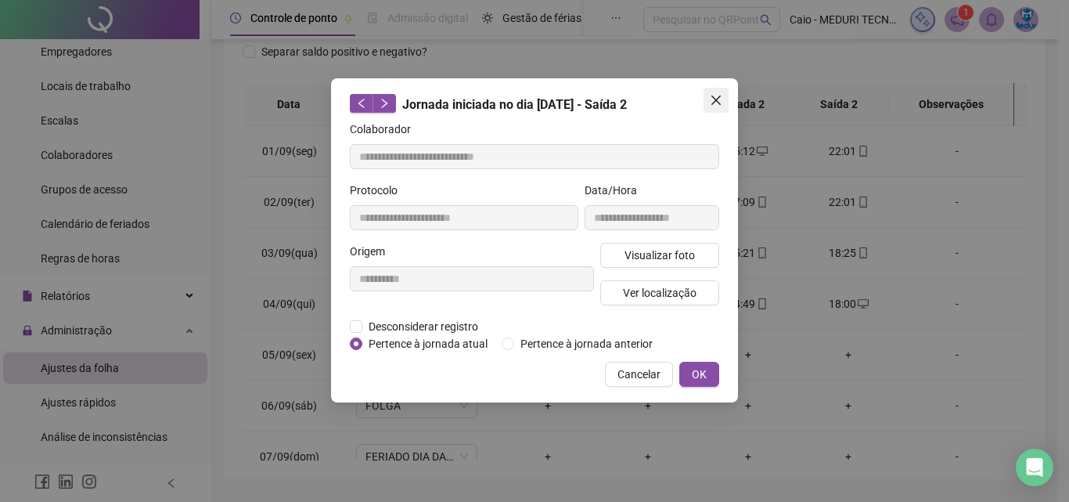
click at [722, 103] on icon "close" at bounding box center [716, 100] width 13 height 13
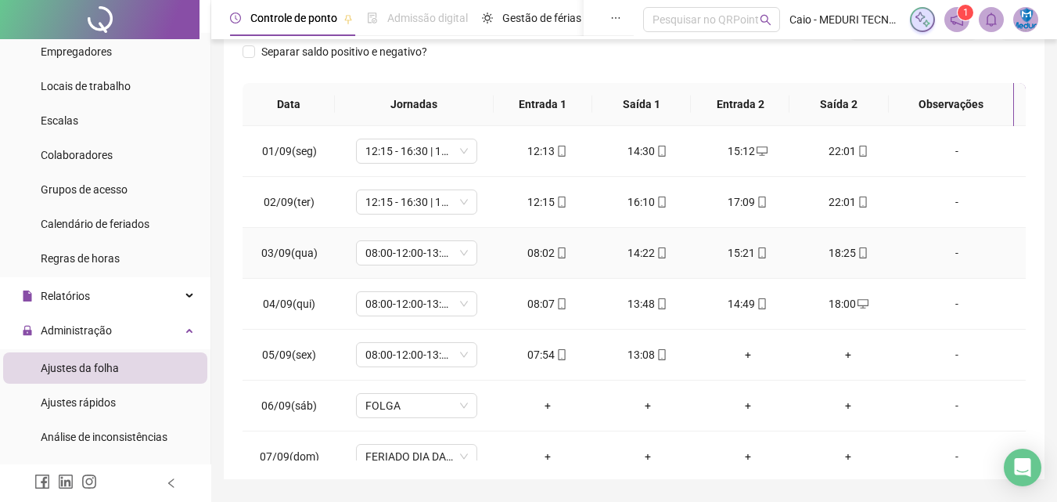
click at [565, 257] on div "08:02" at bounding box center [547, 252] width 75 height 17
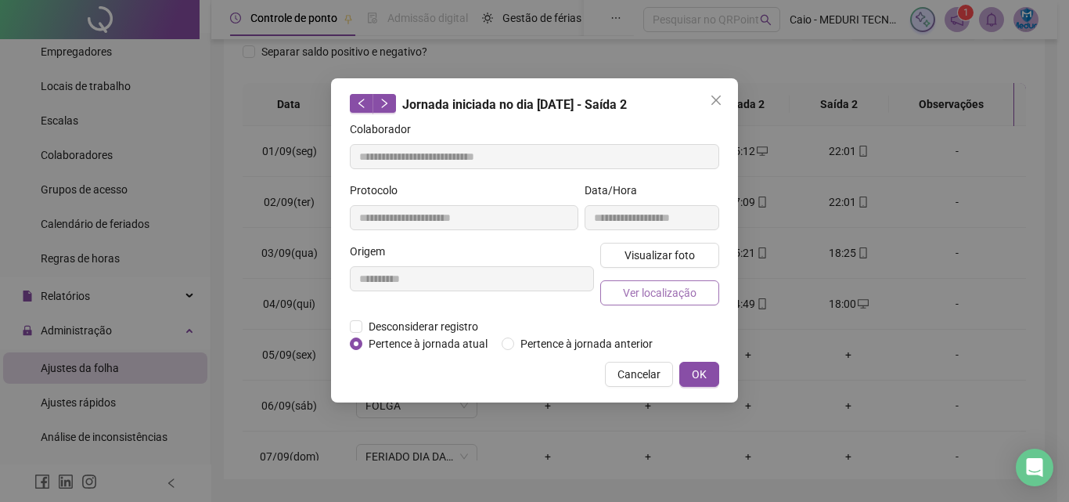
click at [659, 294] on span "Ver localização" at bounding box center [660, 292] width 74 height 17
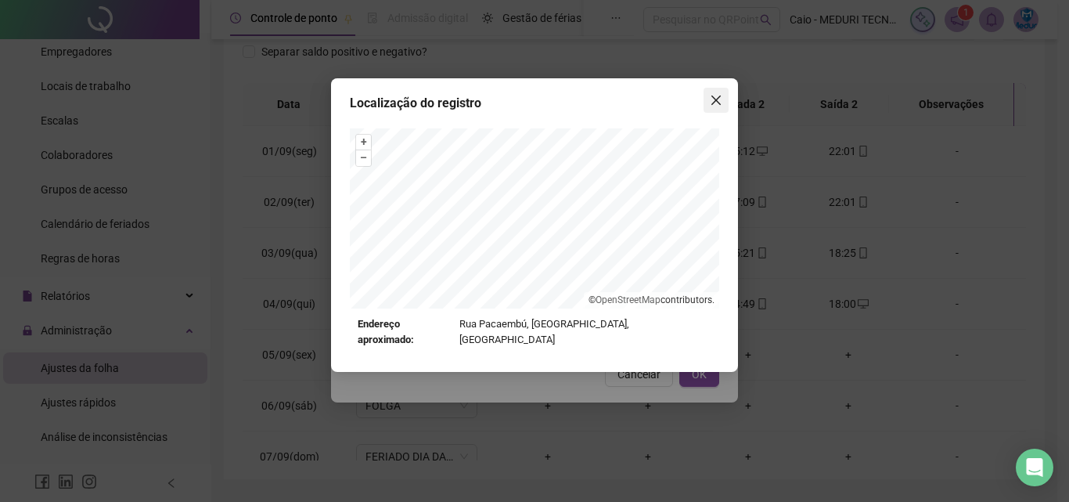
click at [719, 95] on icon "close" at bounding box center [716, 100] width 13 height 13
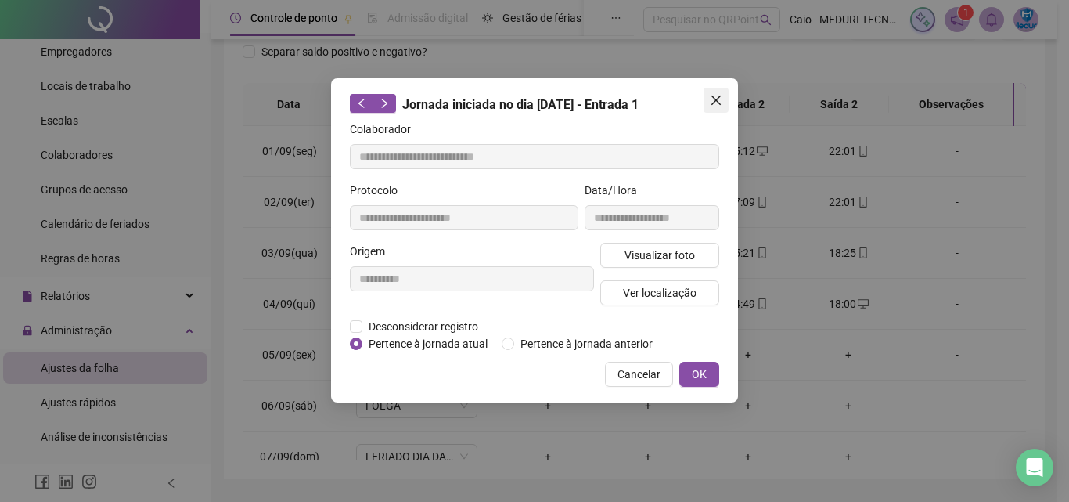
click at [722, 102] on icon "close" at bounding box center [716, 100] width 13 height 13
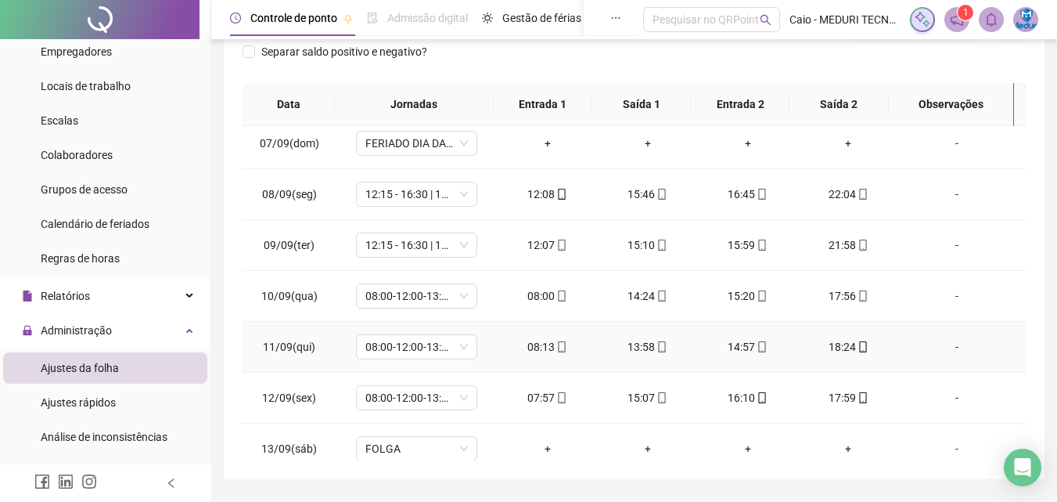
scroll to position [582, 0]
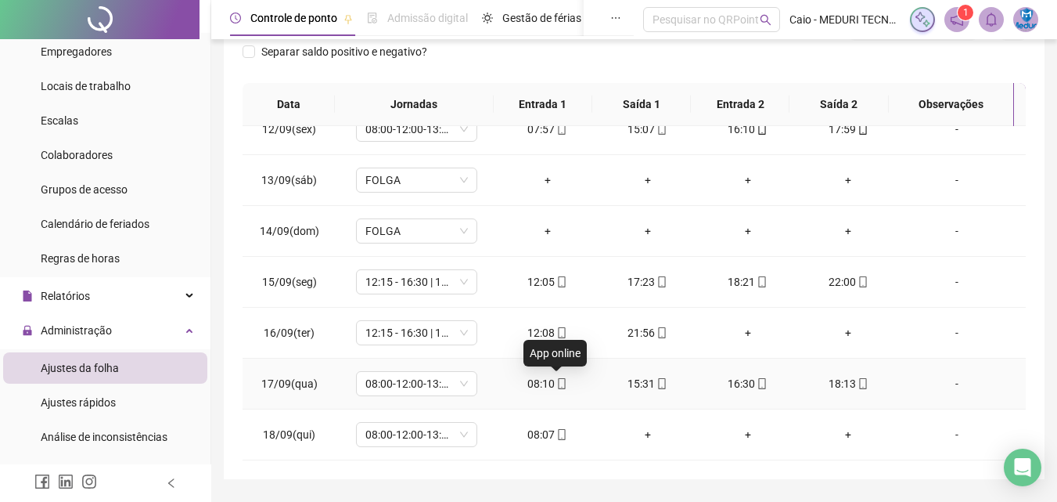
click at [559, 382] on icon "mobile" at bounding box center [562, 383] width 7 height 11
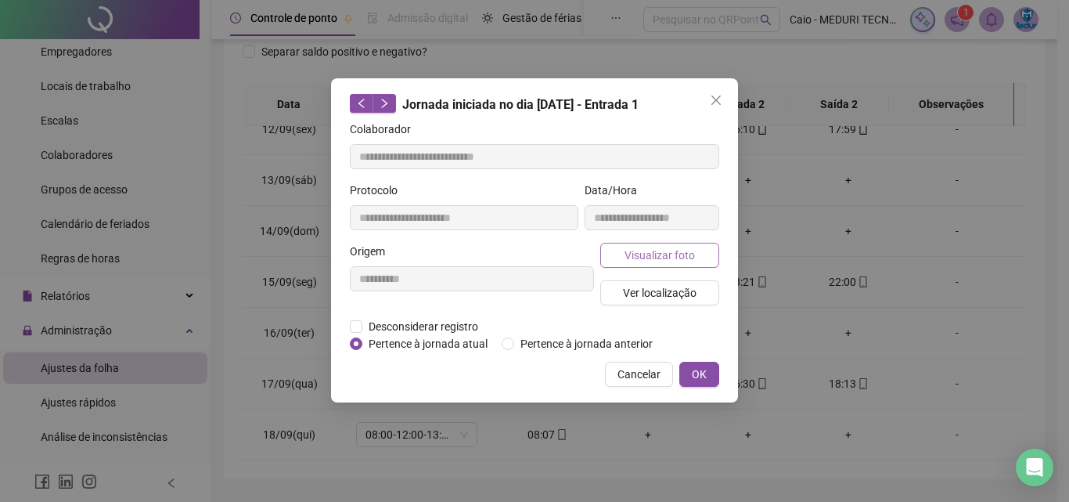
click at [662, 254] on span "Visualizar foto" at bounding box center [660, 255] width 70 height 17
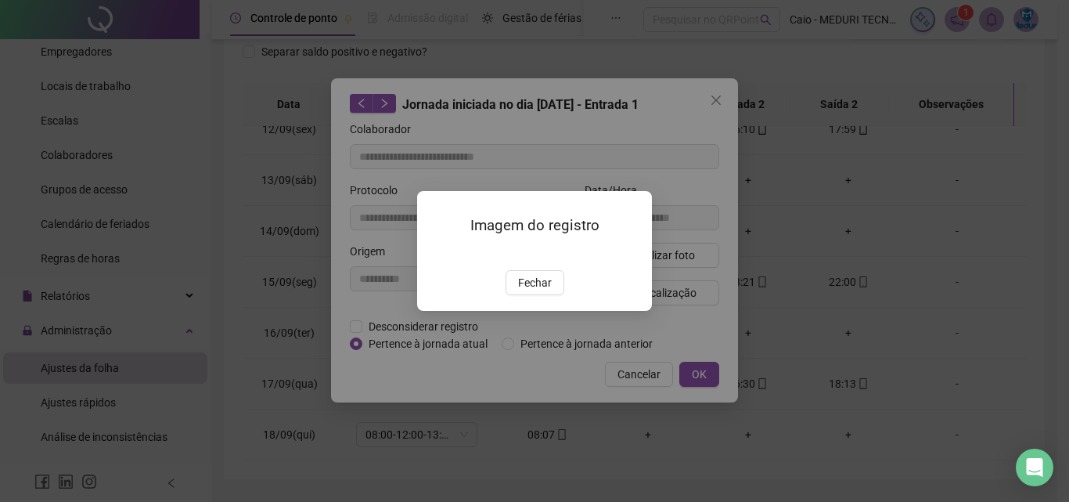
click at [549, 311] on div "Imagem do registro Fechar" at bounding box center [534, 251] width 235 height 120
click at [549, 291] on span "Fechar" at bounding box center [535, 282] width 34 height 17
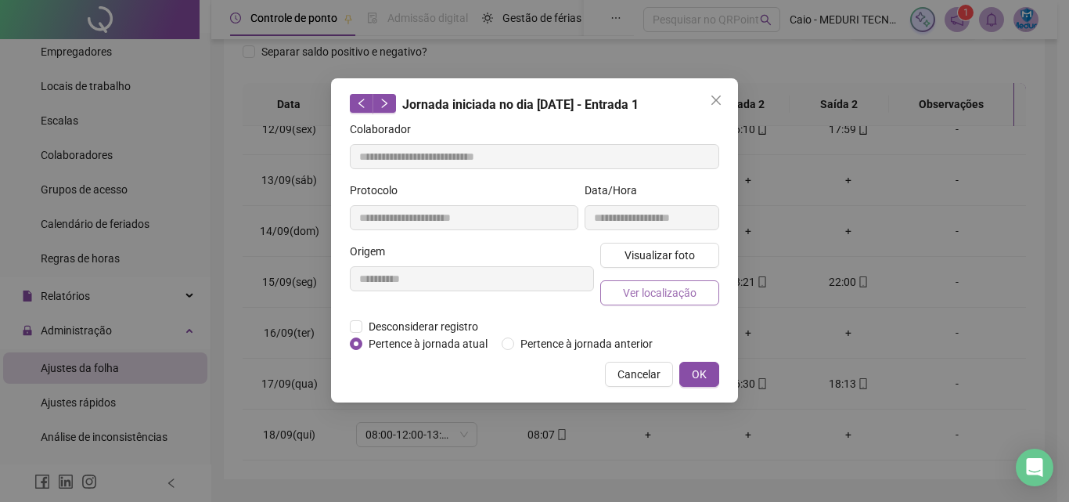
click at [664, 281] on button "Ver localização" at bounding box center [659, 292] width 119 height 25
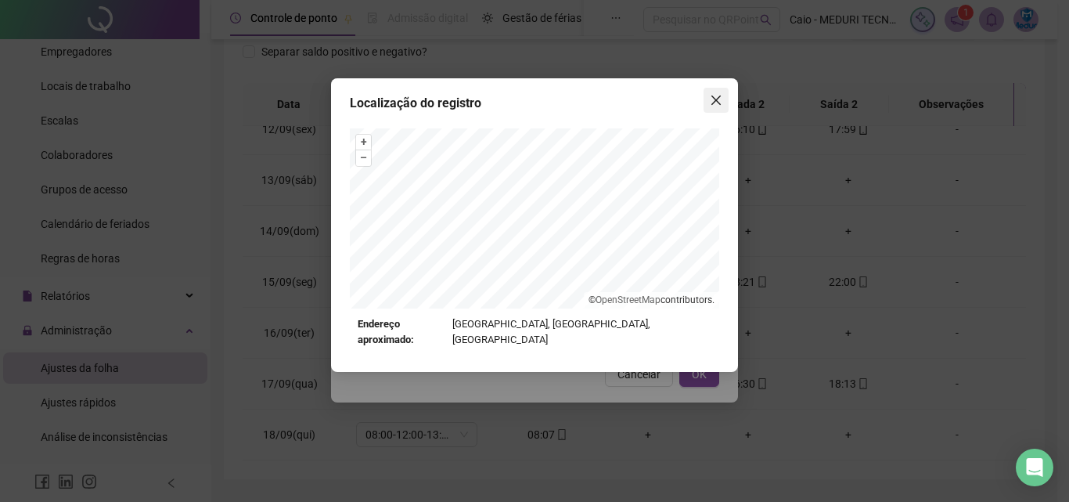
click at [719, 104] on icon "close" at bounding box center [715, 99] width 9 height 9
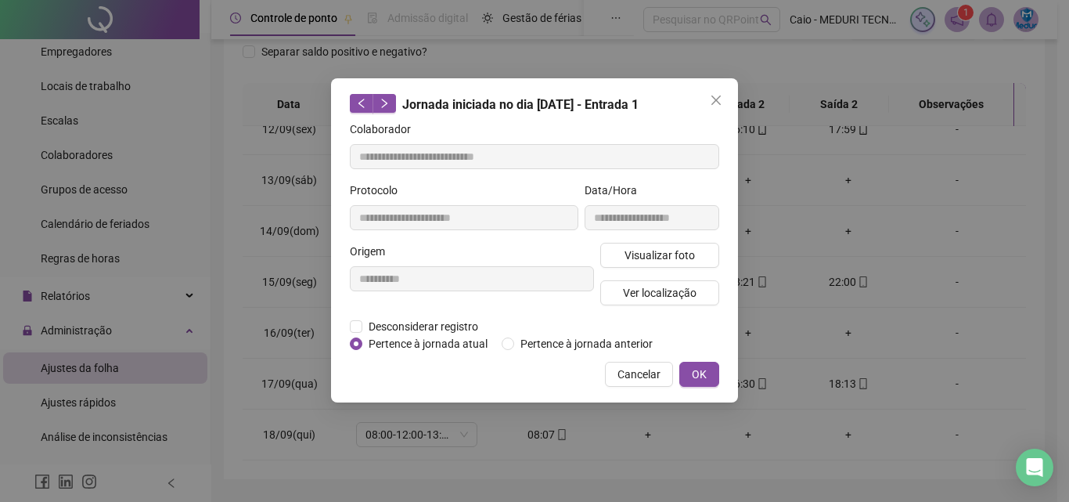
click at [719, 104] on icon "close" at bounding box center [715, 99] width 9 height 9
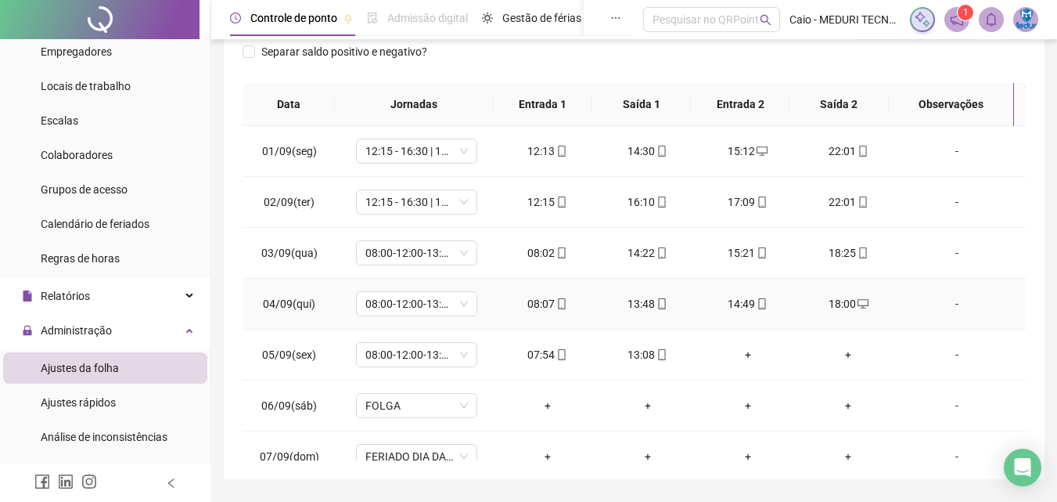
scroll to position [157, 0]
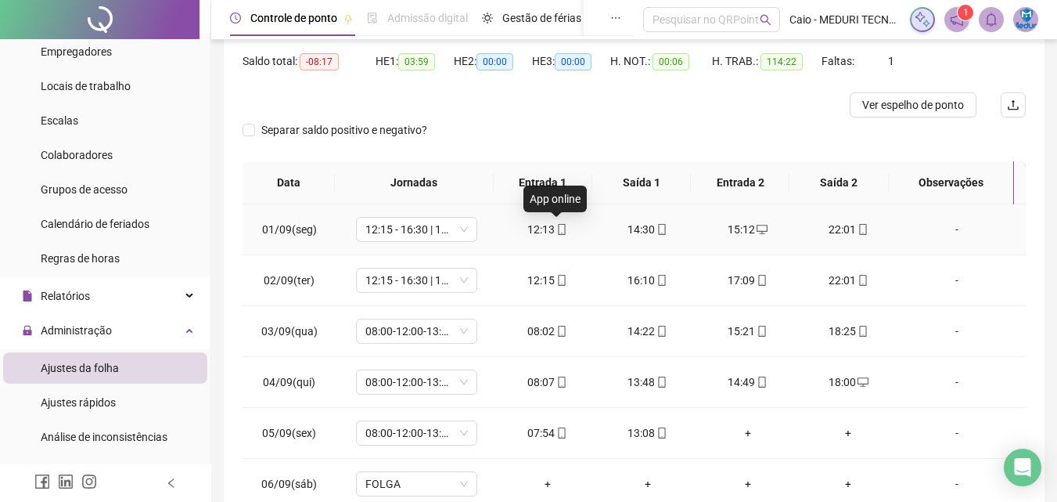
click at [557, 227] on icon "mobile" at bounding box center [562, 229] width 11 height 11
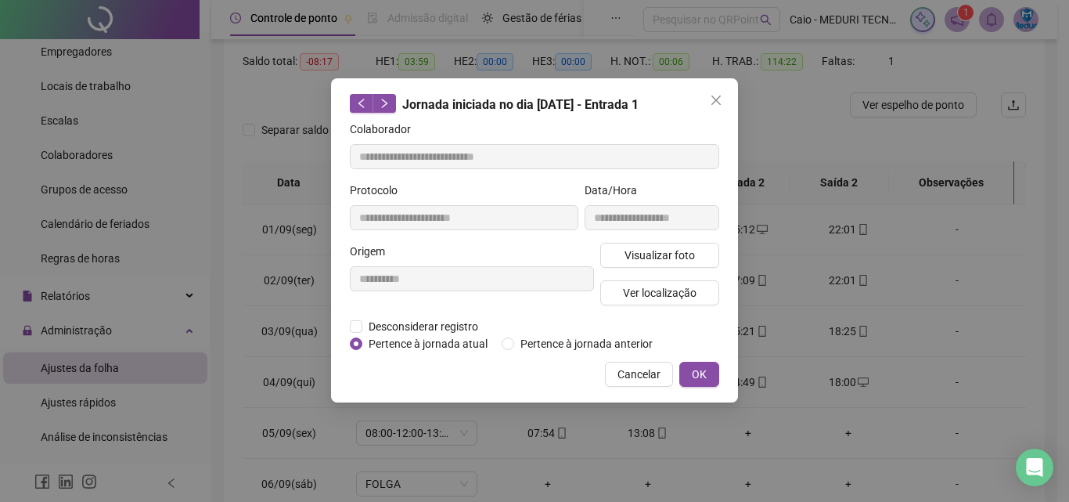
click at [620, 234] on div "**********" at bounding box center [652, 212] width 141 height 61
click at [631, 248] on span "Visualizar foto" at bounding box center [660, 255] width 70 height 17
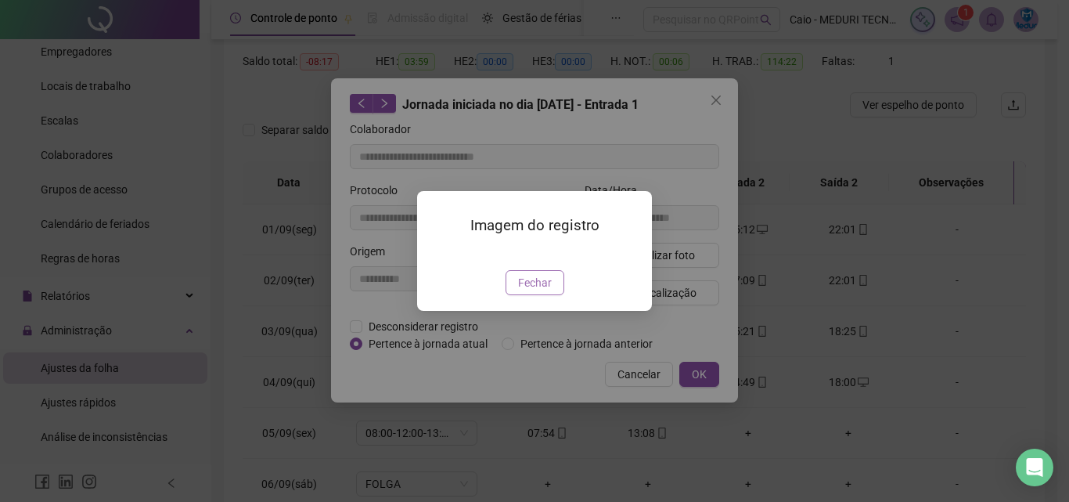
click at [544, 291] on span "Fechar" at bounding box center [535, 282] width 34 height 17
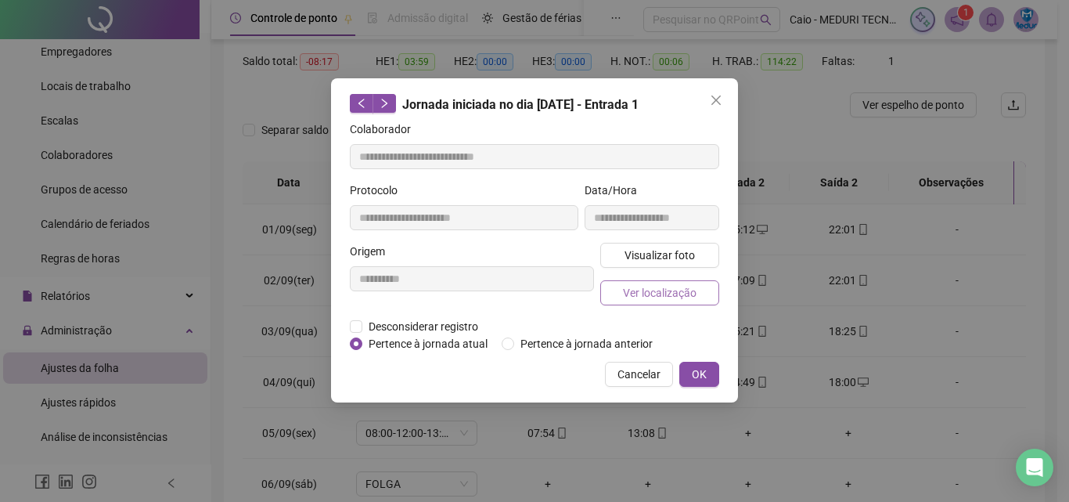
click at [632, 297] on span "Ver localização" at bounding box center [660, 292] width 74 height 17
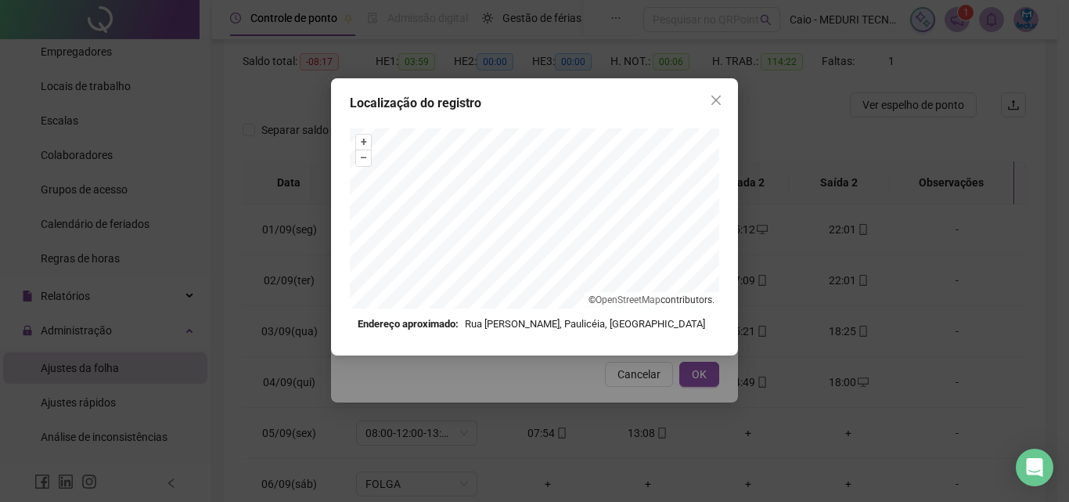
click at [708, 113] on div "Localização do registro + – ⇧ › © OpenStreetMap contributors. Endereço aproxima…" at bounding box center [534, 216] width 407 height 277
click at [717, 113] on div "Localização do registro + – ⇧ › © OpenStreetMap contributors. Endereço aproxima…" at bounding box center [534, 216] width 407 height 277
click at [713, 103] on icon "close" at bounding box center [715, 99] width 9 height 9
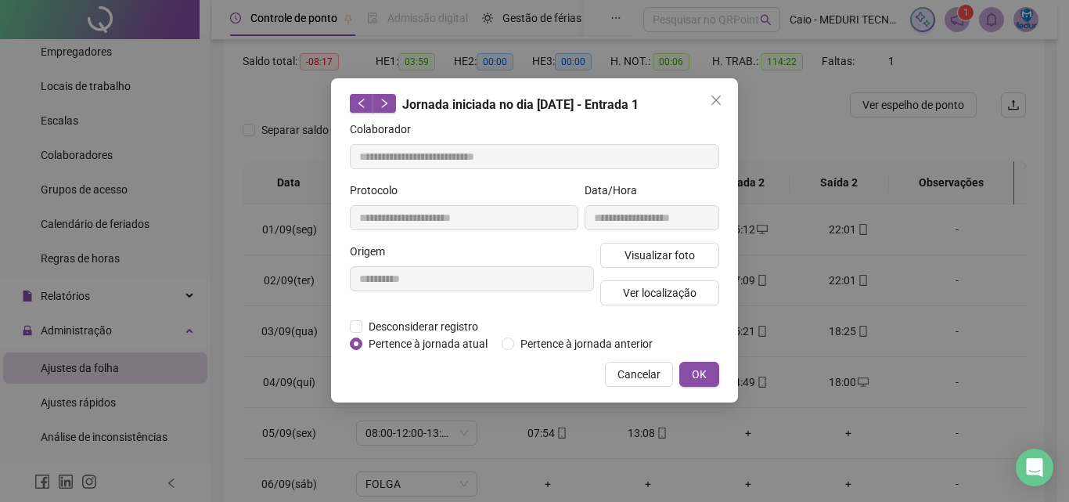
click at [714, 98] on icon "close" at bounding box center [715, 99] width 9 height 9
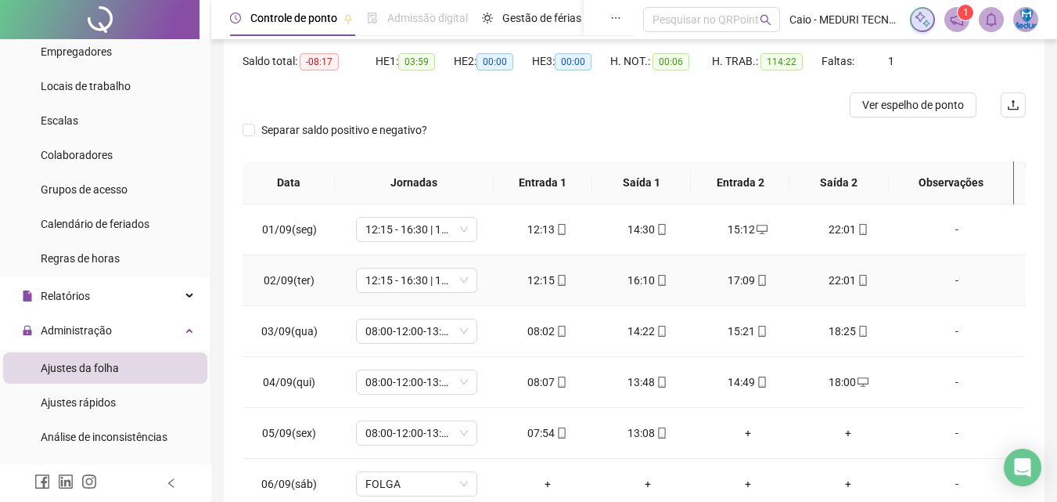
click at [559, 281] on icon "mobile" at bounding box center [562, 280] width 7 height 11
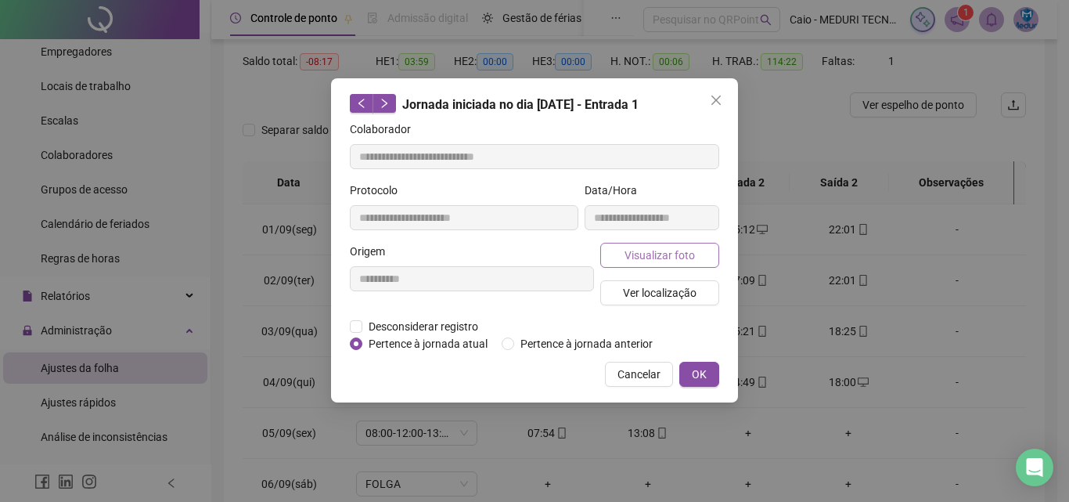
click at [625, 245] on button "Visualizar foto" at bounding box center [659, 255] width 119 height 25
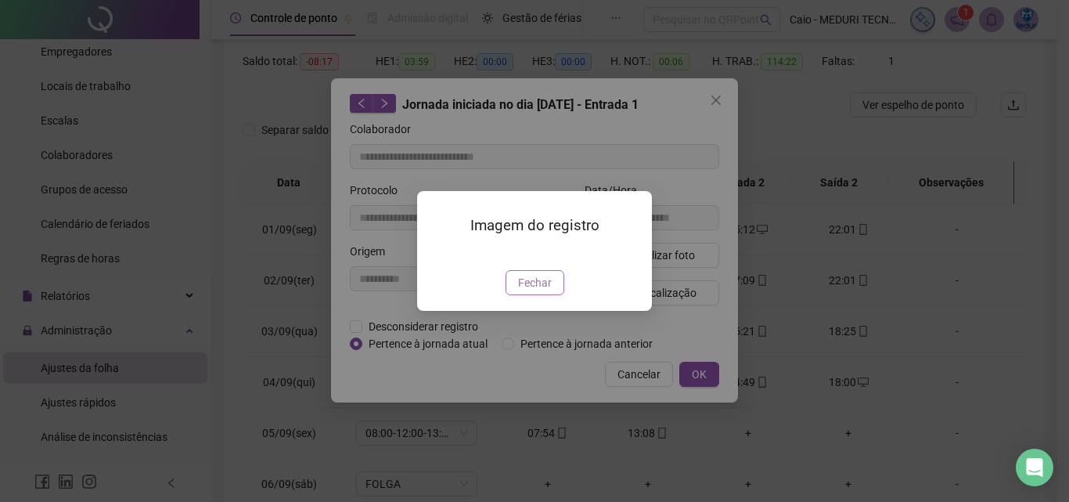
click at [536, 295] on button "Fechar" at bounding box center [535, 282] width 59 height 25
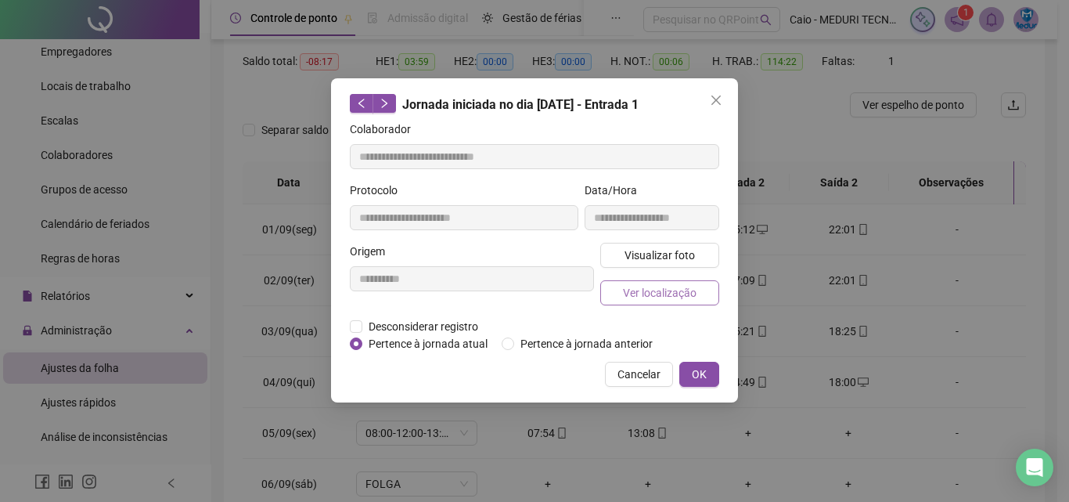
click at [639, 286] on span "Ver localização" at bounding box center [660, 292] width 74 height 17
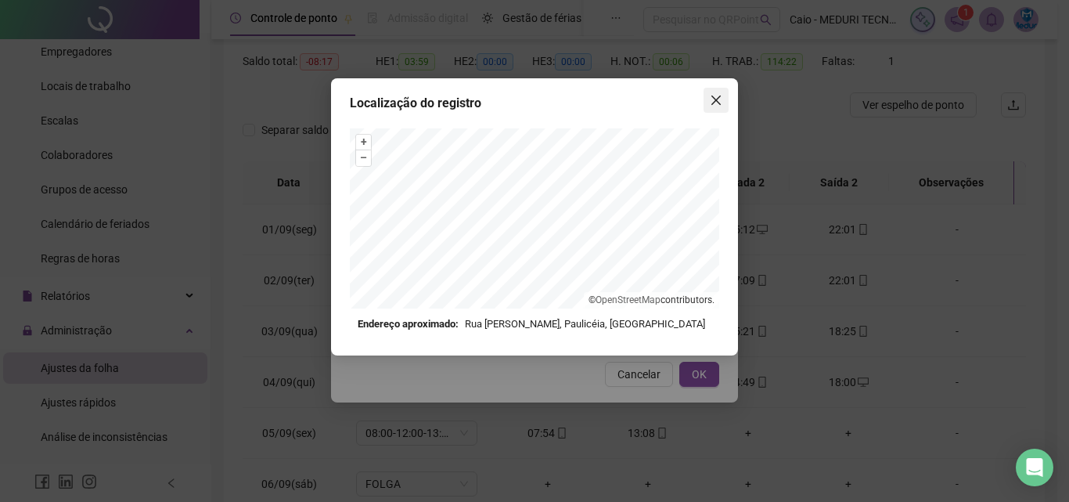
click at [718, 106] on button "Close" at bounding box center [716, 100] width 25 height 25
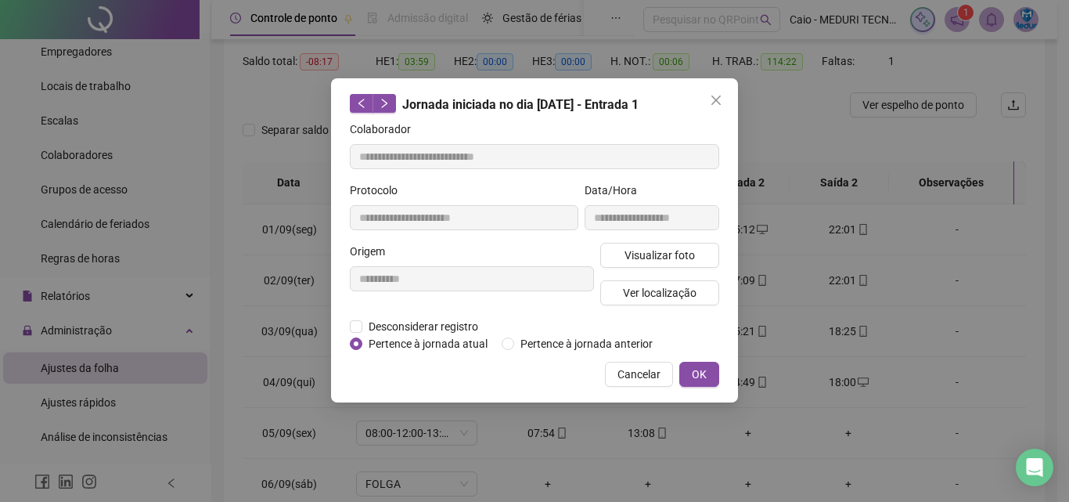
click at [718, 106] on div "Localização do registro Endereço aproximado: Rua [PERSON_NAME], Paulicéia, [GEO…" at bounding box center [534, 251] width 1069 height 502
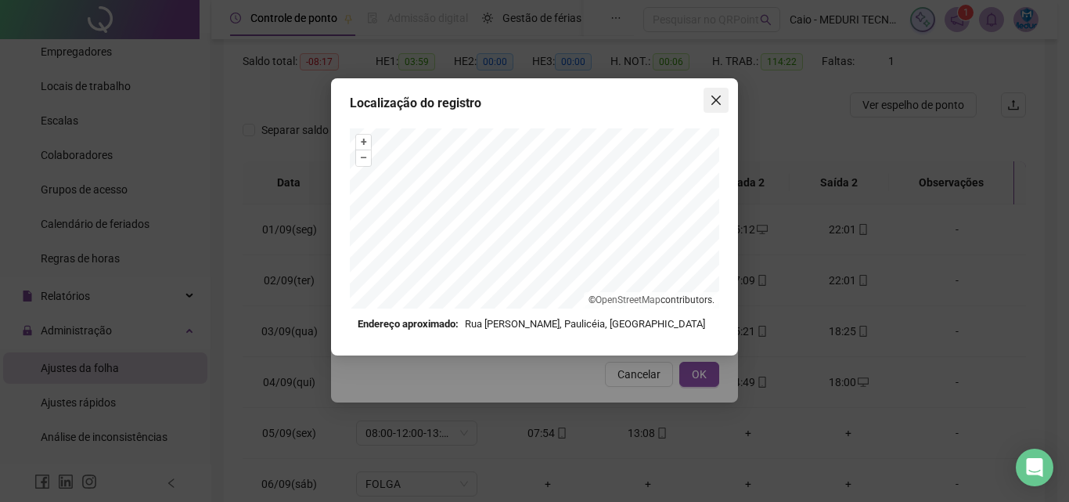
click at [718, 105] on icon "close" at bounding box center [716, 100] width 13 height 13
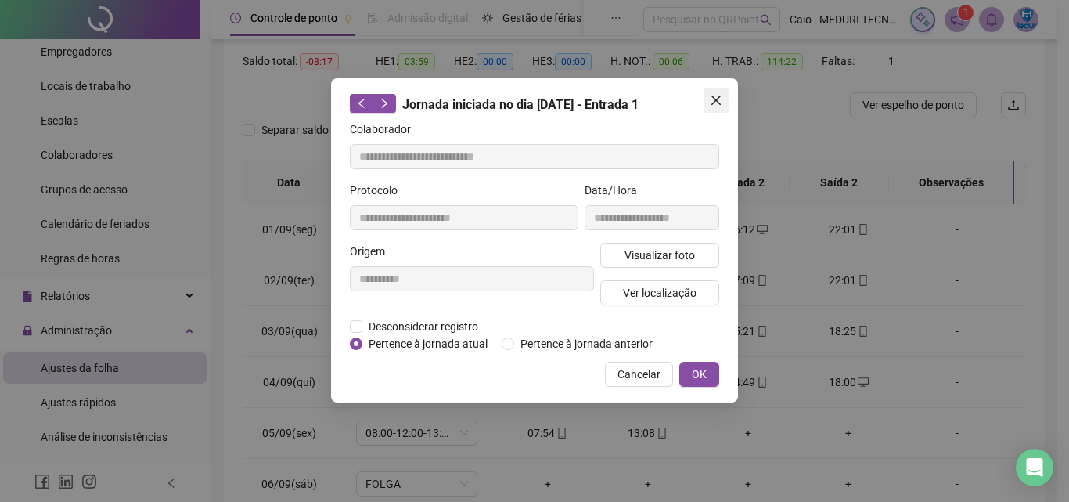
click at [705, 103] on span "Close" at bounding box center [716, 100] width 25 height 13
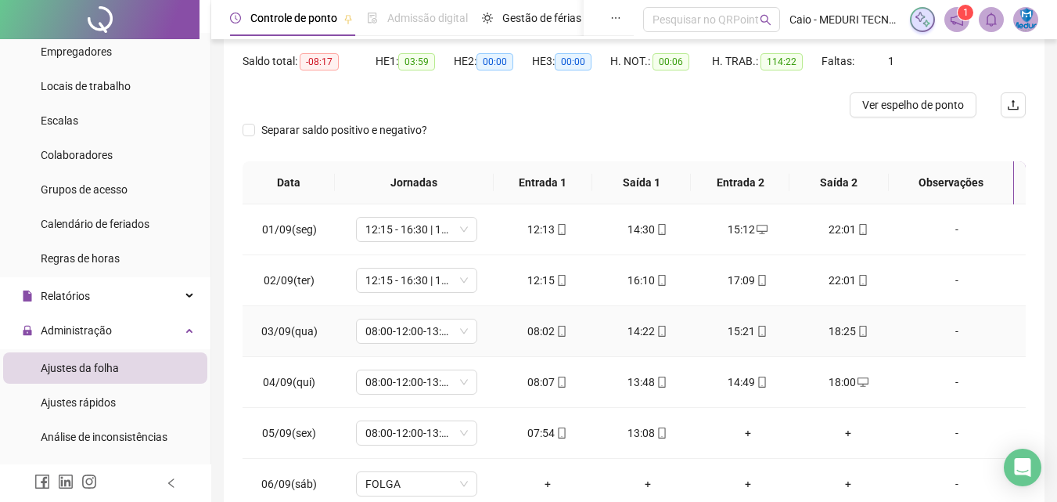
click at [555, 337] on span at bounding box center [561, 331] width 13 height 13
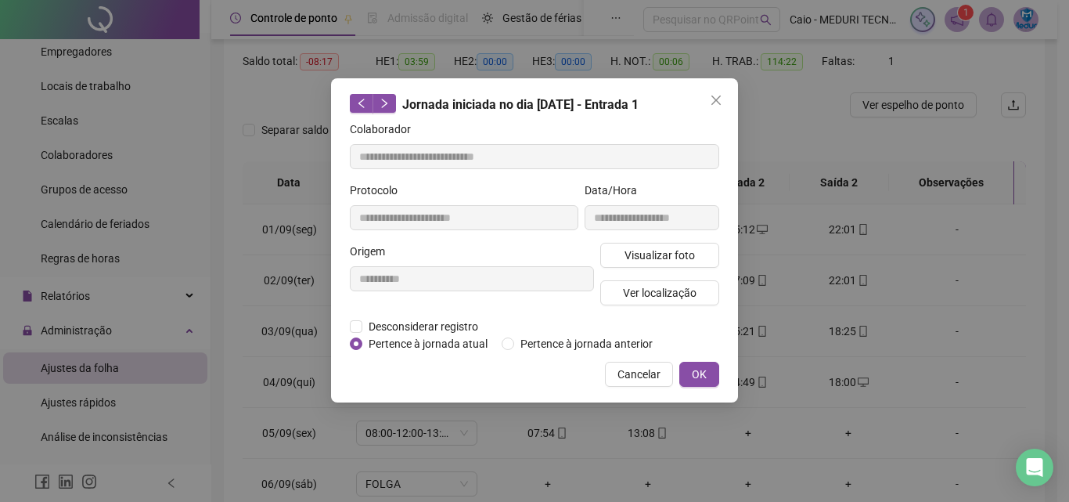
click at [636, 235] on div "**********" at bounding box center [652, 212] width 141 height 61
click at [637, 265] on button "Visualizar foto" at bounding box center [659, 255] width 119 height 25
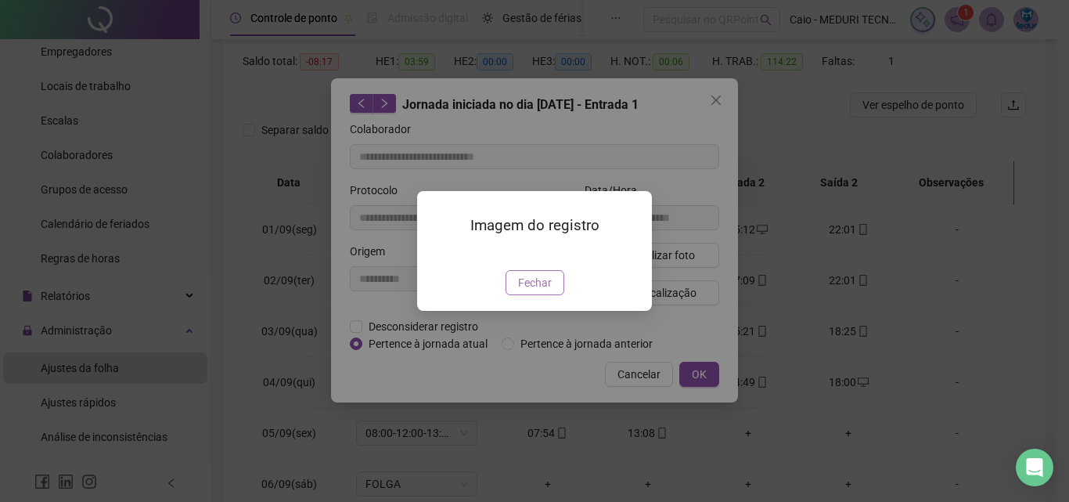
click at [554, 295] on button "Fechar" at bounding box center [535, 282] width 59 height 25
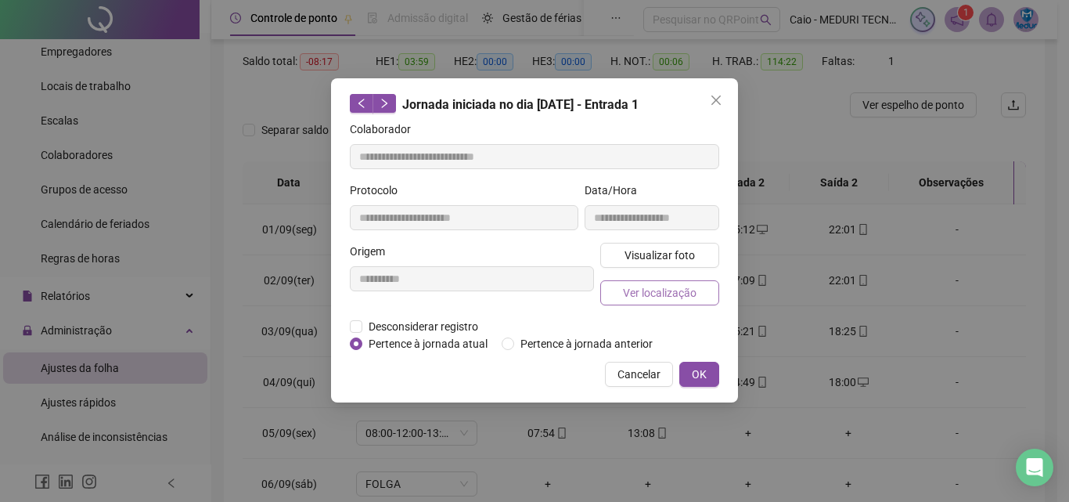
click at [640, 290] on span "Ver localização" at bounding box center [660, 292] width 74 height 17
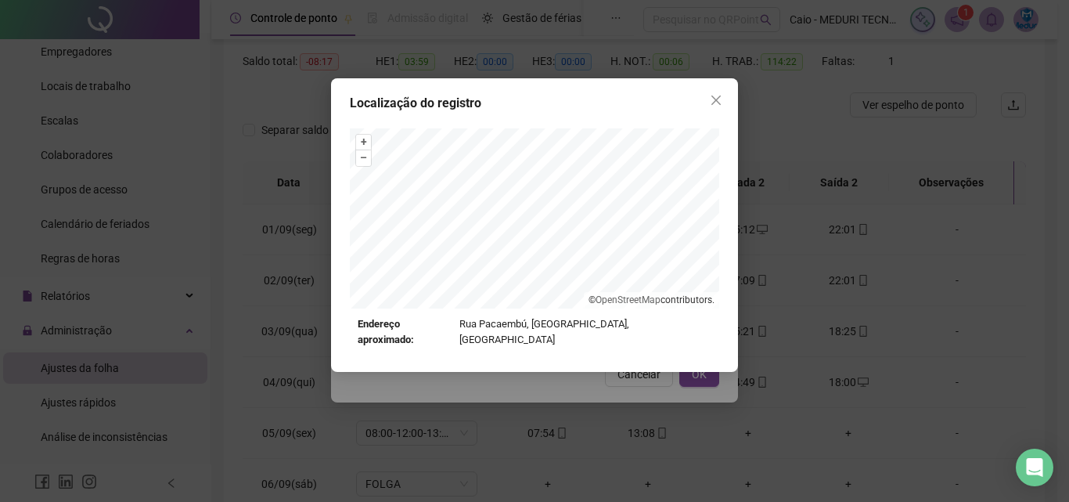
click at [708, 369] on div "Localização do registro + – ⇧ › © OpenStreetMap contributors. Endereço aproxima…" at bounding box center [534, 251] width 1069 height 502
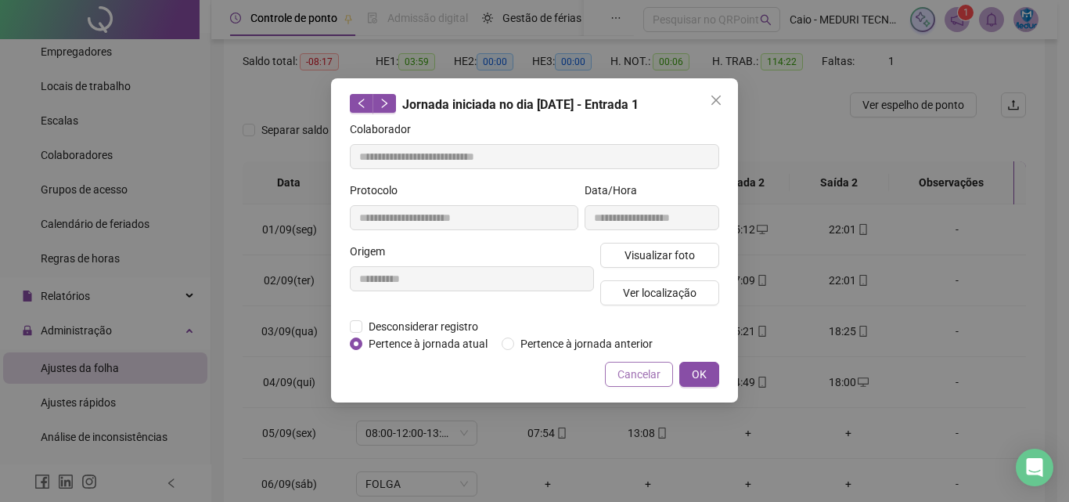
click at [642, 382] on button "Cancelar" at bounding box center [639, 374] width 68 height 25
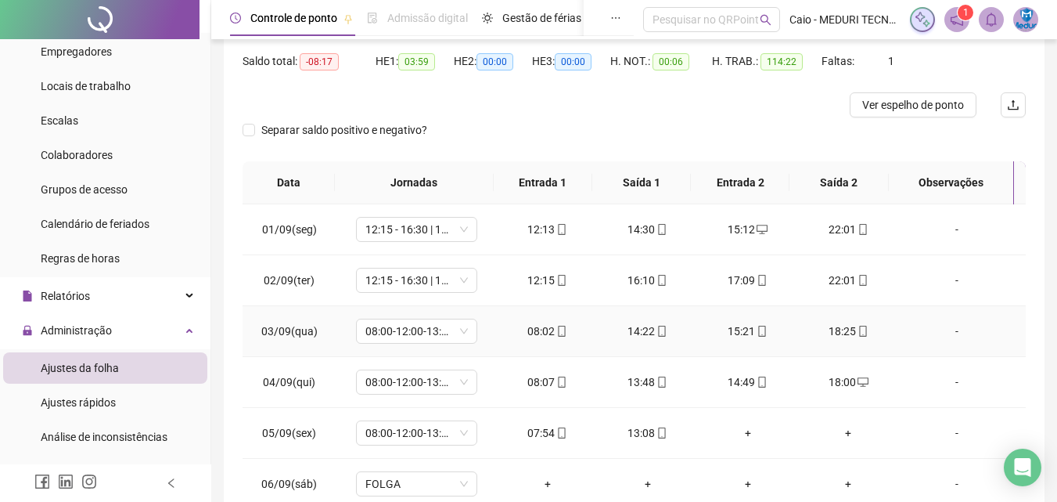
click at [660, 326] on icon "mobile" at bounding box center [662, 331] width 11 height 11
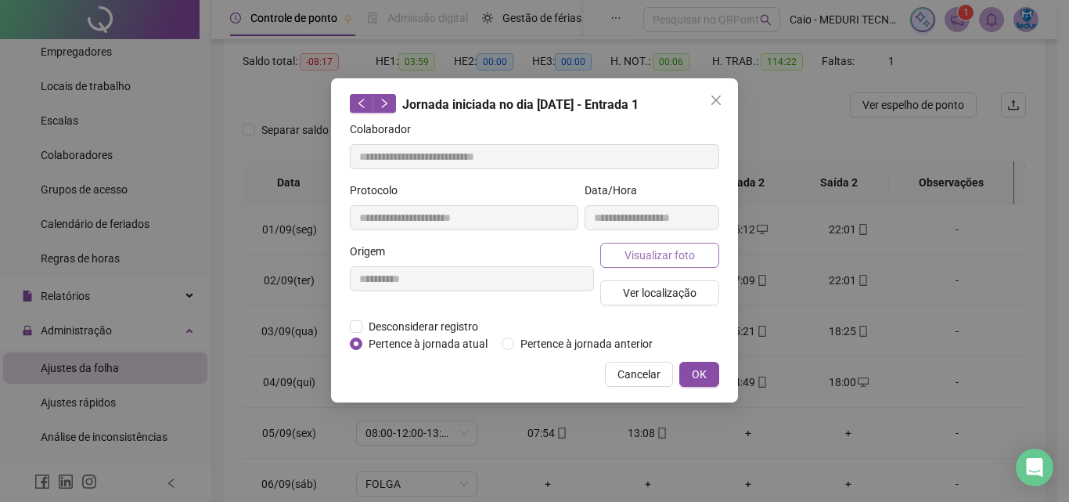
click at [646, 243] on button "Visualizar foto" at bounding box center [659, 255] width 119 height 25
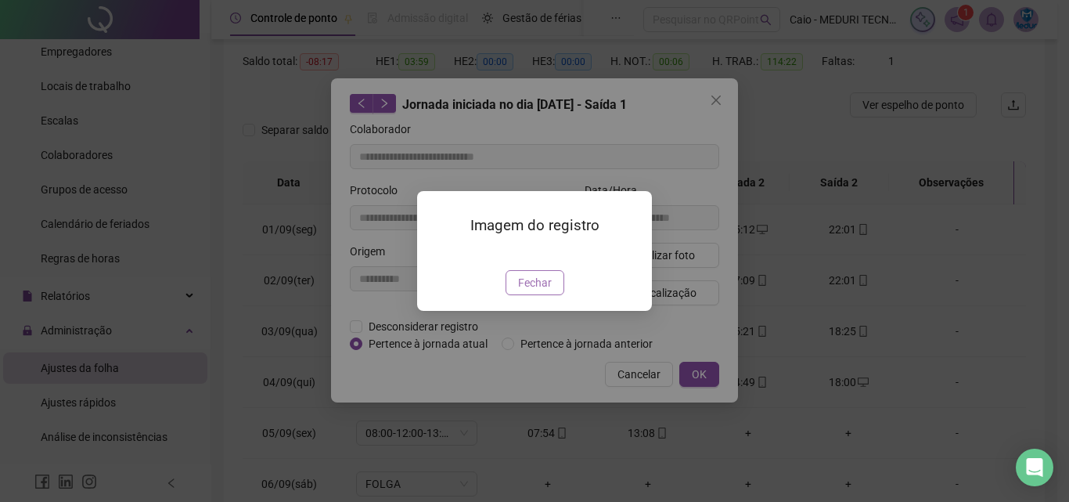
click at [548, 291] on span "Fechar" at bounding box center [535, 282] width 34 height 17
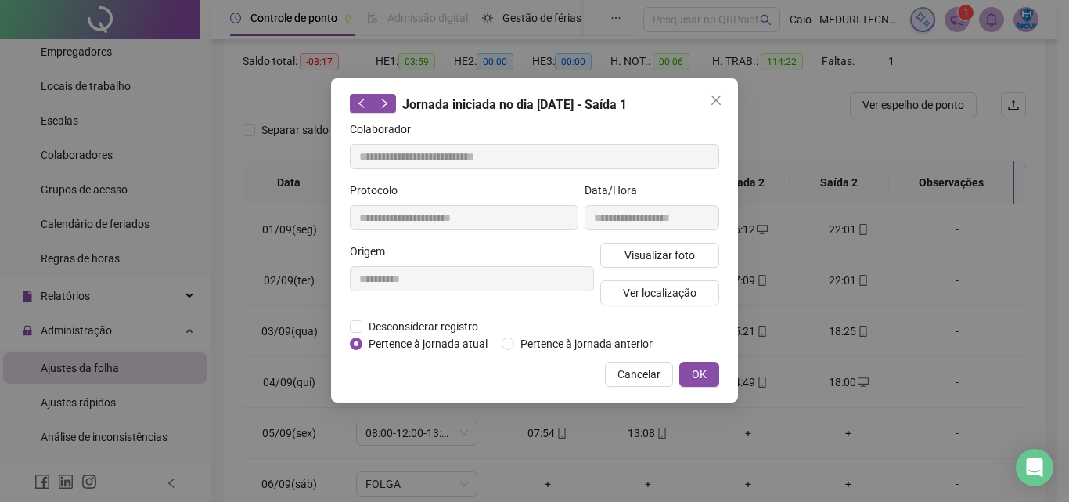
click at [635, 309] on div "Visualizar foto Ver localização" at bounding box center [659, 280] width 125 height 75
click at [639, 301] on button "Ver localização" at bounding box center [659, 292] width 119 height 25
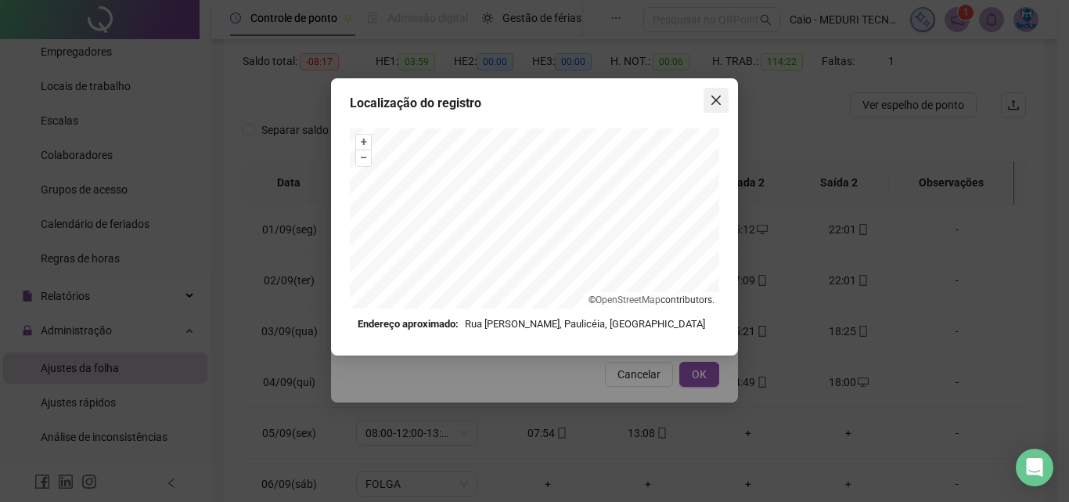
click at [712, 96] on icon "close" at bounding box center [715, 99] width 9 height 9
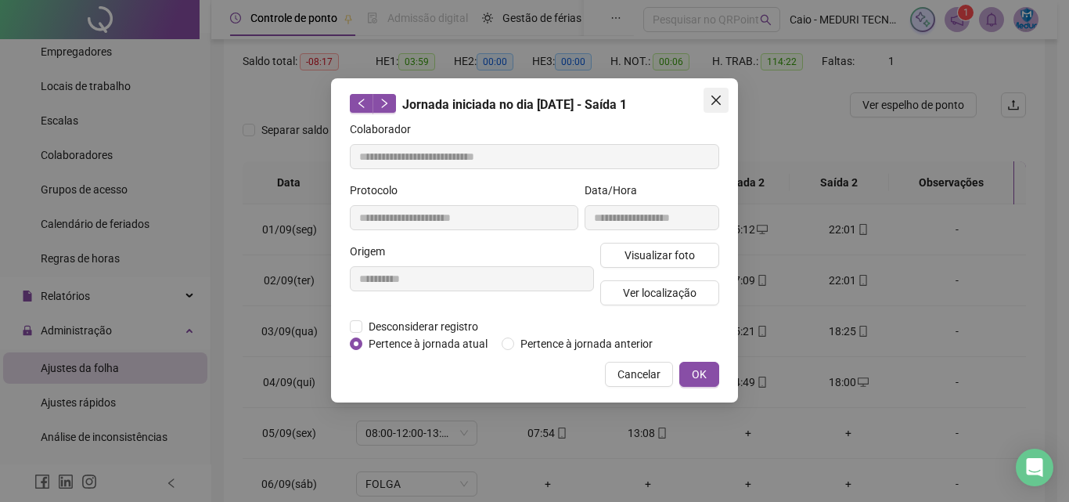
click at [721, 99] on icon "close" at bounding box center [716, 100] width 13 height 13
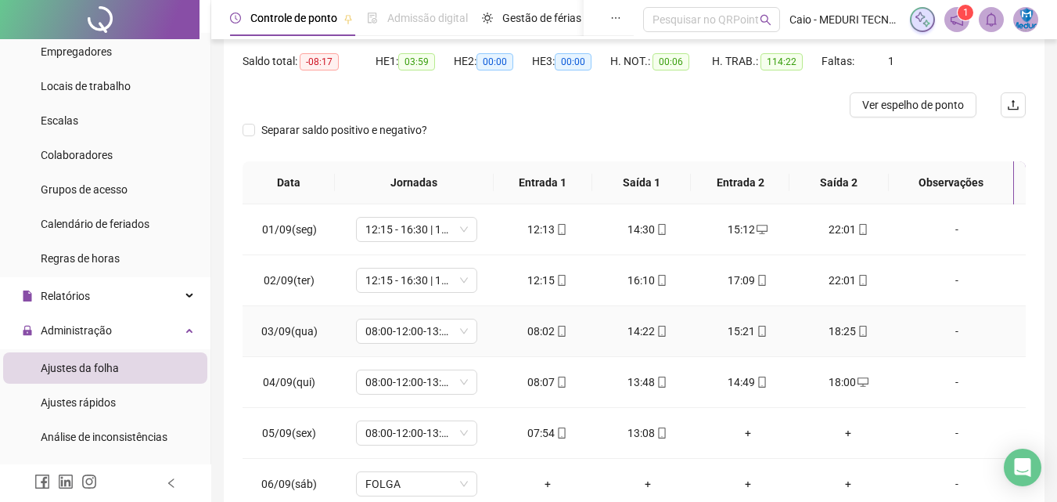
click at [757, 334] on icon "mobile" at bounding box center [762, 331] width 11 height 11
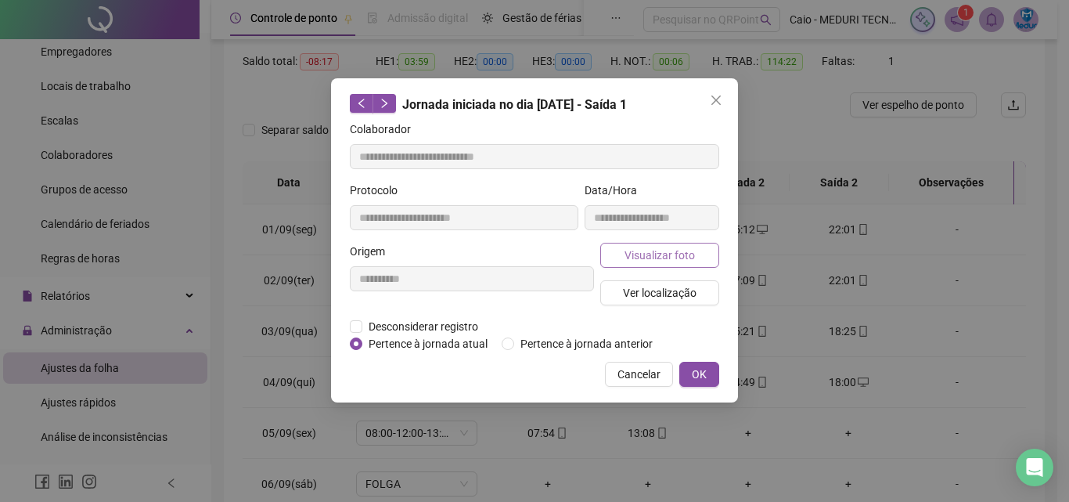
click at [676, 254] on span "Visualizar foto" at bounding box center [660, 255] width 70 height 17
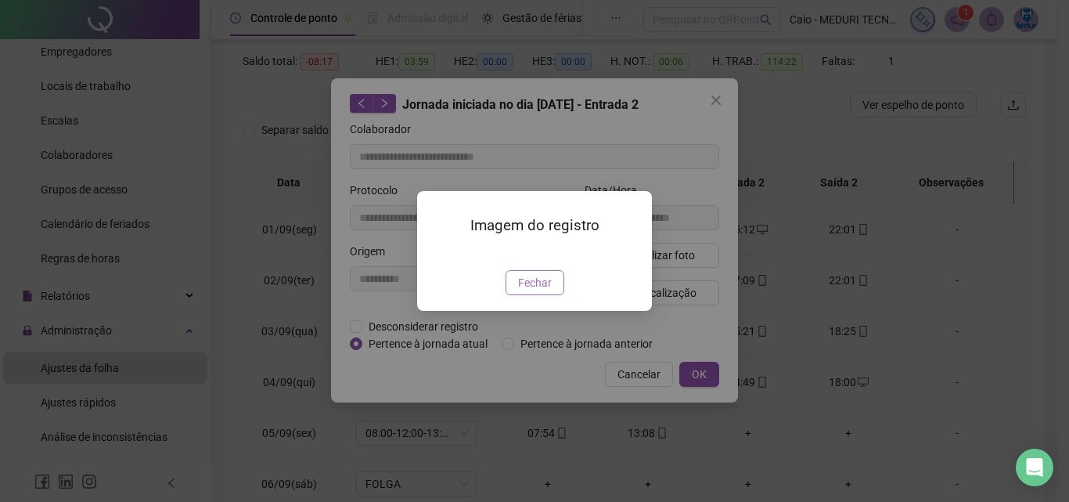
click at [545, 291] on span "Fechar" at bounding box center [535, 282] width 34 height 17
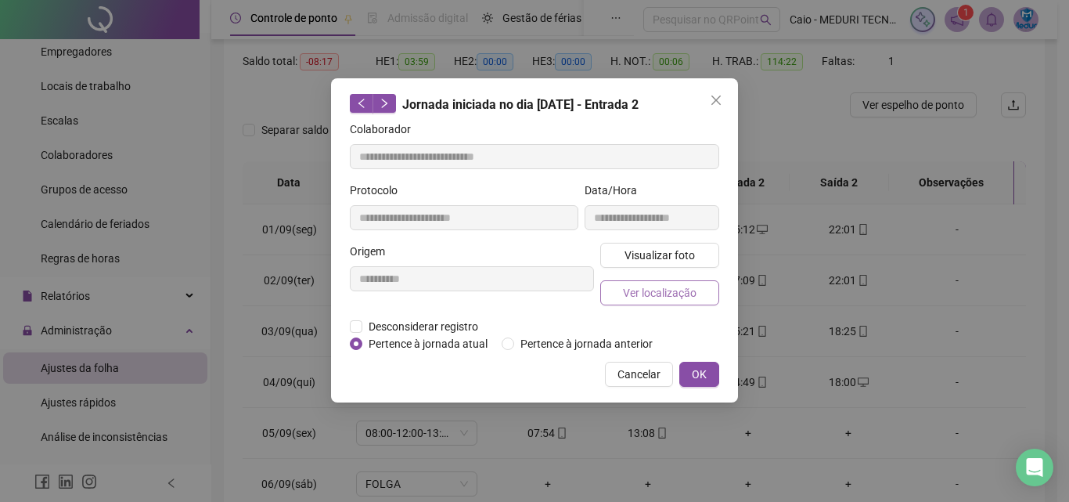
click at [672, 290] on span "Ver localização" at bounding box center [660, 292] width 74 height 17
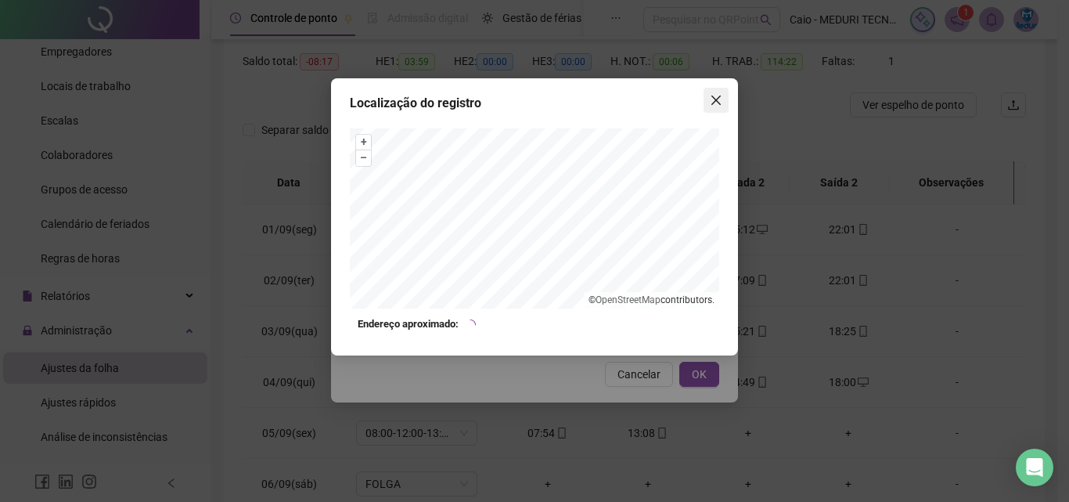
click at [725, 103] on span "Close" at bounding box center [716, 100] width 25 height 13
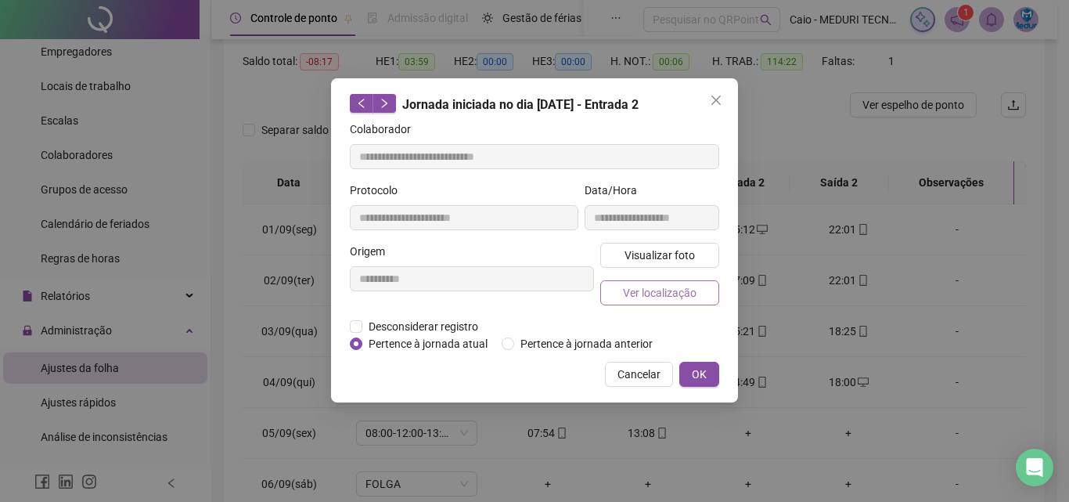
click at [665, 291] on span "Ver localização" at bounding box center [660, 292] width 74 height 17
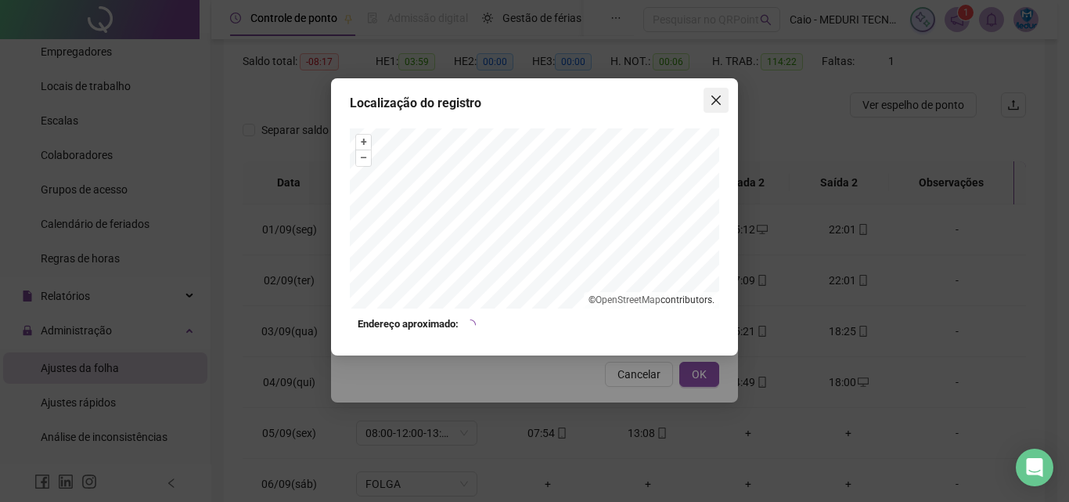
click at [713, 94] on icon "close" at bounding box center [716, 100] width 13 height 13
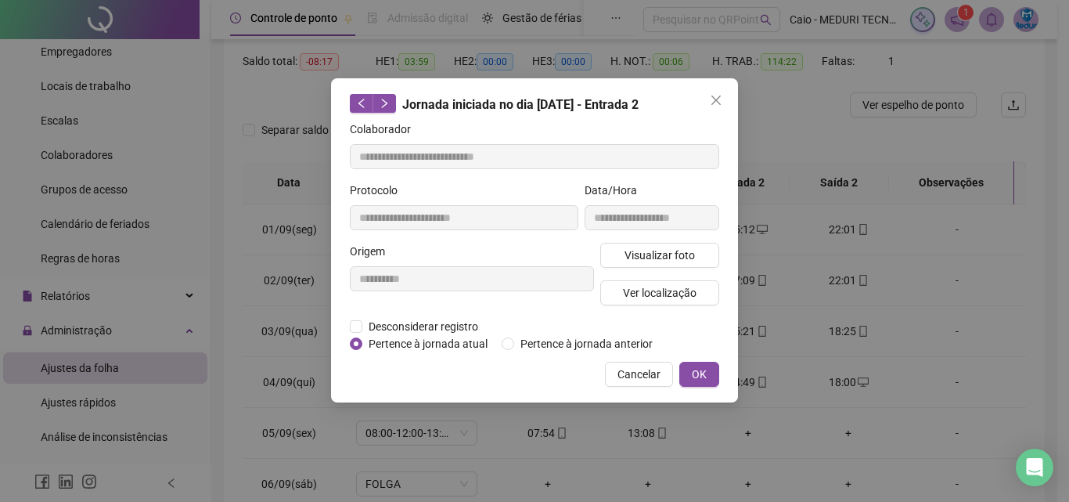
click at [713, 108] on button "Close" at bounding box center [716, 100] width 25 height 25
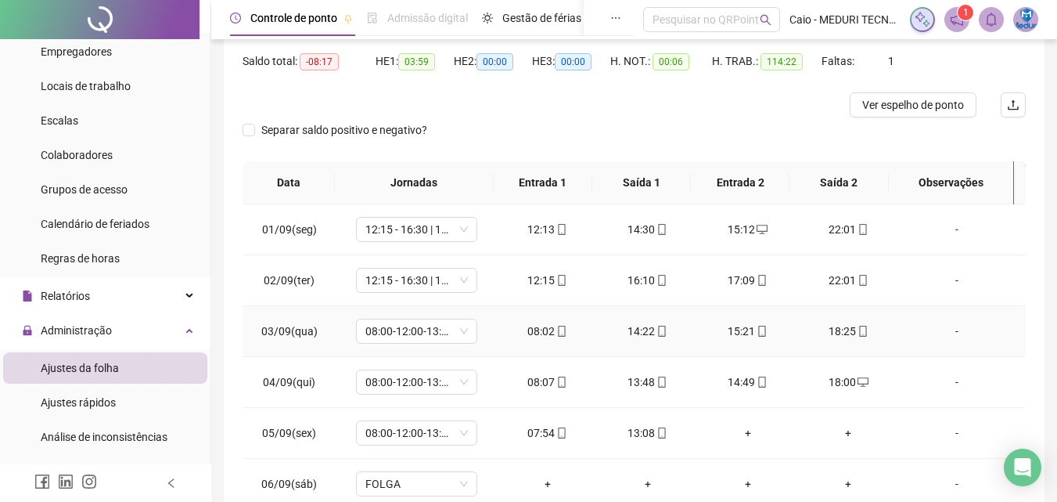
click at [862, 338] on div "18:25" at bounding box center [848, 330] width 75 height 17
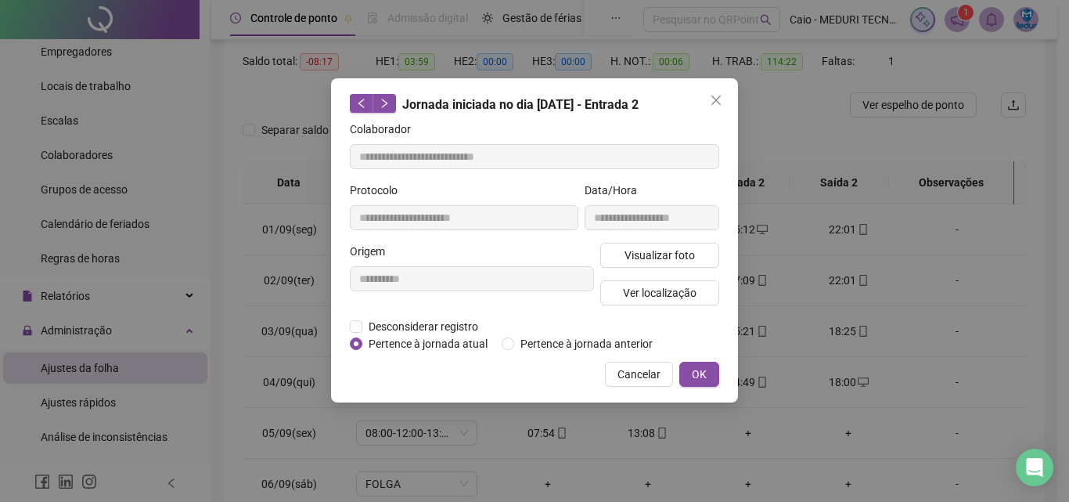
click at [859, 332] on div "**********" at bounding box center [534, 251] width 1069 height 502
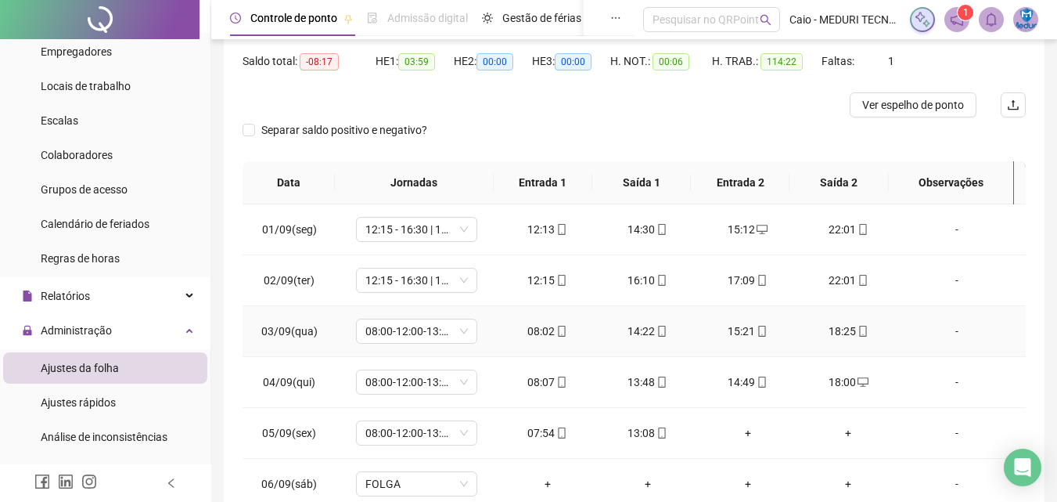
click at [858, 334] on icon "mobile" at bounding box center [863, 331] width 11 height 11
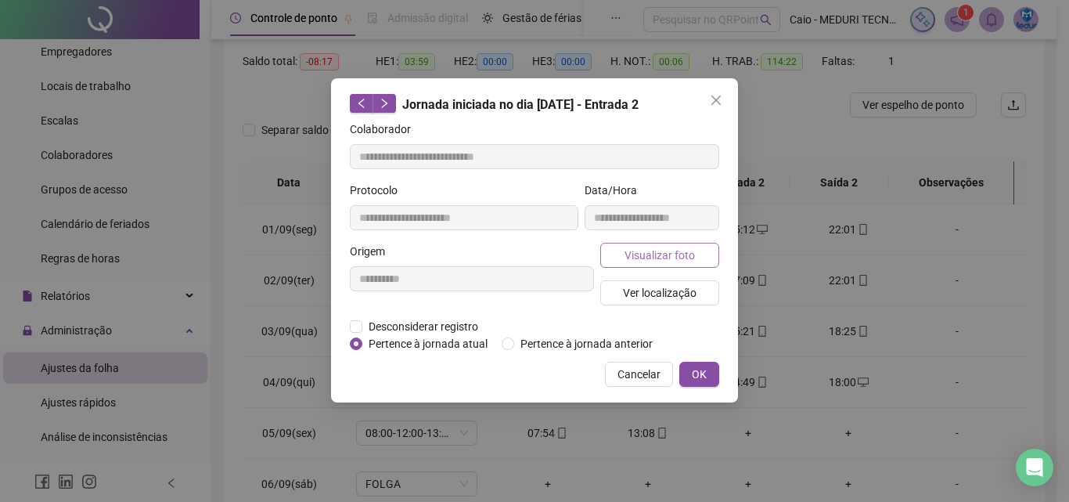
click at [662, 261] on span "Visualizar foto" at bounding box center [660, 255] width 70 height 17
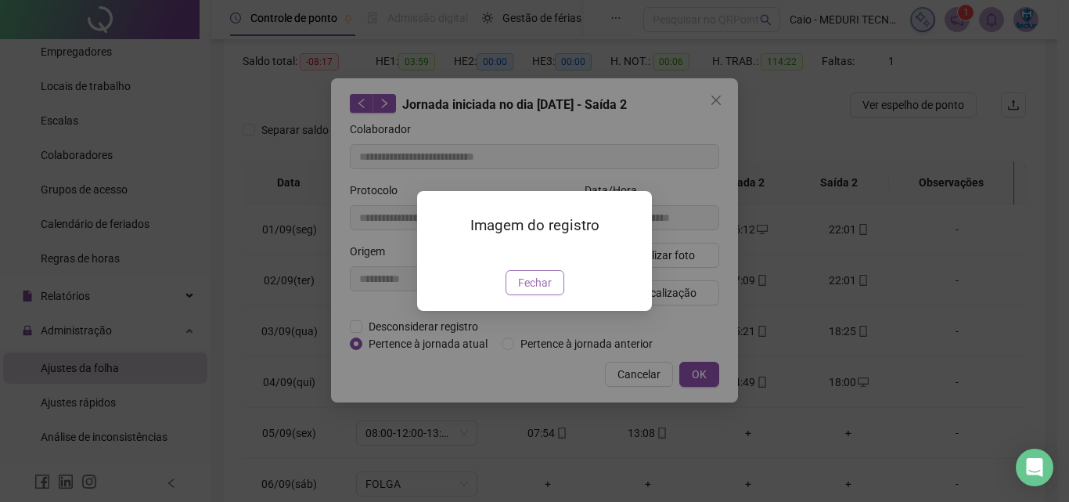
click at [545, 295] on button "Fechar" at bounding box center [535, 282] width 59 height 25
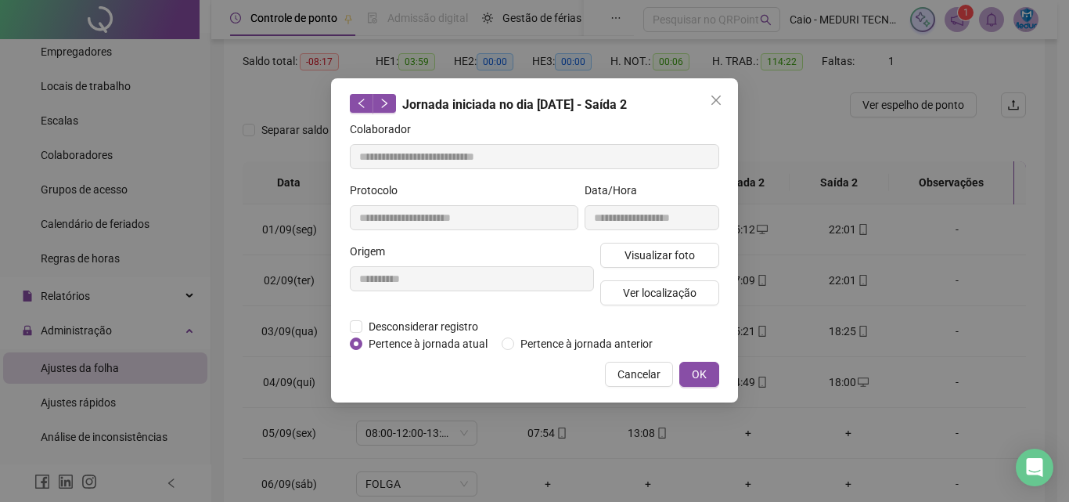
click at [640, 277] on div "Visualizar foto Ver localização" at bounding box center [659, 280] width 125 height 75
click at [643, 284] on span "Ver localização" at bounding box center [660, 292] width 74 height 17
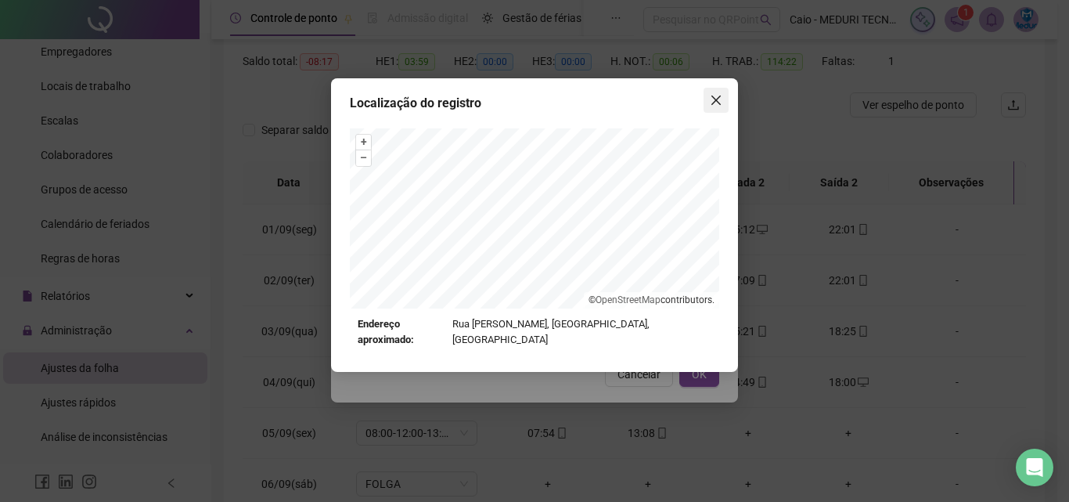
click at [711, 106] on icon "close" at bounding box center [716, 100] width 13 height 13
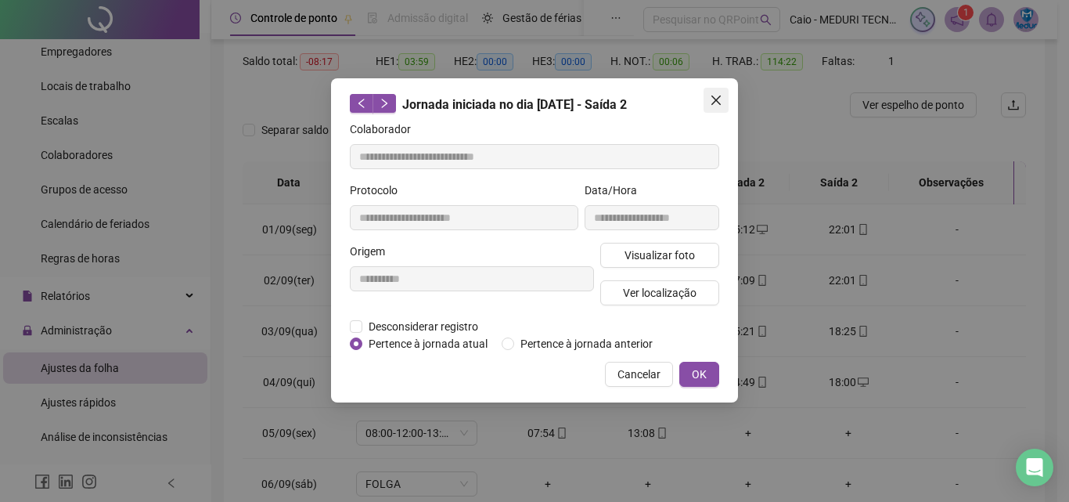
click at [721, 97] on icon "close" at bounding box center [716, 100] width 13 height 13
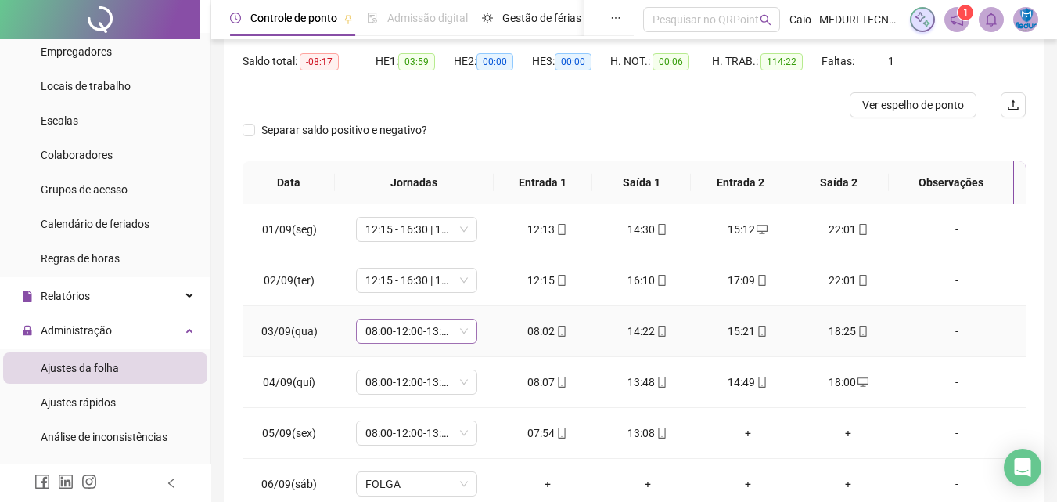
scroll to position [78, 0]
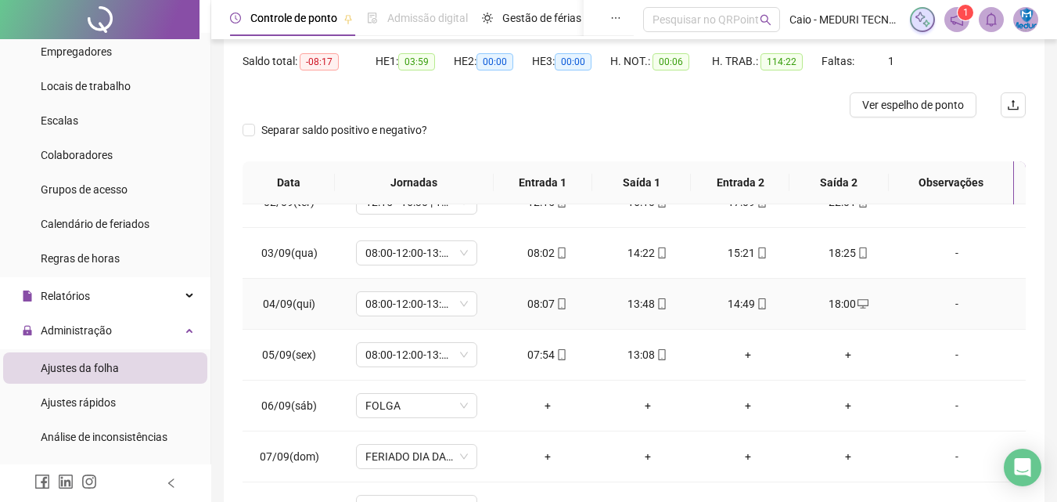
click at [557, 302] on icon "mobile" at bounding box center [562, 303] width 11 height 11
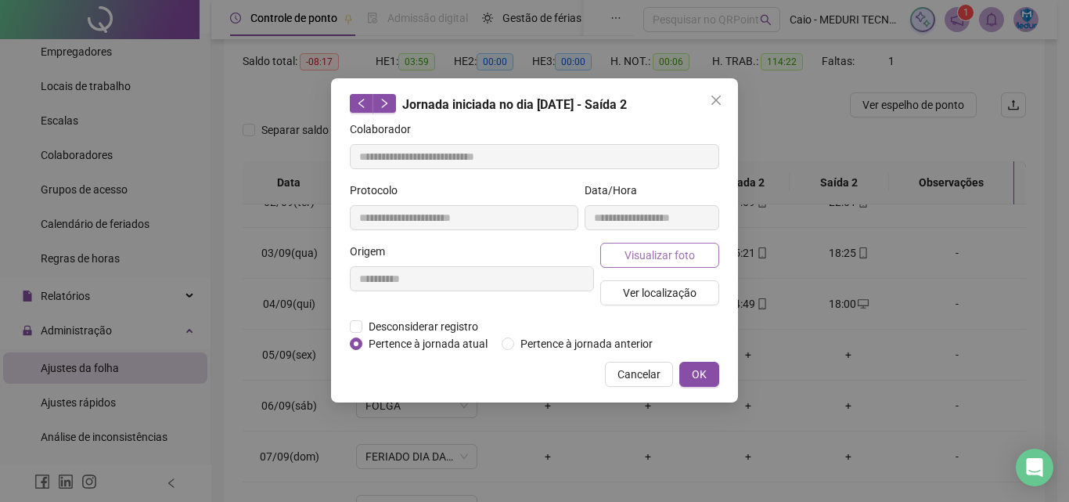
click at [630, 256] on span "Visualizar foto" at bounding box center [660, 255] width 70 height 17
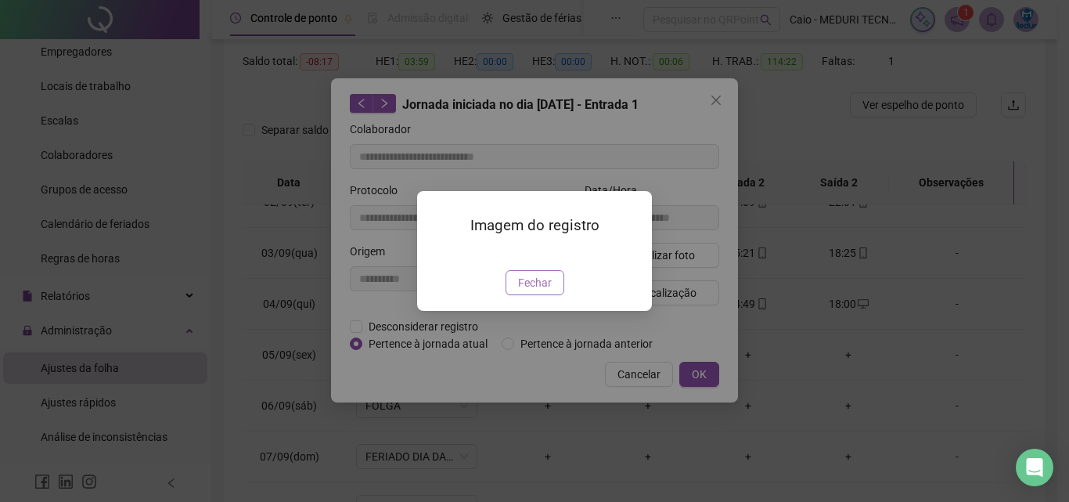
click at [531, 291] on span "Fechar" at bounding box center [535, 282] width 34 height 17
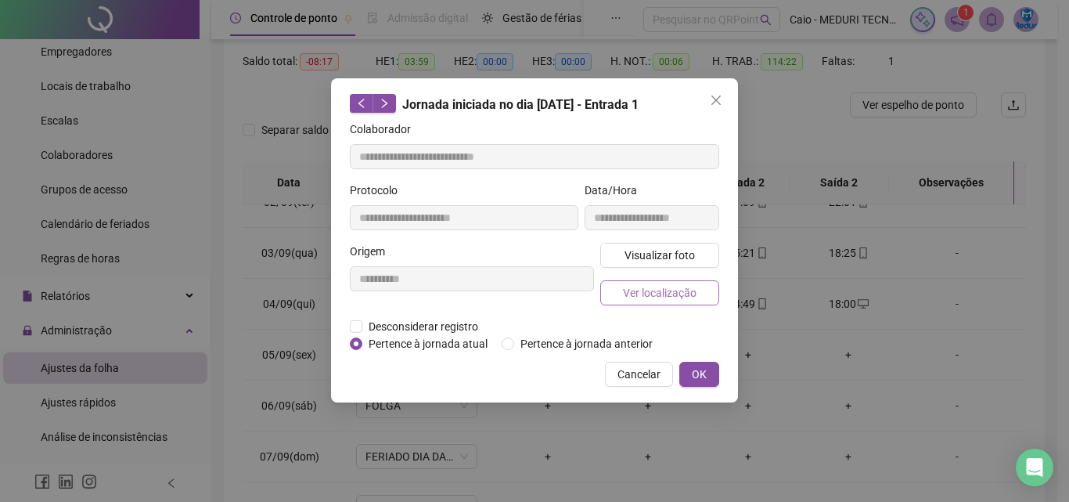
click at [664, 298] on span "Ver localização" at bounding box center [660, 292] width 74 height 17
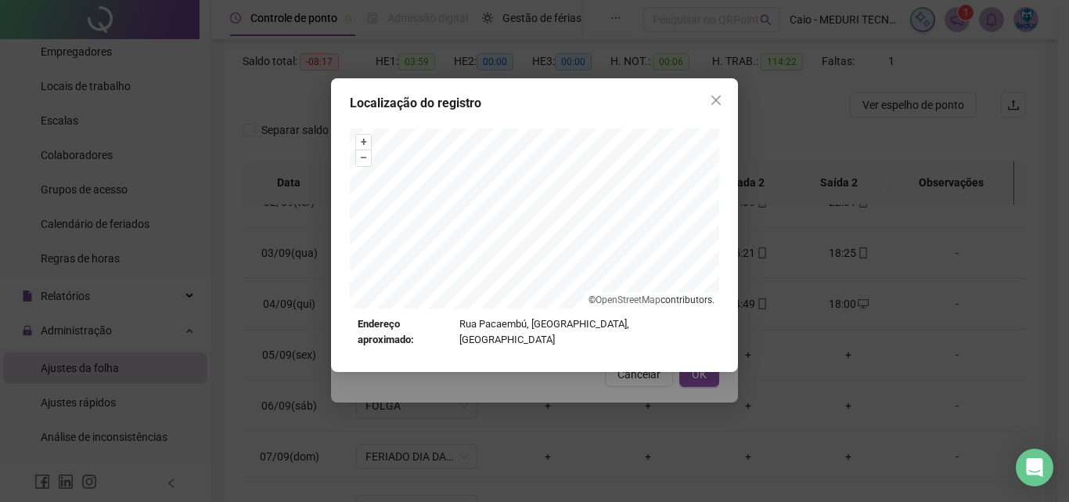
click at [598, 353] on div "Localização do registro + – ⇧ › © OpenStreetMap contributors. Endereço aproxima…" at bounding box center [534, 225] width 407 height 294
click at [583, 371] on div "Localização do registro + – ⇧ › © OpenStreetMap contributors. Endereço aproxima…" at bounding box center [534, 251] width 1069 height 502
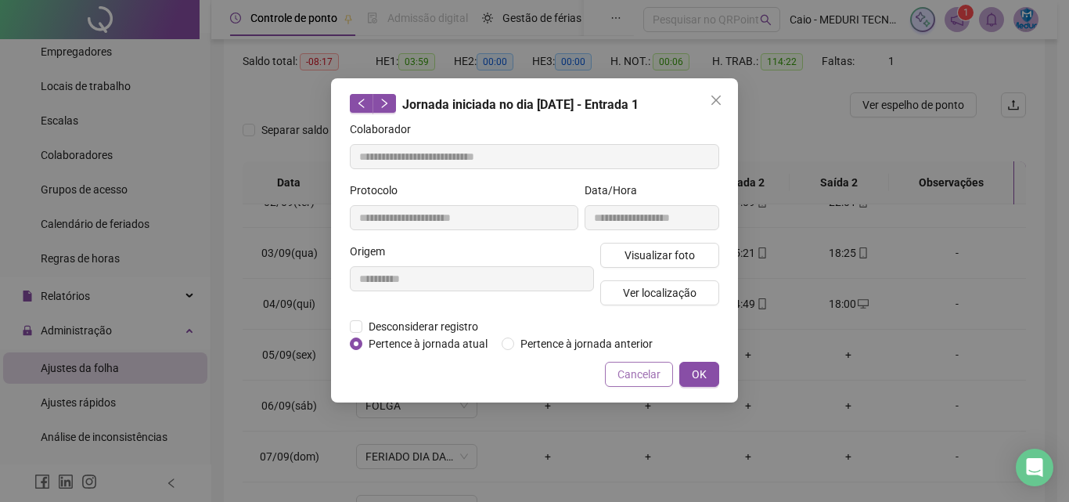
click at [641, 373] on span "Cancelar" at bounding box center [639, 374] width 43 height 17
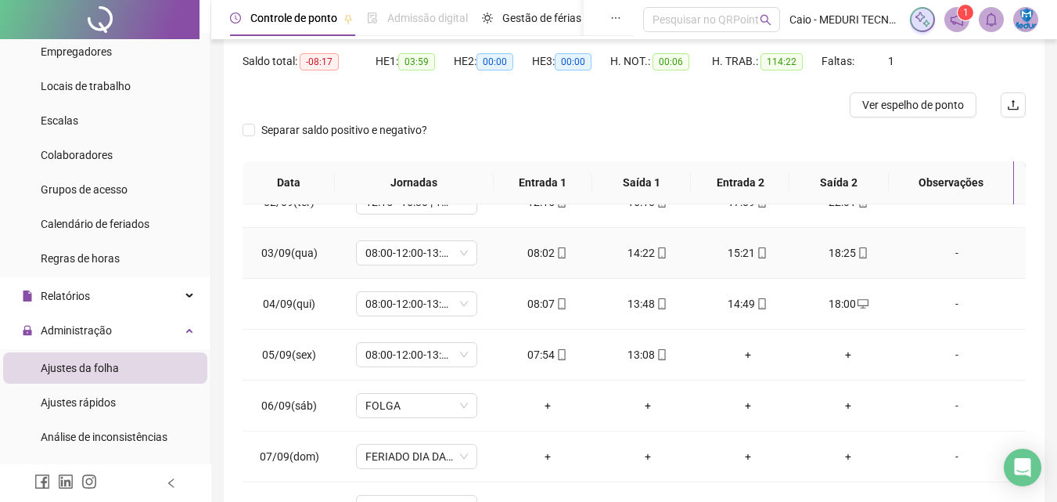
click at [557, 254] on icon "mobile" at bounding box center [562, 252] width 11 height 11
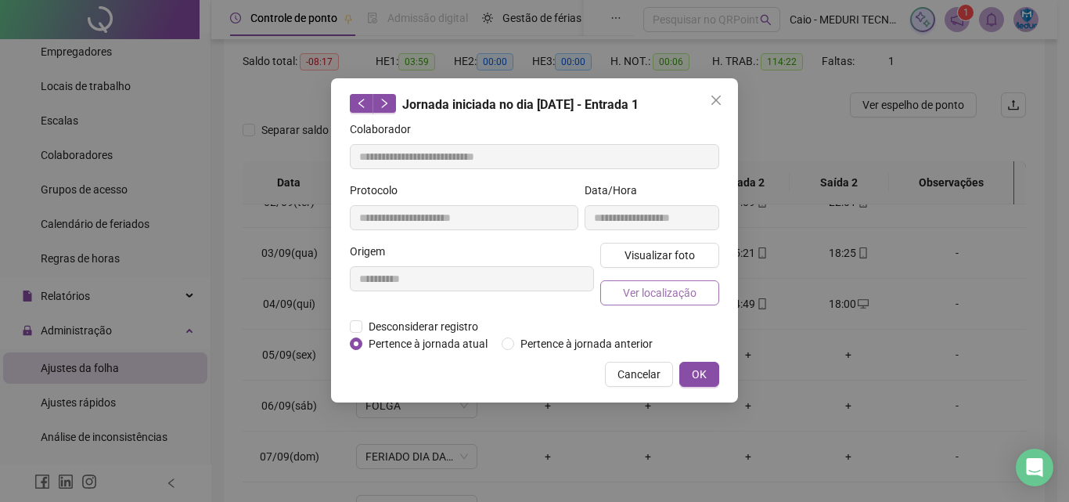
click at [639, 291] on span "Ver localização" at bounding box center [660, 292] width 74 height 17
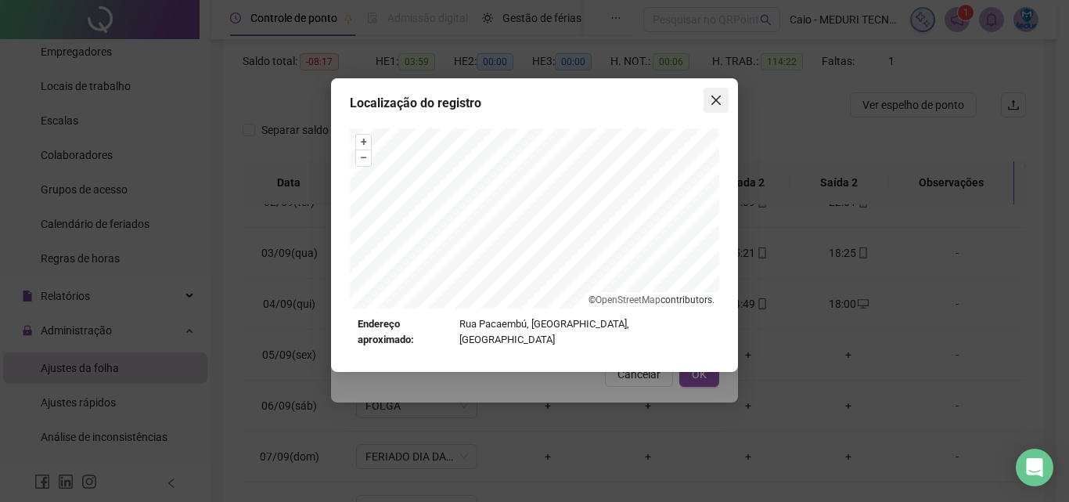
click at [722, 91] on button "Close" at bounding box center [716, 100] width 25 height 25
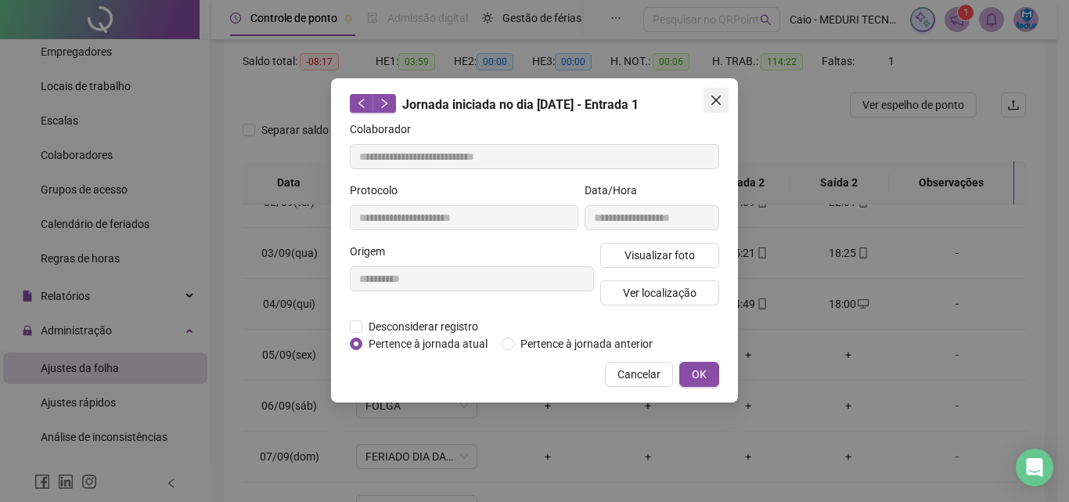
click at [722, 94] on icon "close" at bounding box center [716, 100] width 13 height 13
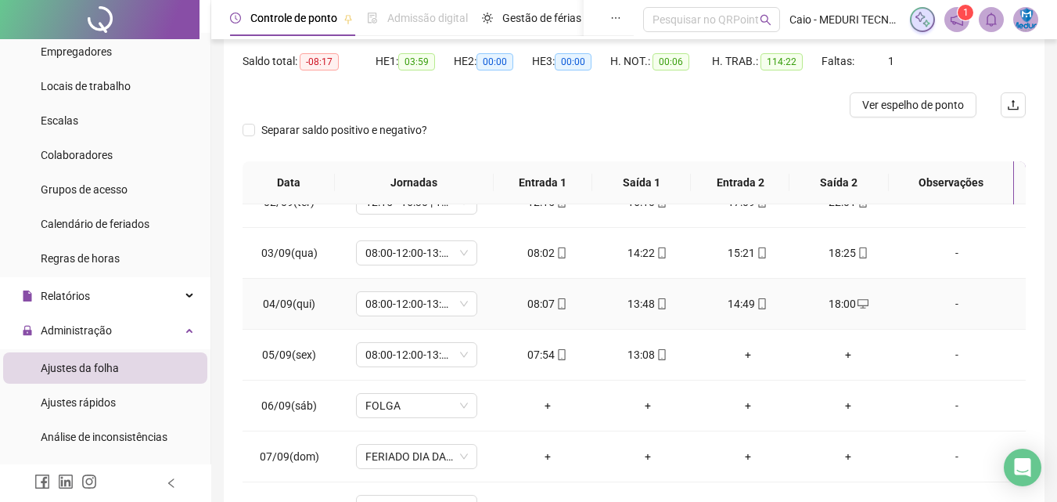
click at [559, 307] on icon "mobile" at bounding box center [562, 303] width 11 height 11
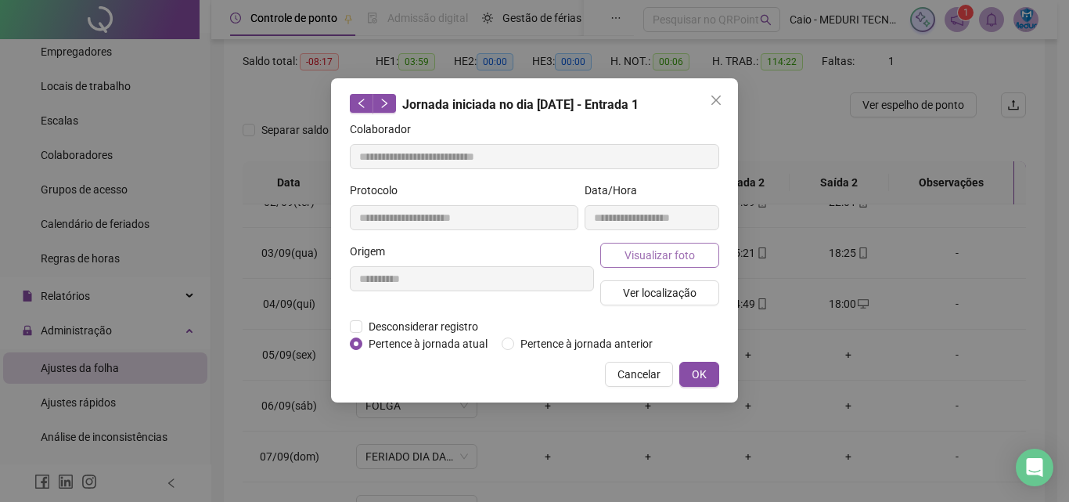
click at [670, 248] on span "Visualizar foto" at bounding box center [660, 255] width 70 height 17
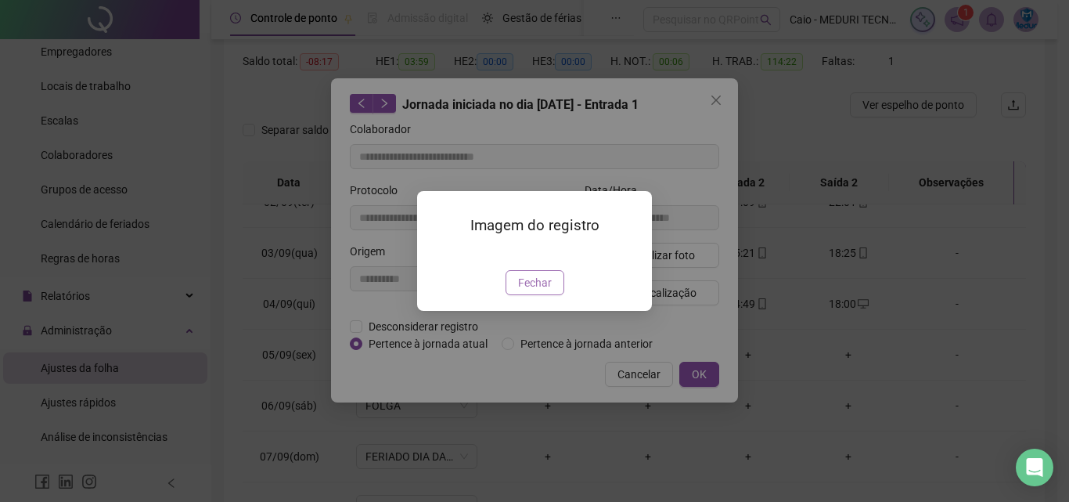
click at [510, 295] on button "Fechar" at bounding box center [535, 282] width 59 height 25
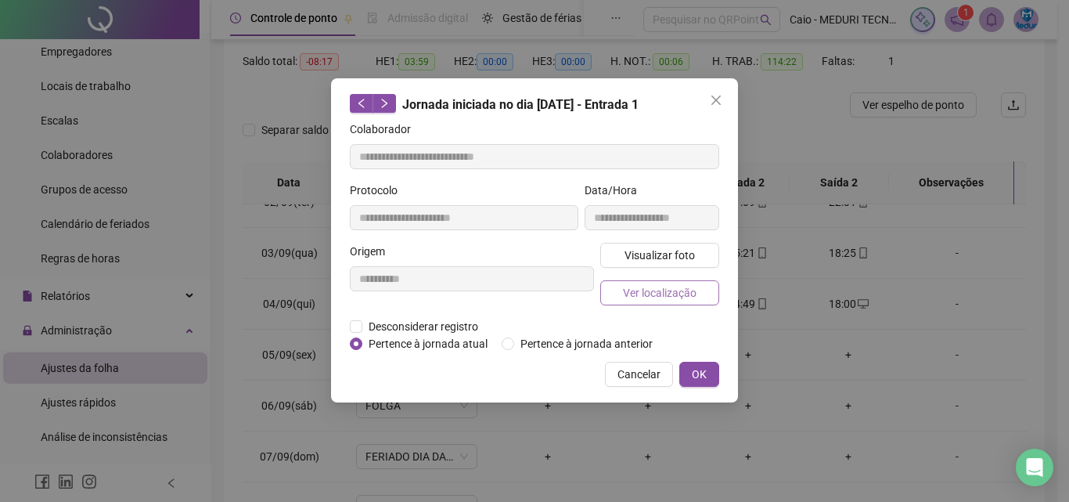
click at [675, 292] on span "Ver localização" at bounding box center [660, 292] width 74 height 17
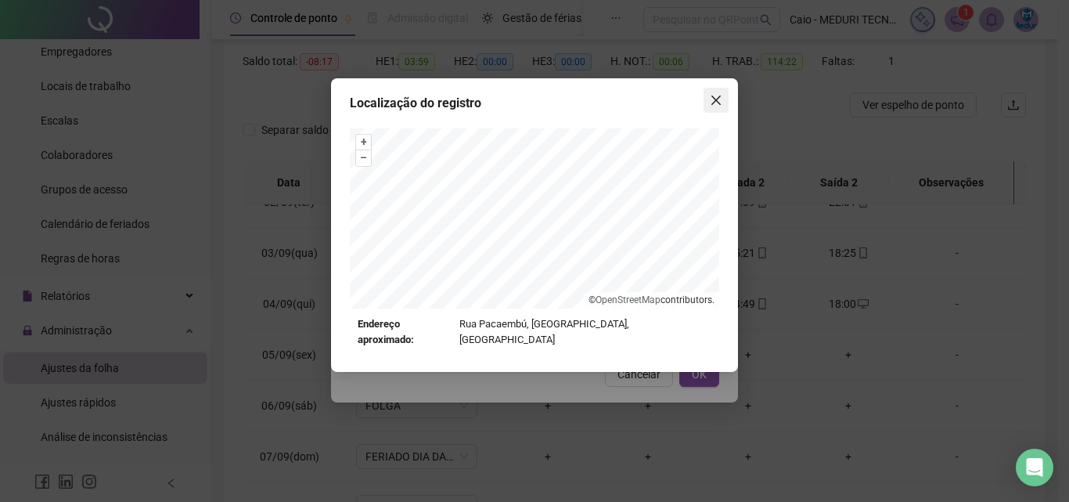
click at [711, 93] on button "Close" at bounding box center [716, 100] width 25 height 25
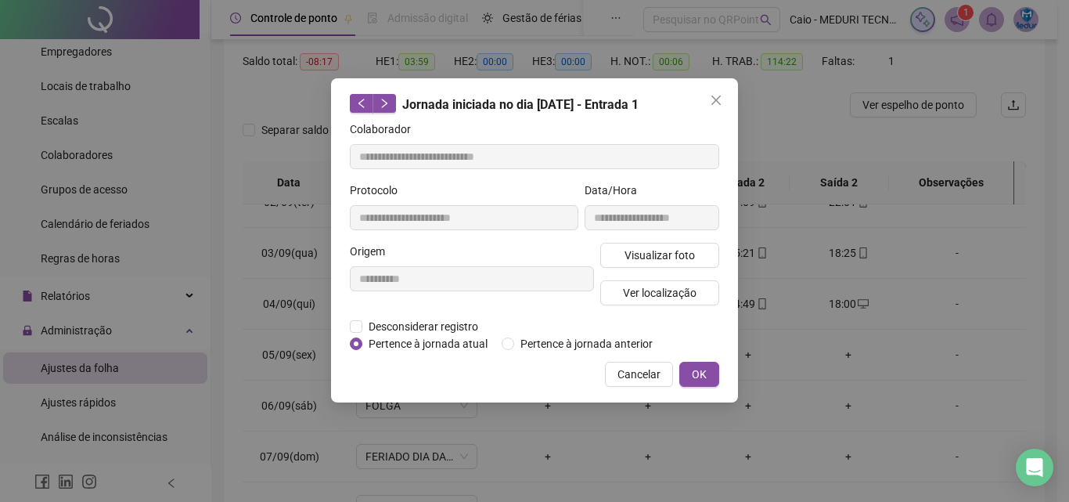
click at [717, 103] on icon "close" at bounding box center [716, 100] width 13 height 13
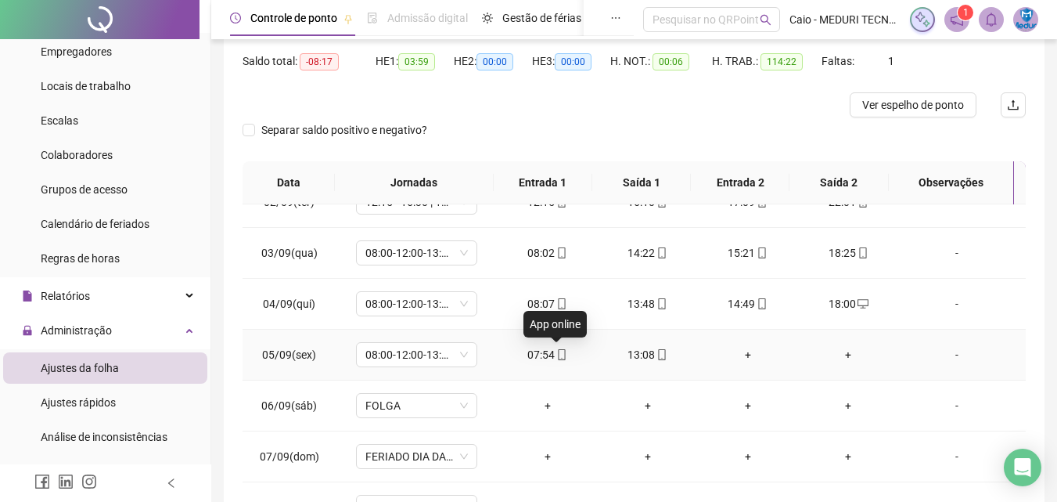
click at [559, 354] on icon "mobile" at bounding box center [562, 354] width 11 height 11
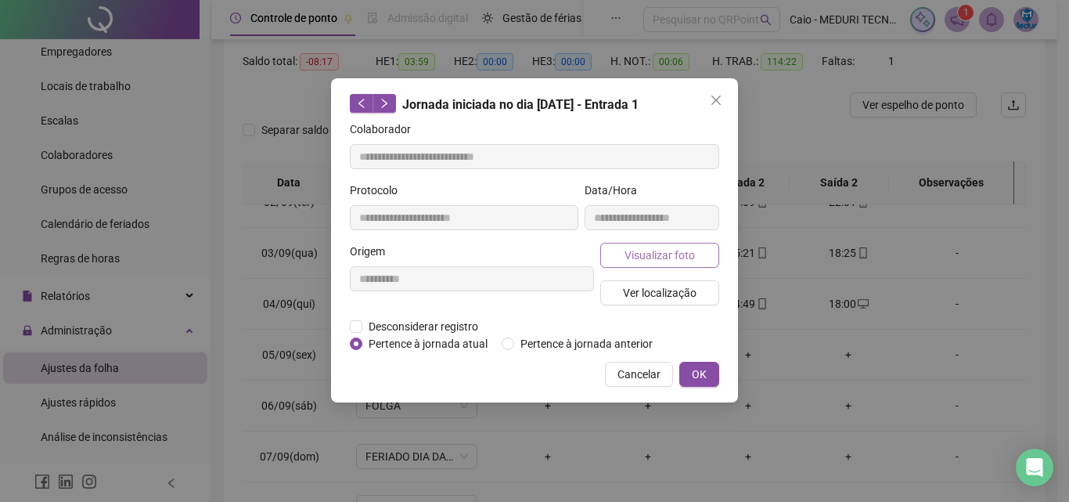
click at [653, 258] on span "Visualizar foto" at bounding box center [660, 255] width 70 height 17
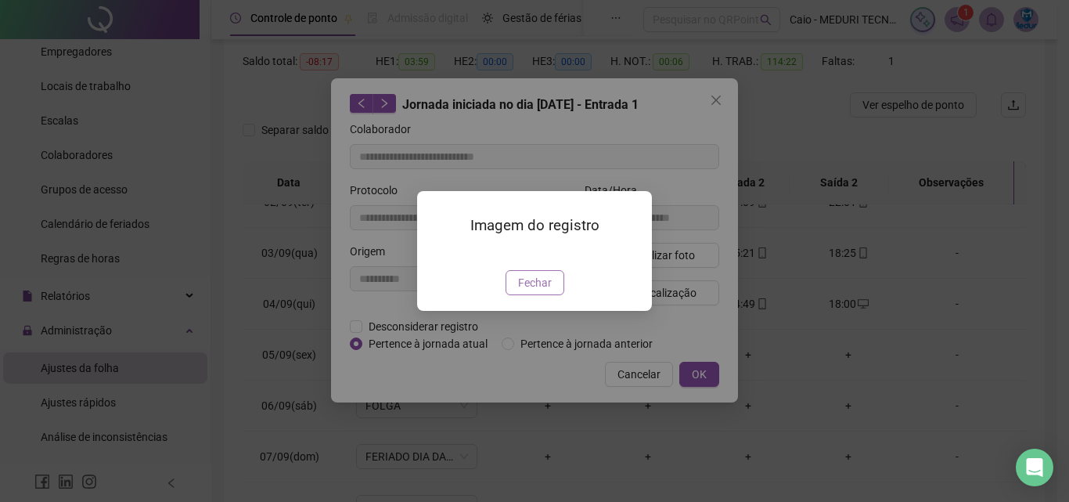
click at [539, 291] on span "Fechar" at bounding box center [535, 282] width 34 height 17
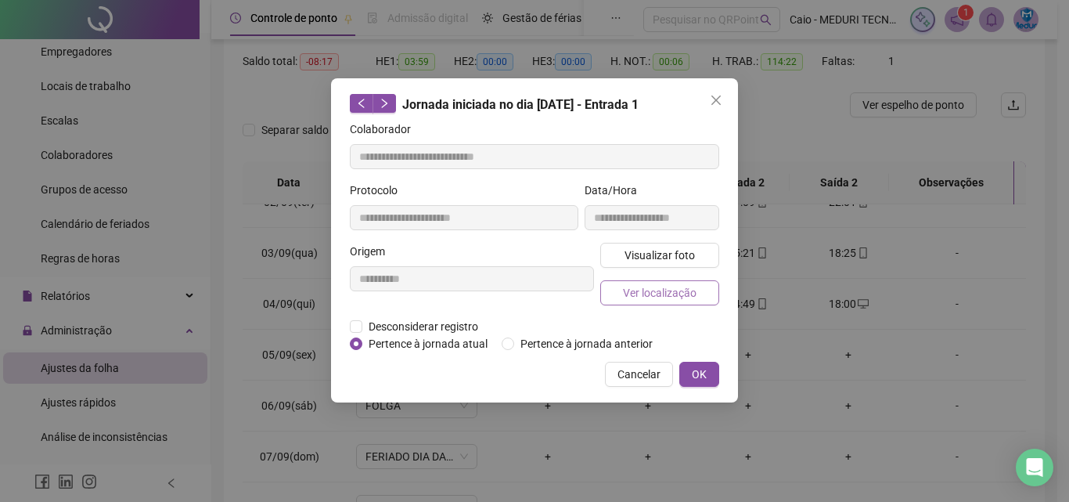
click at [649, 284] on span "Ver localização" at bounding box center [660, 292] width 74 height 17
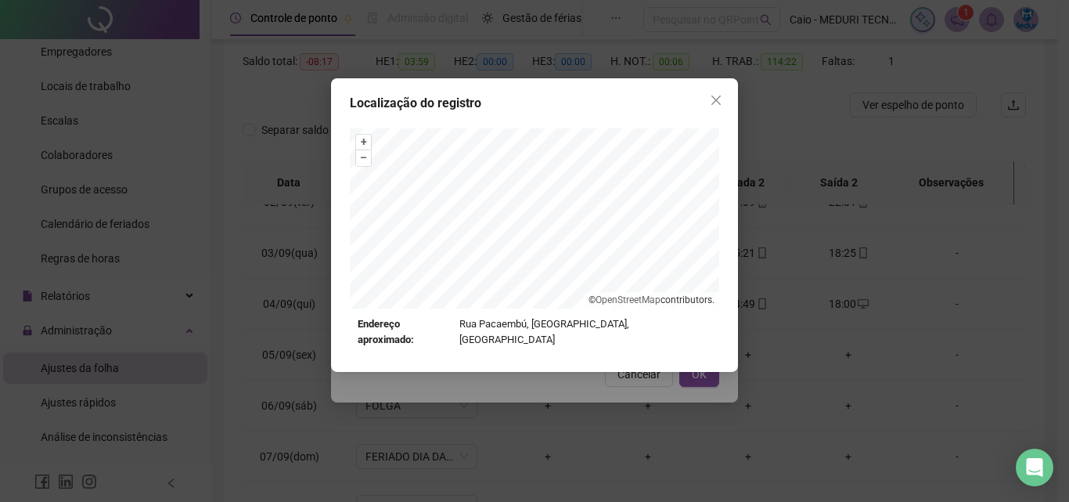
click at [729, 393] on div "Localização do registro + – ⇧ › © OpenStreetMap contributors. Endereço aproxima…" at bounding box center [534, 251] width 1069 height 502
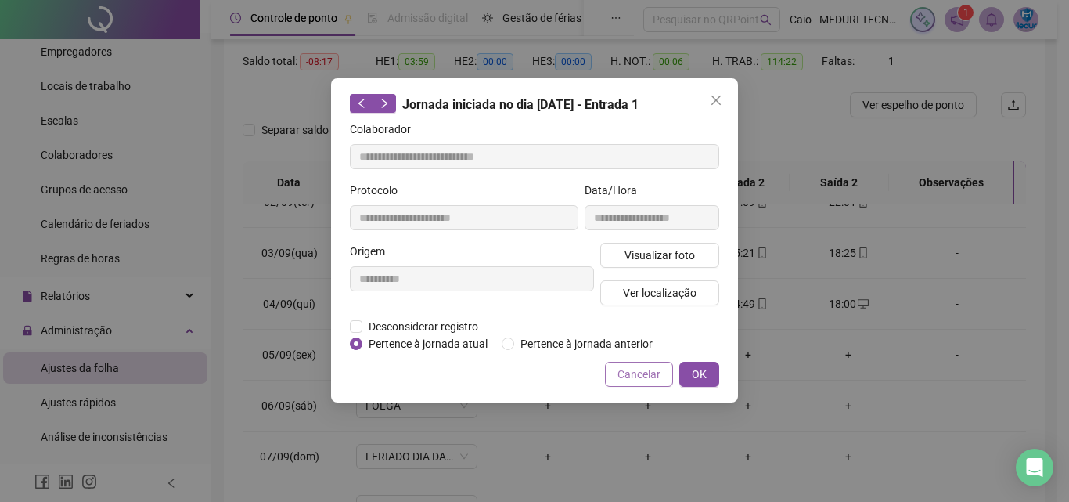
click at [631, 371] on span "Cancelar" at bounding box center [639, 374] width 43 height 17
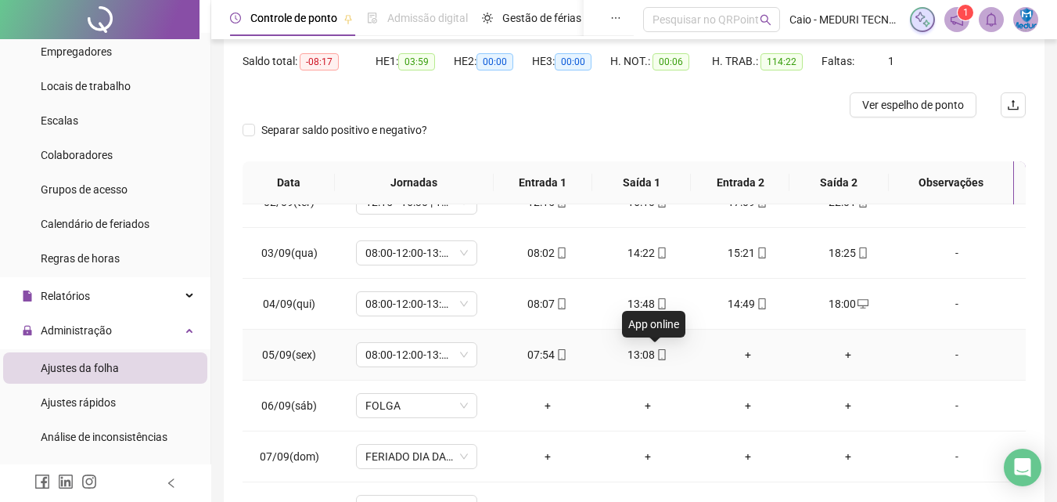
click at [661, 356] on icon "mobile" at bounding box center [662, 354] width 11 height 11
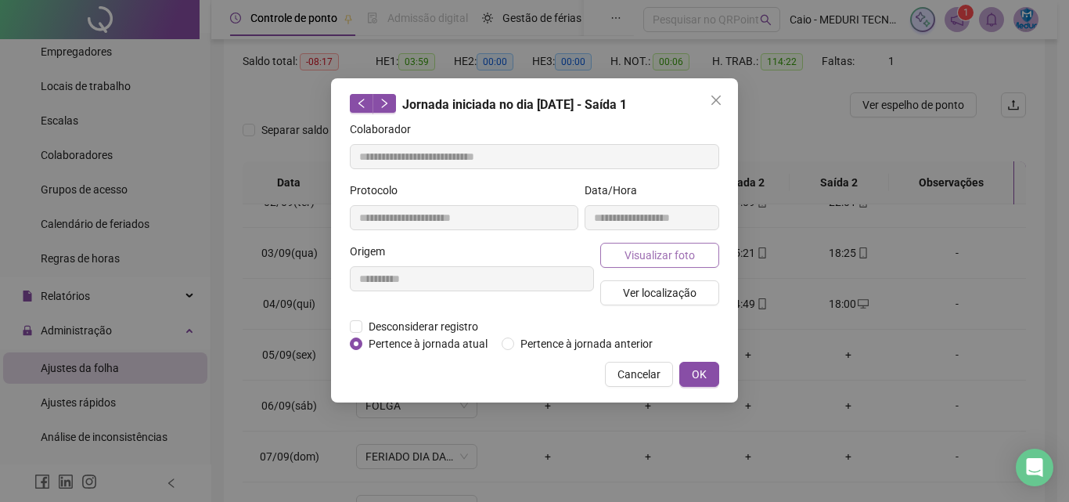
click at [665, 256] on span "Visualizar foto" at bounding box center [660, 255] width 70 height 17
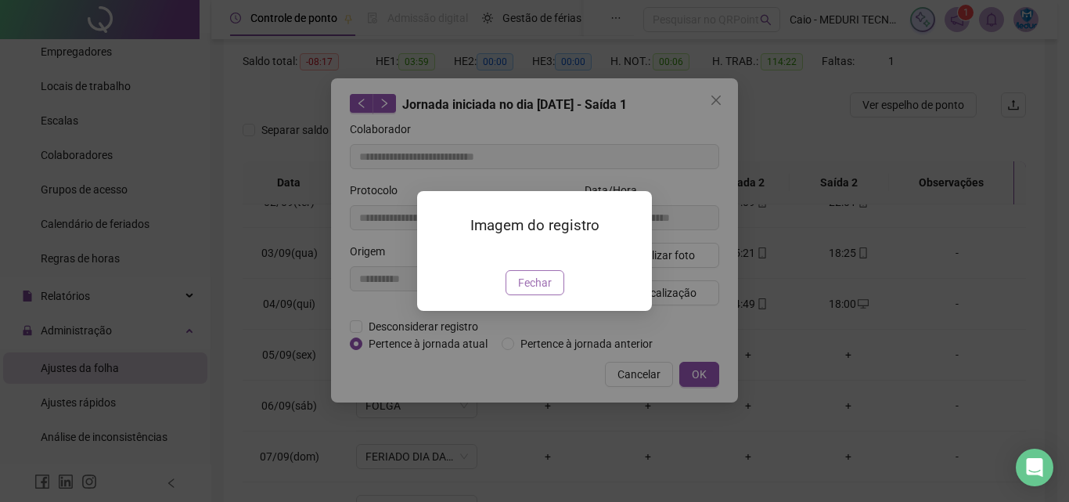
click at [555, 295] on button "Fechar" at bounding box center [535, 282] width 59 height 25
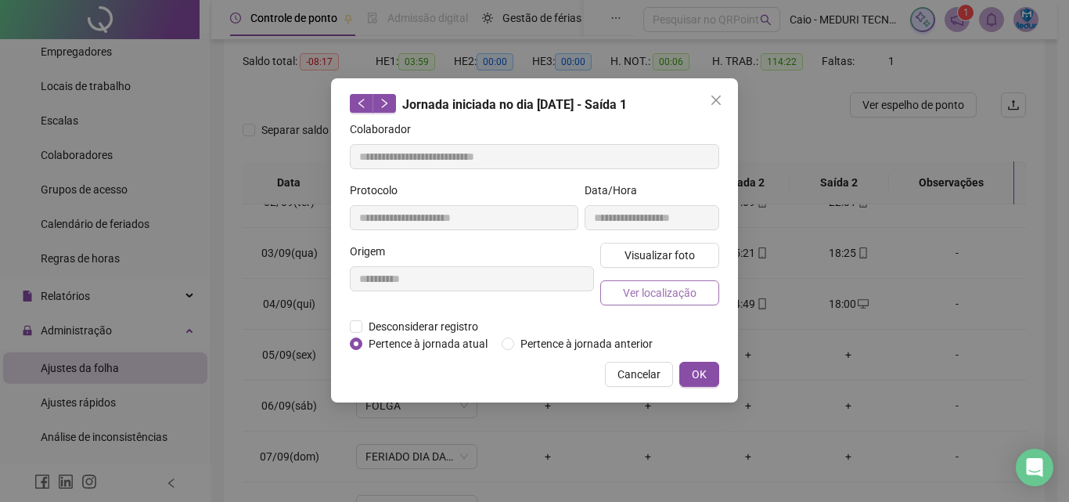
click at [662, 297] on span "Ver localização" at bounding box center [660, 292] width 74 height 17
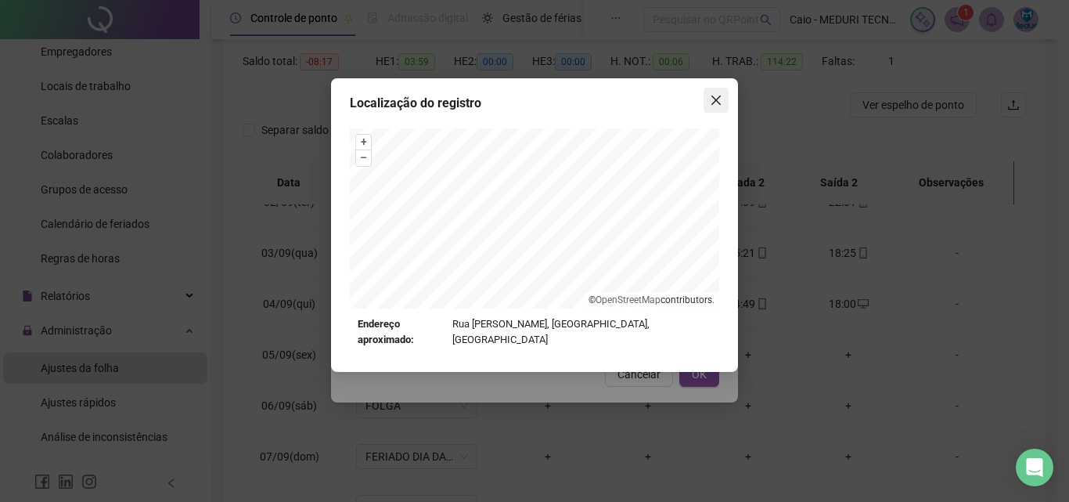
click at [714, 95] on icon "close" at bounding box center [716, 100] width 13 height 13
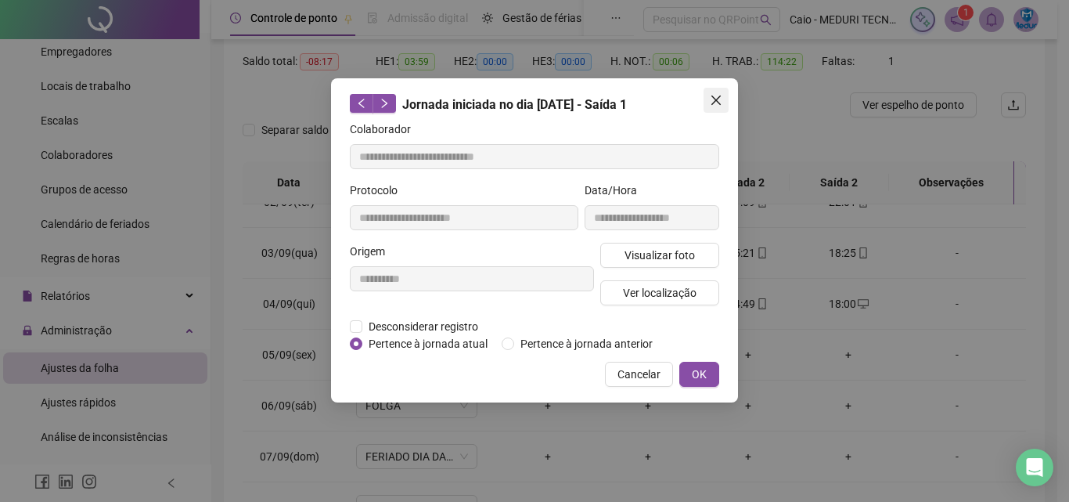
click at [711, 105] on icon "close" at bounding box center [716, 100] width 13 height 13
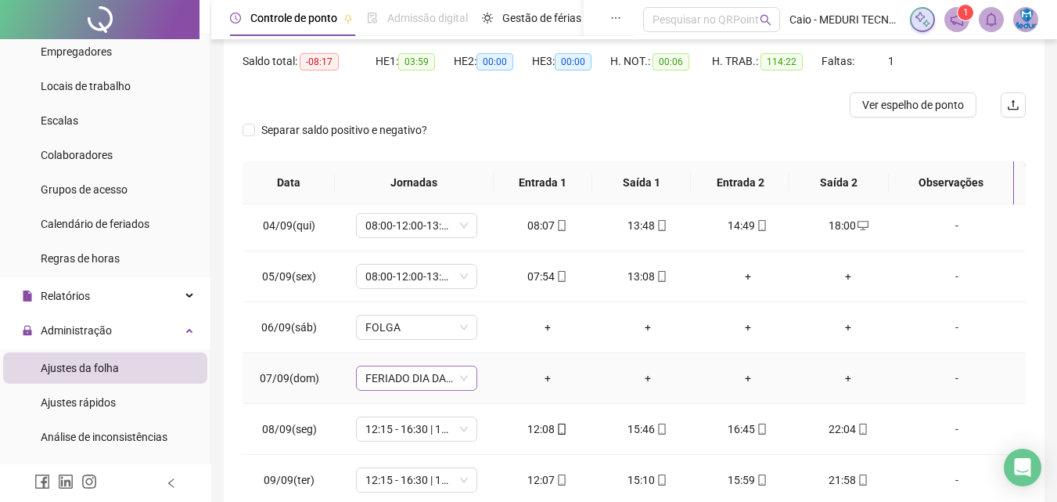
scroll to position [313, 0]
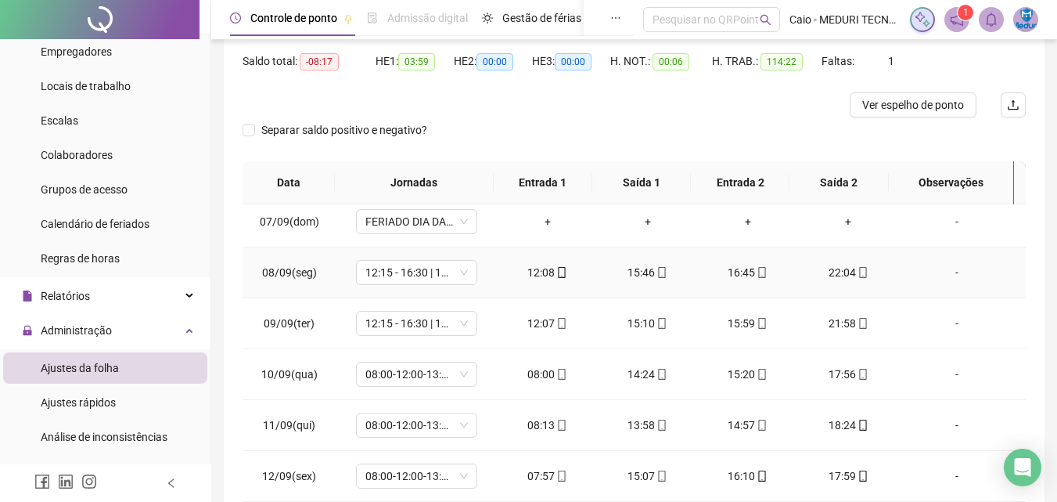
click at [559, 272] on icon "mobile" at bounding box center [562, 272] width 11 height 11
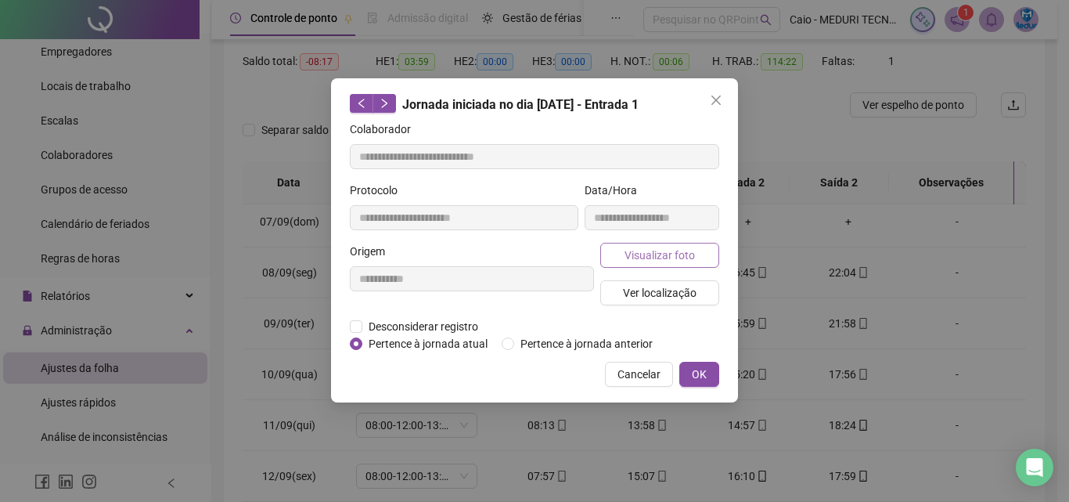
click at [637, 251] on span "Visualizar foto" at bounding box center [660, 255] width 70 height 17
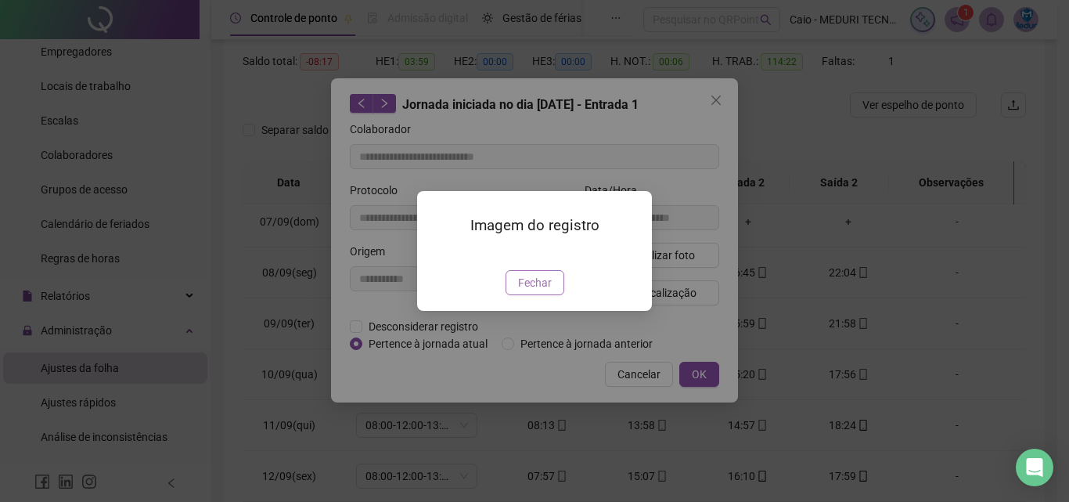
click at [536, 291] on span "Fechar" at bounding box center [535, 282] width 34 height 17
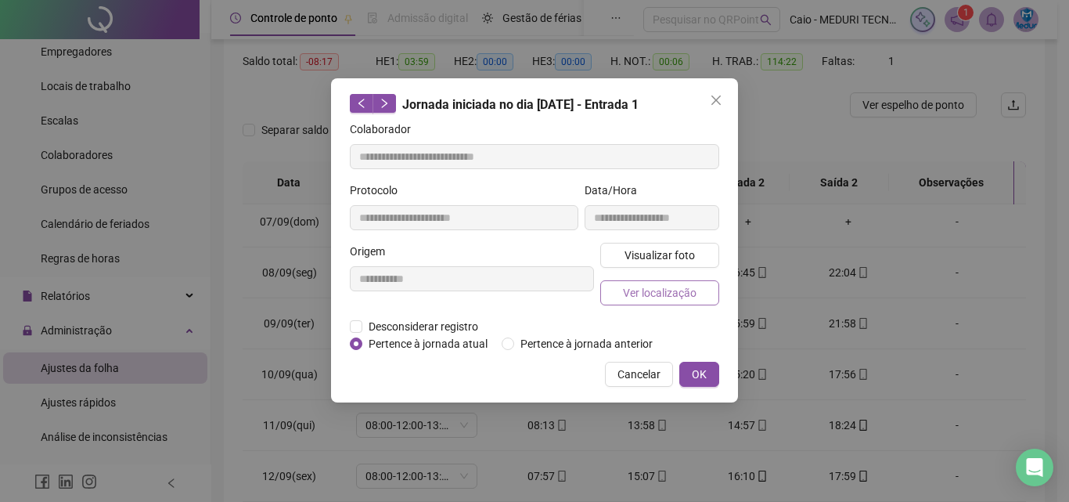
click at [657, 296] on span "Ver localização" at bounding box center [660, 292] width 74 height 17
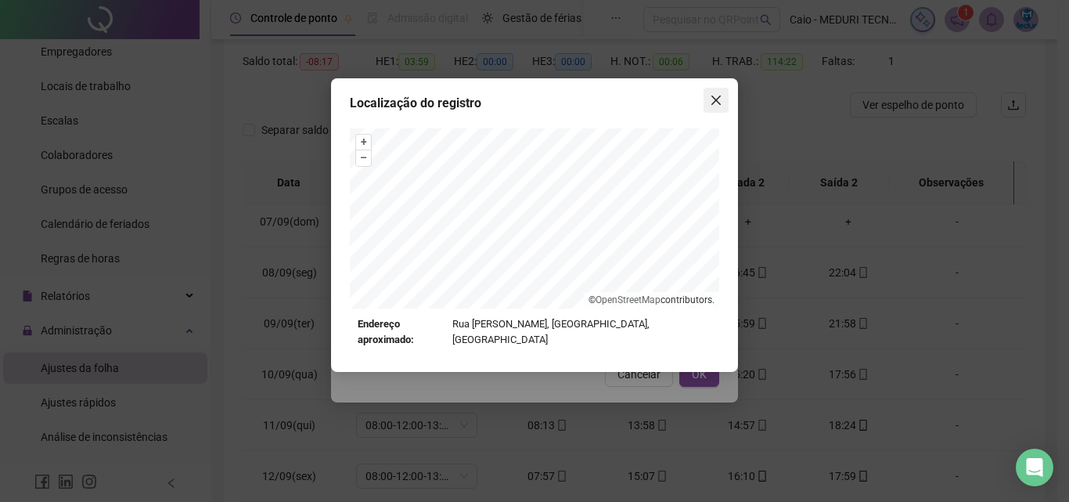
click at [706, 101] on span "Close" at bounding box center [716, 100] width 25 height 13
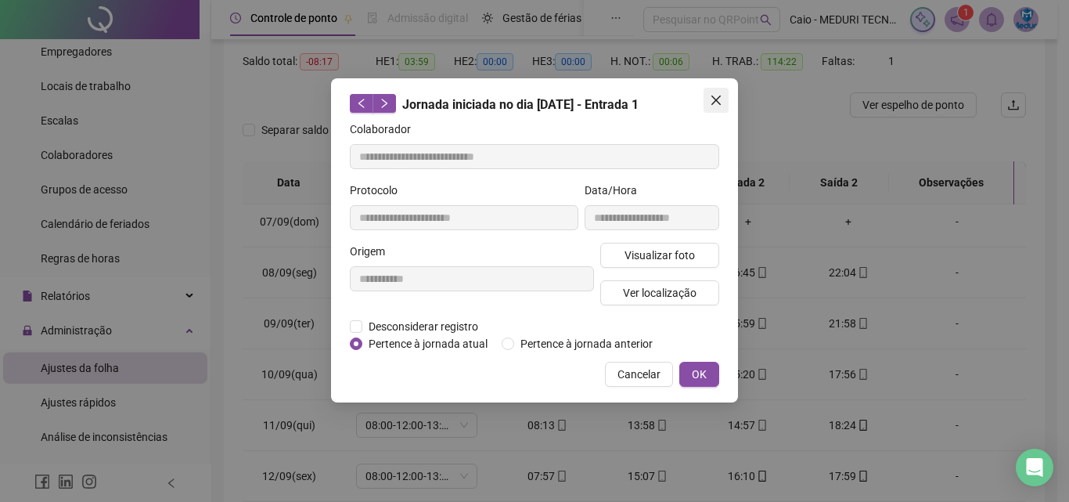
click at [707, 101] on span "Close" at bounding box center [716, 100] width 25 height 13
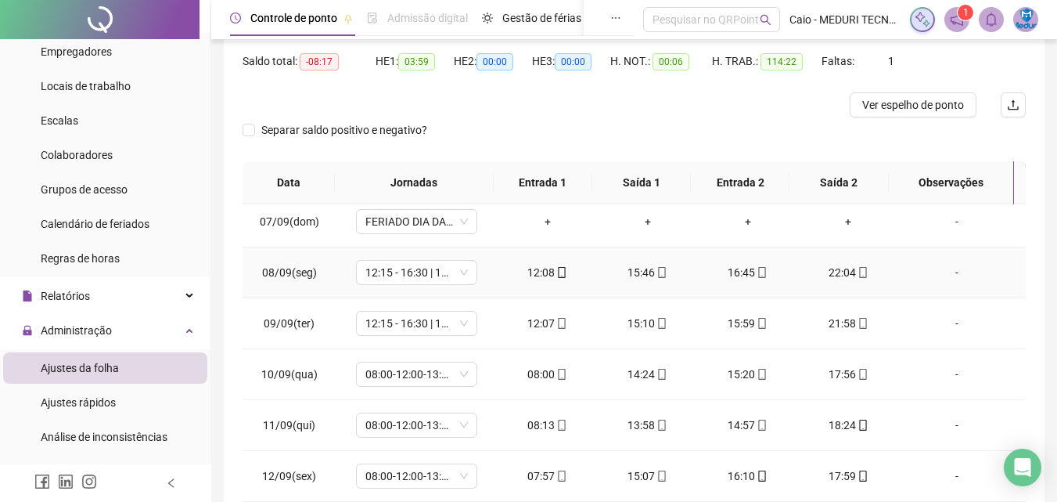
click at [657, 272] on icon "mobile" at bounding box center [662, 272] width 11 height 11
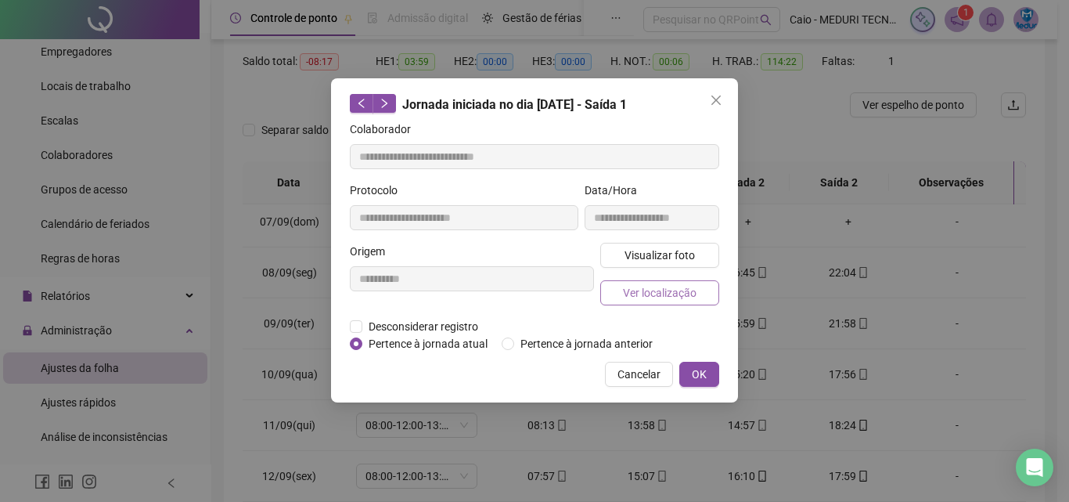
click at [661, 299] on span "Ver localização" at bounding box center [660, 292] width 74 height 17
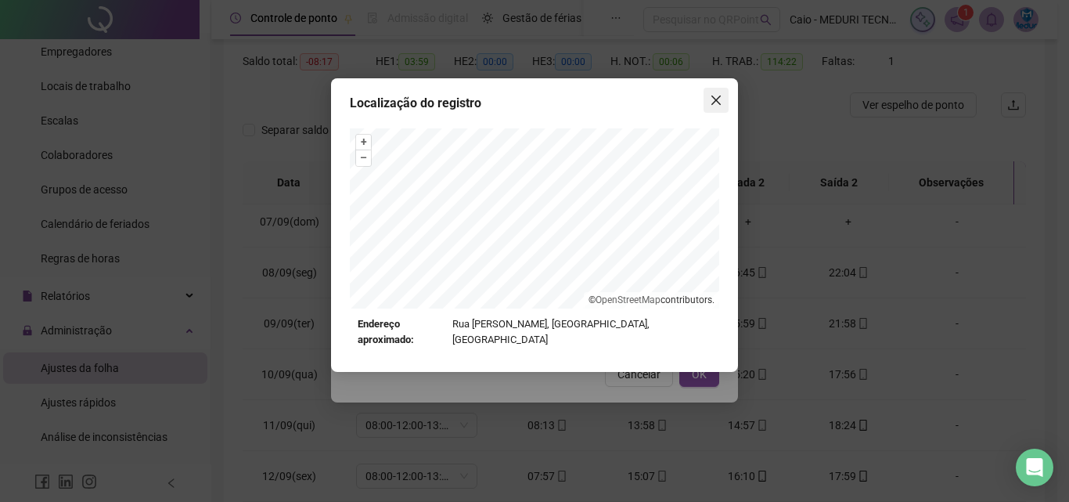
click at [717, 103] on icon "close" at bounding box center [716, 100] width 13 height 13
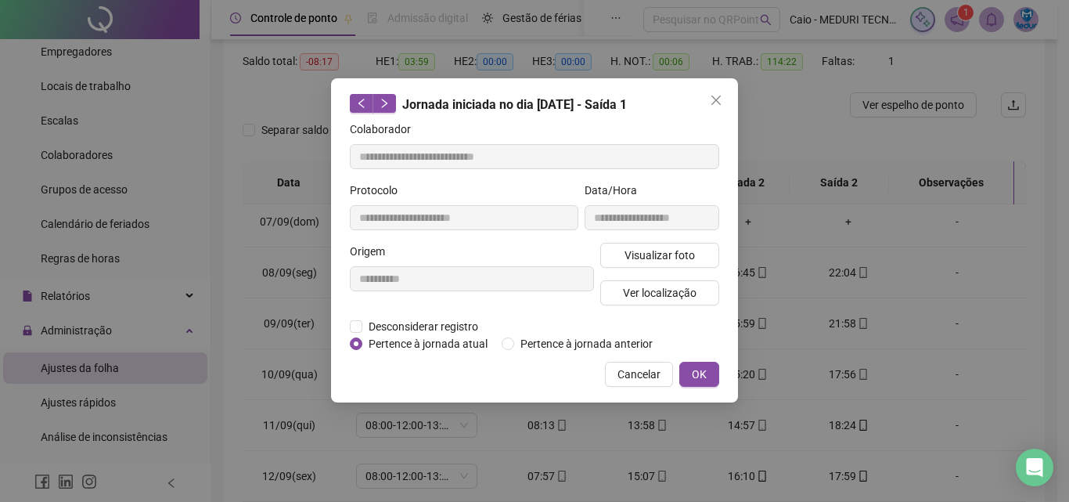
click at [717, 103] on icon "close" at bounding box center [716, 100] width 13 height 13
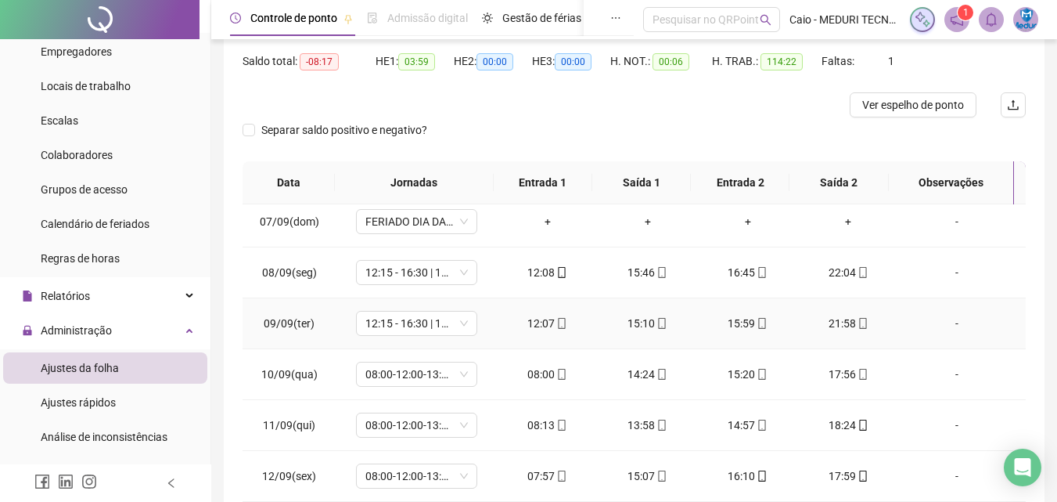
click at [759, 326] on icon "mobile" at bounding box center [762, 323] width 11 height 11
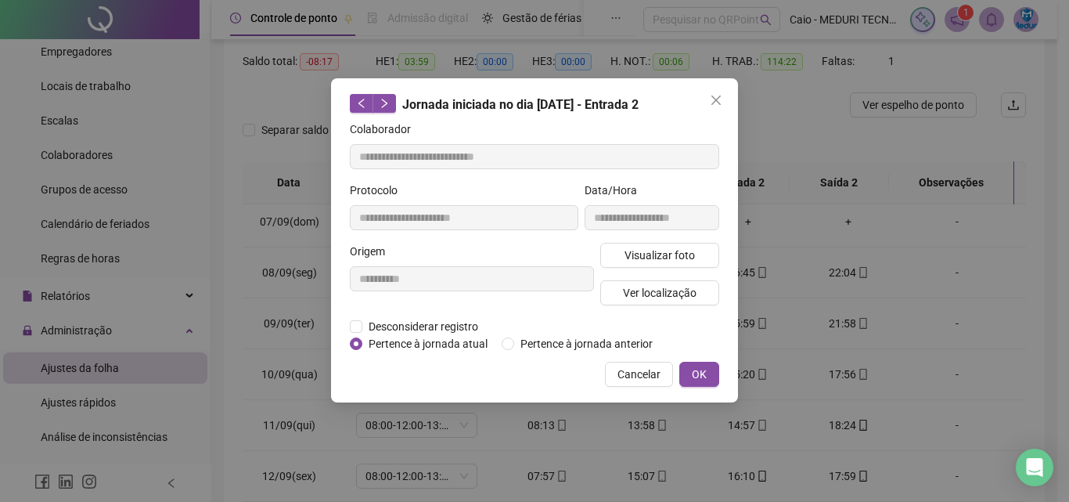
click at [781, 252] on div "**********" at bounding box center [534, 251] width 1069 height 502
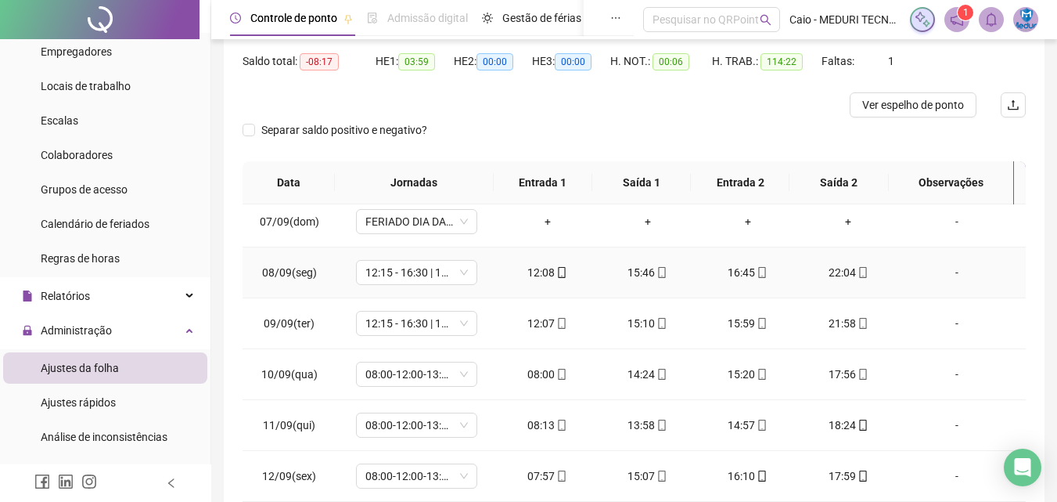
click at [757, 275] on icon "mobile" at bounding box center [762, 272] width 11 height 11
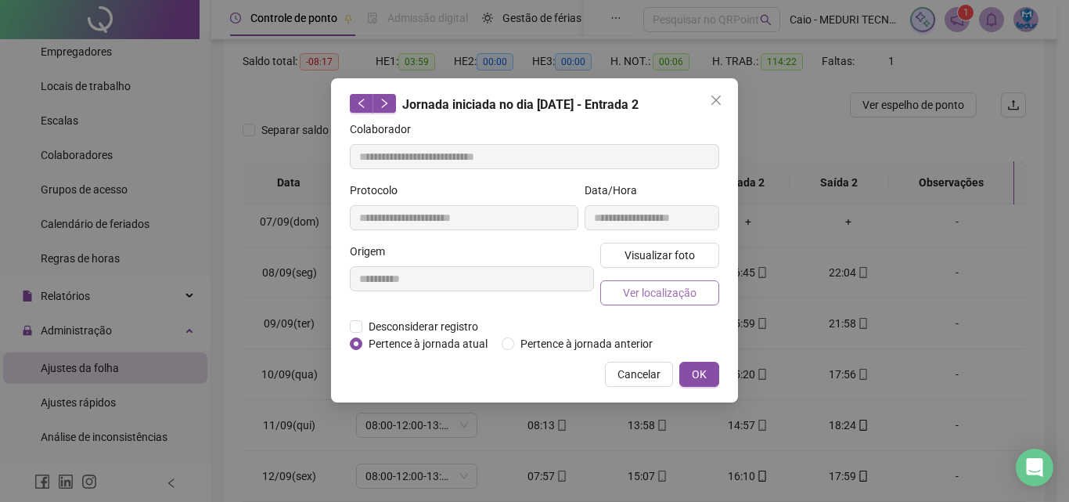
click at [649, 294] on span "Ver localização" at bounding box center [660, 292] width 74 height 17
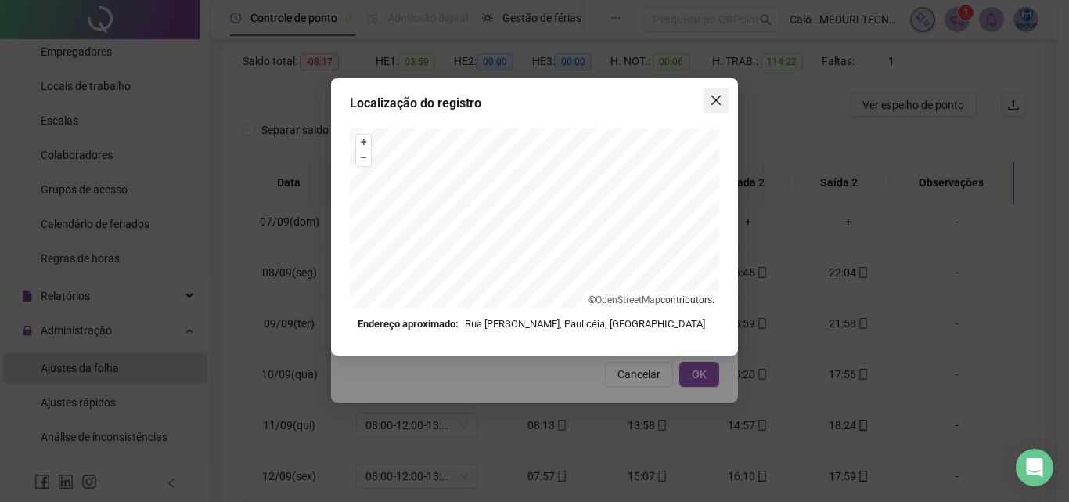
click at [710, 97] on icon "close" at bounding box center [716, 100] width 13 height 13
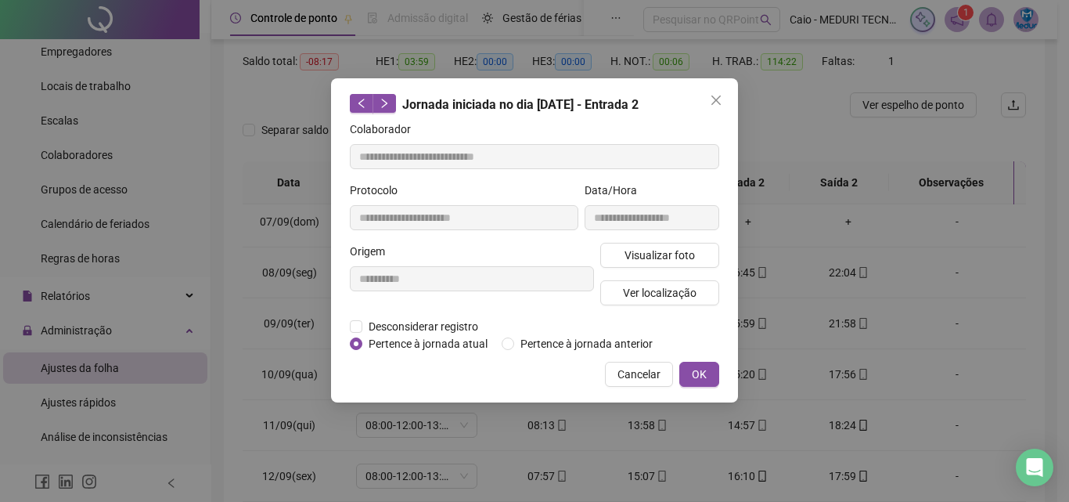
click at [711, 99] on icon "close" at bounding box center [716, 100] width 13 height 13
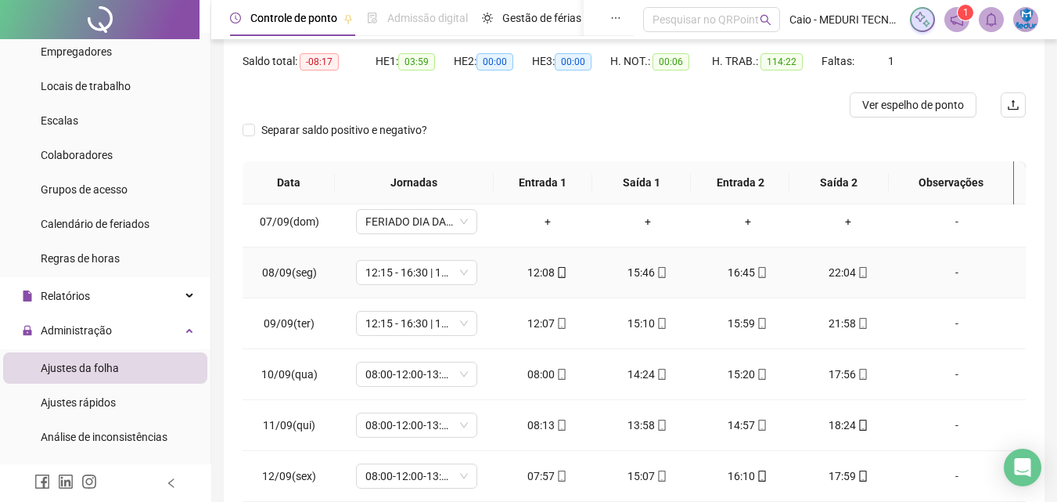
click at [858, 272] on icon "mobile" at bounding box center [863, 272] width 11 height 11
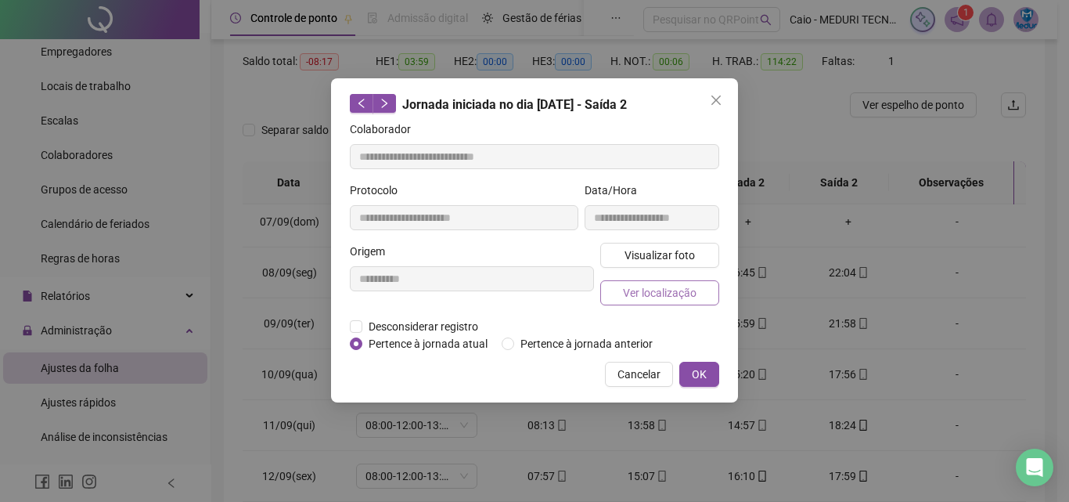
click at [677, 293] on span "Ver localização" at bounding box center [660, 292] width 74 height 17
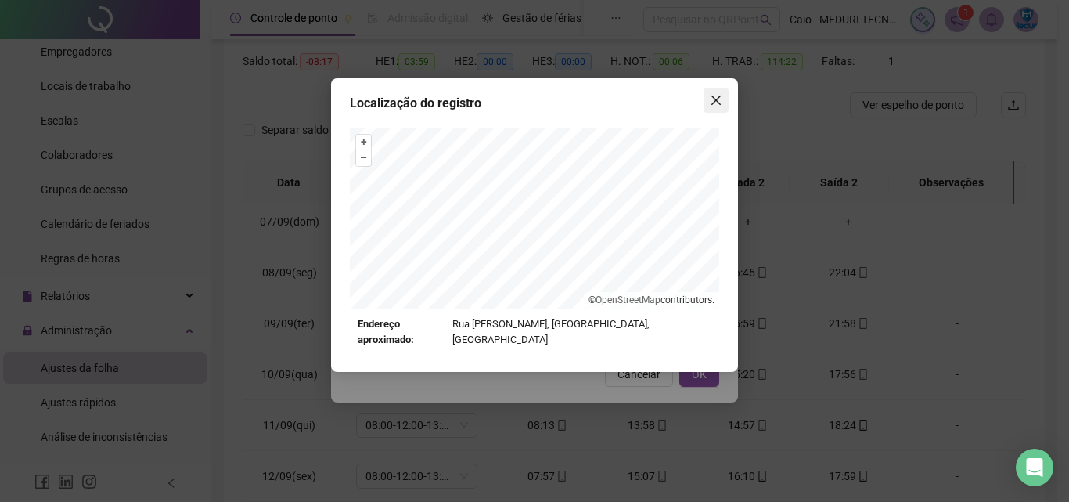
click at [720, 99] on icon "close" at bounding box center [716, 100] width 13 height 13
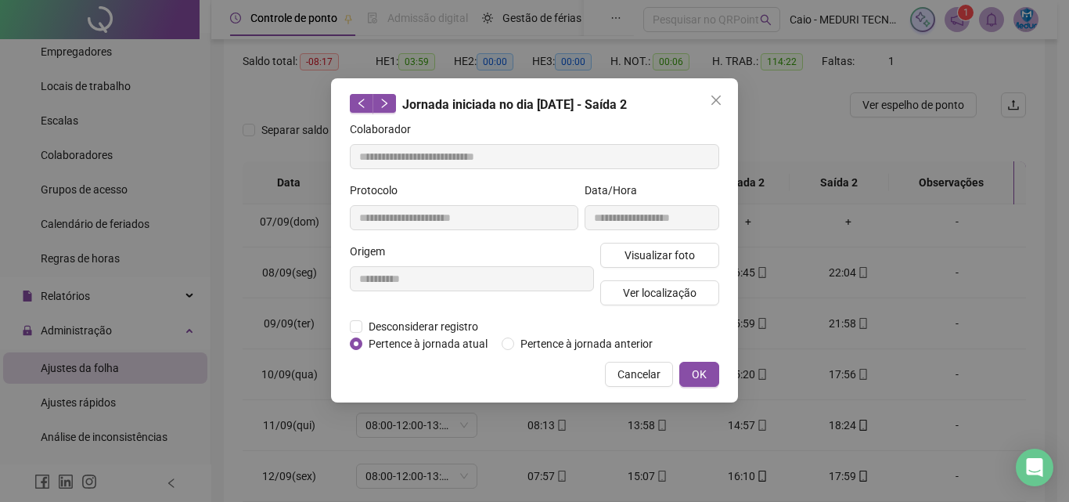
click at [720, 99] on icon "close" at bounding box center [716, 100] width 13 height 13
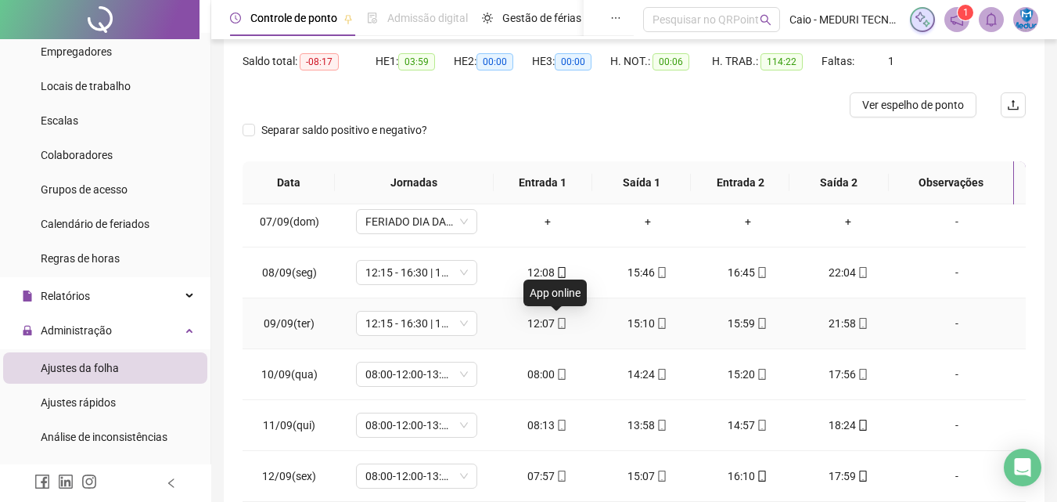
click at [559, 328] on icon "mobile" at bounding box center [562, 323] width 7 height 11
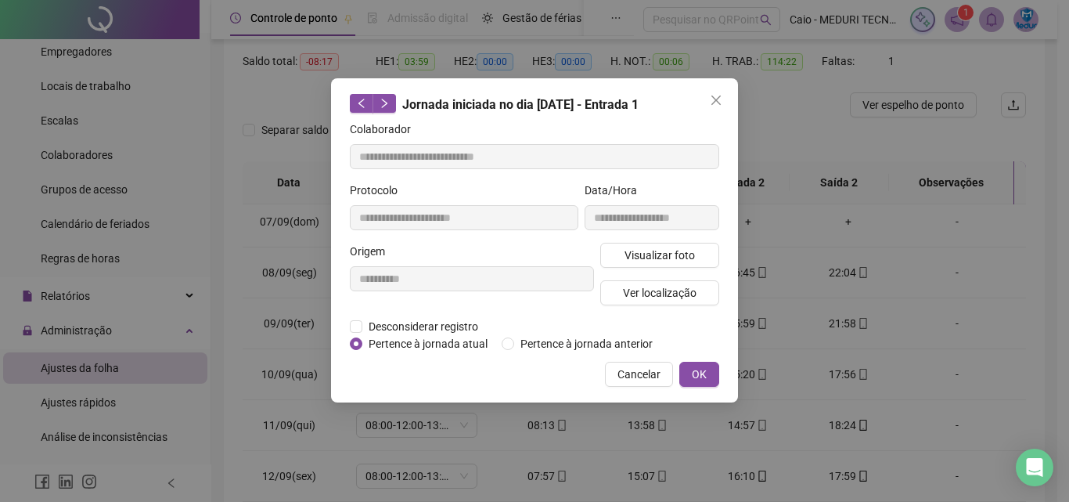
click at [631, 307] on div "Visualizar foto Ver localização" at bounding box center [659, 280] width 125 height 75
click at [645, 294] on span "Ver localização" at bounding box center [660, 292] width 74 height 17
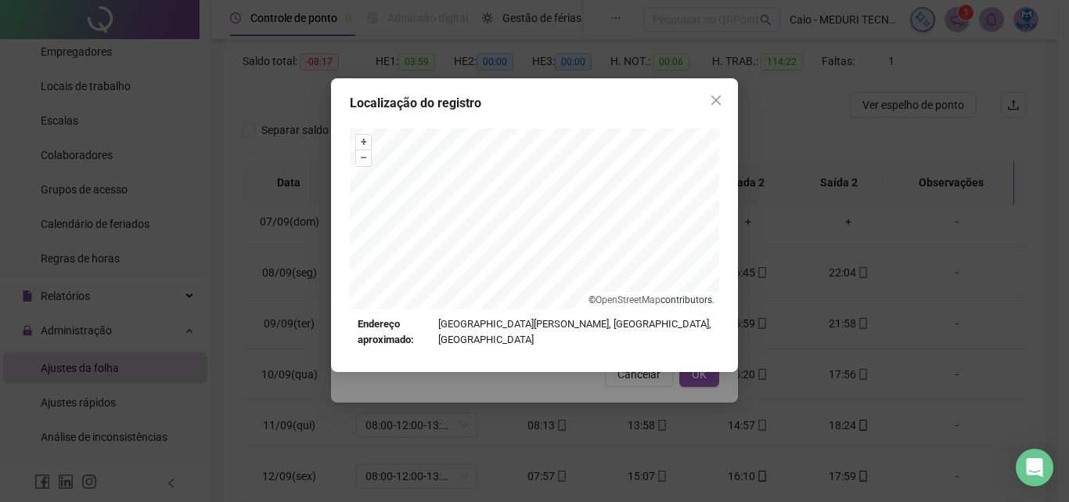
click at [569, 426] on div "Localização do registro + – ⇧ › © OpenStreetMap contributors. Endereço aproxima…" at bounding box center [534, 251] width 1069 height 502
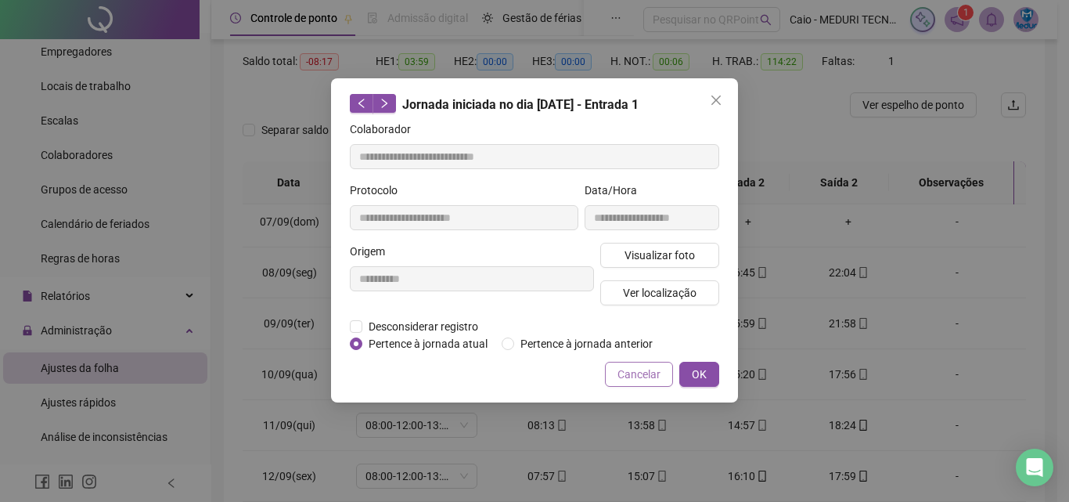
click at [641, 373] on span "Cancelar" at bounding box center [639, 374] width 43 height 17
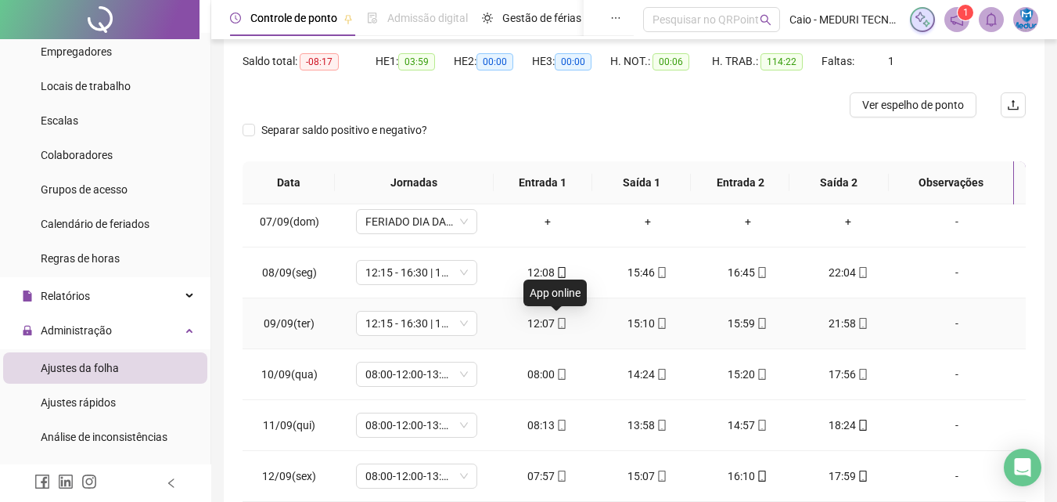
click at [559, 321] on icon "mobile" at bounding box center [562, 323] width 11 height 11
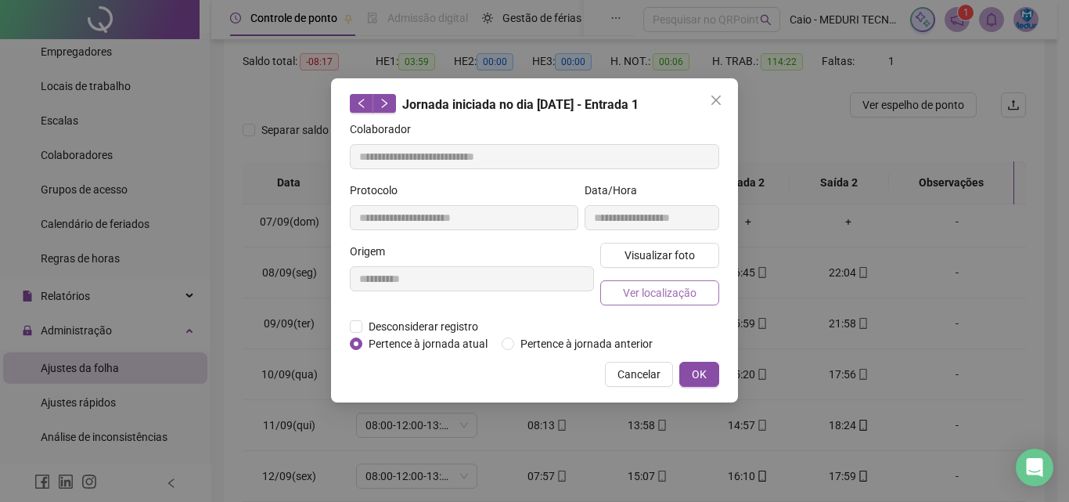
click at [667, 286] on span "Ver localização" at bounding box center [660, 292] width 74 height 17
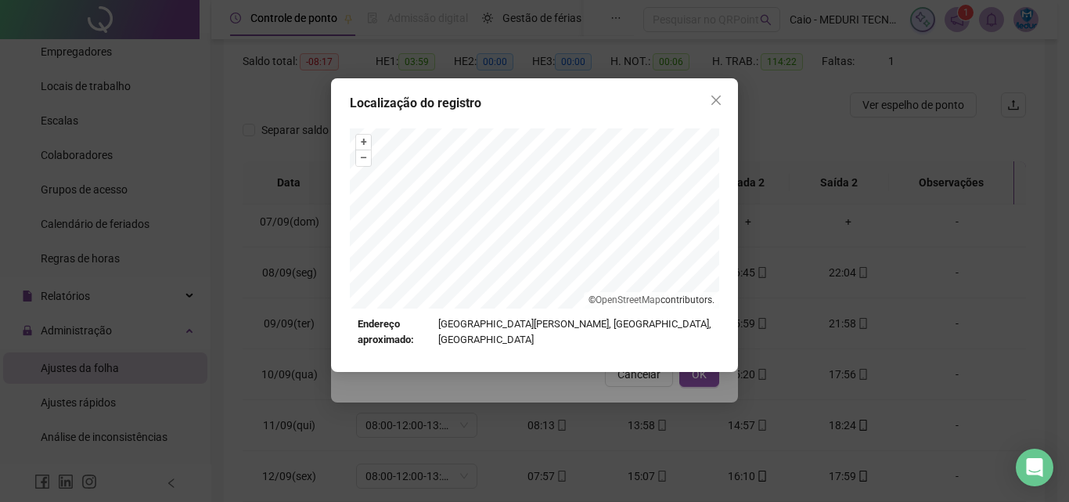
click at [481, 444] on div "Localização do registro + – ⇧ › © OpenStreetMap contributors. Endereço aproxima…" at bounding box center [534, 251] width 1069 height 502
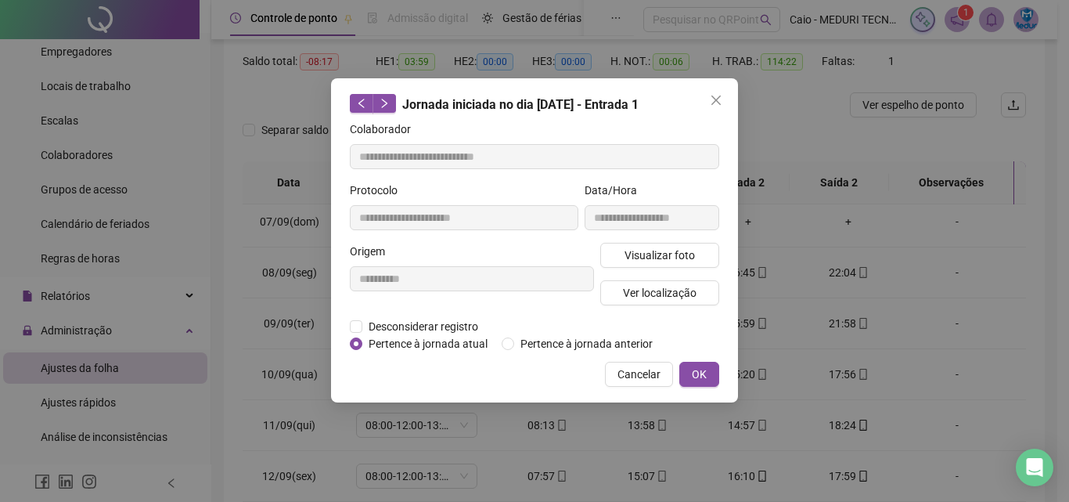
drag, startPoint x: 665, startPoint y: 375, endPoint x: 596, endPoint y: 386, distance: 69.7
click at [664, 375] on button "Cancelar" at bounding box center [639, 374] width 68 height 25
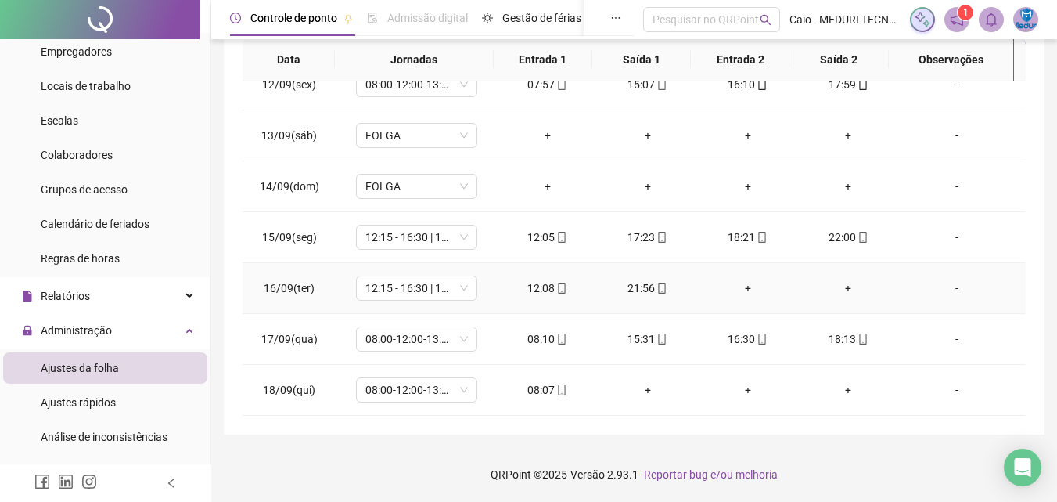
scroll to position [347, 0]
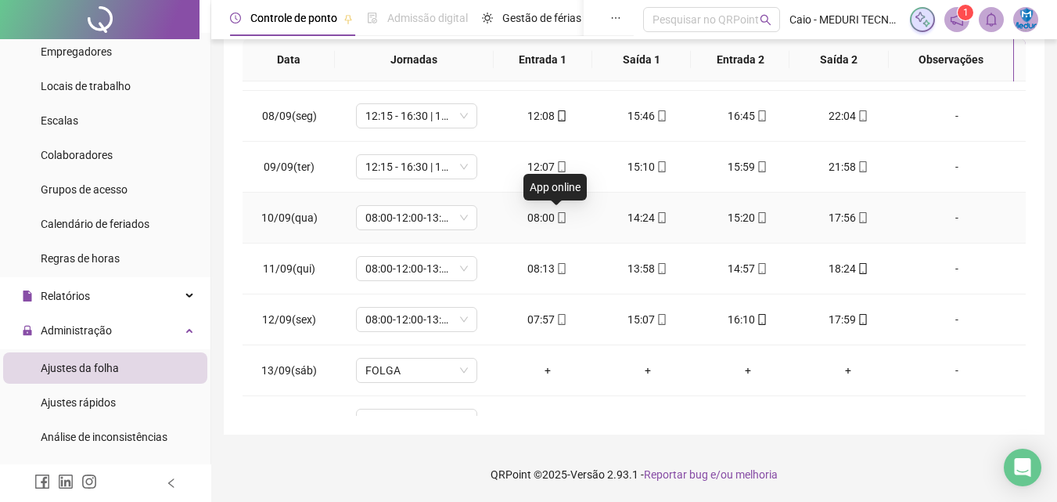
click at [559, 219] on icon "mobile" at bounding box center [562, 217] width 11 height 11
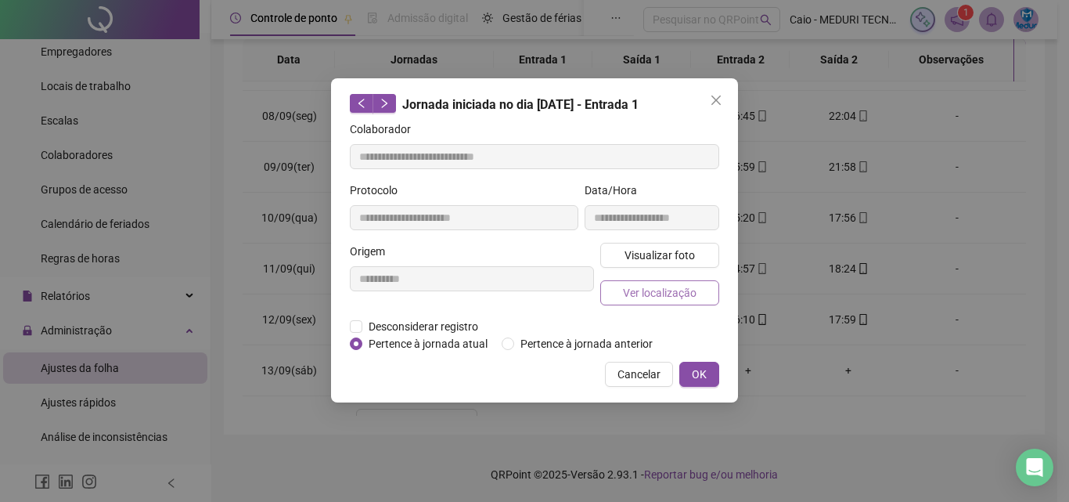
click at [647, 297] on span "Ver localização" at bounding box center [660, 292] width 74 height 17
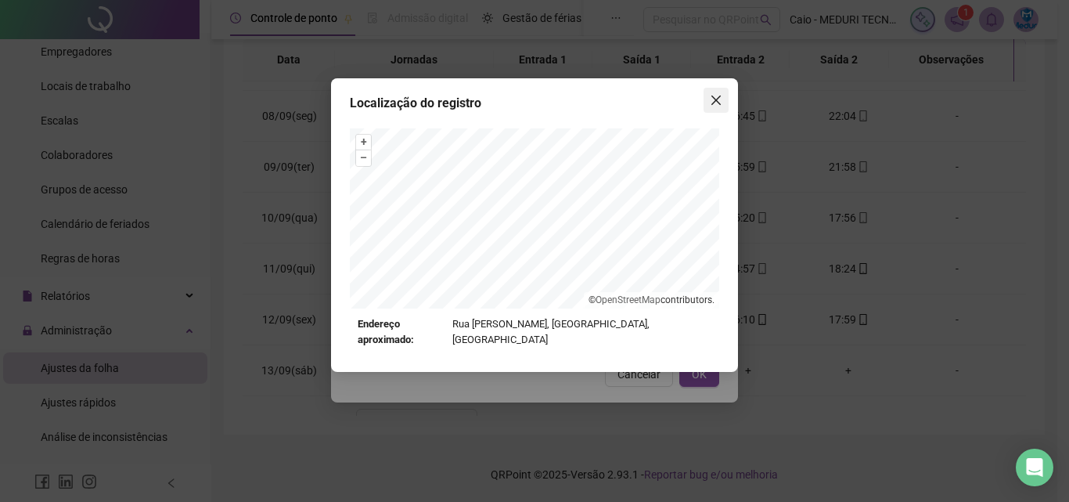
click at [725, 95] on span "Close" at bounding box center [716, 100] width 25 height 13
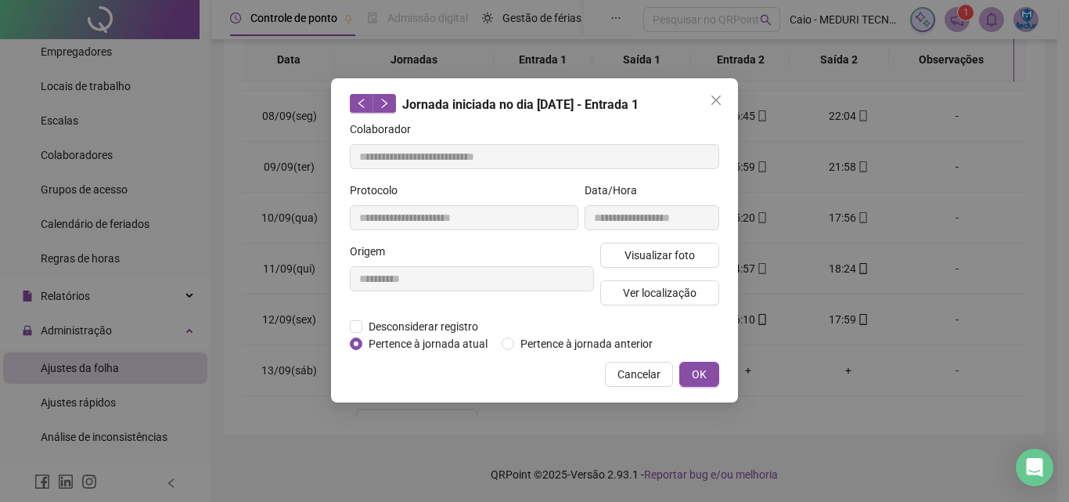
click at [724, 96] on span "Close" at bounding box center [716, 100] width 25 height 13
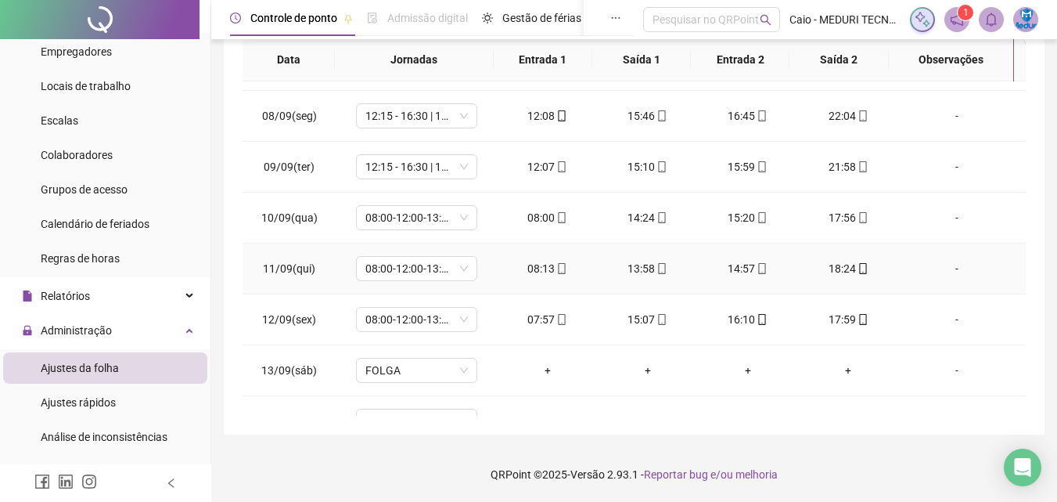
click at [557, 269] on icon "mobile" at bounding box center [562, 268] width 11 height 11
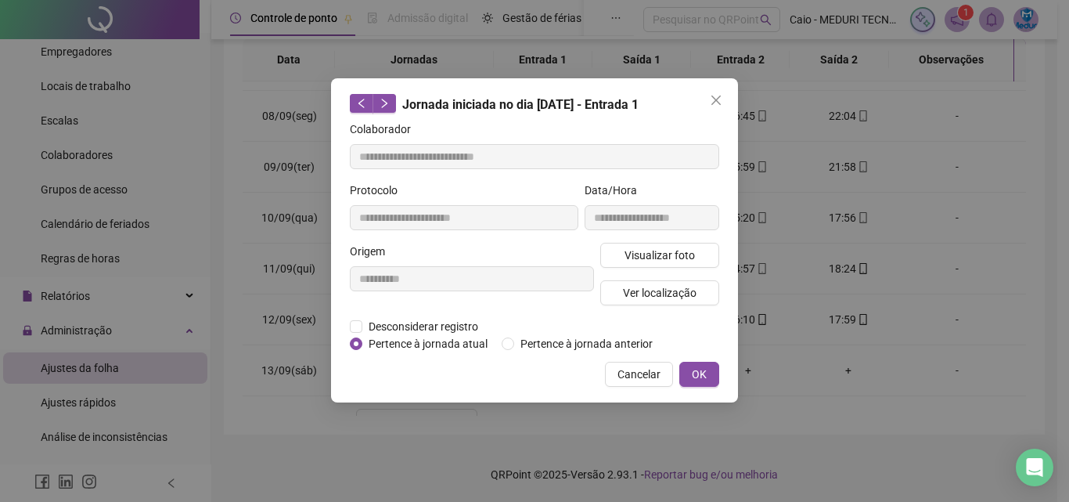
click at [642, 273] on div "Visualizar foto Ver localização" at bounding box center [659, 280] width 125 height 75
click at [652, 295] on span "Ver localização" at bounding box center [660, 292] width 74 height 17
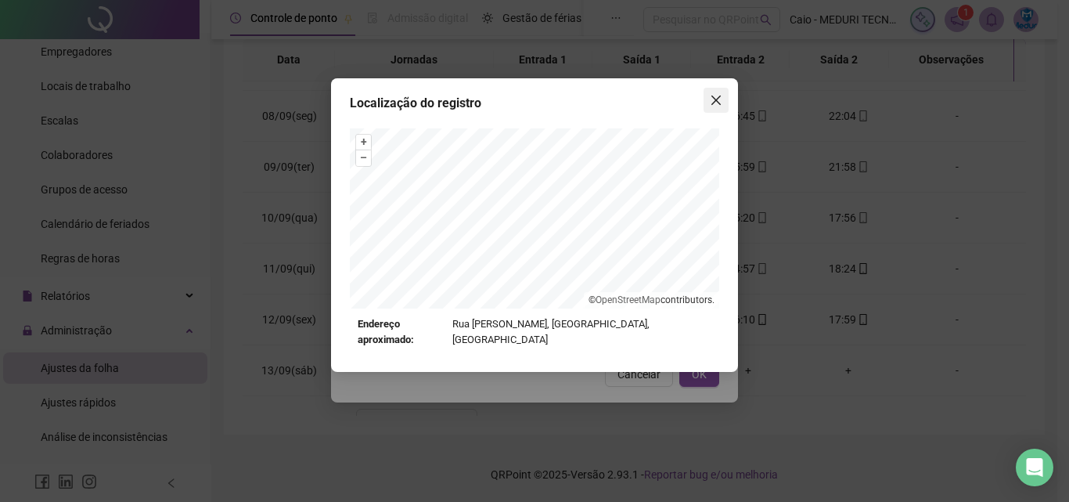
click at [719, 97] on icon "close" at bounding box center [715, 99] width 9 height 9
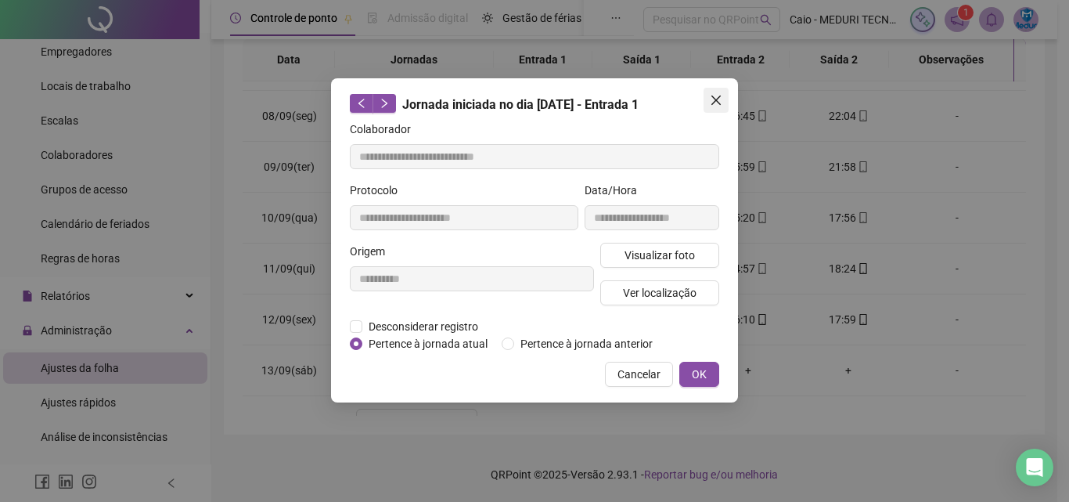
click at [722, 106] on span "Close" at bounding box center [716, 100] width 25 height 13
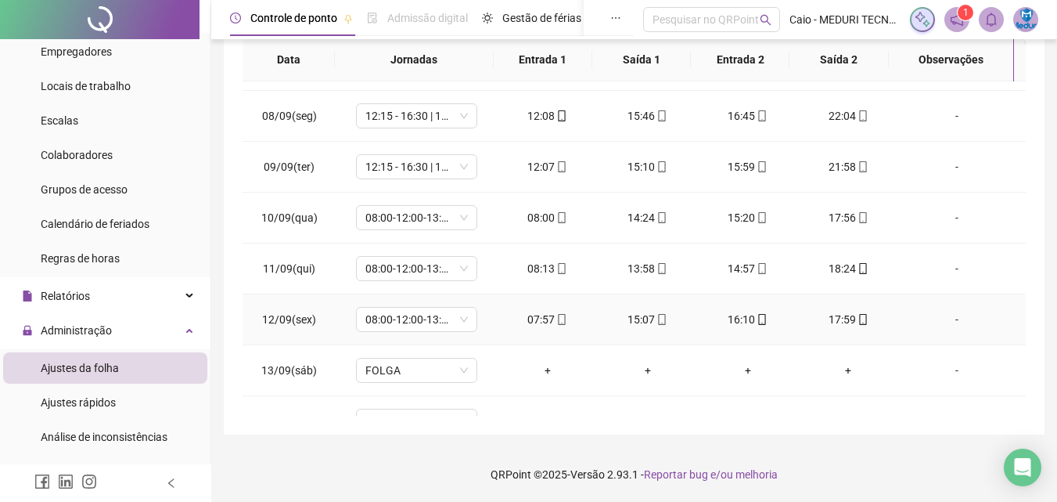
click at [567, 319] on div "07:57" at bounding box center [547, 319] width 75 height 17
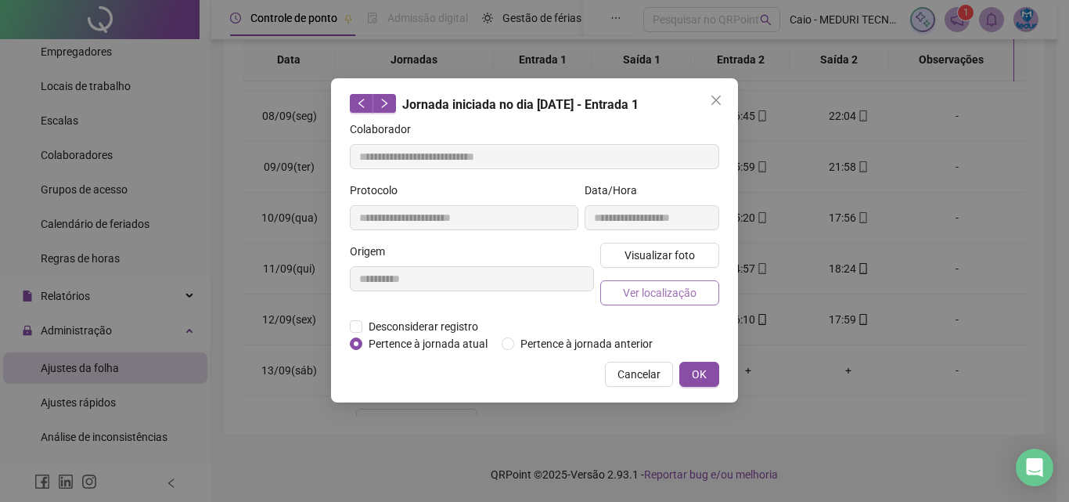
click at [683, 297] on span "Ver localização" at bounding box center [660, 292] width 74 height 17
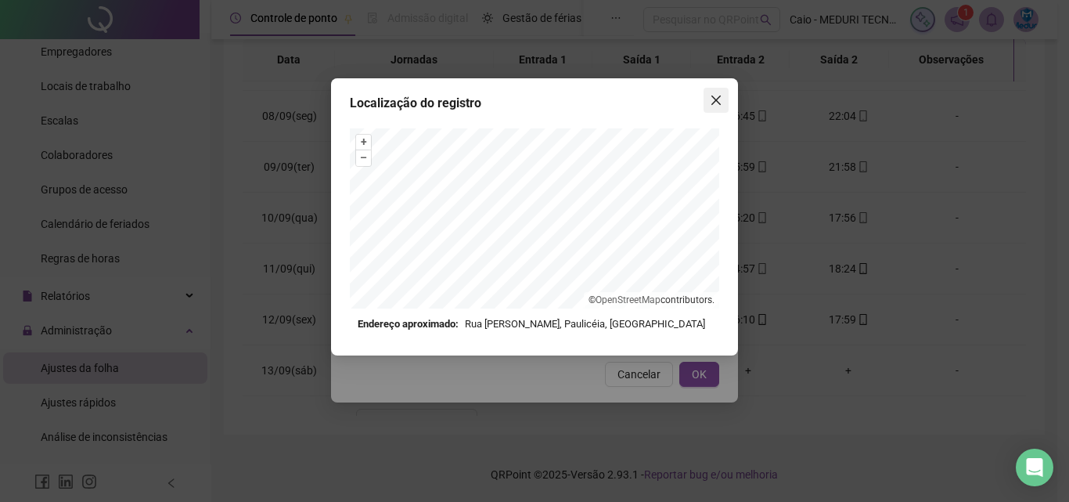
click at [717, 103] on icon "close" at bounding box center [716, 100] width 13 height 13
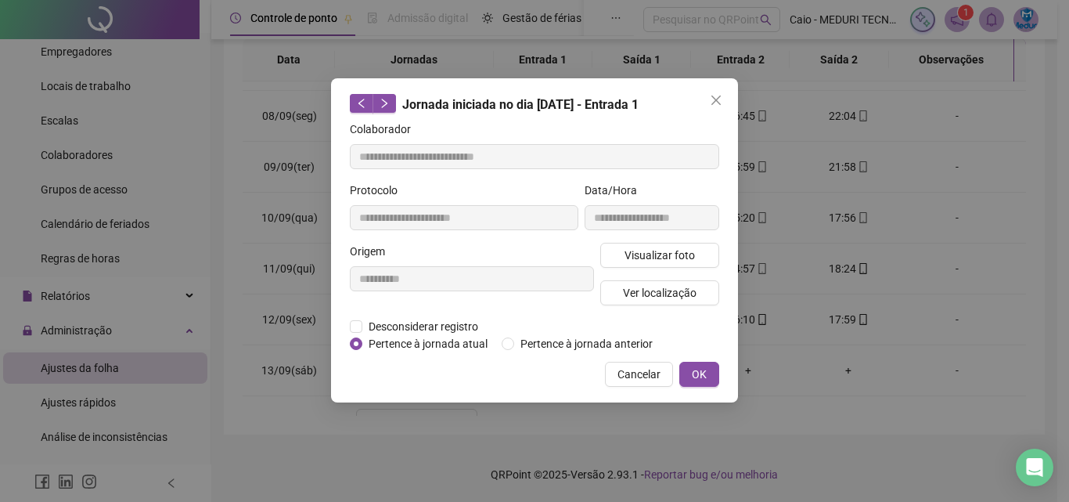
click at [717, 103] on icon "close" at bounding box center [716, 100] width 13 height 13
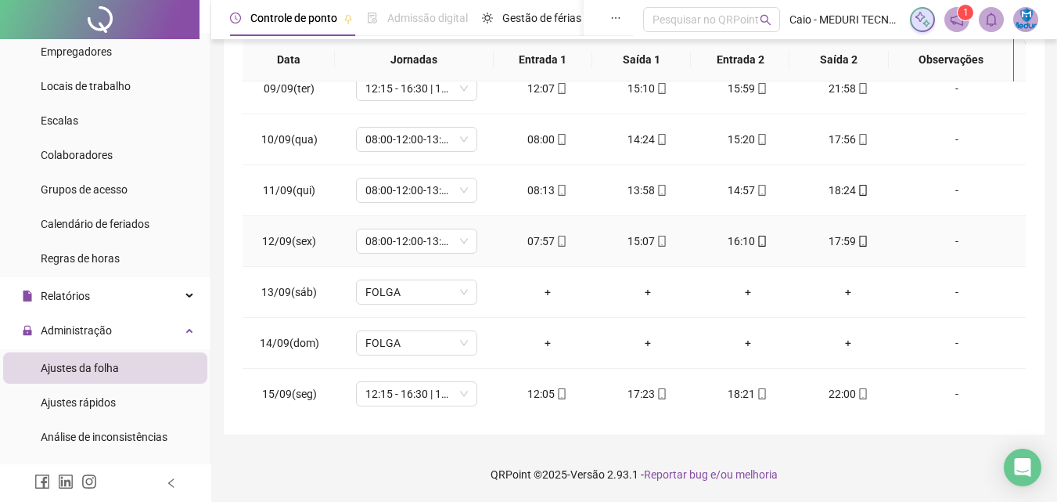
scroll to position [503, 0]
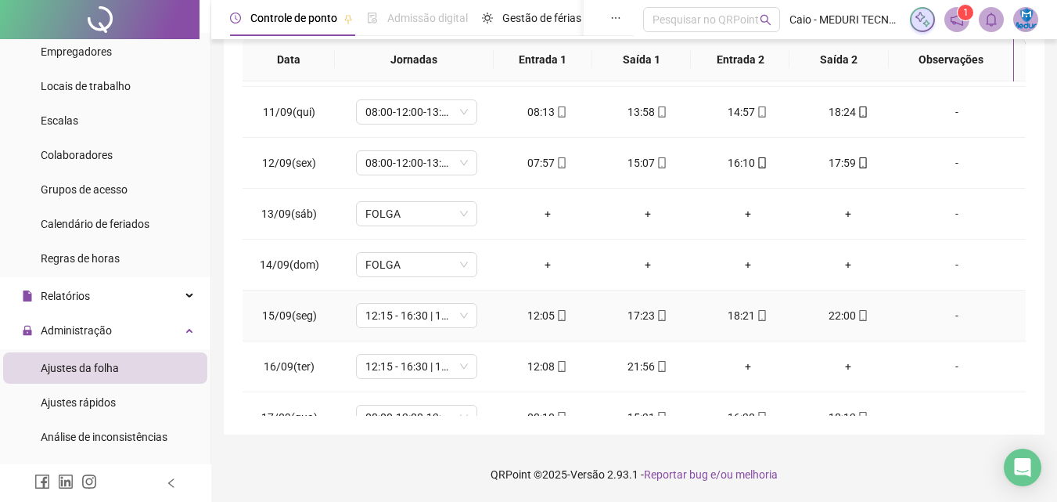
click at [566, 319] on div "12:05" at bounding box center [547, 315] width 75 height 17
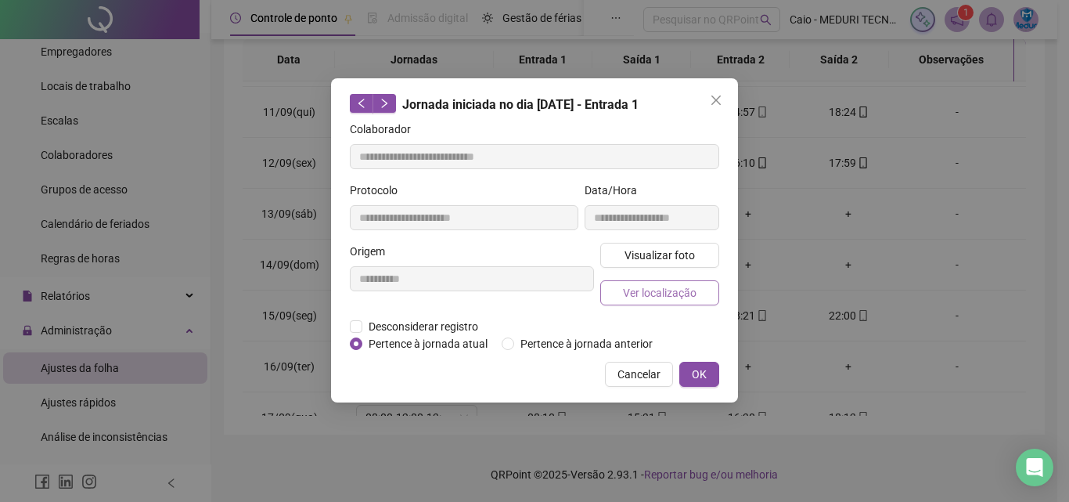
click at [643, 290] on span "Ver localização" at bounding box center [660, 292] width 74 height 17
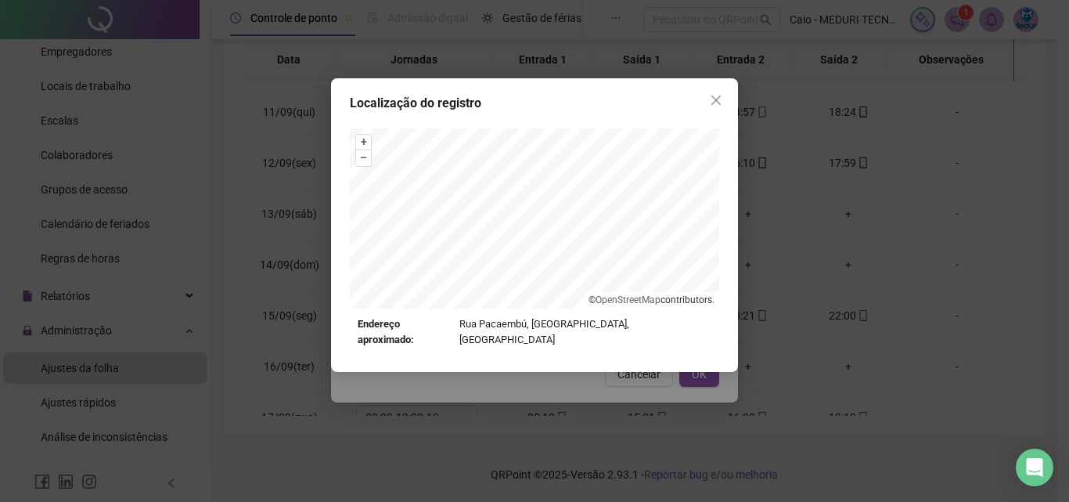
click at [560, 366] on div "Localização do registro + – ⇧ › © OpenStreetMap contributors. Endereço aproxima…" at bounding box center [534, 251] width 1069 height 502
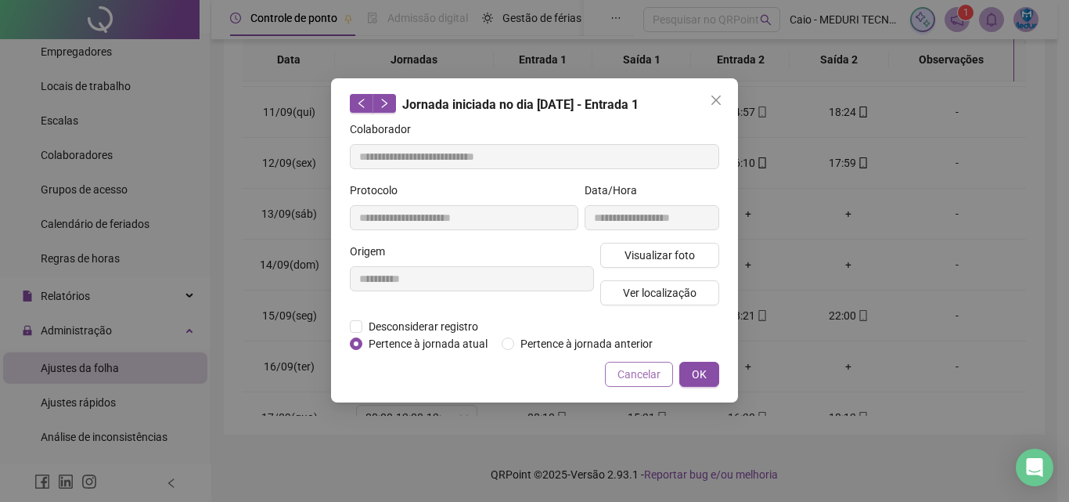
click at [643, 380] on span "Cancelar" at bounding box center [639, 374] width 43 height 17
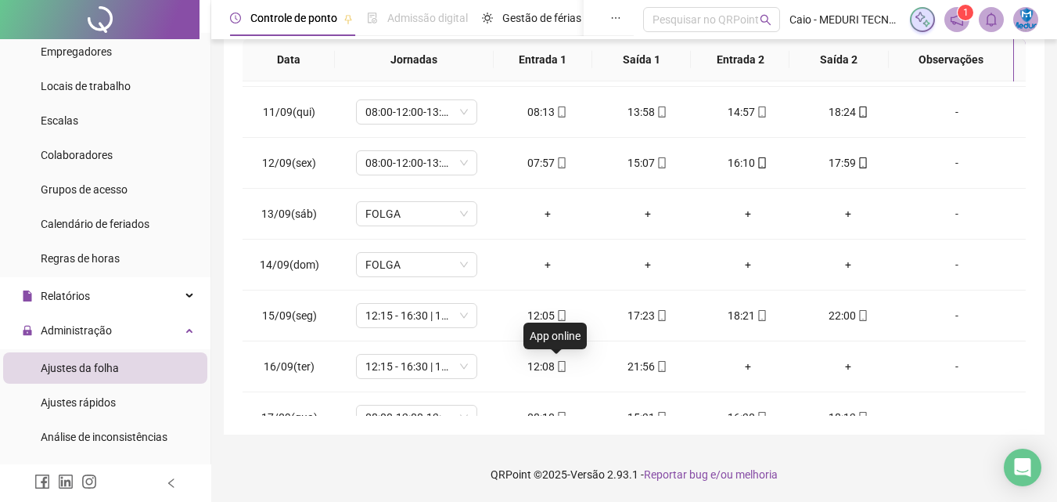
scroll to position [582, 0]
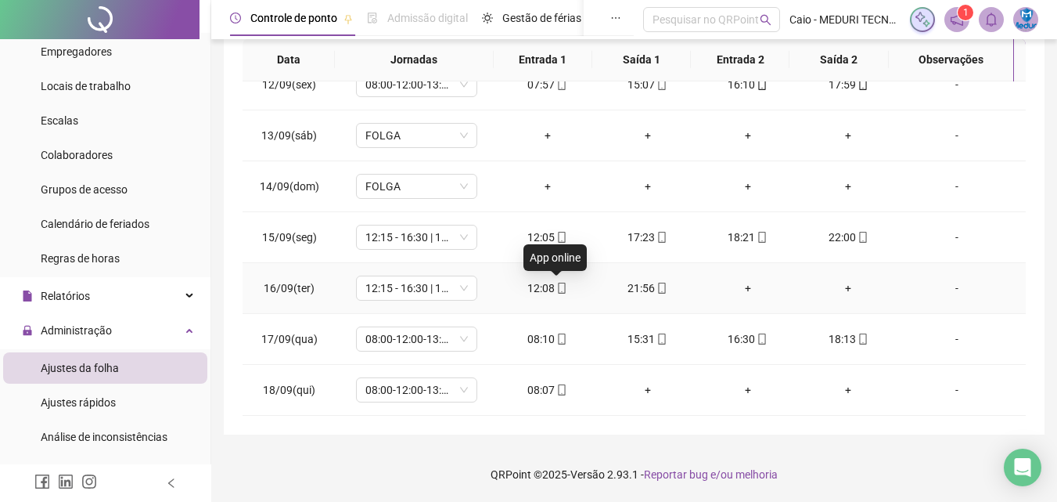
click at [557, 292] on icon "mobile" at bounding box center [562, 288] width 11 height 11
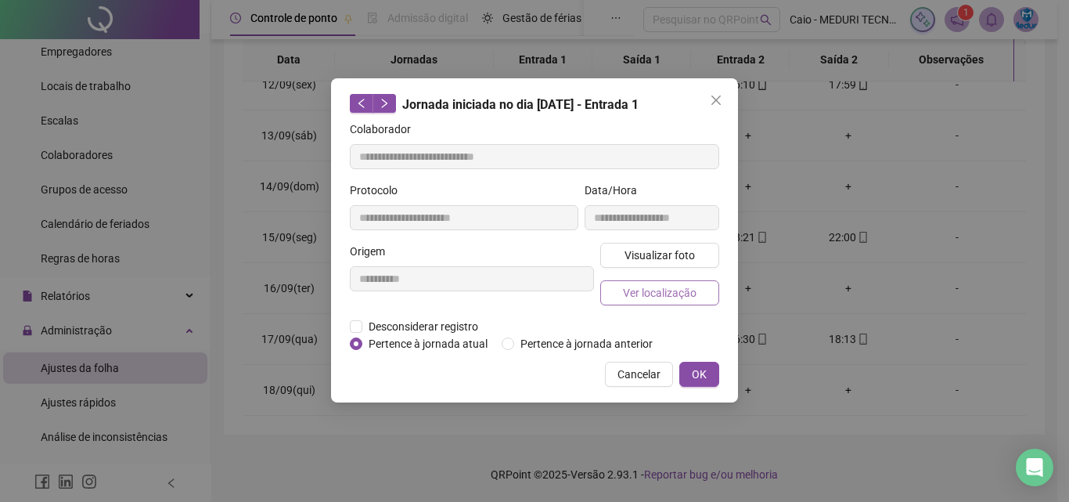
click at [662, 288] on span "Ver localização" at bounding box center [660, 292] width 74 height 17
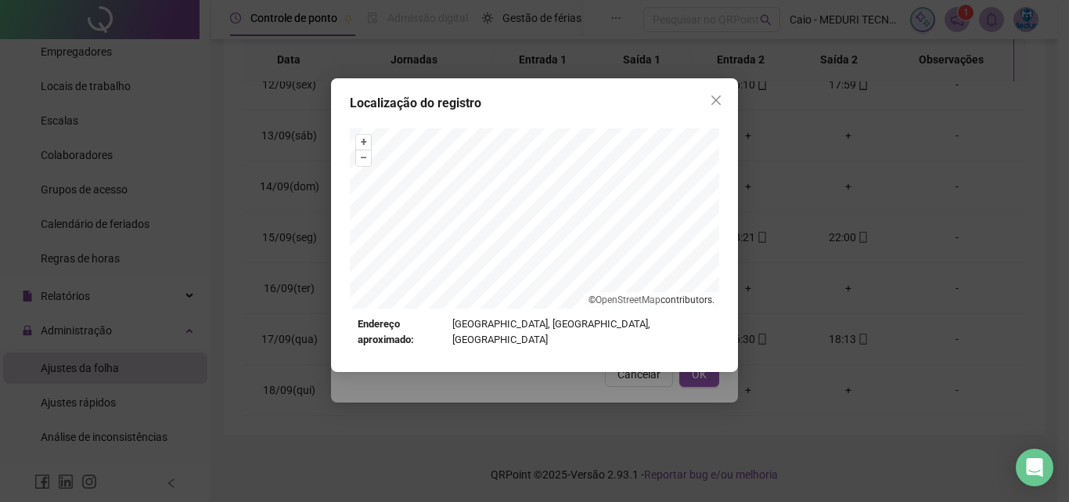
click at [588, 373] on div "Localização do registro + – ⇧ › © OpenStreetMap contributors. Endereço aproxima…" at bounding box center [534, 251] width 1069 height 502
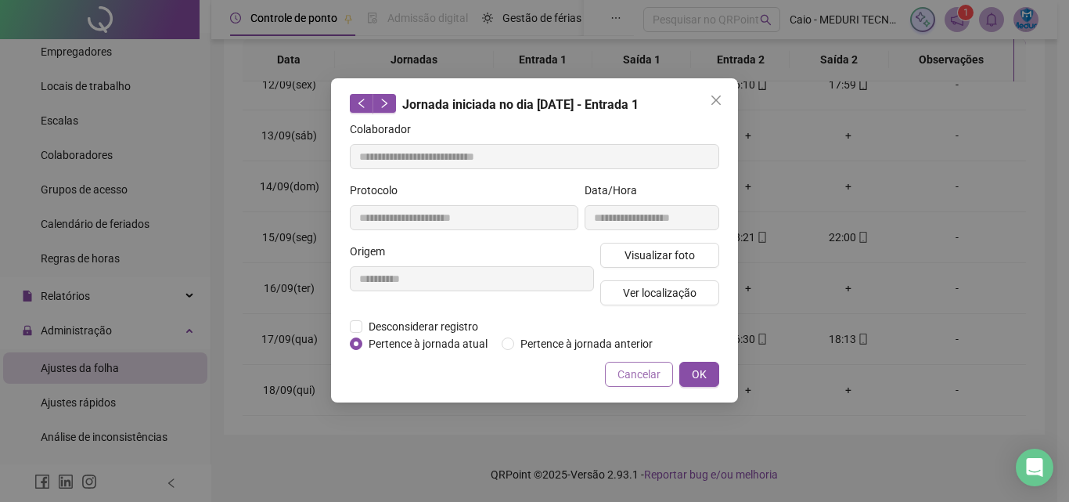
click at [647, 373] on span "Cancelar" at bounding box center [639, 374] width 43 height 17
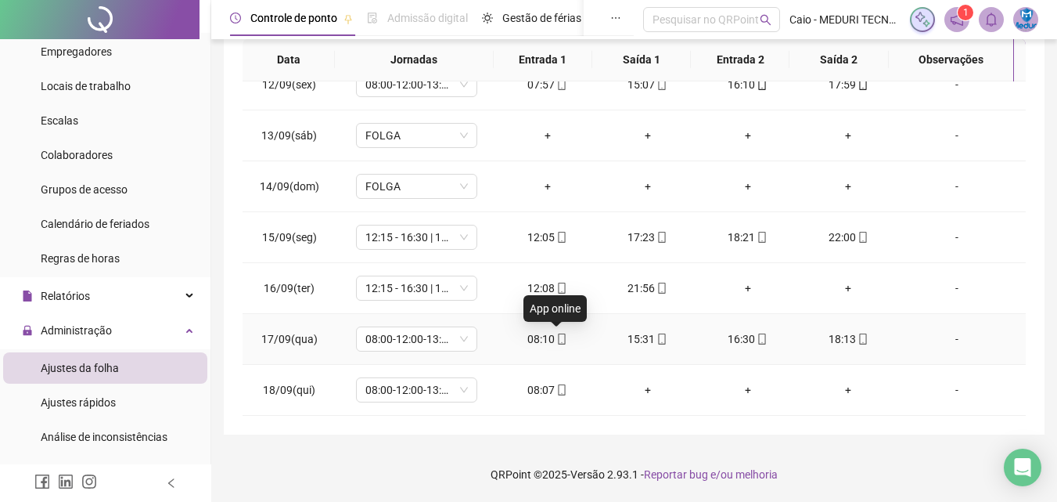
click at [560, 340] on icon "mobile" at bounding box center [562, 338] width 7 height 11
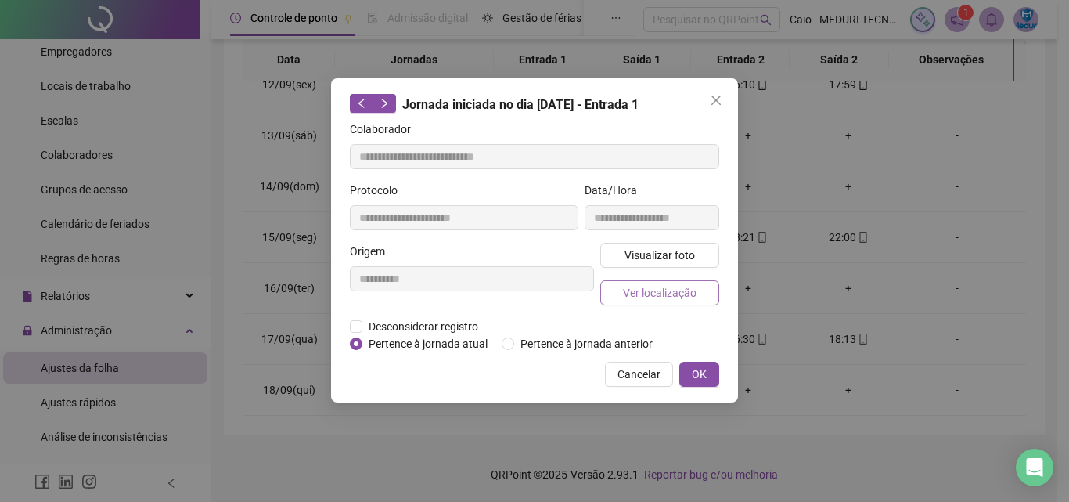
click at [664, 297] on span "Ver localização" at bounding box center [660, 292] width 74 height 17
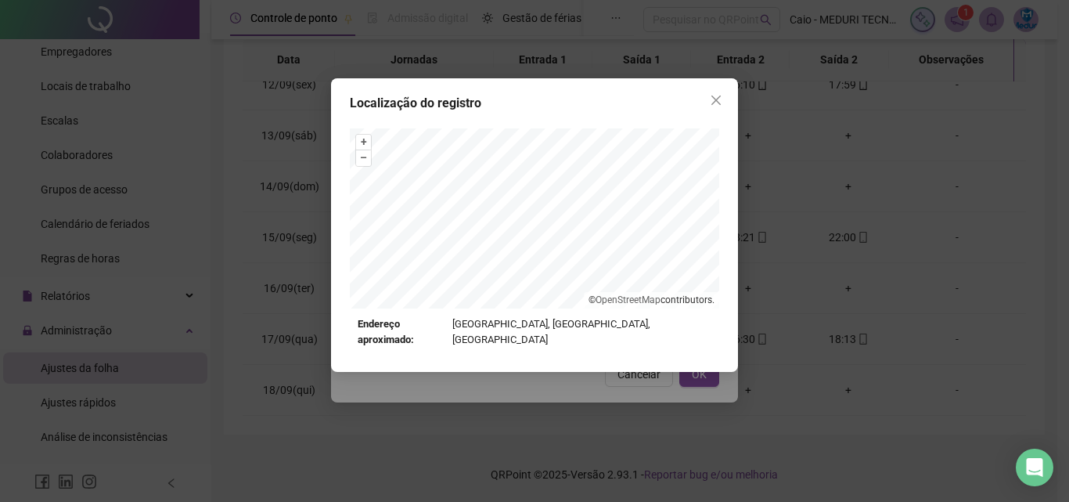
click at [586, 387] on div "Localização do registro + – ⇧ › © OpenStreetMap contributors. Endereço aproxima…" at bounding box center [534, 251] width 1069 height 502
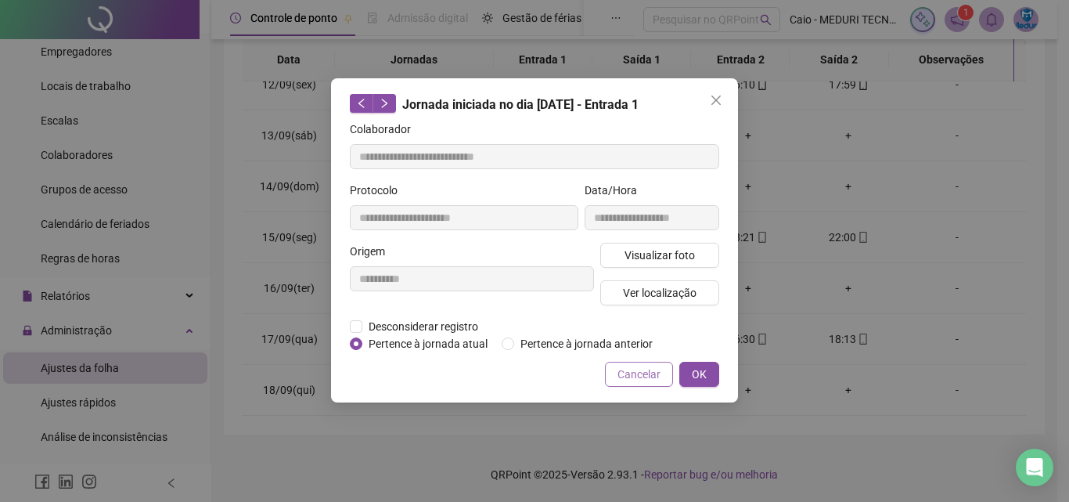
click at [617, 373] on button "Cancelar" at bounding box center [639, 374] width 68 height 25
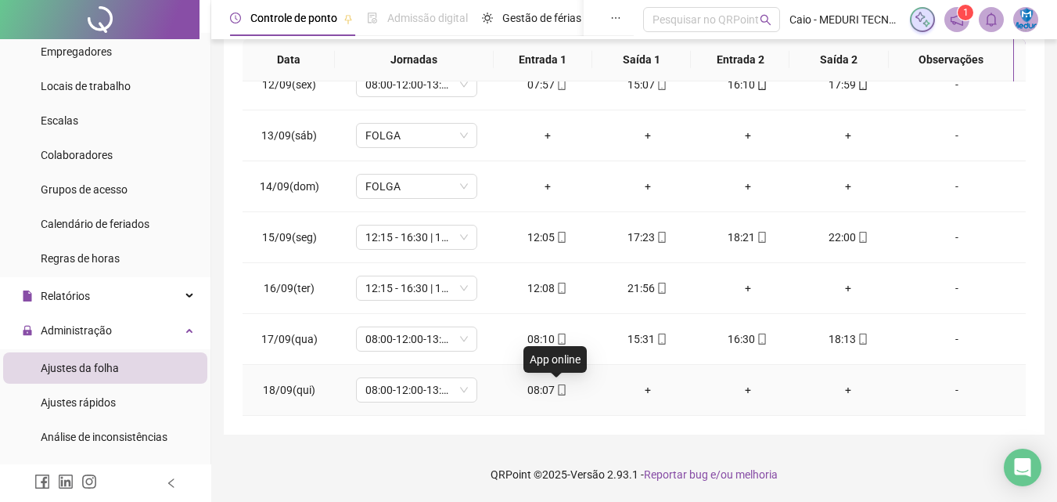
click at [559, 392] on icon "mobile" at bounding box center [562, 389] width 11 height 11
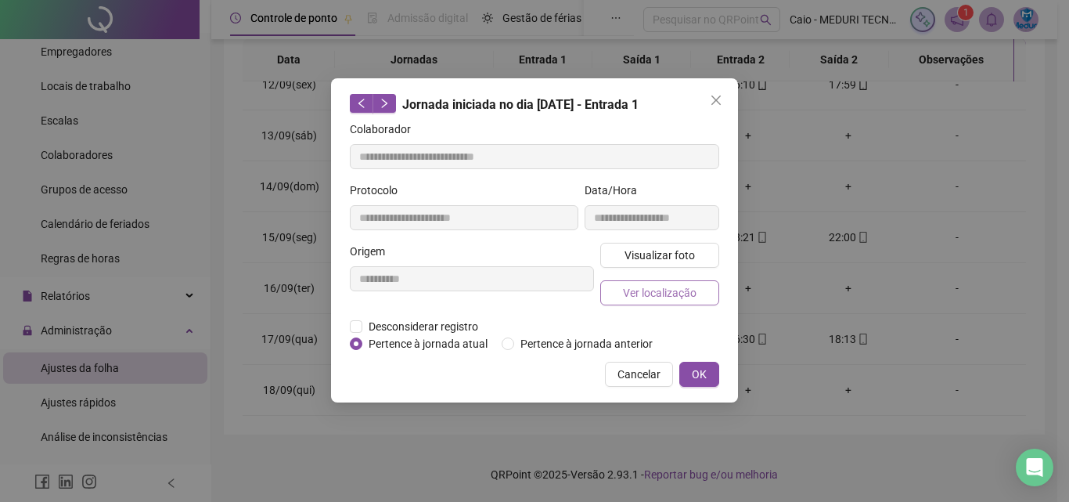
click at [676, 290] on span "Ver localização" at bounding box center [660, 292] width 74 height 17
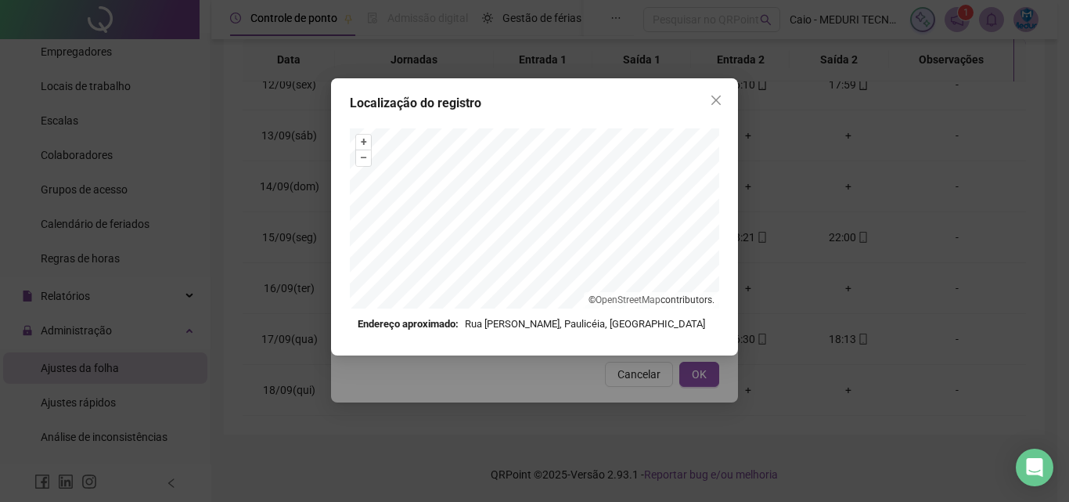
click at [651, 380] on div "Localização do registro + – ⇧ › © OpenStreetMap contributors. Endereço aproxima…" at bounding box center [534, 251] width 1069 height 502
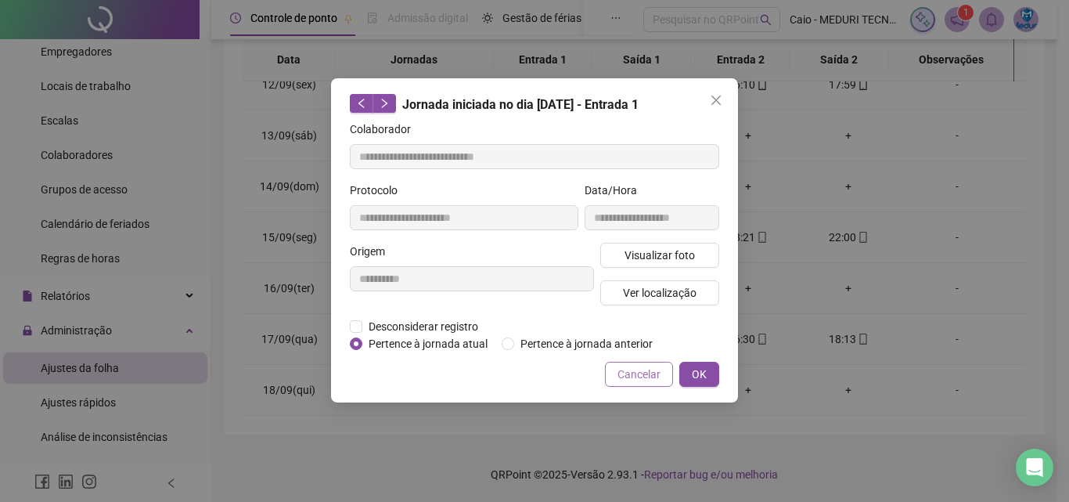
click at [653, 374] on span "Cancelar" at bounding box center [639, 374] width 43 height 17
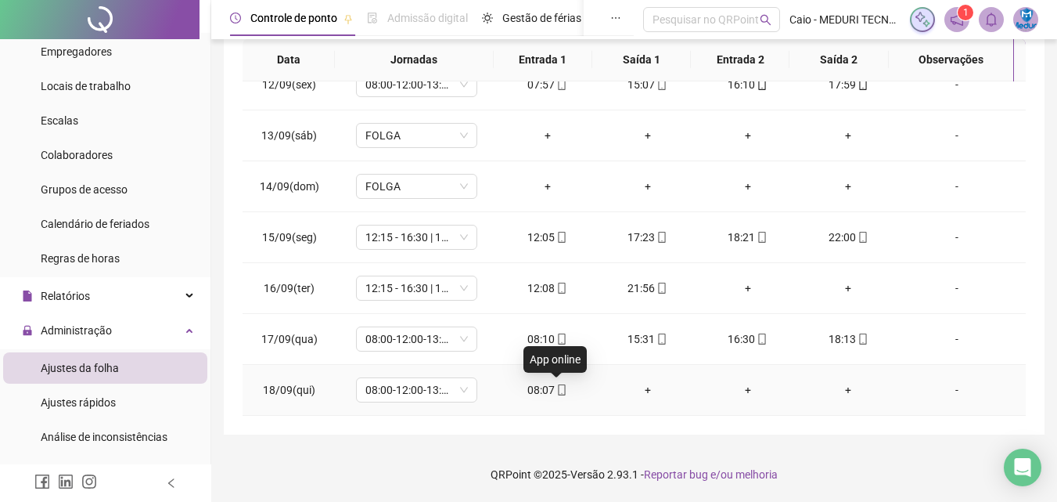
click at [559, 391] on icon "mobile" at bounding box center [562, 389] width 11 height 11
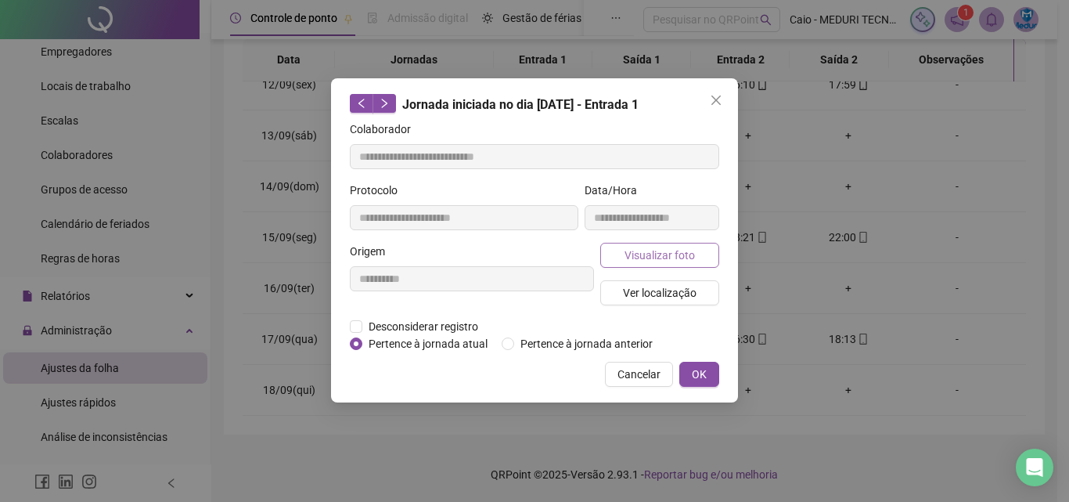
click at [676, 247] on span "Visualizar foto" at bounding box center [660, 255] width 70 height 17
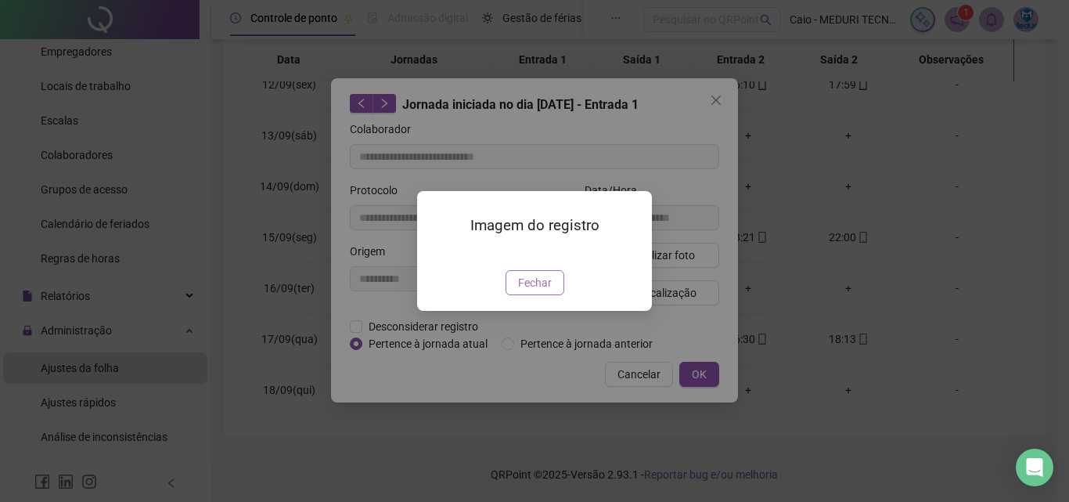
click at [526, 291] on span "Fechar" at bounding box center [535, 282] width 34 height 17
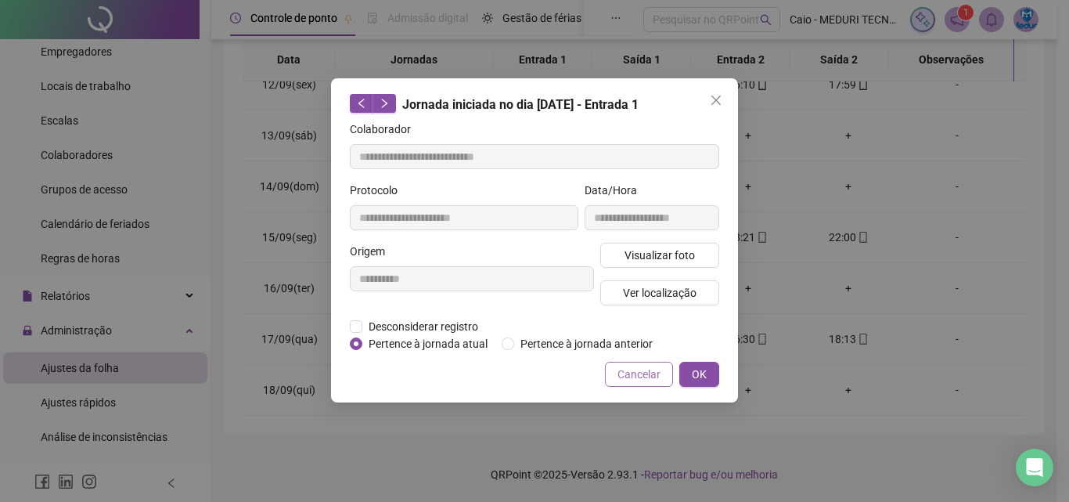
click at [637, 374] on span "Cancelar" at bounding box center [639, 374] width 43 height 17
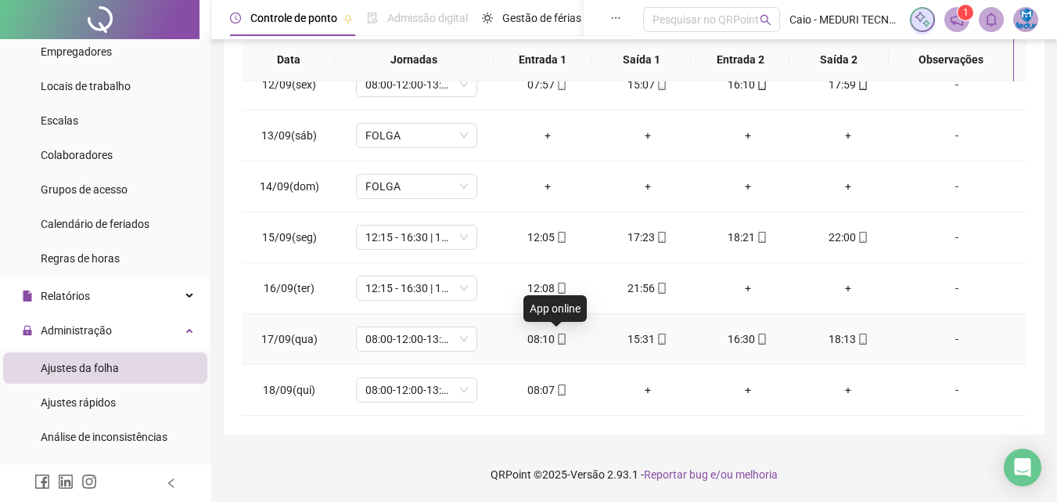
click at [564, 334] on div "08:10" at bounding box center [547, 338] width 75 height 17
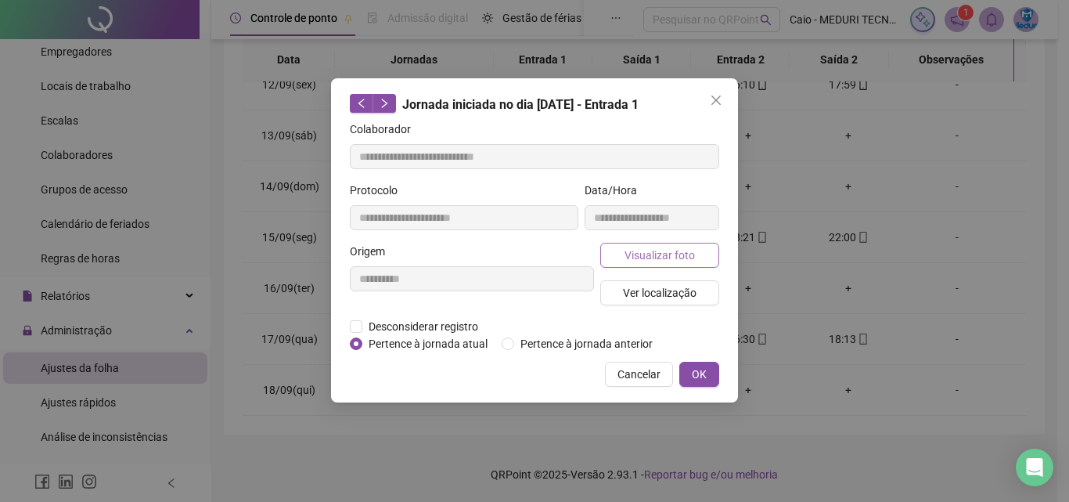
click at [659, 247] on span "Visualizar foto" at bounding box center [660, 255] width 70 height 17
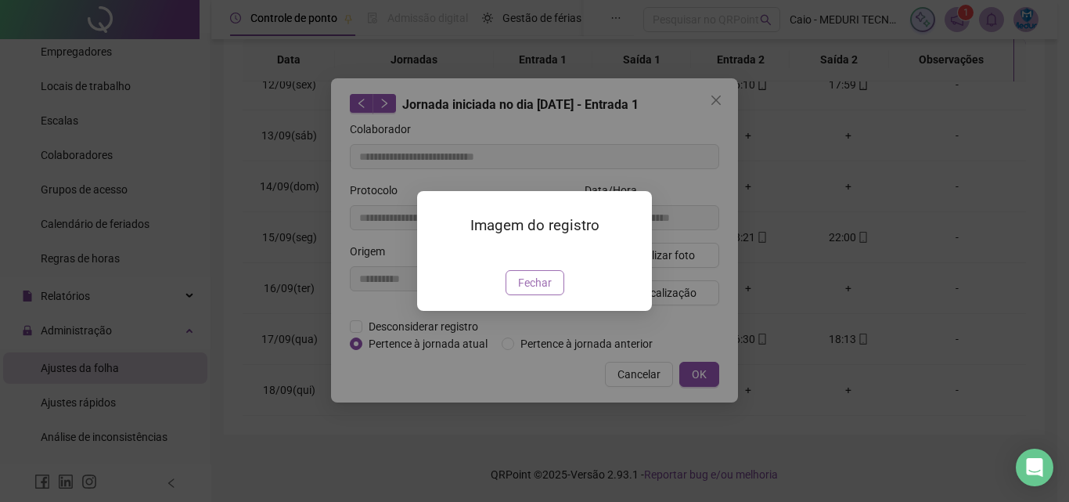
click at [555, 295] on button "Fechar" at bounding box center [535, 282] width 59 height 25
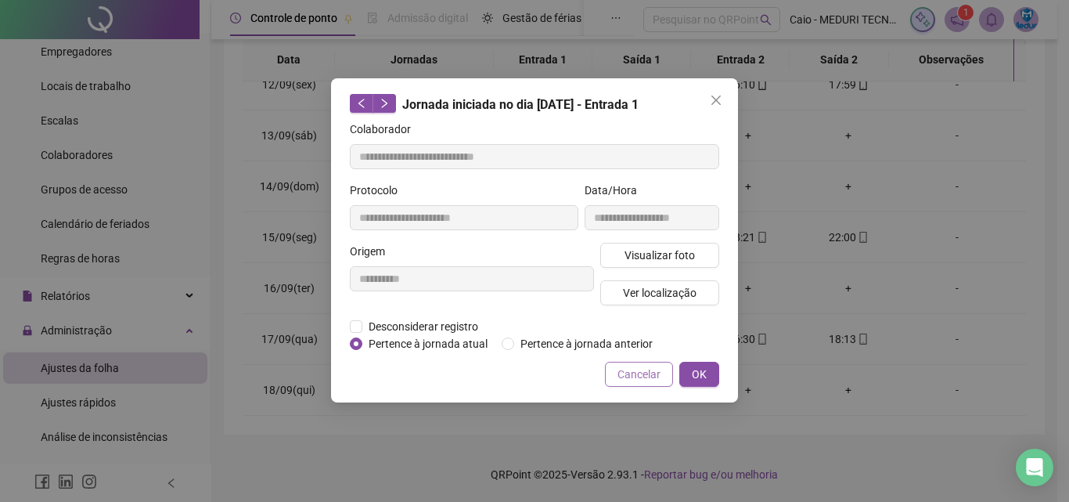
click at [647, 377] on span "Cancelar" at bounding box center [639, 374] width 43 height 17
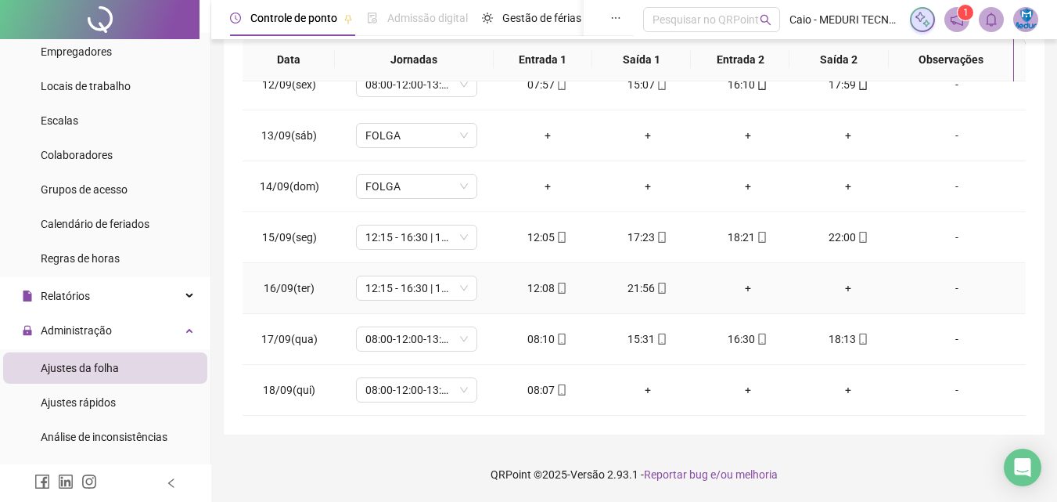
click at [560, 289] on icon "mobile" at bounding box center [562, 288] width 7 height 11
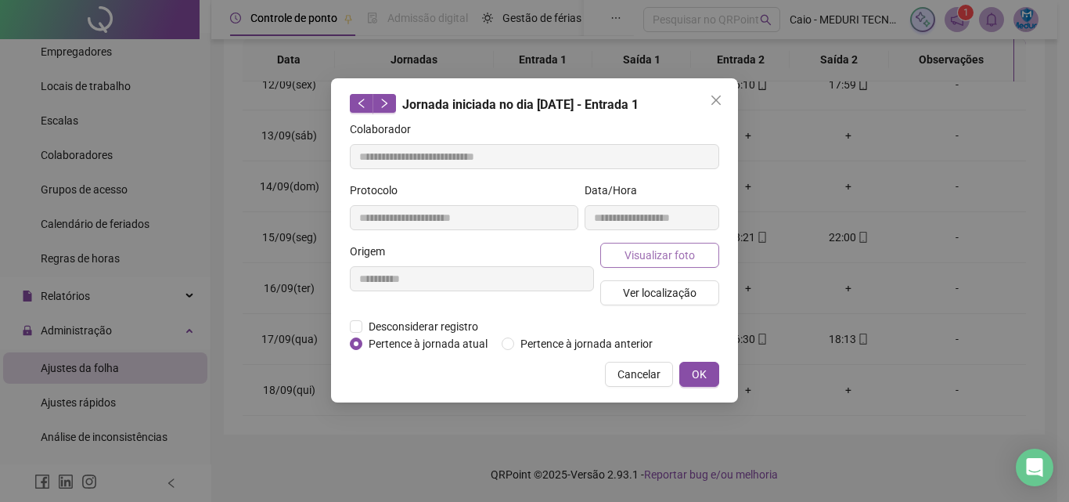
click at [644, 250] on span "Visualizar foto" at bounding box center [660, 255] width 70 height 17
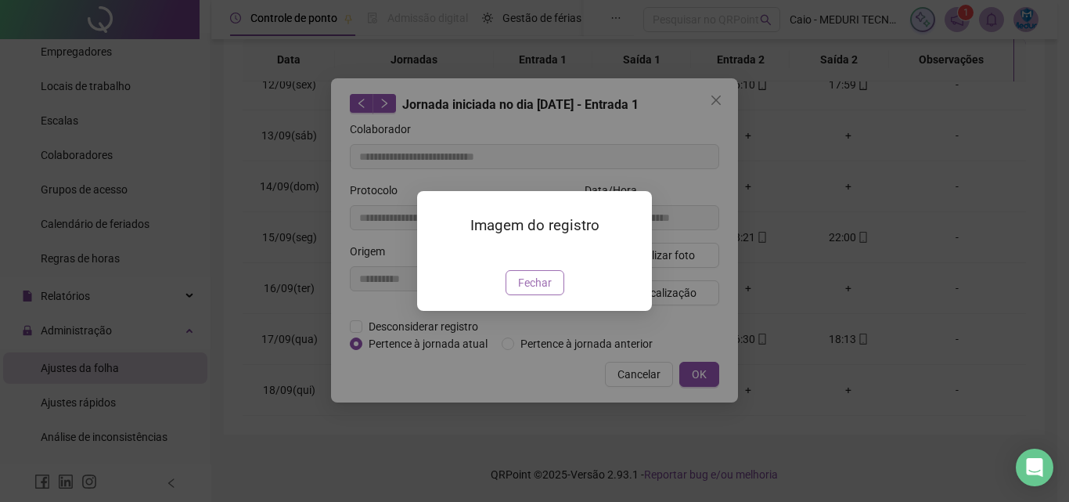
click at [535, 291] on span "Fechar" at bounding box center [535, 282] width 34 height 17
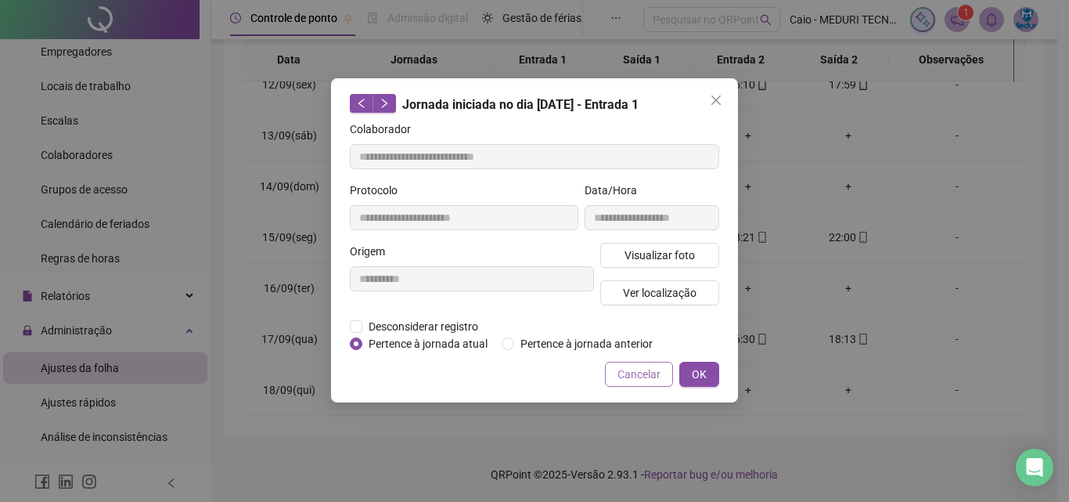
click at [632, 378] on span "Cancelar" at bounding box center [639, 374] width 43 height 17
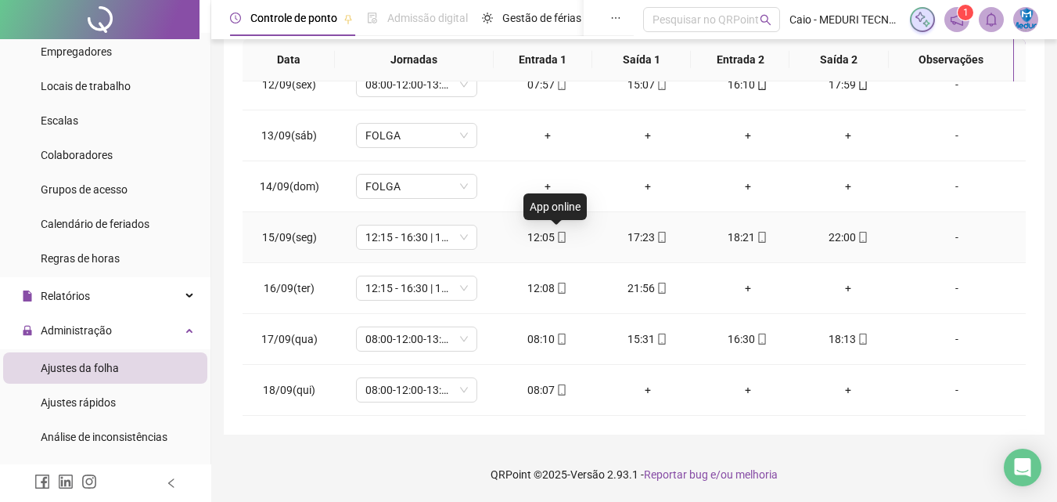
click at [559, 238] on icon "mobile" at bounding box center [562, 237] width 11 height 11
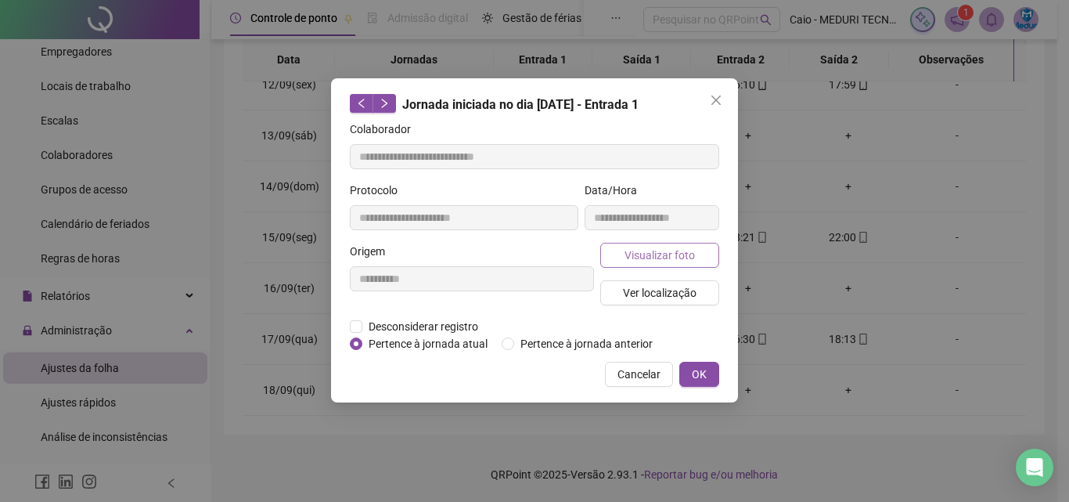
click at [682, 256] on span "Visualizar foto" at bounding box center [660, 255] width 70 height 17
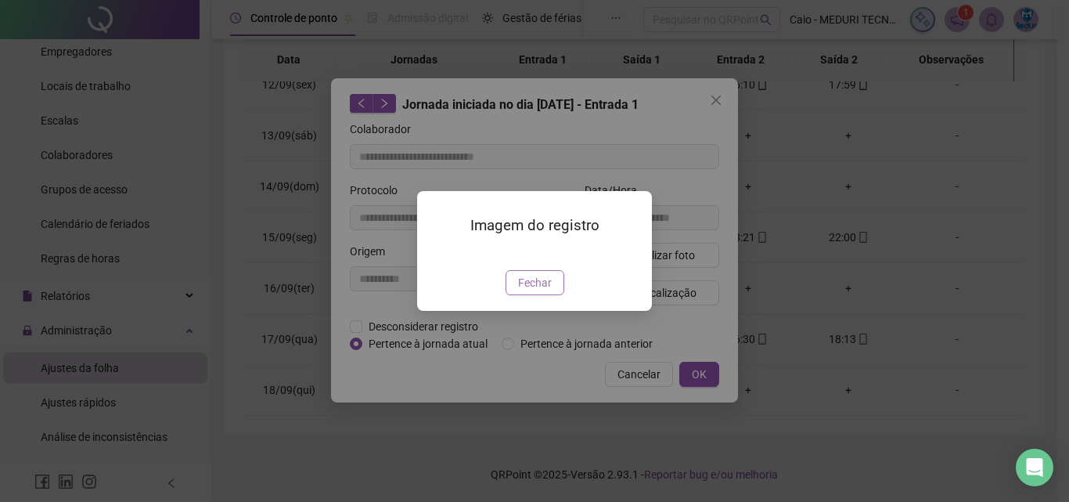
click at [538, 291] on span "Fechar" at bounding box center [535, 282] width 34 height 17
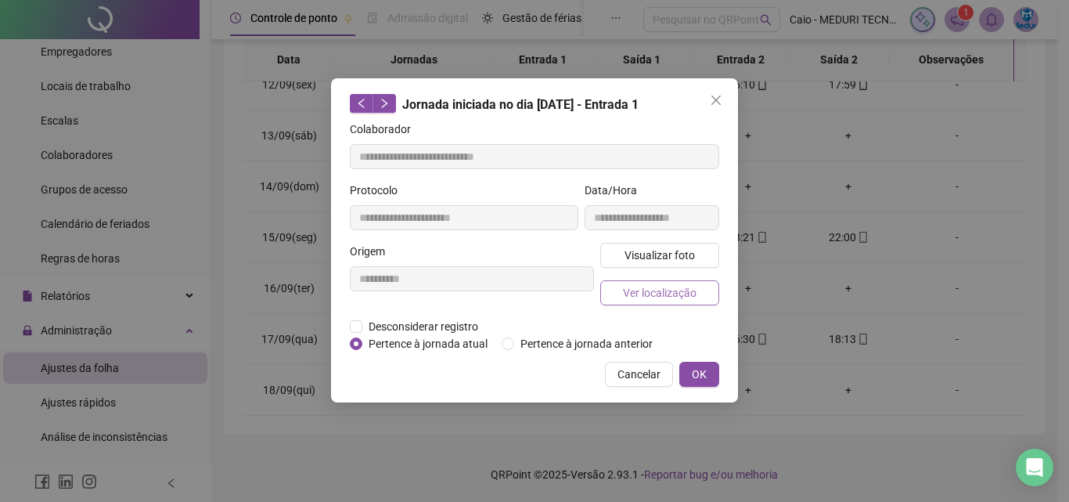
click at [651, 300] on span "Ver localização" at bounding box center [660, 292] width 74 height 17
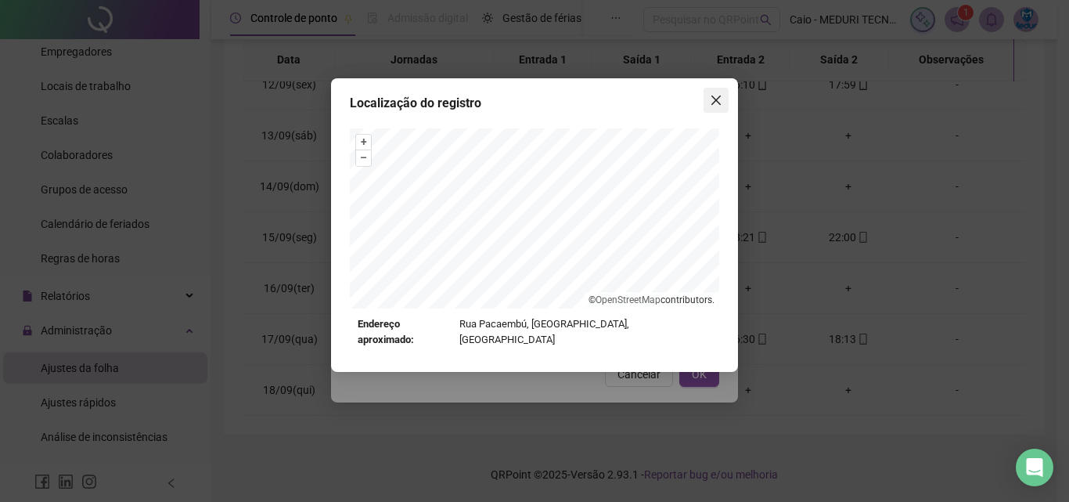
click at [710, 99] on icon "close" at bounding box center [716, 100] width 13 height 13
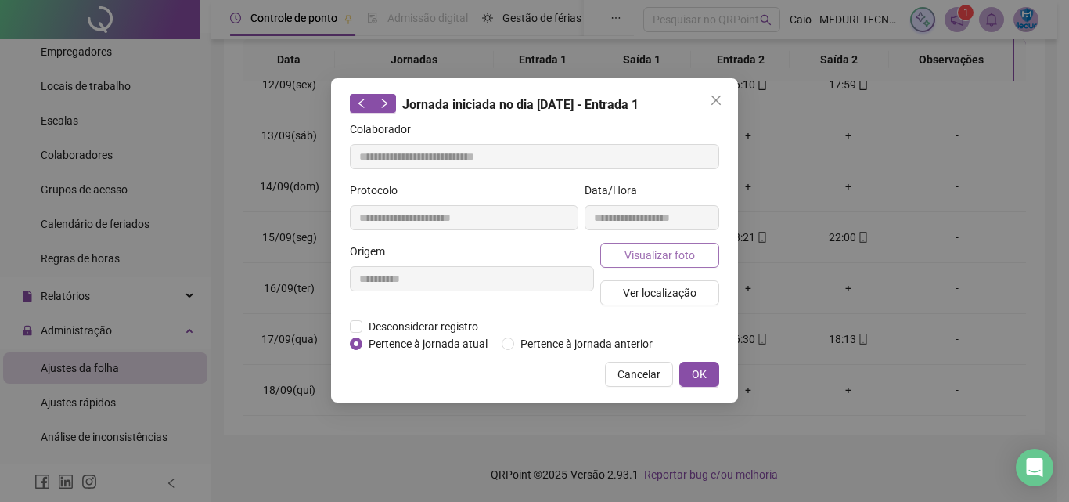
click at [665, 259] on span "Visualizar foto" at bounding box center [660, 255] width 70 height 17
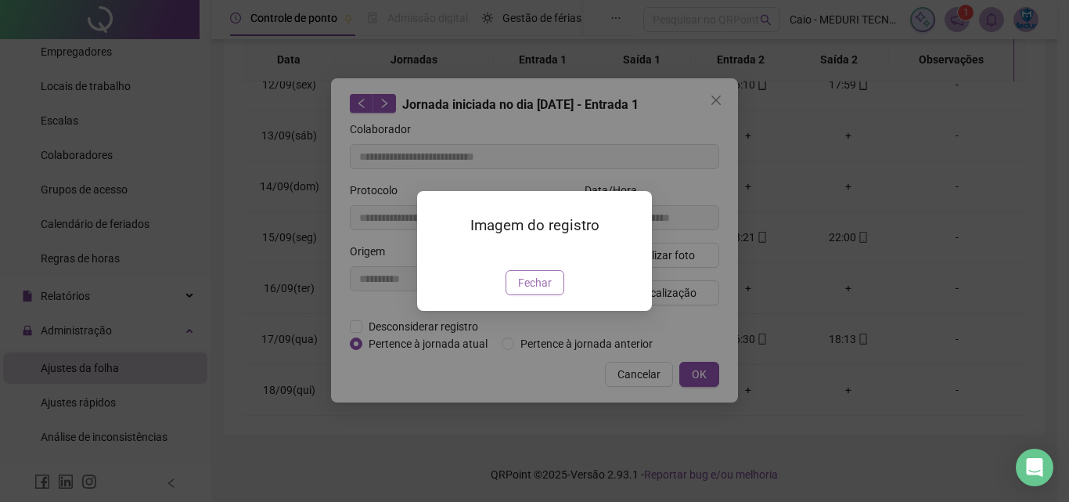
click at [543, 291] on span "Fechar" at bounding box center [535, 282] width 34 height 17
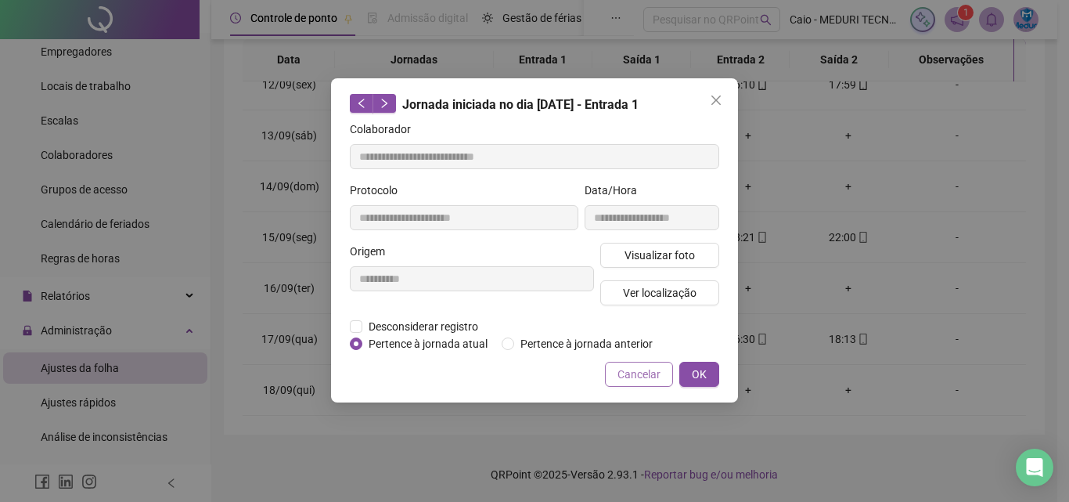
click at [629, 378] on span "Cancelar" at bounding box center [639, 374] width 43 height 17
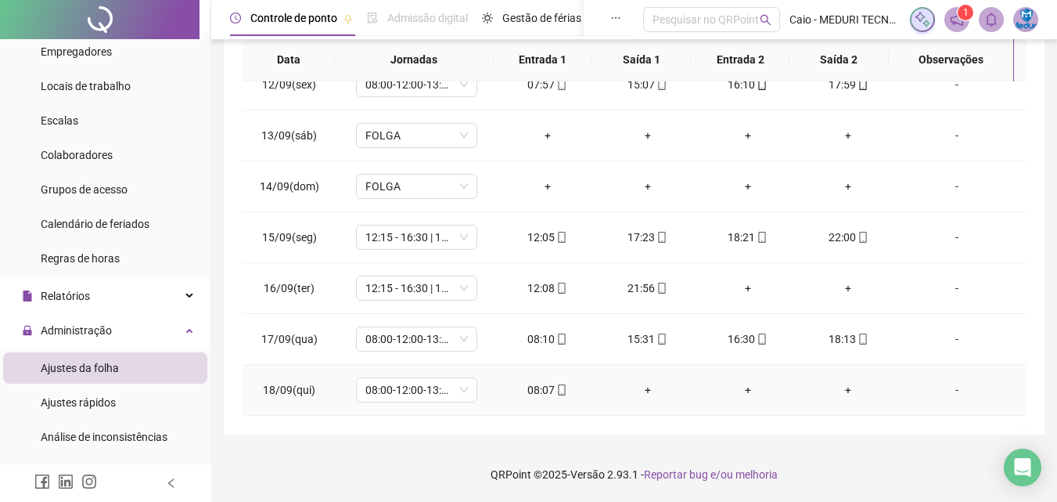
click at [562, 398] on div "08:07" at bounding box center [547, 389] width 75 height 17
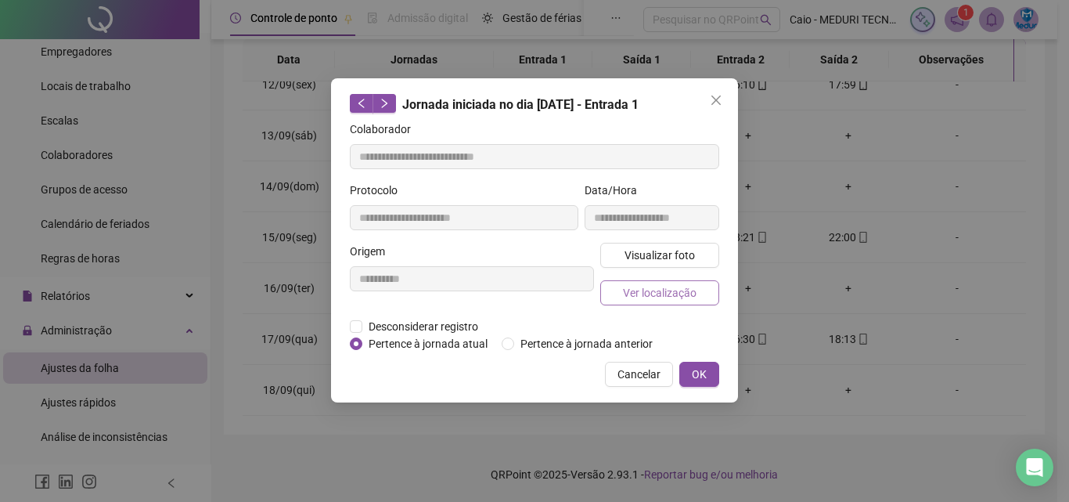
click at [661, 283] on button "Ver localização" at bounding box center [659, 292] width 119 height 25
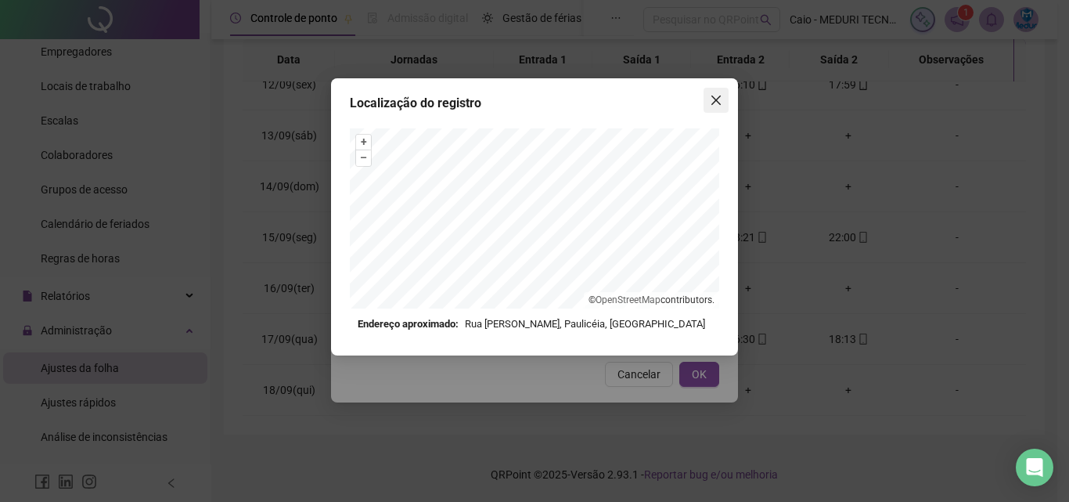
click at [716, 105] on icon "close" at bounding box center [716, 100] width 13 height 13
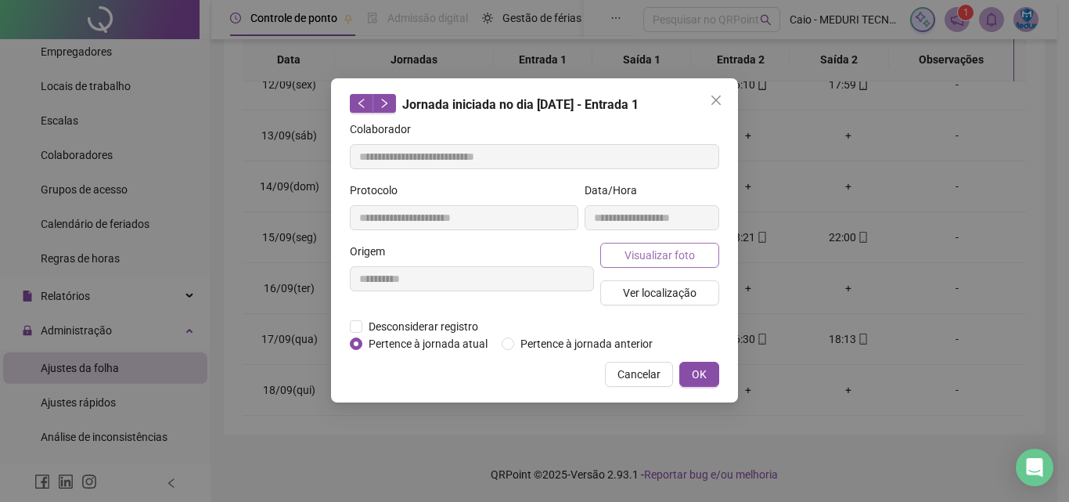
click at [678, 254] on span "Visualizar foto" at bounding box center [660, 255] width 70 height 17
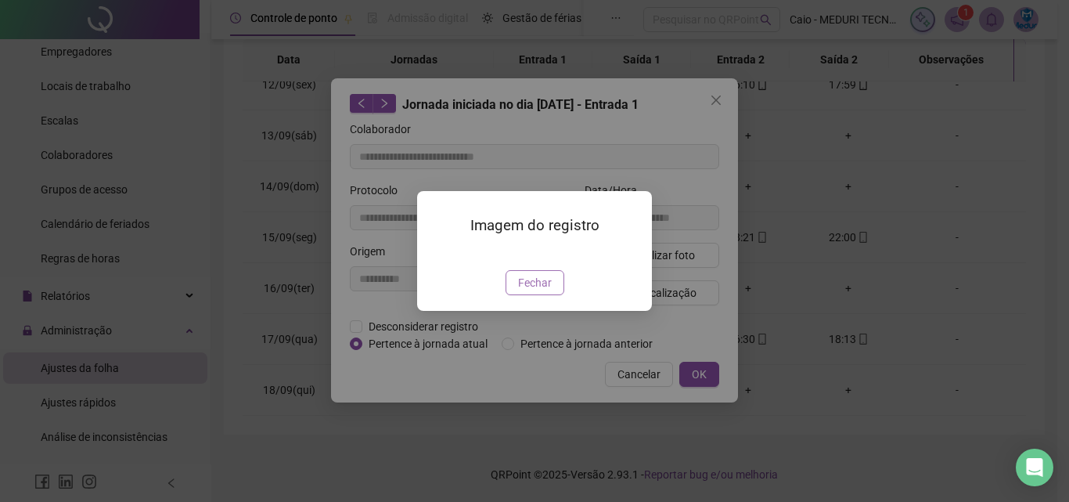
click at [535, 291] on span "Fechar" at bounding box center [535, 282] width 34 height 17
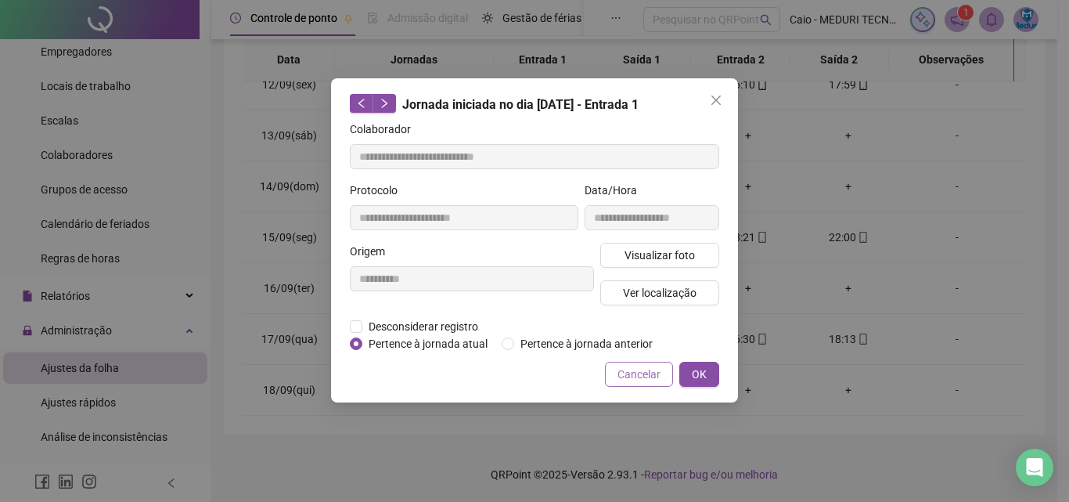
click at [633, 373] on span "Cancelar" at bounding box center [639, 374] width 43 height 17
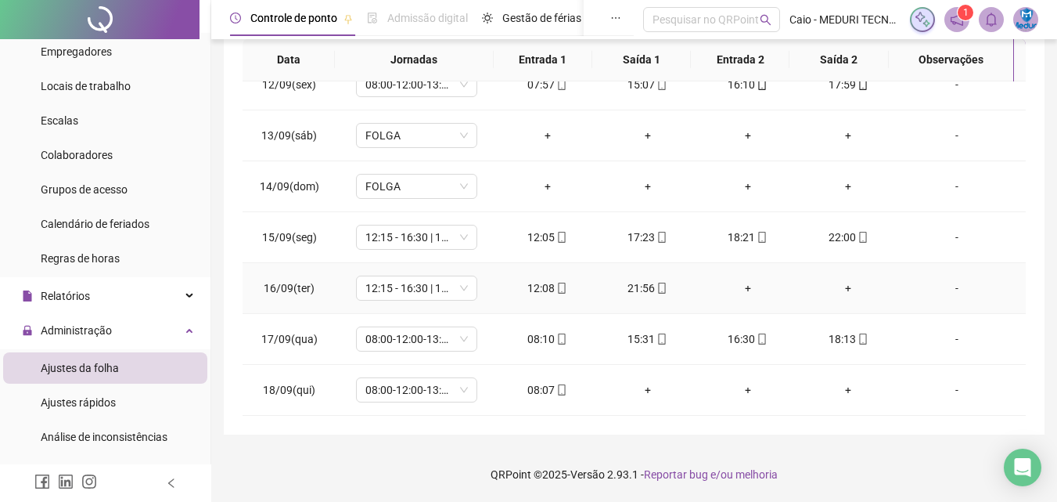
click at [558, 292] on icon "mobile" at bounding box center [562, 288] width 11 height 11
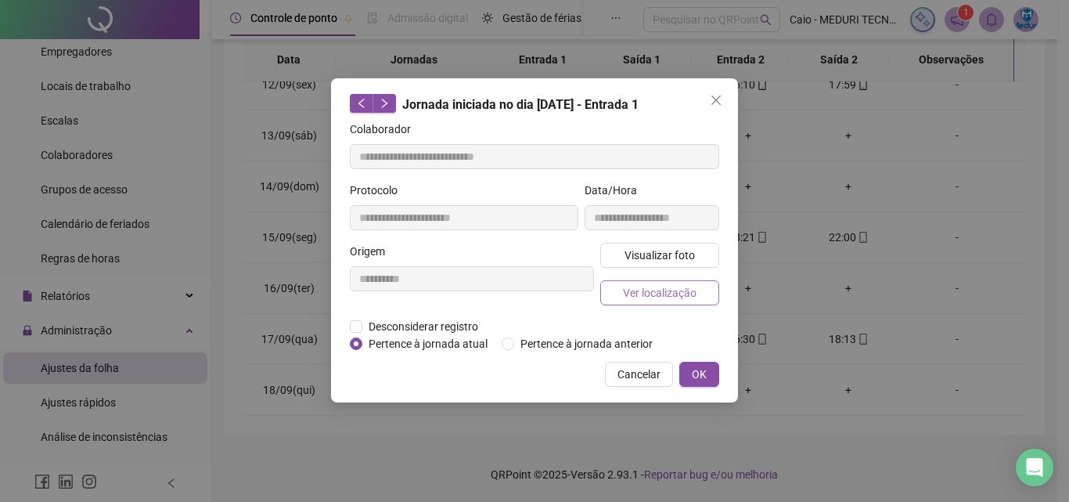
click at [654, 291] on span "Ver localização" at bounding box center [660, 292] width 74 height 17
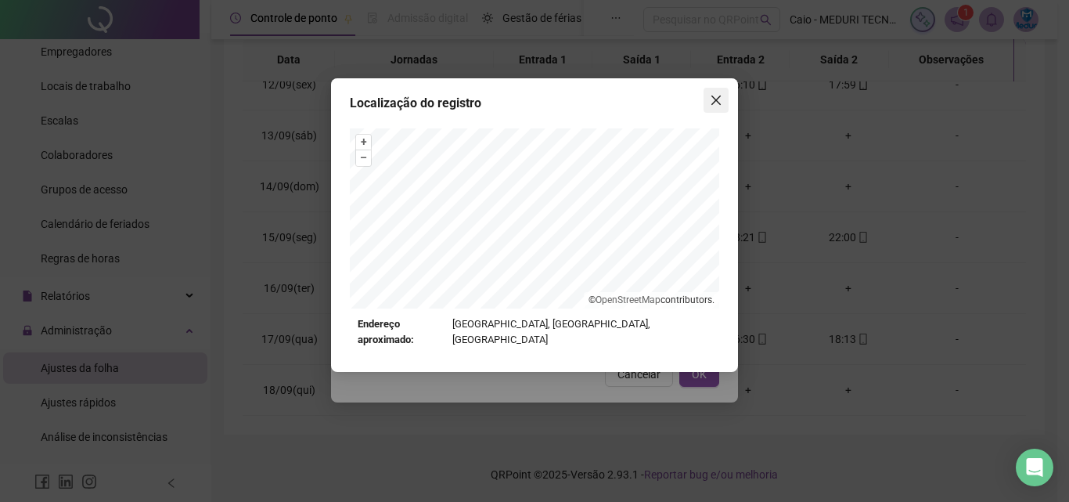
click at [704, 103] on span "Close" at bounding box center [716, 100] width 25 height 13
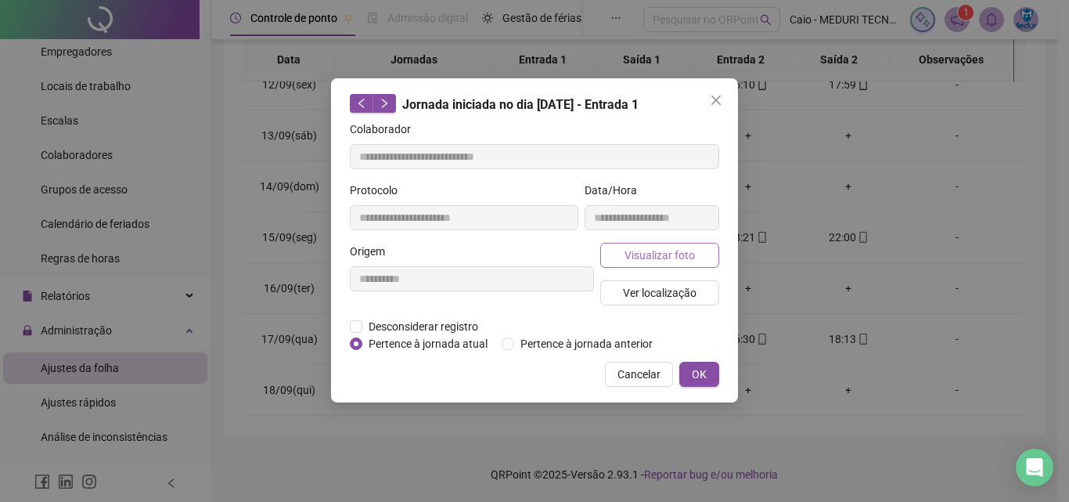
click at [679, 254] on span "Visualizar foto" at bounding box center [660, 255] width 70 height 17
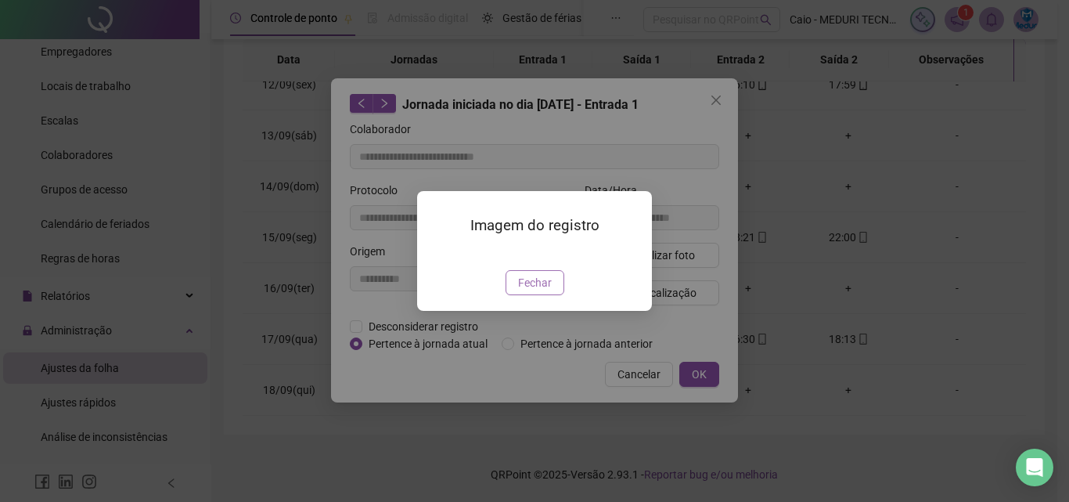
click at [544, 291] on span "Fechar" at bounding box center [535, 282] width 34 height 17
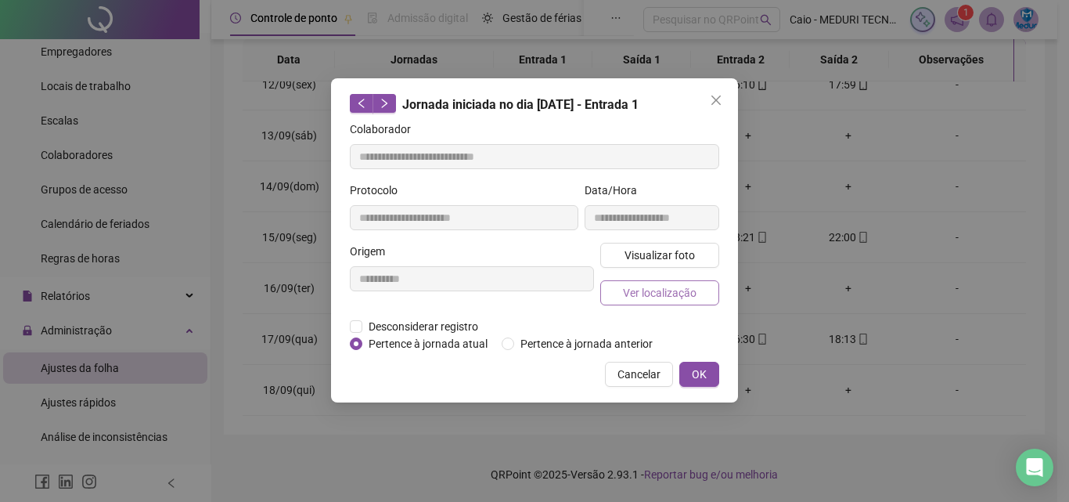
click at [636, 293] on span "Ver localização" at bounding box center [660, 292] width 74 height 17
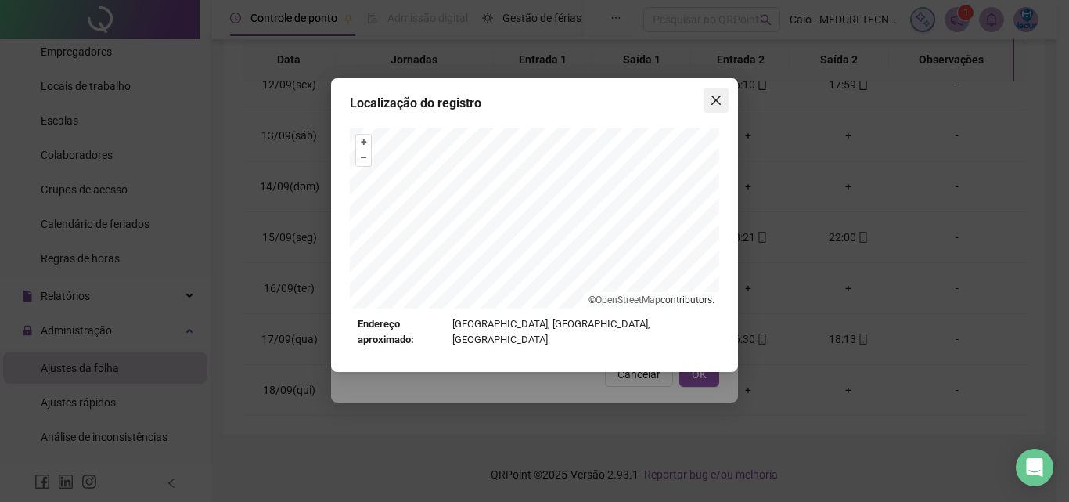
click at [722, 99] on icon "close" at bounding box center [716, 100] width 13 height 13
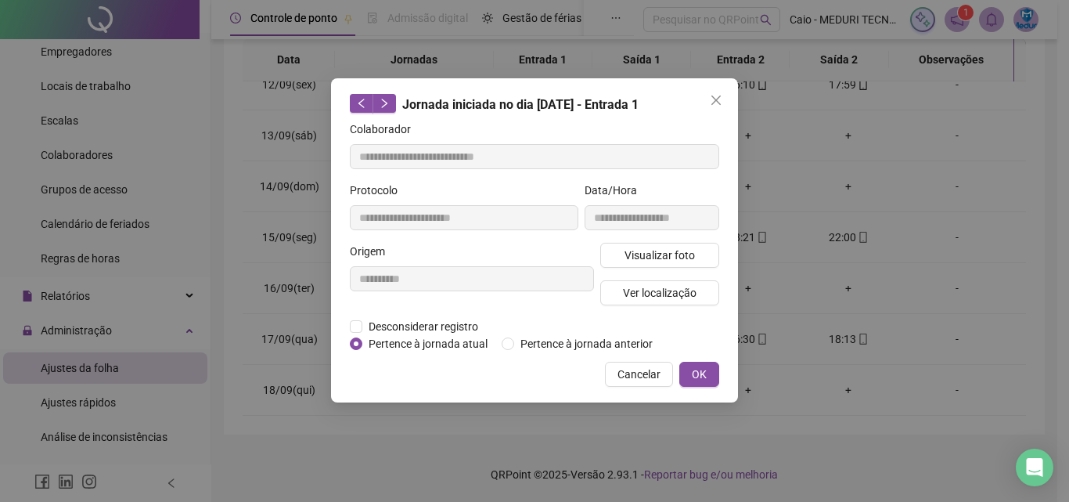
click at [645, 371] on div "Localização do registro Endereço aproximado: [STREET_ADDRESS] *OBS Os registros…" at bounding box center [534, 251] width 1069 height 502
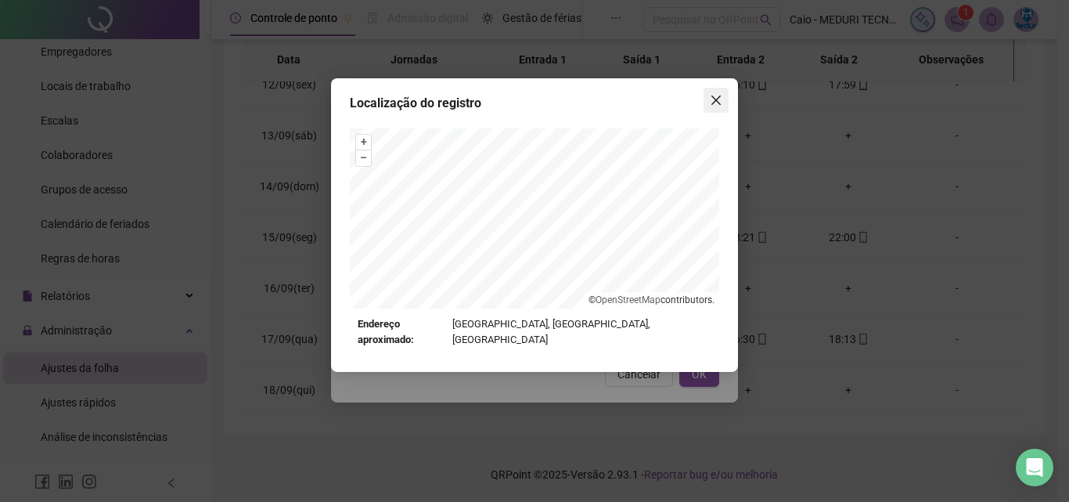
click at [722, 94] on span "Close" at bounding box center [716, 100] width 25 height 13
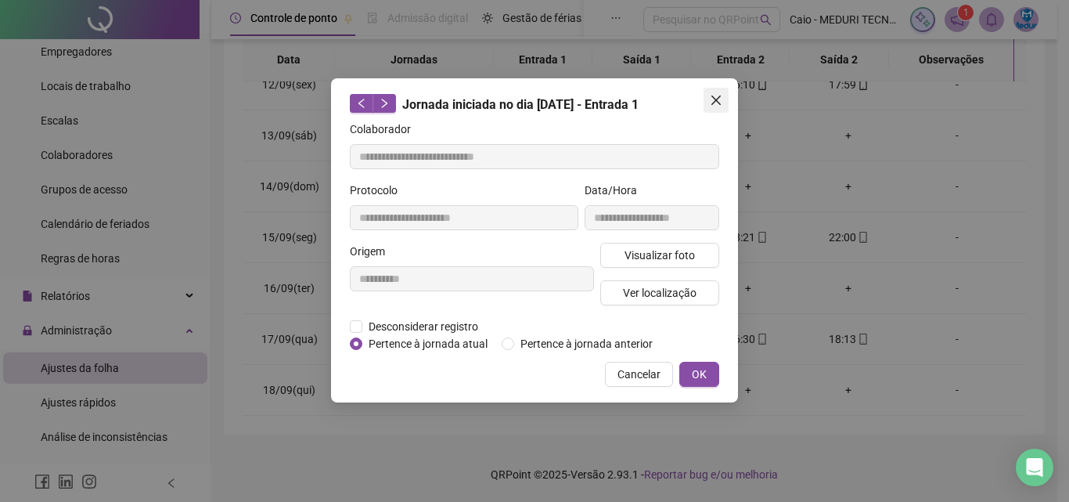
click at [719, 105] on icon "close" at bounding box center [716, 100] width 13 height 13
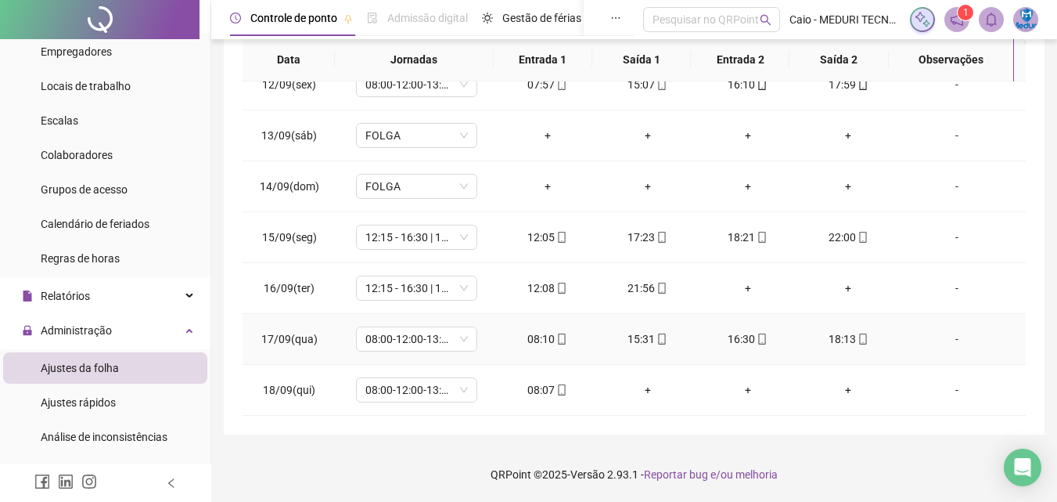
click at [558, 341] on icon "mobile" at bounding box center [562, 338] width 11 height 11
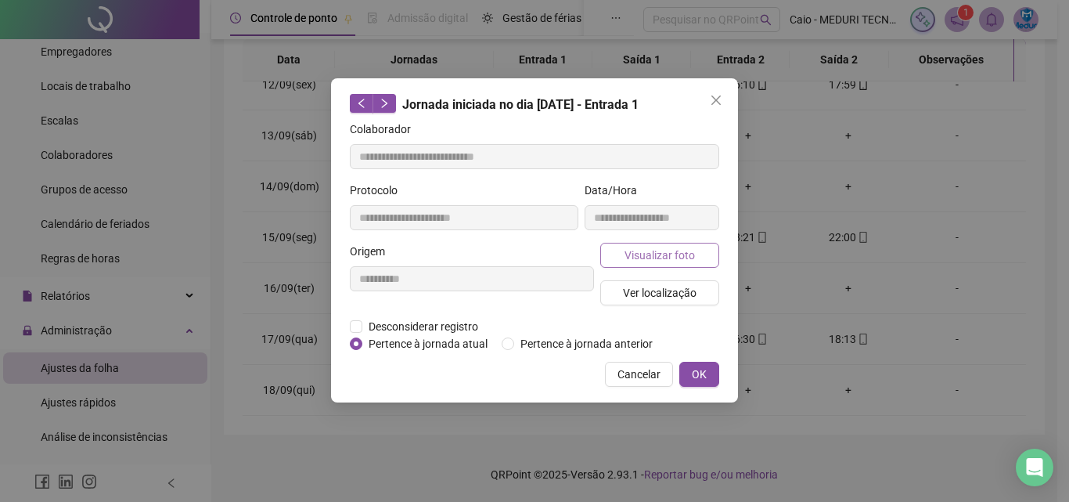
click at [678, 243] on button "Visualizar foto" at bounding box center [659, 255] width 119 height 25
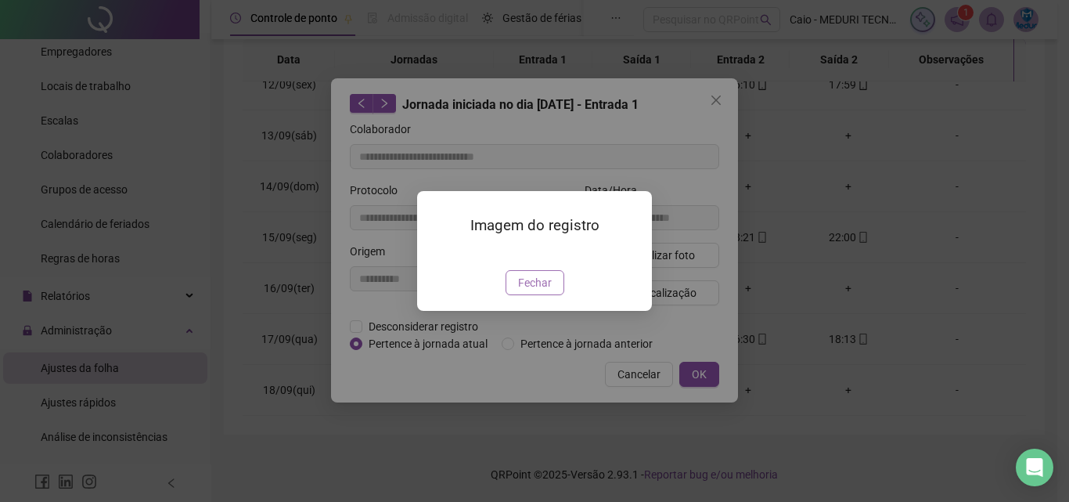
click at [557, 295] on button "Fechar" at bounding box center [535, 282] width 59 height 25
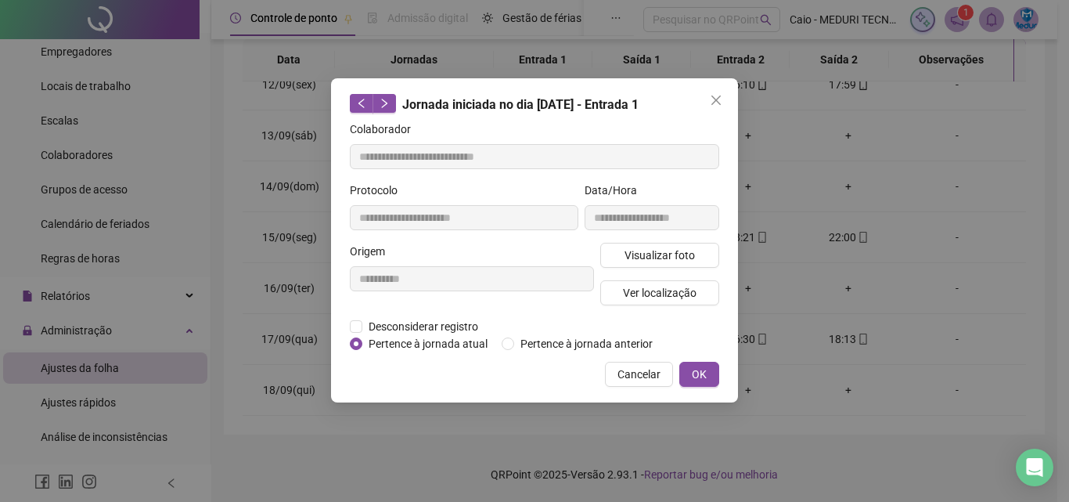
click at [615, 378] on button "Cancelar" at bounding box center [639, 374] width 68 height 25
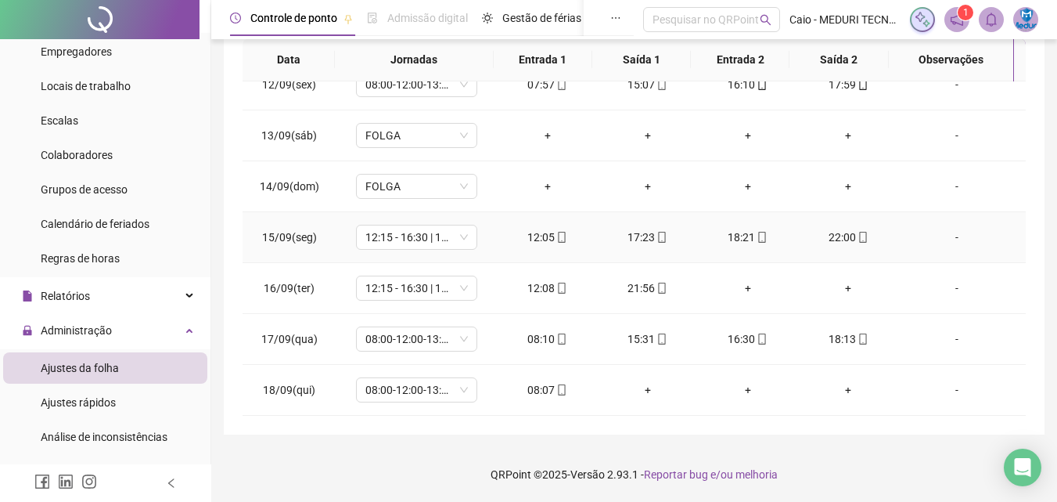
click at [560, 240] on icon "mobile" at bounding box center [562, 237] width 7 height 11
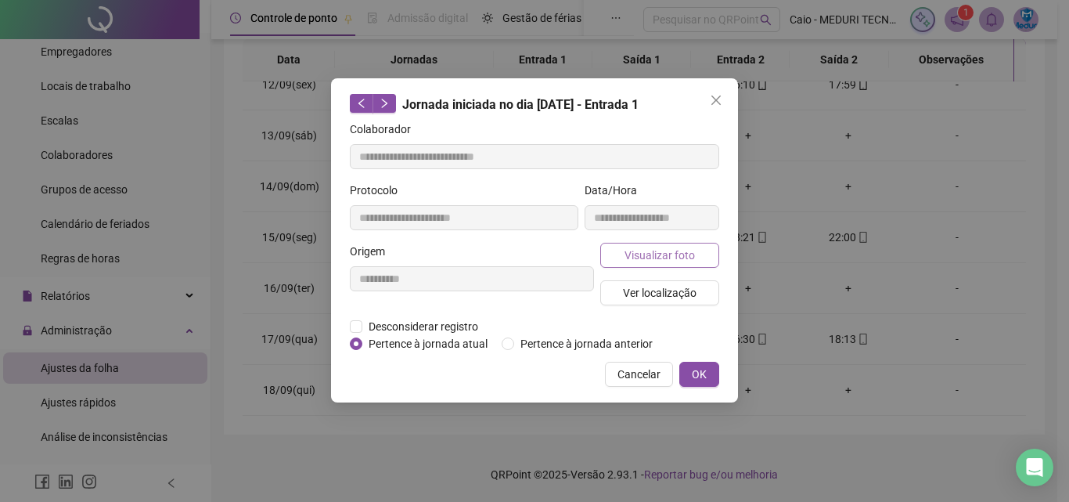
click at [683, 263] on button "Visualizar foto" at bounding box center [659, 255] width 119 height 25
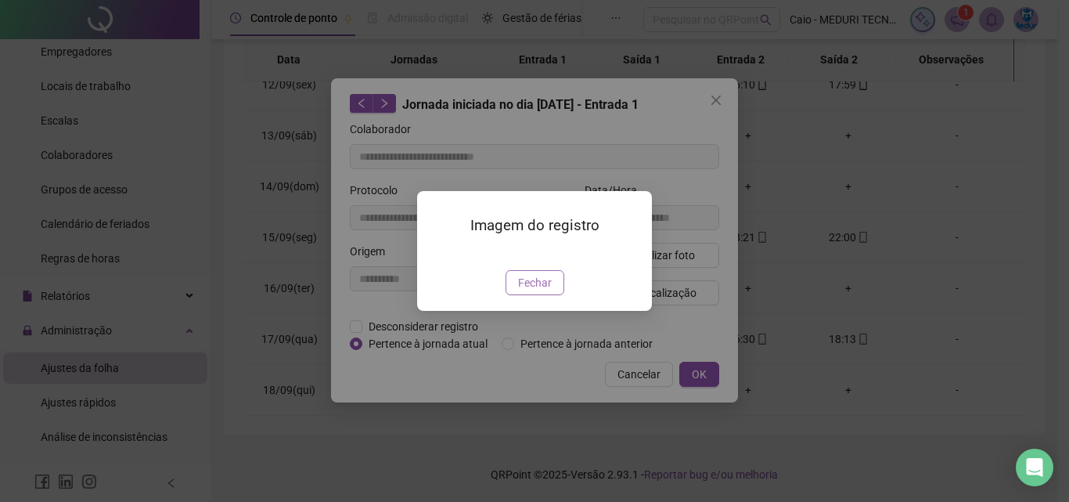
click at [550, 291] on span "Fechar" at bounding box center [535, 282] width 34 height 17
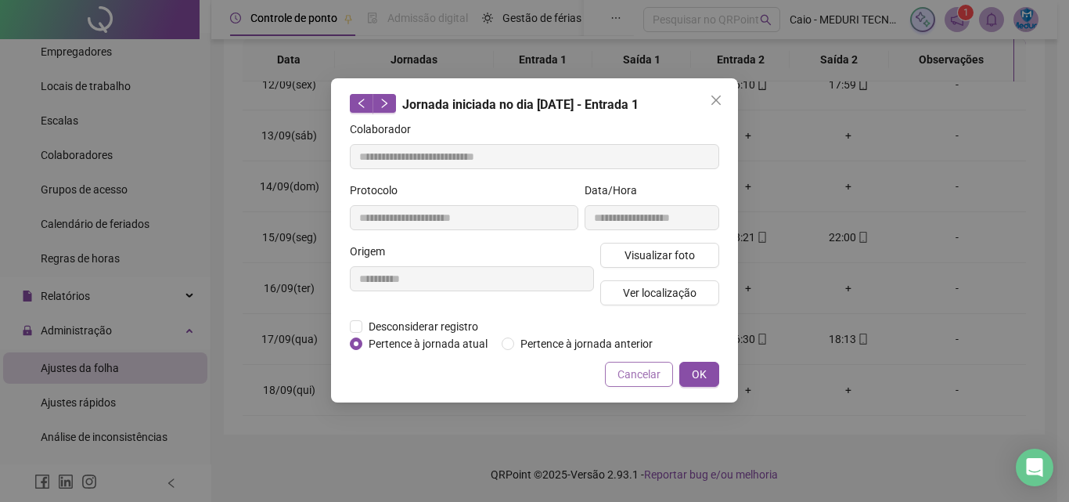
click at [663, 381] on button "Cancelar" at bounding box center [639, 374] width 68 height 25
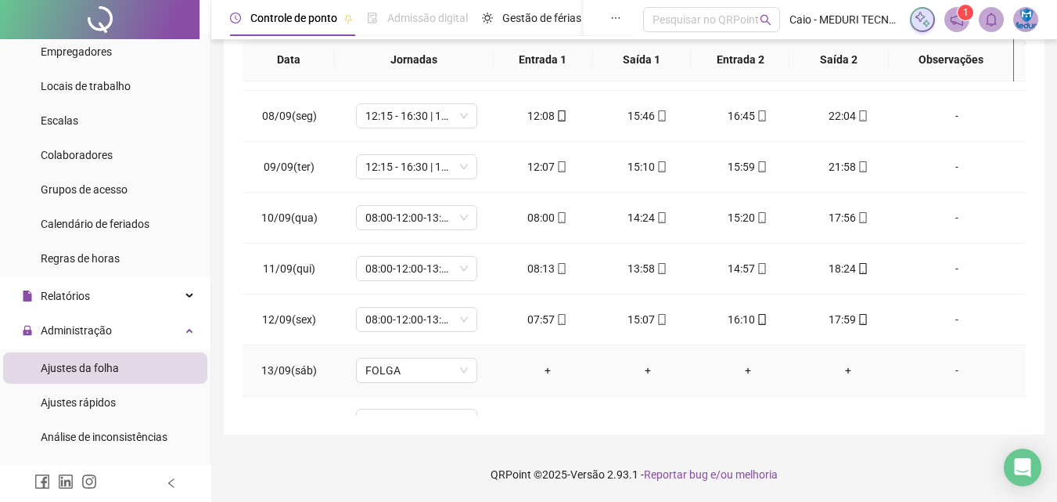
scroll to position [190, 0]
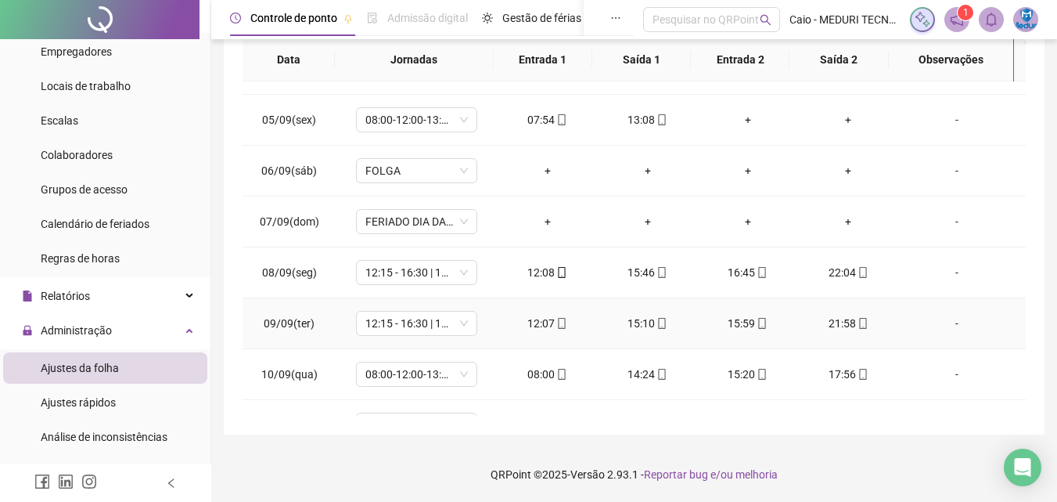
click at [559, 325] on icon "mobile" at bounding box center [562, 323] width 11 height 11
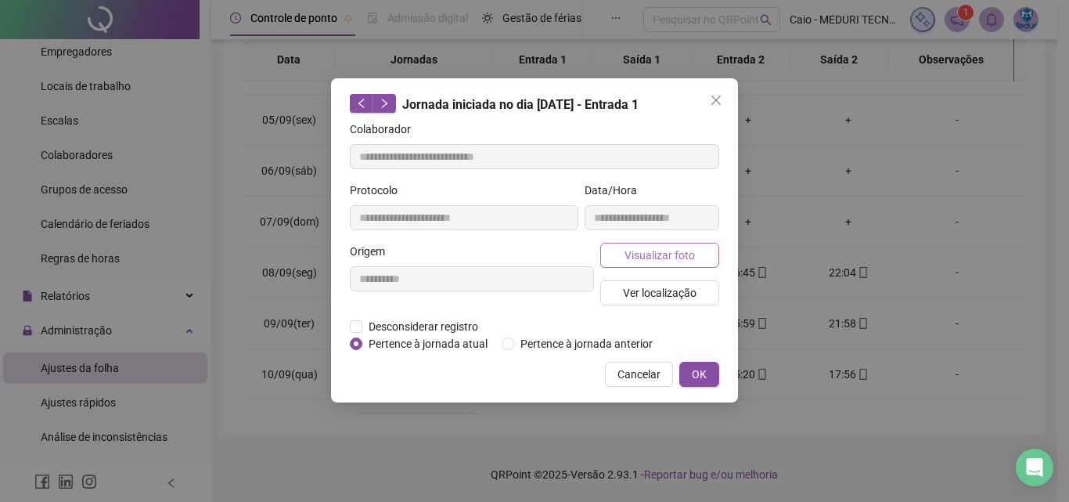
click at [675, 264] on button "Visualizar foto" at bounding box center [659, 255] width 119 height 25
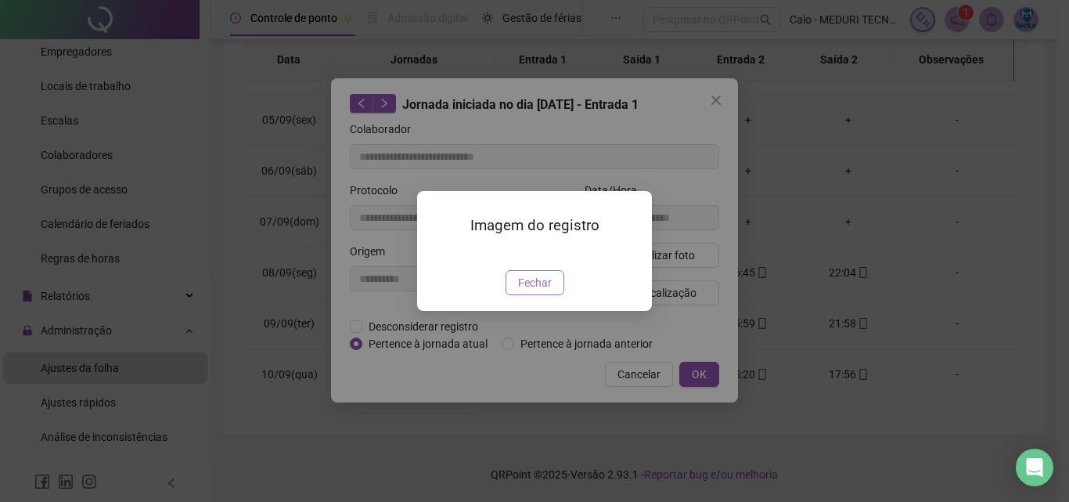
click at [553, 295] on button "Fechar" at bounding box center [535, 282] width 59 height 25
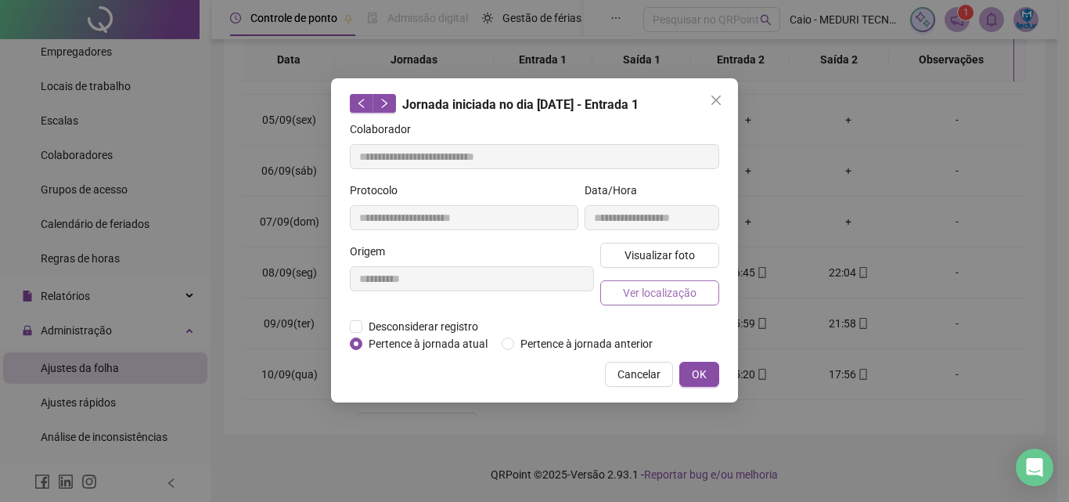
click at [643, 290] on span "Ver localização" at bounding box center [660, 292] width 74 height 17
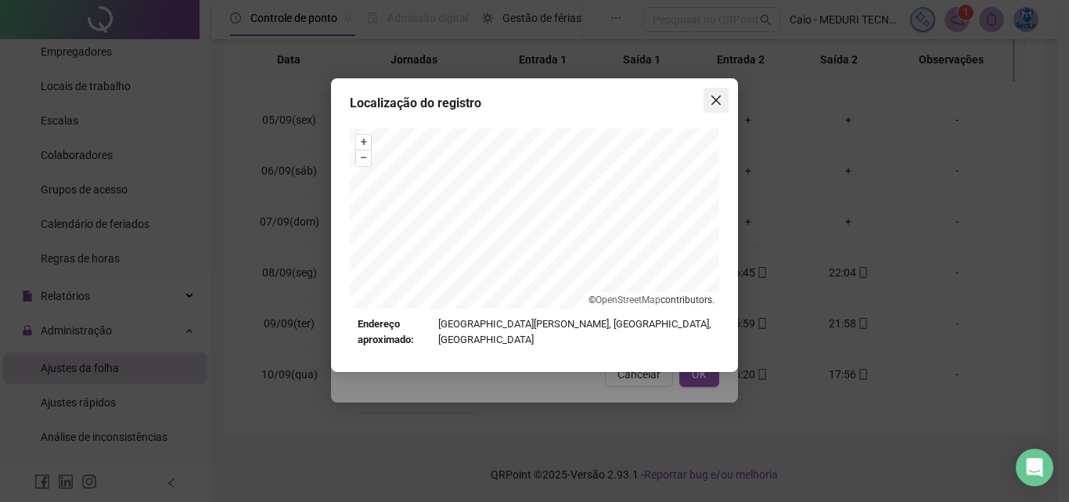
click at [722, 101] on span "Close" at bounding box center [716, 100] width 25 height 13
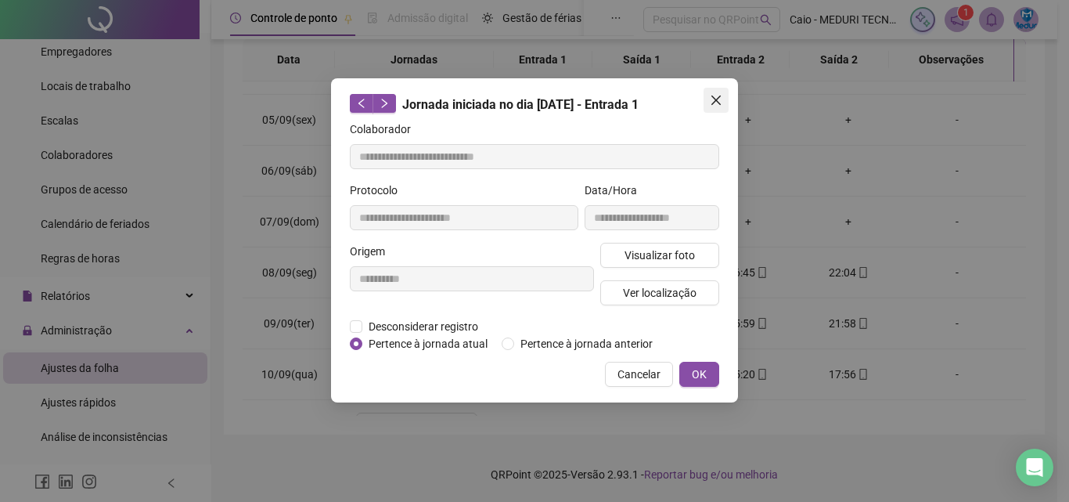
click at [711, 104] on icon "close" at bounding box center [715, 99] width 9 height 9
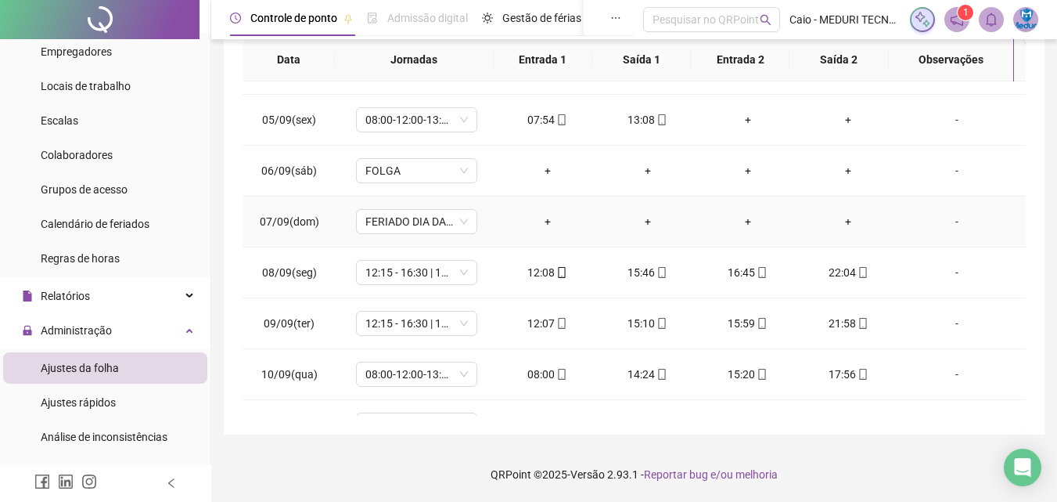
scroll to position [34, 0]
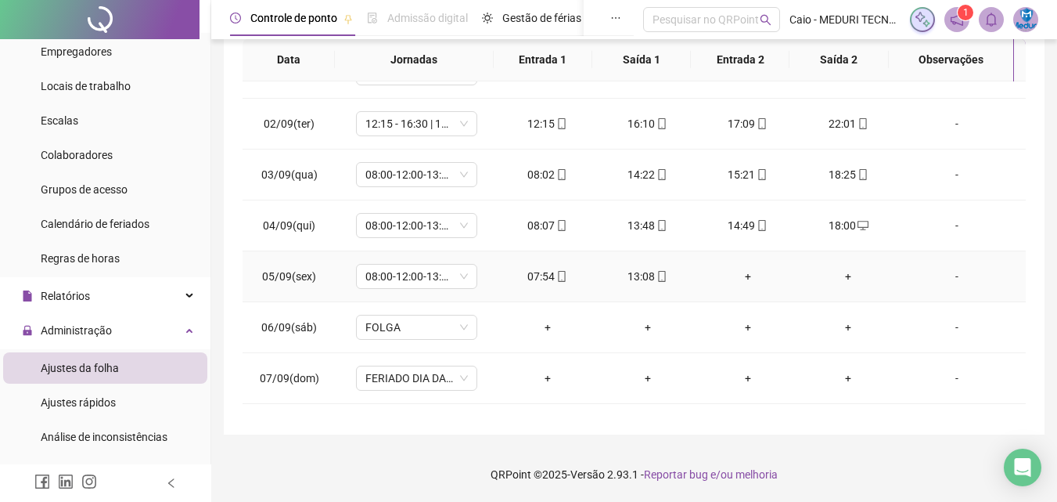
click at [567, 283] on div "07:54" at bounding box center [547, 276] width 75 height 17
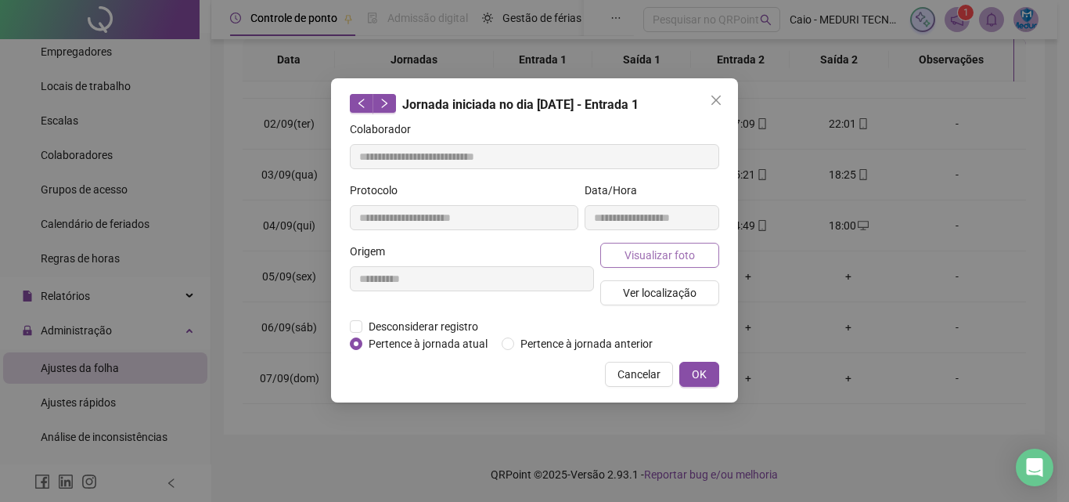
click at [679, 259] on span "Visualizar foto" at bounding box center [660, 255] width 70 height 17
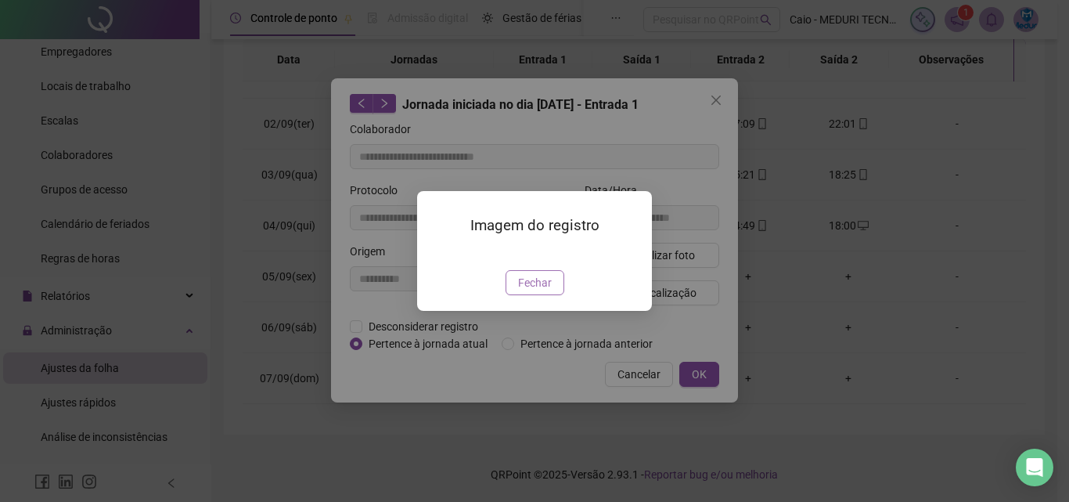
click at [553, 295] on button "Fechar" at bounding box center [535, 282] width 59 height 25
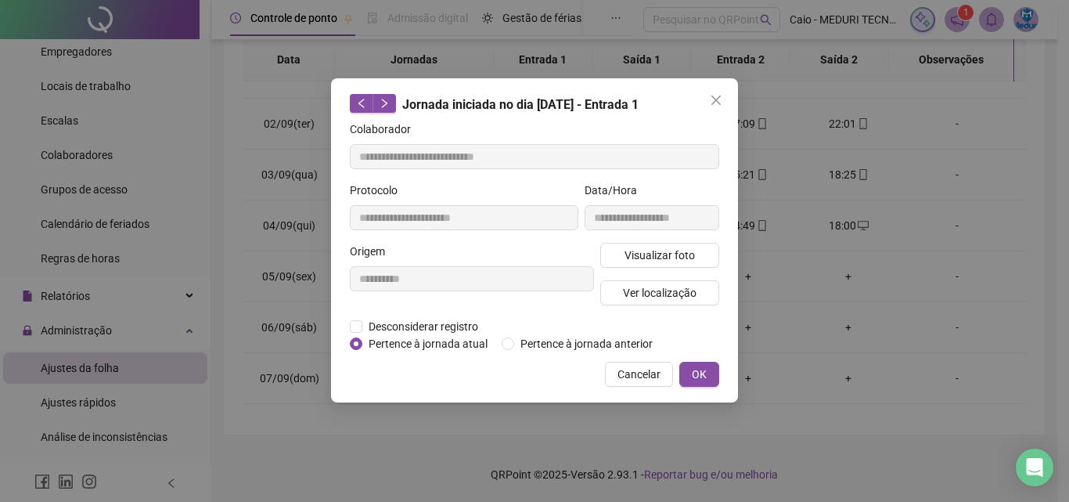
click at [677, 300] on span "Ver localização" at bounding box center [660, 292] width 74 height 17
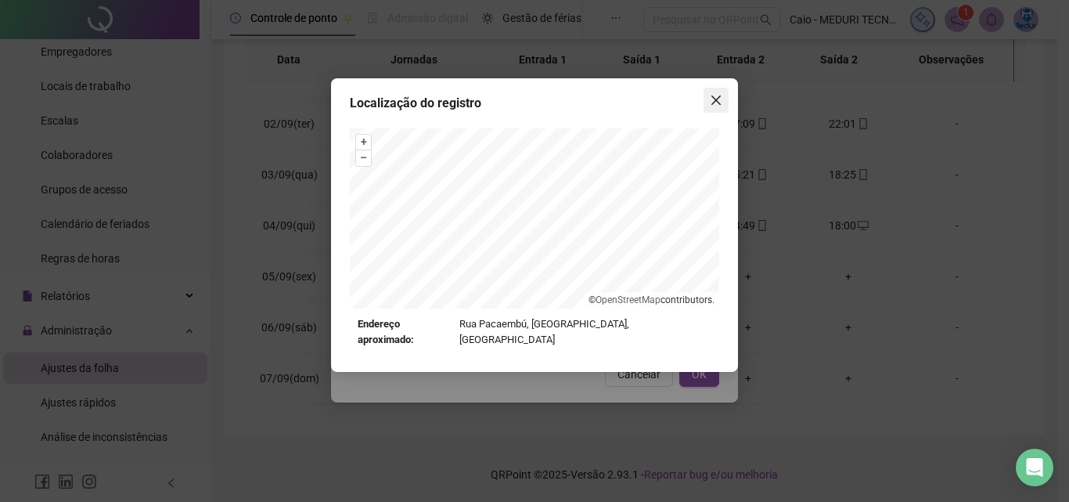
click at [711, 96] on icon "close" at bounding box center [716, 100] width 13 height 13
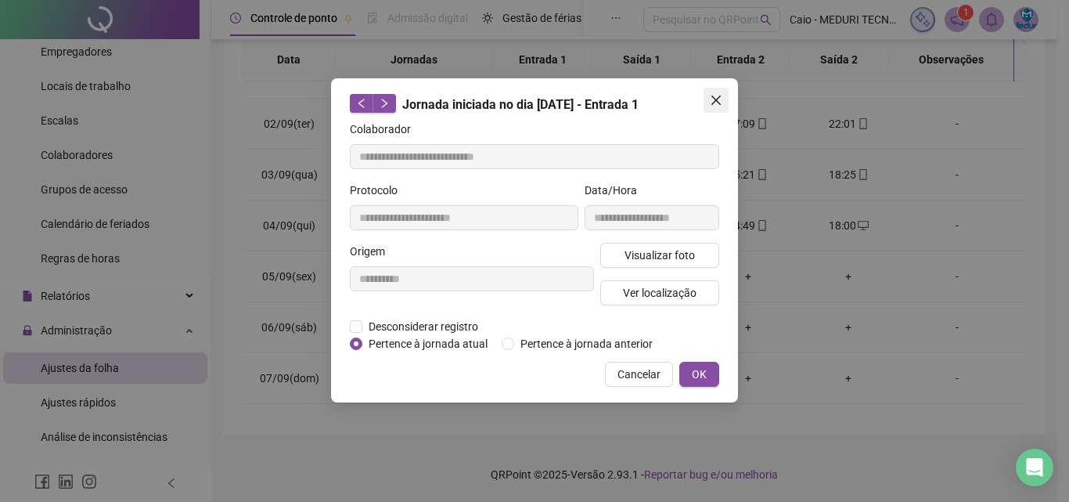
click at [712, 108] on button "Close" at bounding box center [716, 100] width 25 height 25
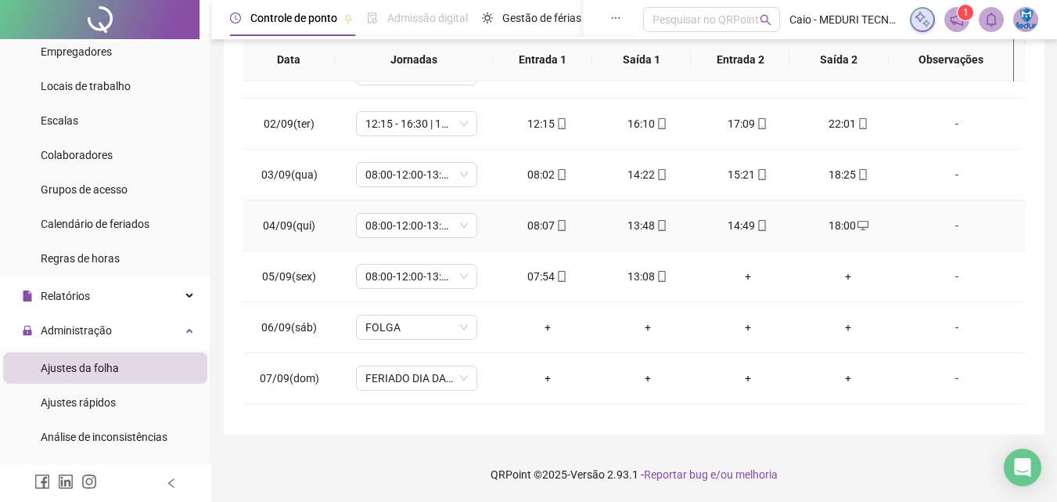
scroll to position [0, 0]
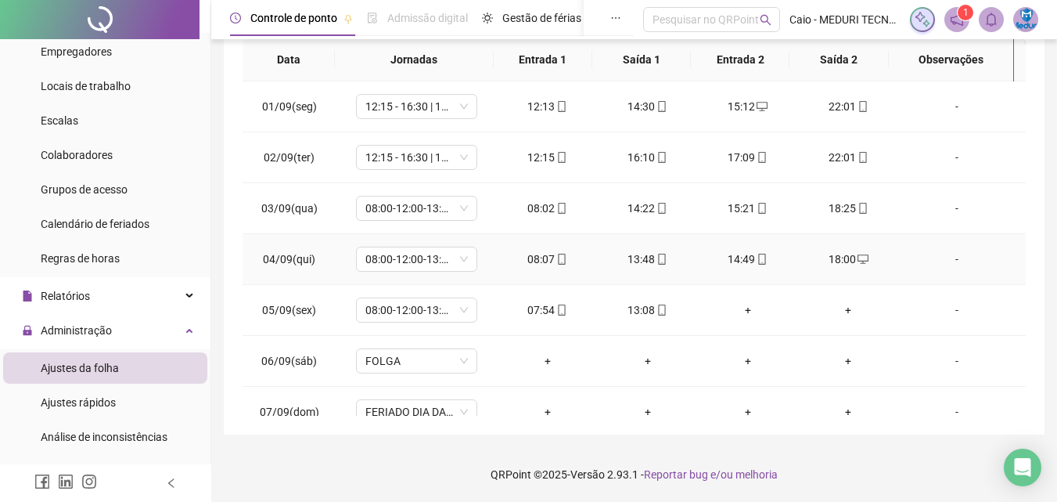
click at [559, 263] on icon "mobile" at bounding box center [562, 259] width 11 height 11
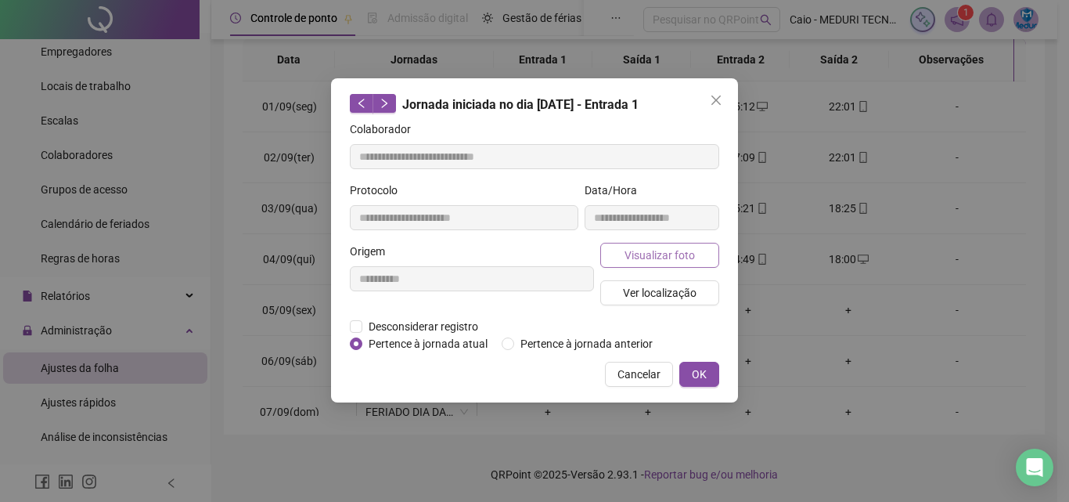
click at [655, 251] on span "Visualizar foto" at bounding box center [660, 255] width 70 height 17
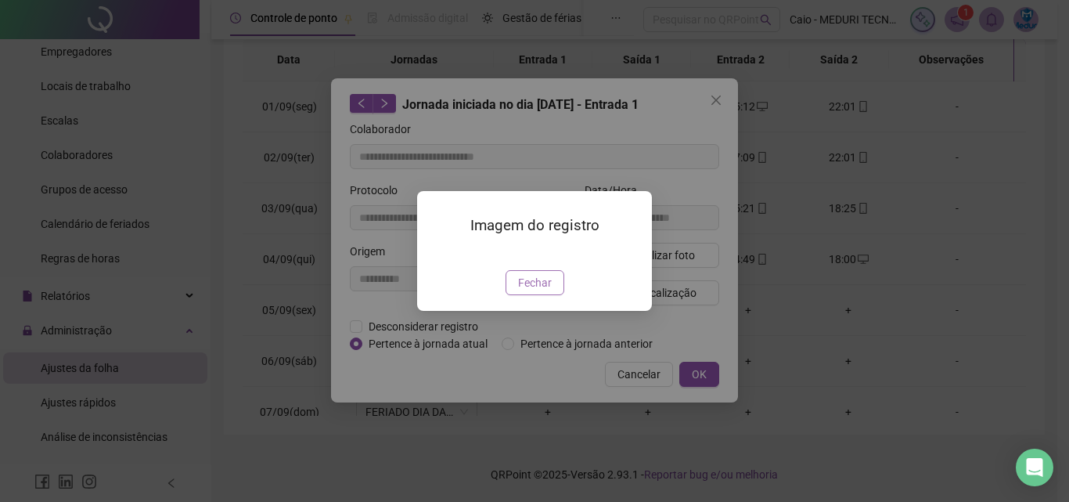
click at [541, 291] on span "Fechar" at bounding box center [535, 282] width 34 height 17
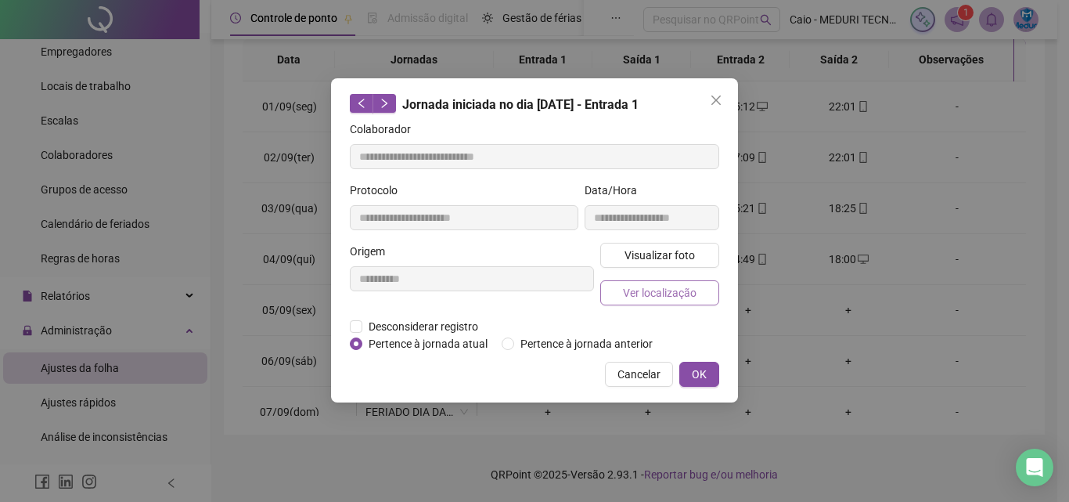
click at [697, 290] on button "Ver localização" at bounding box center [659, 292] width 119 height 25
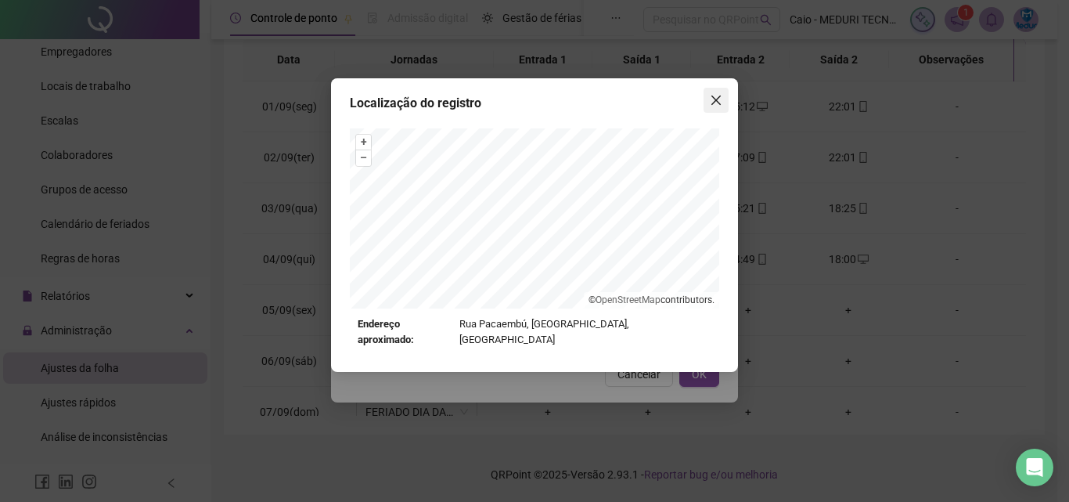
click at [706, 95] on span "Close" at bounding box center [716, 100] width 25 height 13
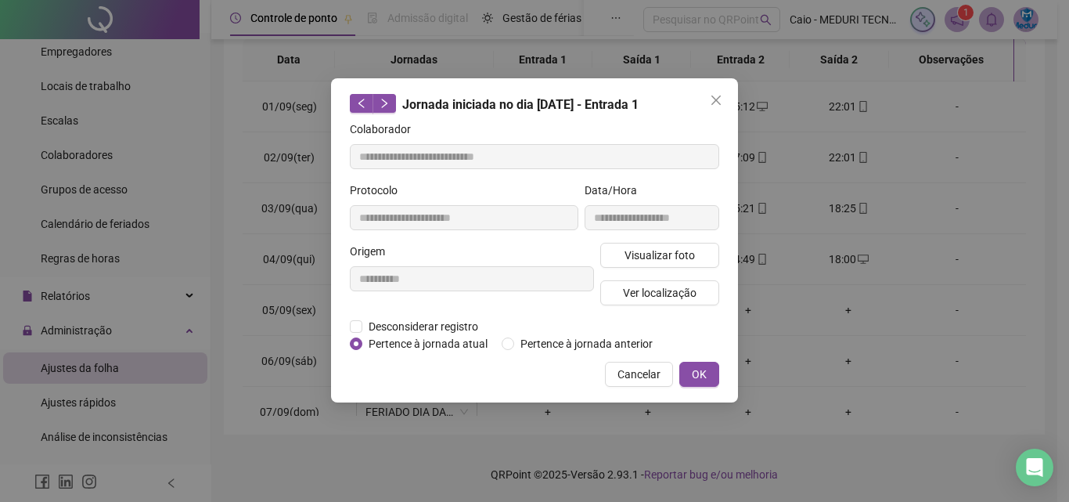
click at [711, 97] on icon "close" at bounding box center [716, 100] width 13 height 13
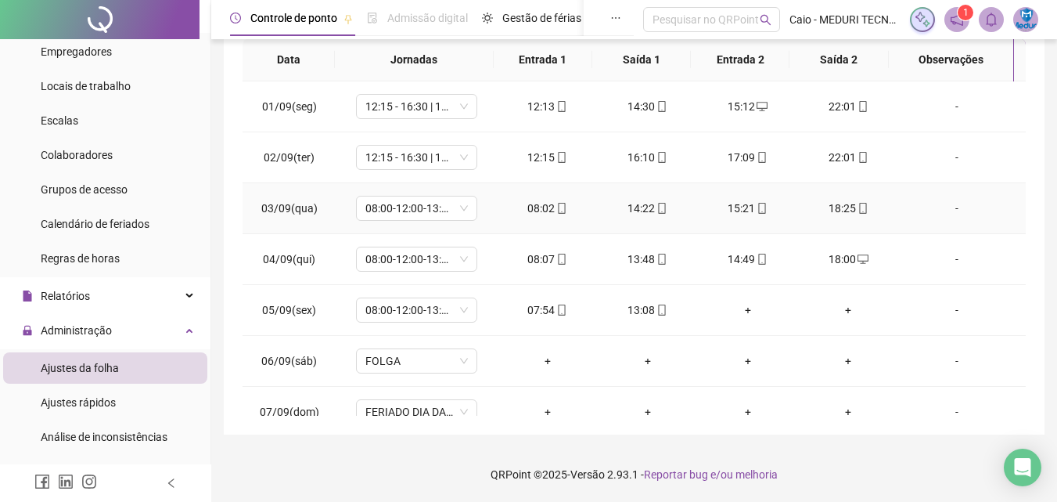
scroll to position [201, 0]
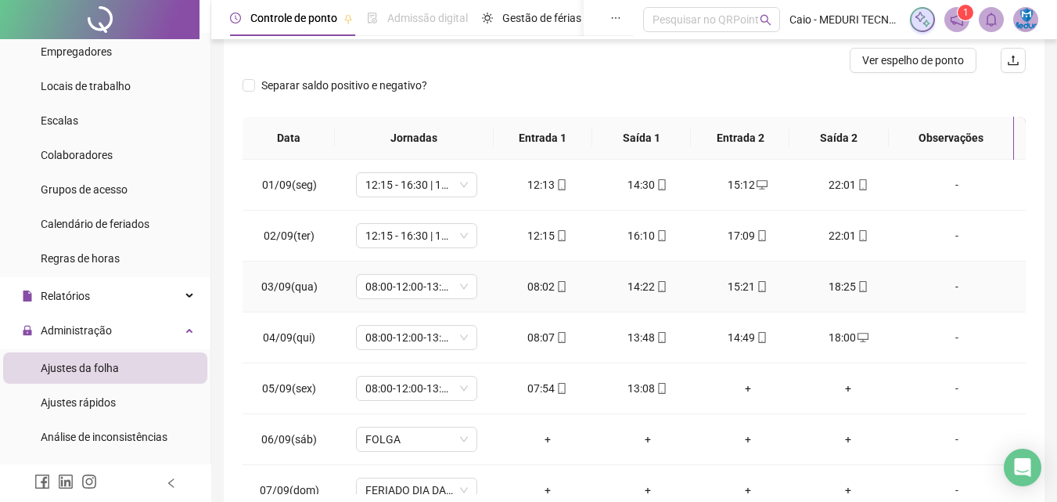
click at [557, 285] on icon "mobile" at bounding box center [562, 286] width 11 height 11
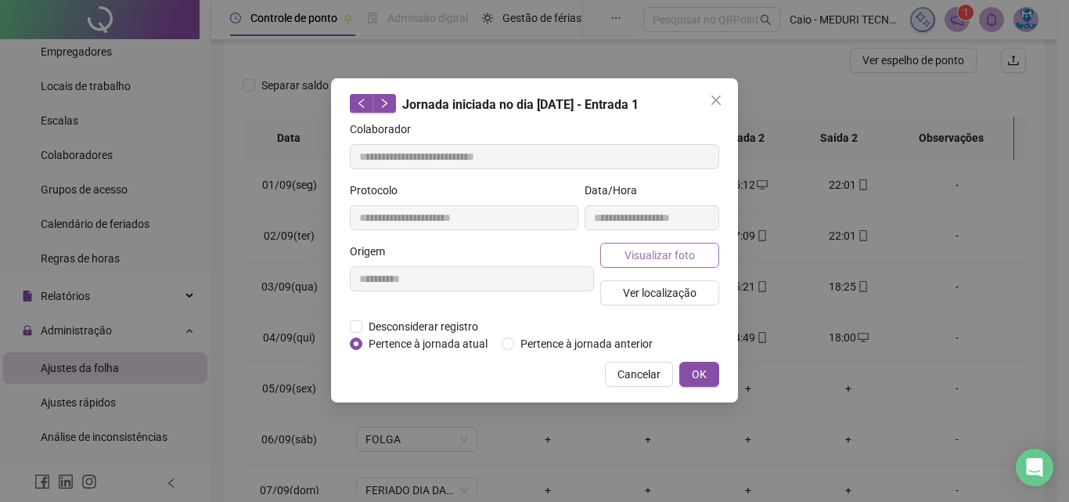
click at [679, 261] on span "Visualizar foto" at bounding box center [660, 255] width 70 height 17
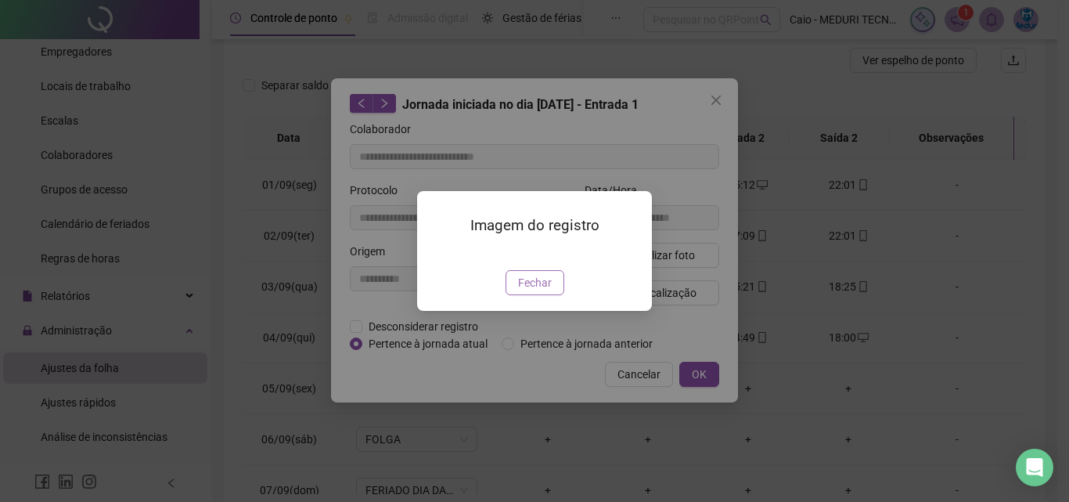
click at [551, 295] on button "Fechar" at bounding box center [535, 282] width 59 height 25
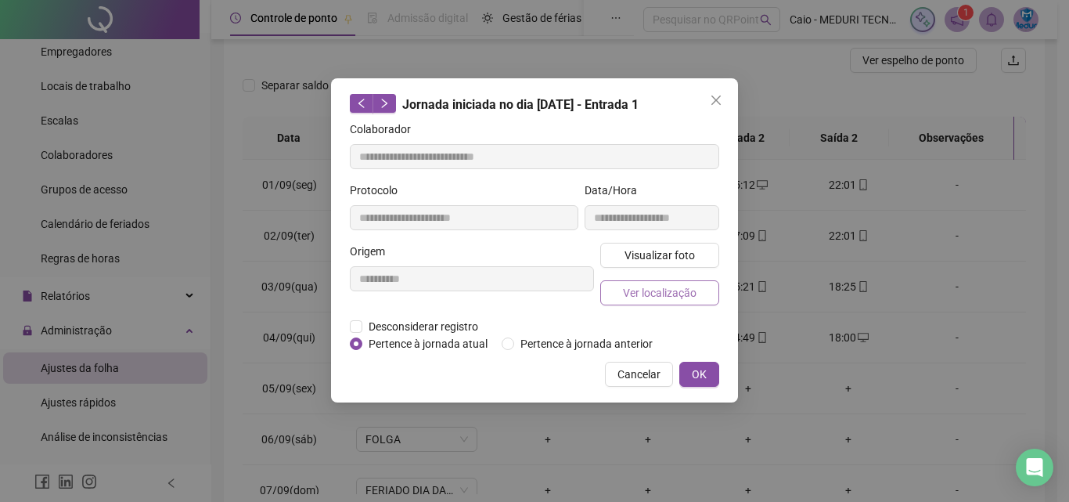
click at [684, 287] on span "Ver localização" at bounding box center [660, 292] width 74 height 17
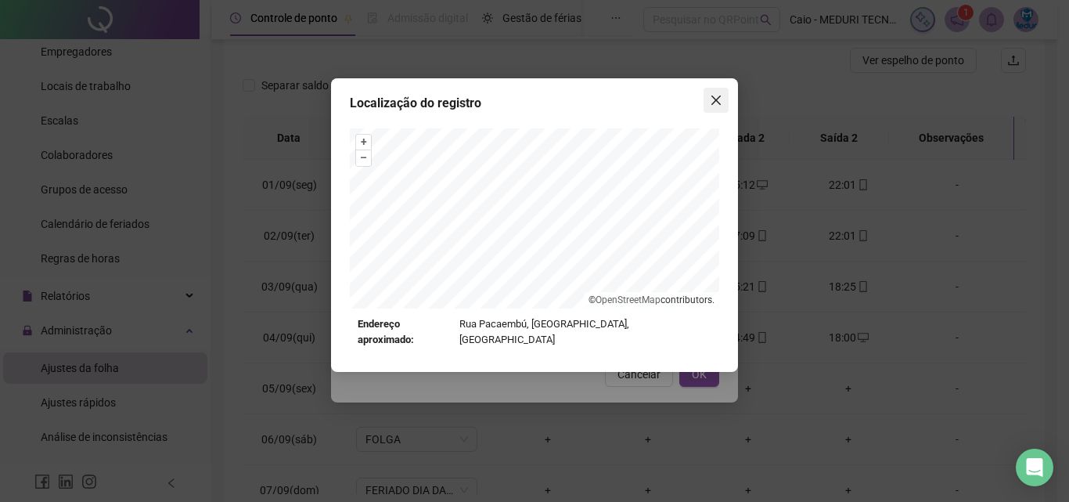
click at [724, 90] on button "Close" at bounding box center [716, 100] width 25 height 25
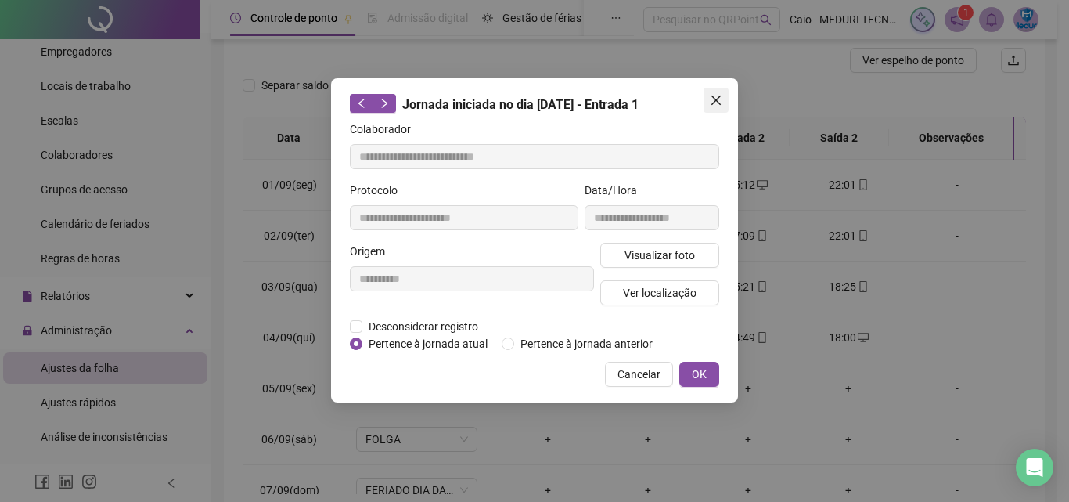
click at [725, 103] on span "Close" at bounding box center [716, 100] width 25 height 13
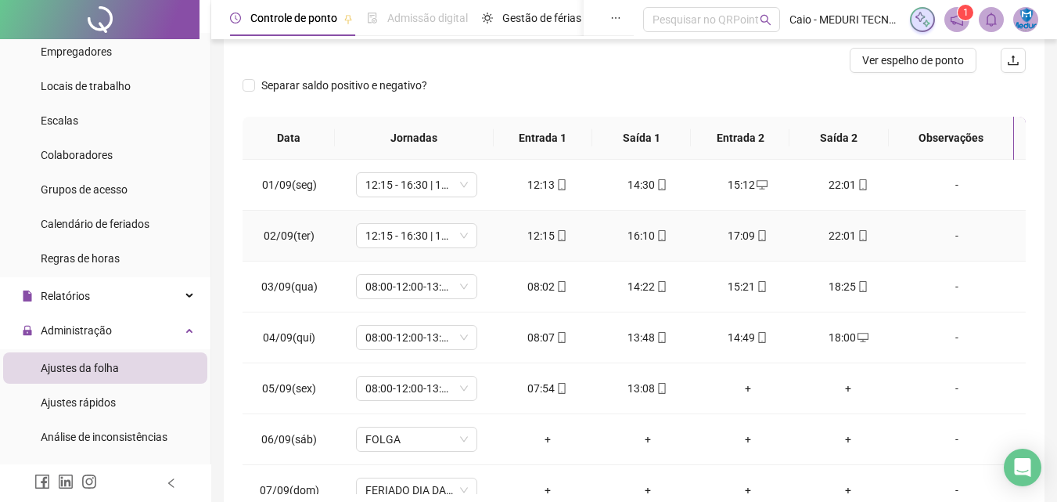
click at [1044, 394] on div "**********" at bounding box center [634, 182] width 821 height 662
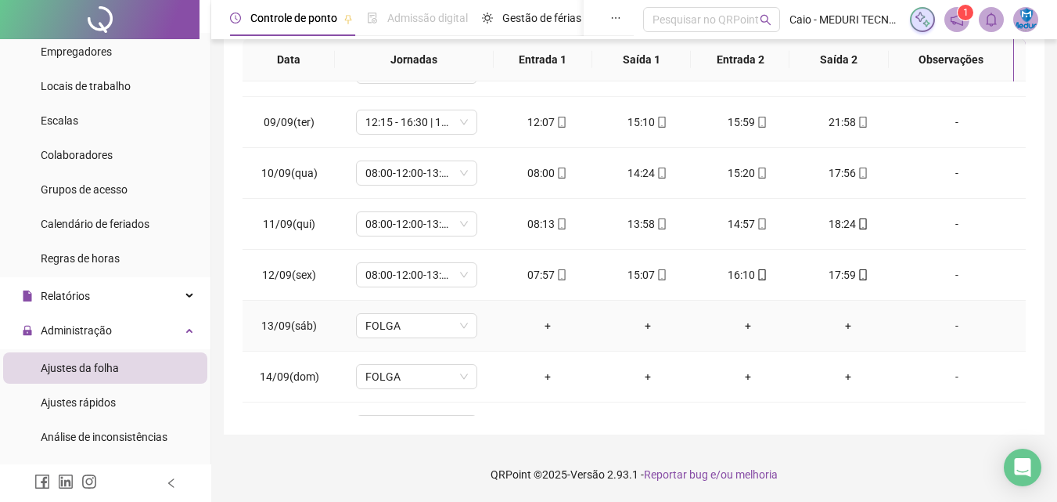
scroll to position [582, 0]
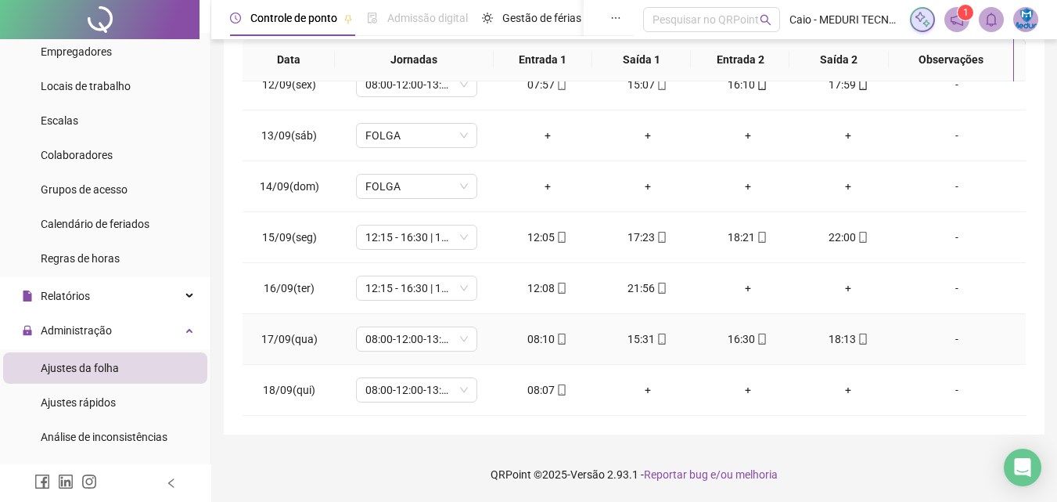
click at [562, 333] on icon "mobile" at bounding box center [562, 338] width 11 height 11
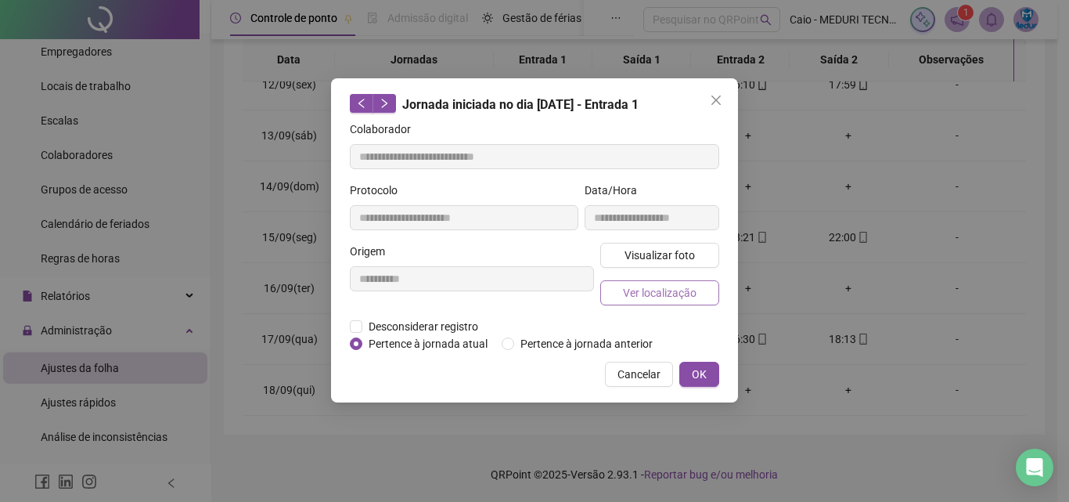
click at [636, 286] on span "Ver localização" at bounding box center [660, 292] width 74 height 17
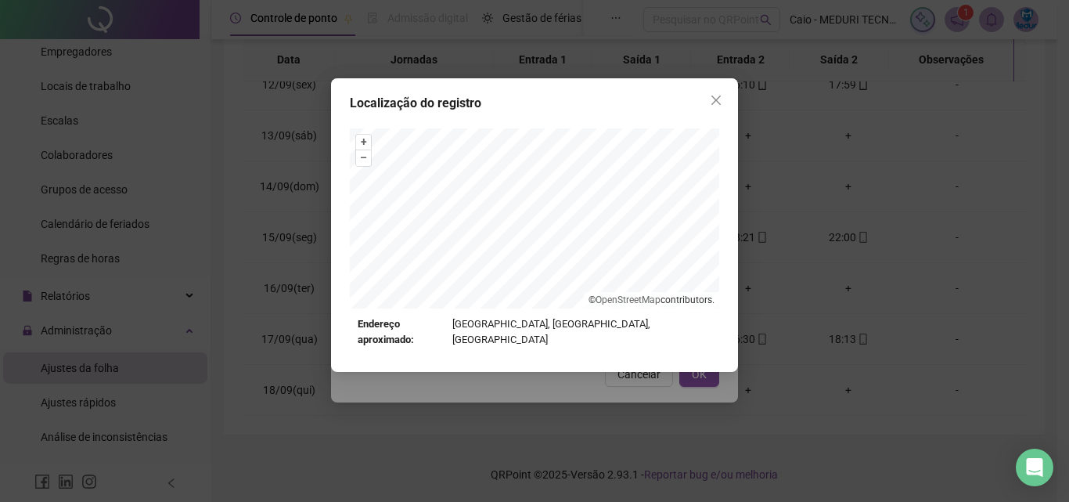
click at [645, 384] on div "Localização do registro + – ⇧ › © OpenStreetMap contributors. Endereço aproxima…" at bounding box center [534, 251] width 1069 height 502
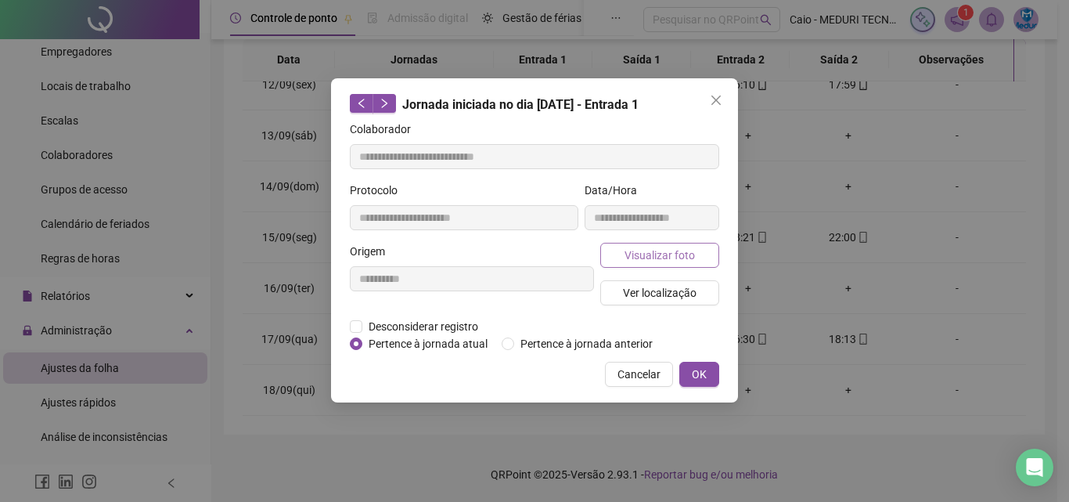
click at [623, 257] on button "Visualizar foto" at bounding box center [659, 255] width 119 height 25
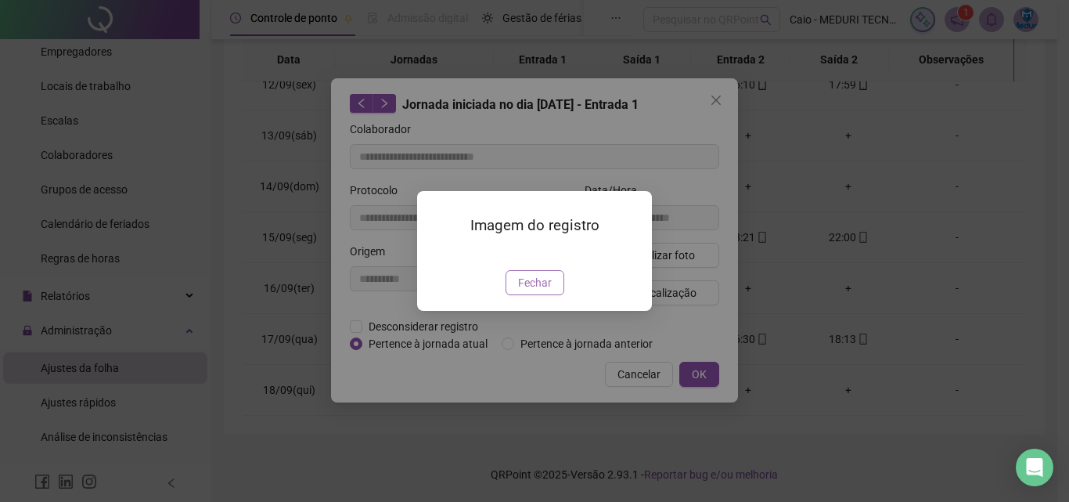
click at [541, 291] on span "Fechar" at bounding box center [535, 282] width 34 height 17
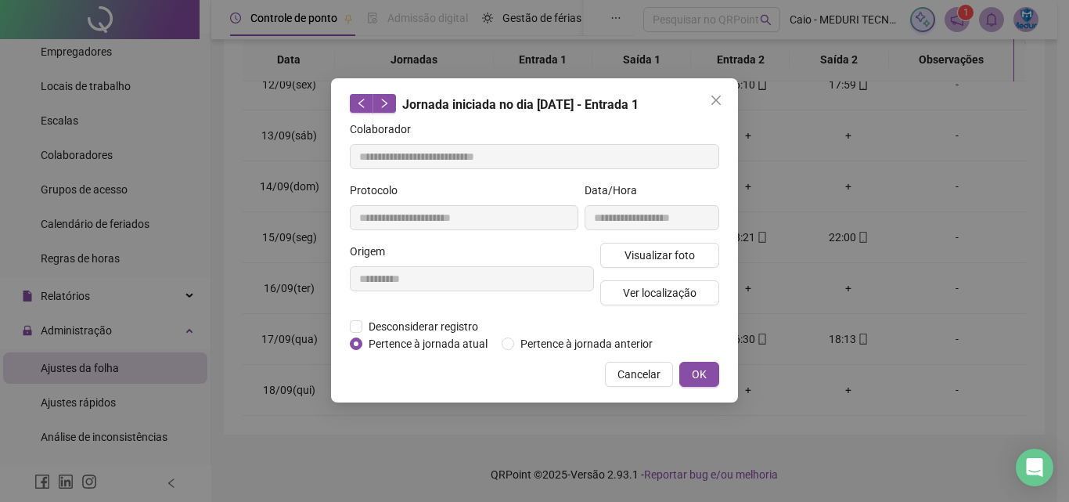
click at [636, 375] on span "Cancelar" at bounding box center [639, 374] width 43 height 17
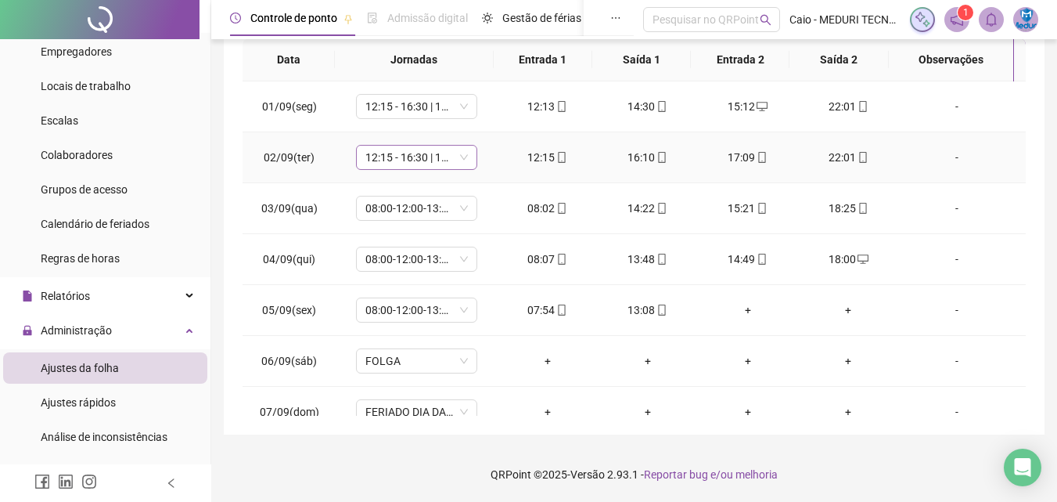
scroll to position [0, 0]
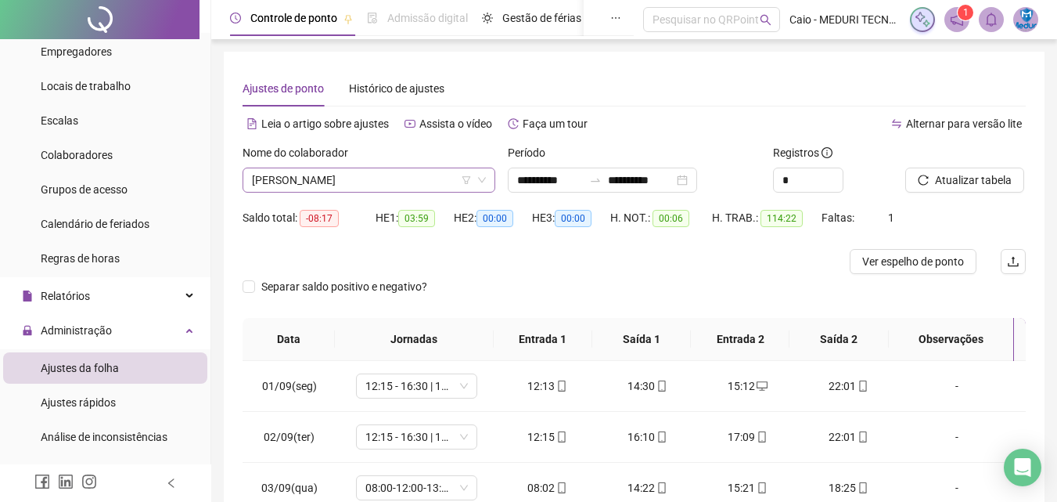
click at [404, 174] on span "[PERSON_NAME]" at bounding box center [369, 179] width 234 height 23
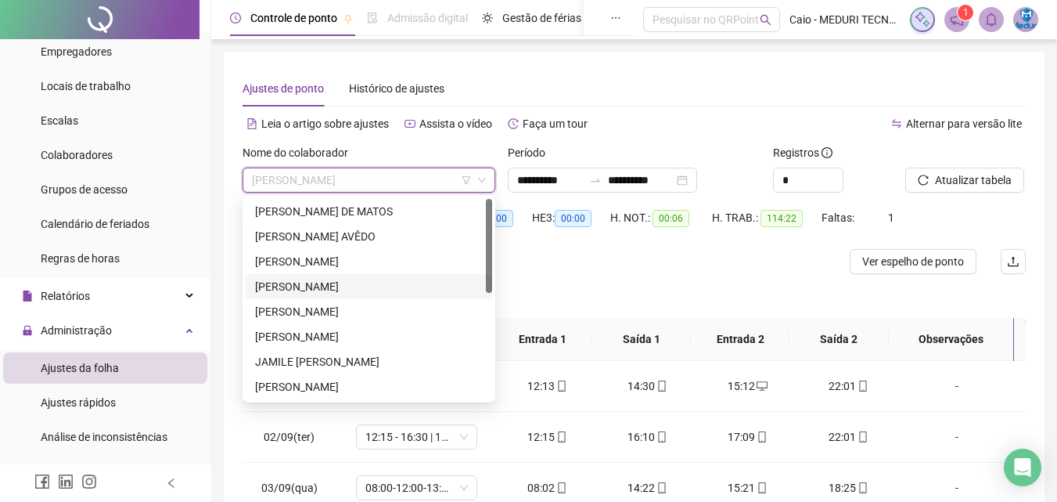
scroll to position [157, 0]
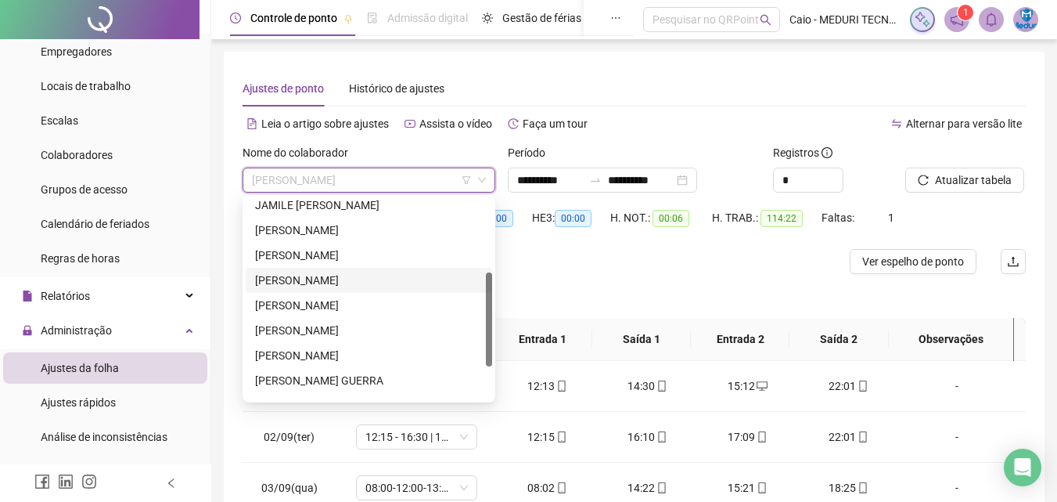
click at [308, 279] on div "[PERSON_NAME]" at bounding box center [369, 280] width 228 height 17
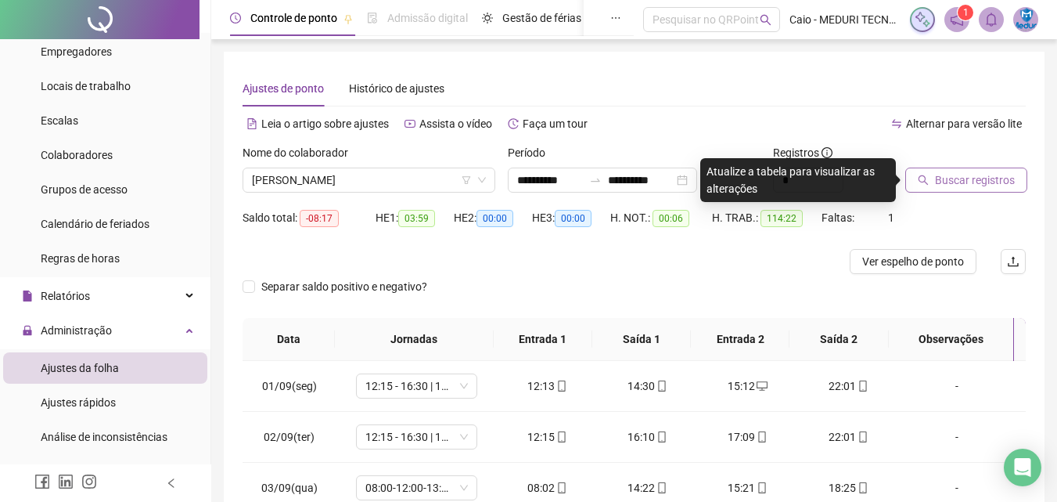
click at [951, 189] on button "Buscar registros" at bounding box center [967, 180] width 122 height 25
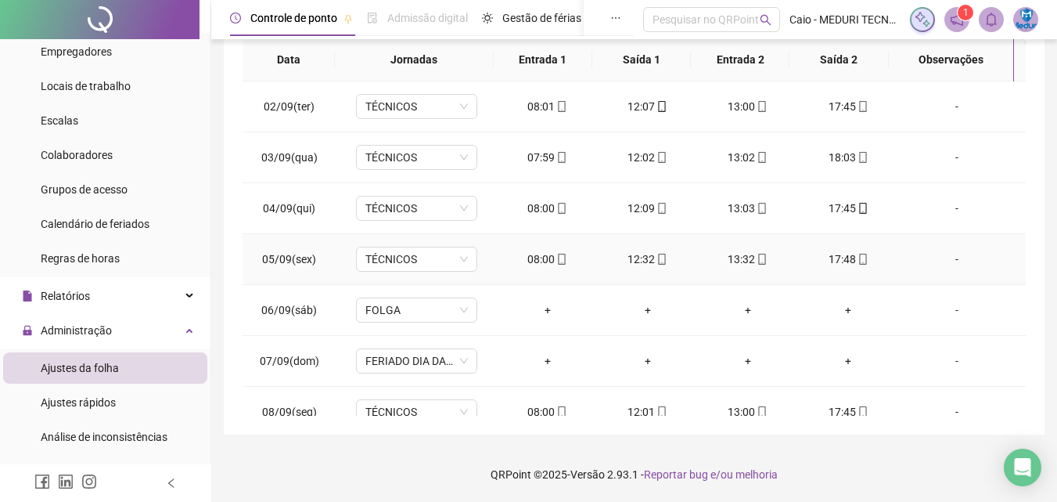
scroll to position [0, 0]
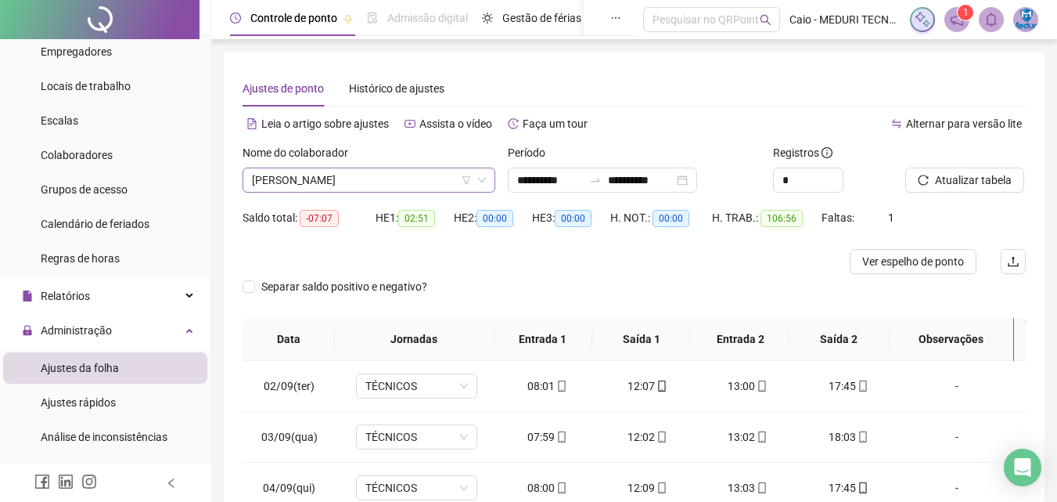
click at [363, 178] on span "[PERSON_NAME]" at bounding box center [369, 179] width 234 height 23
click at [349, 177] on span "[PERSON_NAME]" at bounding box center [369, 179] width 234 height 23
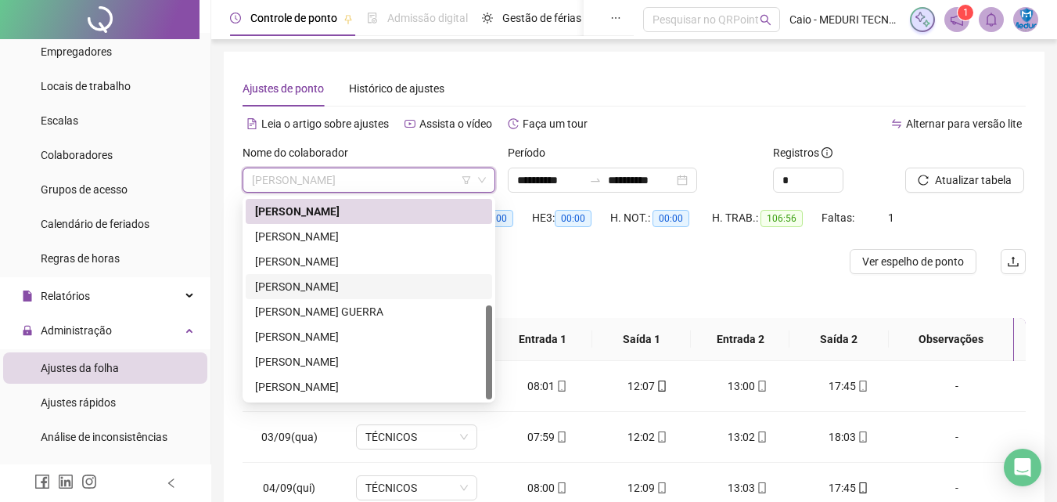
scroll to position [157, 0]
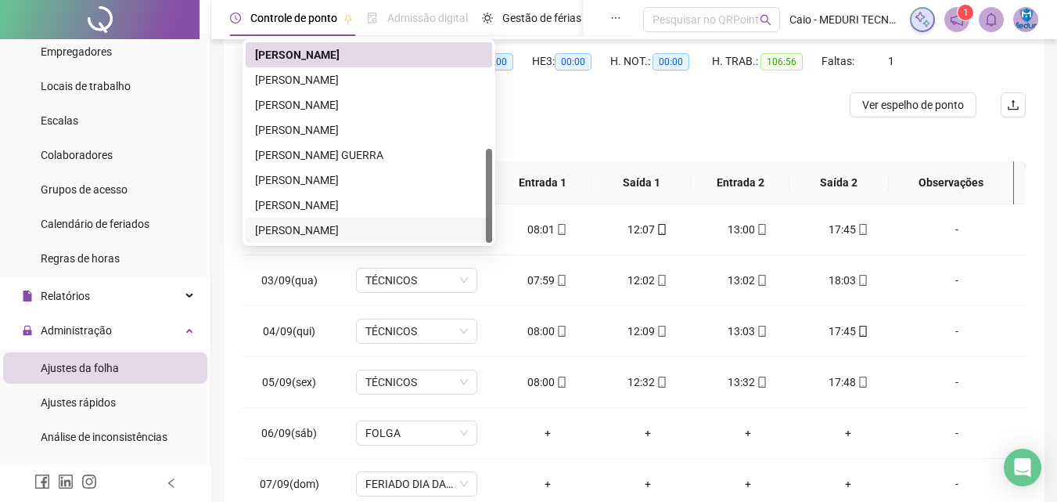
click at [304, 231] on div "[PERSON_NAME]" at bounding box center [369, 230] width 228 height 17
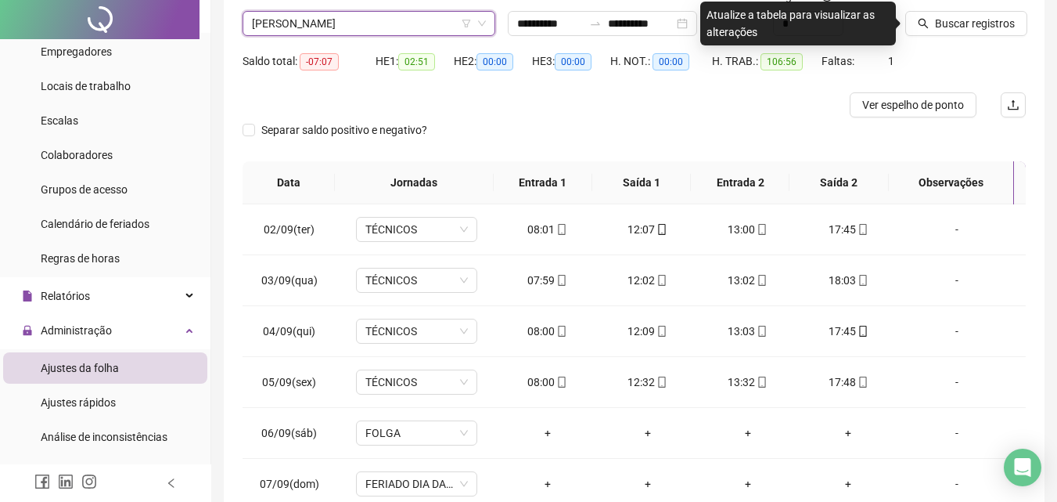
scroll to position [0, 0]
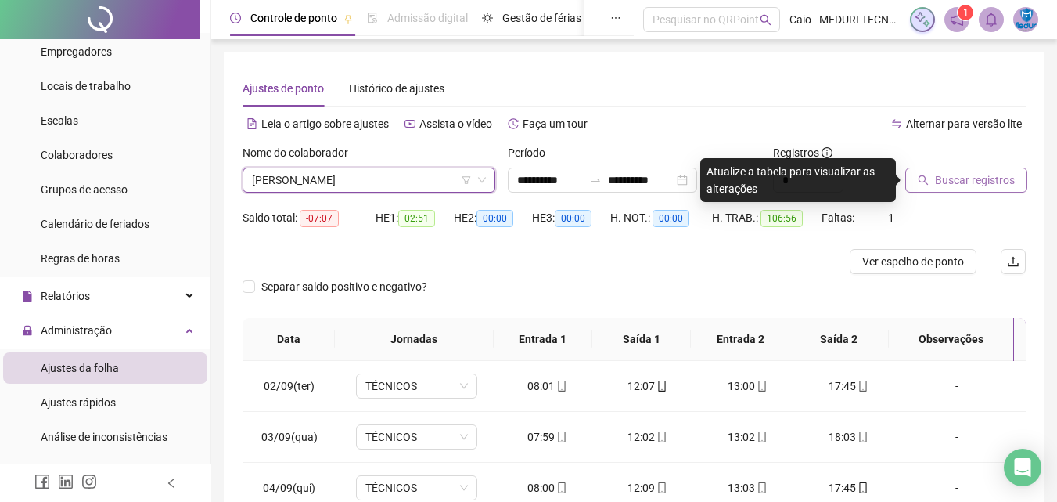
click at [957, 190] on button "Buscar registros" at bounding box center [967, 180] width 122 height 25
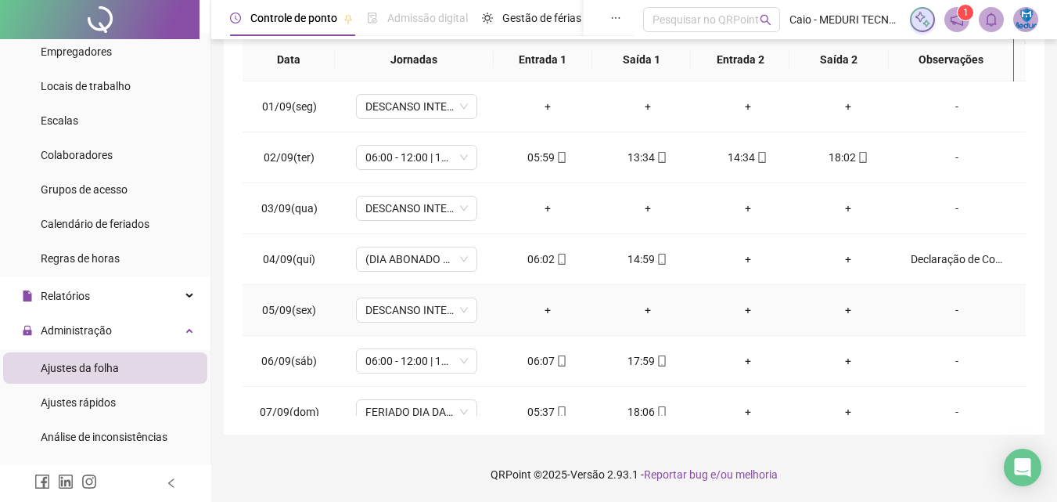
scroll to position [123, 0]
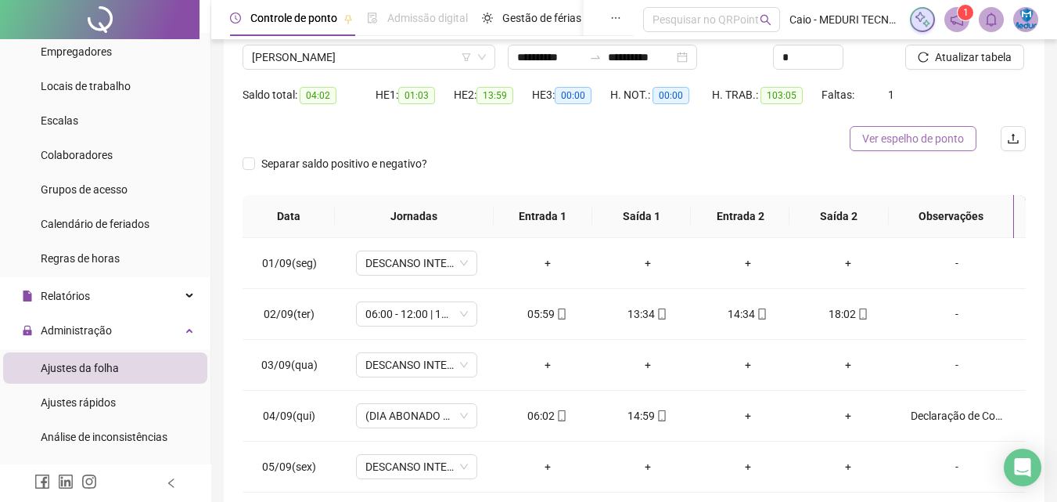
click at [894, 132] on span "Ver espelho de ponto" at bounding box center [914, 138] width 102 height 17
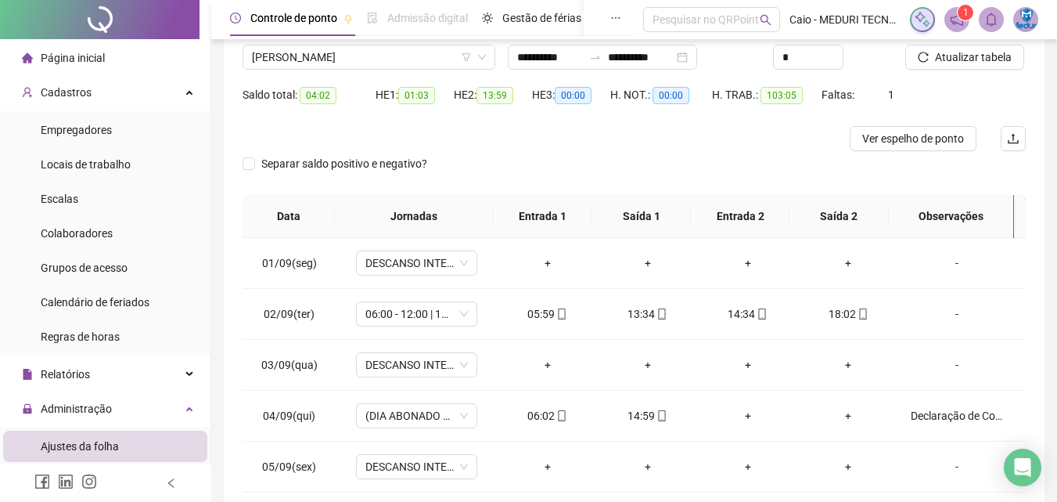
scroll to position [78, 0]
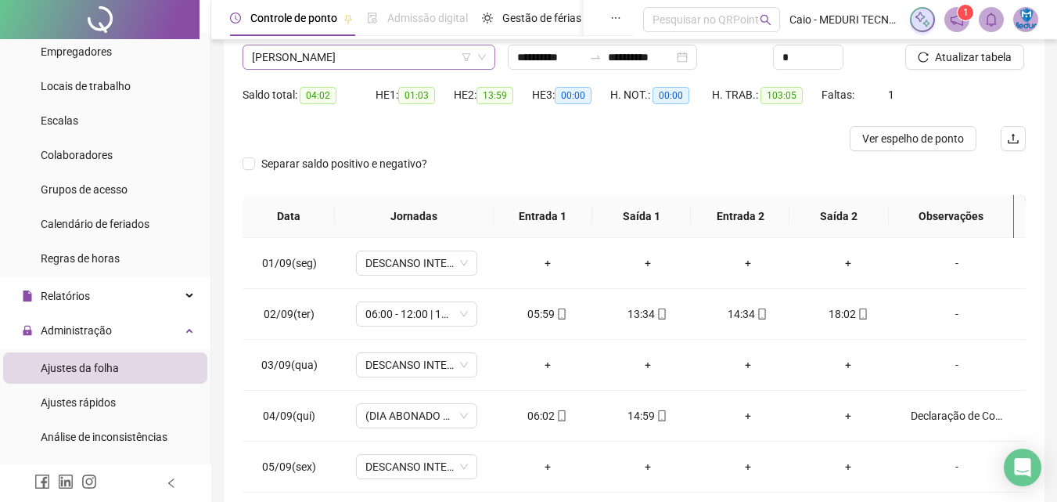
click at [358, 46] on span "[PERSON_NAME]" at bounding box center [369, 56] width 234 height 23
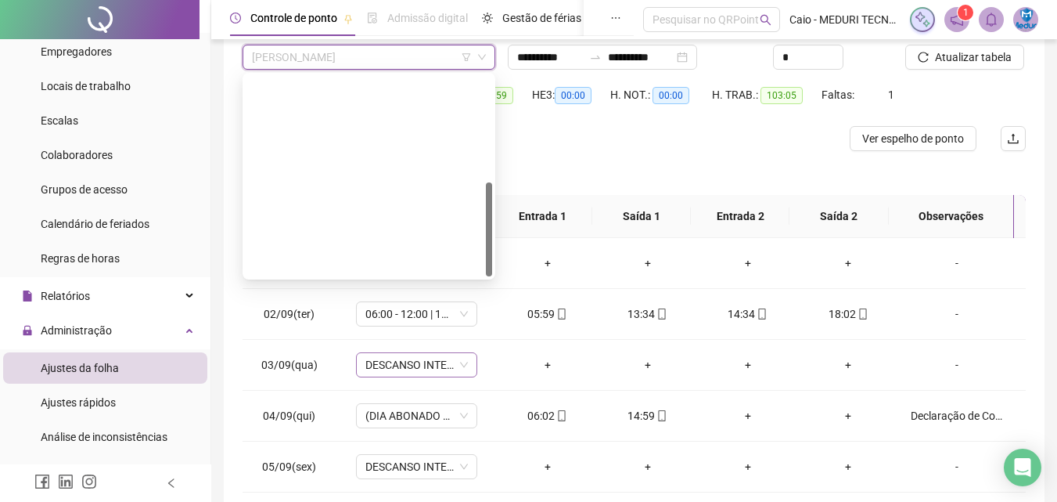
scroll to position [279, 0]
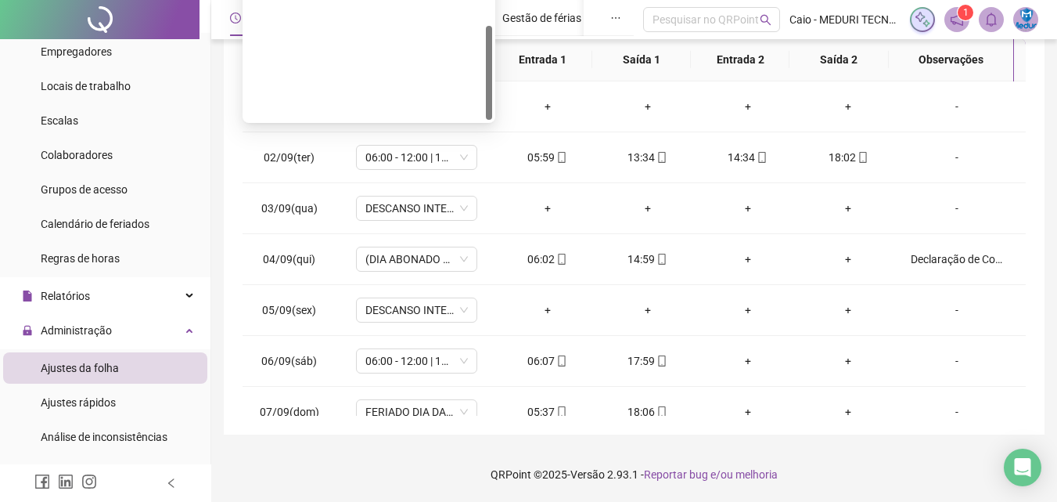
click at [319, 274] on div "[PERSON_NAME]" at bounding box center [369, 282] width 228 height 17
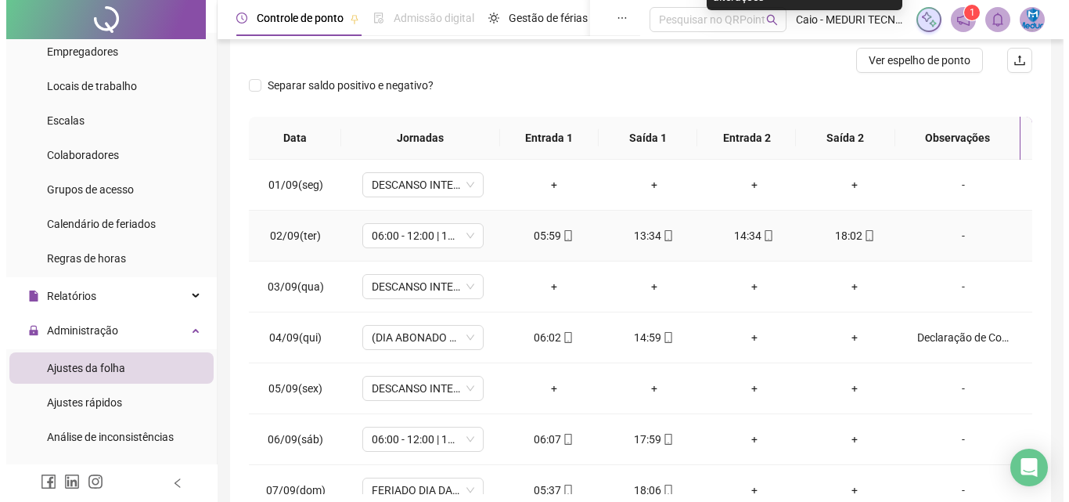
scroll to position [0, 0]
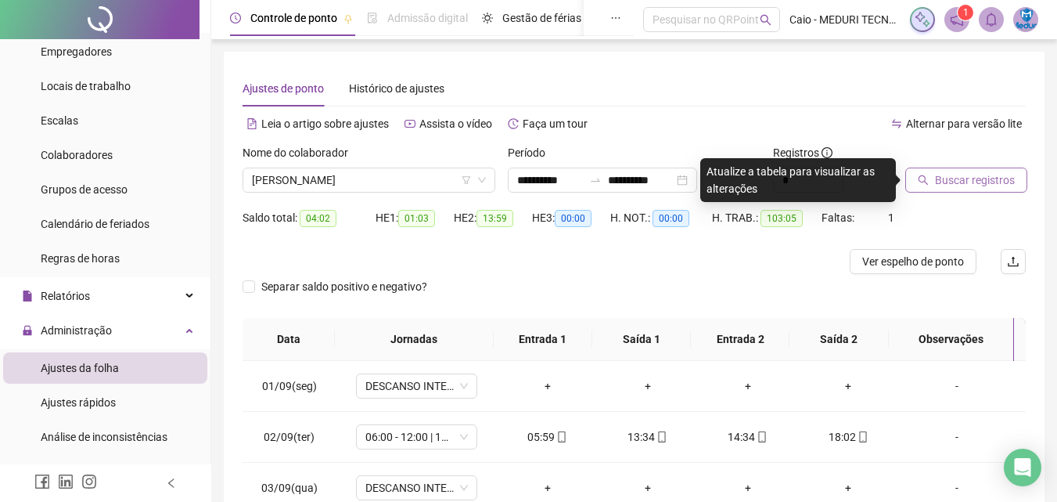
click at [950, 174] on span "Buscar registros" at bounding box center [975, 179] width 80 height 17
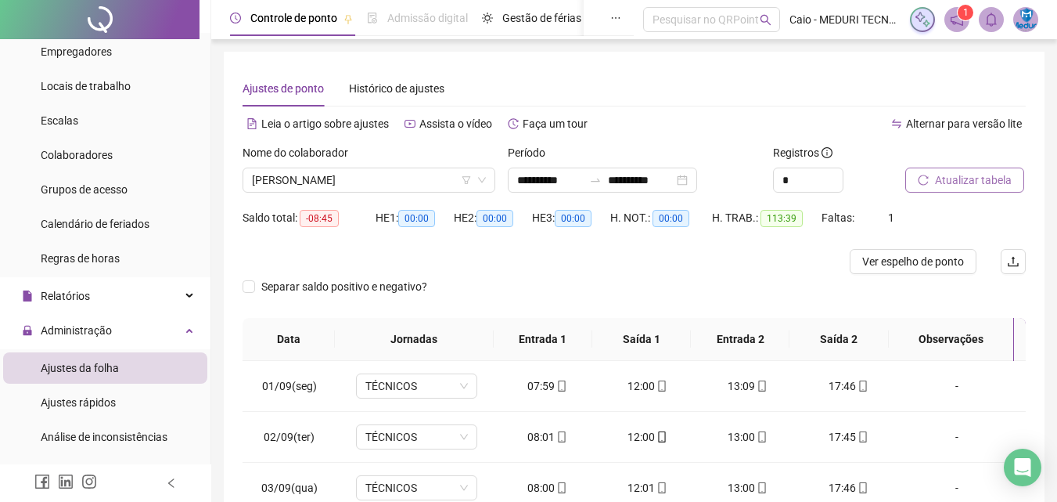
click at [935, 174] on span "Atualizar tabela" at bounding box center [973, 179] width 77 height 17
